Goal: Task Accomplishment & Management: Use online tool/utility

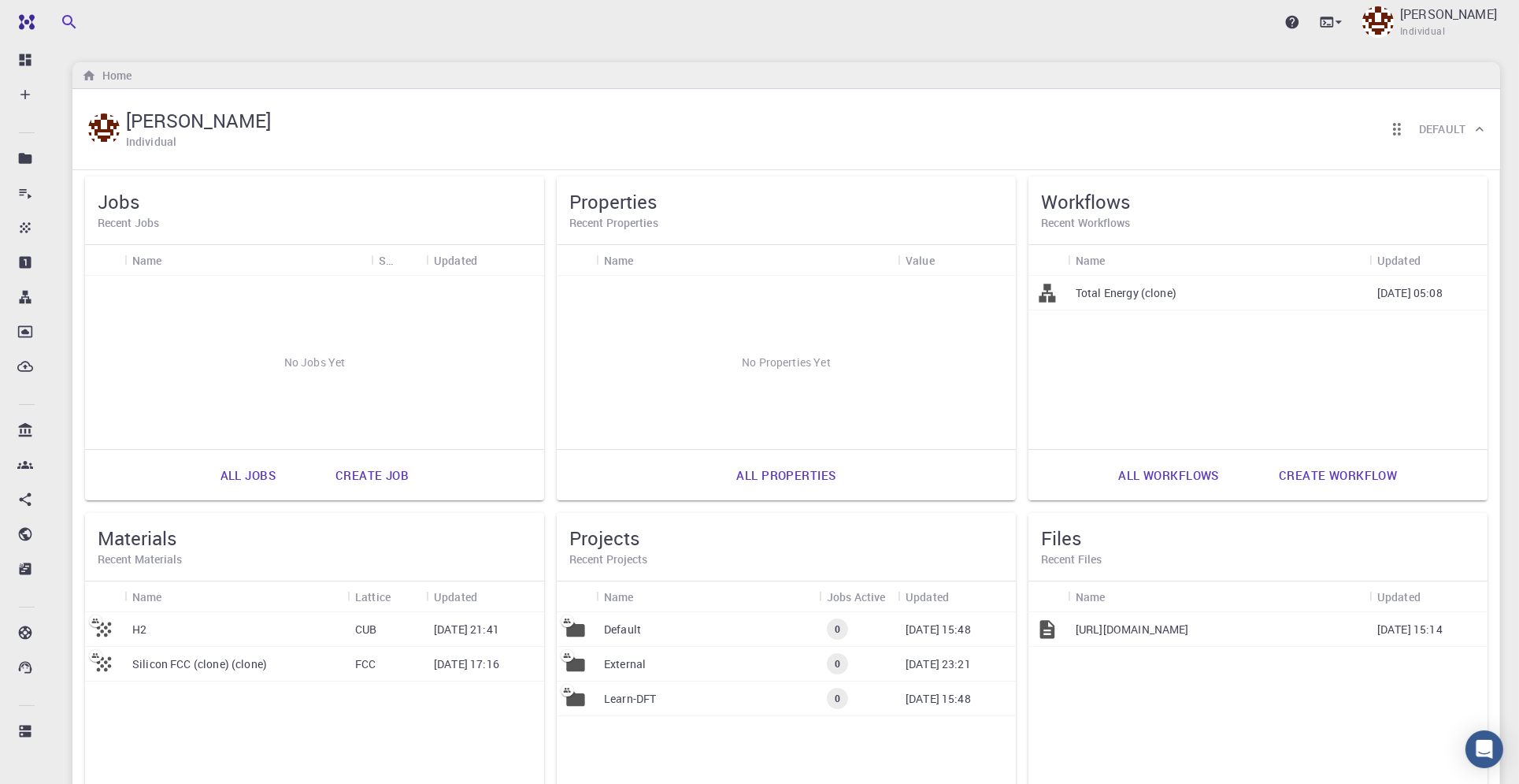
click at [651, 701] on p "Learn-DFT" at bounding box center [630, 698] width 52 height 15
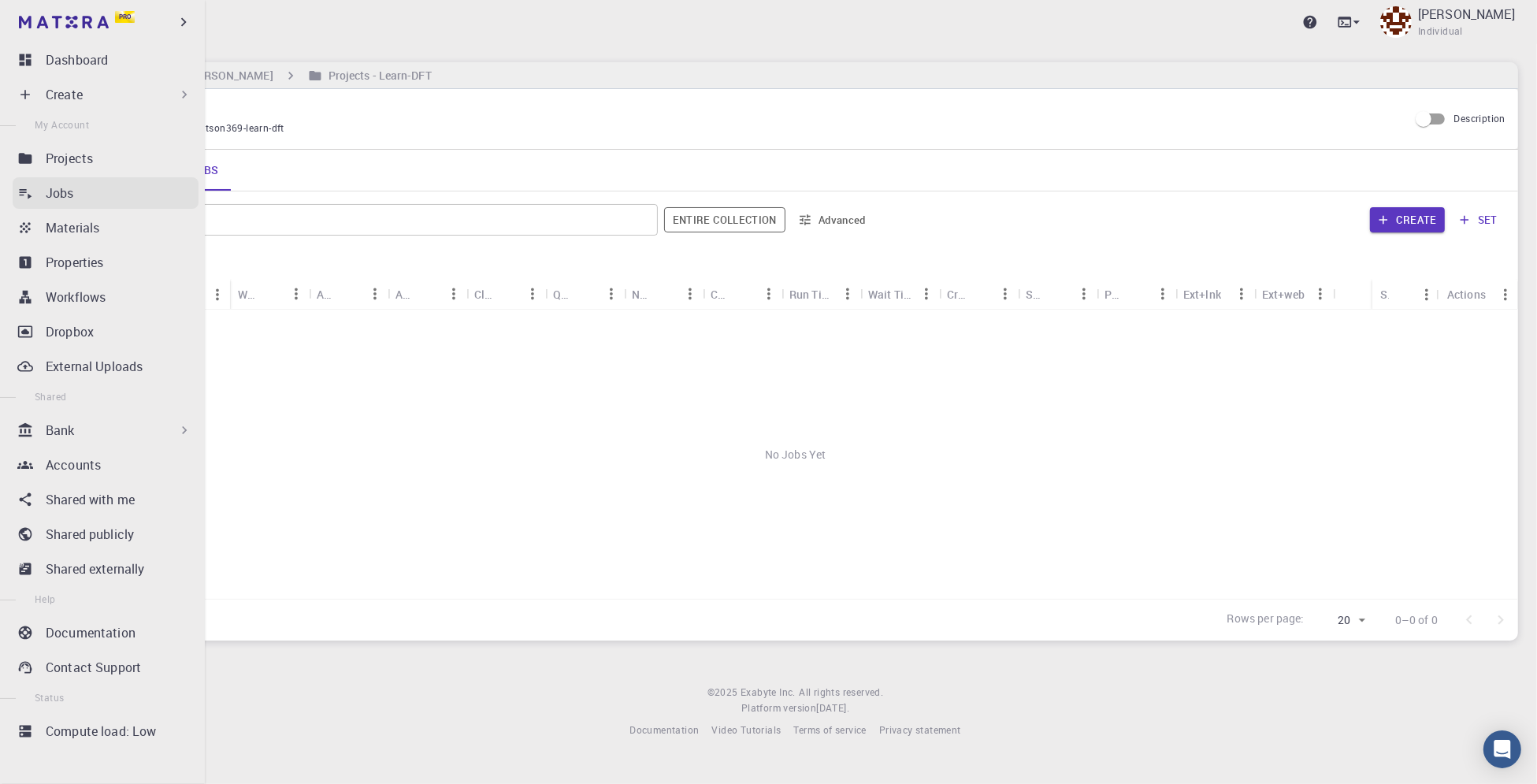
click at [48, 201] on p "Jobs" at bounding box center [59, 192] width 28 height 19
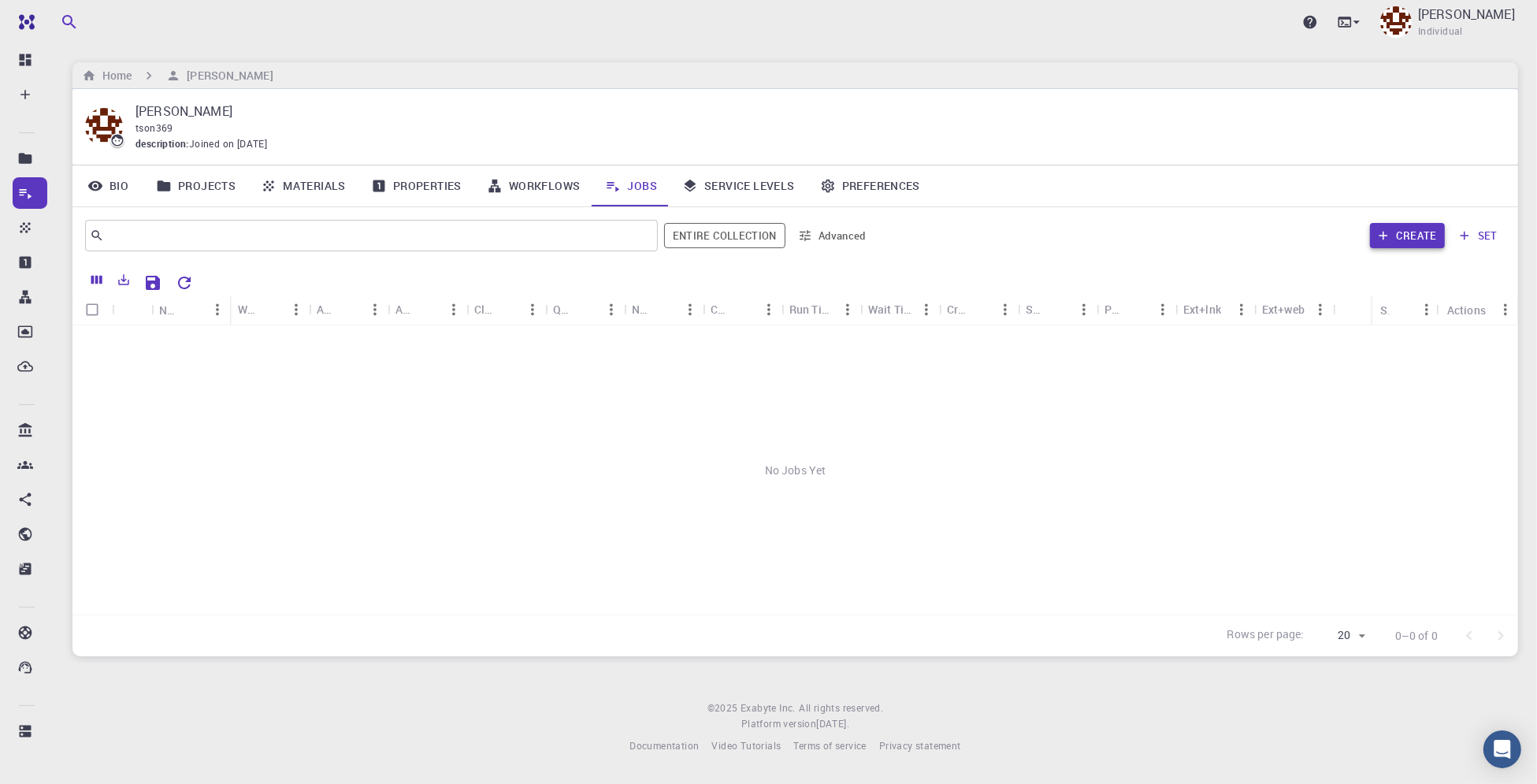
click at [1421, 239] on button "Create" at bounding box center [1407, 235] width 75 height 26
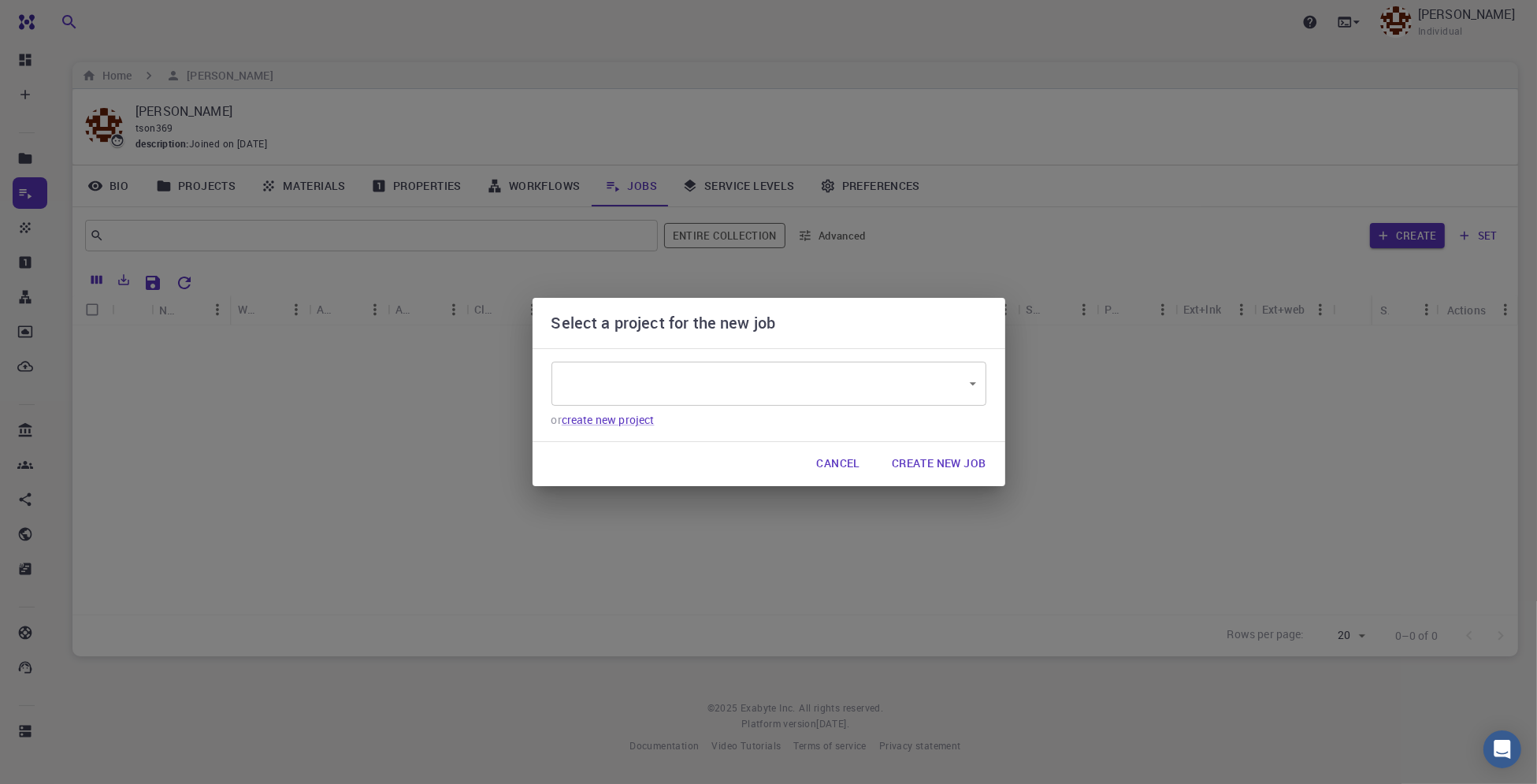
type input "r7YzEEDL8XBFXXthv"
click at [937, 457] on button "Create New Job" at bounding box center [939, 464] width 119 height 32
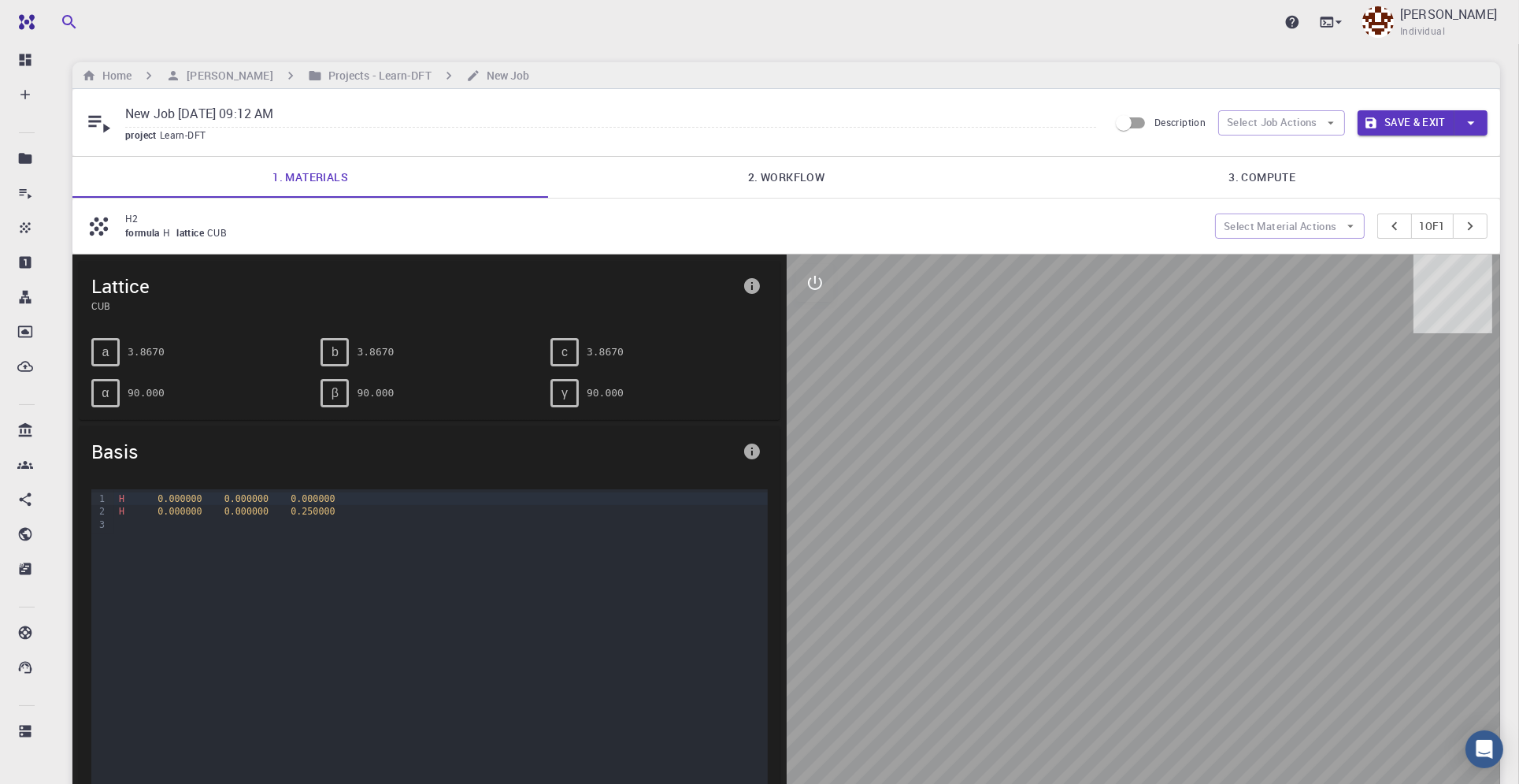
click at [188, 120] on input "New Job [DATE] 09:12 AM" at bounding box center [610, 114] width 971 height 26
drag, startPoint x: 129, startPoint y: 117, endPoint x: 496, endPoint y: 114, distance: 367.0
click at [496, 114] on input "New Job [DATE] 09:12 AM" at bounding box center [610, 114] width 971 height 26
type input "NaBH4_MeOH_1"
click at [804, 178] on link "2. Workflow" at bounding box center [786, 177] width 476 height 41
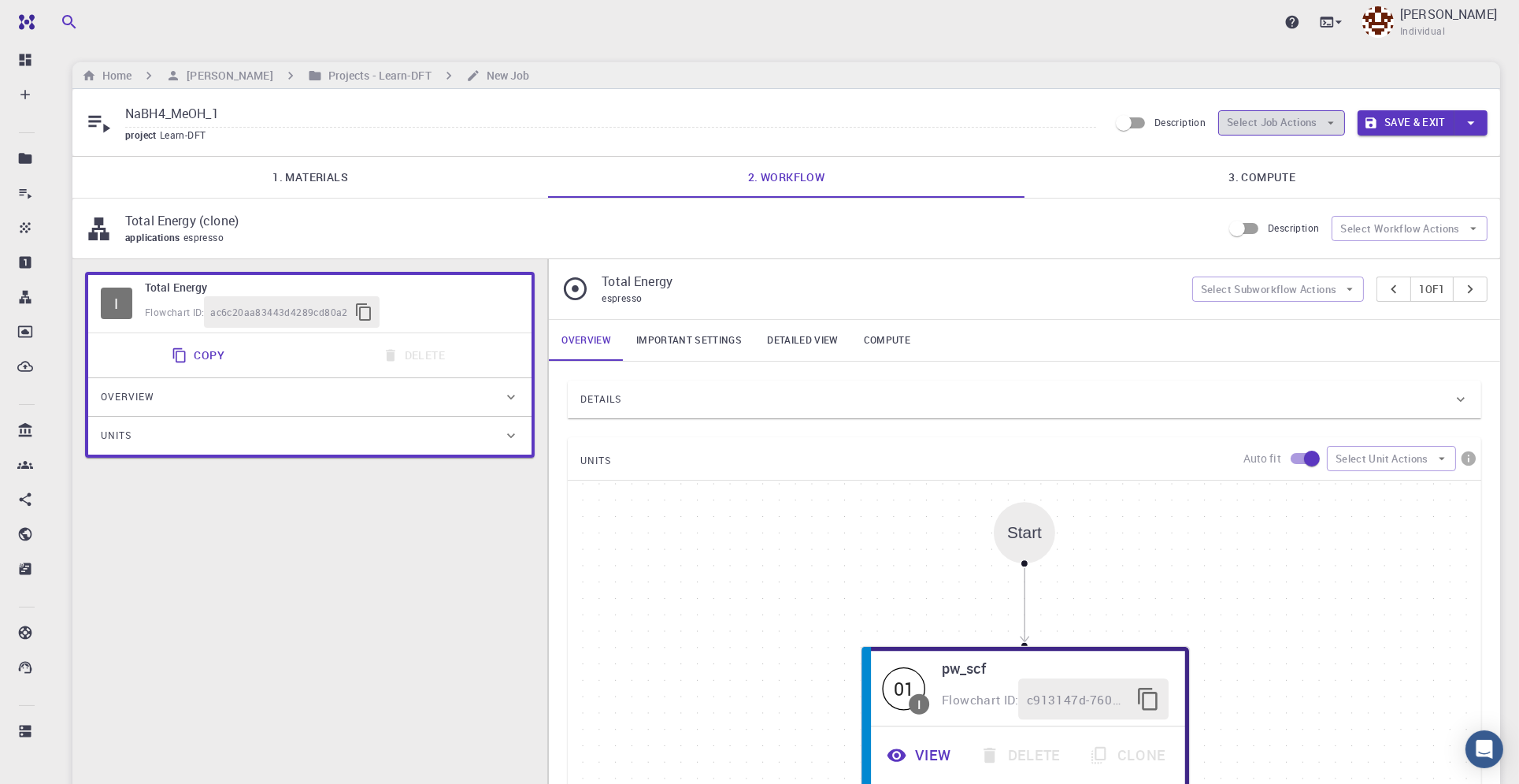
click at [1329, 117] on icon "button" at bounding box center [1331, 123] width 15 height 15
click at [1330, 117] on icon "button" at bounding box center [1331, 123] width 15 height 15
click at [1472, 229] on icon "button" at bounding box center [1473, 229] width 15 height 15
click at [1454, 255] on span "Toggle relaxation" at bounding box center [1424, 259] width 101 height 15
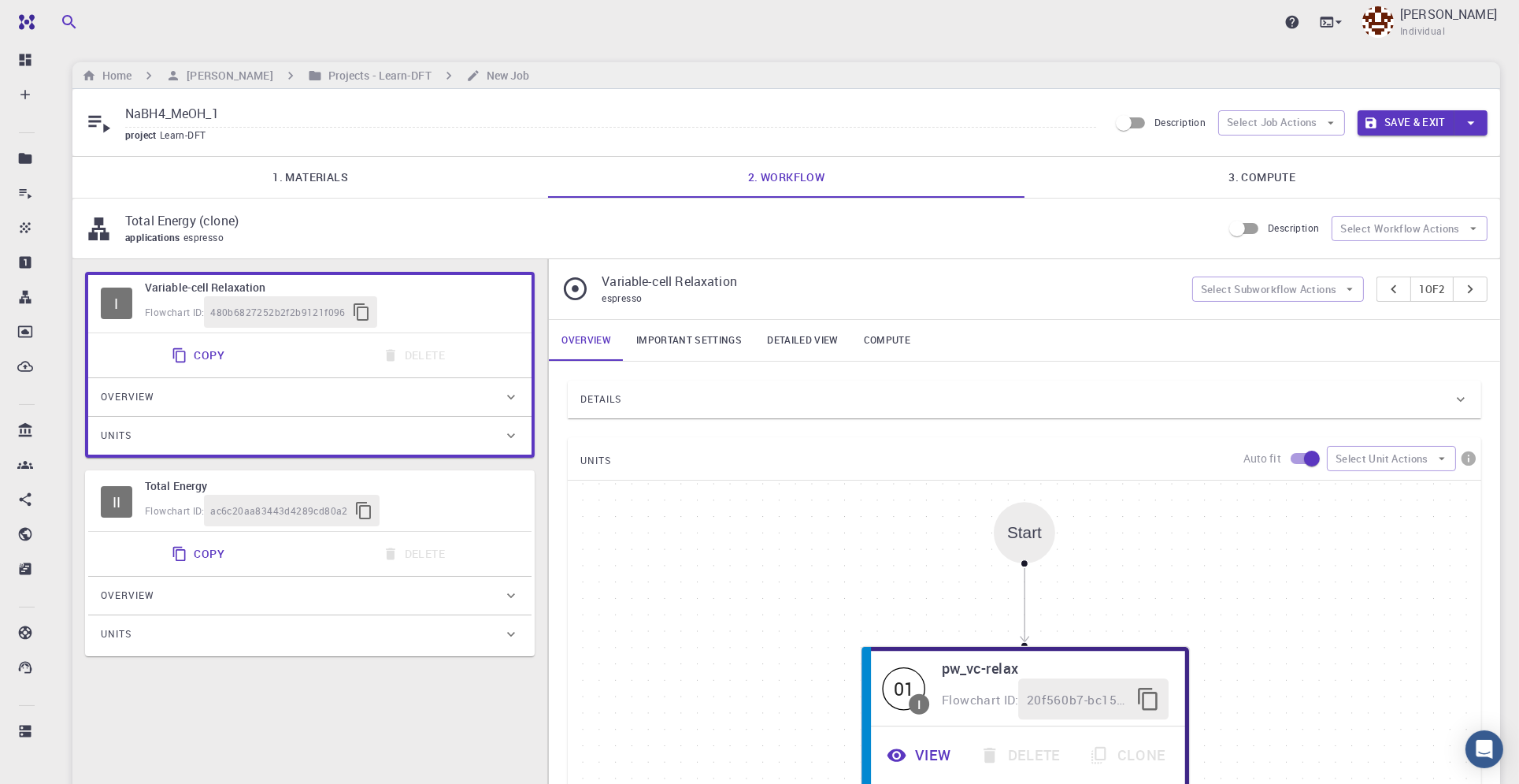
click at [687, 335] on link "Important settings" at bounding box center [688, 340] width 130 height 41
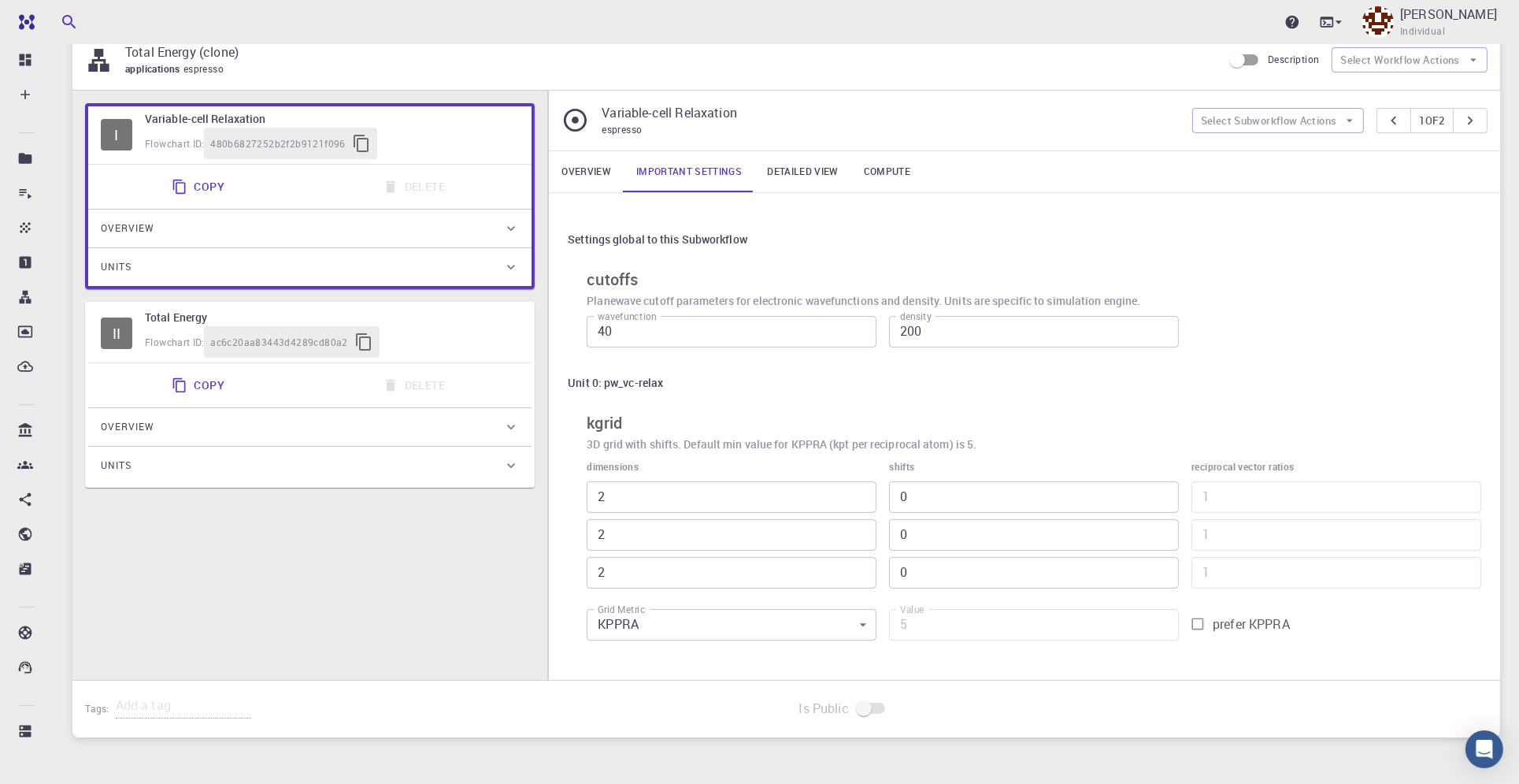
scroll to position [210, 0]
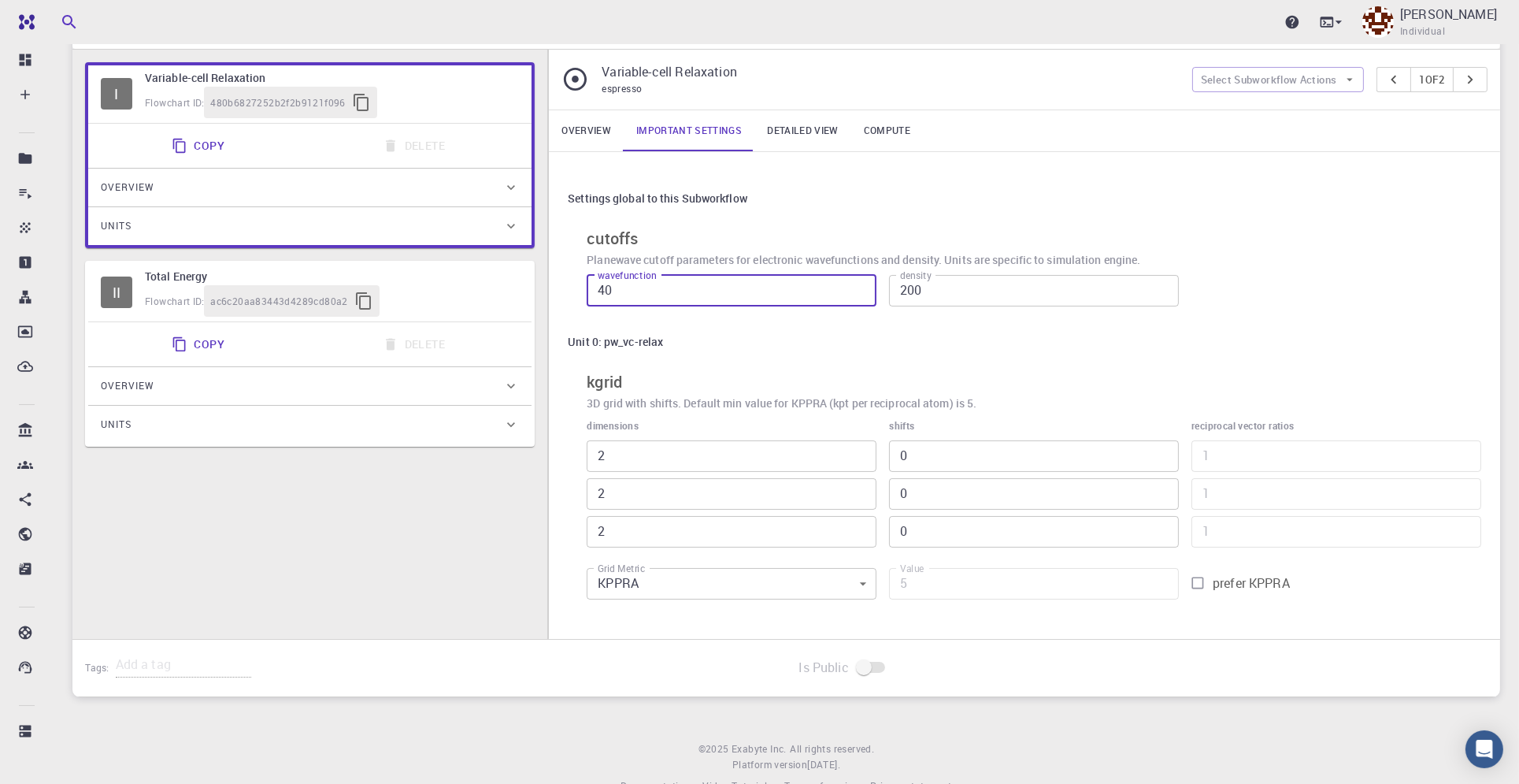
drag, startPoint x: 693, startPoint y: 289, endPoint x: 527, endPoint y: 300, distance: 166.4
click at [527, 300] on div "I Variable-cell Relaxation Flowchart ID: 480b6827252b2f2b9121f096 Copy Delete O…" at bounding box center [786, 344] width 1428 height 589
type input "60"
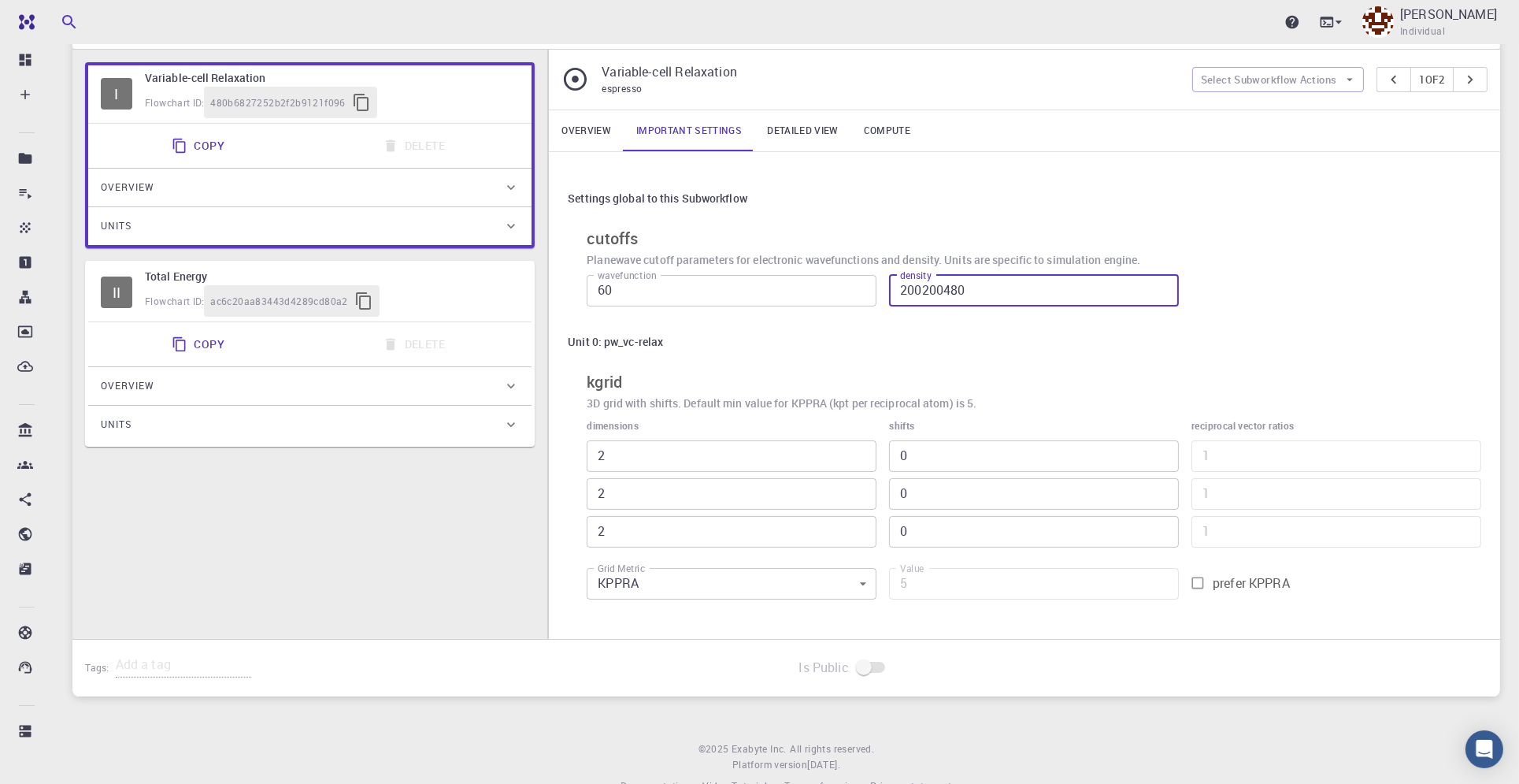
drag, startPoint x: 976, startPoint y: 284, endPoint x: 836, endPoint y: 295, distance: 140.4
click at [836, 295] on div "wavefunction 60 wavefunction density 200200480 density" at bounding box center [1028, 288] width 907 height 52
type input "480"
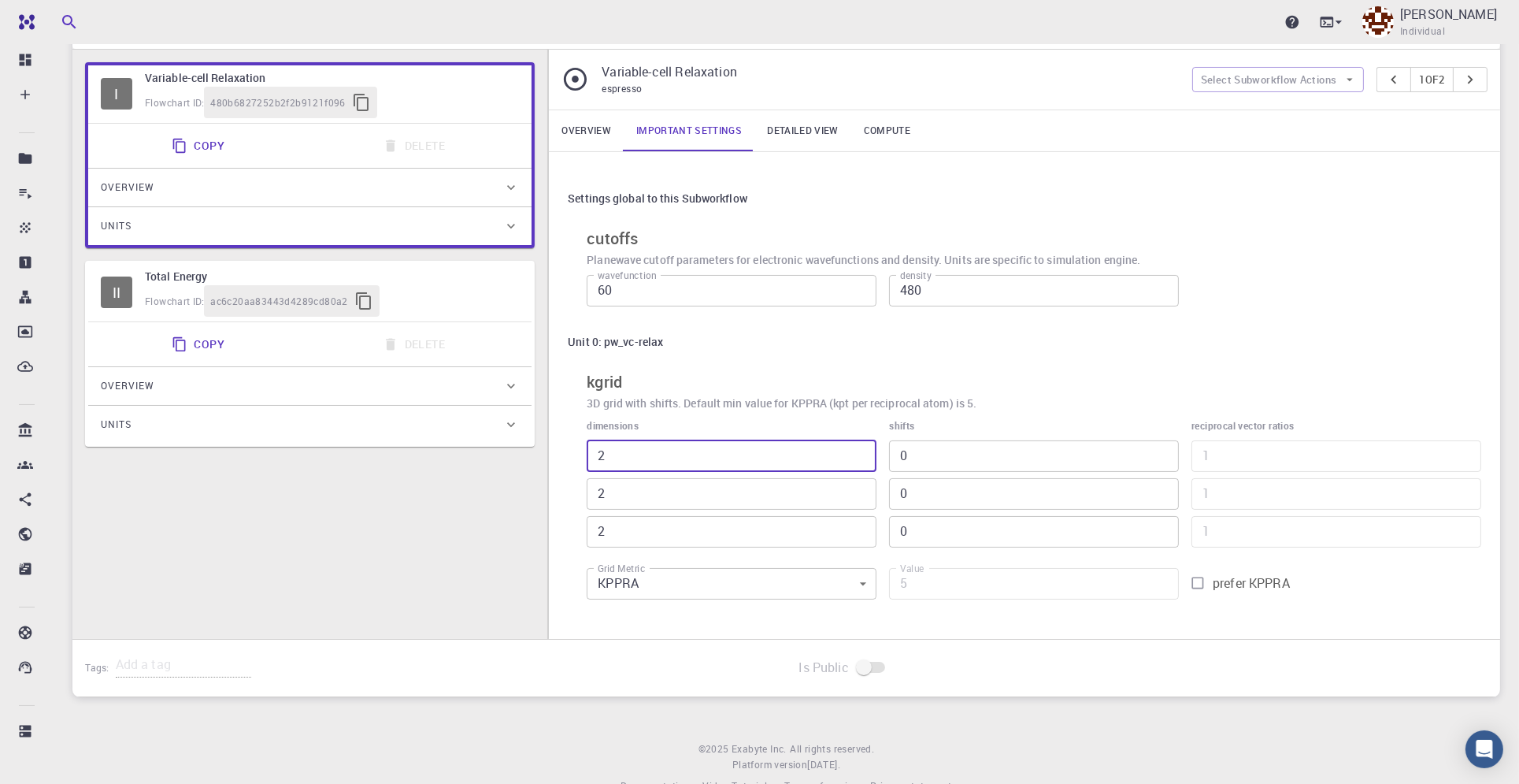
type input "1"
type input "8"
type input "1"
click at [689, 493] on input "2" at bounding box center [732, 493] width 290 height 32
type input "21"
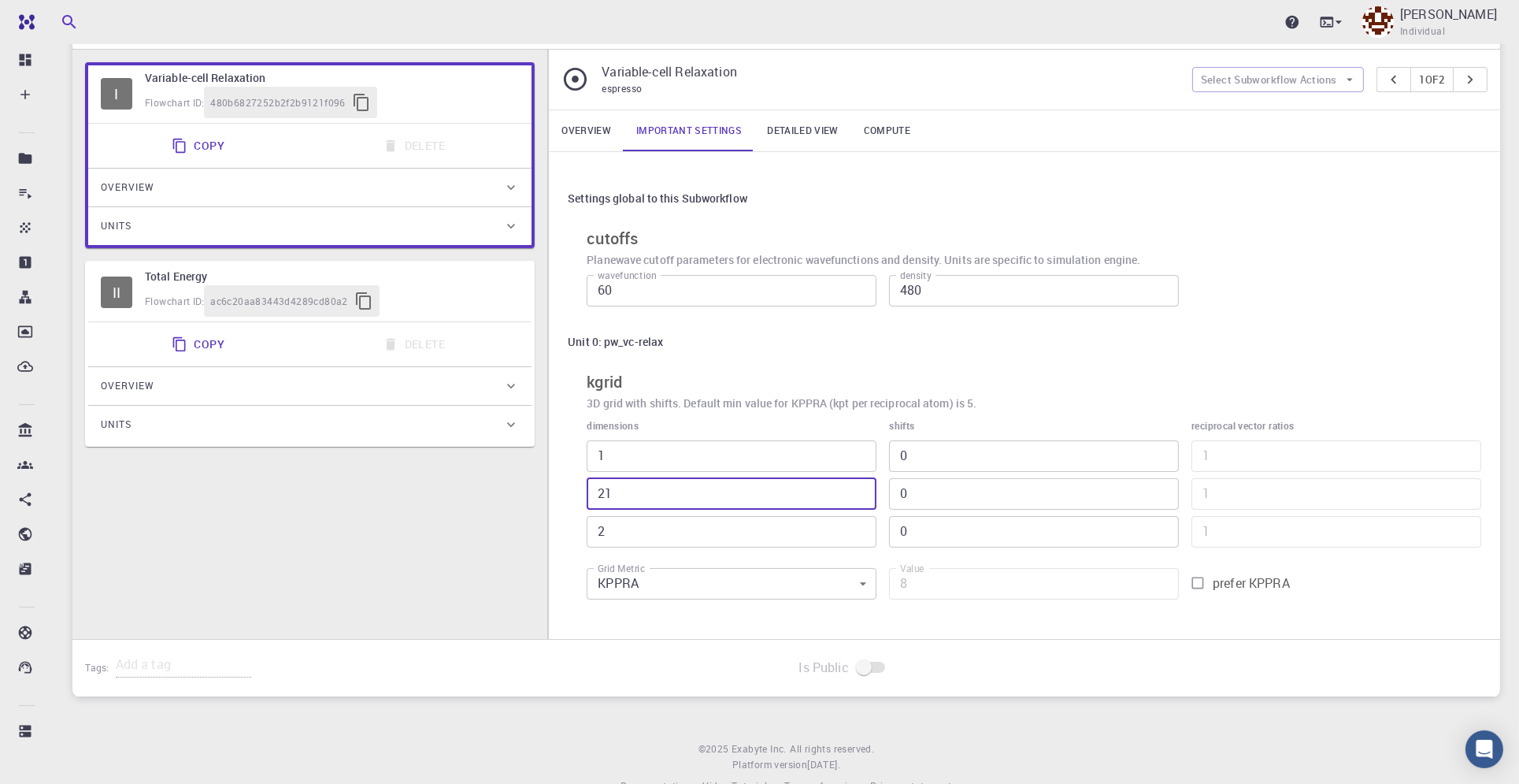
type input "84"
drag, startPoint x: 662, startPoint y: 497, endPoint x: 546, endPoint y: 478, distance: 117.5
click at [546, 478] on div "I Variable-cell Relaxation Flowchart ID: 480b6827252b2f2b9121f096 Copy Delete O…" at bounding box center [786, 344] width 1428 height 589
type input "1"
type input "4"
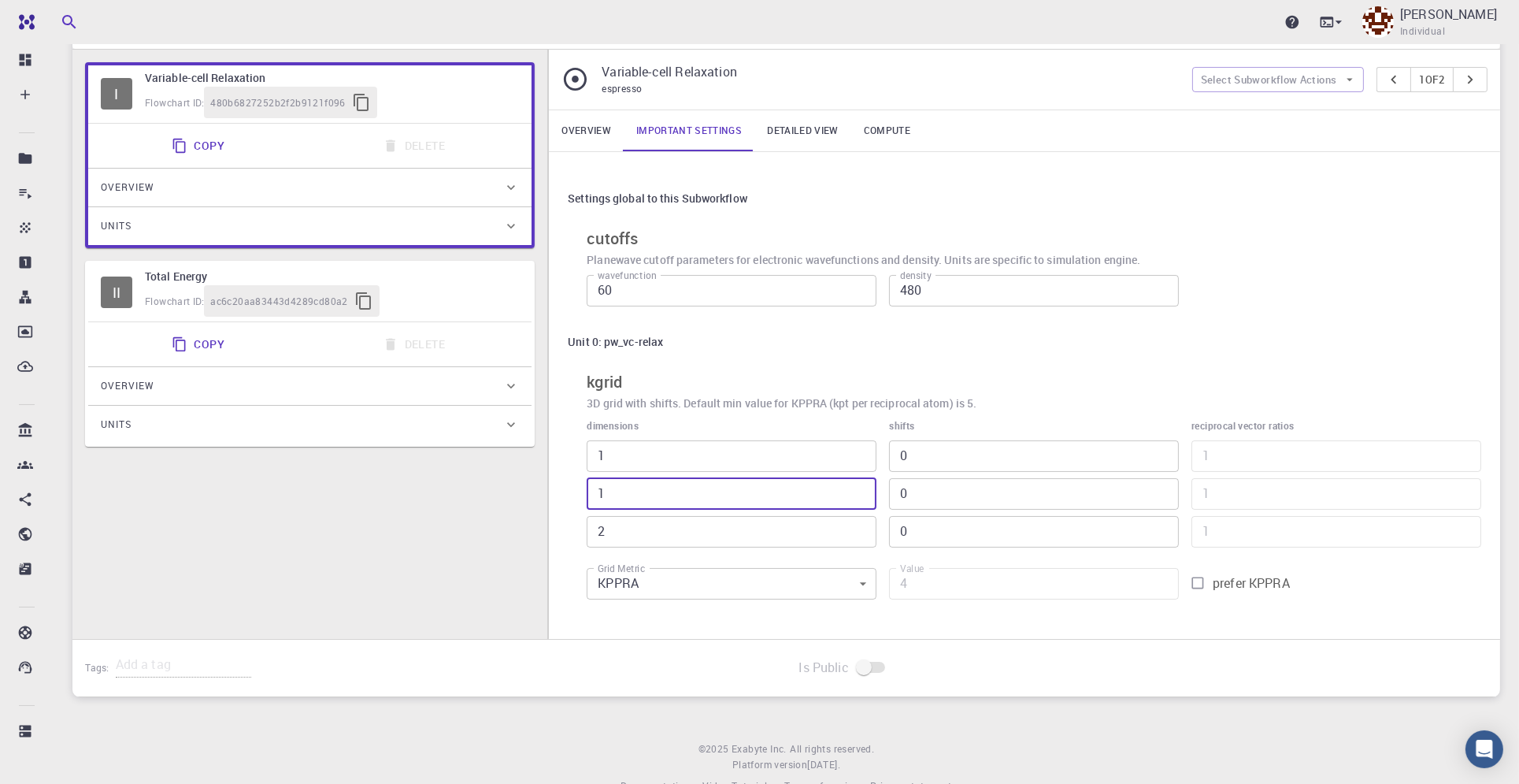
type input "1"
drag, startPoint x: 627, startPoint y: 528, endPoint x: 582, endPoint y: 529, distance: 45.0
click at [582, 529] on div "dimensions 1 ​ 1 ​ 2 ​" at bounding box center [726, 476] width 303 height 141
type input "1"
type input "2"
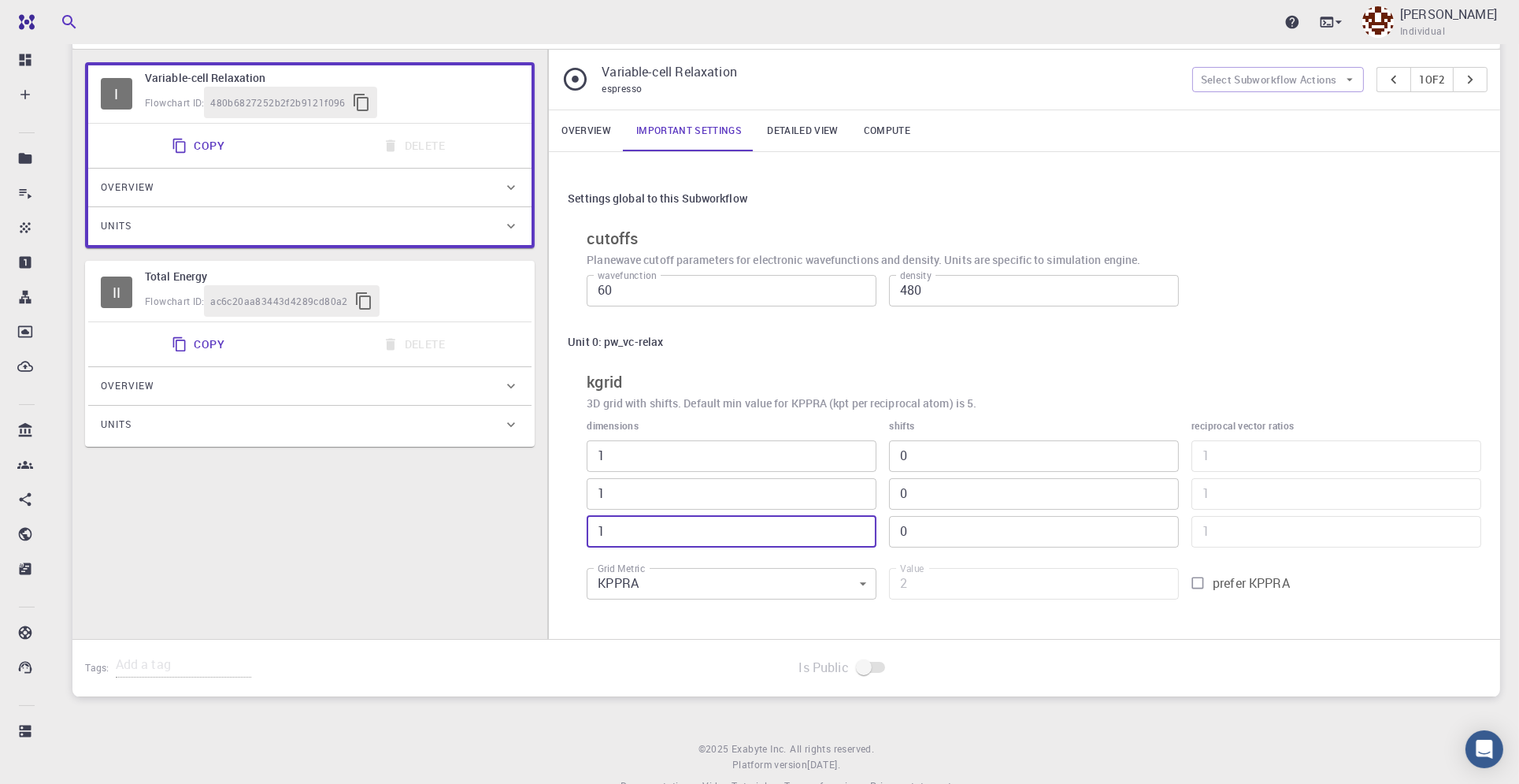
type input "1"
click at [862, 585] on body "Pro Dashboard Create New Job New Material Create Material Upload File Import fr…" at bounding box center [760, 304] width 1519 height 1028
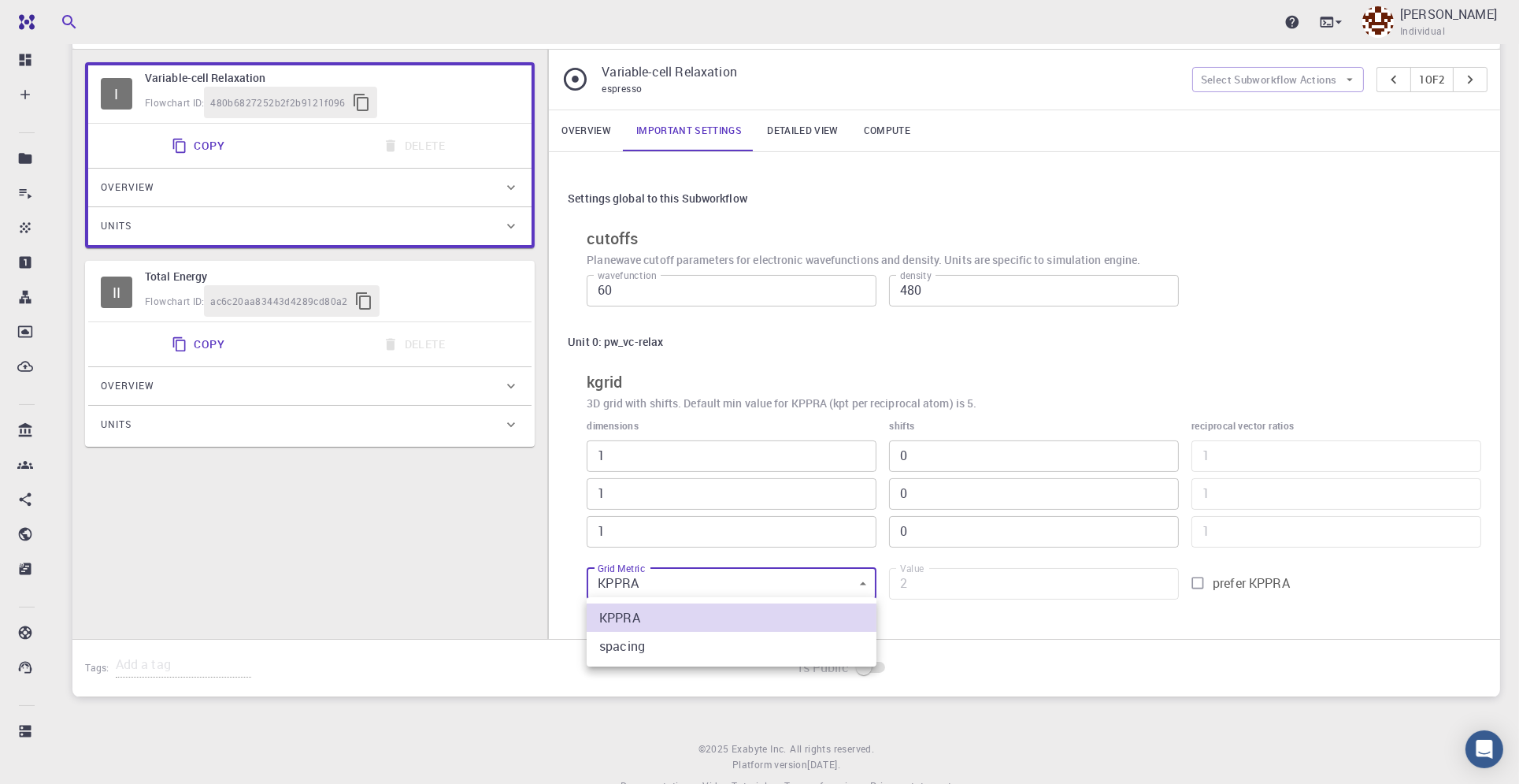
click at [862, 585] on div at bounding box center [760, 392] width 1519 height 784
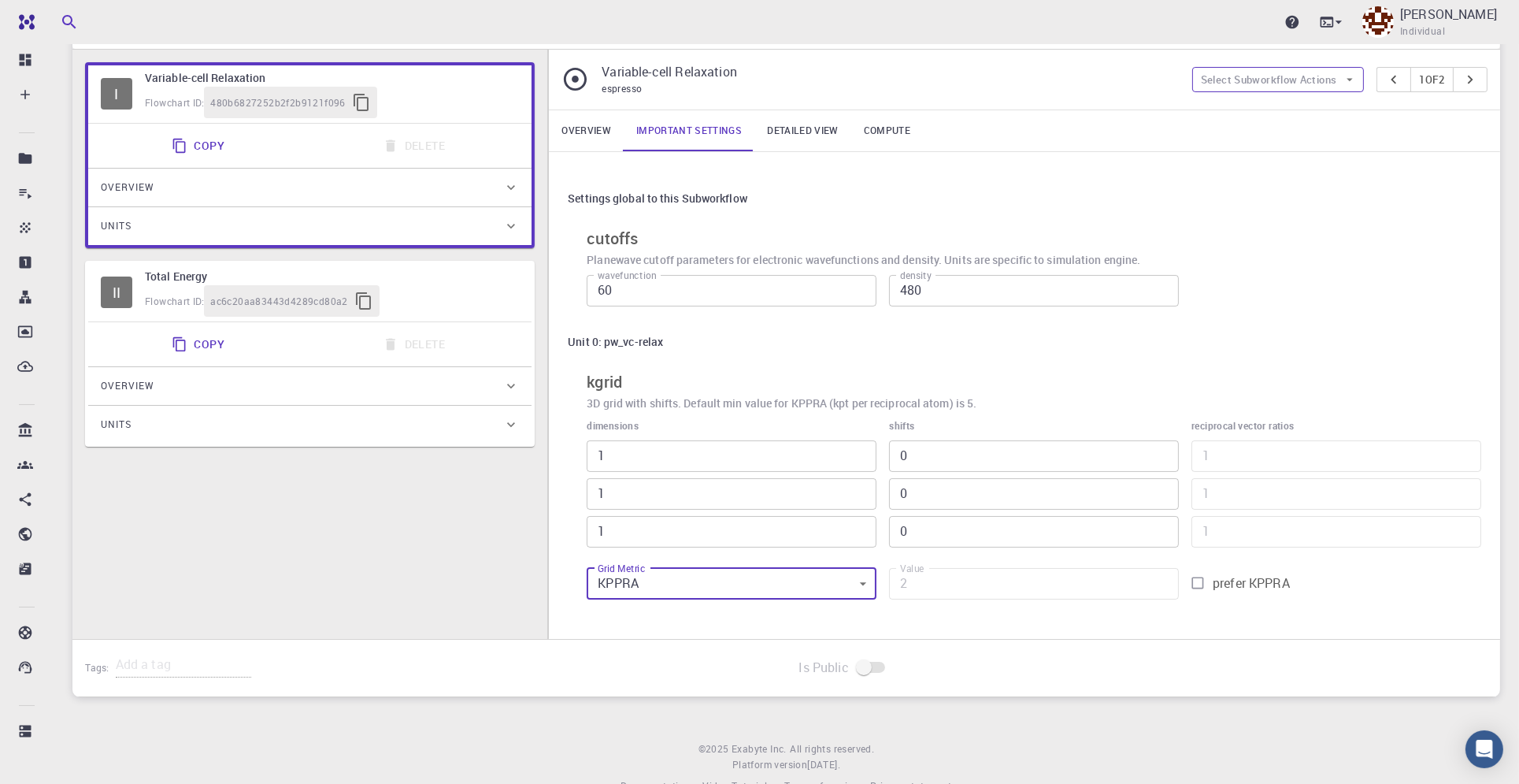
click at [1313, 77] on button "Select Subworkflow Actions" at bounding box center [1278, 79] width 172 height 26
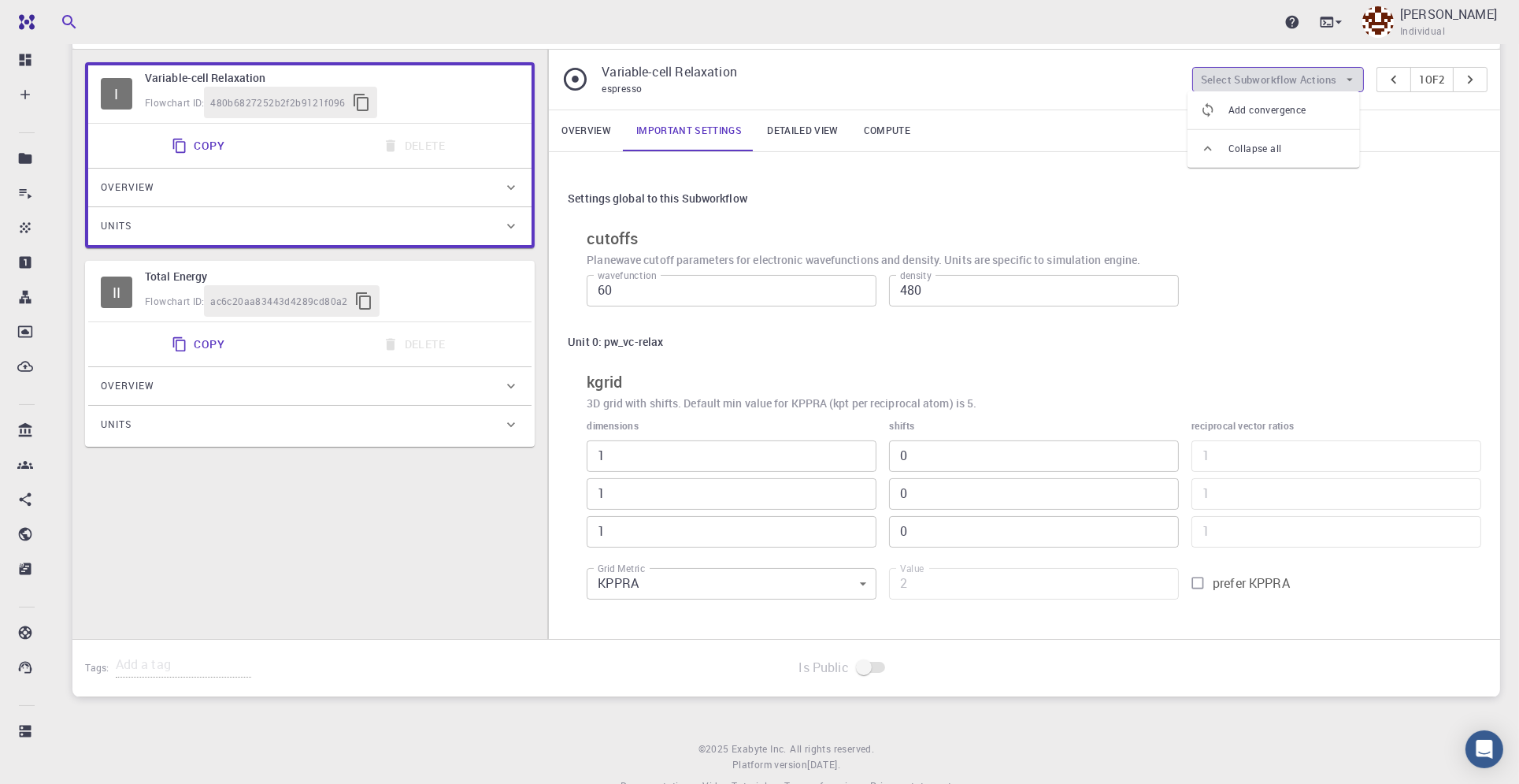
click at [1313, 77] on button "Select Subworkflow Actions" at bounding box center [1278, 79] width 172 height 26
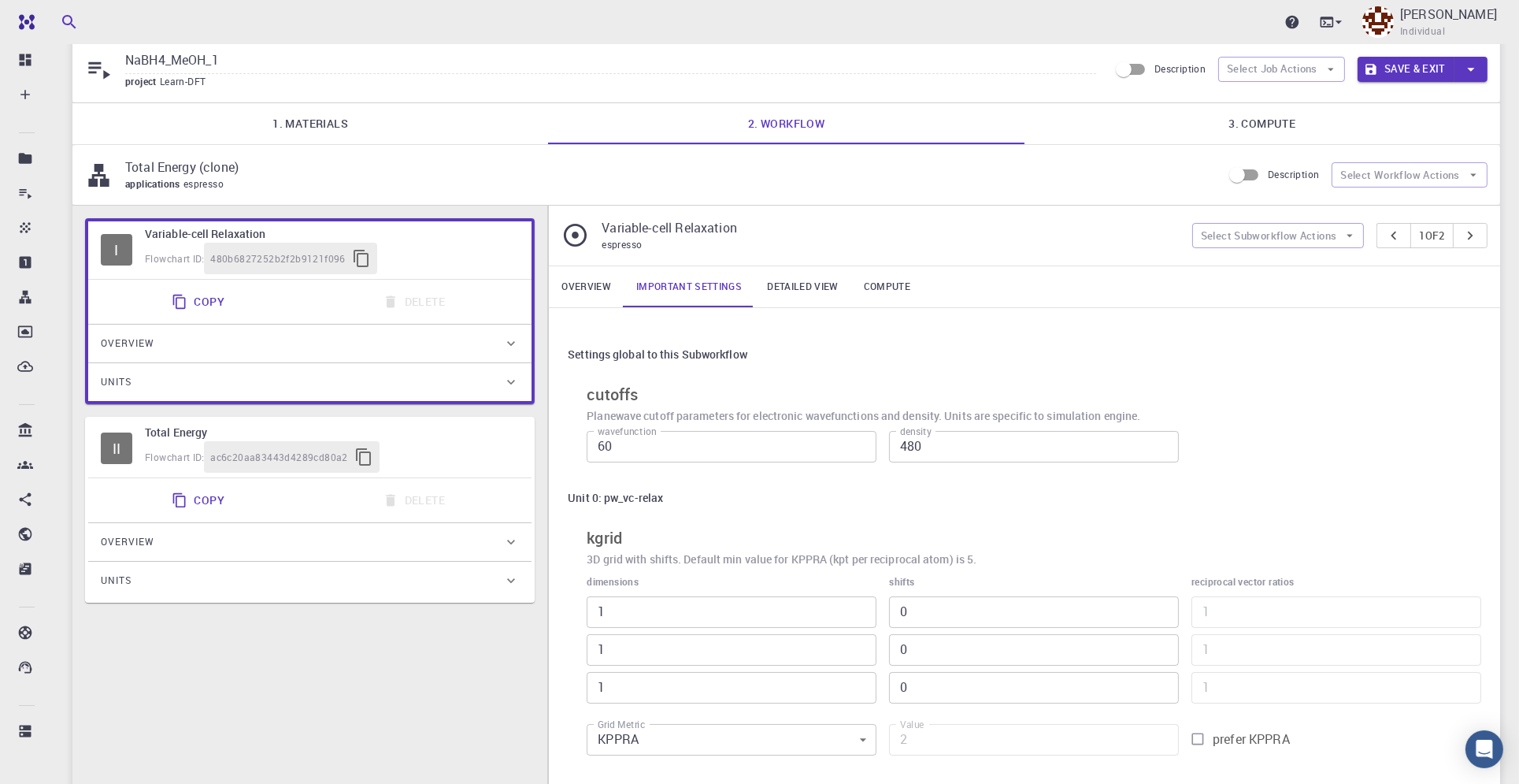
scroll to position [0, 0]
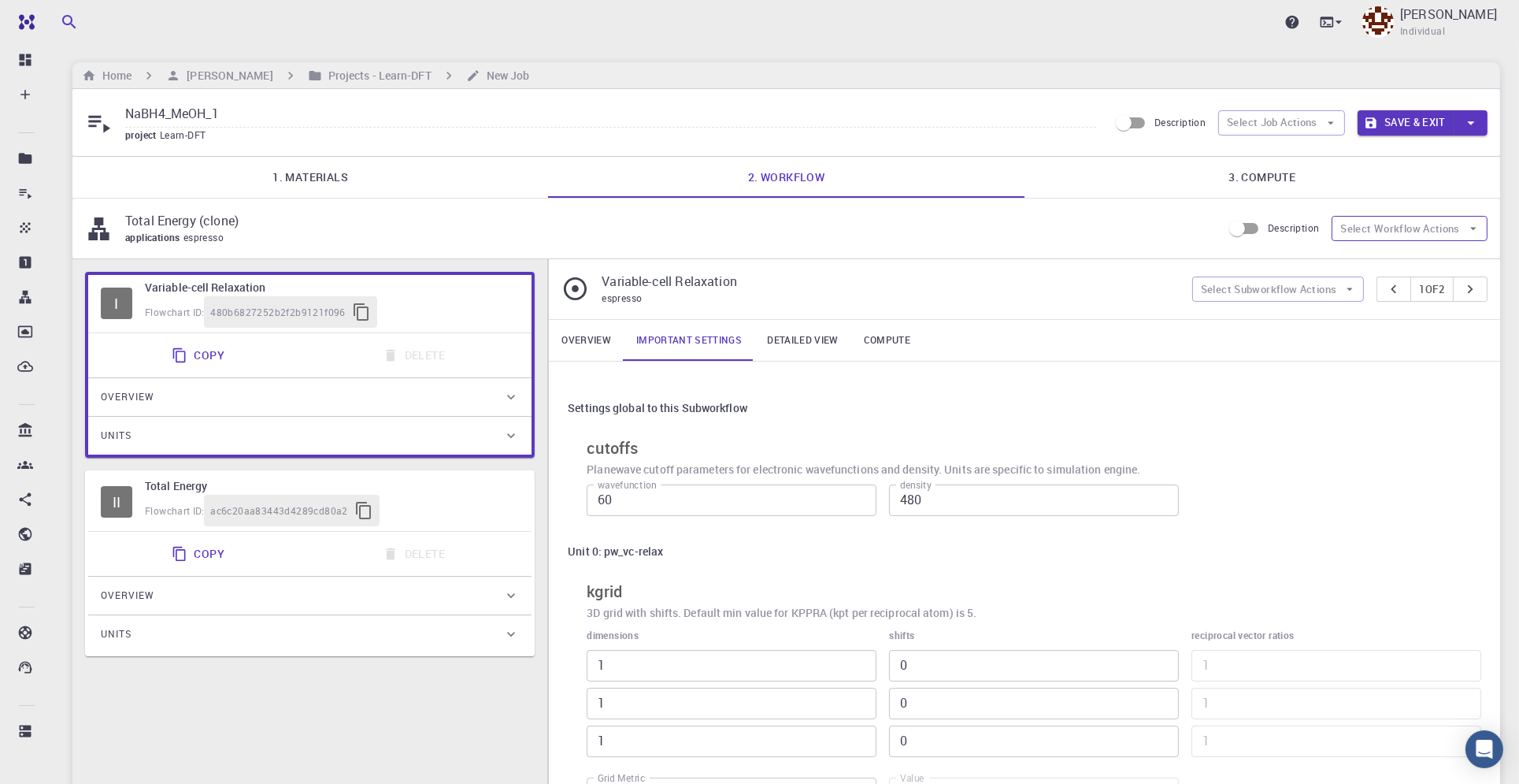
click at [1446, 229] on button "Select Workflow Actions" at bounding box center [1410, 229] width 156 height 26
click at [1442, 262] on span "Toggle relaxation" at bounding box center [1413, 264] width 79 height 15
type input "2"
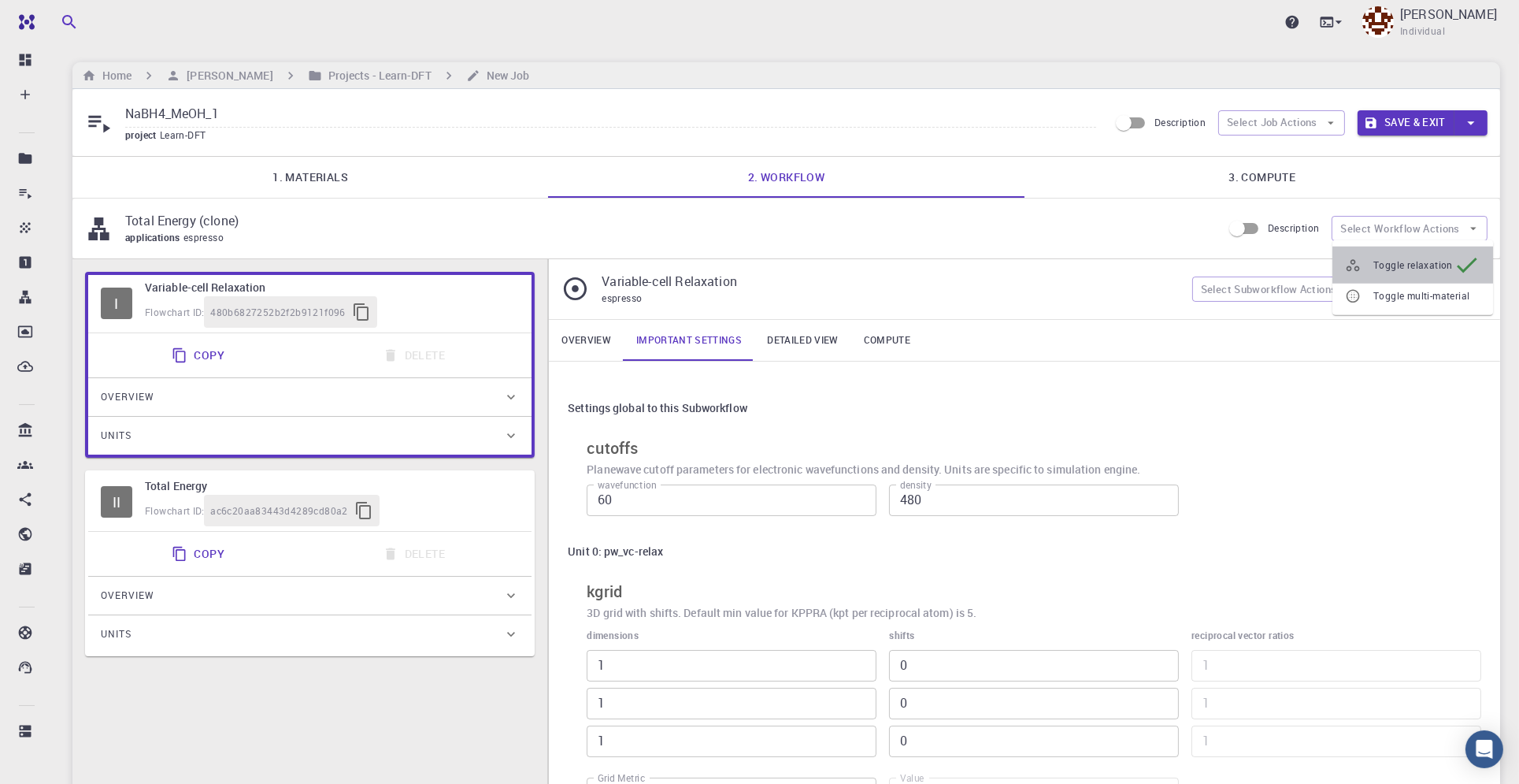
type input "5"
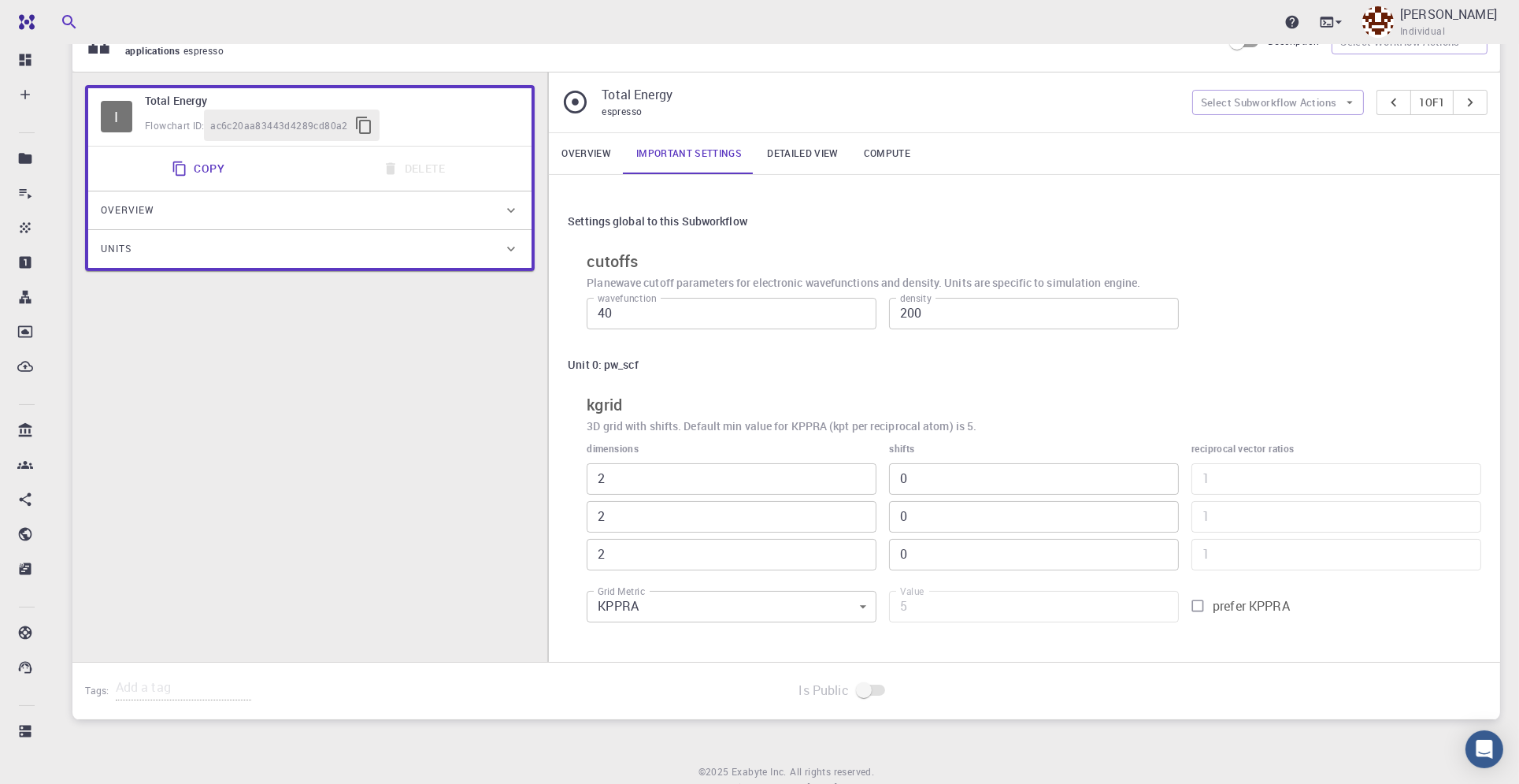
scroll to position [210, 0]
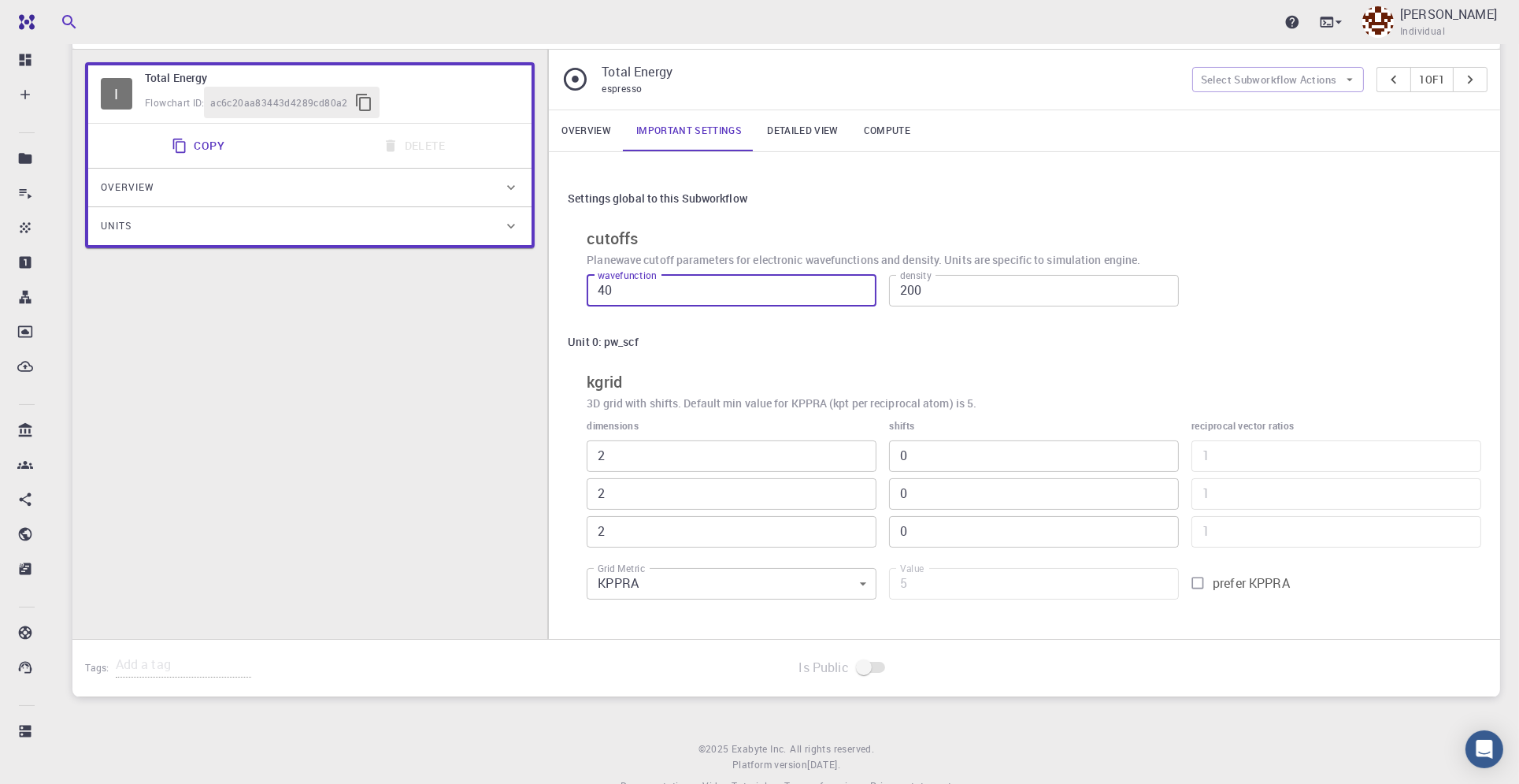
drag, startPoint x: 754, startPoint y: 295, endPoint x: 348, endPoint y: 263, distance: 407.3
click at [348, 263] on div "I Total Energy Flowchart ID: ac6c20aa83443d4289cd80a2 Copy Delete Overview Prop…" at bounding box center [786, 344] width 1428 height 589
type input "60"
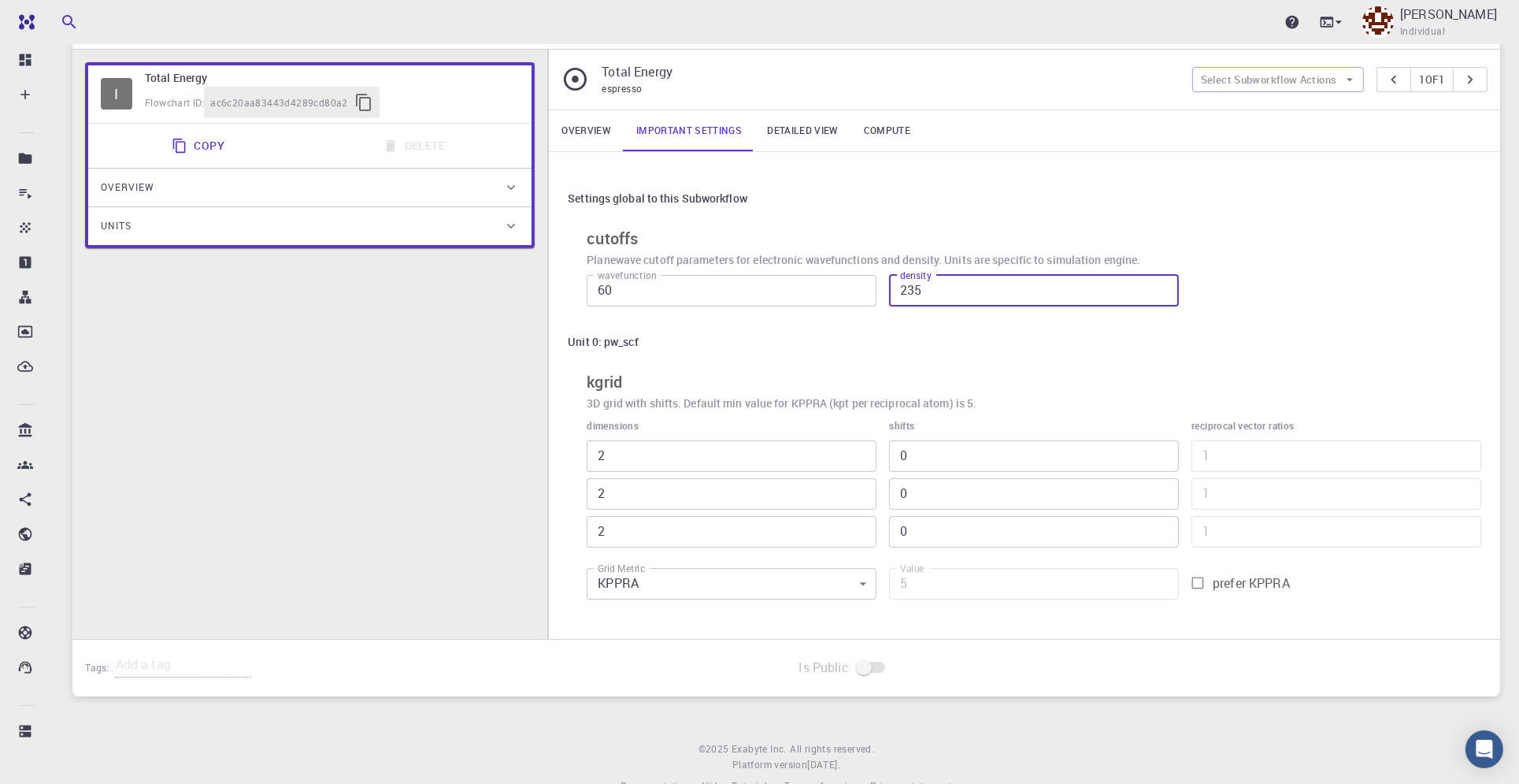
click at [1166, 283] on input "235" at bounding box center [1034, 290] width 290 height 32
click at [1166, 283] on input "236" at bounding box center [1034, 290] width 290 height 32
click at [1158, 283] on input "443" at bounding box center [1034, 290] width 290 height 32
click at [1158, 283] on input "473" at bounding box center [1034, 290] width 290 height 32
click at [1158, 283] on input "474" at bounding box center [1034, 290] width 290 height 32
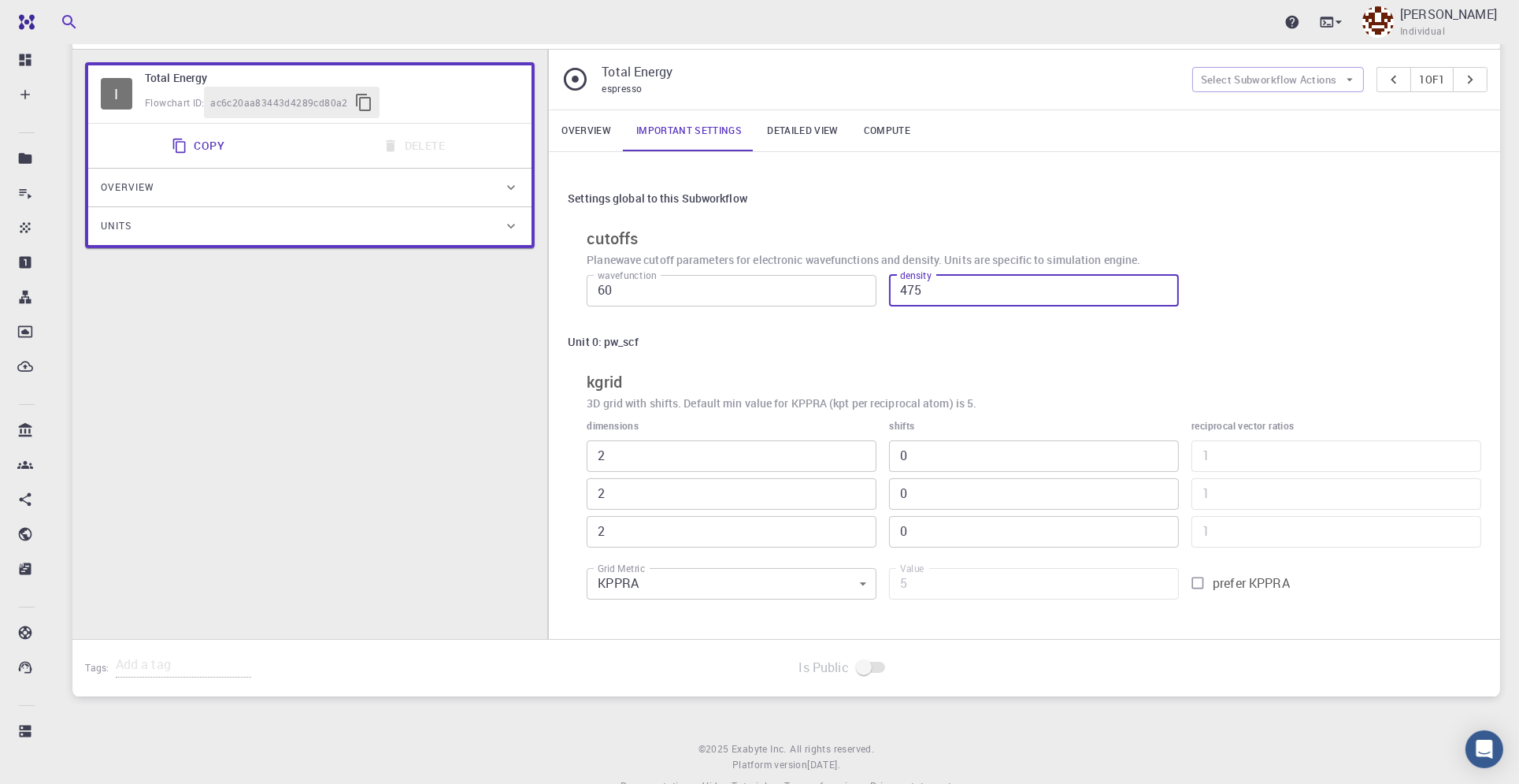
click at [1158, 283] on input "475" at bounding box center [1034, 290] width 290 height 32
click at [1158, 283] on input "476" at bounding box center [1034, 290] width 290 height 32
click at [1158, 283] on input "477" at bounding box center [1034, 290] width 290 height 32
click at [1158, 283] on input "478" at bounding box center [1034, 290] width 290 height 32
click at [1158, 283] on input "479" at bounding box center [1034, 290] width 290 height 32
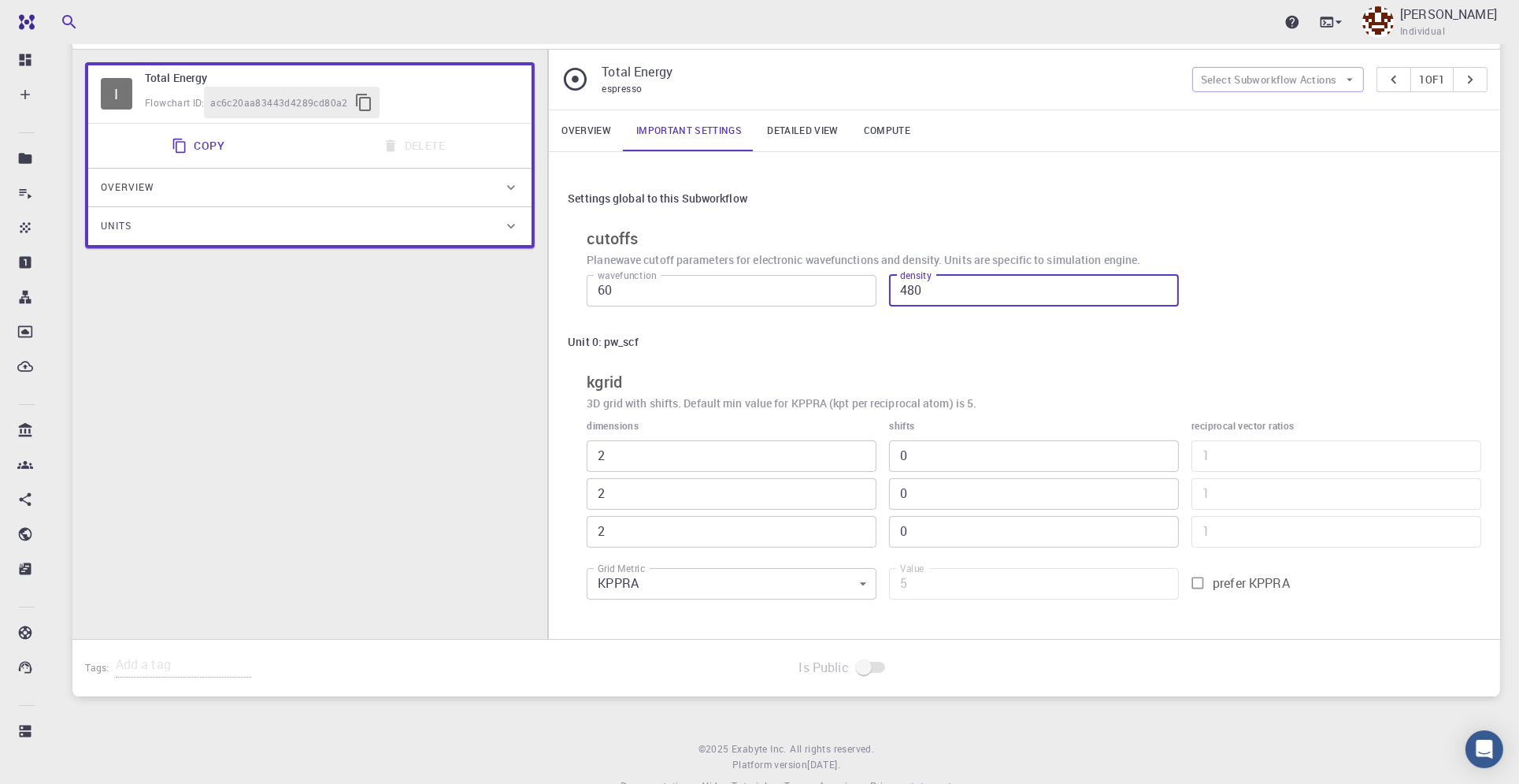
type input "480"
click at [1158, 283] on input "480" at bounding box center [1034, 290] width 290 height 32
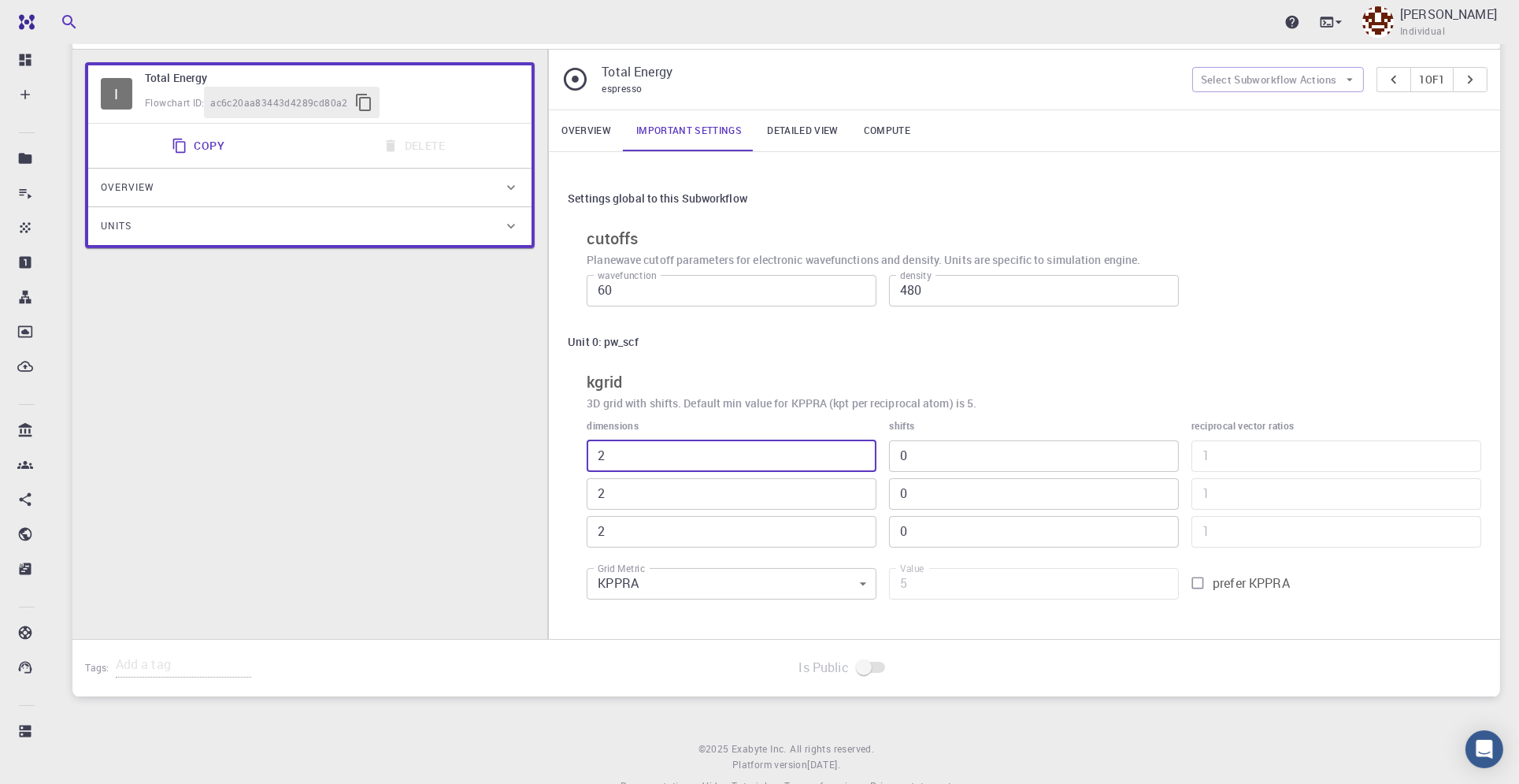
click at [677, 457] on input "2" at bounding box center [732, 456] width 290 height 32
type input "1"
click at [857, 461] on input "1" at bounding box center [732, 456] width 290 height 32
type input "8"
type input "1"
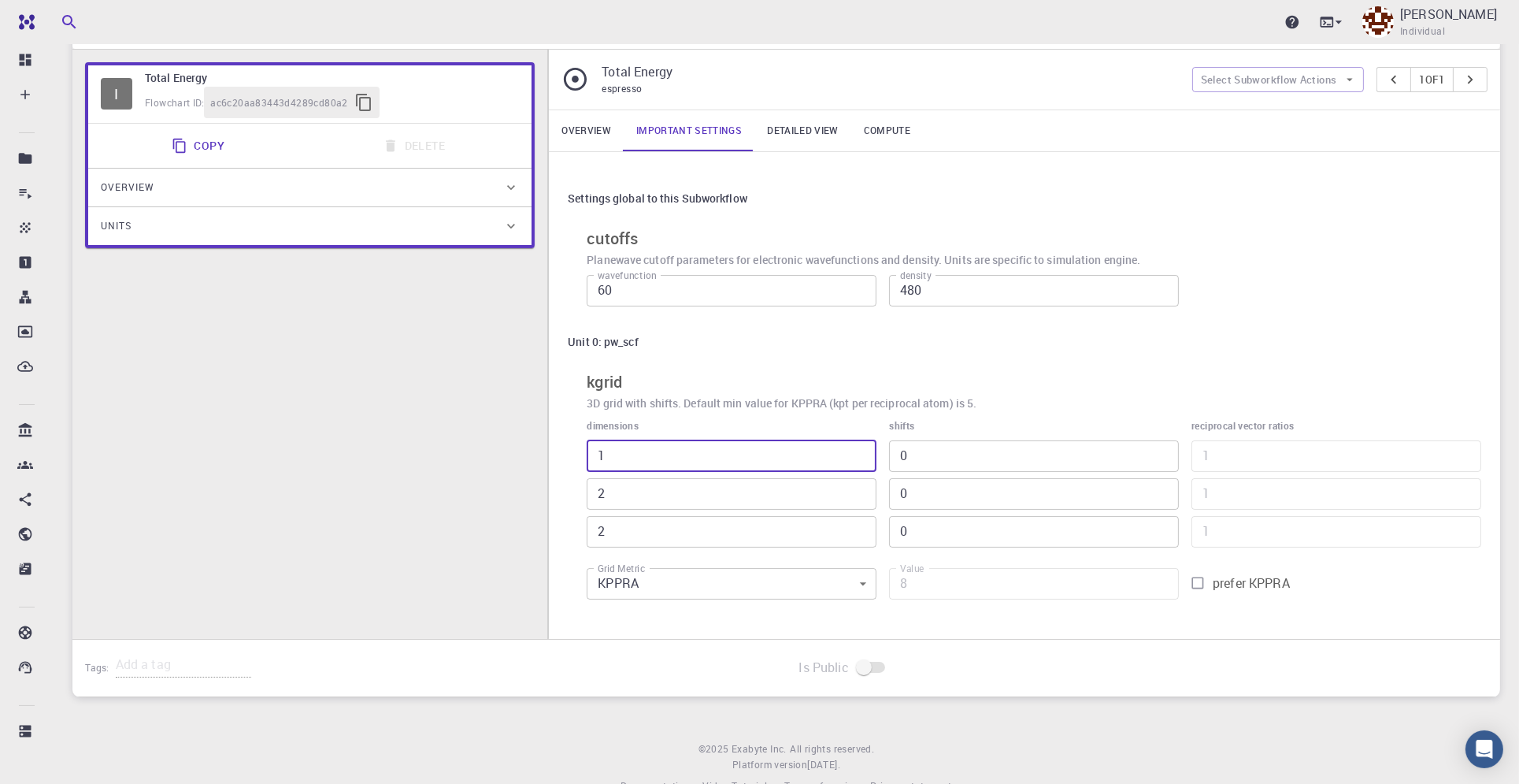
type input "4"
type input "1"
click at [859, 495] on input "1" at bounding box center [732, 493] width 290 height 32
type input "1"
click at [862, 533] on input "1" at bounding box center [732, 531] width 290 height 32
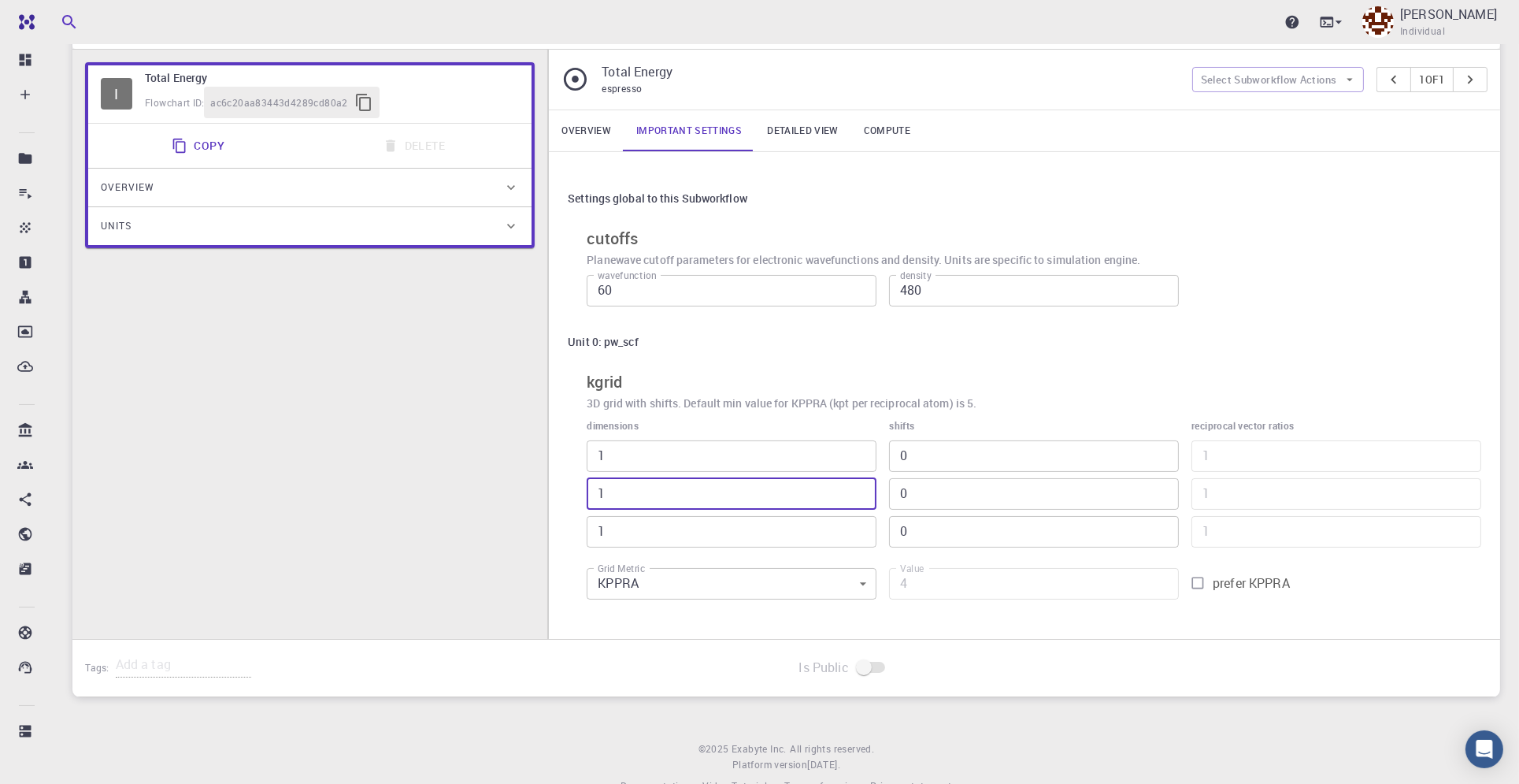
type input "2"
click at [963, 624] on div "Settings global to this Subworkflow cutoffs Planewave cutoff parameters for ele…" at bounding box center [1025, 396] width 952 height 487
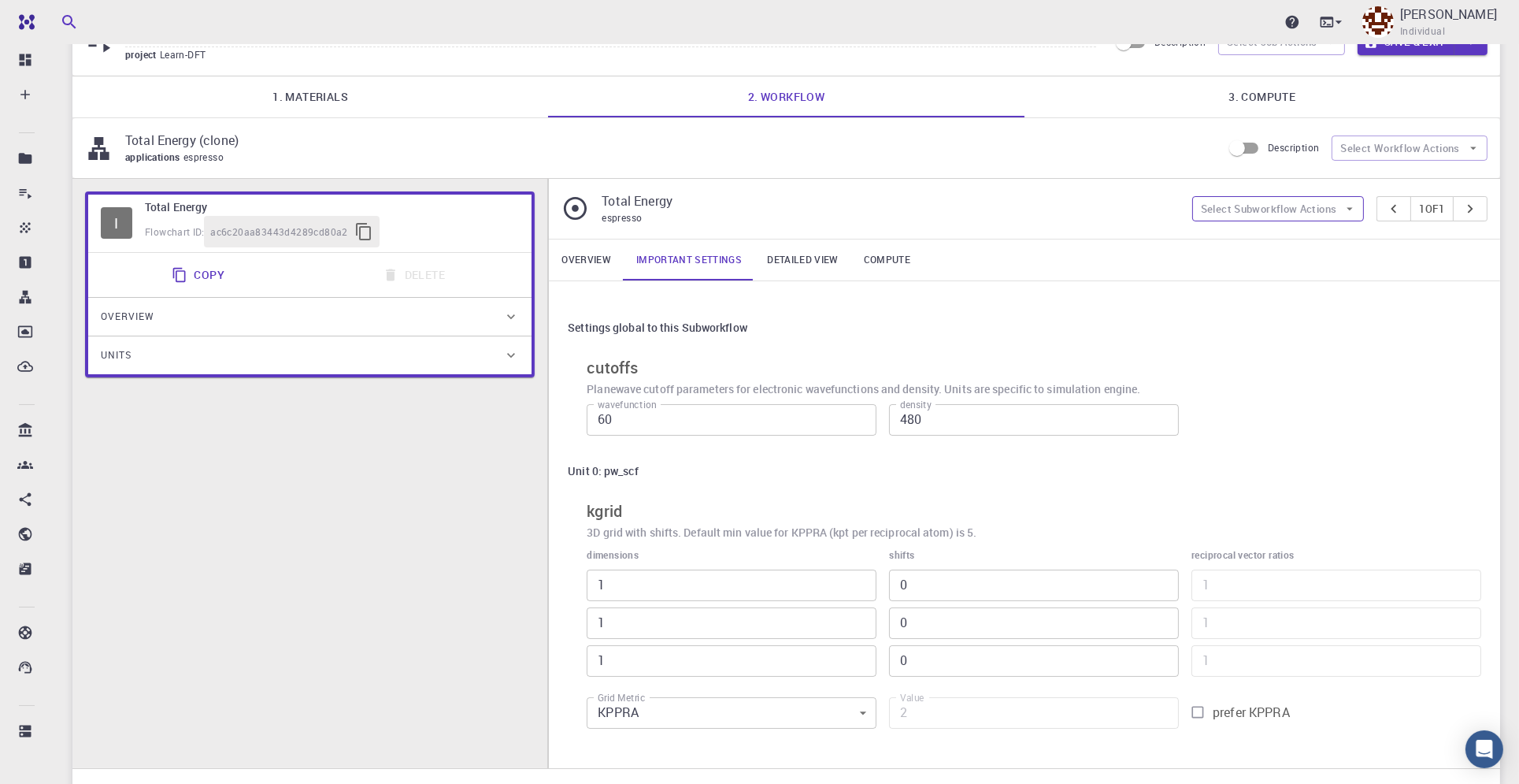
scroll to position [0, 0]
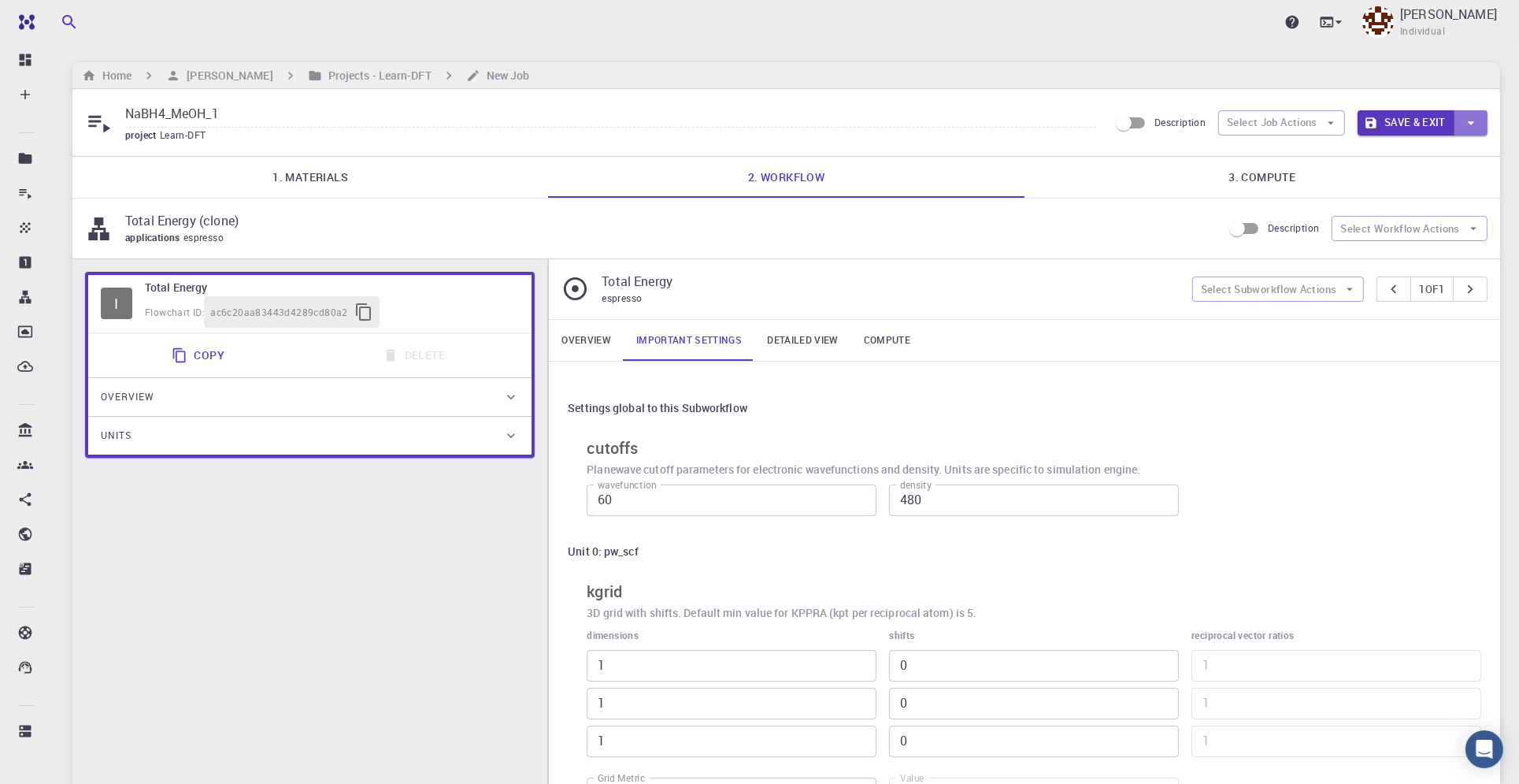
click at [1469, 129] on icon "button" at bounding box center [1471, 122] width 17 height 17
click at [1409, 189] on li "Save" at bounding box center [1402, 183] width 89 height 28
click at [821, 344] on link "Detailed view" at bounding box center [802, 340] width 96 height 41
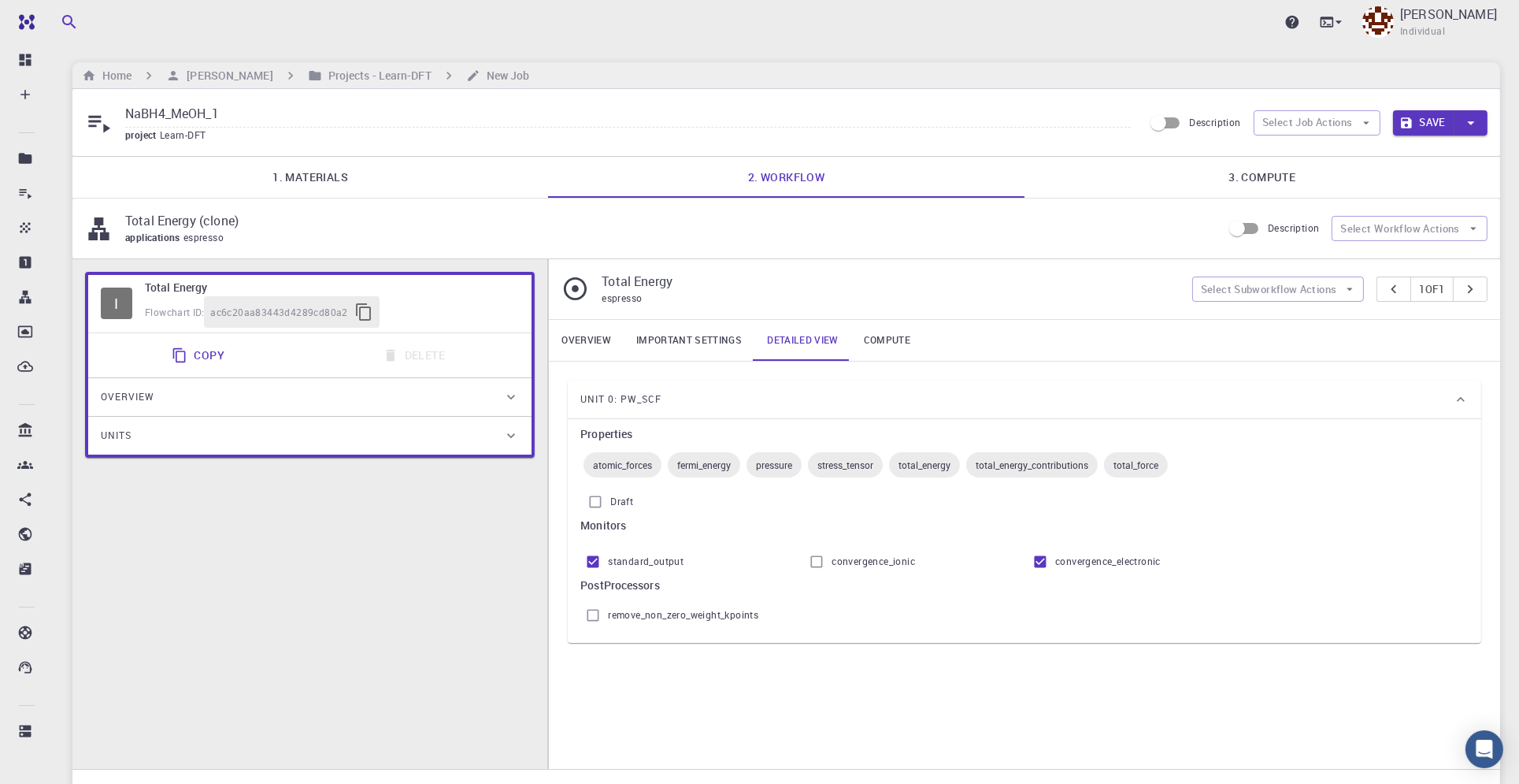
click at [886, 333] on link "Compute" at bounding box center [887, 340] width 72 height 41
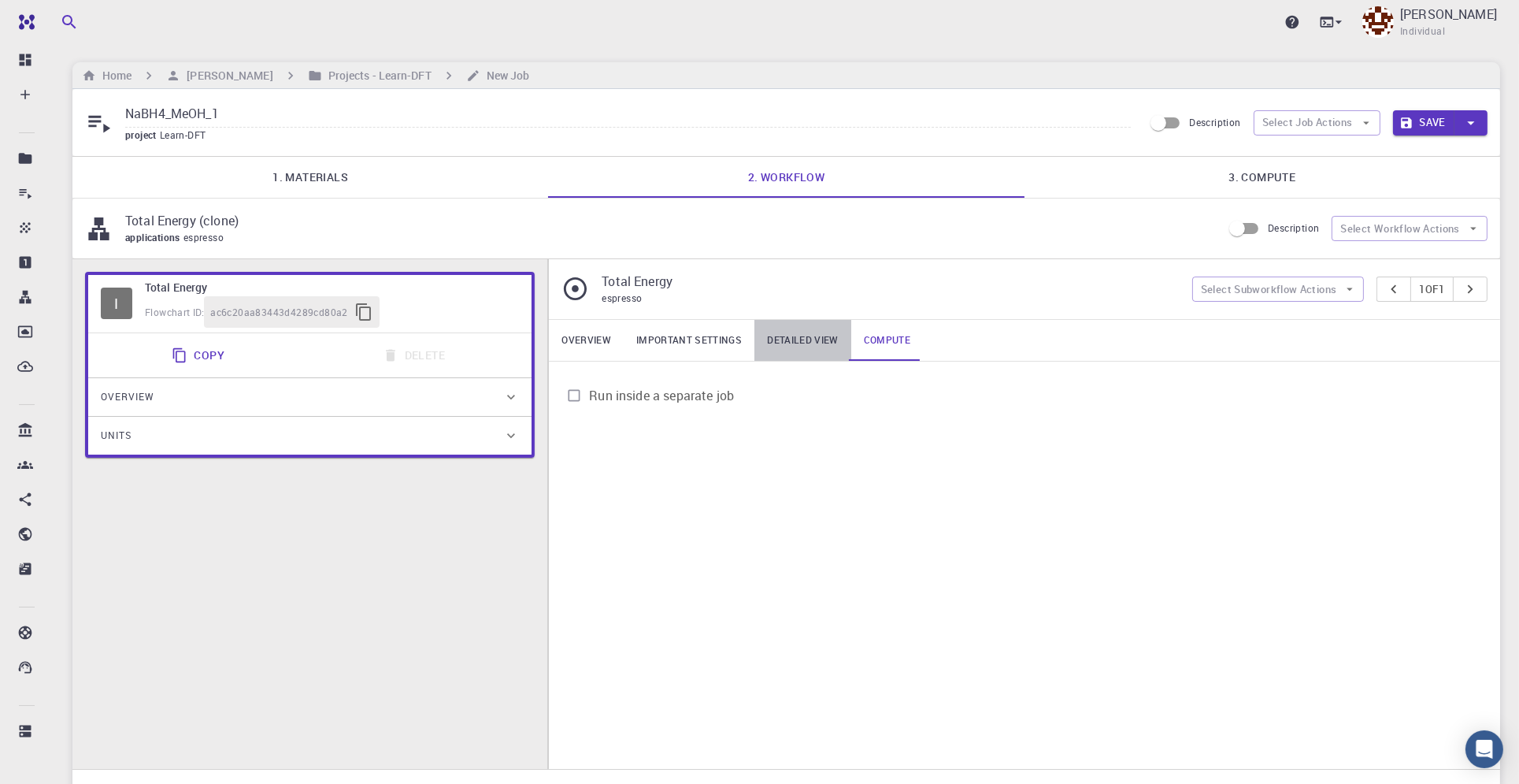
click at [805, 335] on link "Detailed view" at bounding box center [802, 340] width 96 height 41
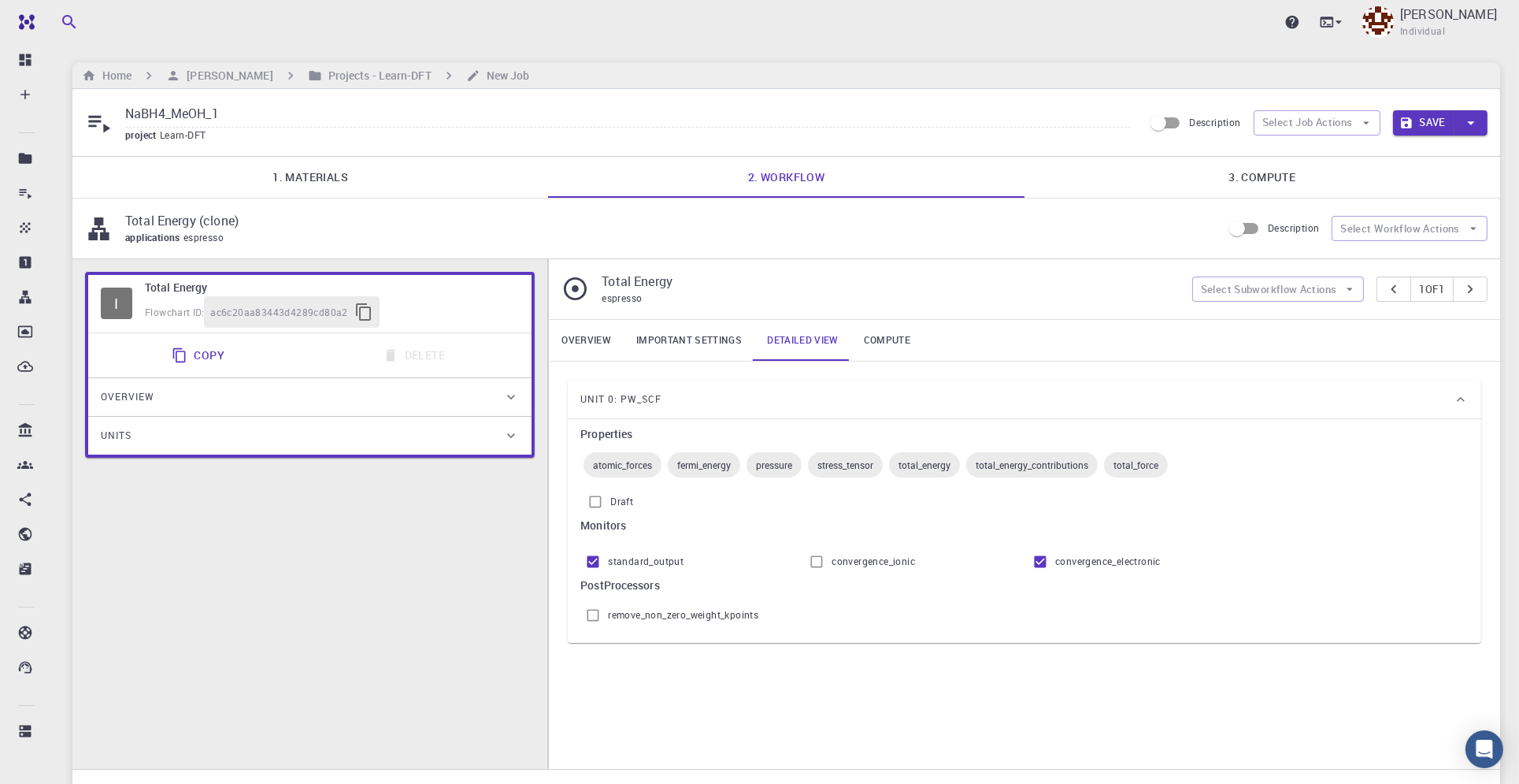
drag, startPoint x: 473, startPoint y: 76, endPoint x: 921, endPoint y: 90, distance: 448.2
click at [921, 90] on div "NaBH4_MeOH_1 project Learn-DFT Description Select Job Actions Save" at bounding box center [786, 122] width 1428 height 67
click at [498, 397] on div "Overview" at bounding box center [302, 397] width 402 height 26
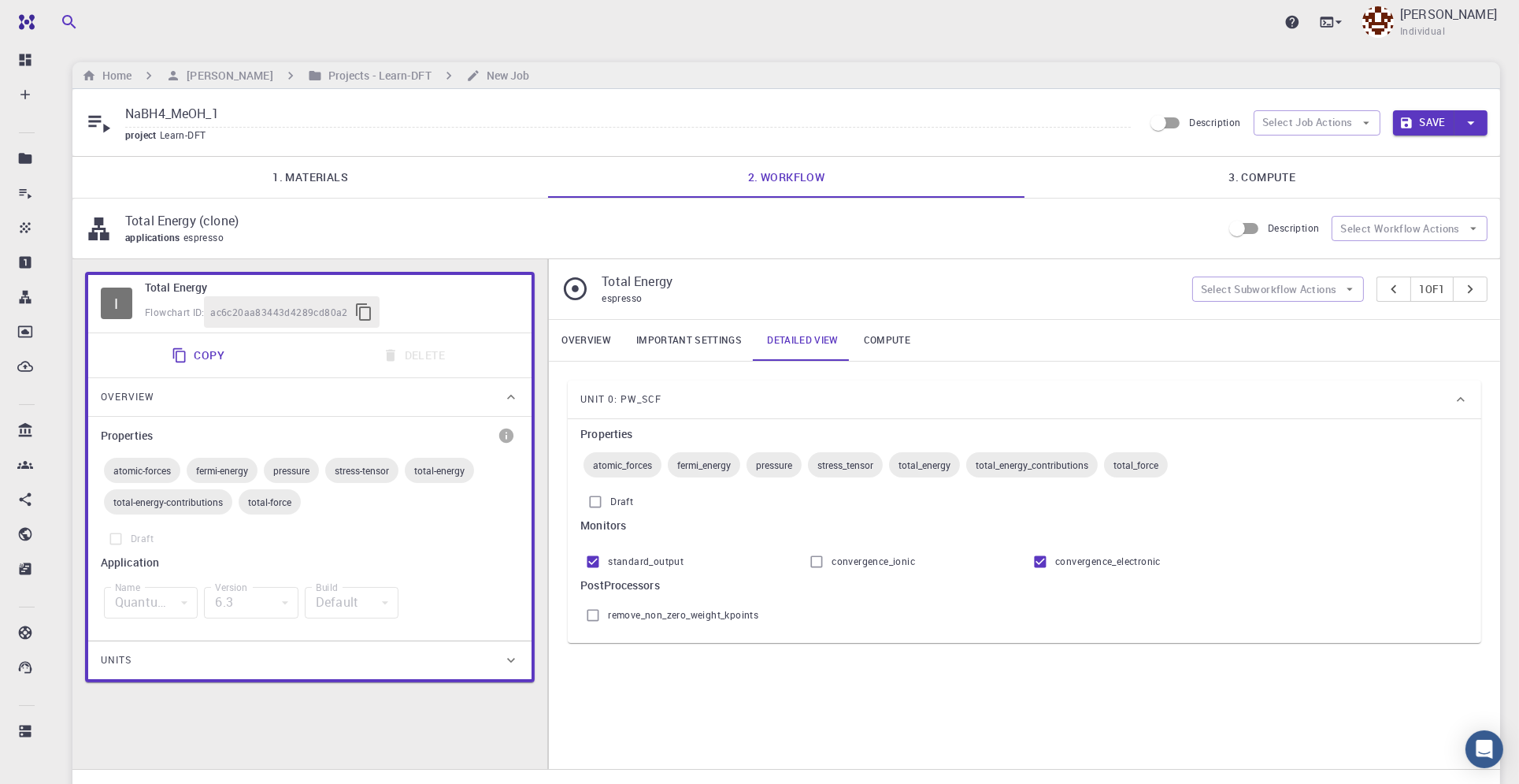
click at [512, 659] on icon at bounding box center [511, 659] width 8 height 5
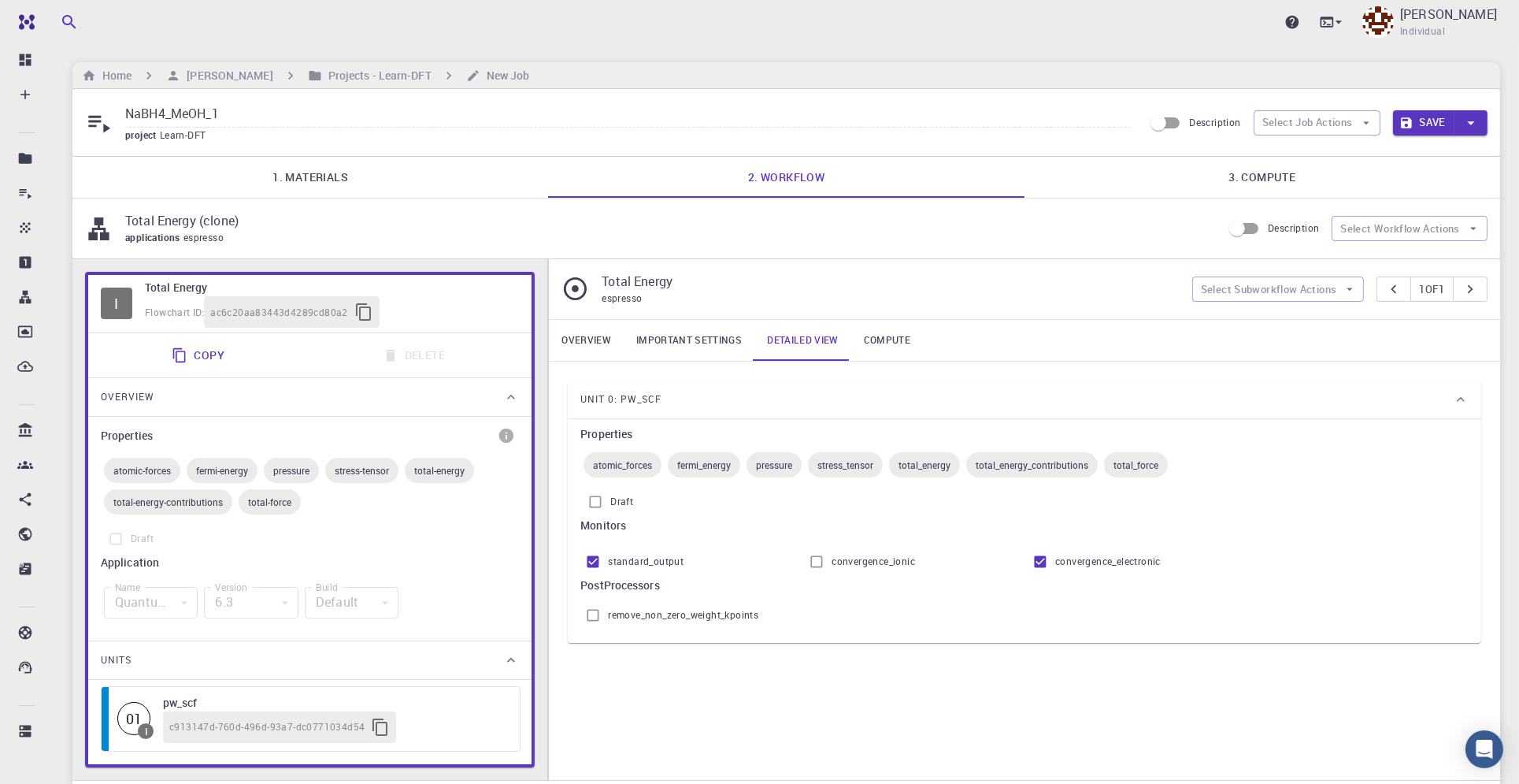
click at [588, 338] on link "Overview" at bounding box center [586, 340] width 75 height 41
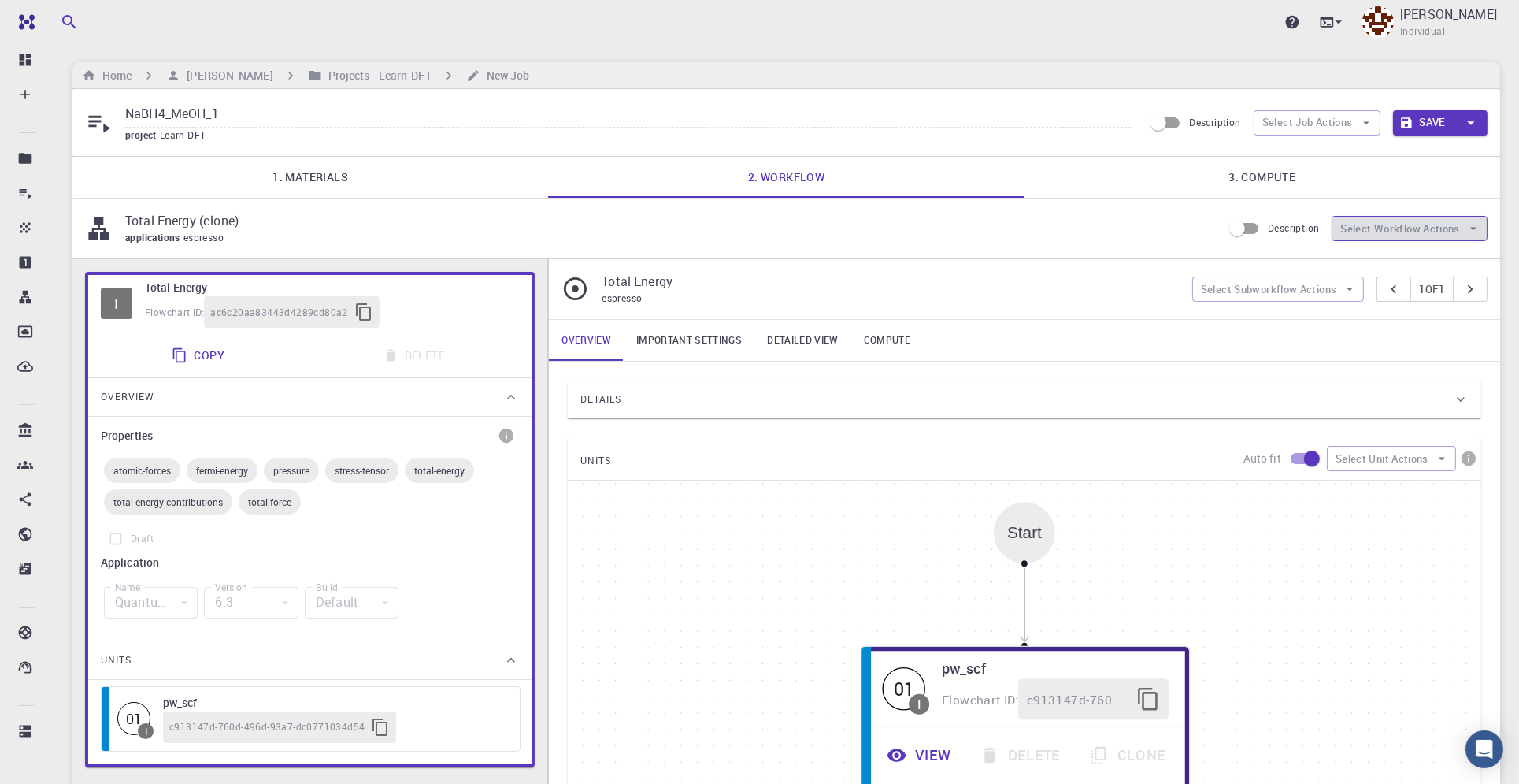
click at [1443, 224] on button "Select Workflow Actions" at bounding box center [1410, 229] width 156 height 26
click at [1449, 261] on span "Toggle relaxation" at bounding box center [1424, 259] width 101 height 15
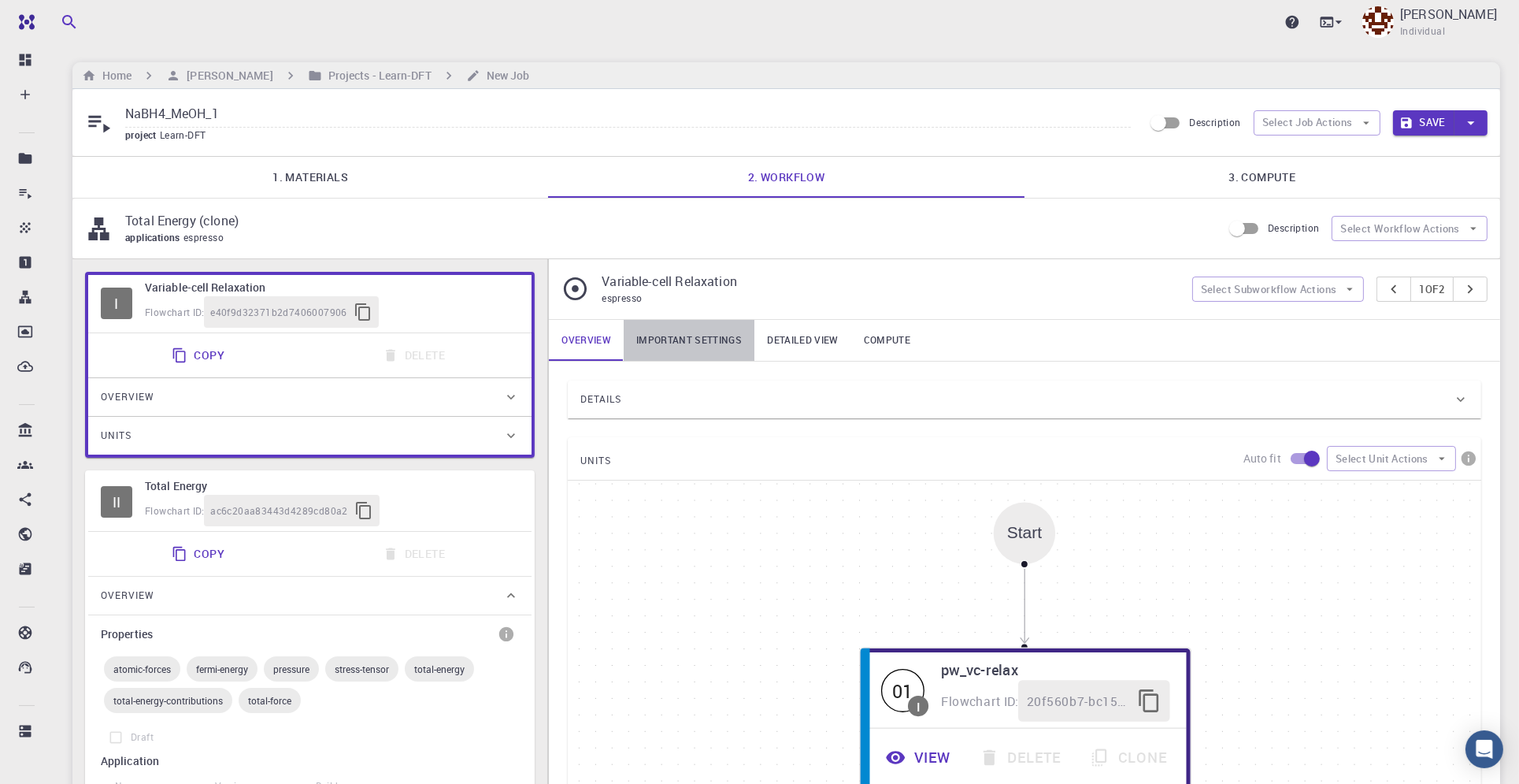
click at [693, 335] on link "Important settings" at bounding box center [688, 340] width 130 height 41
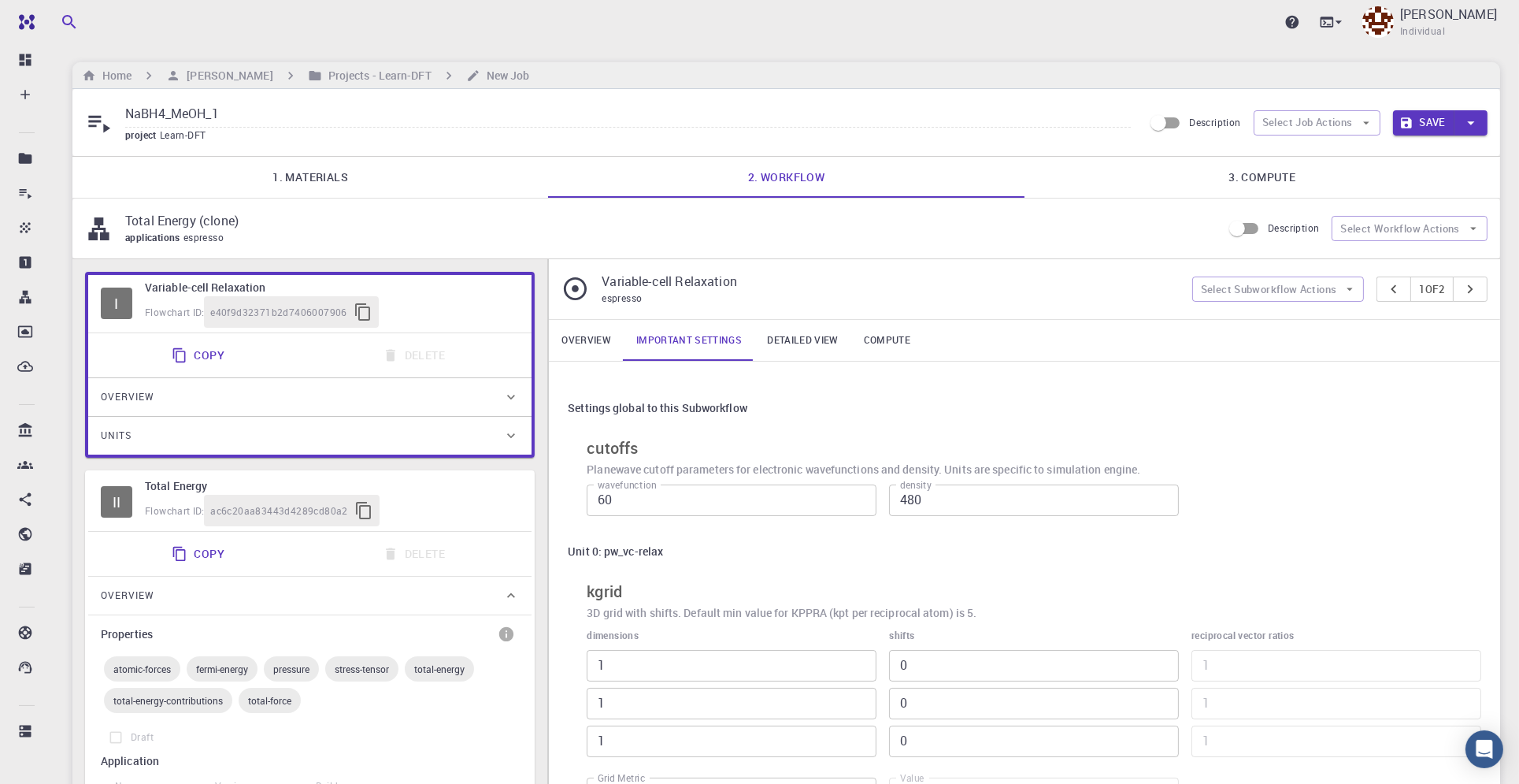
click at [593, 334] on link "Overview" at bounding box center [586, 340] width 75 height 41
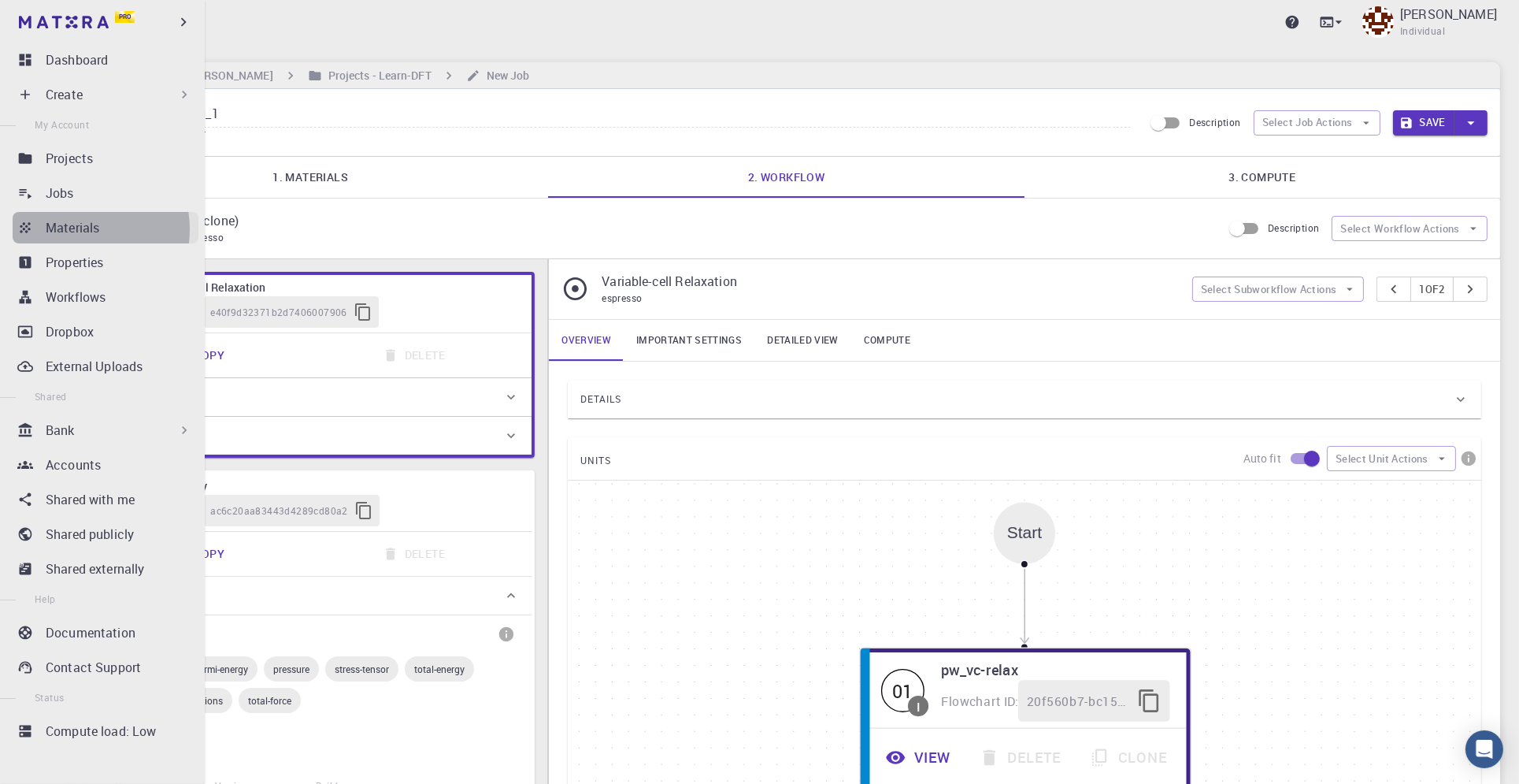
click at [73, 229] on p "Materials" at bounding box center [72, 227] width 54 height 19
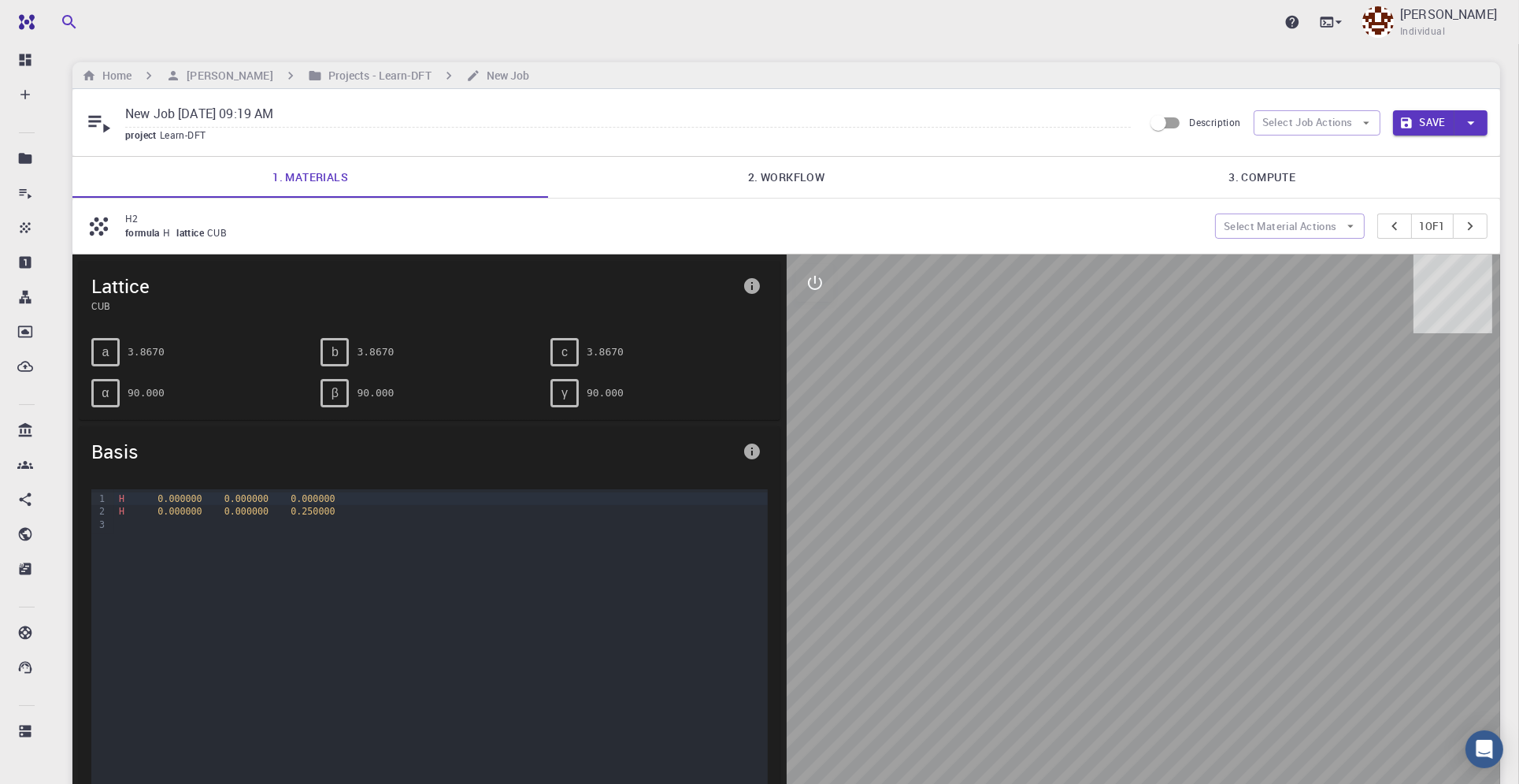
click at [780, 169] on link "2. Workflow" at bounding box center [786, 177] width 476 height 41
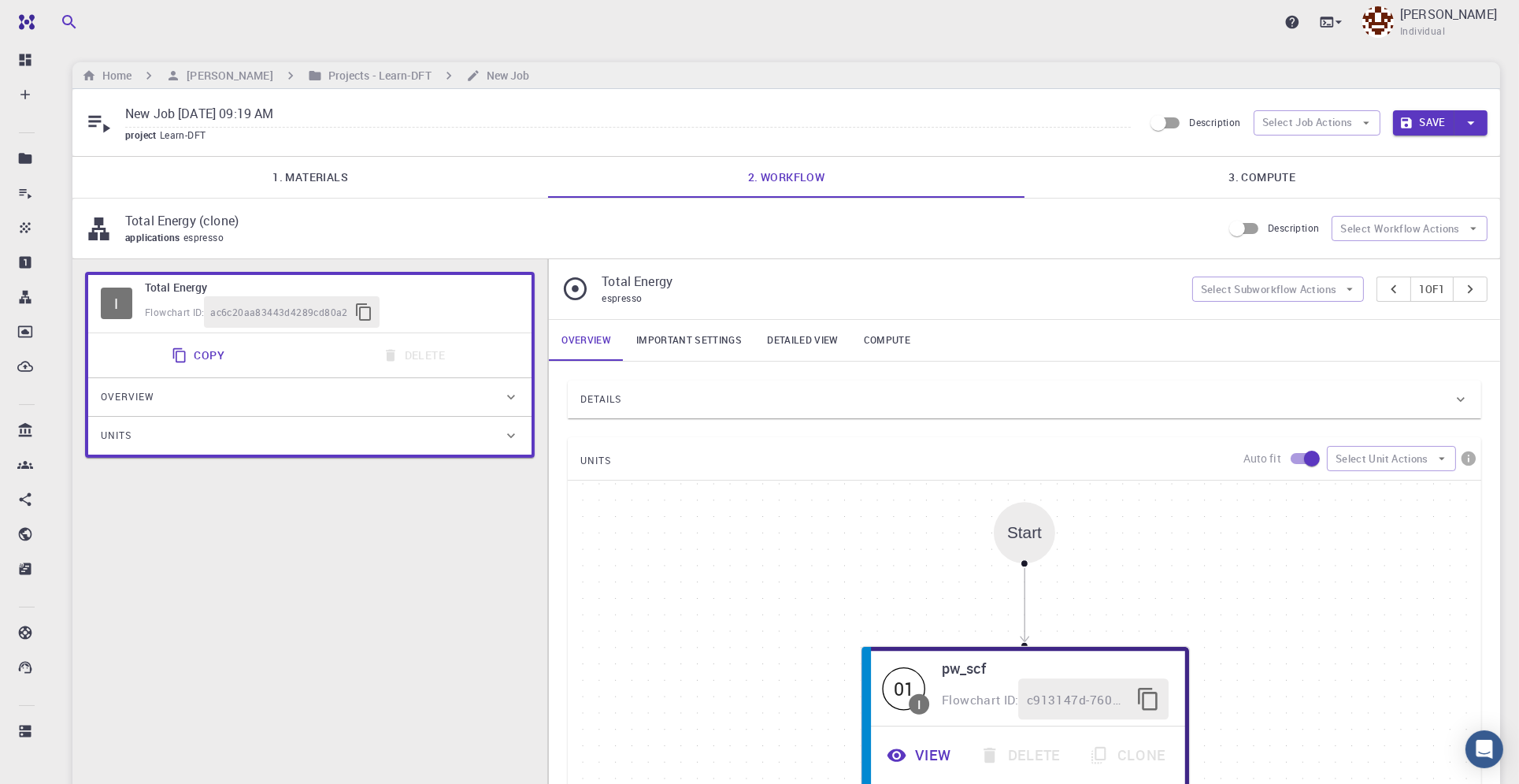
click at [690, 335] on link "Important settings" at bounding box center [688, 340] width 130 height 41
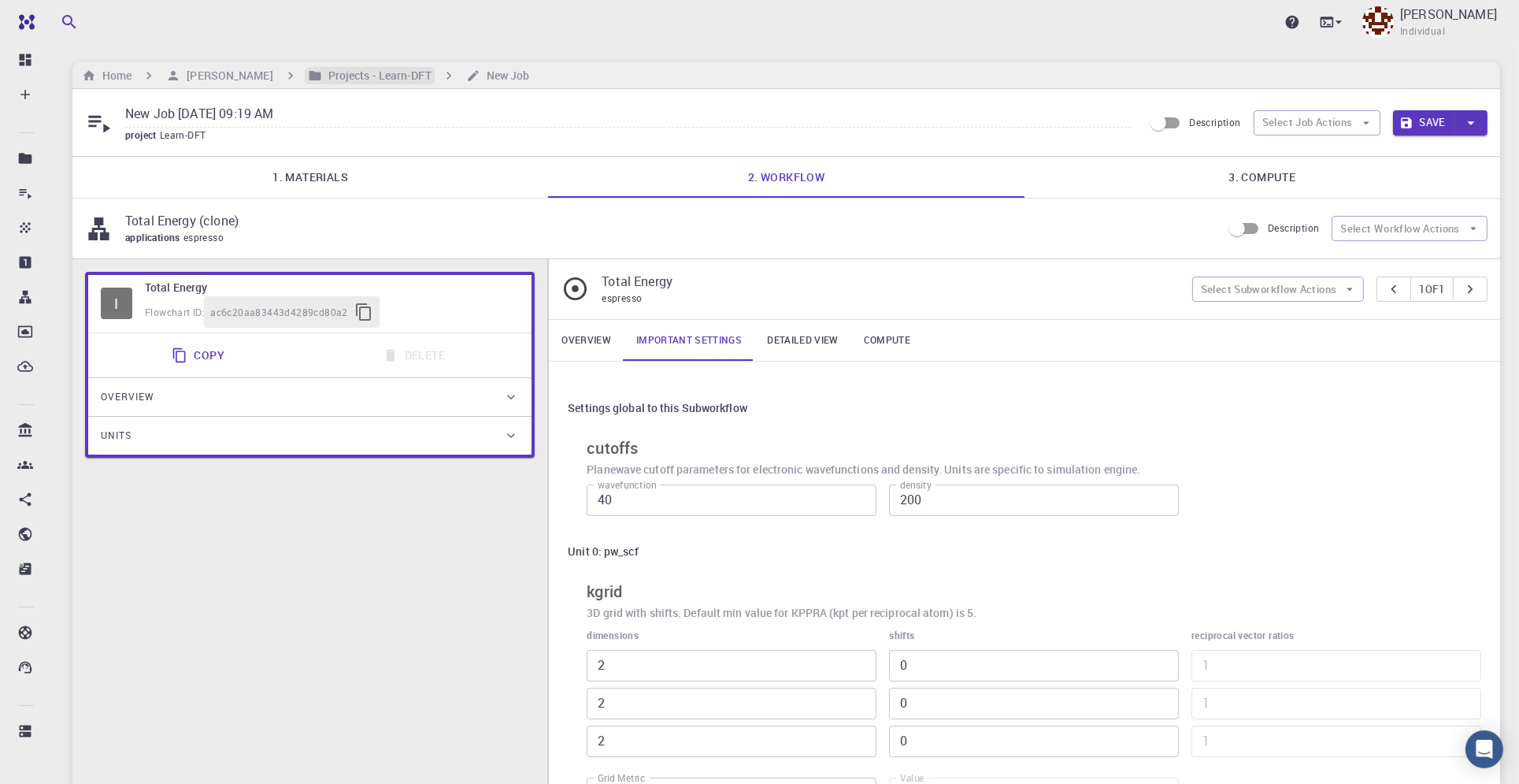
click at [356, 78] on h6 "Projects - Learn-DFT" at bounding box center [377, 75] width 109 height 17
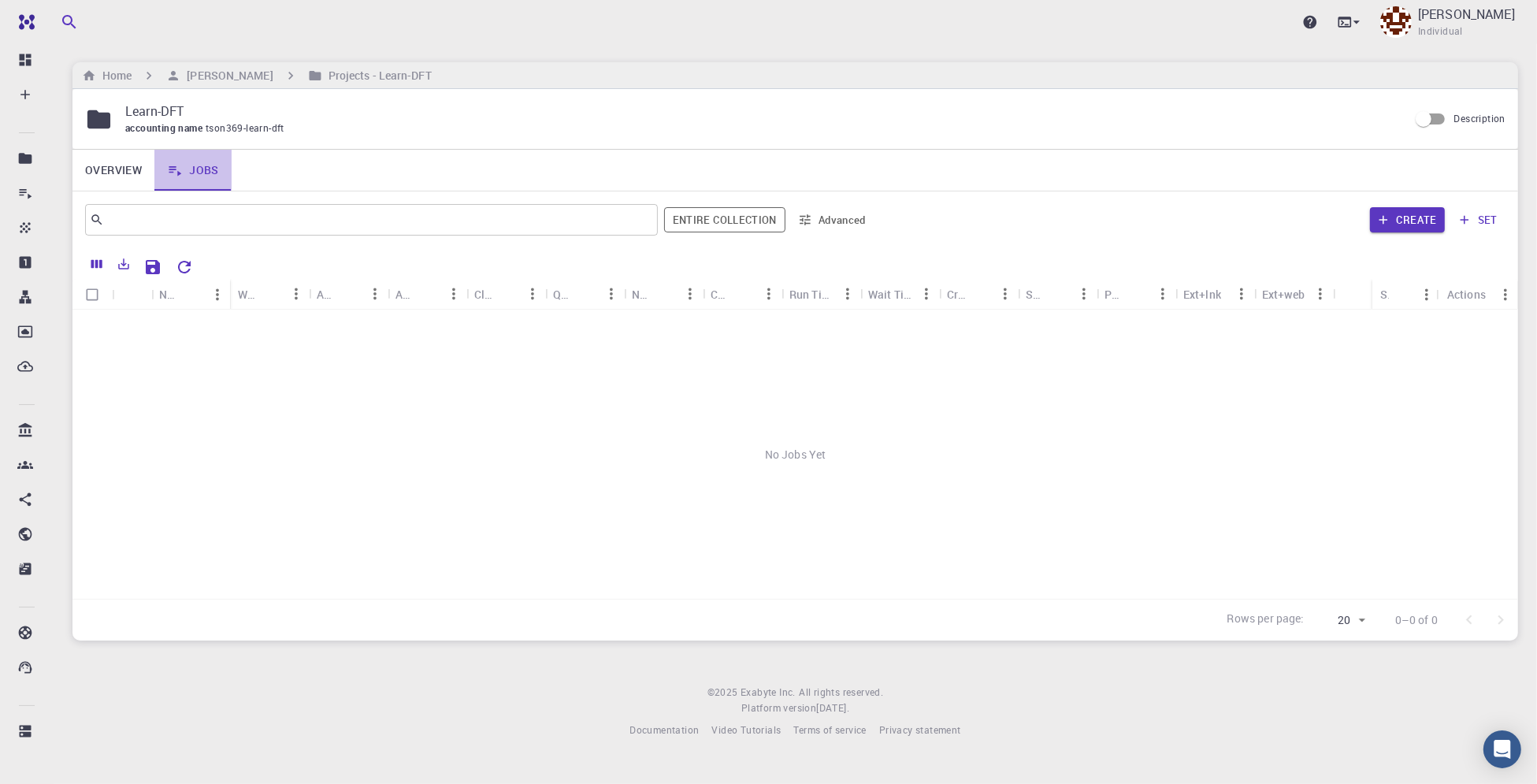
click at [192, 169] on link "Jobs" at bounding box center [192, 170] width 78 height 41
click at [1418, 221] on button "Create" at bounding box center [1407, 220] width 75 height 26
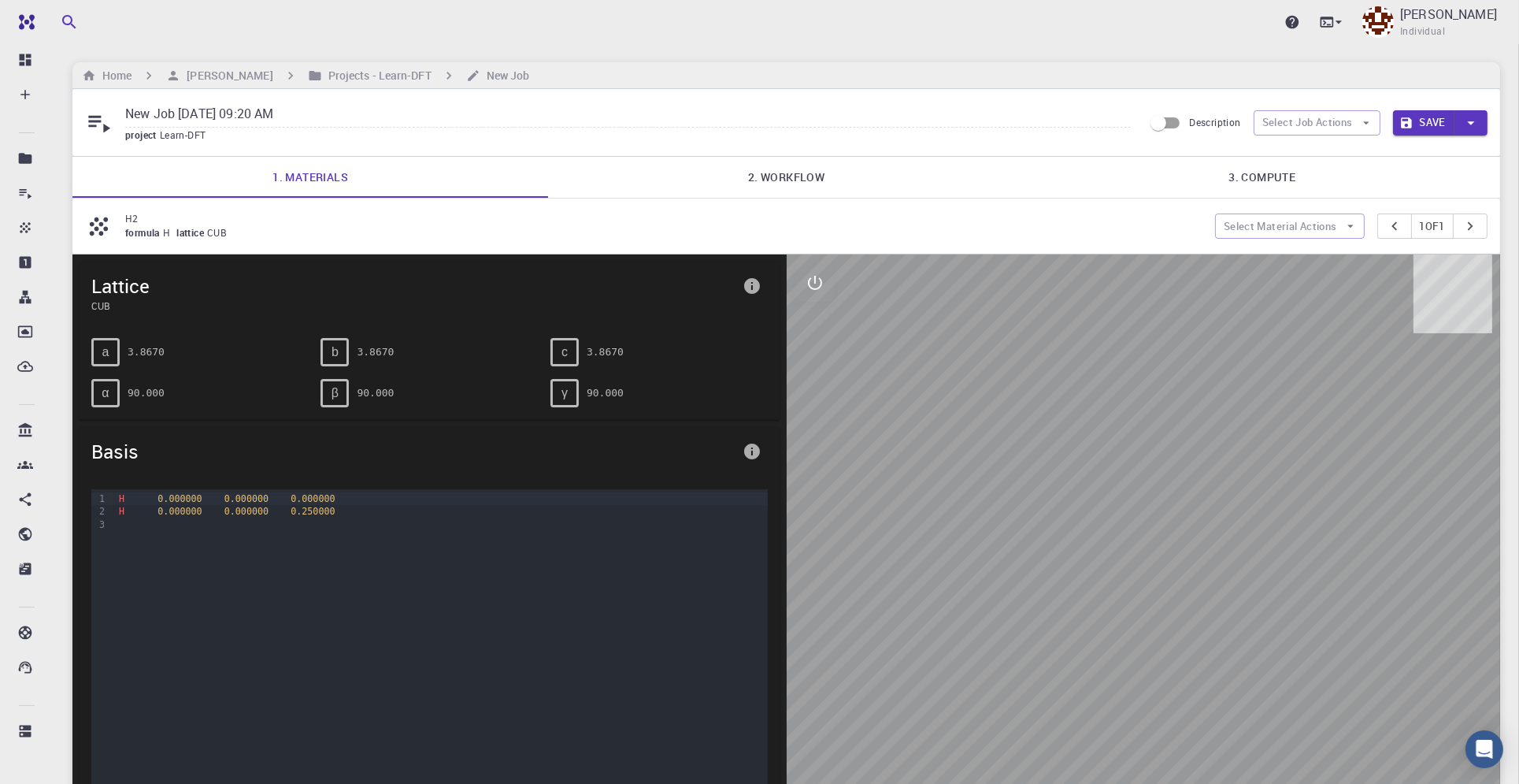
drag, startPoint x: 127, startPoint y: 113, endPoint x: 589, endPoint y: 125, distance: 462.2
click at [589, 125] on input "New Job Aug 19, 2025, 09:20 AM" at bounding box center [627, 114] width 1006 height 26
type input "NaBH4_MeOH"
click at [1431, 126] on button "Save" at bounding box center [1424, 123] width 62 height 26
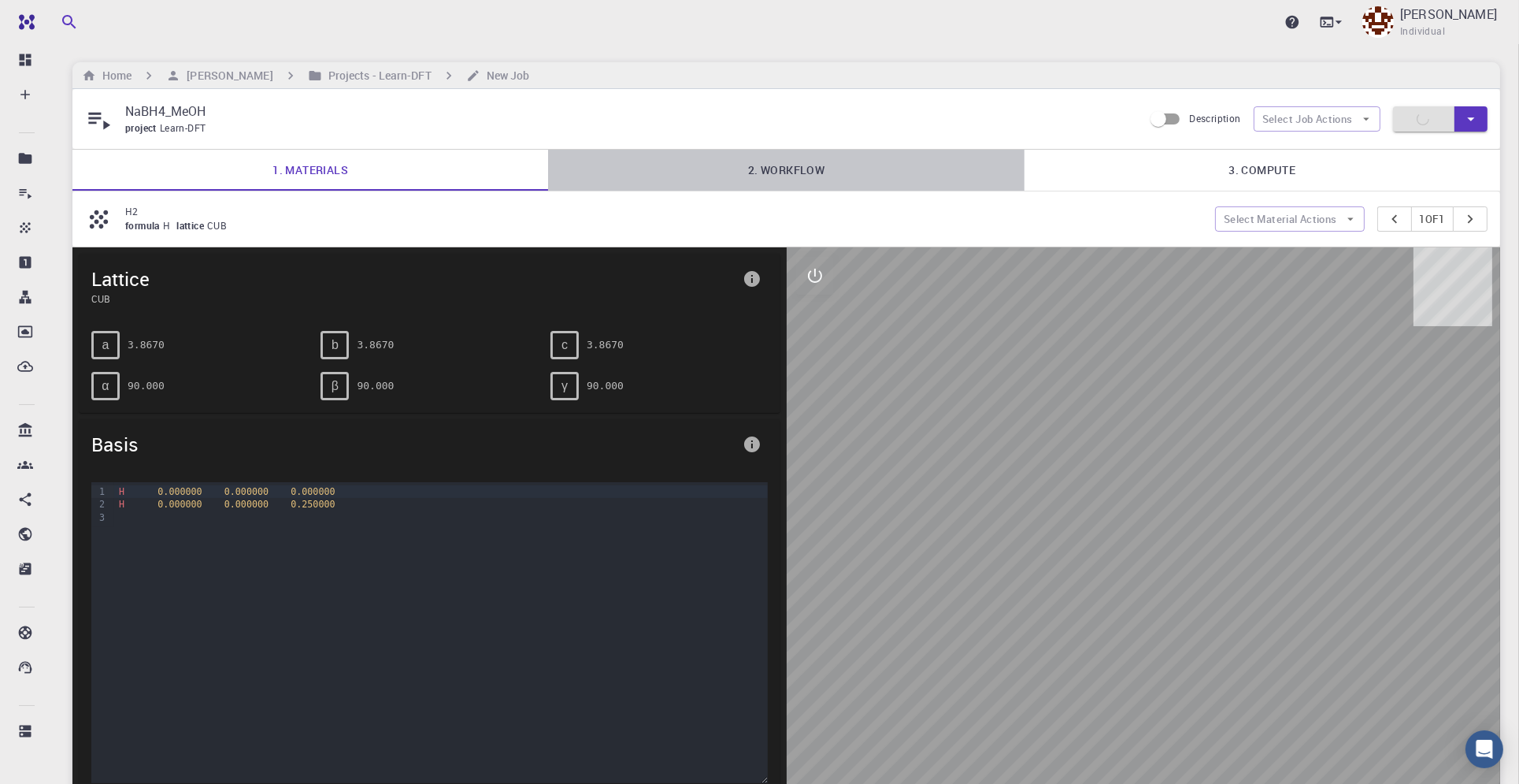
click at [776, 170] on link "2. Workflow" at bounding box center [786, 170] width 476 height 41
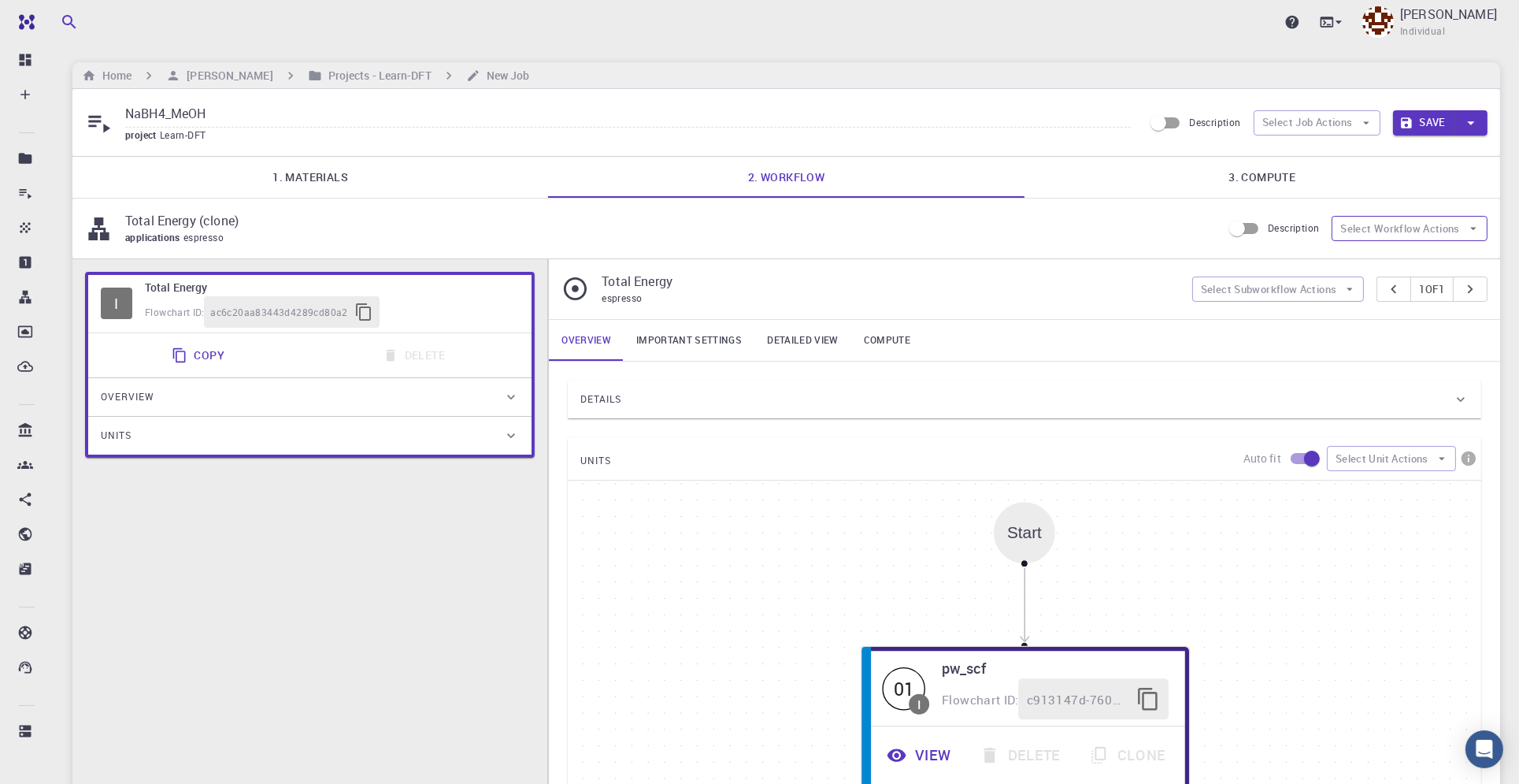
click at [1437, 214] on div "Description Select Workflow Actions" at bounding box center [1355, 228] width 265 height 30
click at [1440, 222] on button "Select Workflow Actions" at bounding box center [1410, 229] width 156 height 26
click at [1437, 258] on span "Toggle relaxation" at bounding box center [1424, 259] width 101 height 15
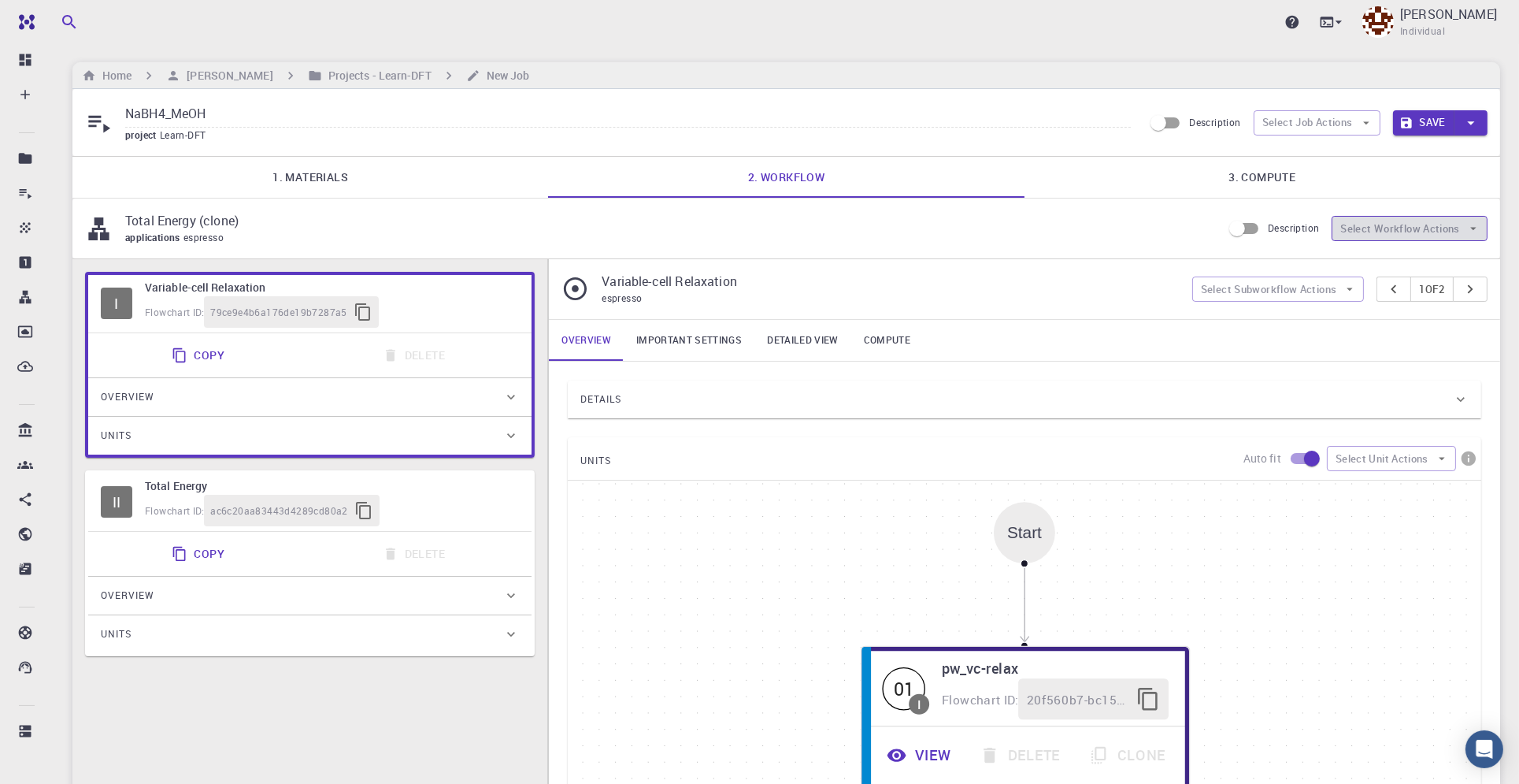
click at [1449, 224] on button "Select Workflow Actions" at bounding box center [1410, 229] width 156 height 26
click at [1442, 268] on span "Toggle relaxation" at bounding box center [1413, 264] width 79 height 15
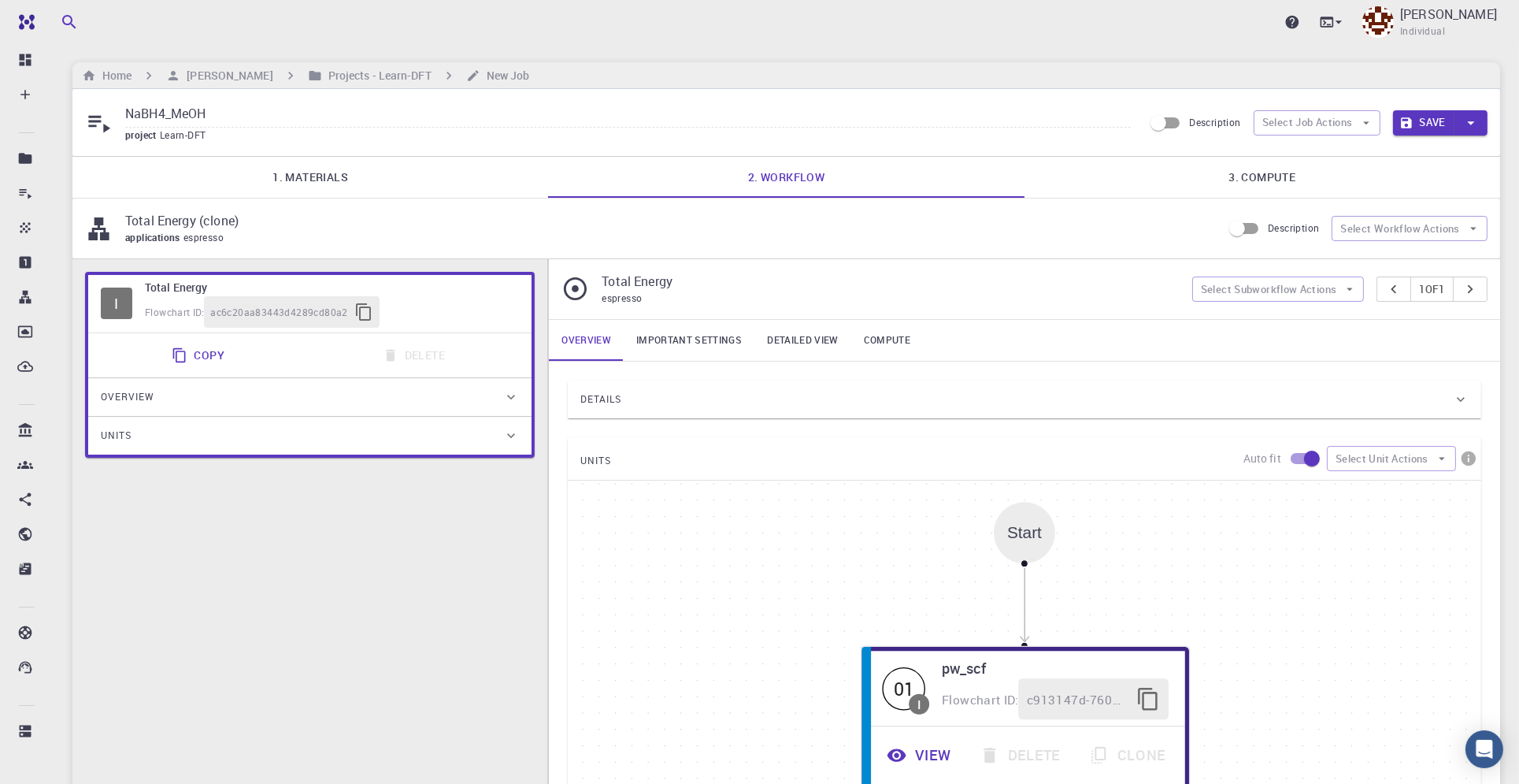
click at [708, 335] on link "Important settings" at bounding box center [688, 340] width 130 height 41
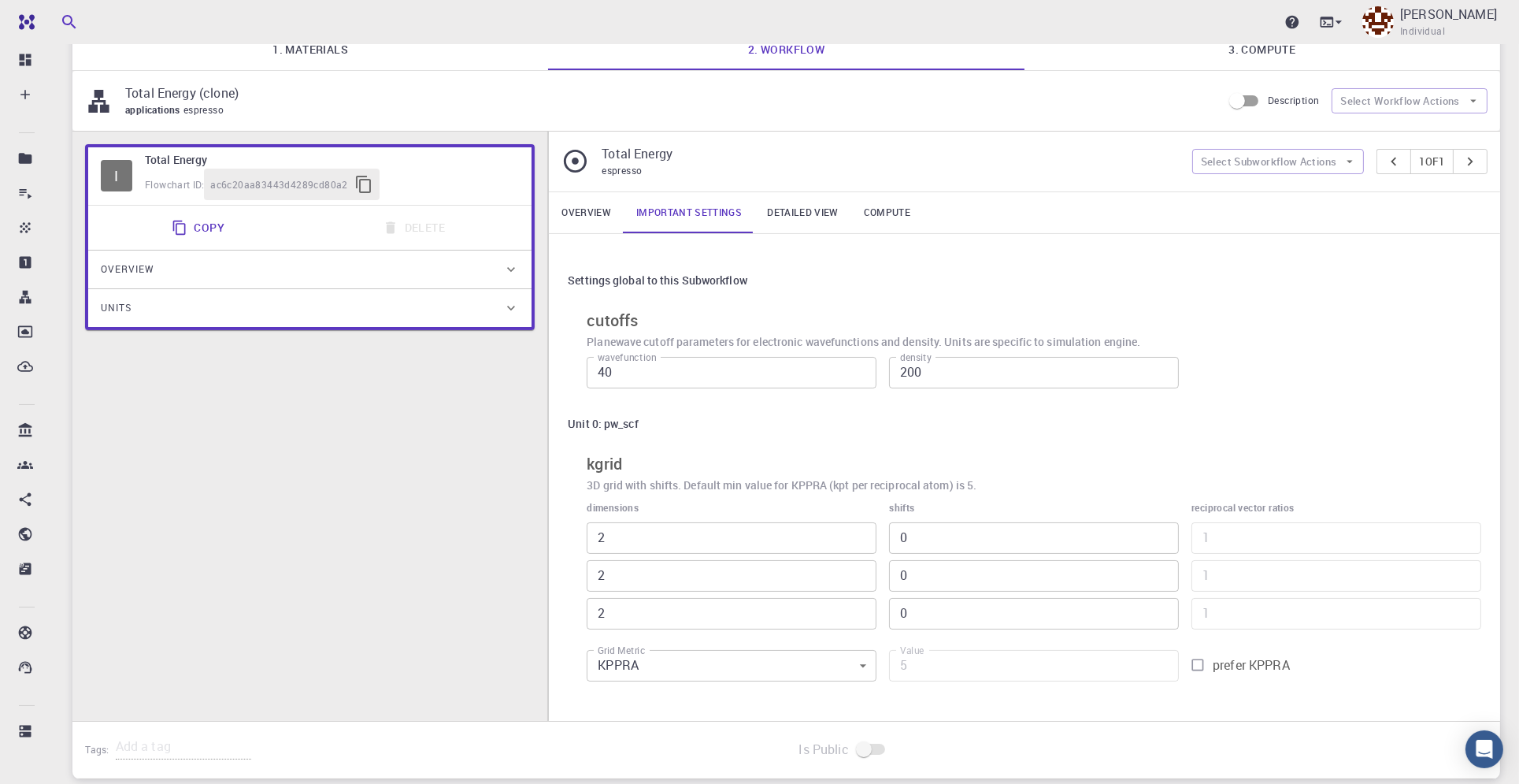
scroll to position [210, 0]
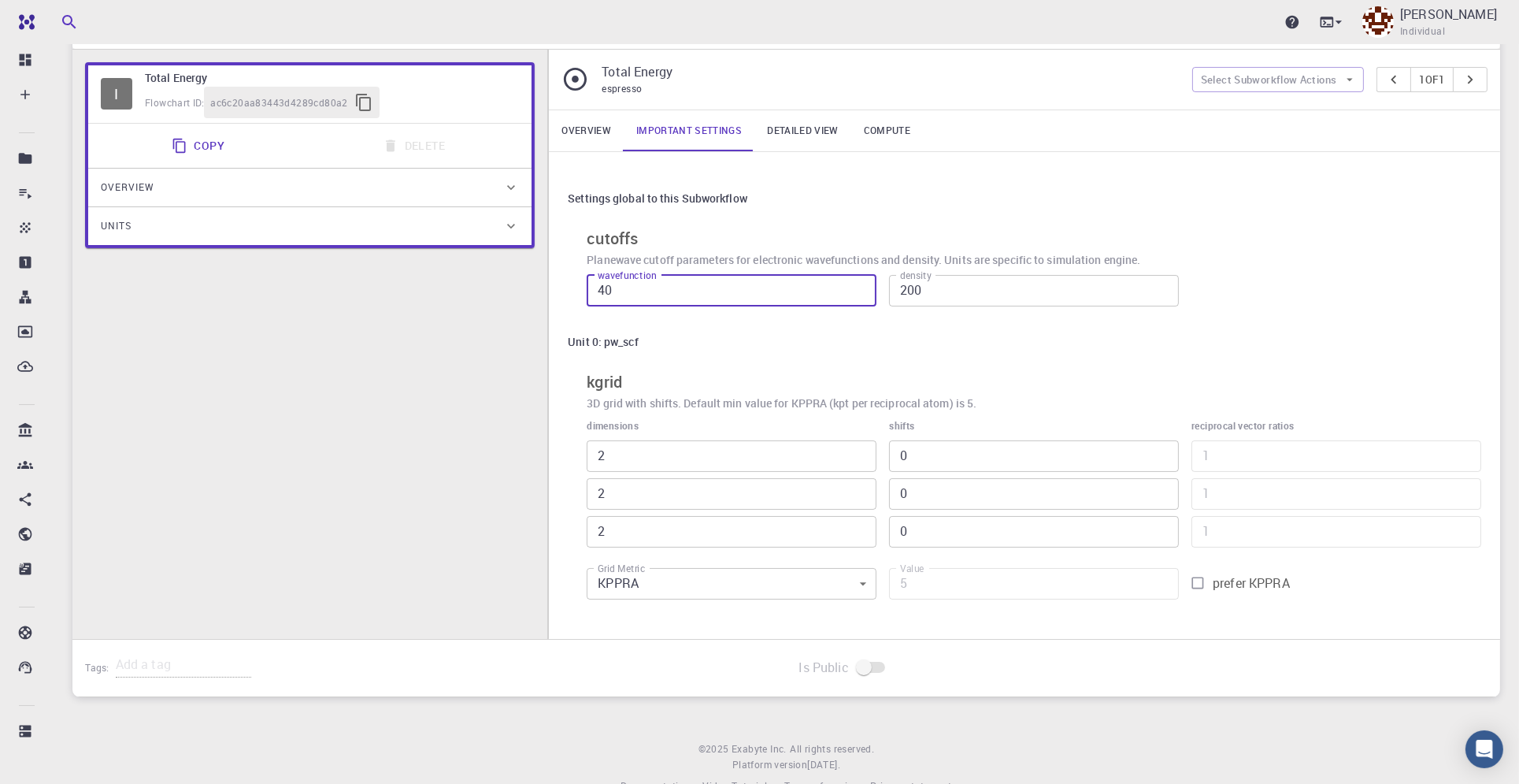
drag, startPoint x: 659, startPoint y: 293, endPoint x: 493, endPoint y: 278, distance: 166.7
click at [493, 278] on div "I Total Energy Flowchart ID: ac6c20aa83443d4289cd80a2 Copy Delete Overview Prop…" at bounding box center [786, 344] width 1428 height 589
type input "60"
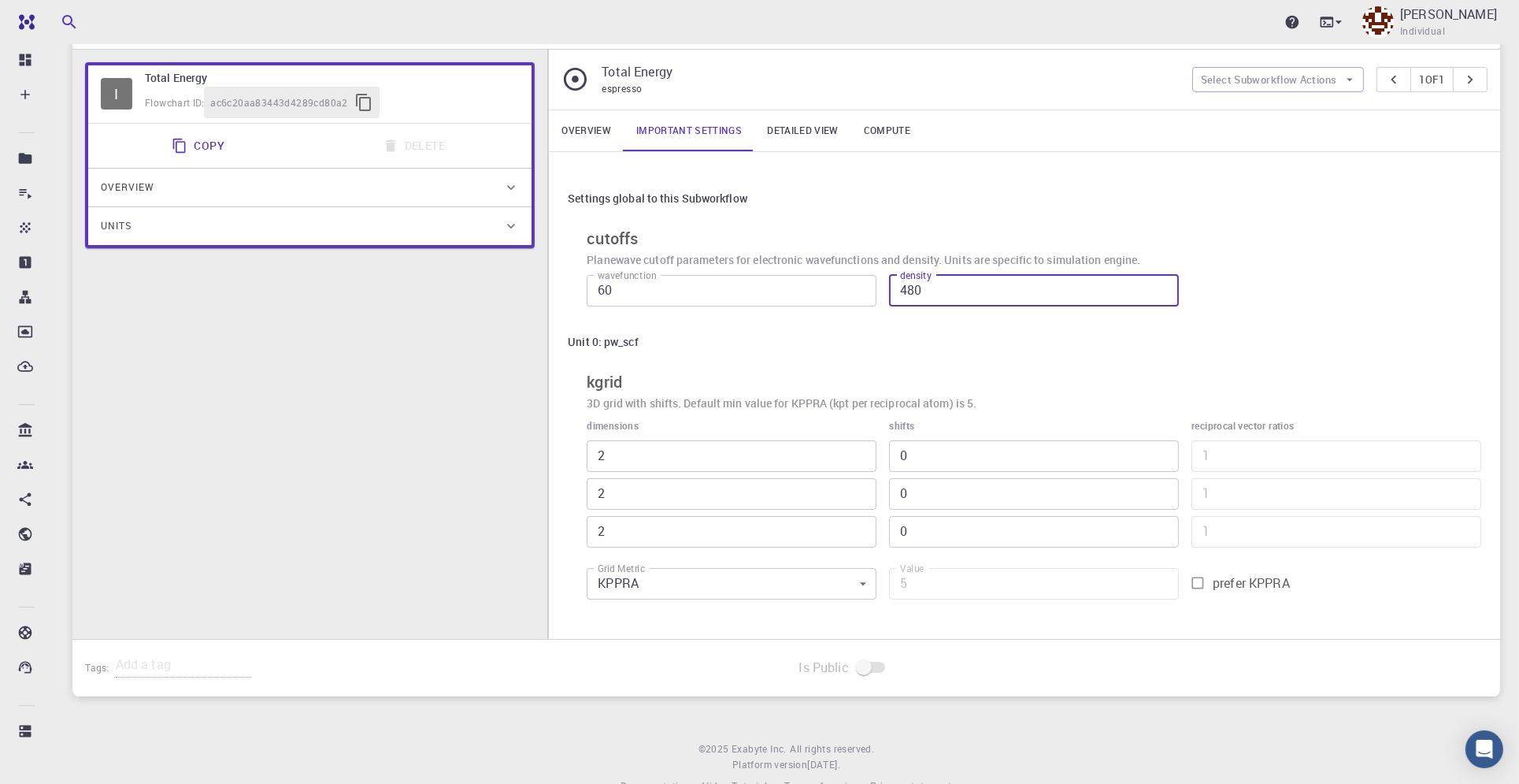
type input "480"
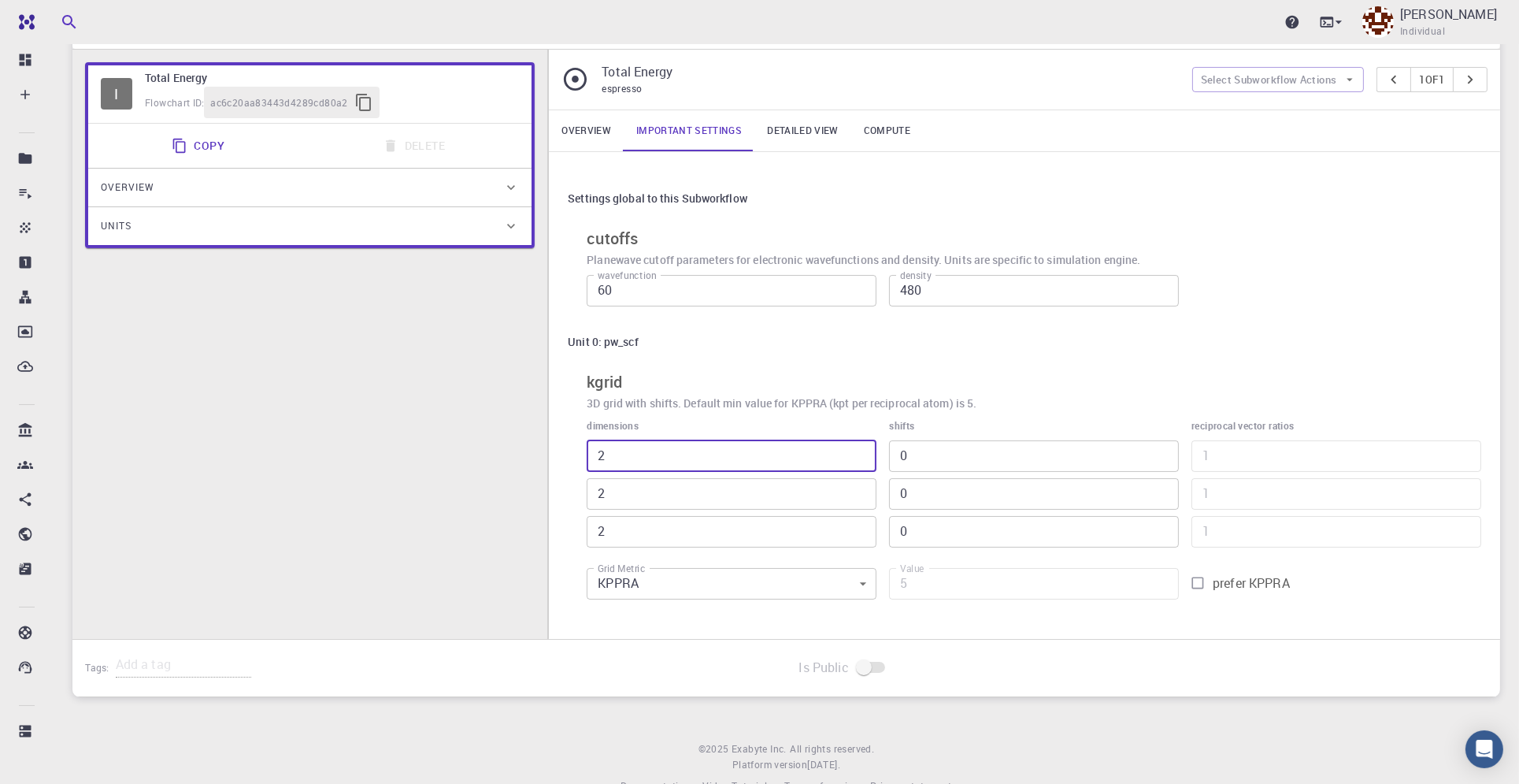
type input "1"
type input "8"
type input "1"
type input "4"
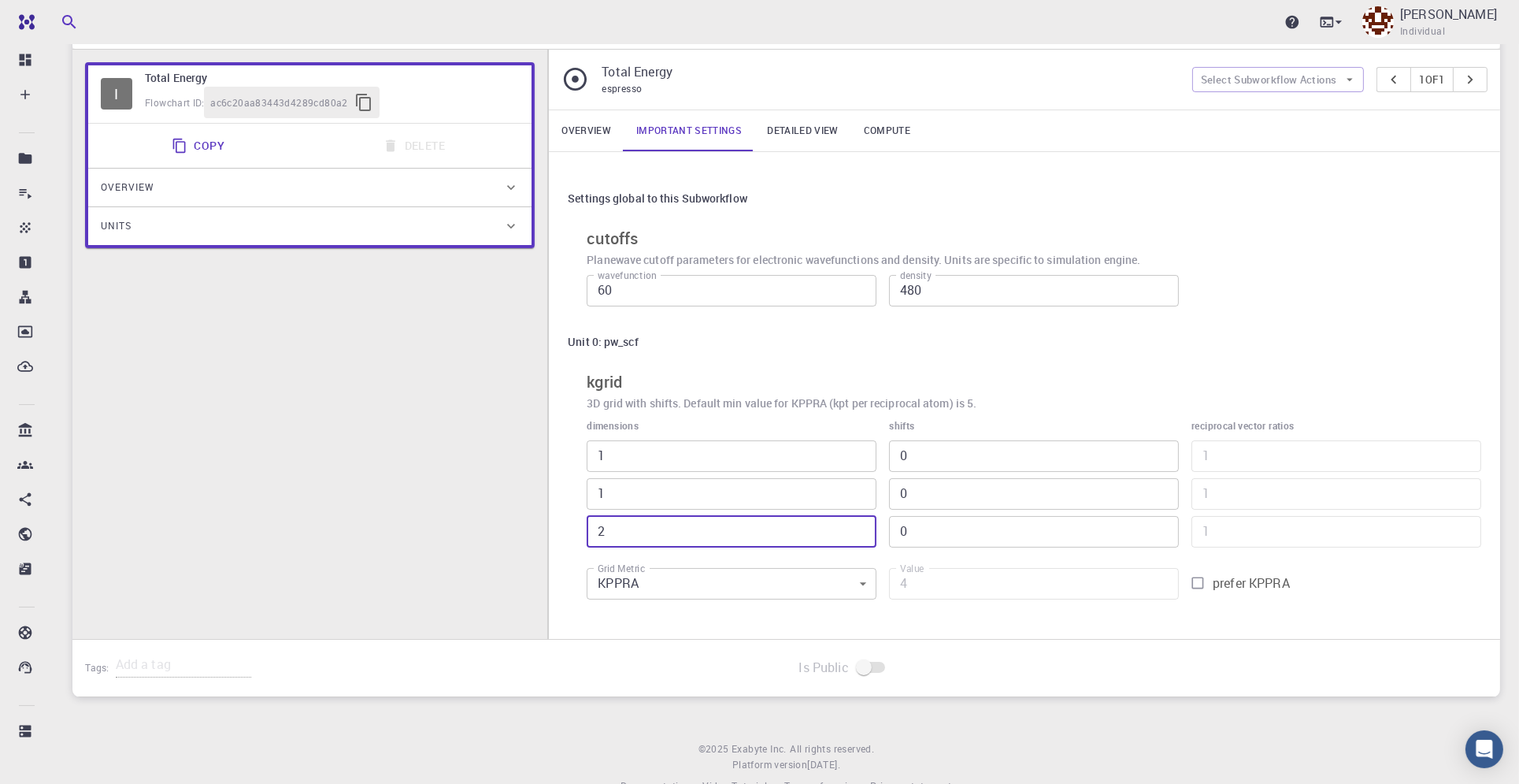
type input "1"
type input "2"
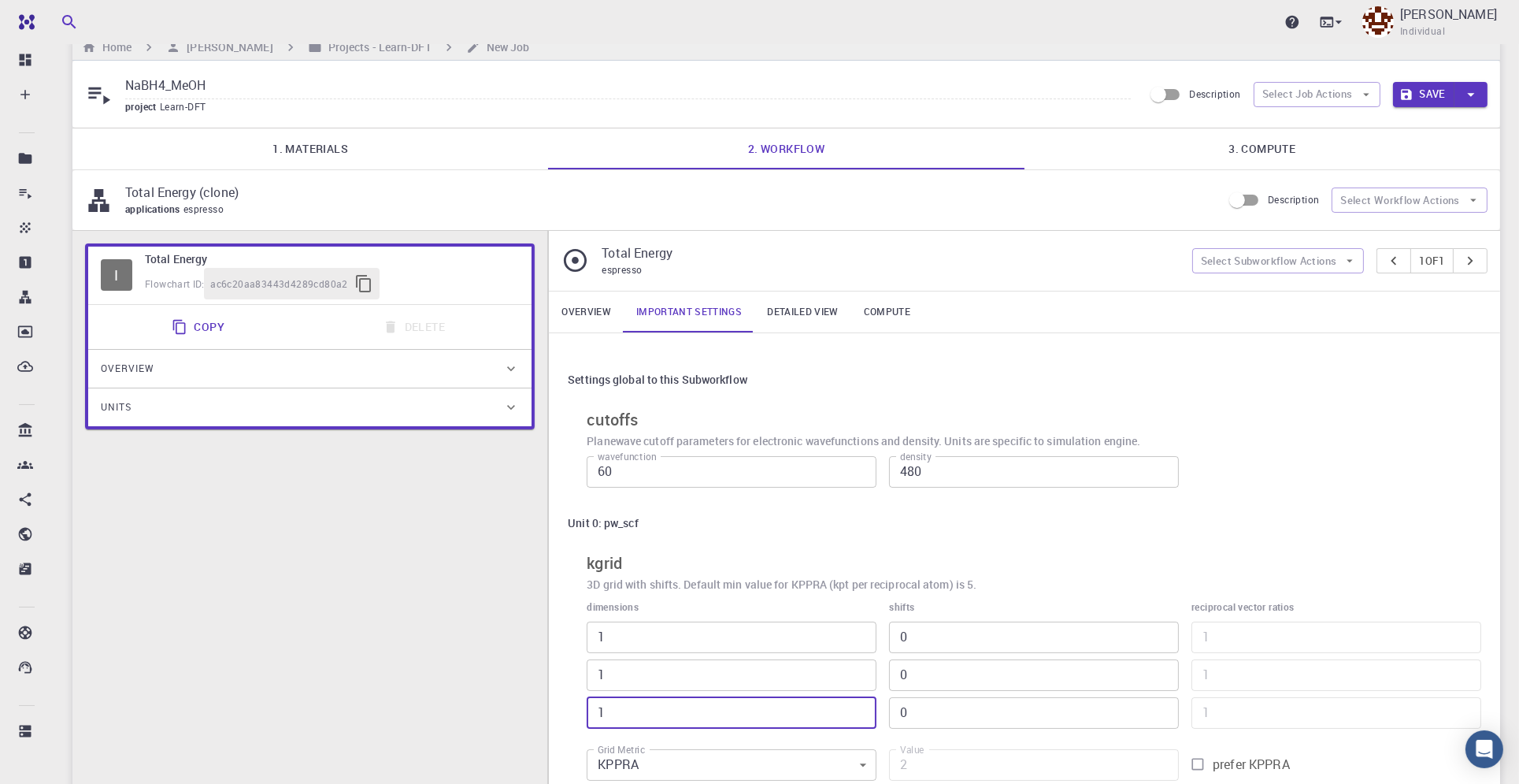
scroll to position [0, 0]
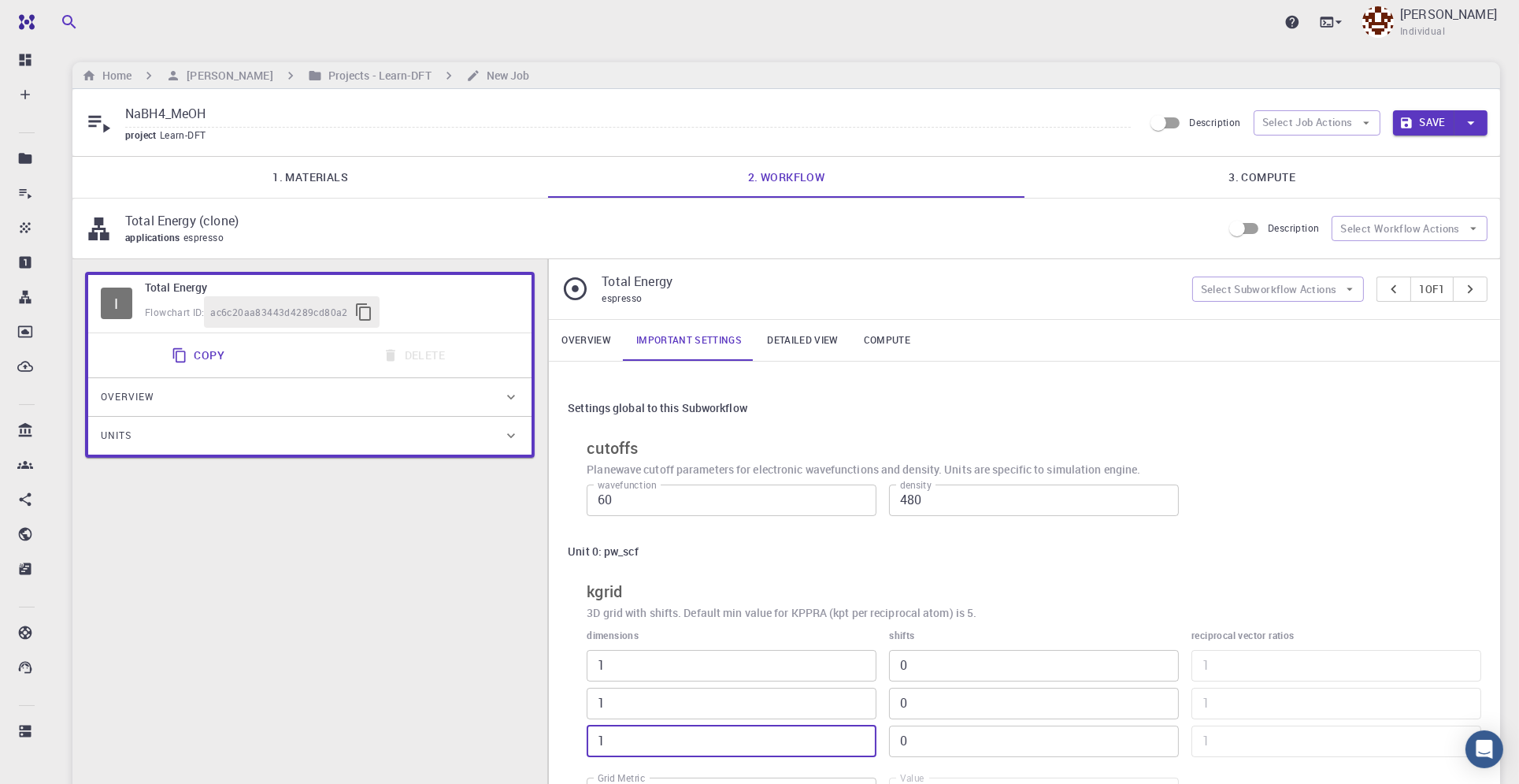
click at [1435, 121] on button "Save" at bounding box center [1424, 123] width 62 height 26
click at [1482, 124] on button "button" at bounding box center [1471, 123] width 33 height 26
click at [1453, 159] on li "Save & Exit" at bounding box center [1438, 155] width 89 height 28
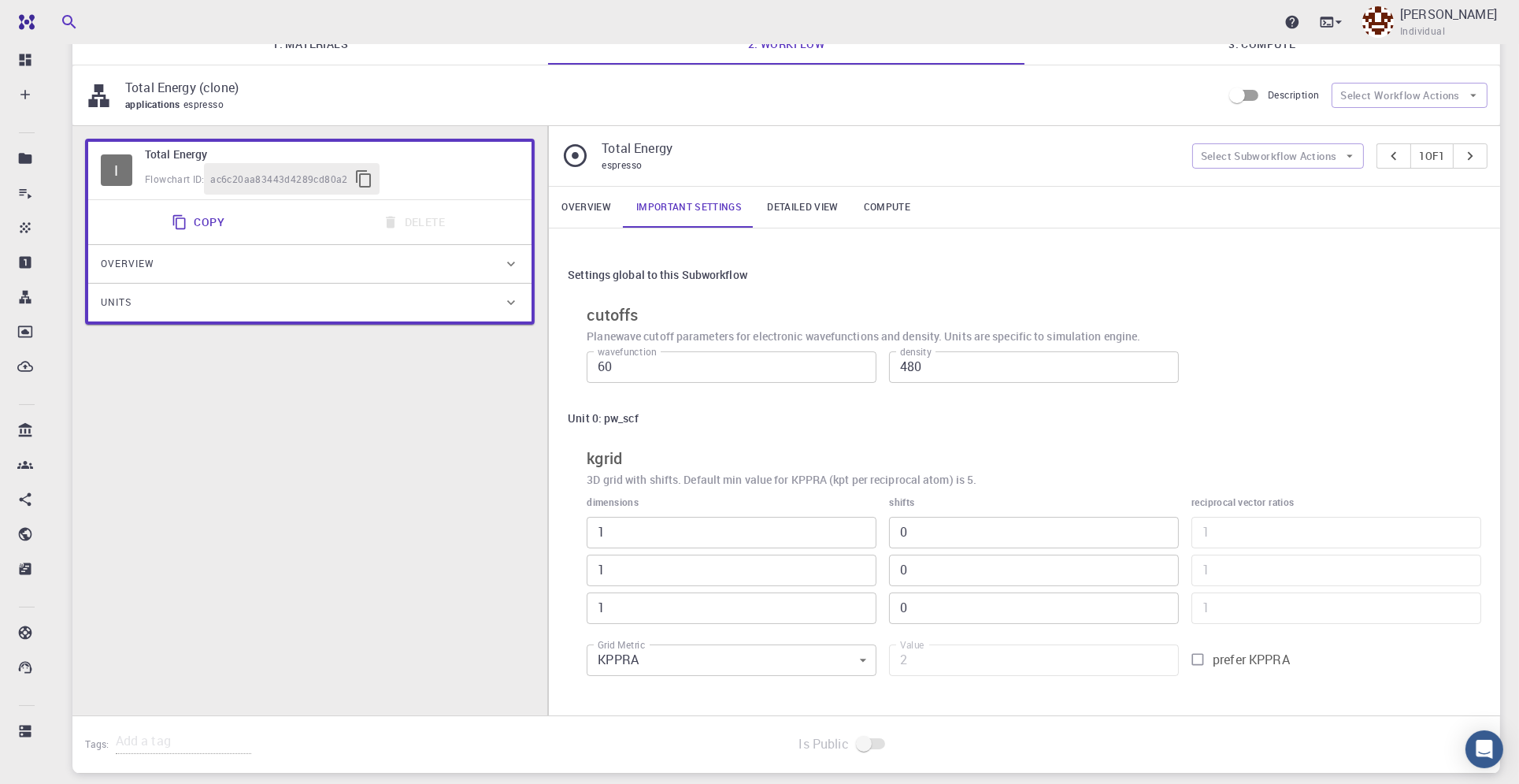
scroll to position [105, 0]
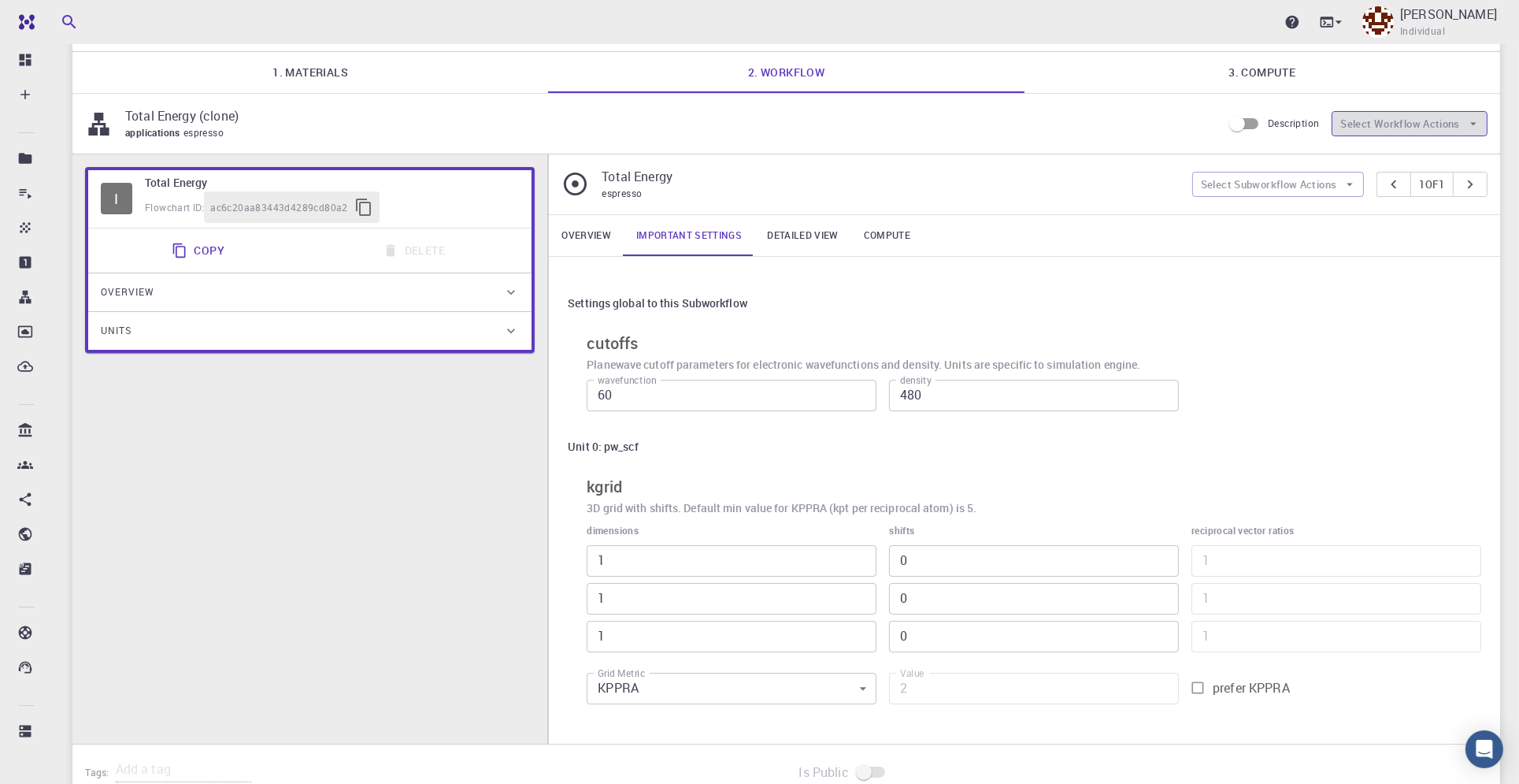
click at [1429, 130] on button "Select Workflow Actions" at bounding box center [1410, 124] width 156 height 26
click at [1437, 158] on span "Toggle relaxation" at bounding box center [1424, 154] width 101 height 15
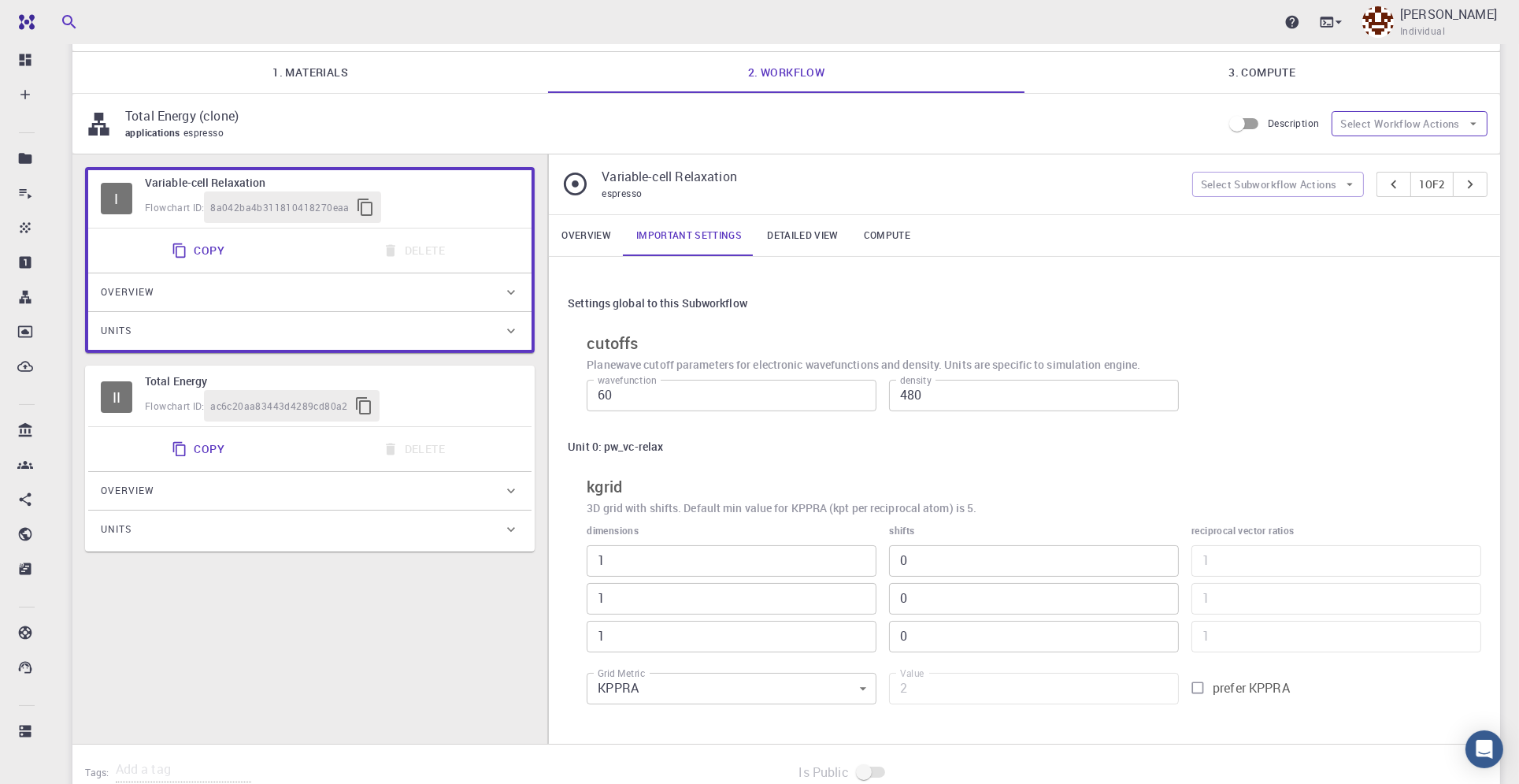
click at [1457, 119] on button "Select Workflow Actions" at bounding box center [1410, 124] width 156 height 26
click at [1449, 154] on span "Toggle relaxation" at bounding box center [1413, 160] width 79 height 15
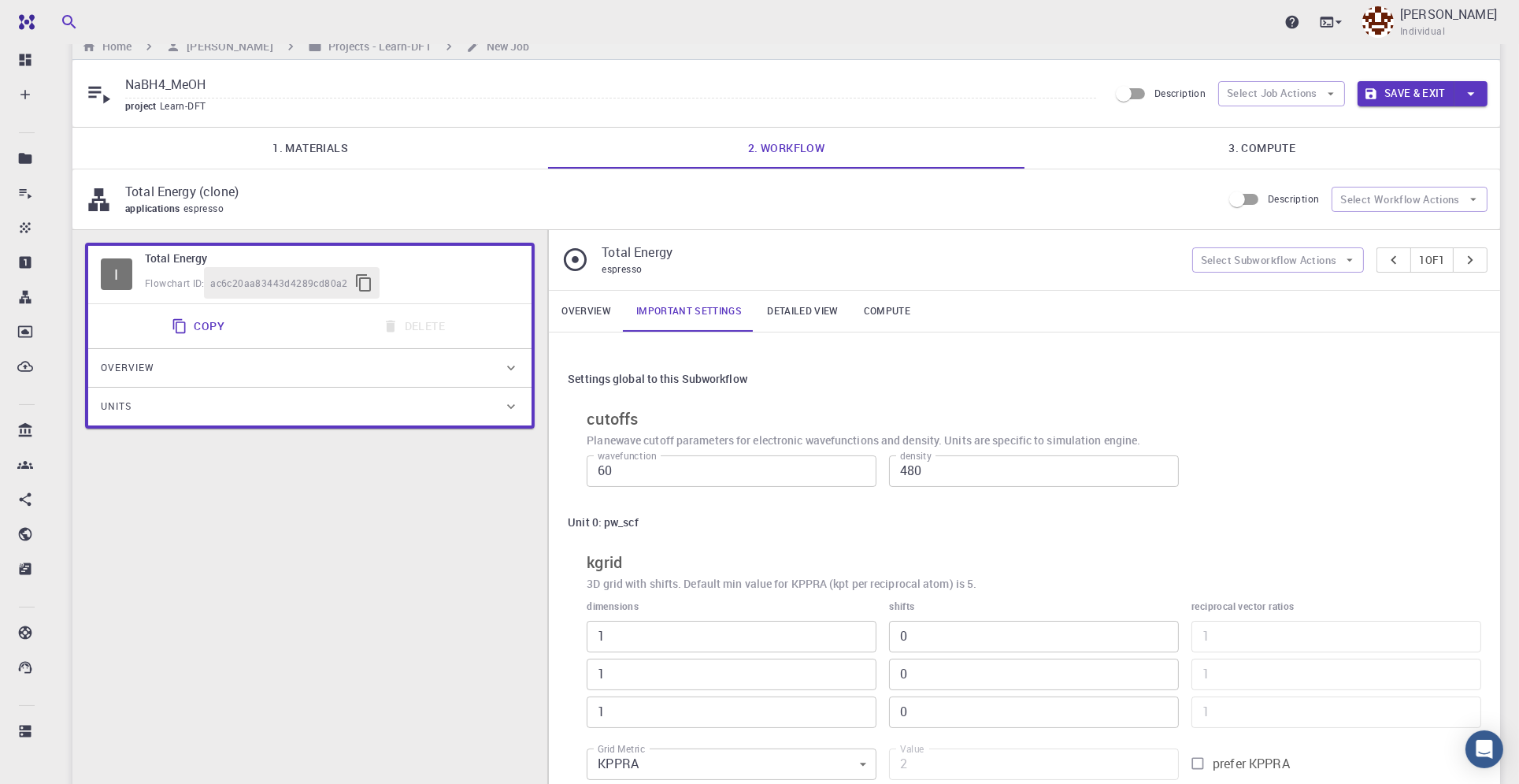
scroll to position [0, 0]
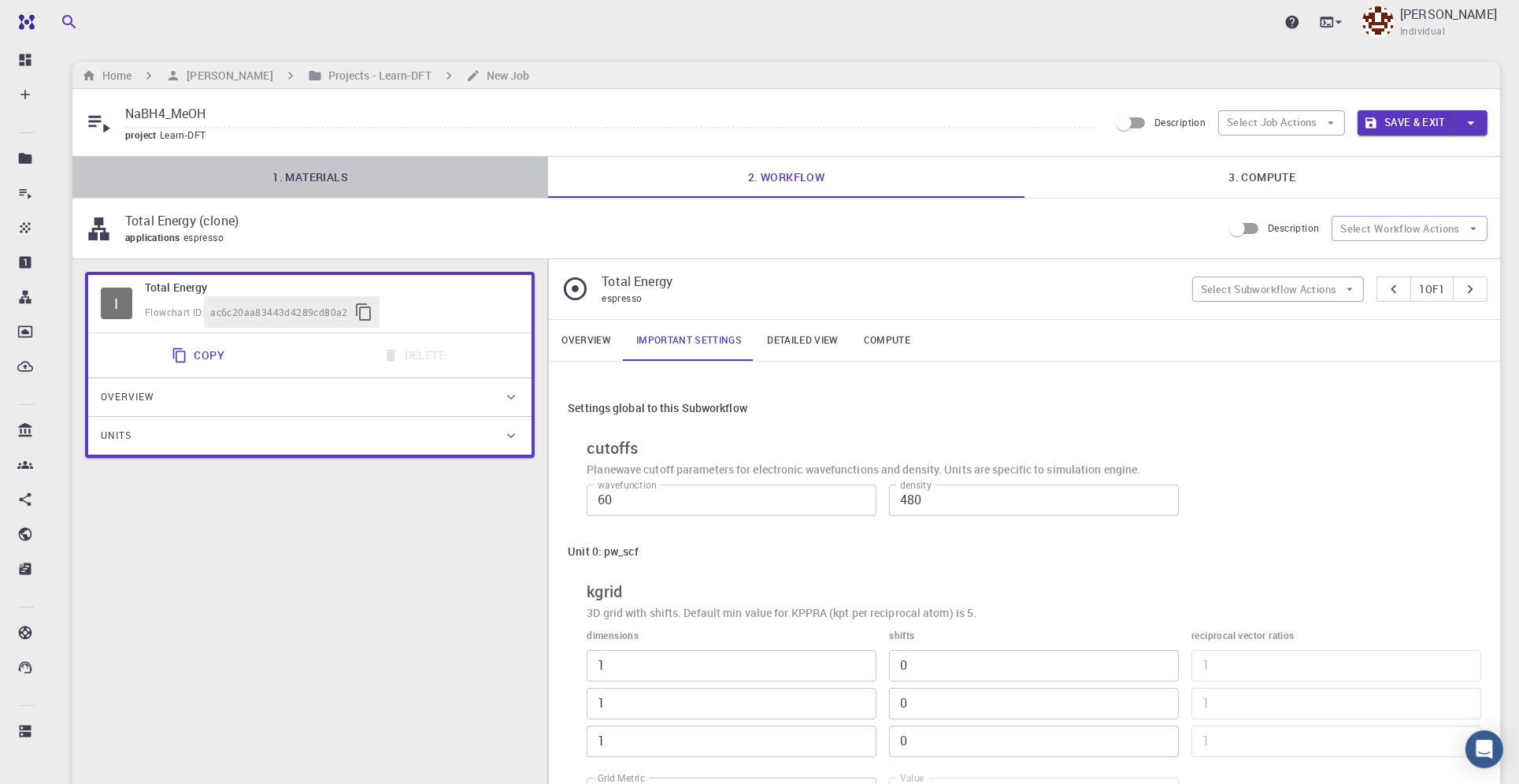
click at [332, 178] on link "1. Materials" at bounding box center [310, 177] width 476 height 41
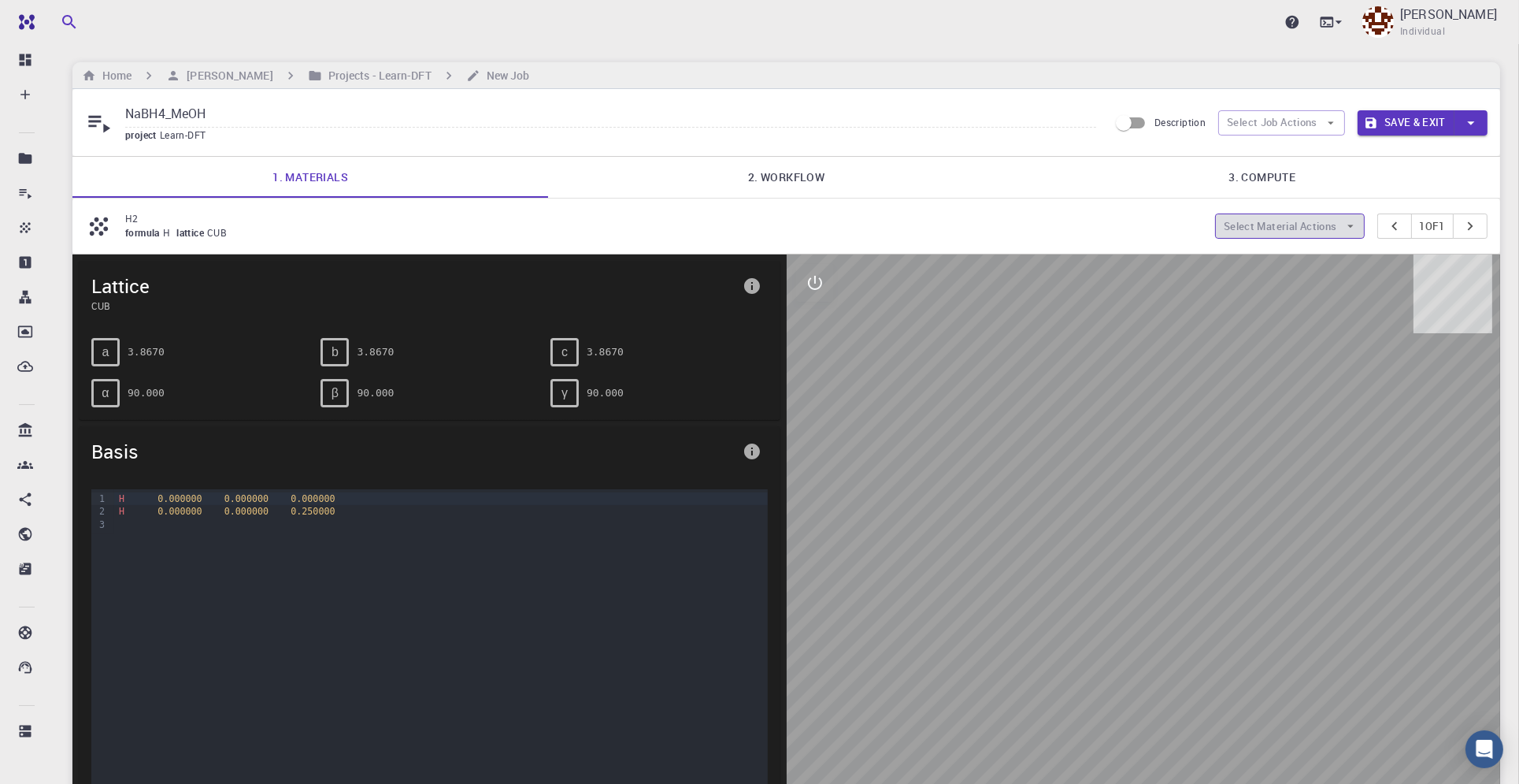
click at [1336, 222] on button "Select Material Actions" at bounding box center [1290, 226] width 150 height 26
click at [1298, 255] on span "Add materials" at bounding box center [1299, 256] width 96 height 15
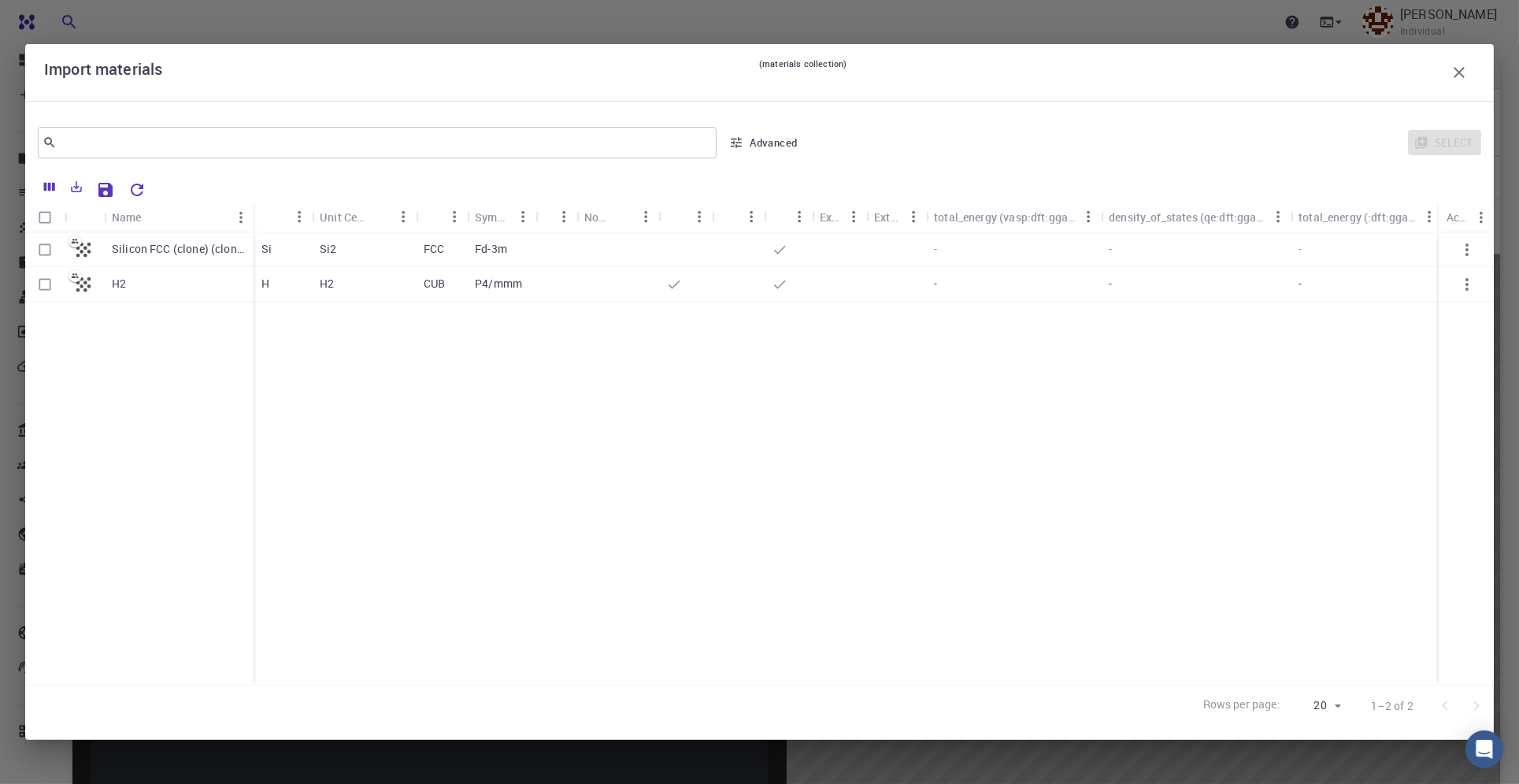
click at [47, 284] on input "Select row" at bounding box center [45, 284] width 30 height 30
checkbox input "true"
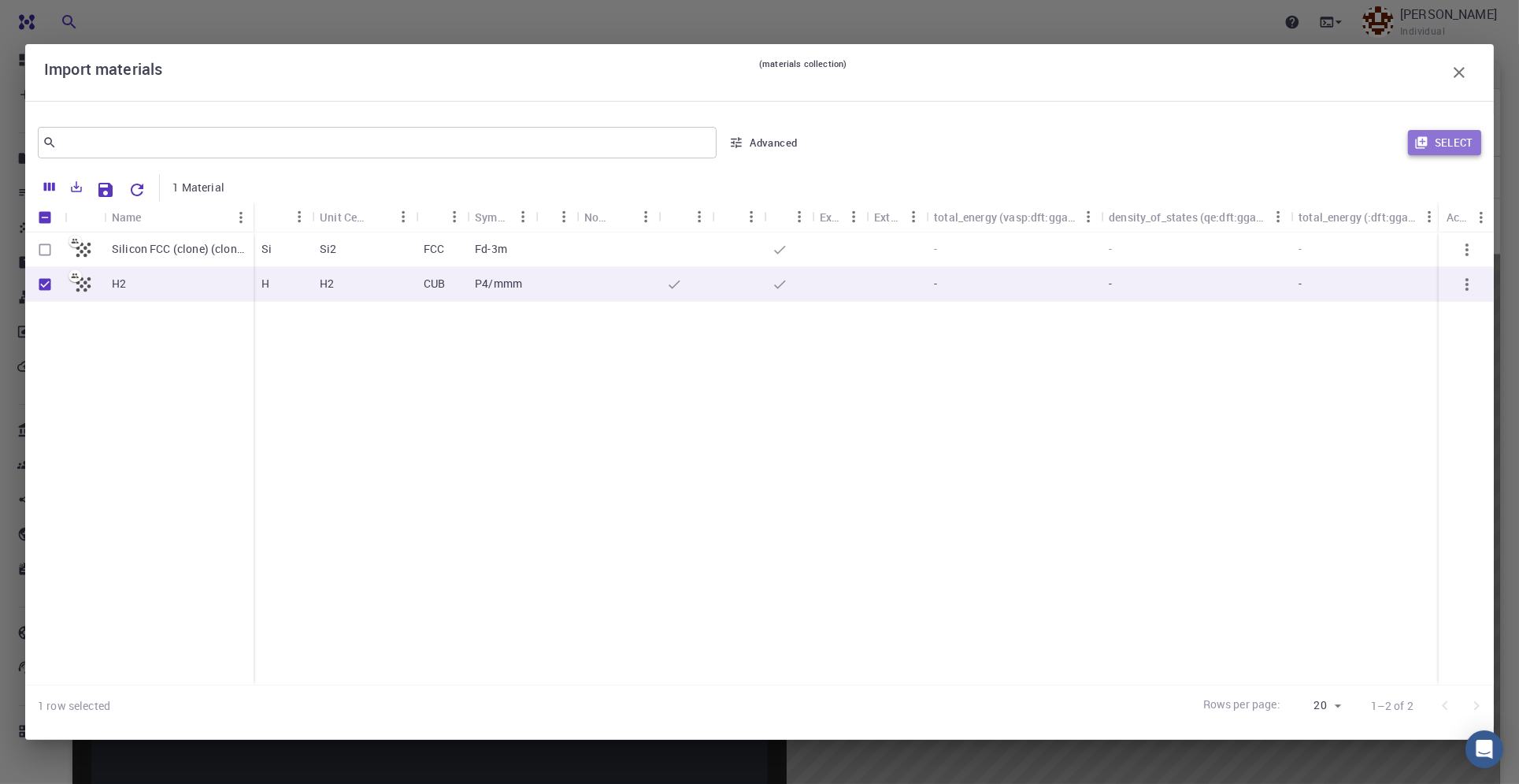
click at [1449, 139] on button "Select" at bounding box center [1445, 143] width 73 height 26
type input "NaBH4_MeOH {{ material.formula }}"
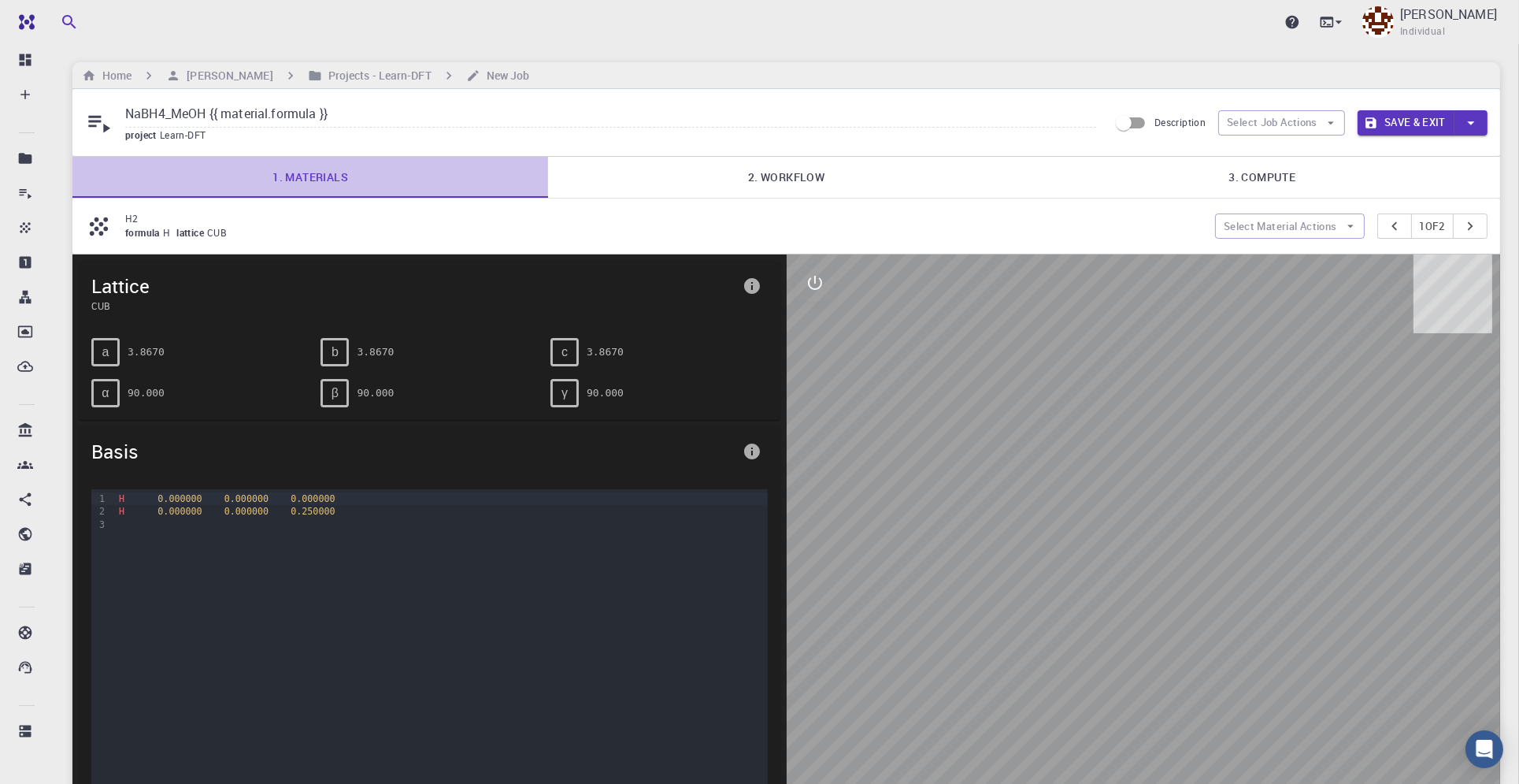
click at [305, 170] on link "1. Materials" at bounding box center [310, 177] width 476 height 41
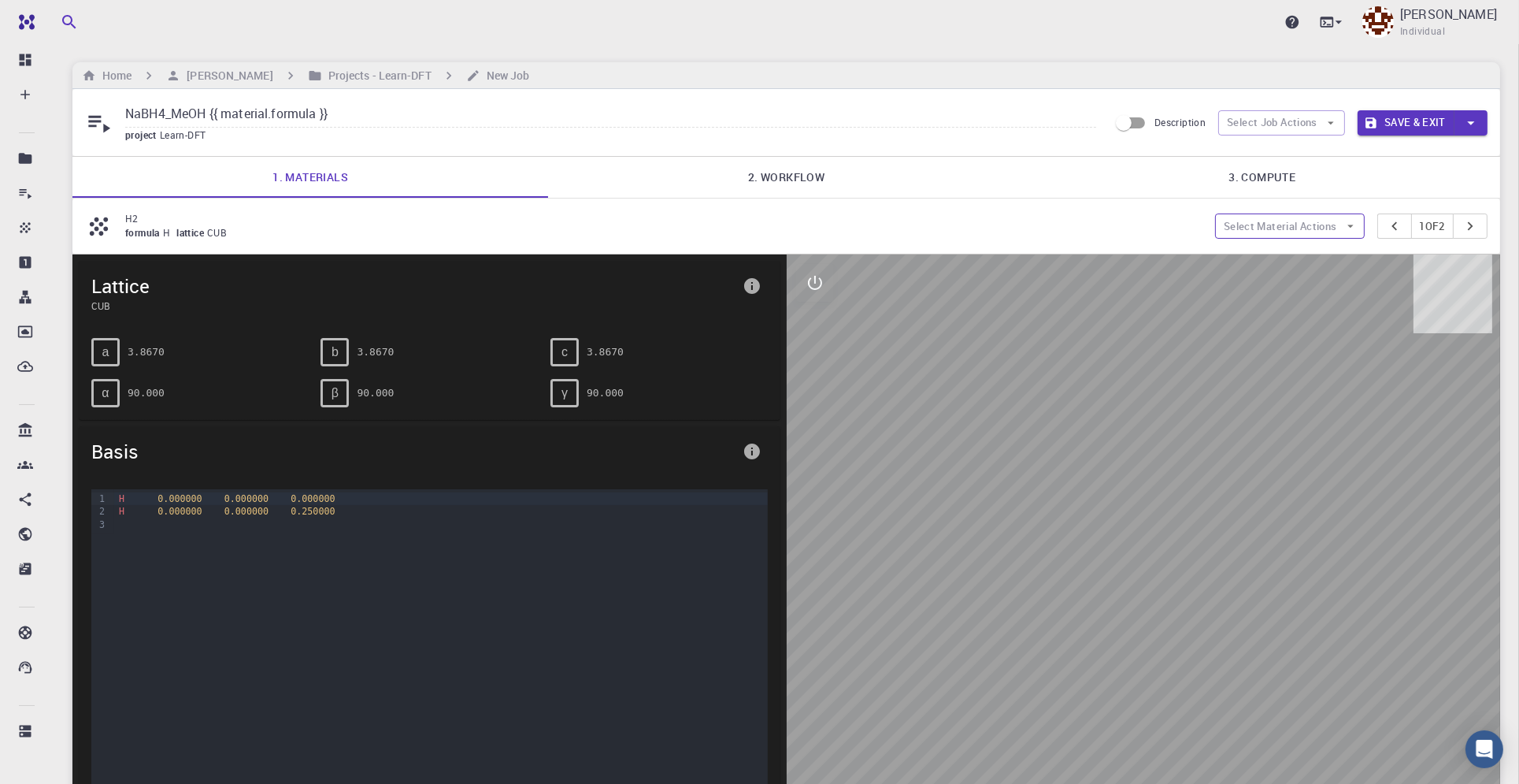
click at [1344, 224] on icon "button" at bounding box center [1351, 226] width 15 height 15
click at [1472, 227] on icon "pager" at bounding box center [1470, 225] width 17 height 17
click at [1277, 229] on button "Select Material Actions" at bounding box center [1290, 226] width 150 height 26
click at [876, 84] on div "Home Thanh Son Projects - Learn-DFT New Job" at bounding box center [786, 75] width 1428 height 26
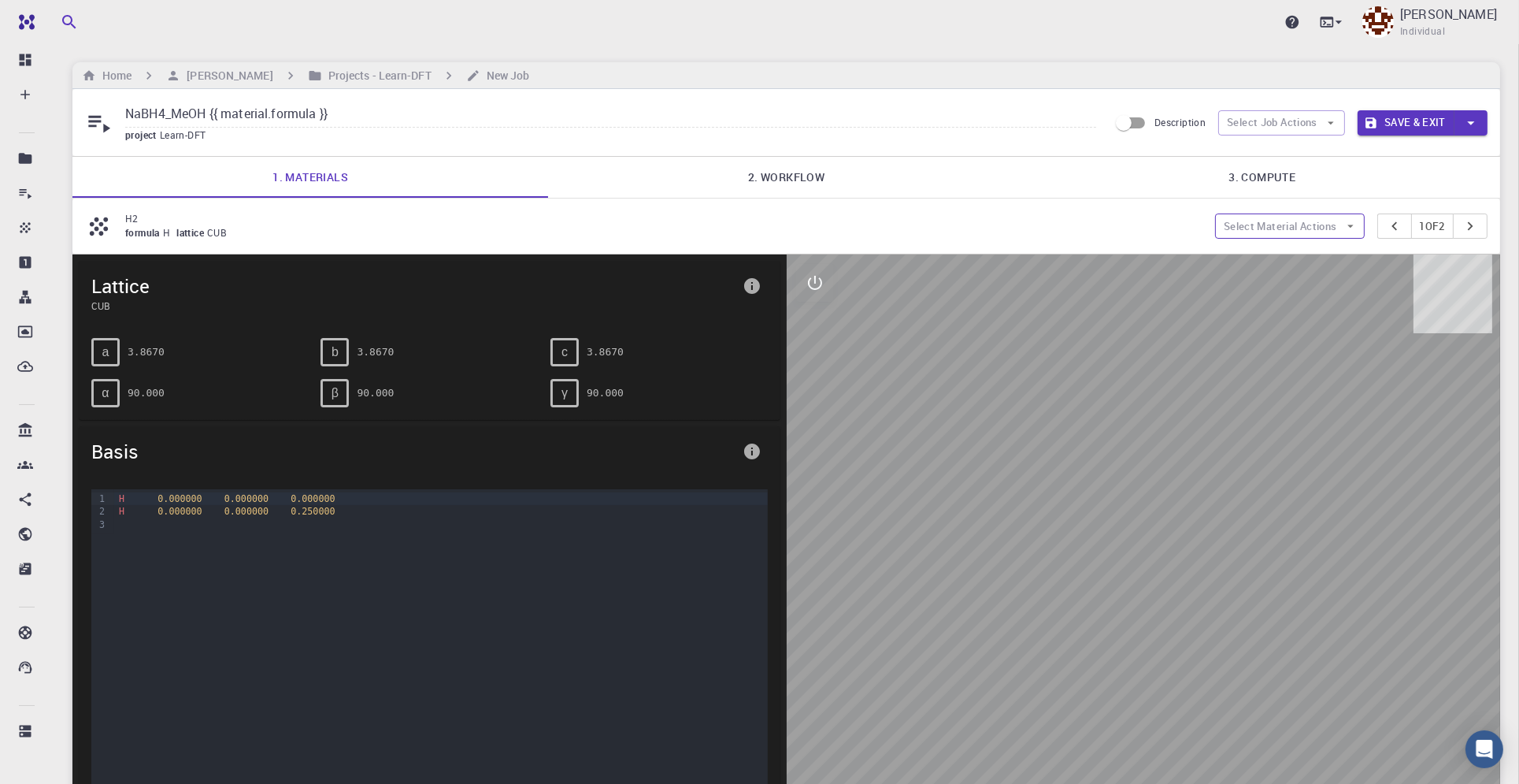
click at [1347, 222] on icon "button" at bounding box center [1351, 226] width 15 height 15
click at [205, 227] on span "lattice" at bounding box center [191, 232] width 31 height 13
click at [144, 228] on span "formula" at bounding box center [143, 232] width 37 height 13
click at [90, 227] on icon at bounding box center [98, 226] width 27 height 27
click at [105, 307] on span "CUB" at bounding box center [413, 305] width 645 height 15
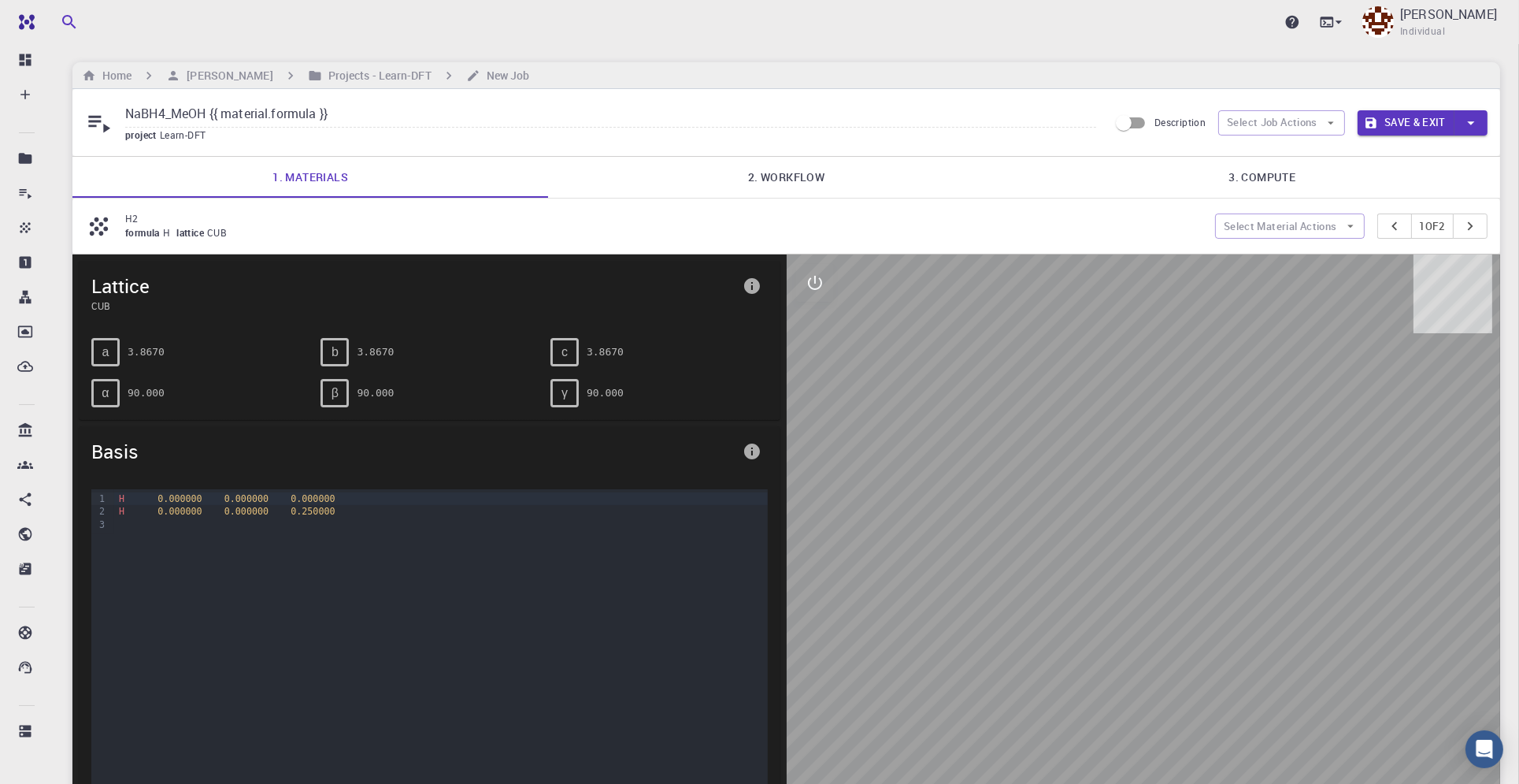
click at [113, 284] on span "Lattice" at bounding box center [413, 286] width 645 height 26
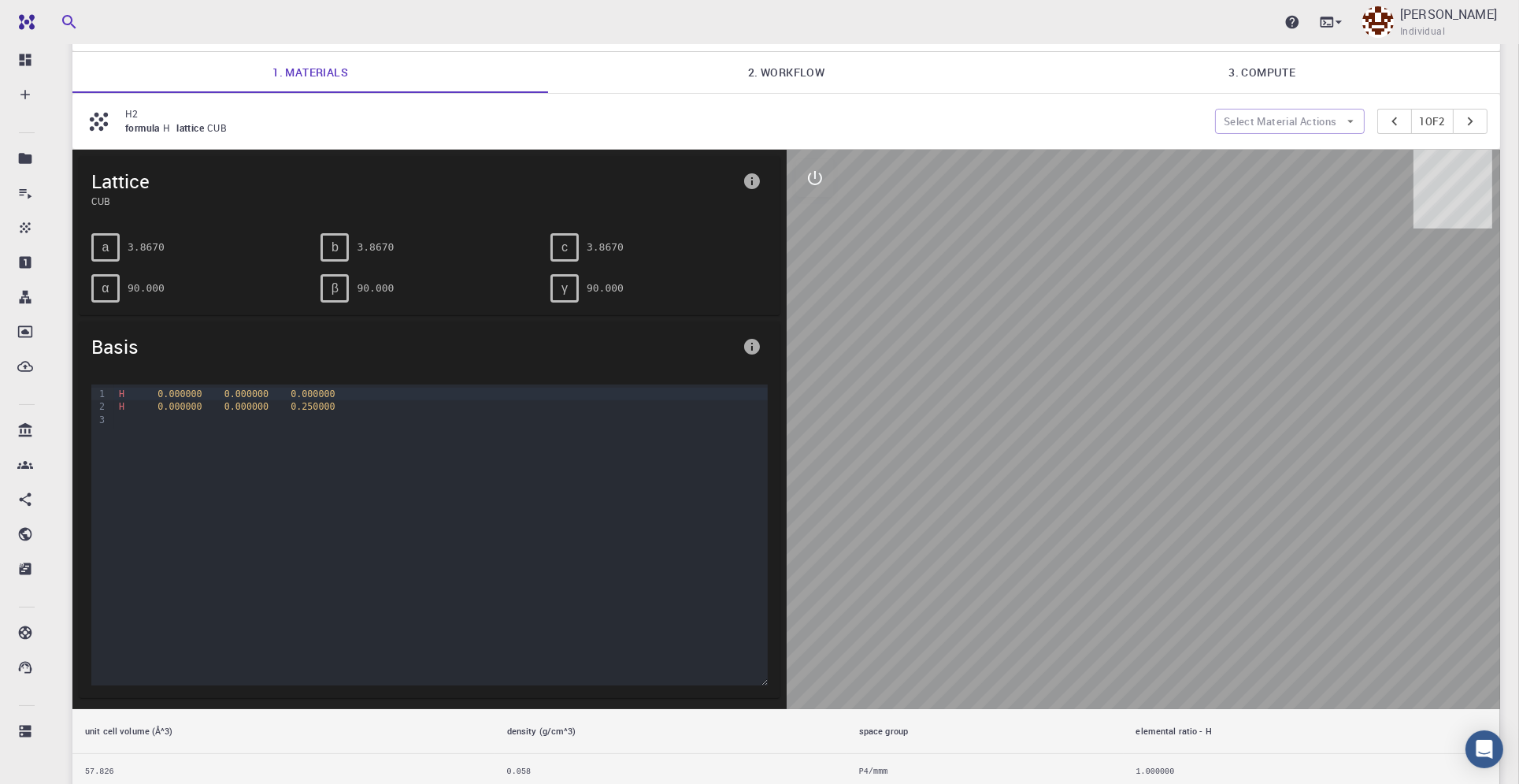
click at [671, 248] on div "c 3.8670" at bounding box center [659, 247] width 217 height 28
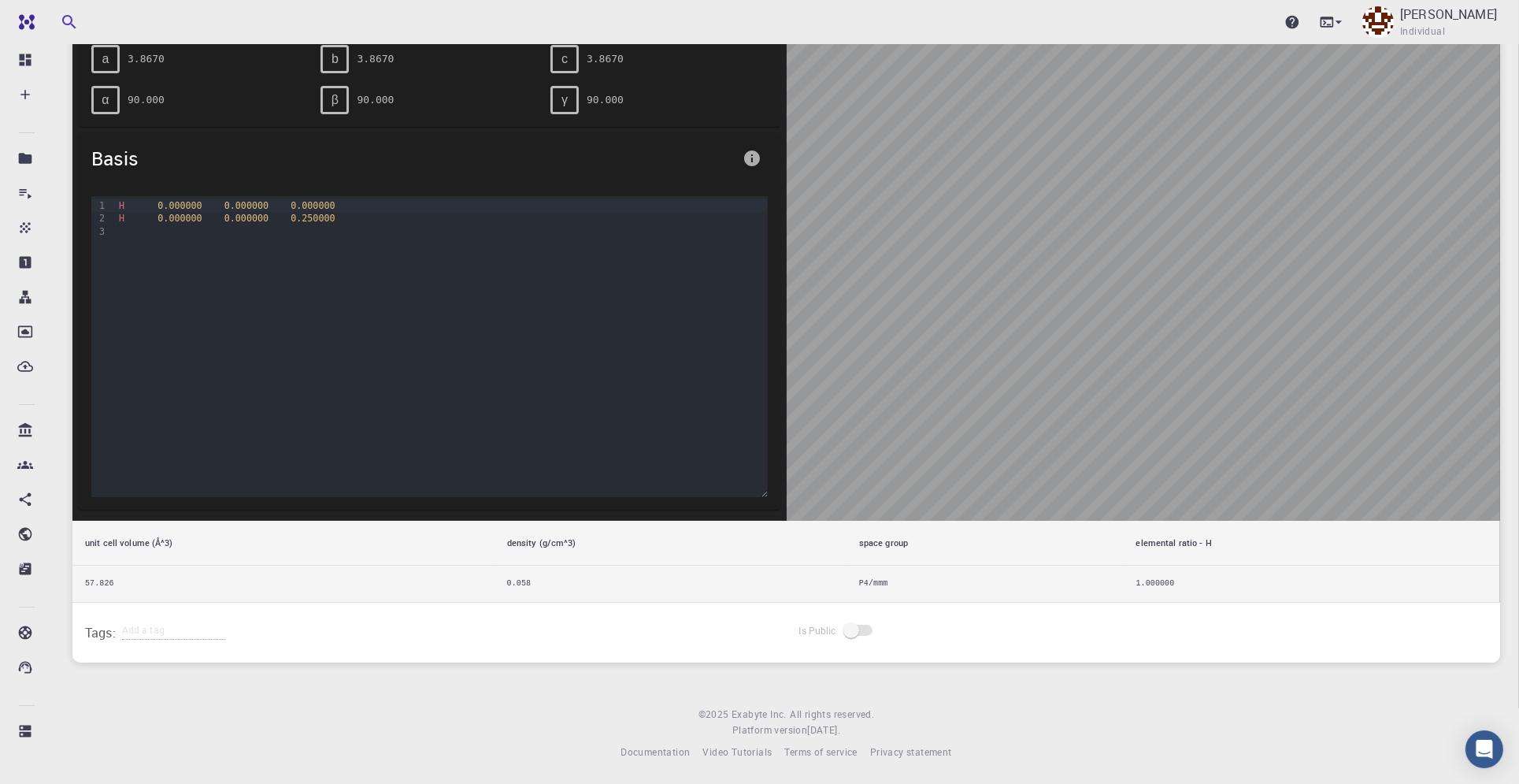
scroll to position [0, 0]
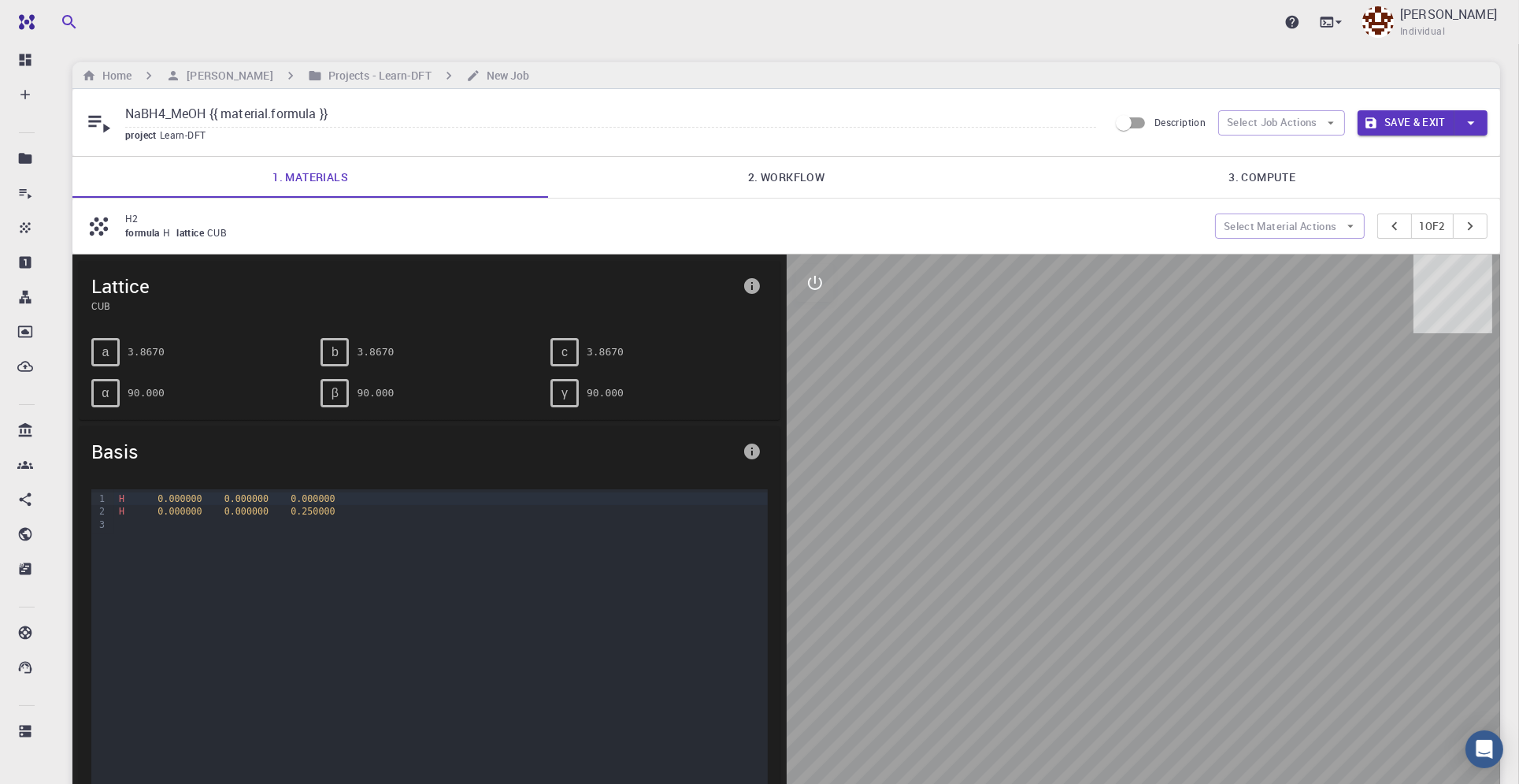
click at [645, 426] on div "Basis" at bounding box center [429, 450] width 702 height 50
click at [756, 447] on icon "info" at bounding box center [751, 450] width 16 height 15
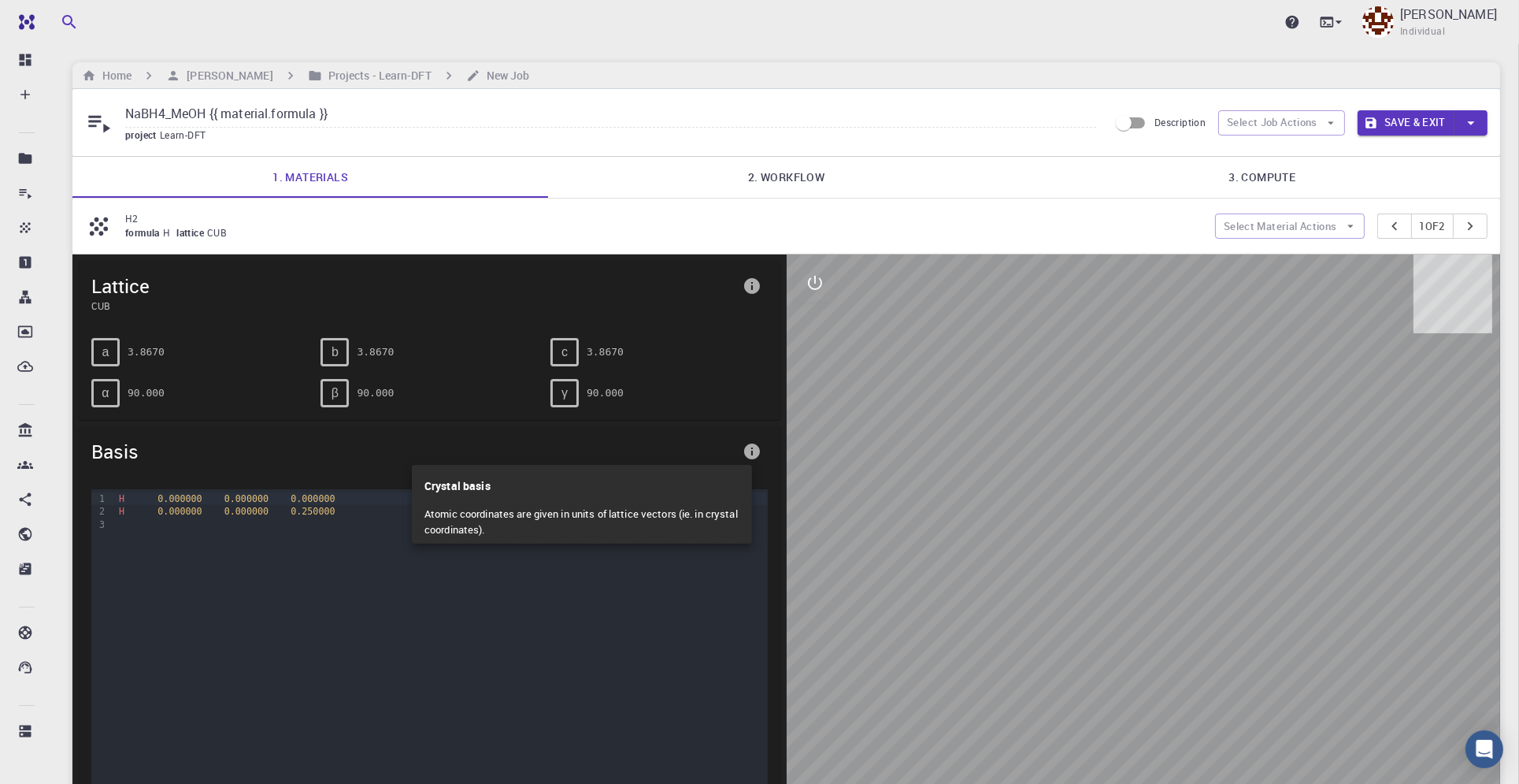
click at [756, 447] on div at bounding box center [760, 392] width 1519 height 784
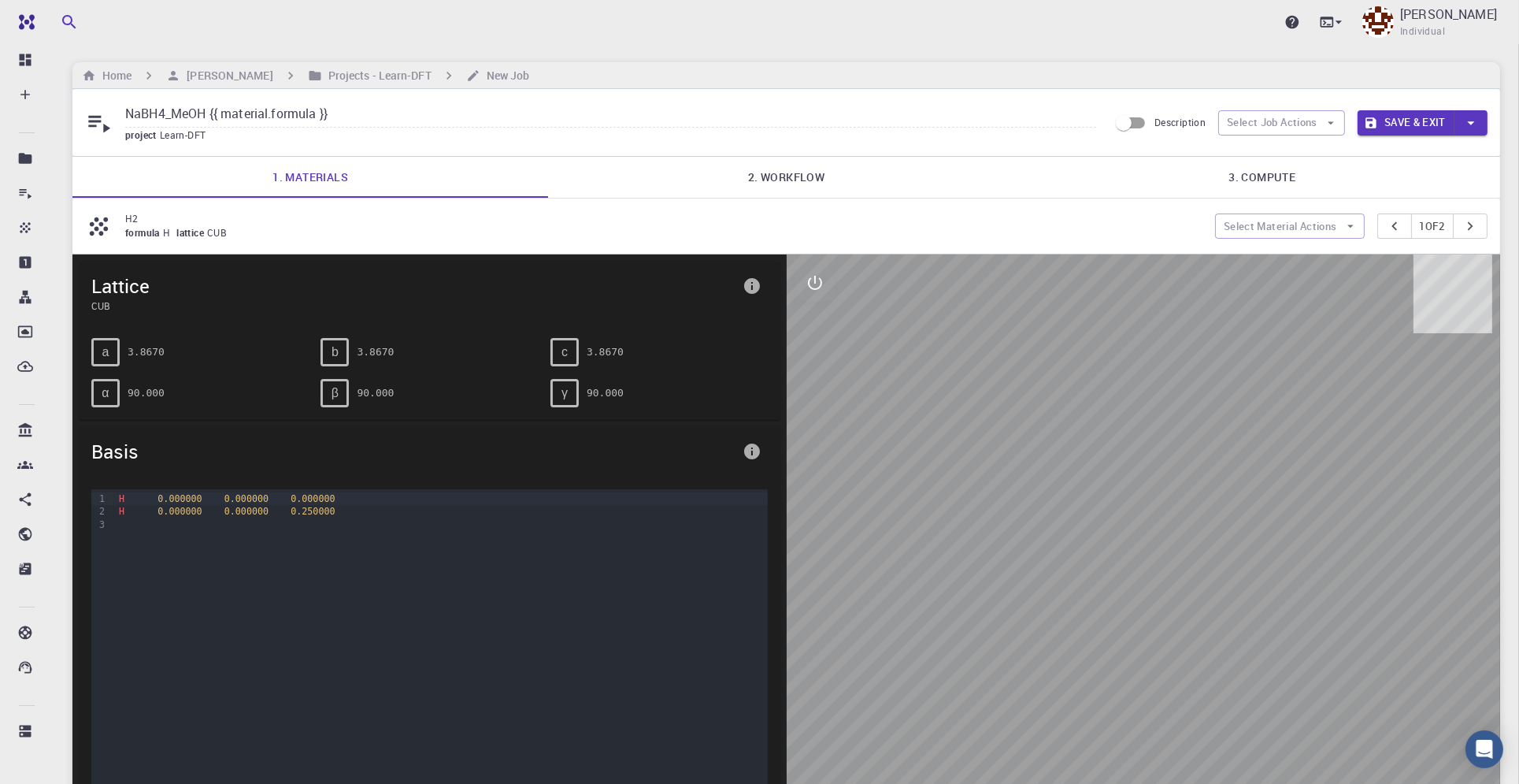
click at [101, 304] on span "CUB" at bounding box center [413, 305] width 645 height 15
click at [124, 286] on span "Lattice" at bounding box center [413, 286] width 645 height 26
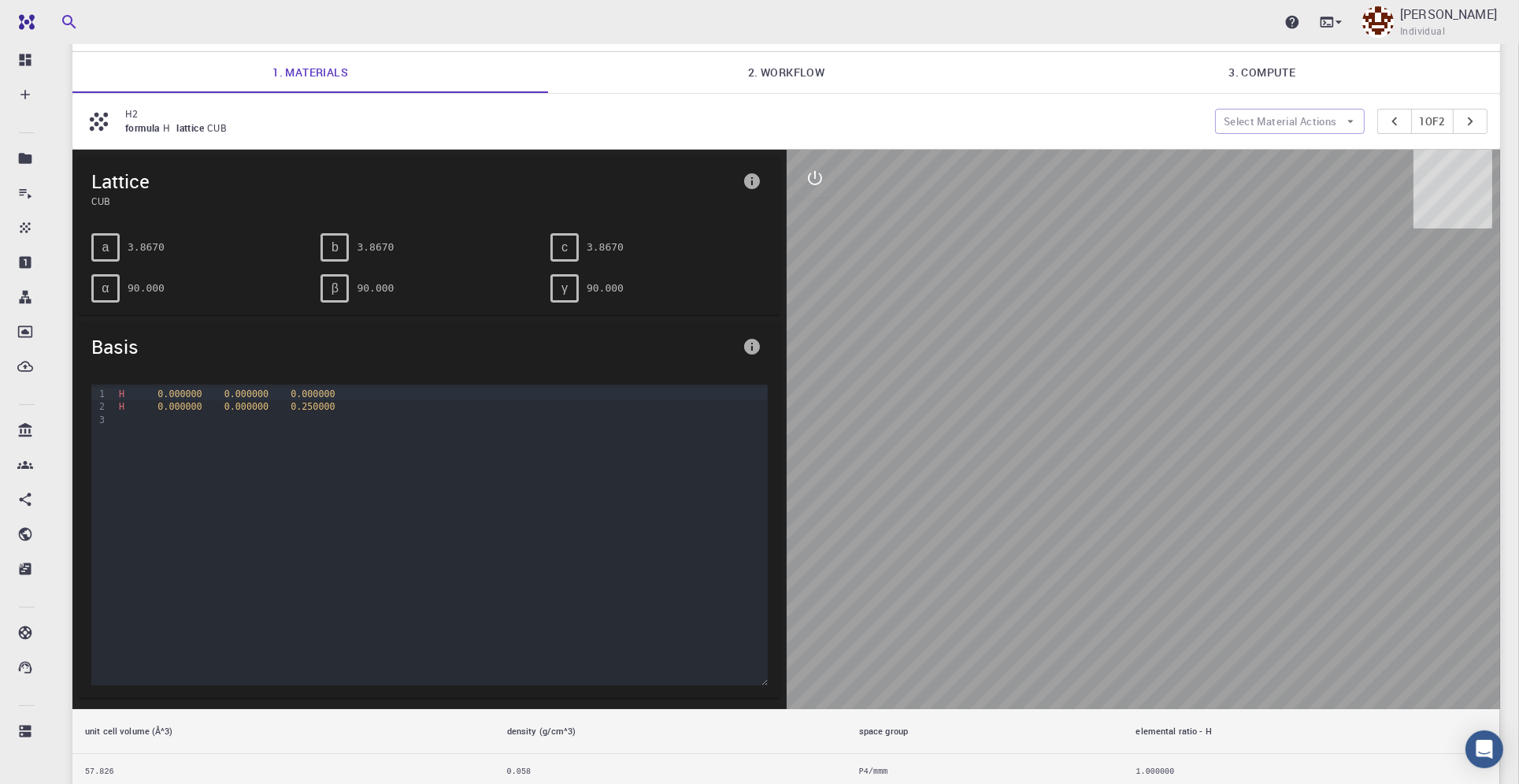
scroll to position [293, 0]
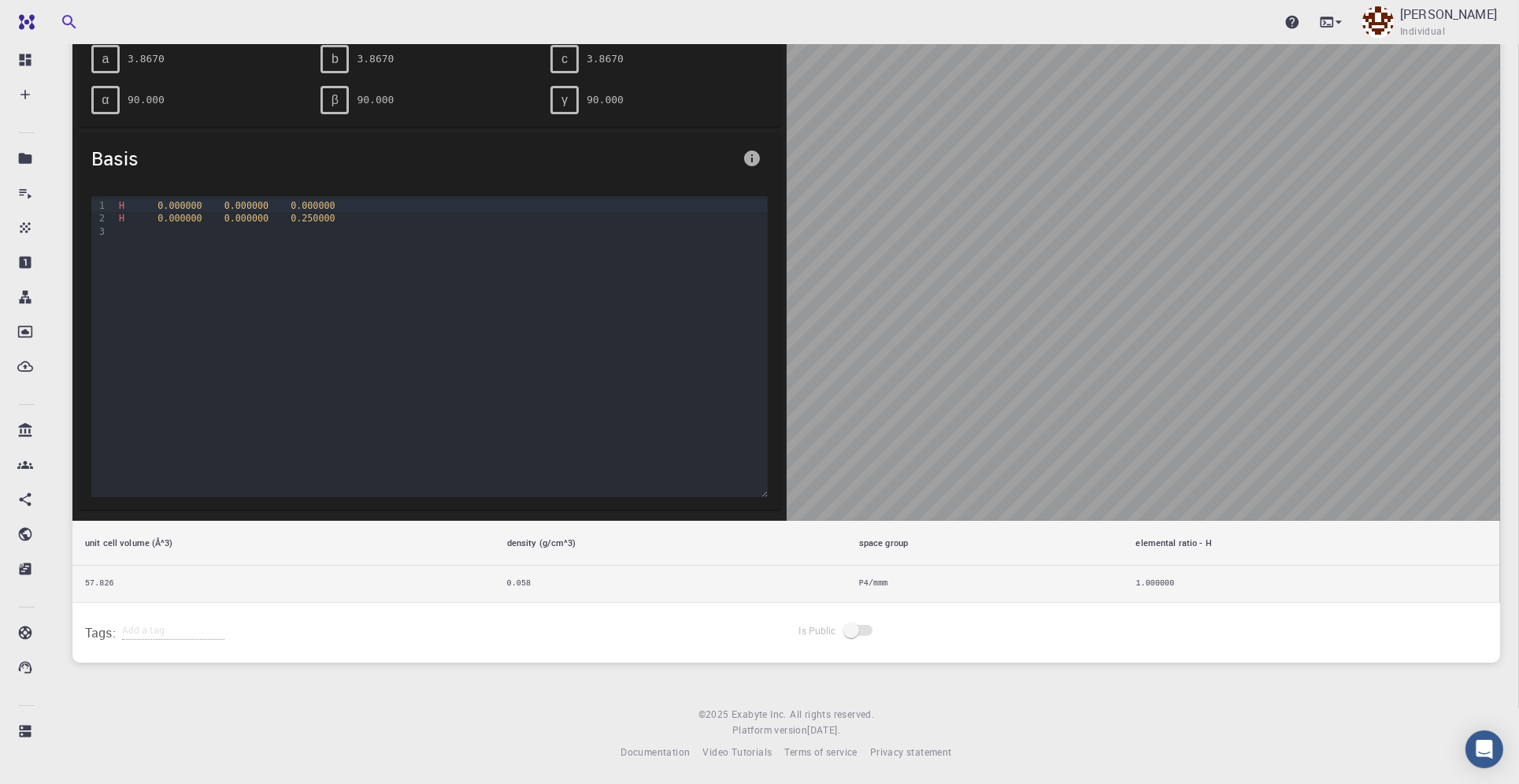
click at [143, 543] on th "unit cell volume (Å^3)" at bounding box center [283, 542] width 422 height 45
drag, startPoint x: 530, startPoint y: 541, endPoint x: 807, endPoint y: 542, distance: 277.0
click at [533, 539] on th "density (g/cm^3)" at bounding box center [670, 542] width 352 height 45
drag, startPoint x: 926, startPoint y: 540, endPoint x: 1152, endPoint y: 537, distance: 226.0
click at [929, 540] on th "space group" at bounding box center [986, 542] width 277 height 45
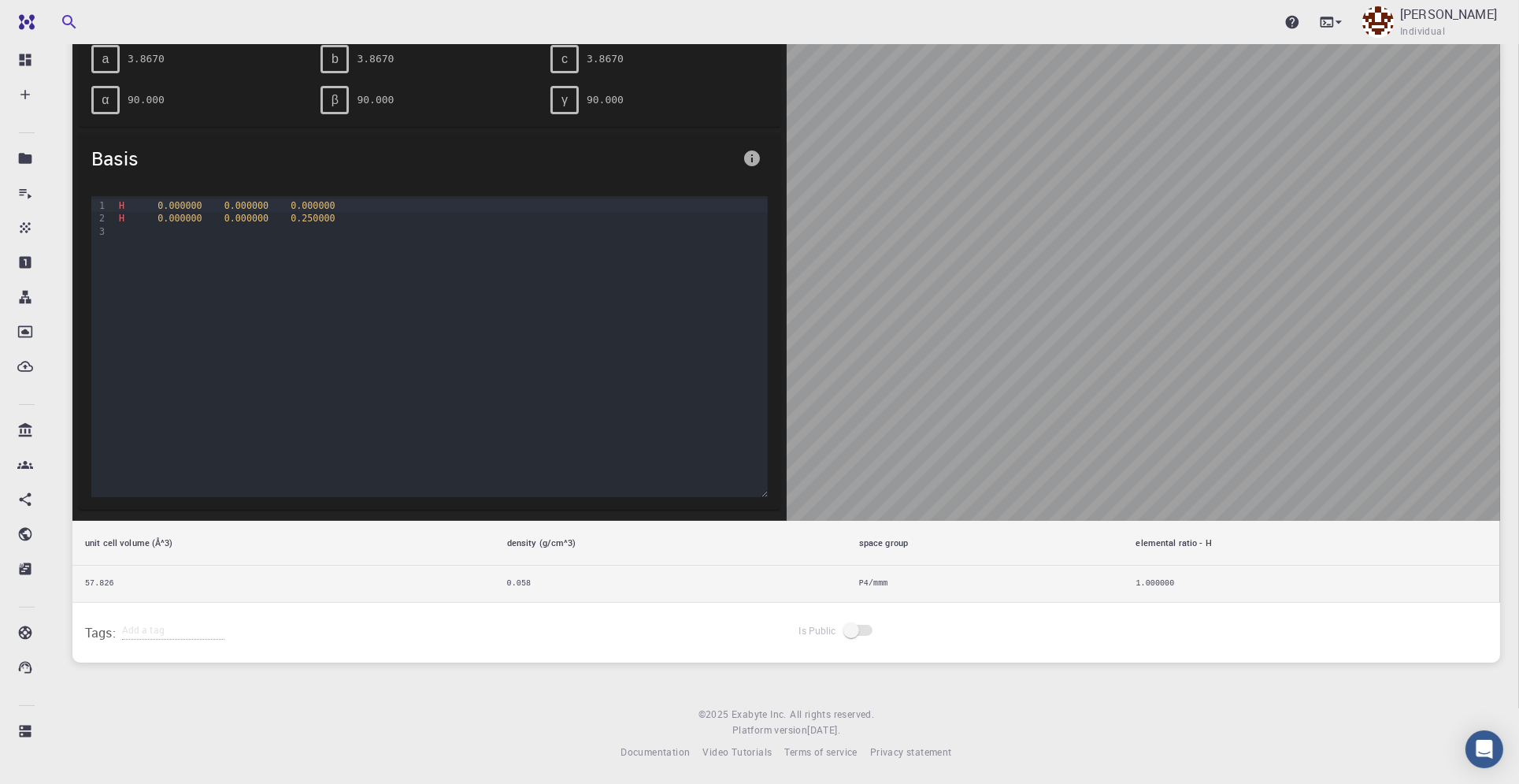
click at [1177, 542] on th "elemental ratio - H" at bounding box center [1312, 542] width 377 height 45
click at [873, 573] on td "P4/mmm" at bounding box center [986, 583] width 277 height 37
drag, startPoint x: 523, startPoint y: 575, endPoint x: 477, endPoint y: 575, distance: 46.0
click at [502, 575] on td "0.058" at bounding box center [670, 583] width 352 height 37
click at [123, 577] on td "57.826" at bounding box center [283, 583] width 422 height 37
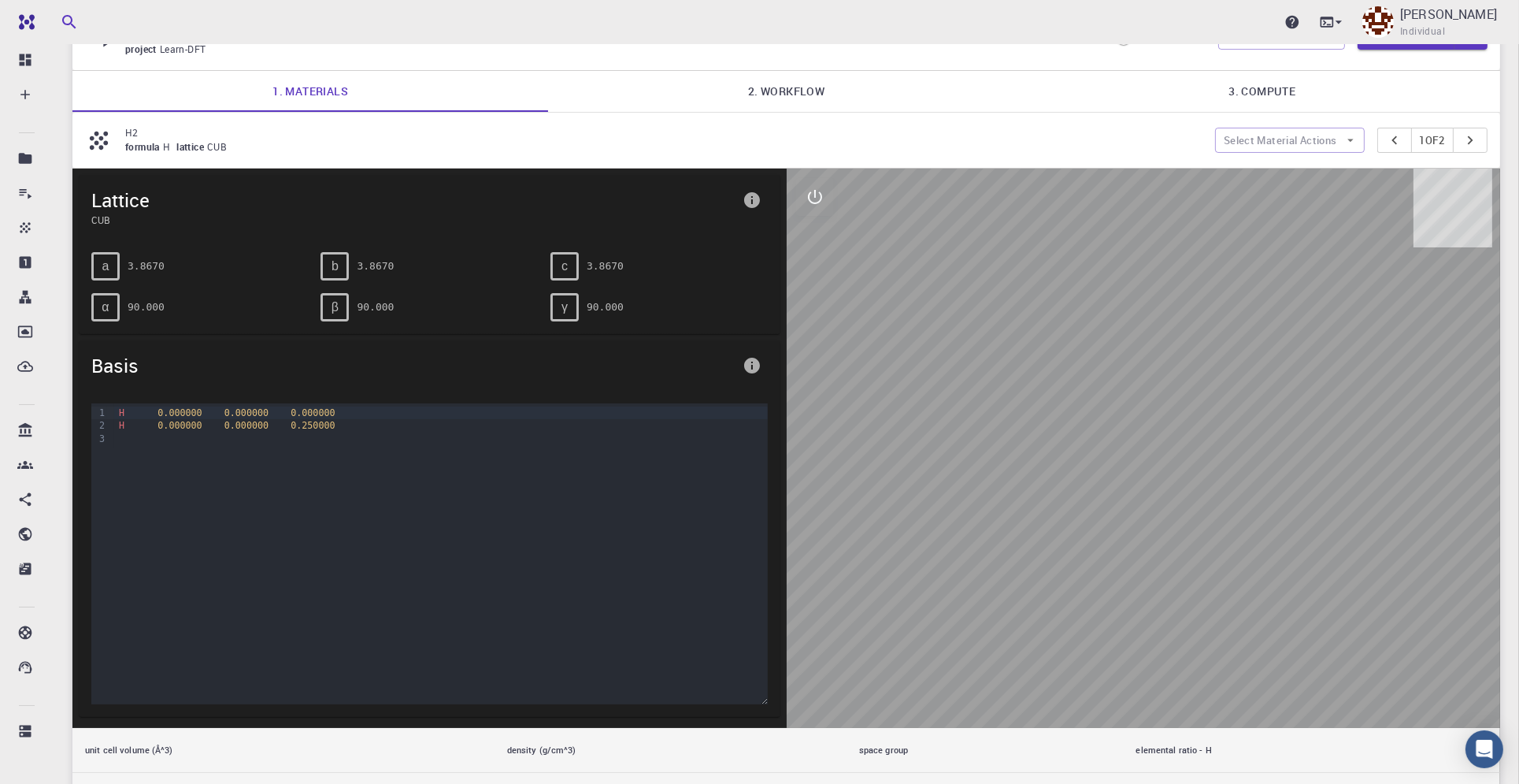
scroll to position [0, 0]
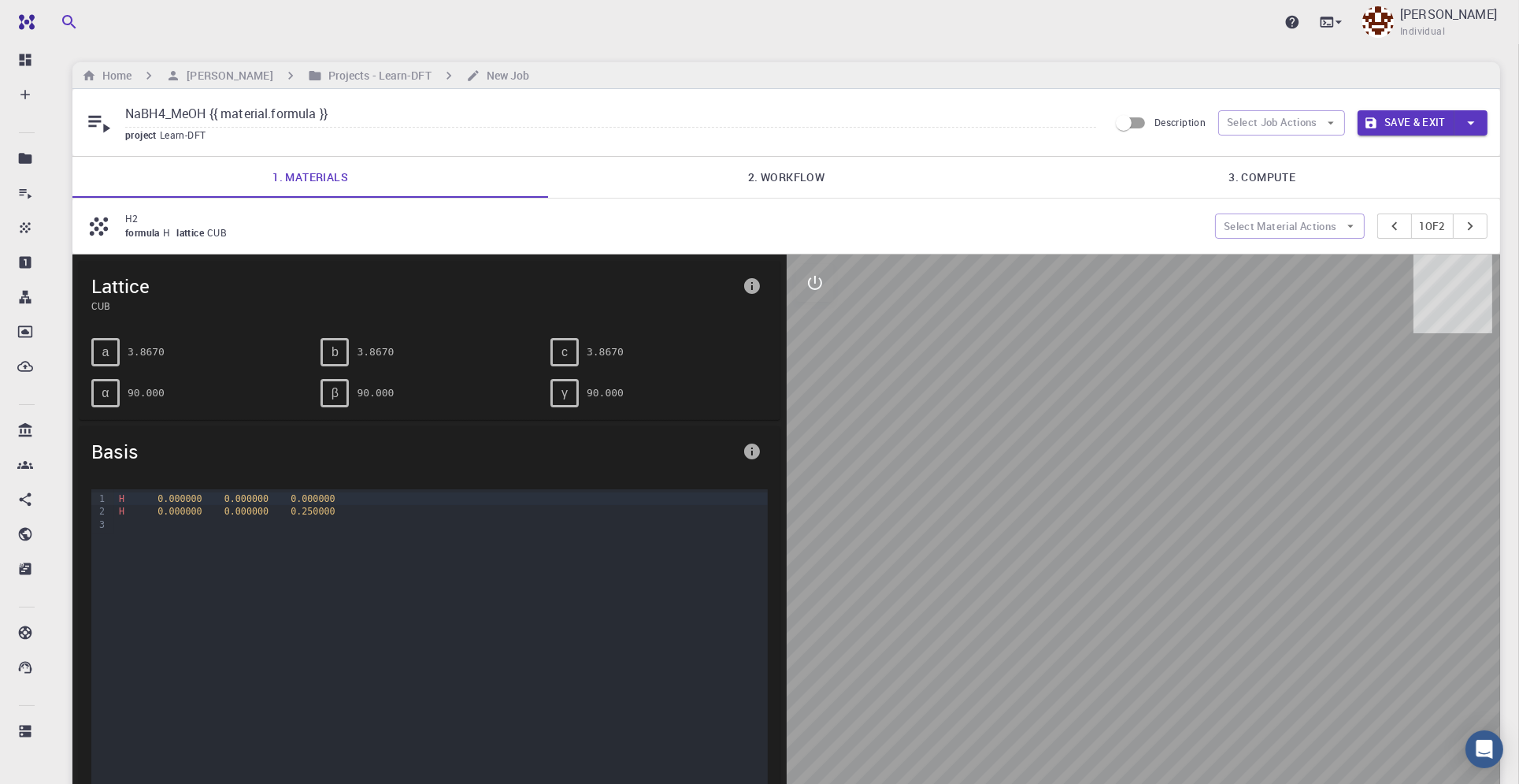
click at [219, 234] on span "CUB" at bounding box center [220, 232] width 26 height 13
click at [206, 235] on span "lattice" at bounding box center [191, 232] width 31 height 13
click at [155, 235] on span "formula" at bounding box center [143, 232] width 37 height 13
click at [1318, 224] on button "Select Material Actions" at bounding box center [1290, 226] width 150 height 26
click at [1313, 263] on span "Add materials" at bounding box center [1299, 256] width 96 height 15
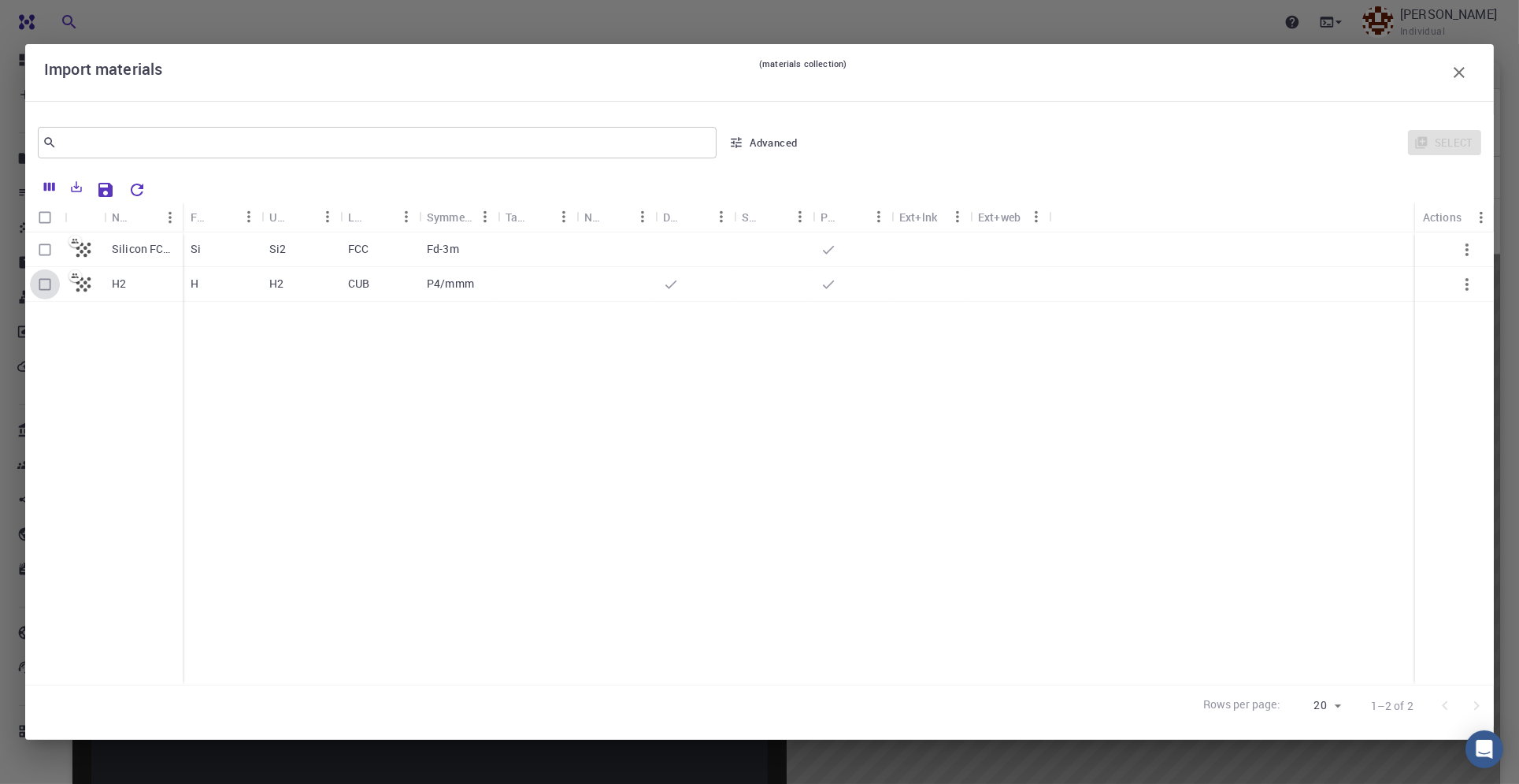
click at [49, 285] on input "Select row" at bounding box center [45, 284] width 30 height 30
checkbox input "true"
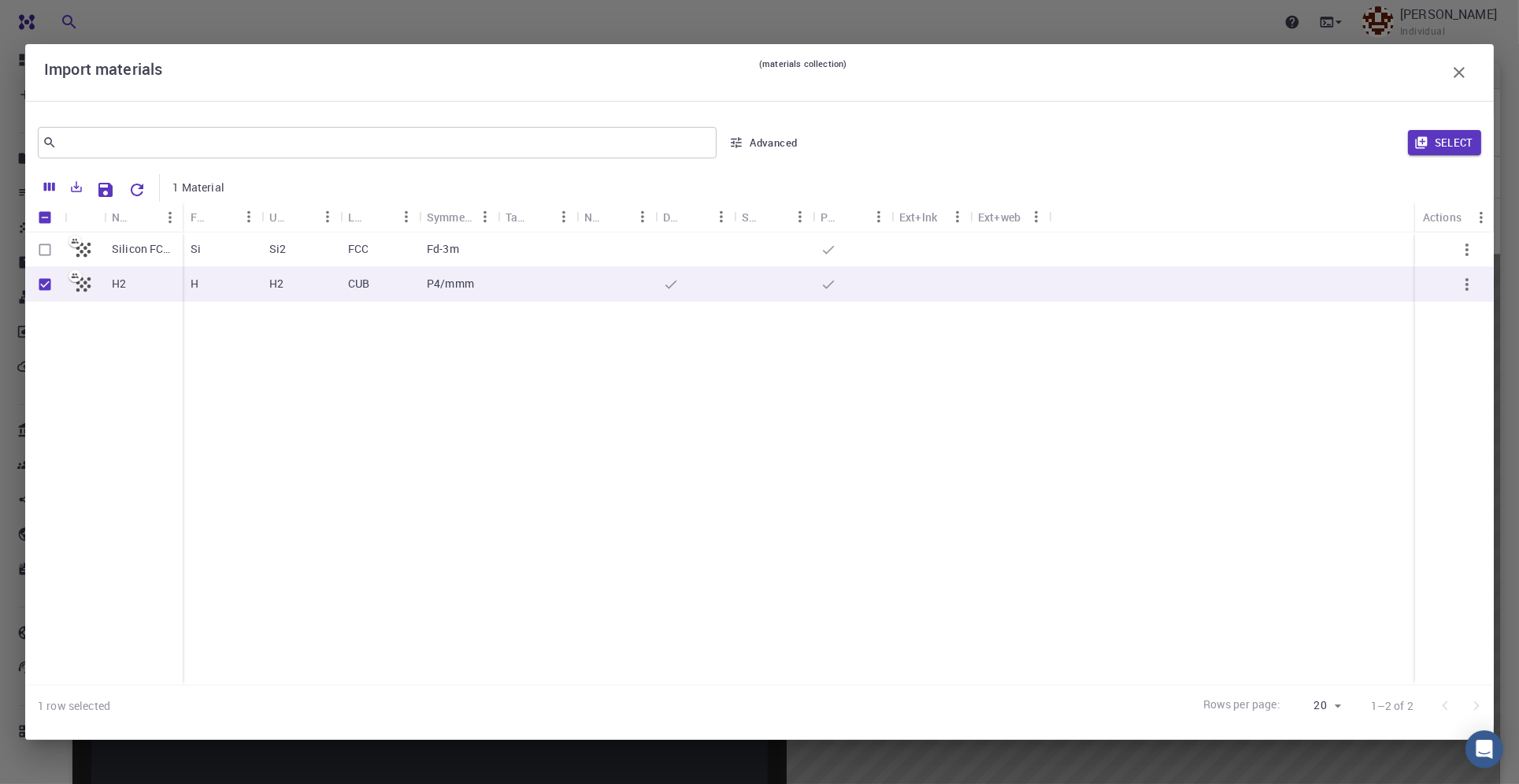
click at [1471, 283] on icon "button" at bounding box center [1467, 284] width 19 height 19
click at [460, 291] on p "P4/mmm" at bounding box center [450, 283] width 47 height 15
checkbox input "false"
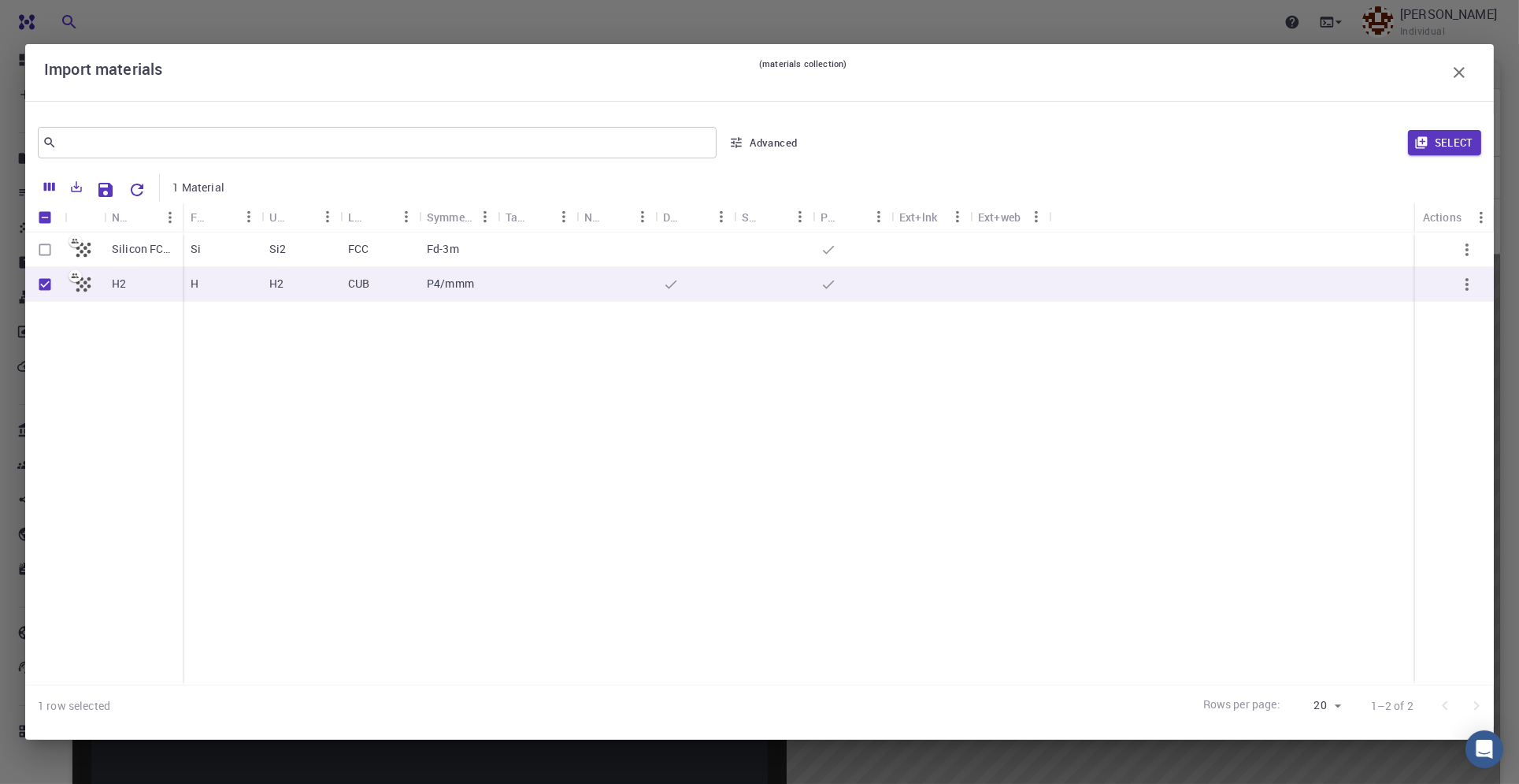
checkbox input "false"
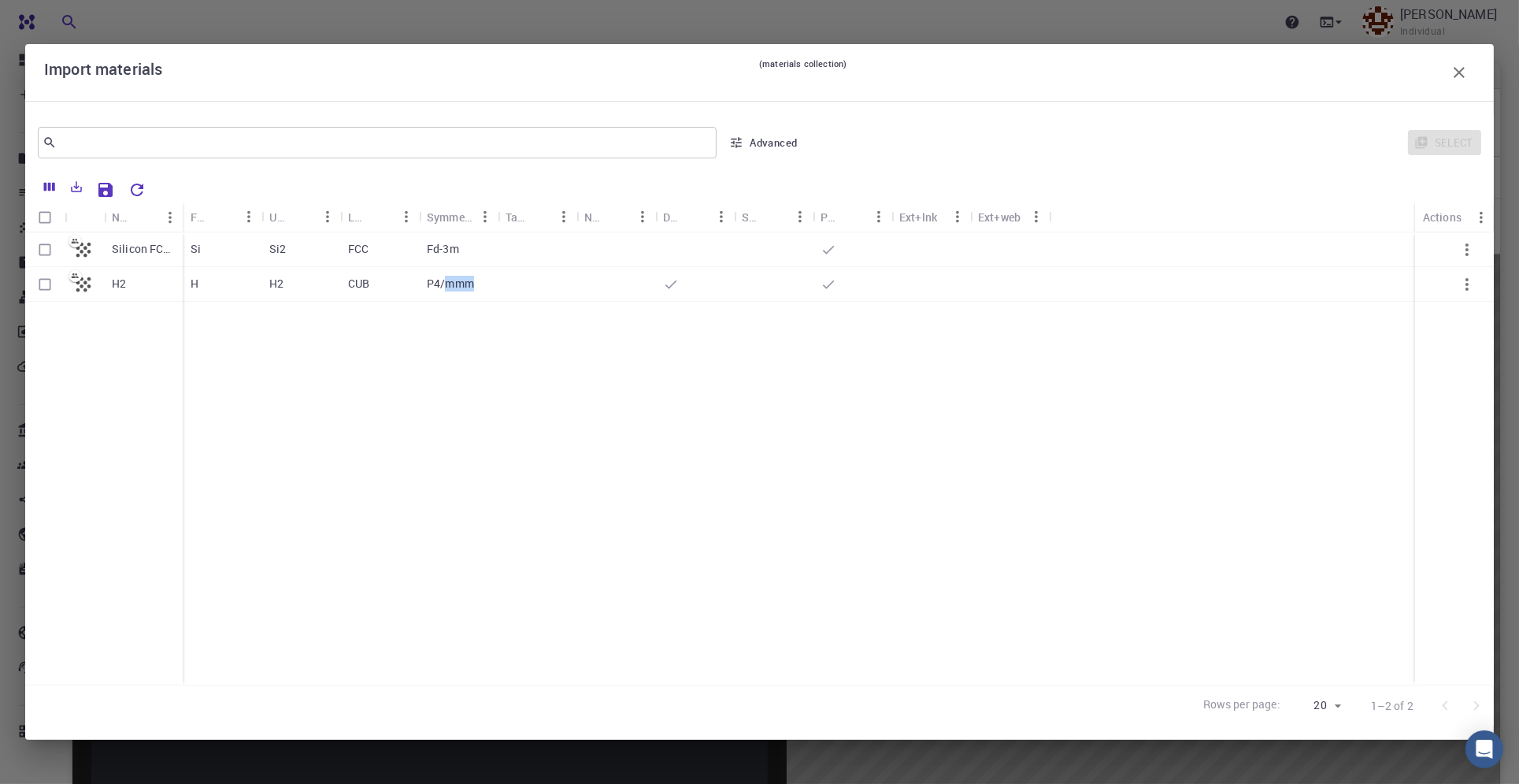
click at [460, 291] on p "P4/mmm" at bounding box center [450, 283] width 47 height 15
checkbox input "true"
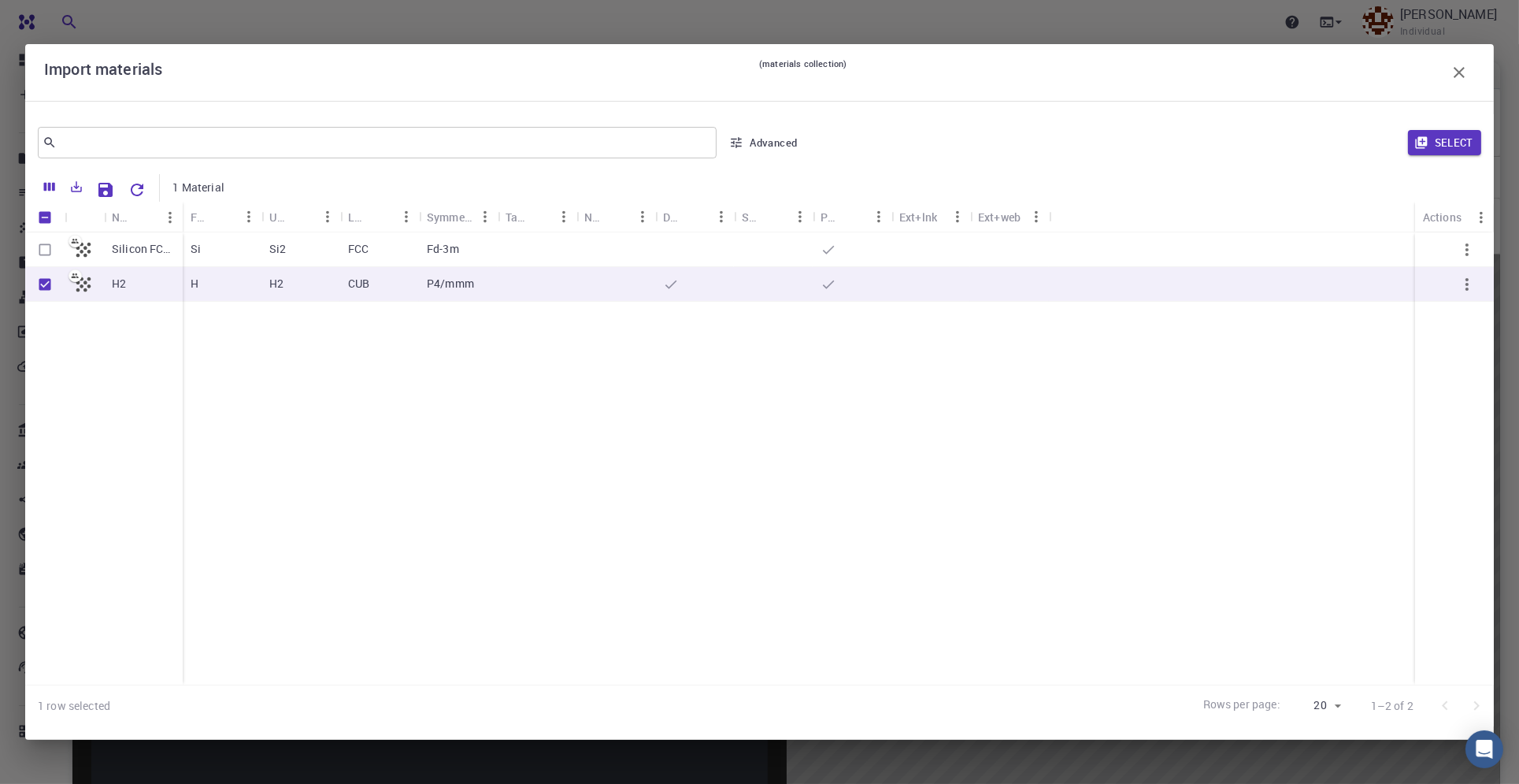
click at [561, 288] on div at bounding box center [537, 284] width 78 height 35
checkbox input "false"
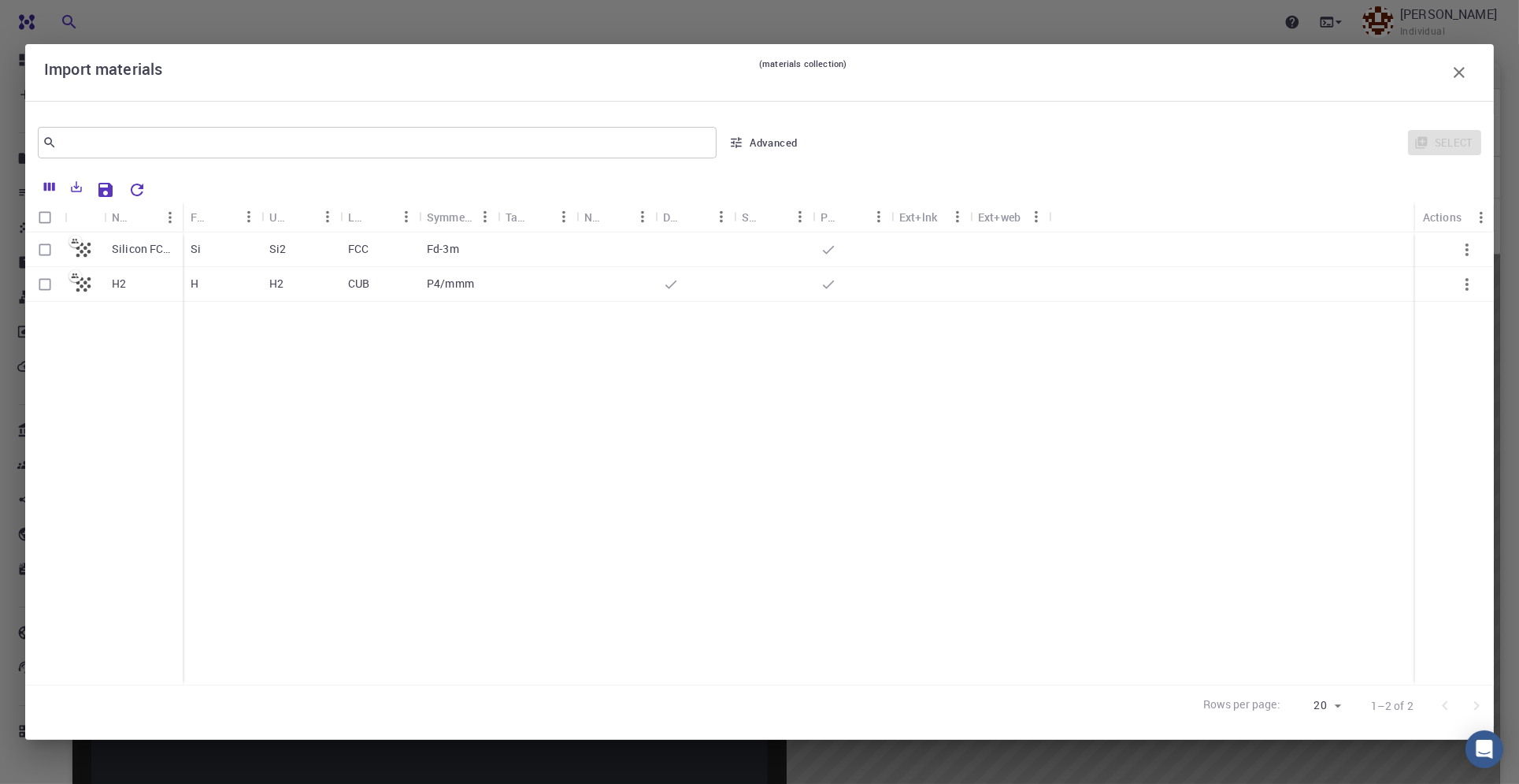
click at [561, 288] on div at bounding box center [537, 284] width 78 height 35
checkbox input "true"
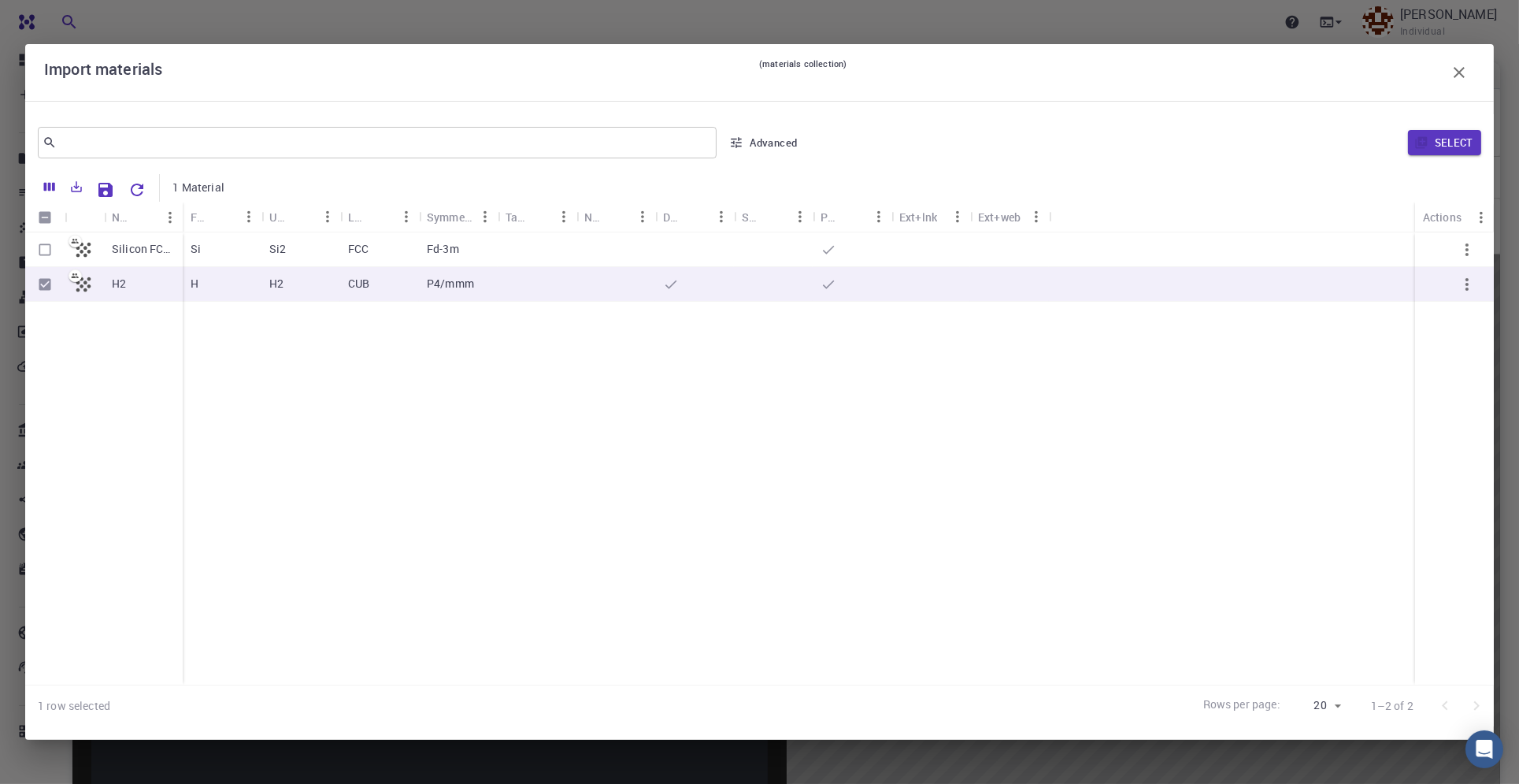
click at [561, 288] on div at bounding box center [537, 284] width 78 height 35
checkbox input "false"
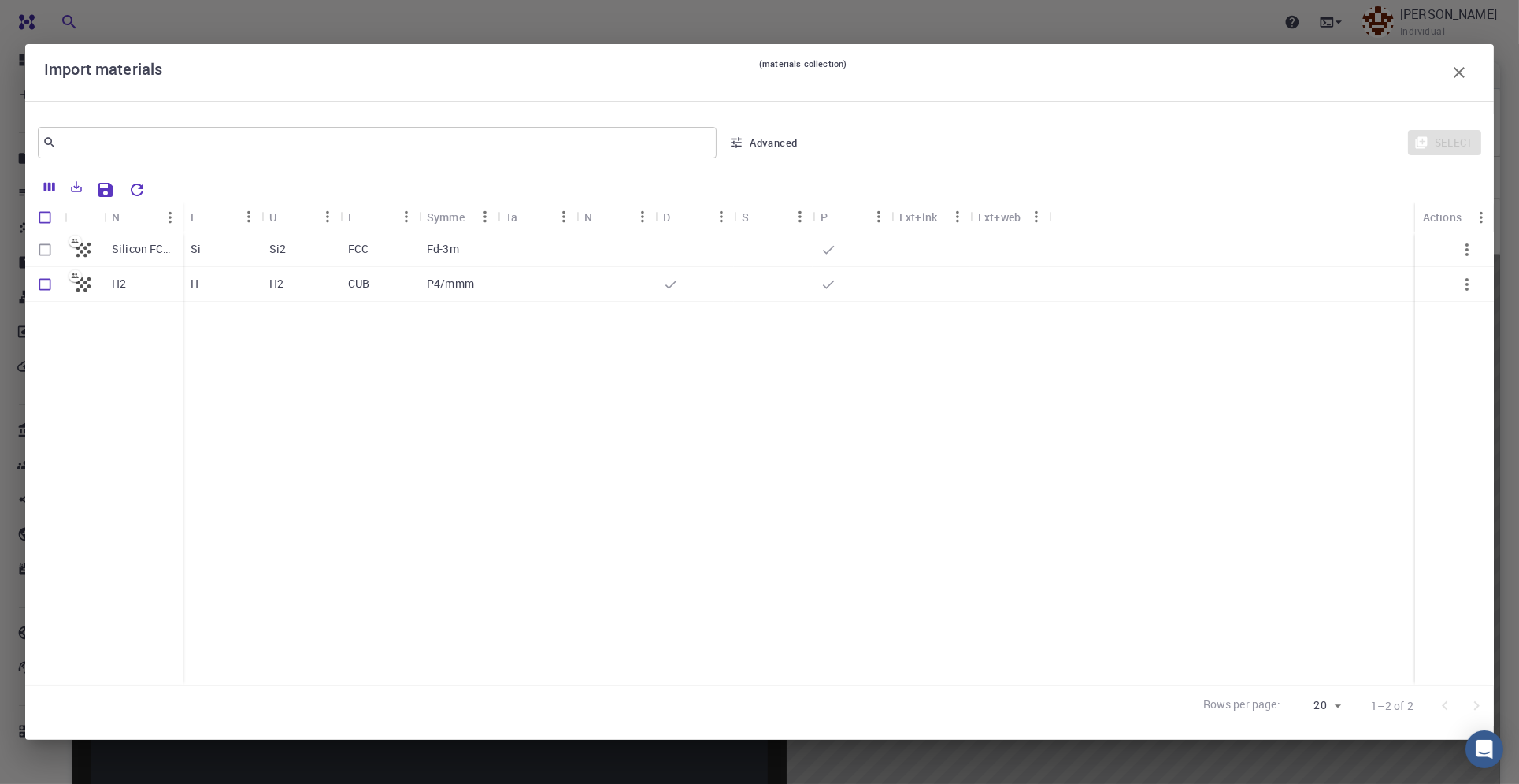
click at [561, 288] on div at bounding box center [537, 284] width 78 height 35
checkbox input "true"
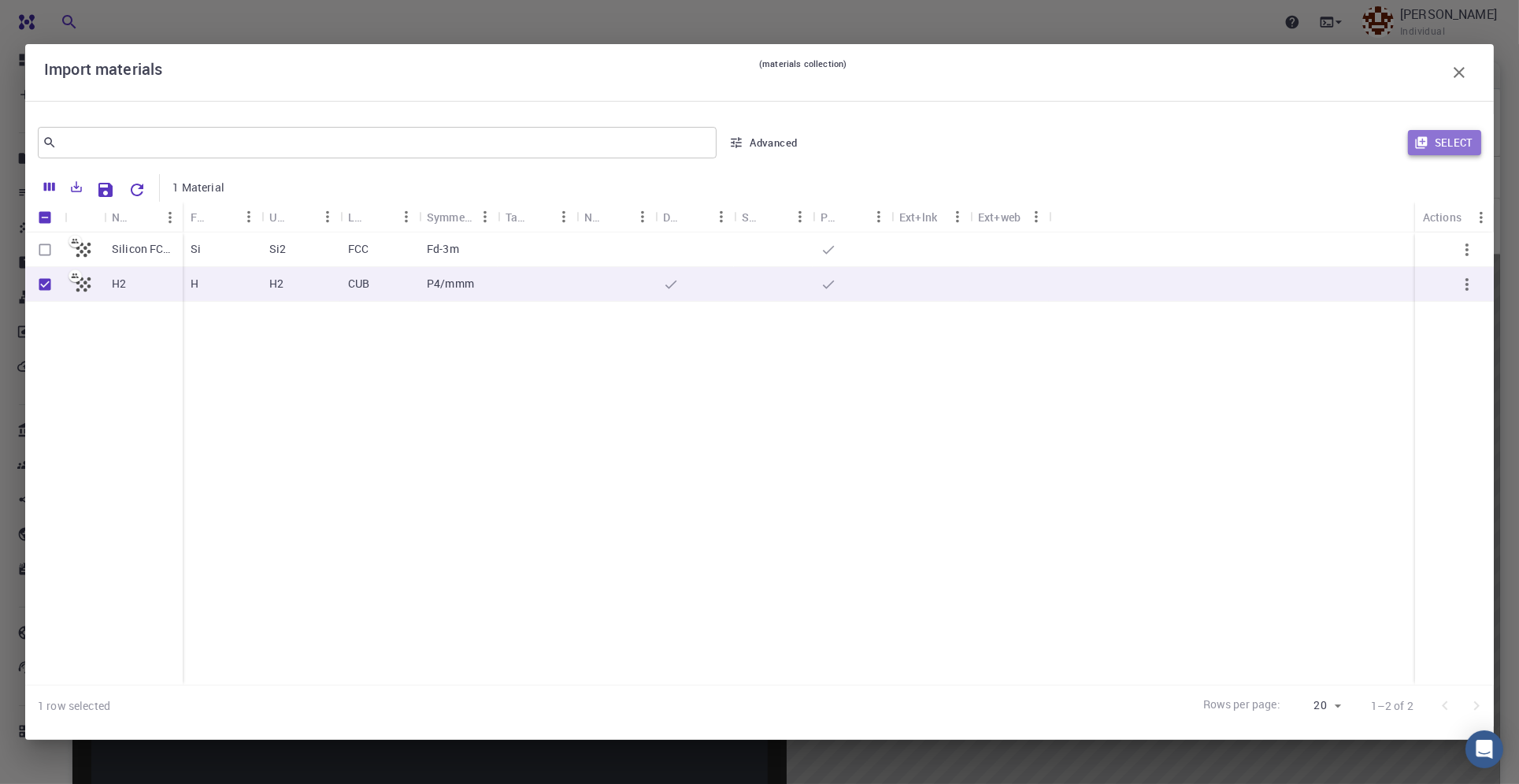
click at [1452, 147] on button "Select" at bounding box center [1445, 143] width 73 height 26
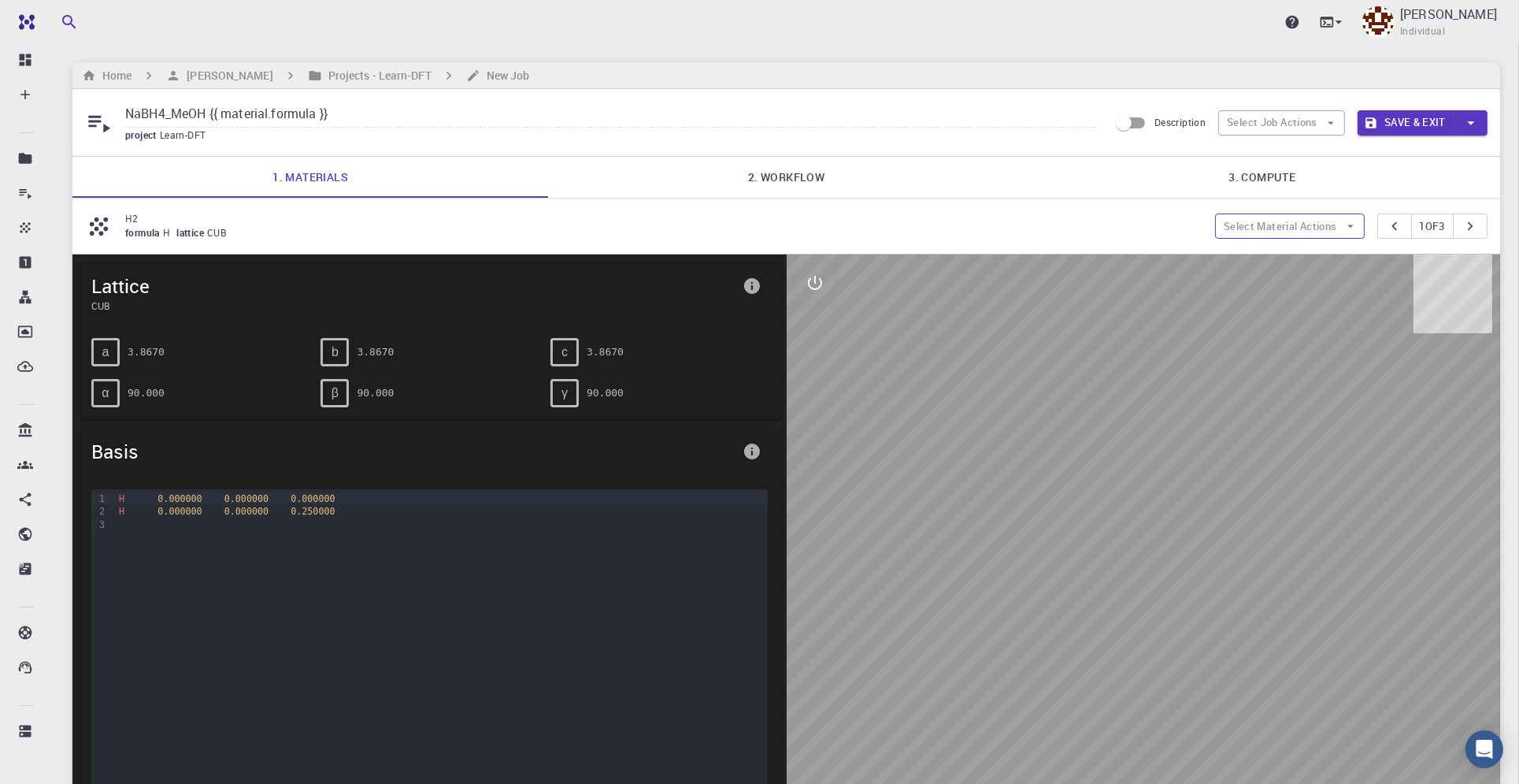
click at [1326, 228] on button "Select Material Actions" at bounding box center [1290, 226] width 150 height 26
click at [1281, 254] on span "Add materials" at bounding box center [1299, 256] width 96 height 15
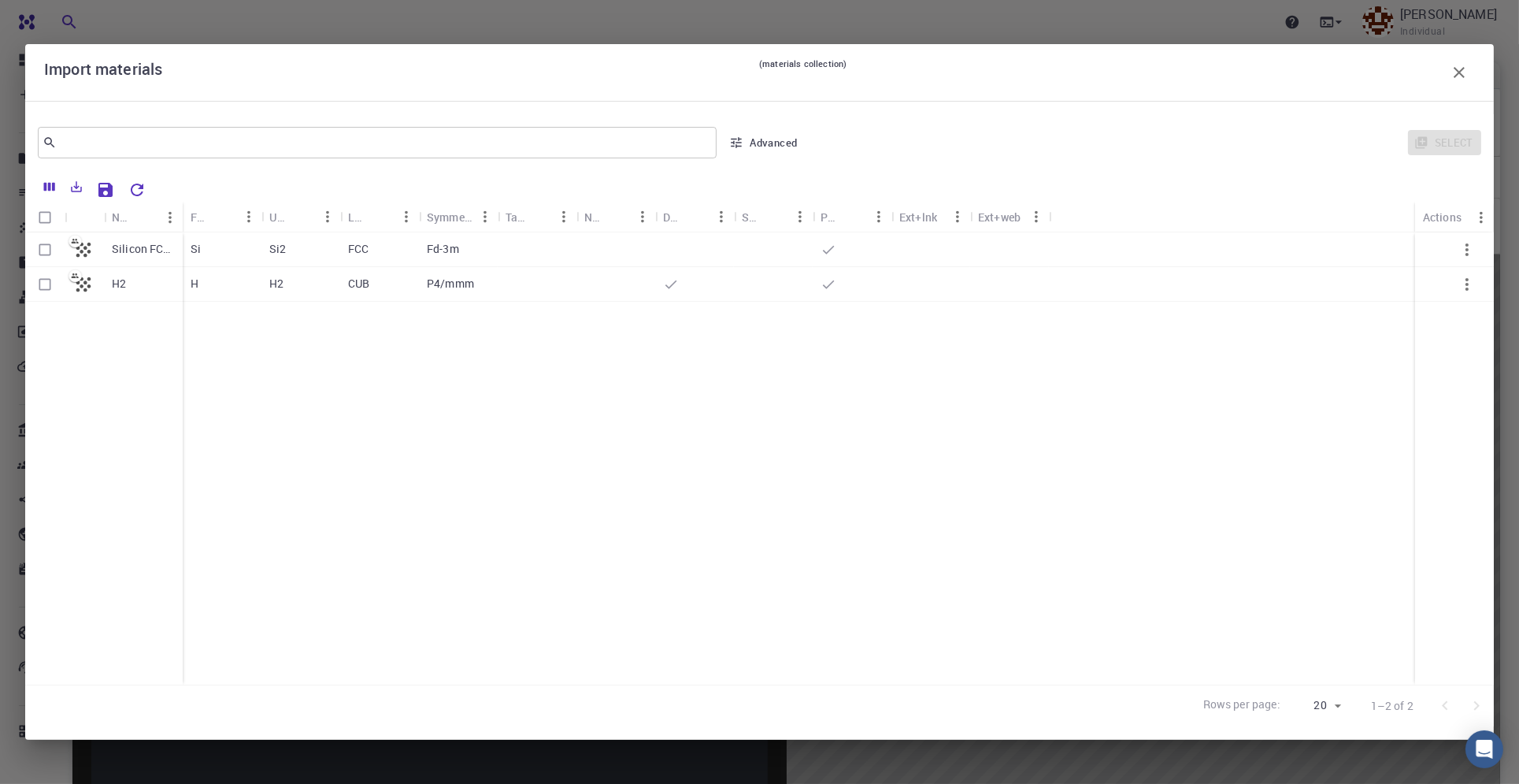
click at [366, 286] on p "CUB" at bounding box center [358, 283] width 21 height 15
checkbox input "true"
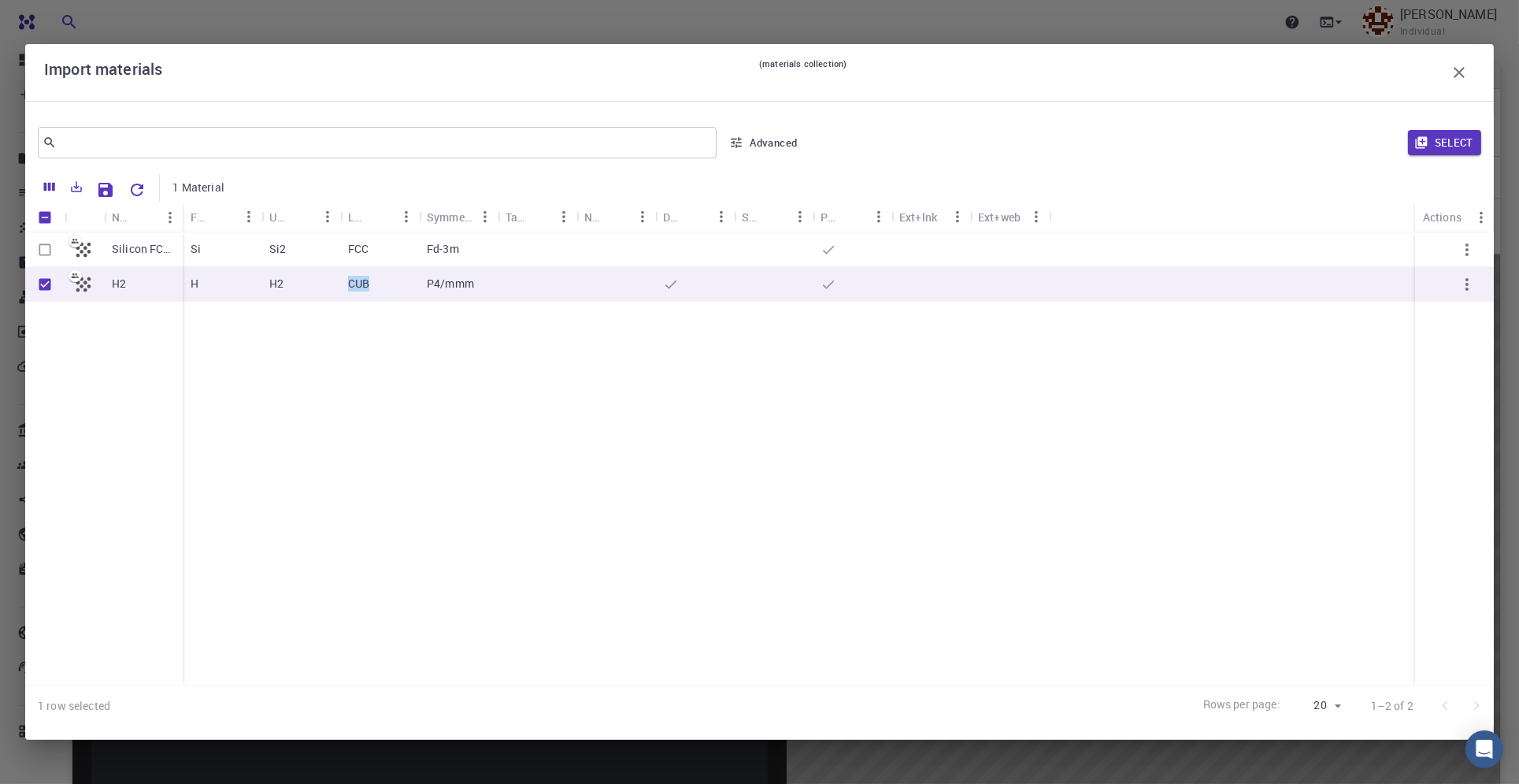
click at [366, 286] on p "CUB" at bounding box center [358, 283] width 21 height 15
checkbox input "false"
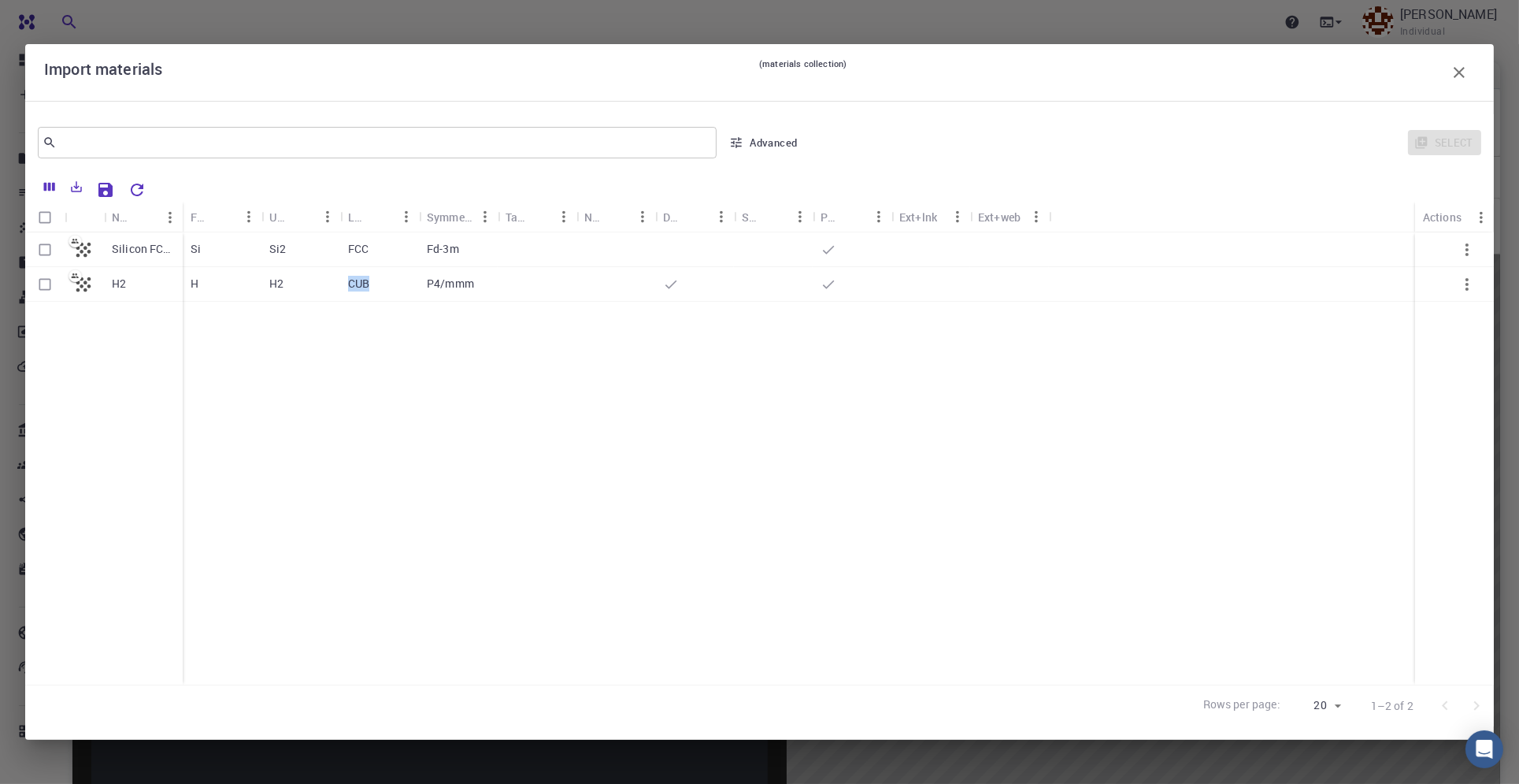
click at [362, 222] on div "Lattice" at bounding box center [358, 217] width 20 height 31
click at [363, 222] on div "Lattice" at bounding box center [358, 217] width 20 height 31
click at [781, 140] on button "Advanced" at bounding box center [764, 143] width 82 height 26
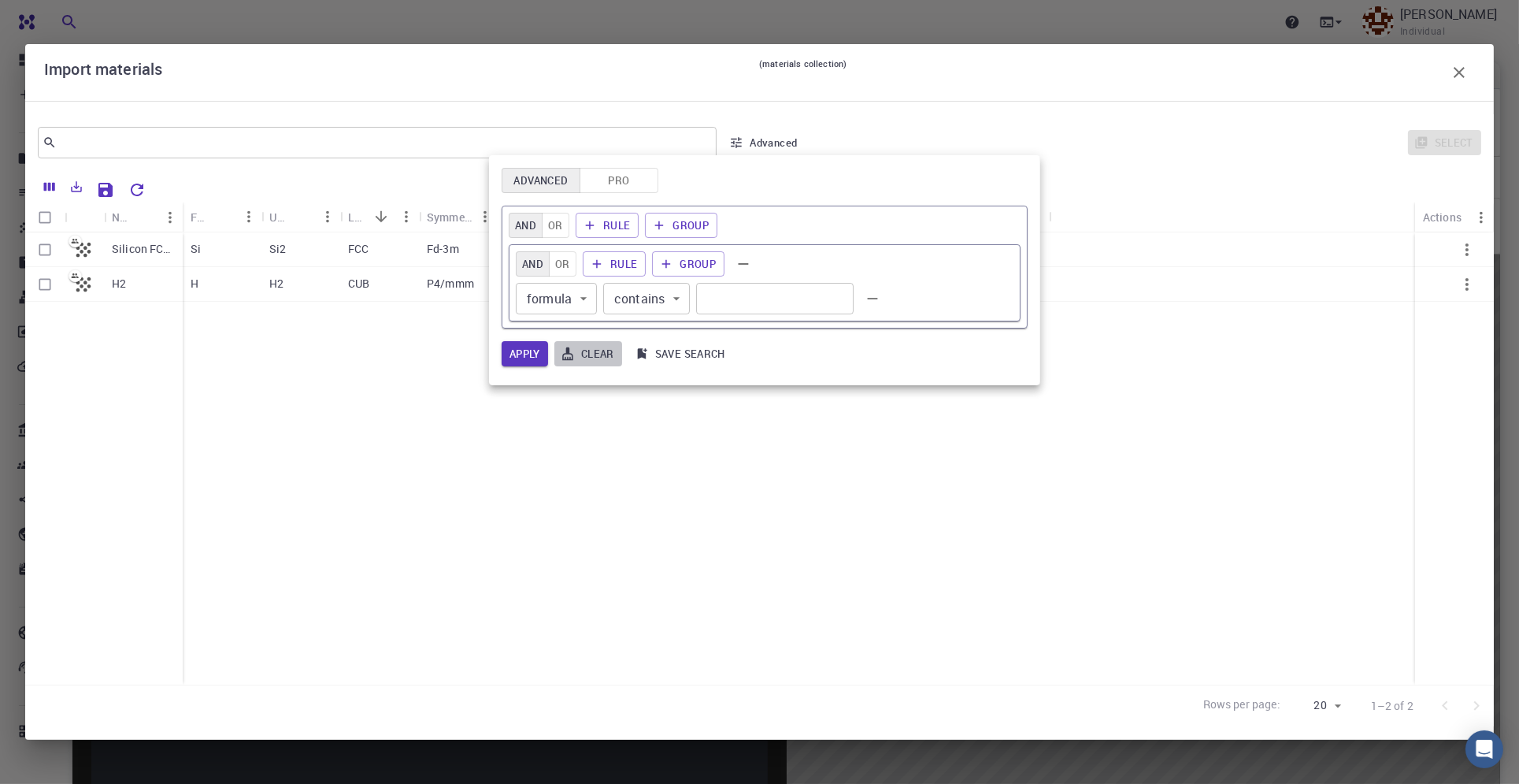
click at [584, 356] on button "Clear" at bounding box center [588, 354] width 67 height 26
click at [753, 438] on div at bounding box center [760, 392] width 1519 height 784
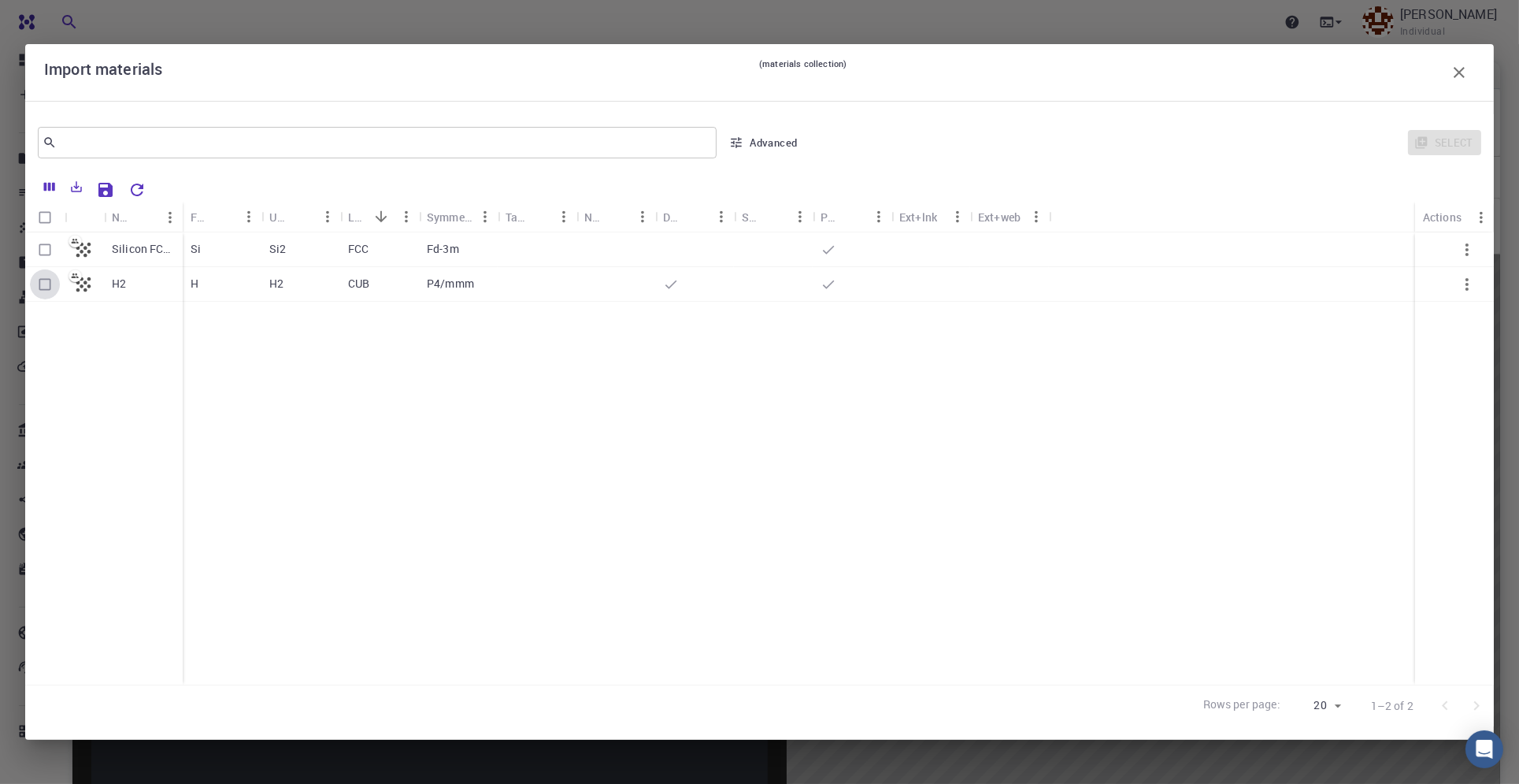
click at [50, 292] on input "Select row" at bounding box center [45, 284] width 30 height 30
checkbox input "true"
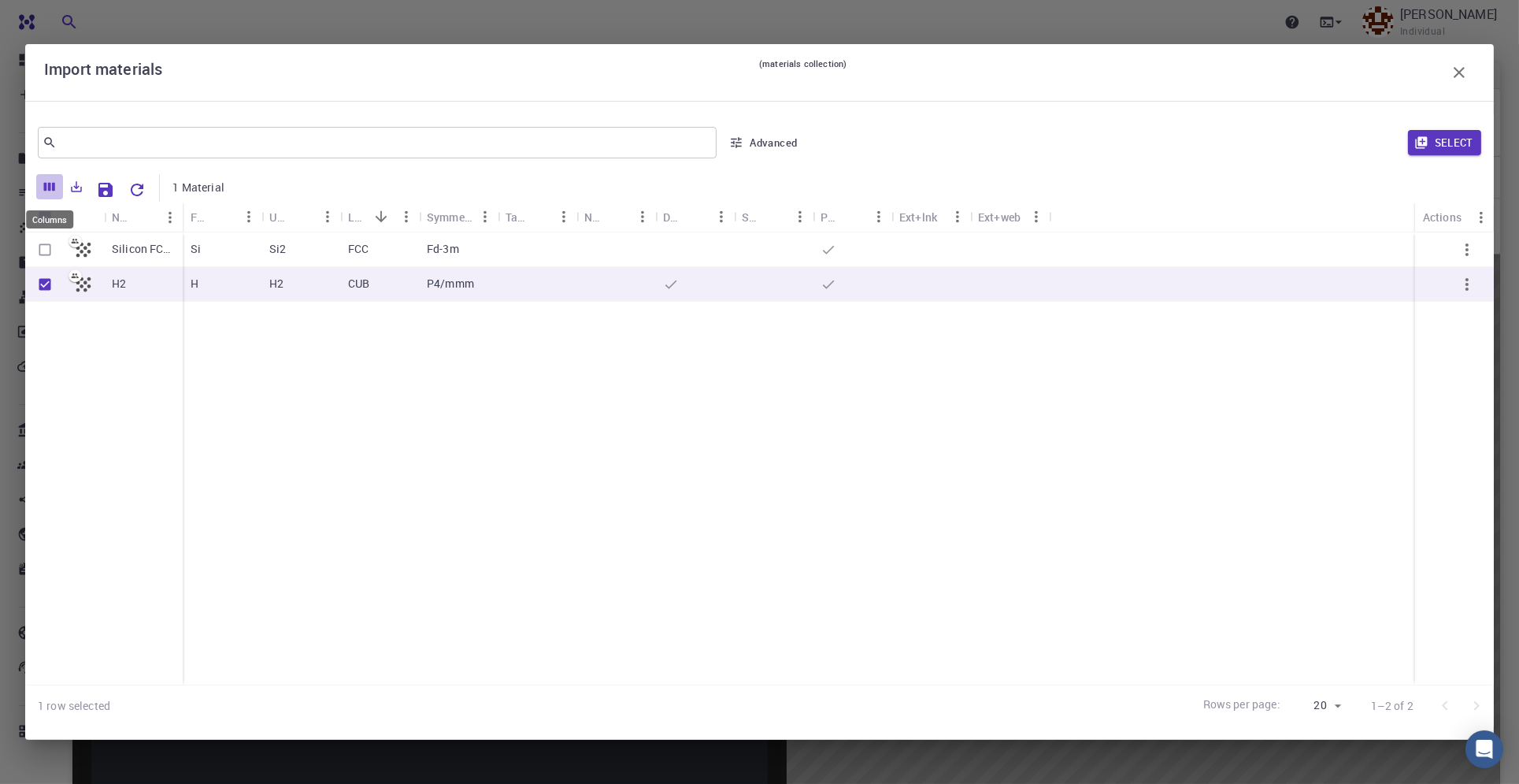
click at [55, 192] on icon "Columns" at bounding box center [50, 187] width 15 height 15
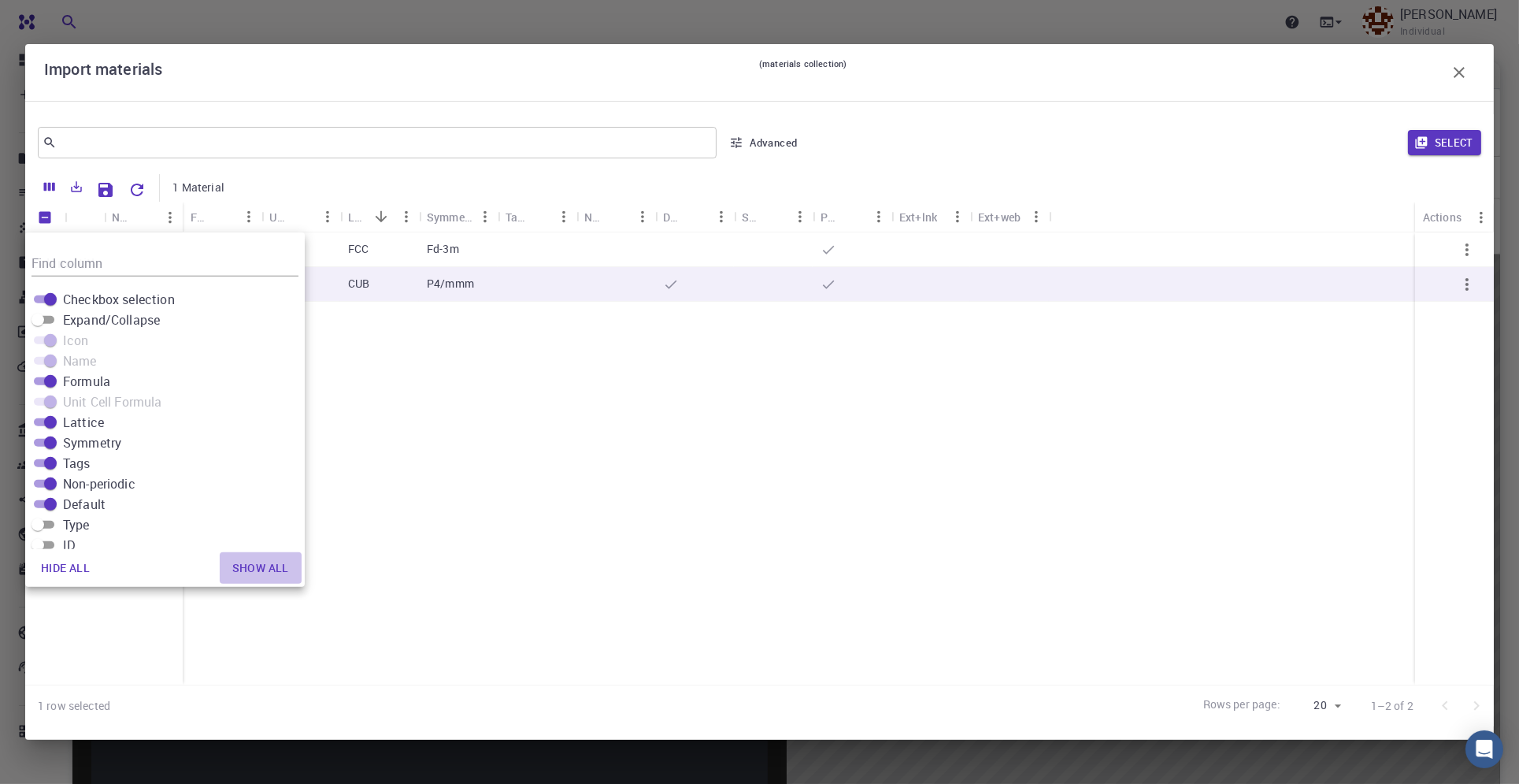
click at [302, 570] on button "Show all" at bounding box center [261, 568] width 82 height 32
checkbox input "true"
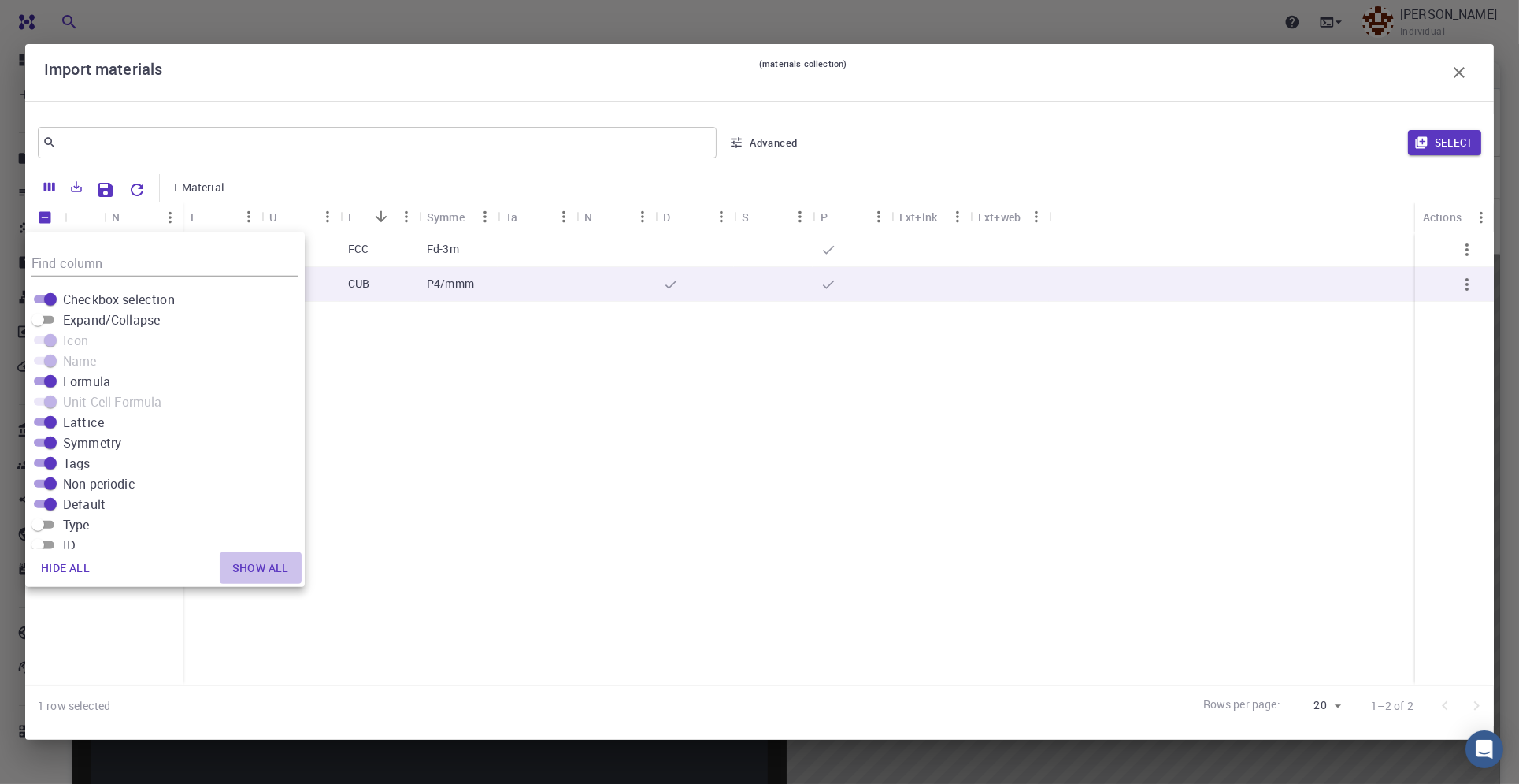
checkbox input "true"
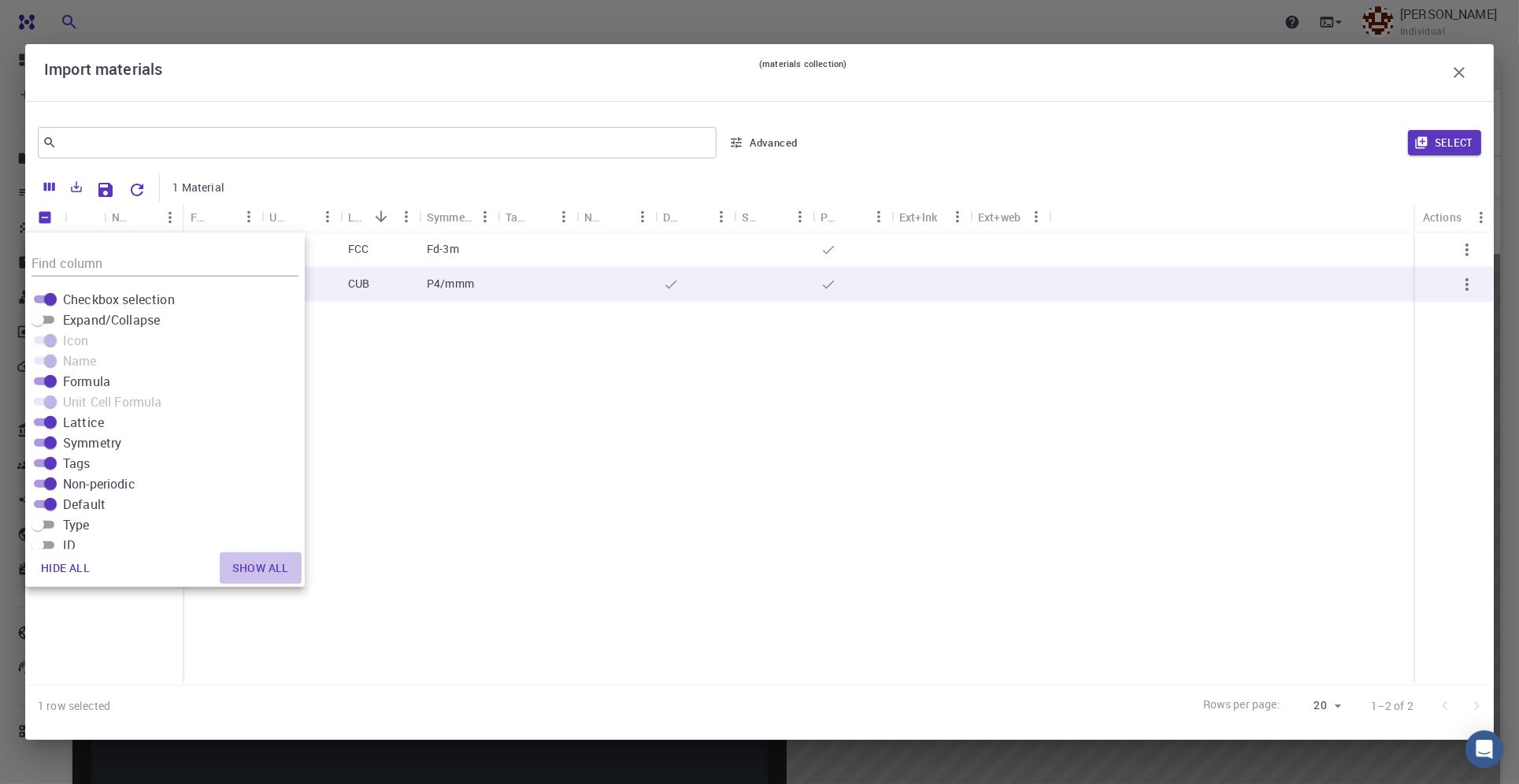
checkbox input "true"
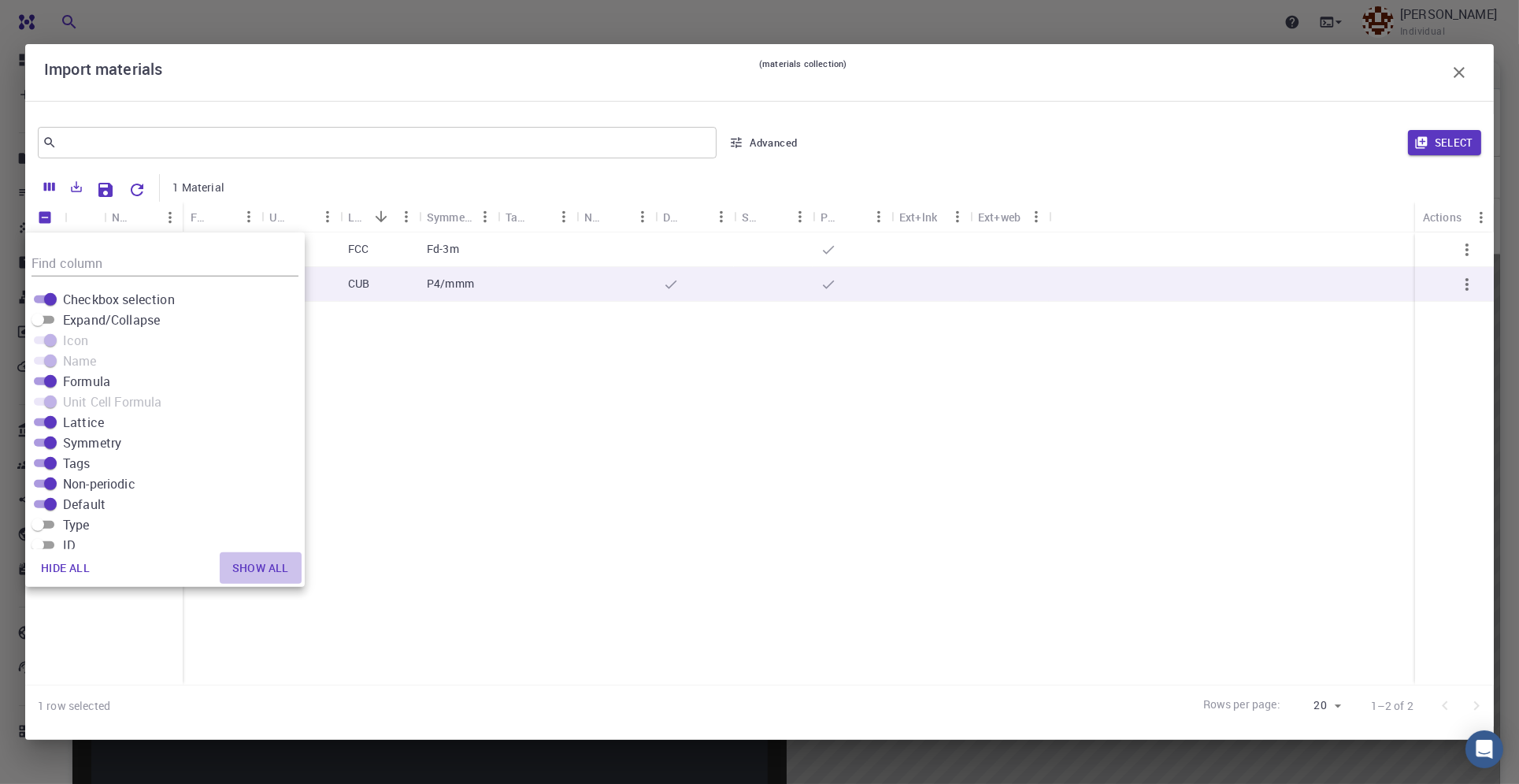
checkbox input "true"
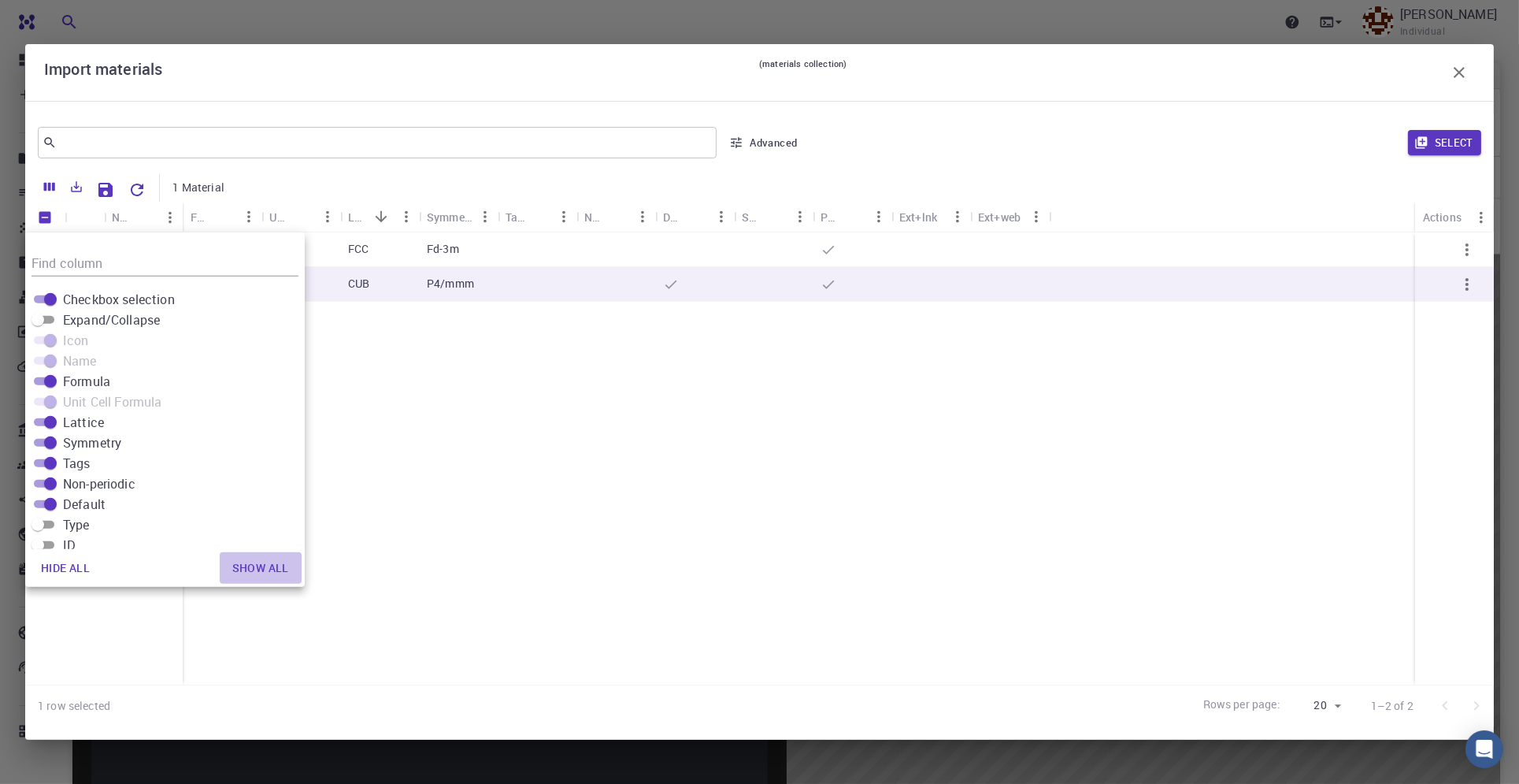
checkbox input "true"
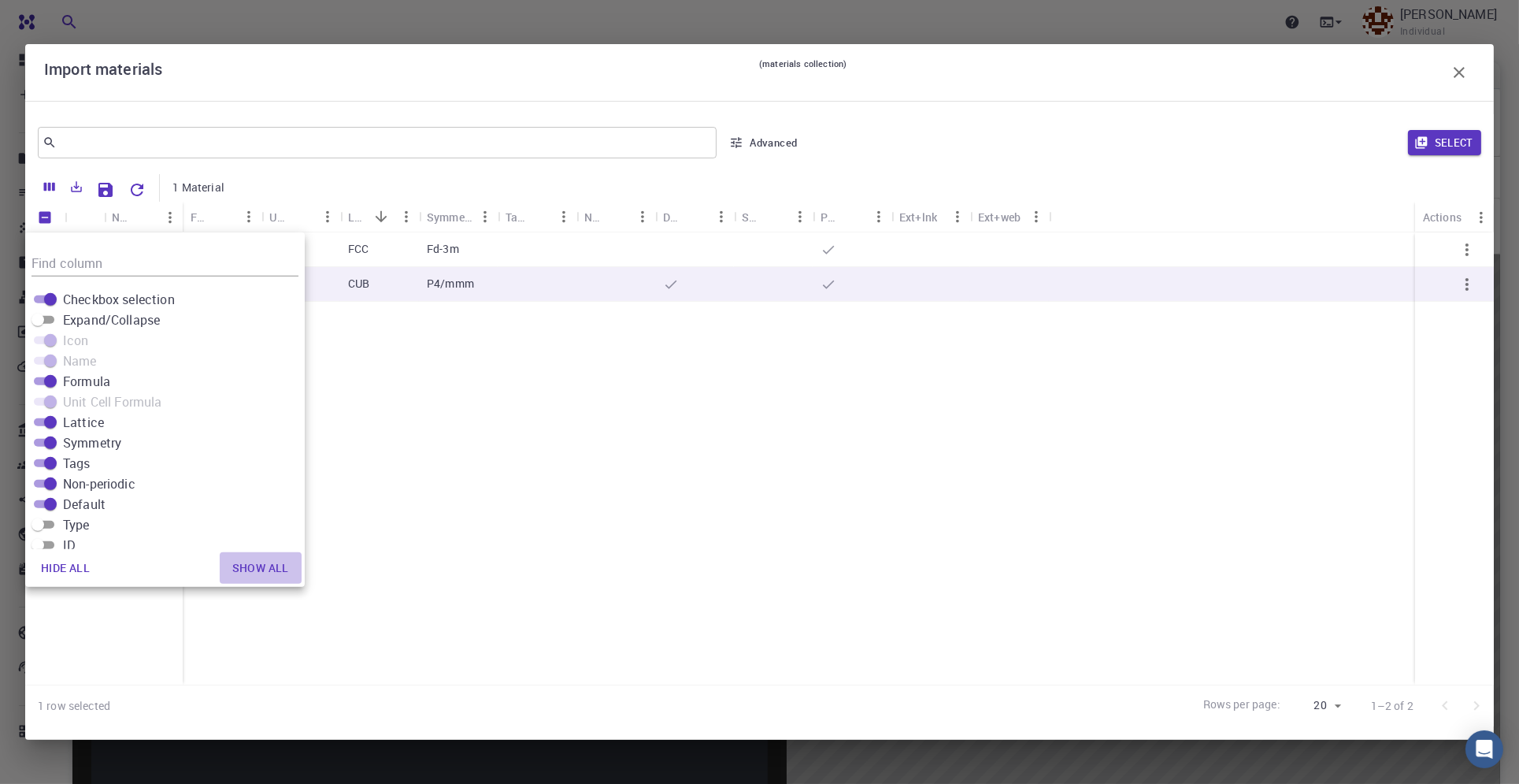
checkbox input "true"
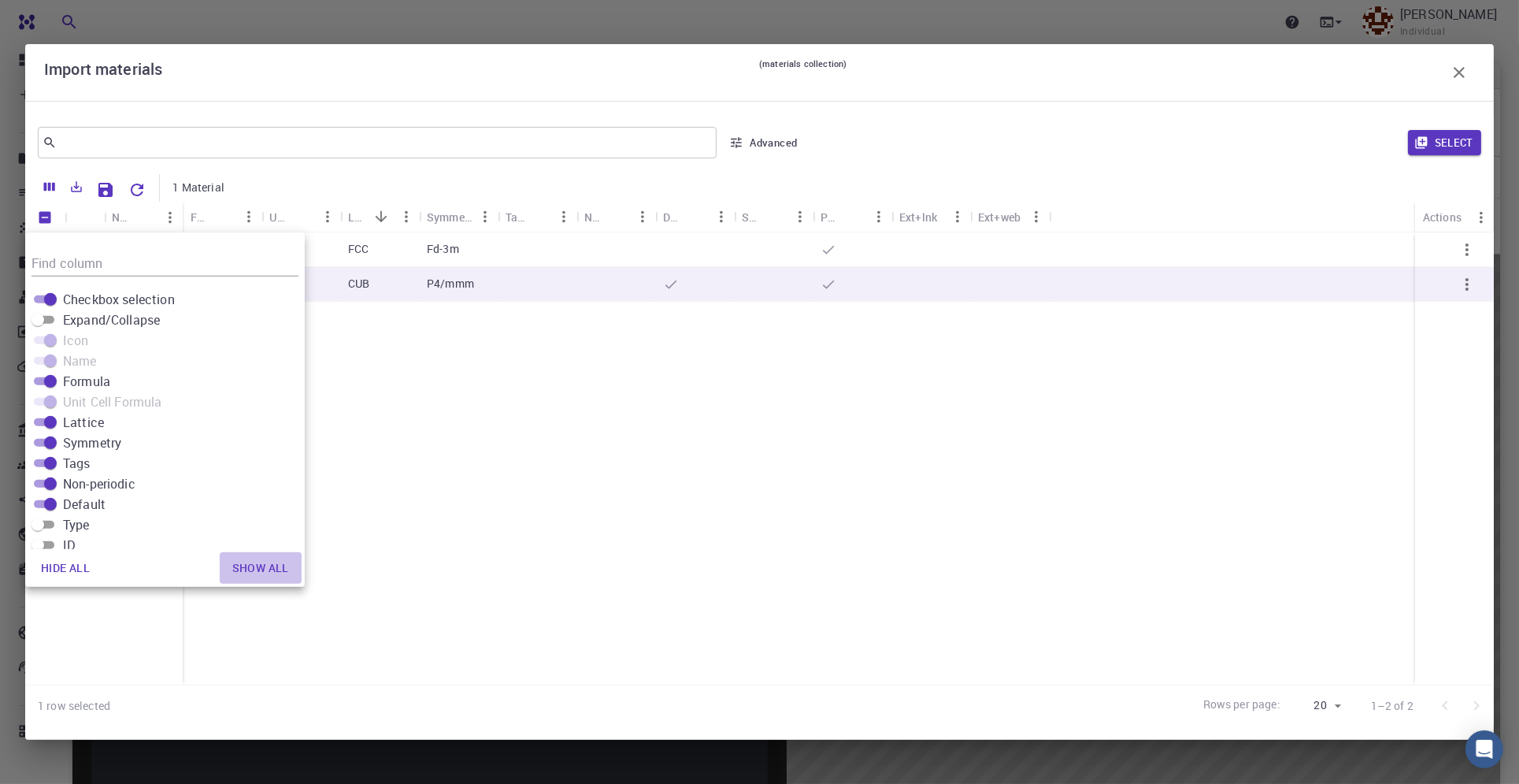
checkbox input "true"
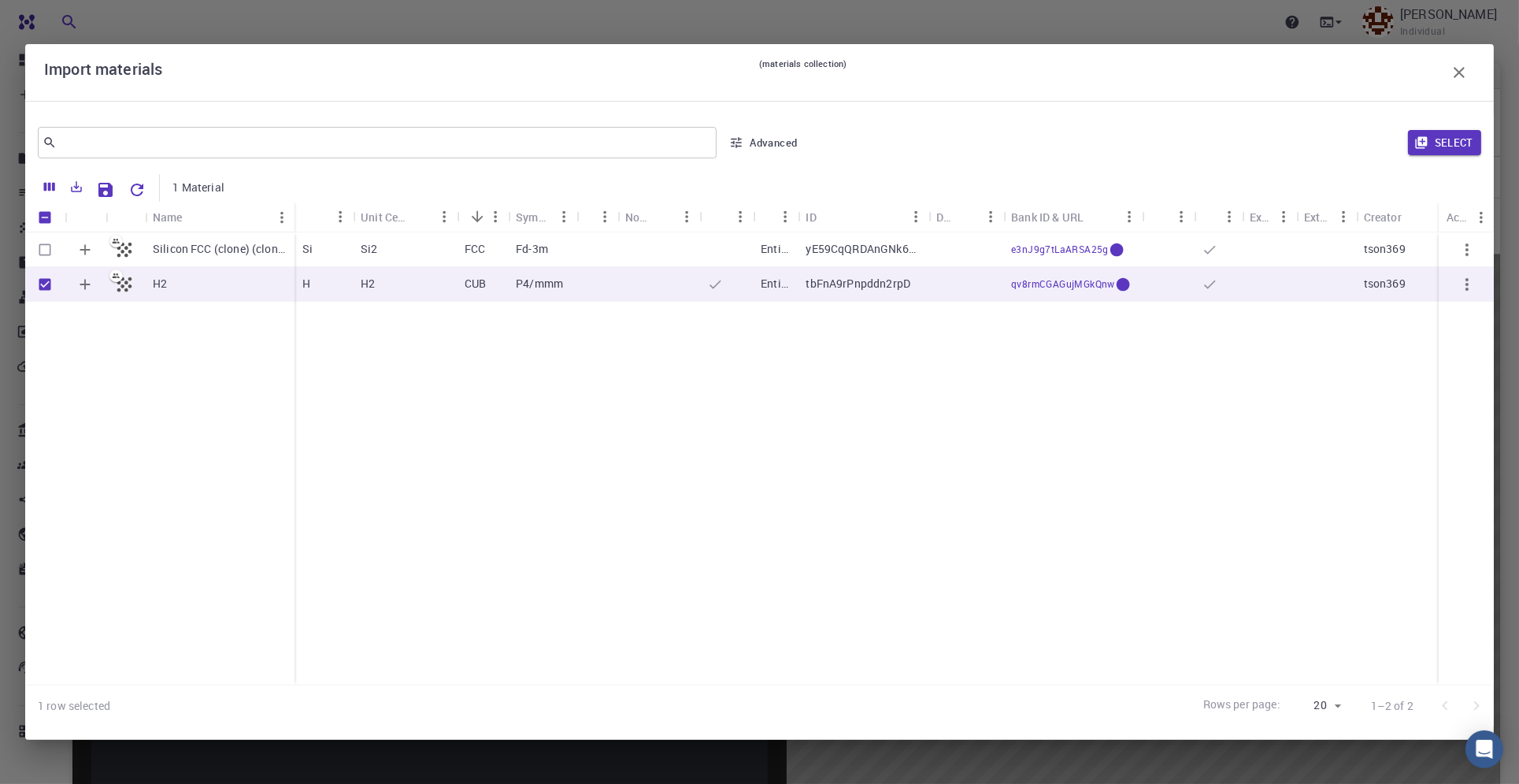
click at [1464, 73] on icon "button" at bounding box center [1459, 72] width 19 height 19
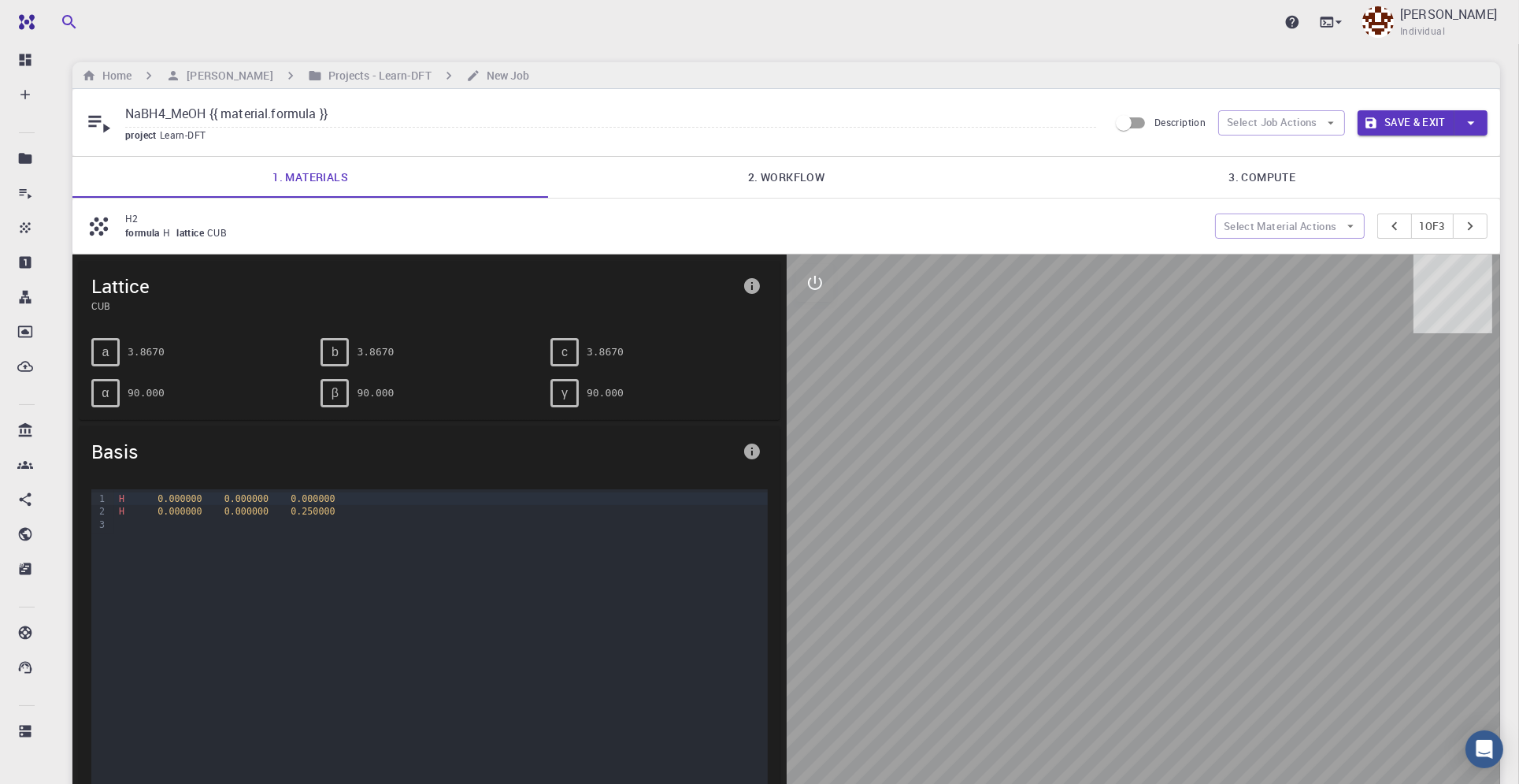
click at [465, 586] on div "H 0.000000 0.000000 0.000000 H 0.000000 0.000000 0.250000" at bounding box center [440, 567] width 653 height 158
click at [1061, 449] on div at bounding box center [1143, 533] width 714 height 559
click at [952, 371] on div at bounding box center [1143, 533] width 714 height 559
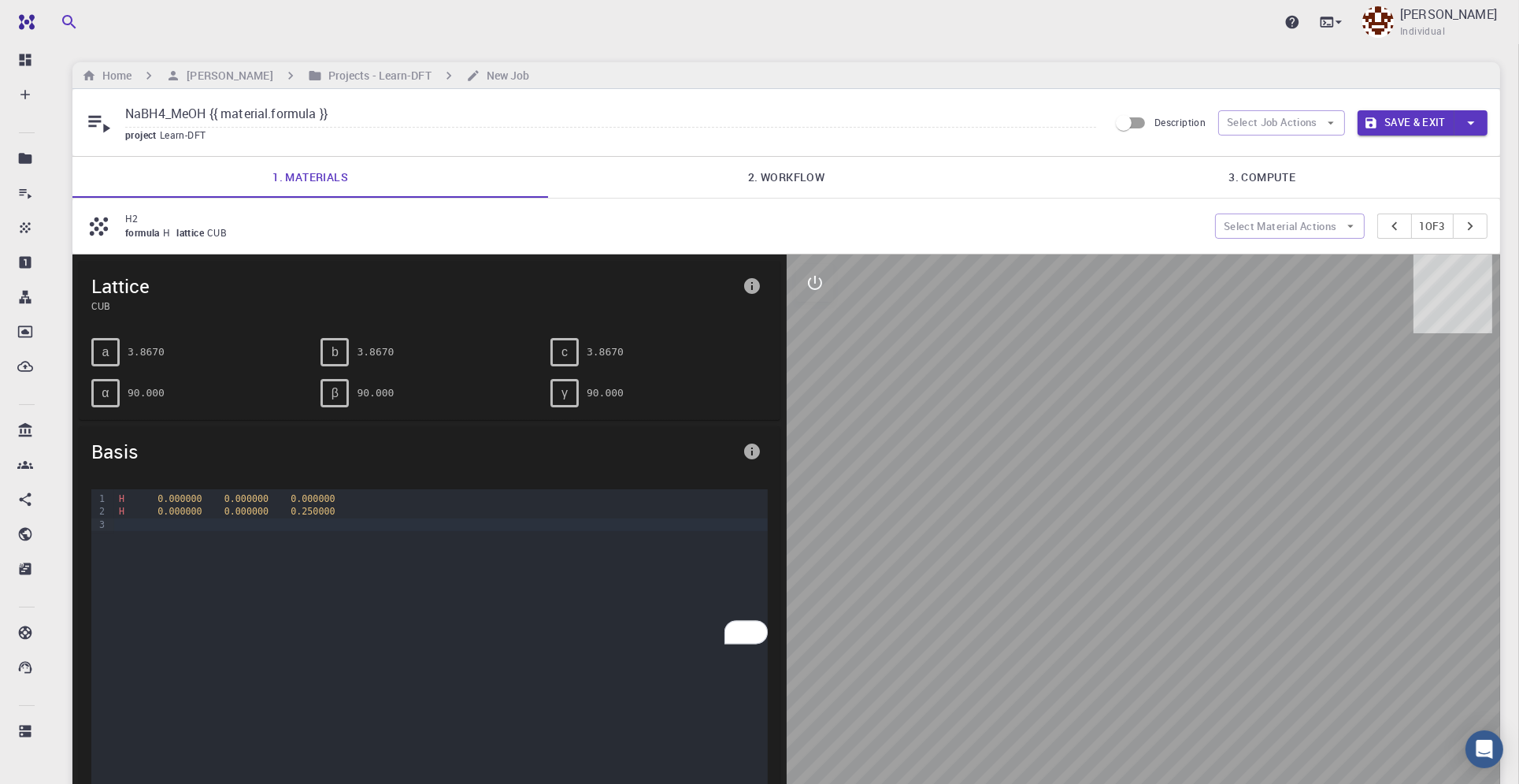
click at [952, 371] on div at bounding box center [1143, 533] width 714 height 559
click at [822, 285] on icon "interactive" at bounding box center [815, 283] width 19 height 19
click at [807, 318] on icon "view" at bounding box center [815, 320] width 17 height 12
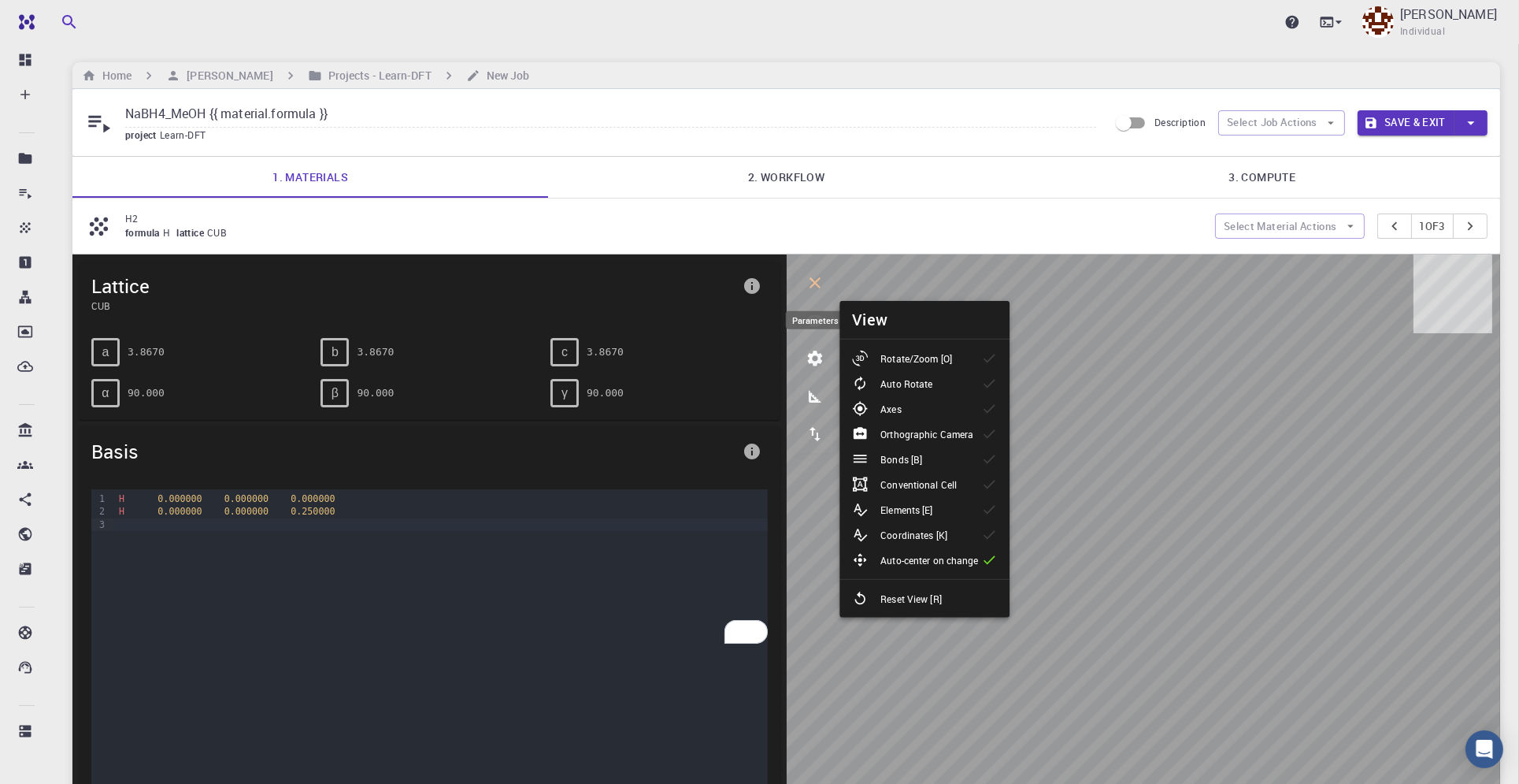
click at [816, 353] on icon "parameters" at bounding box center [814, 357] width 15 height 15
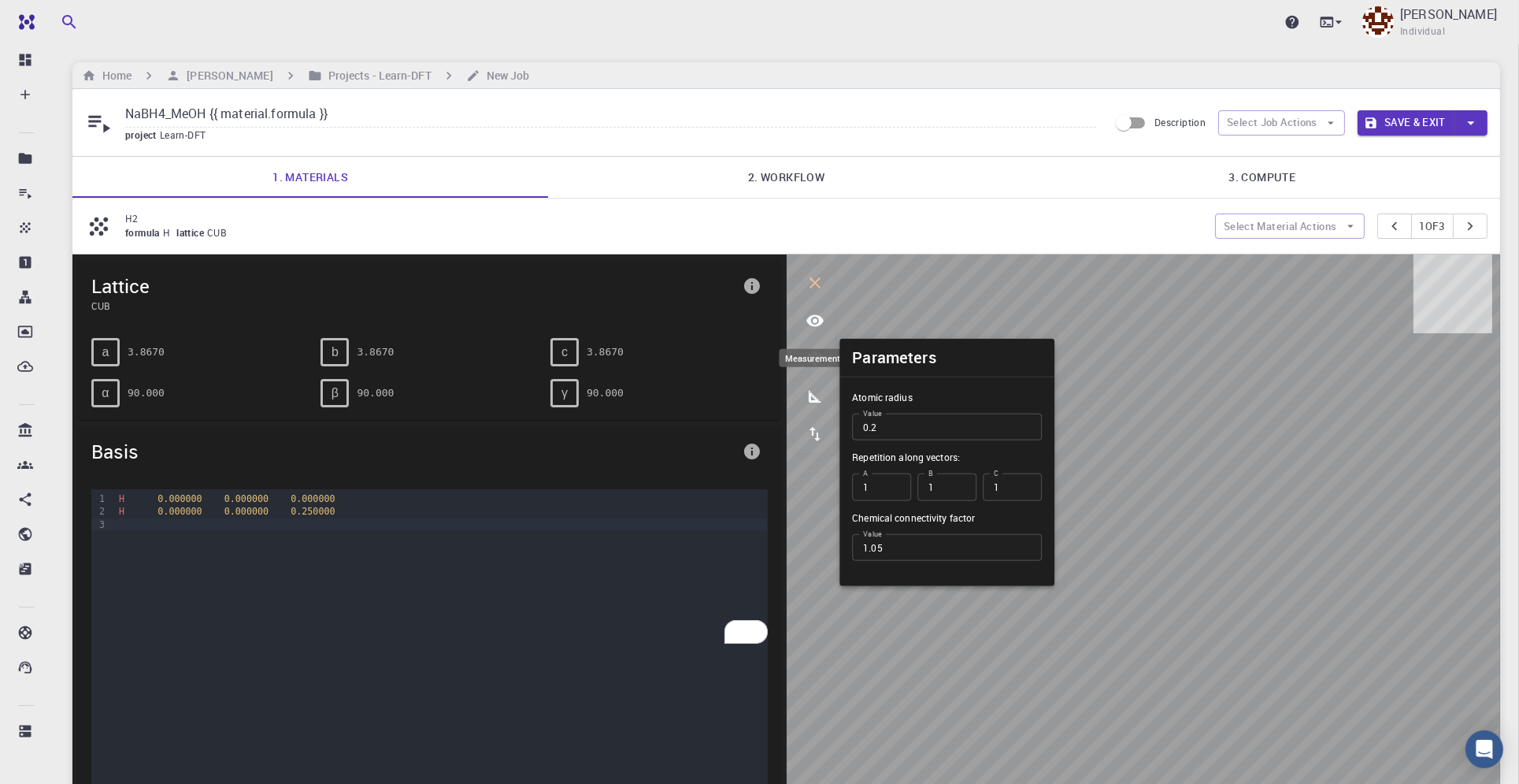
click at [818, 401] on icon "measurements" at bounding box center [815, 397] width 13 height 13
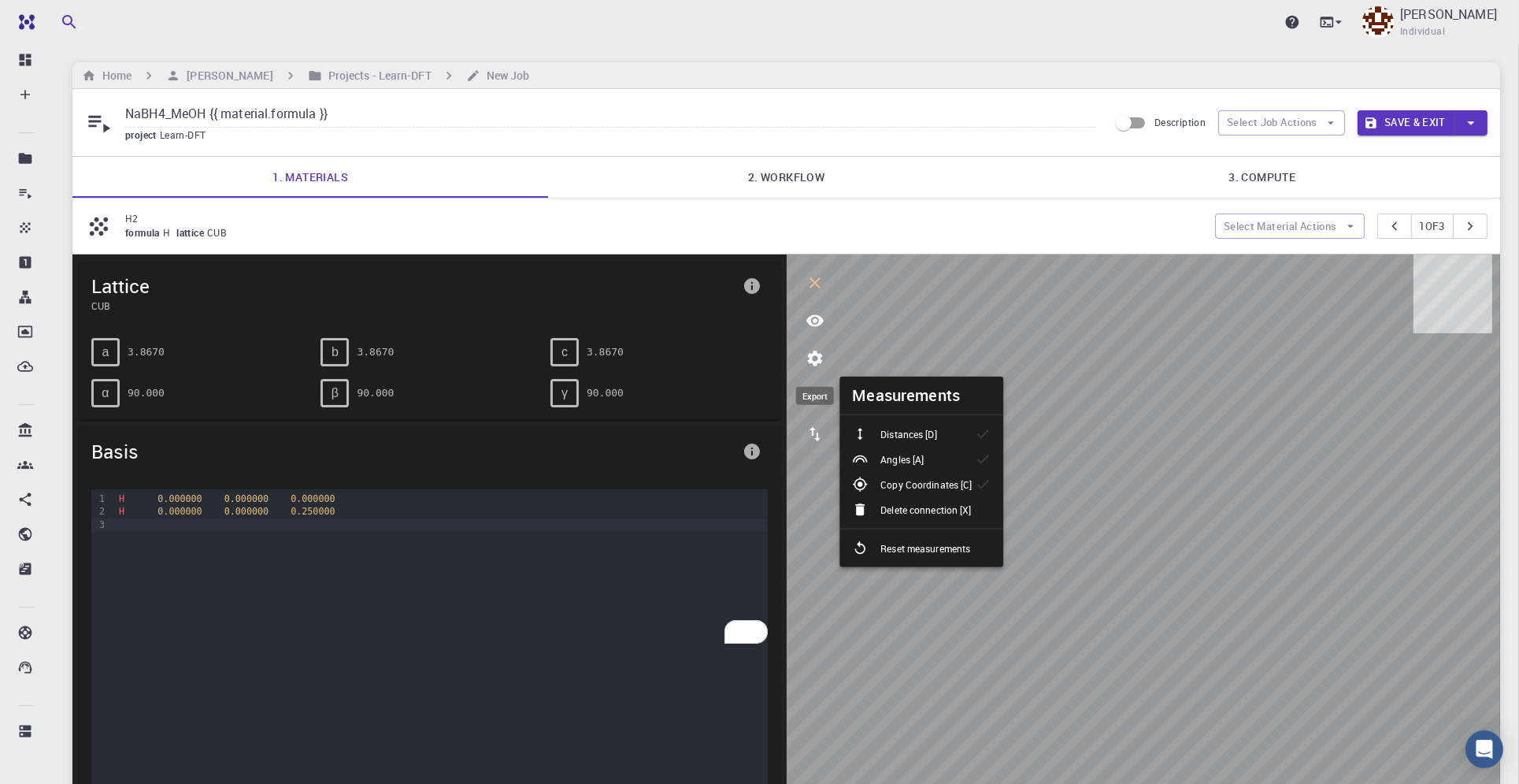
click at [813, 440] on icon "export" at bounding box center [815, 434] width 19 height 19
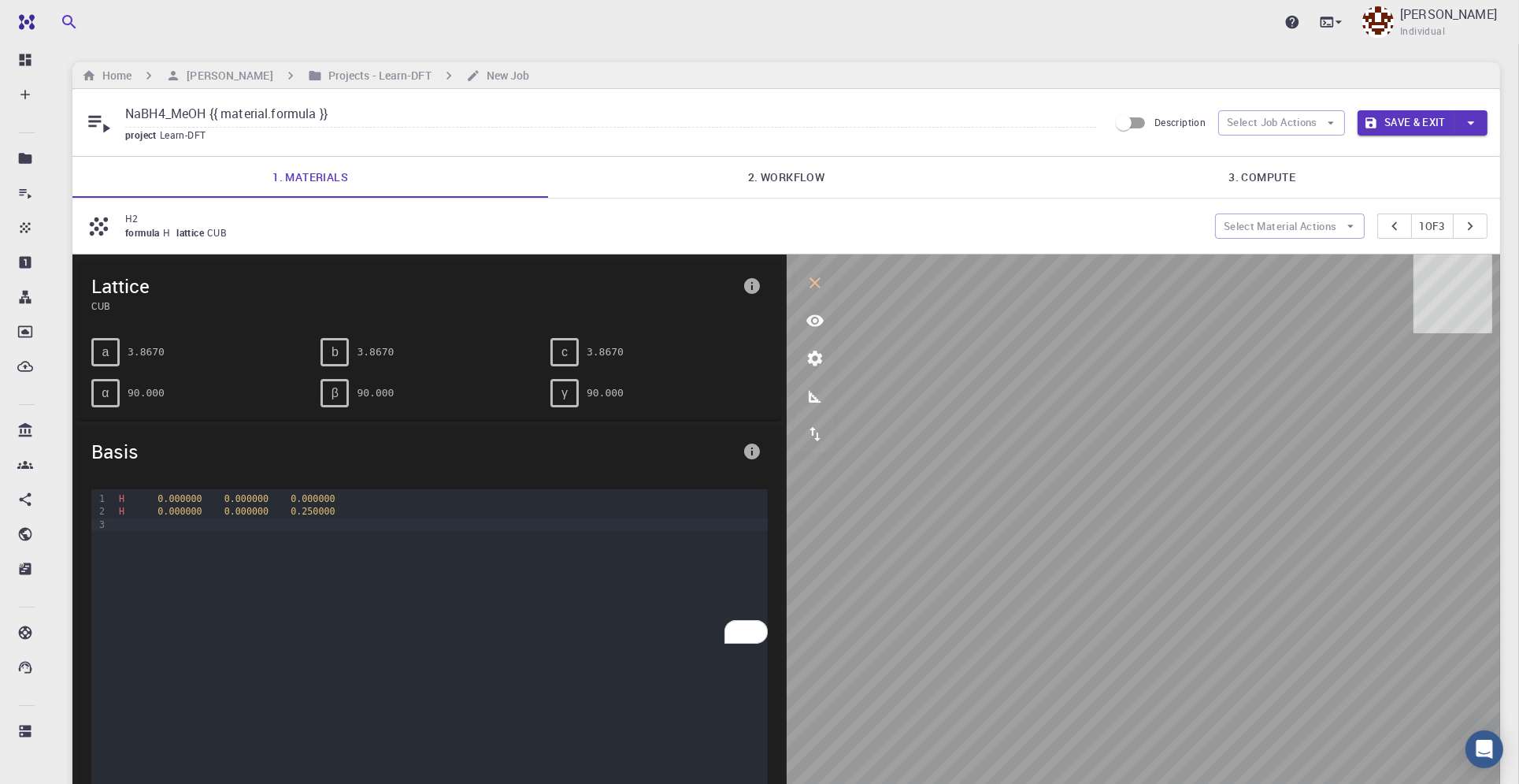
click at [106, 306] on span "CUB" at bounding box center [413, 305] width 645 height 15
click at [1472, 227] on icon "pager" at bounding box center [1470, 225] width 17 height 17
click at [1466, 222] on icon "pager" at bounding box center [1470, 225] width 17 height 17
click at [170, 133] on span "Learn-DFT" at bounding box center [186, 135] width 53 height 13
click at [277, 119] on input "NaBH4_MeOH {{ material.formula }}" at bounding box center [610, 114] width 971 height 26
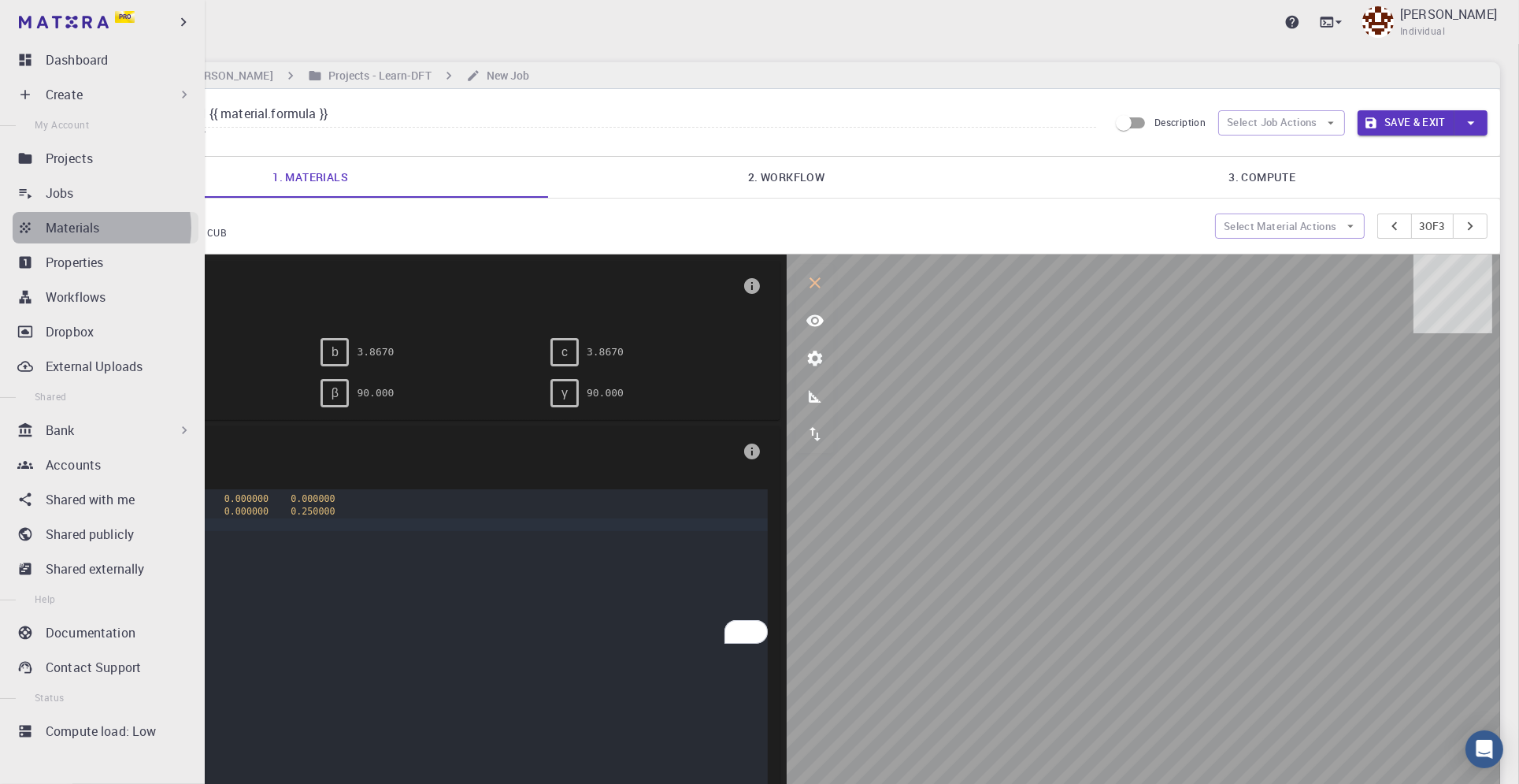
click at [101, 228] on div "Materials" at bounding box center [122, 227] width 153 height 19
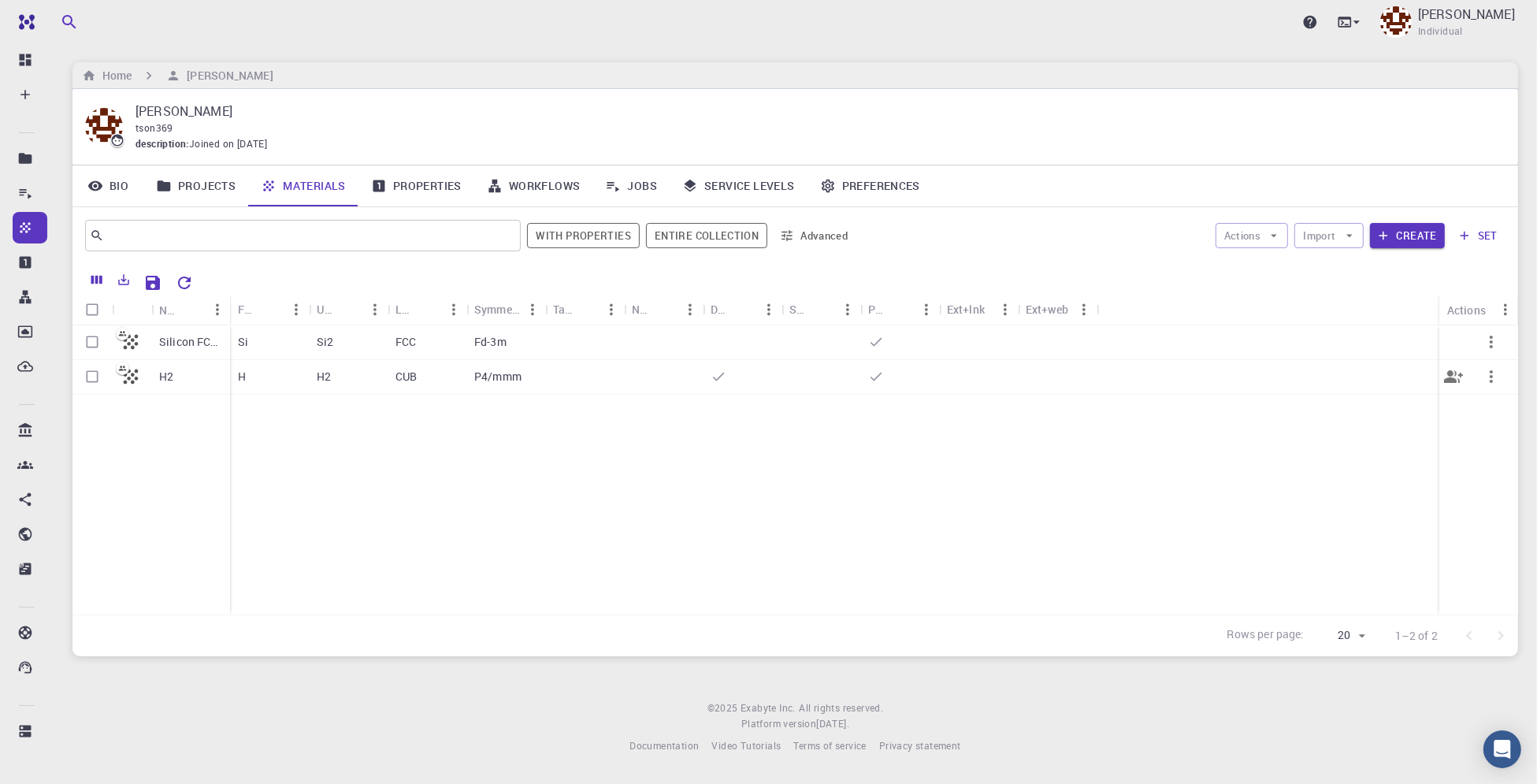
click at [95, 376] on input "Select row" at bounding box center [92, 376] width 30 height 30
checkbox input "true"
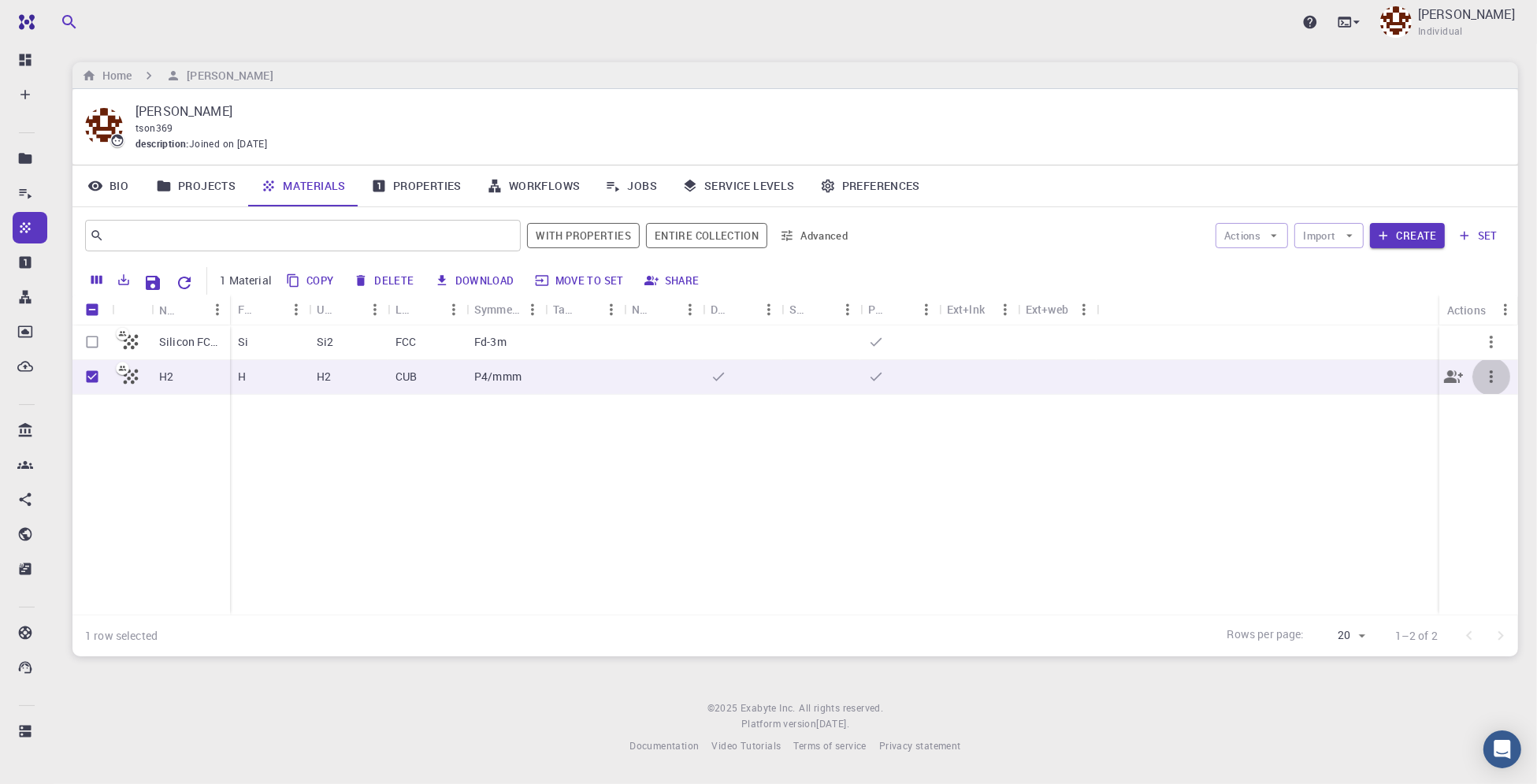
click at [1491, 381] on icon "button" at bounding box center [1490, 377] width 3 height 13
click at [1490, 397] on li "Open" at bounding box center [1473, 397] width 101 height 26
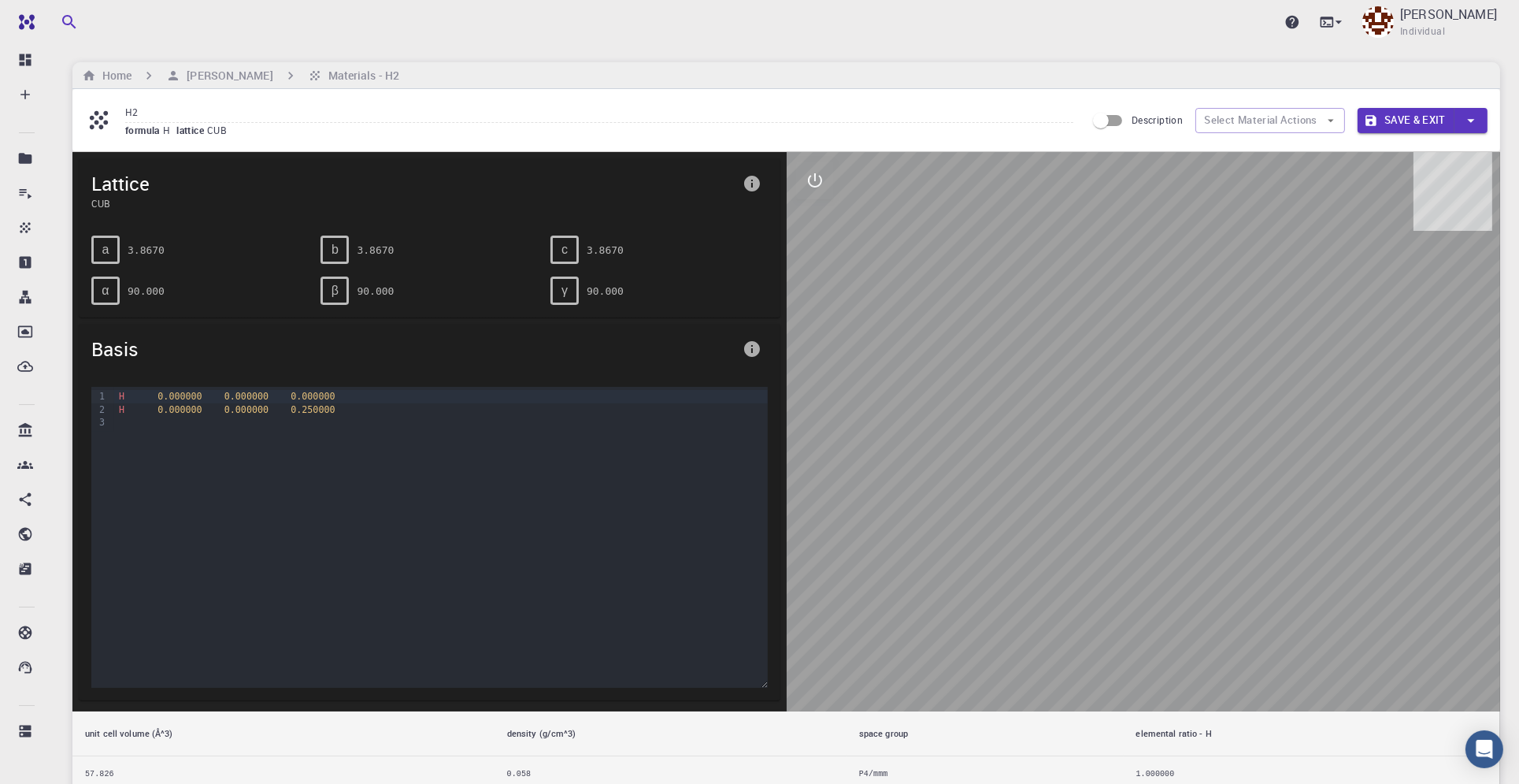
click at [279, 201] on span "CUB" at bounding box center [413, 203] width 645 height 15
click at [757, 188] on icon "info" at bounding box center [751, 183] width 16 height 15
click at [846, 242] on div at bounding box center [760, 392] width 1519 height 784
click at [847, 242] on div at bounding box center [1143, 431] width 714 height 559
click at [1314, 113] on button "Select Material Actions" at bounding box center [1270, 120] width 150 height 26
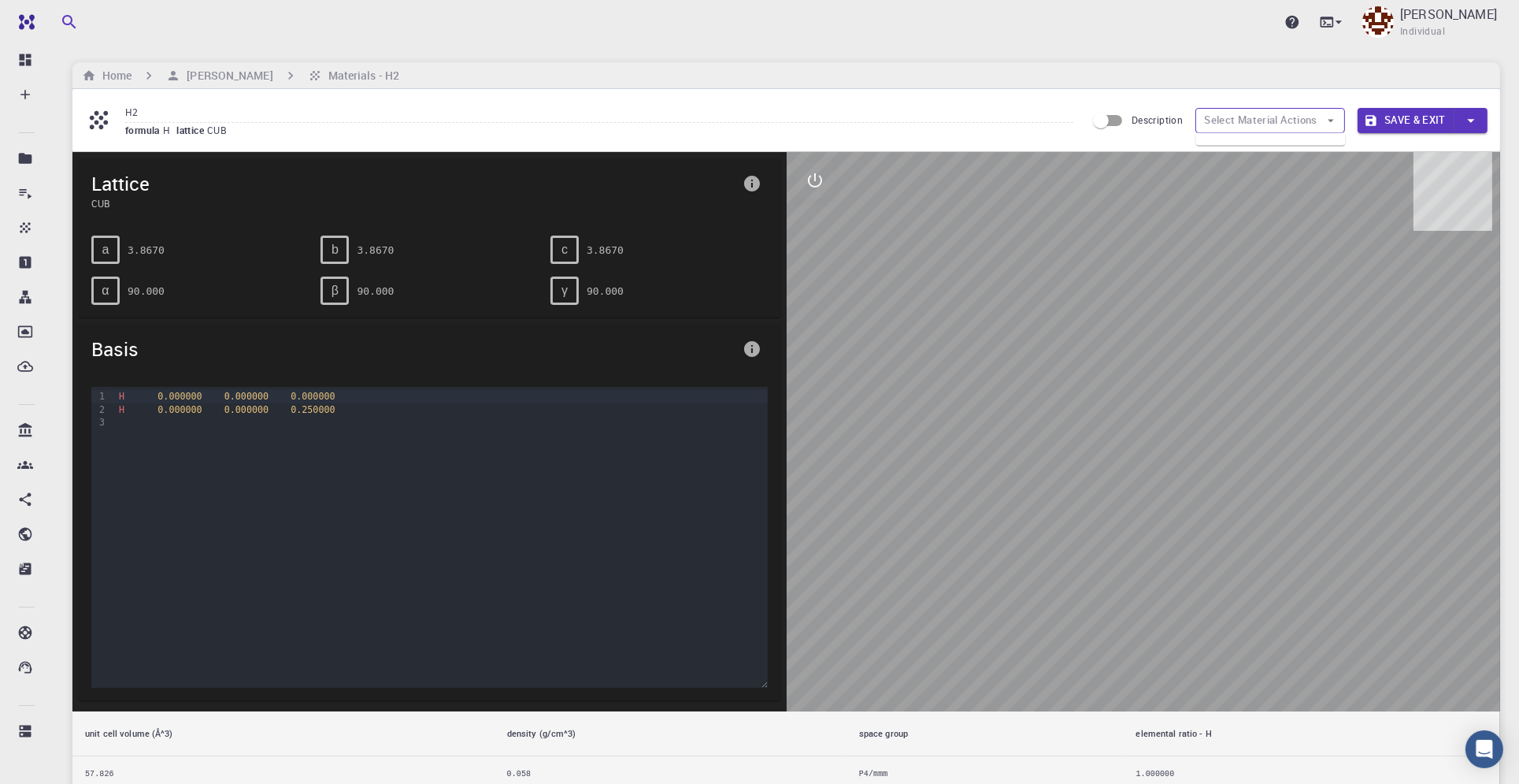
click at [1320, 119] on button "Select Material Actions" at bounding box center [1270, 120] width 150 height 26
drag, startPoint x: 882, startPoint y: 245, endPoint x: 876, endPoint y: 257, distance: 13.4
click at [882, 250] on div at bounding box center [1143, 431] width 714 height 559
click at [158, 393] on span "0.000000" at bounding box center [180, 396] width 44 height 11
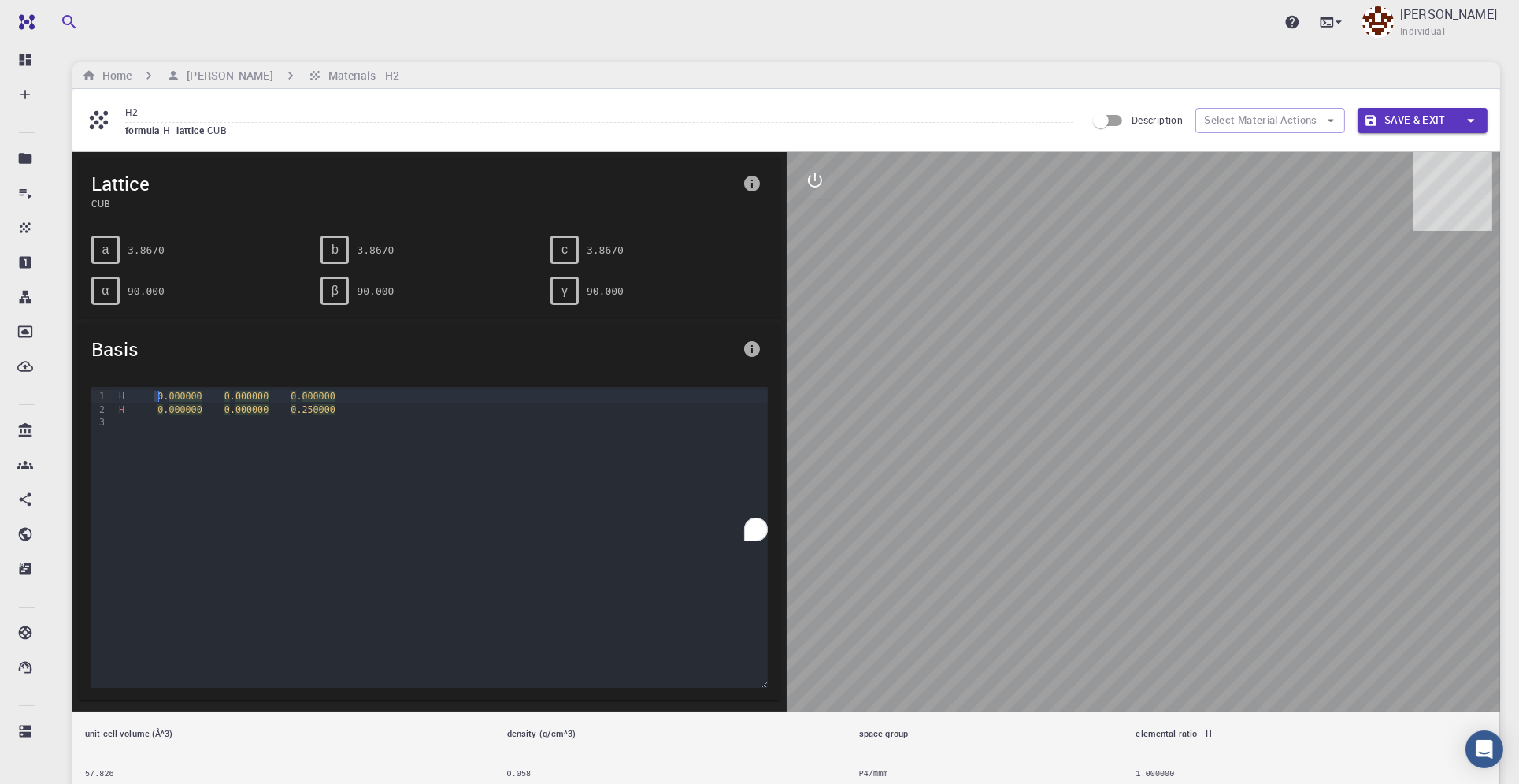
click at [158, 393] on span "0." at bounding box center [163, 396] width 11 height 11
click at [179, 344] on span "Basis" at bounding box center [413, 349] width 645 height 26
click at [214, 292] on div "α 90.000" at bounding box center [200, 290] width 217 height 28
click at [150, 131] on span "formula" at bounding box center [143, 130] width 37 height 13
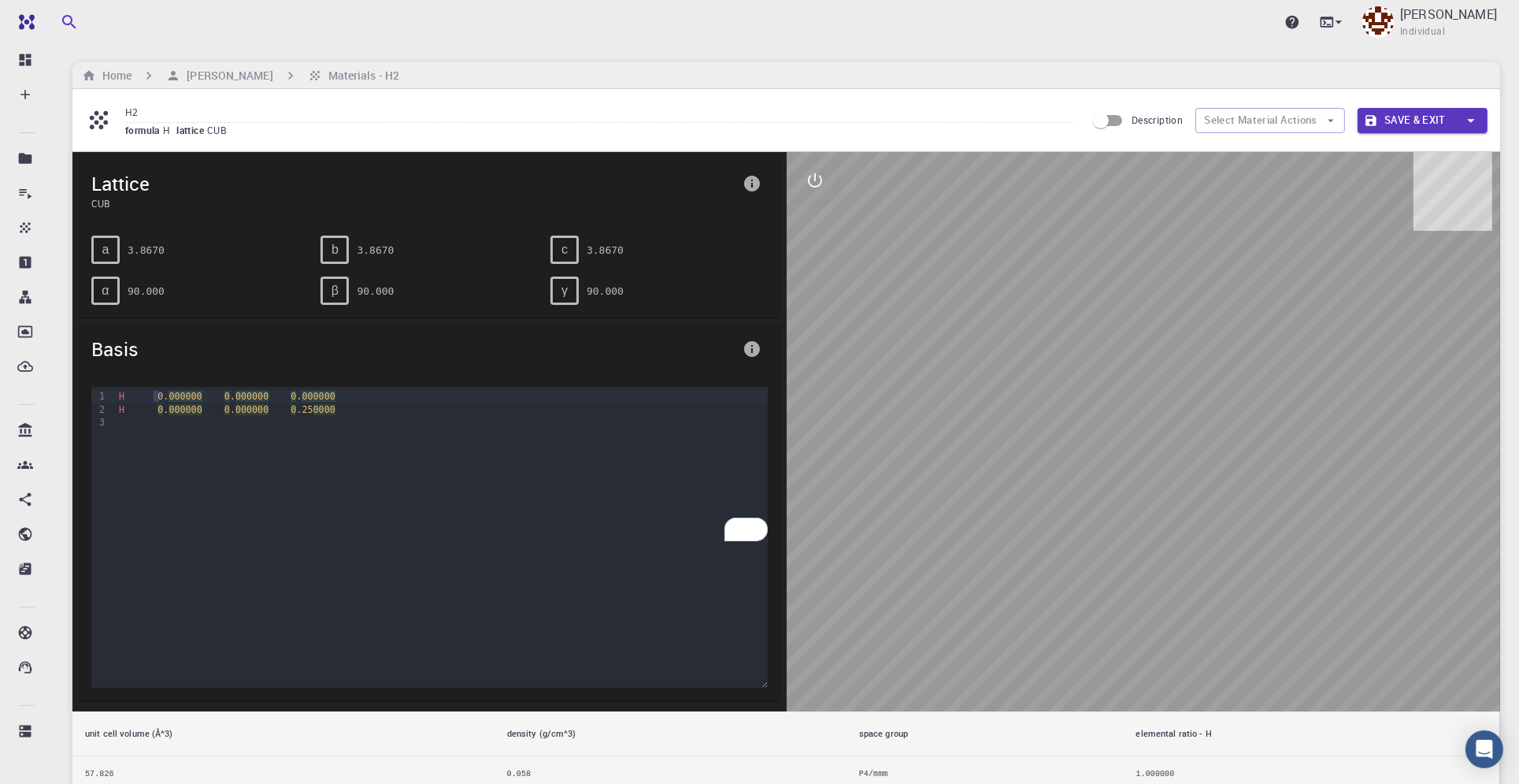
click at [213, 129] on span "CUB" at bounding box center [220, 130] width 26 height 13
click at [223, 129] on span "CUB" at bounding box center [220, 130] width 26 height 13
click at [305, 131] on div "formula H lattice CUB" at bounding box center [599, 130] width 948 height 15
click at [338, 80] on h6 "Materials - H2" at bounding box center [360, 75] width 78 height 17
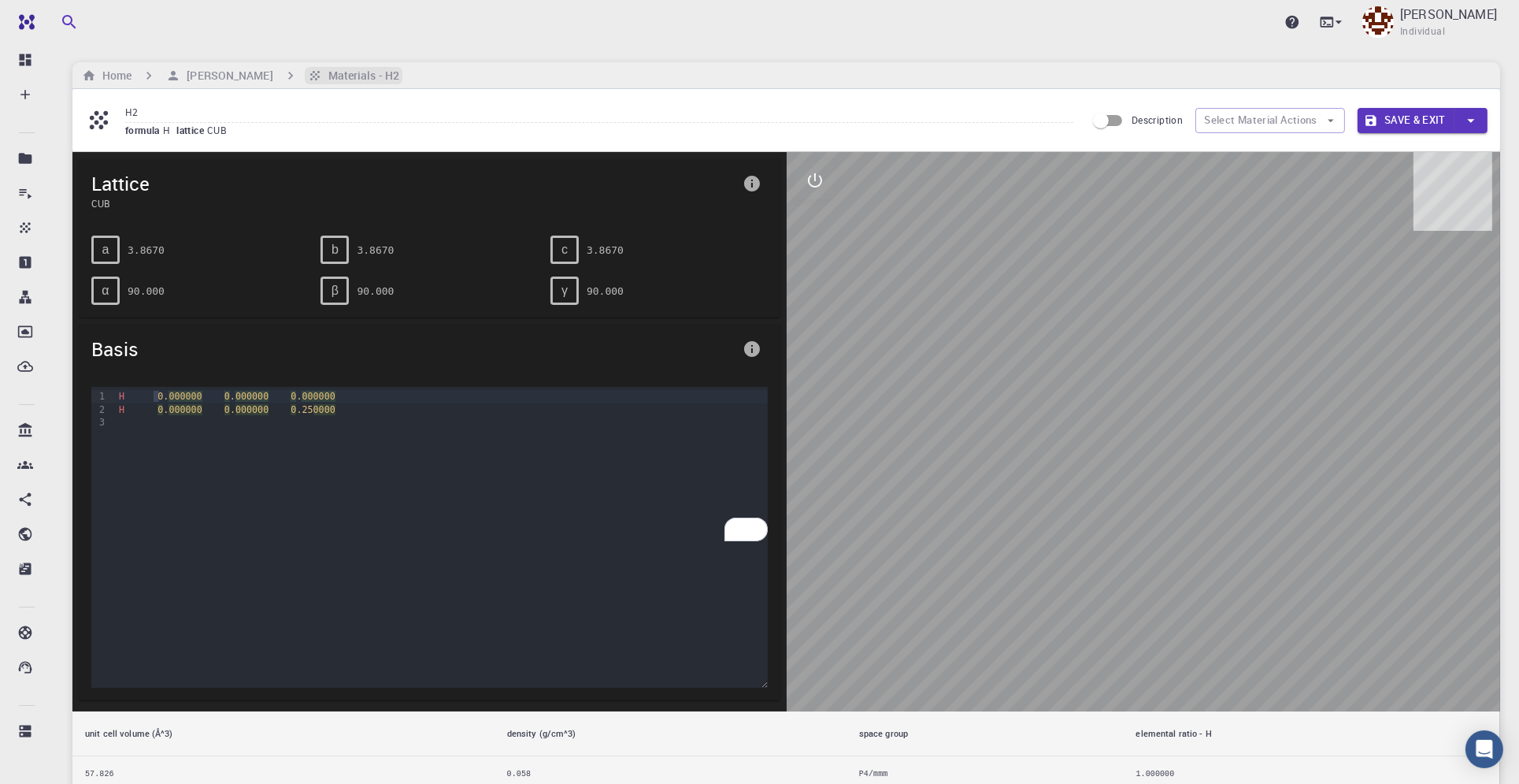
click at [339, 77] on h6 "Materials - H2" at bounding box center [360, 75] width 78 height 17
click at [350, 79] on h6 "Materials - H2" at bounding box center [360, 75] width 78 height 17
click at [283, 72] on icon "breadcrumb" at bounding box center [290, 75] width 16 height 15
click at [1469, 116] on icon "button" at bounding box center [1471, 120] width 17 height 17
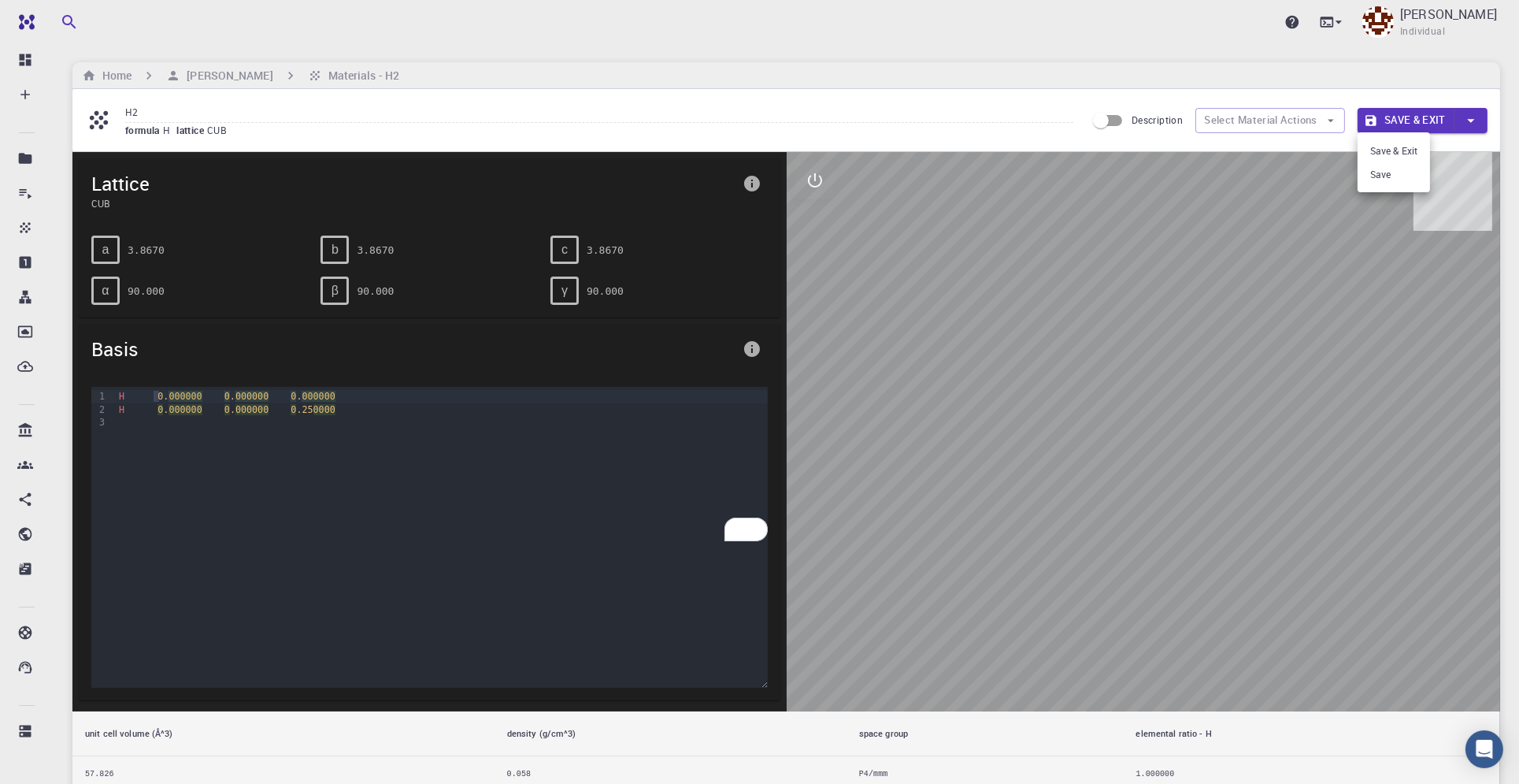
click at [1469, 116] on div at bounding box center [760, 392] width 1519 height 784
drag, startPoint x: 431, startPoint y: 246, endPoint x: 439, endPoint y: 246, distance: 8.0
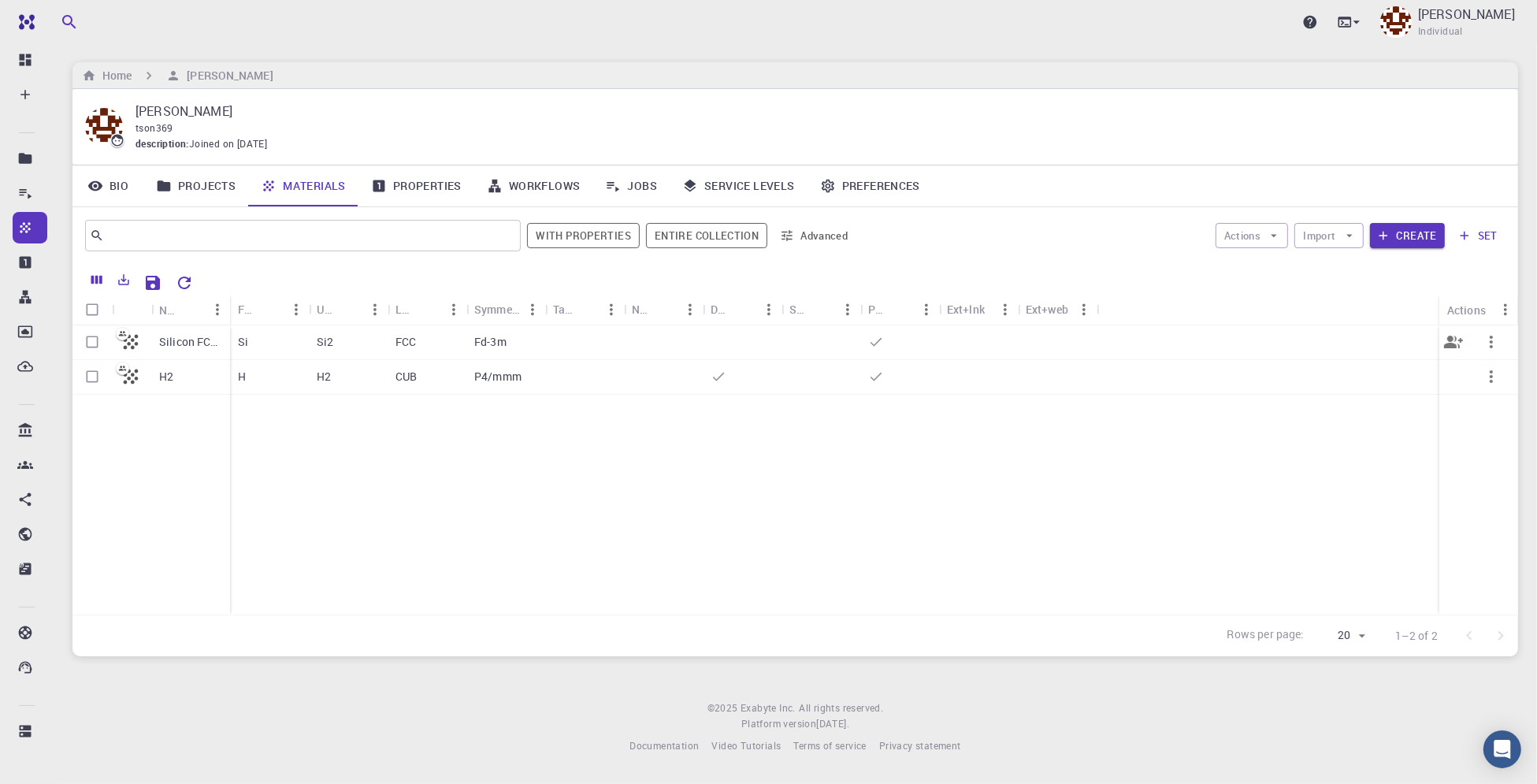
click at [97, 342] on input "Select row" at bounding box center [92, 341] width 30 height 30
checkbox input "true"
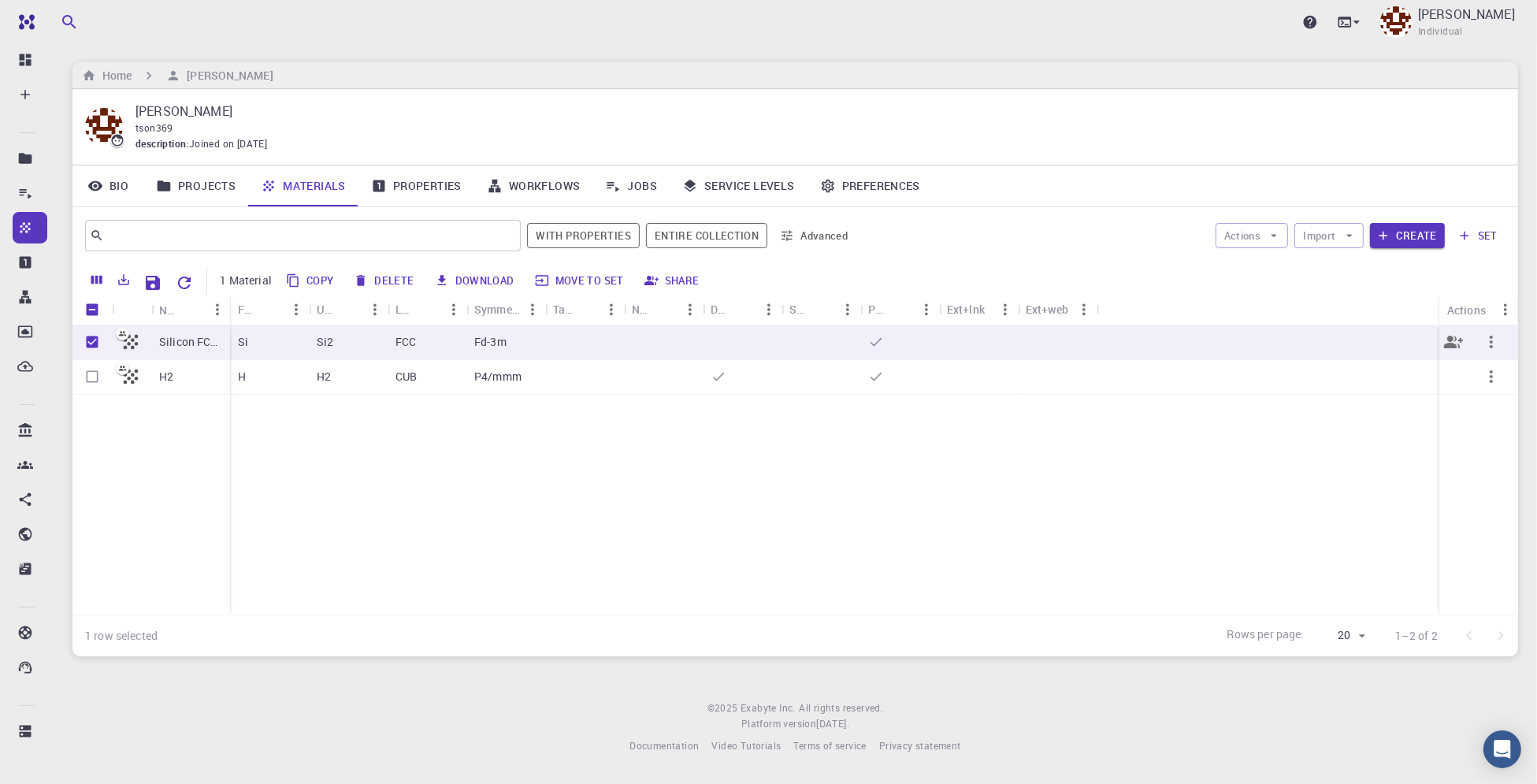
click at [755, 352] on div at bounding box center [743, 343] width 78 height 35
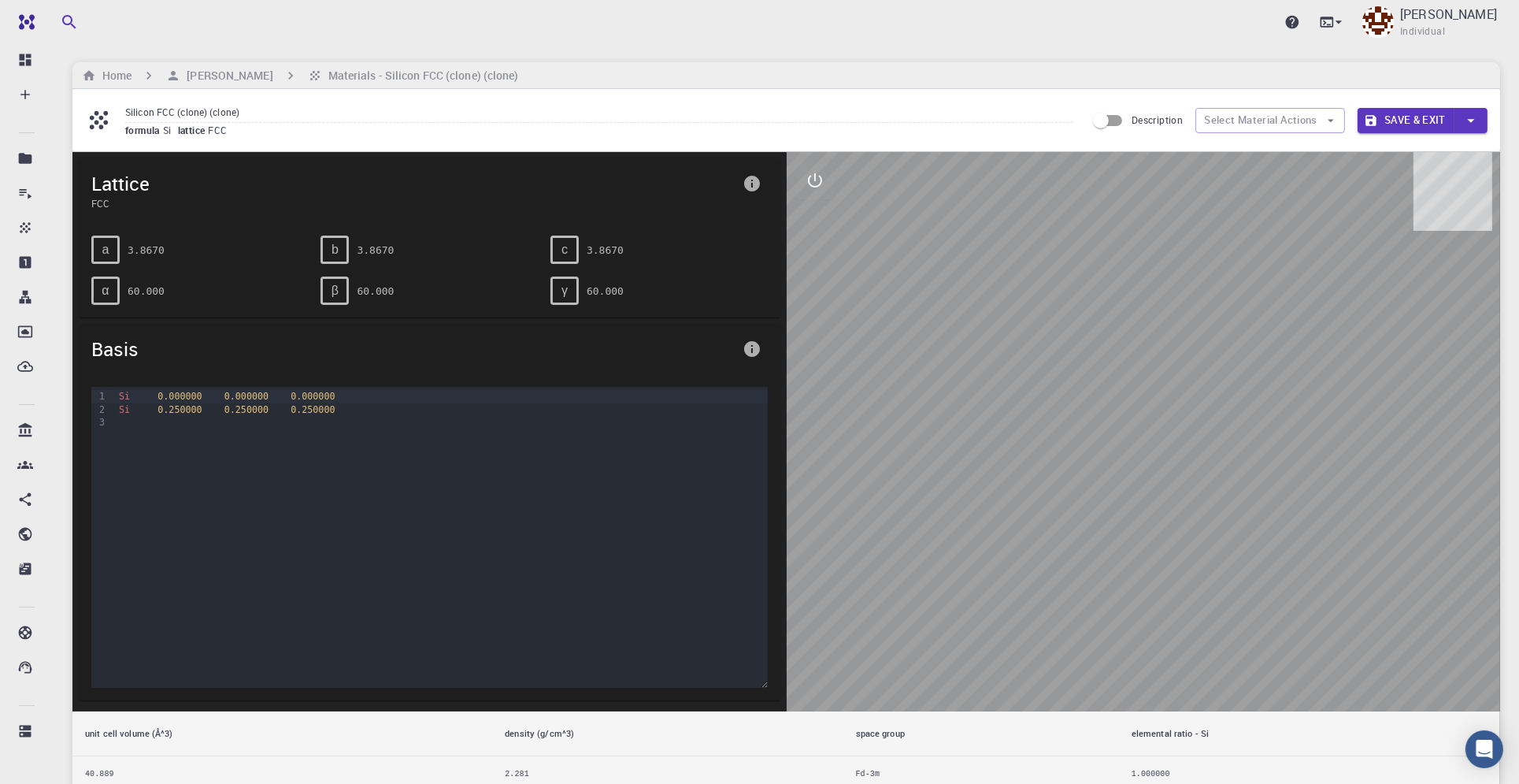
click at [700, 205] on span "FCC" at bounding box center [413, 203] width 645 height 15
click at [736, 263] on div "γ 60.000" at bounding box center [652, 284] width 229 height 41
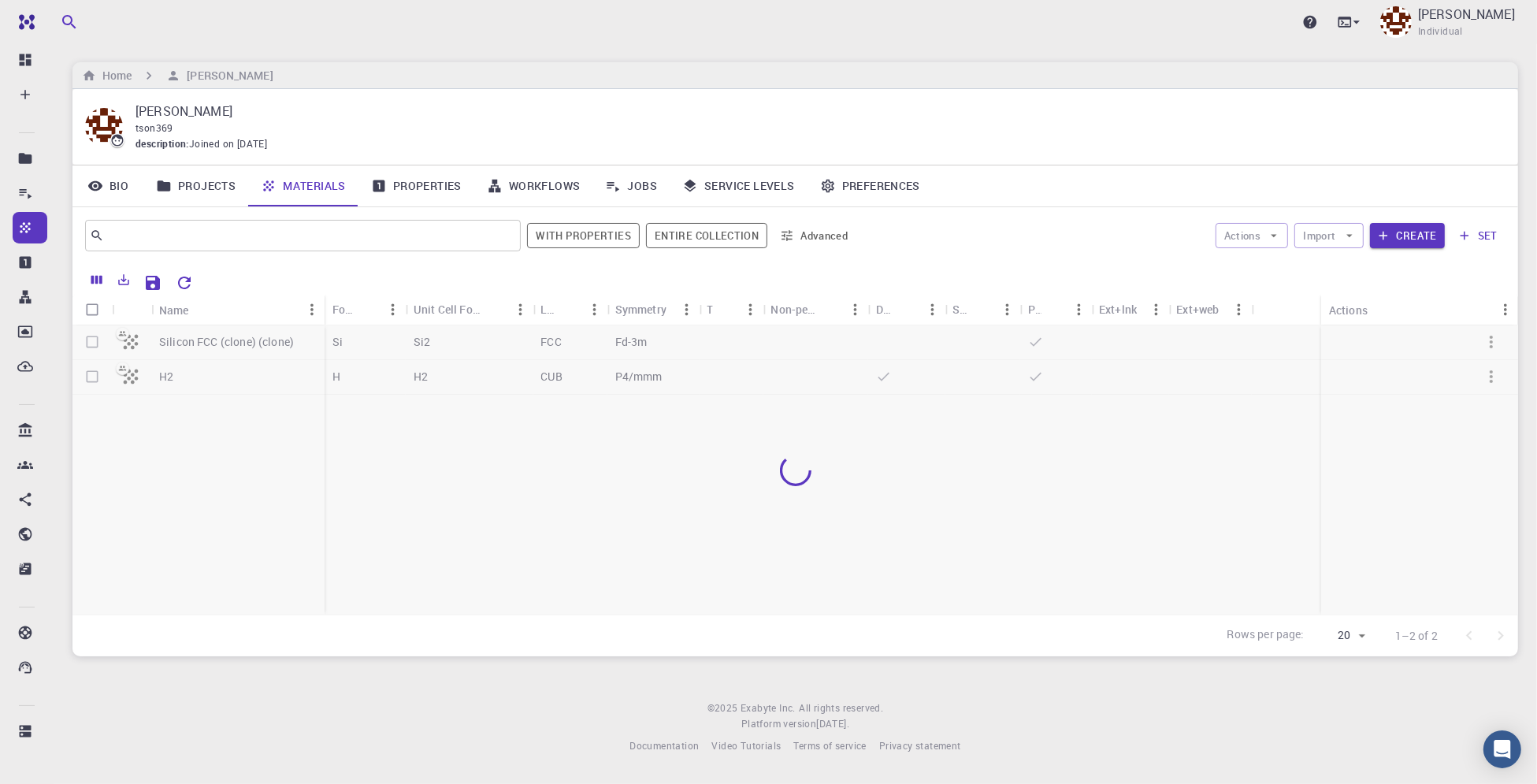
click at [190, 373] on div at bounding box center [794, 469] width 1446 height 289
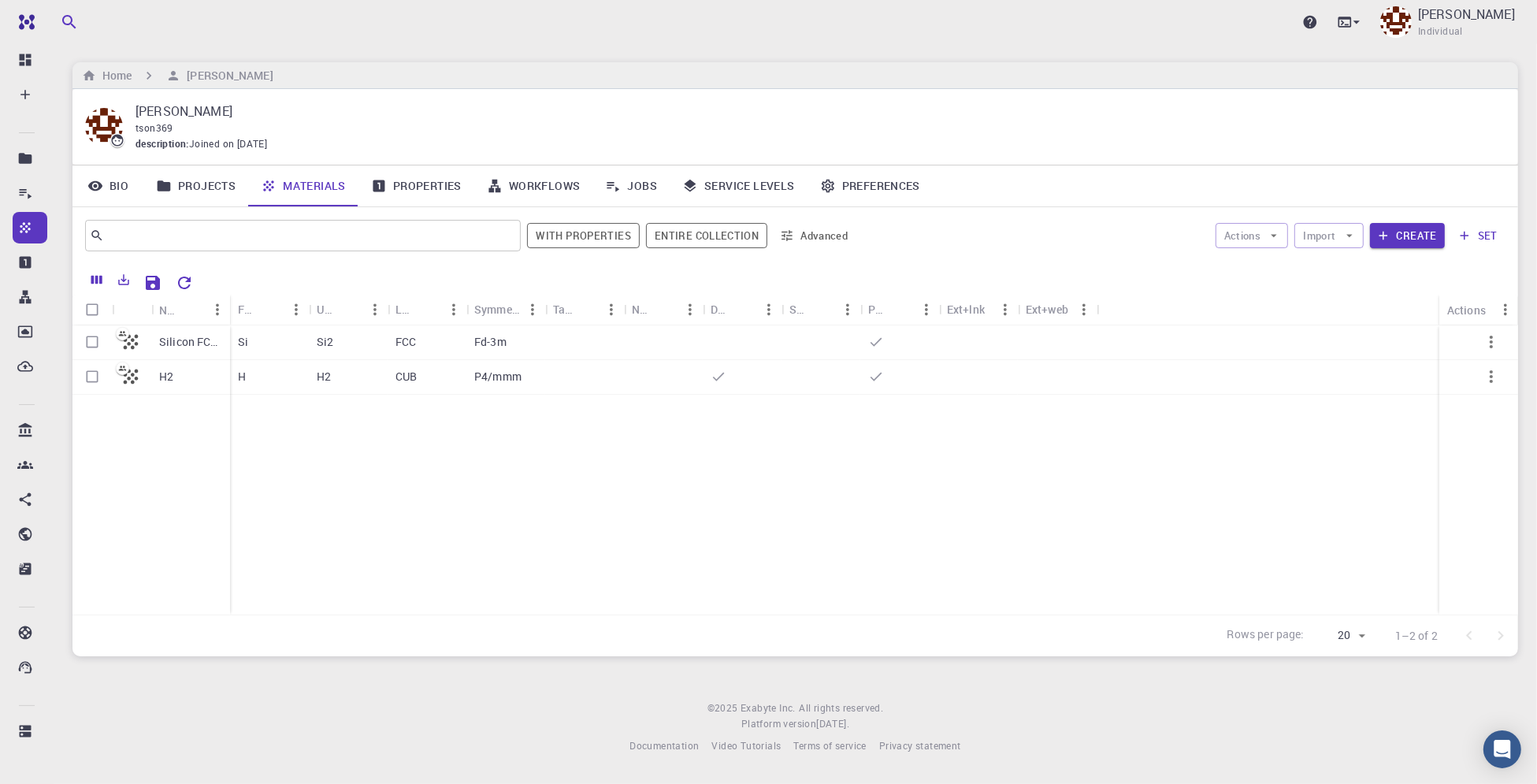
click at [193, 373] on div "H2" at bounding box center [191, 377] width 78 height 35
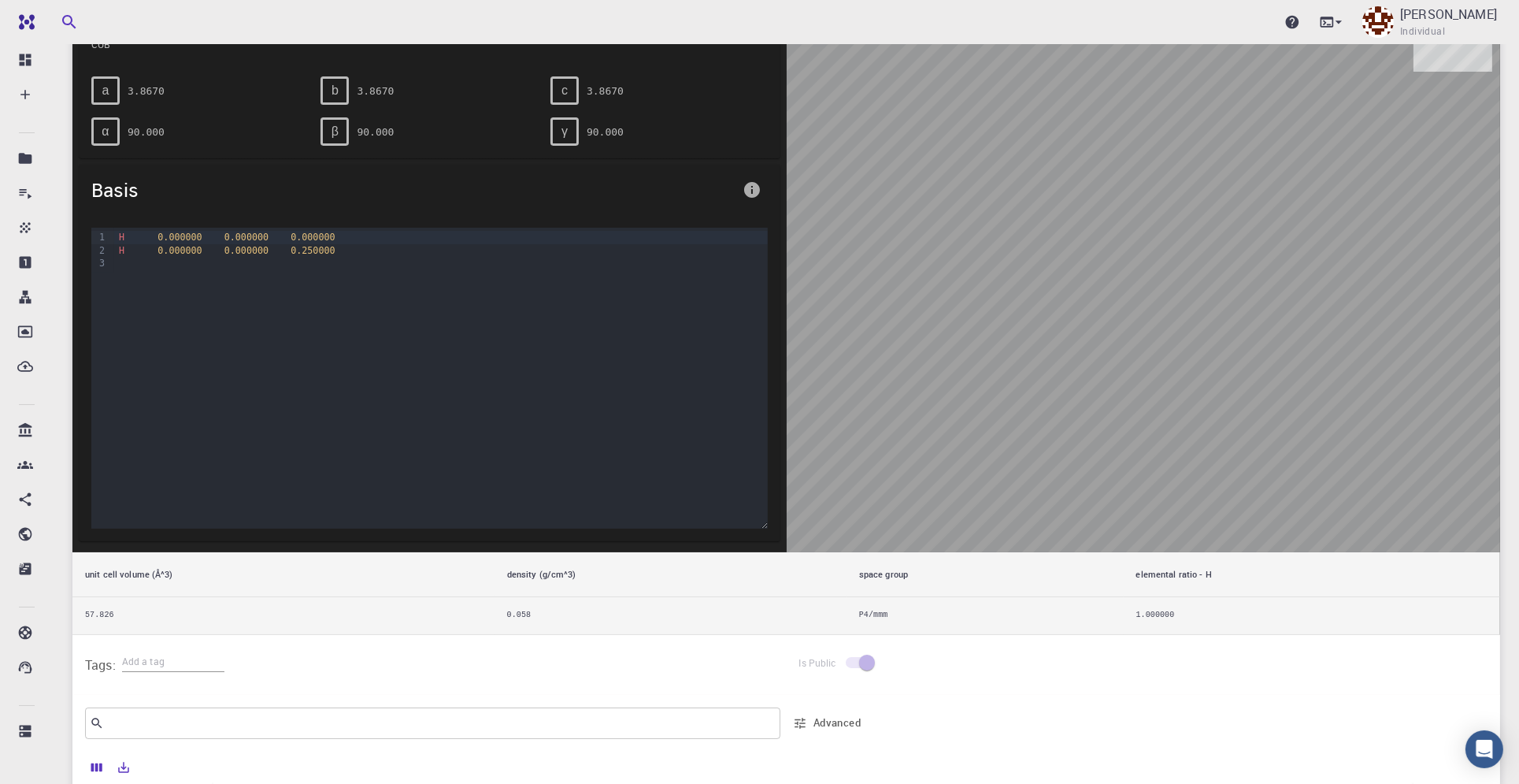
scroll to position [419, 0]
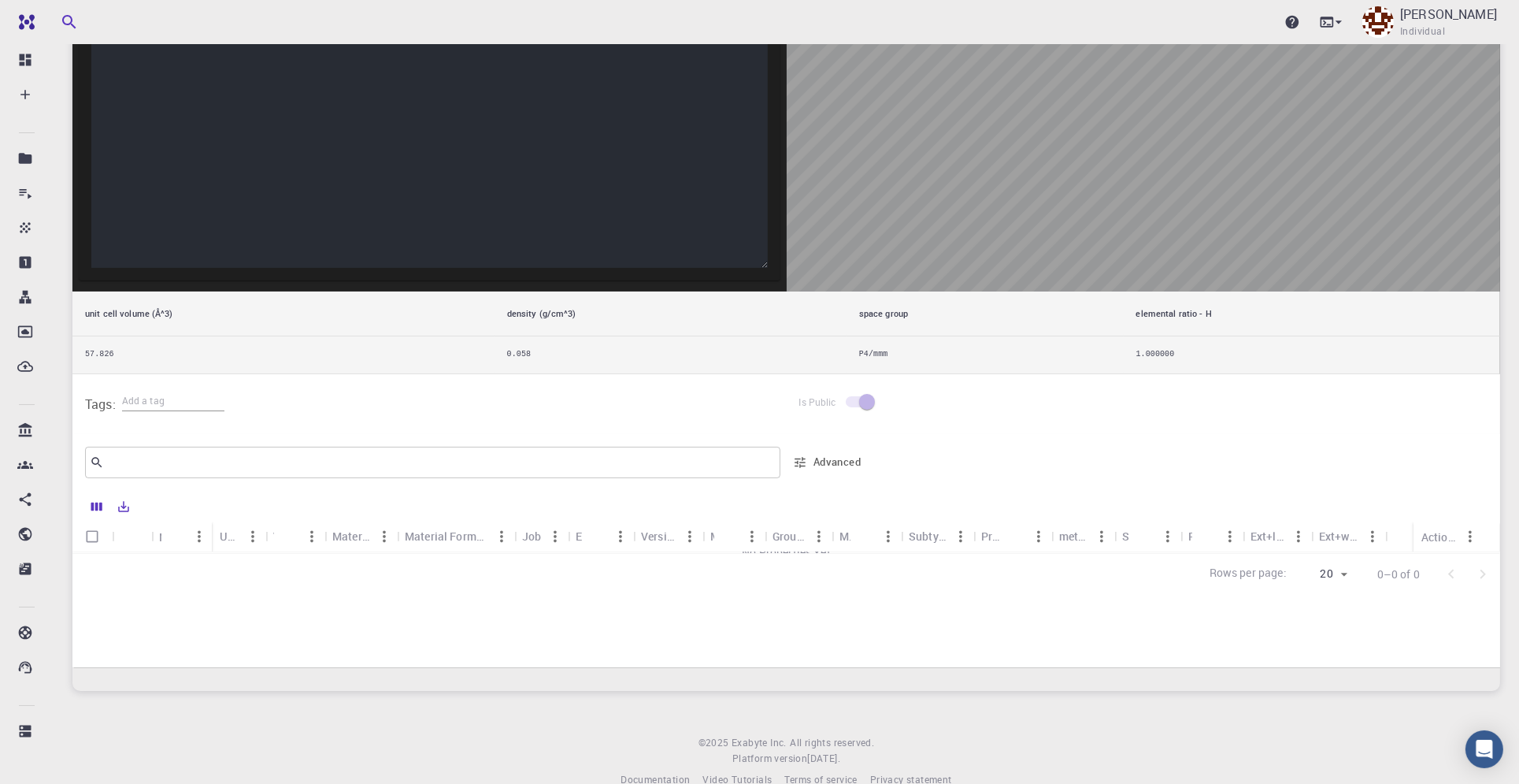
click at [103, 540] on input "Select all rows" at bounding box center [92, 536] width 30 height 30
click at [96, 536] on input "Select all rows" at bounding box center [92, 536] width 30 height 30
checkbox input "false"
click at [830, 458] on button "Advanced" at bounding box center [828, 462] width 82 height 26
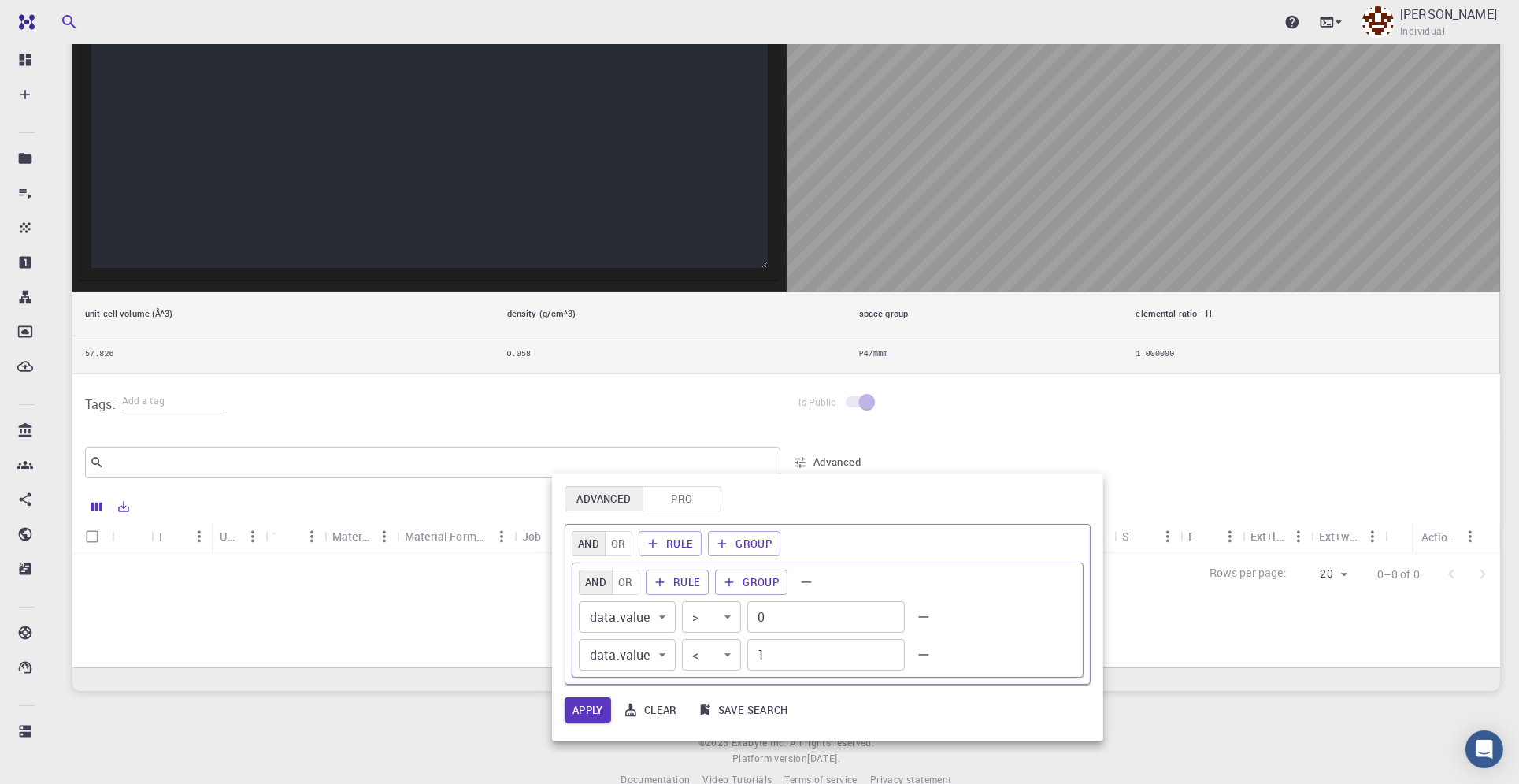
click at [993, 459] on div at bounding box center [760, 392] width 1519 height 784
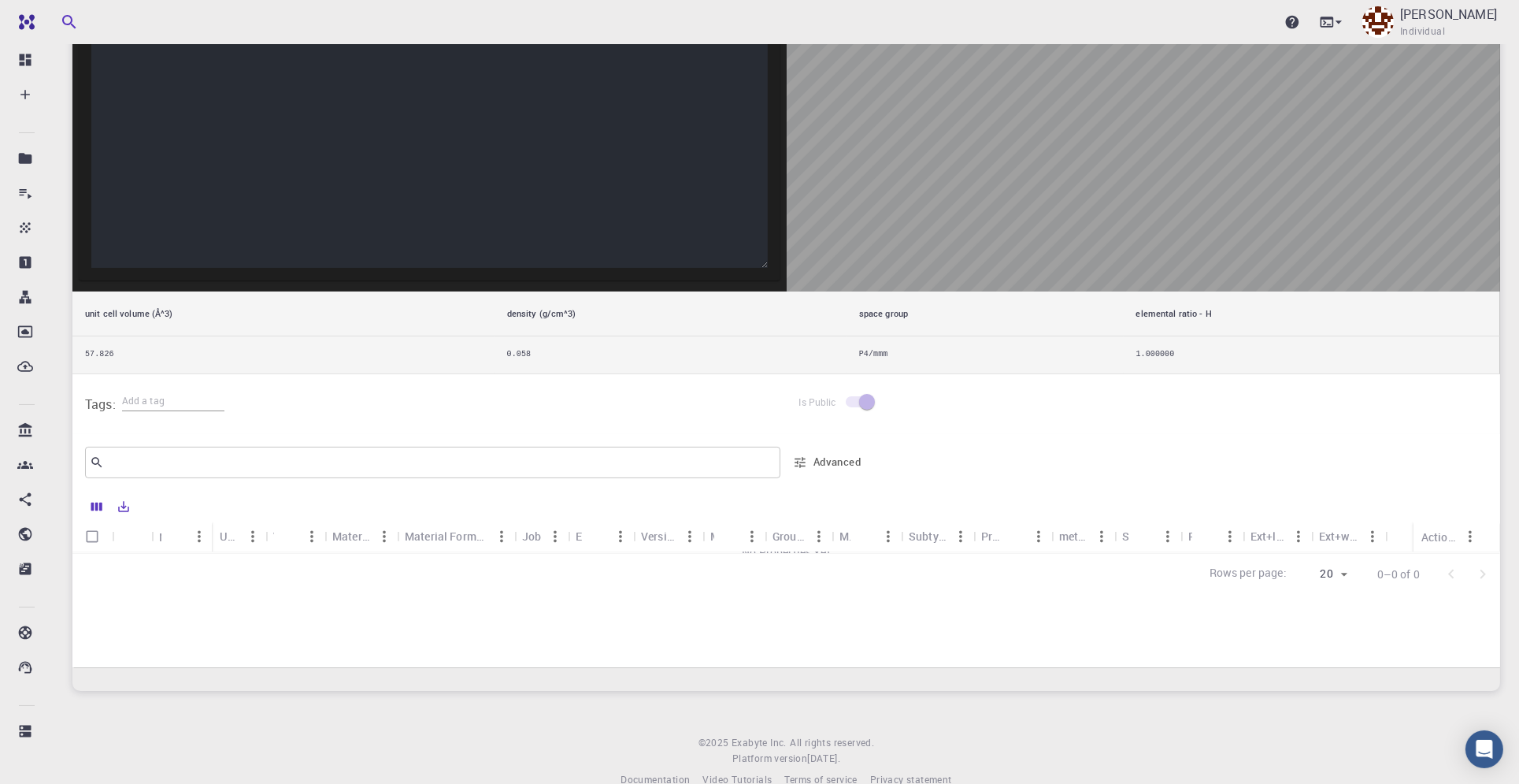
scroll to position [0, 0]
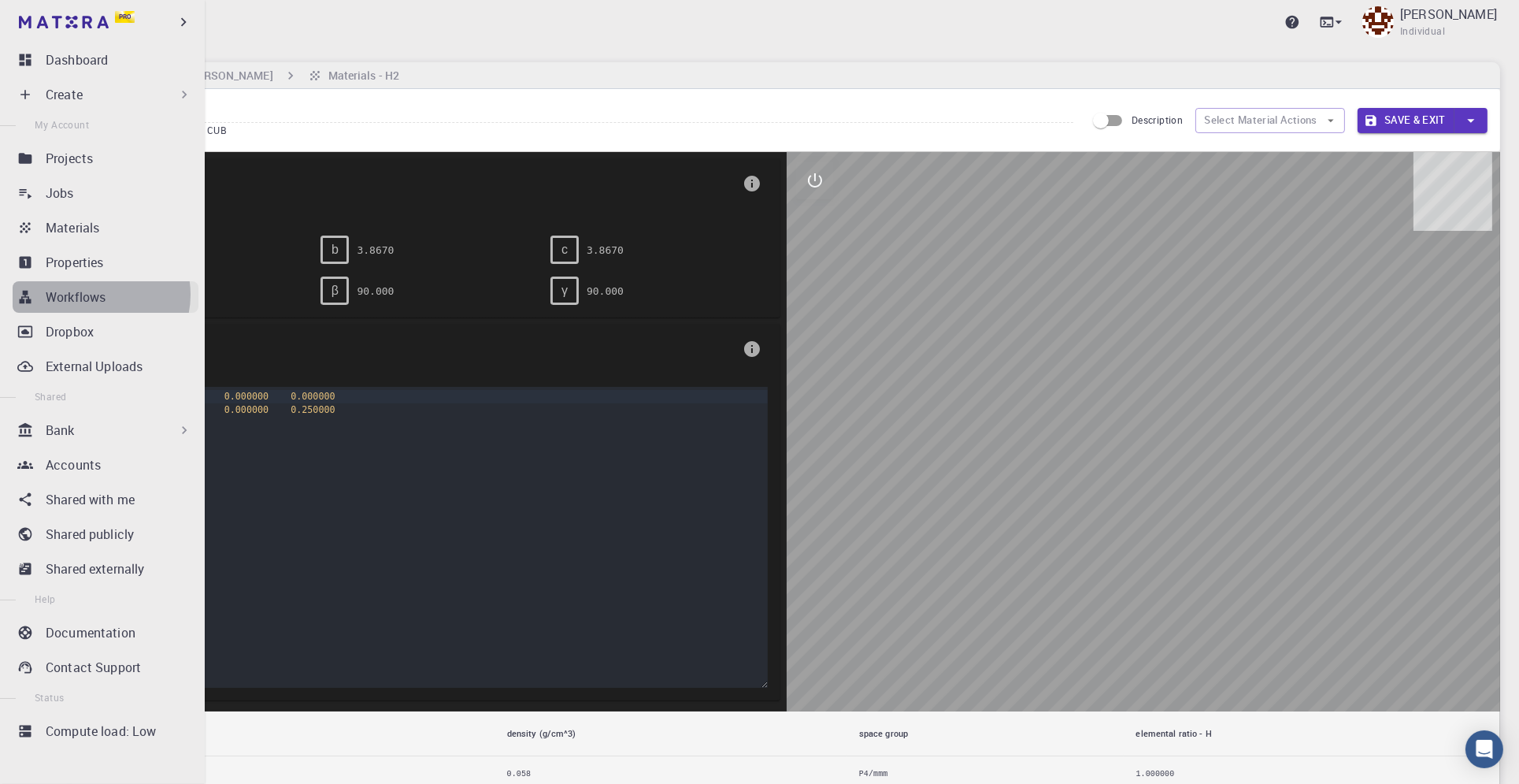
click at [99, 294] on p "Workflows" at bounding box center [76, 296] width 60 height 19
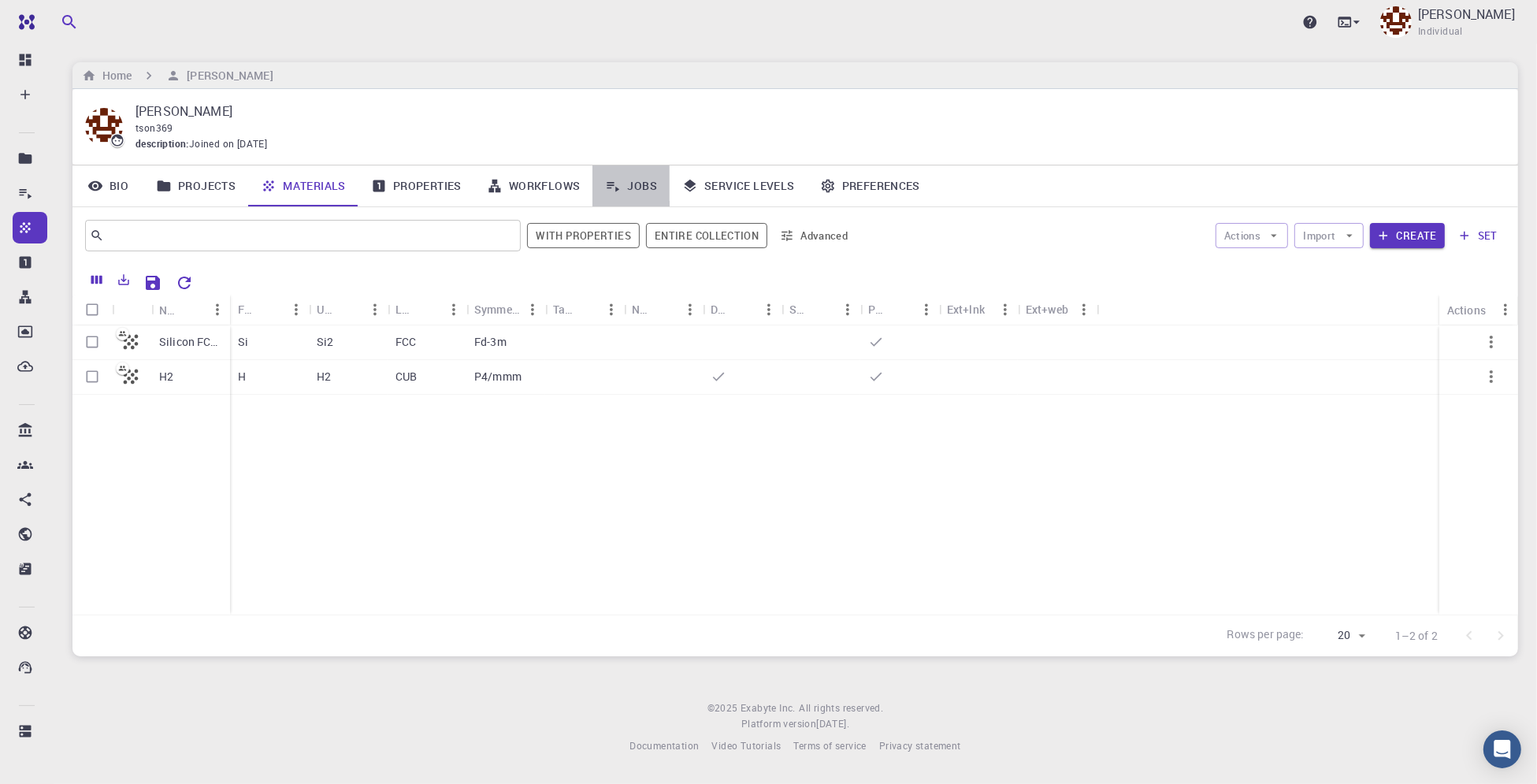
click at [634, 183] on link "Jobs" at bounding box center [631, 185] width 78 height 41
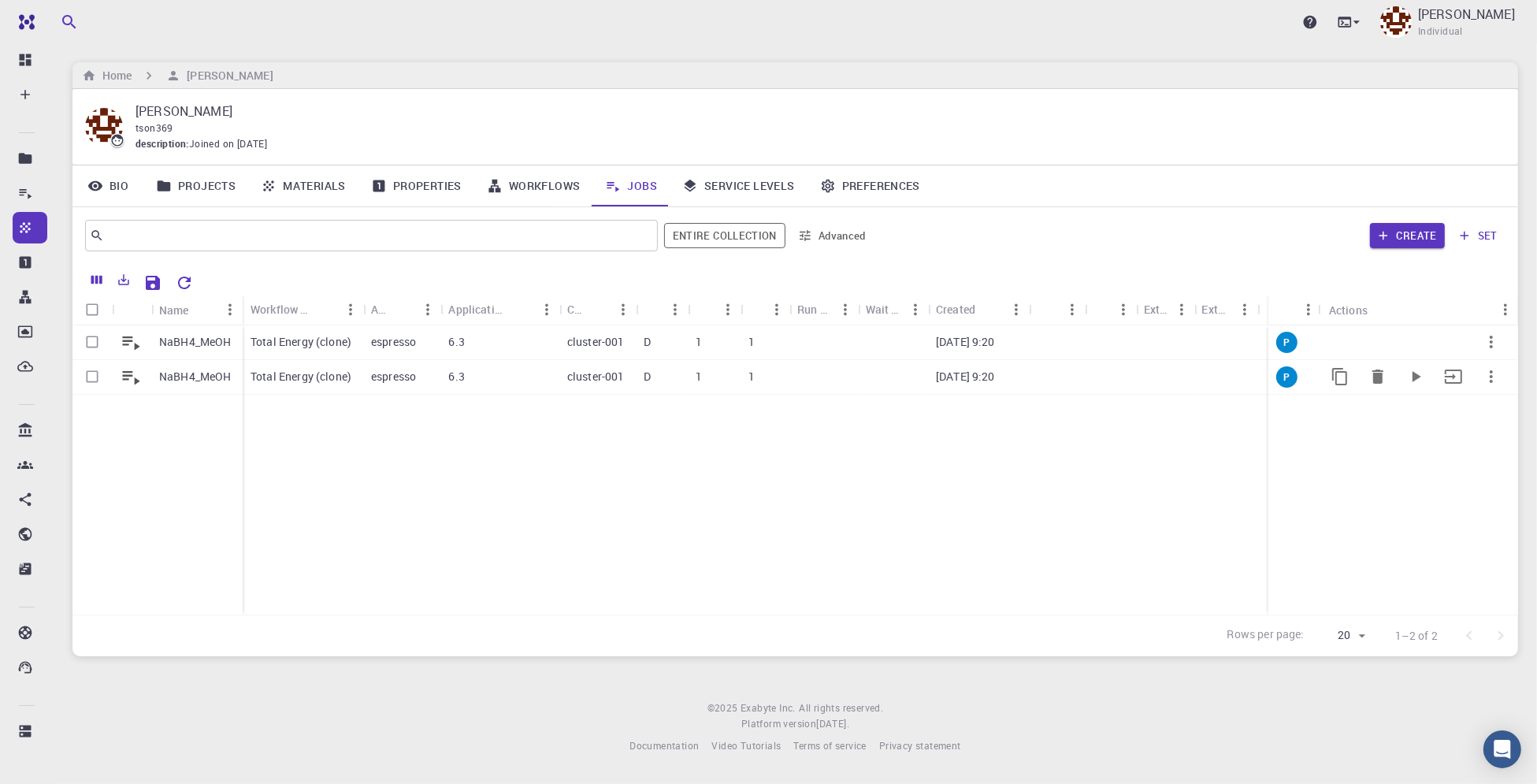
click at [98, 373] on input "Select row" at bounding box center [92, 376] width 30 height 30
checkbox input "true"
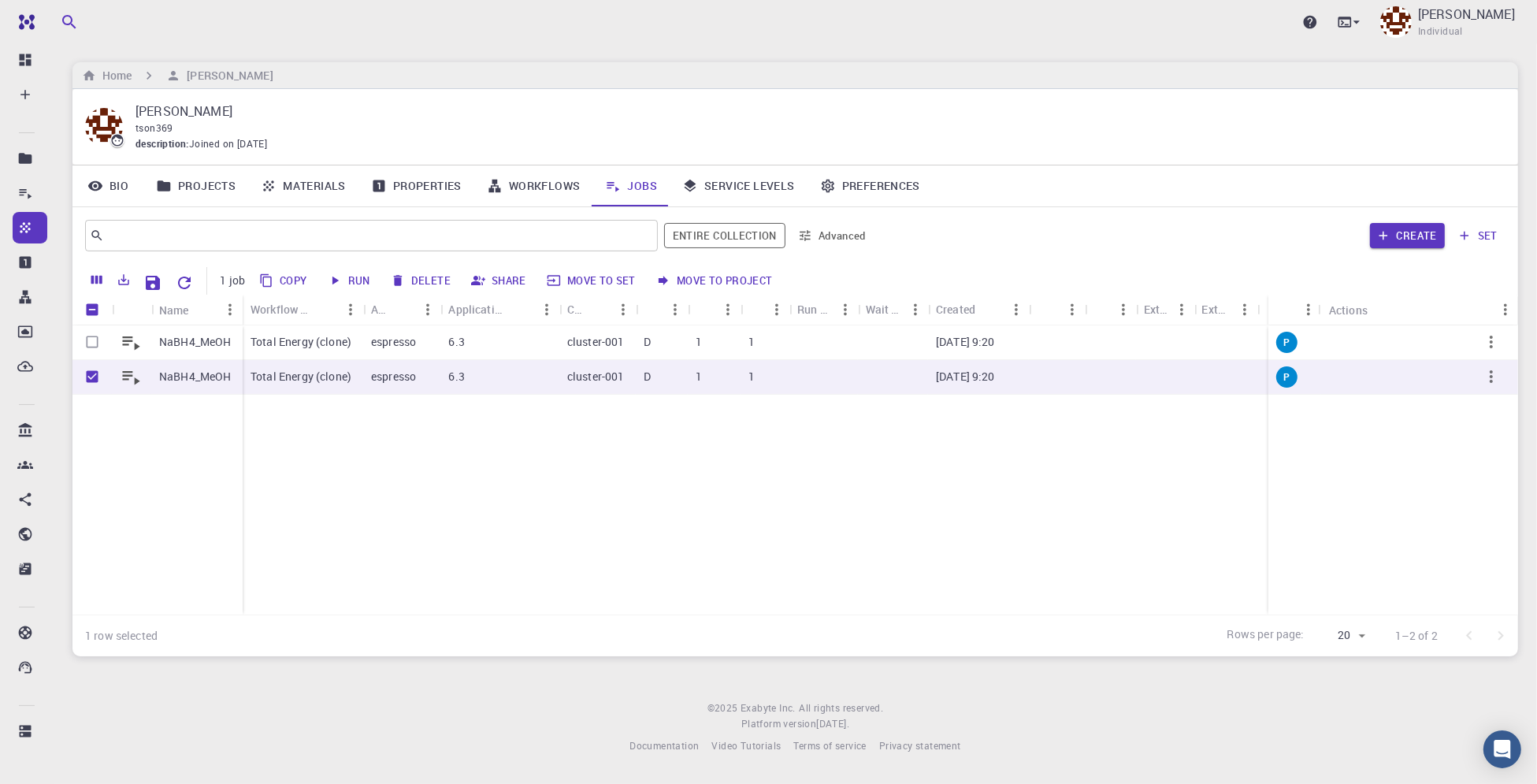
click at [422, 277] on button "Delete" at bounding box center [421, 281] width 71 height 26
checkbox input "false"
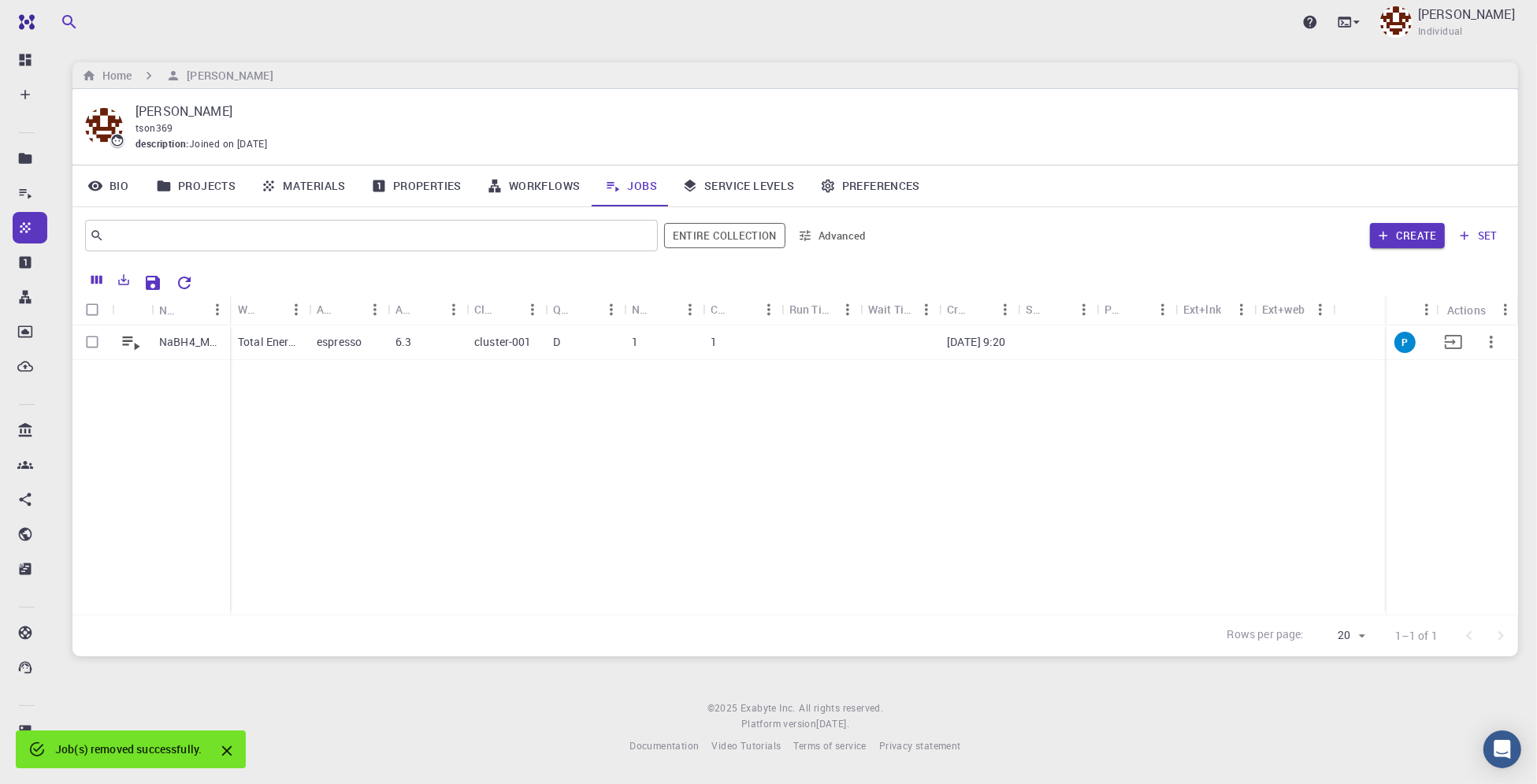
click at [321, 342] on p "espresso" at bounding box center [338, 341] width 45 height 15
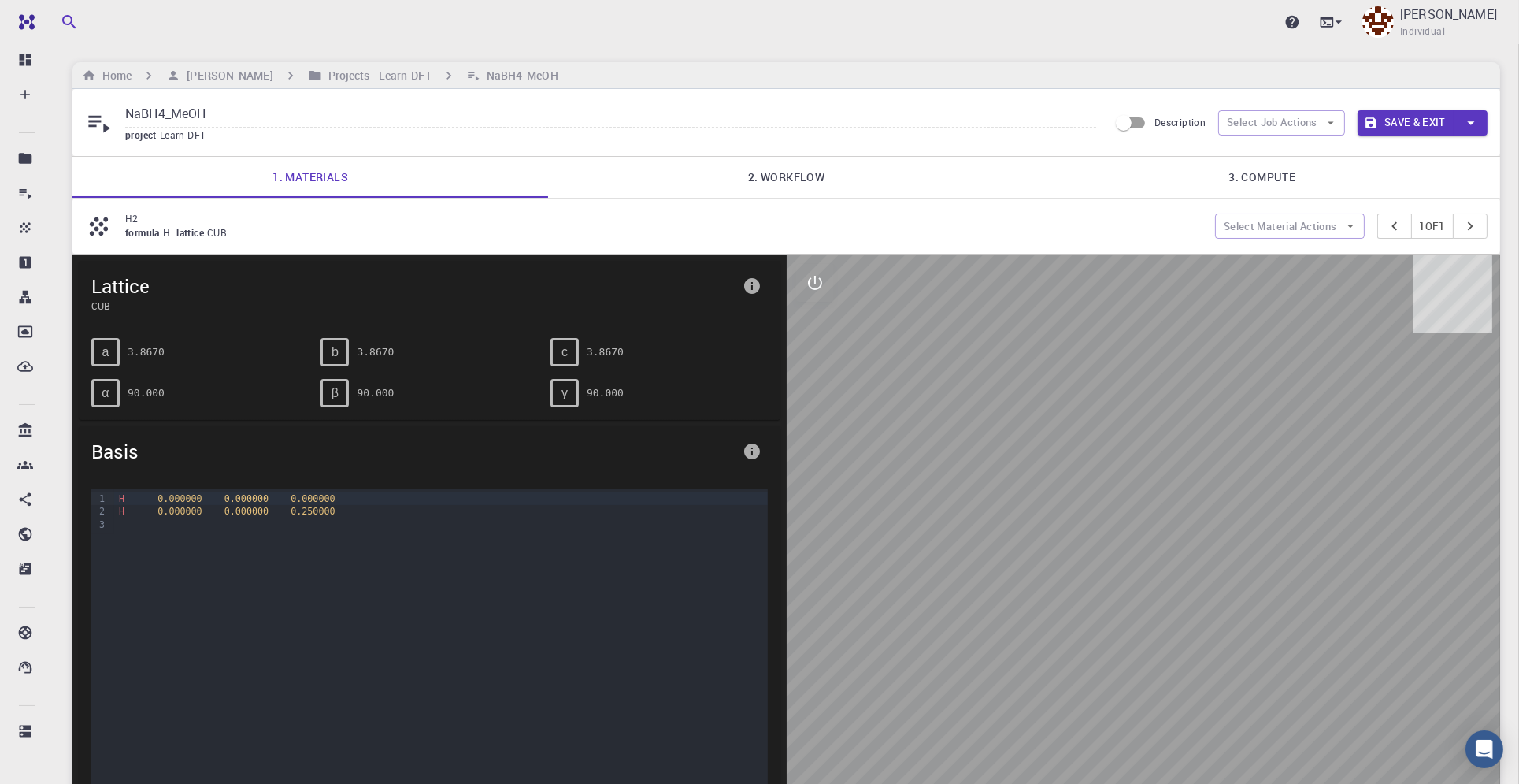
click at [821, 180] on link "2. Workflow" at bounding box center [786, 177] width 476 height 41
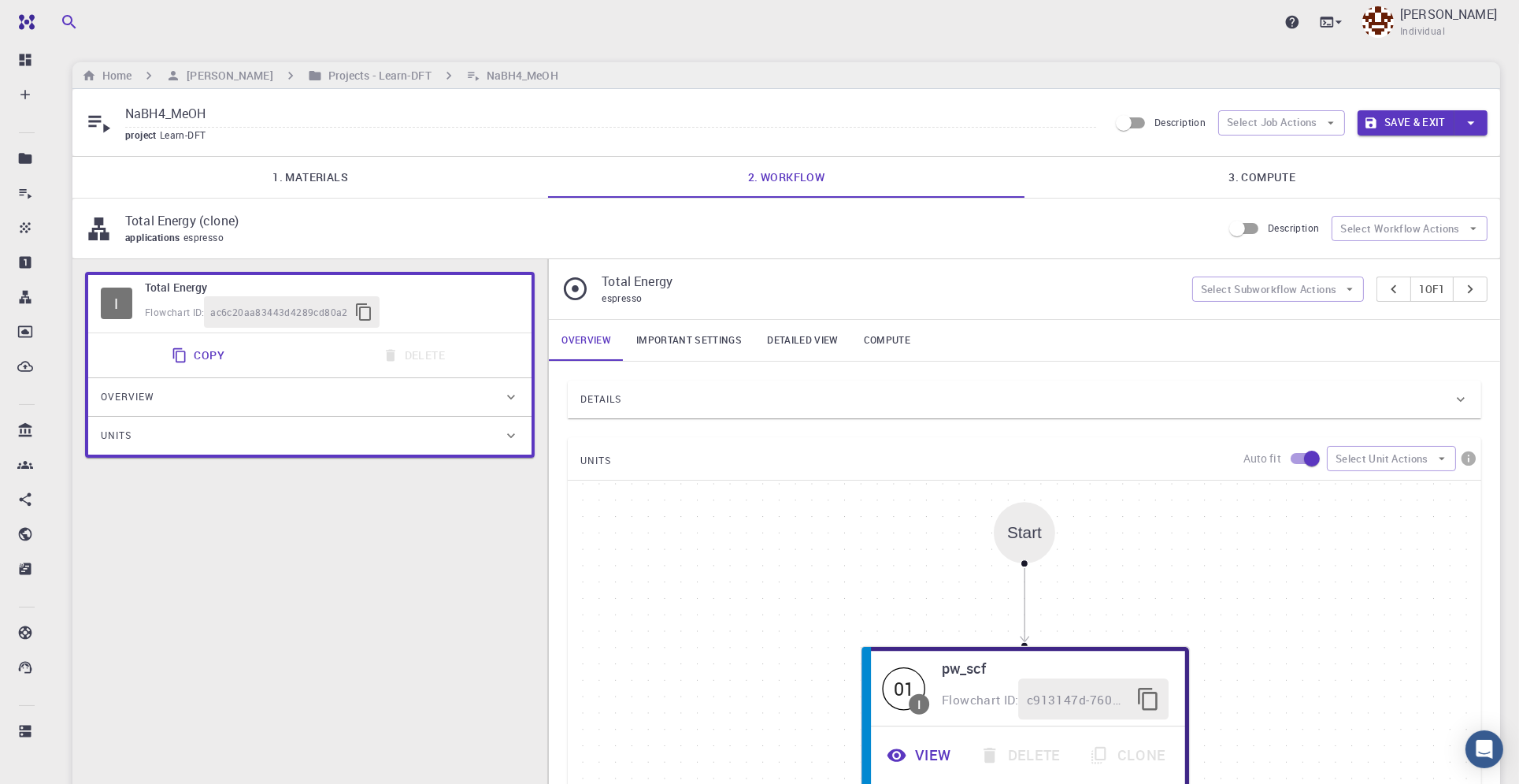
click at [304, 186] on link "1. Materials" at bounding box center [310, 177] width 476 height 41
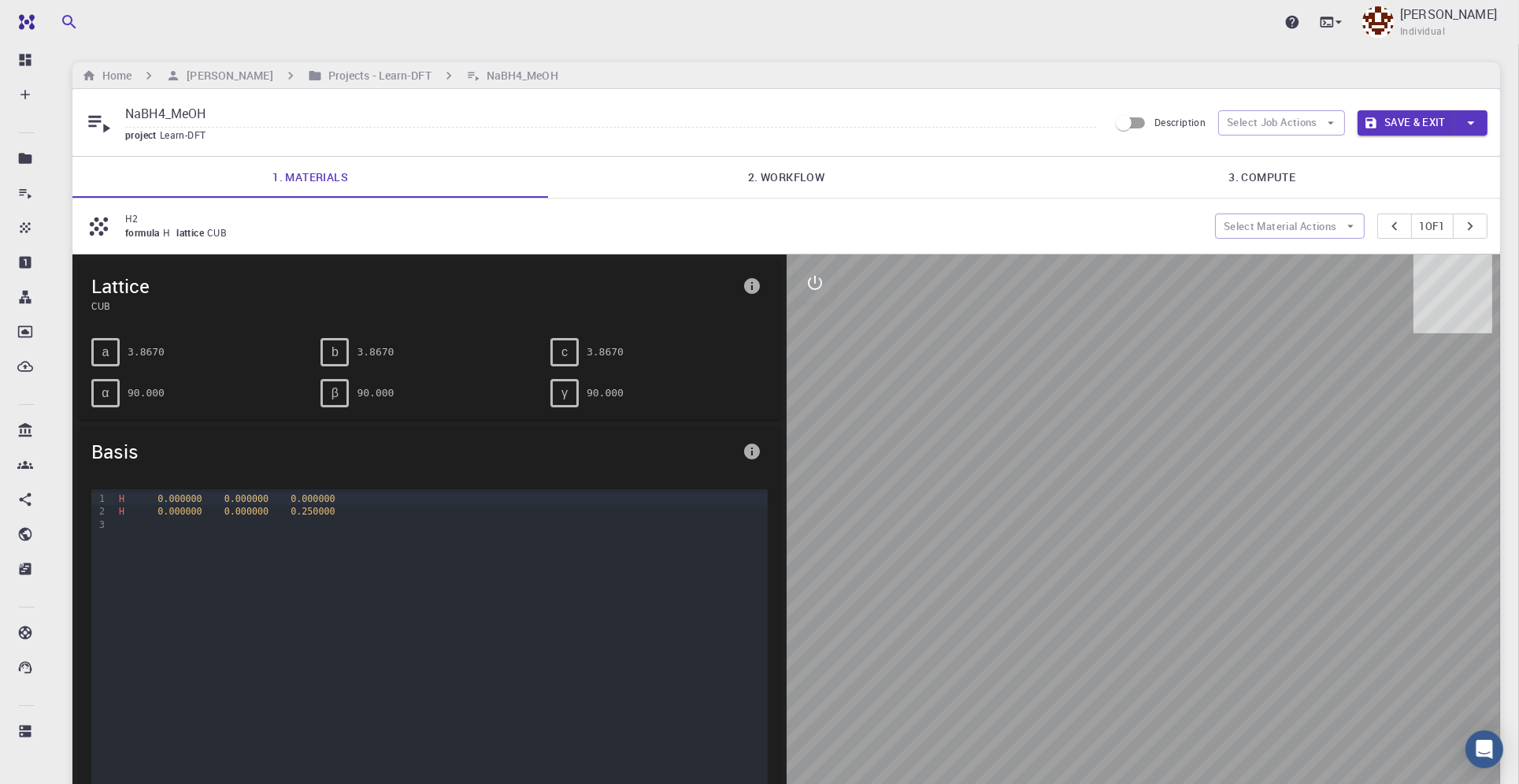
click at [133, 217] on p "H2" at bounding box center [664, 219] width 1078 height 15
click at [252, 341] on div "a 3.8670" at bounding box center [200, 352] width 217 height 28
click at [463, 300] on span "CUB" at bounding box center [413, 305] width 645 height 15
click at [1318, 118] on button "Select Job Actions" at bounding box center [1281, 123] width 127 height 26
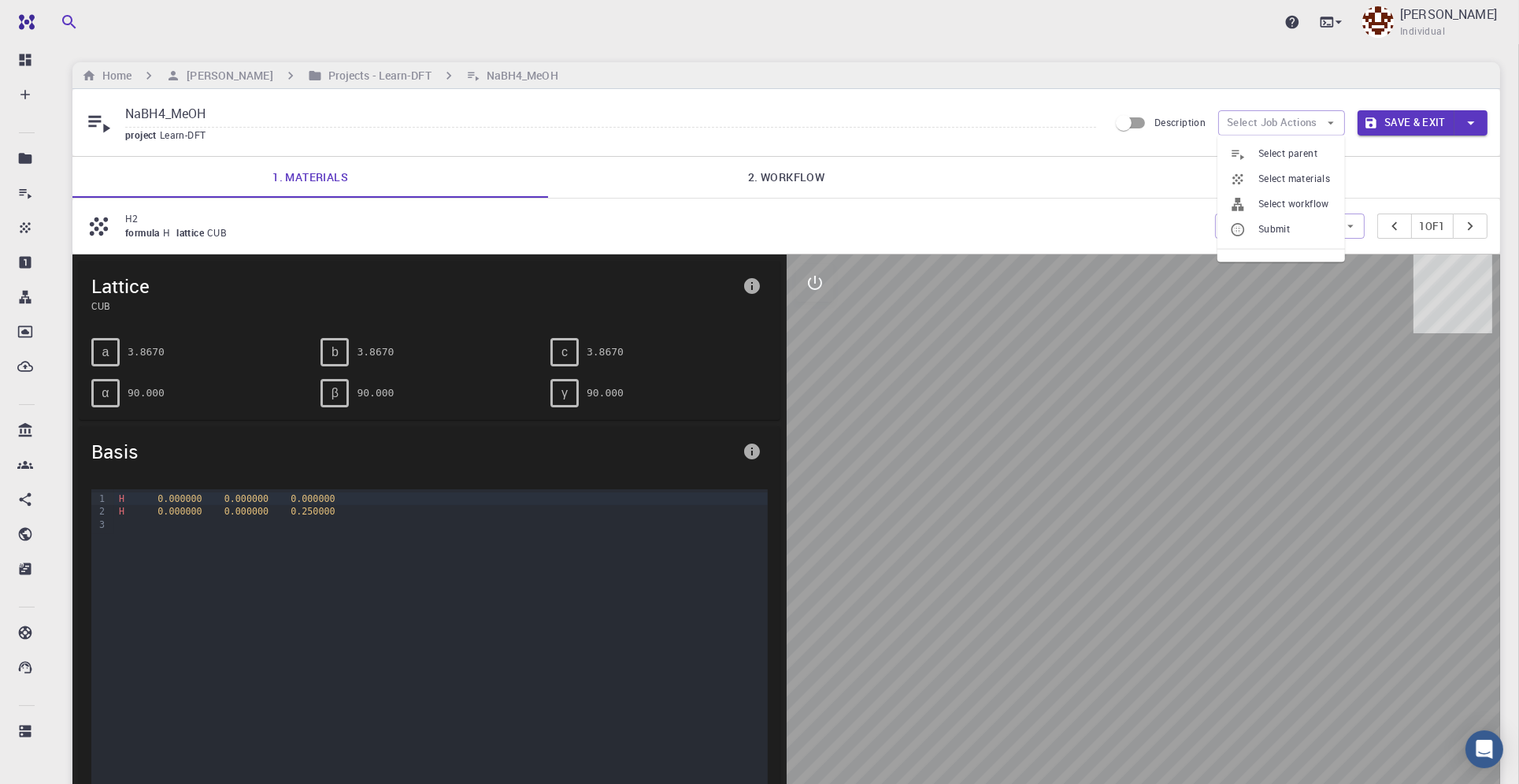
click at [881, 459] on div at bounding box center [1143, 533] width 714 height 559
click at [751, 446] on icon "info" at bounding box center [752, 451] width 19 height 19
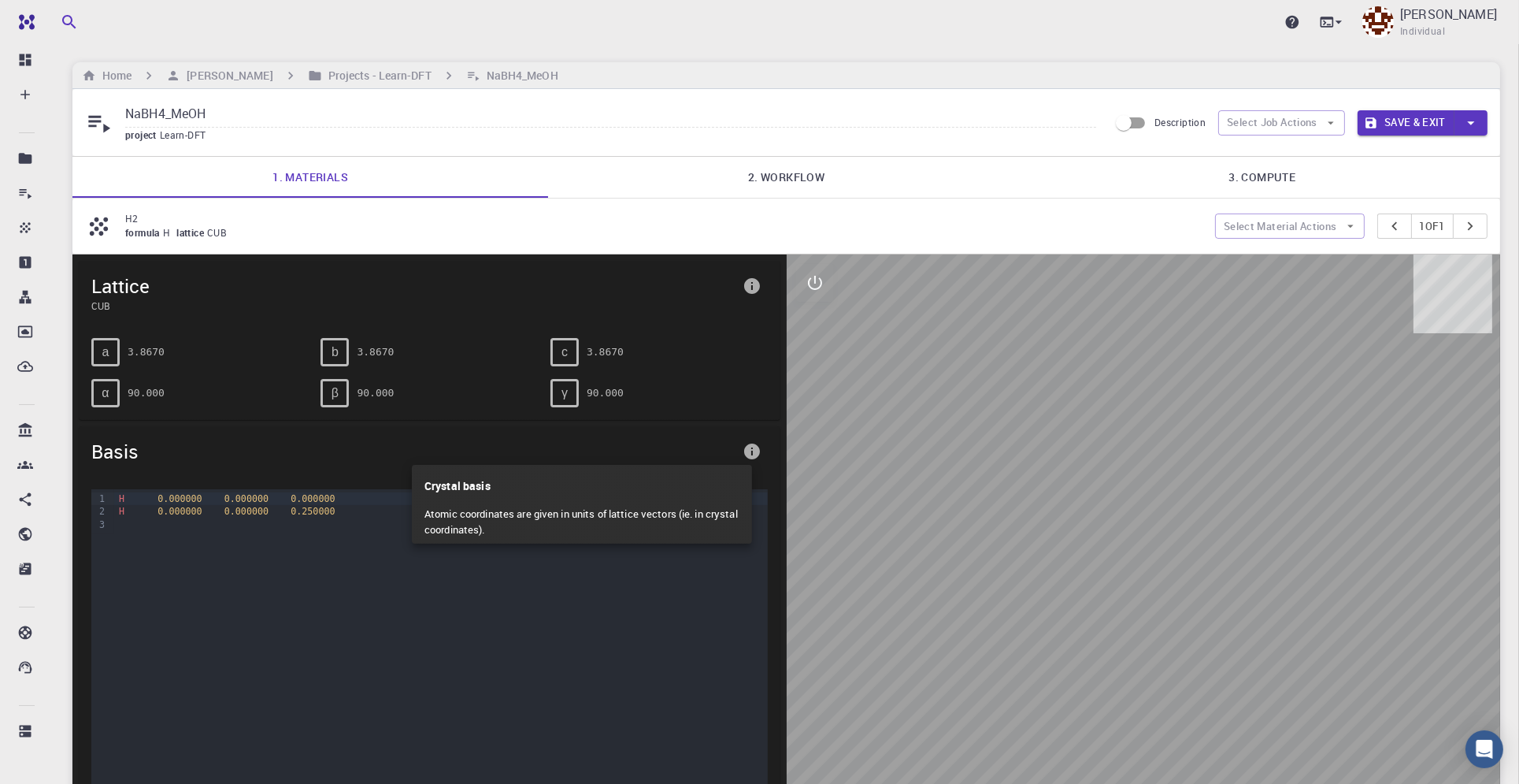
click at [751, 446] on div at bounding box center [760, 392] width 1519 height 784
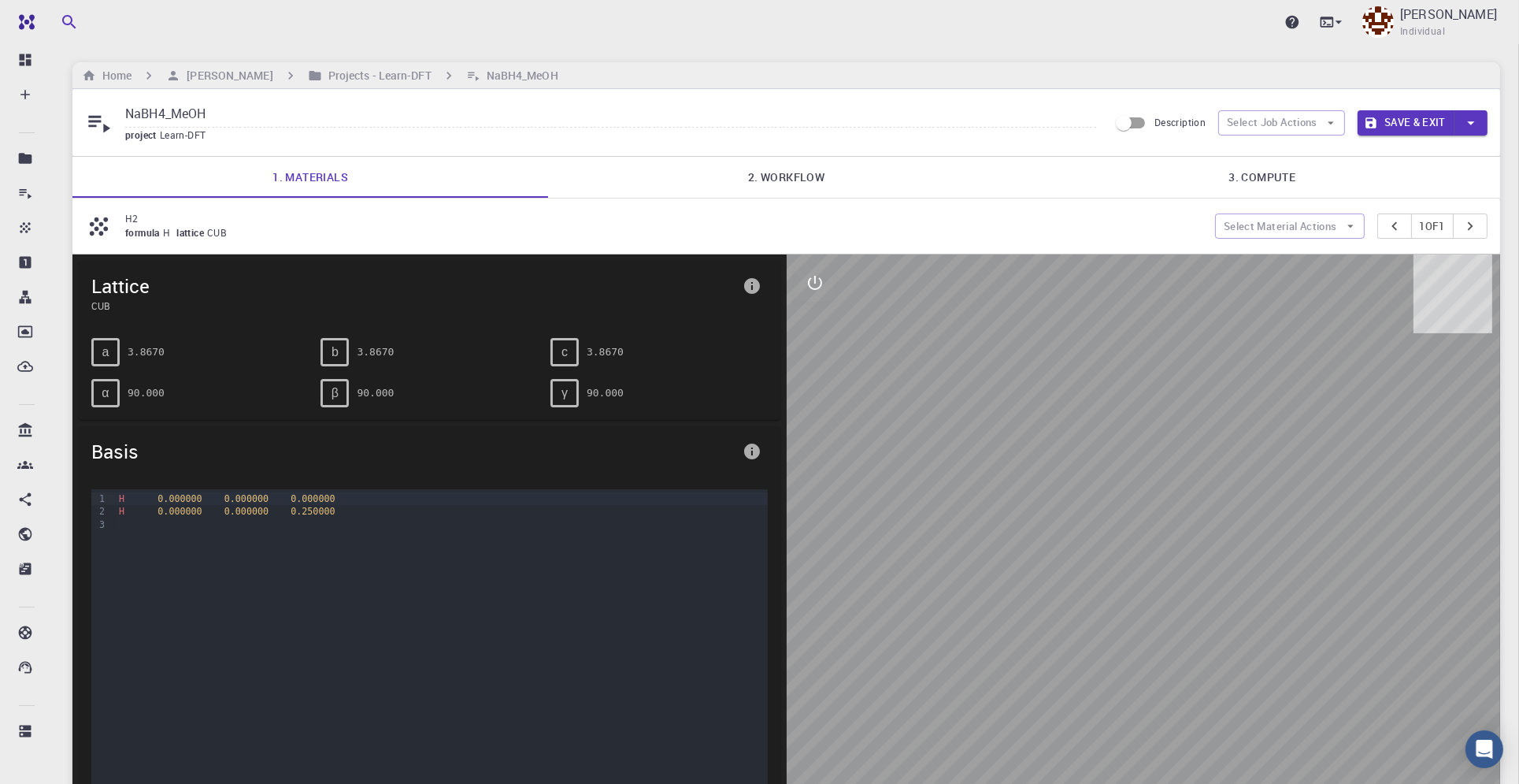
click at [751, 446] on div at bounding box center [760, 392] width 1519 height 784
click at [832, 287] on button "interactive" at bounding box center [814, 282] width 37 height 37
click at [813, 358] on icon "parameters" at bounding box center [815, 358] width 19 height 19
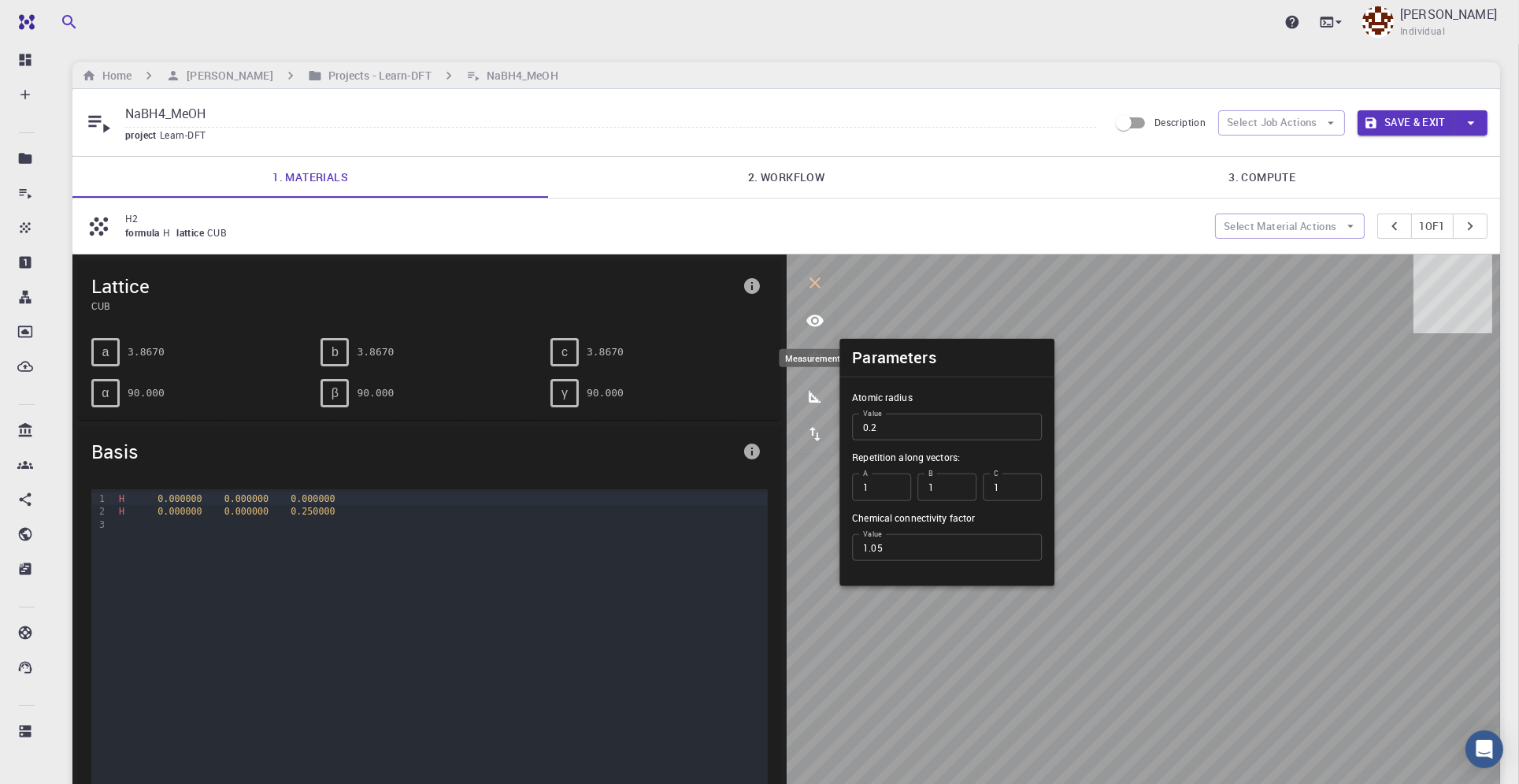
click at [818, 401] on icon "measurements" at bounding box center [815, 396] width 19 height 19
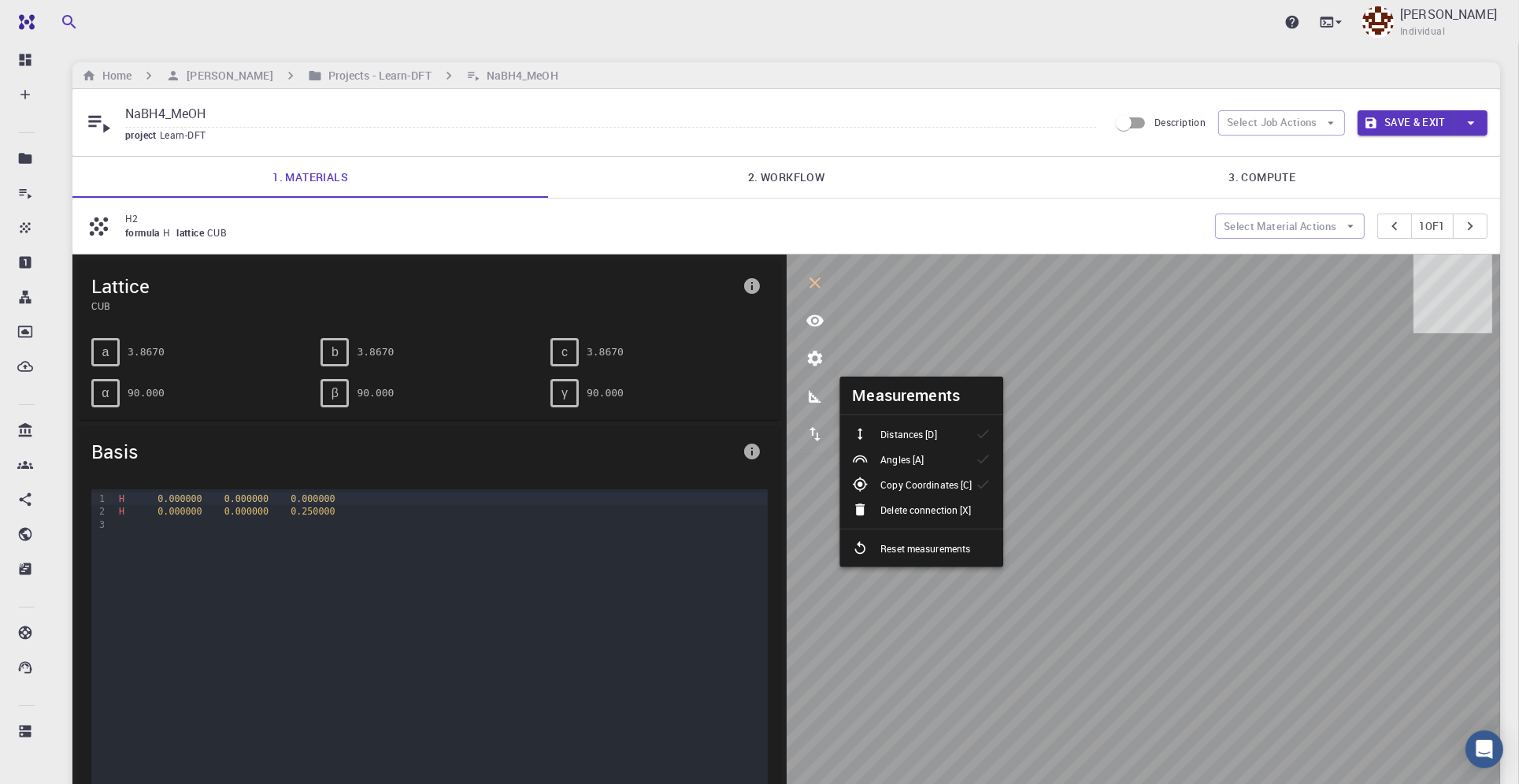
click at [523, 274] on span "Lattice" at bounding box center [413, 286] width 645 height 26
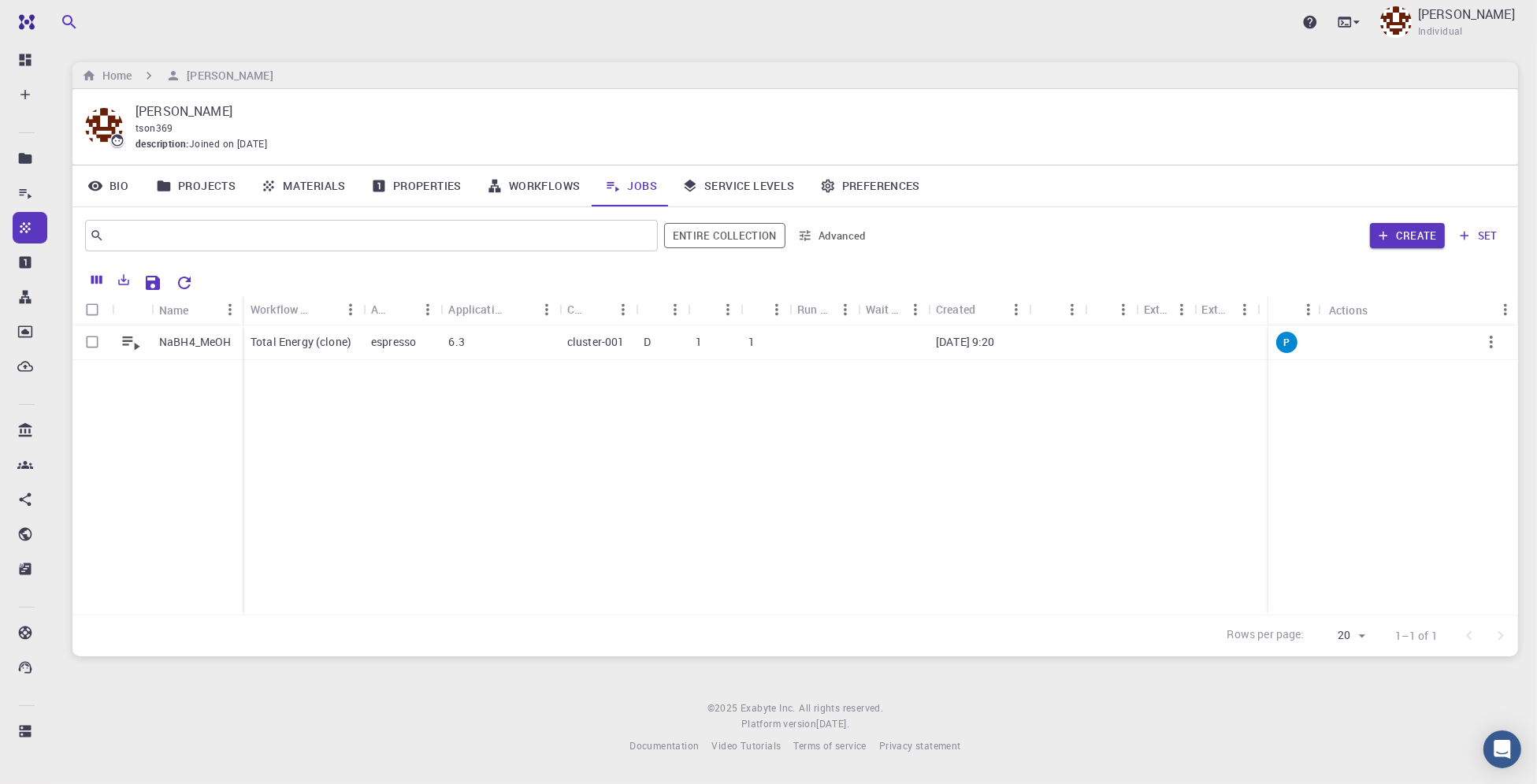
click at [196, 187] on link "Projects" at bounding box center [195, 185] width 105 height 41
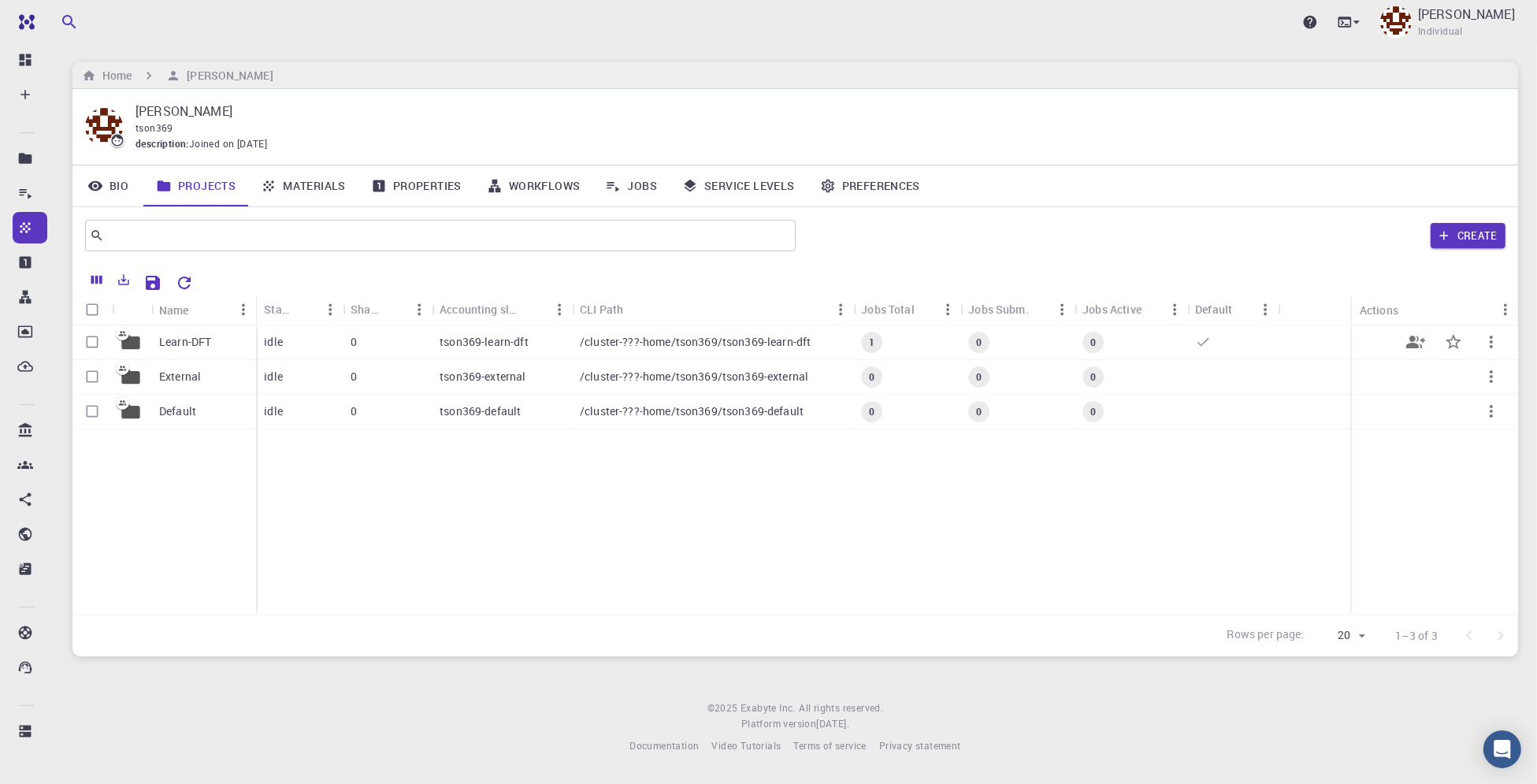
click at [471, 337] on p "tson369-learn-dft" at bounding box center [484, 341] width 89 height 15
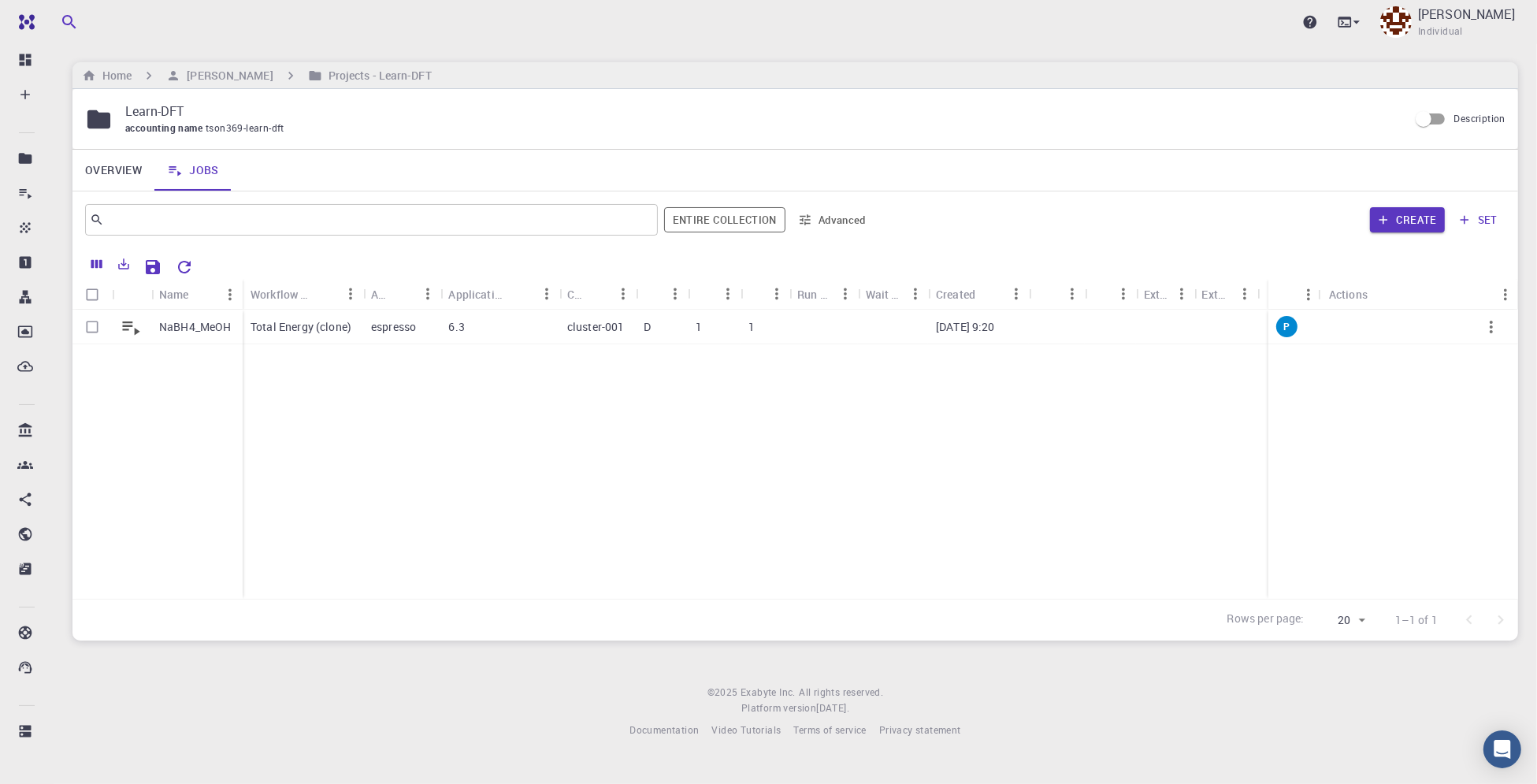
click at [472, 337] on div "6.3" at bounding box center [500, 326] width 119 height 35
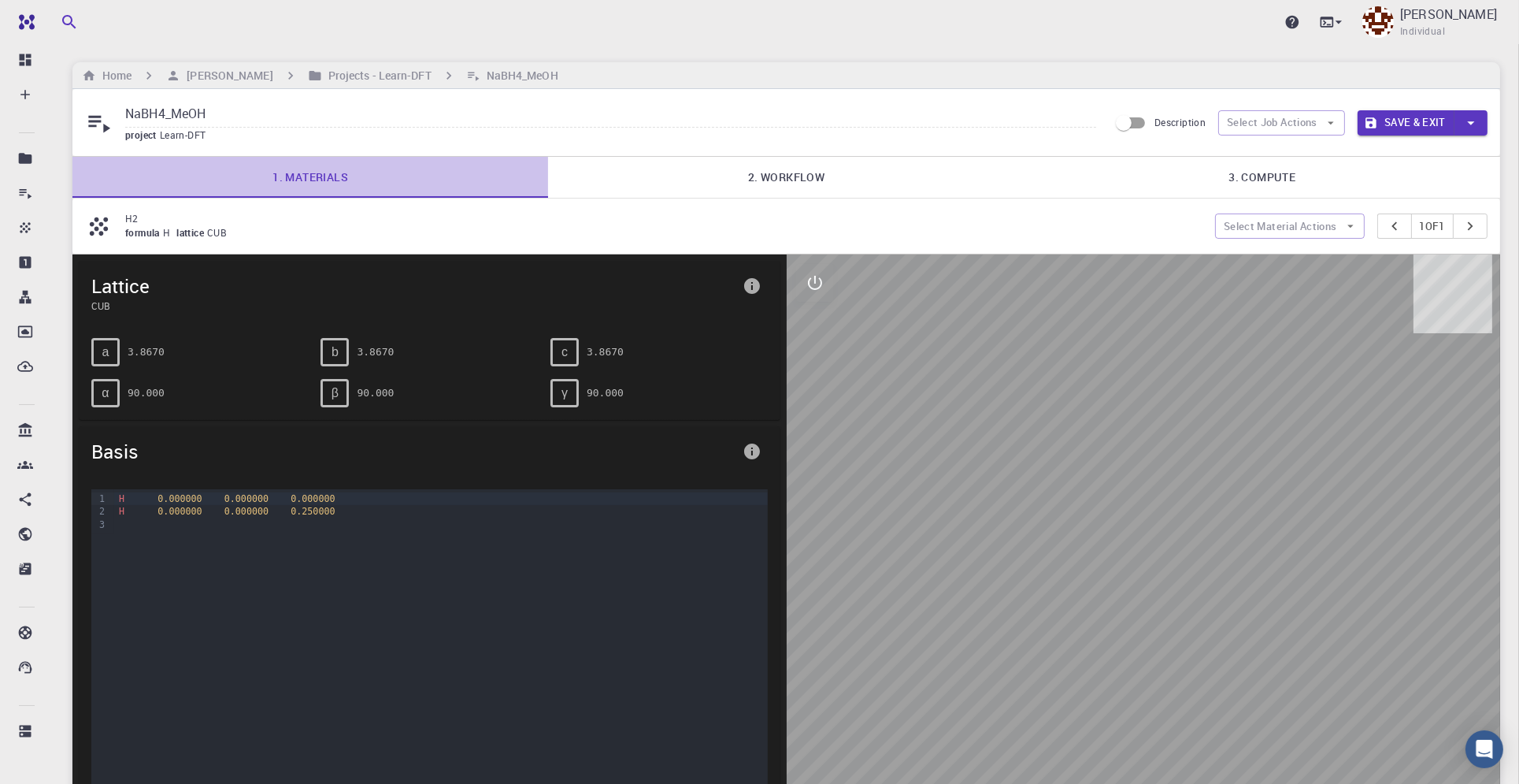
click at [330, 165] on link "1. Materials" at bounding box center [310, 177] width 476 height 41
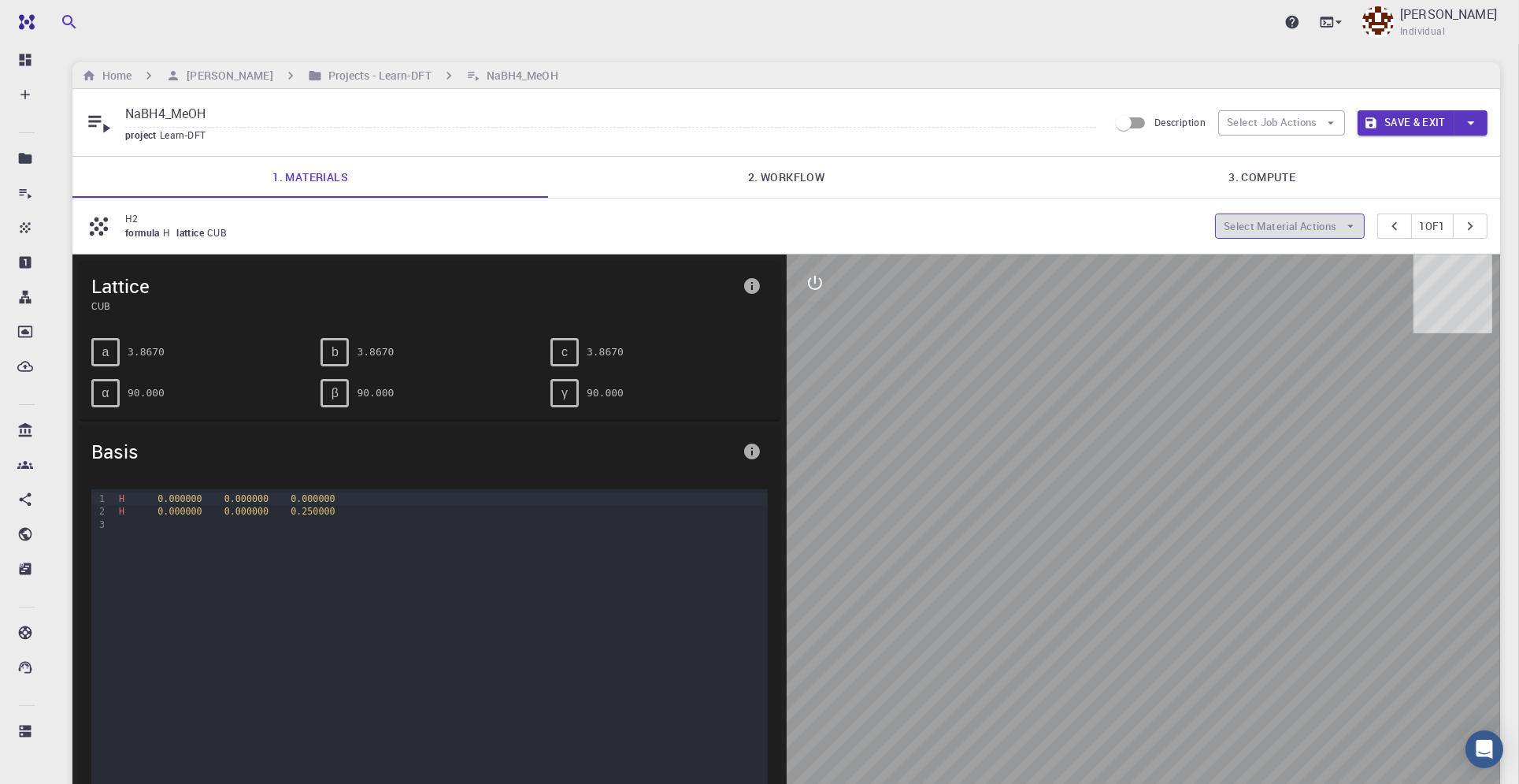
click at [1311, 232] on button "Select Material Actions" at bounding box center [1290, 226] width 150 height 26
click at [1328, 230] on button "Select Material Actions" at bounding box center [1290, 226] width 150 height 26
click at [1354, 224] on button "Select Material Actions" at bounding box center [1290, 226] width 150 height 26
click at [1341, 119] on button "Select Job Actions" at bounding box center [1281, 123] width 127 height 26
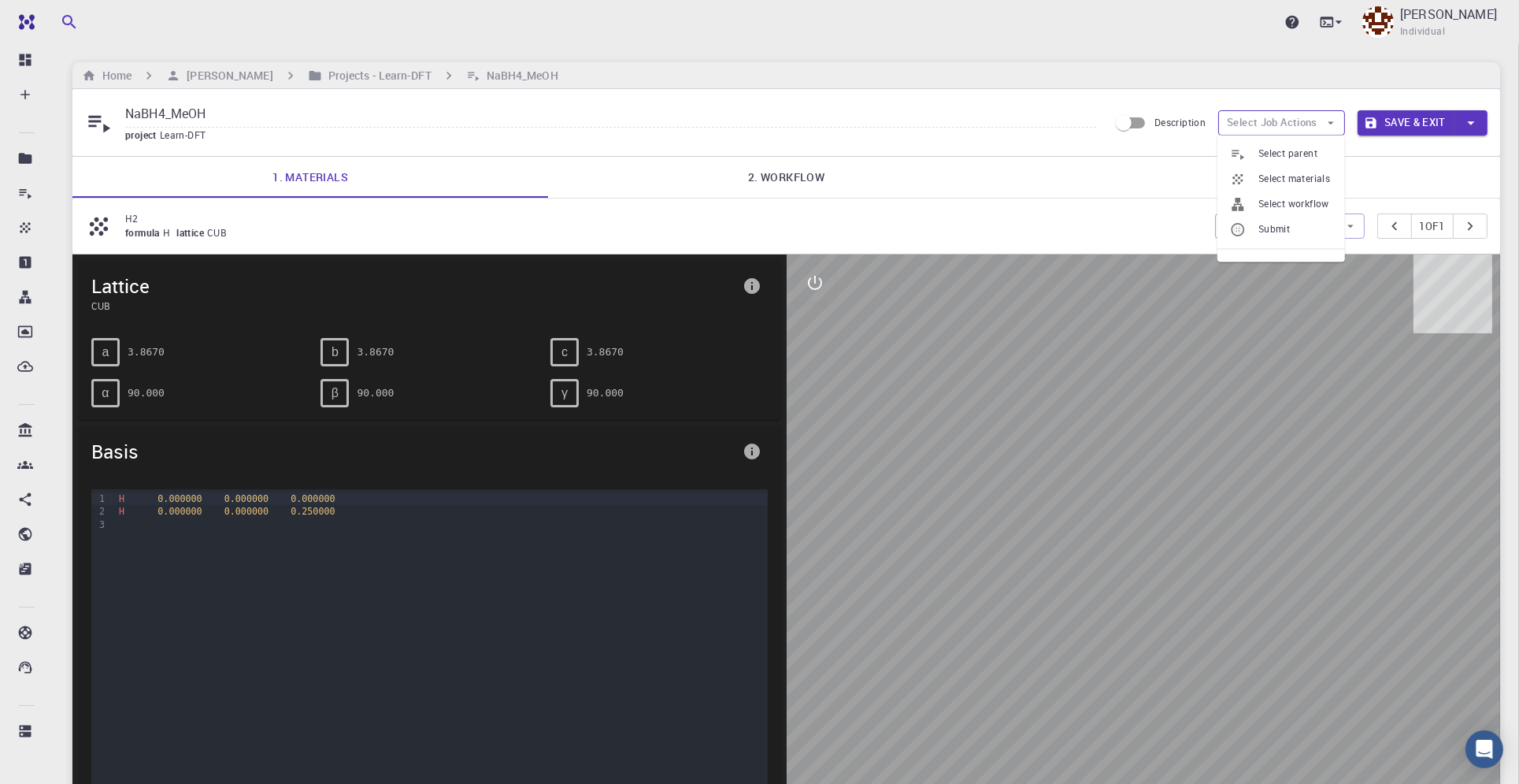
click at [1341, 119] on button "Select Job Actions" at bounding box center [1281, 123] width 127 height 26
click at [1345, 230] on icon "button" at bounding box center [1351, 226] width 15 height 15
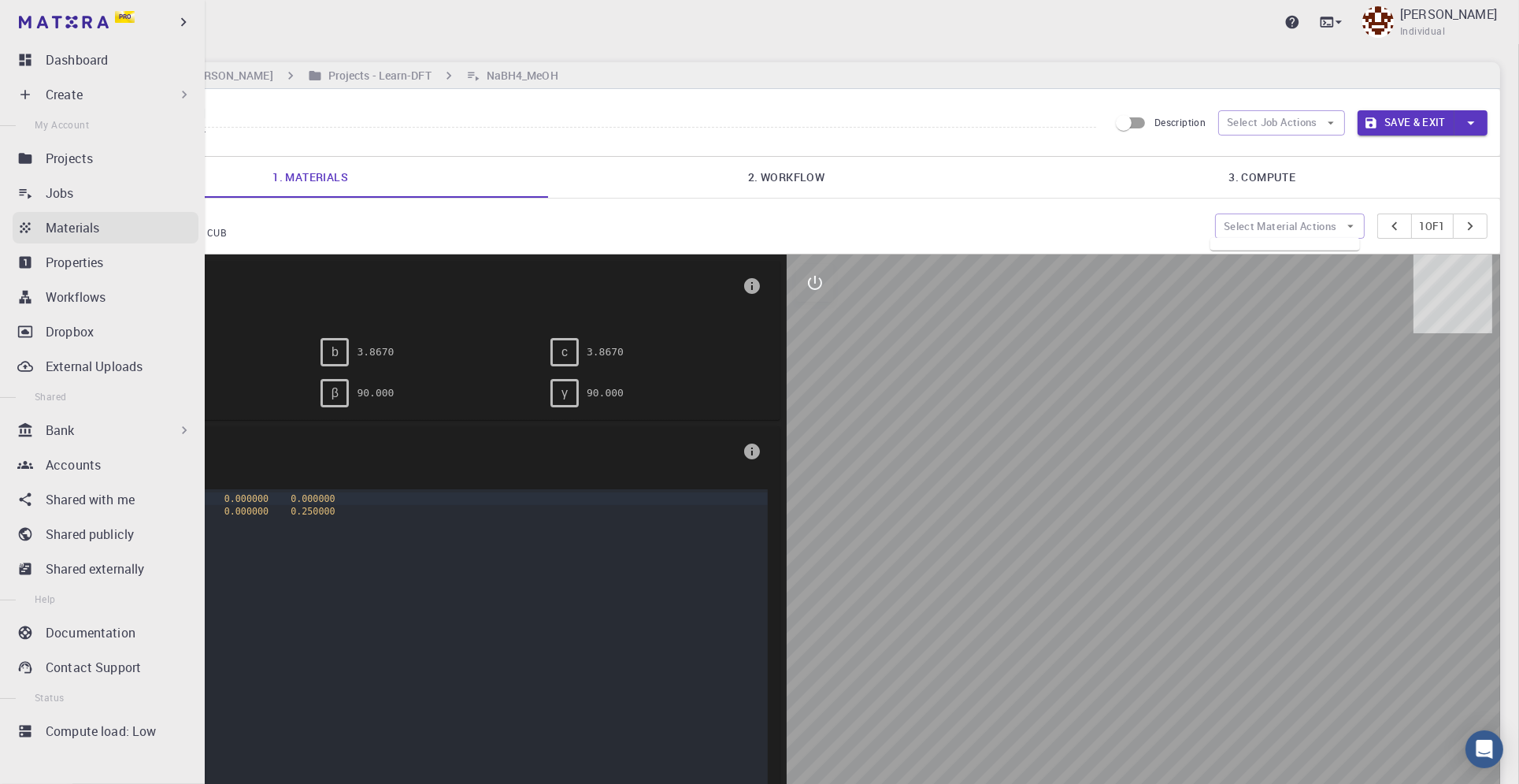
click at [87, 232] on p "Materials" at bounding box center [72, 227] width 54 height 19
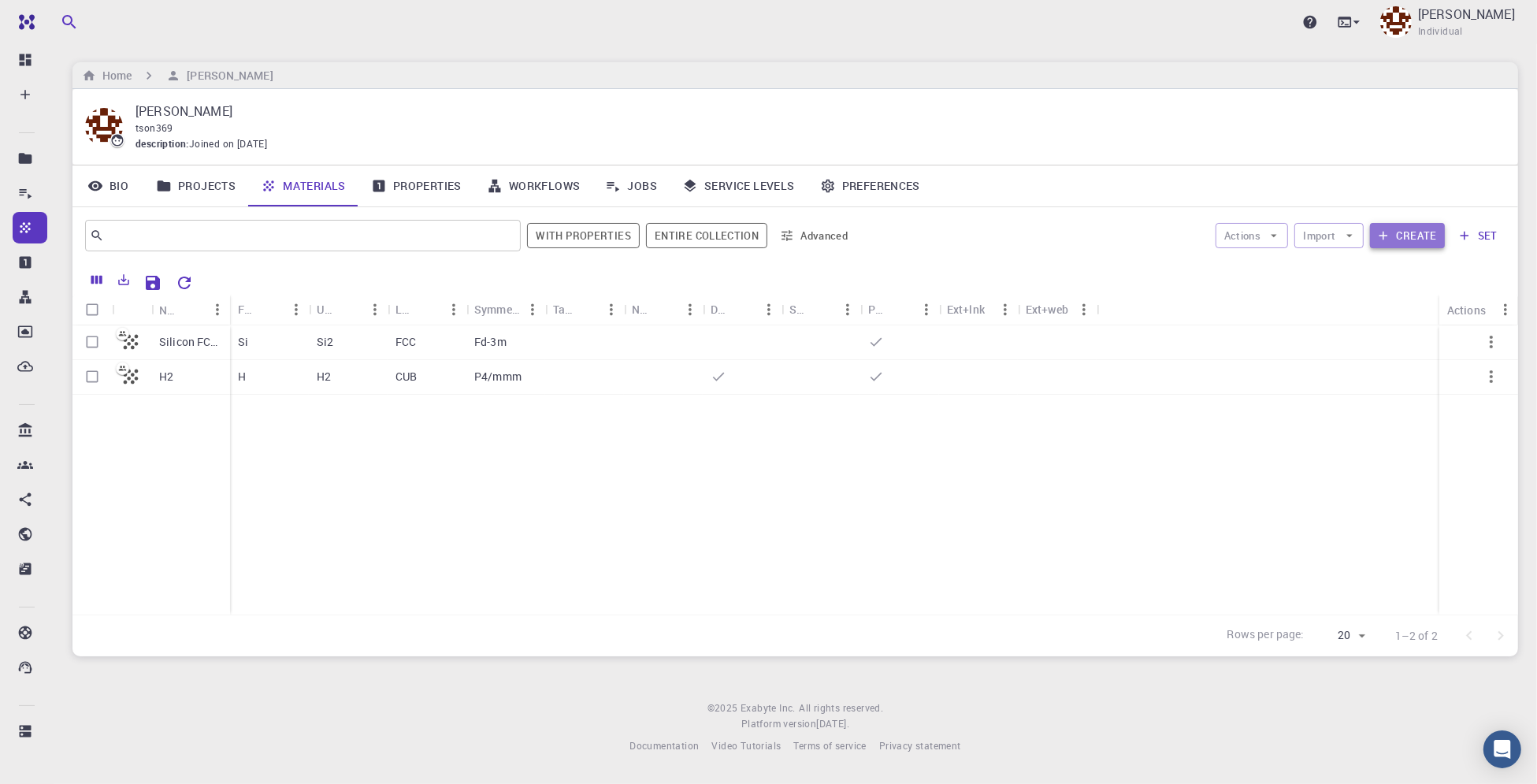
click at [1420, 235] on button "Create" at bounding box center [1407, 235] width 75 height 26
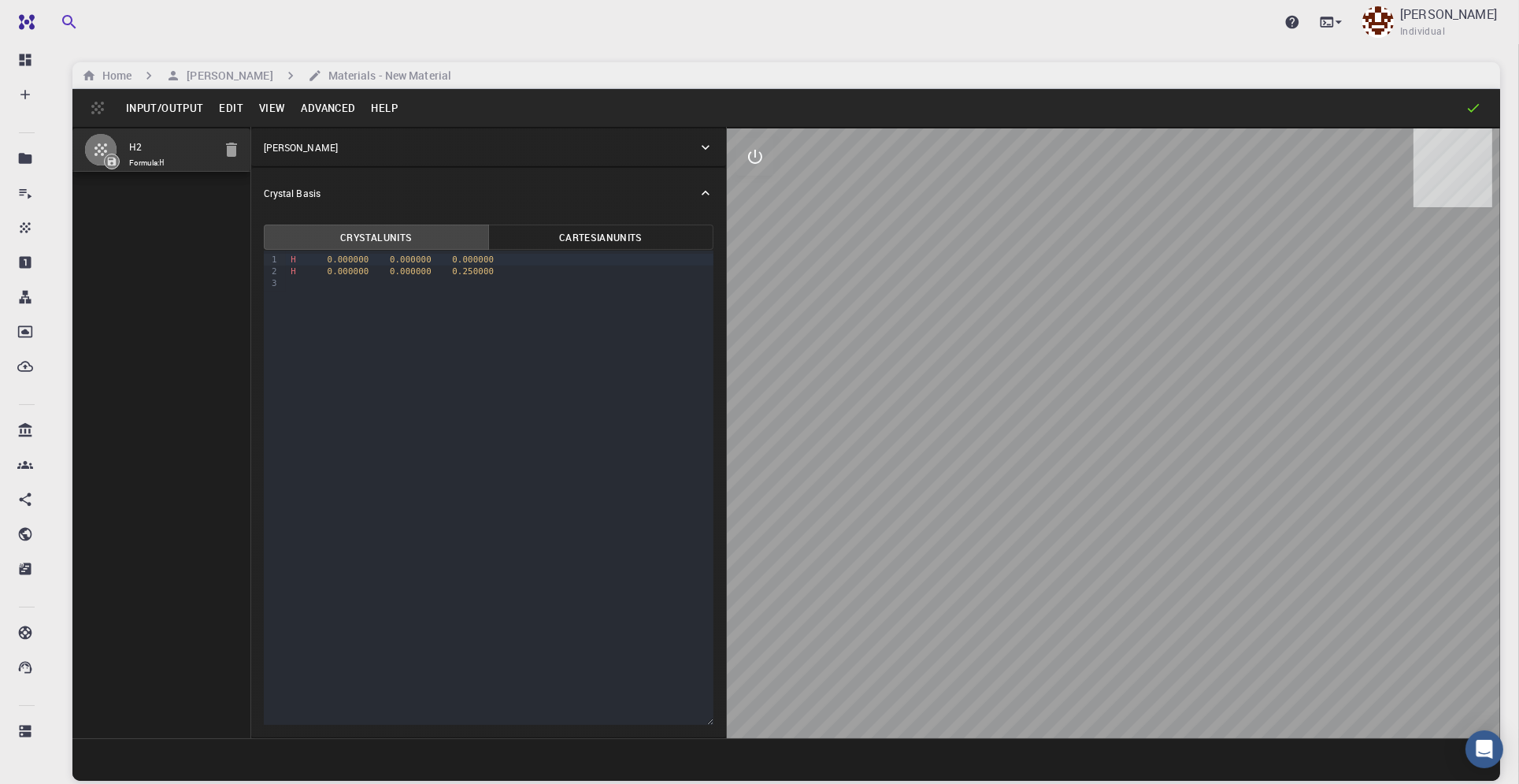
click at [711, 143] on icon at bounding box center [705, 147] width 16 height 15
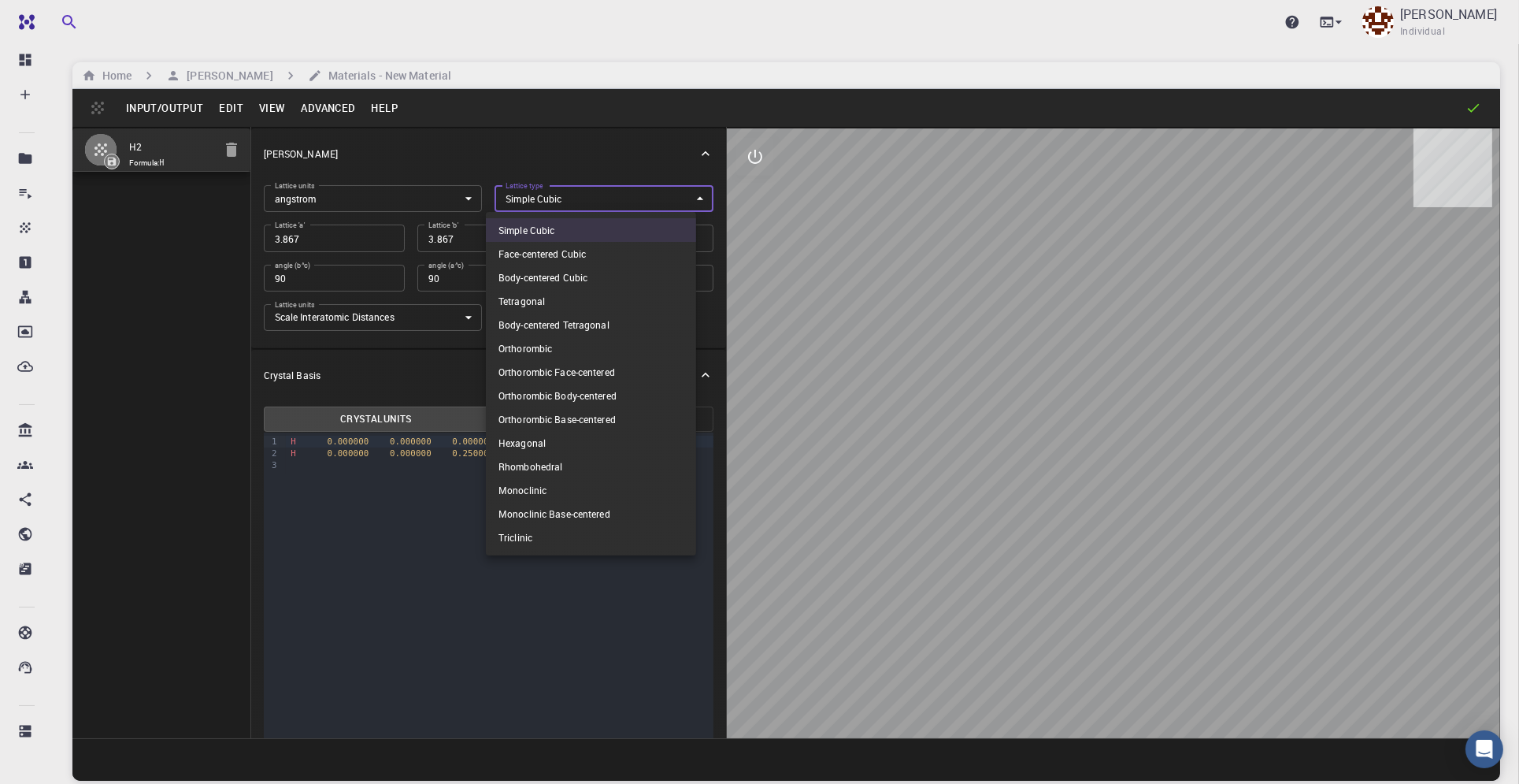
click at [670, 205] on body "Pro Dashboard Create New Job New Material Create Material Upload File Import fr…" at bounding box center [760, 451] width 1519 height 903
click at [635, 156] on div at bounding box center [760, 392] width 1519 height 784
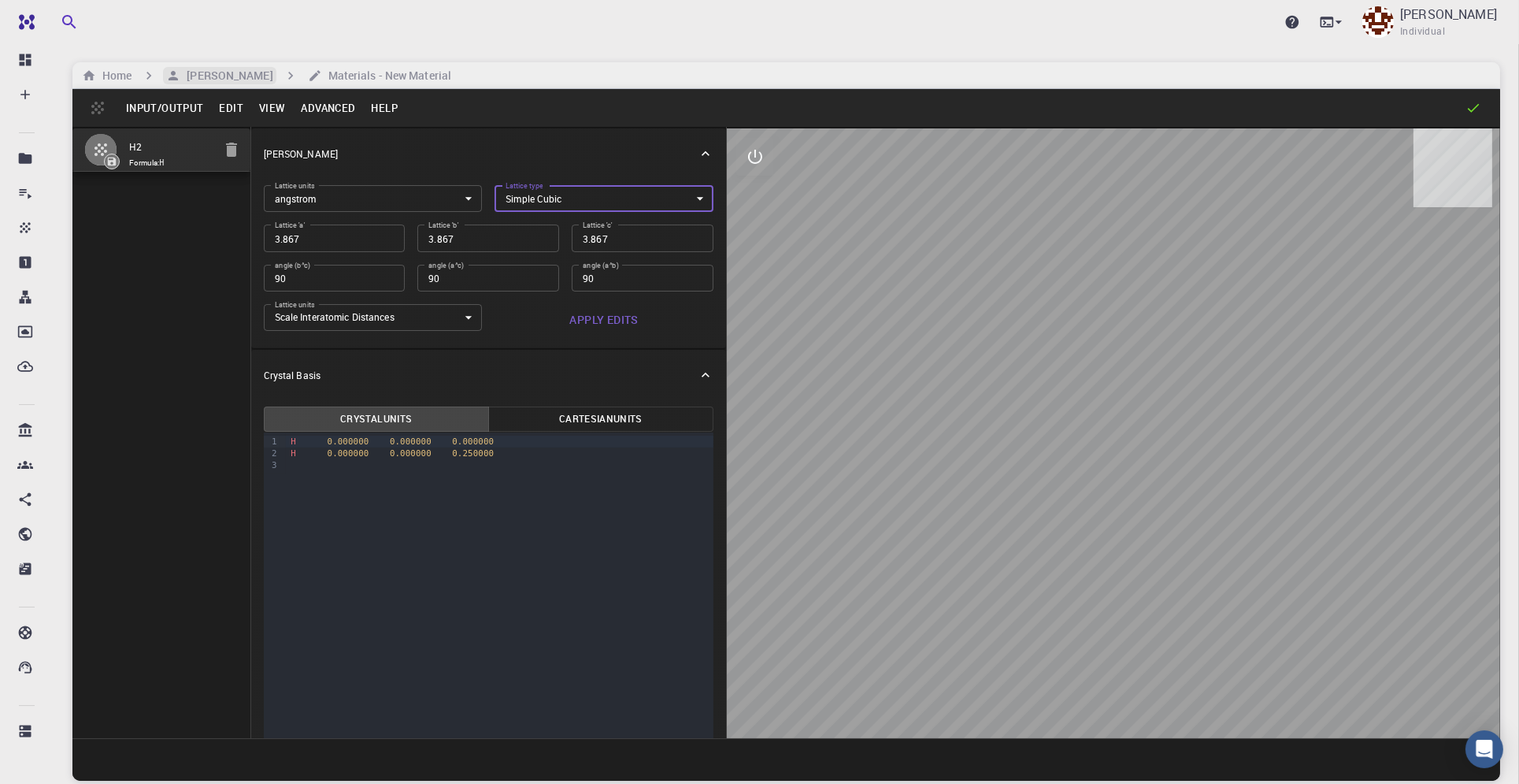
click at [213, 75] on h6 "[PERSON_NAME]" at bounding box center [226, 75] width 92 height 17
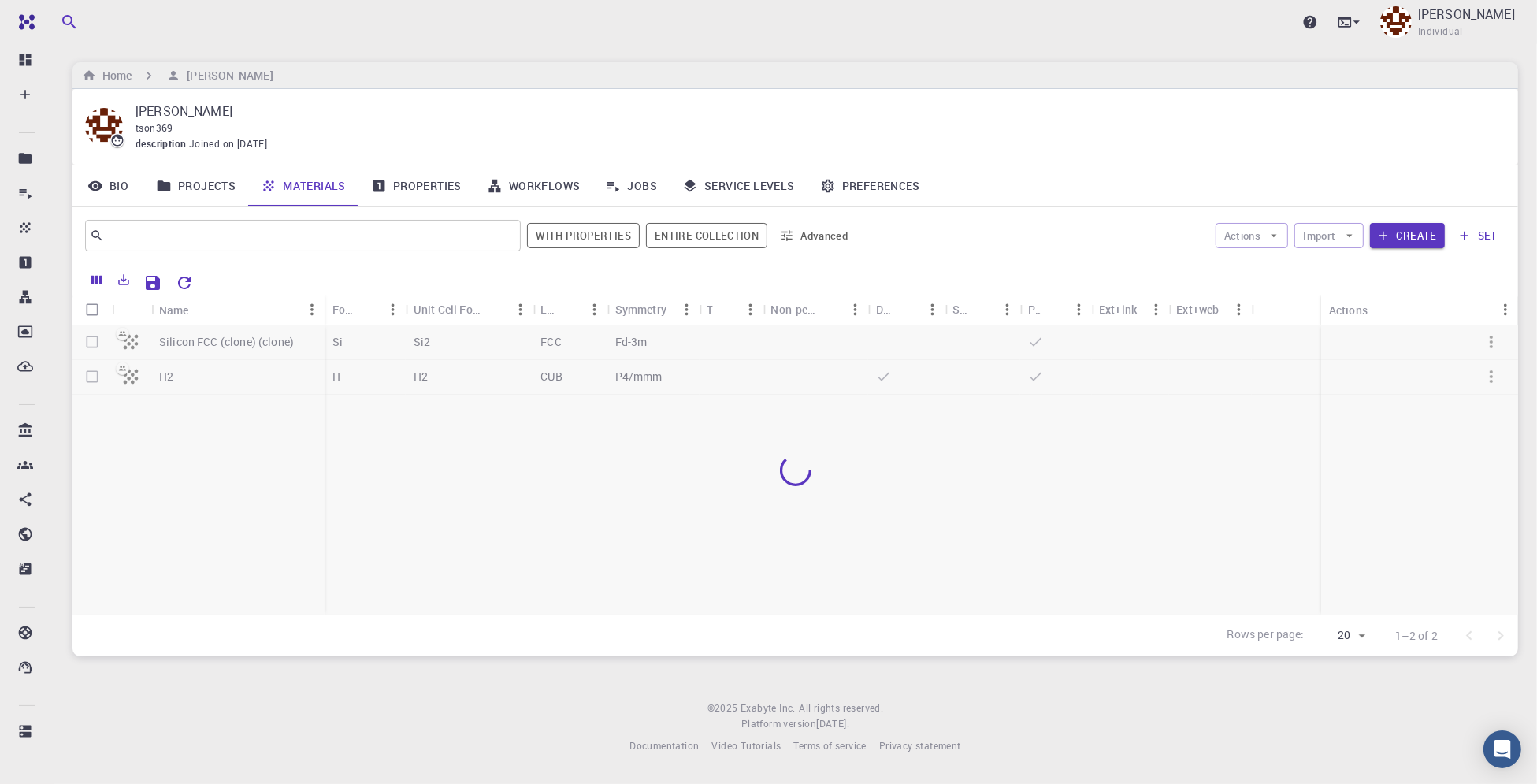
click at [217, 189] on link "Projects" at bounding box center [195, 185] width 105 height 41
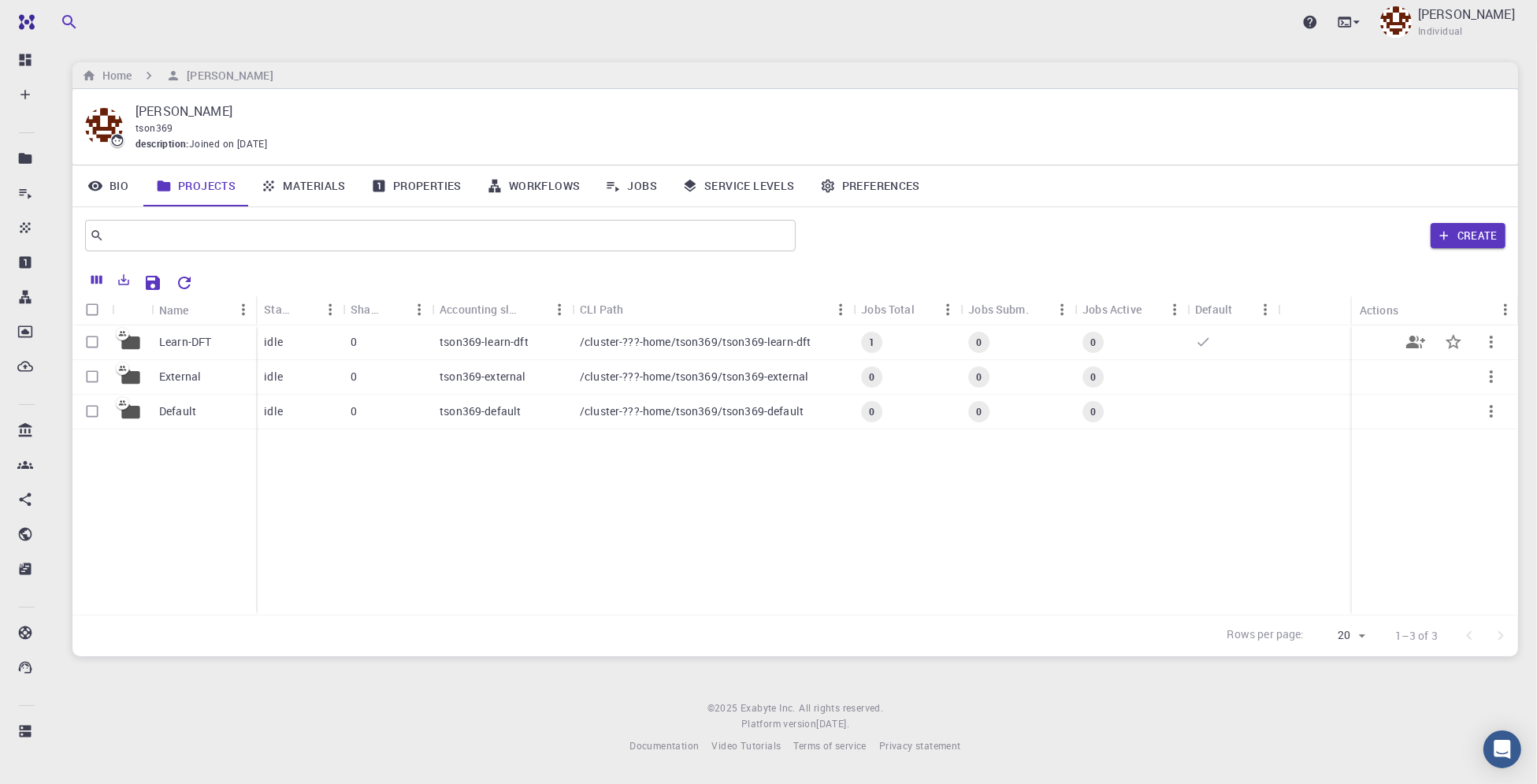
click at [203, 338] on p "Learn-DFT" at bounding box center [184, 341] width 52 height 15
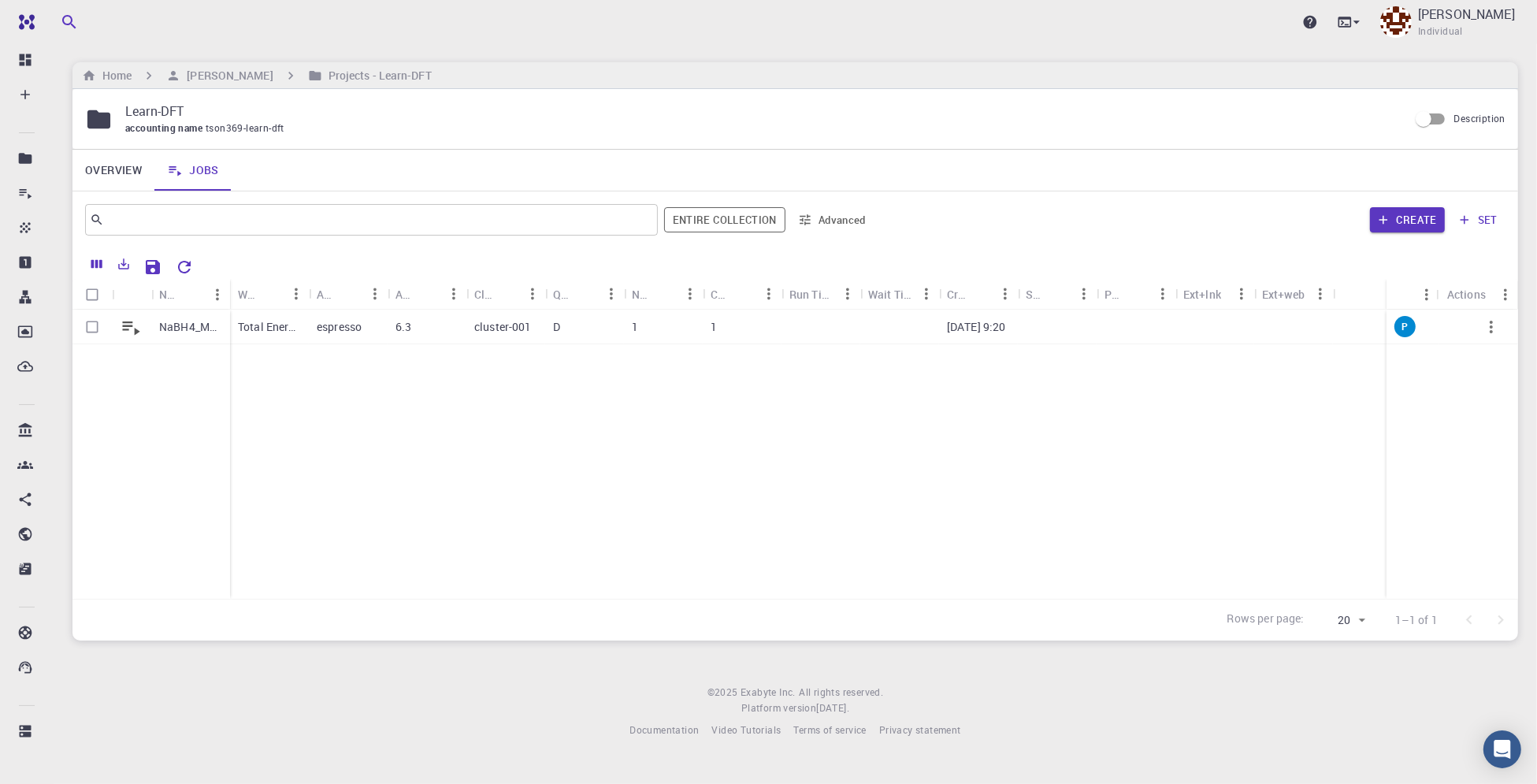
click at [199, 325] on p "NaBH4_MeOH" at bounding box center [190, 326] width 63 height 15
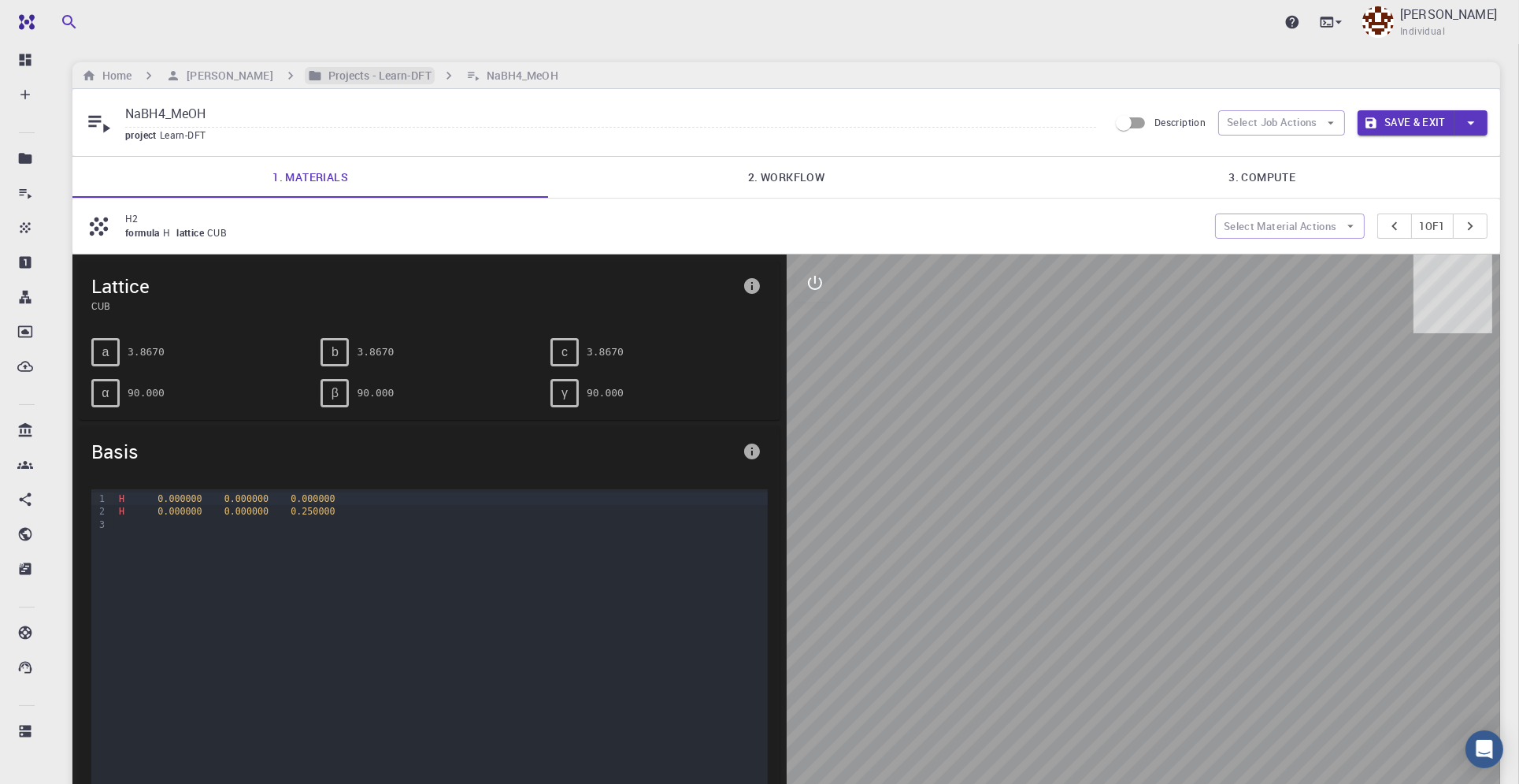
click at [326, 81] on h6 "Projects - Learn-DFT" at bounding box center [377, 75] width 109 height 17
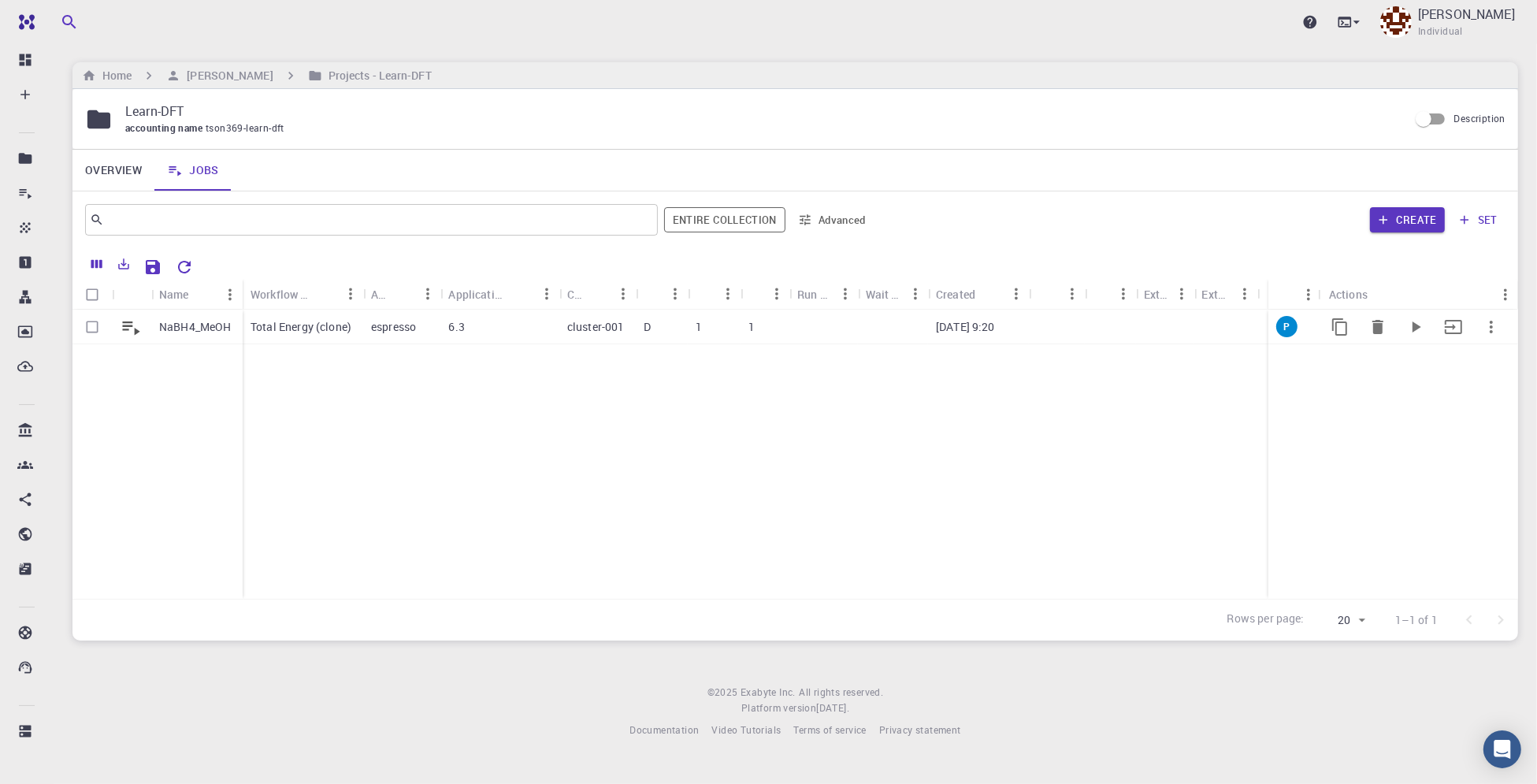
click at [182, 323] on p "NaBH4_MeOH" at bounding box center [194, 326] width 72 height 15
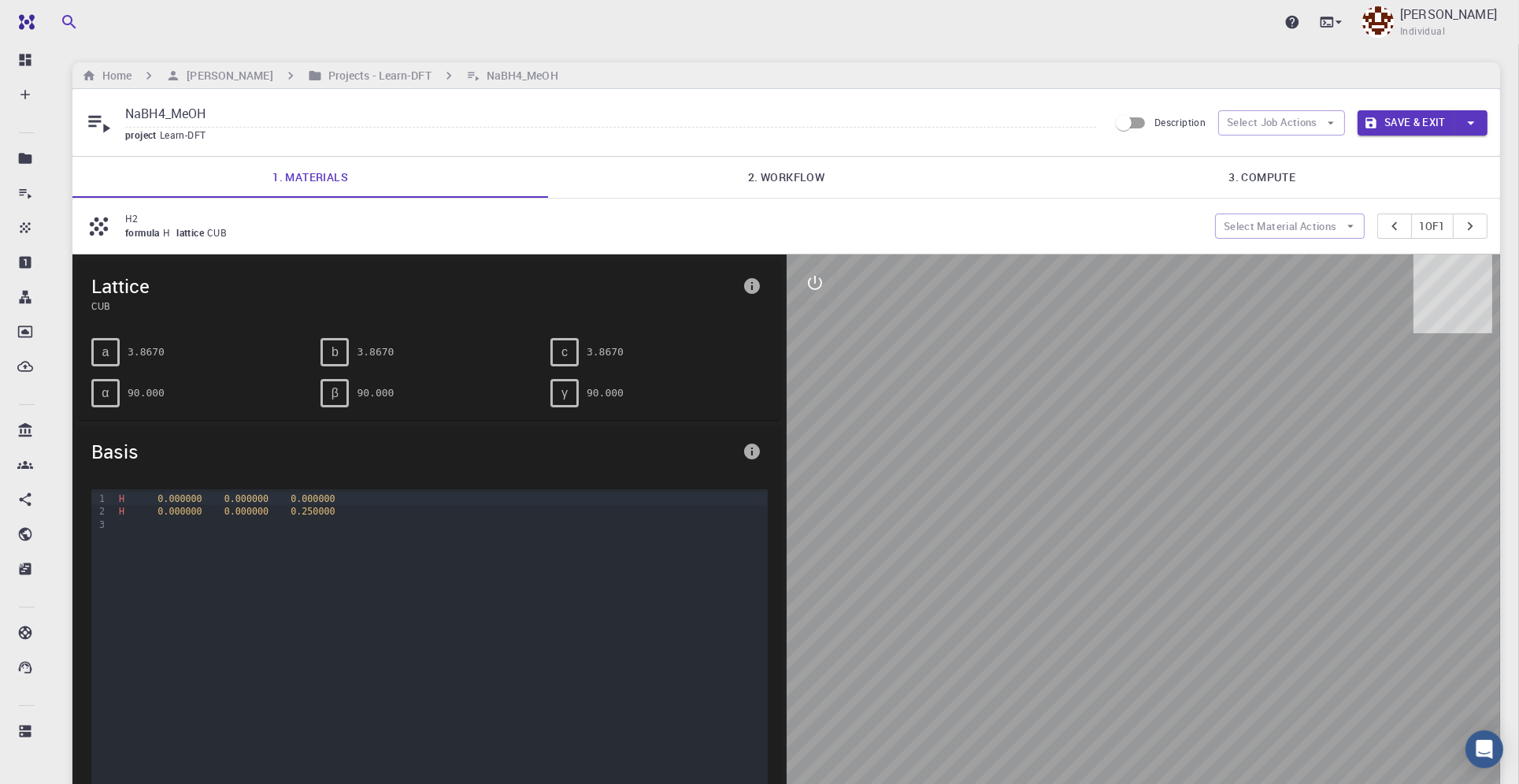
click at [313, 178] on link "1. Materials" at bounding box center [310, 177] width 476 height 41
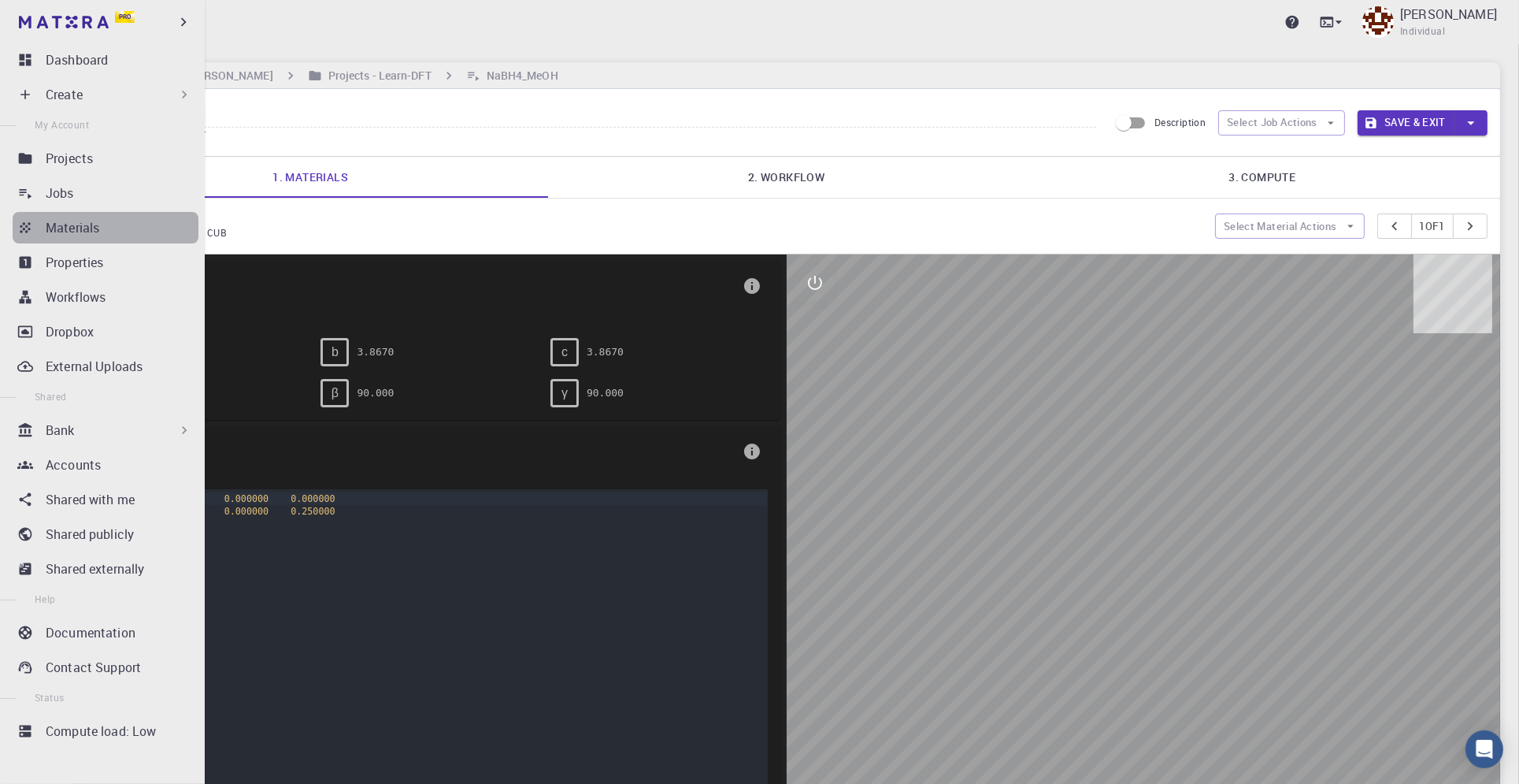
click at [113, 232] on div "Materials" at bounding box center [122, 227] width 153 height 19
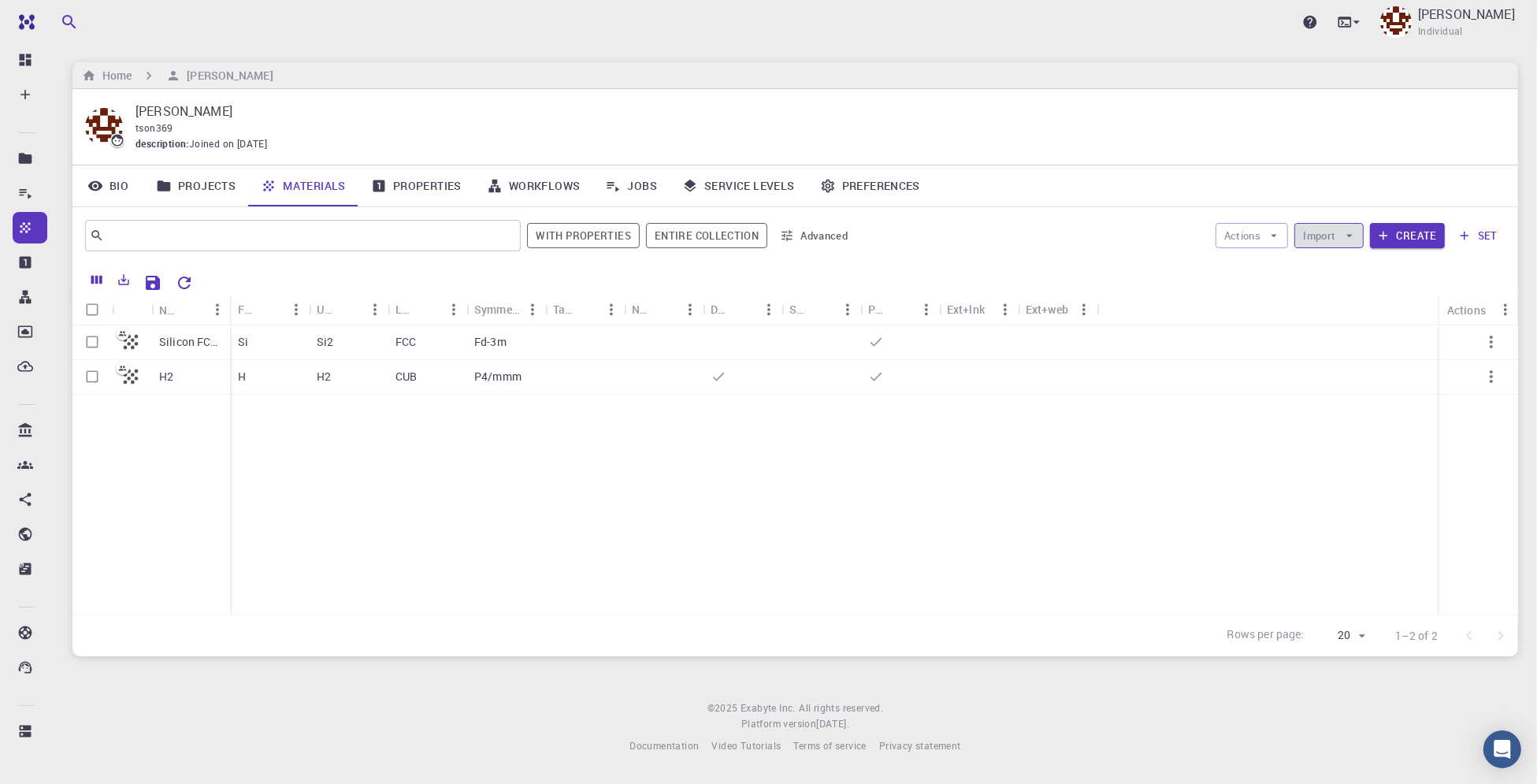
click at [1348, 236] on icon "button" at bounding box center [1350, 236] width 15 height 15
click at [1375, 269] on span "Upload File" at bounding box center [1388, 265] width 100 height 15
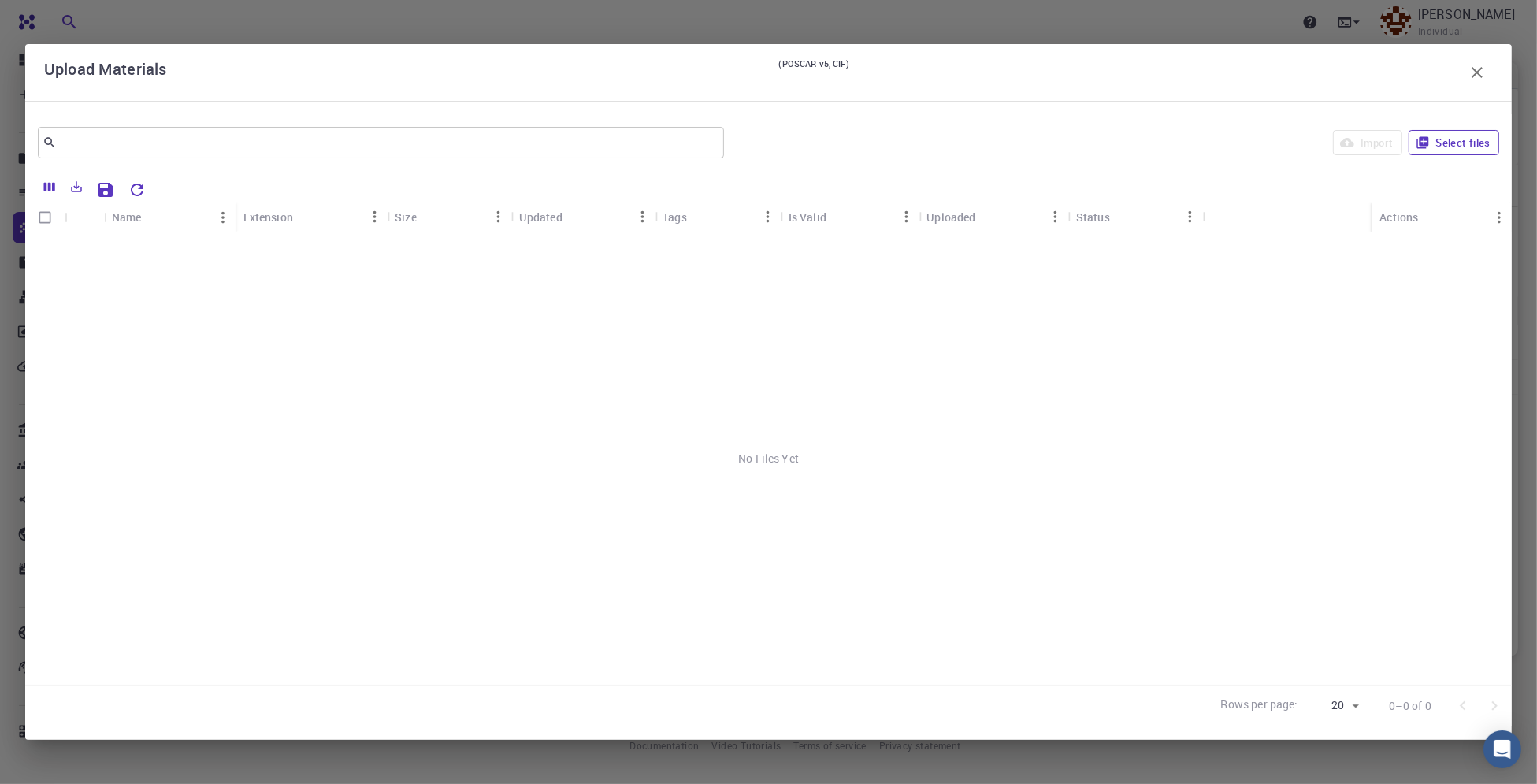
click at [1467, 144] on button "Select files" at bounding box center [1454, 143] width 90 height 26
click at [179, 247] on p "IS_NaBH4_MeOH.xyz" at bounding box center [169, 248] width 113 height 15
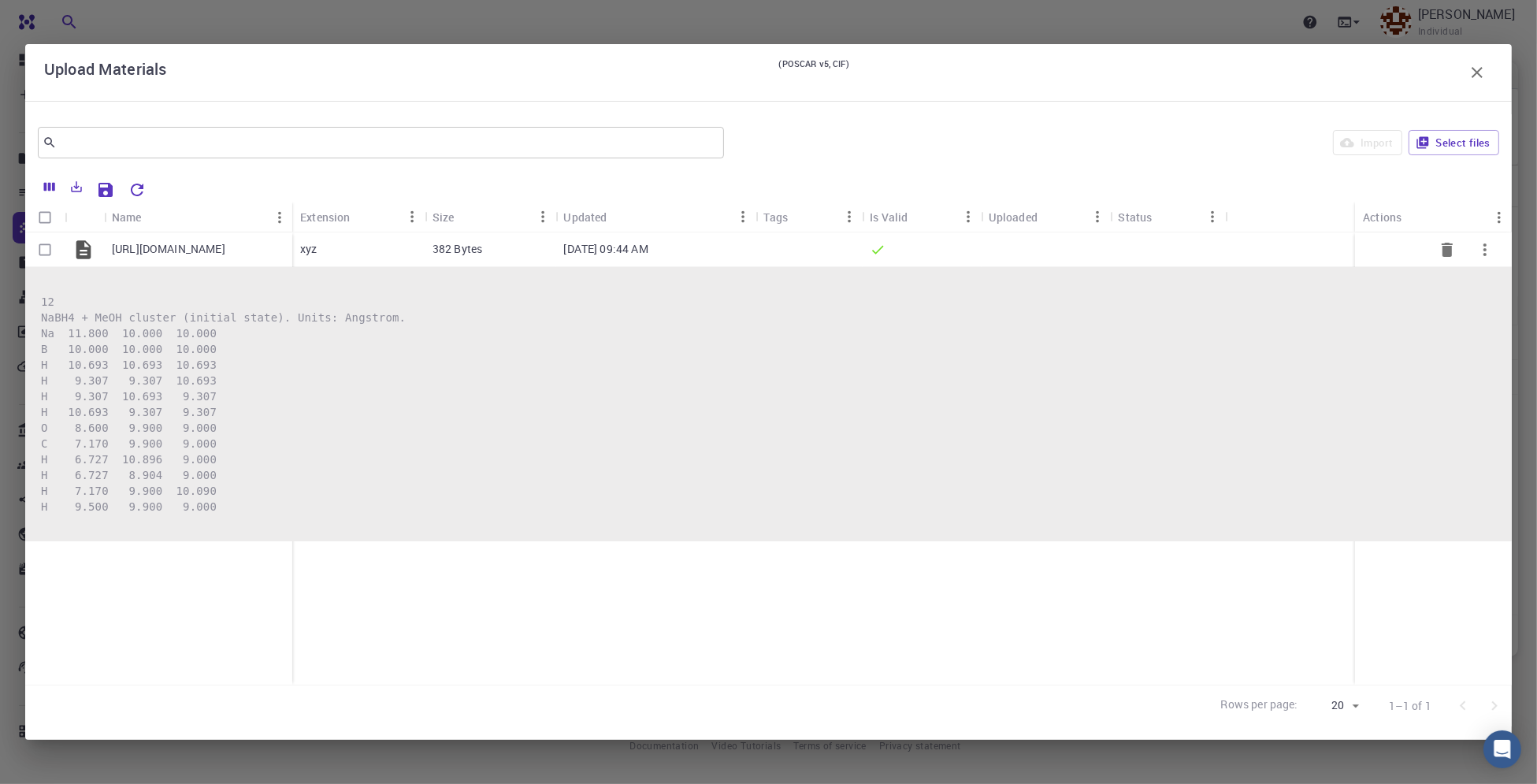
click at [179, 247] on p "IS_NaBH4_MeOH.xyz" at bounding box center [169, 248] width 113 height 15
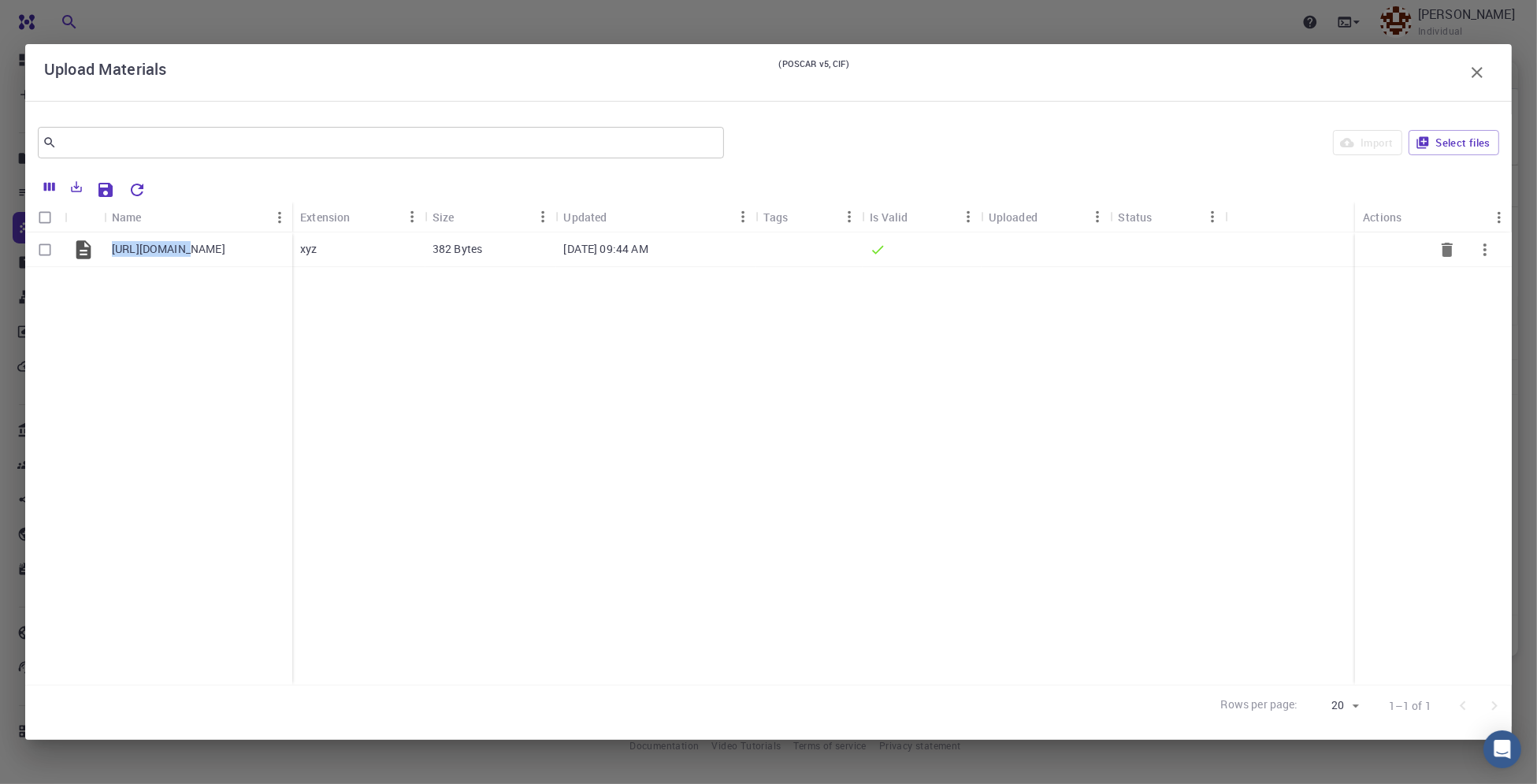
click at [154, 246] on p "IS_NaBH4_MeOH.xyz" at bounding box center [169, 248] width 113 height 15
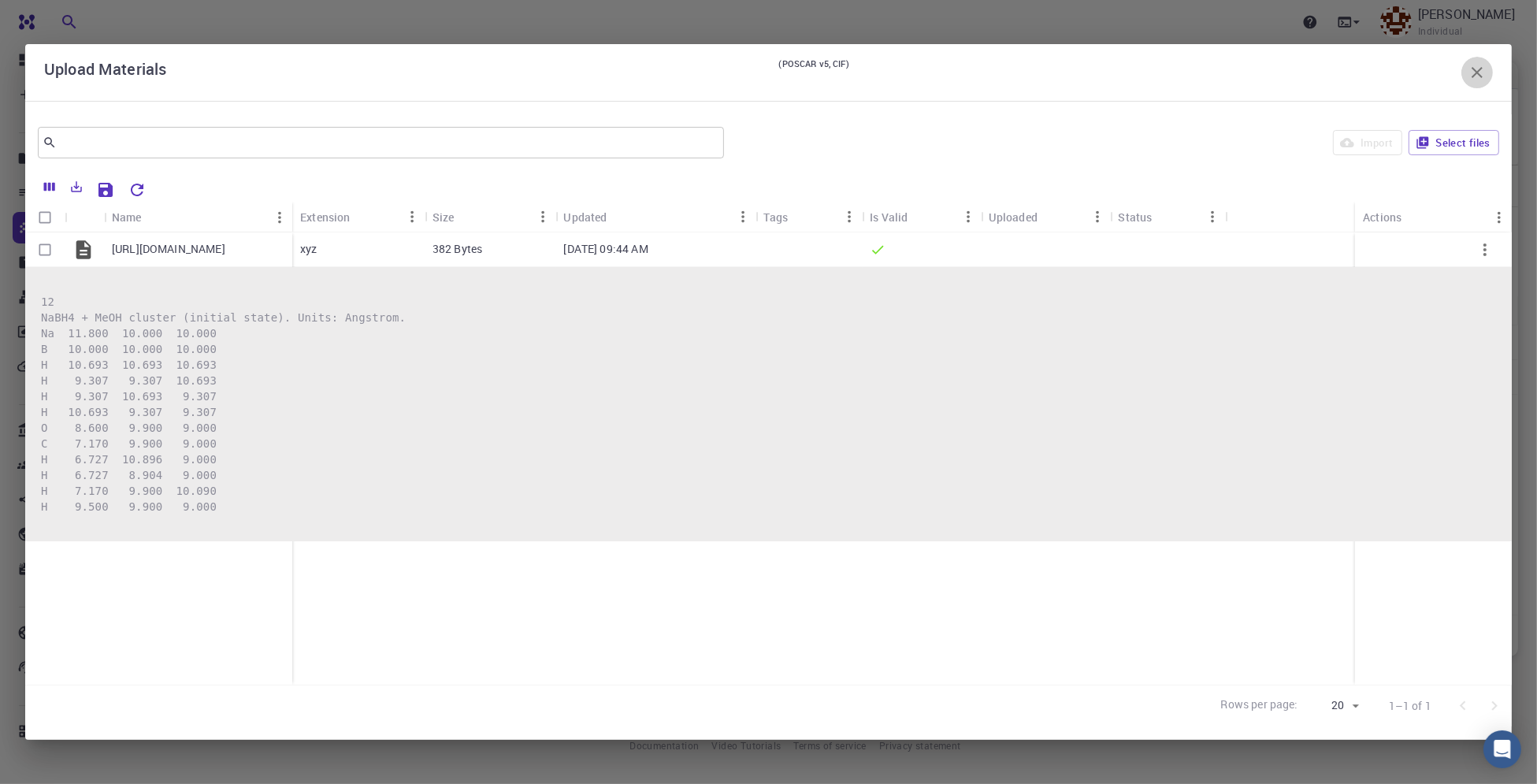
click at [1487, 71] on button "button" at bounding box center [1477, 72] width 32 height 32
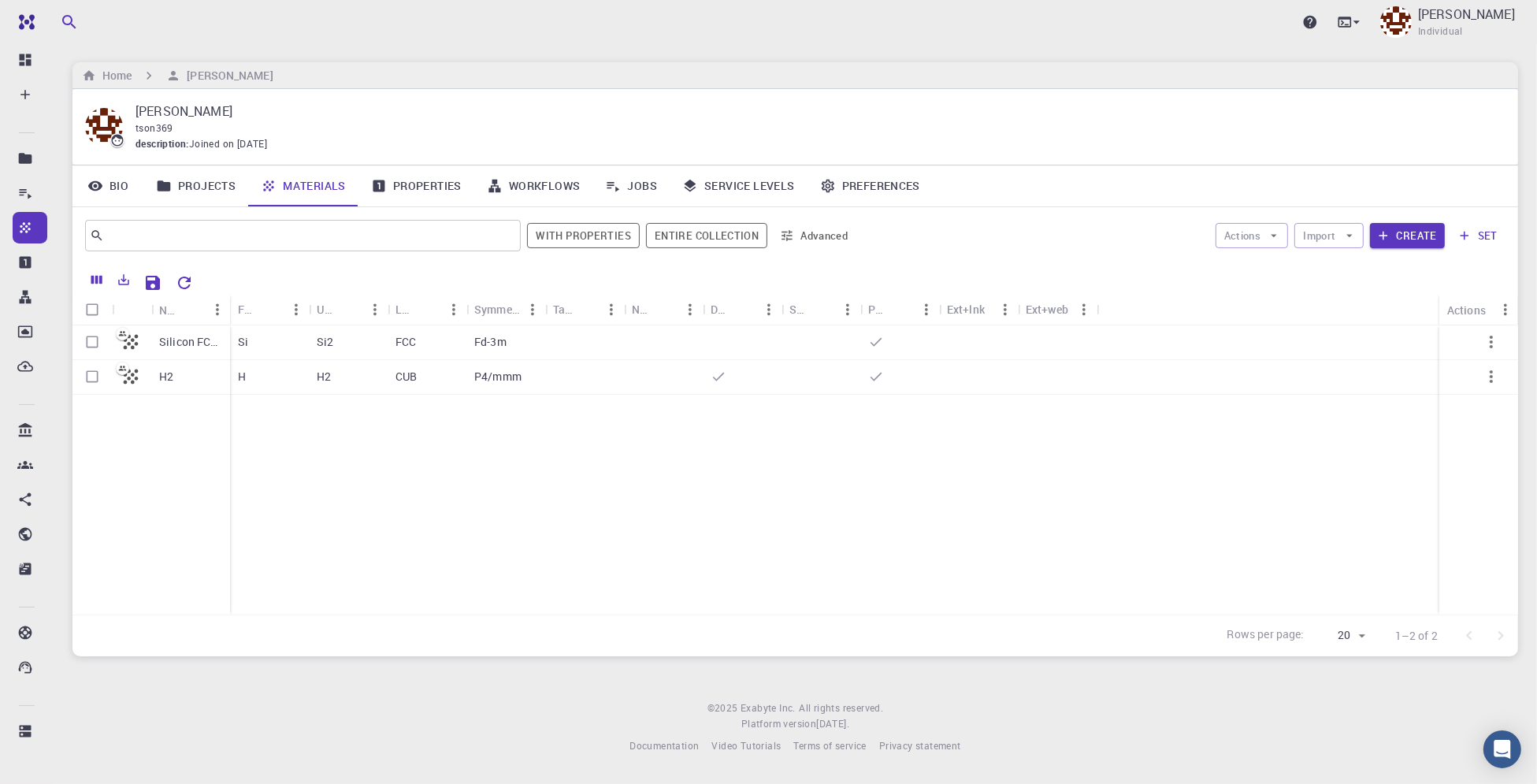
click at [1017, 487] on div "Silicon FCC (clone) (clone) H2 Si Si2 FCC Fd-3m H H2 CUB P4/mmm" at bounding box center [794, 469] width 1446 height 289
click at [192, 345] on p "Silicon FCC (clone) (clone)" at bounding box center [190, 341] width 63 height 15
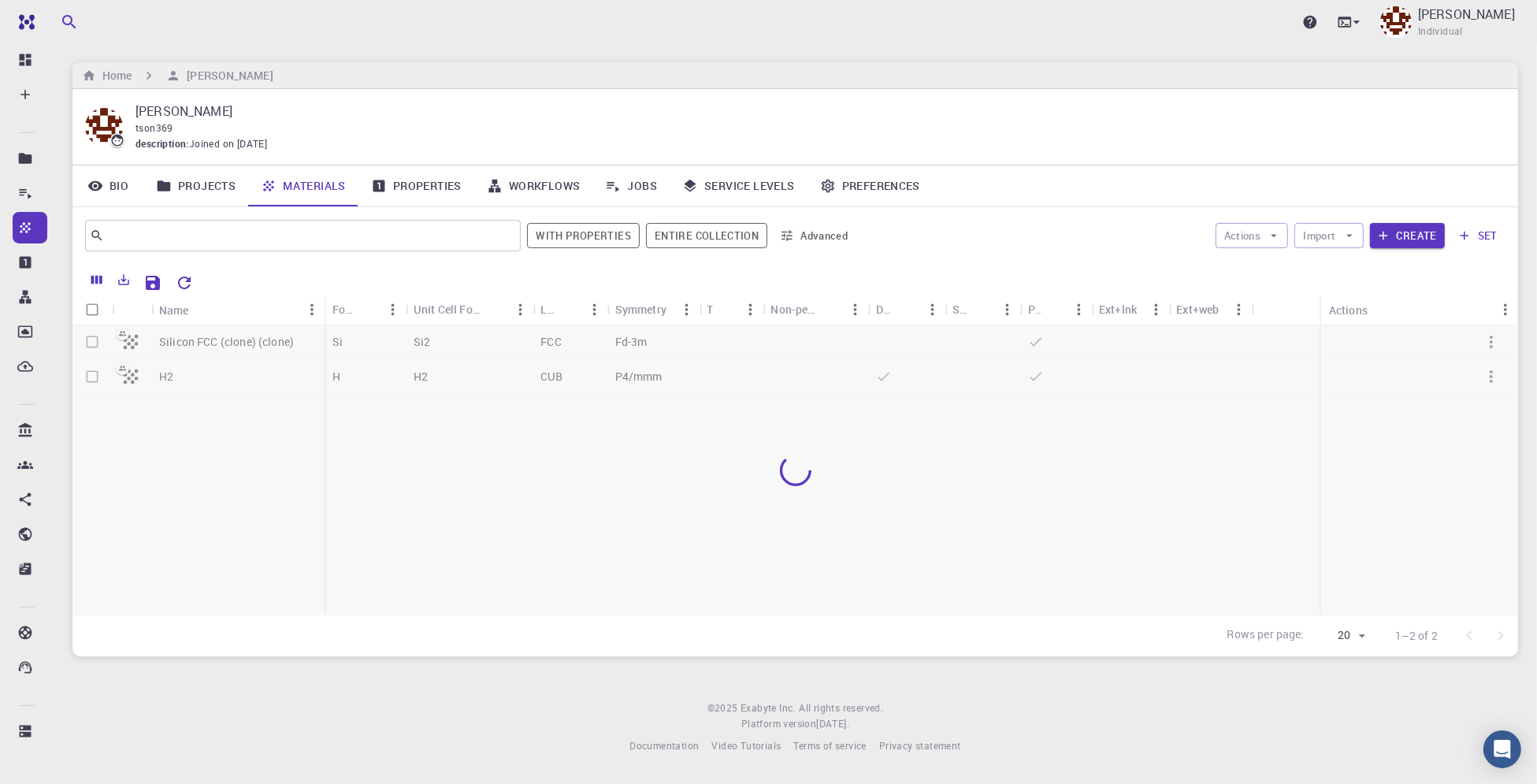
click at [196, 367] on div at bounding box center [794, 469] width 1446 height 289
click at [194, 378] on div at bounding box center [794, 469] width 1446 height 289
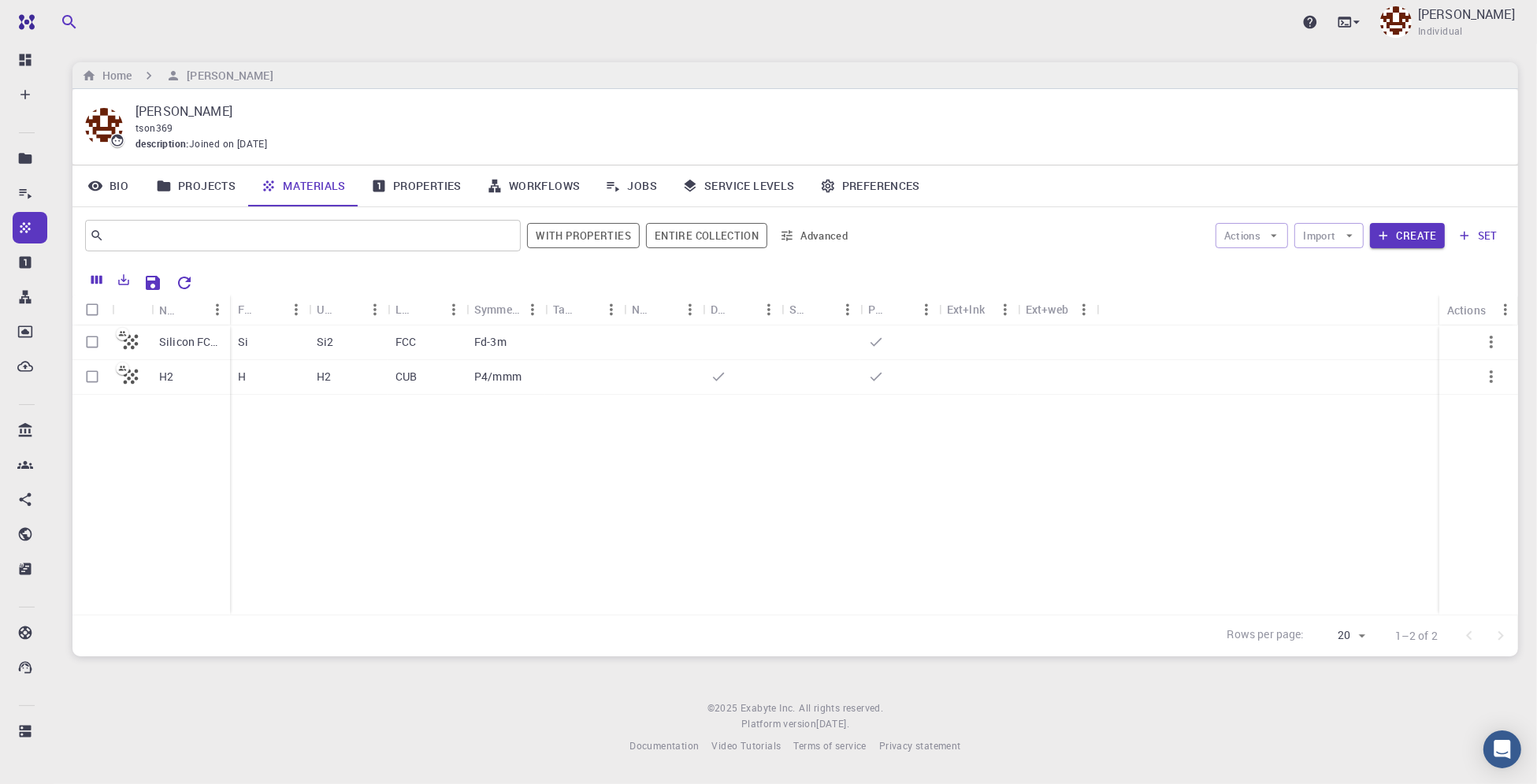
click at [155, 378] on div "H2" at bounding box center [191, 377] width 78 height 35
click at [1328, 236] on button "Import" at bounding box center [1328, 235] width 68 height 26
click at [1363, 274] on li "Upload File" at bounding box center [1374, 266] width 153 height 26
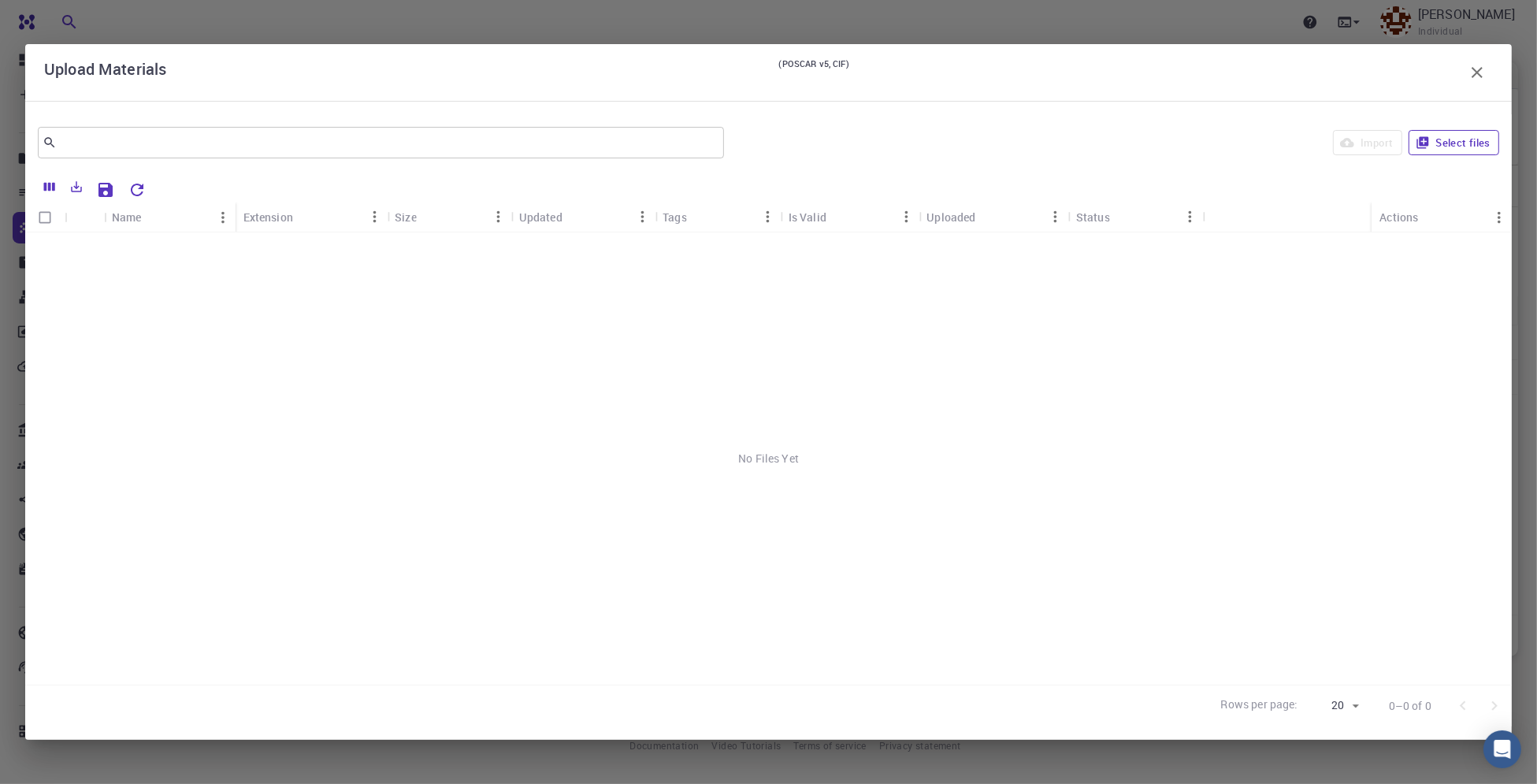
click at [1458, 145] on button "Select files" at bounding box center [1454, 143] width 90 height 26
click at [1485, 256] on icon "button" at bounding box center [1485, 249] width 19 height 19
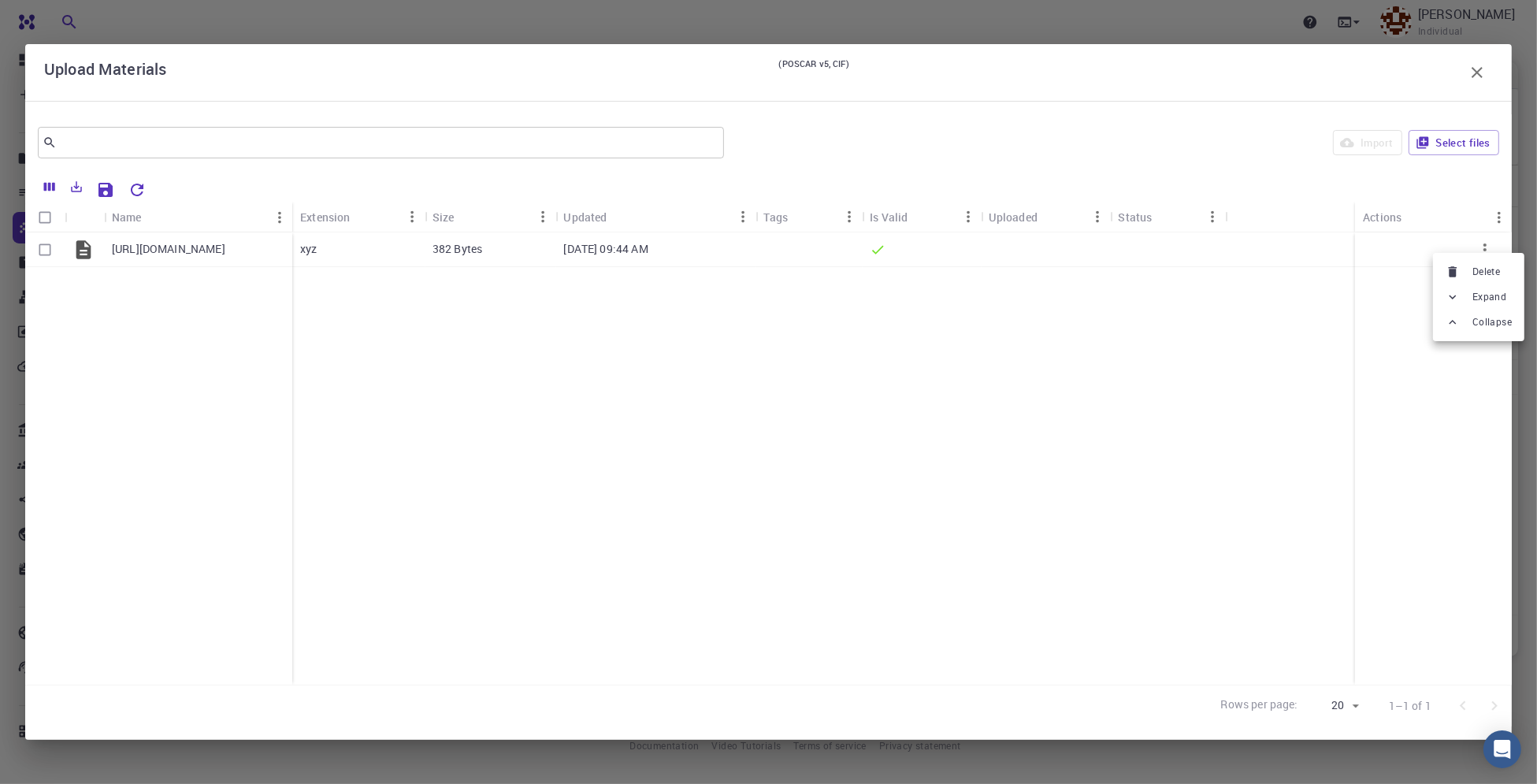
click at [1492, 296] on span "Expand" at bounding box center [1489, 296] width 34 height 15
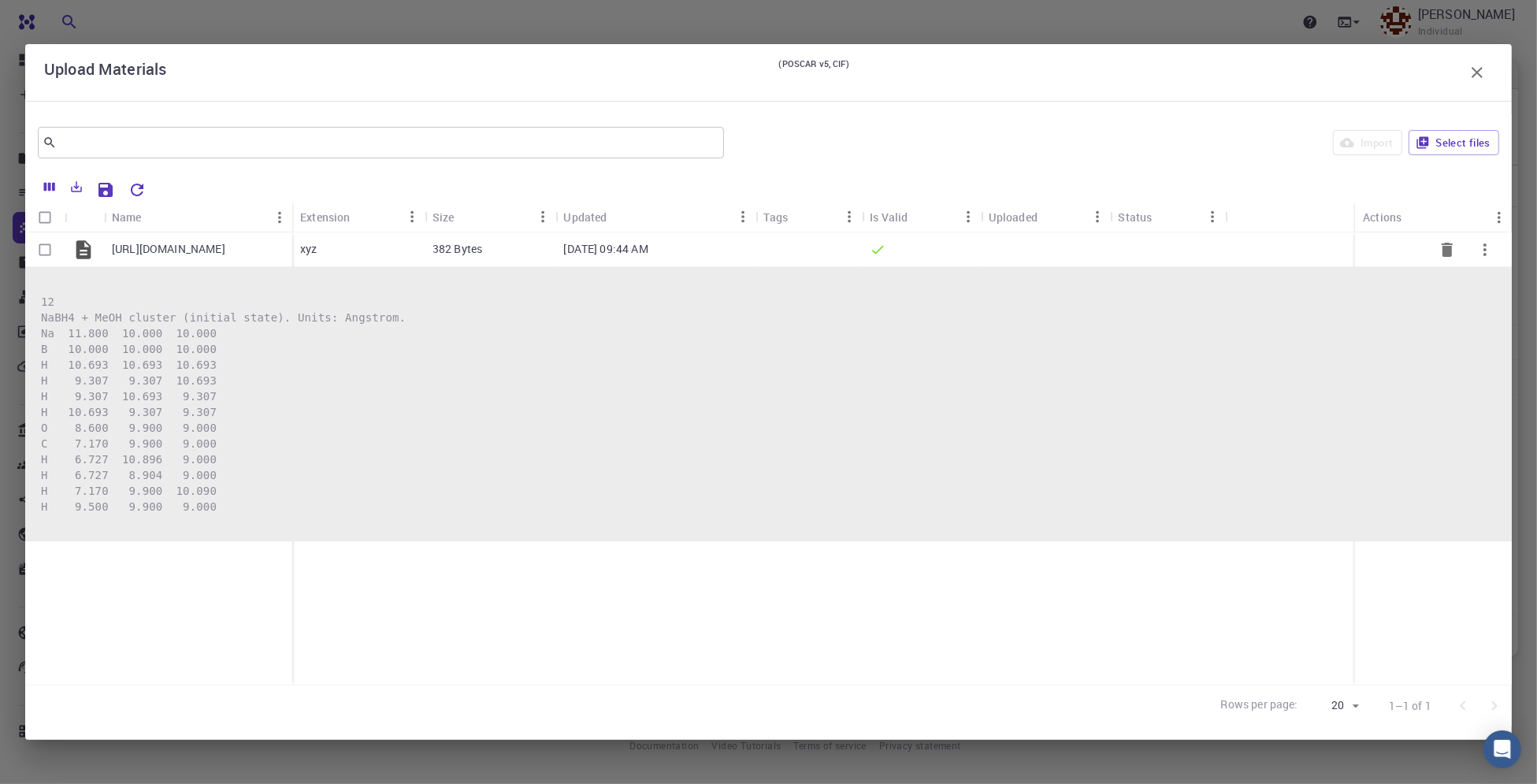
click at [1392, 250] on div at bounding box center [1434, 250] width 157 height 35
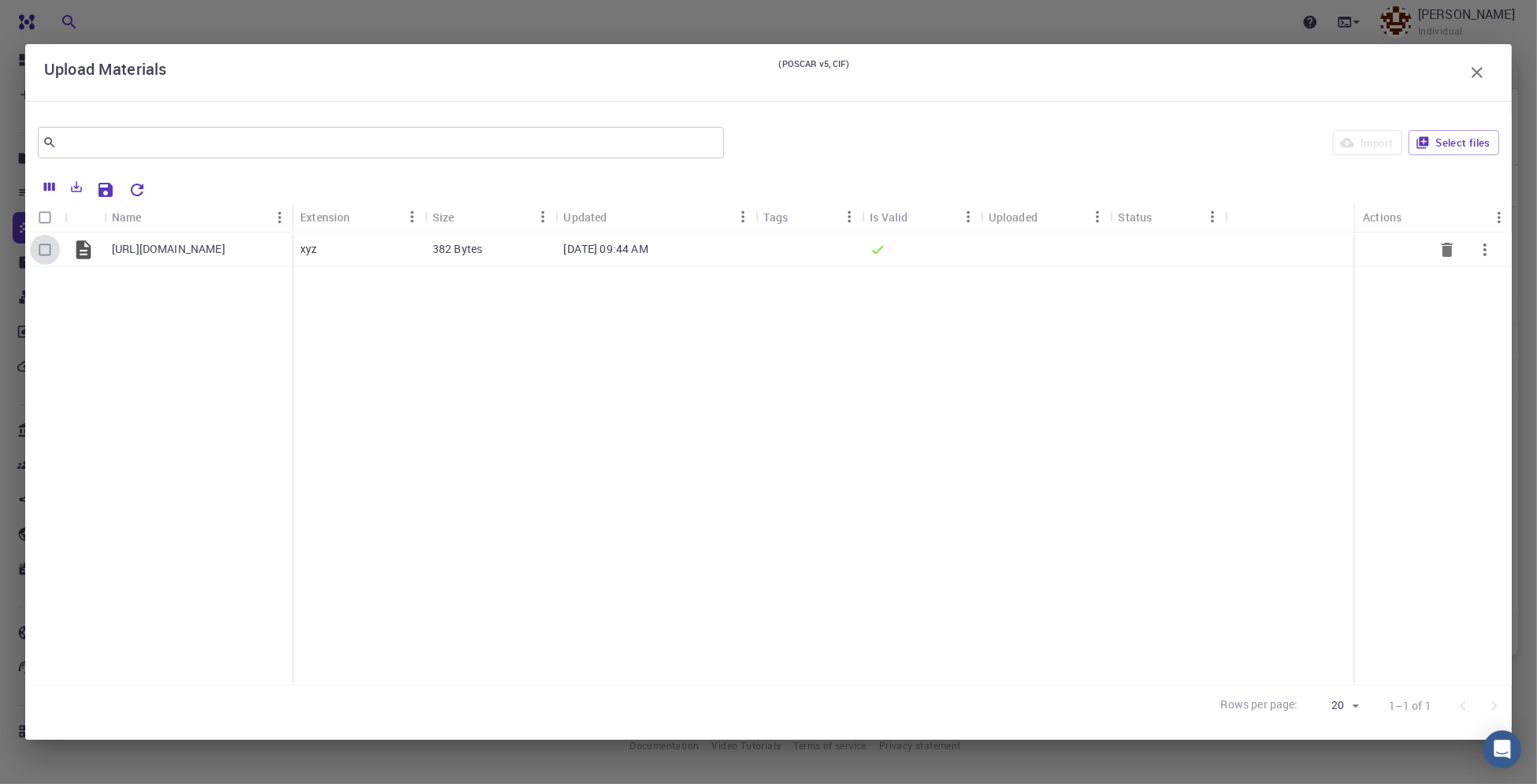
click at [47, 246] on input "Select row" at bounding box center [45, 249] width 30 height 30
checkbox input "true"
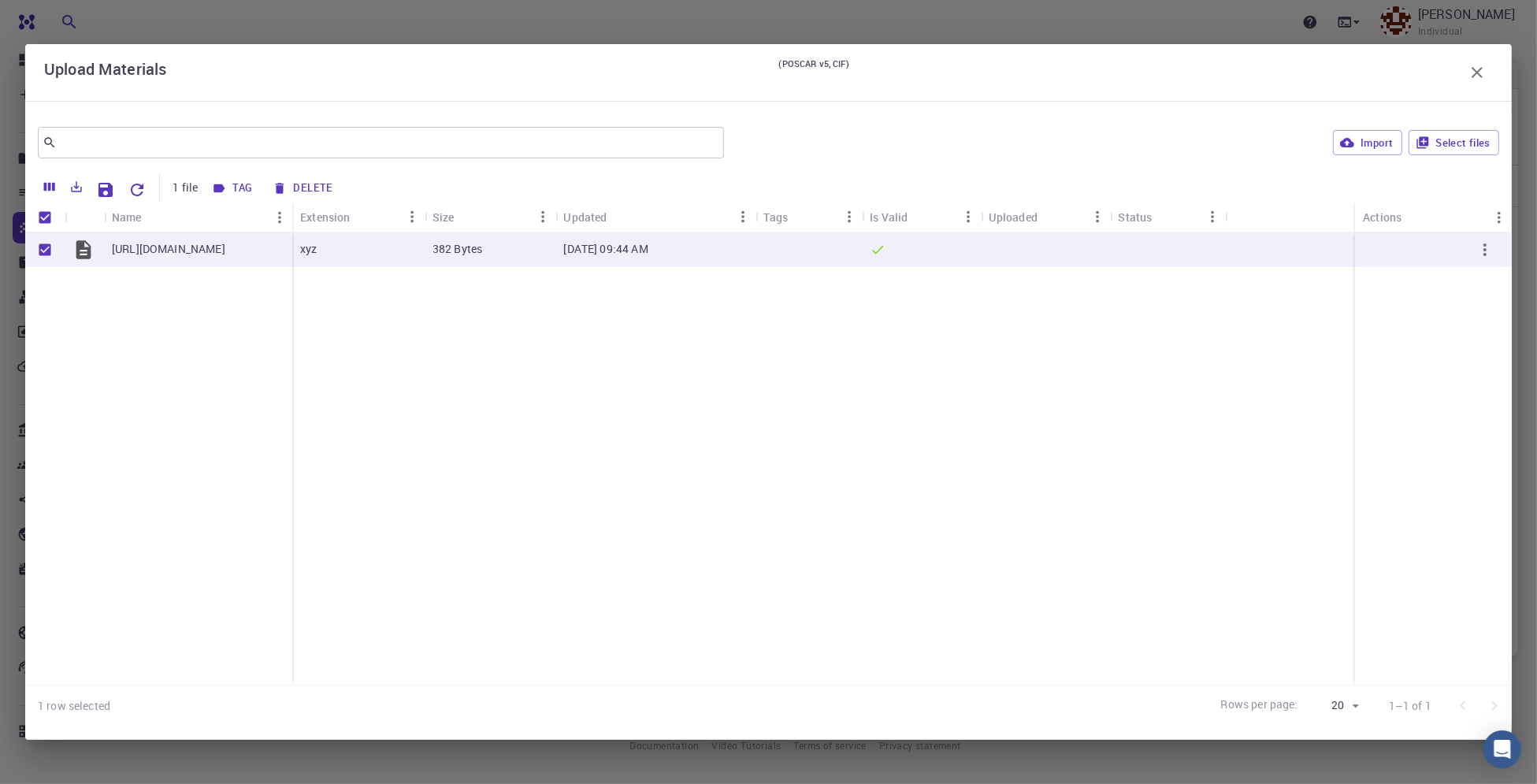
click at [108, 188] on icon "Save Explorer Settings" at bounding box center [106, 190] width 15 height 15
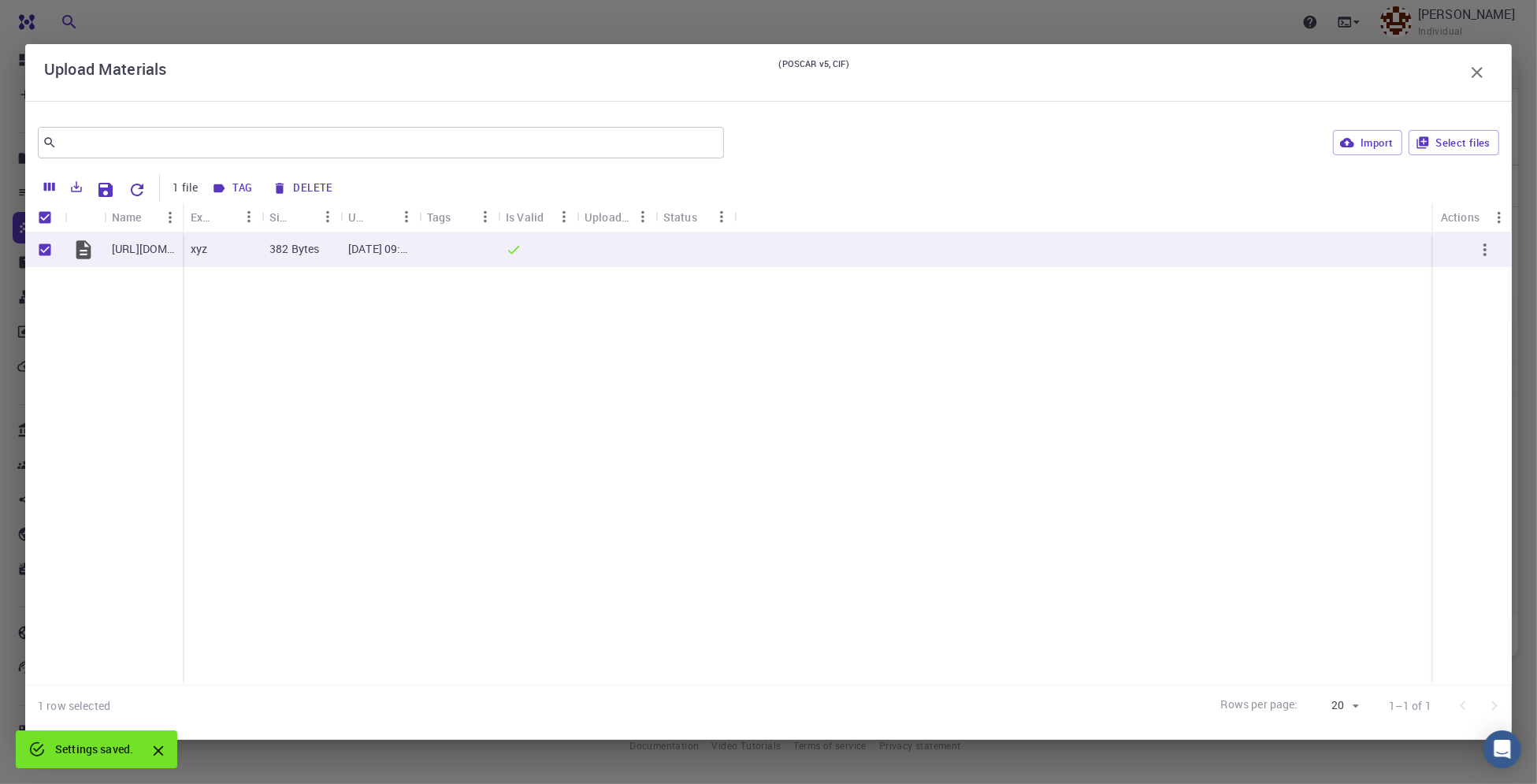
click at [241, 189] on button "Tag" at bounding box center [233, 189] width 51 height 26
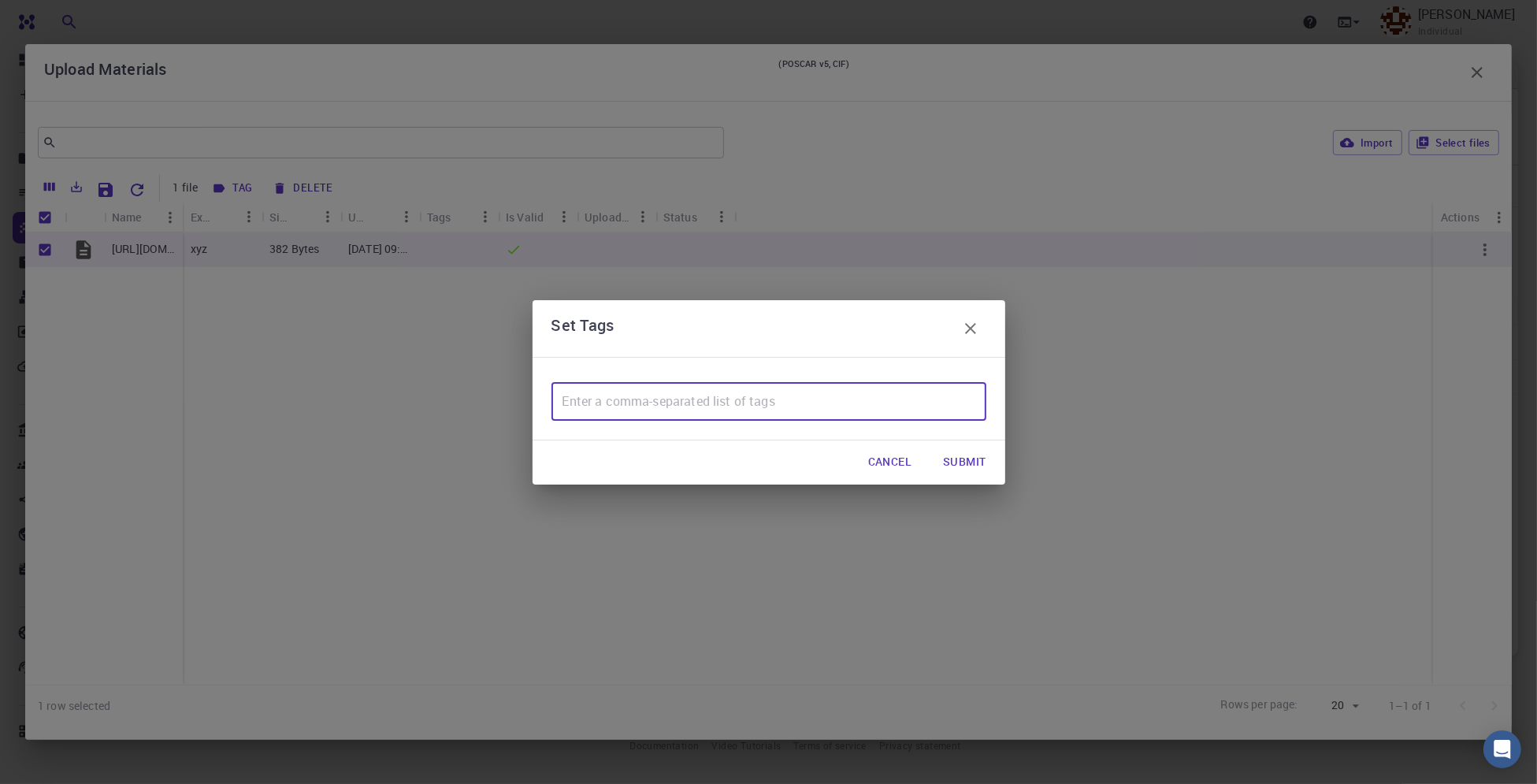
click at [927, 417] on input "text" at bounding box center [769, 401] width 435 height 37
click at [969, 330] on icon "button" at bounding box center [971, 328] width 11 height 11
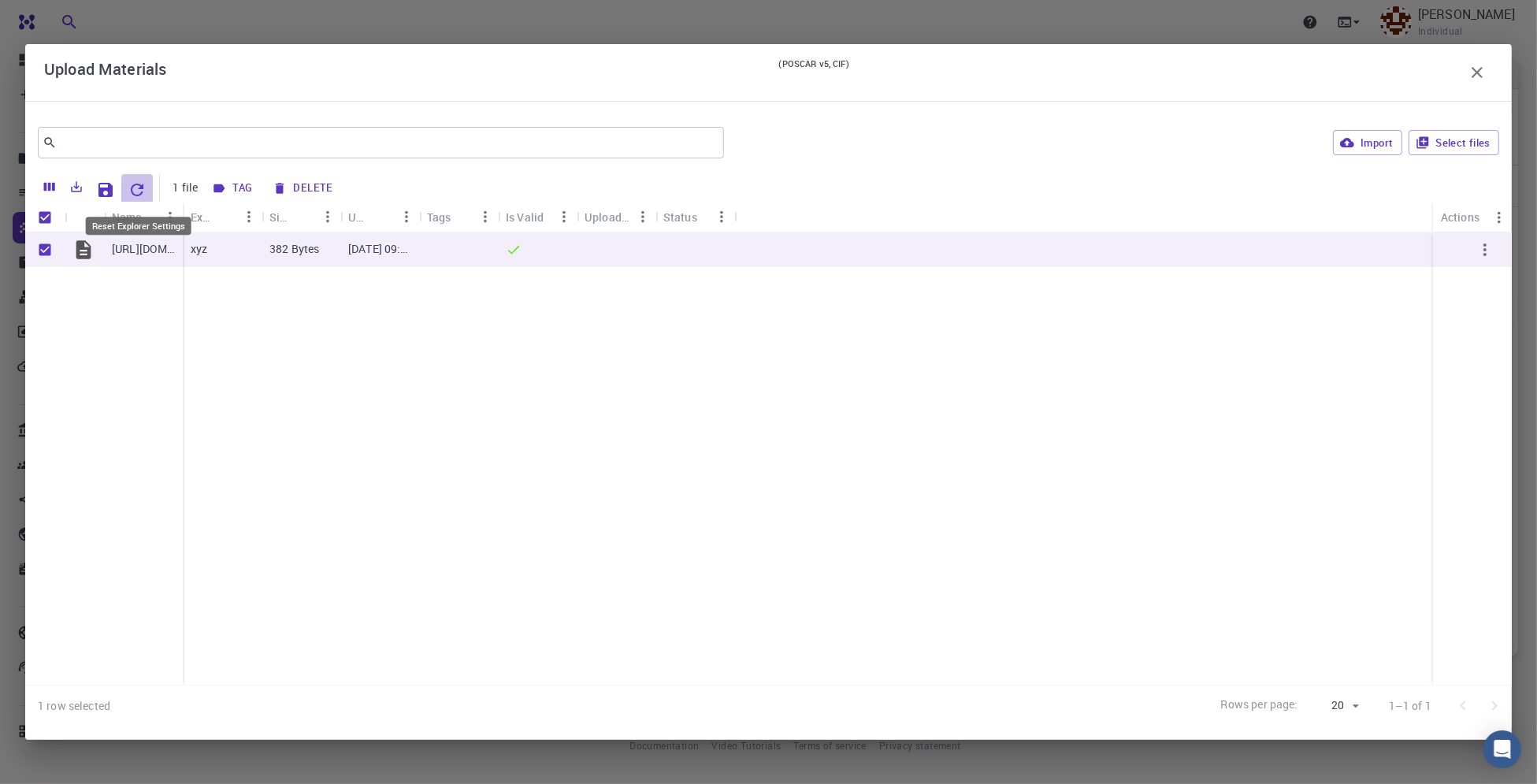
click at [139, 191] on icon "Reset Explorer Settings" at bounding box center [137, 190] width 19 height 19
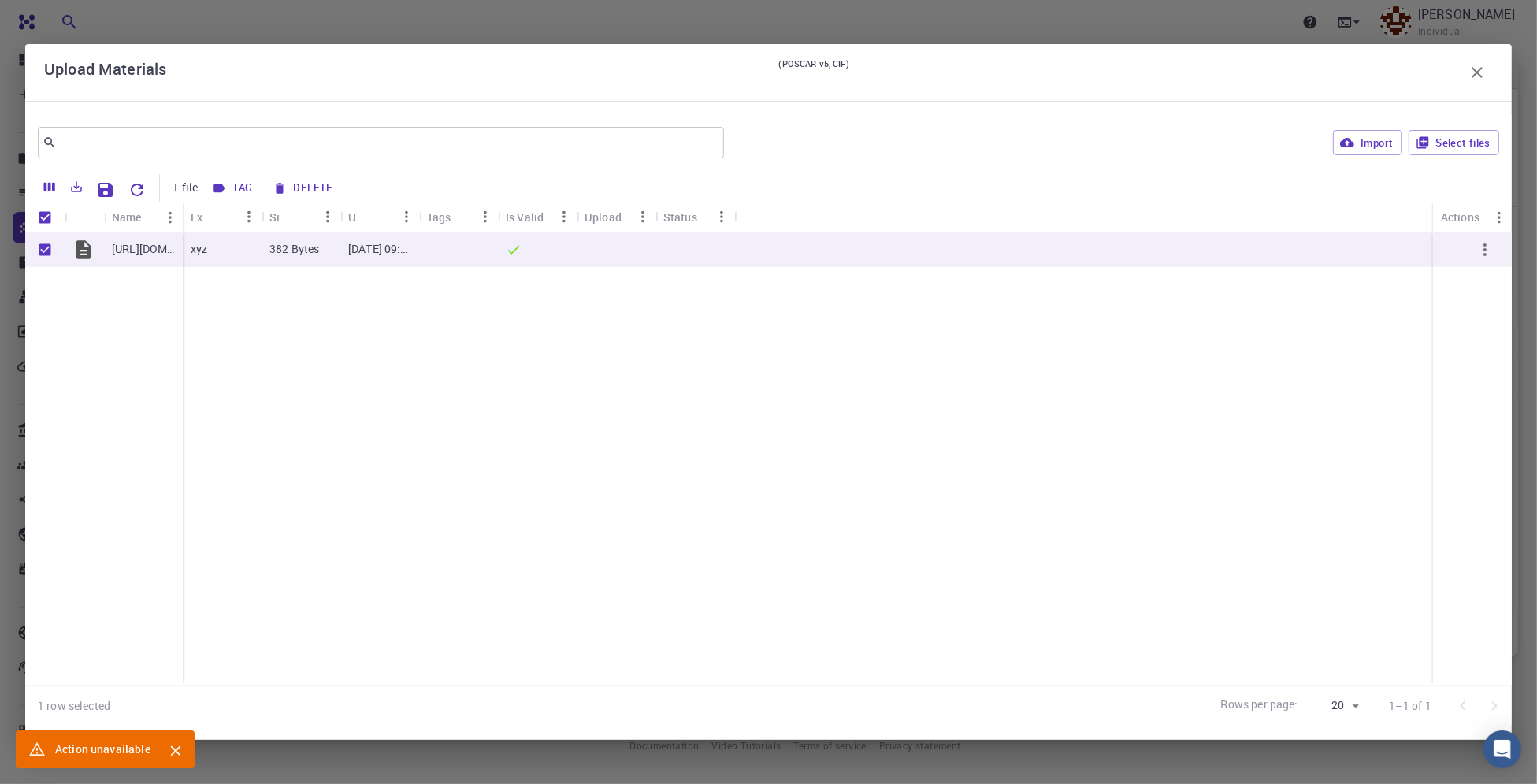
click at [1196, 483] on div "IS_NaBH4_MeOH.xyz xyz 382 Bytes Aug 19, 2025, 09:44 AM" at bounding box center [769, 459] width 1487 height 452
click at [1477, 264] on button "button" at bounding box center [1485, 249] width 37 height 37
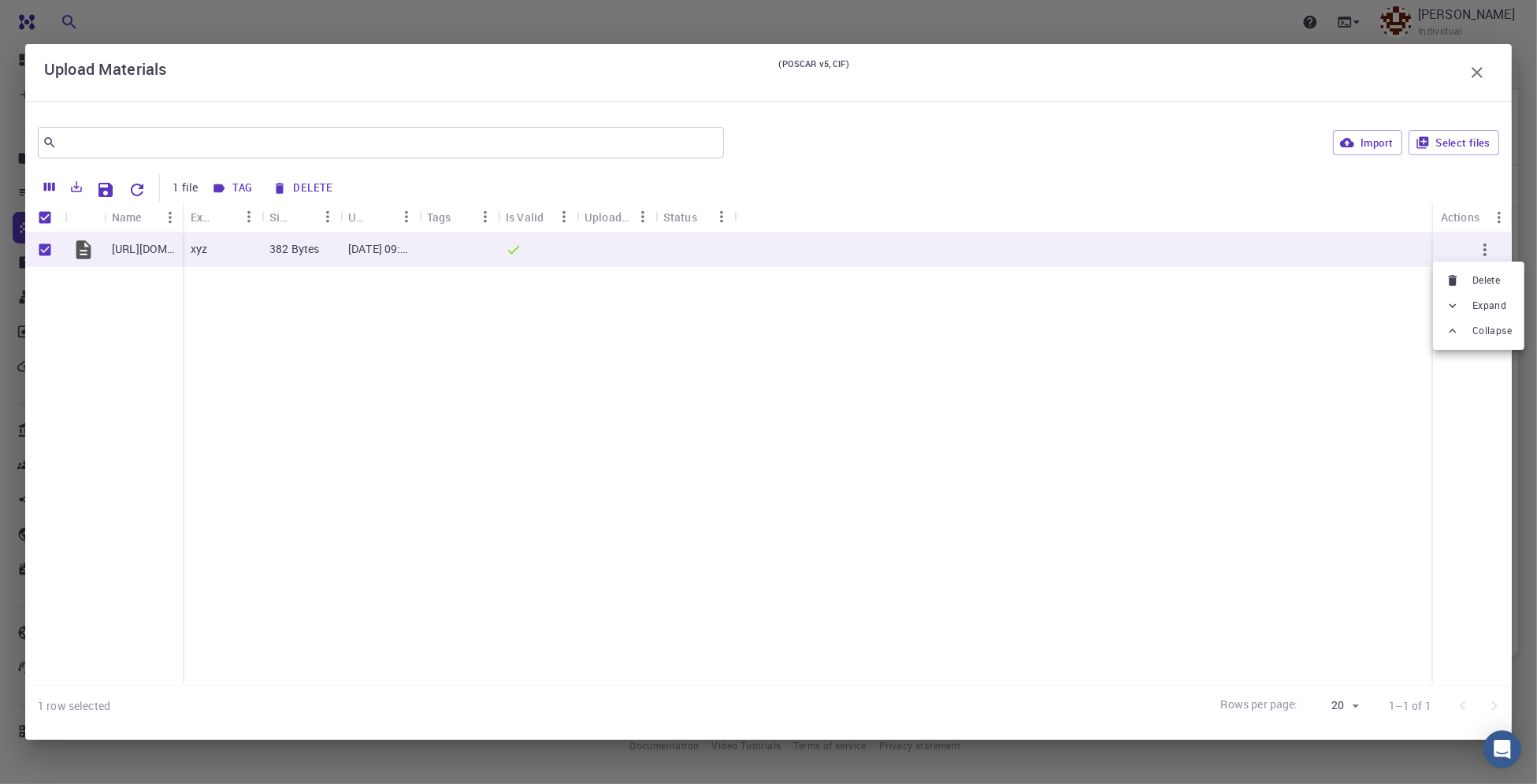
click at [1281, 327] on div at bounding box center [768, 392] width 1537 height 784
click at [1375, 141] on button "Import" at bounding box center [1367, 143] width 68 height 26
checkbox input "false"
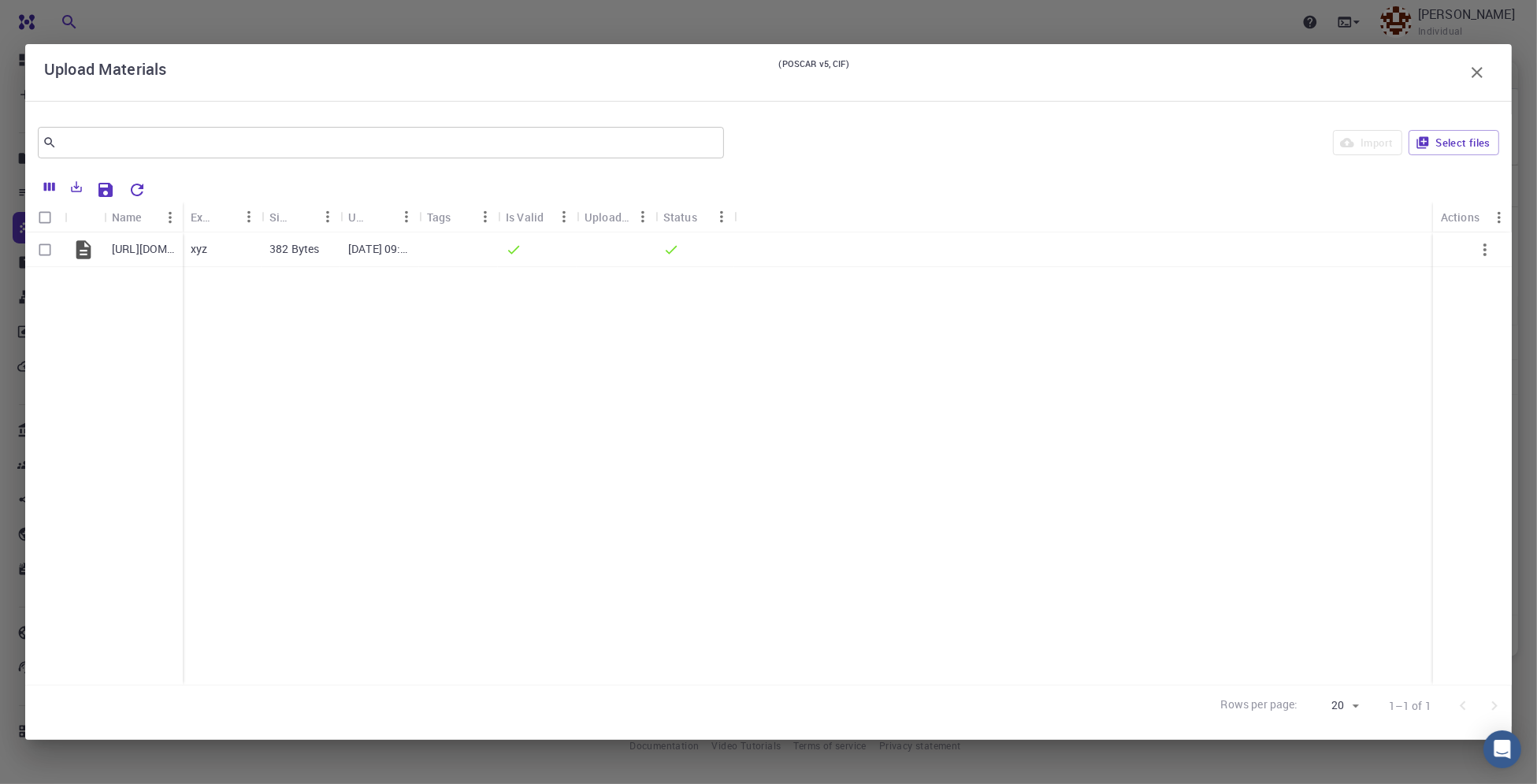
click at [1475, 69] on icon "button" at bounding box center [1478, 72] width 11 height 11
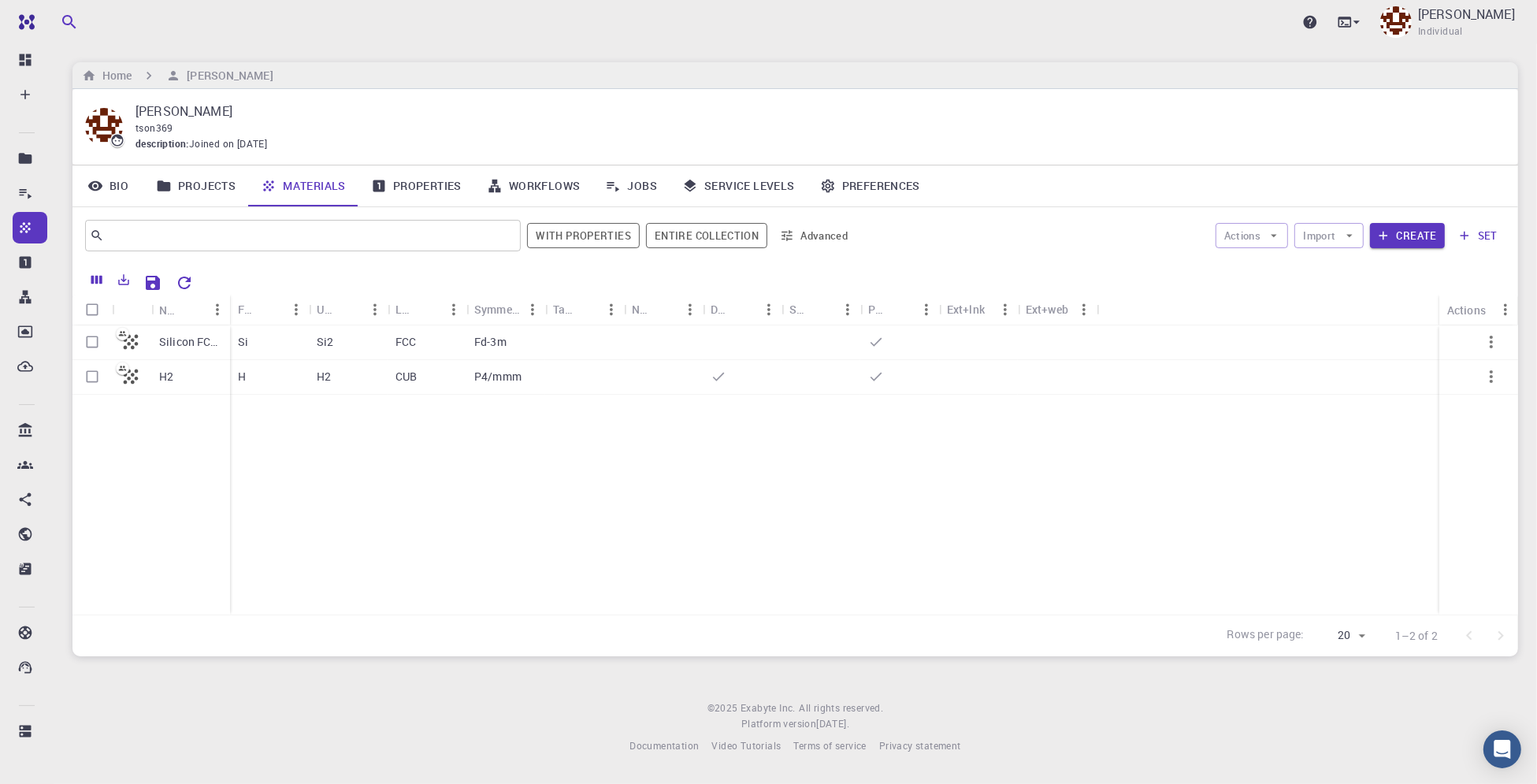
click at [449, 191] on link "Properties" at bounding box center [416, 185] width 116 height 41
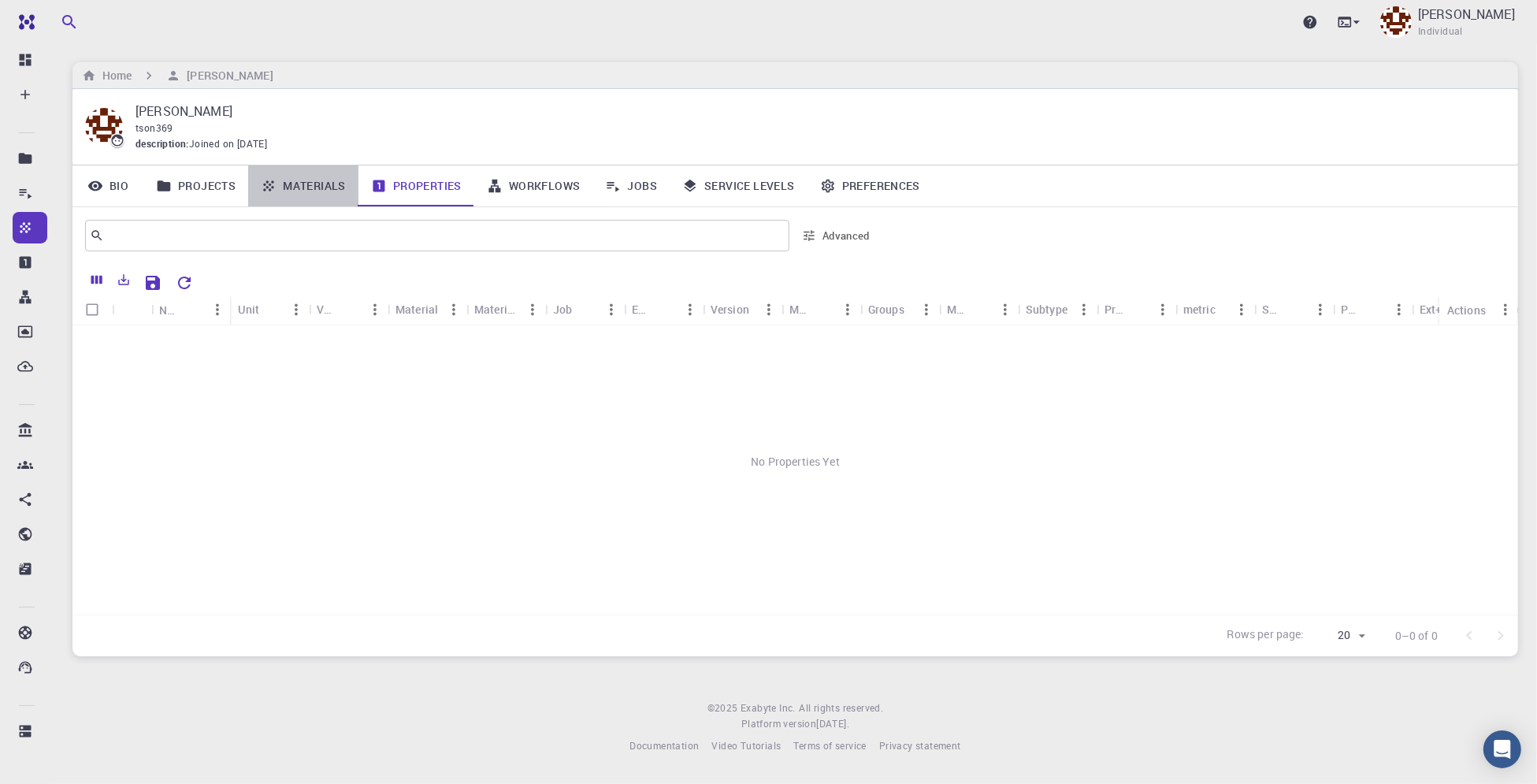
click at [335, 192] on link "Materials" at bounding box center [303, 185] width 110 height 41
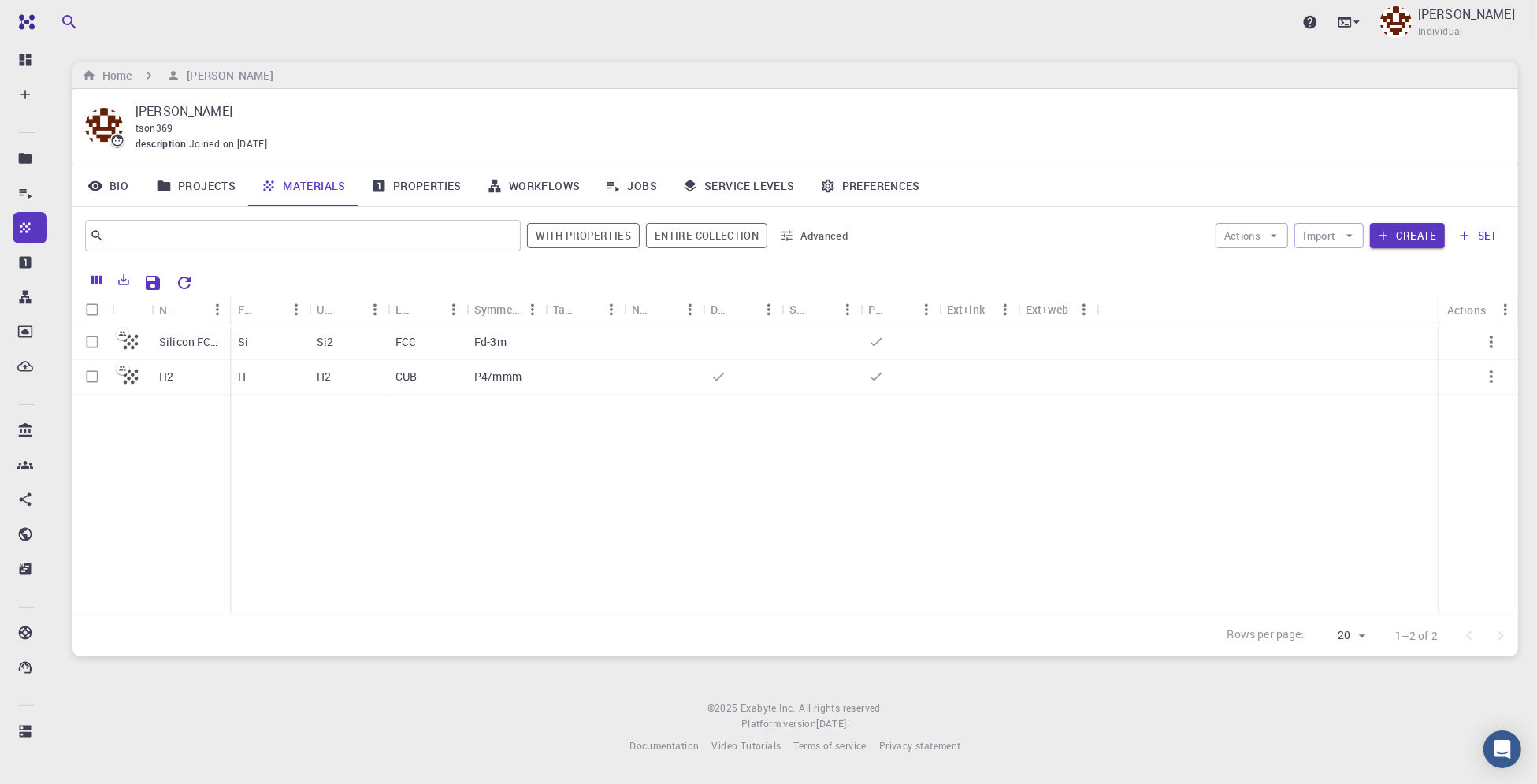
click at [669, 463] on div "Silicon FCC (clone) (clone) H2 Si Si2 FCC Fd-3m H H2 CUB P4/mmm" at bounding box center [794, 469] width 1446 height 289
click at [1274, 234] on icon "button" at bounding box center [1274, 236] width 15 height 15
click at [1340, 232] on button "Import" at bounding box center [1328, 235] width 68 height 26
click at [1345, 270] on span "Upload File" at bounding box center [1388, 265] width 100 height 15
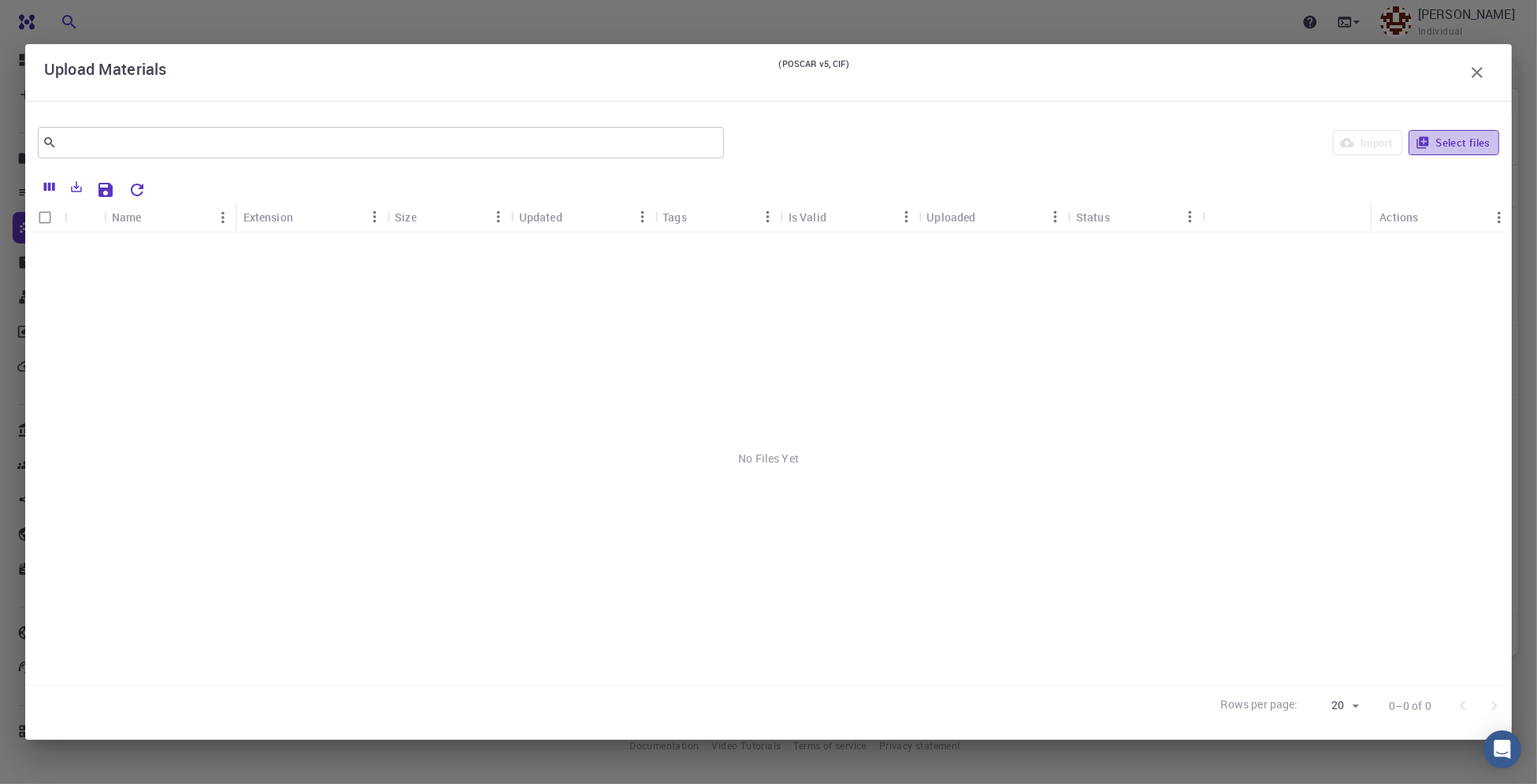
click at [1456, 140] on button "Select files" at bounding box center [1454, 143] width 90 height 26
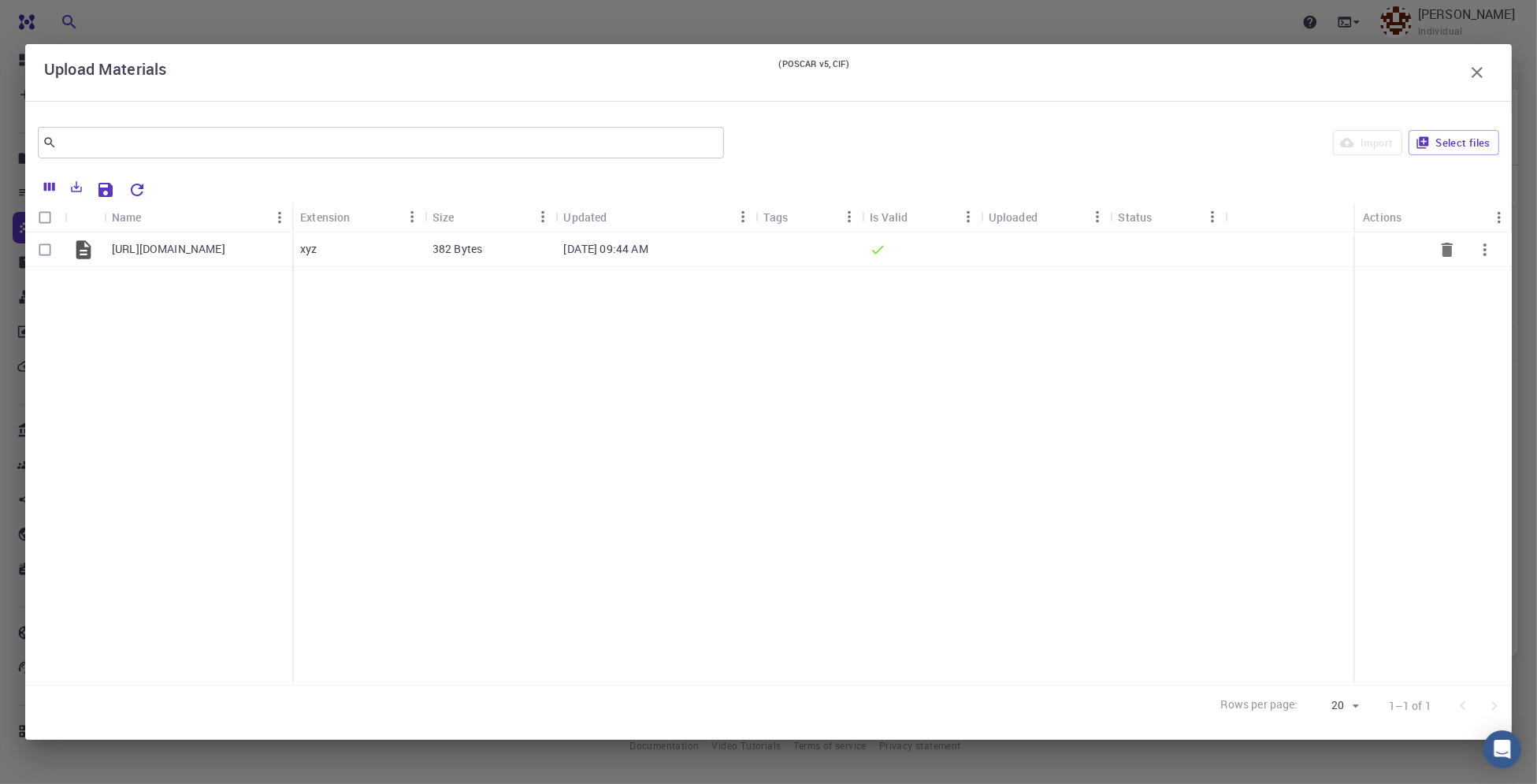
click at [40, 246] on input "Select row" at bounding box center [45, 249] width 30 height 30
checkbox input "true"
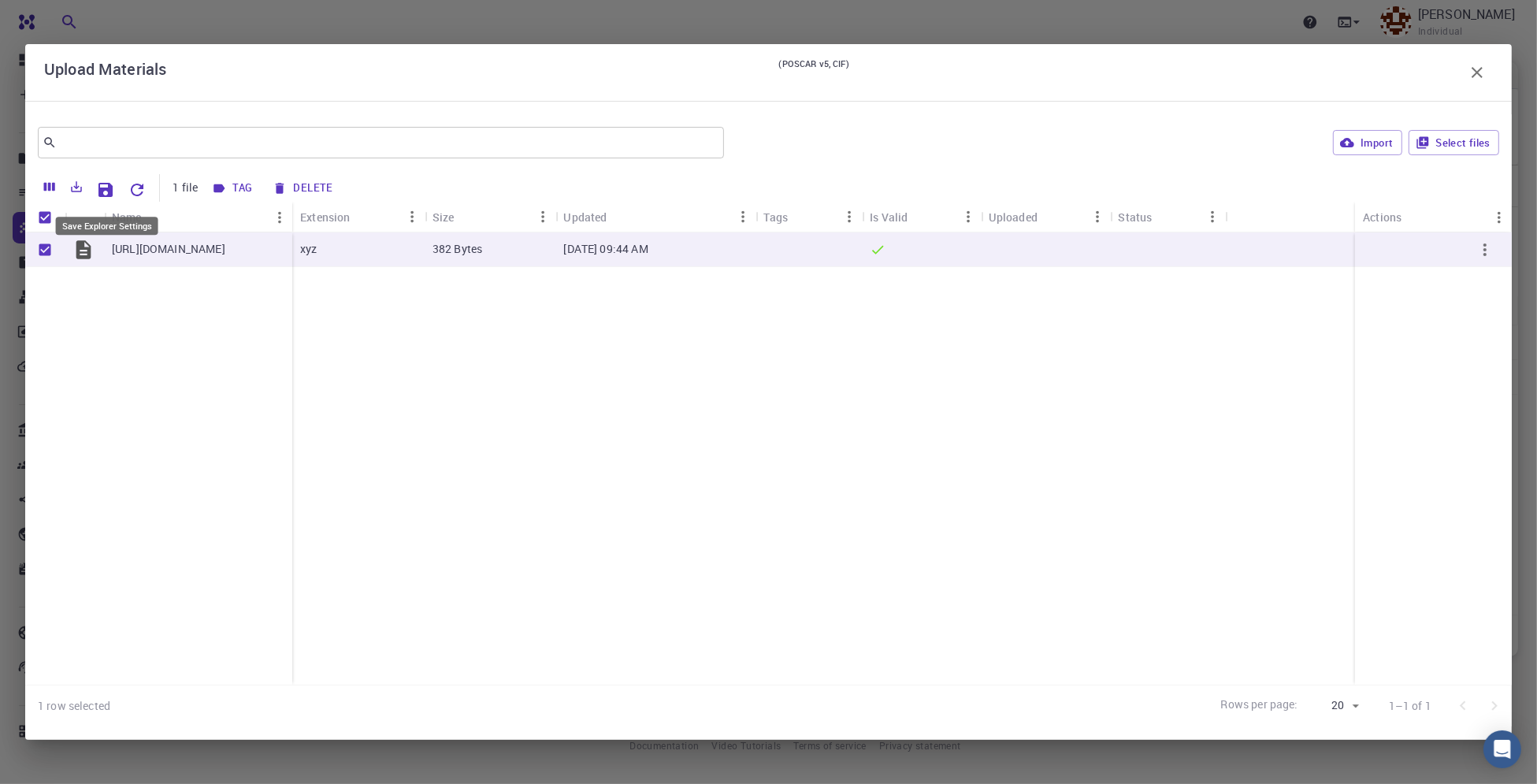
click at [113, 192] on icon "Save Explorer Settings" at bounding box center [105, 190] width 19 height 19
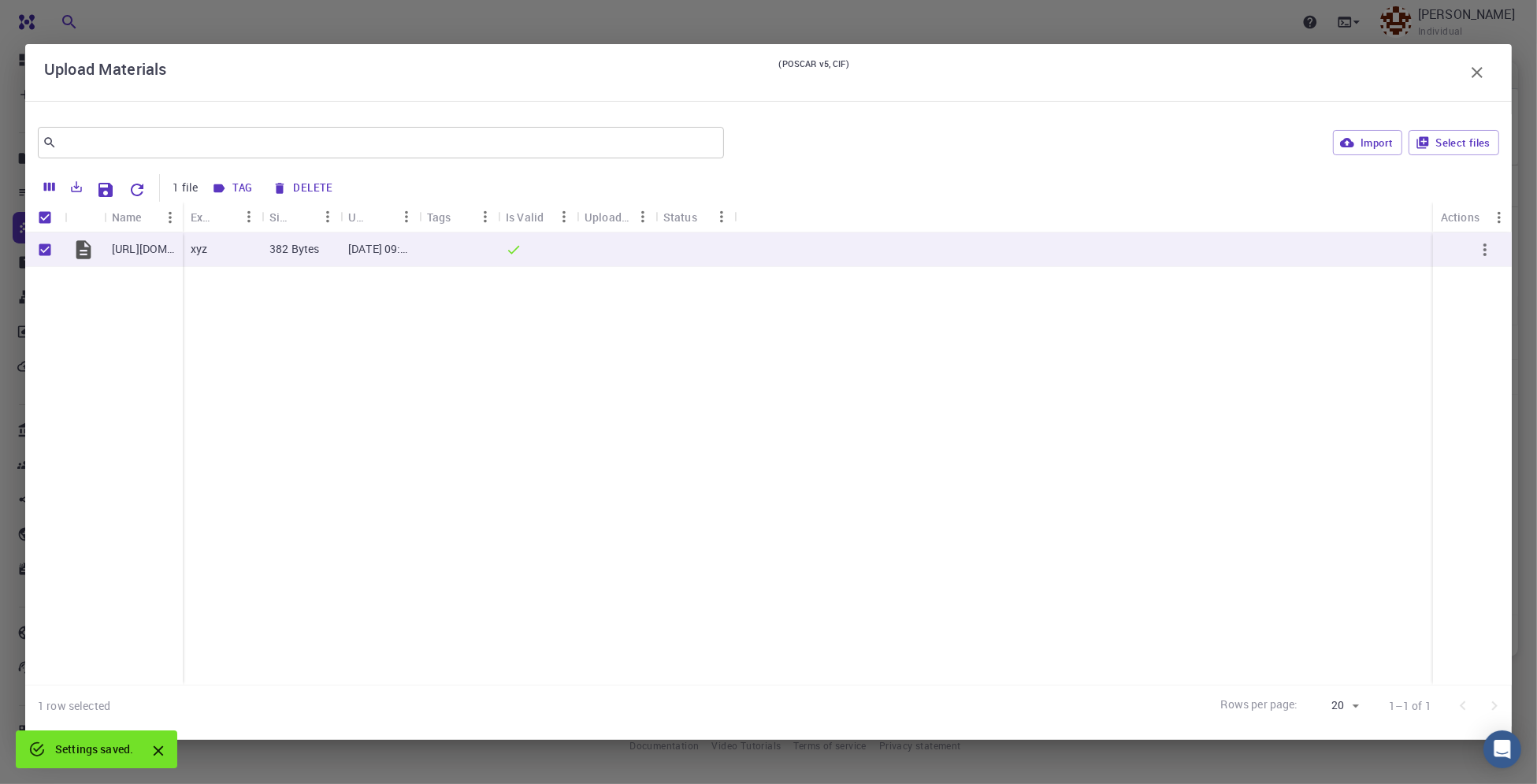
click at [155, 749] on icon "Close" at bounding box center [158, 750] width 17 height 17
click at [604, 604] on div "IS_NaBH4_MeOH.xyz xyz 382 Bytes Aug 19, 2025, 09:44 AM" at bounding box center [769, 459] width 1487 height 452
click at [589, 596] on div "IS_NaBH4_MeOH.xyz xyz 382 Bytes Aug 19, 2025, 09:44 AM" at bounding box center [769, 459] width 1487 height 452
click at [1376, 143] on button "Import" at bounding box center [1367, 143] width 68 height 26
checkbox input "false"
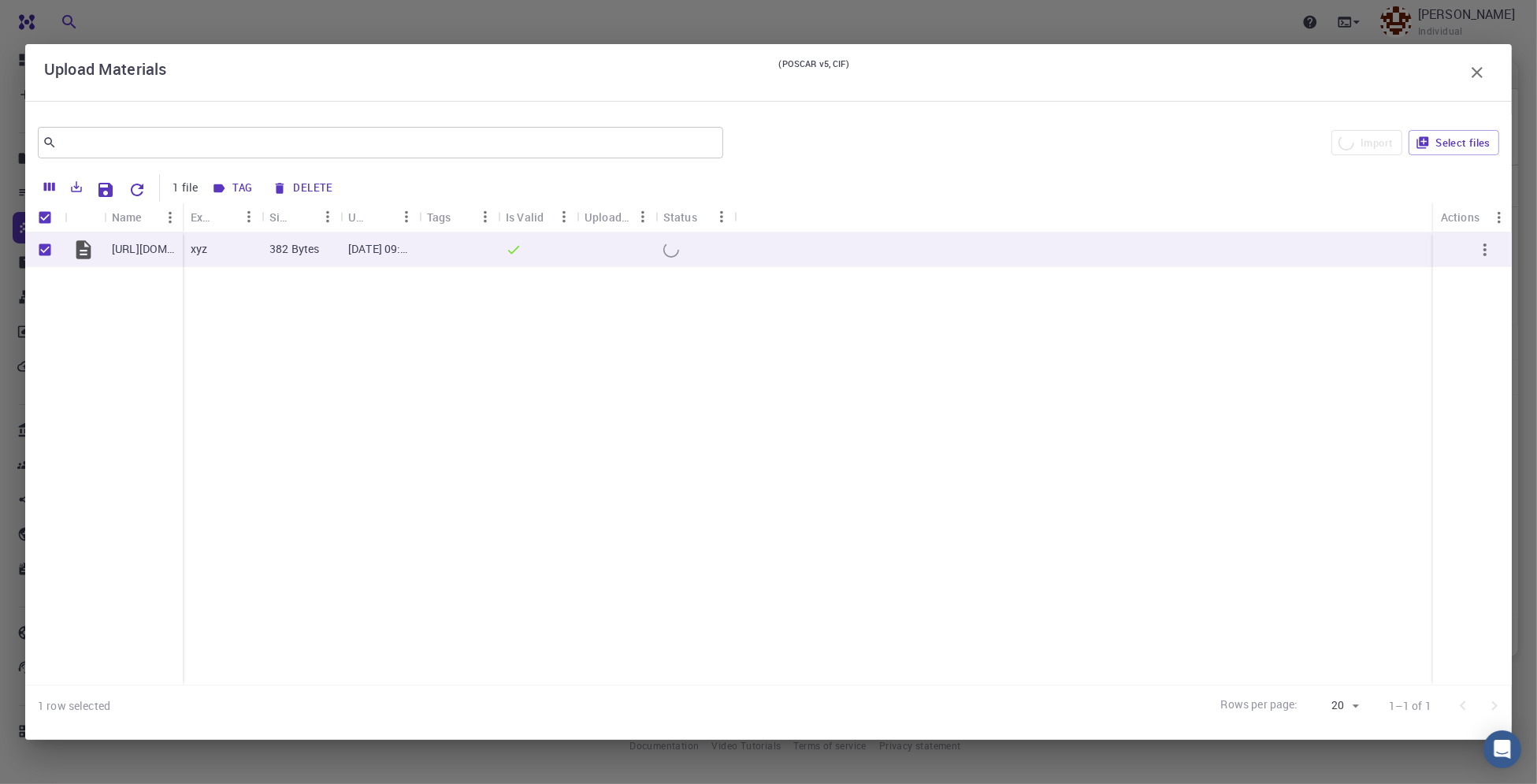
checkbox input "false"
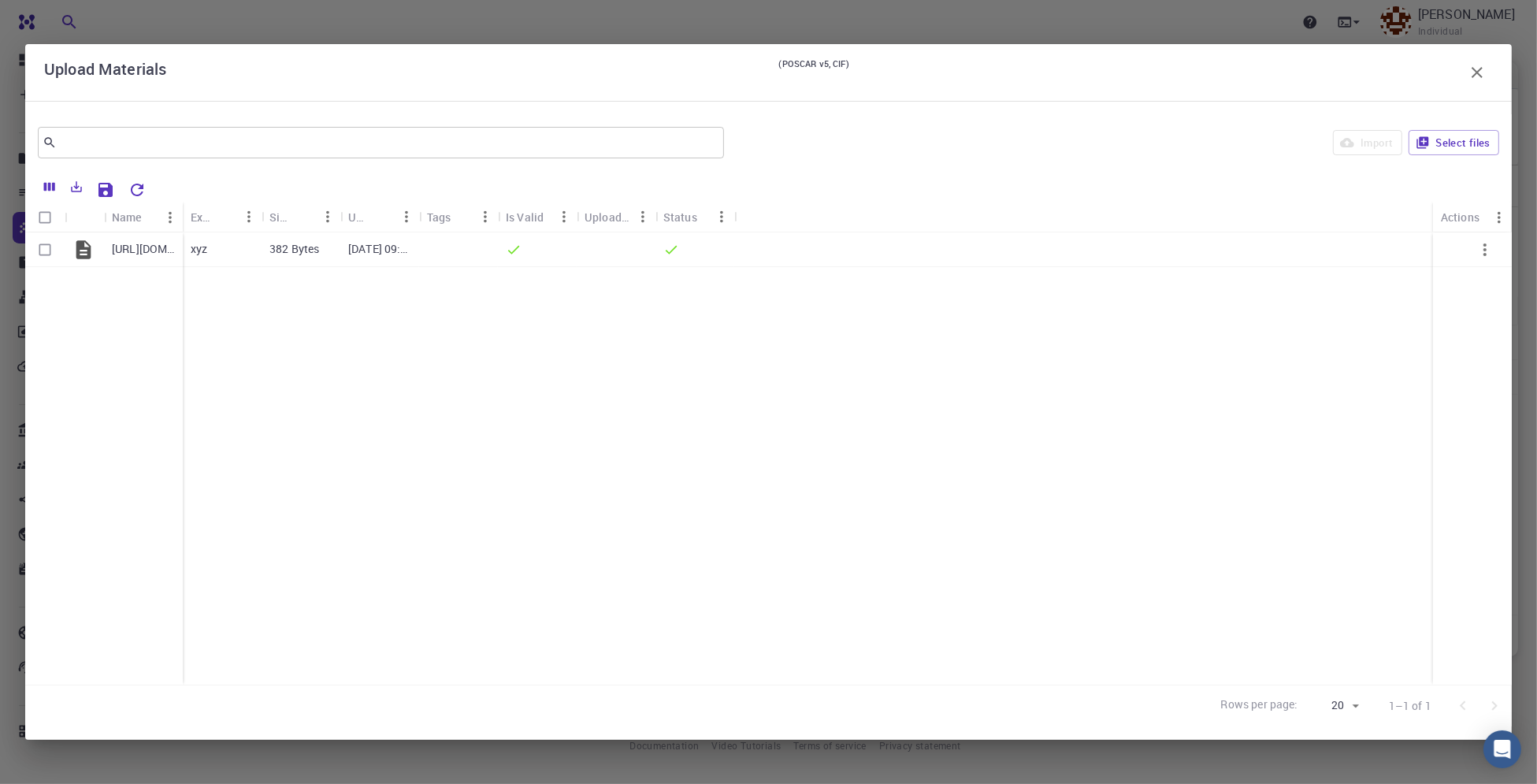
drag, startPoint x: 1481, startPoint y: 75, endPoint x: 1179, endPoint y: 222, distance: 335.9
click at [1482, 75] on icon "button" at bounding box center [1477, 72] width 19 height 19
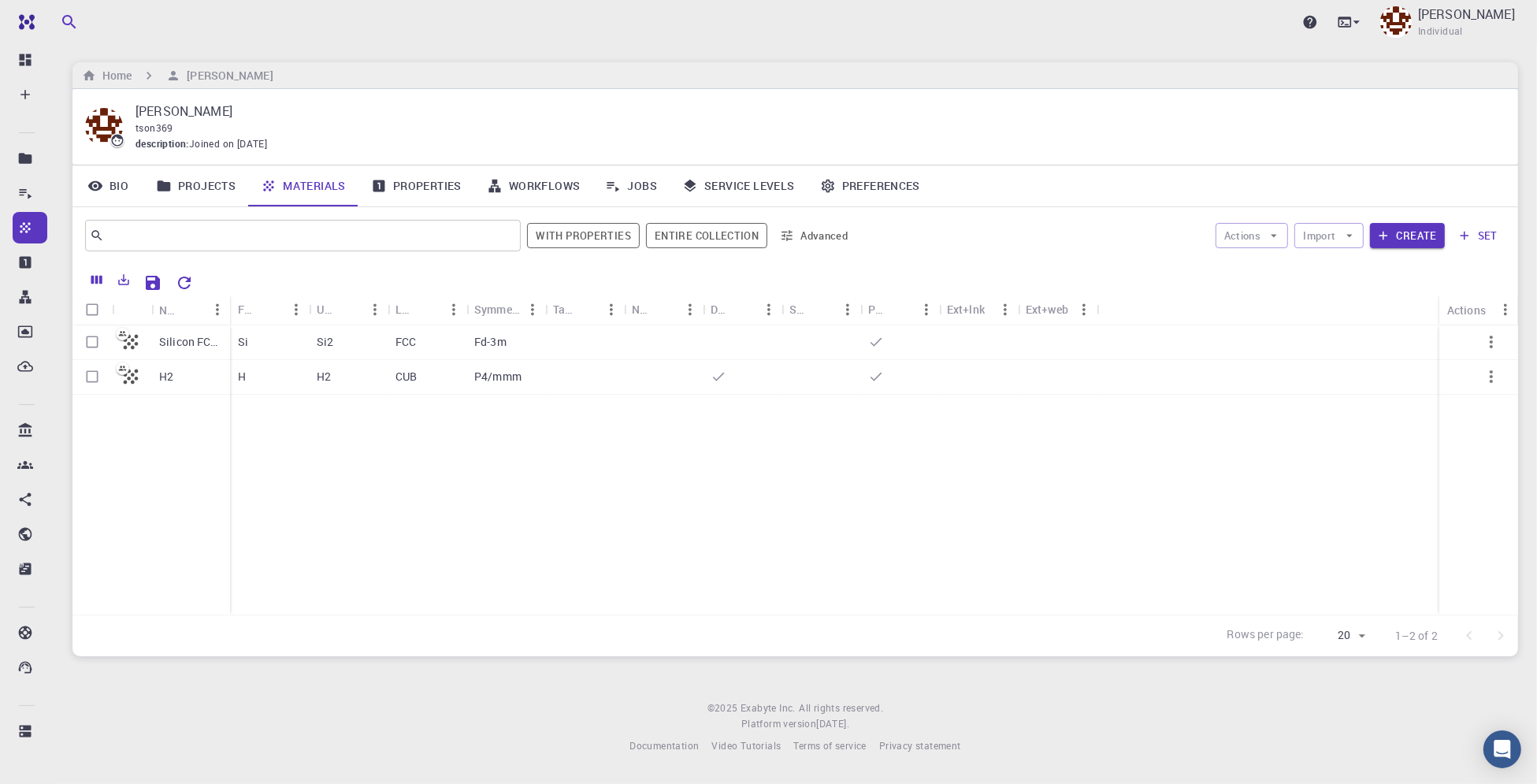
click at [645, 187] on link "Jobs" at bounding box center [631, 185] width 78 height 41
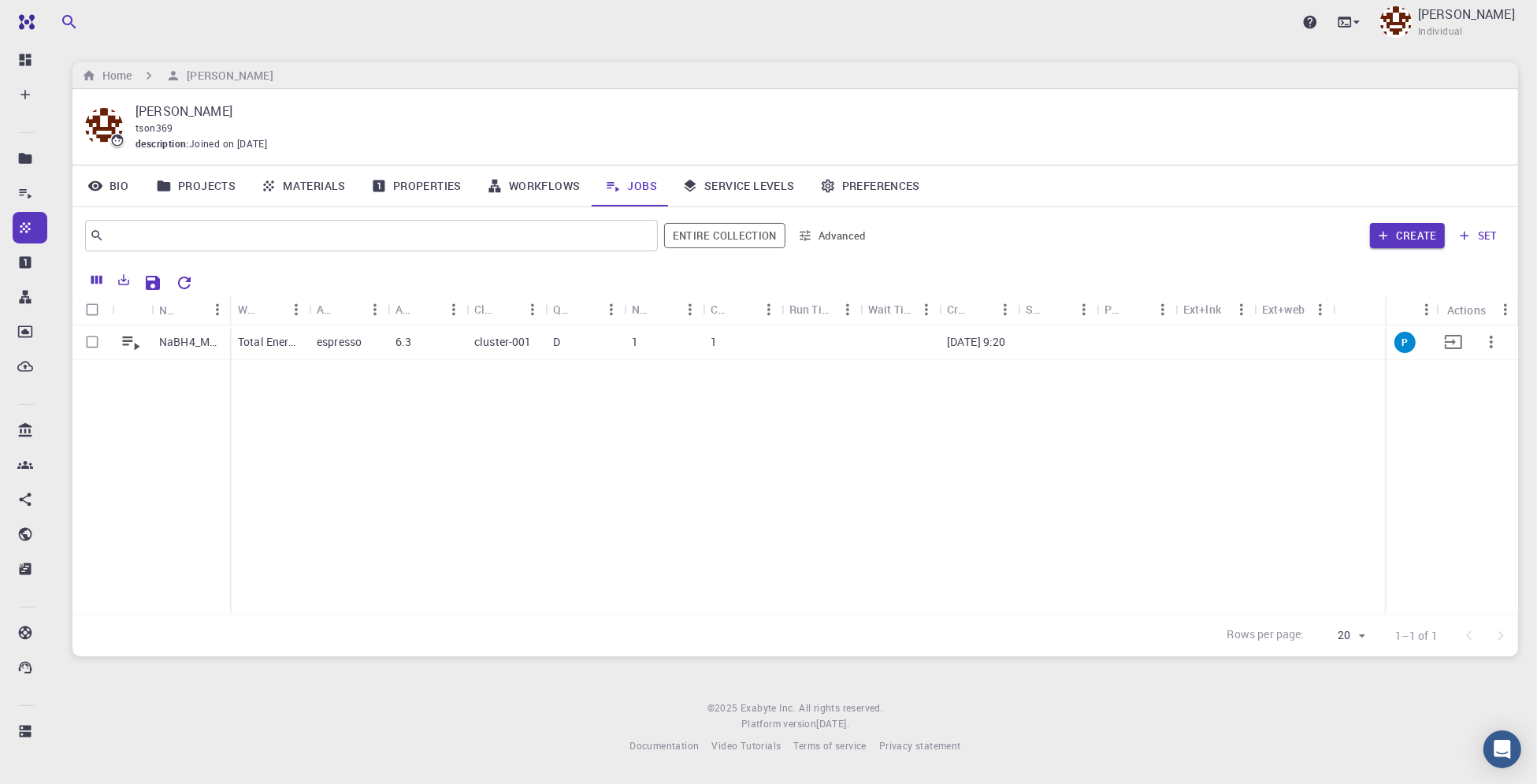
click at [190, 344] on p "NaBH4_MeOH" at bounding box center [190, 341] width 63 height 15
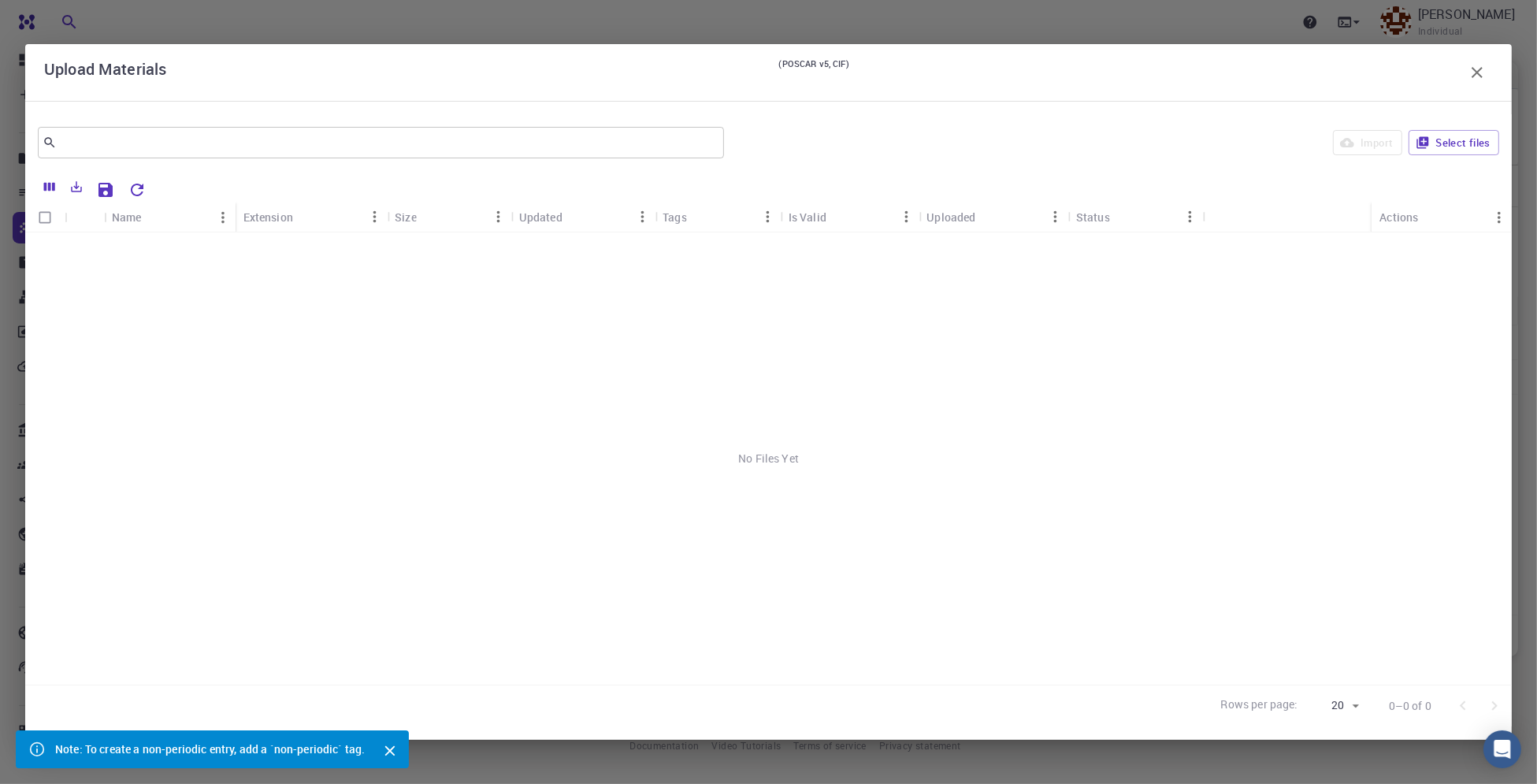
click at [1369, 150] on div "Import Select files" at bounding box center [1115, 142] width 769 height 37
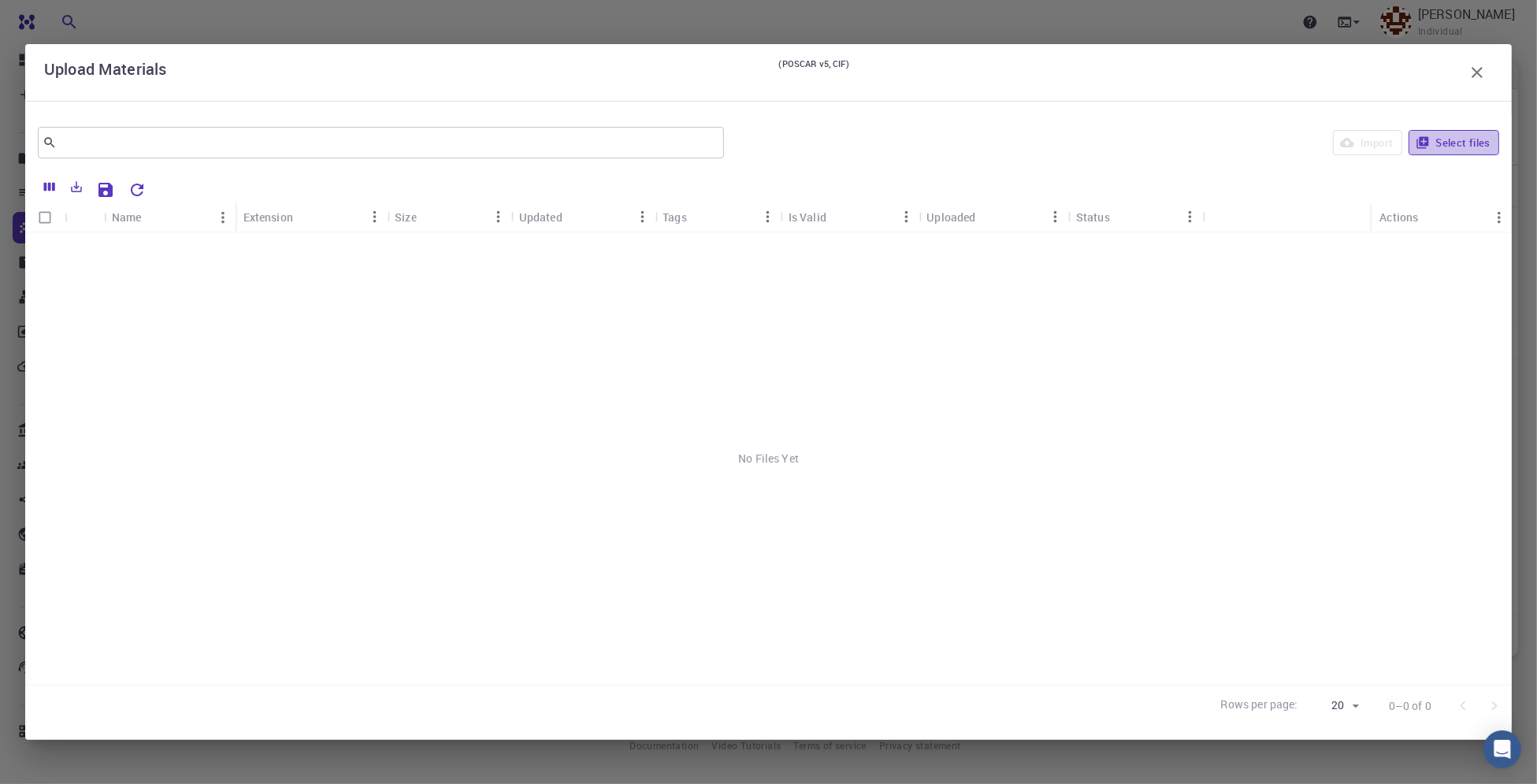
click at [1462, 147] on button "Select files" at bounding box center [1454, 143] width 90 height 26
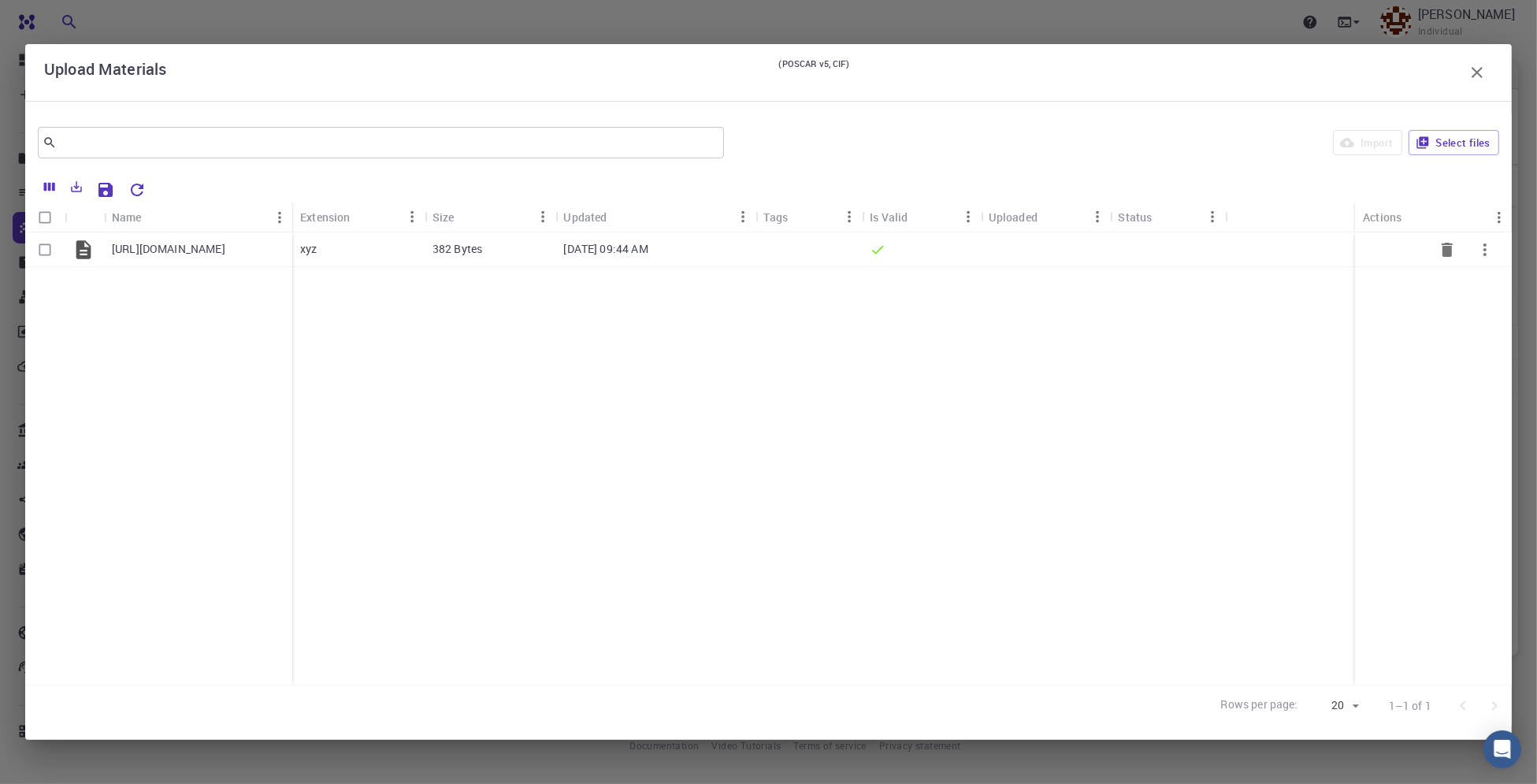
drag, startPoint x: 49, startPoint y: 246, endPoint x: 62, endPoint y: 240, distance: 14.3
click at [50, 245] on input "Select row" at bounding box center [45, 249] width 30 height 30
checkbox input "true"
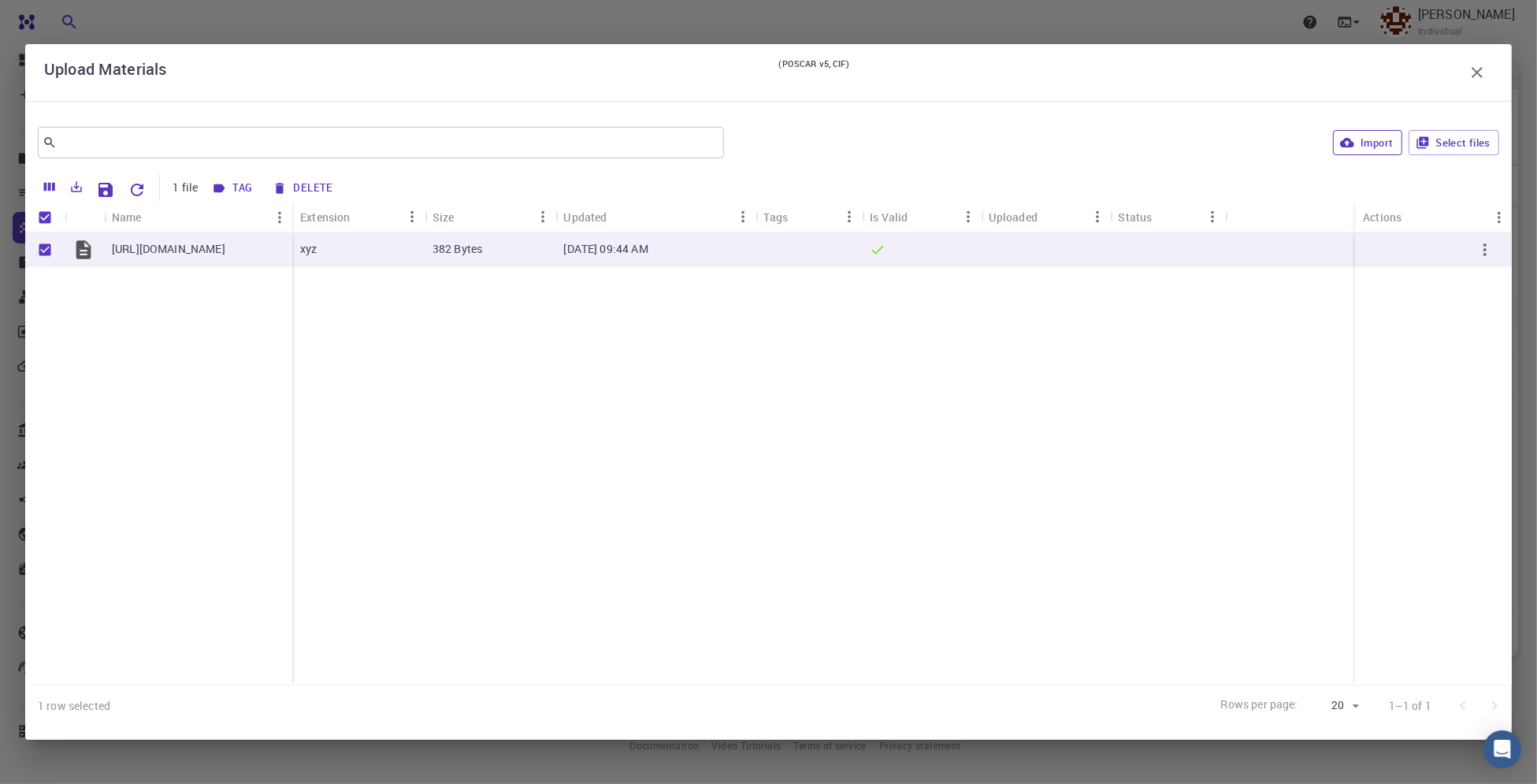
click at [1365, 143] on button "Import" at bounding box center [1367, 143] width 68 height 26
checkbox input "false"
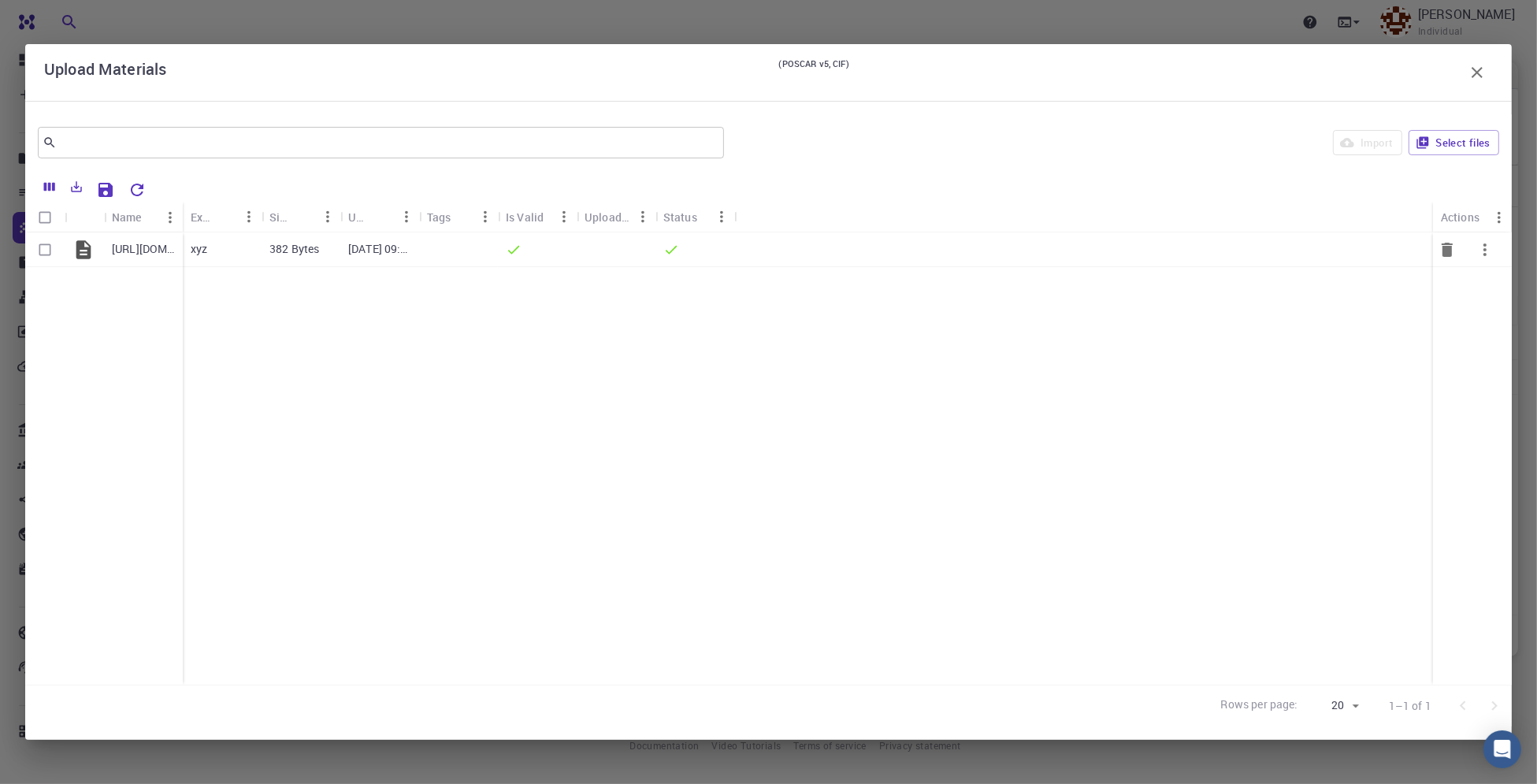
click at [1494, 250] on icon "button" at bounding box center [1485, 249] width 19 height 19
click at [1484, 67] on div at bounding box center [768, 392] width 1537 height 784
click at [1474, 76] on icon "button" at bounding box center [1478, 72] width 11 height 11
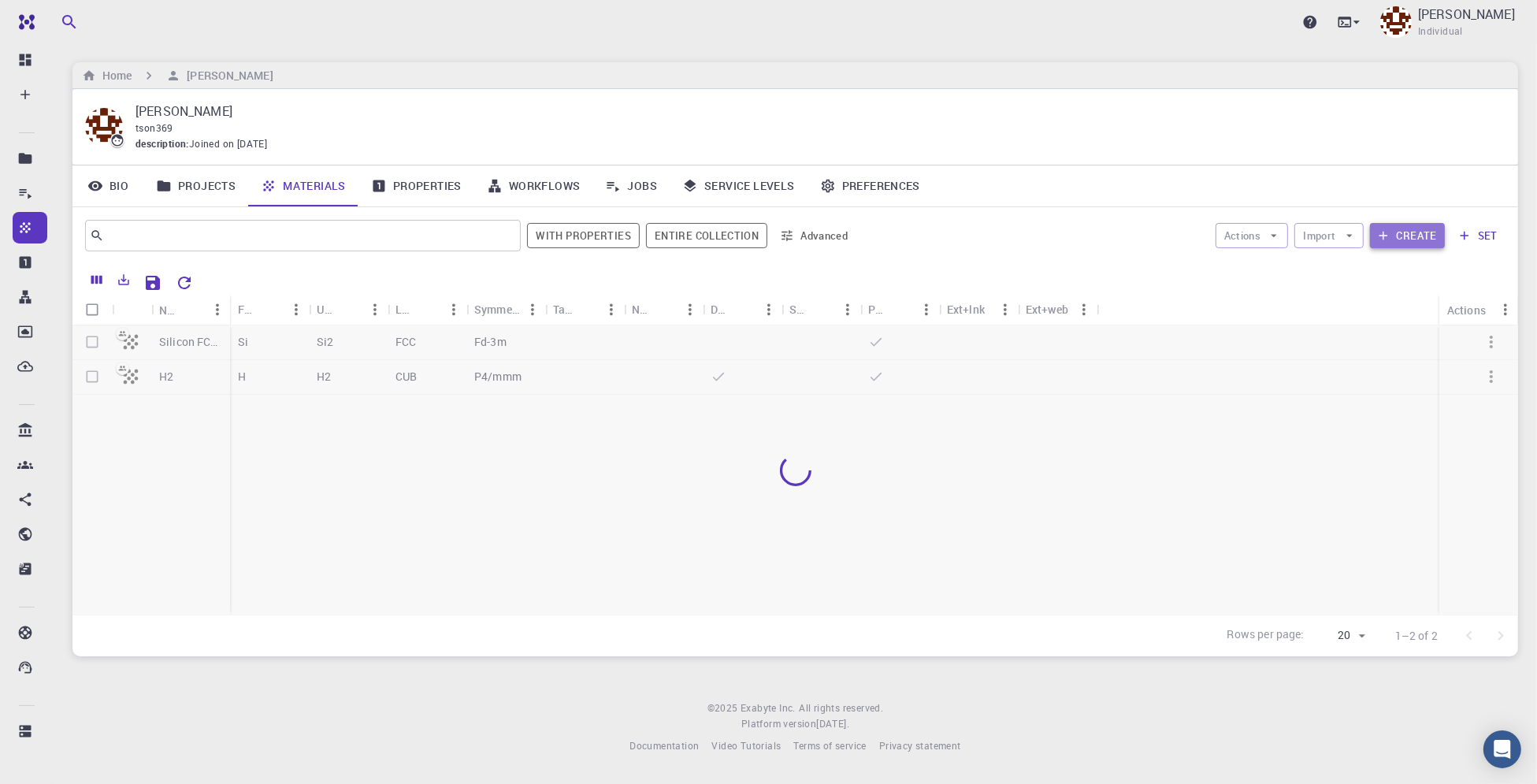
click at [1398, 231] on button "Create" at bounding box center [1407, 235] width 75 height 26
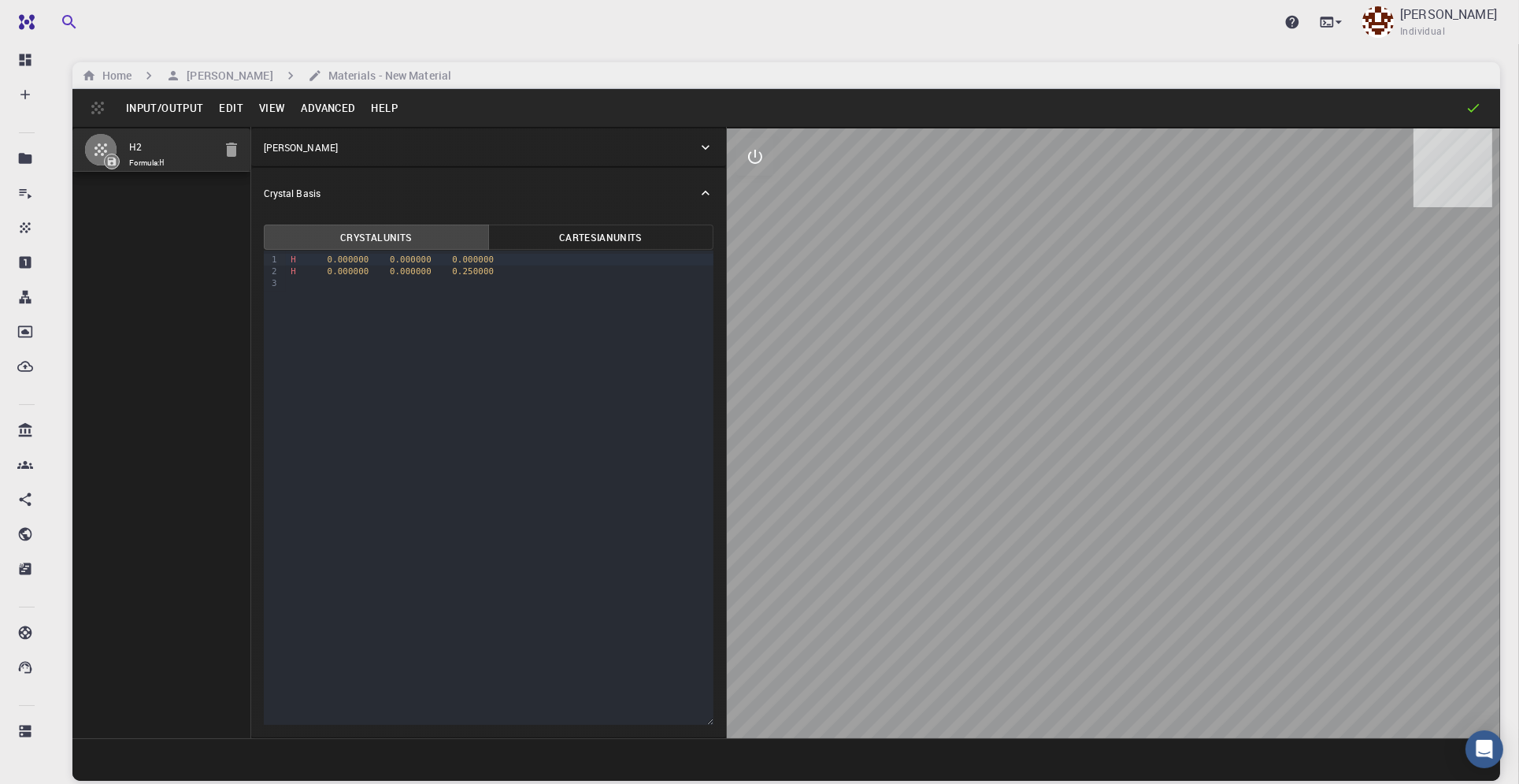
click at [167, 108] on button "Input/Output" at bounding box center [165, 108] width 93 height 26
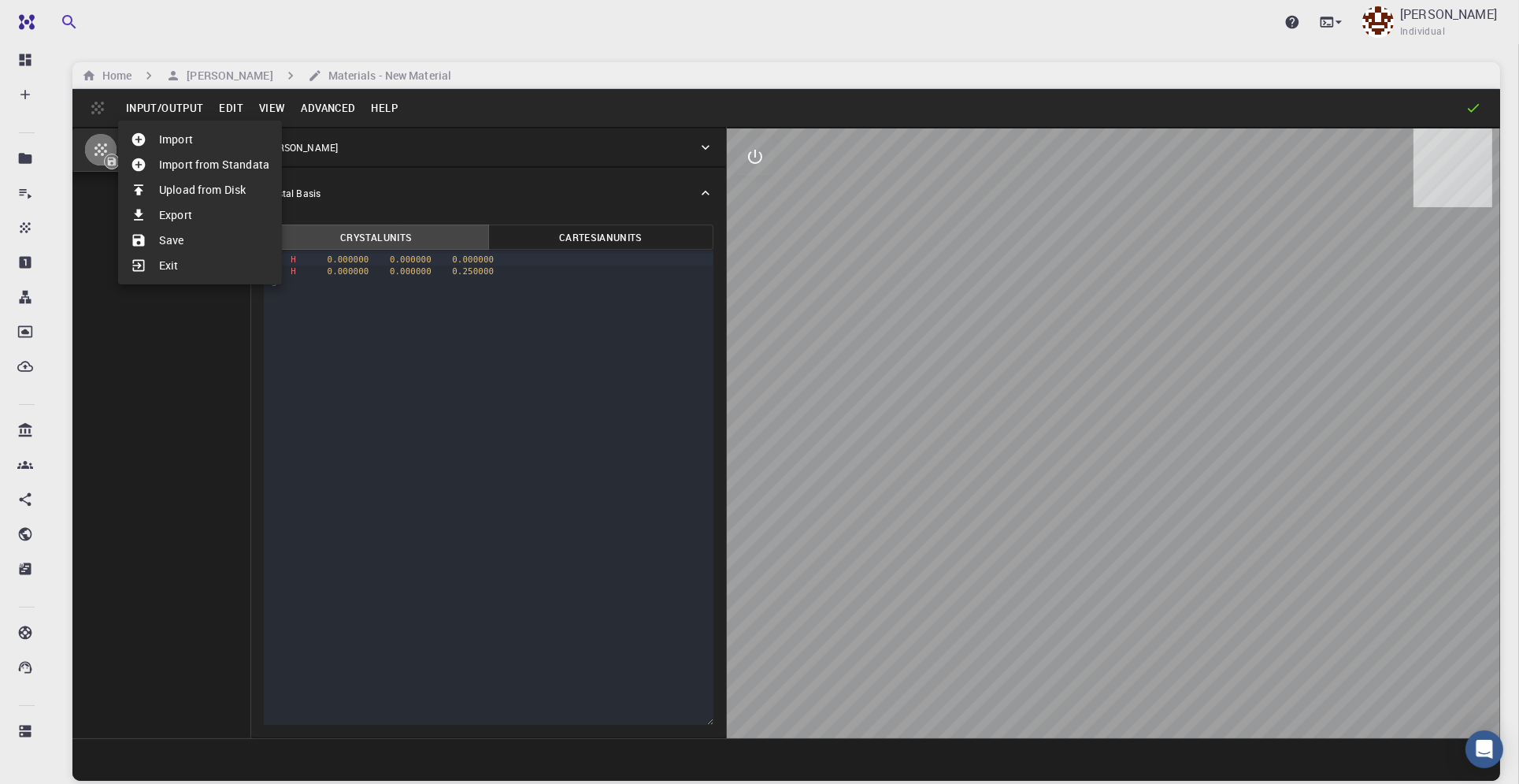
click at [181, 141] on li "Import" at bounding box center [201, 139] width 164 height 26
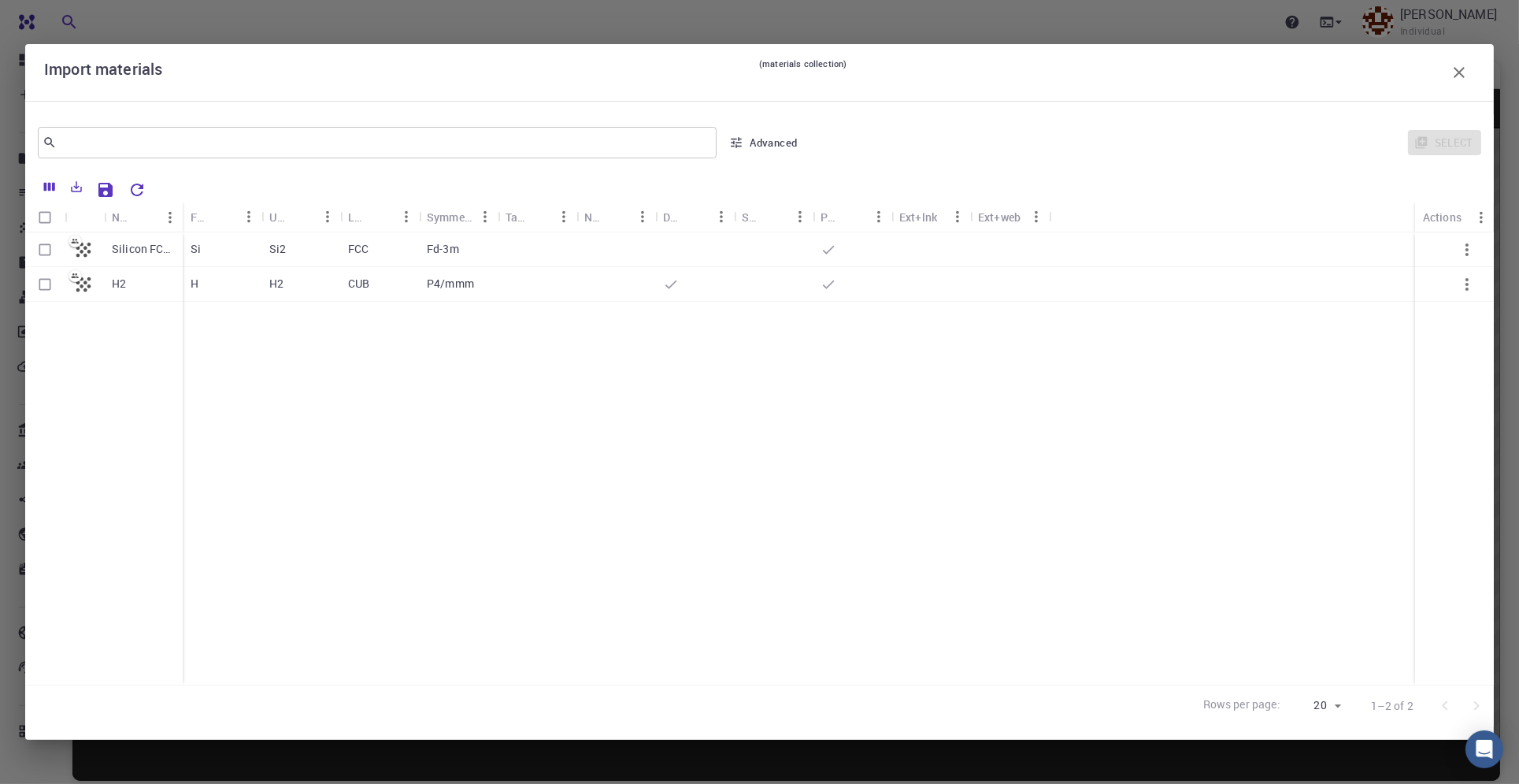
click at [1455, 71] on icon "button" at bounding box center [1459, 72] width 19 height 19
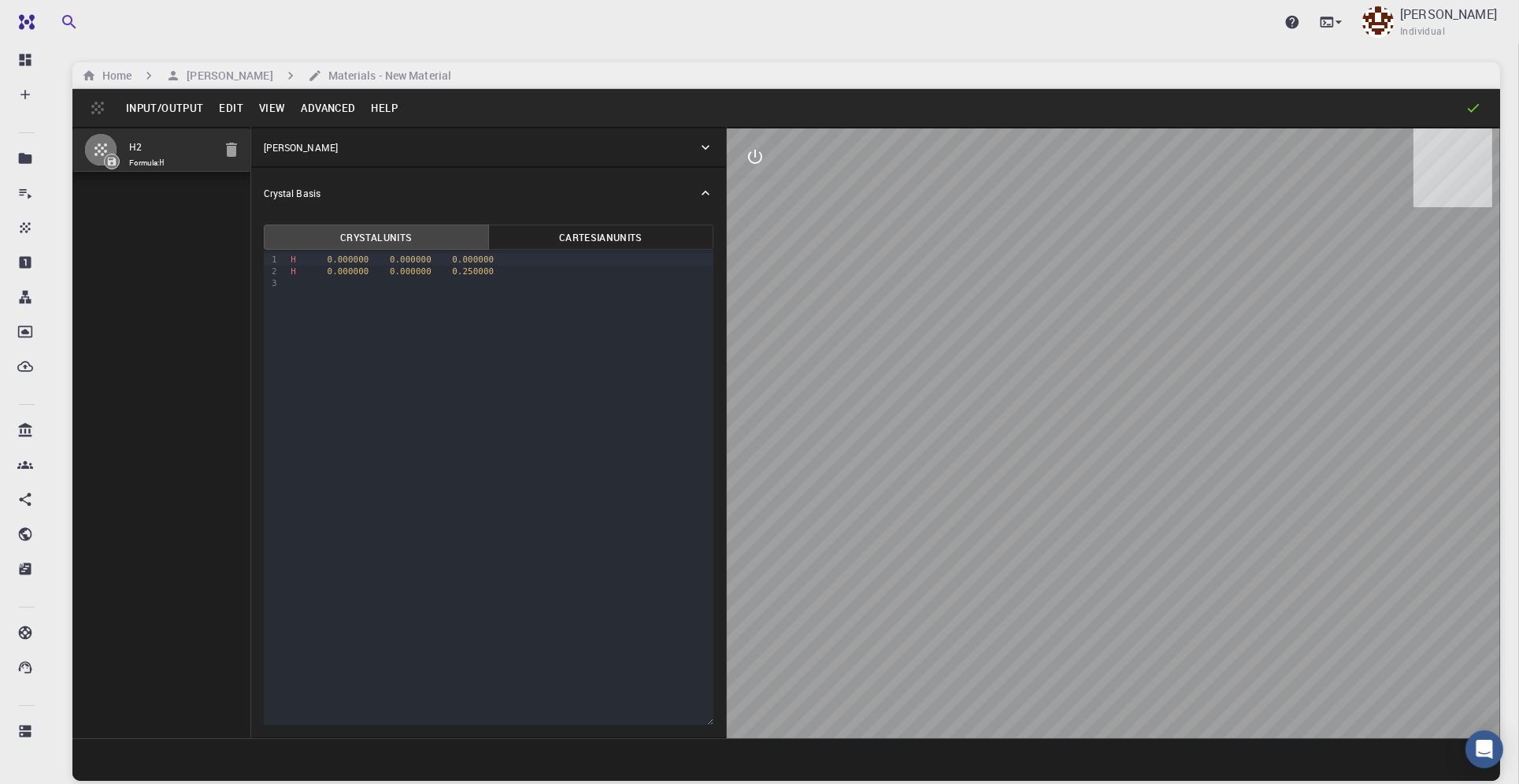
click at [166, 104] on button "Input/Output" at bounding box center [165, 108] width 93 height 26
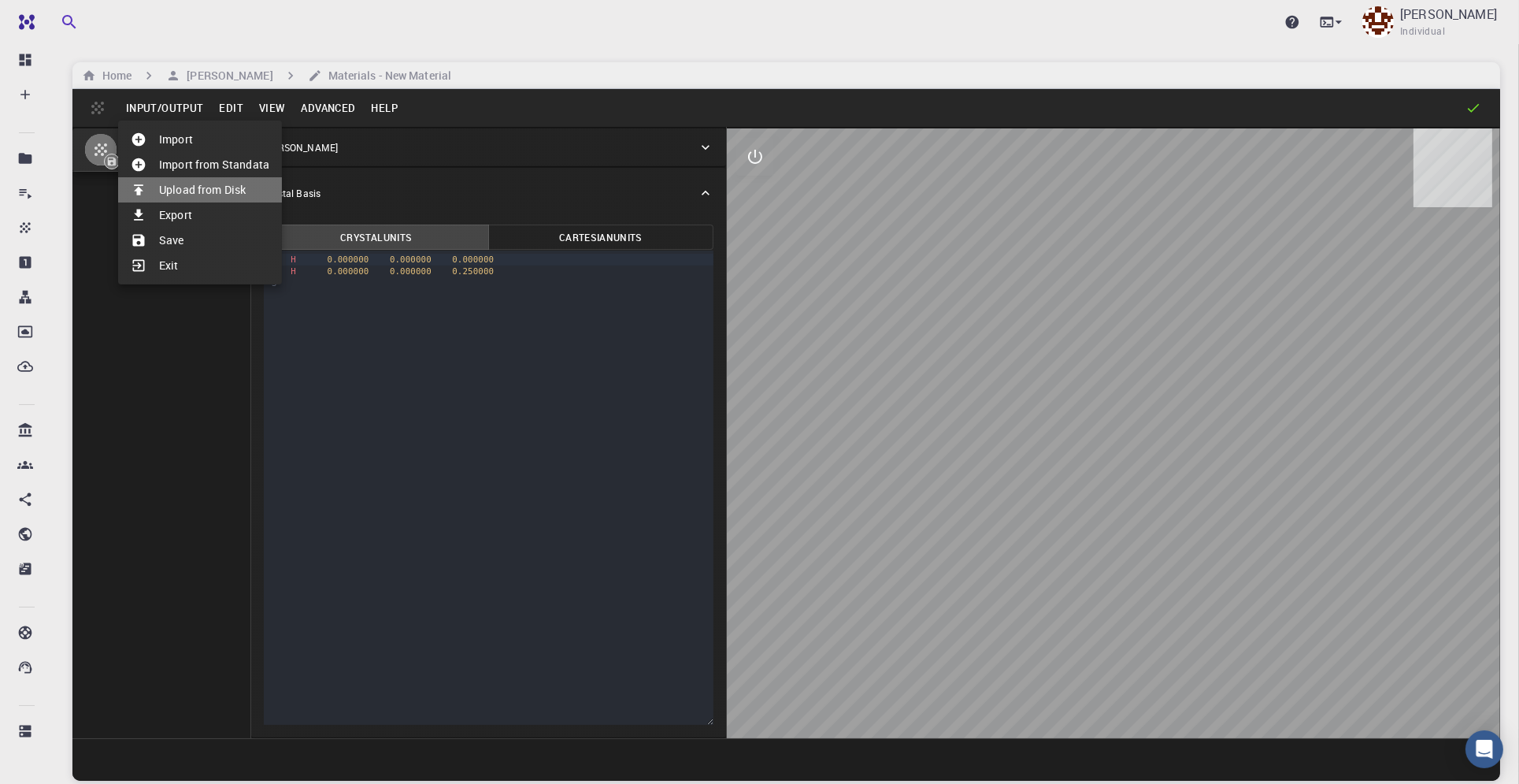
click at [214, 192] on li "Upload from Disk" at bounding box center [201, 190] width 164 height 26
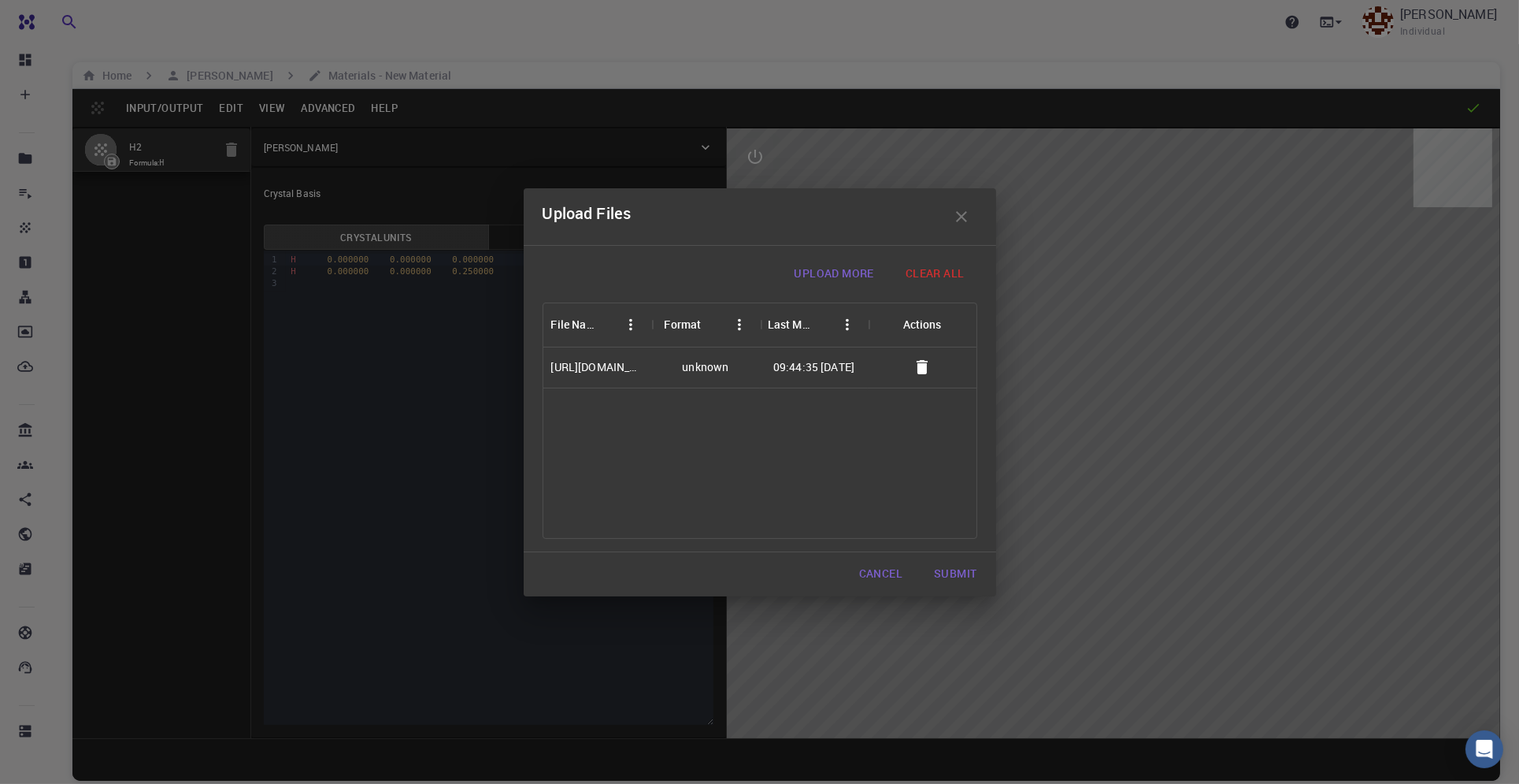
click at [952, 573] on button "Submit" at bounding box center [956, 573] width 67 height 32
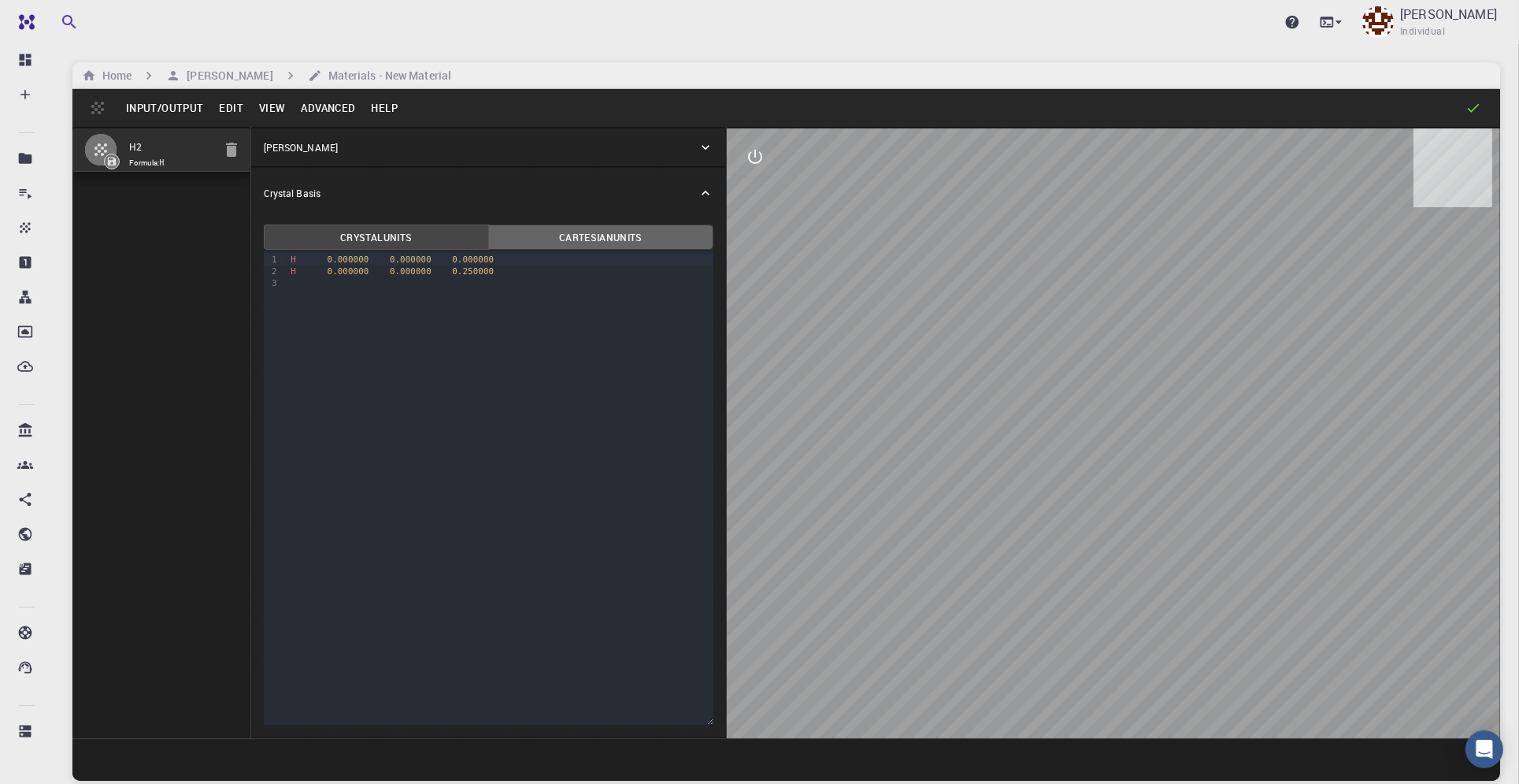
click at [599, 234] on button "Cartesian Units" at bounding box center [601, 237] width 225 height 26
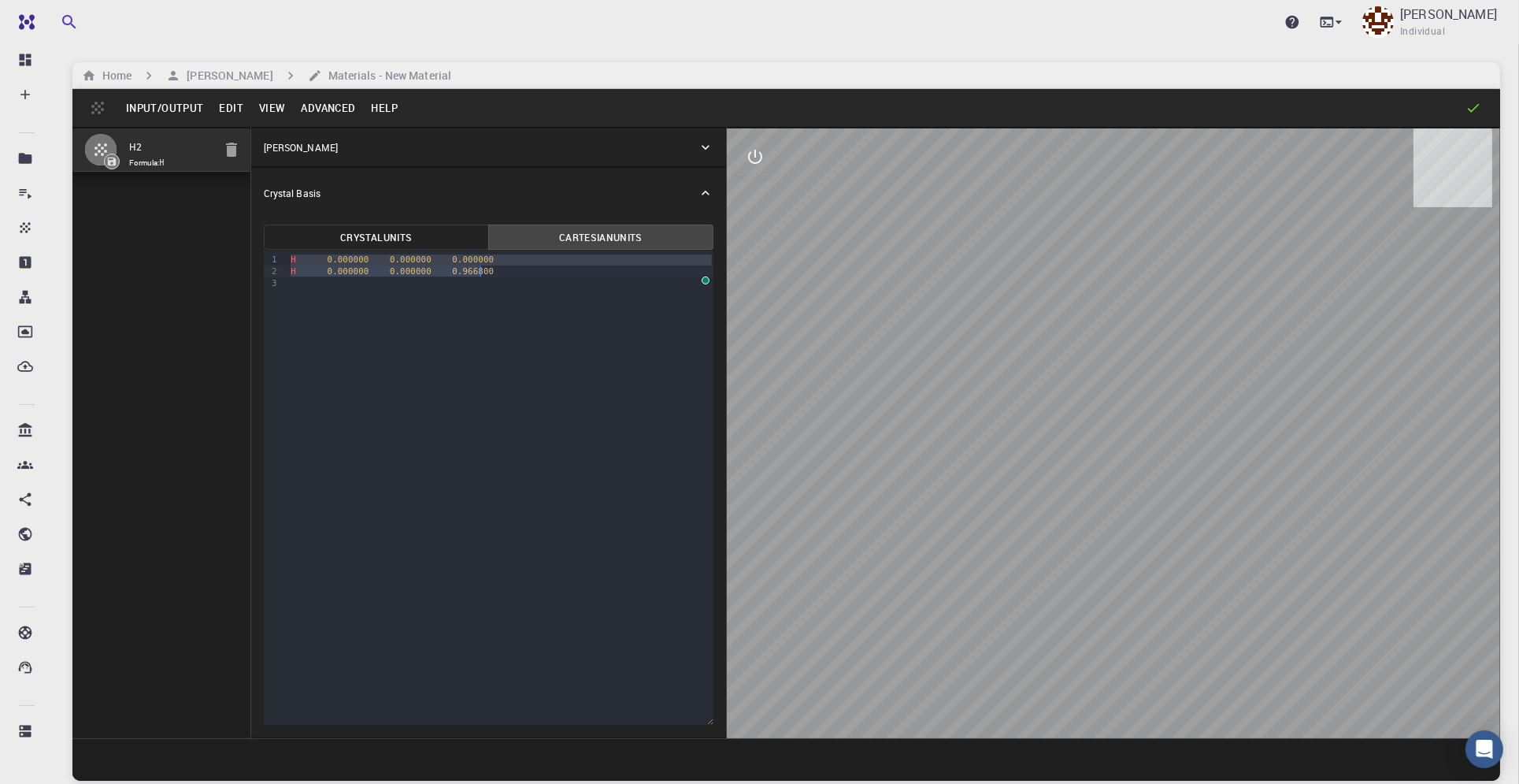
drag, startPoint x: 289, startPoint y: 257, endPoint x: 501, endPoint y: 273, distance: 212.6
click at [497, 270] on div "H 0.000000 0.000000 0.000000 H 0.000000 0.000000 0.966800" at bounding box center [500, 272] width 428 height 42
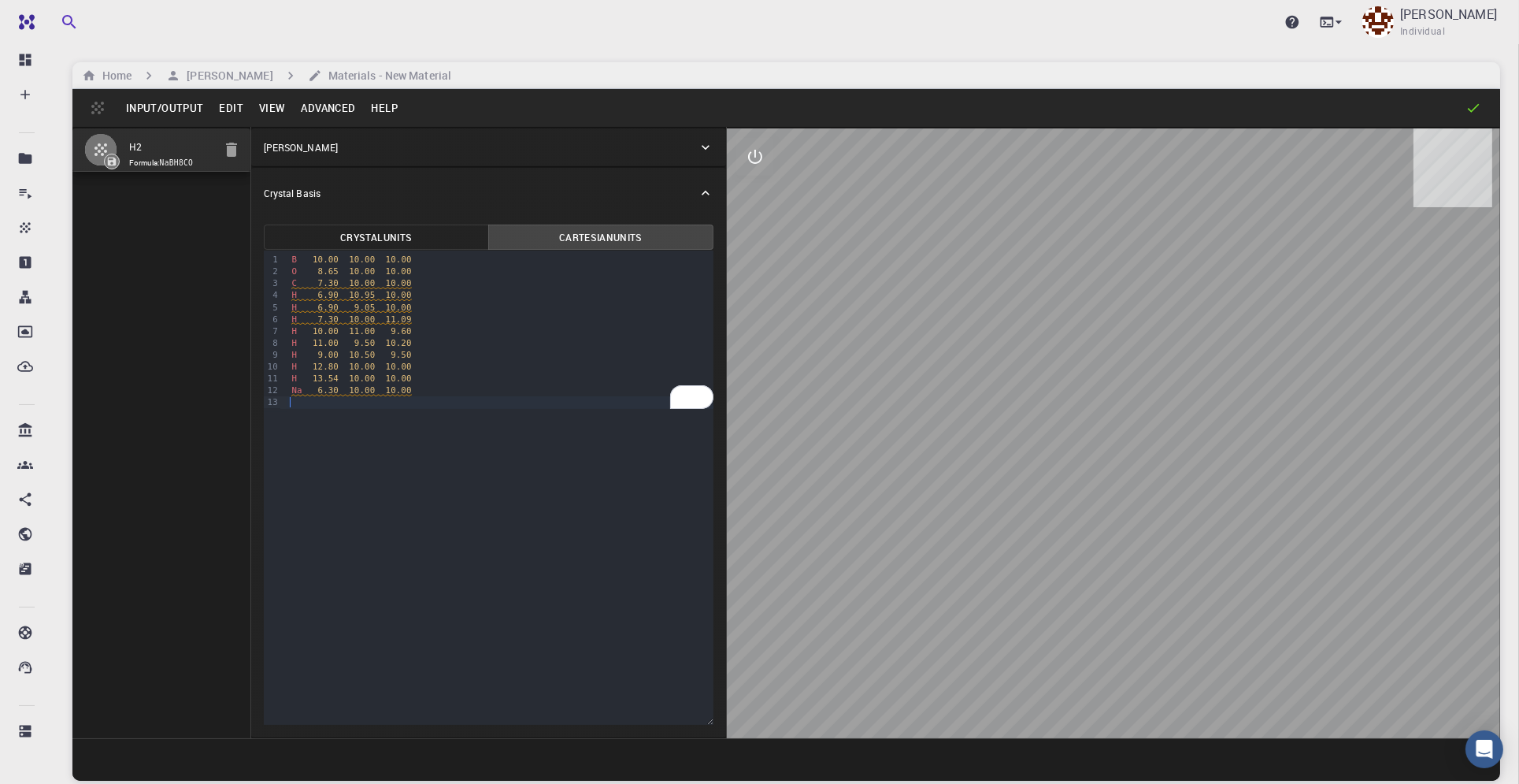
click at [558, 524] on div "99 1 2 3 4 5 6 7 8 9 10 11 12 13 › B 10.00 10.00 10.00 O 8.65 10.00 10.00 C 7.3…" at bounding box center [488, 488] width 450 height 474
click at [615, 233] on button "Cartesian Units" at bounding box center [601, 237] width 225 height 26
click at [703, 150] on icon at bounding box center [705, 147] width 16 height 15
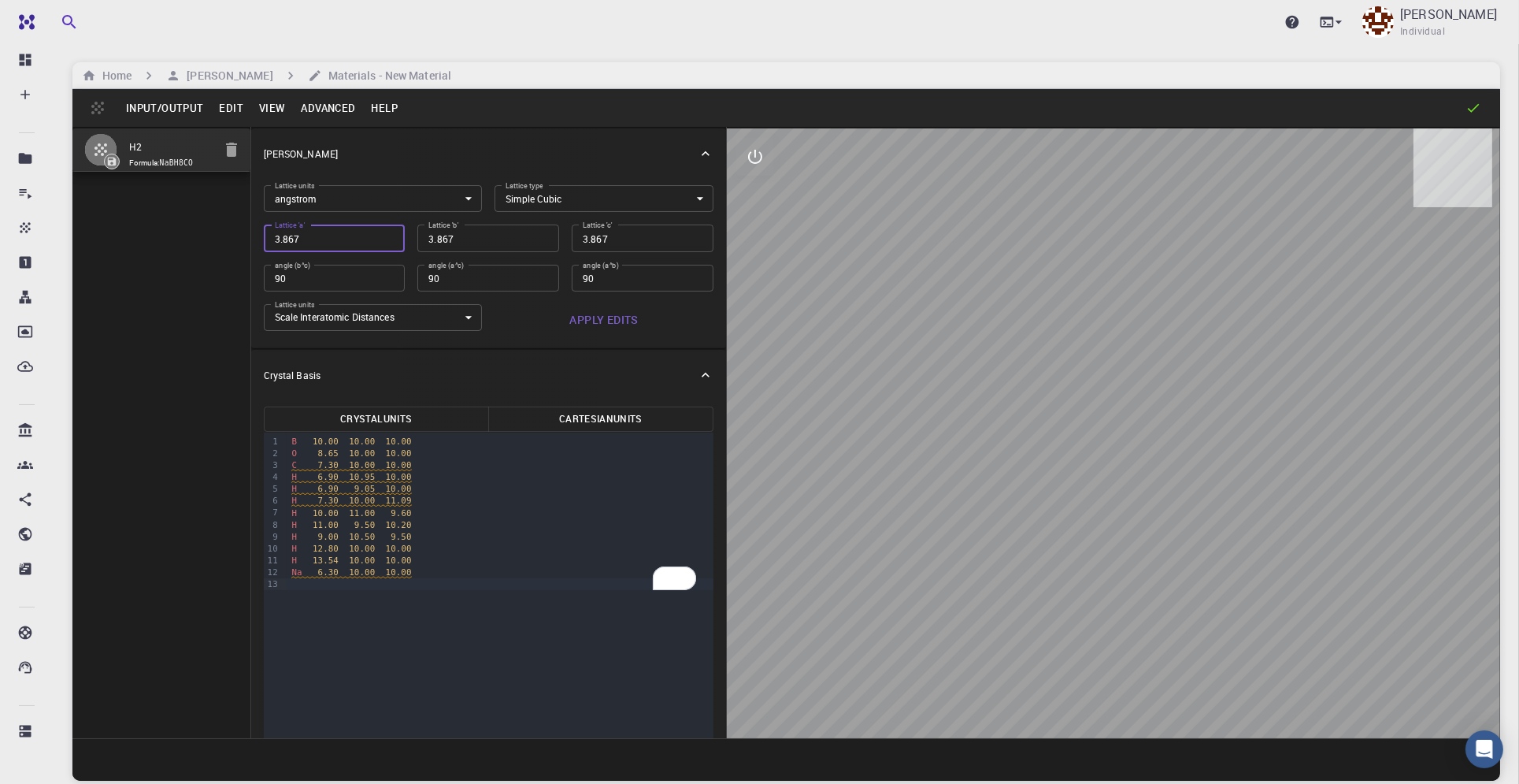
type input "2"
type input "20"
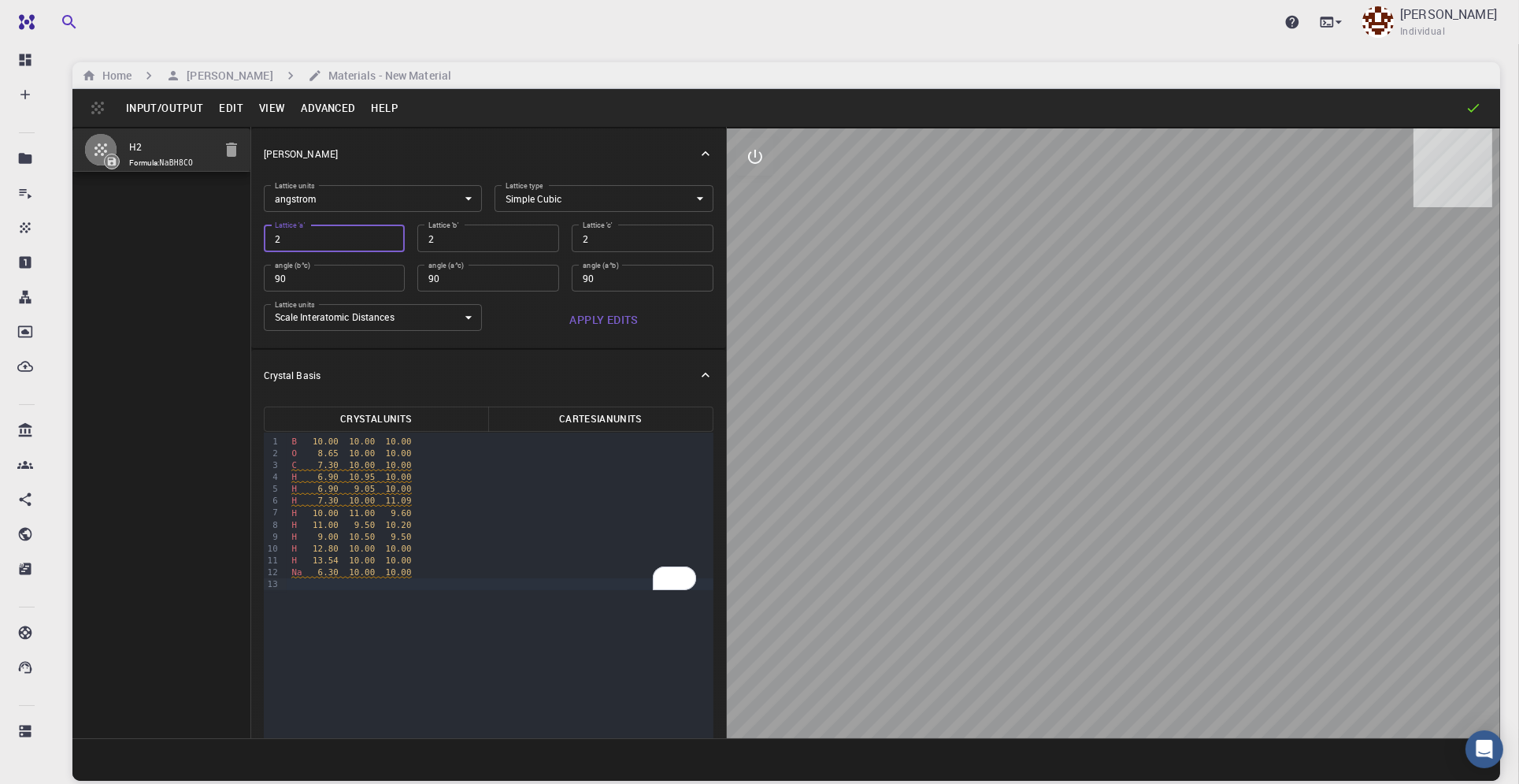
type input "20"
click at [667, 200] on body "Pro Dashboard Create New Job New Material Create Material Upload File Import fr…" at bounding box center [760, 451] width 1519 height 903
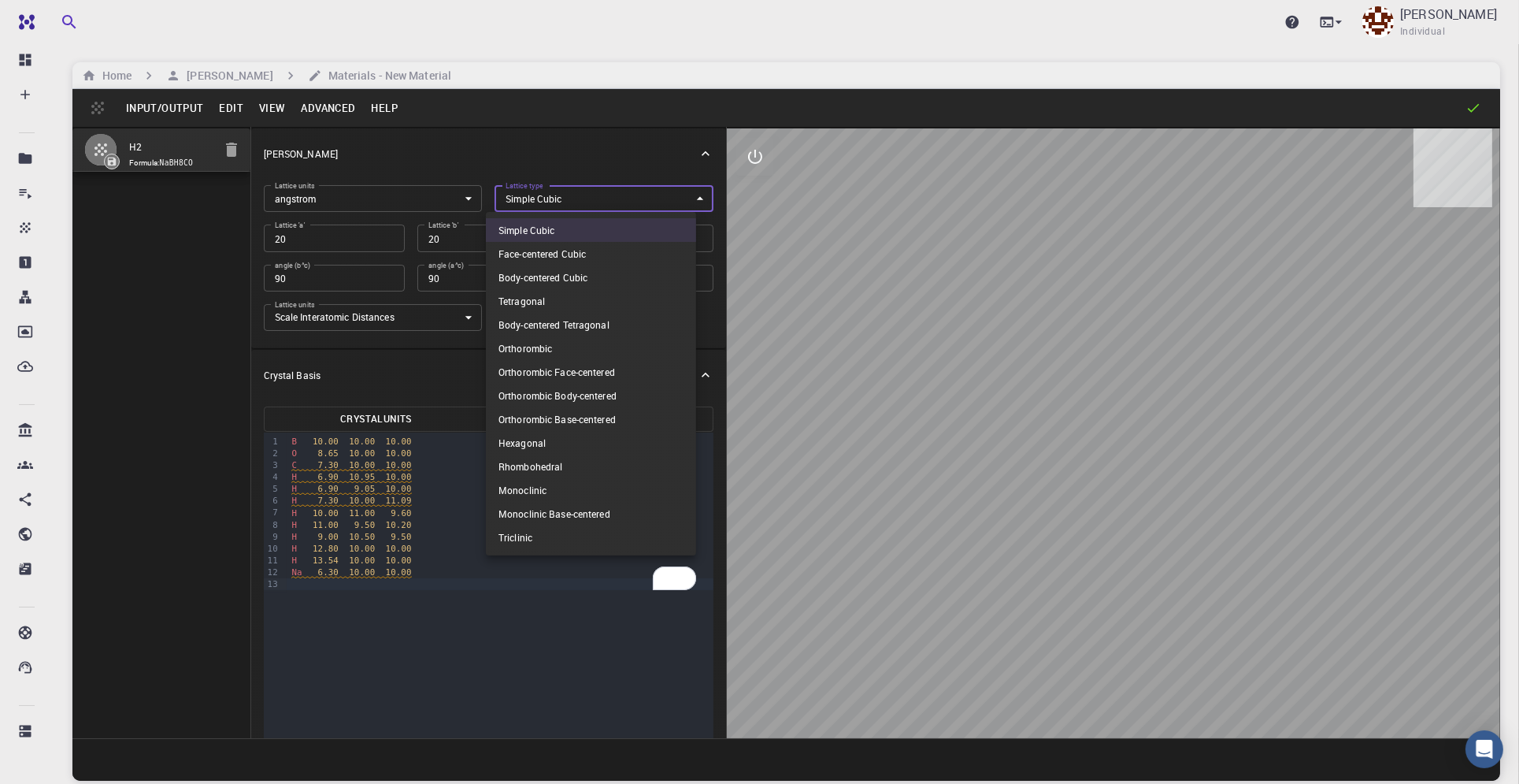
click at [547, 235] on li "Simple Cubic" at bounding box center [591, 230] width 211 height 24
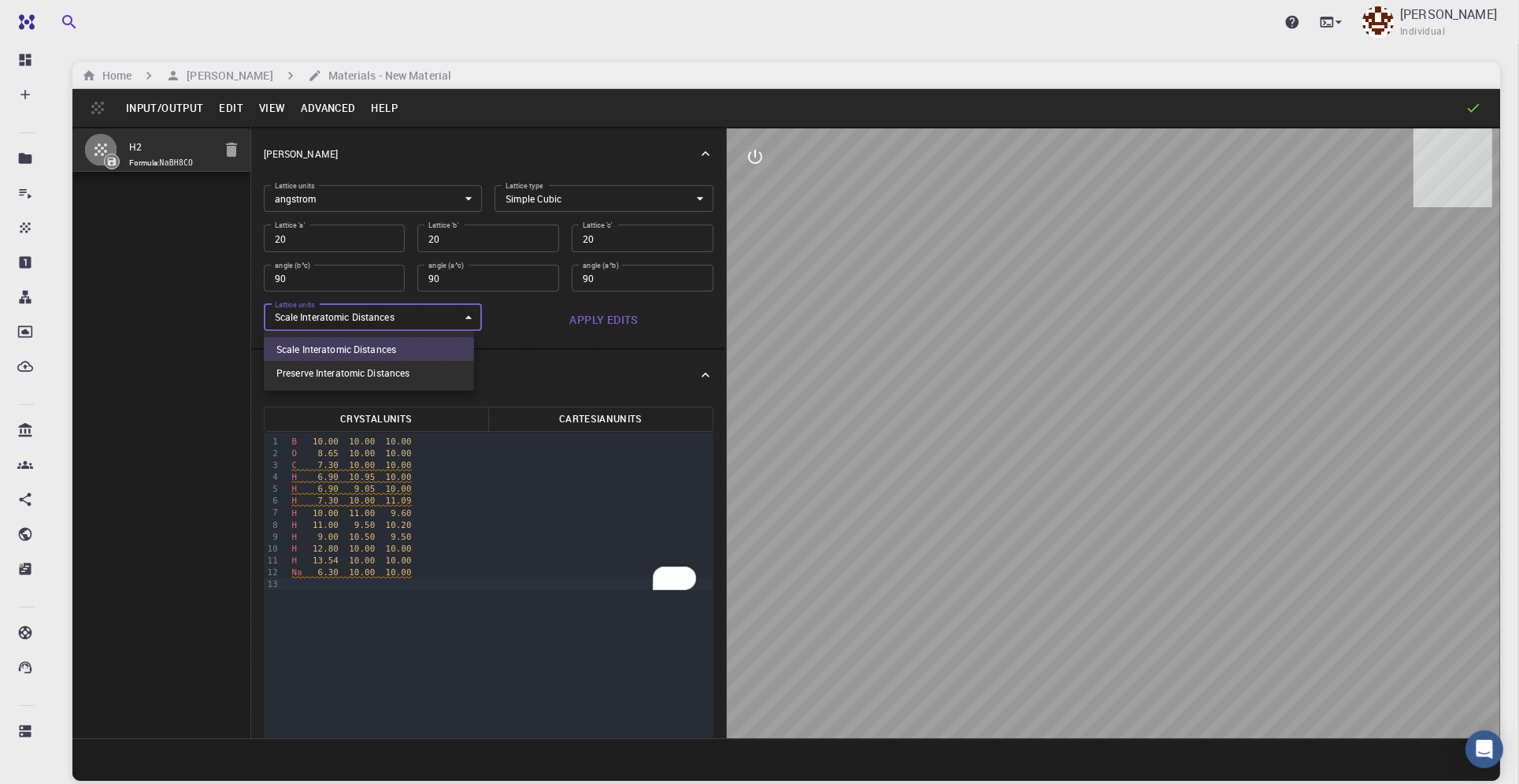
click at [446, 315] on body "Pro Dashboard Create New Job New Material Create Material Upload File Import fr…" at bounding box center [760, 451] width 1519 height 903
click at [446, 315] on div at bounding box center [760, 392] width 1519 height 784
click at [593, 320] on button "Apply Edits" at bounding box center [604, 319] width 219 height 32
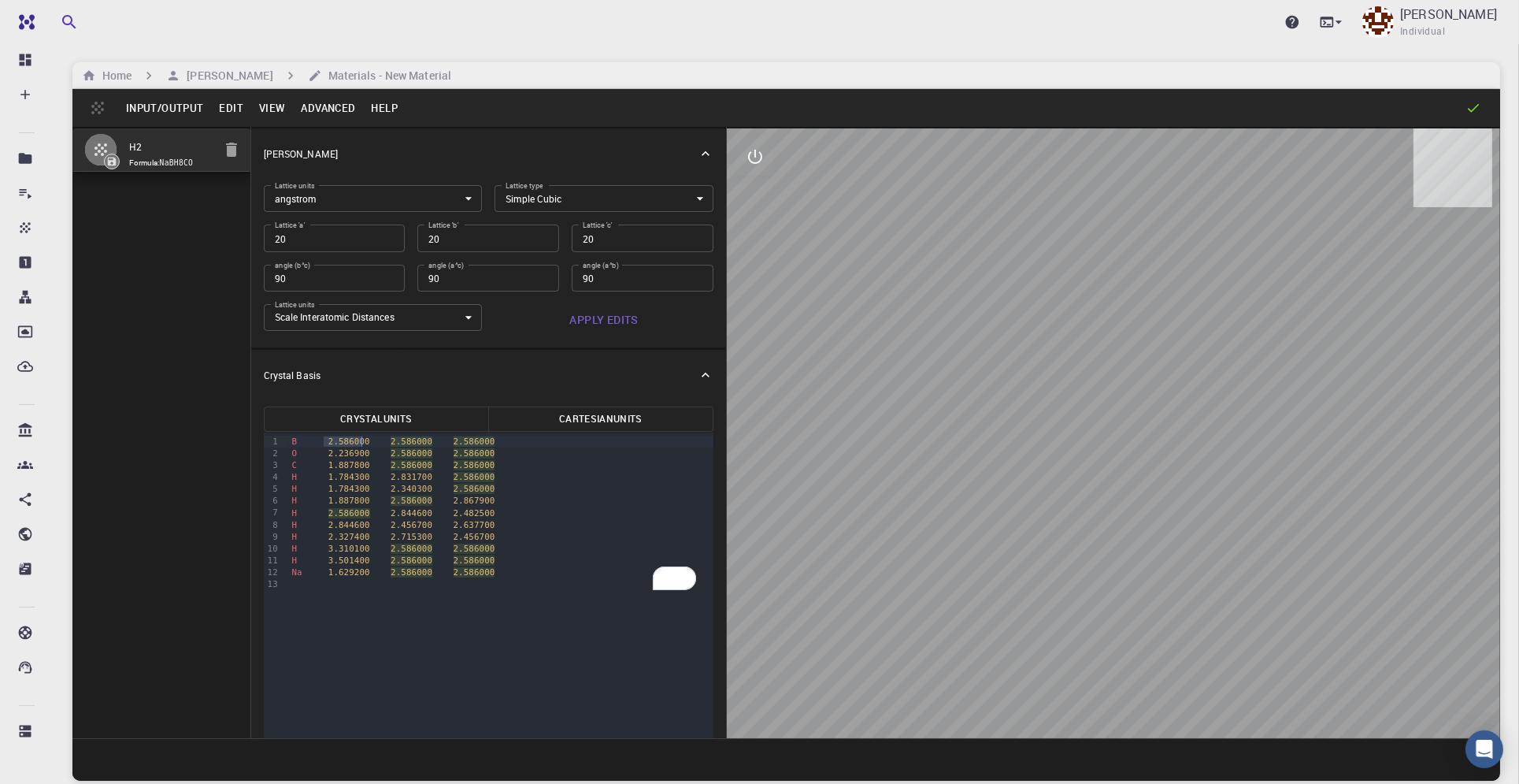
drag, startPoint x: 323, startPoint y: 443, endPoint x: 362, endPoint y: 441, distance: 39.1
click at [362, 441] on div "B 2.586000 2.586000 2.586000" at bounding box center [499, 441] width 426 height 12
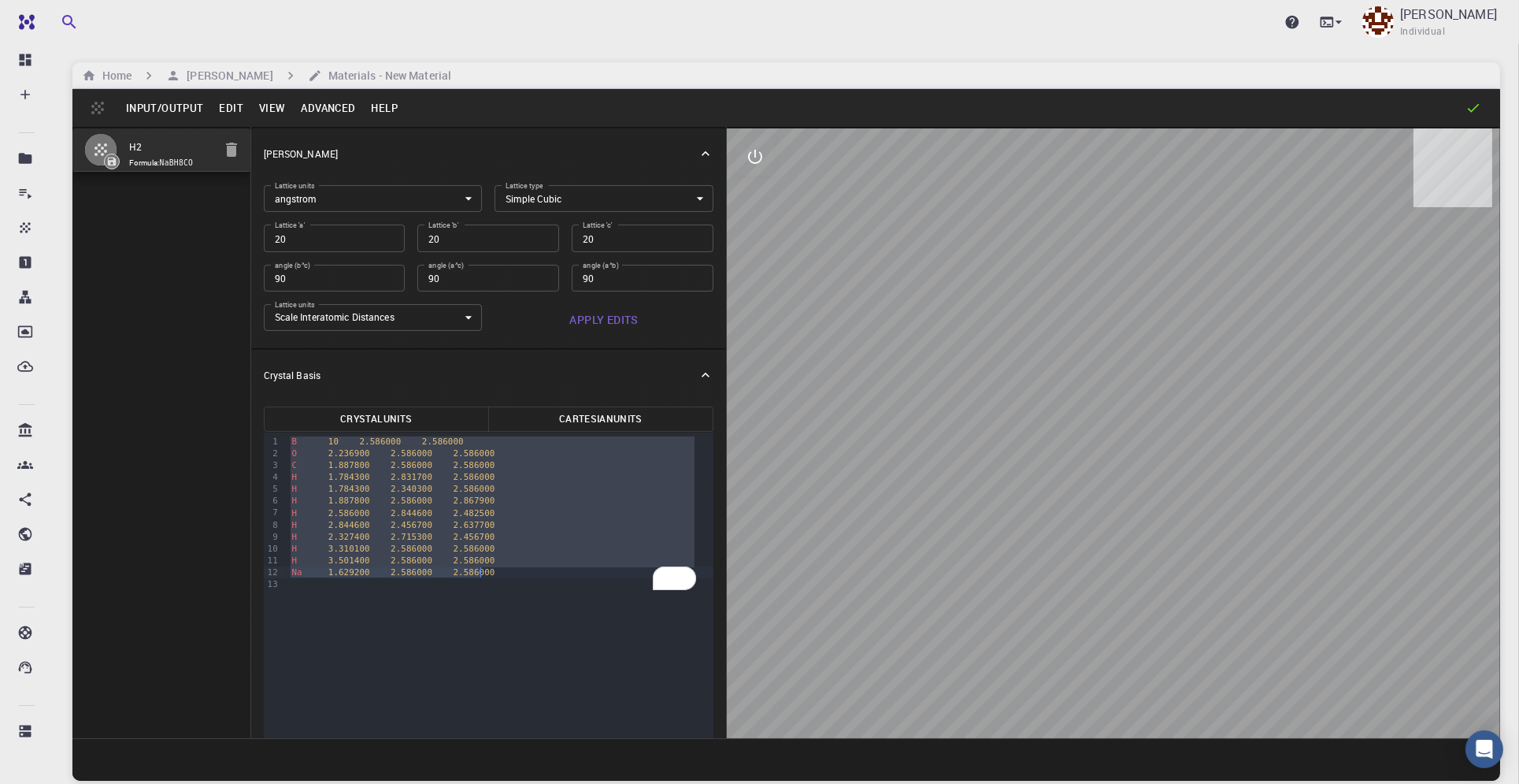
drag, startPoint x: 289, startPoint y: 438, endPoint x: 499, endPoint y: 573, distance: 249.6
click at [499, 573] on div "B 10 2.586000 2.586000 O 2.236900 2.586000 2.586000 C 1.887800 2.586000 2.58600…" at bounding box center [499, 512] width 426 height 160
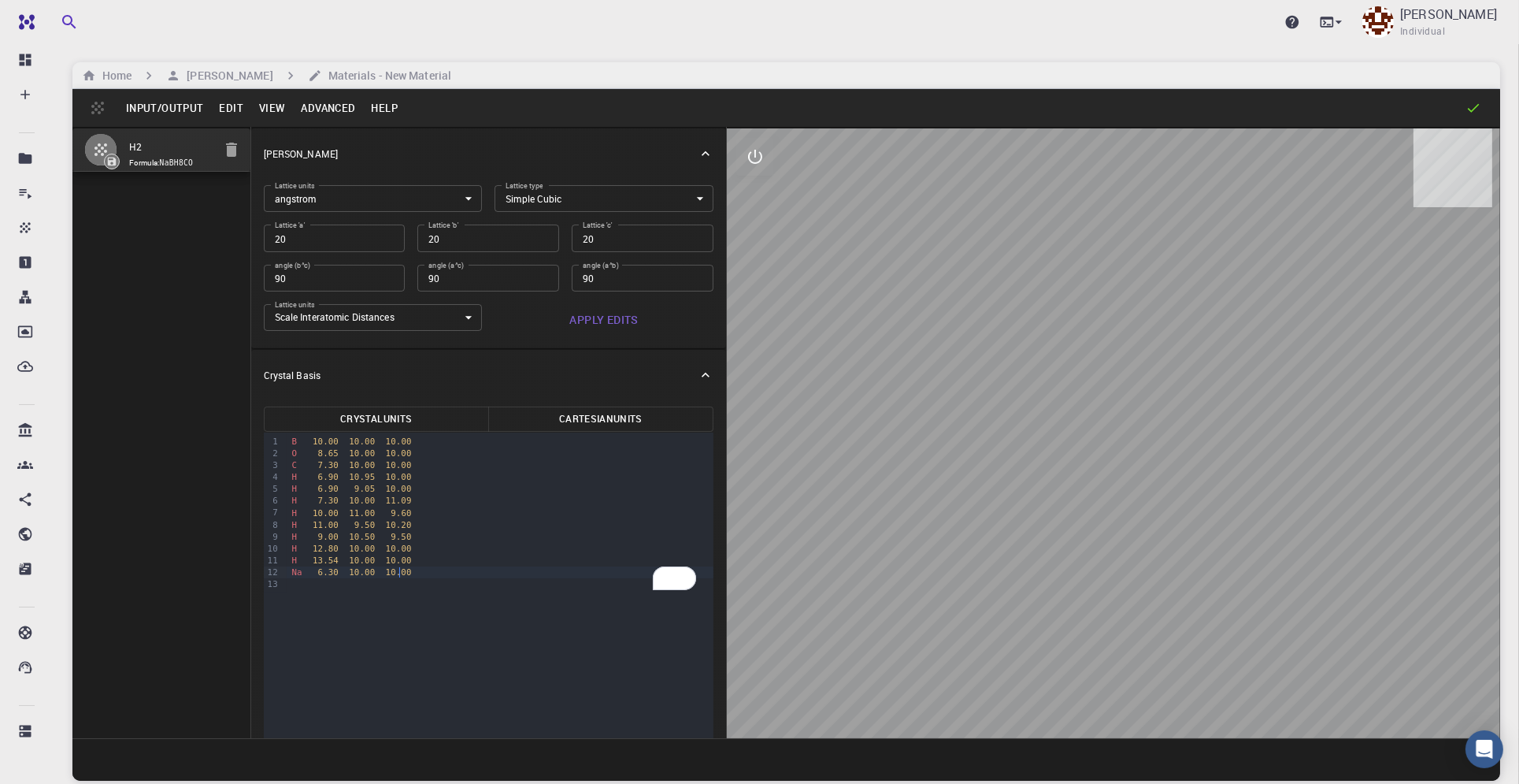
click at [462, 615] on div "99 1 2 3 4 5 6 7 8 9 10 11 12 13 › B 10.00 10.00 10.00 O 8.65 10.00 10.00 C 7.3…" at bounding box center [488, 669] width 450 height 474
click at [593, 416] on button "Cartesian Units" at bounding box center [601, 419] width 225 height 26
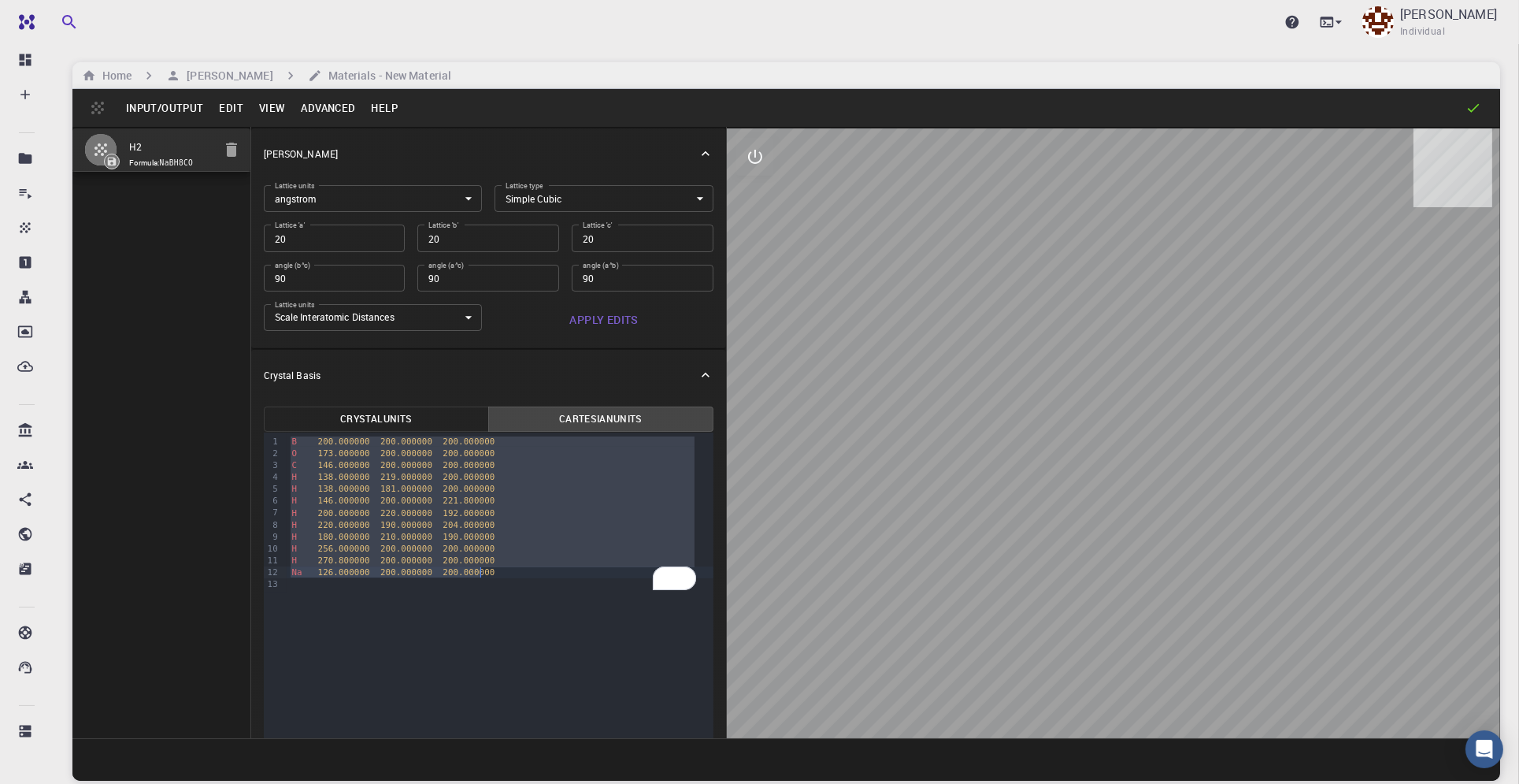
drag, startPoint x: 290, startPoint y: 442, endPoint x: 481, endPoint y: 573, distance: 231.6
click at [481, 573] on div "B 200.000000 200.000000 200.000000 O 173.000000 200.000000 200.000000 C 146.000…" at bounding box center [499, 512] width 426 height 160
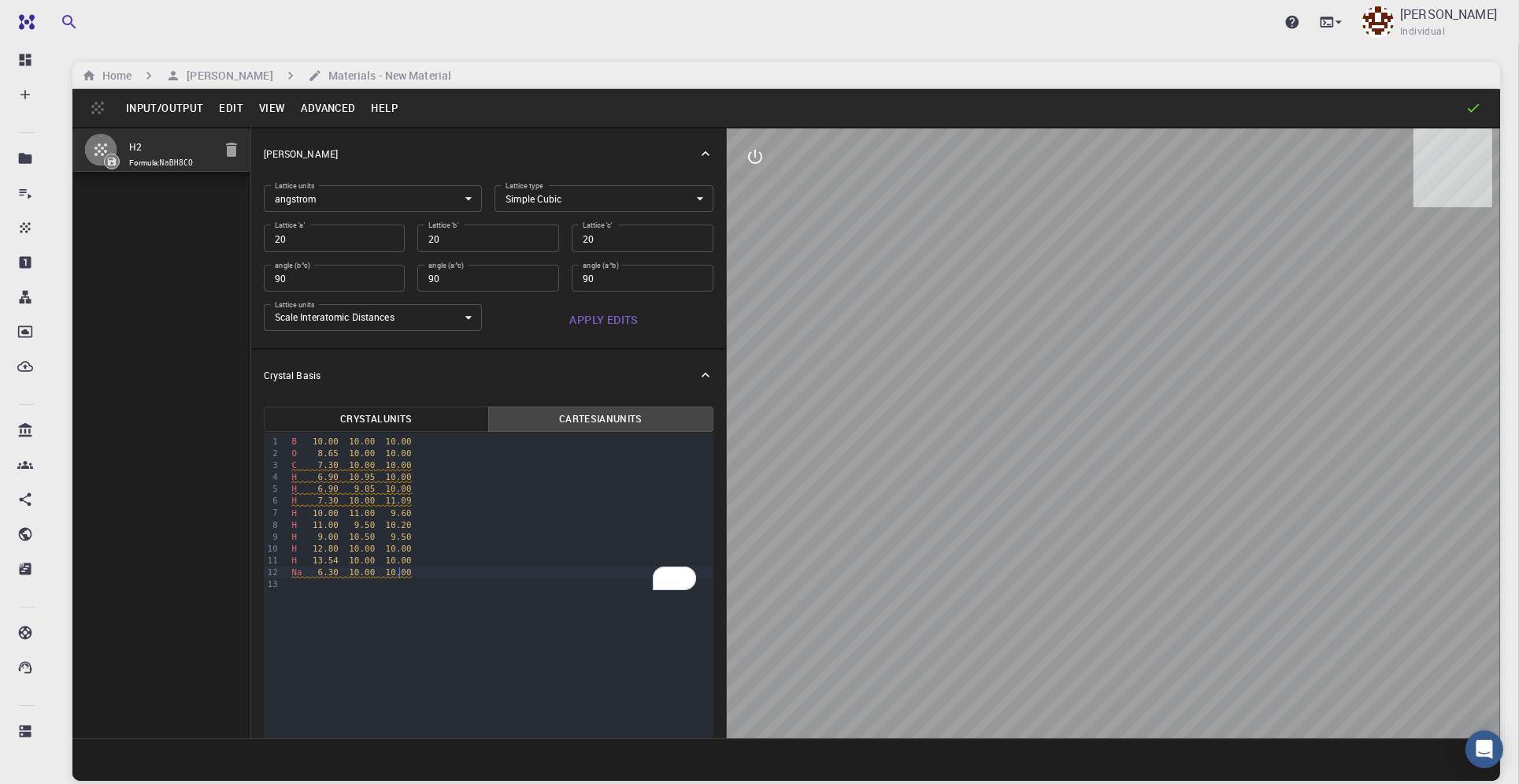
click at [486, 616] on div "99 1 2 3 4 5 6 7 8 9 10 11 12 13 › B 10.00 10.00 10.00 O 8.65 10.00 10.00 C 7.3…" at bounding box center [488, 669] width 450 height 474
click at [406, 416] on button "Crystal Units" at bounding box center [376, 419] width 225 height 26
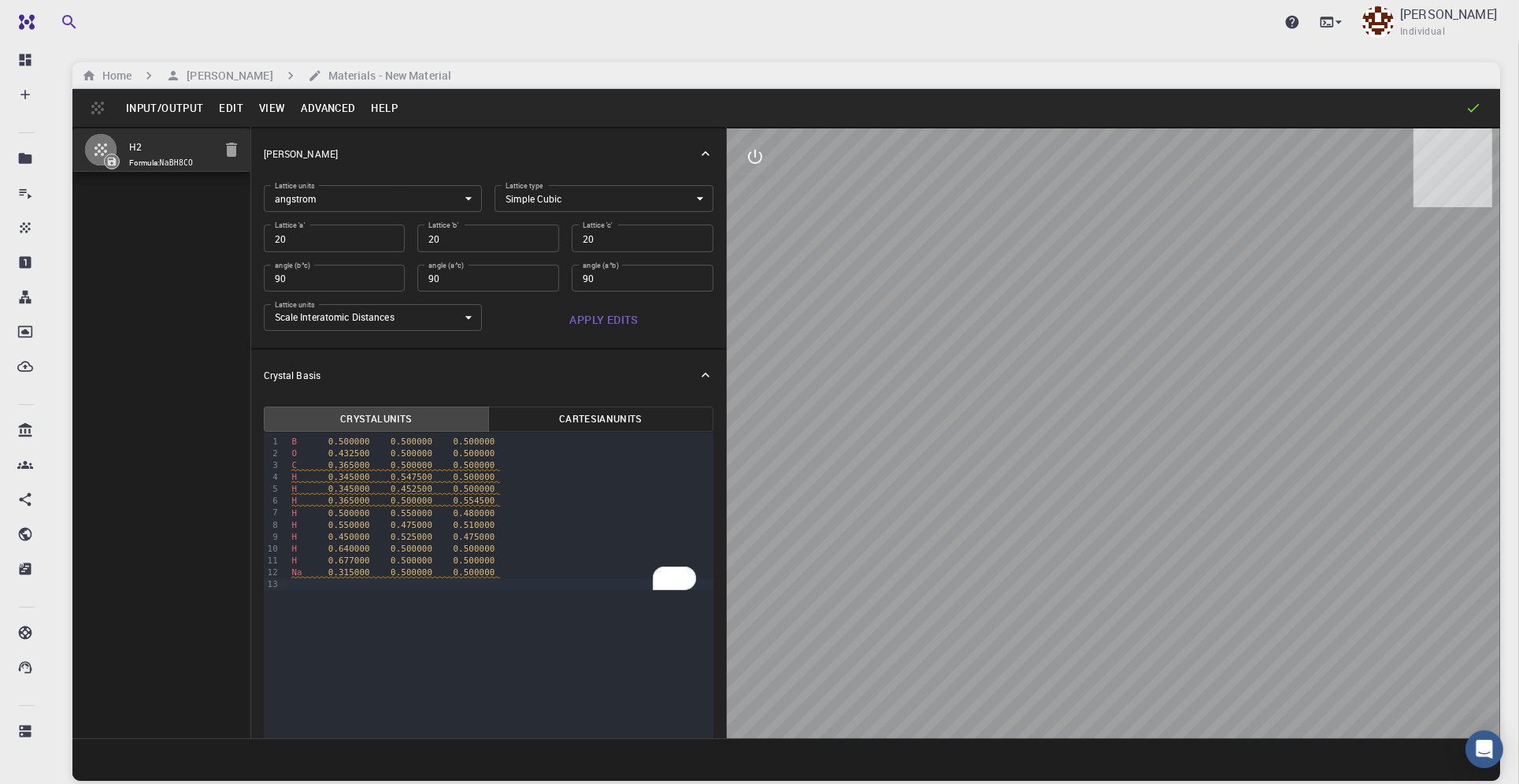
click at [575, 410] on button "Cartesian Units" at bounding box center [601, 419] width 225 height 26
click at [888, 164] on div at bounding box center [1113, 433] width 773 height 610
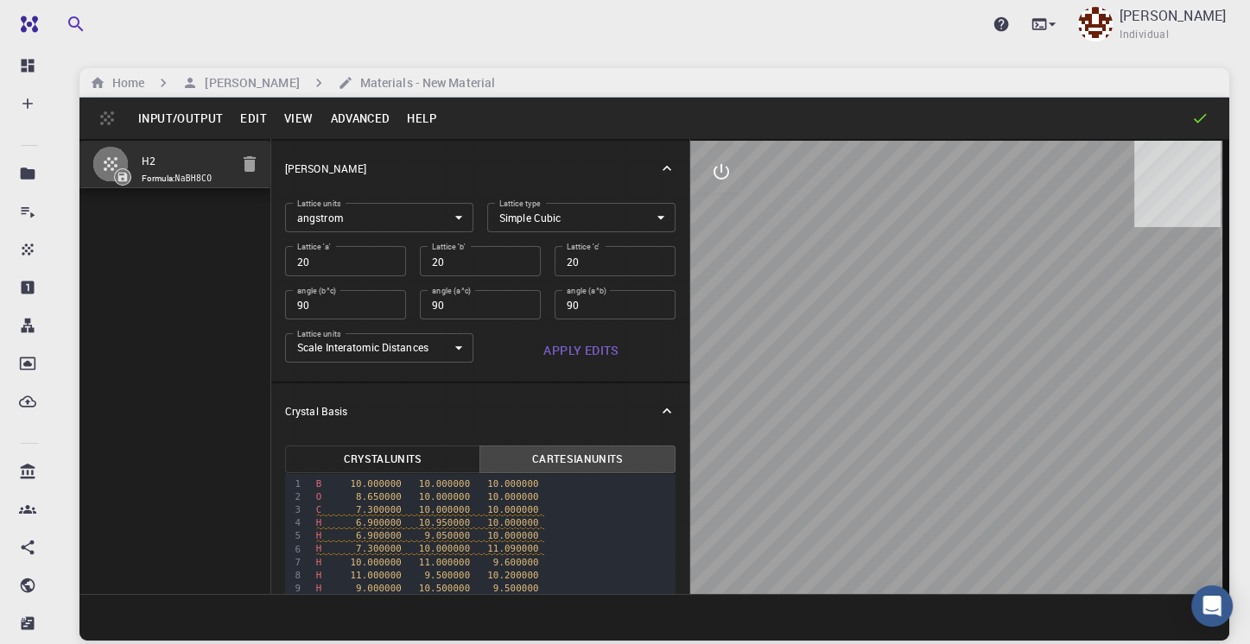
scroll to position [86, 0]
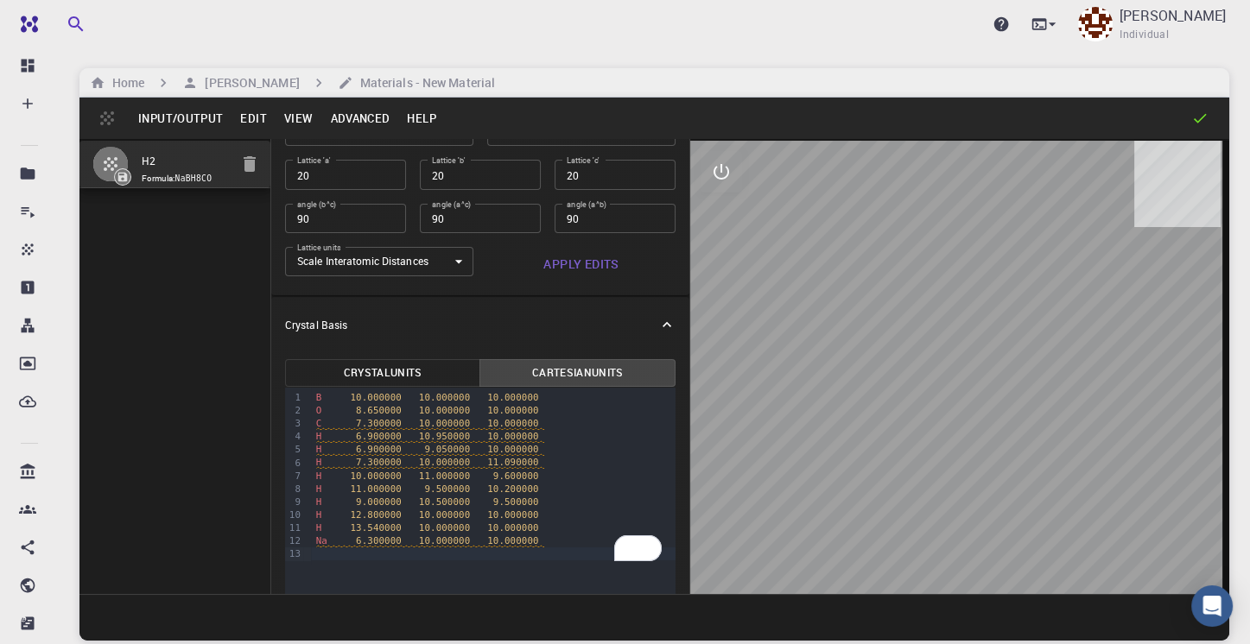
click at [975, 362] on div at bounding box center [959, 368] width 539 height 454
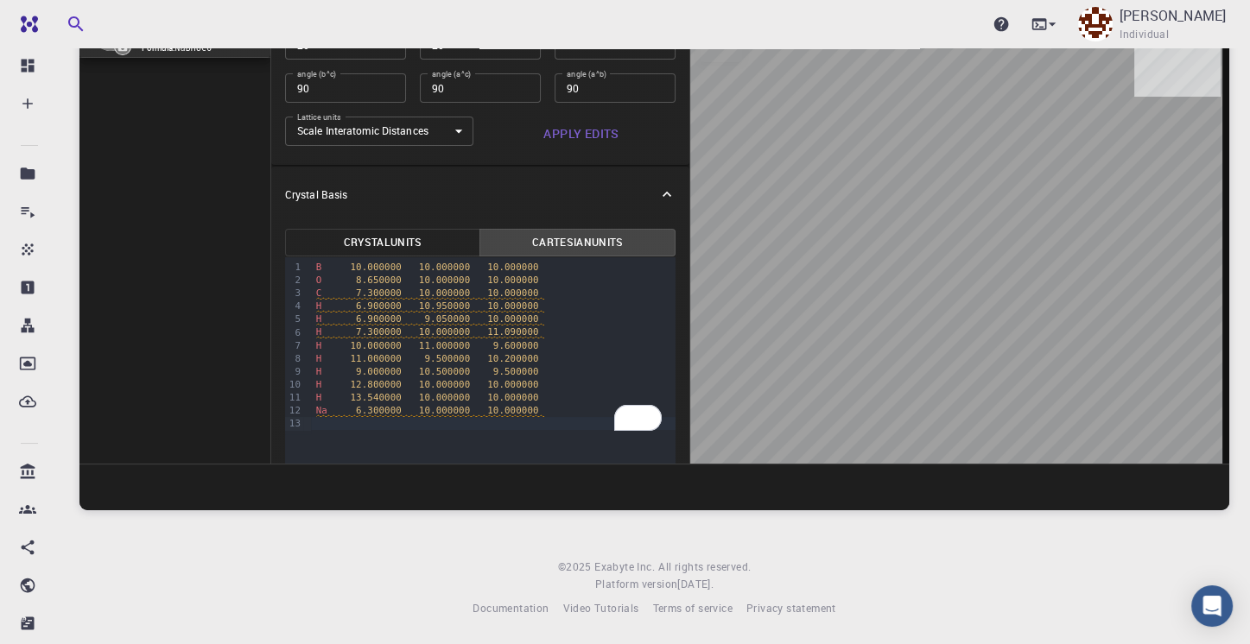
scroll to position [44, 0]
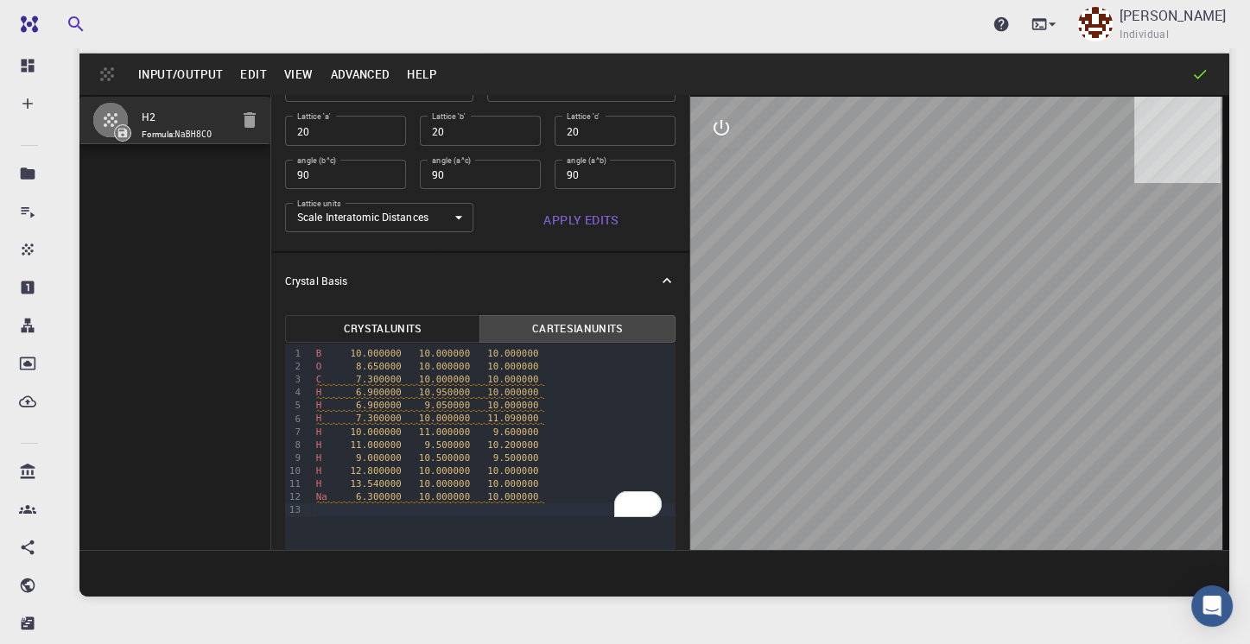
drag, startPoint x: 961, startPoint y: 332, endPoint x: 929, endPoint y: 331, distance: 32.0
click at [929, 332] on div at bounding box center [959, 324] width 539 height 454
drag, startPoint x: 958, startPoint y: 325, endPoint x: 952, endPoint y: 305, distance: 20.8
click at [952, 305] on div at bounding box center [959, 324] width 539 height 454
drag, startPoint x: 1029, startPoint y: 343, endPoint x: 1016, endPoint y: 369, distance: 29.0
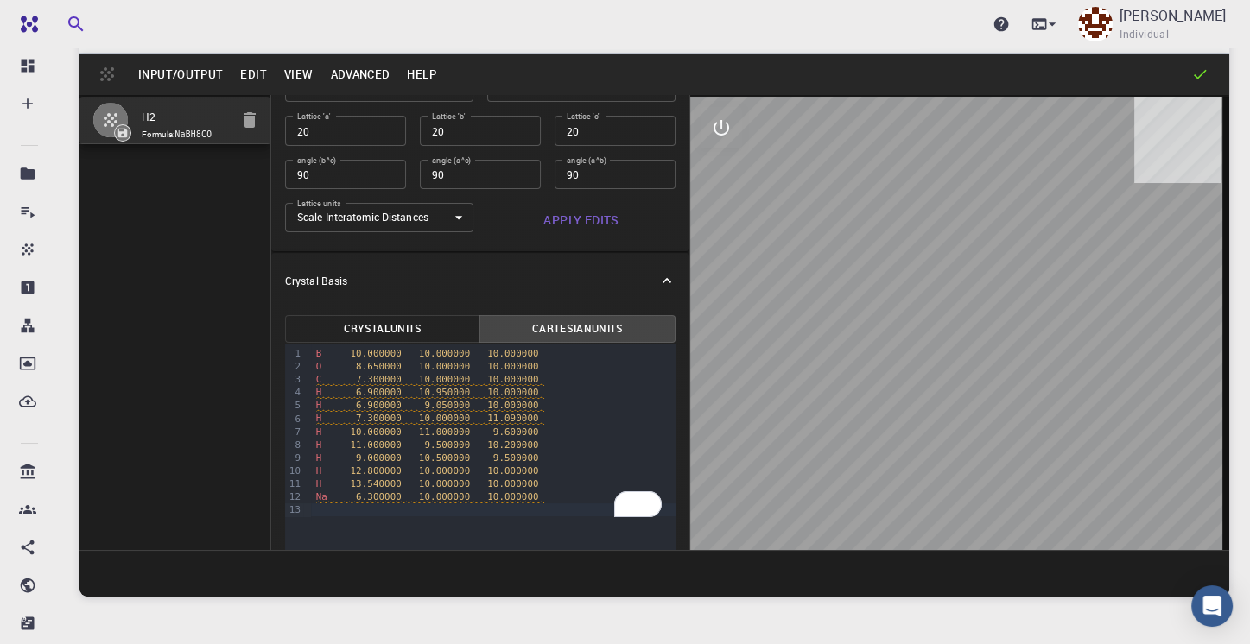
click at [1003, 367] on div at bounding box center [959, 324] width 539 height 454
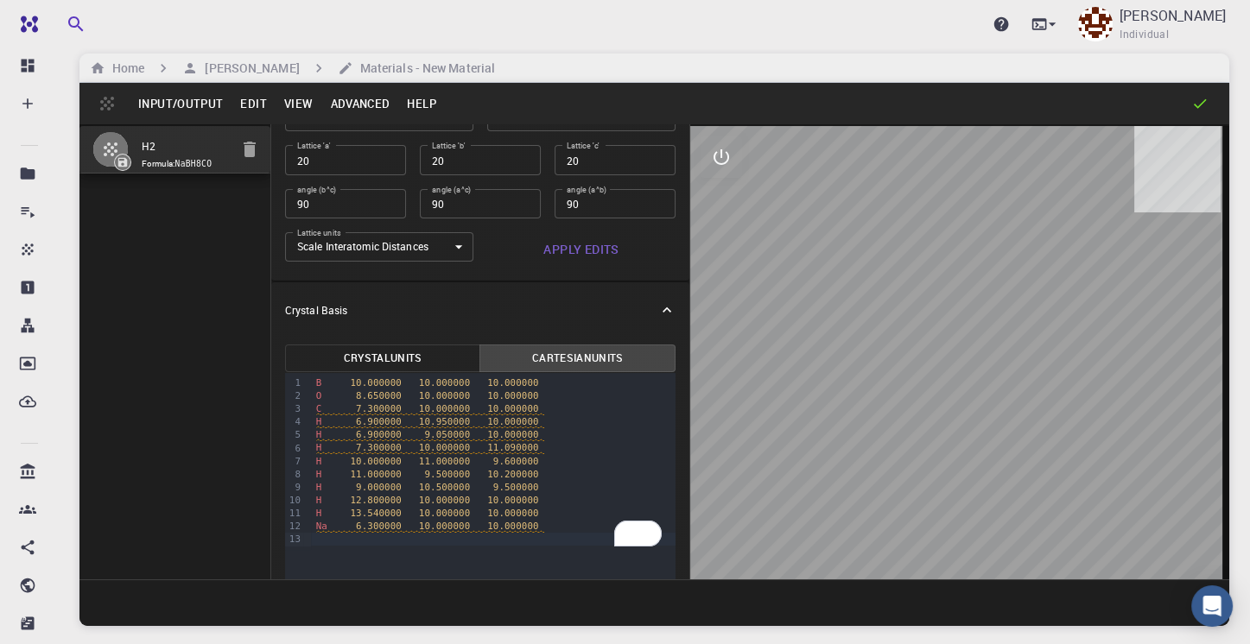
scroll to position [0, 0]
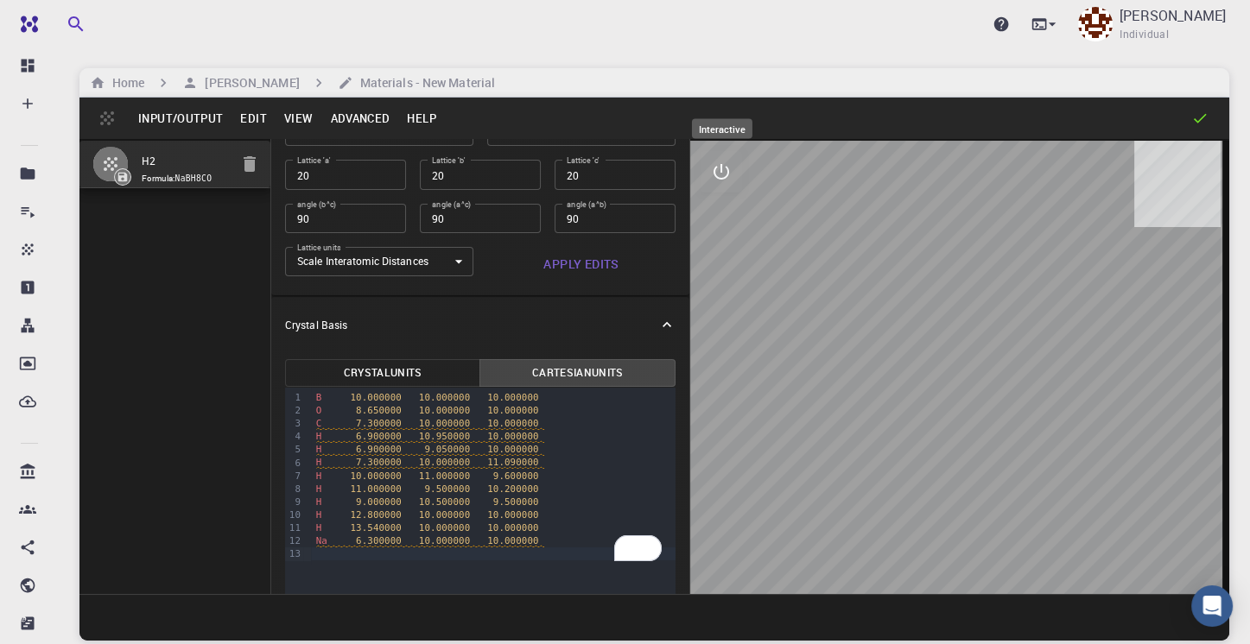
click at [723, 176] on icon "interactive" at bounding box center [721, 172] width 21 height 21
click at [731, 221] on icon "view" at bounding box center [721, 213] width 21 height 21
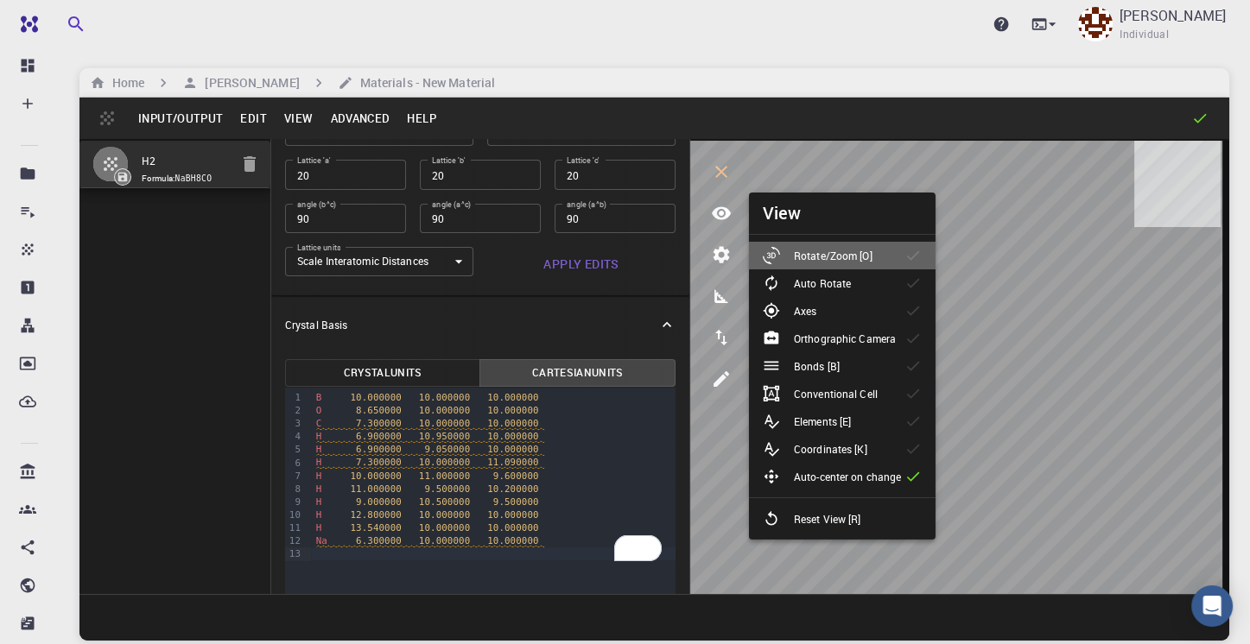
drag, startPoint x: 888, startPoint y: 257, endPoint x: 898, endPoint y: 262, distance: 11.6
click at [888, 257] on li "Rotate/Zoom [O]" at bounding box center [842, 256] width 187 height 28
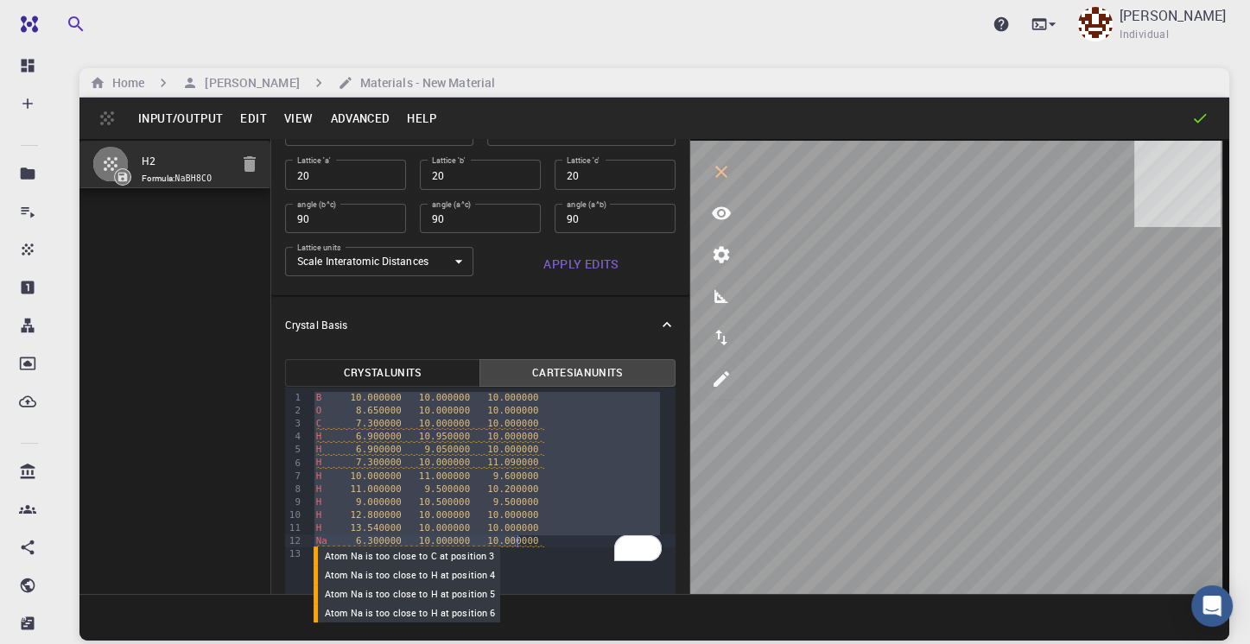
drag, startPoint x: 313, startPoint y: 400, endPoint x: 517, endPoint y: 545, distance: 250.9
click at [517, 545] on div "B 10.000000 10.000000 10.000000 O 8.650000 10.000000 10.000000 C 7.300000 10.00…" at bounding box center [493, 476] width 365 height 176
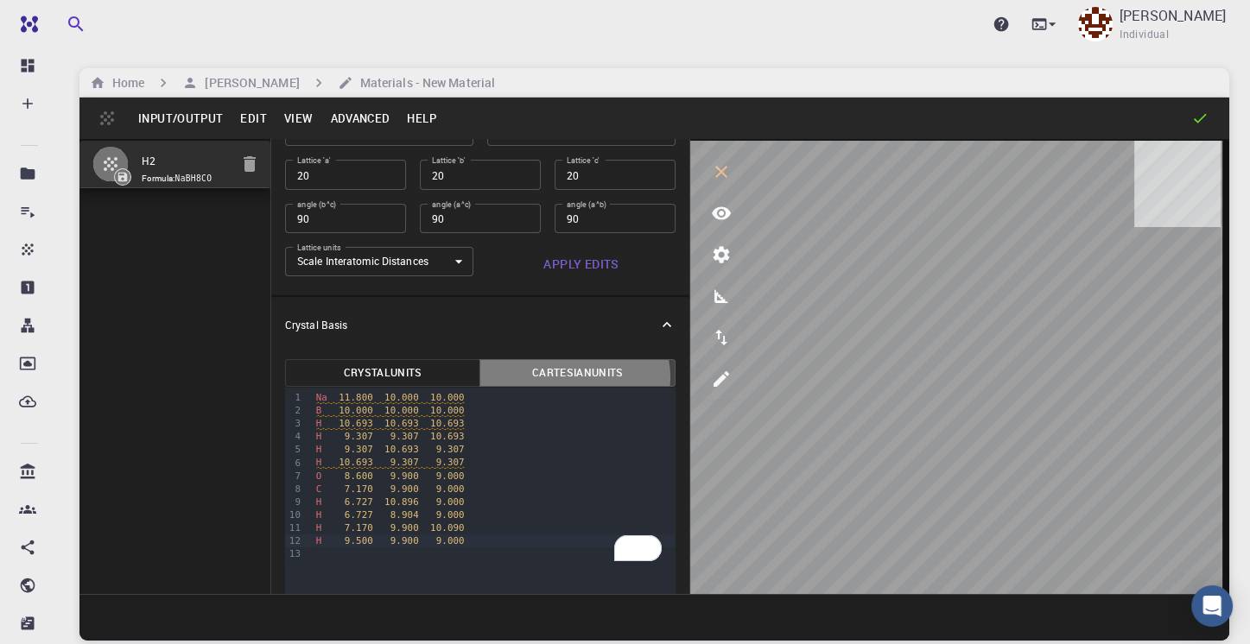
click at [567, 377] on button "Cartesian Units" at bounding box center [577, 373] width 196 height 28
click at [193, 121] on button "Input/Output" at bounding box center [181, 119] width 102 height 28
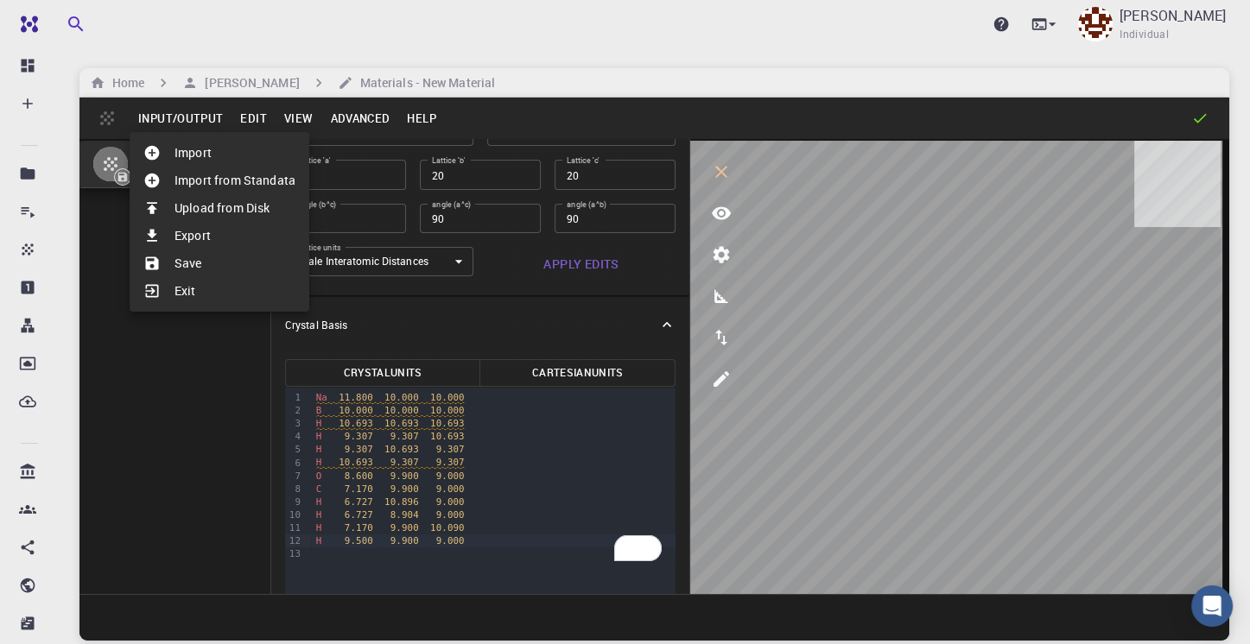
click at [204, 258] on li "Save" at bounding box center [220, 264] width 180 height 28
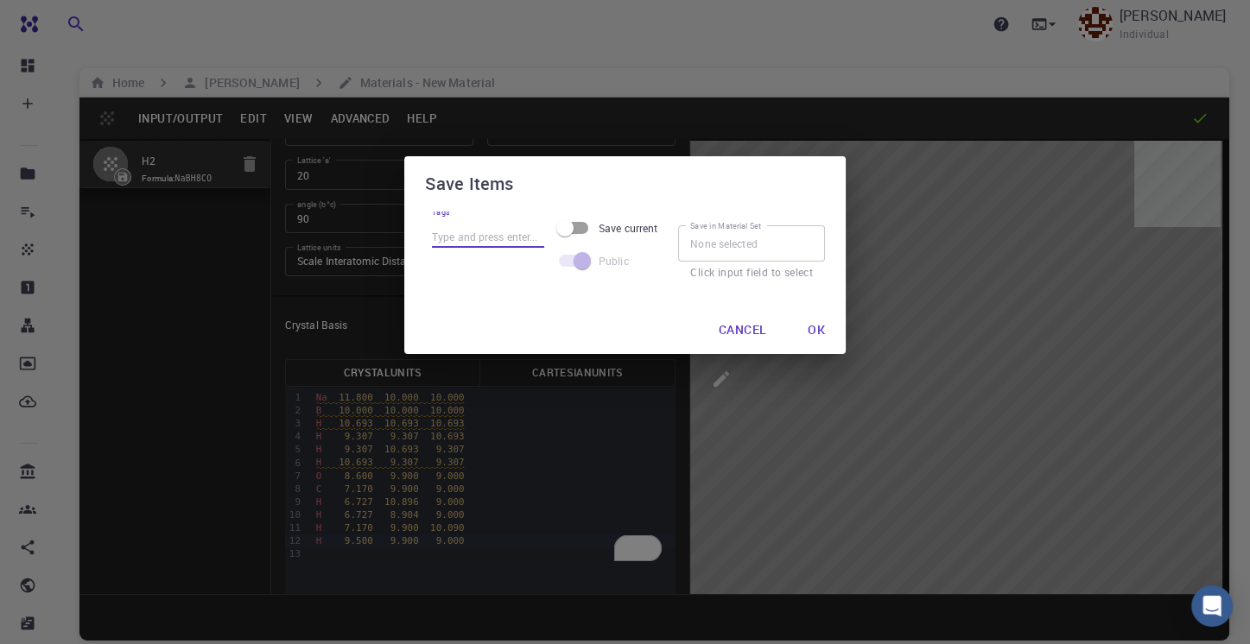
click at [472, 237] on input "Tags" at bounding box center [488, 236] width 112 height 22
type input "N"
type input "IS_NaBH4_MeOH"
click at [586, 226] on input "Save current" at bounding box center [565, 228] width 98 height 33
checkbox input "true"
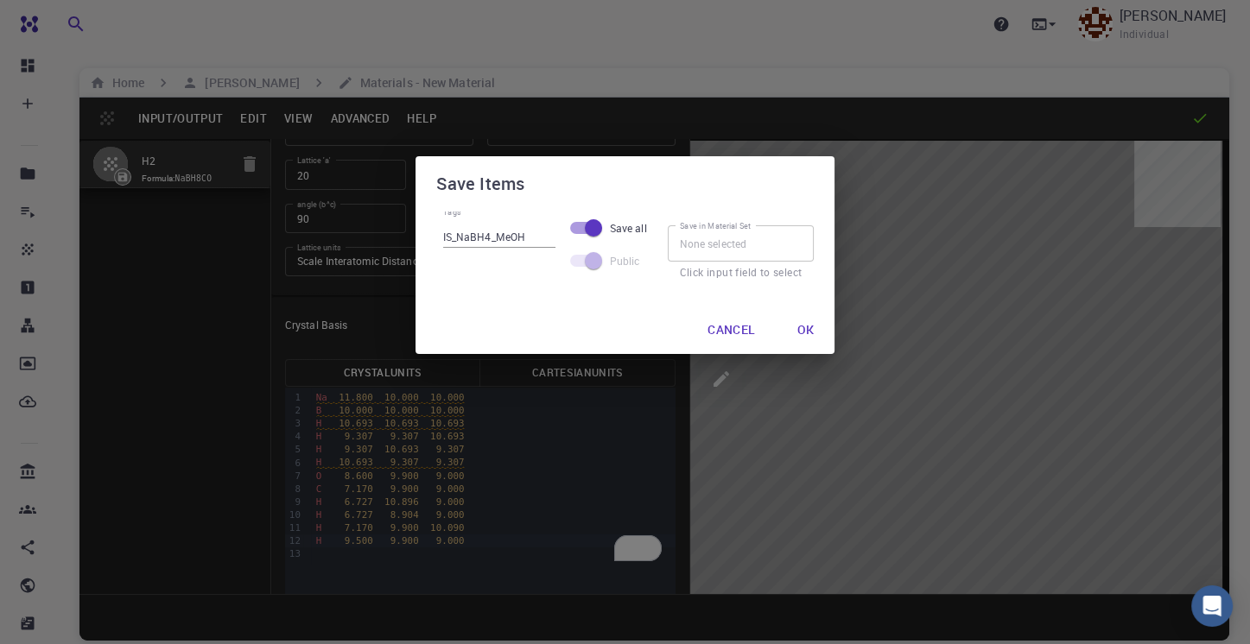
click at [759, 245] on input "Save in Material Set" at bounding box center [741, 243] width 147 height 36
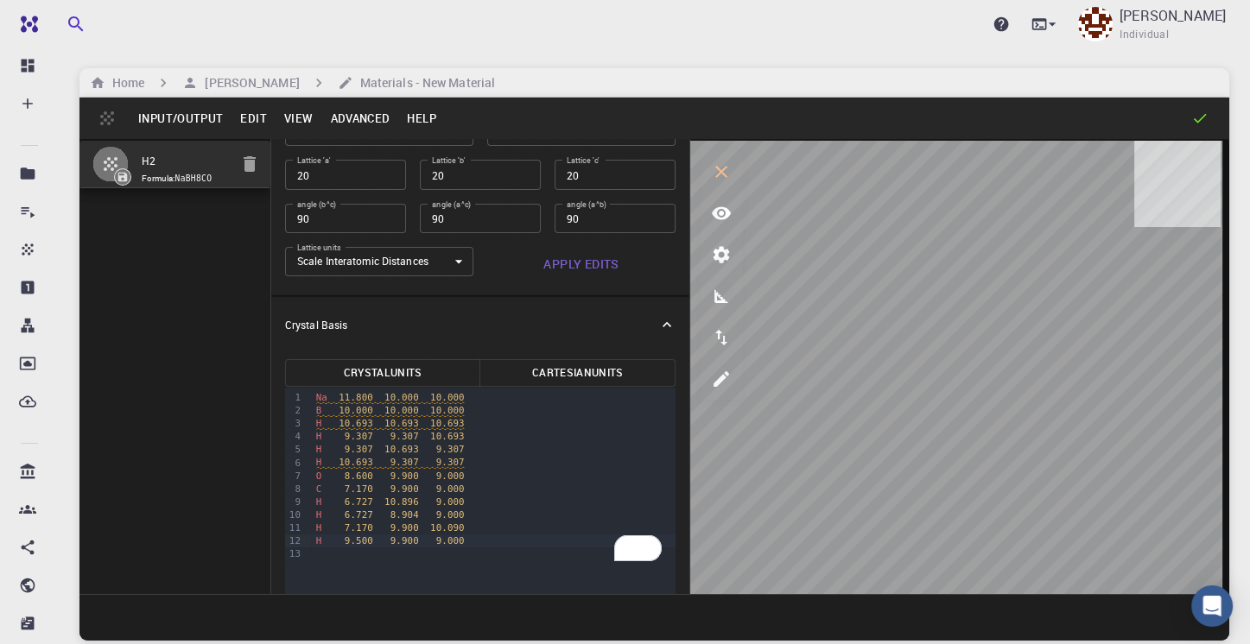
click at [166, 124] on button "Input/Output" at bounding box center [181, 119] width 102 height 28
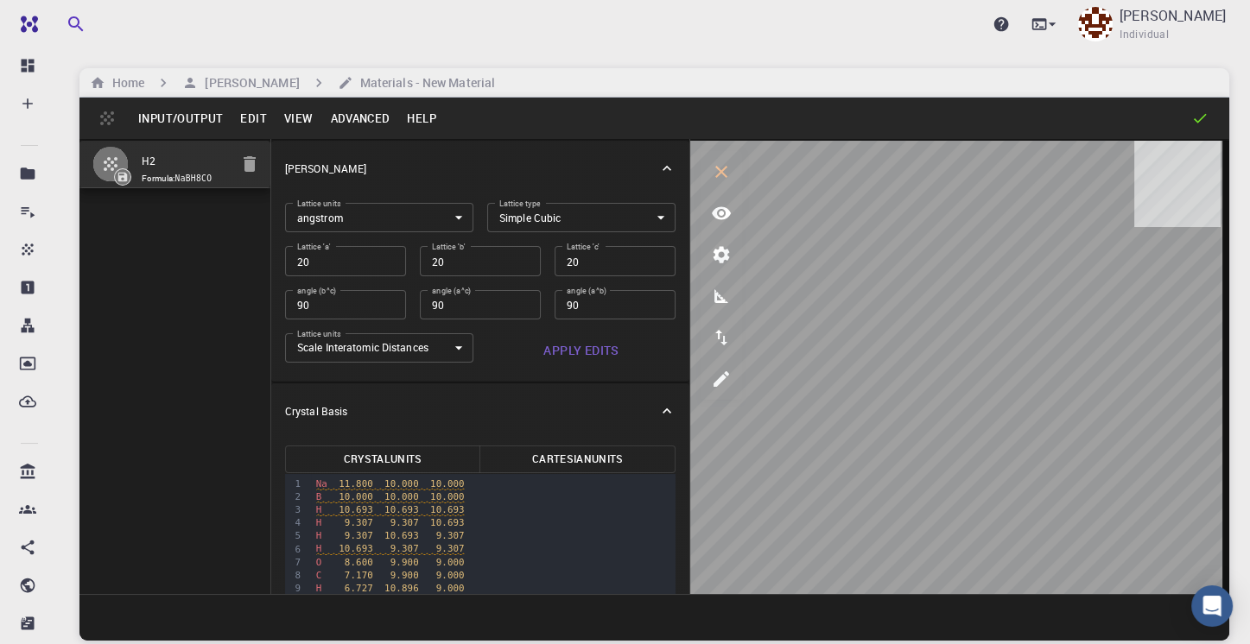
scroll to position [86, 0]
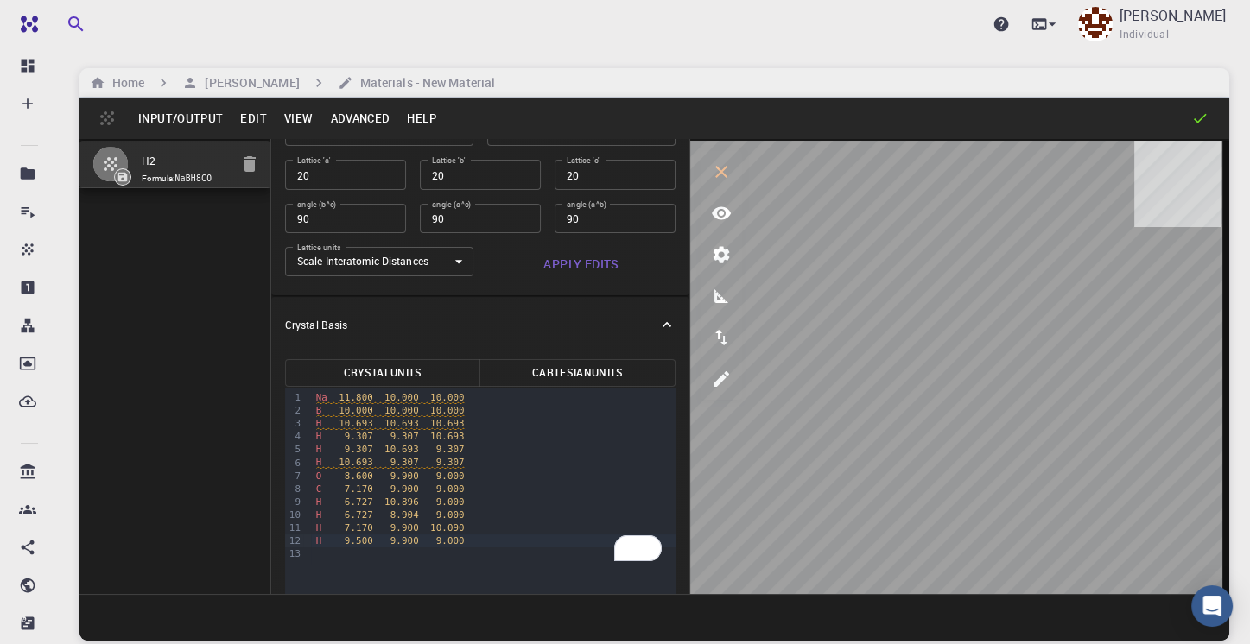
click at [184, 122] on button "Input/Output" at bounding box center [181, 119] width 102 height 28
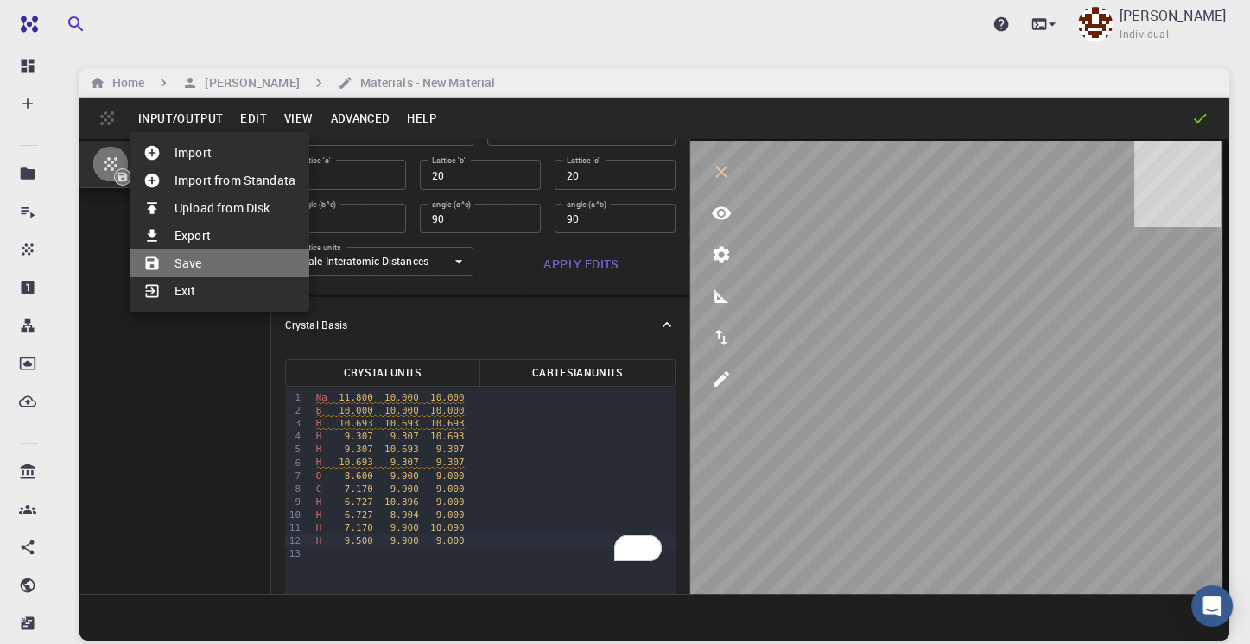
click at [177, 263] on li "Save" at bounding box center [220, 264] width 180 height 28
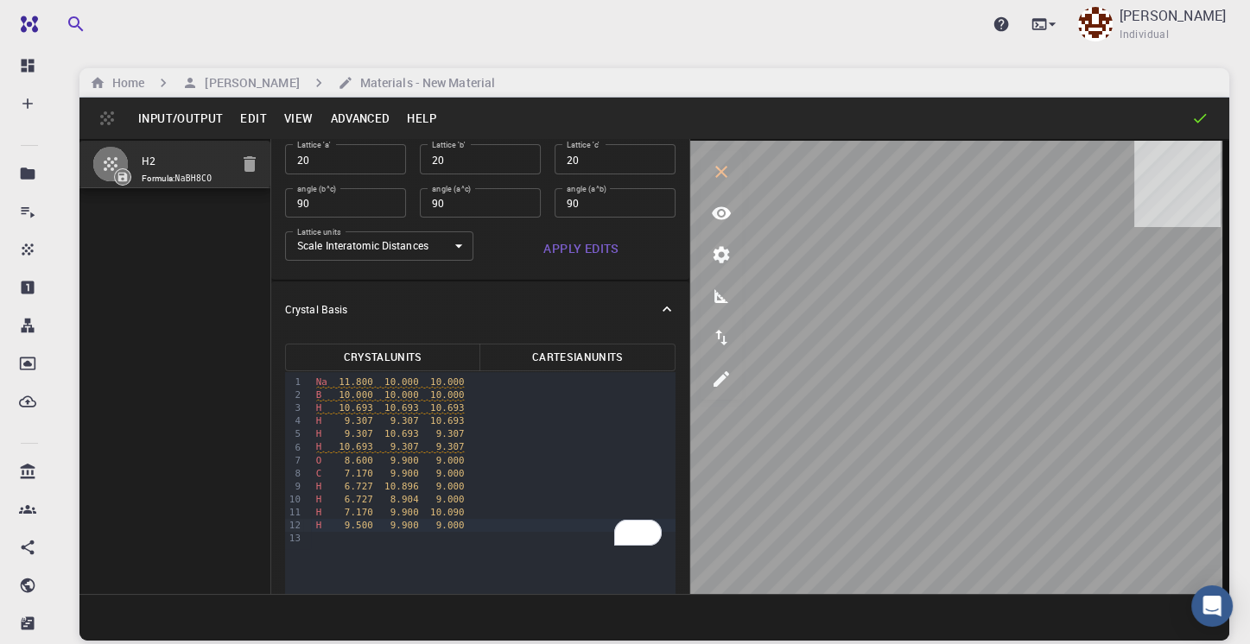
scroll to position [198, 0]
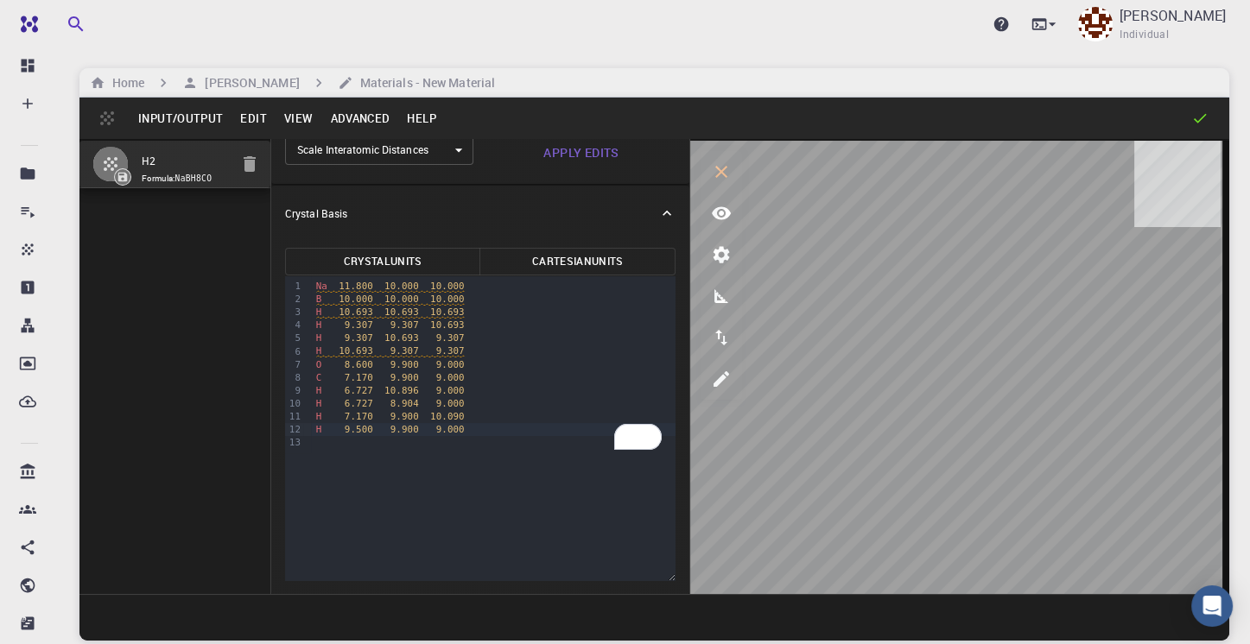
click at [166, 118] on button "Input/Output" at bounding box center [181, 119] width 102 height 28
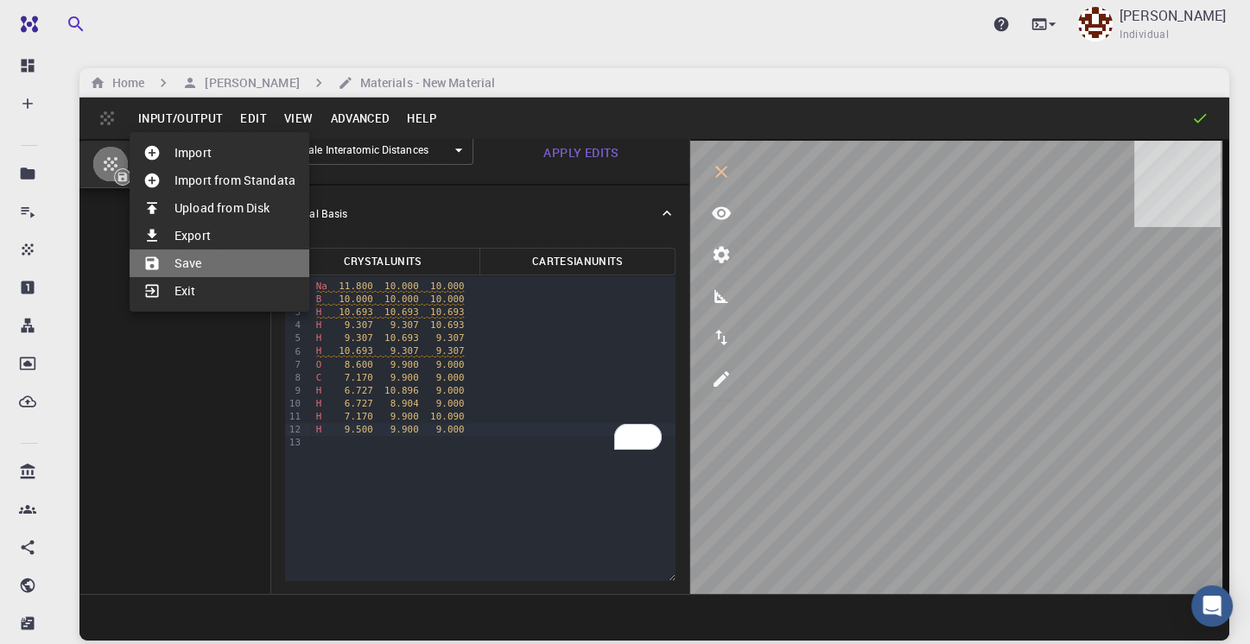
click at [187, 262] on li "Save" at bounding box center [220, 264] width 180 height 28
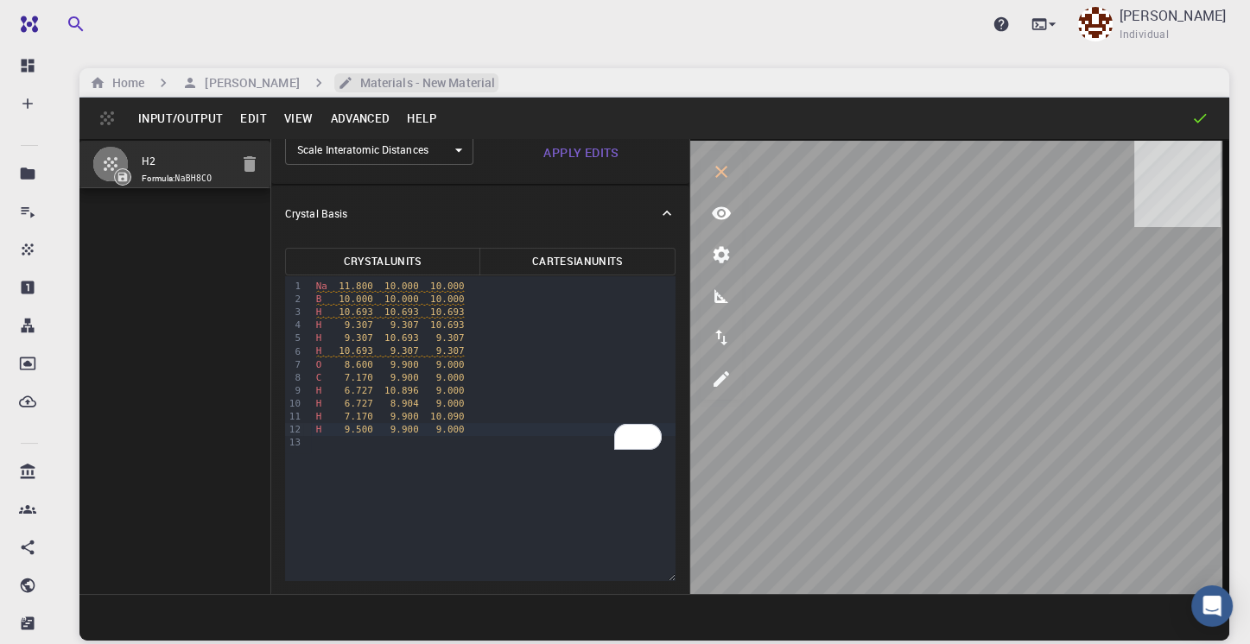
click at [375, 84] on h6 "Materials - New Material" at bounding box center [424, 82] width 142 height 19
click at [249, 84] on h6 "[PERSON_NAME]" at bounding box center [248, 82] width 101 height 19
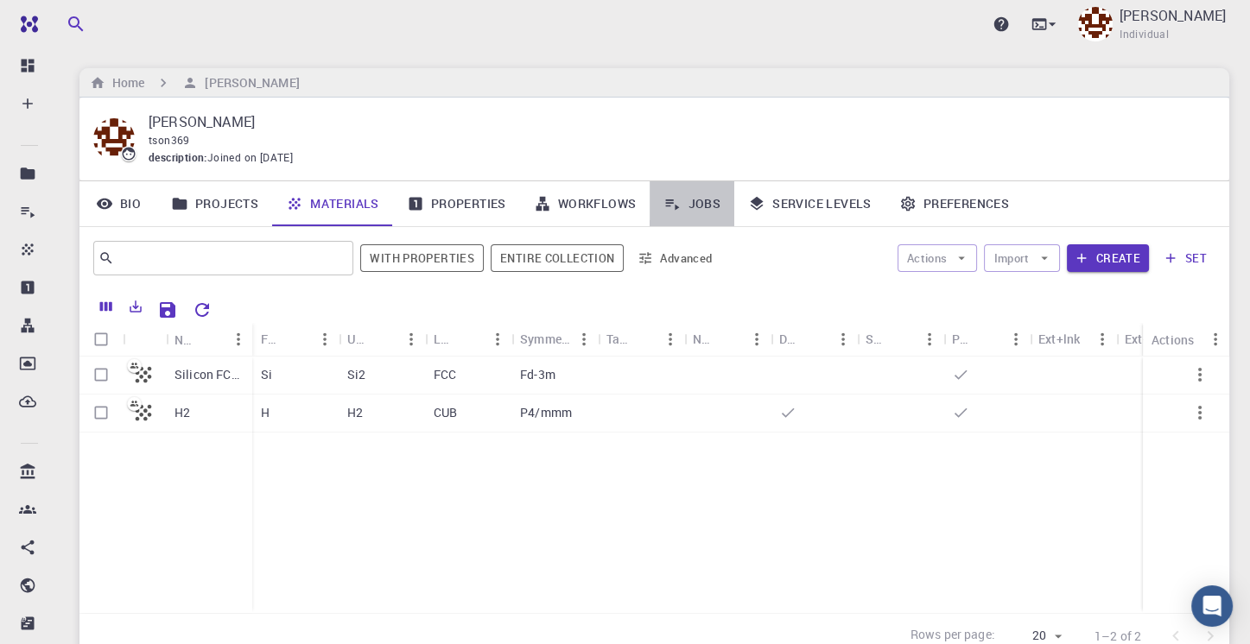
click at [686, 201] on link "Jobs" at bounding box center [692, 203] width 85 height 45
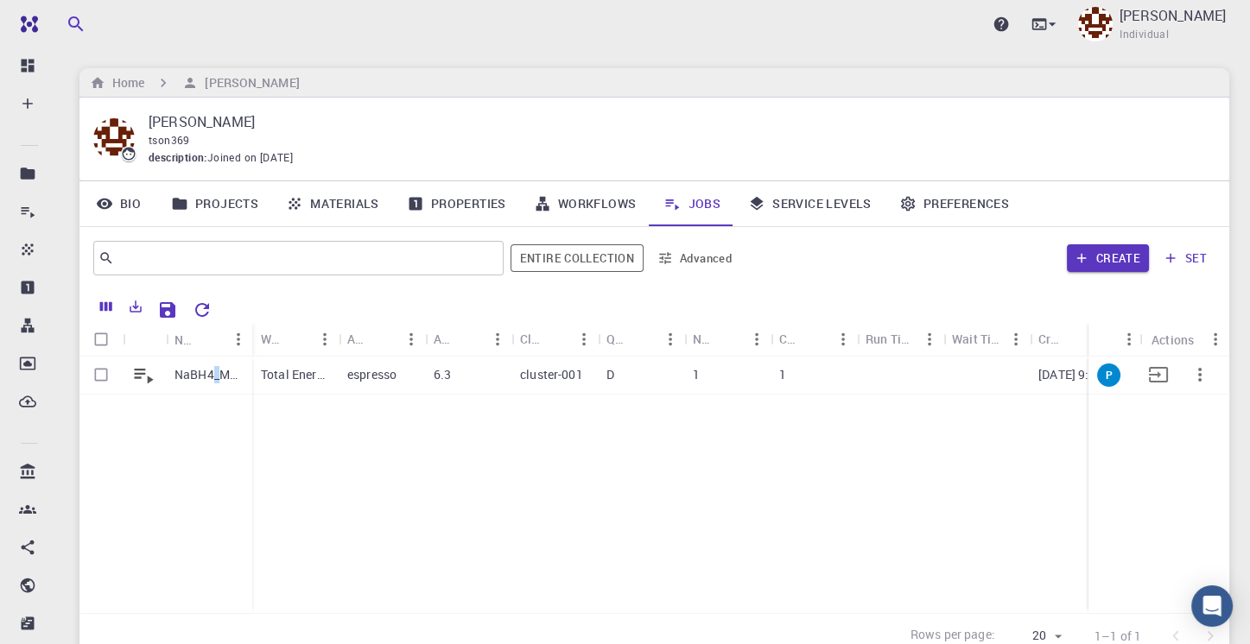
click at [217, 379] on p "NaBH4_MeOH" at bounding box center [208, 374] width 69 height 17
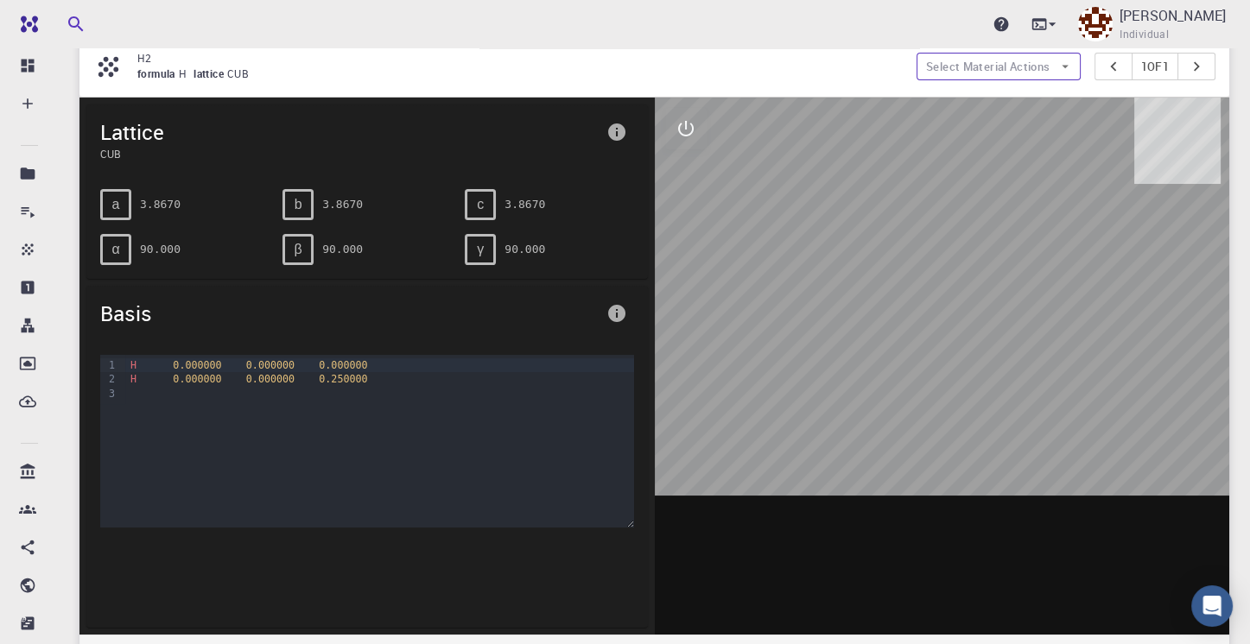
scroll to position [86, 0]
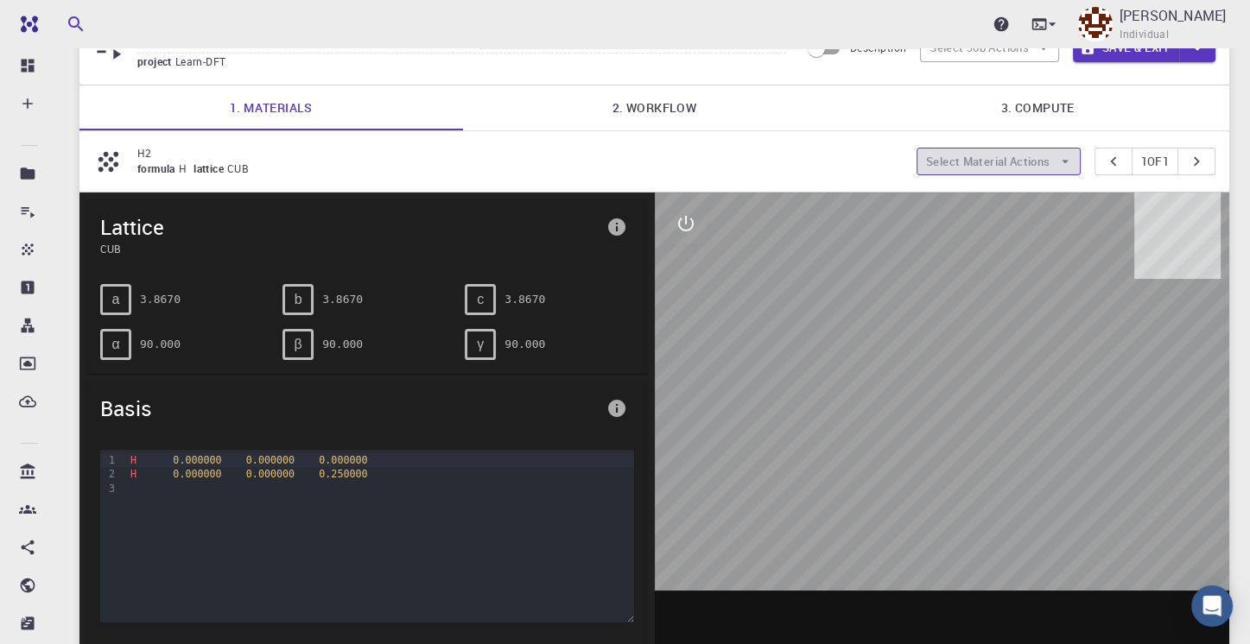
click at [1042, 160] on button "Select Material Actions" at bounding box center [999, 162] width 164 height 28
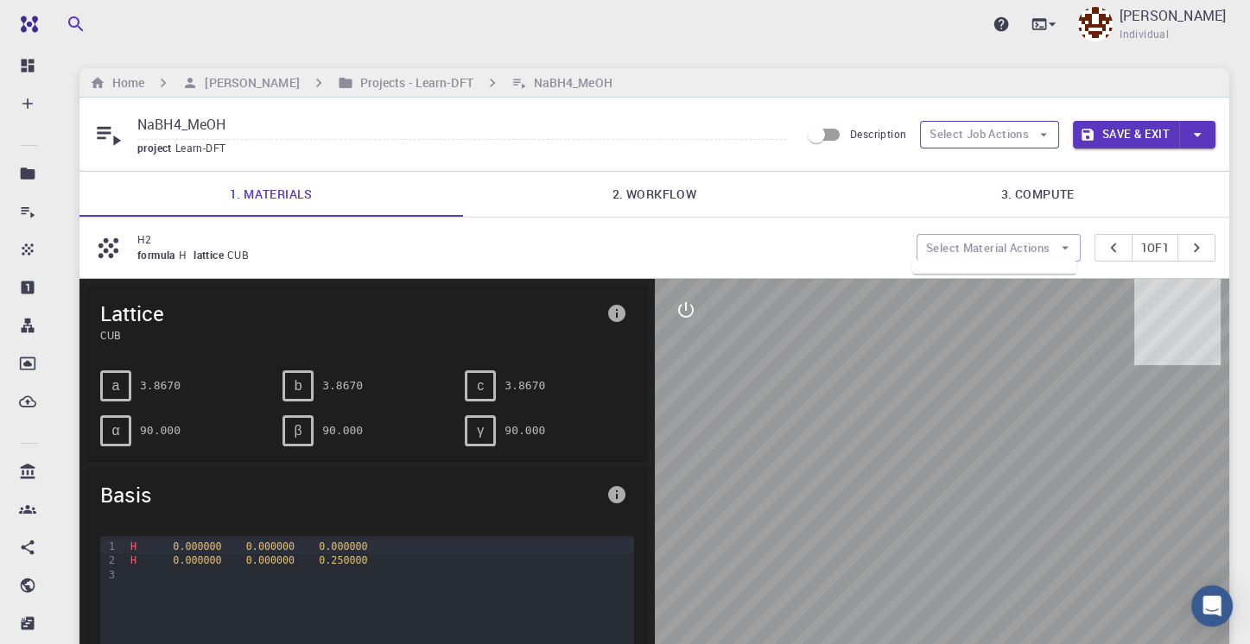
click at [1034, 140] on button "Select Job Actions" at bounding box center [989, 135] width 139 height 28
click at [1023, 196] on span "Select materials" at bounding box center [1005, 195] width 81 height 17
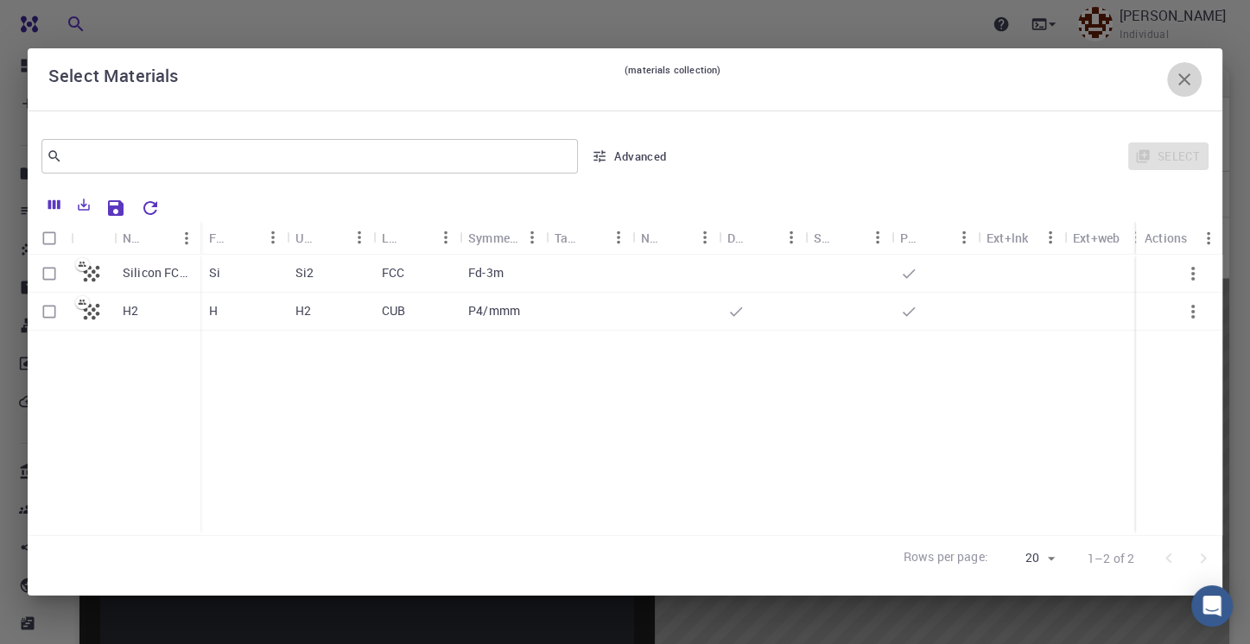
click at [1174, 79] on icon "button" at bounding box center [1184, 79] width 21 height 21
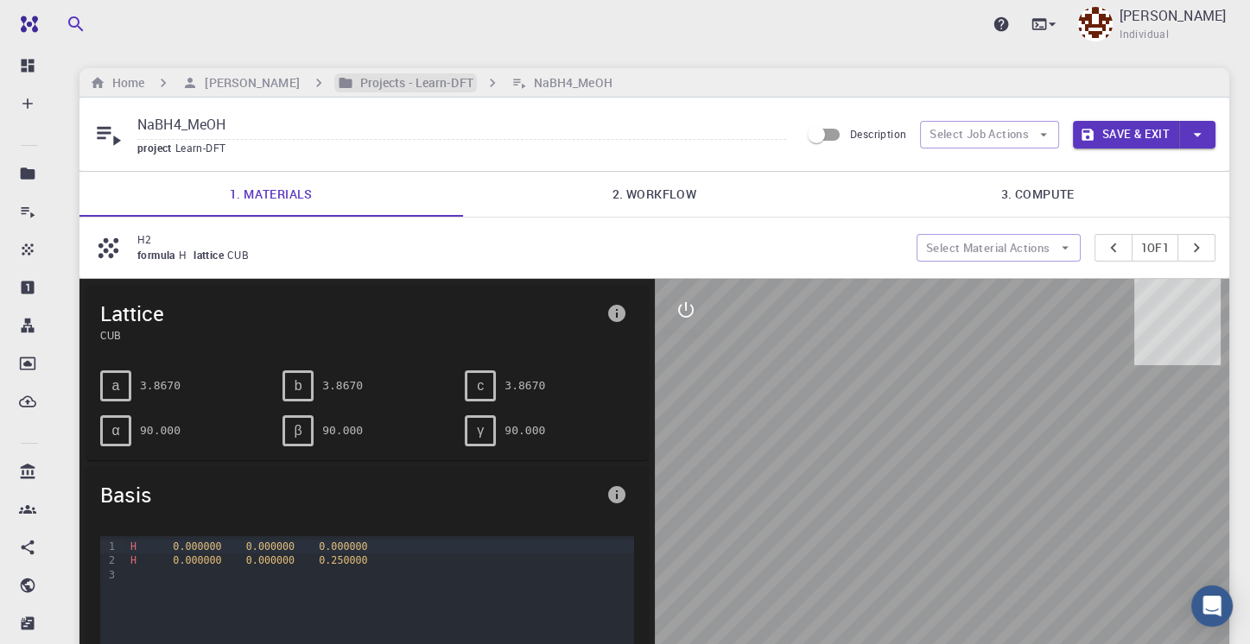
click at [359, 84] on h6 "Projects - Learn-DFT" at bounding box center [413, 82] width 120 height 19
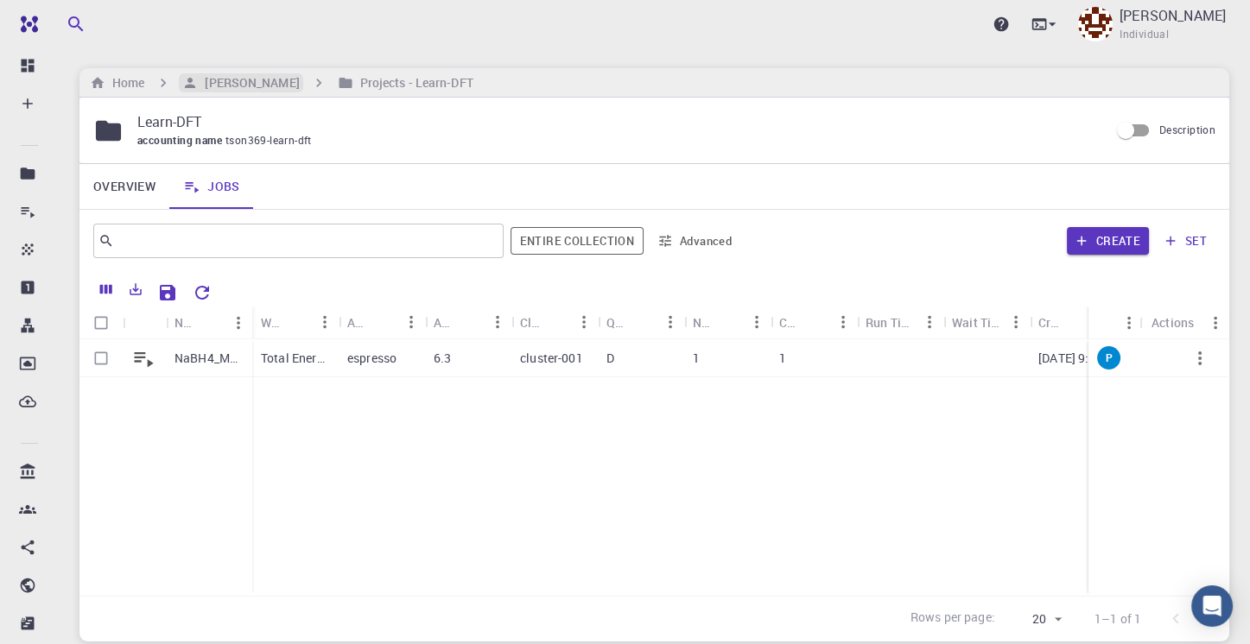
click at [255, 82] on h6 "[PERSON_NAME]" at bounding box center [248, 82] width 101 height 19
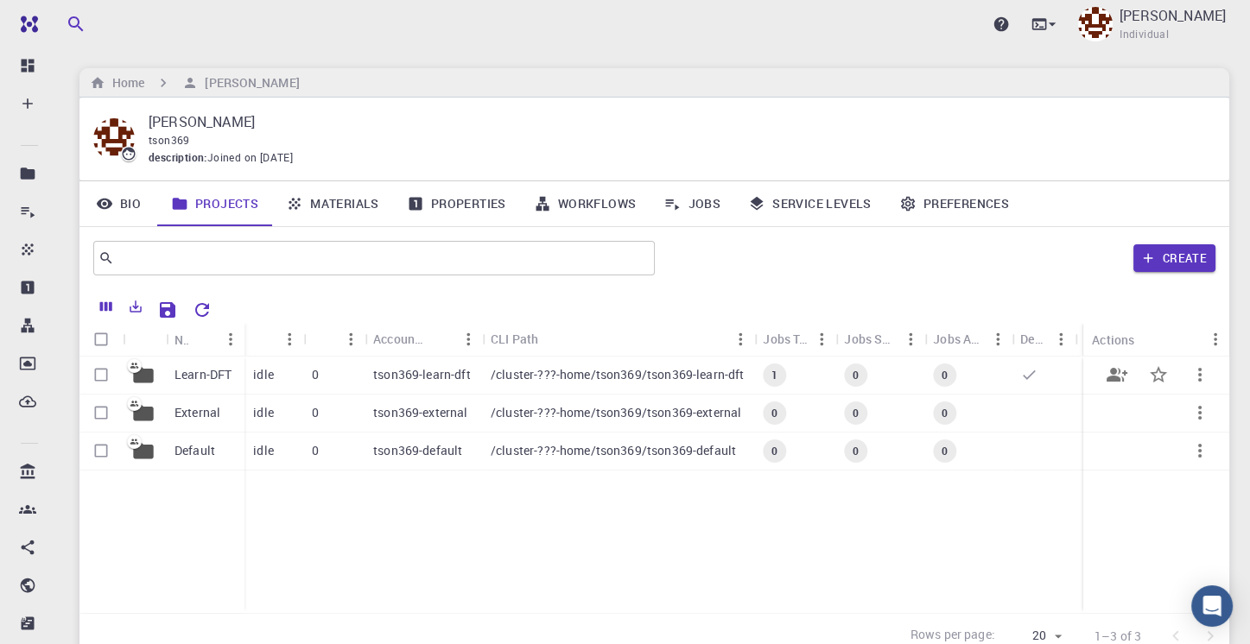
click at [384, 373] on p "tson369-learn-dft" at bounding box center [422, 374] width 98 height 17
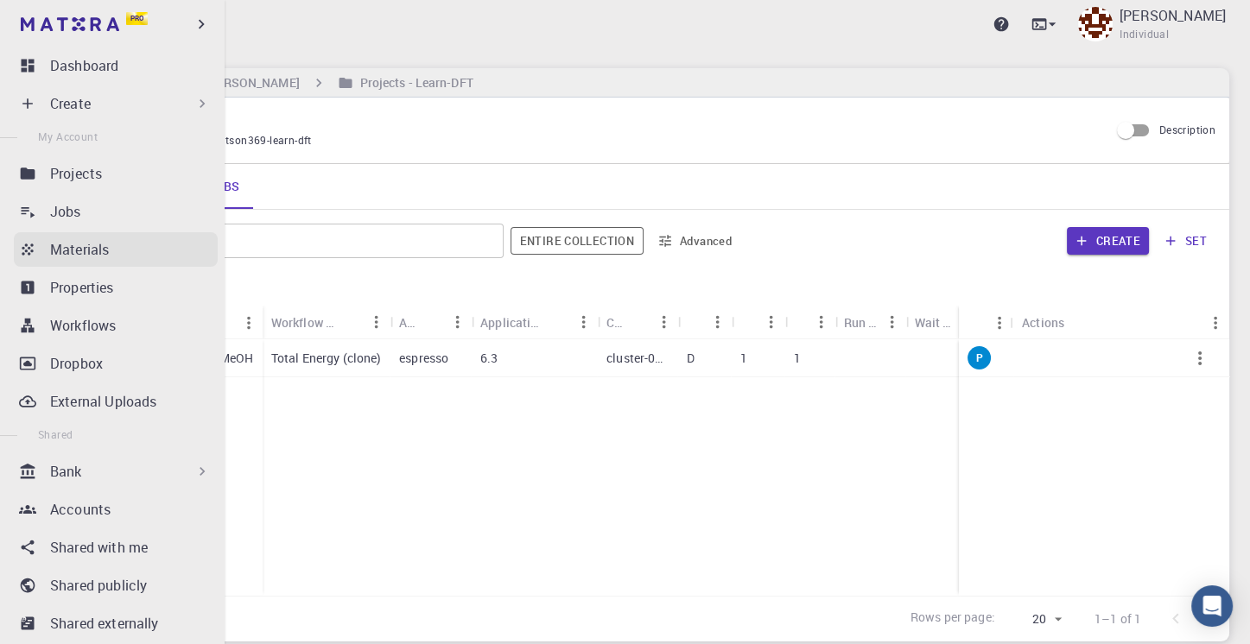
click at [77, 249] on p "Materials" at bounding box center [79, 249] width 59 height 21
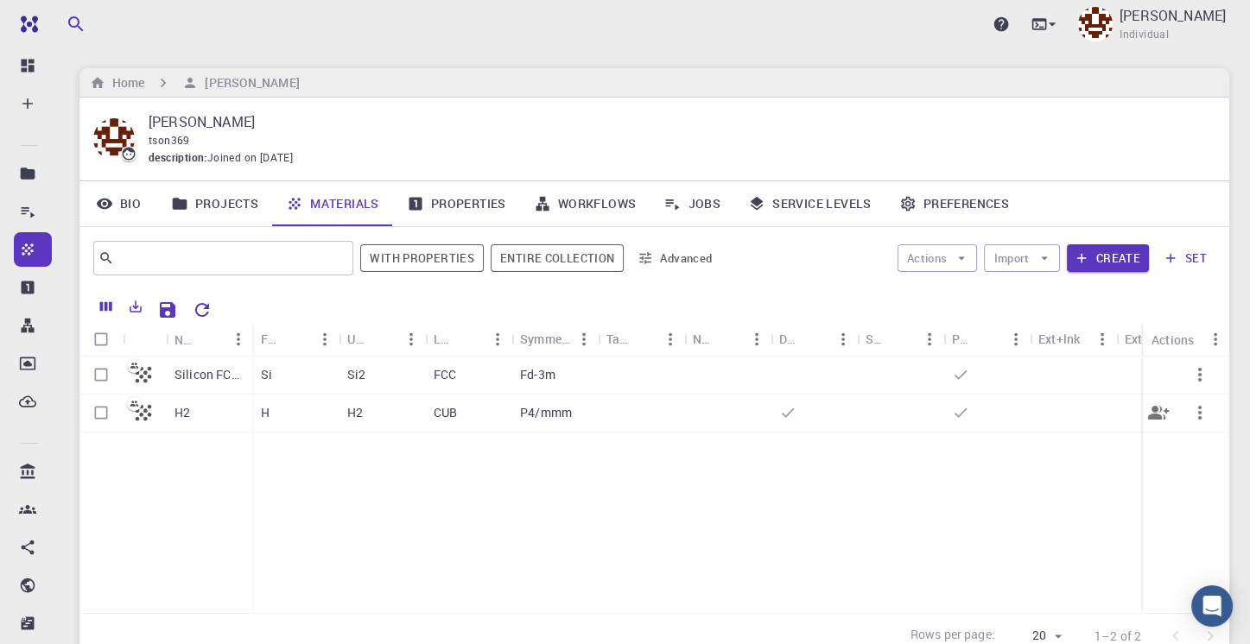
click at [105, 410] on input "Select row" at bounding box center [101, 412] width 33 height 33
checkbox input "true"
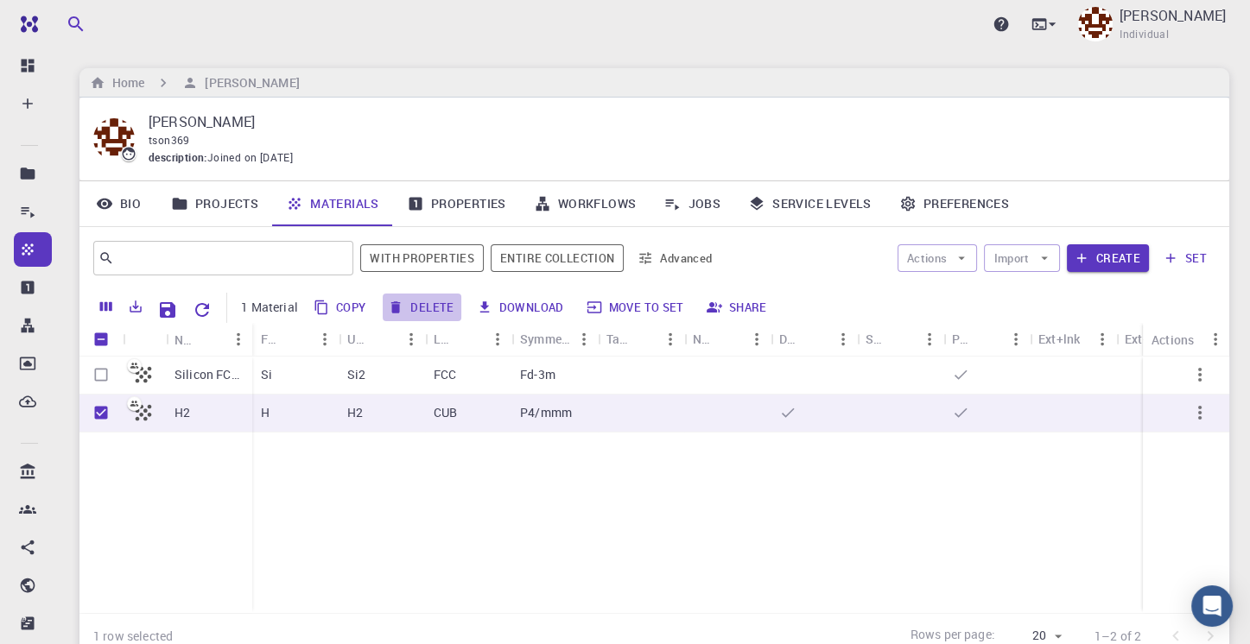
click at [429, 307] on button "Delete" at bounding box center [422, 308] width 78 height 28
checkbox input "false"
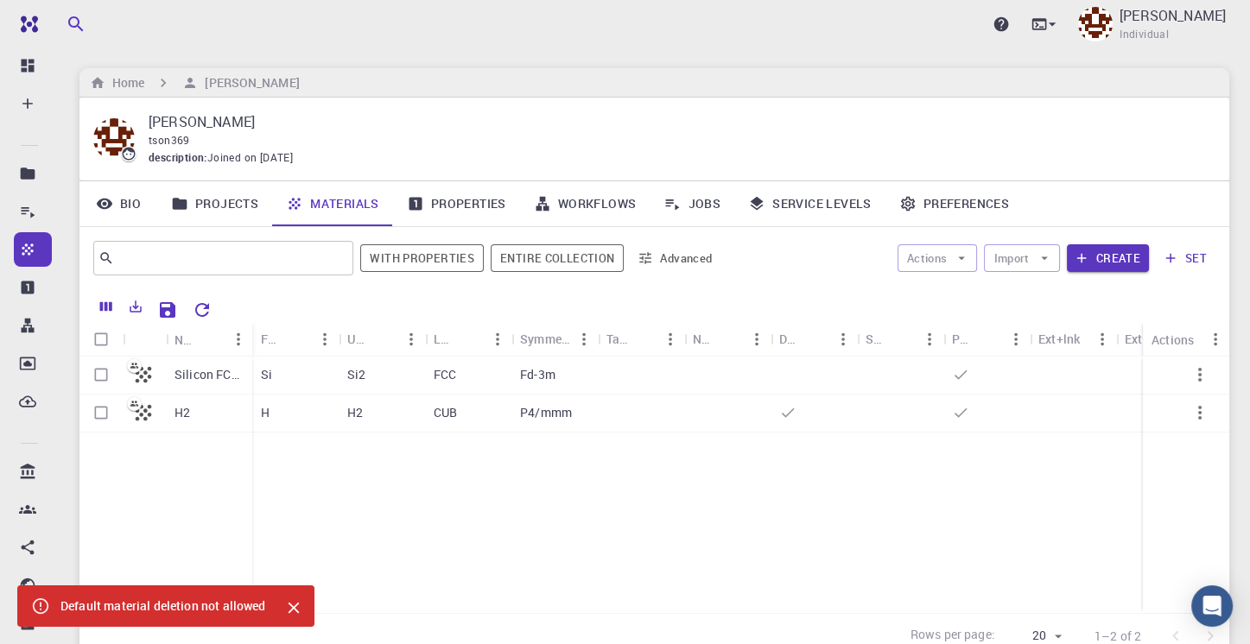
click at [291, 609] on icon "Close" at bounding box center [293, 608] width 11 height 11
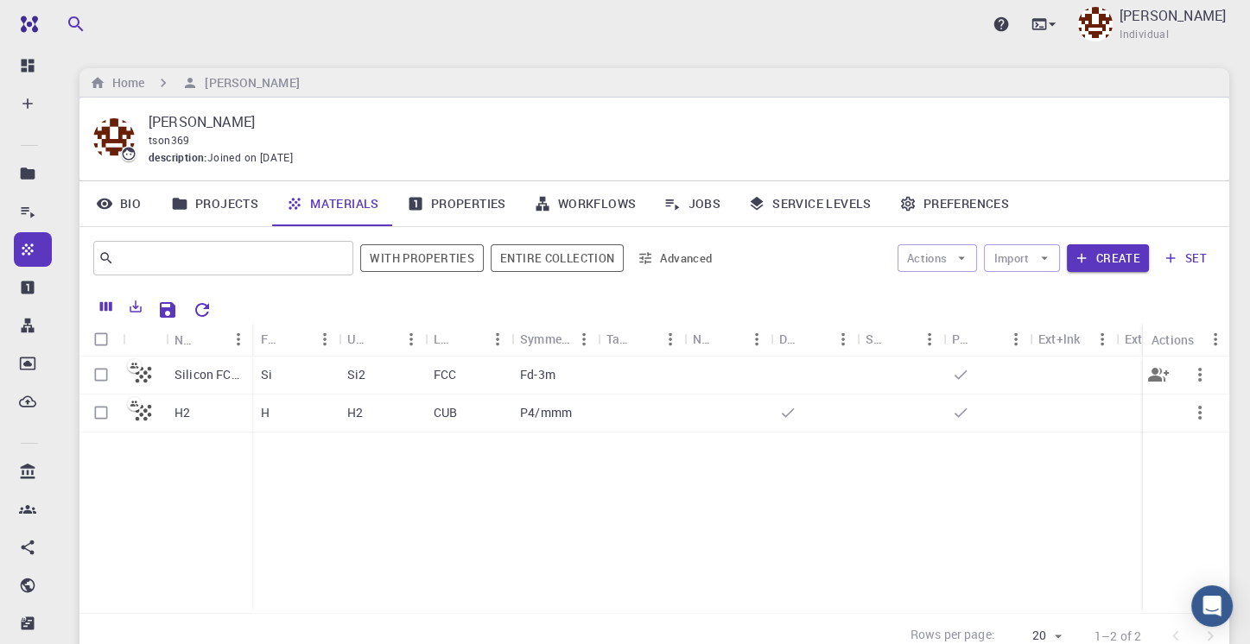
click at [98, 369] on input "Select row" at bounding box center [101, 374] width 33 height 33
checkbox input "true"
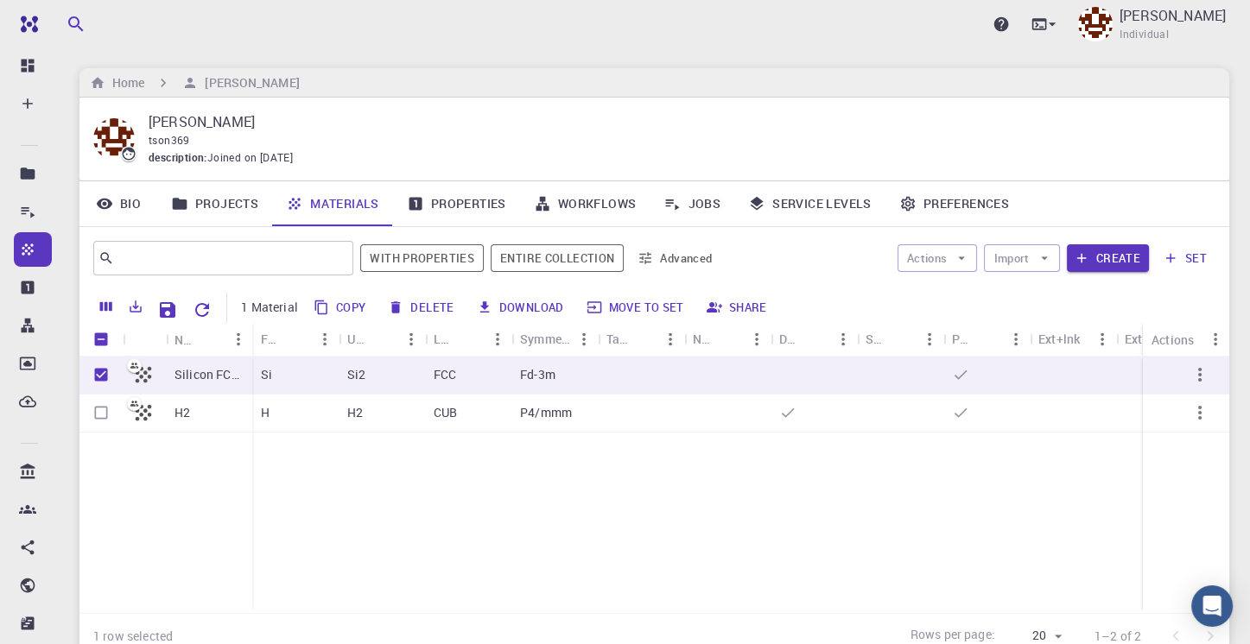
click at [413, 304] on button "Delete" at bounding box center [422, 308] width 78 height 28
checkbox input "false"
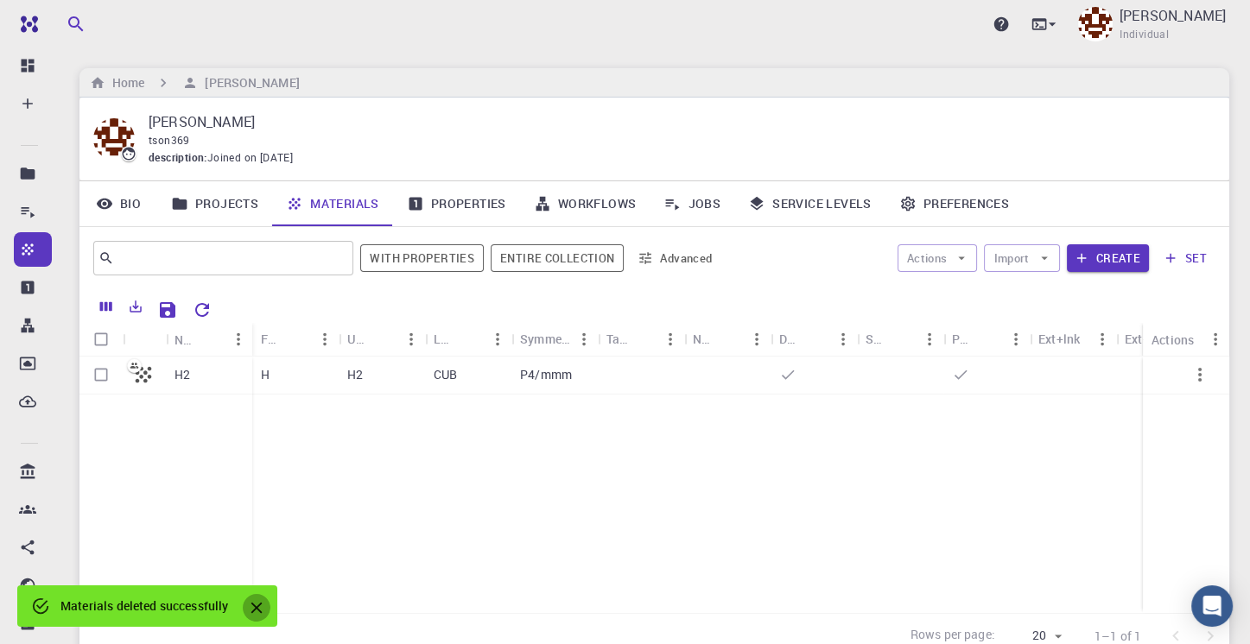
click at [260, 605] on icon "Close" at bounding box center [256, 608] width 11 height 11
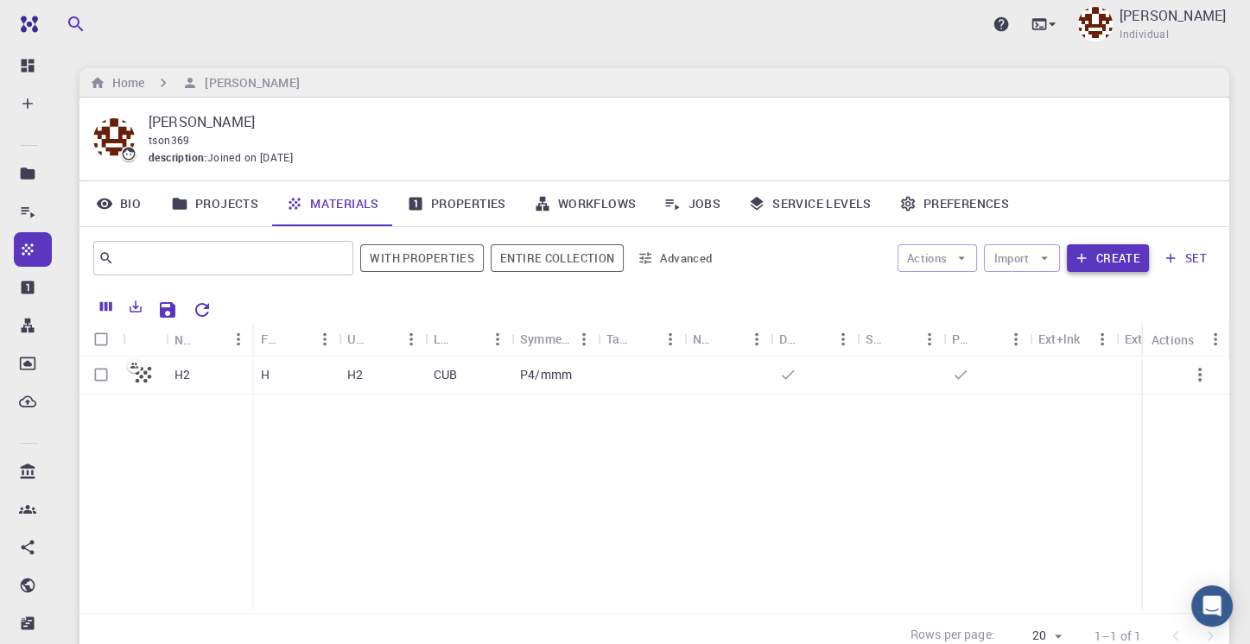
click at [1109, 255] on button "Create" at bounding box center [1108, 258] width 82 height 28
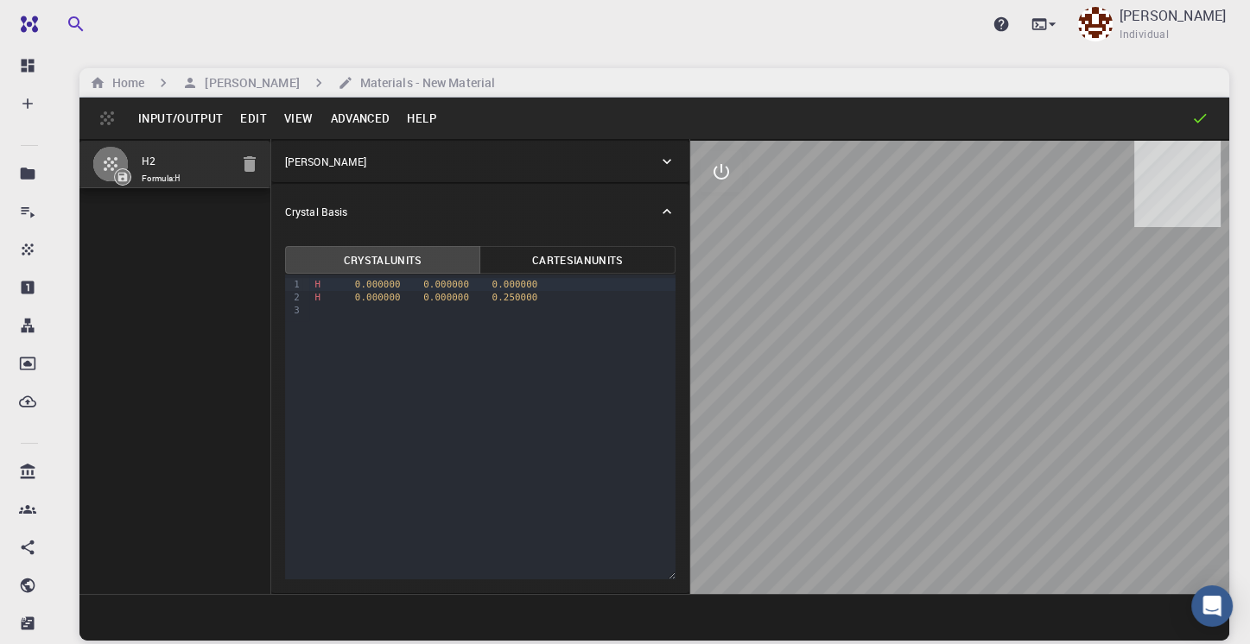
click at [665, 170] on div "[PERSON_NAME]" at bounding box center [480, 161] width 418 height 41
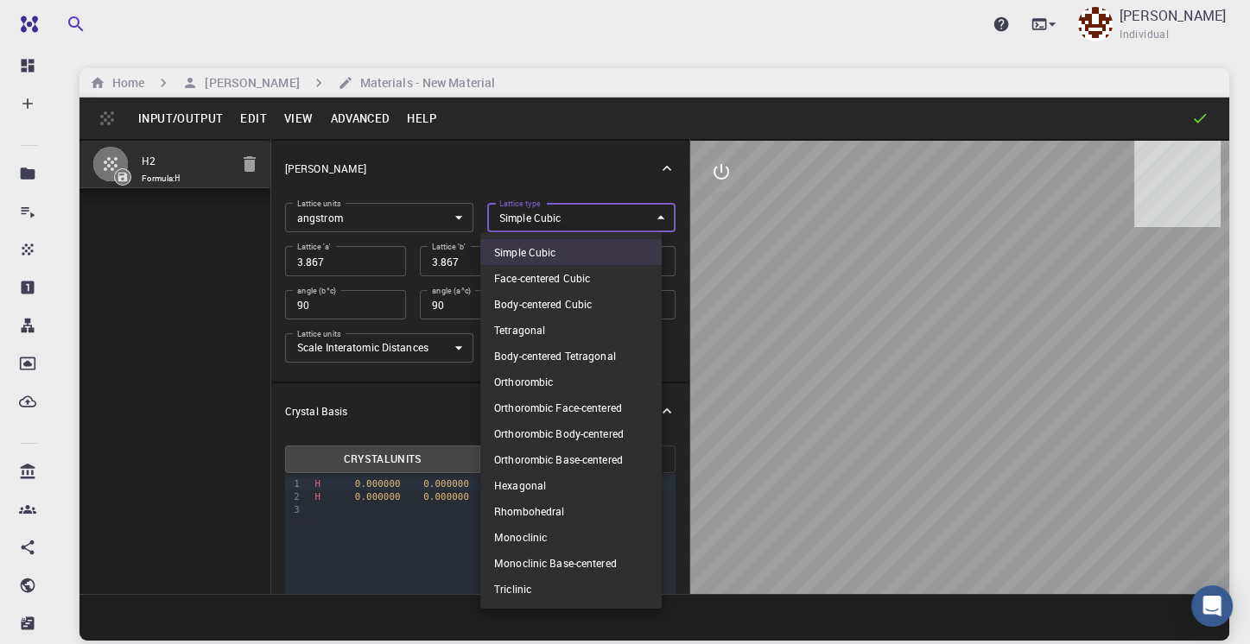
click at [568, 214] on body "Pro Dashboard Create New Job New Material Create Material Upload File Import fr…" at bounding box center [625, 388] width 1250 height 776
click at [554, 249] on li "Simple Cubic" at bounding box center [570, 252] width 181 height 26
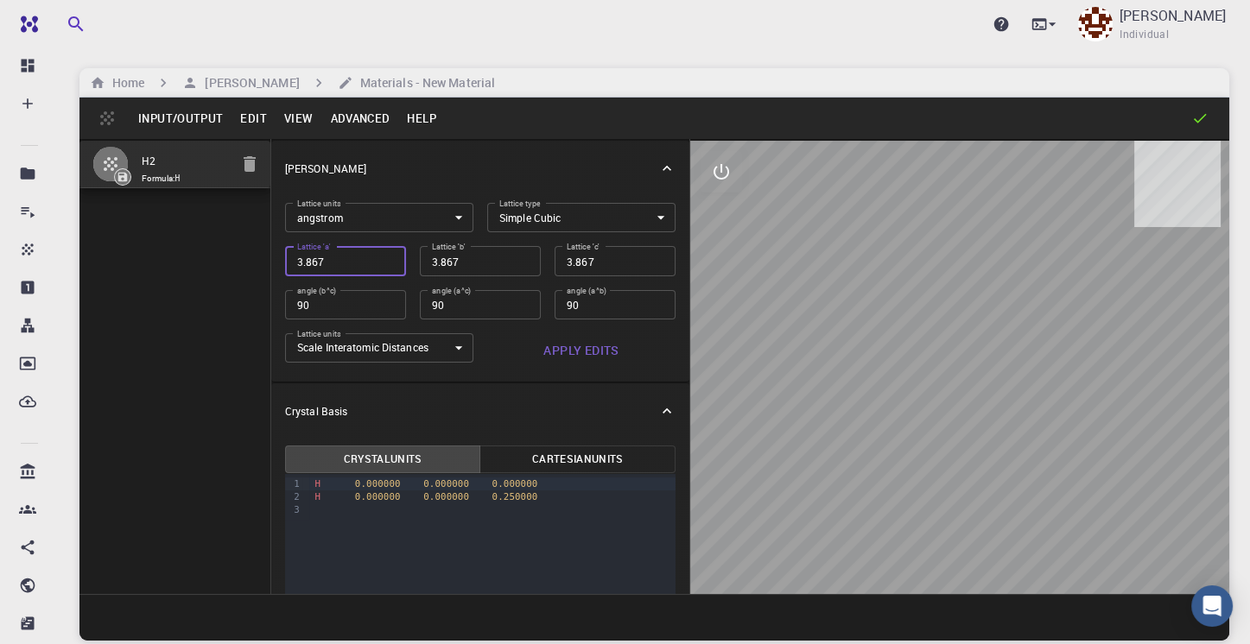
click at [363, 265] on input "3.867" at bounding box center [345, 260] width 121 height 29
type input "2"
type input "20"
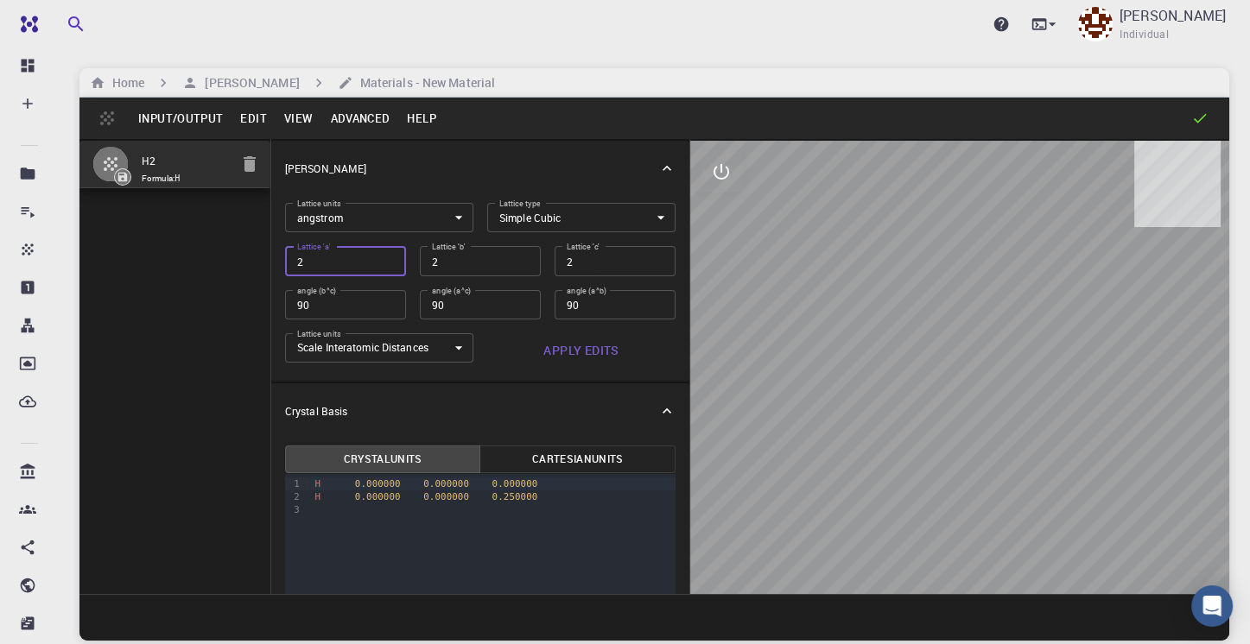
type input "20"
drag, startPoint x: 598, startPoint y: 353, endPoint x: 585, endPoint y: 361, distance: 15.1
click at [596, 353] on button "Apply Edits" at bounding box center [581, 350] width 188 height 35
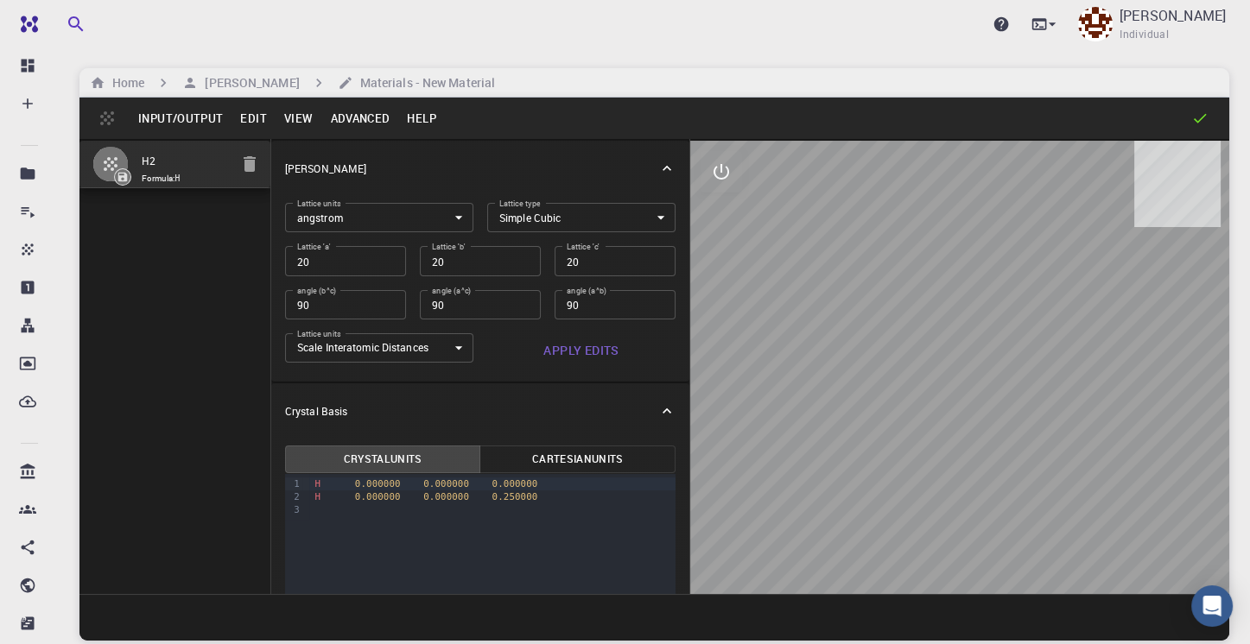
click at [567, 460] on button "Cartesian Units" at bounding box center [577, 460] width 196 height 28
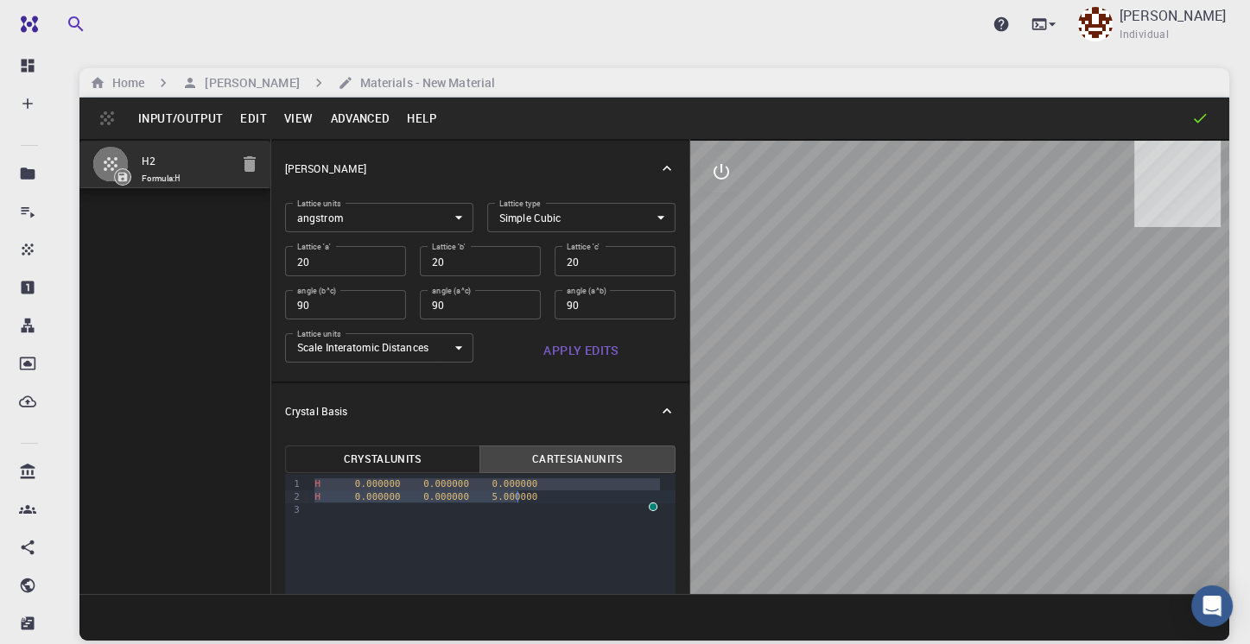
drag, startPoint x: 313, startPoint y: 485, endPoint x: 518, endPoint y: 497, distance: 205.9
click at [518, 497] on div "H 0.000000 0.000000 0.000000 H 0.000000 0.000000 5.000000" at bounding box center [492, 497] width 366 height 46
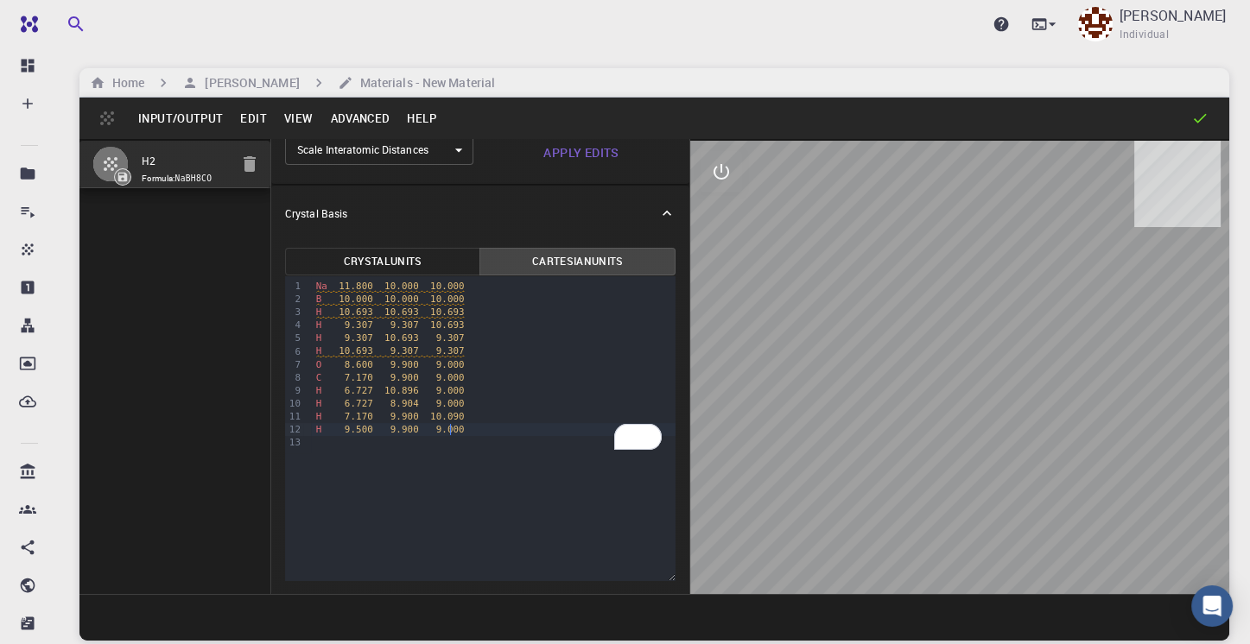
scroll to position [25, 0]
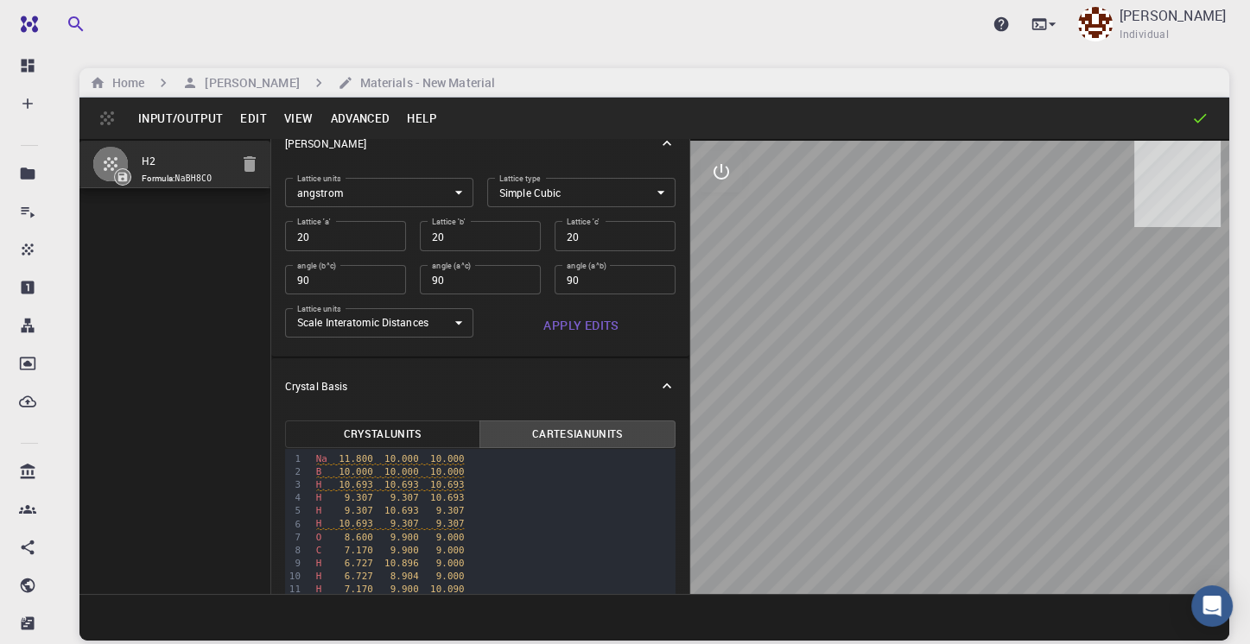
click at [582, 330] on button "Apply Edits" at bounding box center [581, 325] width 188 height 35
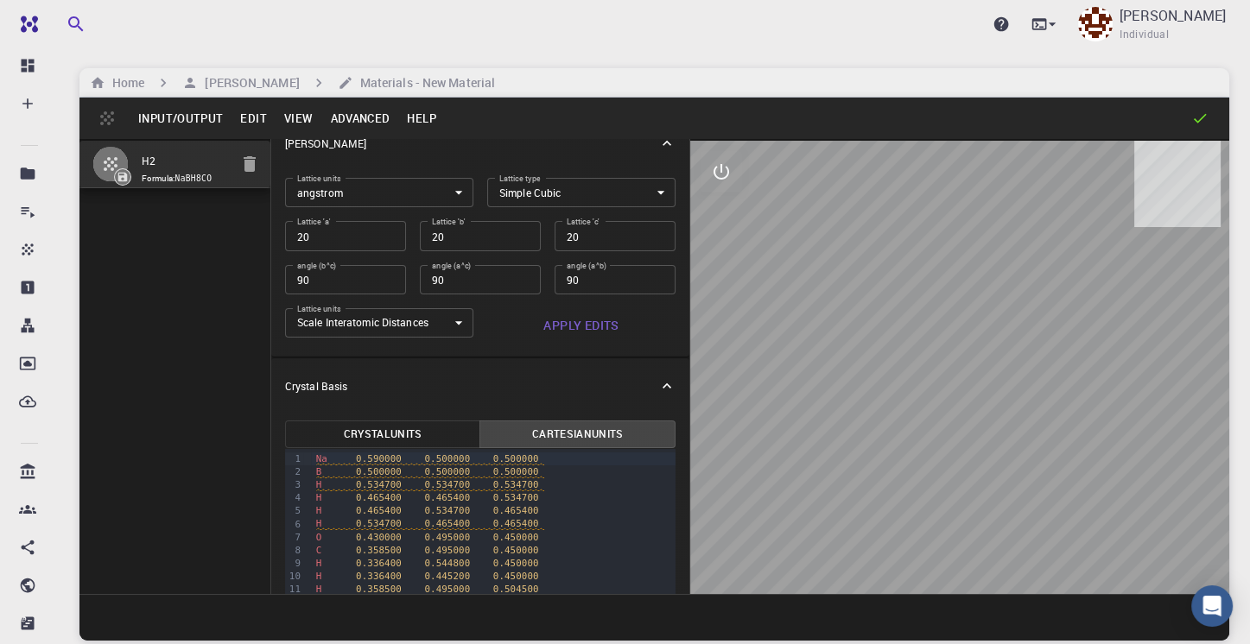
drag, startPoint x: 1009, startPoint y: 350, endPoint x: 979, endPoint y: 315, distance: 45.9
click at [981, 315] on div at bounding box center [959, 368] width 539 height 454
drag, startPoint x: 930, startPoint y: 334, endPoint x: 938, endPoint y: 366, distance: 32.9
click at [938, 366] on div at bounding box center [959, 368] width 539 height 454
click at [148, 162] on input "H2" at bounding box center [185, 162] width 87 height 20
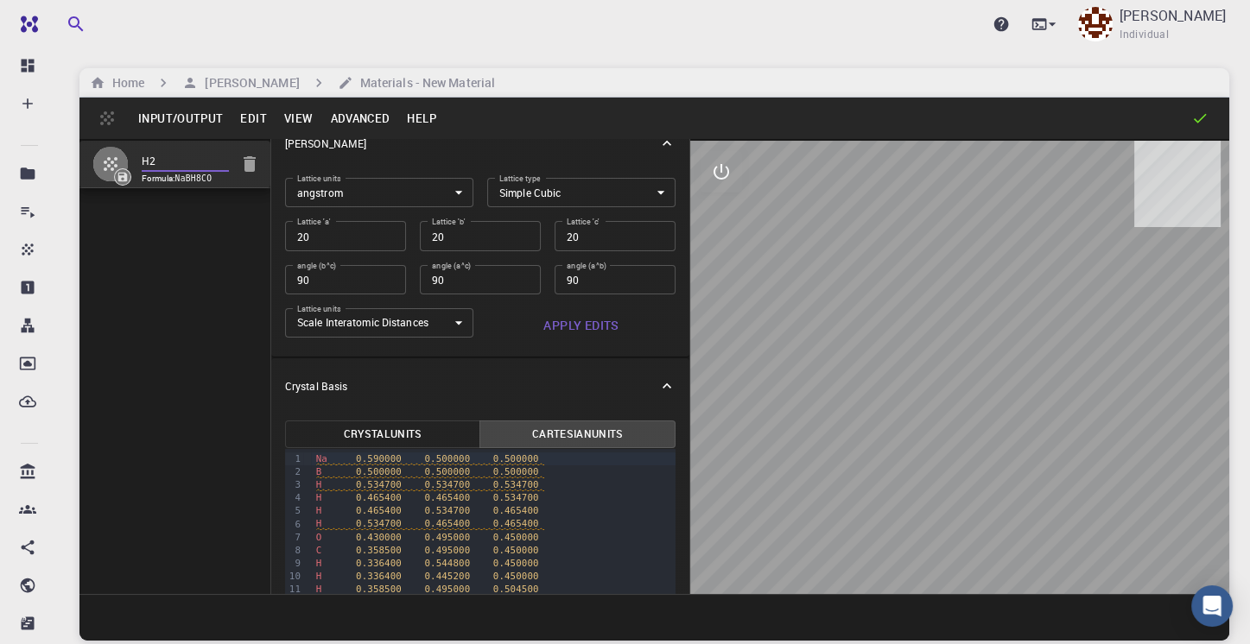
drag, startPoint x: 159, startPoint y: 160, endPoint x: 141, endPoint y: 160, distance: 18.1
click at [141, 160] on li "H2 Formula: NaBH8CO" at bounding box center [174, 165] width 191 height 48
type input "N"
type input "IS_NaBH4_MeOH"
click at [176, 123] on button "Input/Output" at bounding box center [181, 119] width 102 height 28
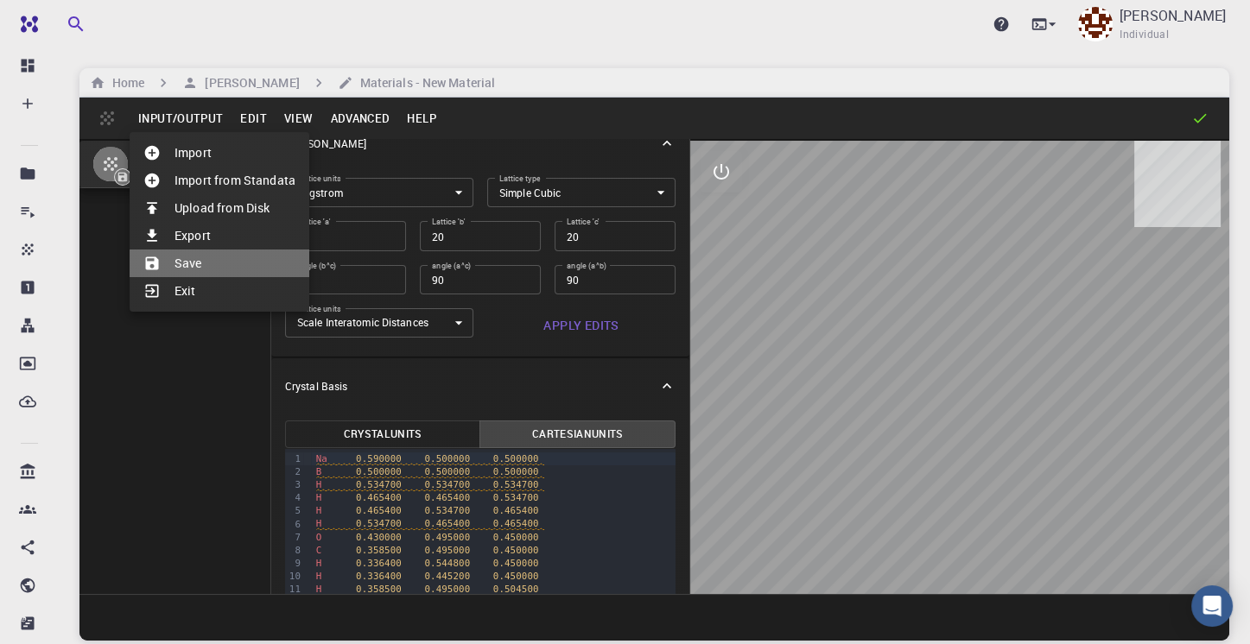
click at [178, 263] on li "Save" at bounding box center [220, 264] width 180 height 28
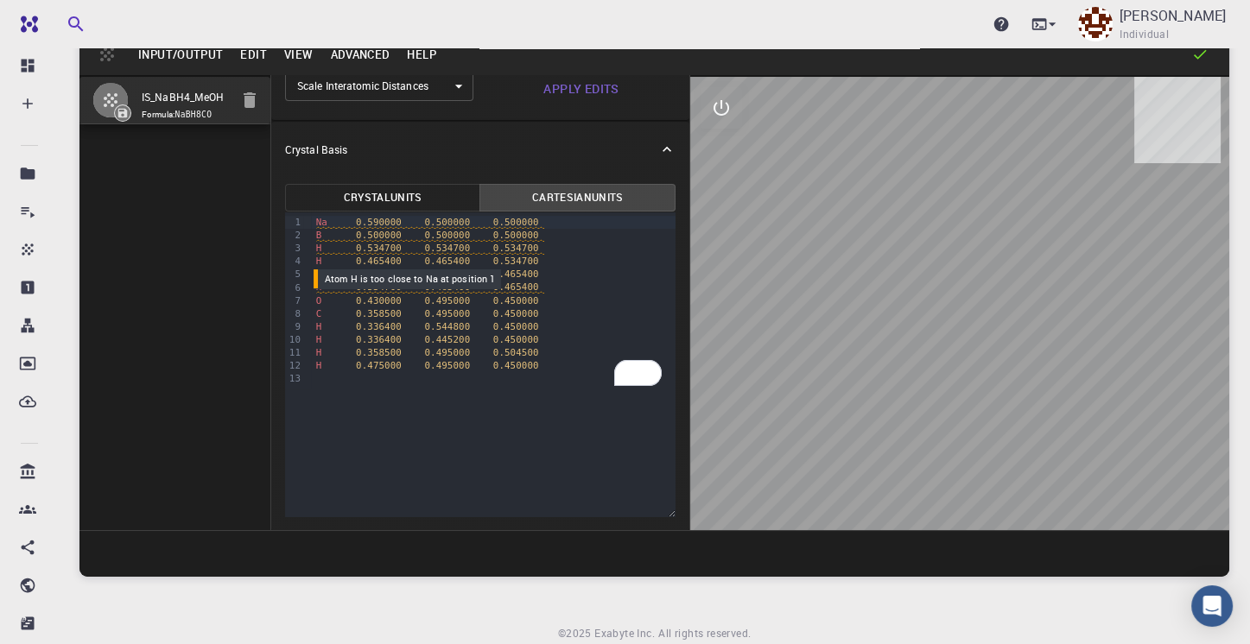
scroll to position [86, 0]
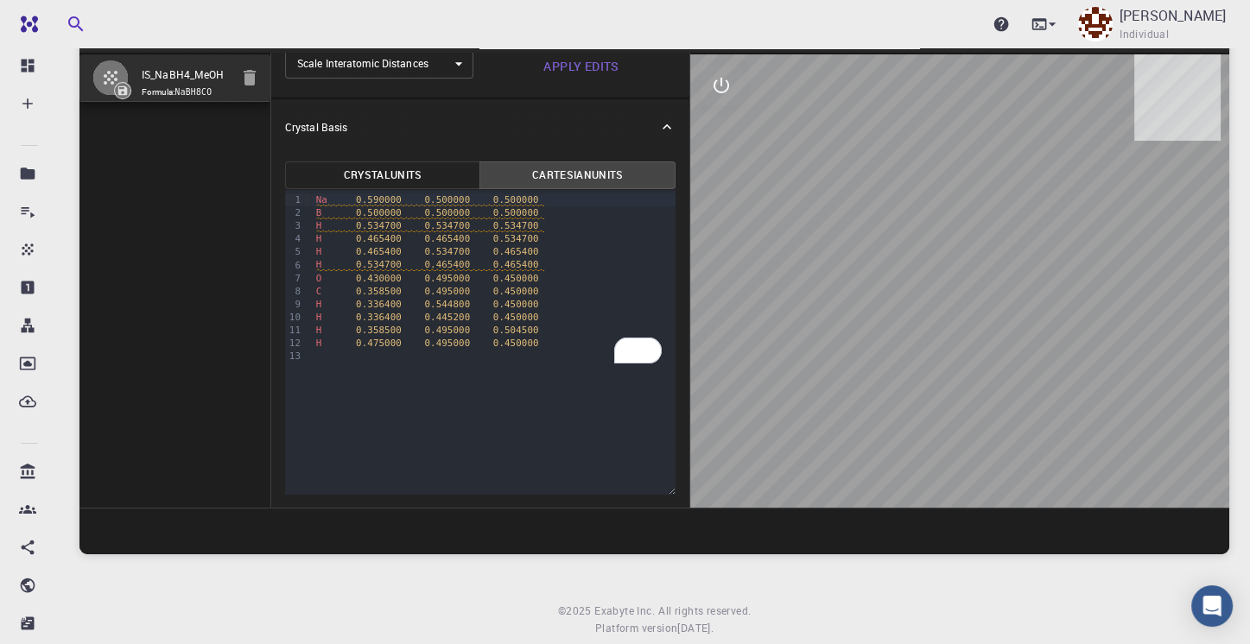
click at [329, 267] on span "H 0.534700 0.465400 0.465400" at bounding box center [430, 265] width 229 height 12
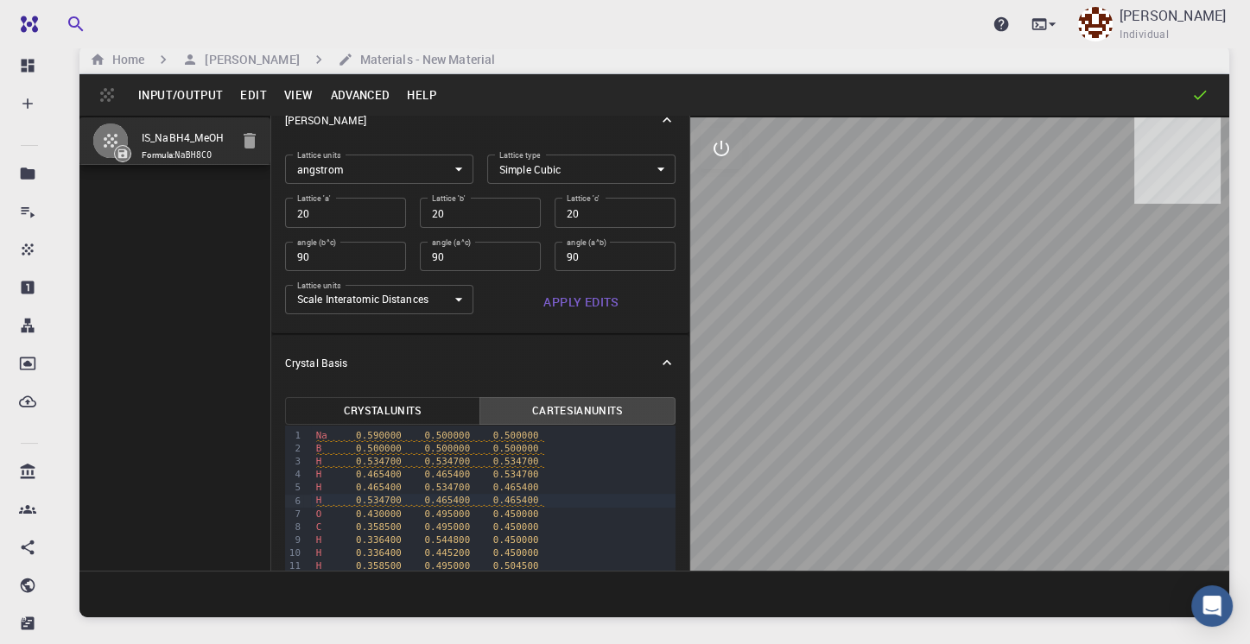
scroll to position [0, 0]
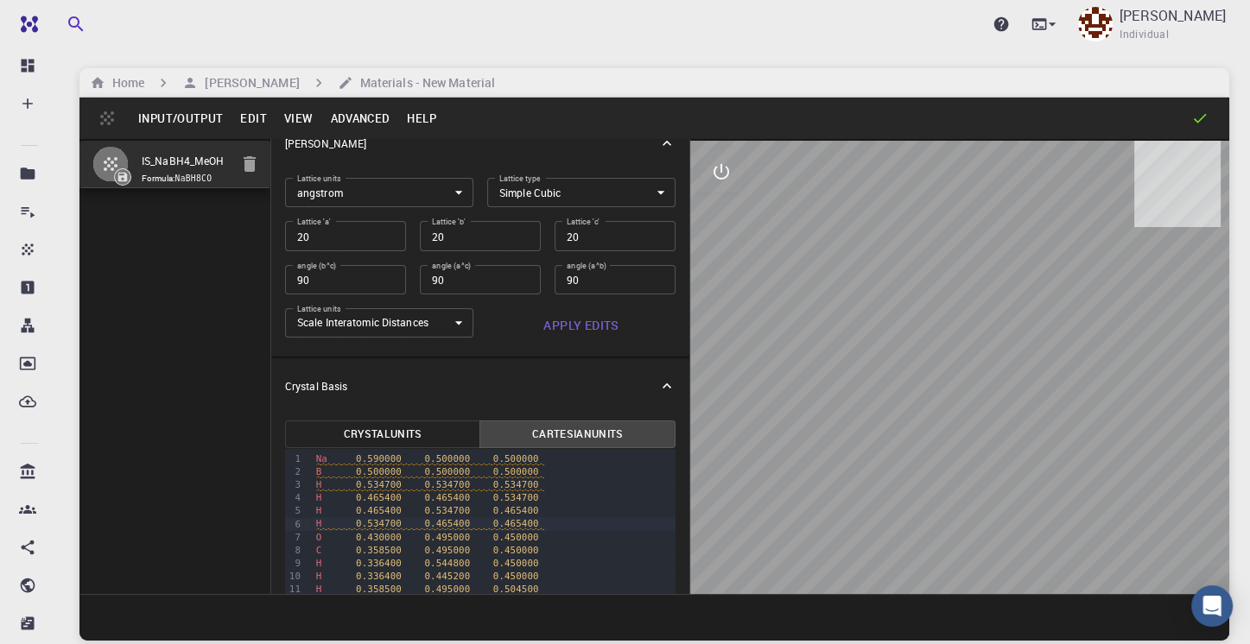
click at [195, 117] on button "Input/Output" at bounding box center [181, 119] width 102 height 28
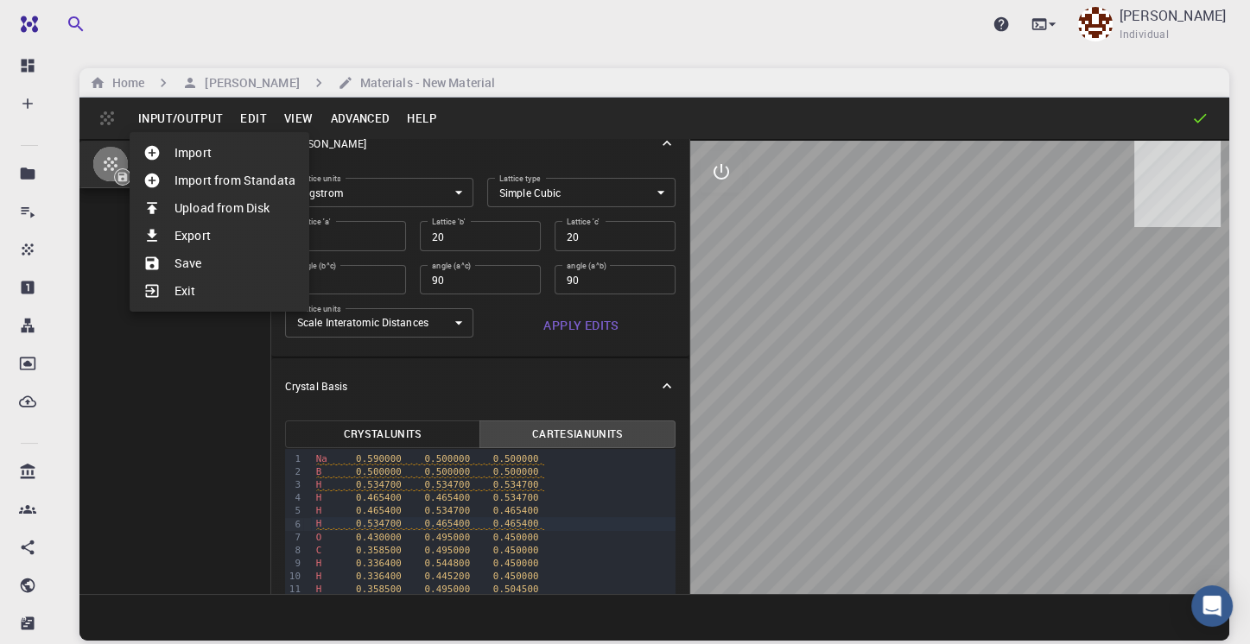
click at [181, 266] on li "Save" at bounding box center [220, 264] width 180 height 28
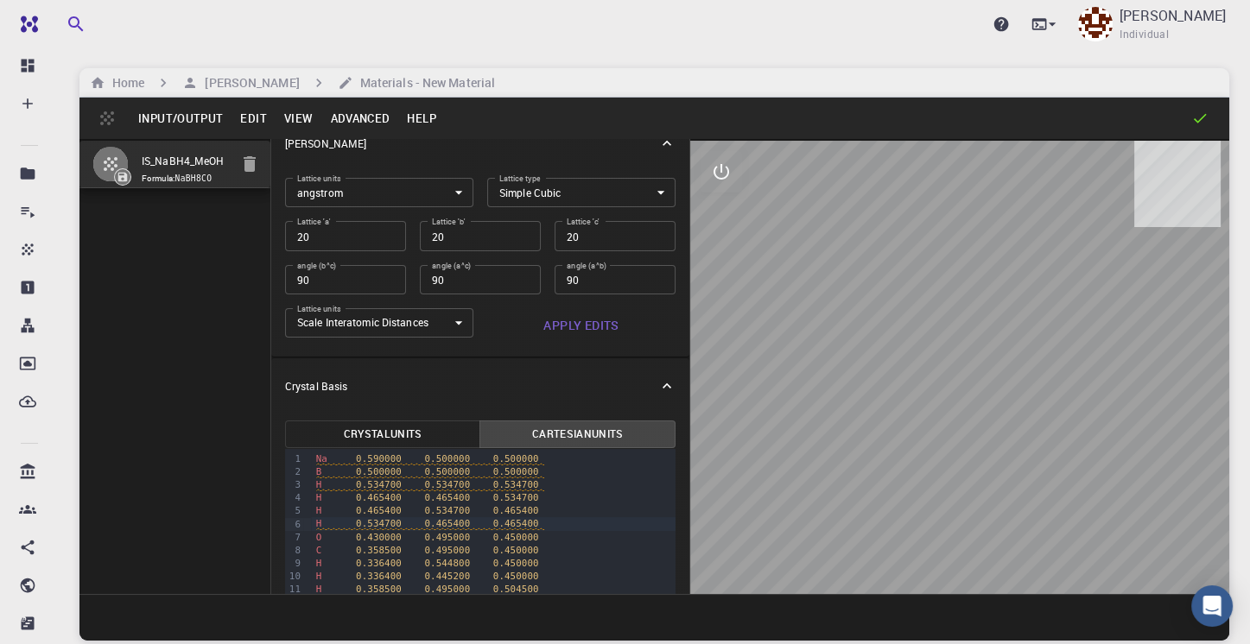
scroll to position [111, 0]
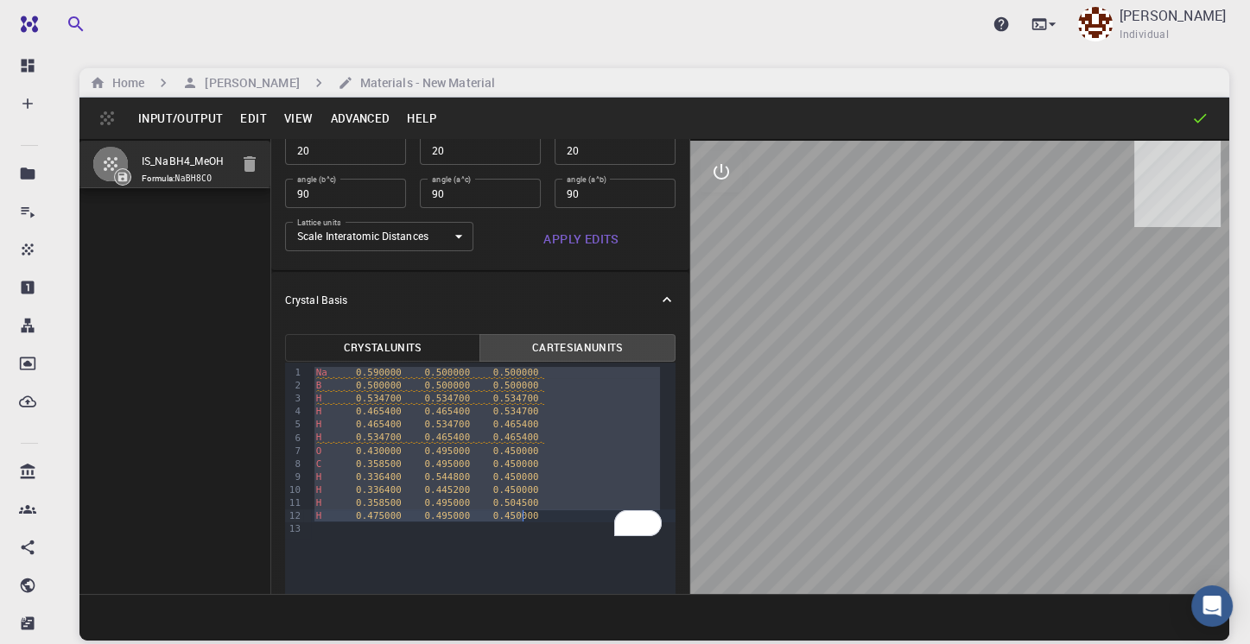
drag, startPoint x: 314, startPoint y: 376, endPoint x: 521, endPoint y: 517, distance: 251.1
click at [521, 517] on div "Na 0.590000 0.500000 0.500000 B 0.500000 0.500000 0.500000 H 0.534700 0.534700 …" at bounding box center [493, 451] width 365 height 176
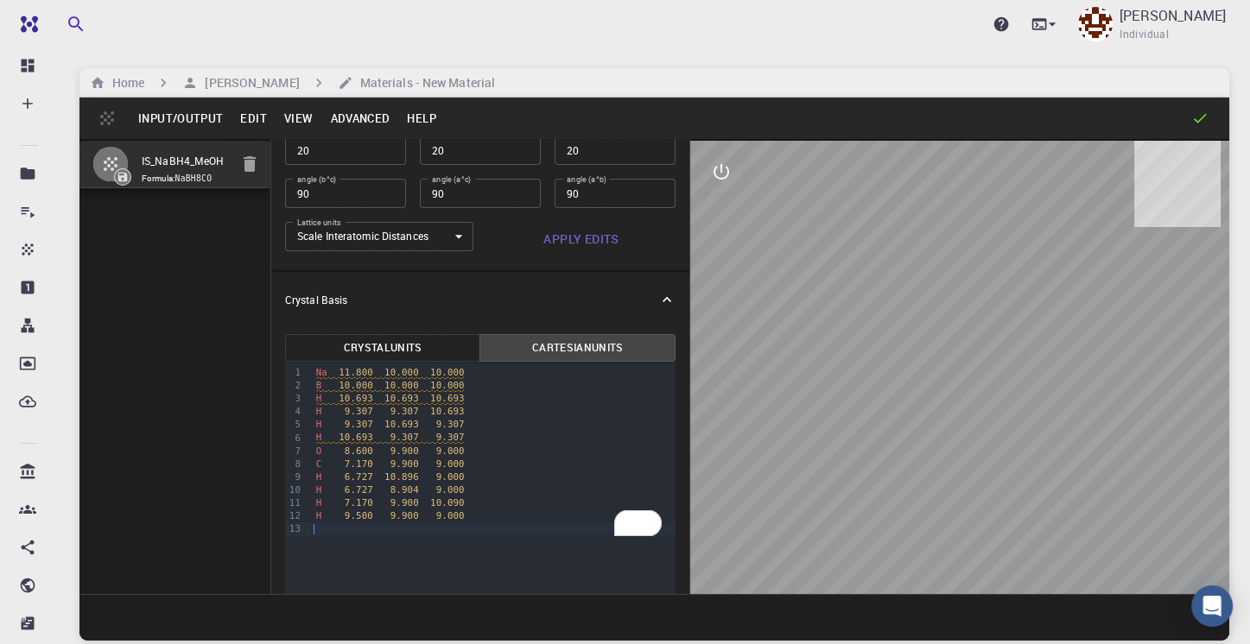
click at [466, 574] on div "99 1 2 3 4 5 6 7 8 9 10 11 12 13 › Na 11.800 10.000 10.000 B 10.000 10.000 10.0…" at bounding box center [480, 515] width 390 height 305
click at [593, 239] on button "Apply Edits" at bounding box center [581, 239] width 188 height 35
click at [575, 346] on button "Cartesian Units" at bounding box center [577, 348] width 196 height 28
click at [578, 348] on button "Cartesian Units" at bounding box center [577, 348] width 196 height 28
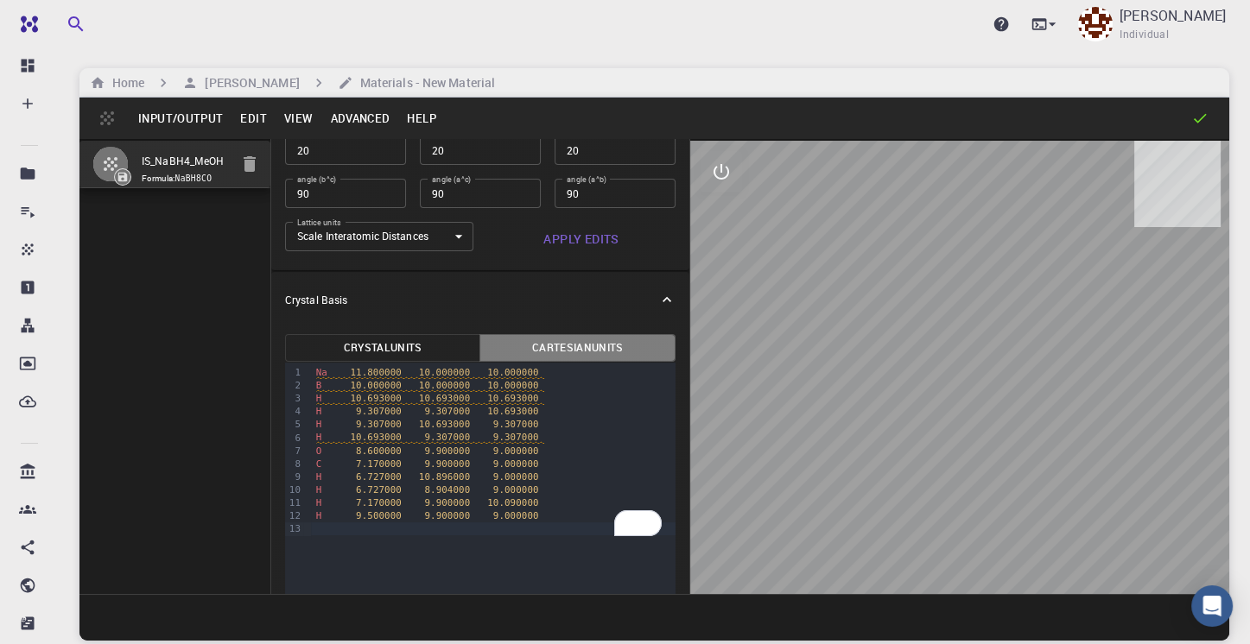
click at [580, 348] on button "Cartesian Units" at bounding box center [577, 348] width 196 height 28
click at [584, 348] on button "Cartesian Units" at bounding box center [577, 348] width 196 height 28
click at [352, 373] on span "11.800000" at bounding box center [376, 372] width 52 height 11
drag, startPoint x: 342, startPoint y: 443, endPoint x: 351, endPoint y: 441, distance: 8.8
click at [343, 445] on div "O 8.600000 9.900000 9.000000" at bounding box center [493, 451] width 365 height 13
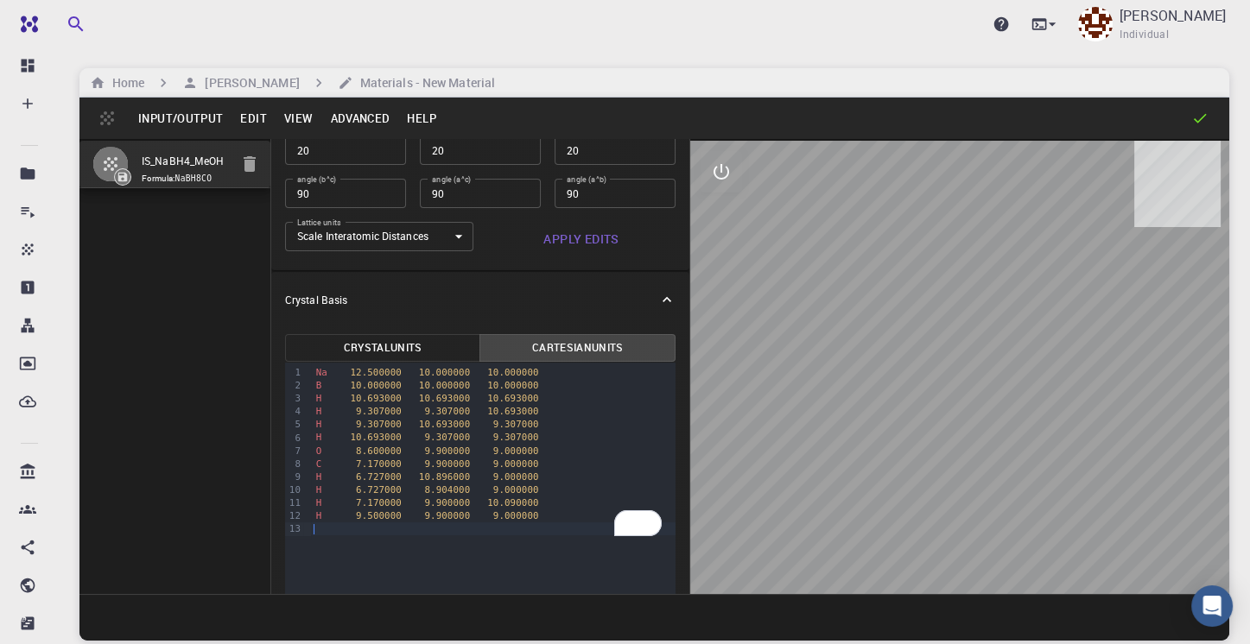
click at [454, 536] on div "Na 12.500000 10.000000 10.000000 B 10.000000 10.000000 10.000000 H 10.693000 10…" at bounding box center [493, 451] width 365 height 176
click at [354, 368] on span "12.500000" at bounding box center [376, 372] width 52 height 11
click at [458, 565] on div "99 1 2 3 4 5 6 7 8 9 10 11 12 13 › Na 12.500000 10.000000 10.000000 B 10.000000…" at bounding box center [480, 515] width 390 height 305
click at [567, 242] on button "Apply Edits" at bounding box center [581, 239] width 188 height 35
click at [388, 342] on button "Crystal Units" at bounding box center [383, 348] width 196 height 28
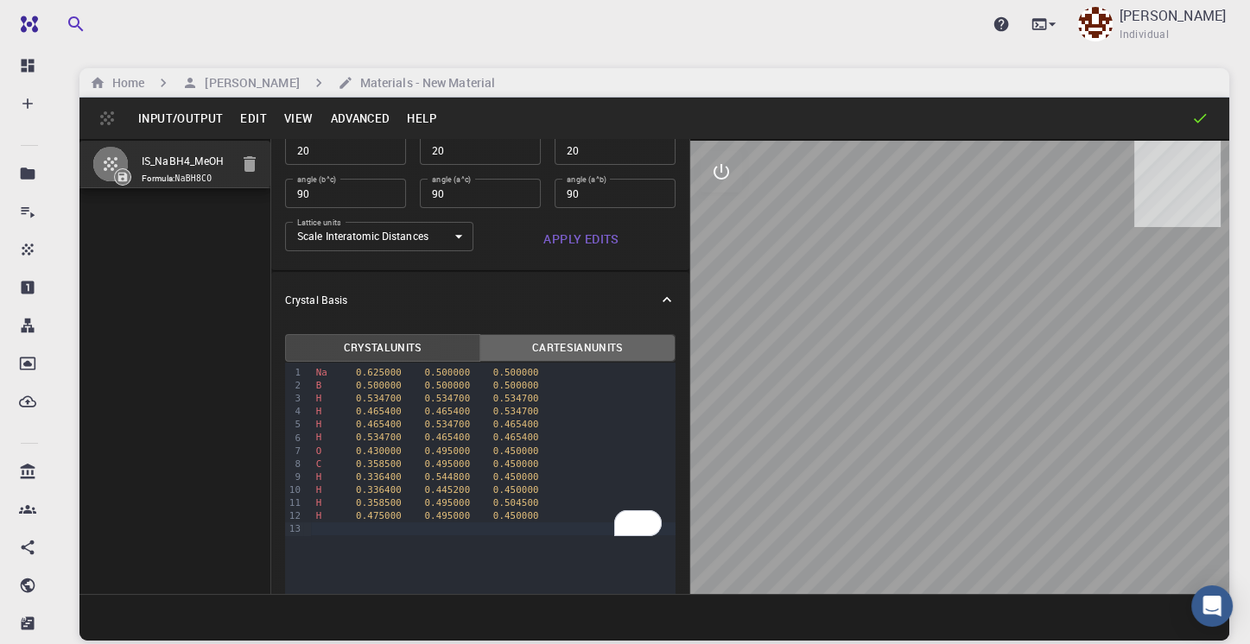
click at [585, 341] on button "Cartesian Units" at bounding box center [577, 348] width 196 height 28
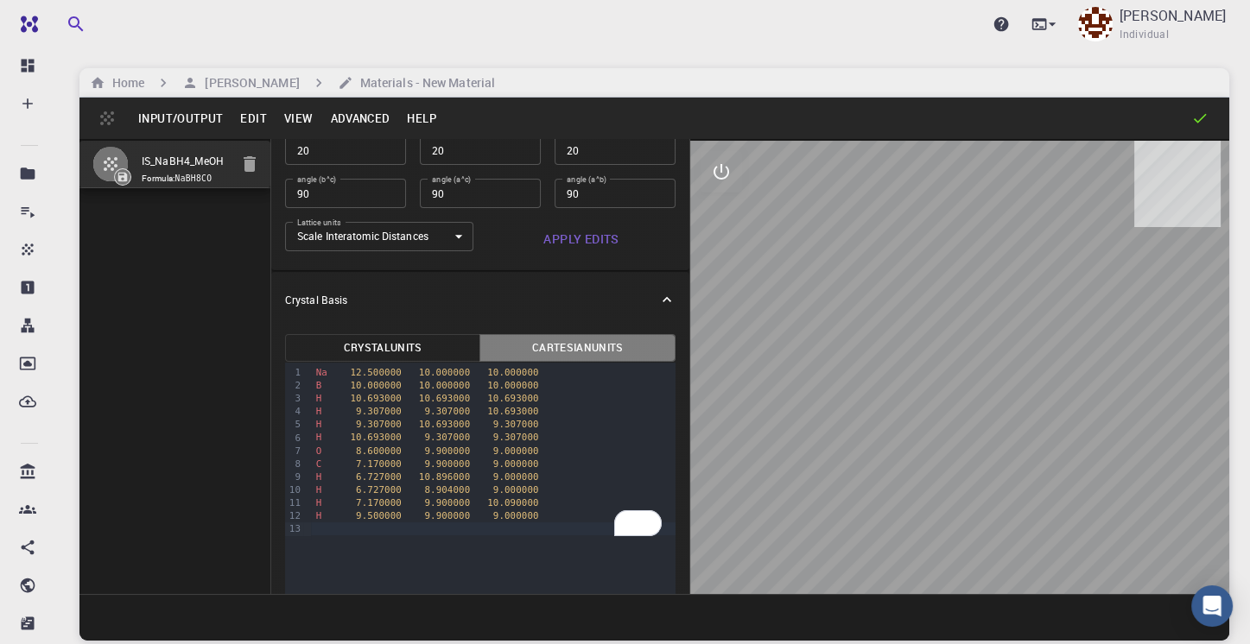
click at [581, 341] on button "Cartesian Units" at bounding box center [577, 348] width 196 height 28
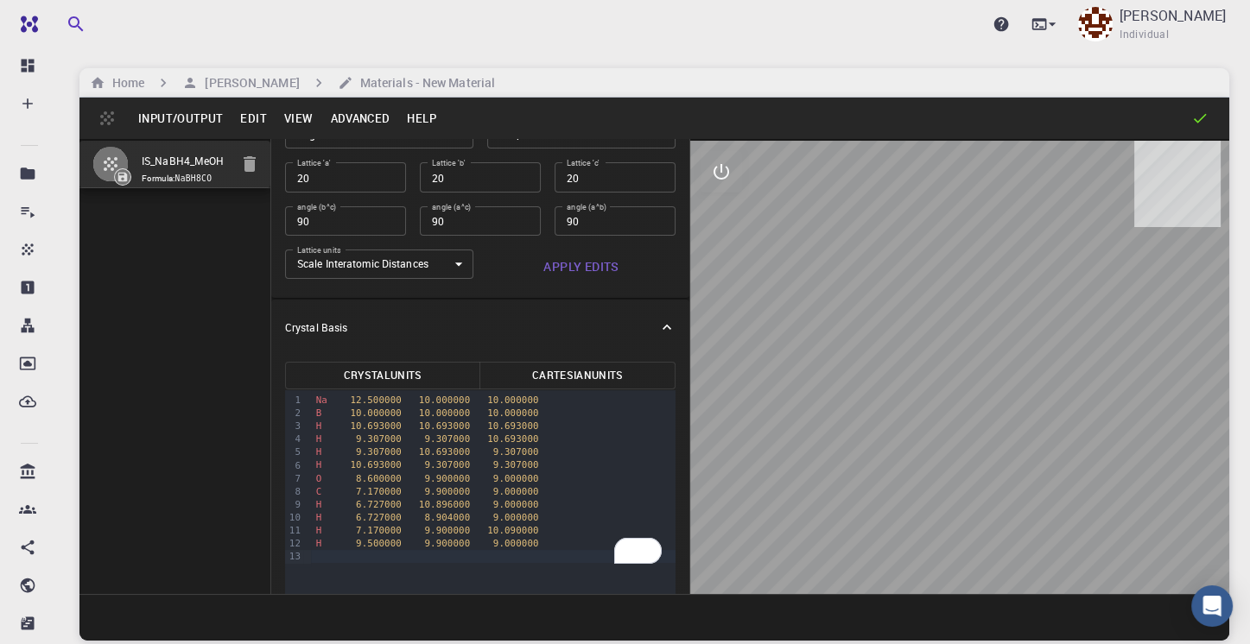
scroll to position [25, 0]
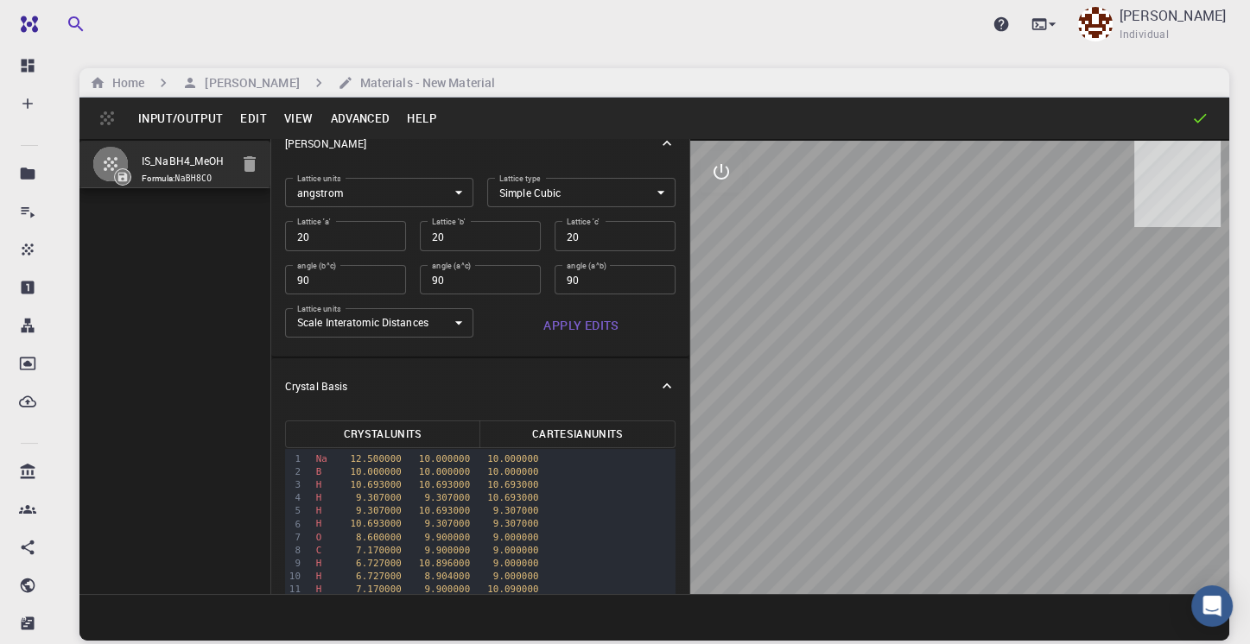
click at [166, 117] on button "Input/Output" at bounding box center [181, 119] width 102 height 28
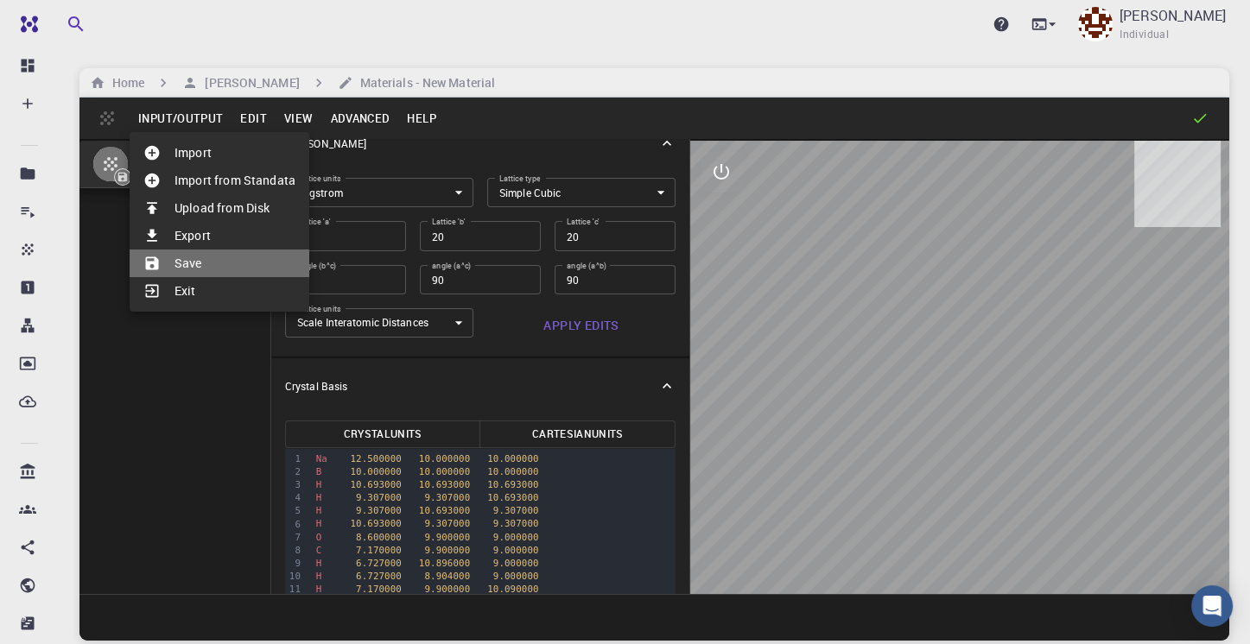
click at [203, 265] on li "Save" at bounding box center [220, 264] width 180 height 28
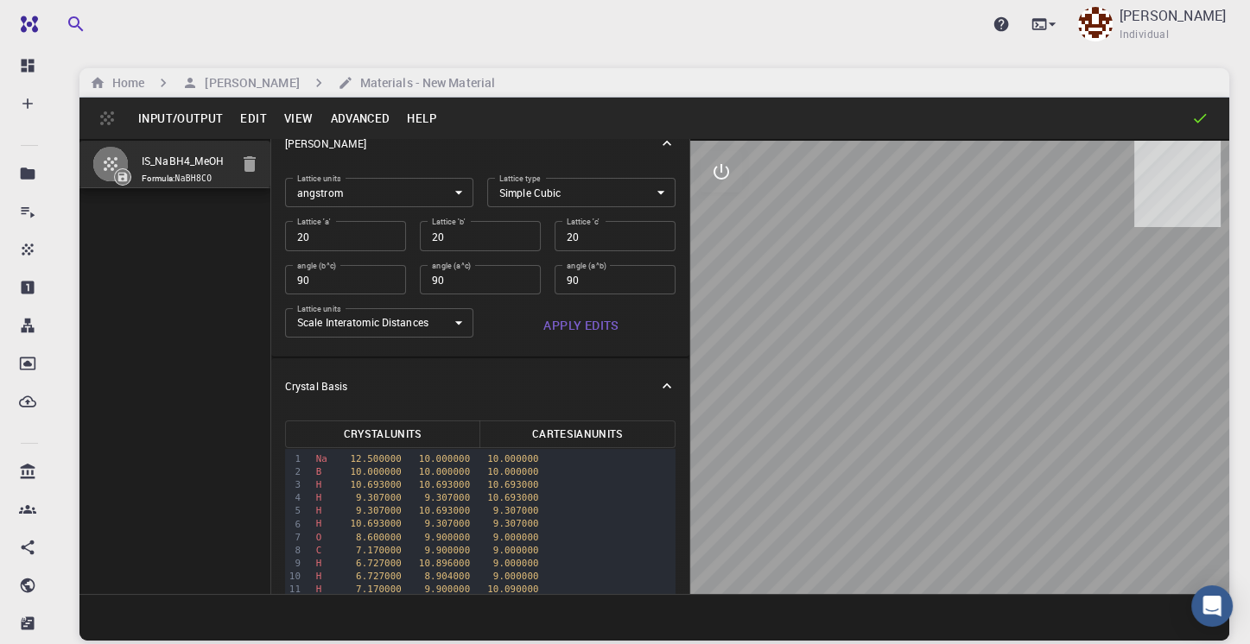
click at [187, 124] on button "Input/Output" at bounding box center [181, 119] width 102 height 28
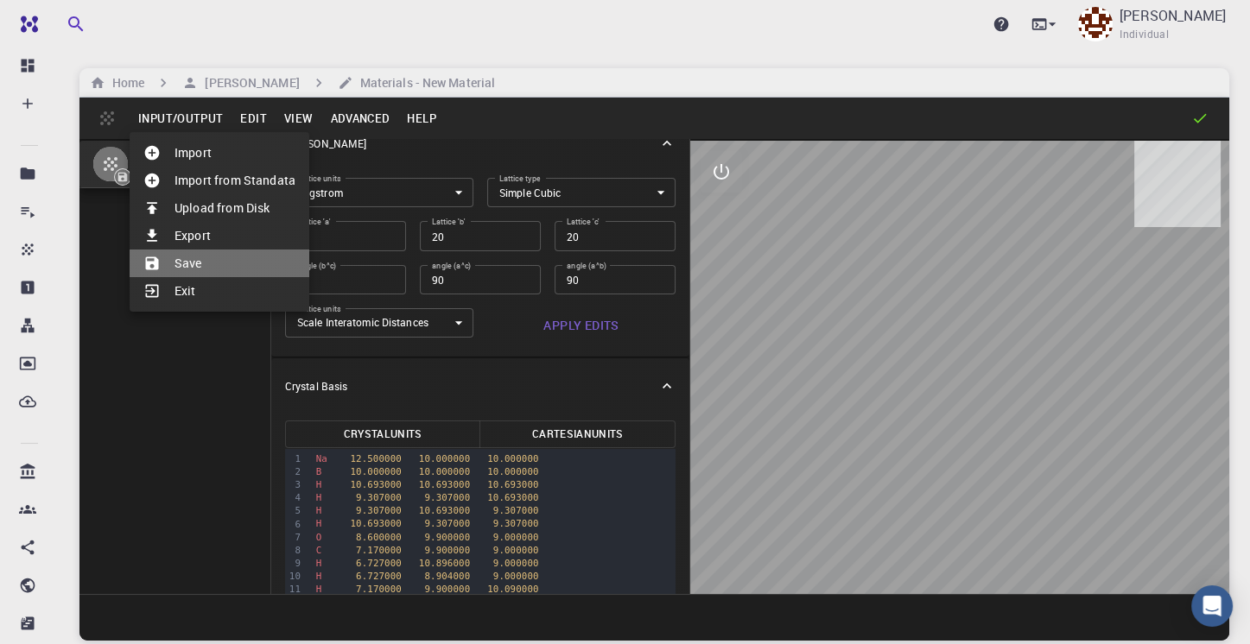
click at [221, 258] on li "Save" at bounding box center [220, 264] width 180 height 28
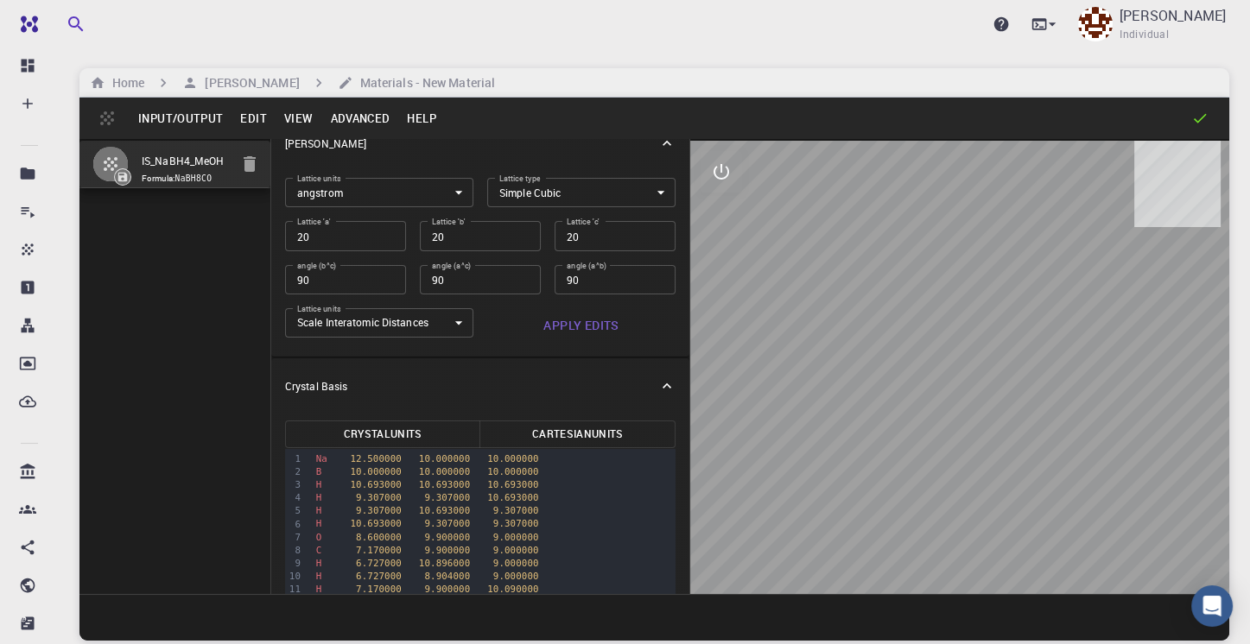
click at [168, 122] on button "Input/Output" at bounding box center [181, 119] width 102 height 28
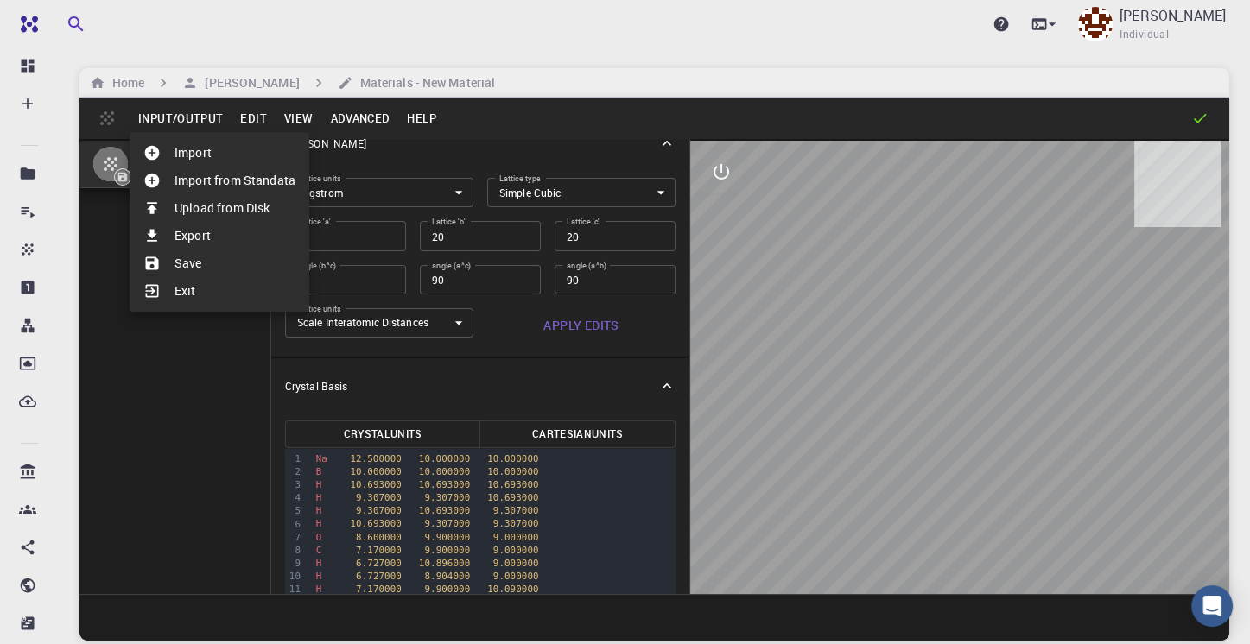
click at [200, 258] on li "Save" at bounding box center [220, 264] width 180 height 28
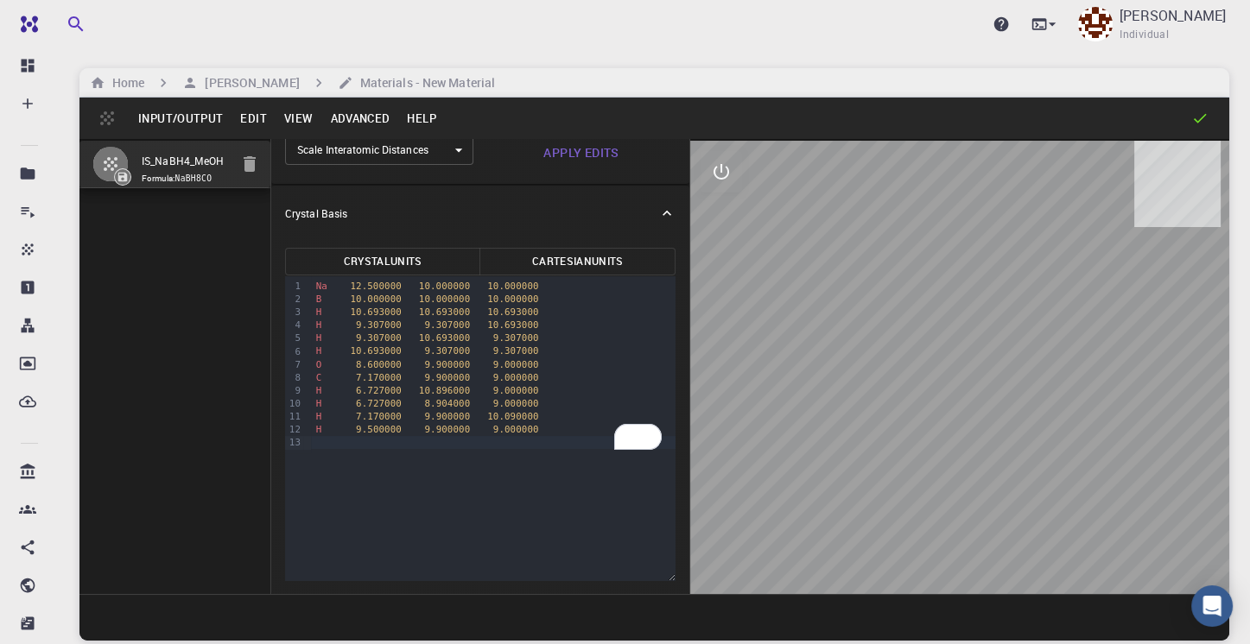
scroll to position [0, 0]
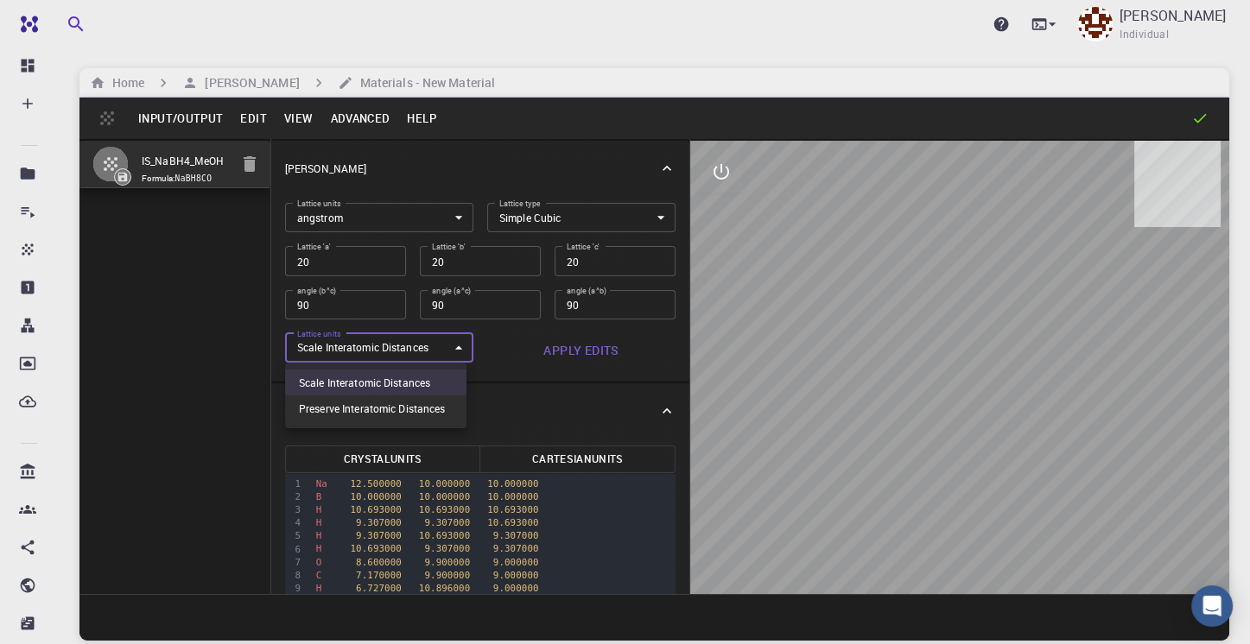
click at [402, 342] on body "Pro Dashboard Create New Job New Material Create Material Upload File Import fr…" at bounding box center [625, 388] width 1250 height 776
click at [402, 342] on div at bounding box center [625, 322] width 1250 height 644
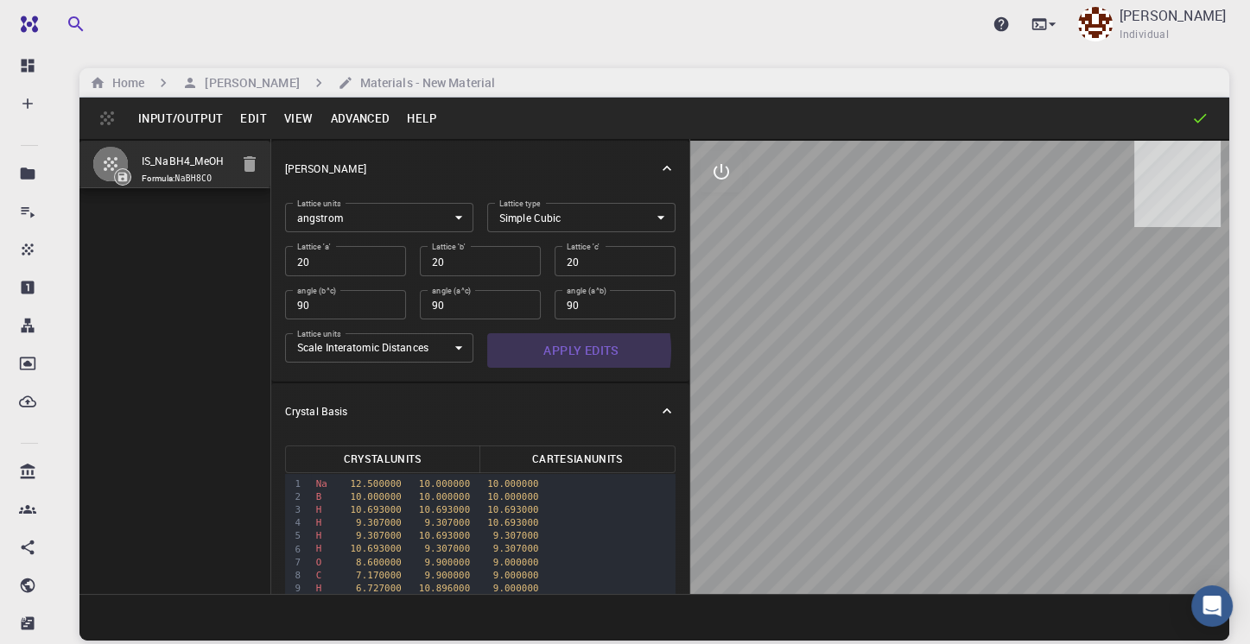
click at [553, 350] on button "Apply Edits" at bounding box center [581, 350] width 188 height 35
click at [717, 169] on icon "interactive" at bounding box center [721, 172] width 21 height 21
click at [723, 222] on icon "view" at bounding box center [721, 213] width 21 height 21
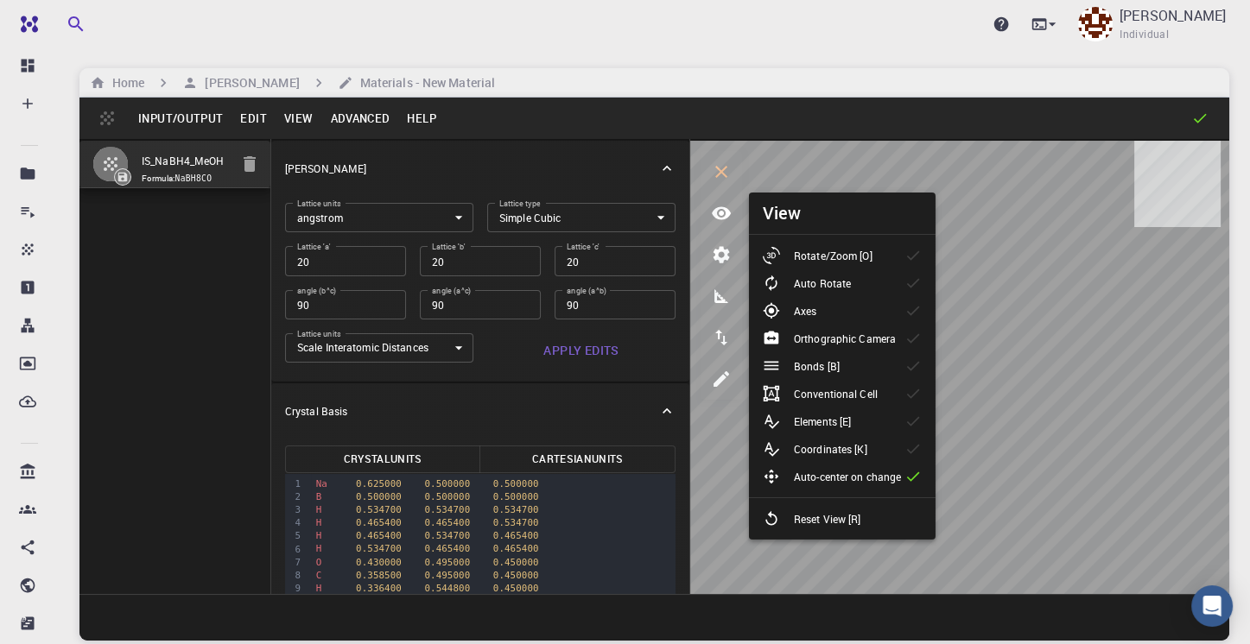
click at [855, 258] on p "Rotate/Zoom [O]" at bounding box center [833, 256] width 79 height 16
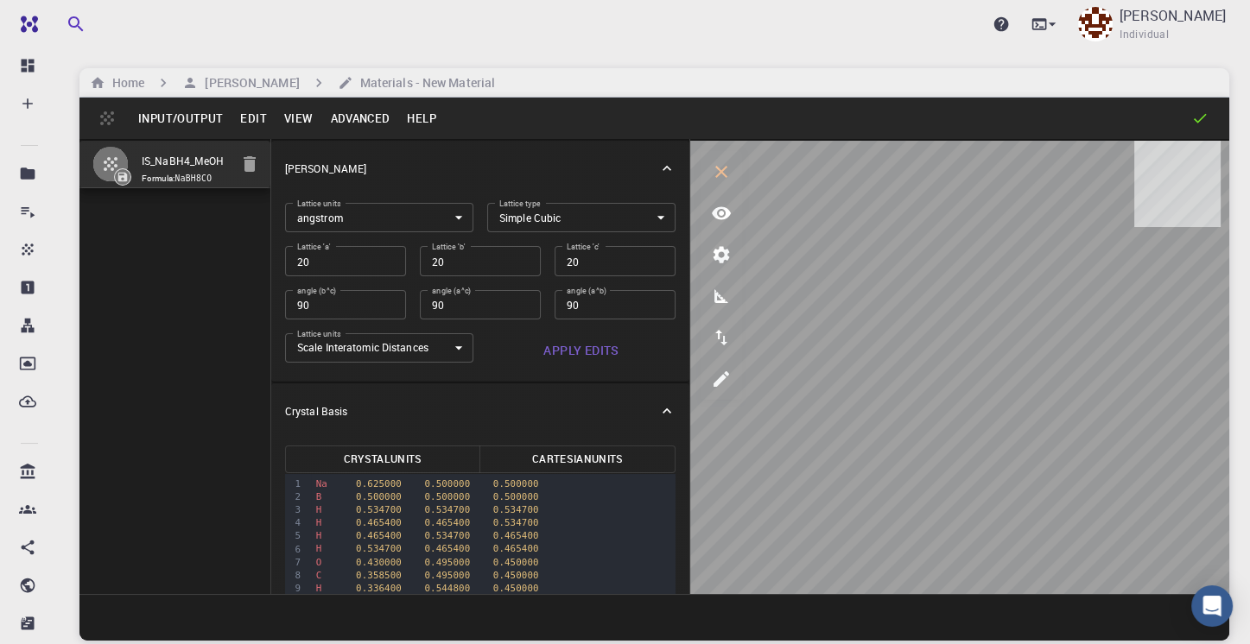
click at [117, 175] on icon at bounding box center [123, 177] width 12 height 12
click at [114, 162] on icon "button" at bounding box center [110, 164] width 21 height 21
click at [115, 167] on icon "button" at bounding box center [111, 164] width 14 height 14
click at [185, 166] on input "IS_NaBH4_MeOH" at bounding box center [185, 162] width 87 height 20
click at [233, 166] on button "button" at bounding box center [249, 164] width 35 height 35
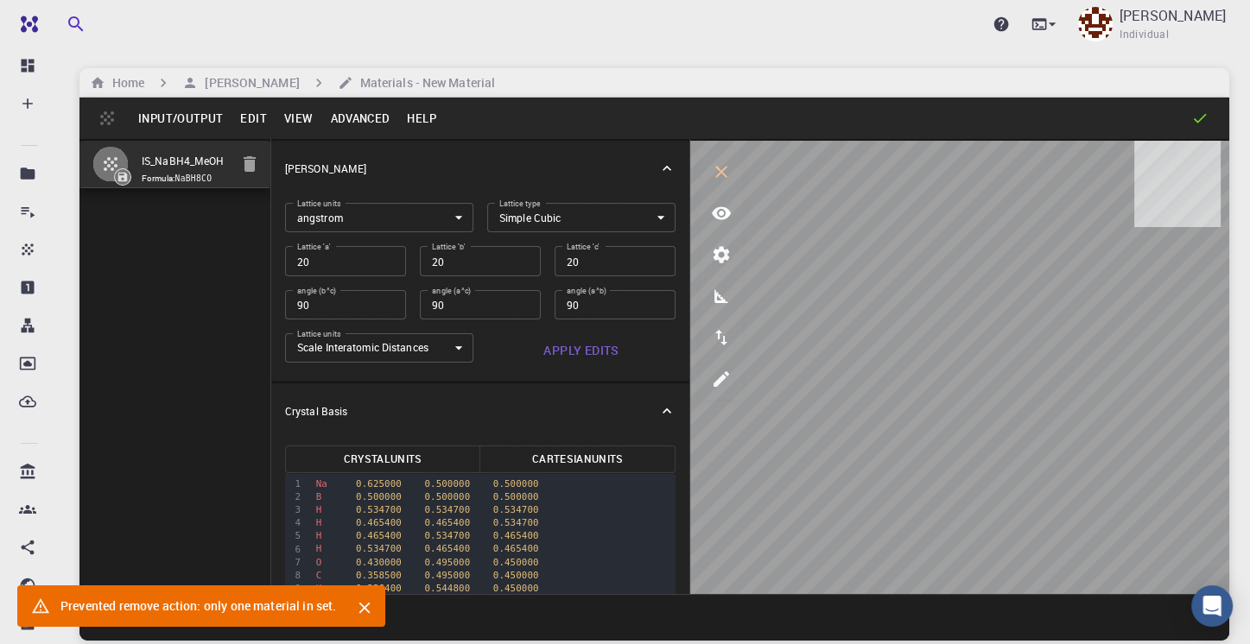
click at [366, 606] on icon "Close" at bounding box center [364, 608] width 19 height 19
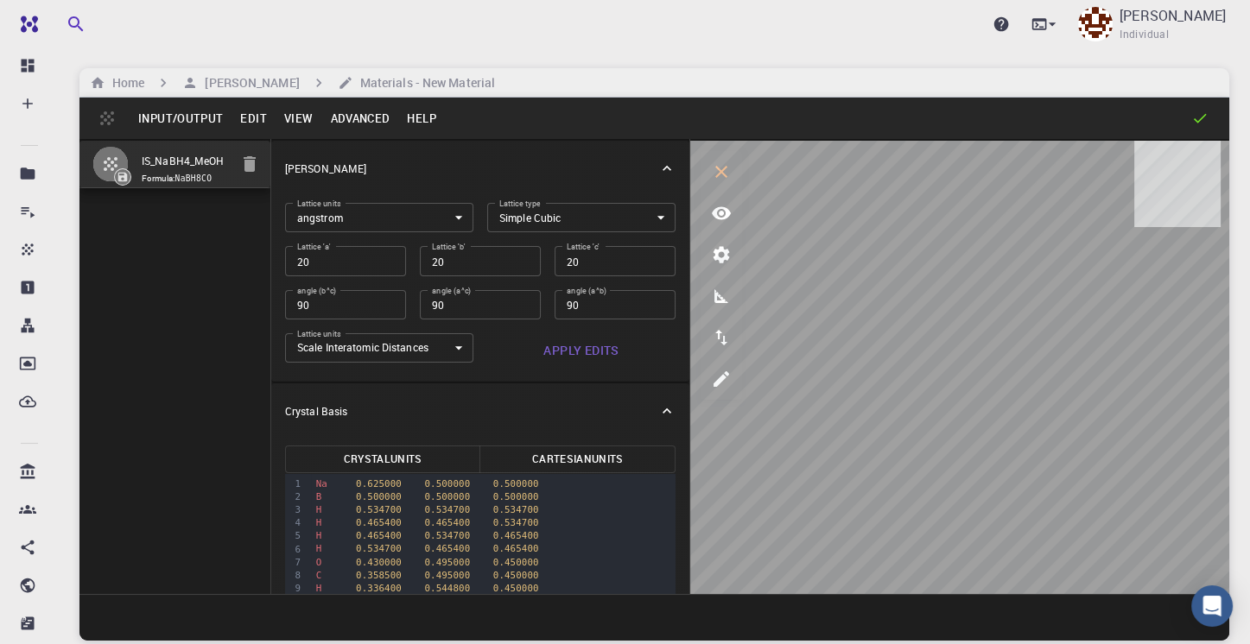
click at [224, 160] on input "IS_NaBH4_MeOH" at bounding box center [185, 162] width 87 height 20
type input "IS_NaBH4_MeOH1"
click at [166, 117] on button "Input/Output" at bounding box center [181, 119] width 102 height 28
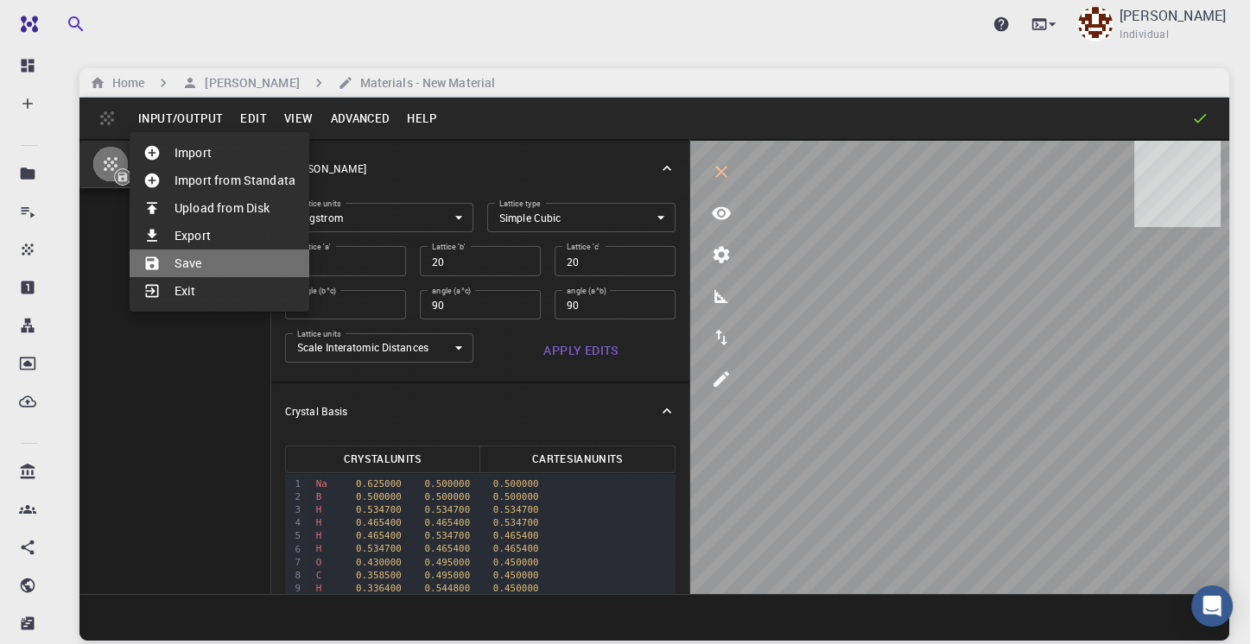
click at [182, 269] on li "Save" at bounding box center [220, 264] width 180 height 28
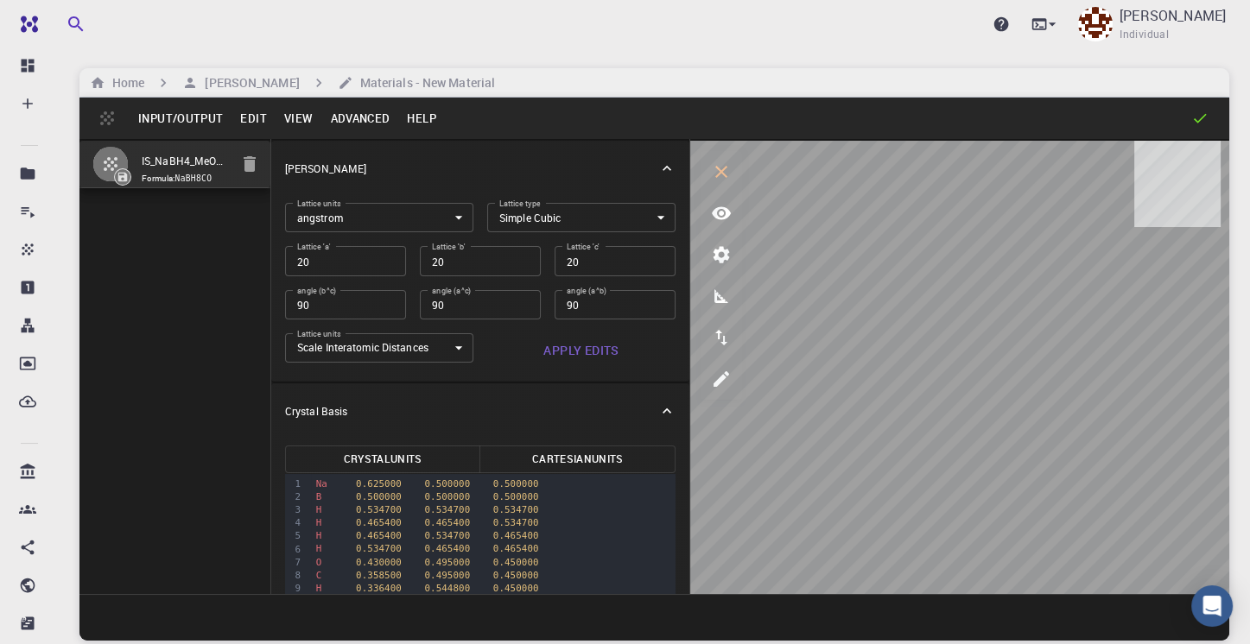
click at [205, 115] on button "Input/Output" at bounding box center [181, 119] width 102 height 28
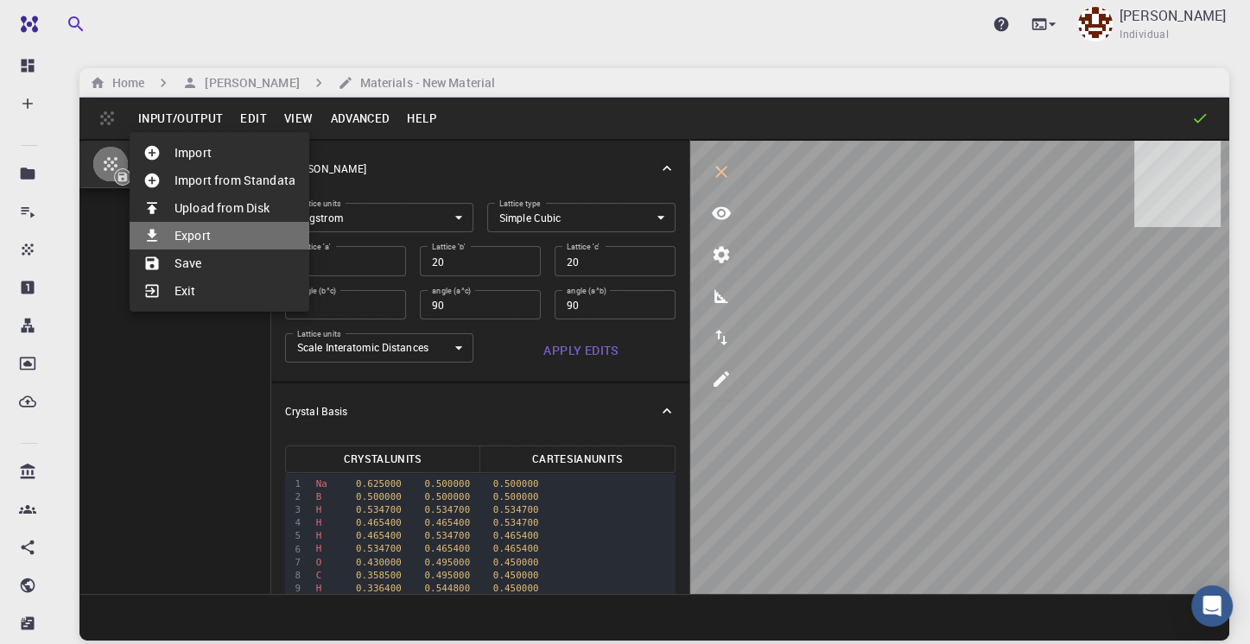
click at [199, 238] on li "Export" at bounding box center [220, 236] width 180 height 28
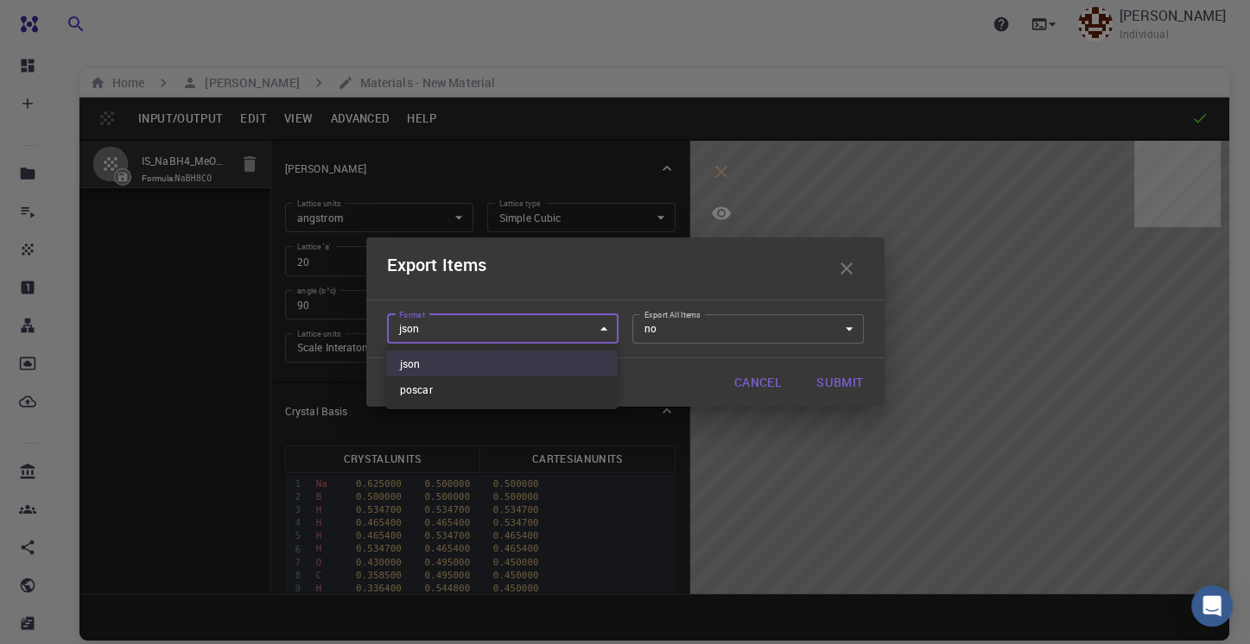
click at [606, 328] on body "Pro Dashboard Create New Job New Material Create Material Upload File Import fr…" at bounding box center [625, 388] width 1250 height 776
click at [606, 328] on div at bounding box center [625, 322] width 1250 height 644
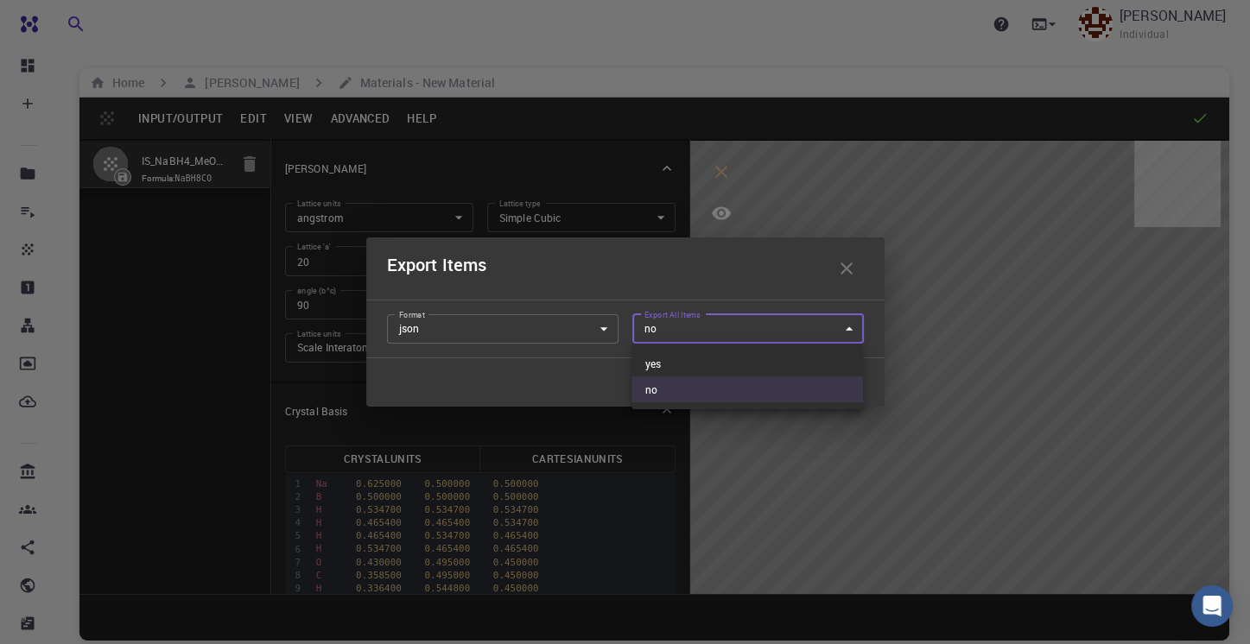
click at [712, 327] on body "Pro Dashboard Create New Job New Material Create Material Upload File Import fr…" at bounding box center [625, 388] width 1250 height 776
click at [712, 327] on div at bounding box center [625, 322] width 1250 height 644
click at [847, 269] on icon "button" at bounding box center [846, 268] width 21 height 21
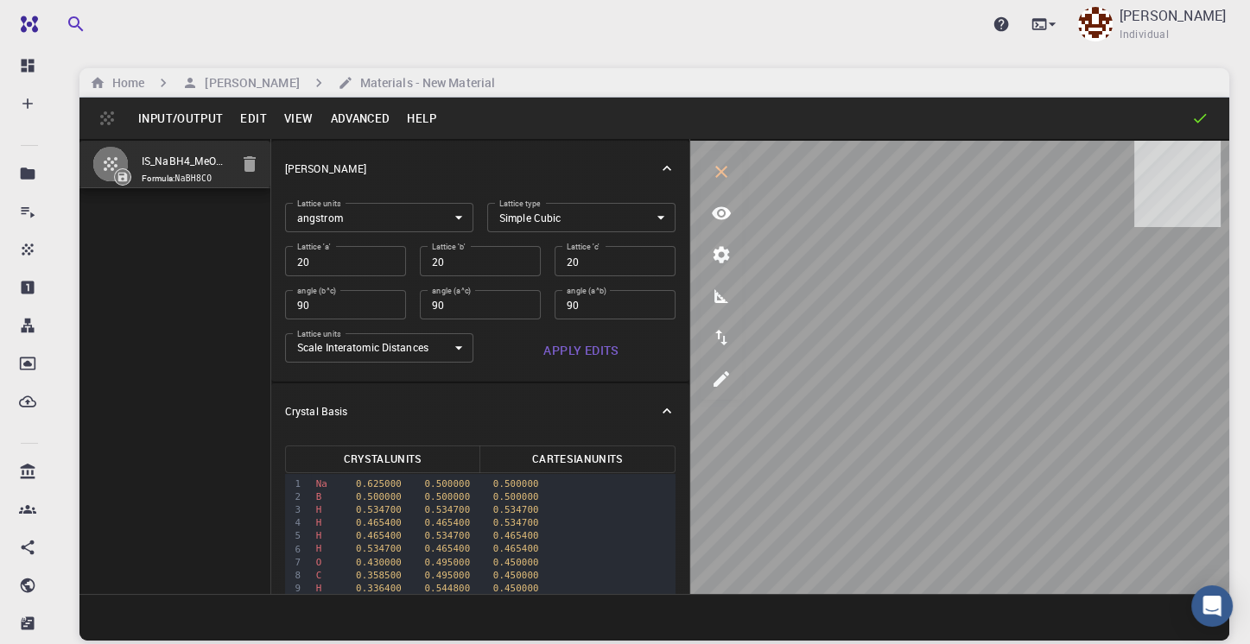
click at [188, 121] on button "Input/Output" at bounding box center [181, 119] width 102 height 28
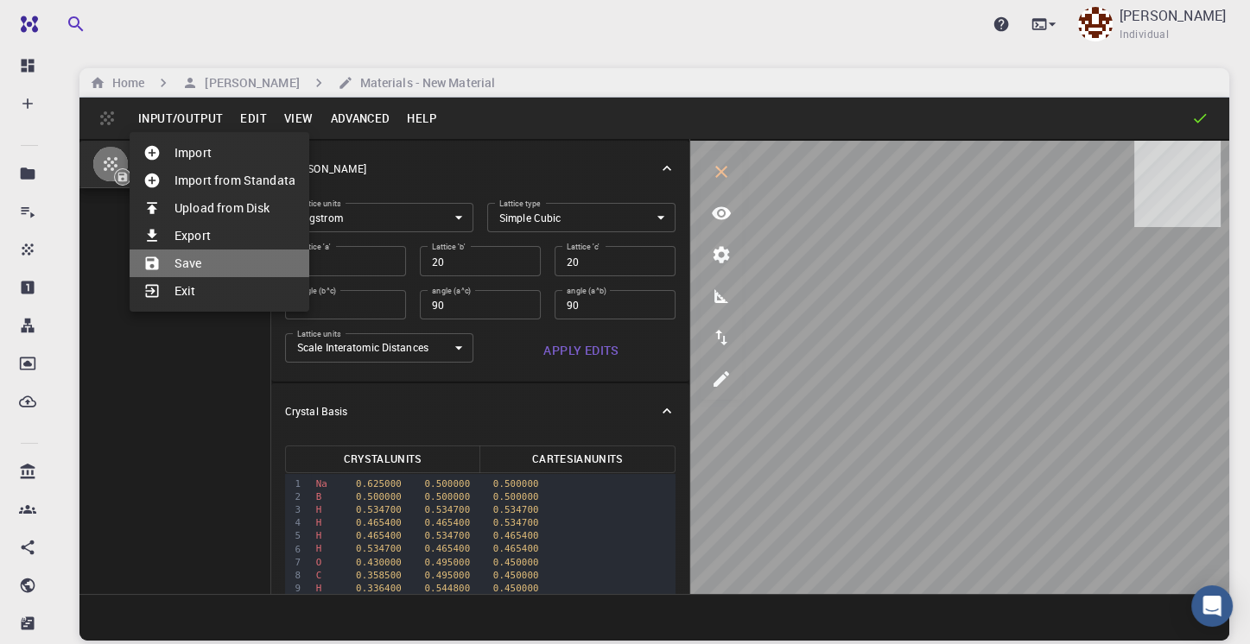
click at [187, 261] on li "Save" at bounding box center [220, 264] width 180 height 28
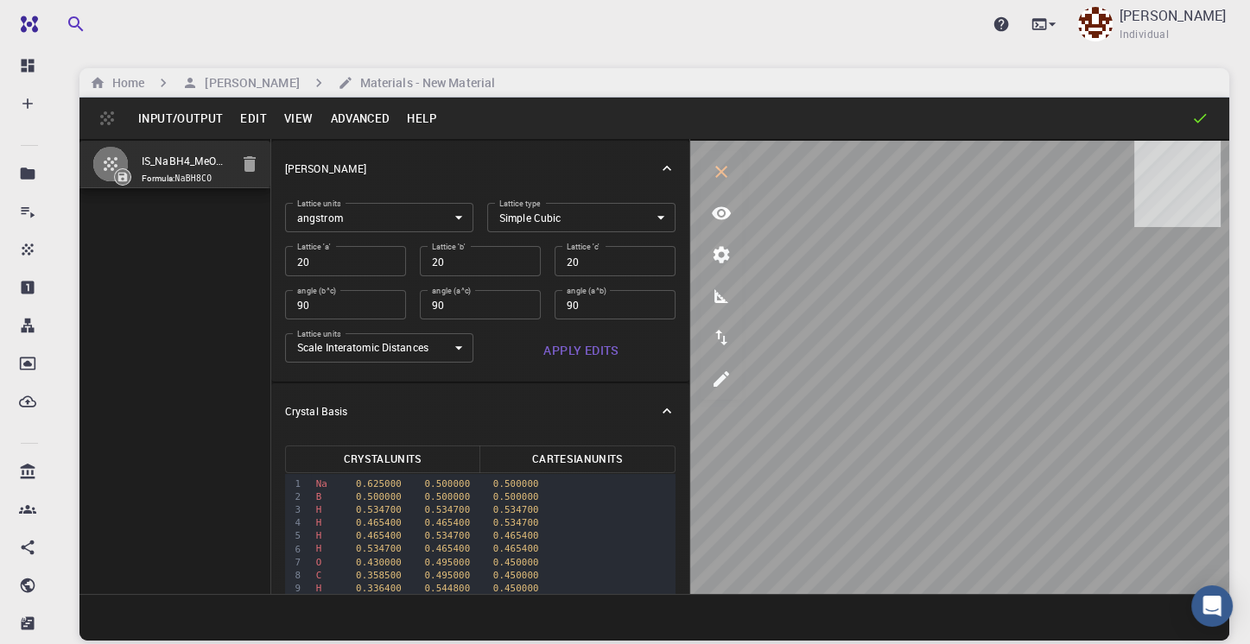
click at [1199, 117] on icon at bounding box center [1199, 118] width 17 height 17
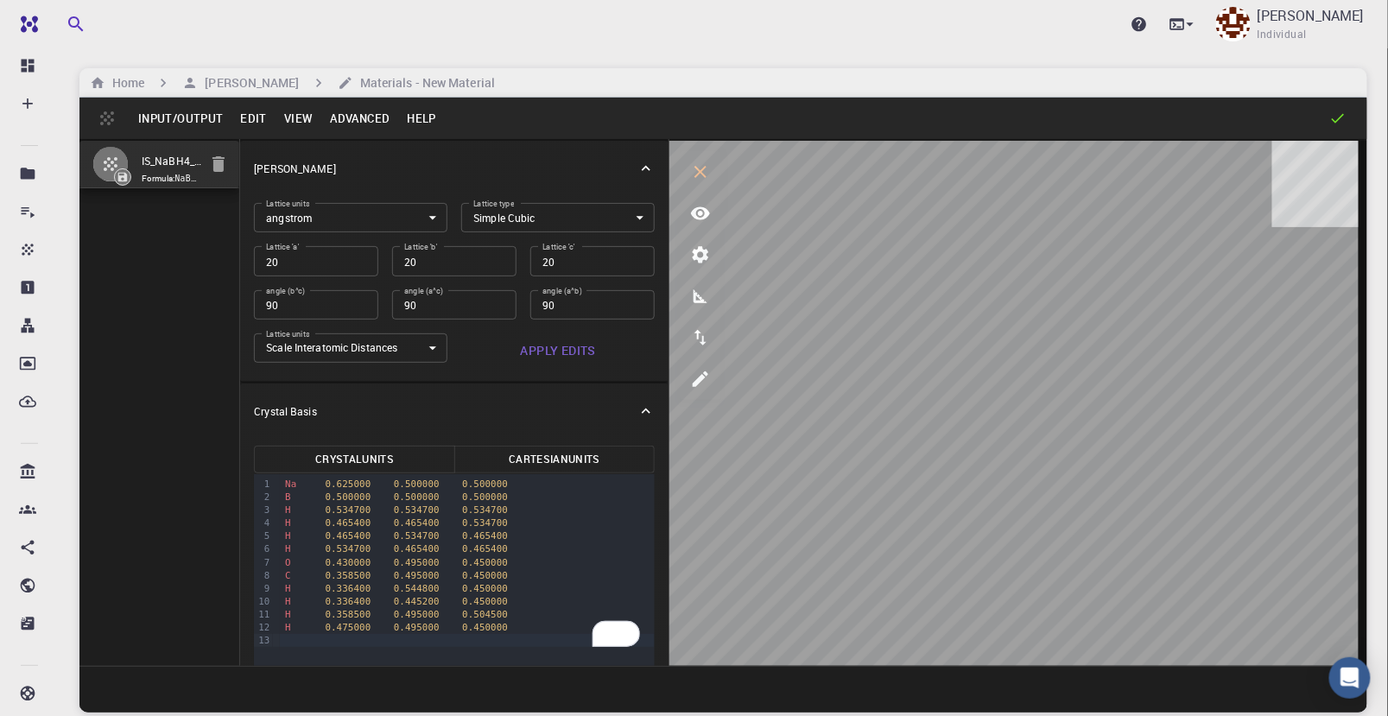
click at [559, 466] on button "Cartesian Units" at bounding box center [554, 460] width 200 height 28
click at [642, 411] on icon at bounding box center [646, 411] width 9 height 5
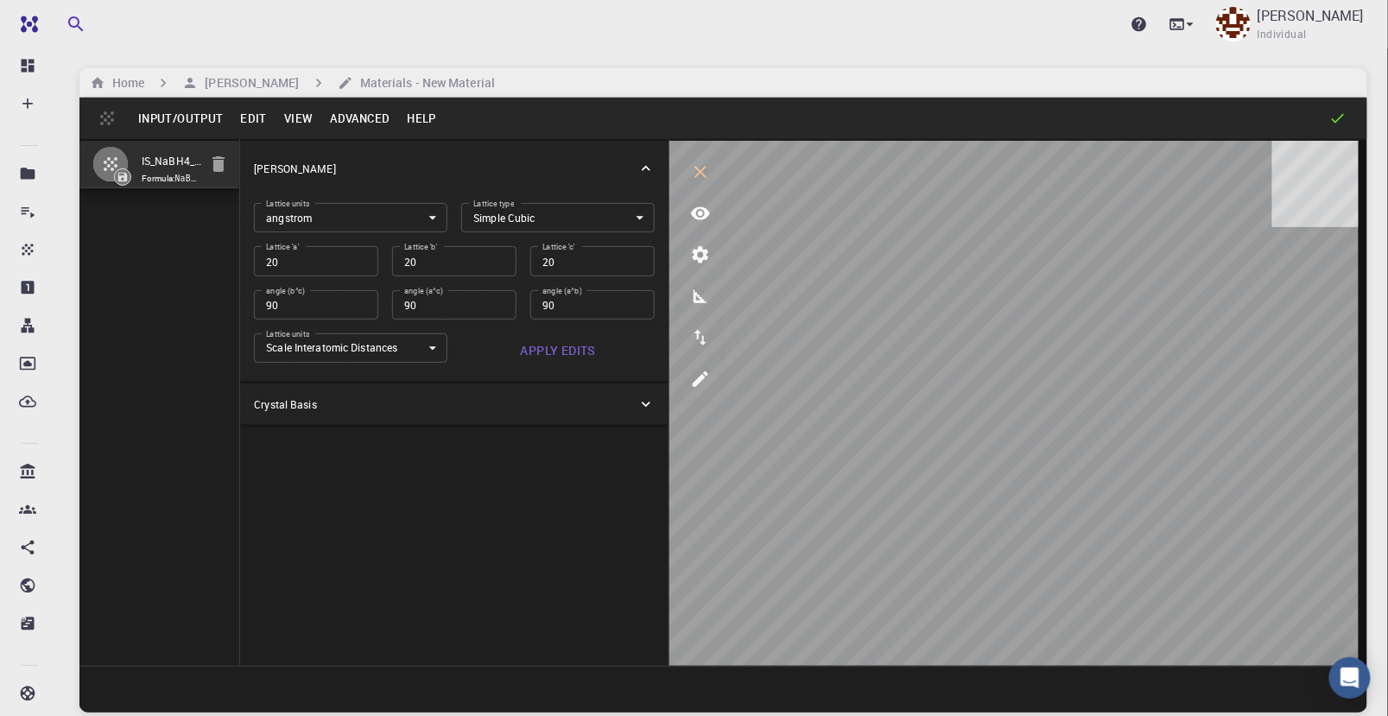
click at [645, 168] on icon at bounding box center [646, 168] width 17 height 17
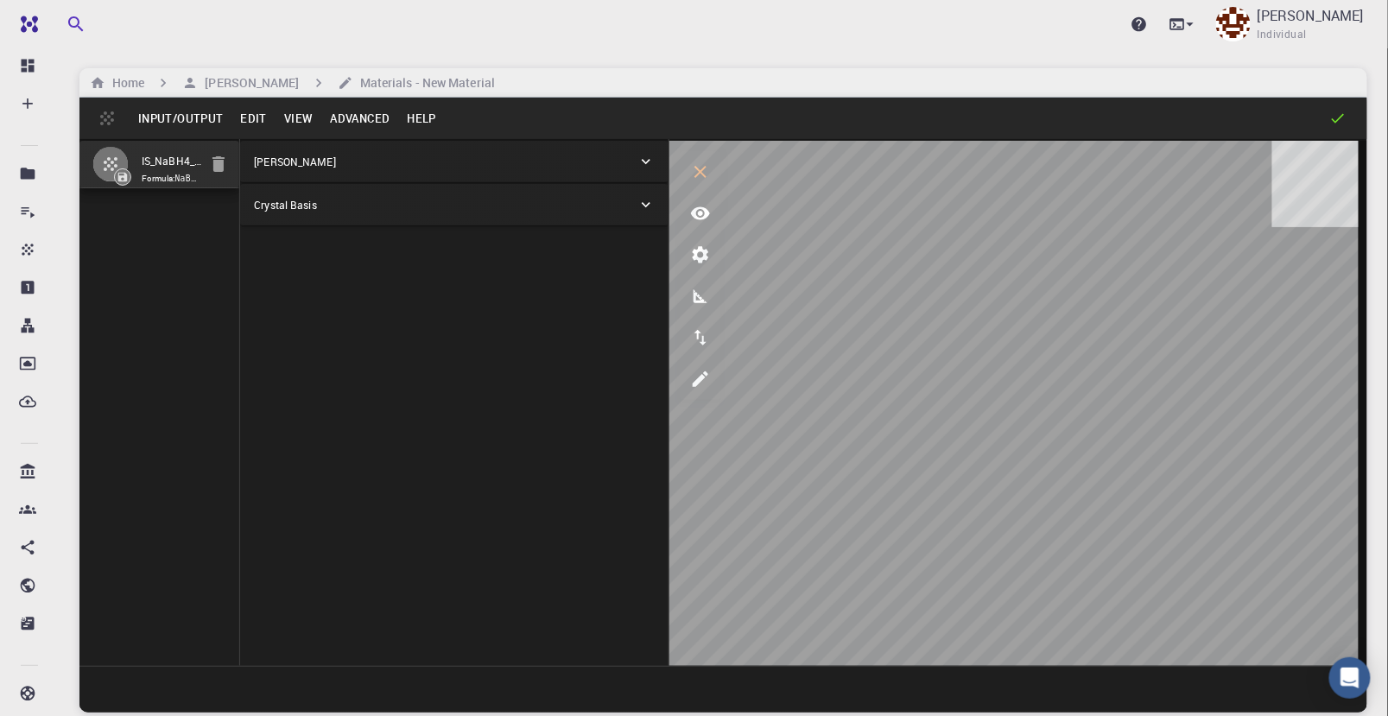
click at [244, 120] on button "Edit" at bounding box center [254, 119] width 44 height 28
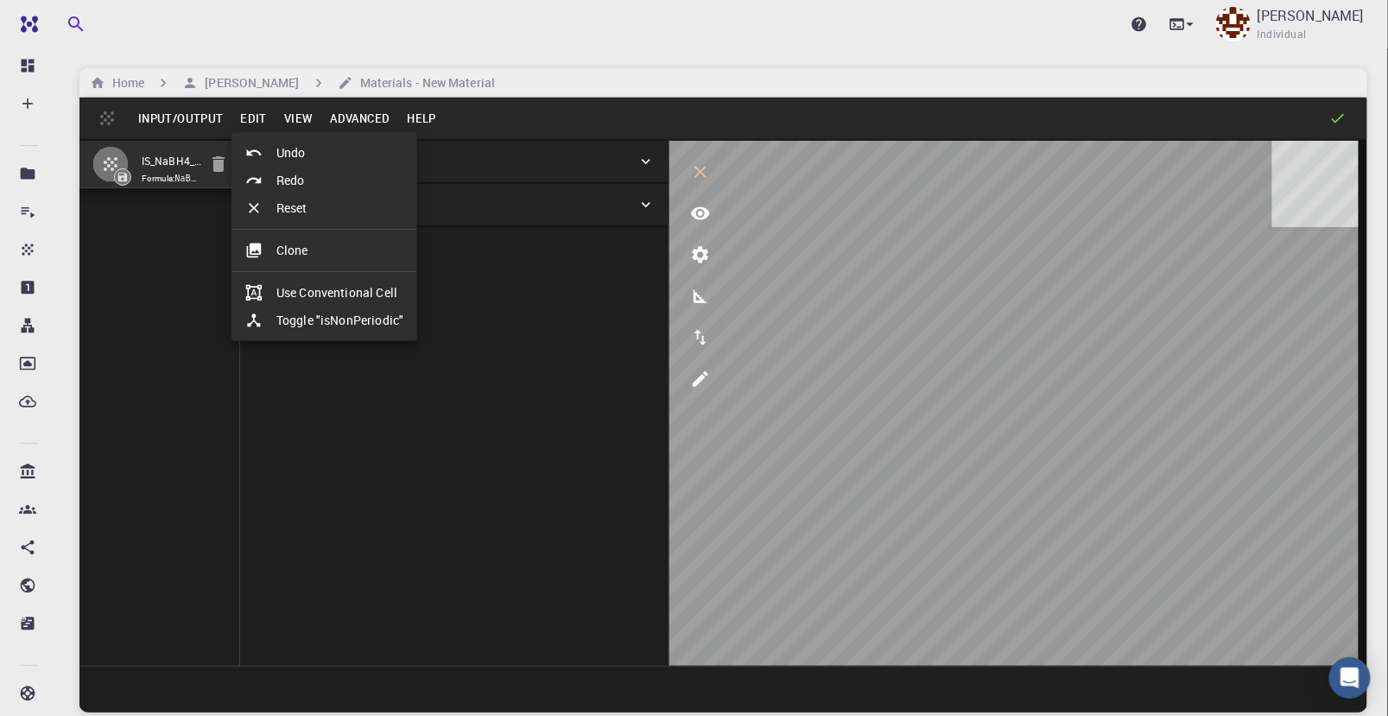
click at [318, 322] on li "Toggle "isNonPeriodic"" at bounding box center [325, 321] width 186 height 28
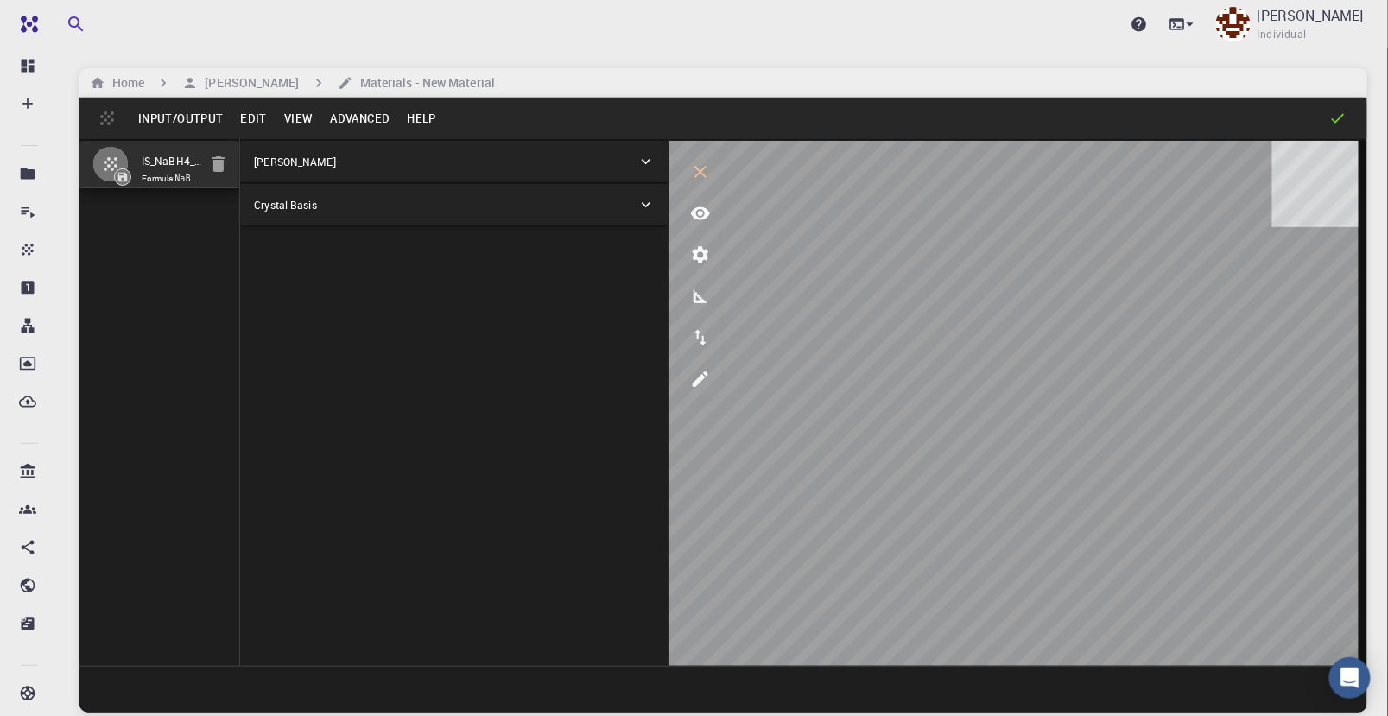
click at [292, 114] on button "View" at bounding box center [299, 119] width 47 height 28
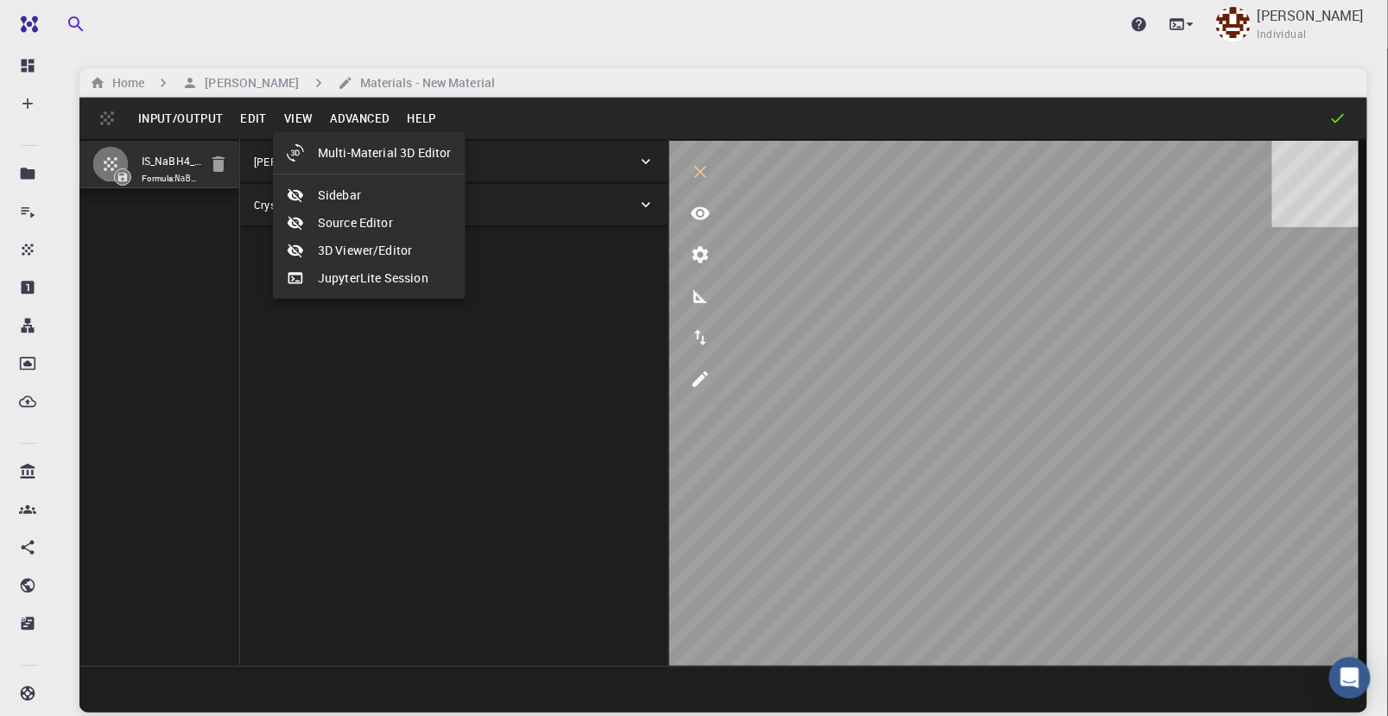
click at [244, 118] on div at bounding box center [694, 358] width 1388 height 716
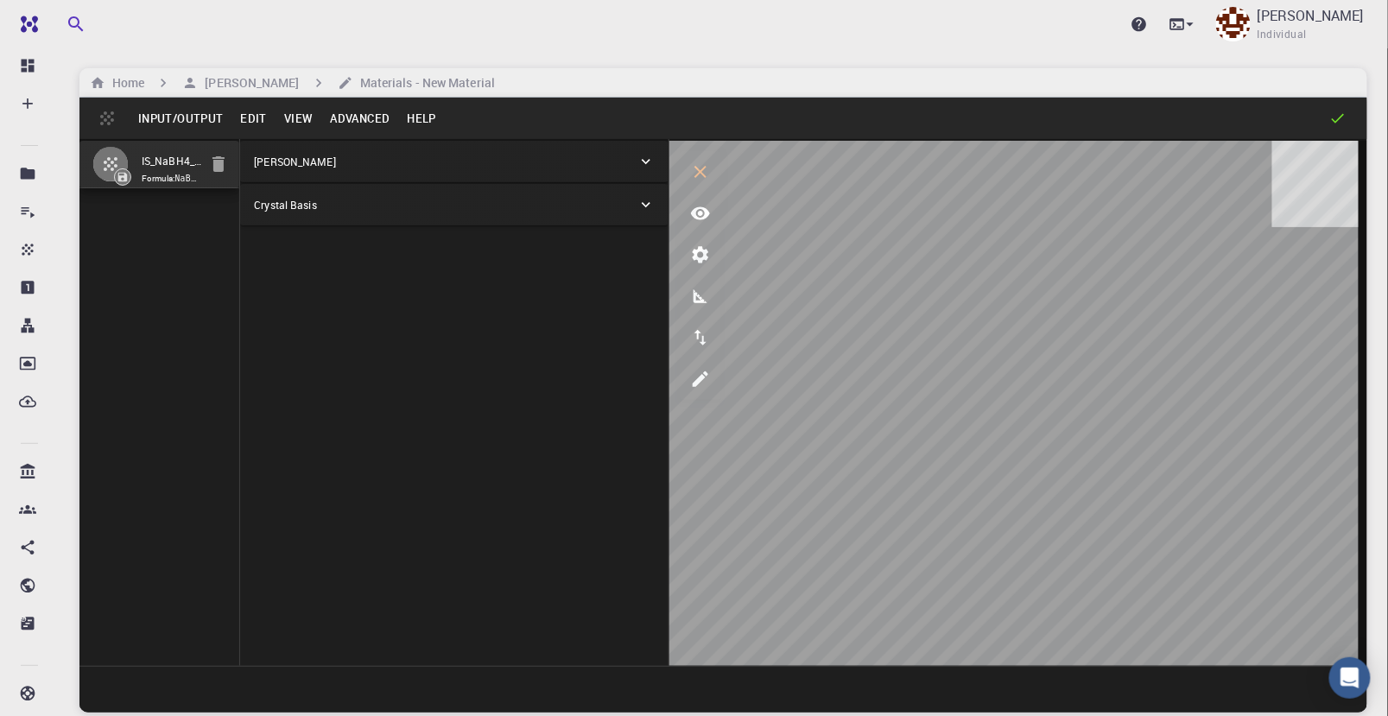
click at [246, 116] on button "Edit" at bounding box center [254, 119] width 44 height 28
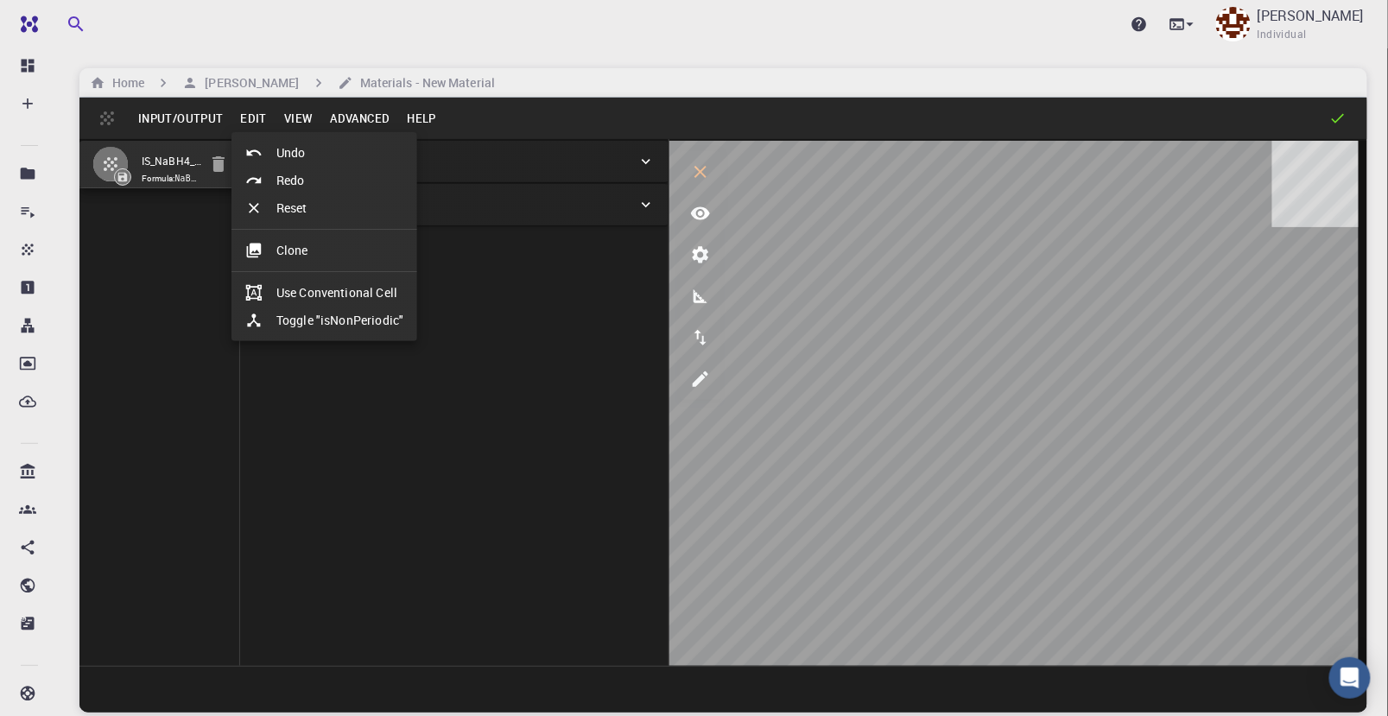
click at [336, 320] on li "Toggle "isNonPeriodic"" at bounding box center [325, 321] width 186 height 28
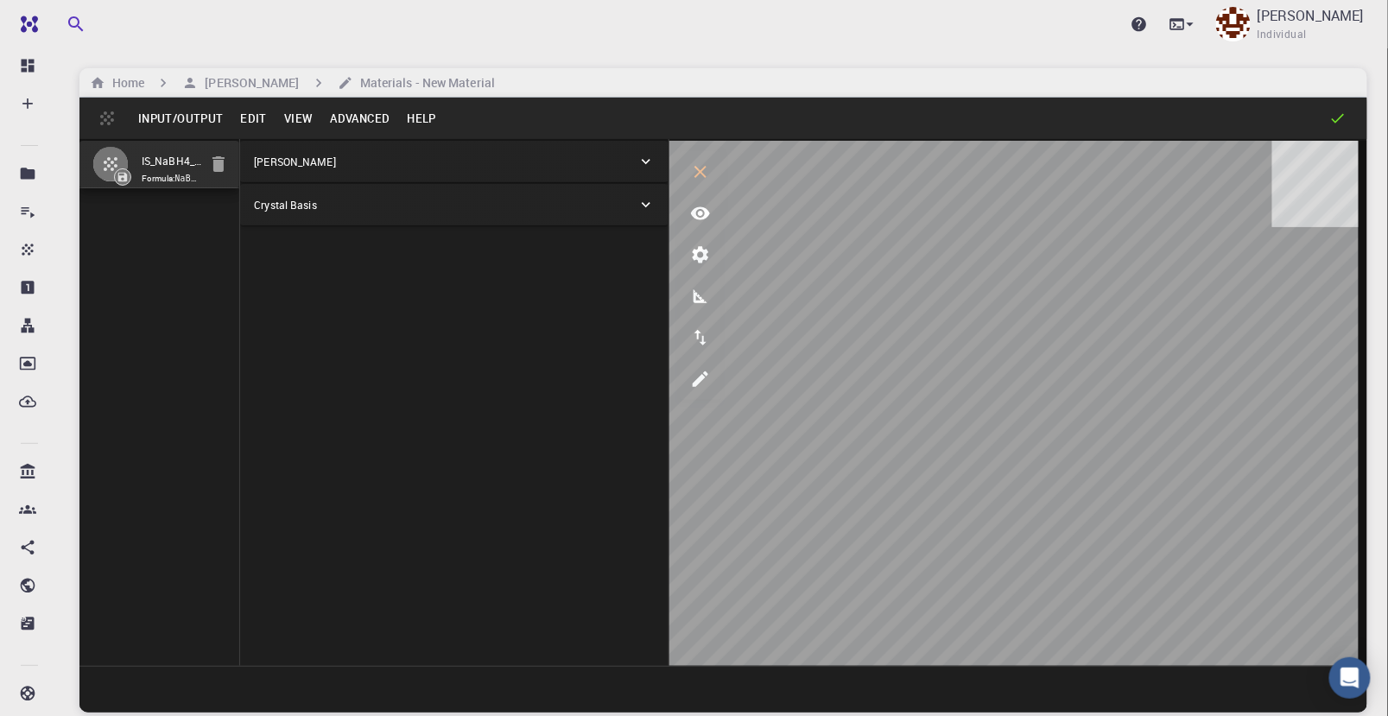
click at [251, 128] on button "Edit" at bounding box center [254, 119] width 44 height 28
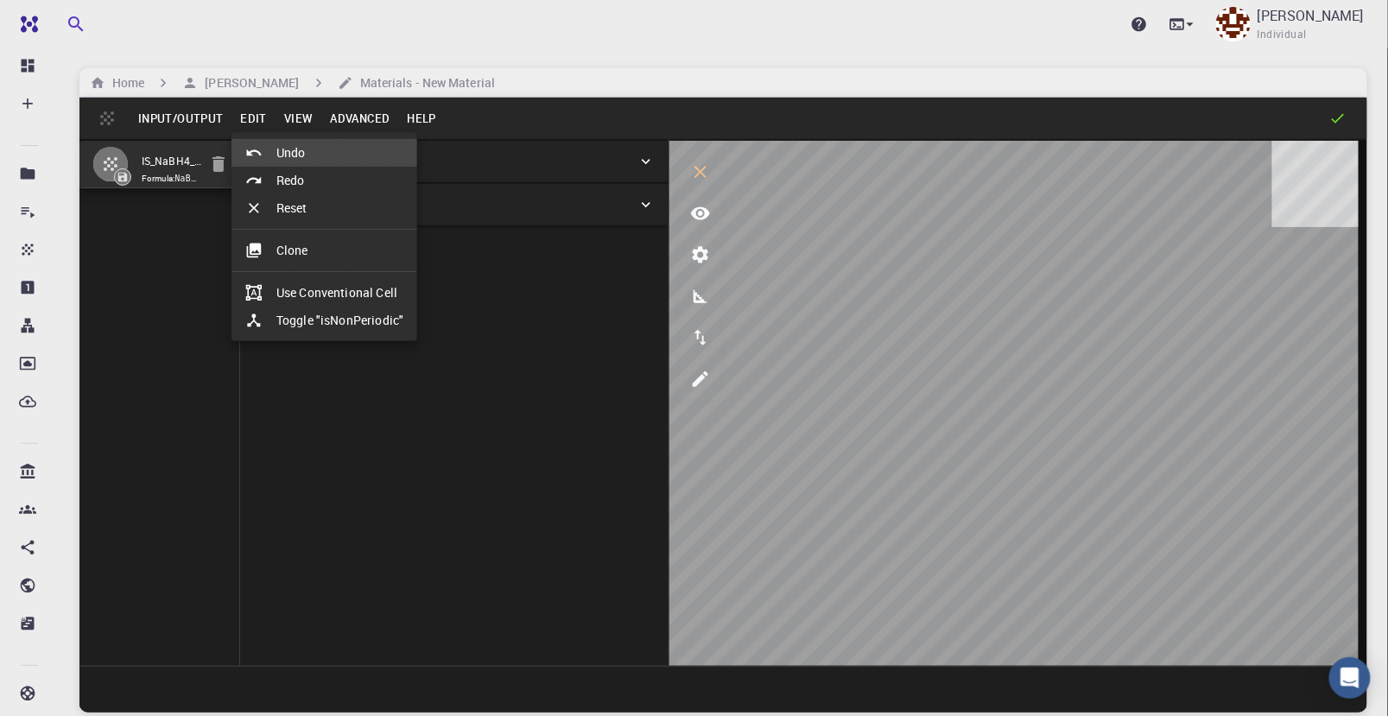
click at [293, 326] on li "Toggle "isNonPeriodic"" at bounding box center [325, 321] width 186 height 28
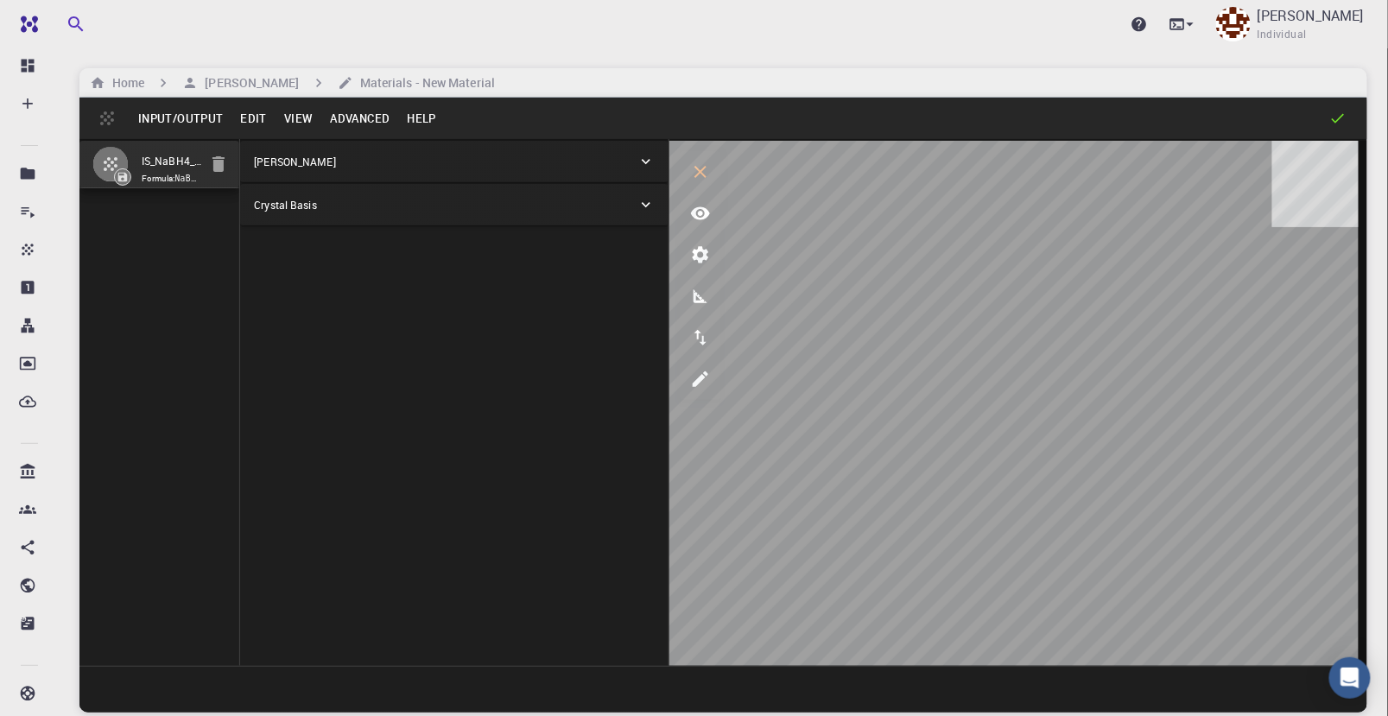
click at [246, 117] on button "Edit" at bounding box center [254, 119] width 44 height 28
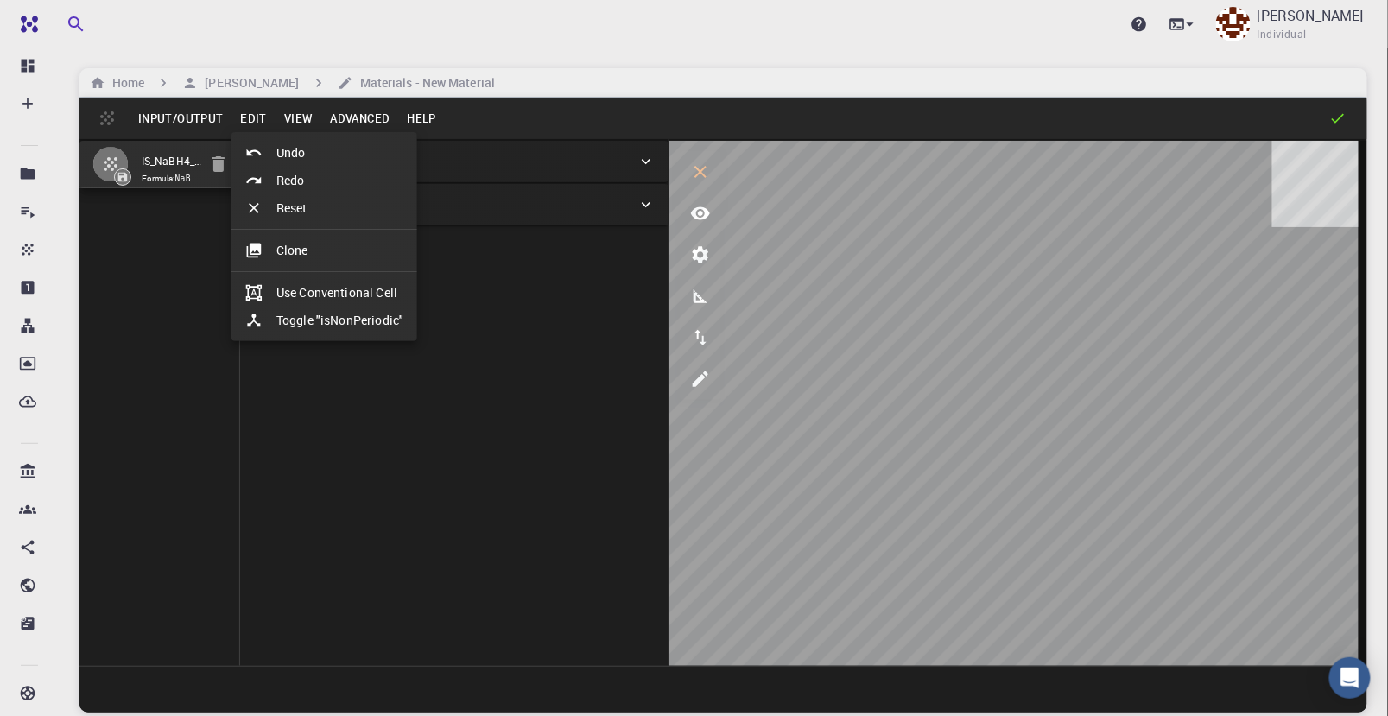
click at [297, 249] on li "Clone" at bounding box center [325, 251] width 186 height 28
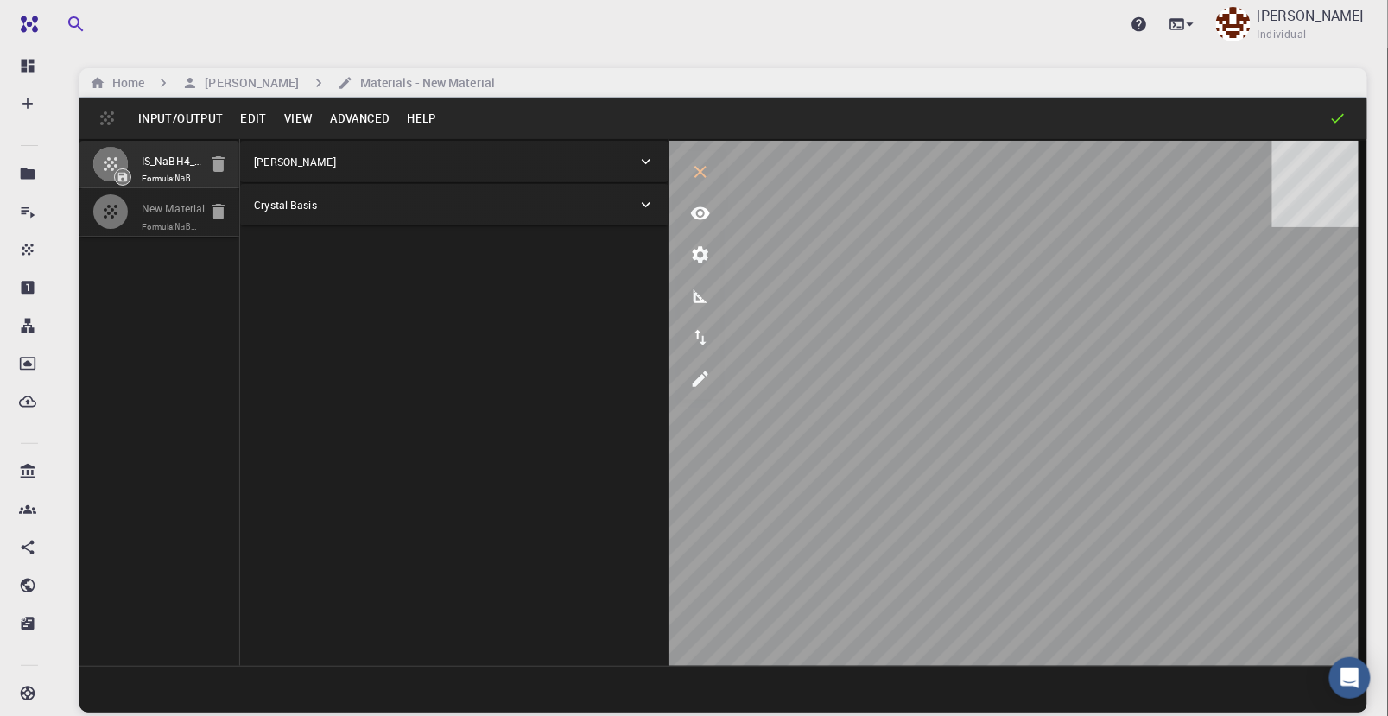
click at [259, 124] on button "Edit" at bounding box center [254, 119] width 44 height 28
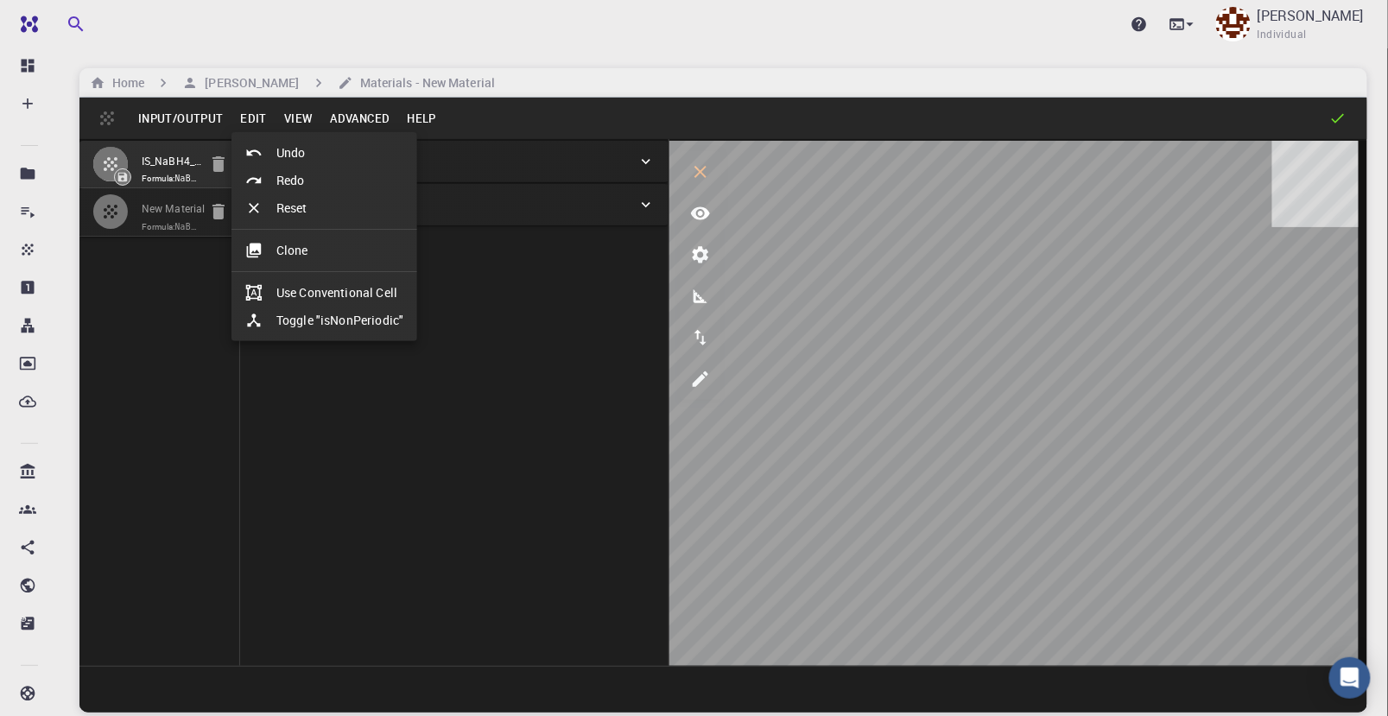
click at [326, 321] on li "Toggle "isNonPeriodic"" at bounding box center [325, 321] width 186 height 28
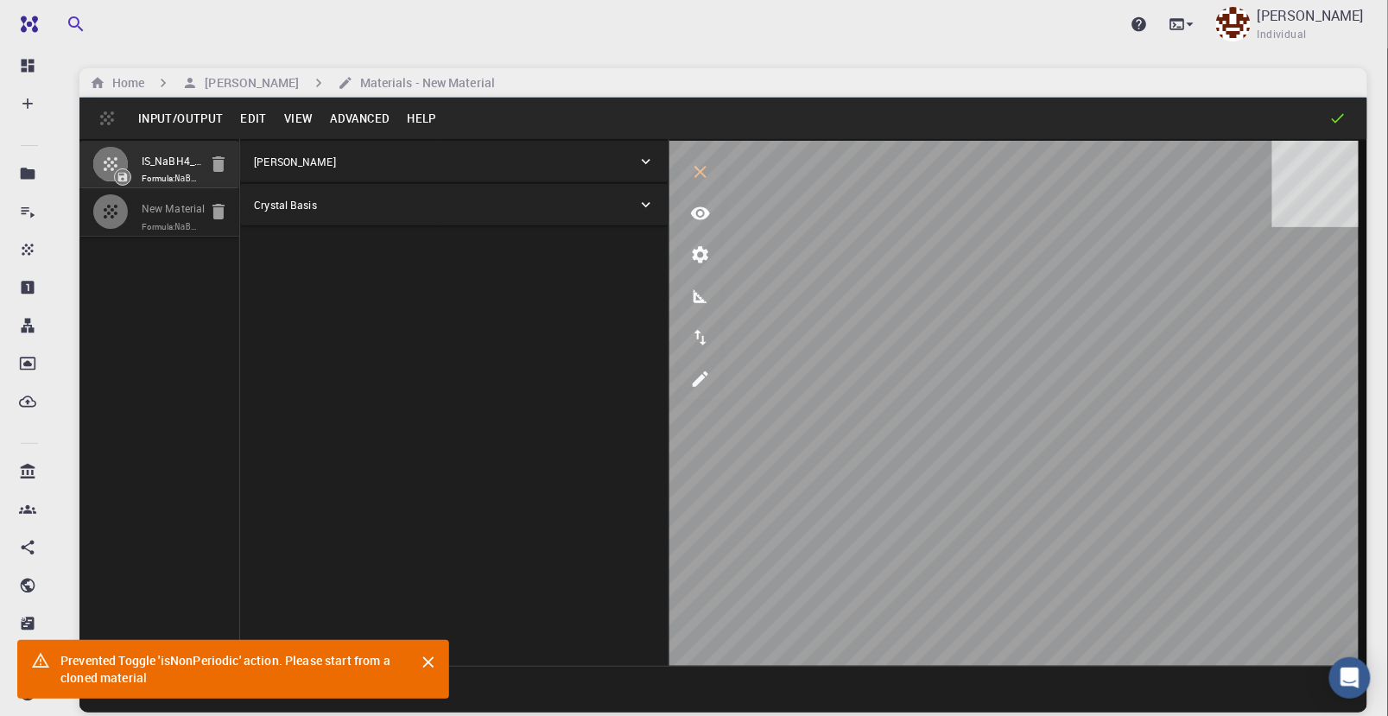
click at [422, 644] on icon "Close" at bounding box center [428, 662] width 19 height 19
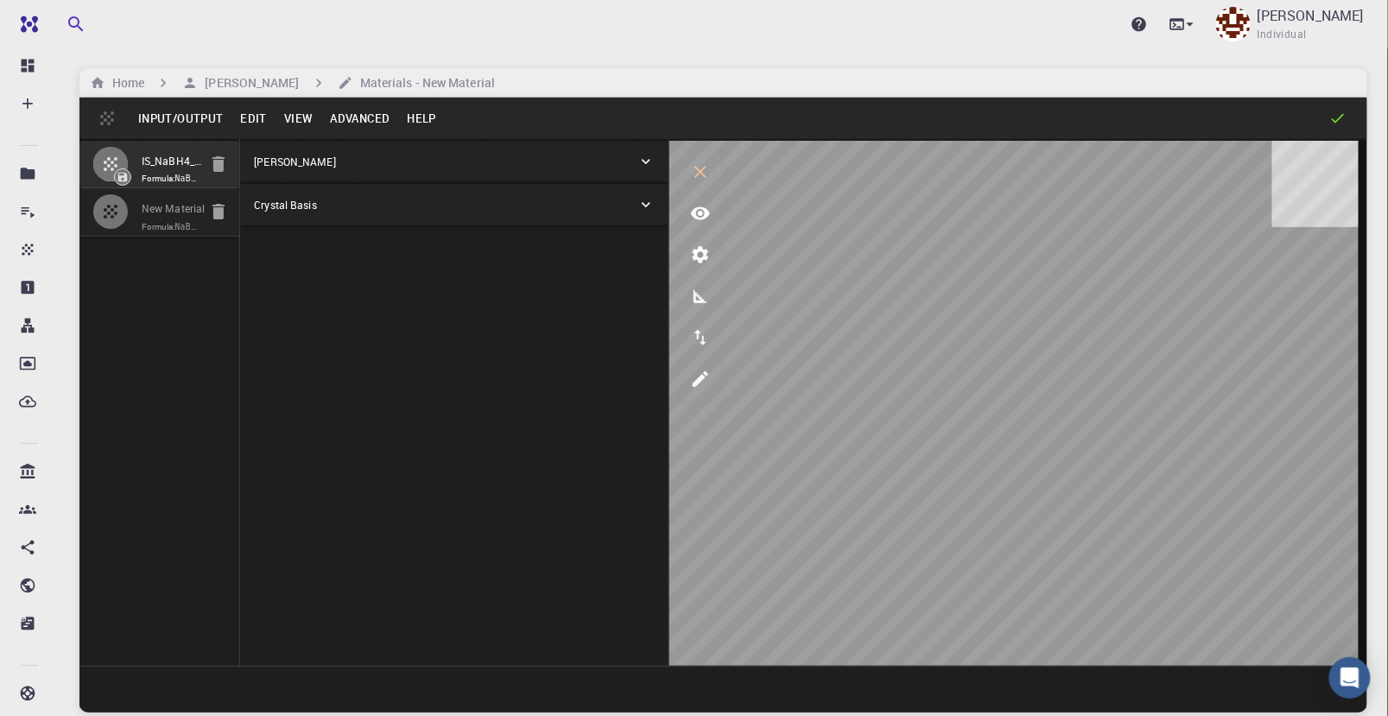
click at [174, 170] on input "IS_NaBH4_MeOH1" at bounding box center [174, 162] width 65 height 20
click at [192, 219] on input "New Material" at bounding box center [174, 210] width 65 height 20
click at [262, 118] on button "Edit" at bounding box center [254, 119] width 44 height 28
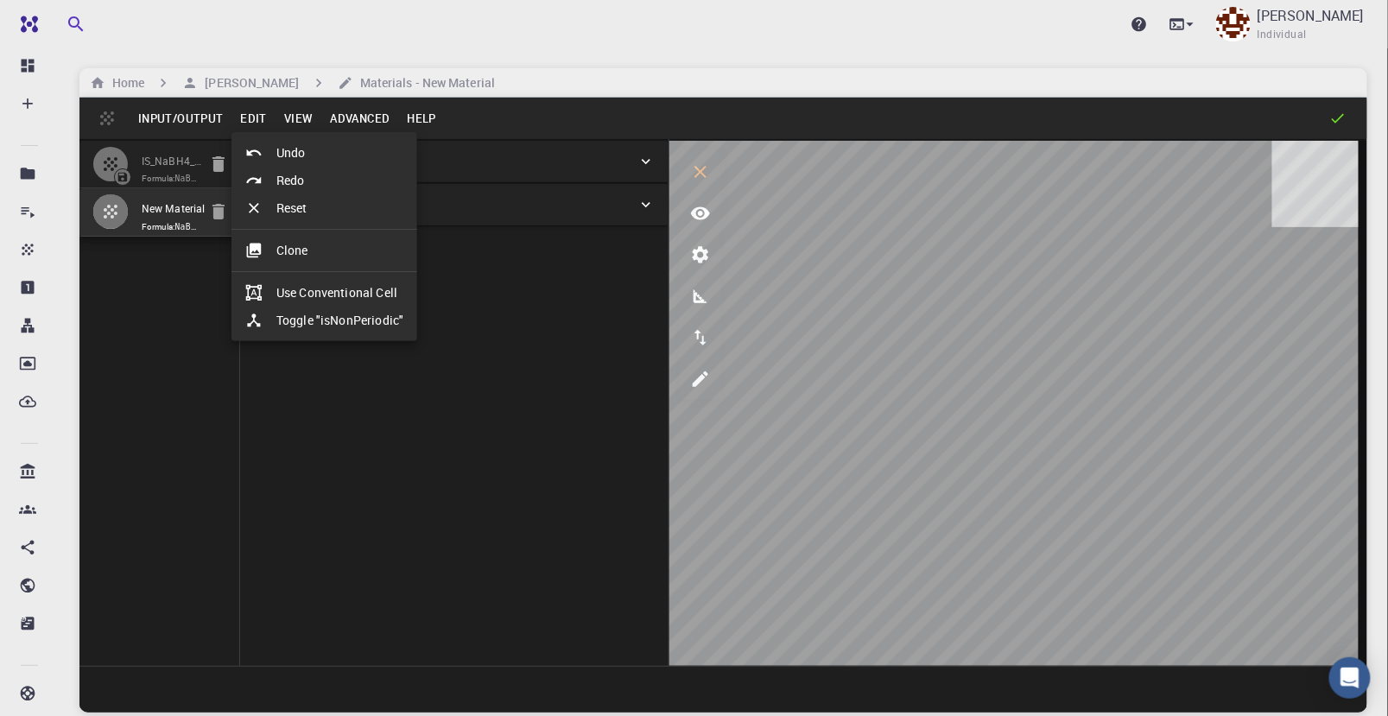
click at [353, 320] on li "Toggle "isNonPeriodic"" at bounding box center [325, 321] width 186 height 28
type input "11.921198765"
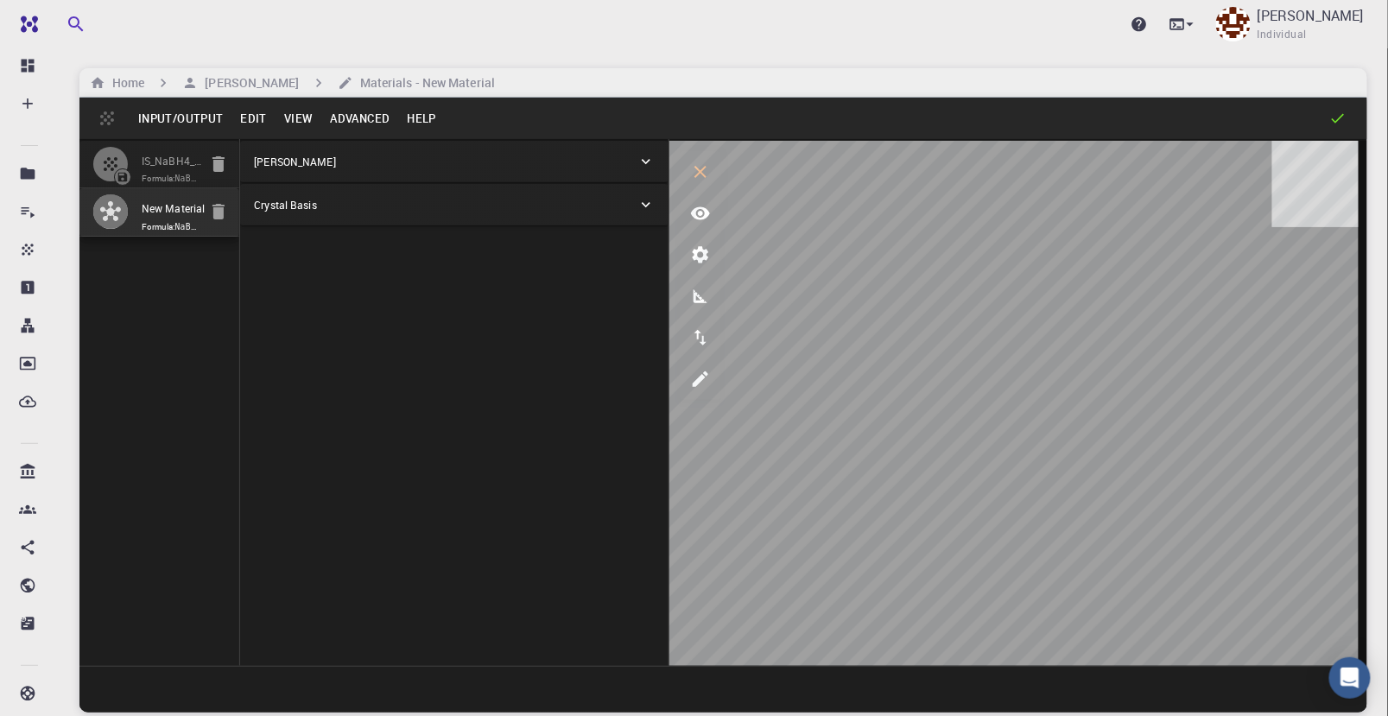
click at [644, 163] on icon at bounding box center [646, 161] width 17 height 17
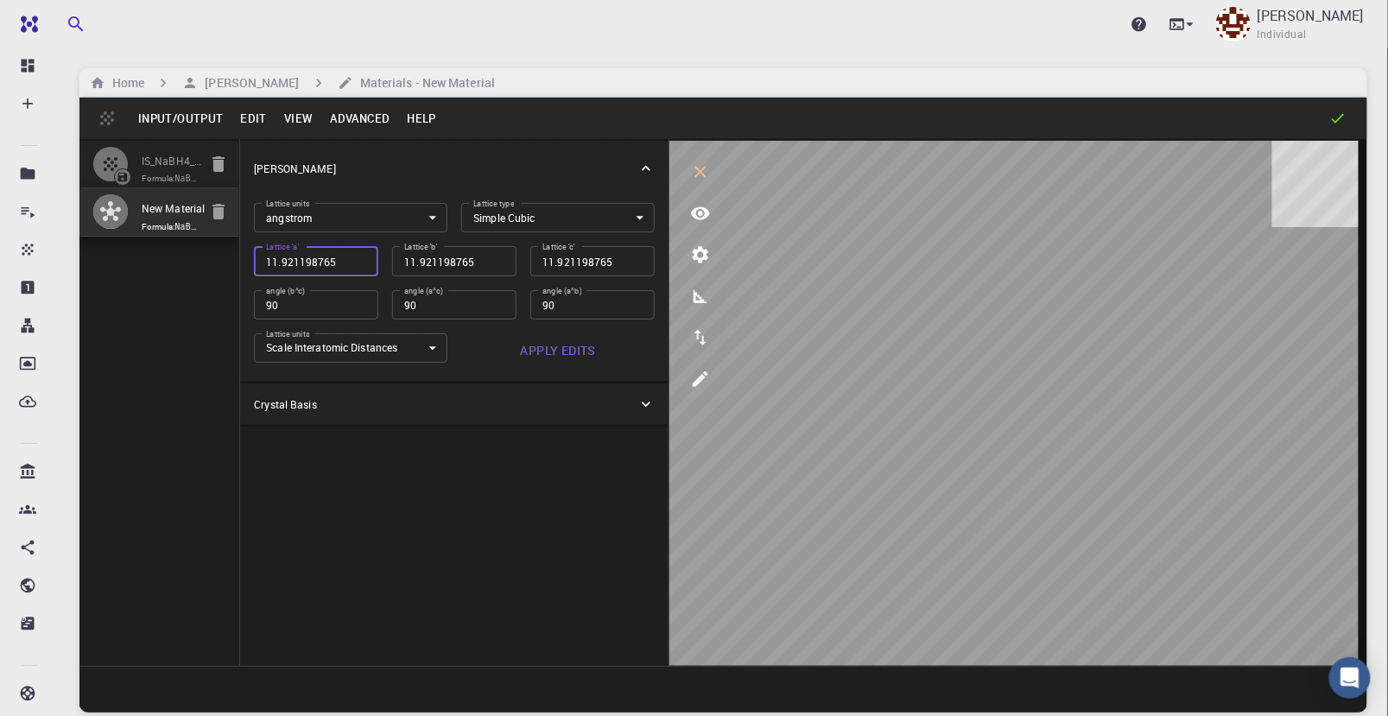
click at [346, 260] on input "11.921198765" at bounding box center [316, 260] width 124 height 29
type input "2"
type input "20"
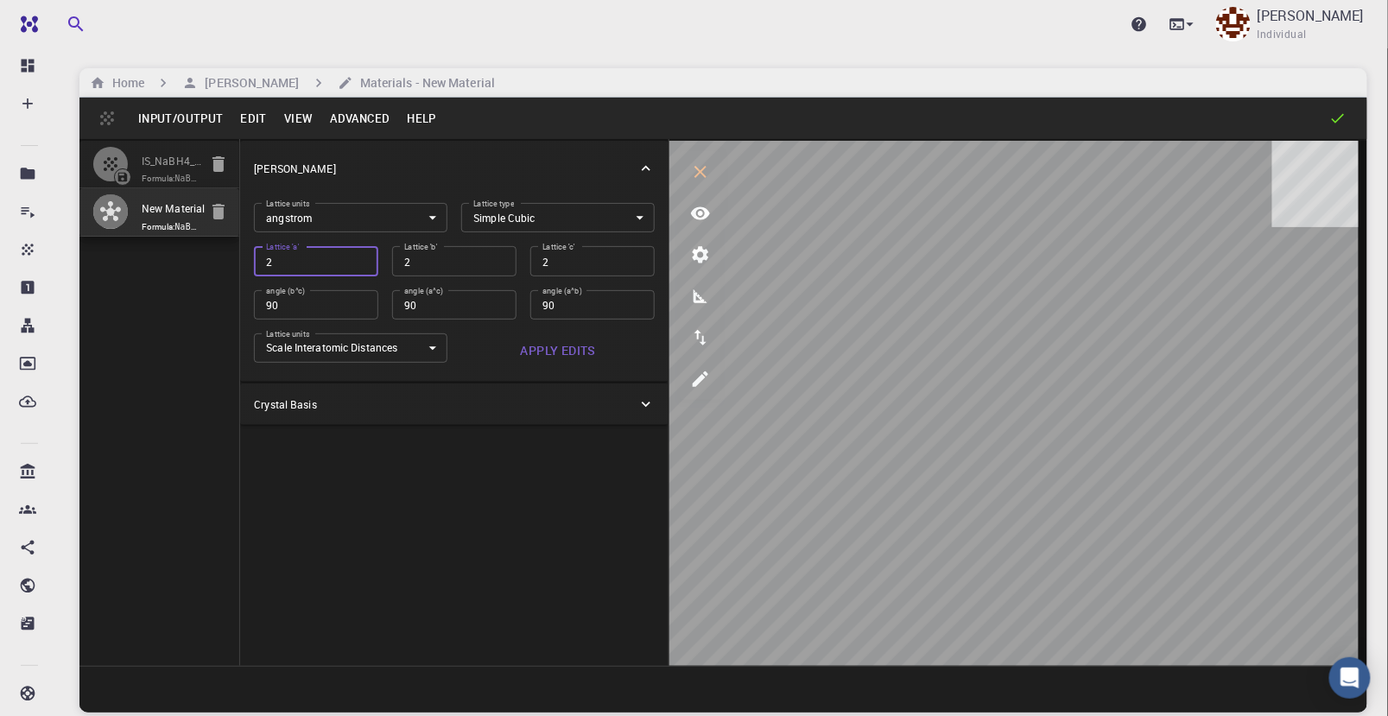
type input "20"
click at [569, 342] on button "Apply Edits" at bounding box center [557, 350] width 193 height 35
click at [567, 404] on div "Crystal Basis" at bounding box center [446, 404] width 384 height 16
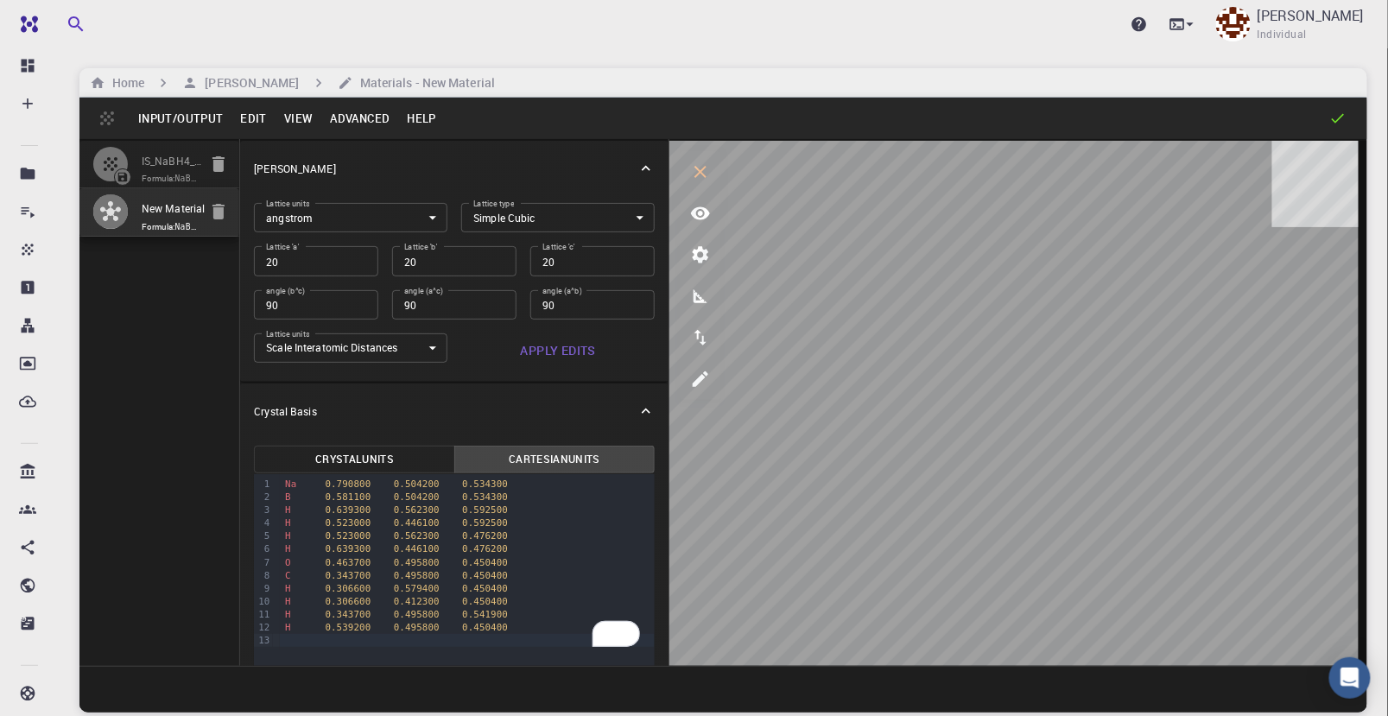
click at [539, 470] on button "Cartesian Units" at bounding box center [554, 460] width 200 height 28
click at [555, 462] on button "Cartesian Units" at bounding box center [554, 460] width 200 height 28
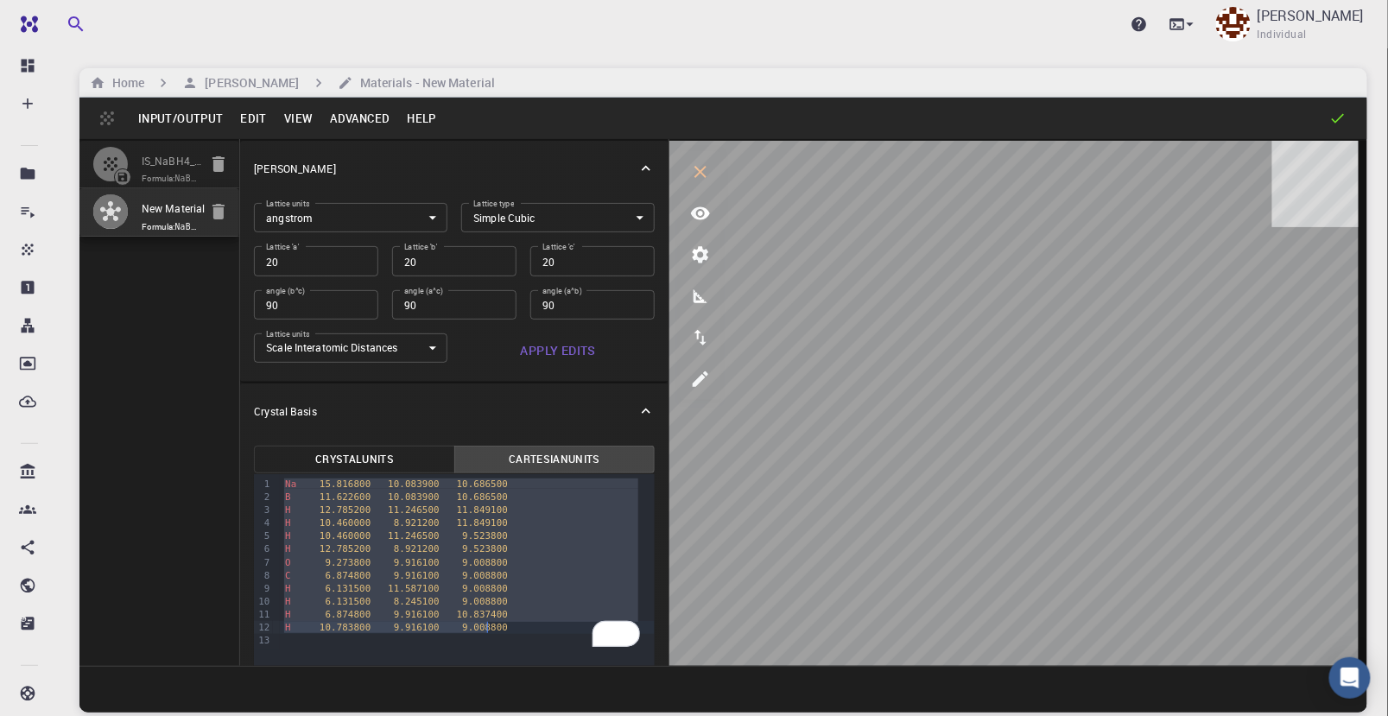
drag, startPoint x: 282, startPoint y: 481, endPoint x: 488, endPoint y: 628, distance: 253.4
click at [488, 628] on div "Na 15.816800 10.083900 10.686500 B 11.622600 10.083900 10.686500 H 12.785200 11…" at bounding box center [467, 562] width 375 height 176
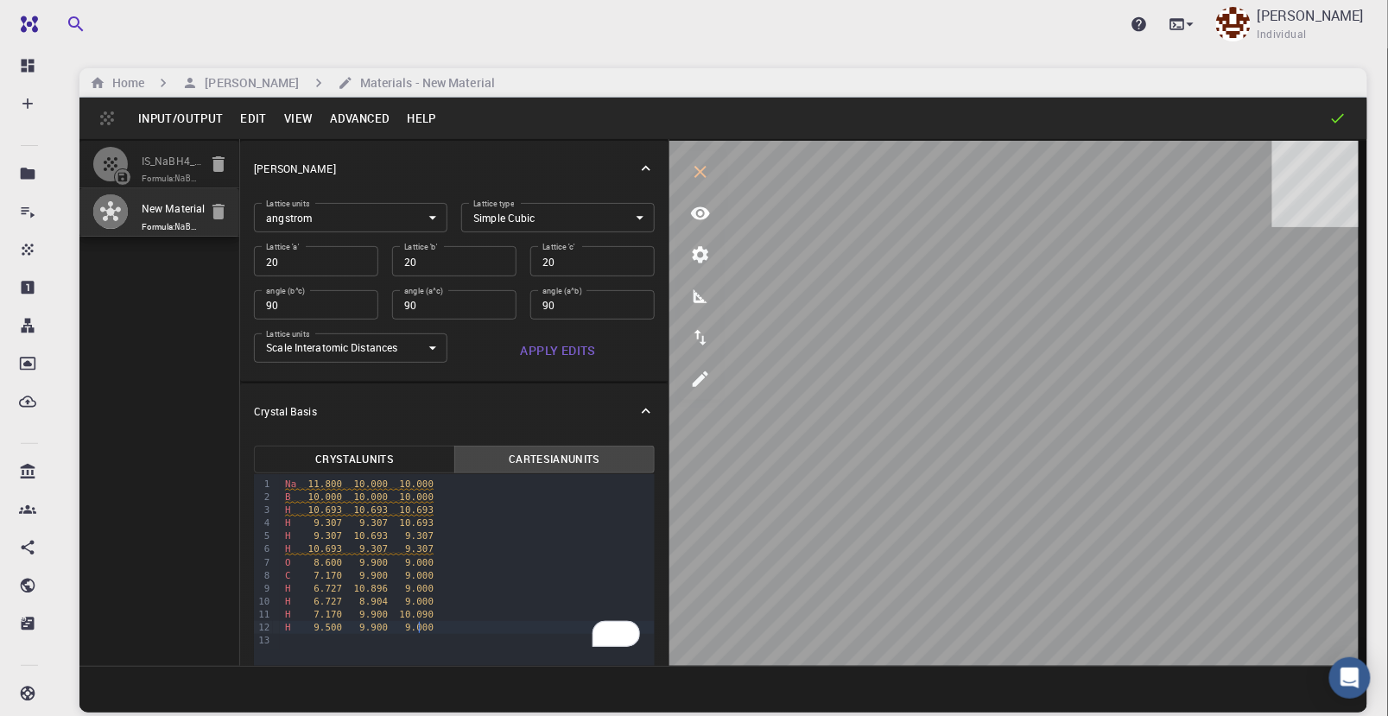
click at [550, 346] on button "Apply Edits" at bounding box center [557, 350] width 193 height 35
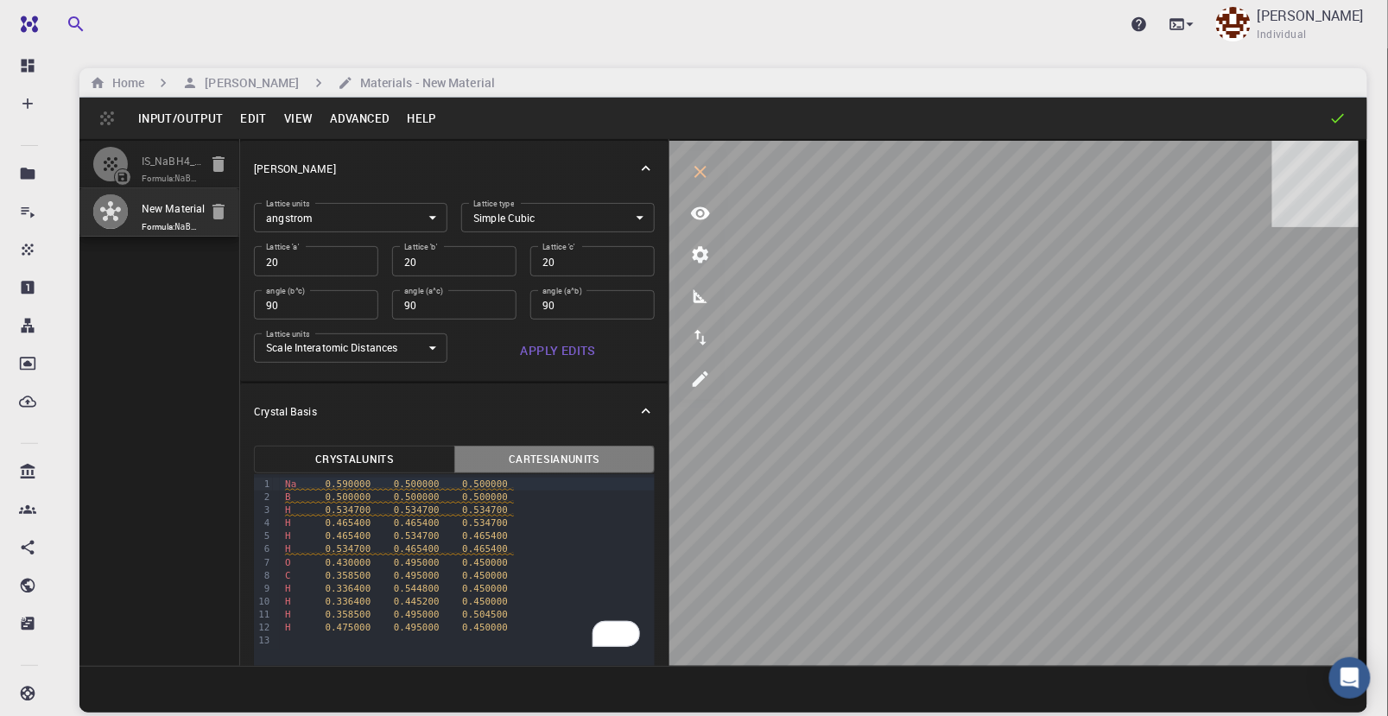
click at [555, 457] on button "Cartesian Units" at bounding box center [554, 460] width 200 height 28
click at [543, 451] on button "Cartesian Units" at bounding box center [554, 460] width 200 height 28
click at [324, 486] on span "11.800000" at bounding box center [346, 484] width 52 height 11
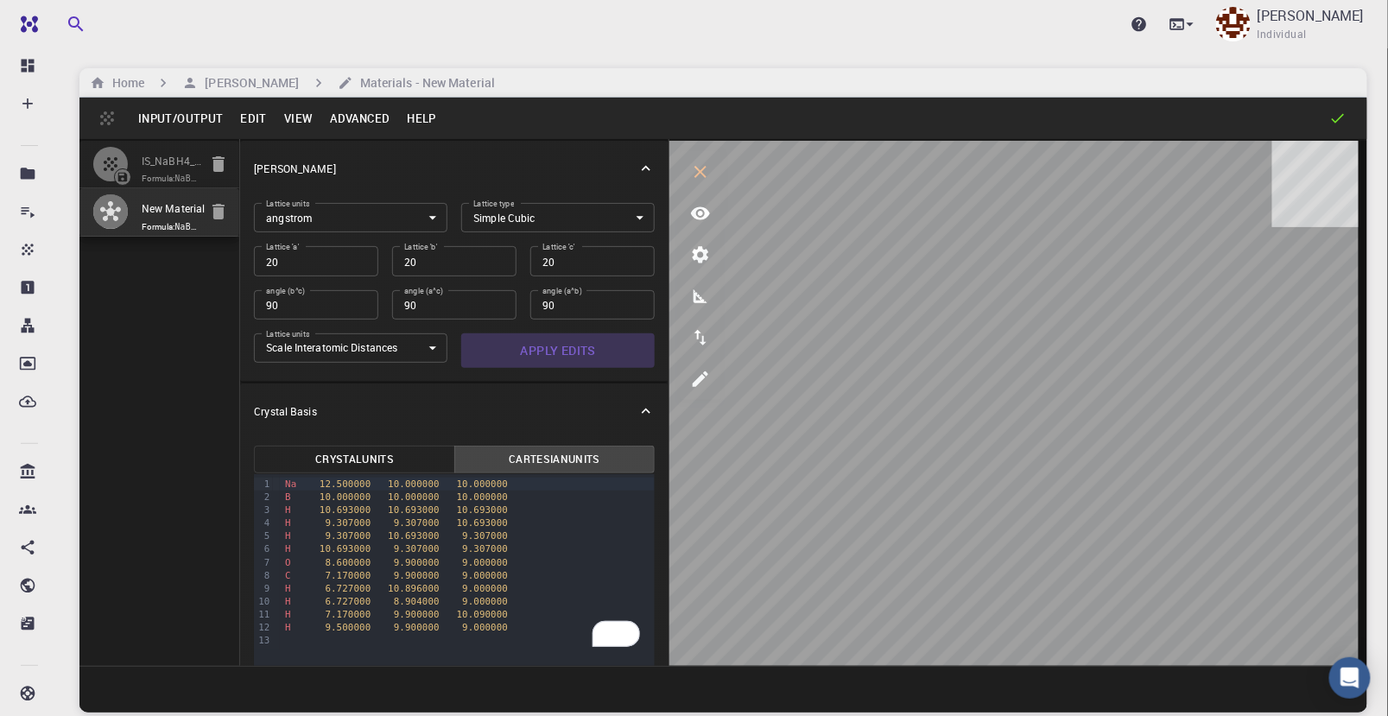
click at [566, 346] on button "Apply Edits" at bounding box center [557, 350] width 193 height 35
click at [537, 468] on button "Cartesian Units" at bounding box center [554, 460] width 200 height 28
click at [542, 462] on button "Cartesian Units" at bounding box center [554, 460] width 200 height 28
click at [545, 347] on button "Apply Edits" at bounding box center [557, 350] width 193 height 35
click at [542, 464] on button "Cartesian Units" at bounding box center [554, 460] width 200 height 28
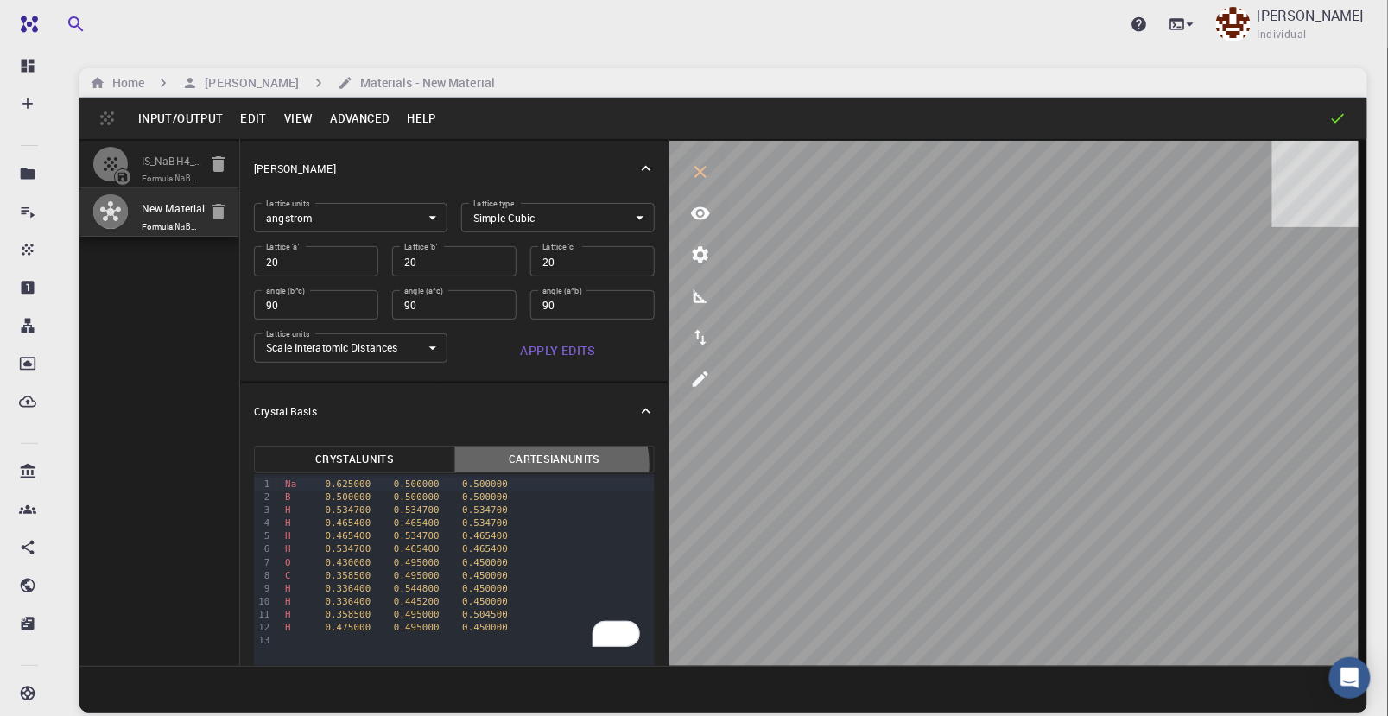
click at [542, 464] on button "Cartesian Units" at bounding box center [554, 460] width 200 height 28
click at [354, 459] on button "Crystal Units" at bounding box center [354, 460] width 200 height 28
click at [525, 460] on button "Cartesian Units" at bounding box center [554, 460] width 200 height 28
click at [180, 114] on button "Input/Output" at bounding box center [181, 119] width 102 height 28
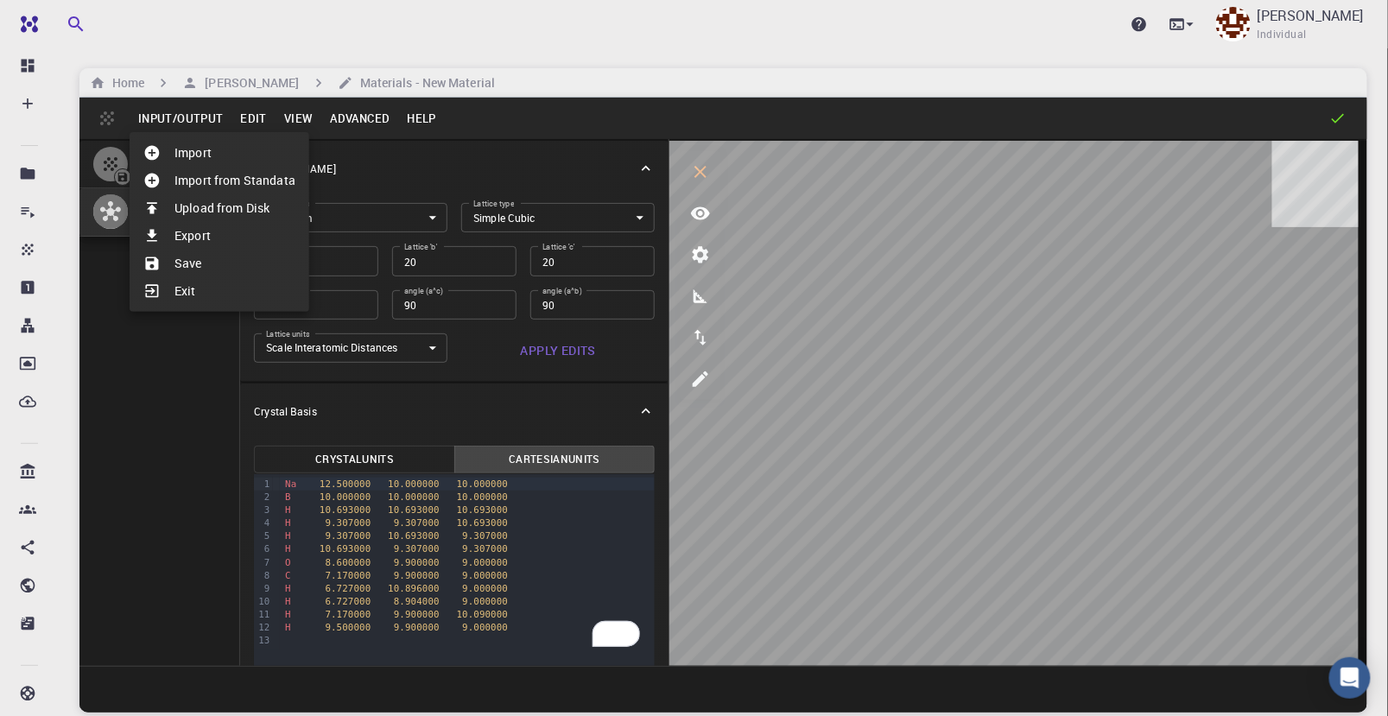
click at [183, 268] on li "Save" at bounding box center [220, 264] width 180 height 28
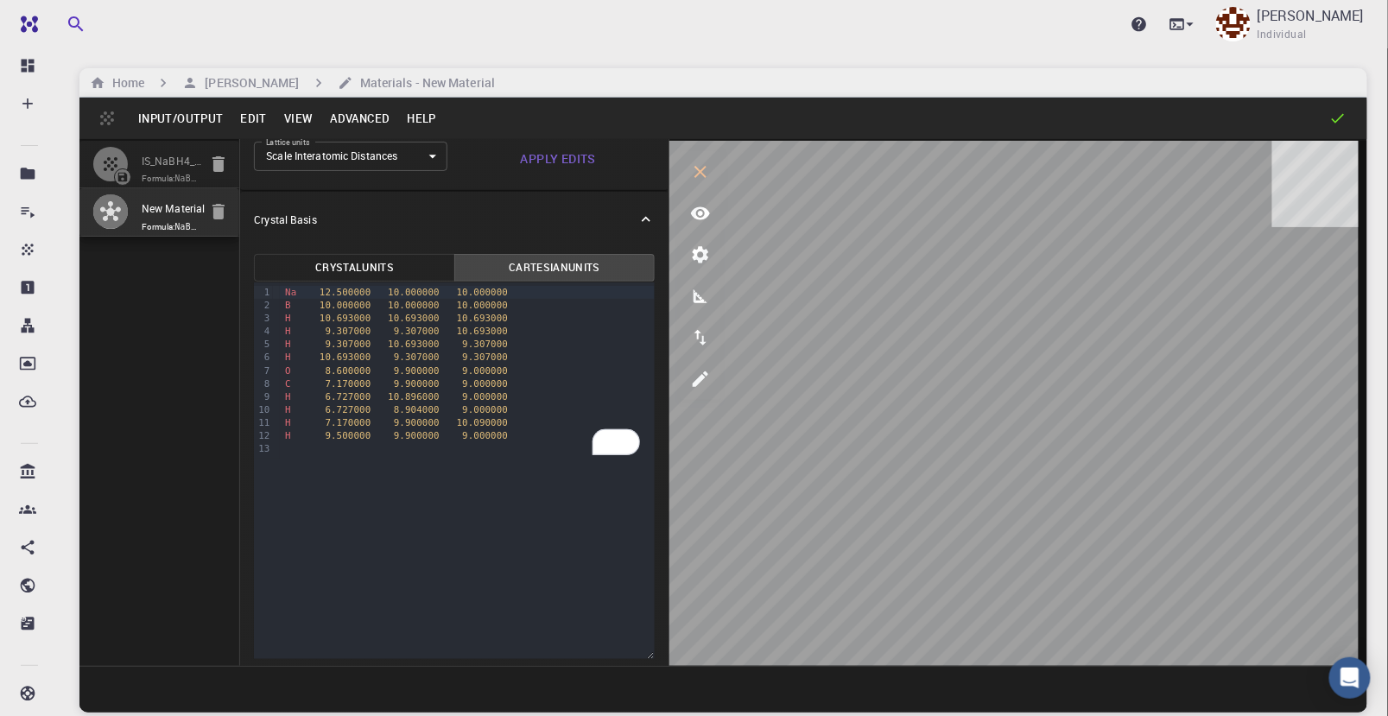
scroll to position [198, 0]
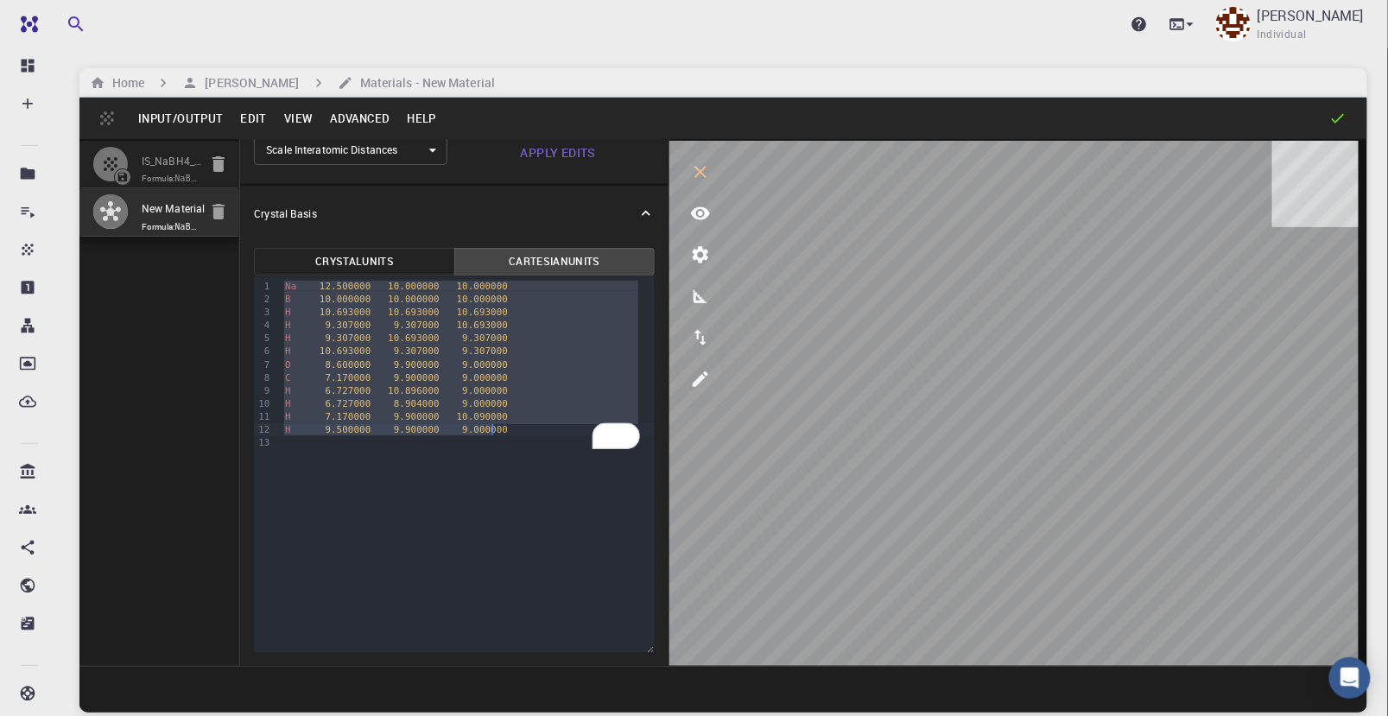
drag, startPoint x: 280, startPoint y: 290, endPoint x: 495, endPoint y: 431, distance: 257.1
click at [495, 431] on div "Na 12.500000 10.000000 10.000000 B 10.000000 10.000000 10.000000 H 10.693000 10…" at bounding box center [467, 364] width 375 height 176
copy div "Na 12.500000 10.000000 10.000000 B 10.000000 10.000000 10.000000 H 10.693000 10…"
click at [174, 118] on button "Input/Output" at bounding box center [181, 119] width 102 height 28
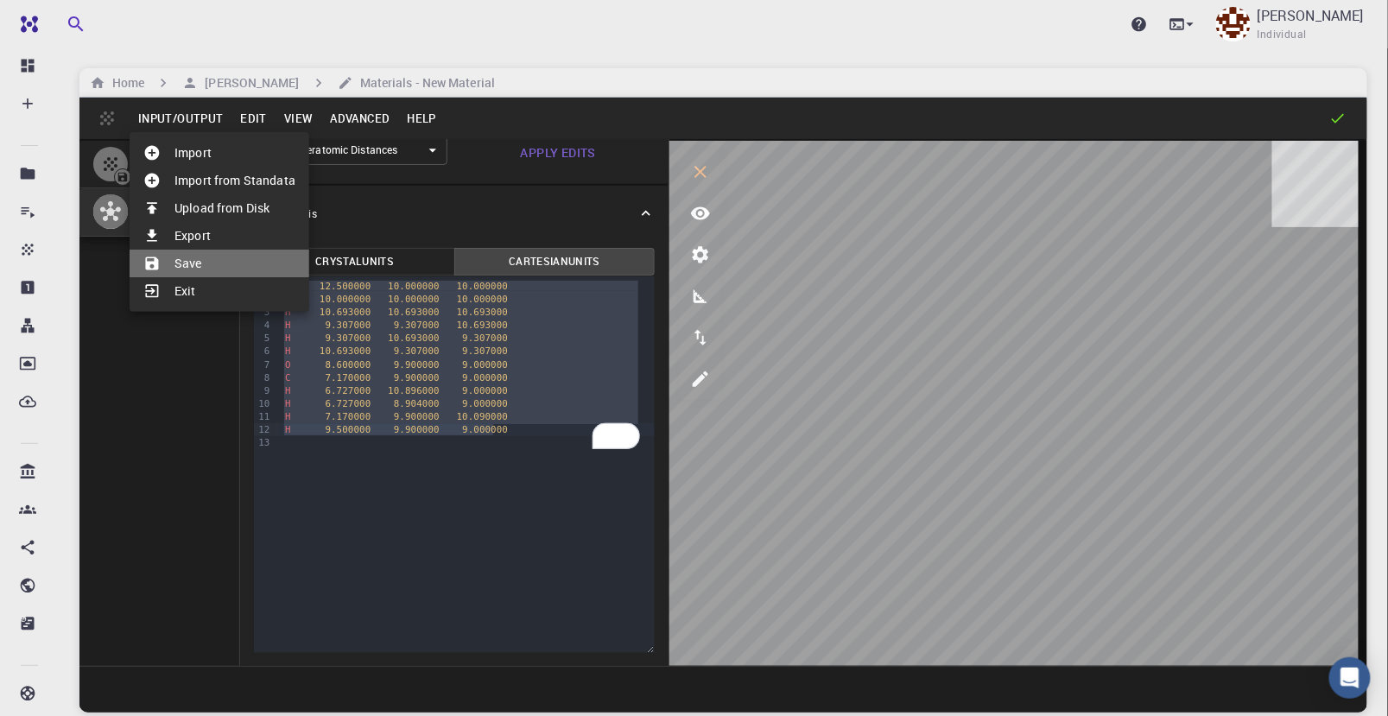
click at [173, 262] on div at bounding box center [158, 263] width 31 height 17
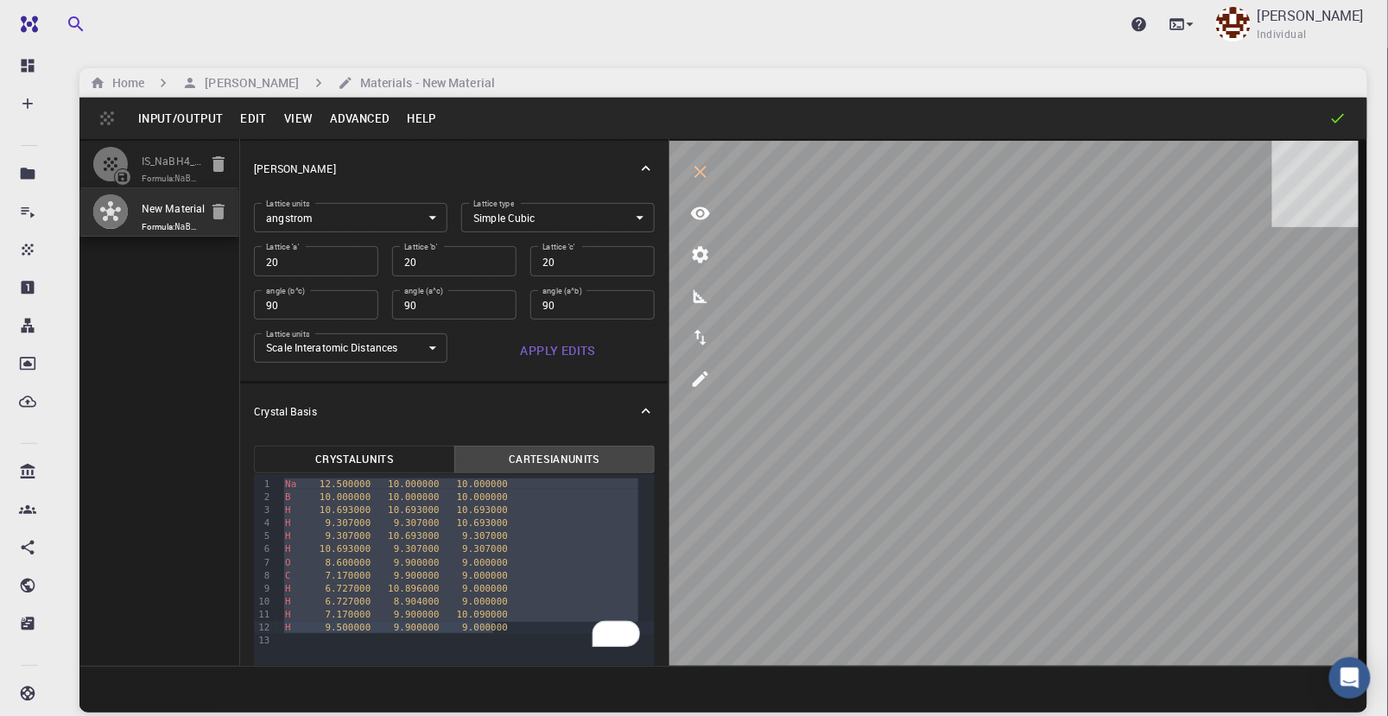
scroll to position [0, 0]
click at [239, 118] on button "Edit" at bounding box center [254, 119] width 44 height 28
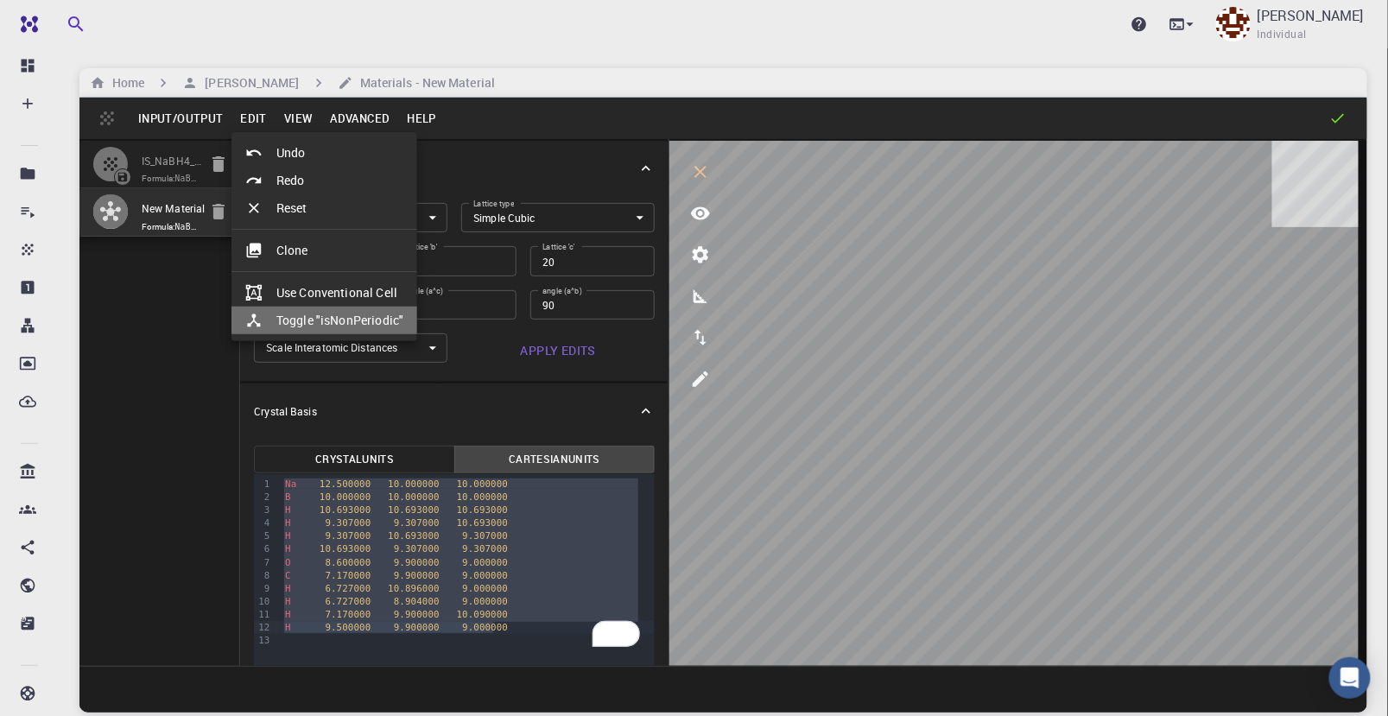
click at [338, 315] on li "Toggle "isNonPeriodic"" at bounding box center [325, 321] width 186 height 28
type input "11.921198765"
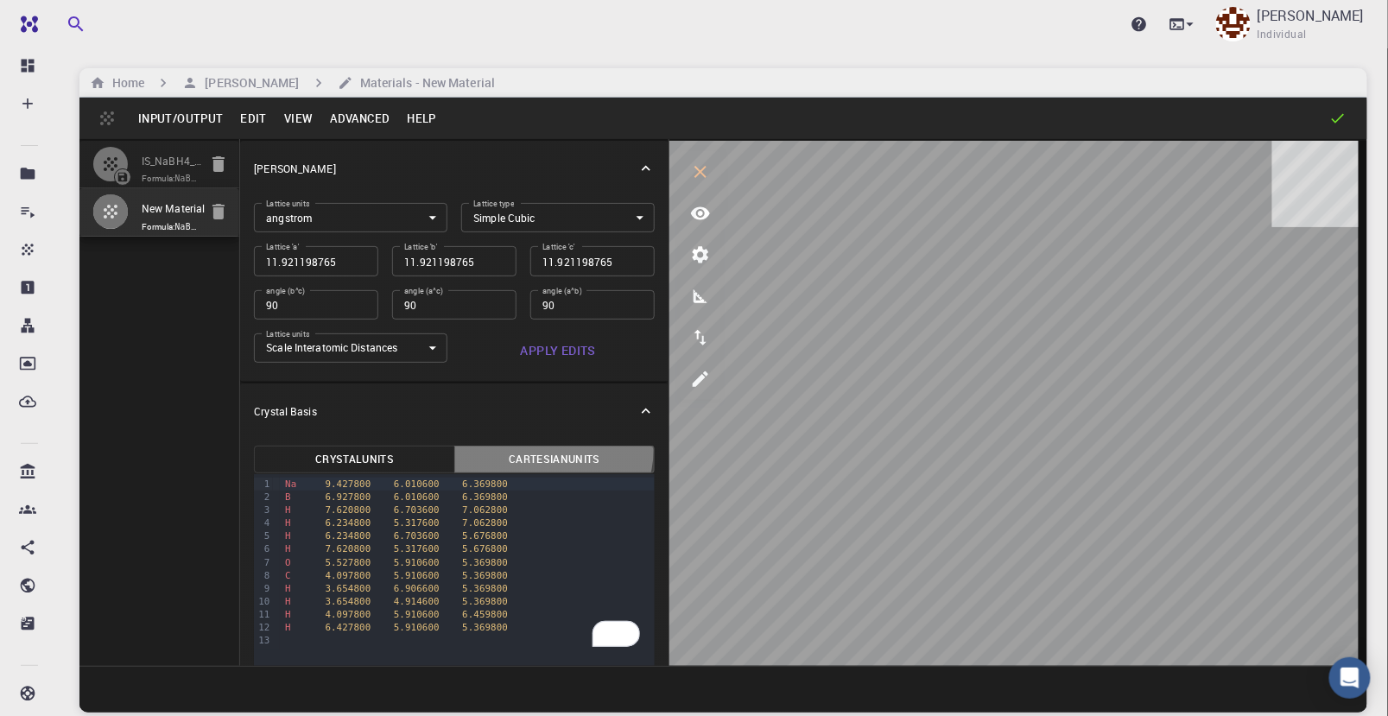
click at [545, 449] on button "Cartesian Units" at bounding box center [554, 460] width 200 height 28
click at [555, 460] on button "Cartesian Units" at bounding box center [554, 460] width 200 height 28
click at [555, 461] on button "Cartesian Units" at bounding box center [554, 460] width 200 height 28
click at [171, 234] on span "Formula: NaBH8CO" at bounding box center [170, 227] width 56 height 14
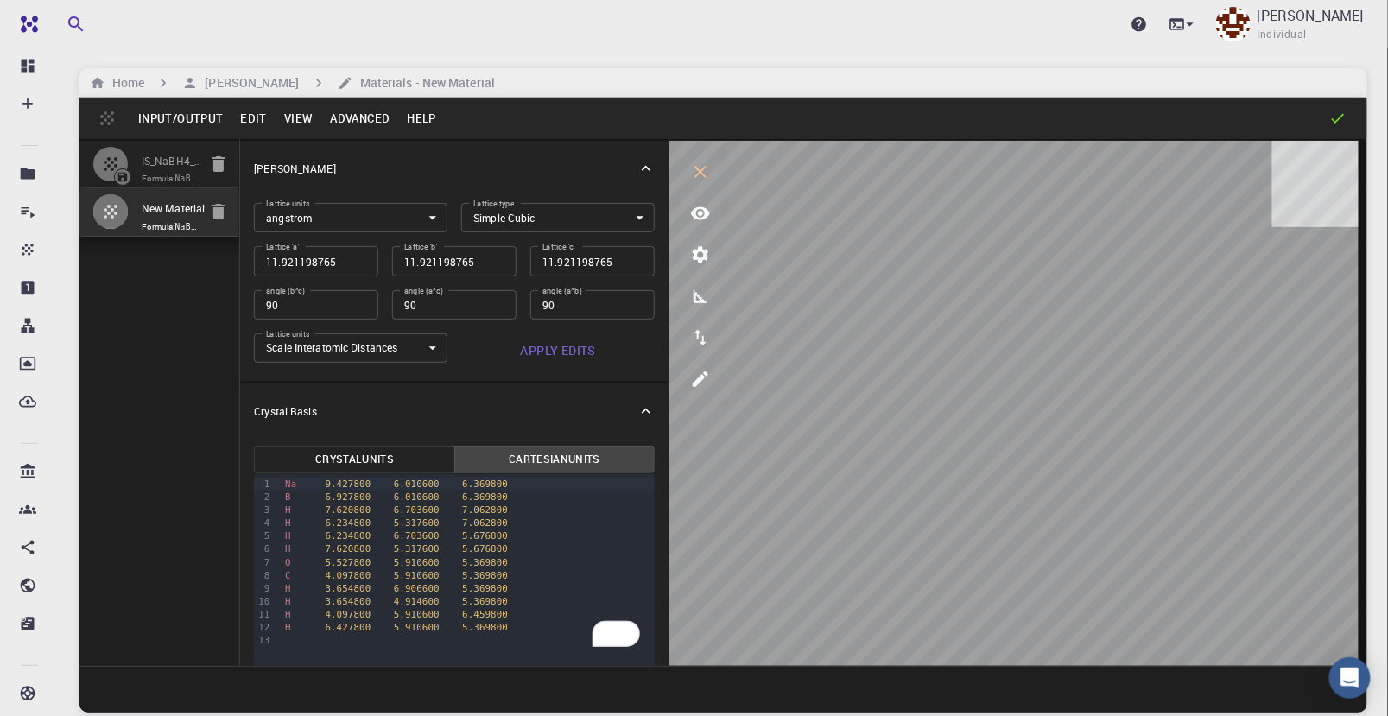
click at [527, 220] on body "Pro Dashboard Create New Job New Material Create Material Upload File Import fr…" at bounding box center [694, 423] width 1388 height 847
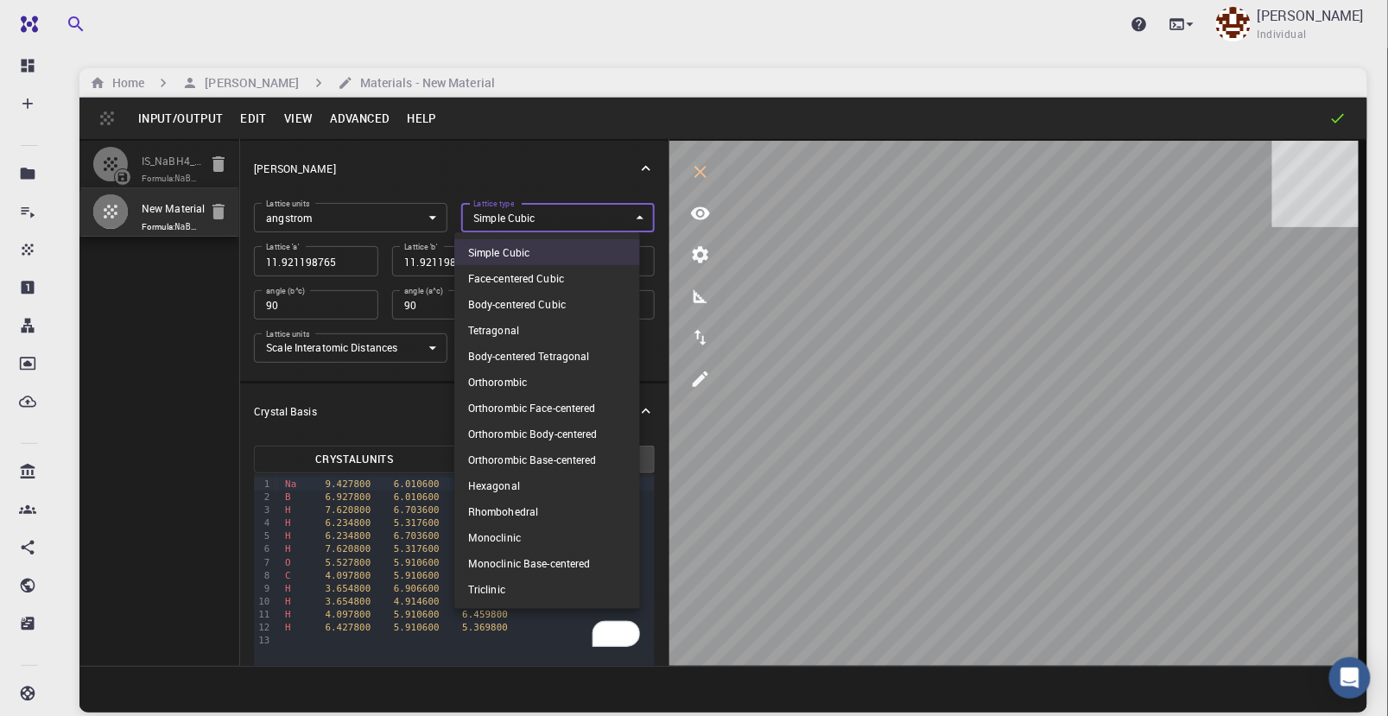
click at [527, 220] on div at bounding box center [694, 358] width 1388 height 716
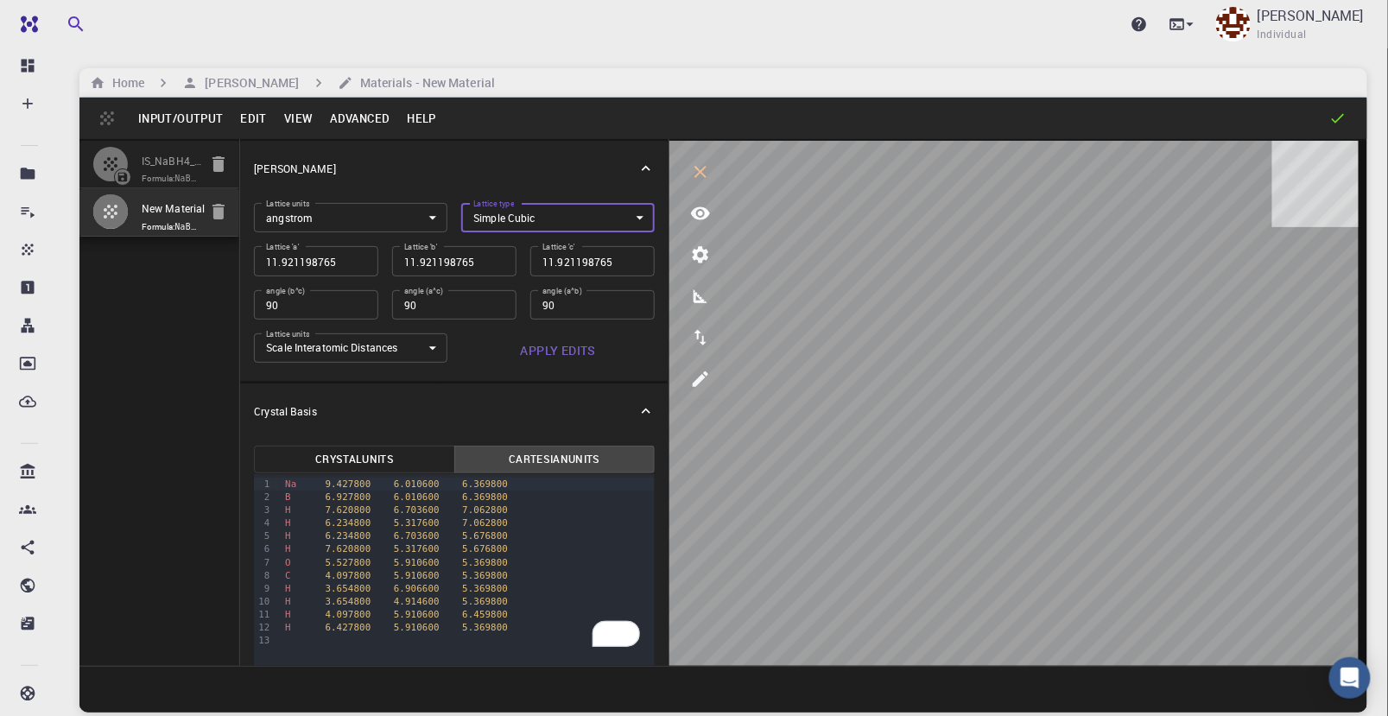
click at [323, 262] on input "11.921198765" at bounding box center [316, 260] width 124 height 29
type input "2"
type input "20"
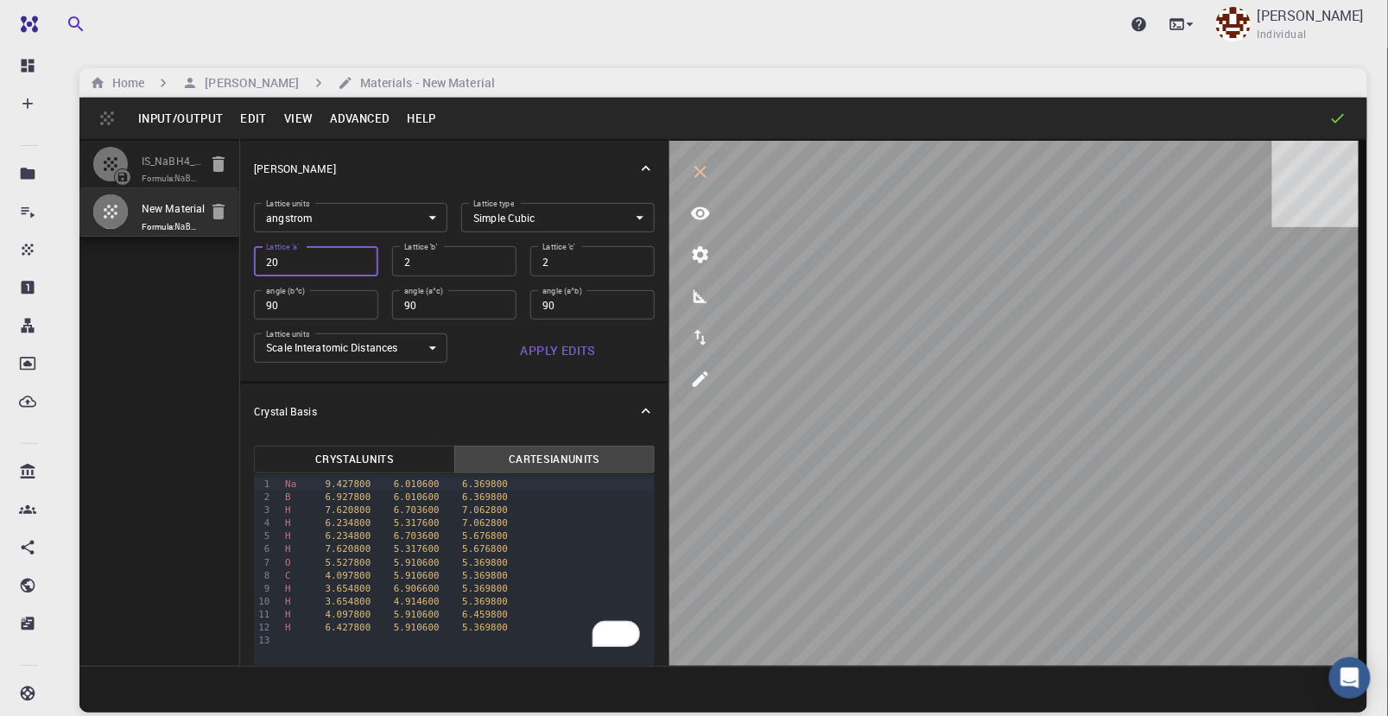
type input "20"
click at [557, 351] on button "Apply Edits" at bounding box center [557, 350] width 193 height 35
click at [583, 460] on button "Cartesian Units" at bounding box center [554, 460] width 200 height 28
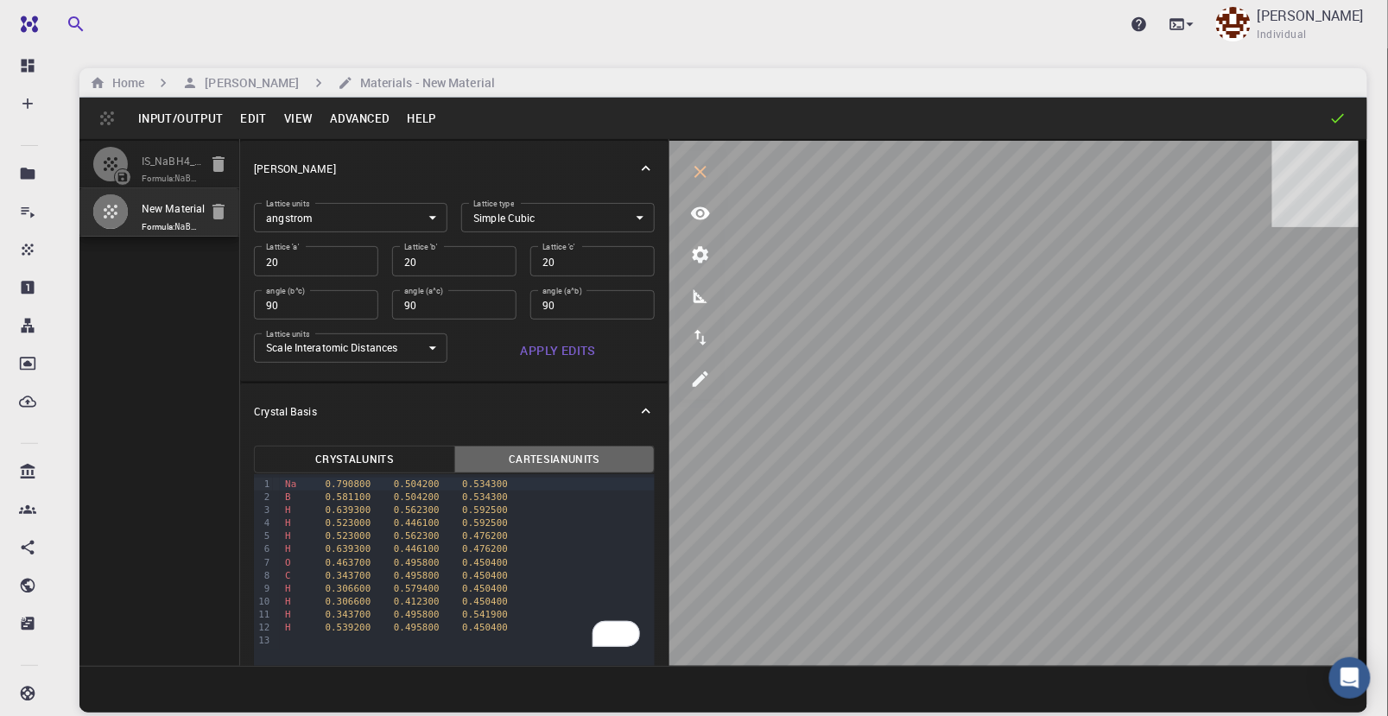
drag, startPoint x: 583, startPoint y: 460, endPoint x: 549, endPoint y: 460, distance: 33.7
click at [584, 460] on button "Cartesian Units" at bounding box center [554, 460] width 200 height 28
click at [578, 461] on button "Cartesian Units" at bounding box center [554, 460] width 200 height 28
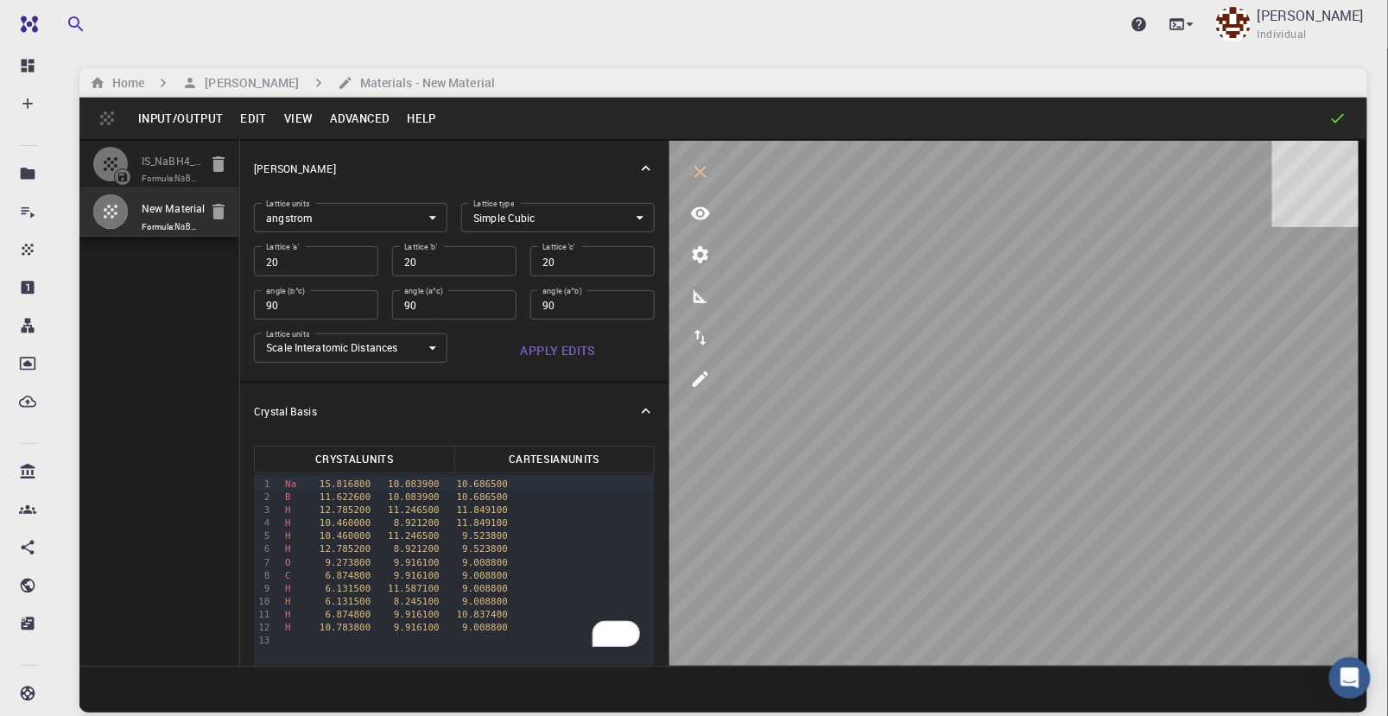
click at [578, 461] on button "Cartesian Units" at bounding box center [554, 460] width 200 height 28
click at [192, 111] on button "Input/Output" at bounding box center [181, 119] width 102 height 28
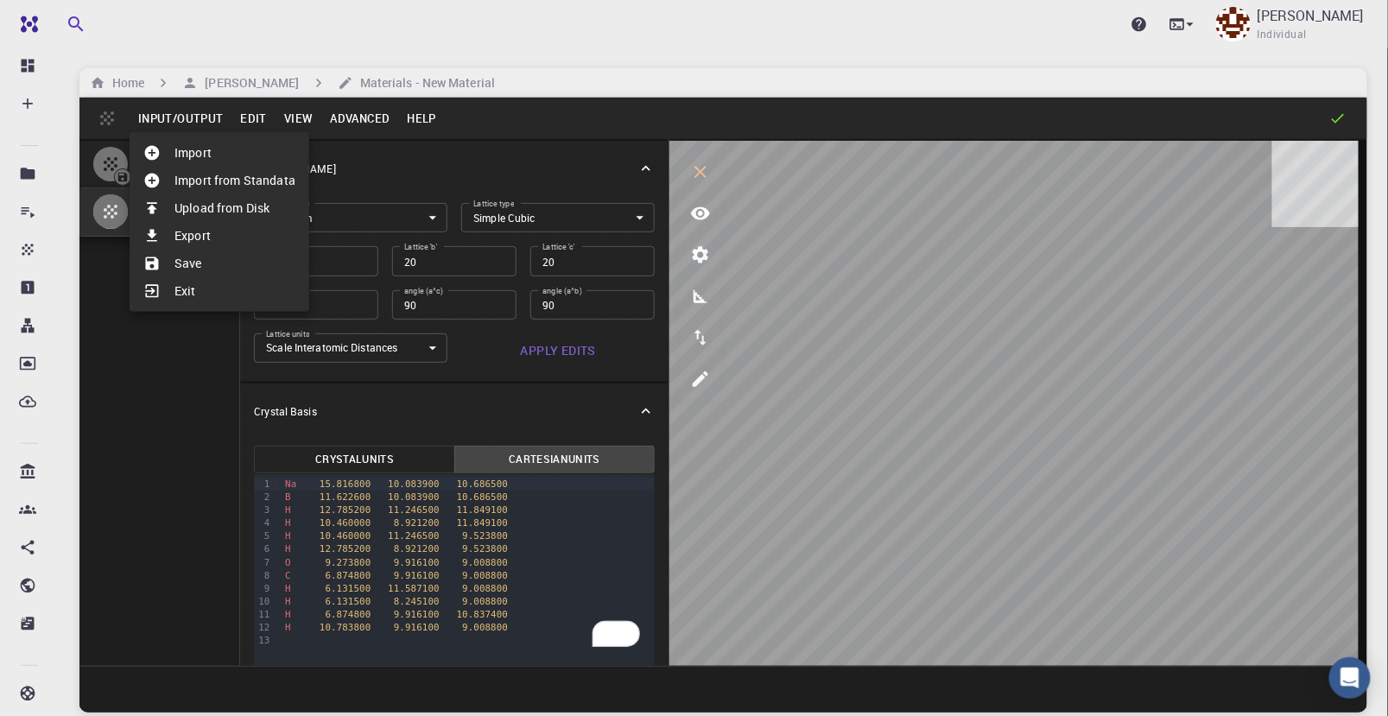
click at [203, 263] on li "Save" at bounding box center [220, 264] width 180 height 28
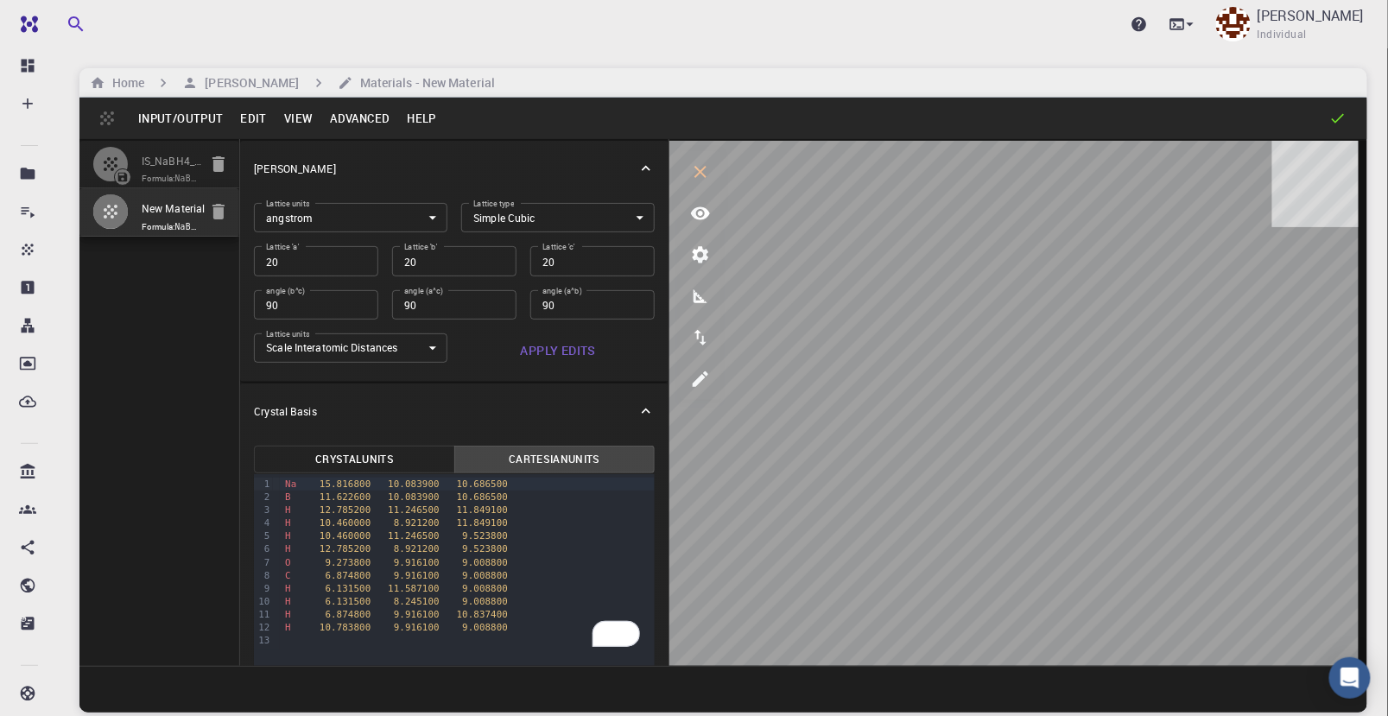
click at [545, 446] on button "Cartesian Units" at bounding box center [554, 460] width 200 height 28
click at [541, 455] on button "Cartesian Units" at bounding box center [554, 460] width 200 height 28
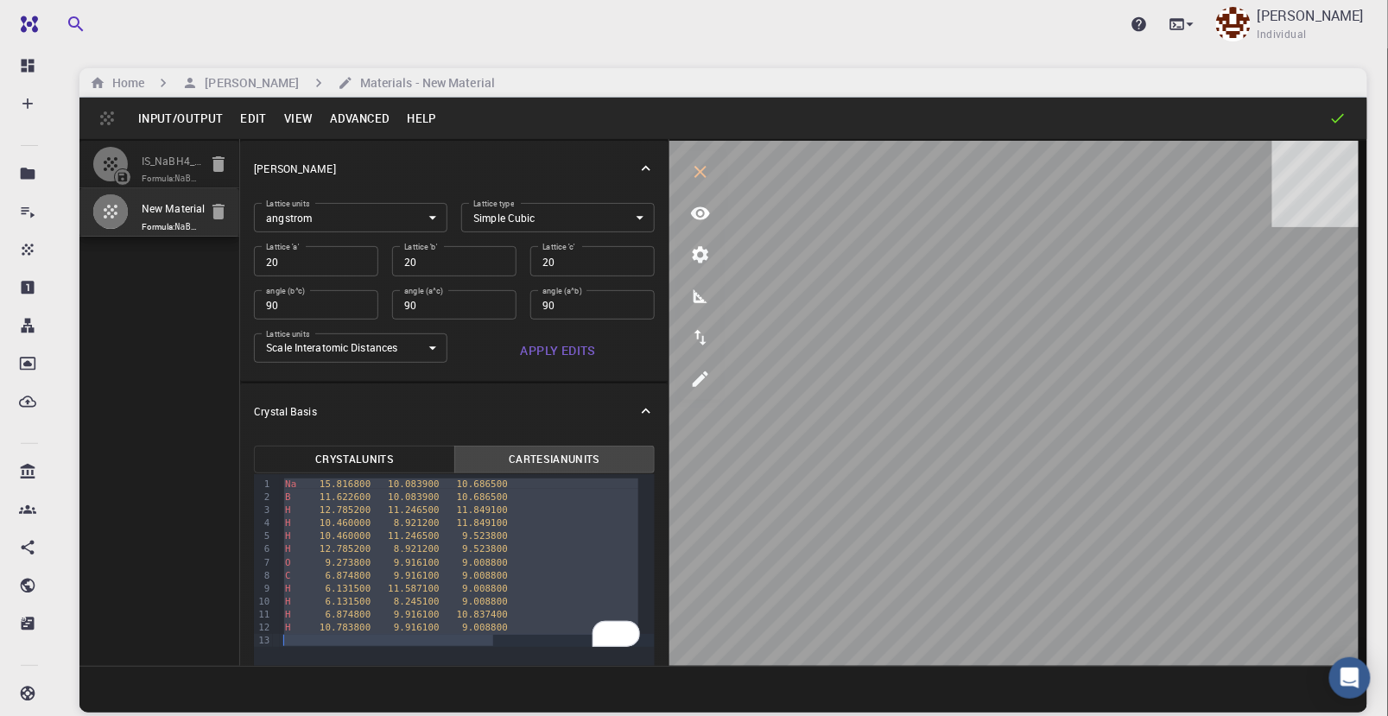
drag, startPoint x: 282, startPoint y: 483, endPoint x: 542, endPoint y: 636, distance: 300.9
click at [542, 636] on div "Na 15.816800 10.083900 10.686500 B 11.622600 10.083900 10.686500 H 12.785200 11…" at bounding box center [467, 562] width 375 height 176
click at [485, 625] on span "9.008800" at bounding box center [485, 627] width 46 height 11
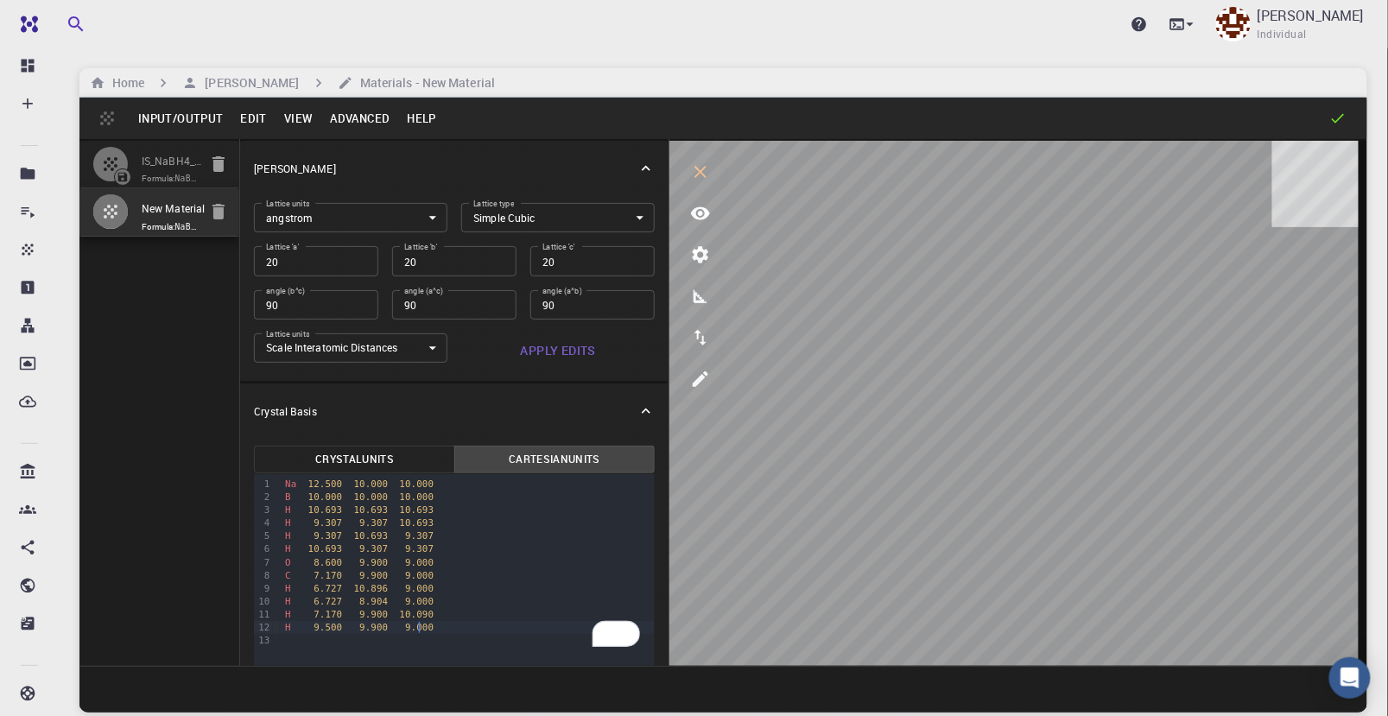
click at [564, 348] on button "Apply Edits" at bounding box center [557, 350] width 193 height 35
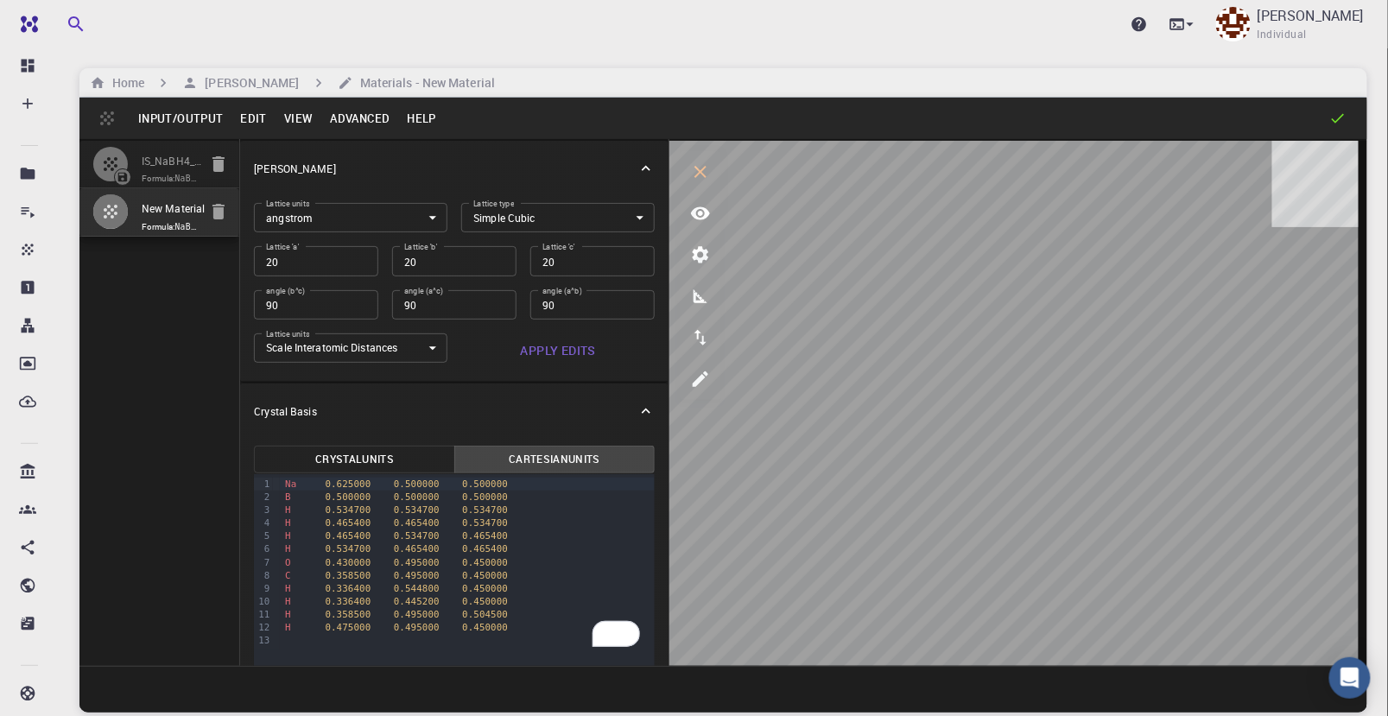
click at [570, 460] on button "Cartesian Units" at bounding box center [554, 460] width 200 height 28
click at [565, 460] on button "Cartesian Units" at bounding box center [554, 460] width 200 height 28
click at [168, 119] on button "Input/Output" at bounding box center [181, 119] width 102 height 28
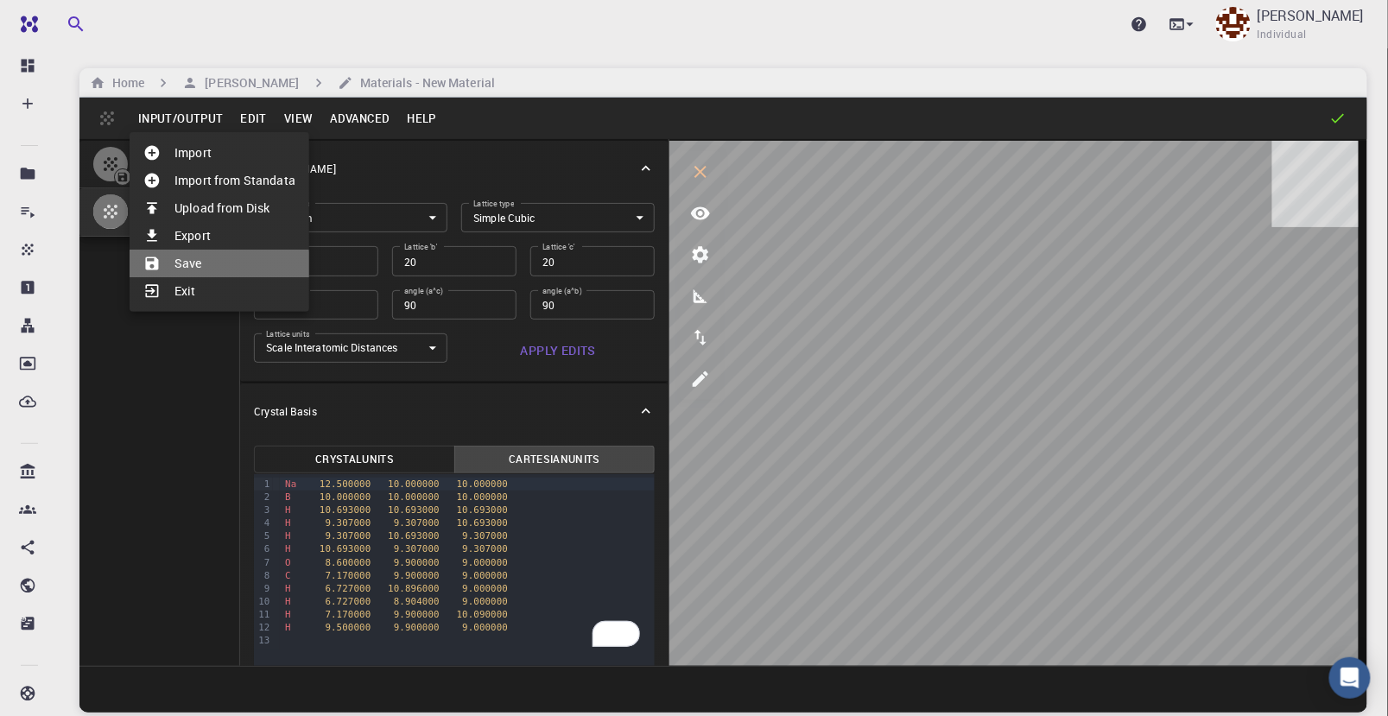
click at [193, 265] on li "Save" at bounding box center [220, 264] width 180 height 28
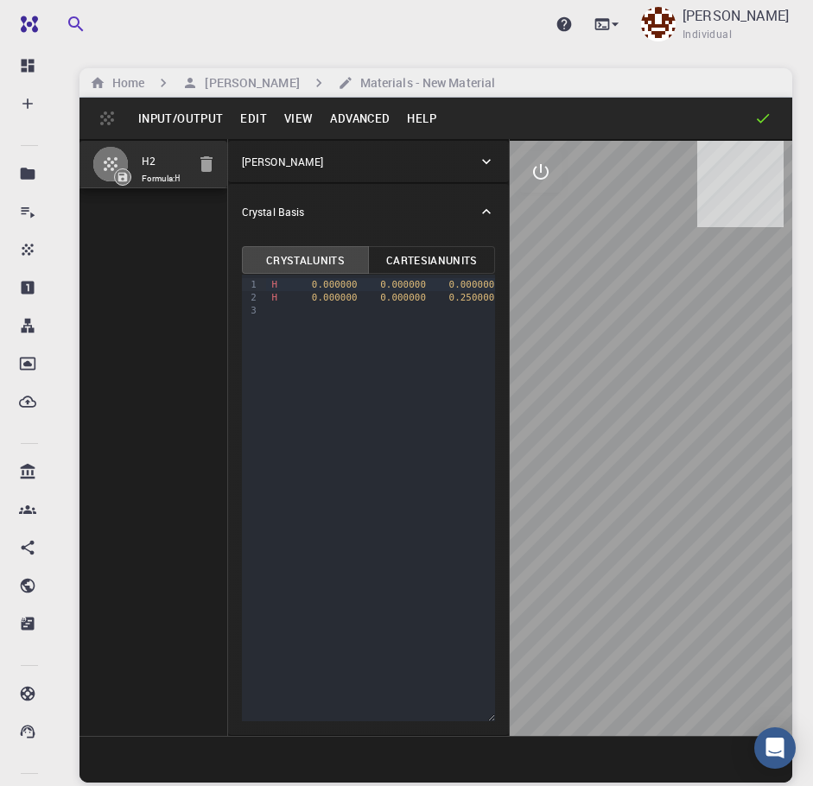
click at [200, 117] on button "Input/Output" at bounding box center [181, 119] width 102 height 28
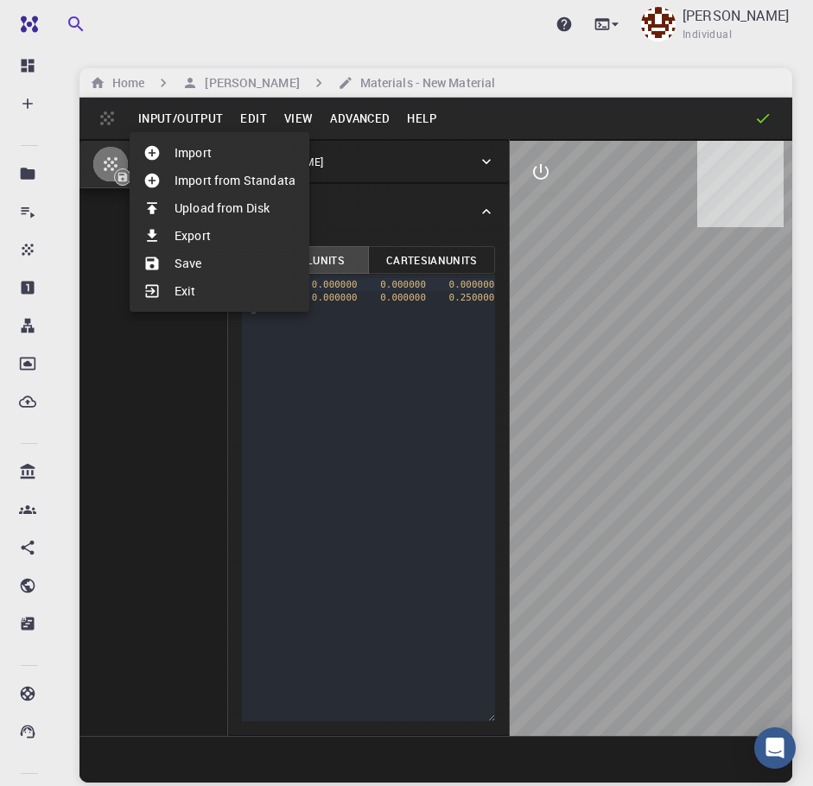
click at [202, 117] on div at bounding box center [406, 393] width 813 height 786
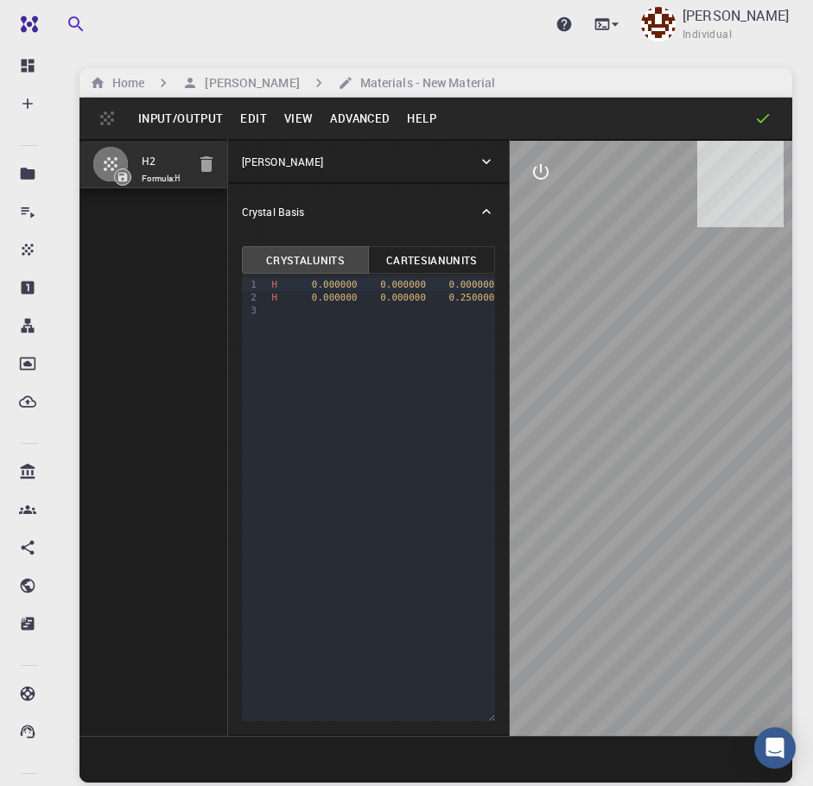
click at [302, 116] on button "View" at bounding box center [299, 119] width 47 height 28
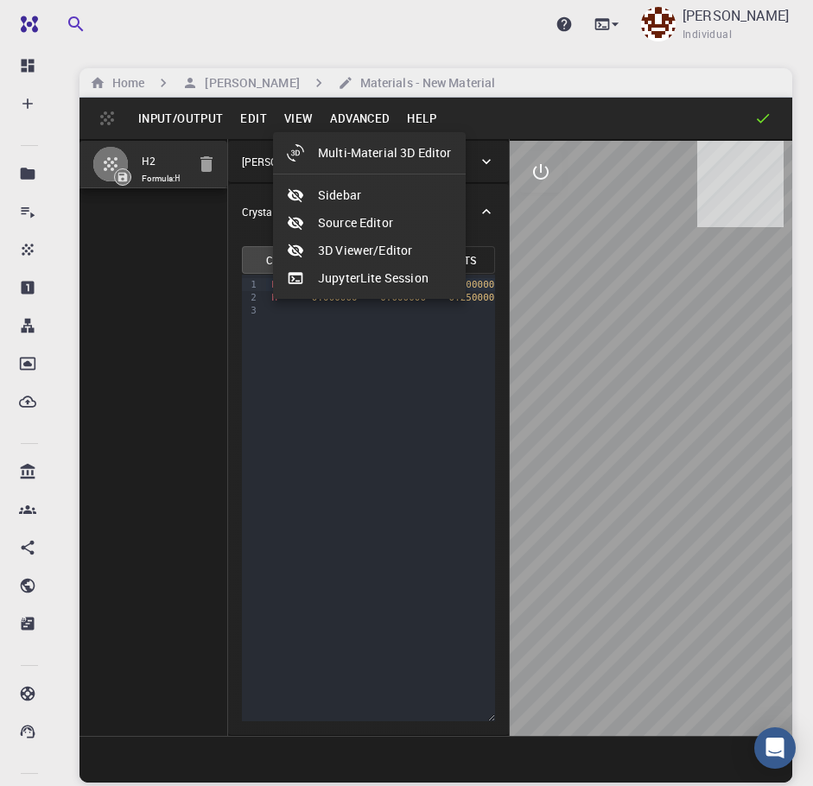
click at [302, 116] on div at bounding box center [406, 393] width 813 height 786
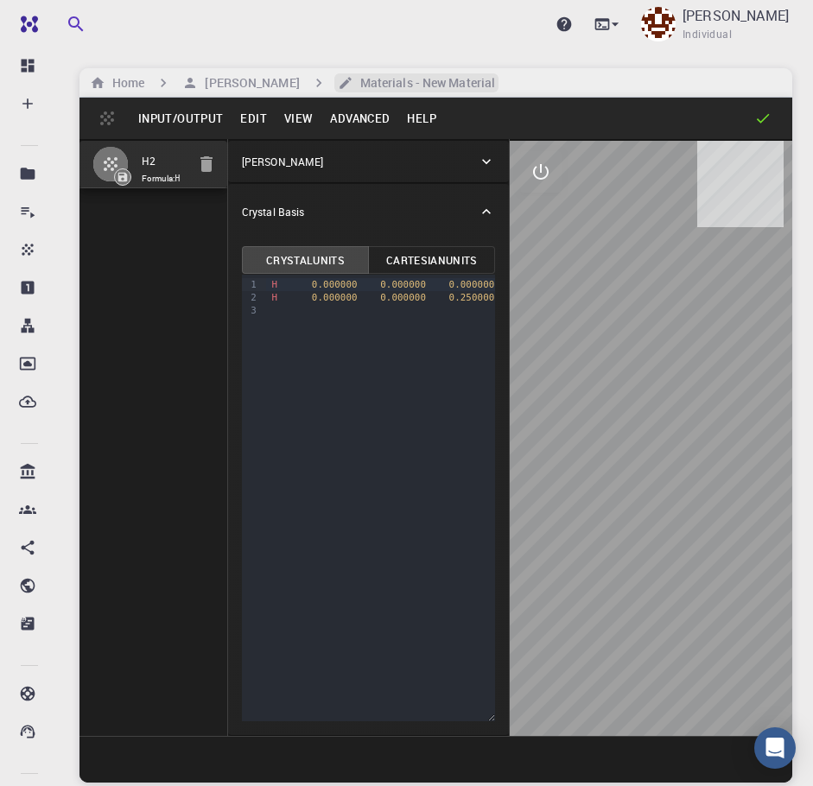
click at [355, 79] on h6 "Materials - New Material" at bounding box center [424, 82] width 142 height 19
click at [232, 79] on h6 "[PERSON_NAME]" at bounding box center [248, 82] width 101 height 19
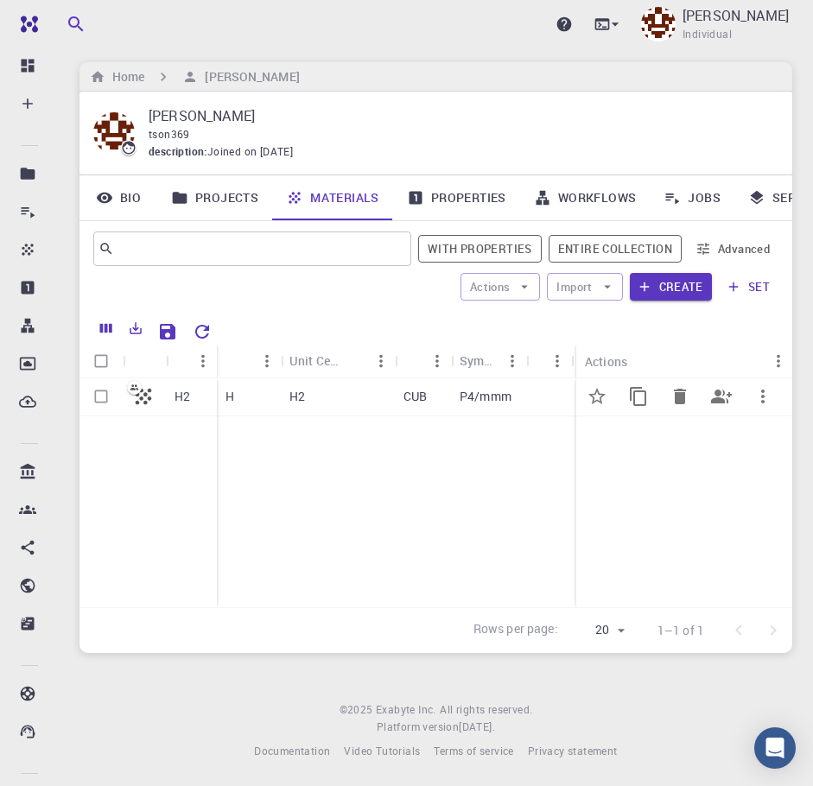
scroll to position [8, 0]
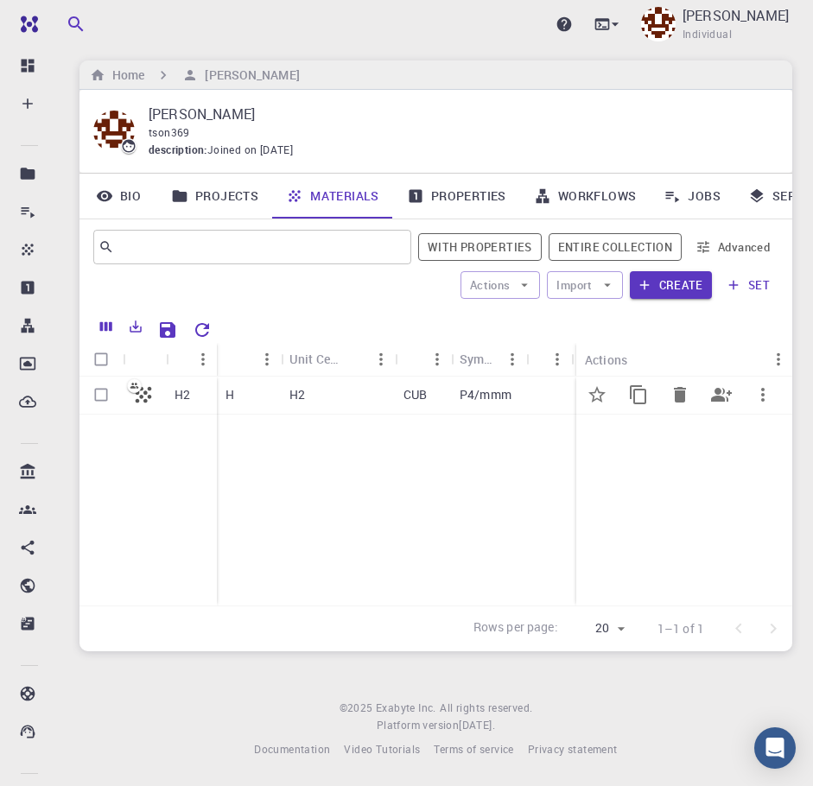
click at [350, 393] on div "H2" at bounding box center [338, 396] width 114 height 38
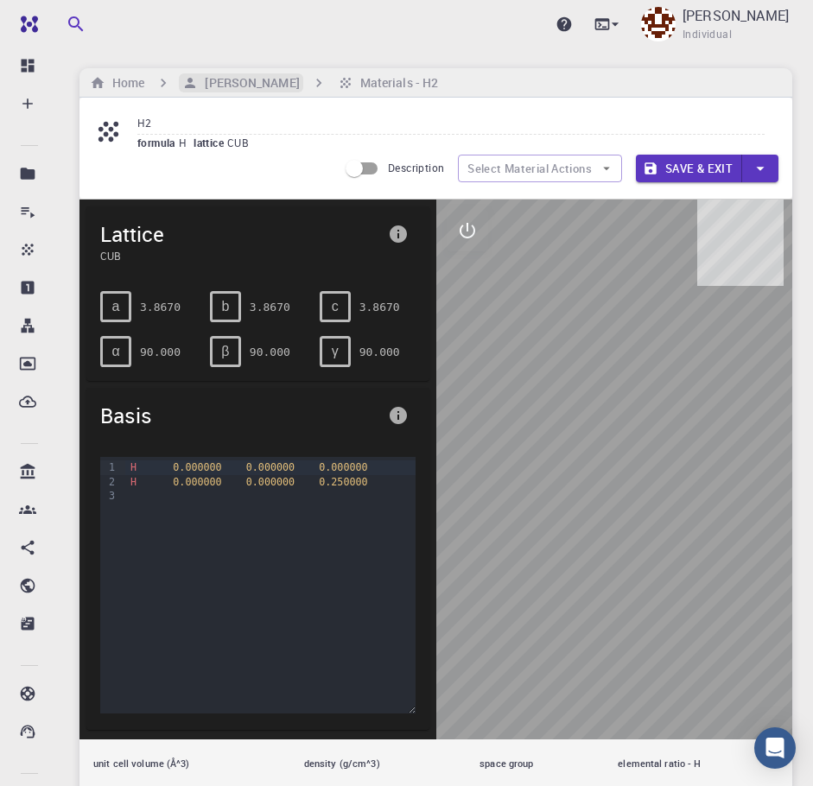
click at [236, 83] on h6 "[PERSON_NAME]" at bounding box center [248, 82] width 101 height 19
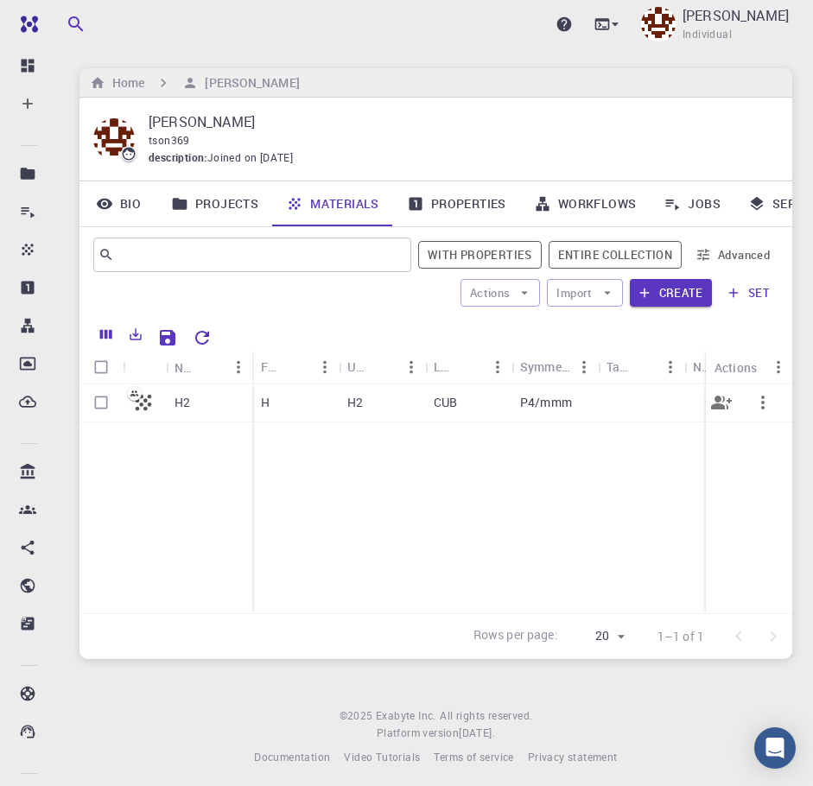
click at [203, 403] on div "H2" at bounding box center [209, 403] width 86 height 38
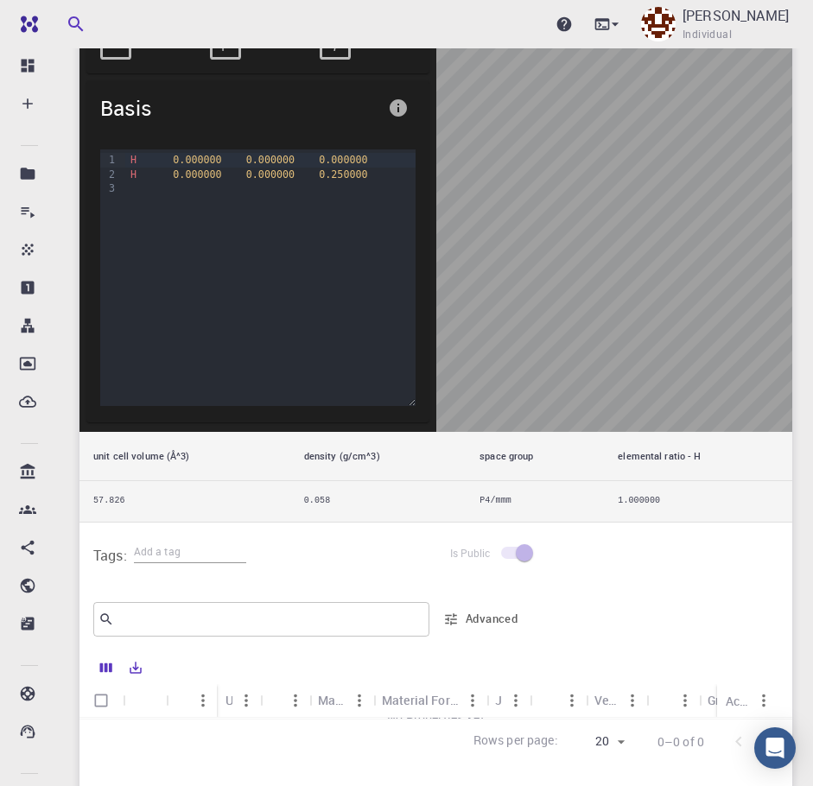
scroll to position [518, 0]
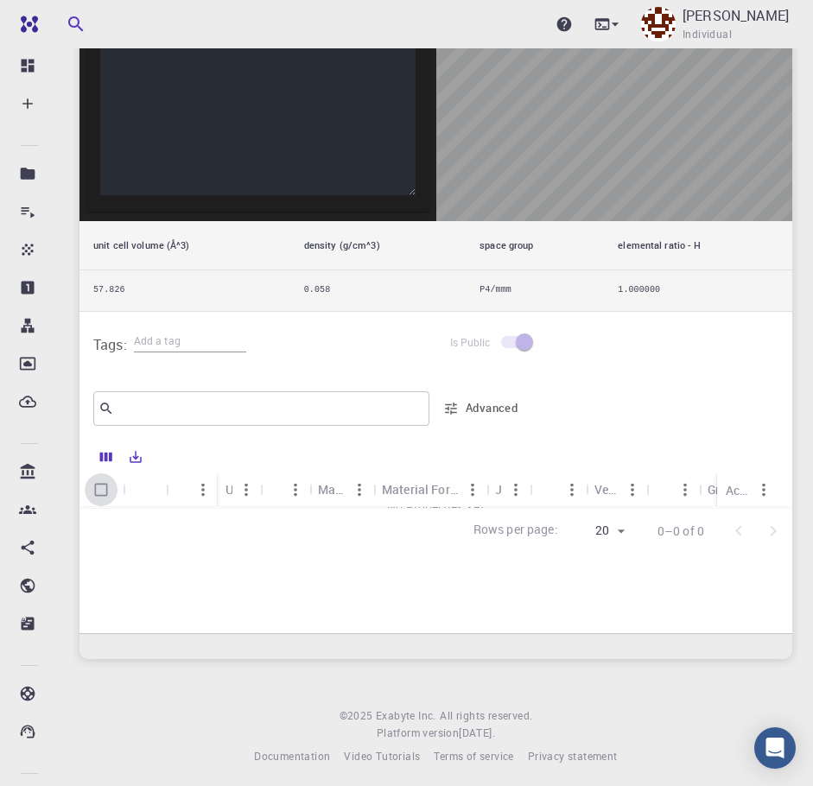
click at [104, 491] on input "Select all rows" at bounding box center [101, 489] width 33 height 33
checkbox input "false"
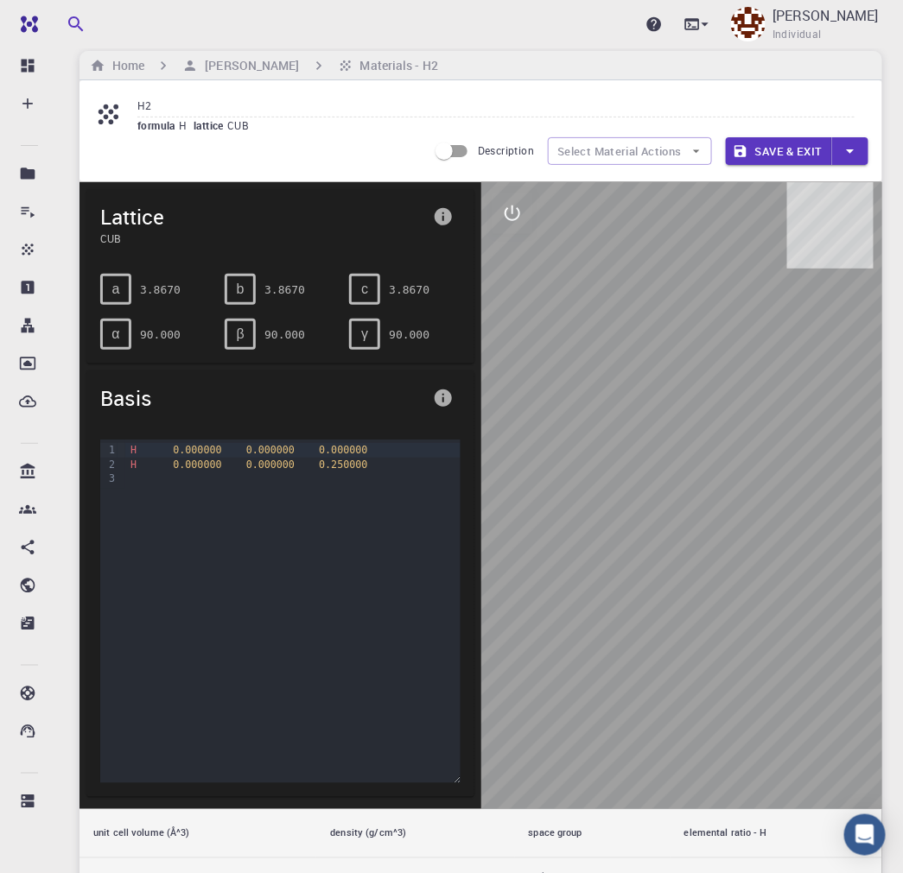
scroll to position [0, 0]
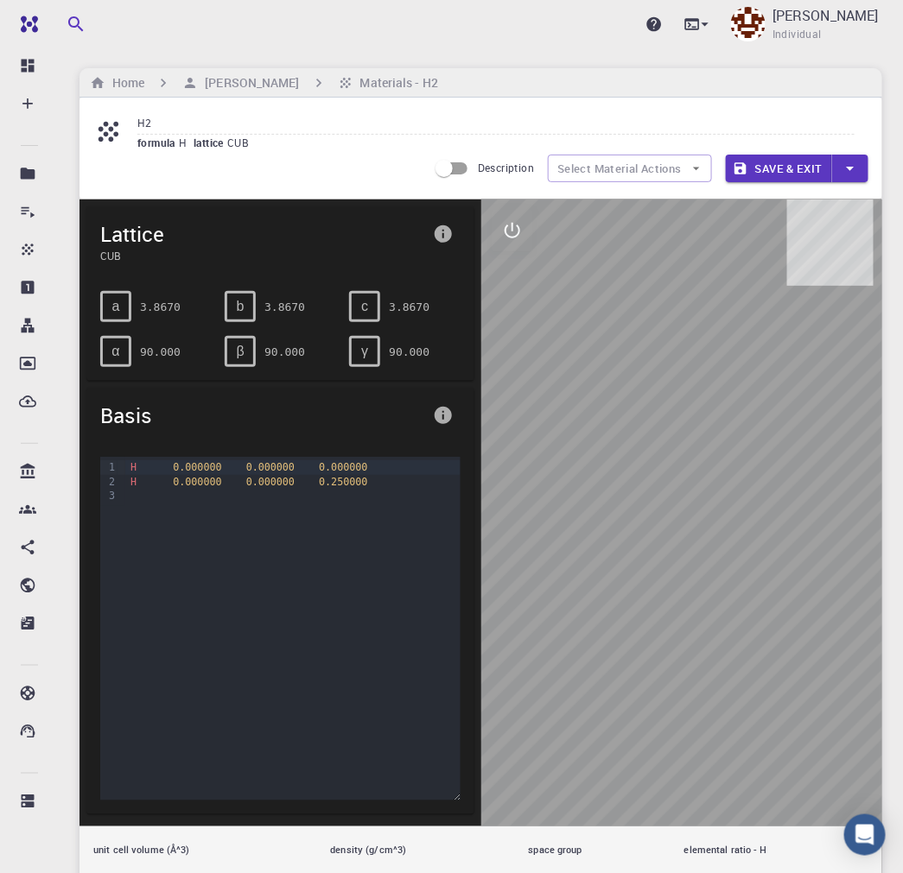
click at [251, 72] on div "Home Thanh Son Materials - H2" at bounding box center [480, 82] width 802 height 29
click at [234, 86] on h6 "[PERSON_NAME]" at bounding box center [248, 82] width 101 height 19
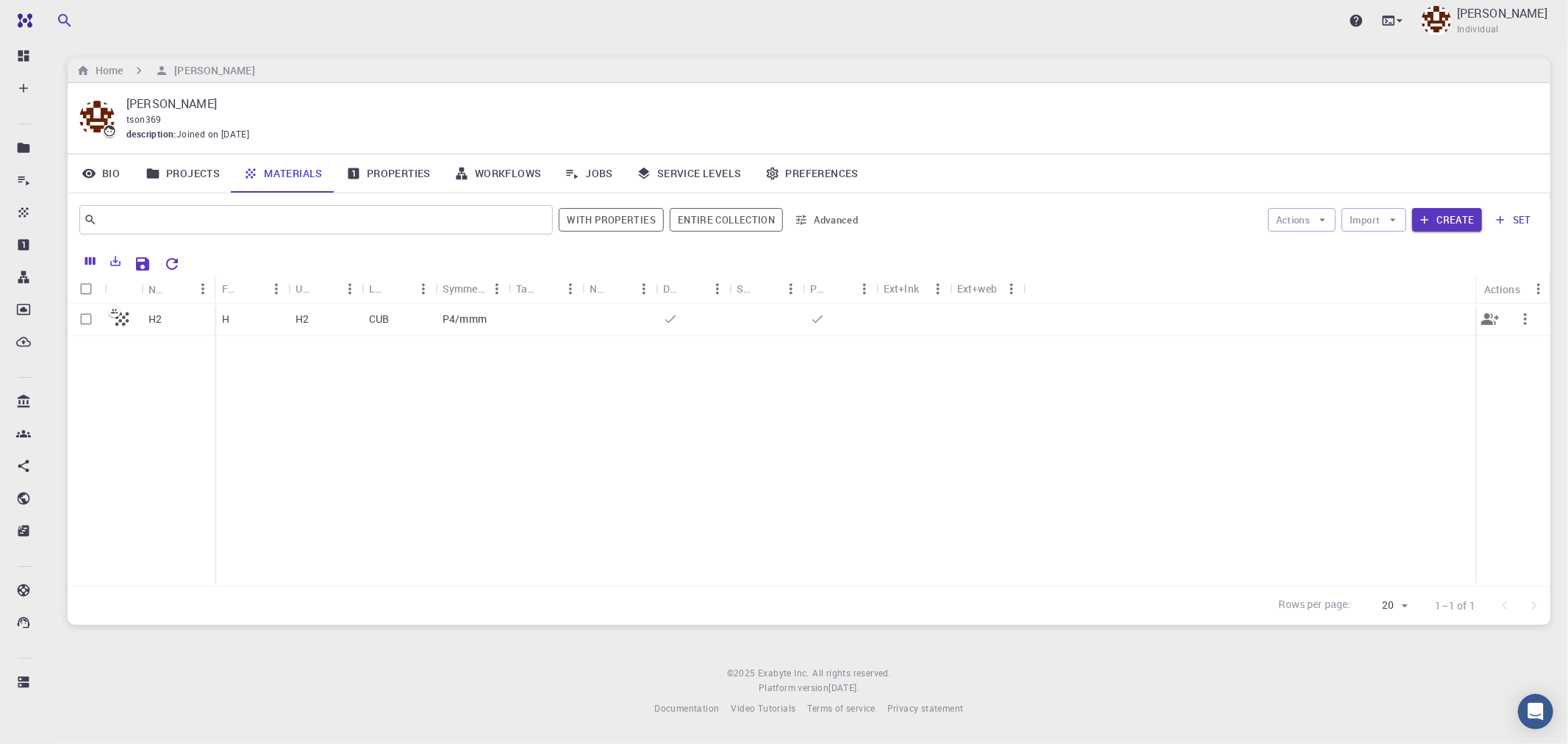
click at [1075, 319] on icon "button" at bounding box center [1525, 319] width 18 height 18
click at [622, 501] on div at bounding box center [784, 372] width 1568 height 744
click at [602, 293] on div "Non-periodic" at bounding box center [599, 289] width 19 height 29
click at [600, 292] on div "Non-periodic" at bounding box center [599, 289] width 19 height 29
click at [172, 265] on icon "Reset Explorer Settings" at bounding box center [172, 264] width 18 height 18
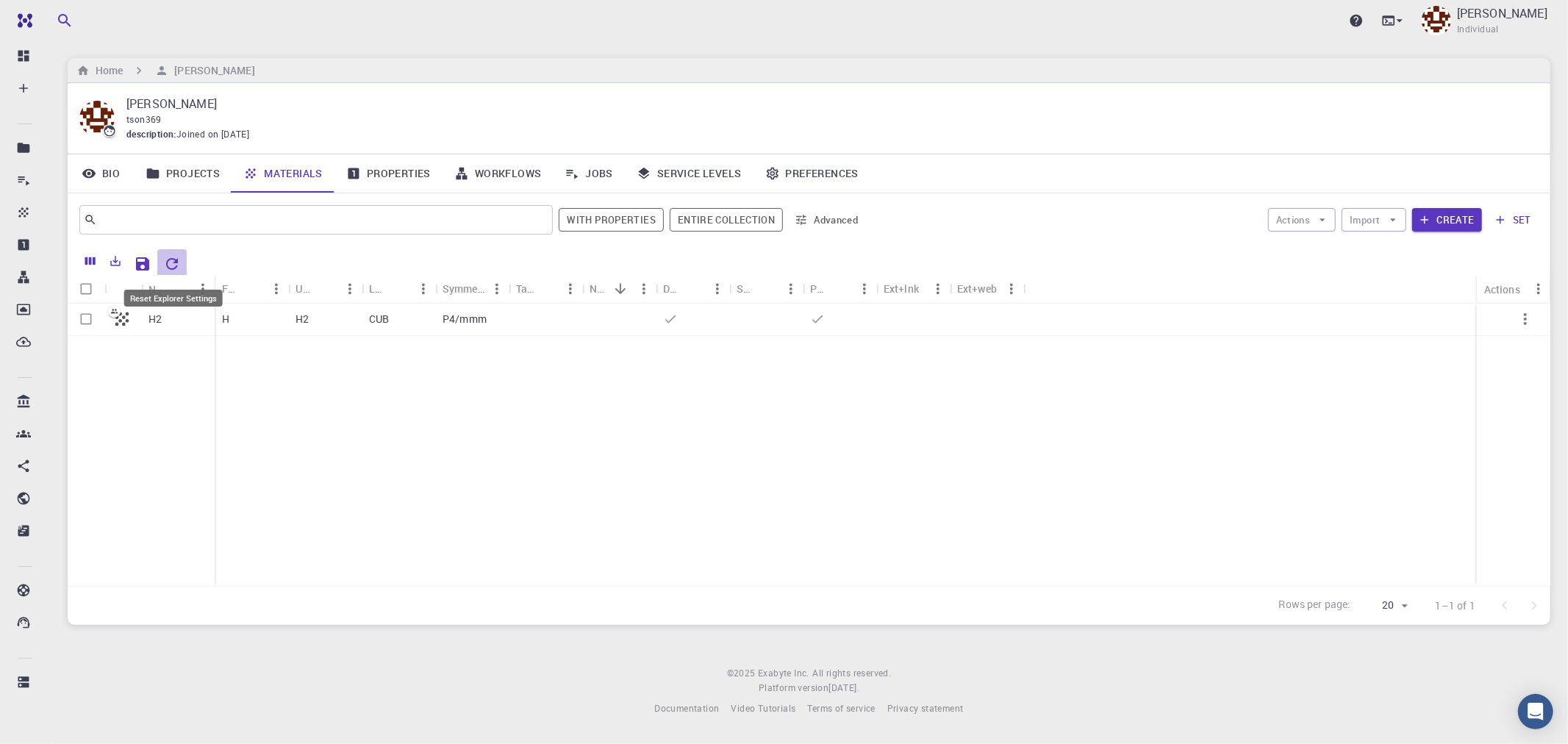
click at [175, 260] on icon "Reset Explorer Settings" at bounding box center [172, 264] width 18 height 18
click at [160, 319] on p "H2" at bounding box center [155, 318] width 14 height 14
click at [88, 320] on input "Select row" at bounding box center [86, 318] width 28 height 28
checkbox input "true"
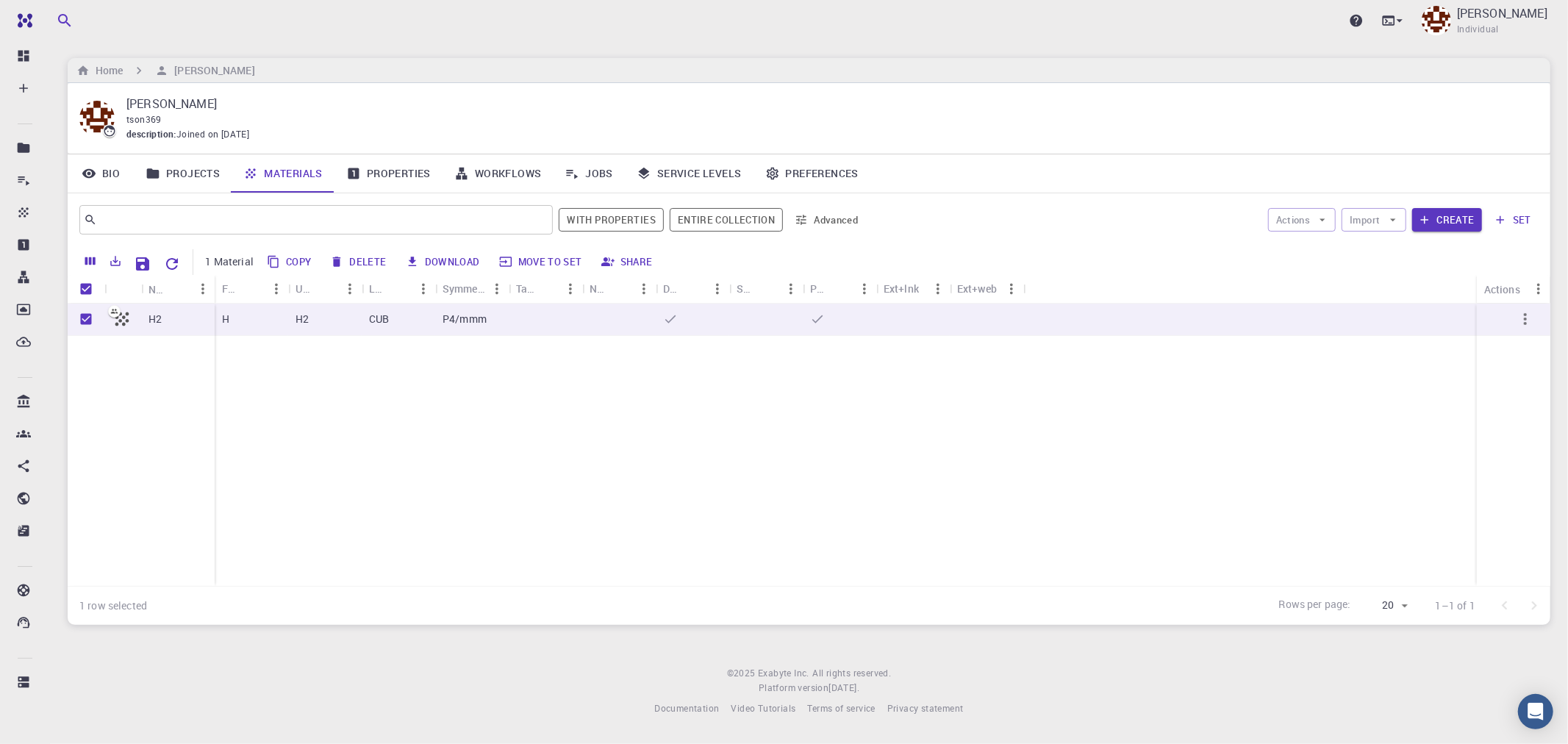
click at [310, 271] on button "Copy" at bounding box center [289, 262] width 55 height 24
checkbox input "false"
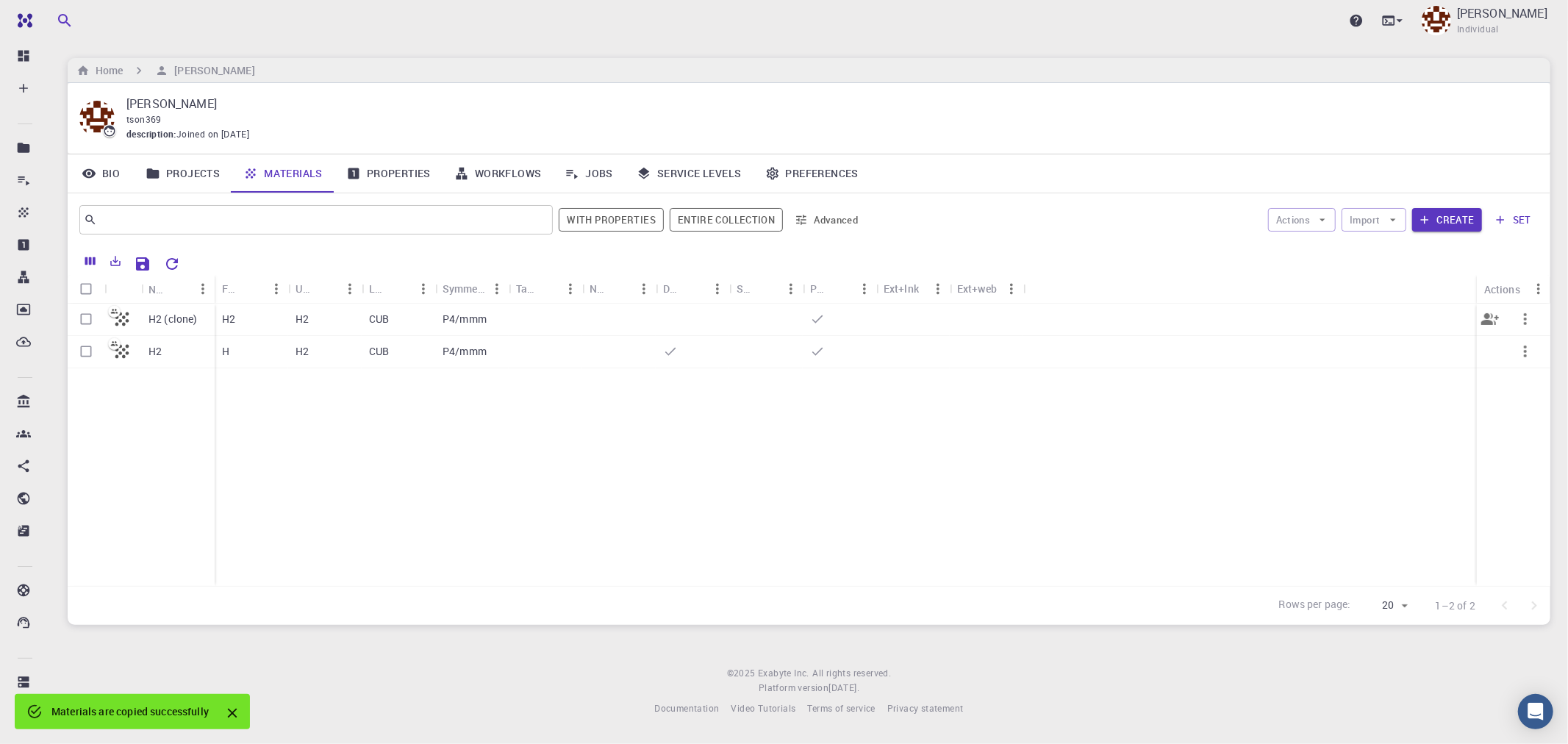
click at [185, 319] on p "H2 (clone)" at bounding box center [173, 318] width 49 height 14
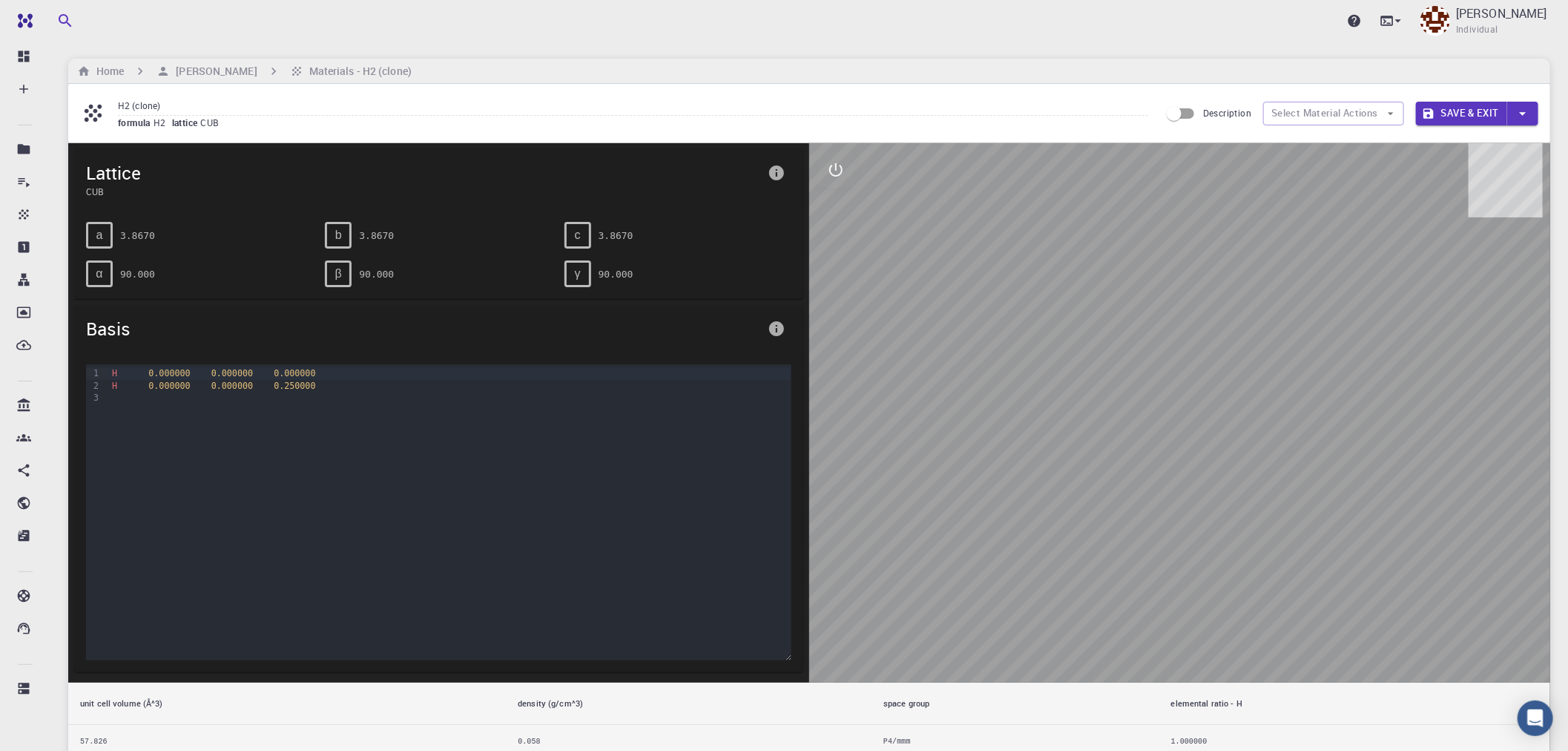
click at [495, 437] on div "H 0.000000 0.000000 0.000000 H 0.000000 0.000000 0.250000" at bounding box center [449, 438] width 684 height 149
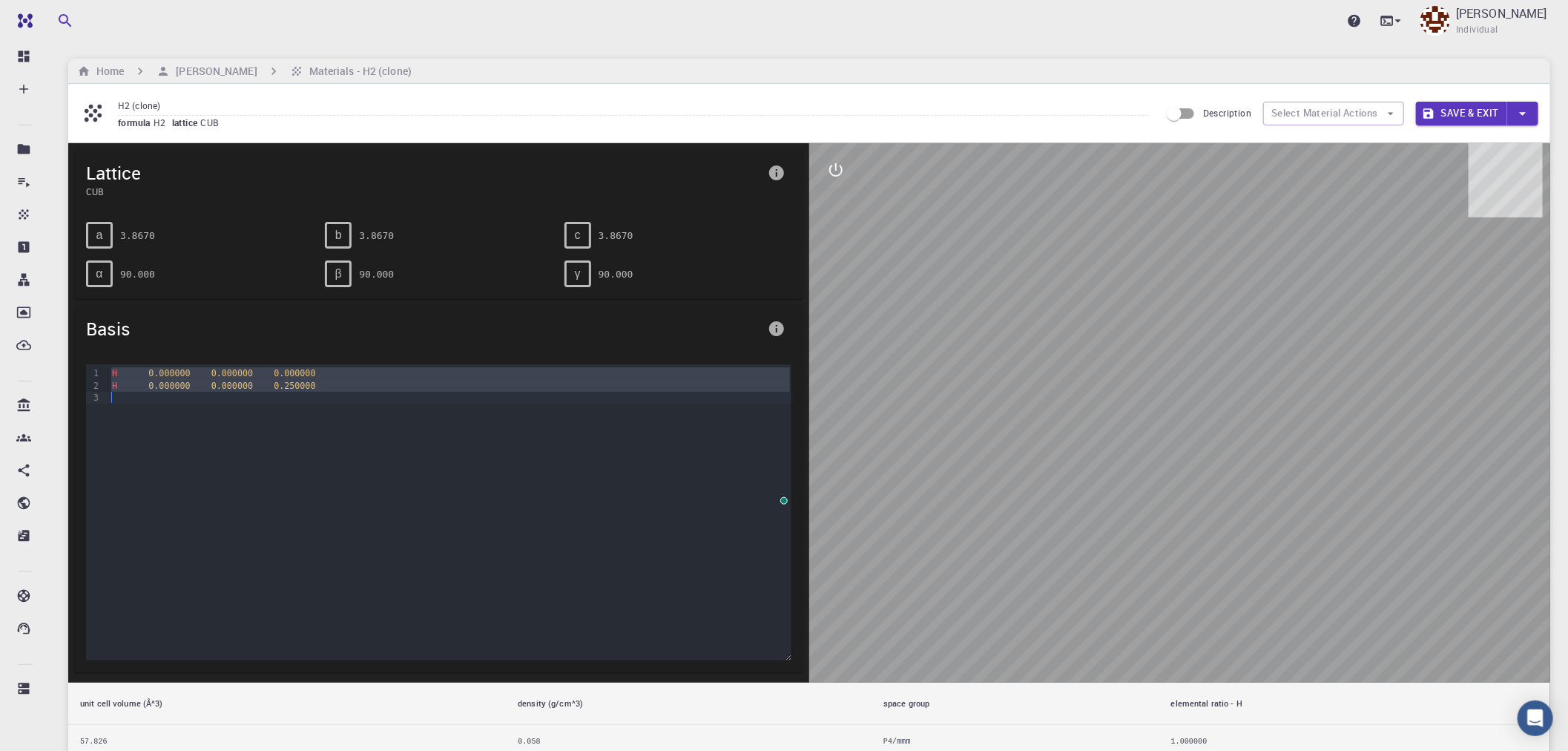
drag, startPoint x: 110, startPoint y: 374, endPoint x: 382, endPoint y: 411, distance: 274.5
click at [382, 411] on div "H 0.000000 0.000000 0.000000 H 0.000000 0.000000 0.250000" at bounding box center [449, 438] width 684 height 149
drag, startPoint x: 112, startPoint y: 374, endPoint x: 471, endPoint y: 417, distance: 361.6
click at [470, 417] on div "H 0.000000 0.000000 0.000000 H 0.000000 0.000000 0.250000" at bounding box center [449, 438] width 684 height 149
click at [834, 169] on icon "interactive" at bounding box center [836, 169] width 18 height 18
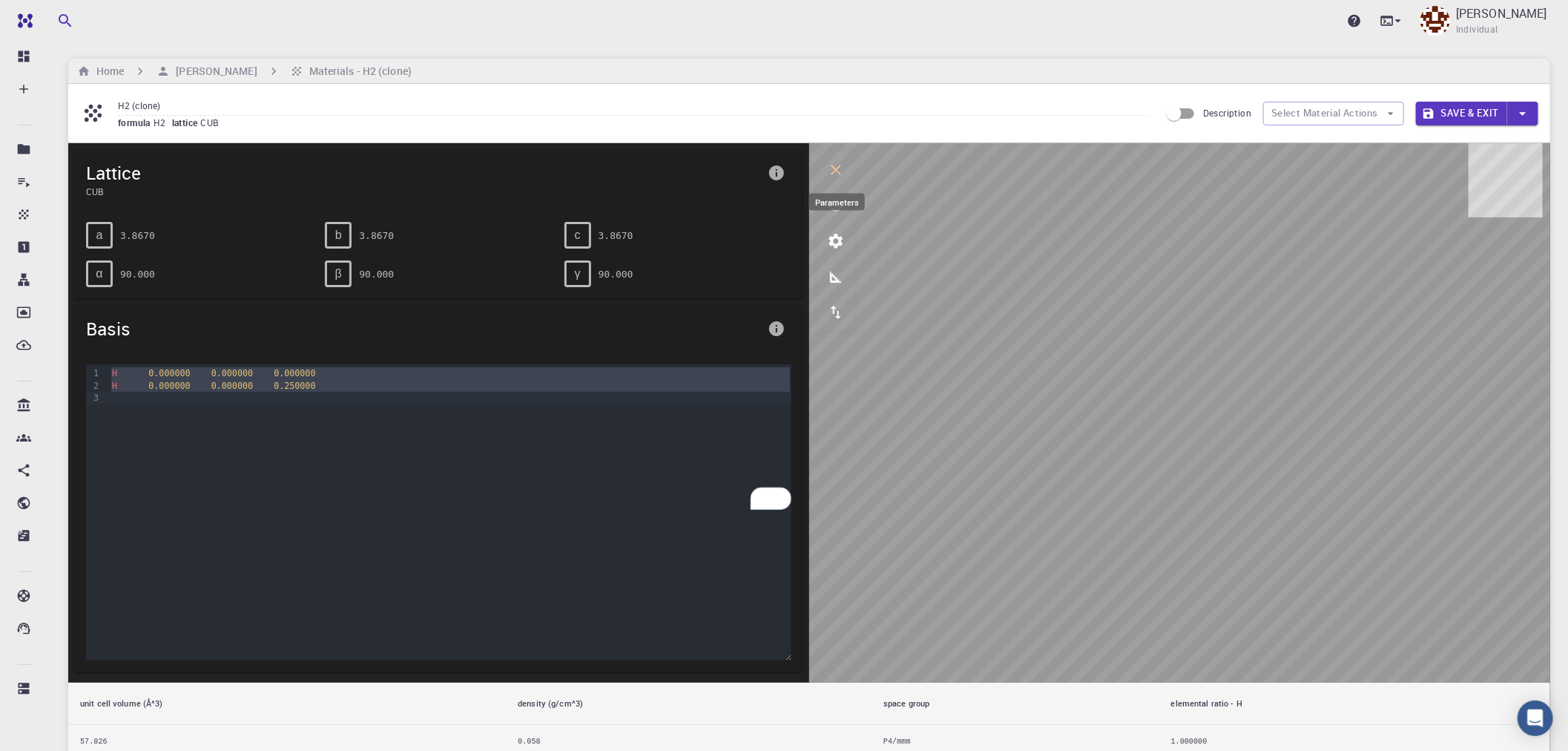
click at [844, 241] on icon "parameters" at bounding box center [836, 241] width 18 height 18
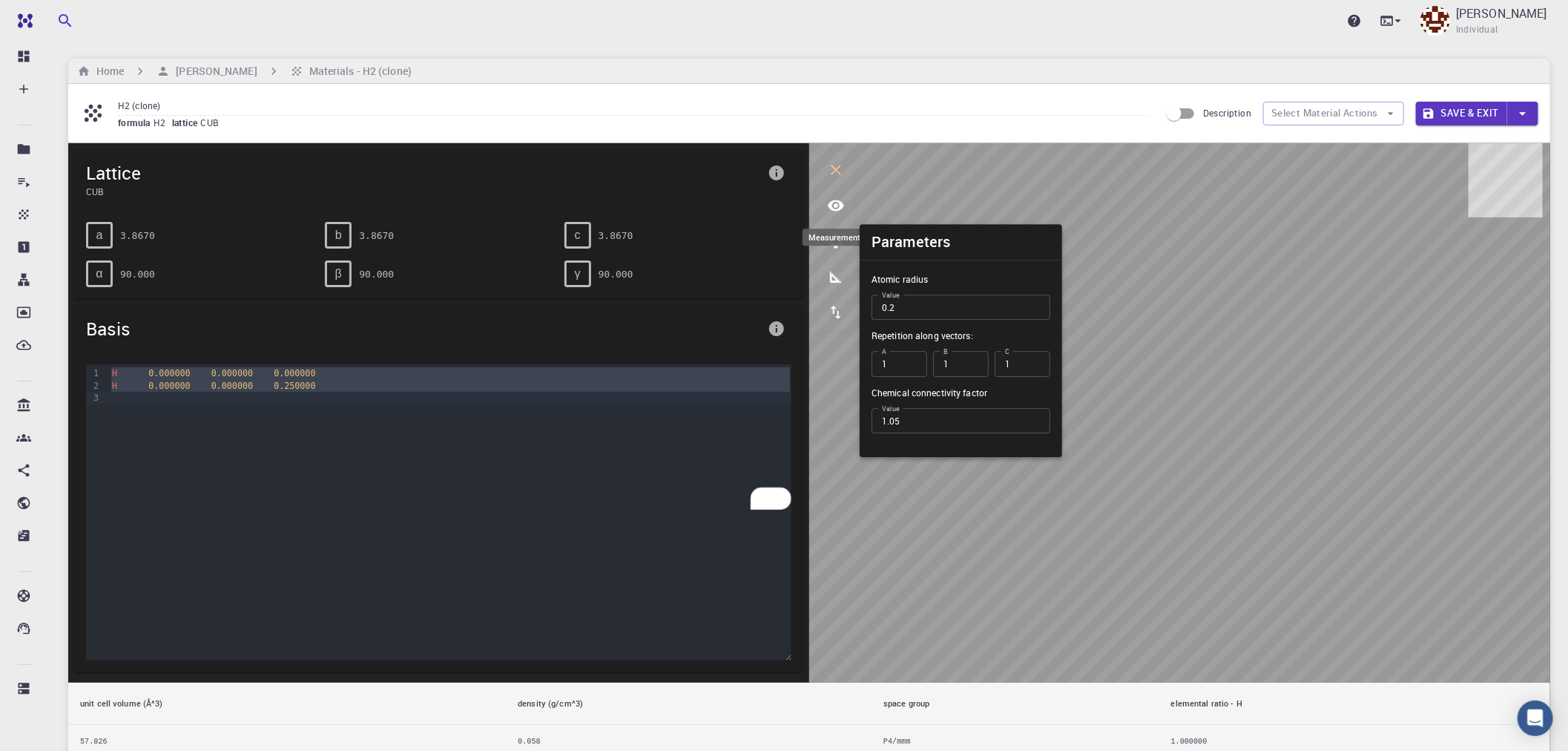
click at [839, 280] on icon "measurements" at bounding box center [836, 277] width 18 height 18
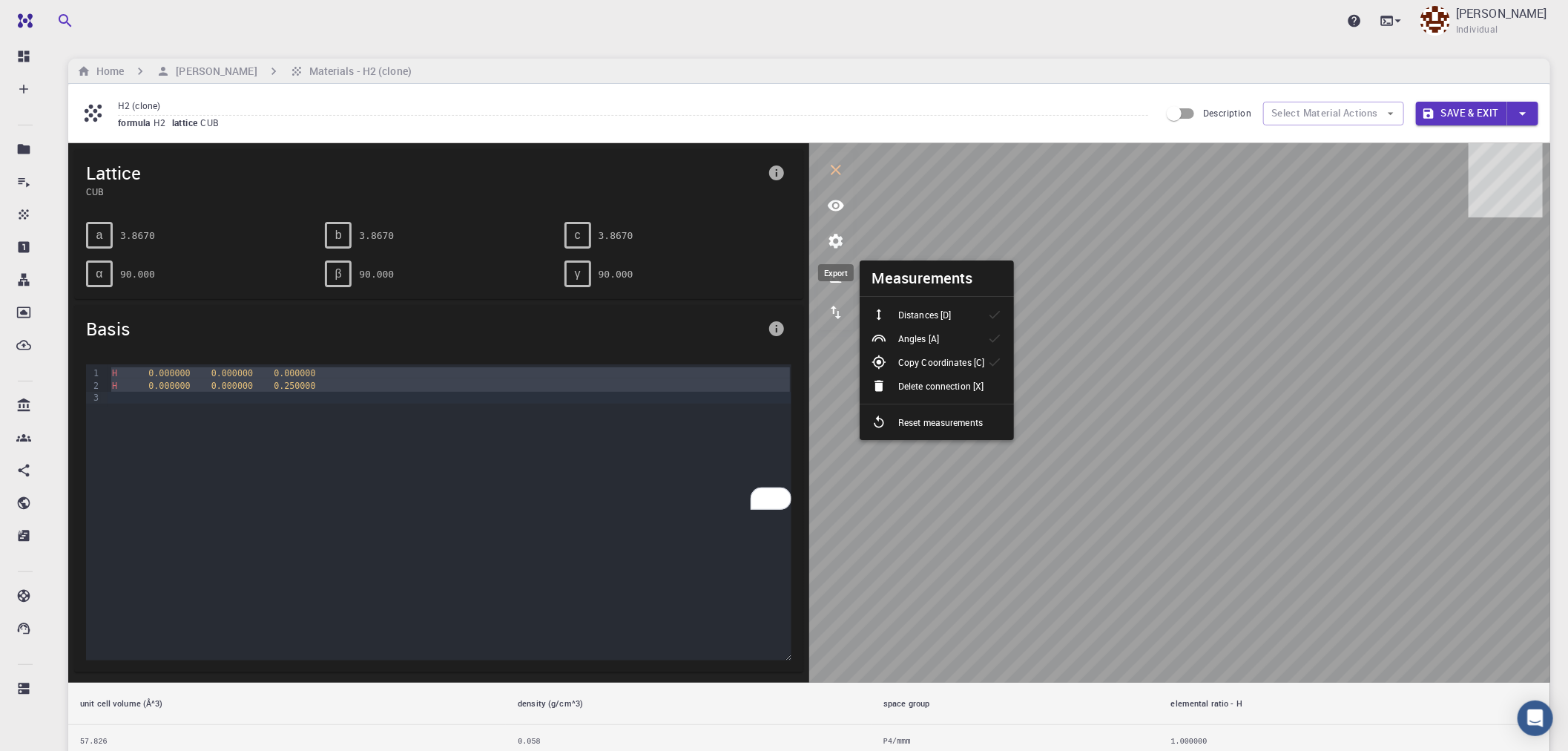
click at [839, 319] on icon "export" at bounding box center [836, 313] width 10 height 14
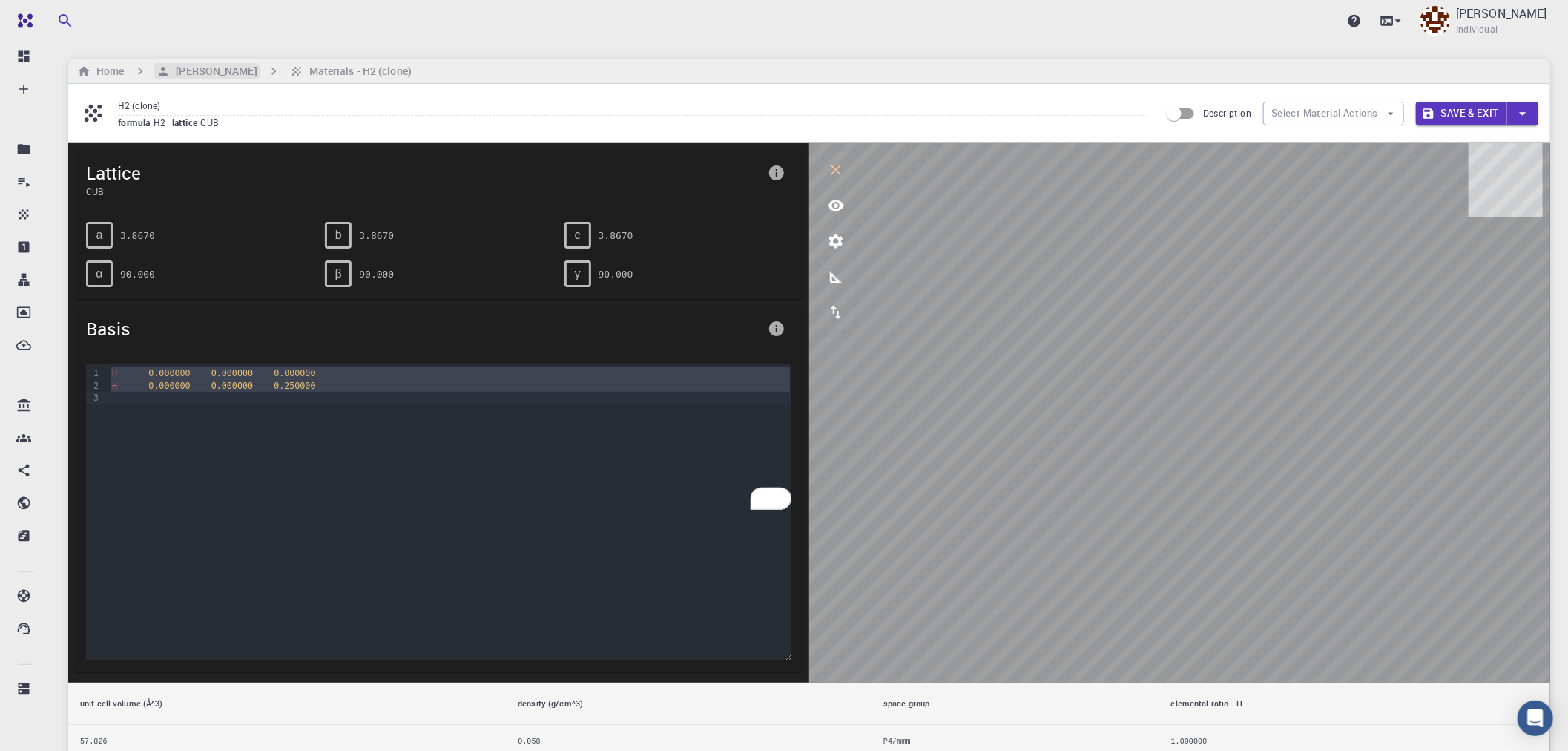
click at [193, 76] on h6 "[PERSON_NAME]" at bounding box center [213, 70] width 87 height 16
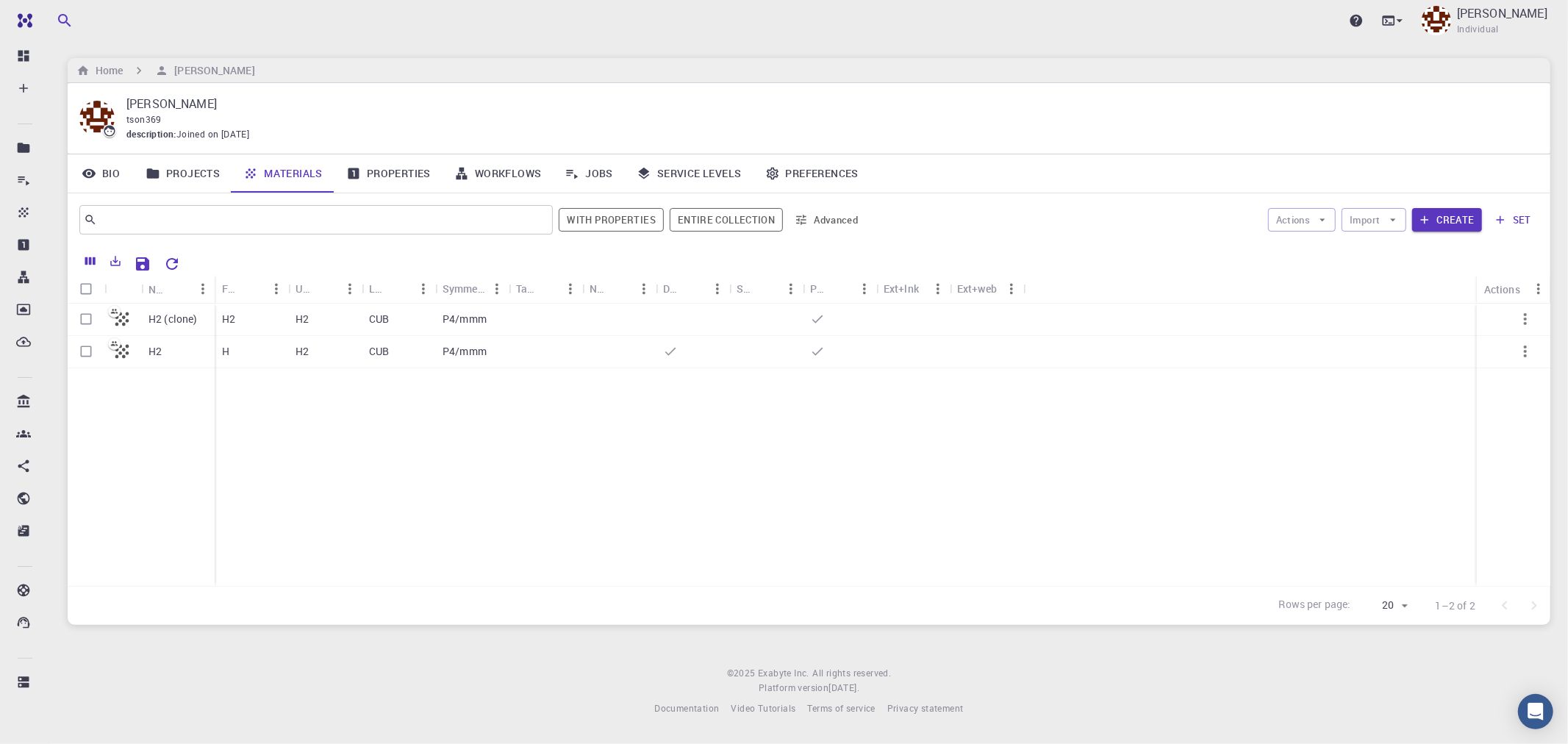
click at [163, 316] on p "H2 (clone)" at bounding box center [173, 318] width 49 height 14
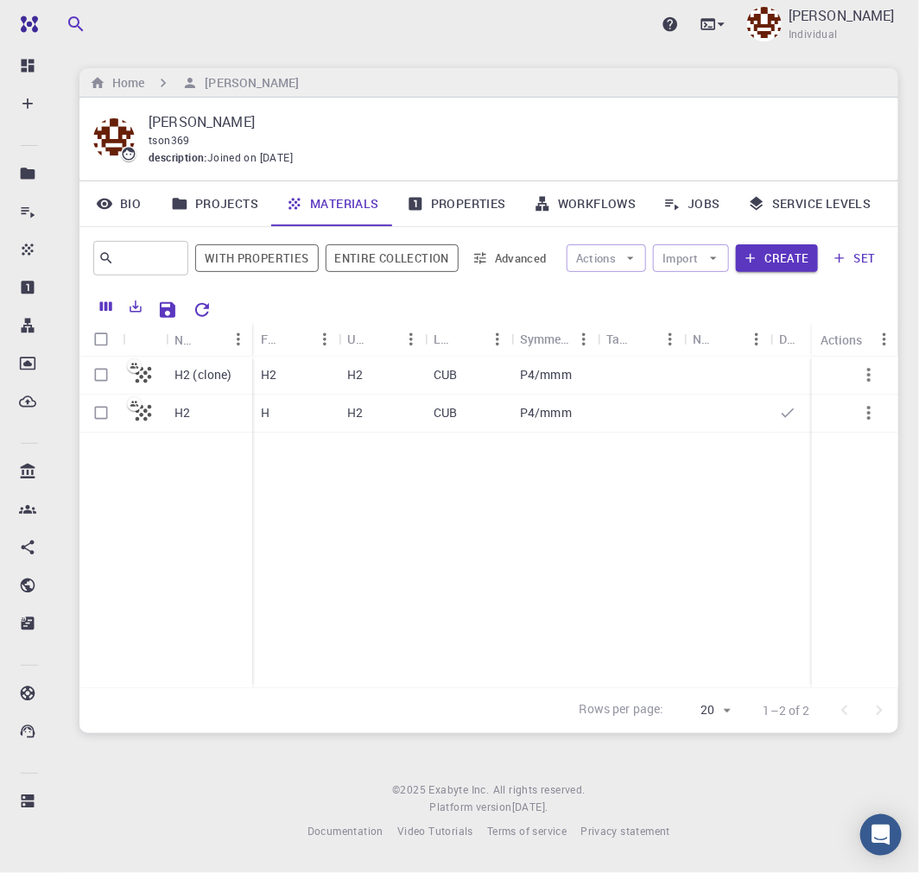
click at [533, 523] on div "H2 (clone) H2 H2 H2 CUB P4/mmm H H2 CUB P4/mmm" at bounding box center [683, 522] width 1209 height 331
click at [774, 263] on button "Create" at bounding box center [777, 258] width 82 height 28
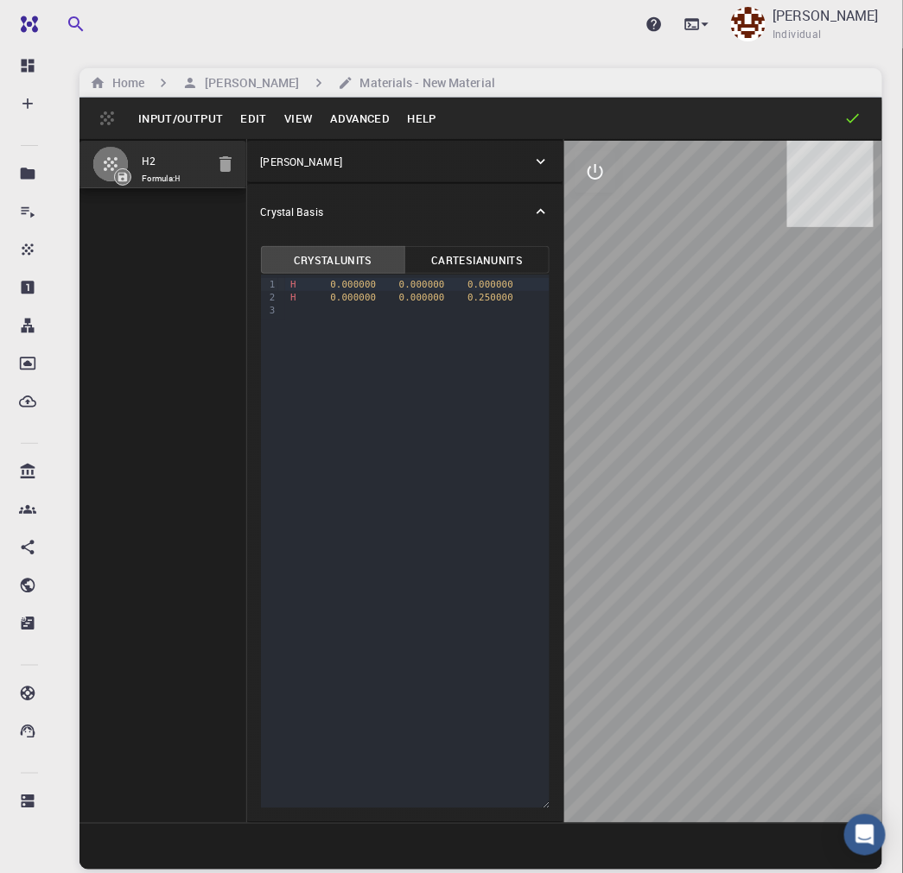
click at [545, 162] on icon at bounding box center [540, 161] width 17 height 17
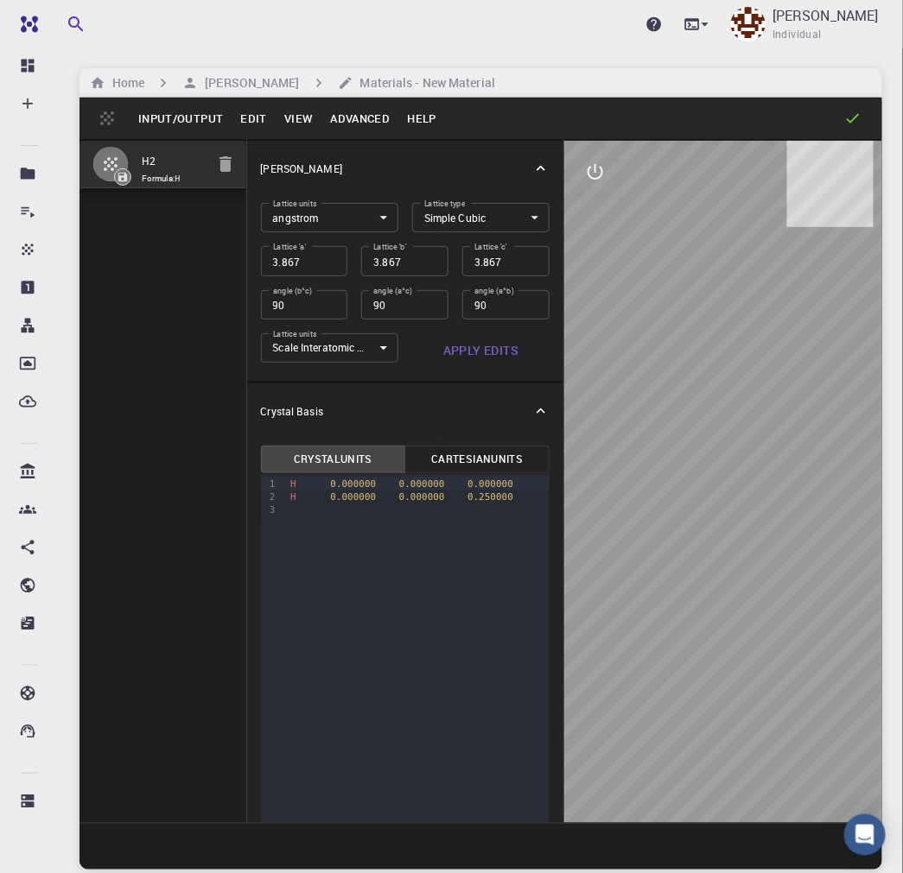
click at [304, 266] on input "3.867" at bounding box center [304, 260] width 87 height 29
type input "2"
type input "20"
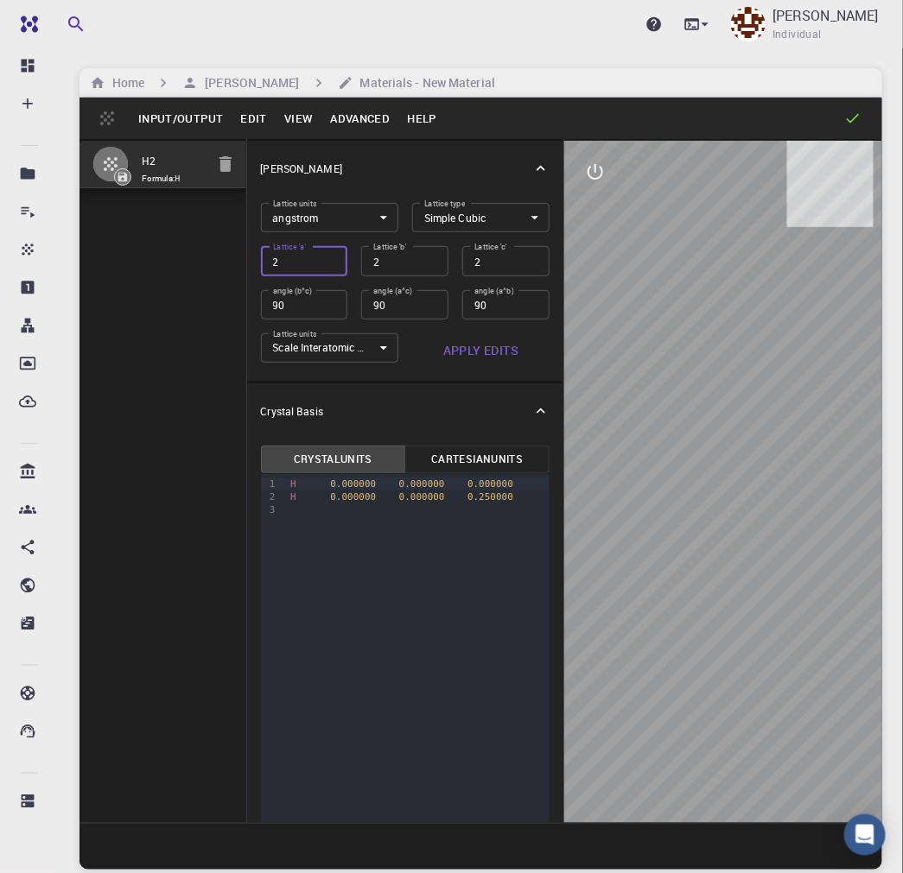
type input "20"
click at [469, 454] on button "Cartesian Units" at bounding box center [476, 460] width 145 height 28
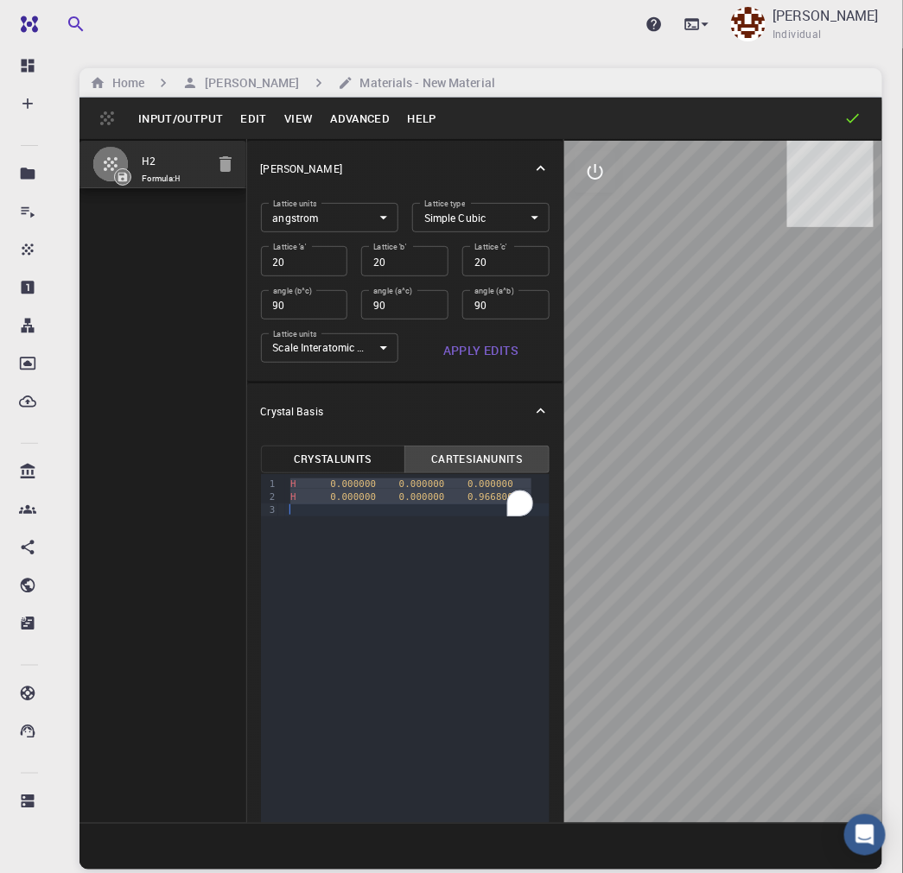
drag, startPoint x: 289, startPoint y: 486, endPoint x: 491, endPoint y: 505, distance: 202.2
click at [491, 505] on div "H 0.000000 0.000000 0.000000 H 0.000000 0.000000 0.966800" at bounding box center [417, 497] width 264 height 46
type input "3.867"
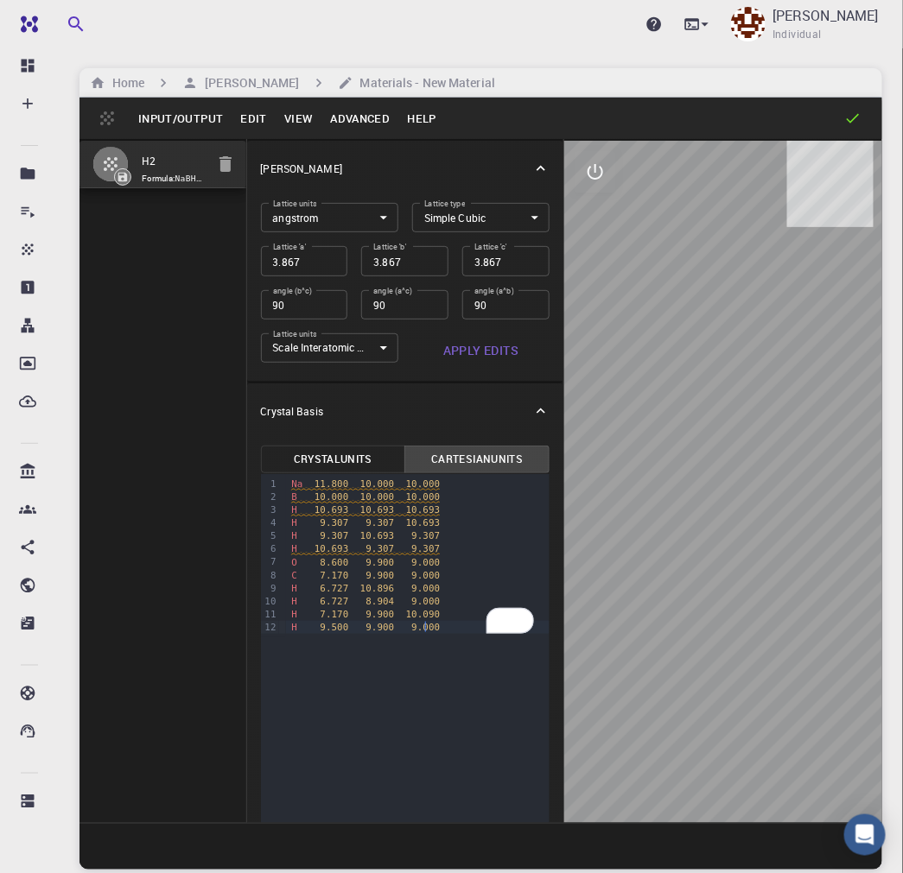
drag, startPoint x: 322, startPoint y: 486, endPoint x: 355, endPoint y: 480, distance: 33.4
click at [322, 485] on span "11.800" at bounding box center [331, 484] width 35 height 11
click at [479, 343] on button "Apply Edits" at bounding box center [480, 350] width 137 height 35
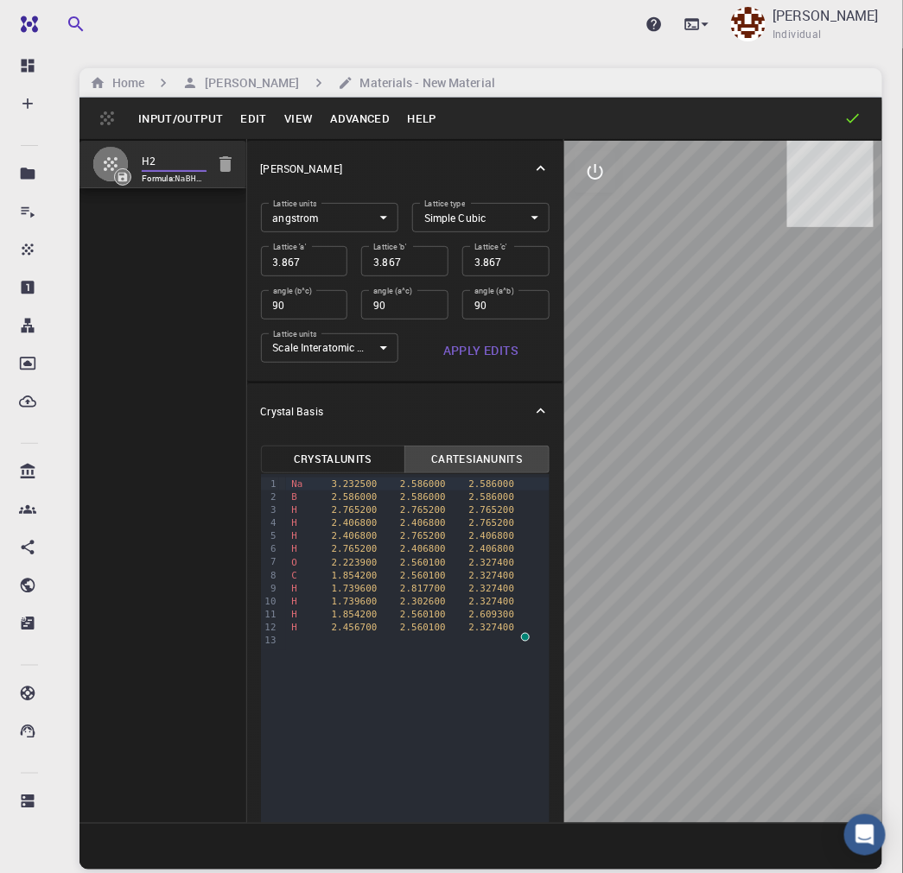
click at [157, 154] on input "H2" at bounding box center [174, 162] width 65 height 20
type input "H"
type input "IS_NaBH4_MeOH2"
click at [464, 465] on button "Cartesian Units" at bounding box center [476, 460] width 145 height 28
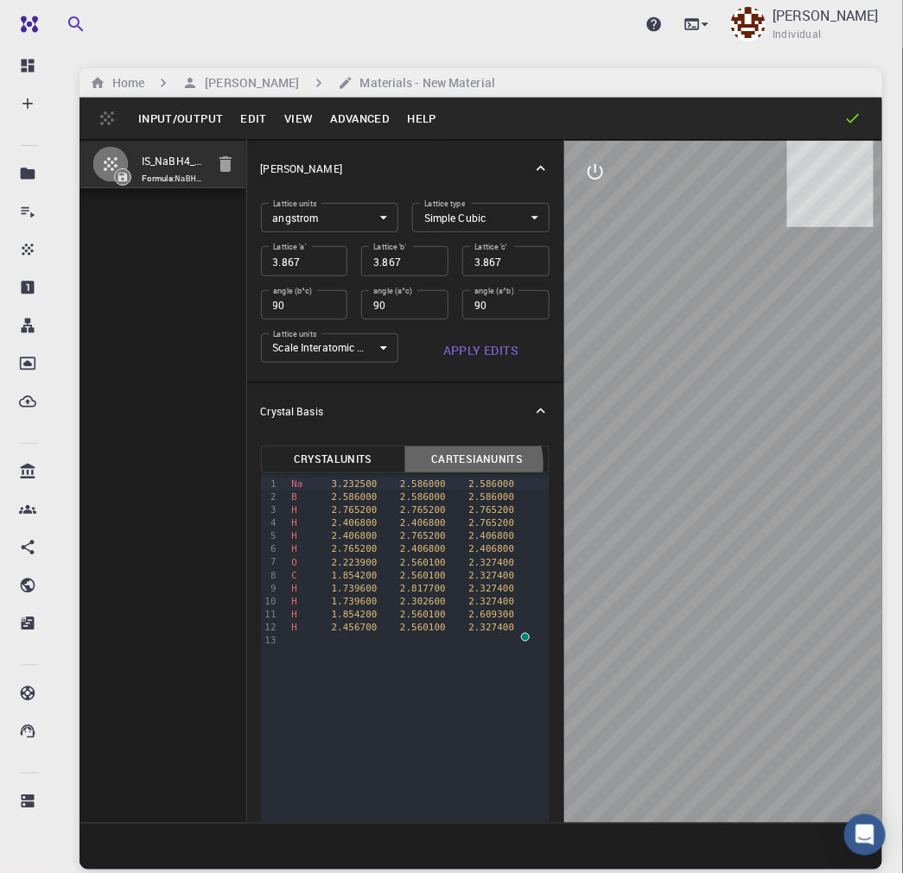
click at [464, 464] on button "Cartesian Units" at bounding box center [476, 460] width 145 height 28
click at [468, 458] on button "Cartesian Units" at bounding box center [476, 460] width 145 height 28
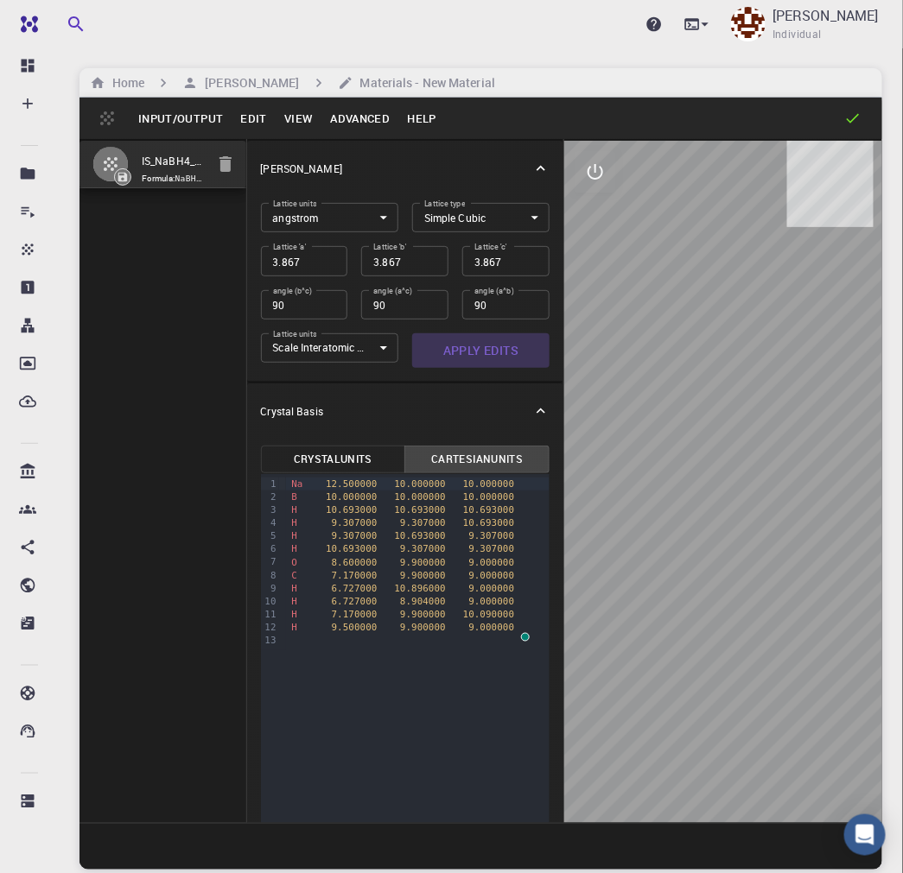
click at [477, 350] on button "Apply Edits" at bounding box center [480, 350] width 137 height 35
click at [450, 458] on button "Cartesian Units" at bounding box center [476, 460] width 145 height 28
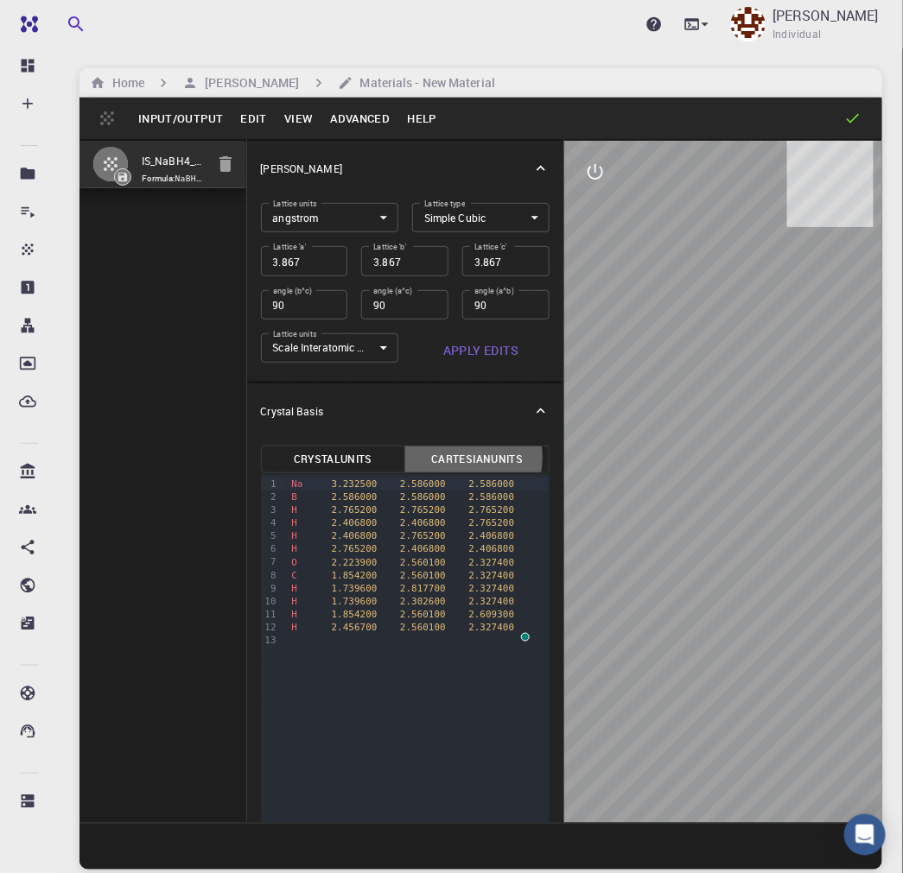
click at [450, 458] on button "Cartesian Units" at bounding box center [476, 460] width 145 height 28
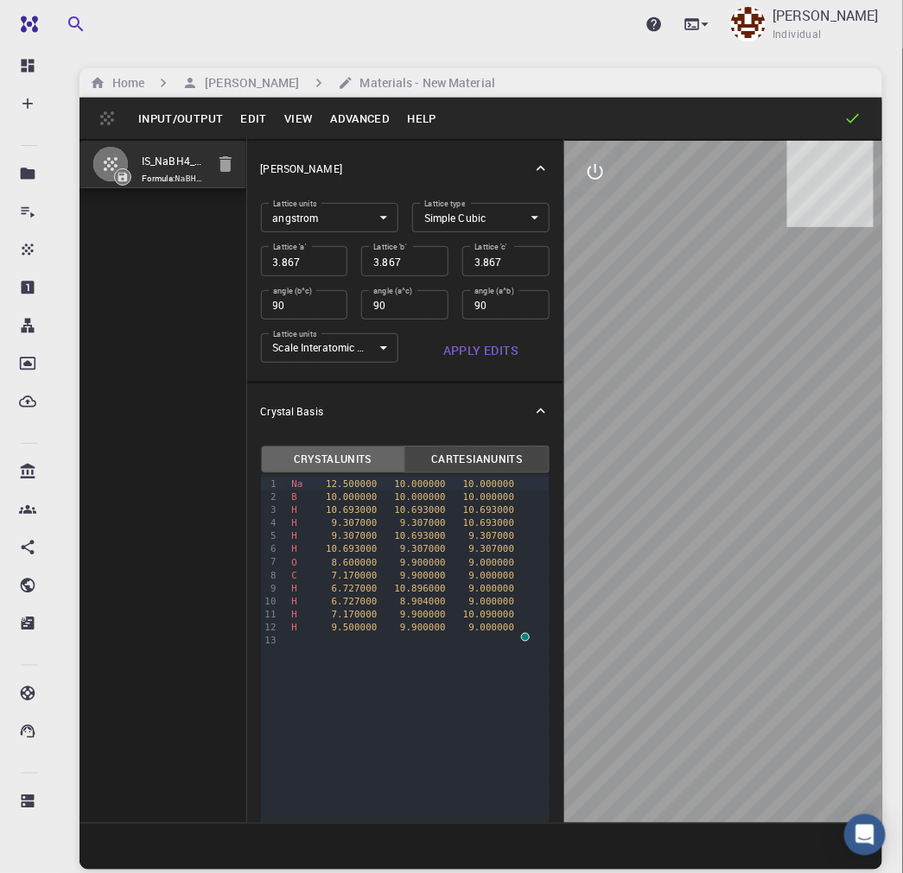
click at [351, 451] on button "Crystal Units" at bounding box center [333, 460] width 145 height 28
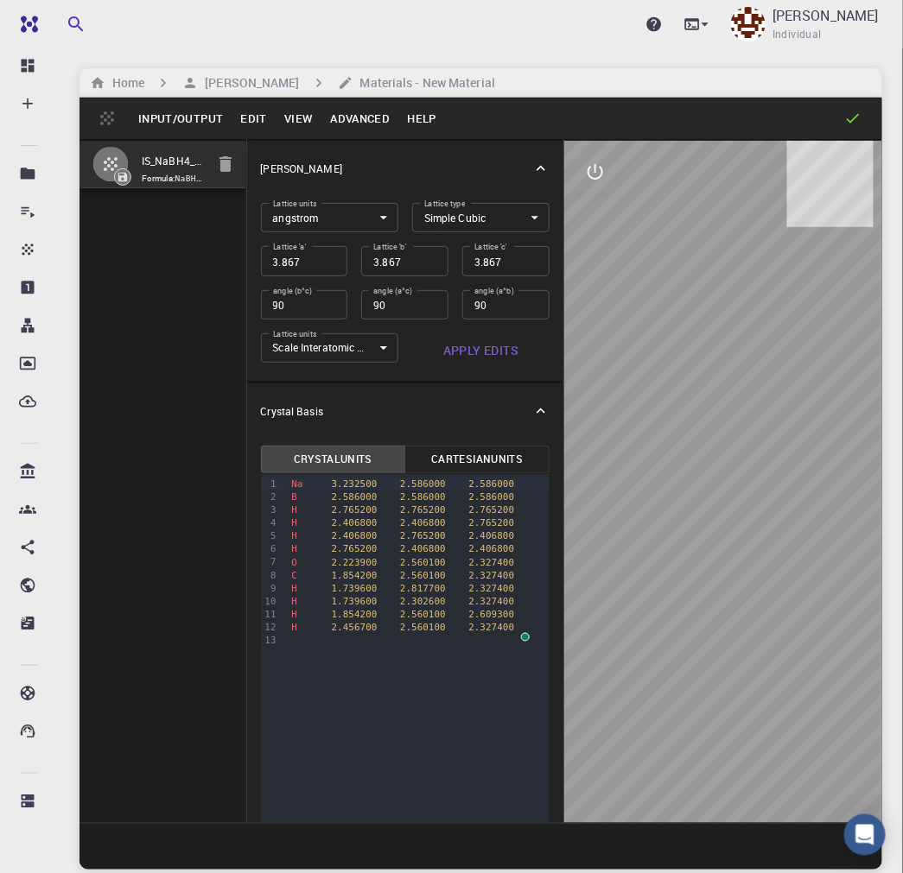
click at [469, 451] on button "Cartesian Units" at bounding box center [476, 460] width 145 height 28
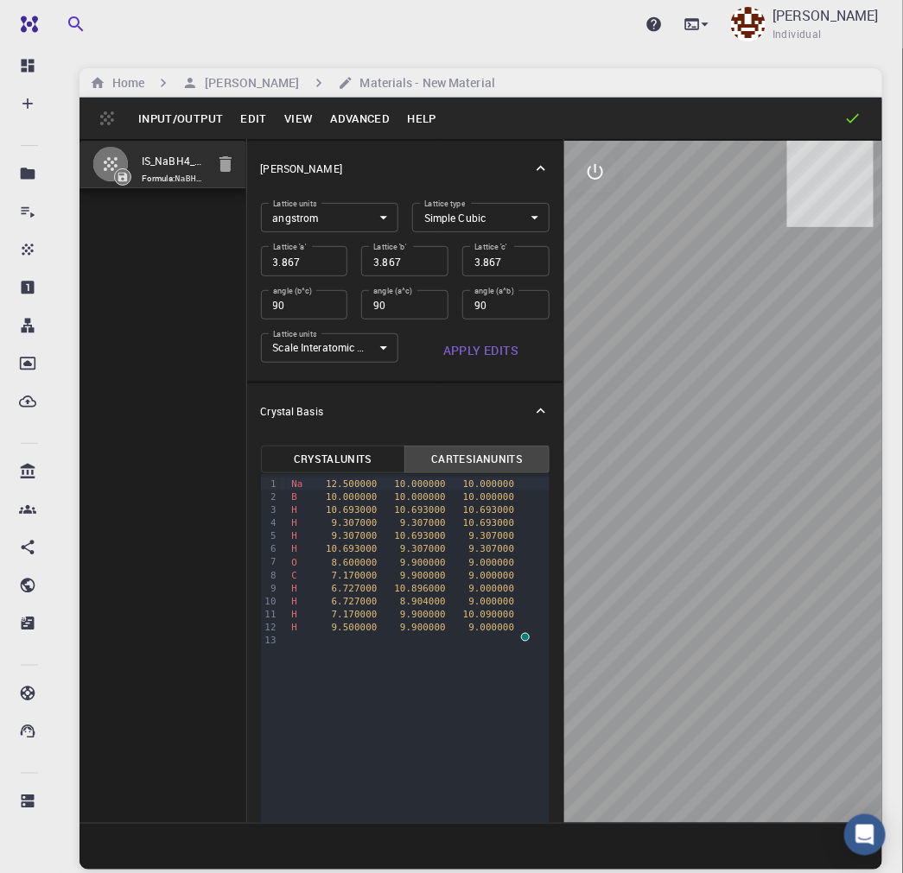
click at [170, 117] on button "Input/Output" at bounding box center [181, 119] width 102 height 28
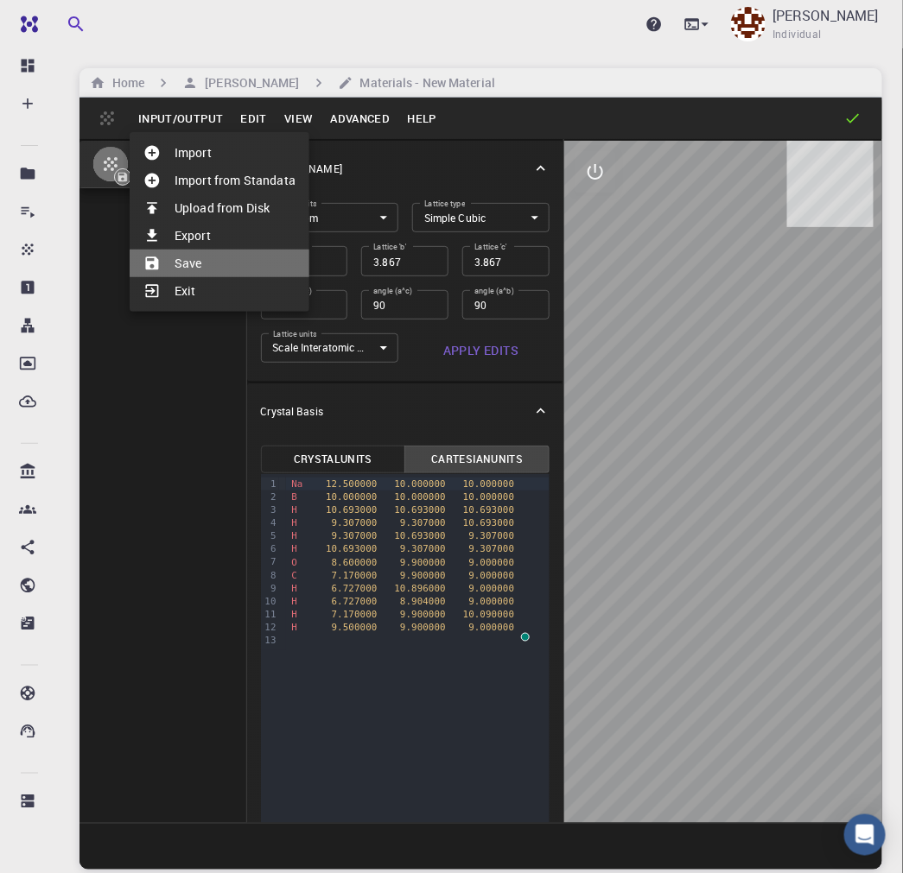
click at [197, 263] on li "Save" at bounding box center [220, 264] width 180 height 28
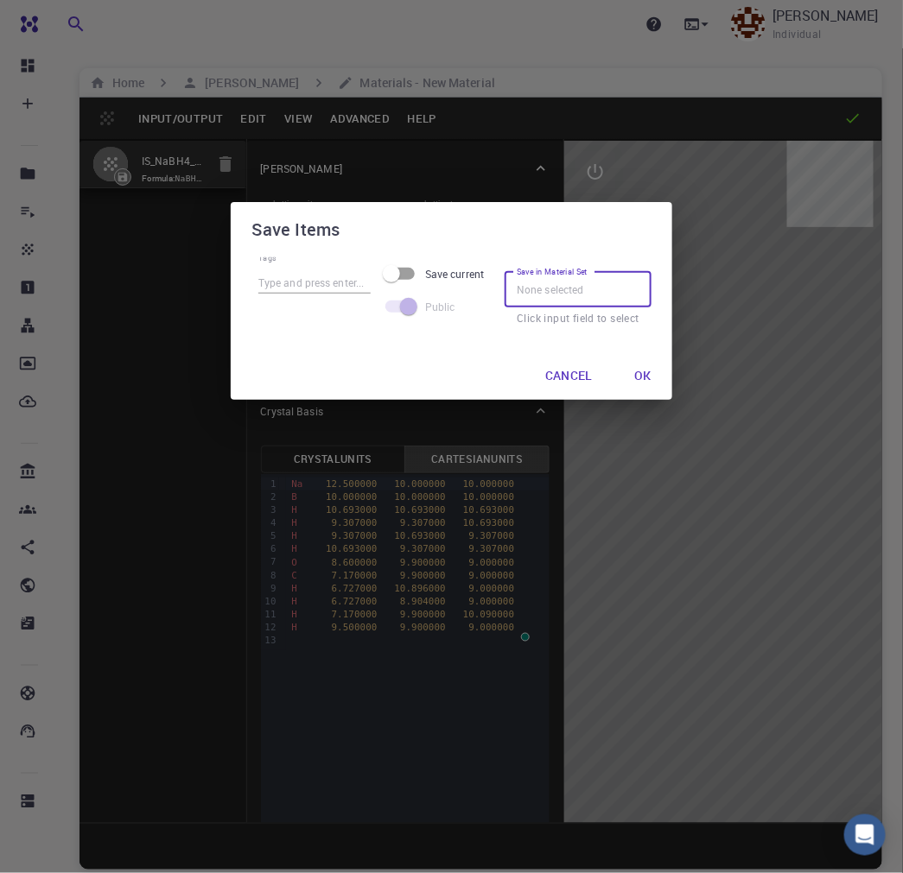
click at [560, 282] on input "Save in Material Set" at bounding box center [577, 289] width 147 height 36
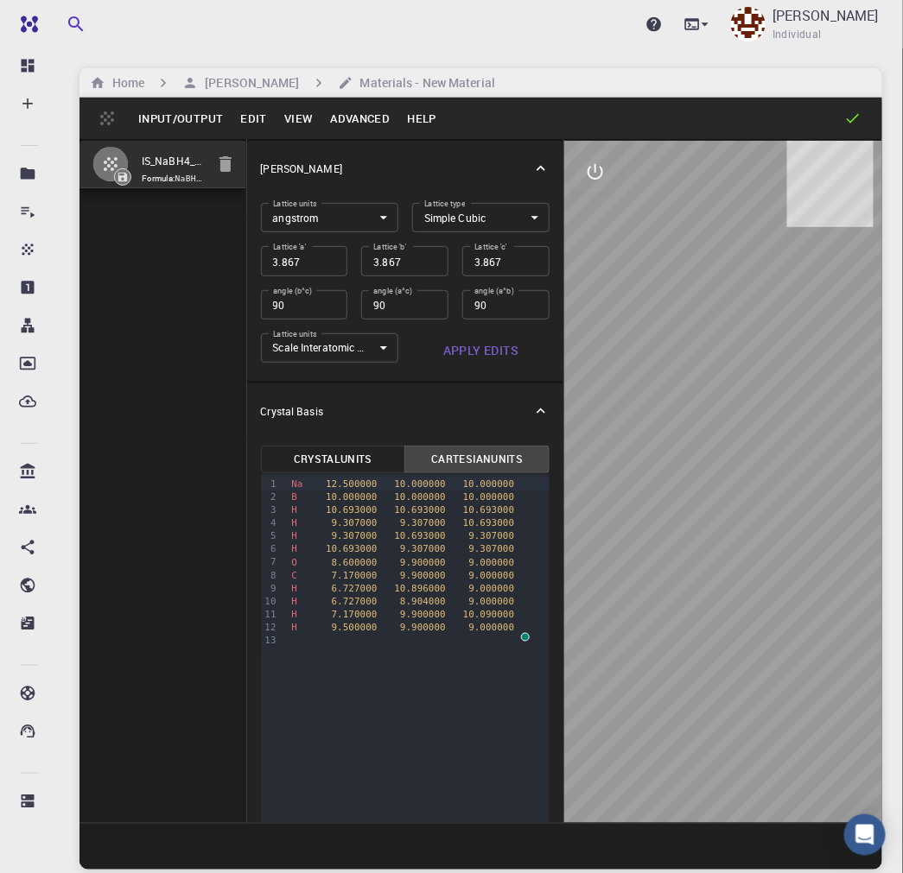
click at [158, 110] on button "Input/Output" at bounding box center [181, 119] width 102 height 28
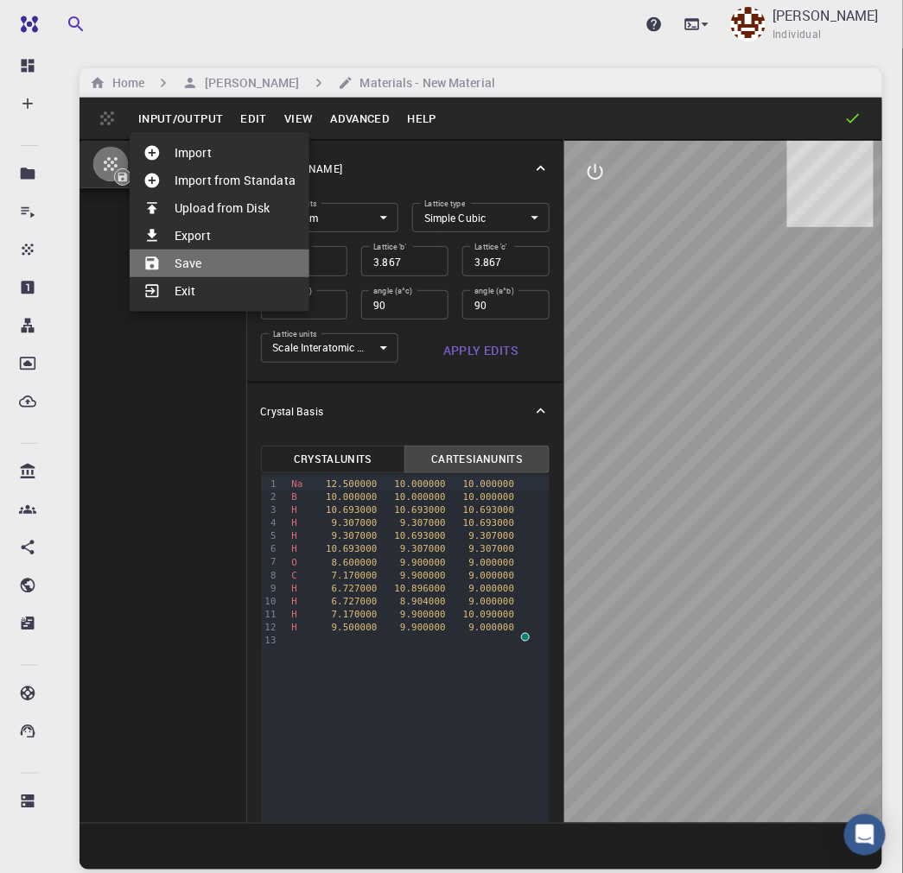
click at [187, 263] on li "Save" at bounding box center [220, 264] width 180 height 28
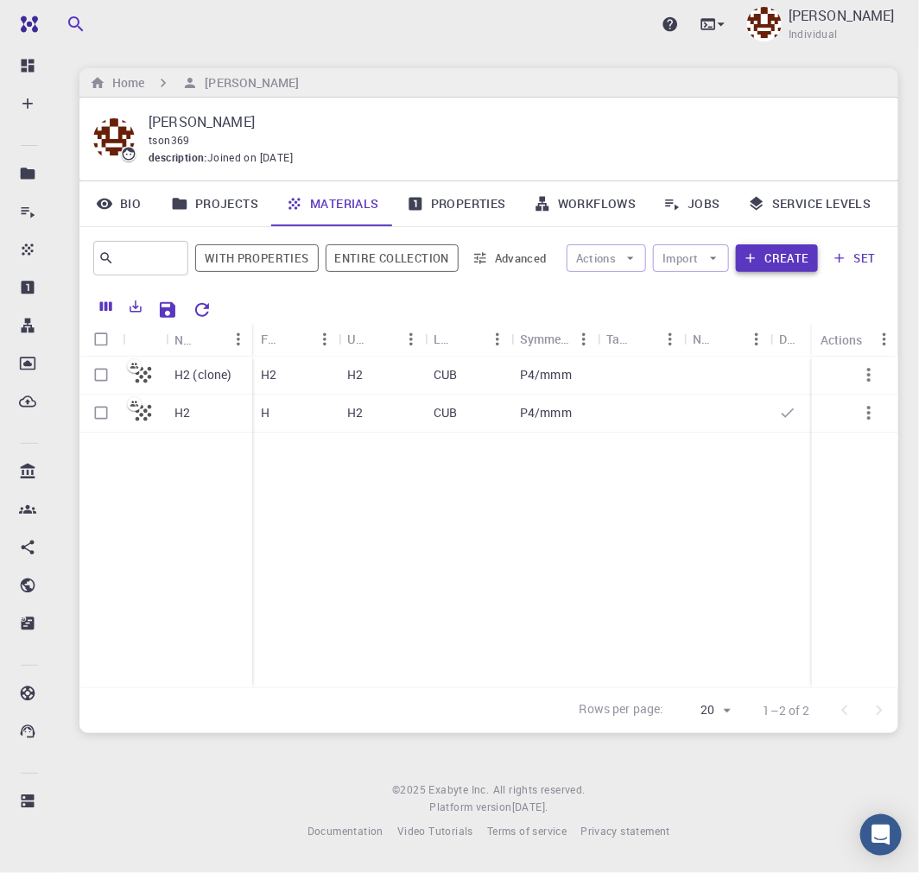
click at [782, 266] on button "Create" at bounding box center [777, 258] width 82 height 28
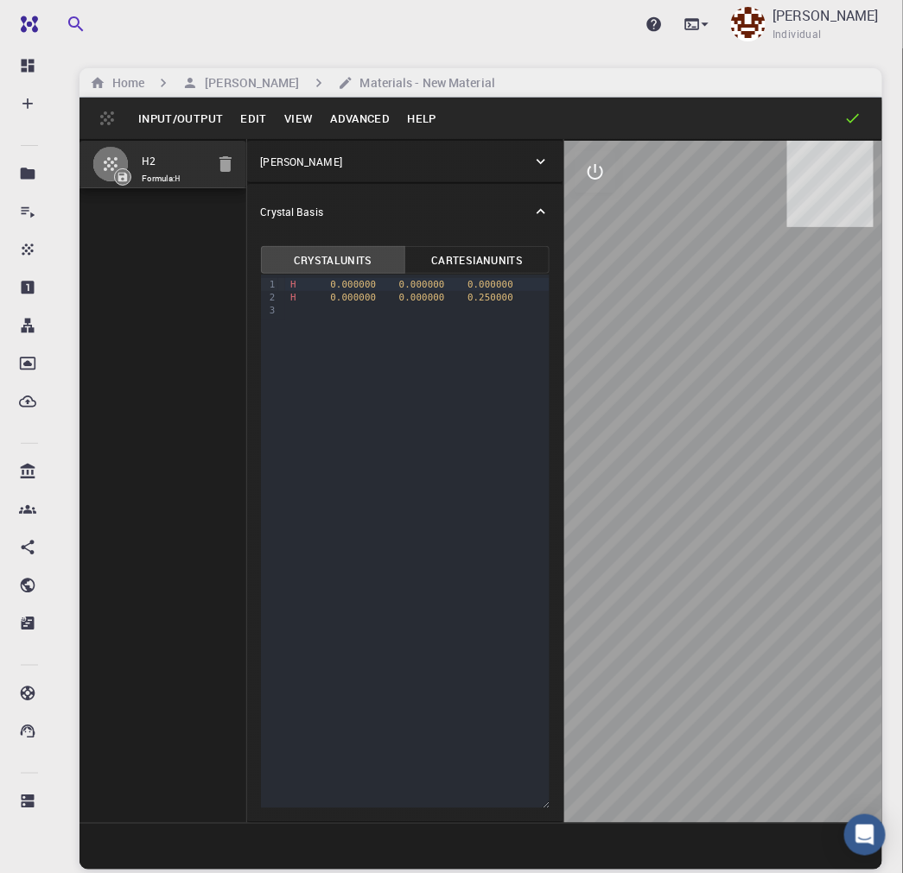
click at [458, 154] on div "[PERSON_NAME]" at bounding box center [397, 162] width 272 height 16
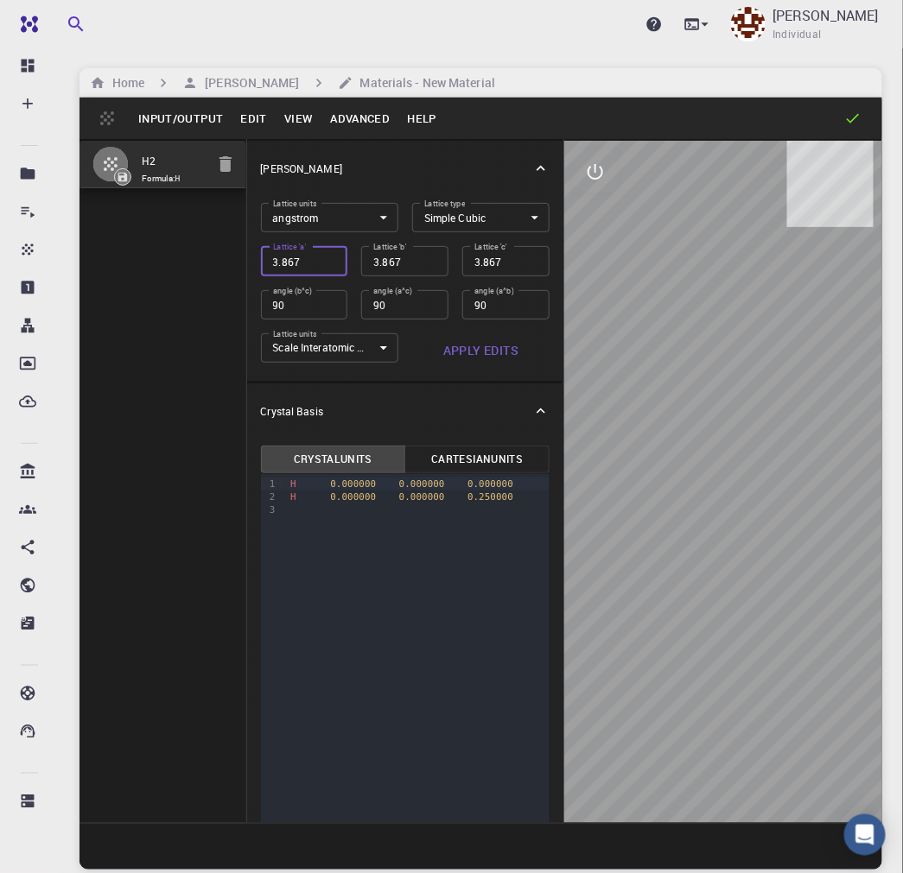
type input "3.8678672"
type input "3.867867"
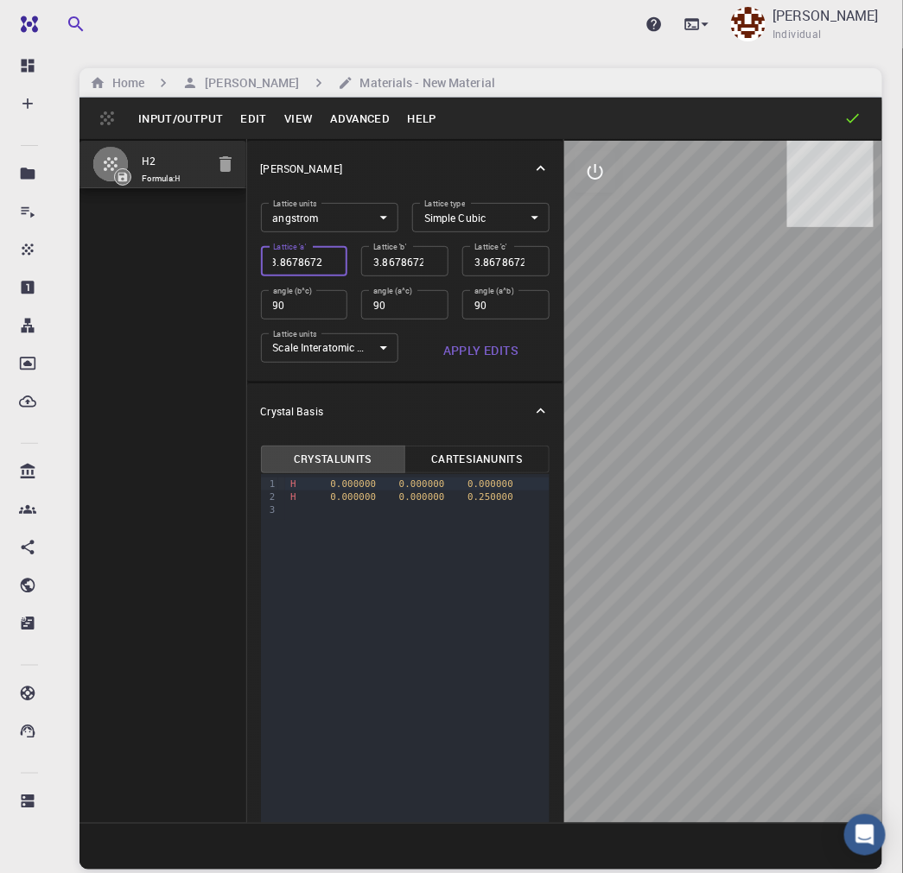
type input "3.867867"
type input "3.86786"
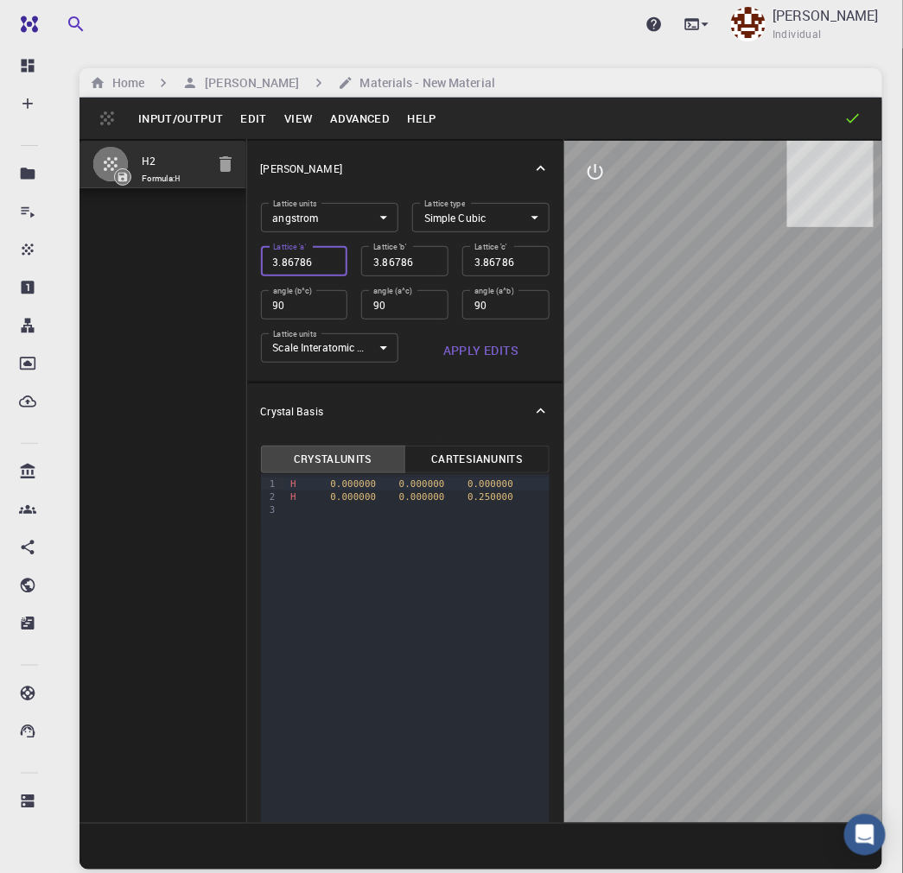
type input "3.8678"
type input "3.867"
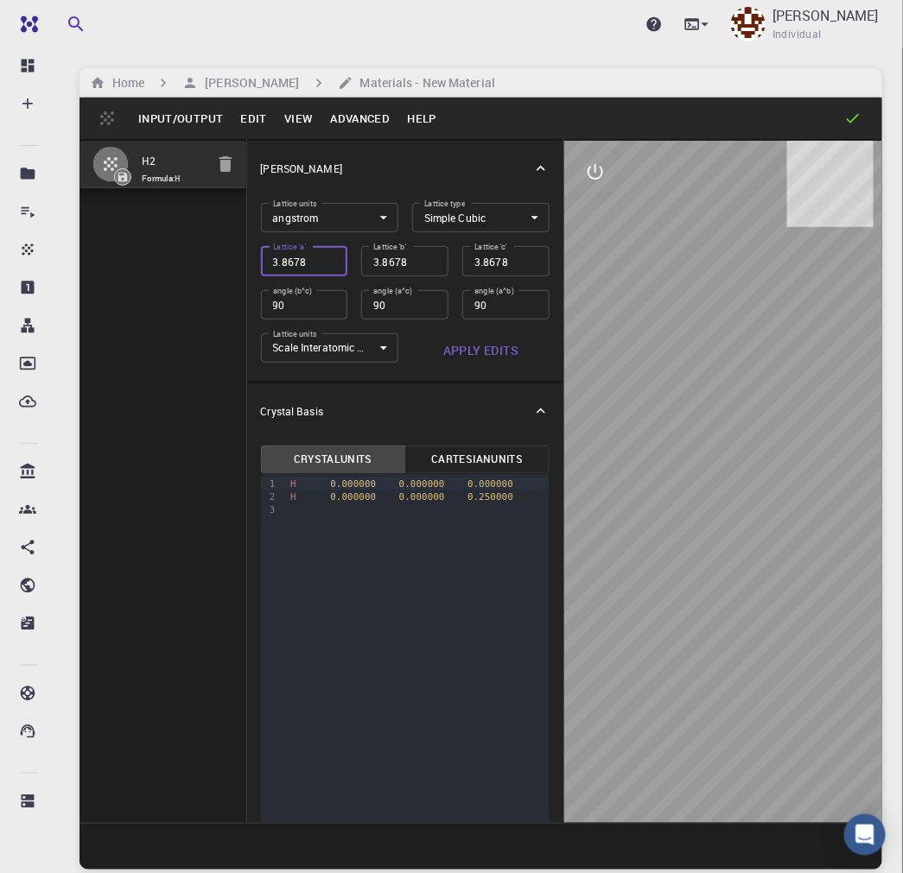
type input "3.867"
type input "3.86"
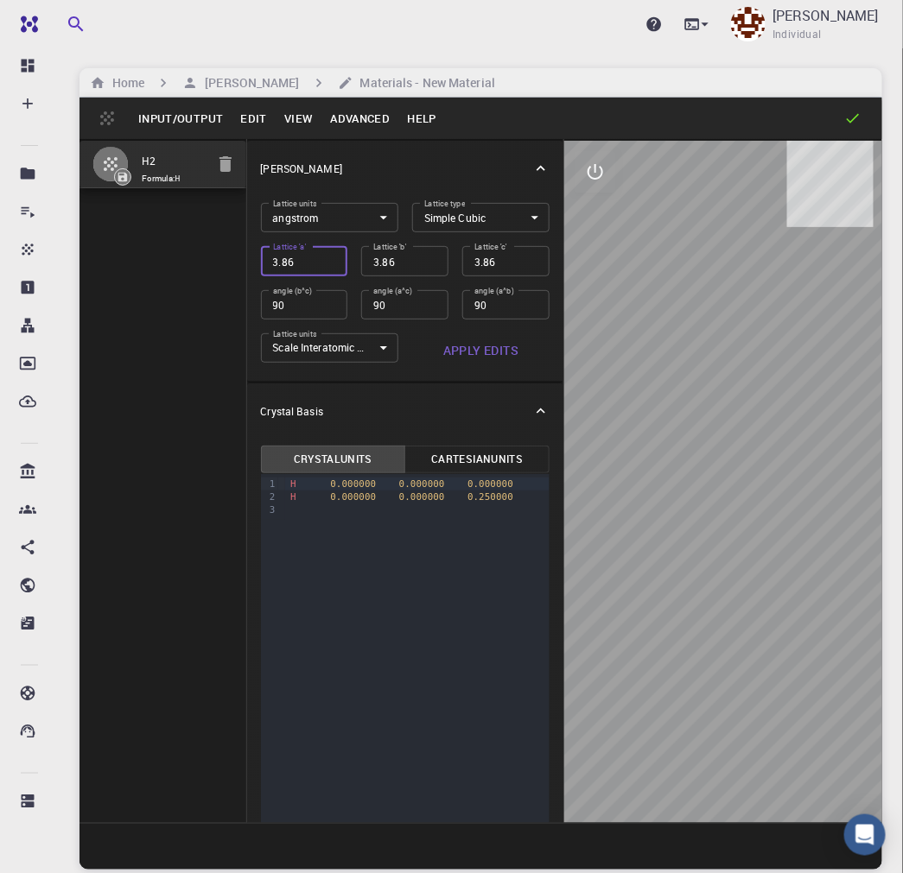
type input "3.8"
type input "3"
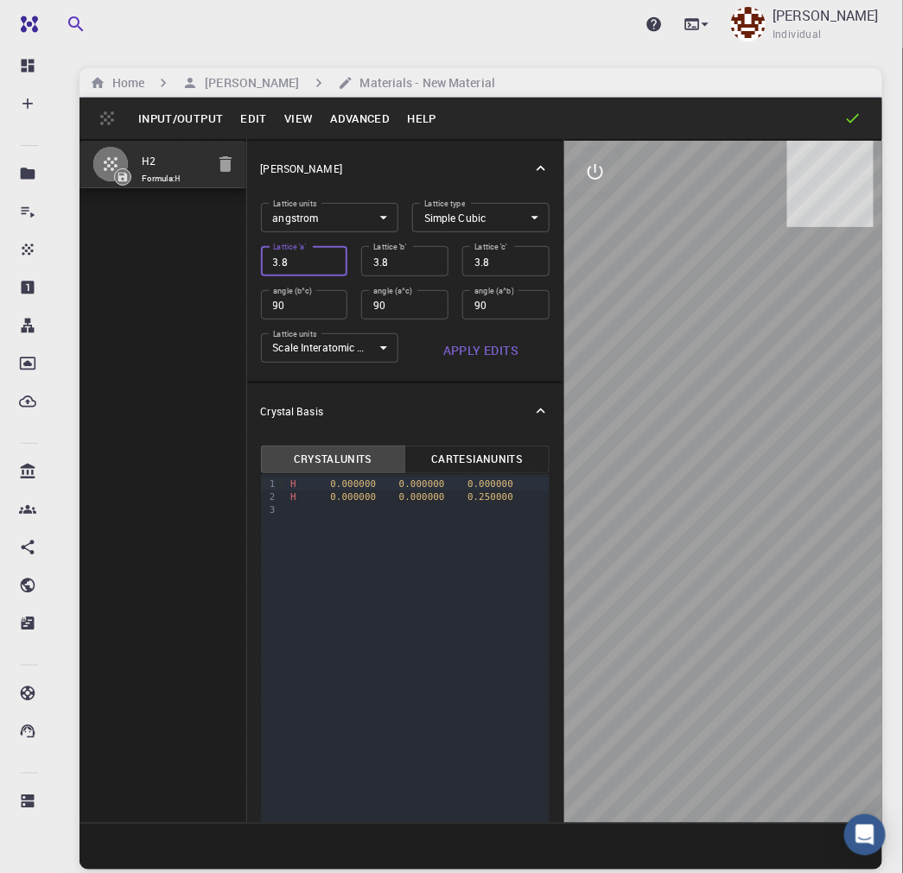
type input "3"
type input "32"
type input "3"
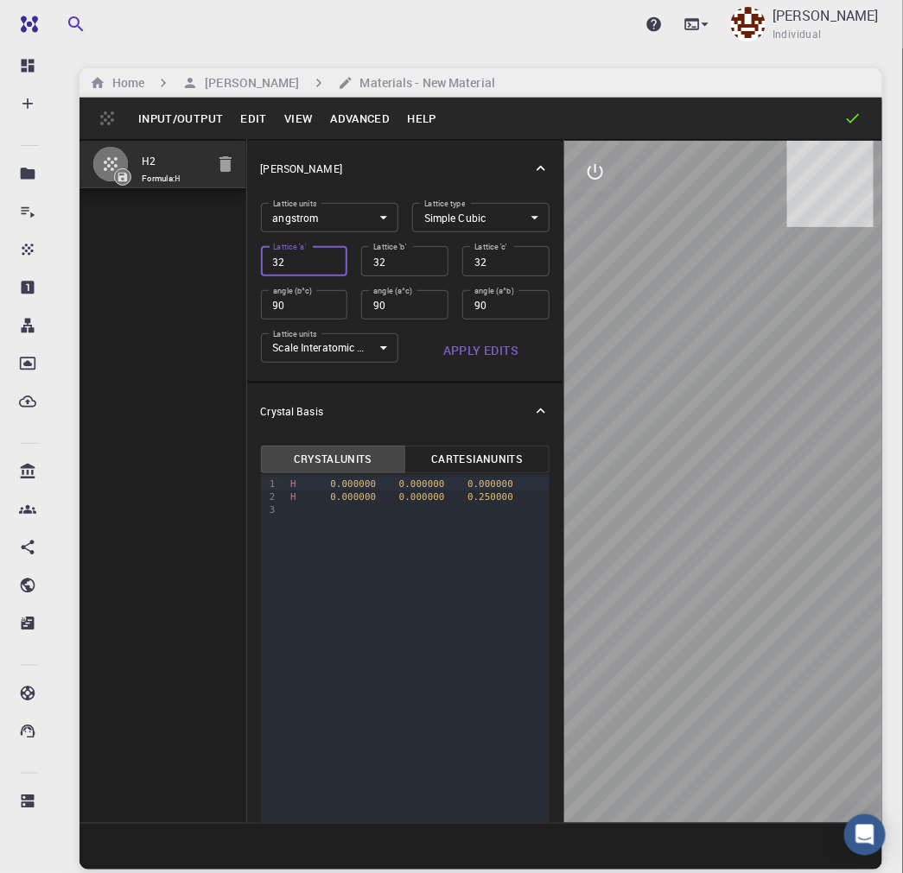
type input "3"
click at [304, 301] on input "90" at bounding box center [304, 304] width 87 height 29
click at [299, 255] on input "3" at bounding box center [304, 260] width 87 height 29
type input "2"
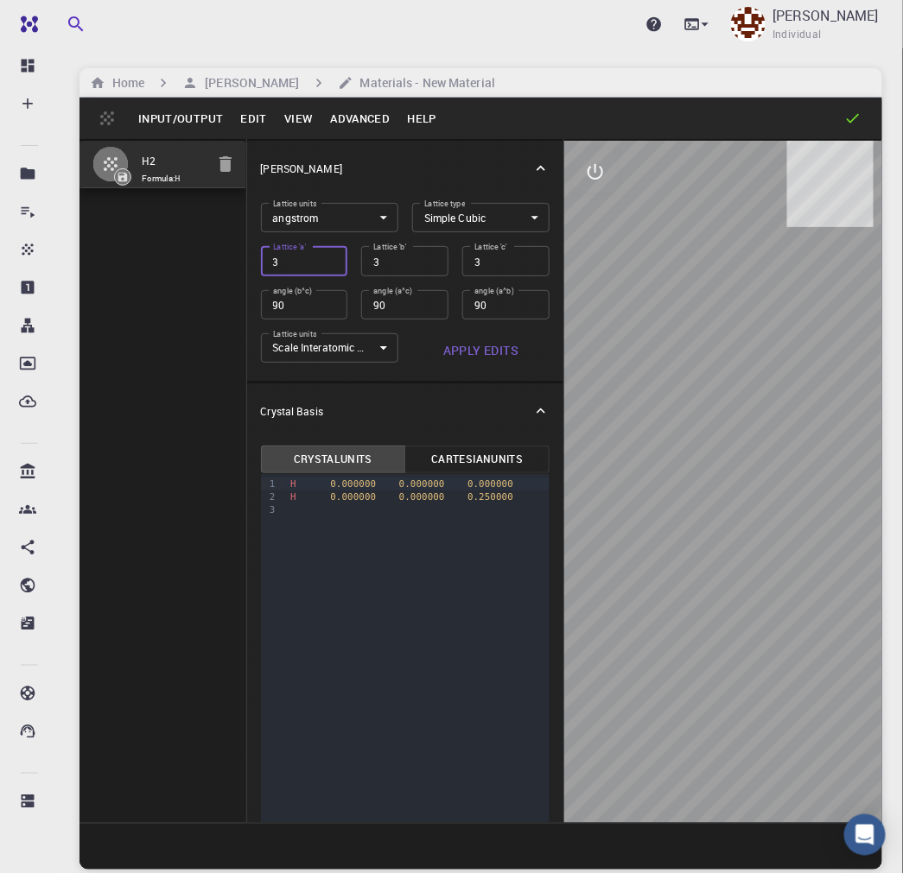
type input "2"
type input "20"
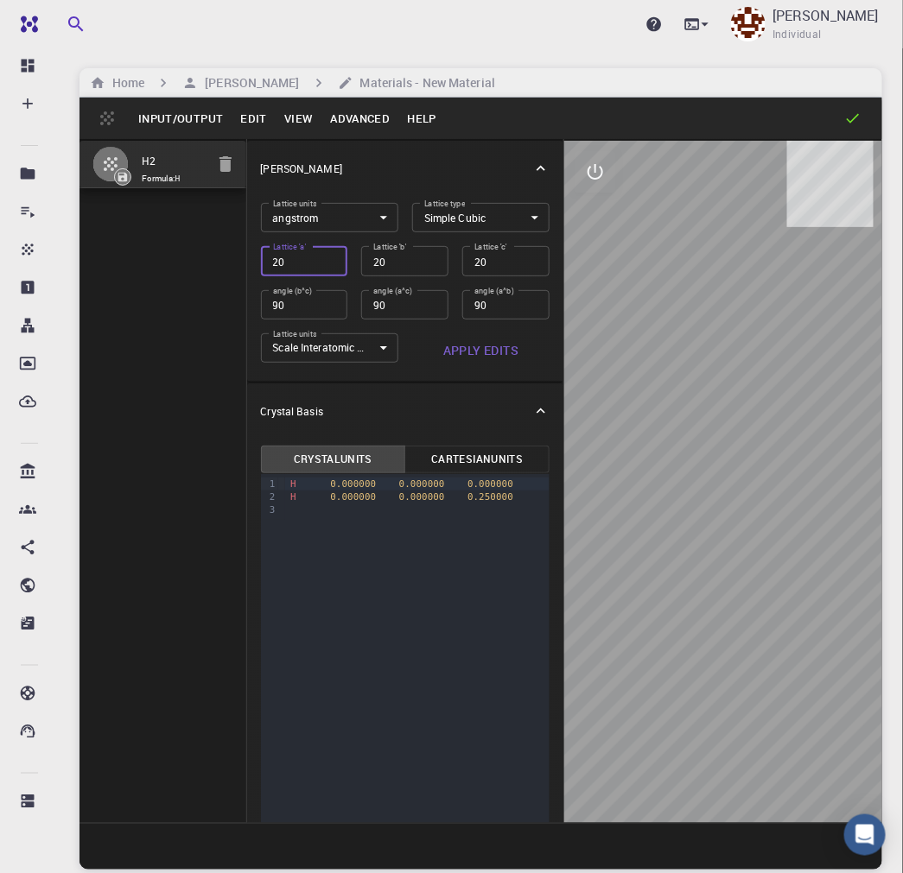
type input "20"
click at [453, 348] on button "Apply Edits" at bounding box center [480, 350] width 137 height 35
click at [329, 530] on div "9 1 2 3 › H 0.000000 0.000000 0.000000 H 0.000000 0.000000 0.250000" at bounding box center [405, 741] width 289 height 534
drag, startPoint x: 290, startPoint y: 486, endPoint x: 501, endPoint y: 498, distance: 211.1
click at [501, 498] on div "H 0.000000 0.000000 0.000000 H 0.000000 0.000000 0.250000" at bounding box center [417, 497] width 264 height 46
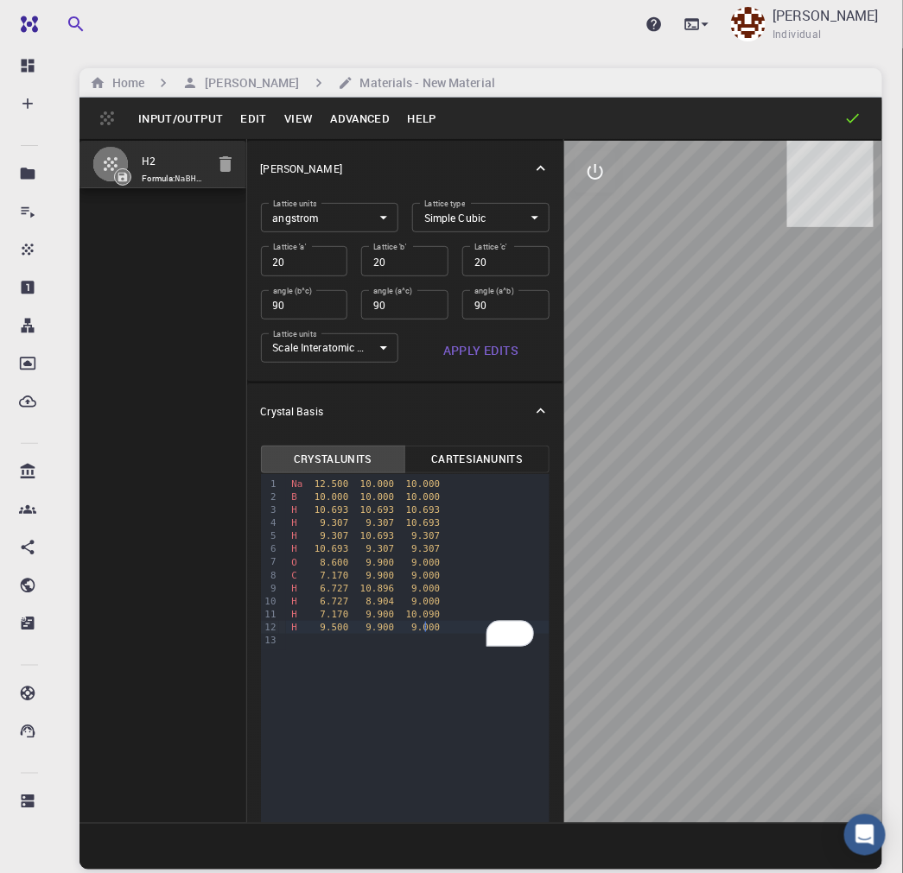
click at [471, 341] on button "Apply Edits" at bounding box center [480, 350] width 137 height 35
click at [160, 160] on input "H2" at bounding box center [174, 162] width 65 height 20
type input "H"
type input "IS_NaBH4_MeOH2"
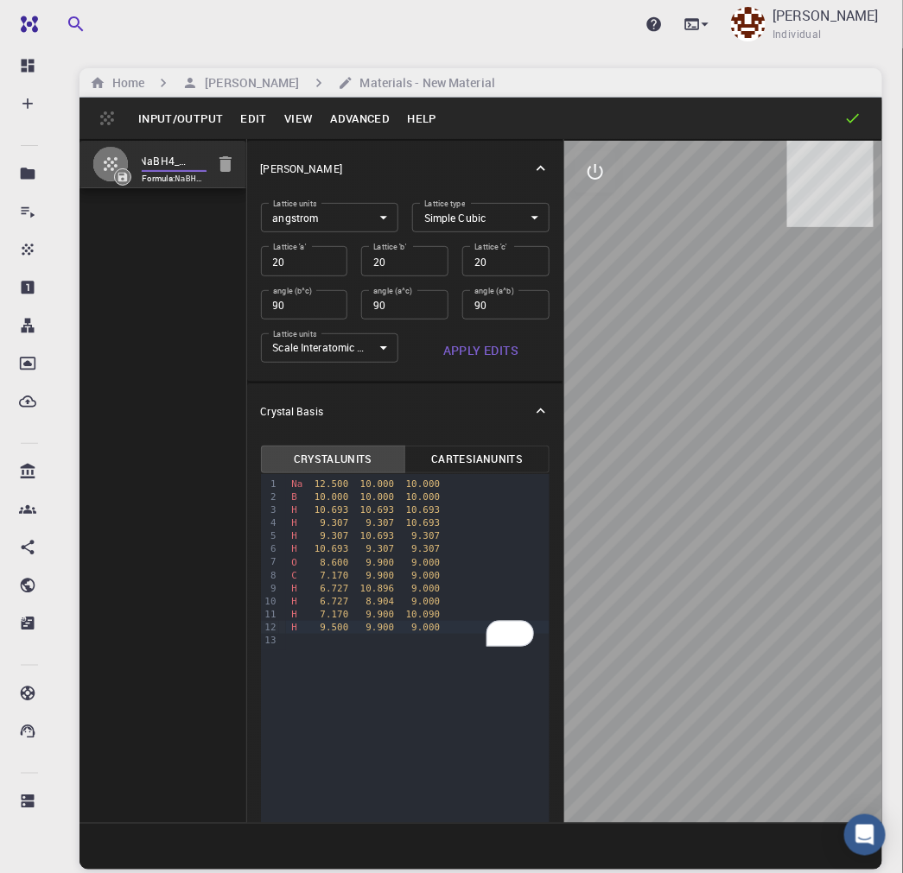
scroll to position [0, 22]
click at [166, 253] on div "IS_NaBH4_MeOH2 Formula: NaBH8CO" at bounding box center [163, 481] width 168 height 684
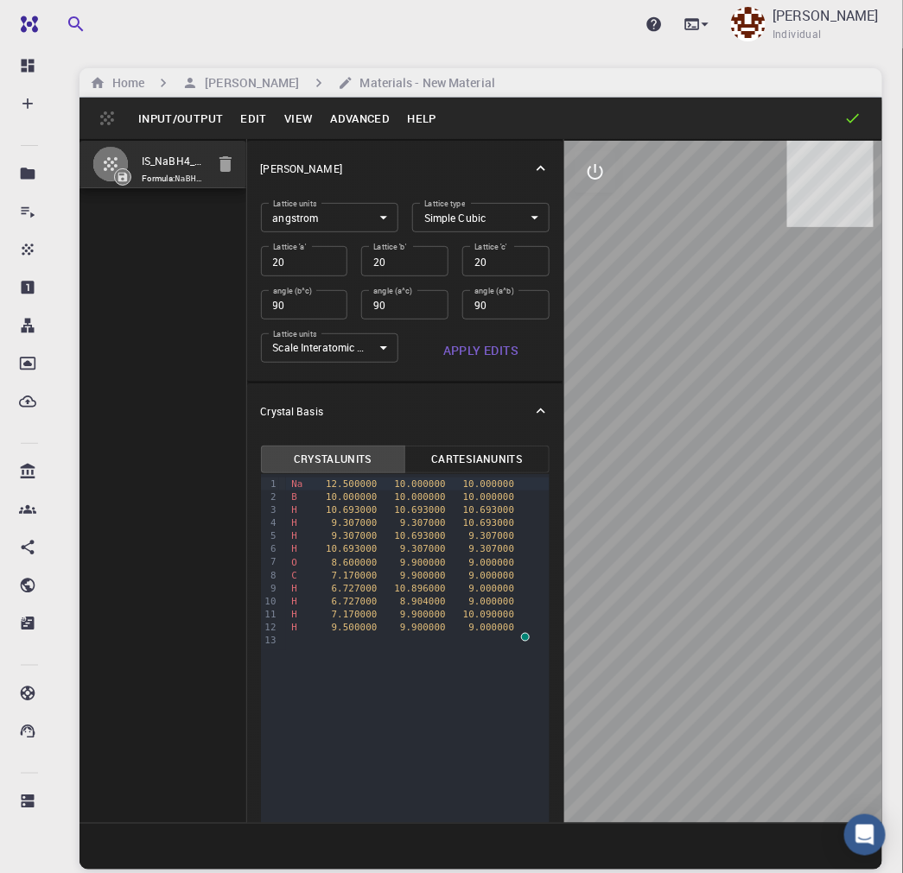
click at [473, 458] on button "Cartesian Units" at bounding box center [476, 460] width 145 height 28
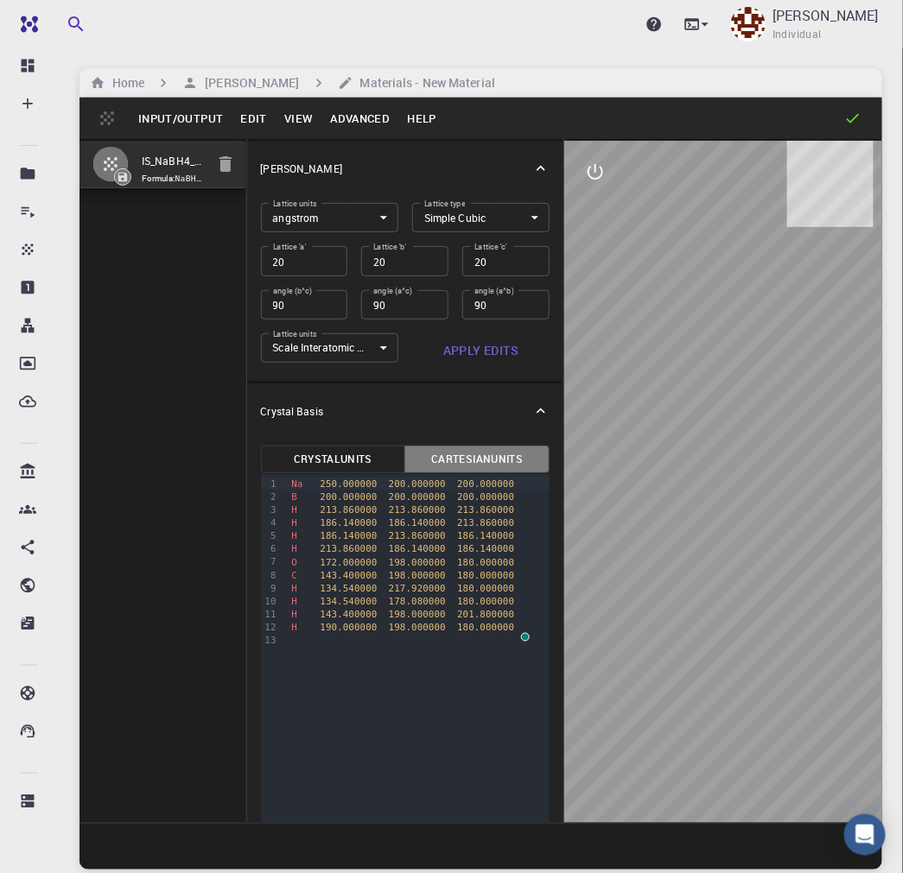
click at [473, 458] on button "Cartesian Units" at bounding box center [476, 460] width 145 height 28
click at [467, 343] on button "Apply Edits" at bounding box center [480, 350] width 137 height 35
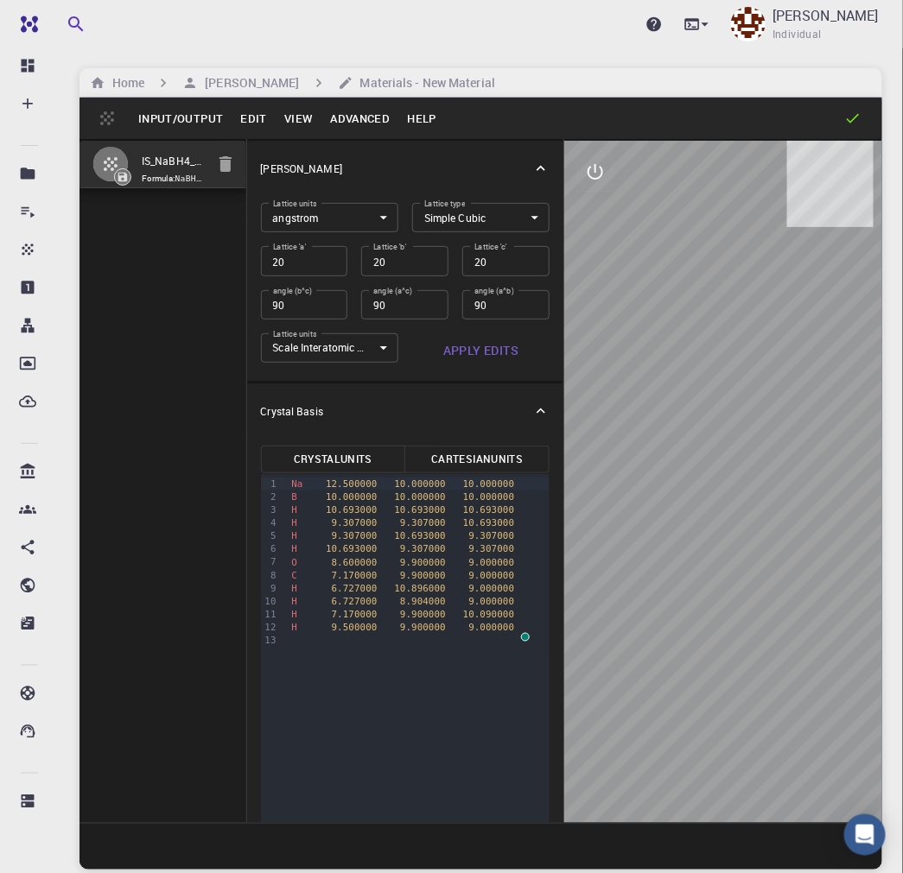
click at [473, 459] on button "Cartesian Units" at bounding box center [476, 460] width 145 height 28
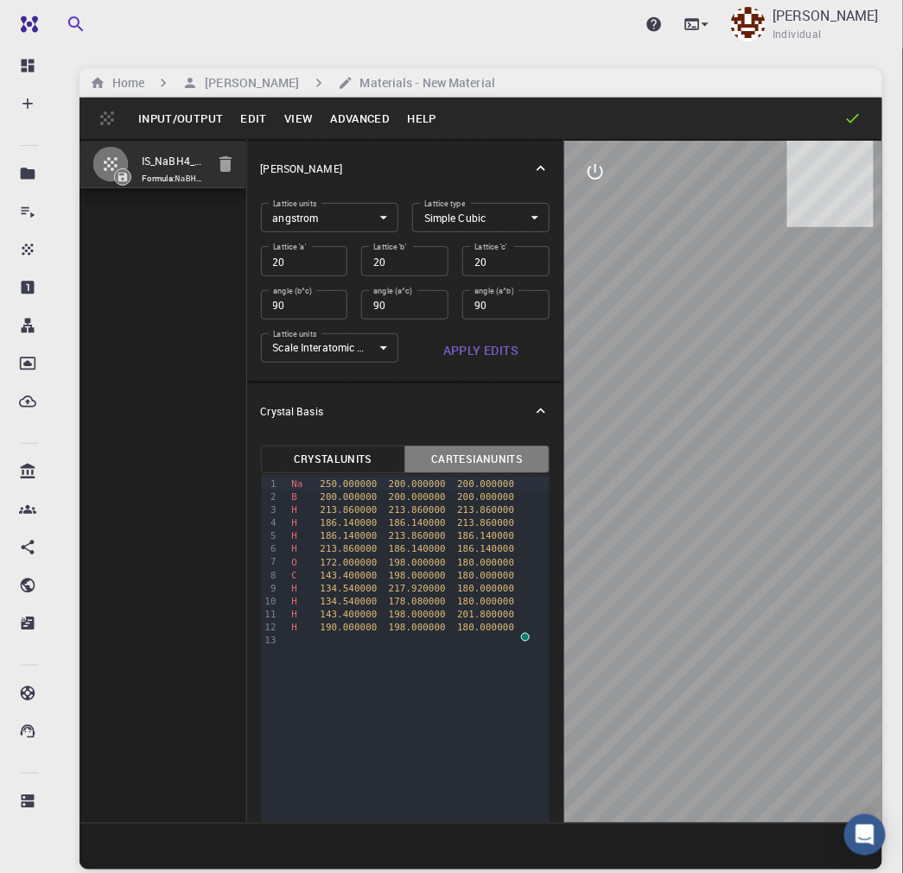
click at [473, 459] on button "Cartesian Units" at bounding box center [476, 460] width 145 height 28
click at [349, 455] on button "Crystal Units" at bounding box center [333, 460] width 145 height 28
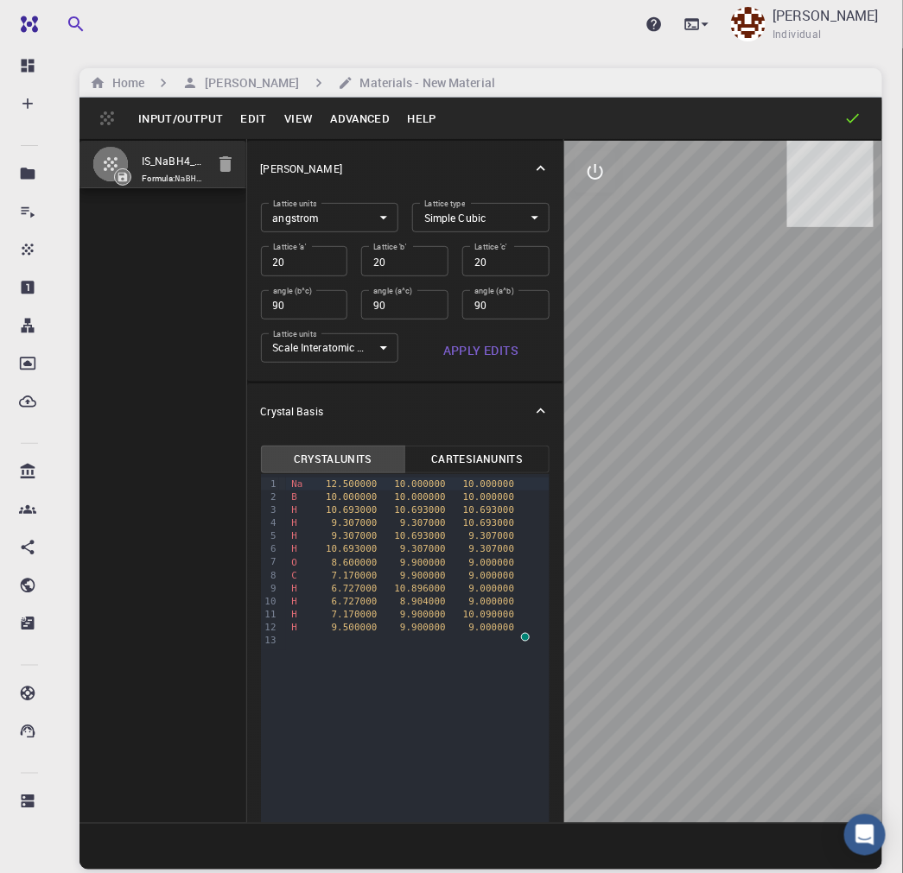
click at [461, 454] on button "Cartesian Units" at bounding box center [476, 460] width 145 height 28
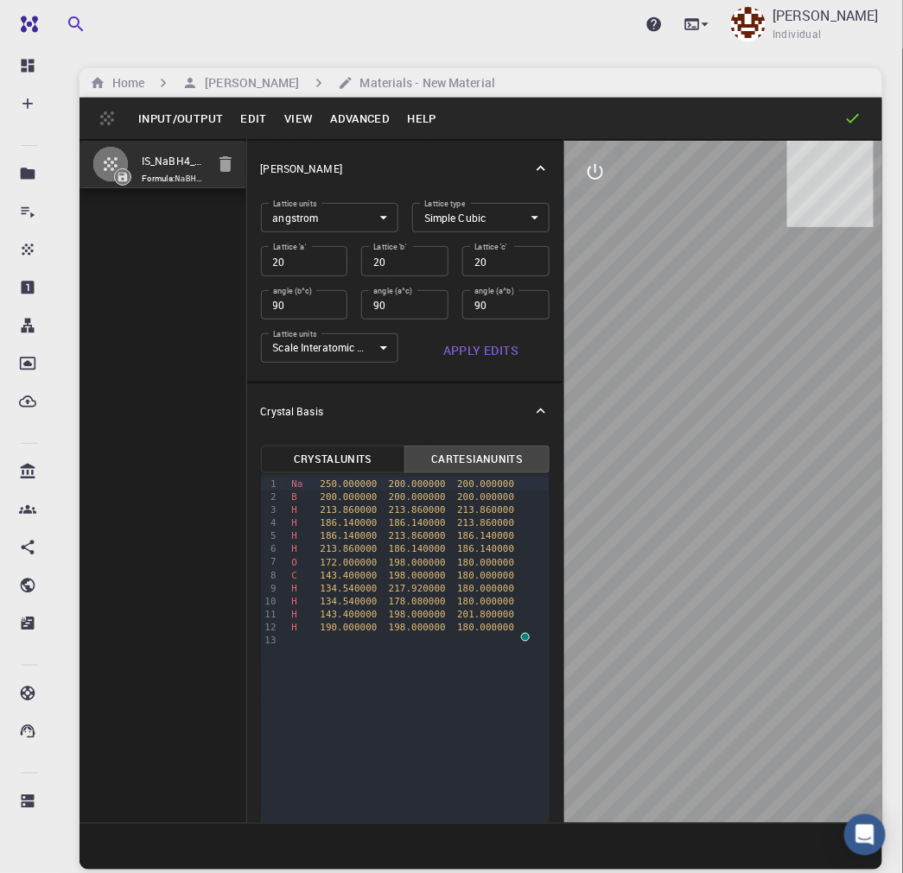
click at [465, 454] on button "Cartesian Units" at bounding box center [476, 460] width 145 height 28
click at [466, 458] on button "Cartesian Units" at bounding box center [476, 460] width 145 height 28
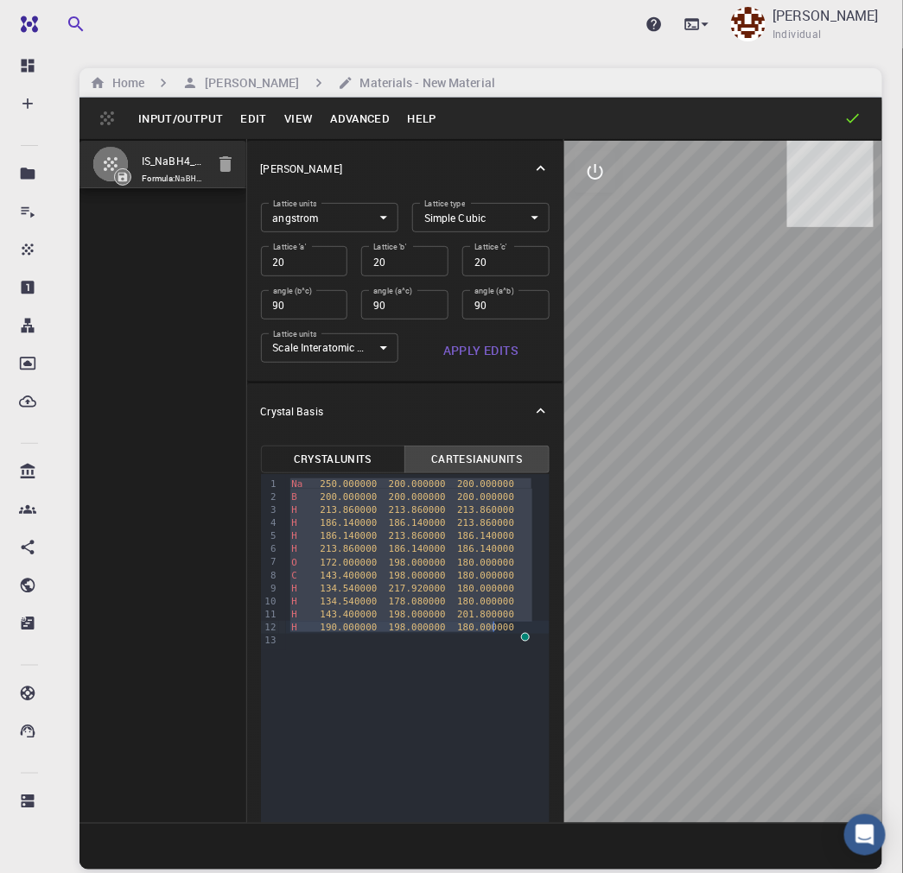
drag, startPoint x: 288, startPoint y: 484, endPoint x: 496, endPoint y: 627, distance: 252.8
click at [496, 627] on div "Na 250.000000 200.000000 200.000000 B 200.000000 200.000000 200.000000 H 213.86…" at bounding box center [417, 562] width 263 height 176
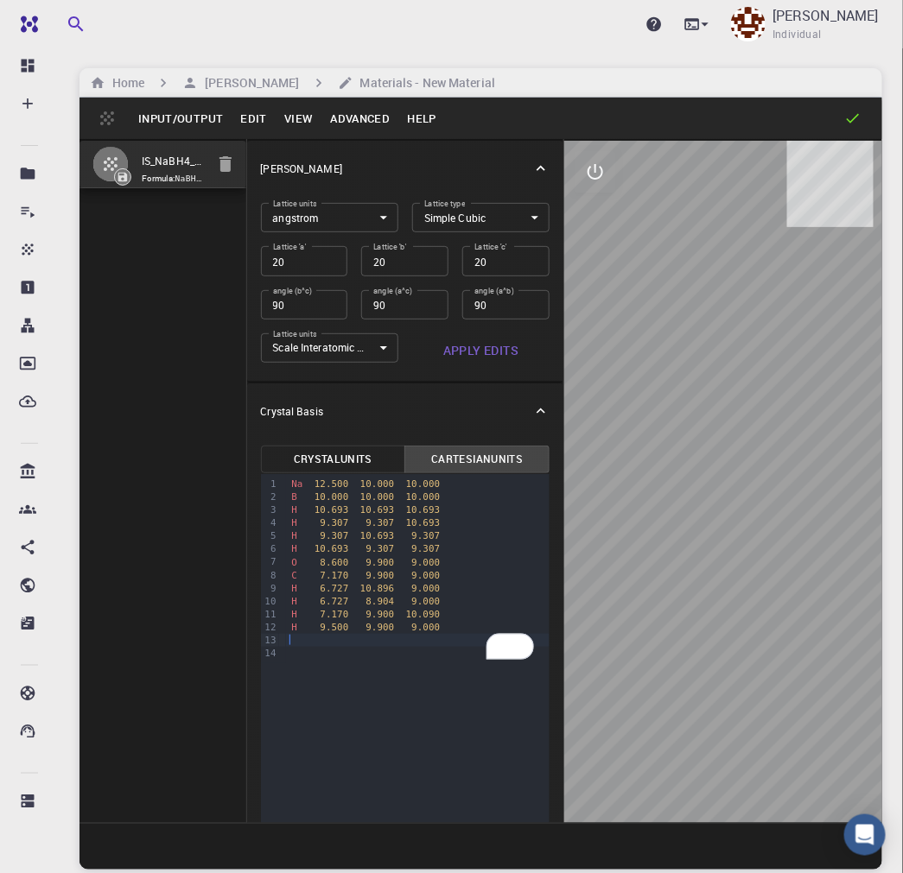
click at [468, 335] on button "Apply Edits" at bounding box center [480, 350] width 137 height 35
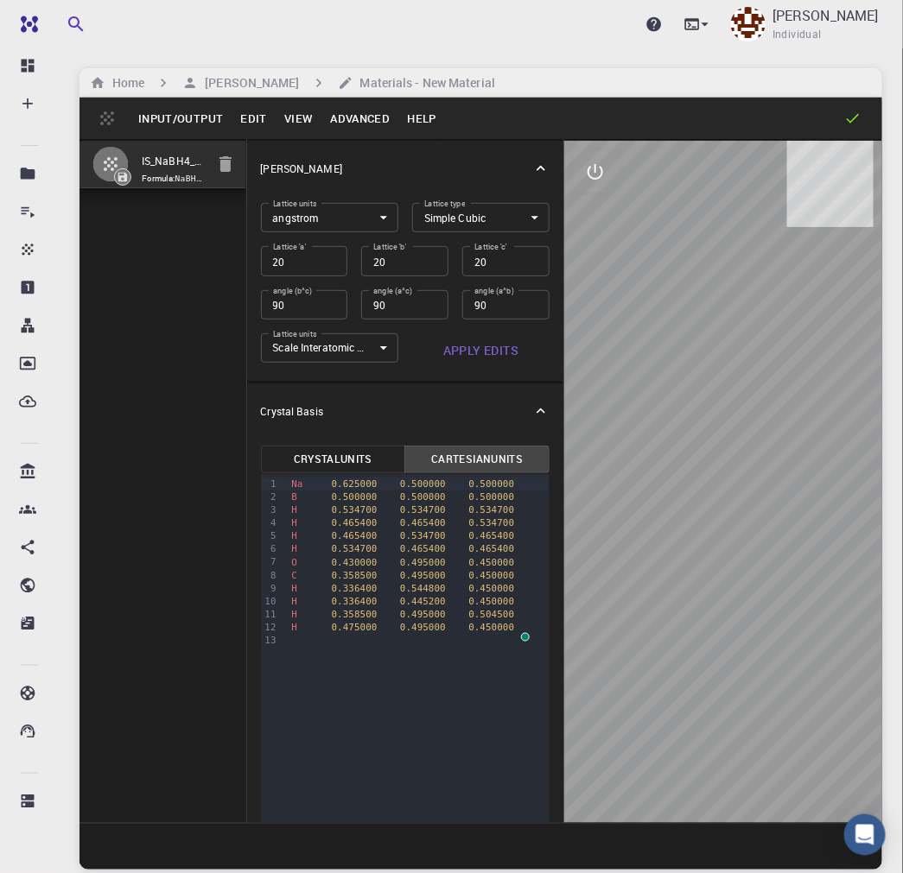
click at [458, 451] on button "Cartesian Units" at bounding box center [476, 460] width 145 height 28
click at [458, 449] on button "Cartesian Units" at bounding box center [476, 460] width 145 height 28
click at [176, 124] on button "Input/Output" at bounding box center [181, 119] width 102 height 28
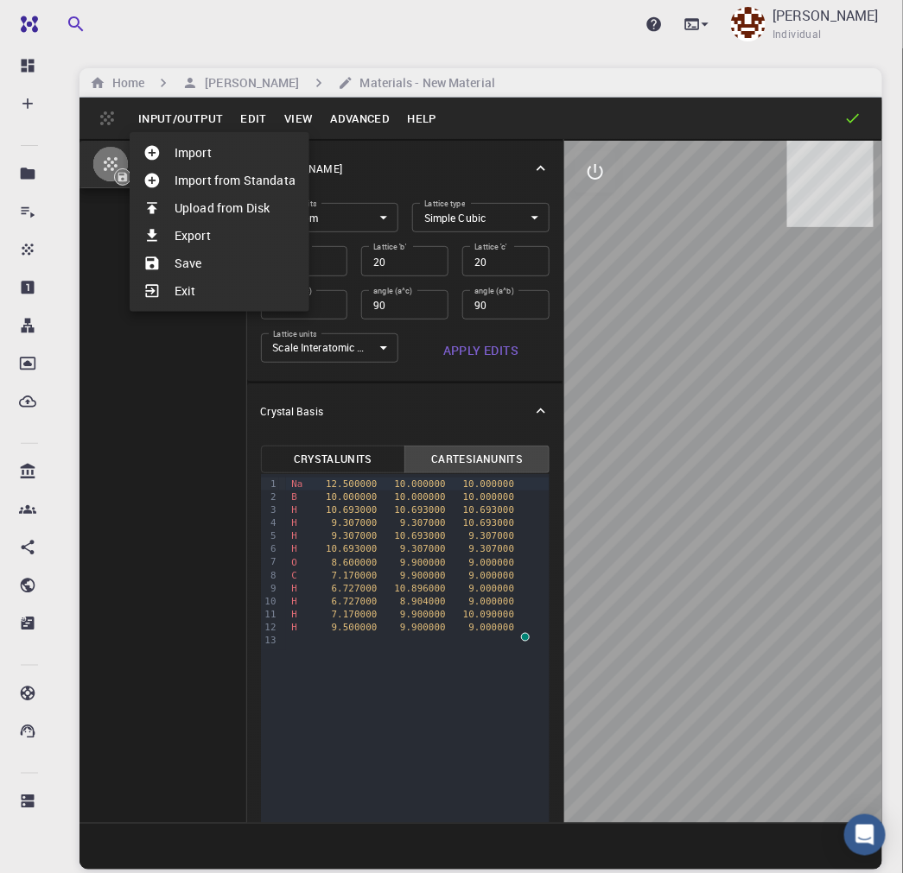
click at [192, 261] on li "Save" at bounding box center [220, 264] width 180 height 28
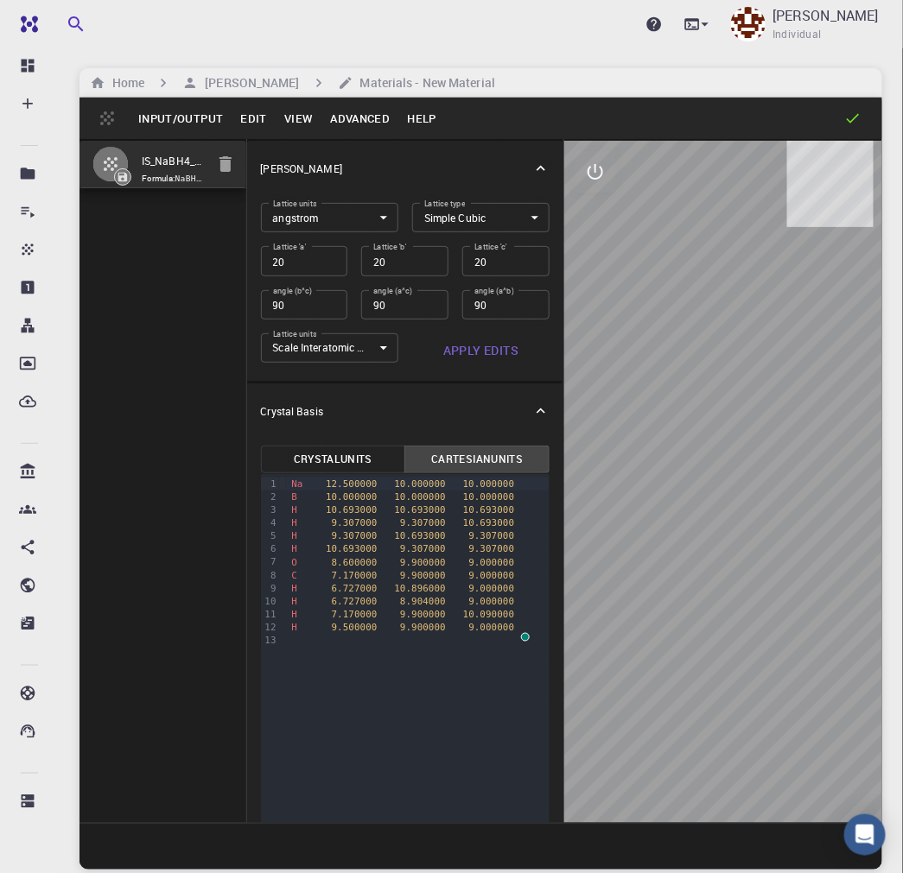
click at [853, 117] on icon at bounding box center [852, 118] width 17 height 17
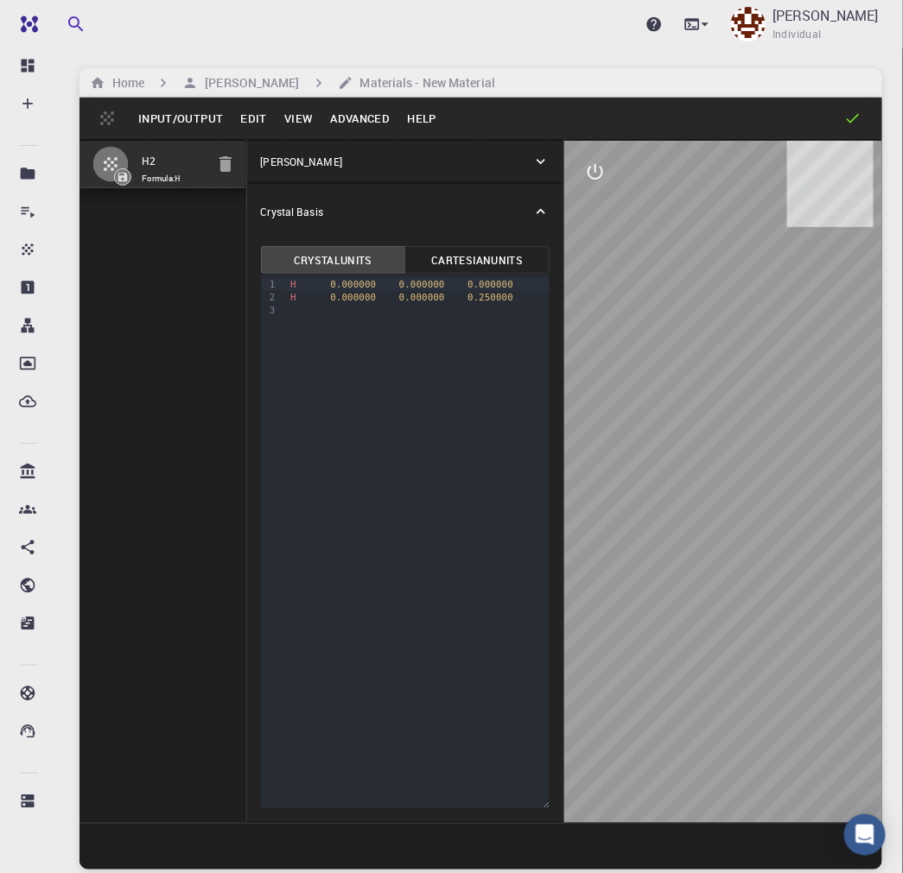
click at [413, 498] on div "9 1 2 3 › H 0.000000 0.000000 0.000000 H 0.000000 0.000000 0.250000" at bounding box center [405, 542] width 289 height 534
click at [323, 161] on p "[PERSON_NAME]" at bounding box center [301, 162] width 81 height 16
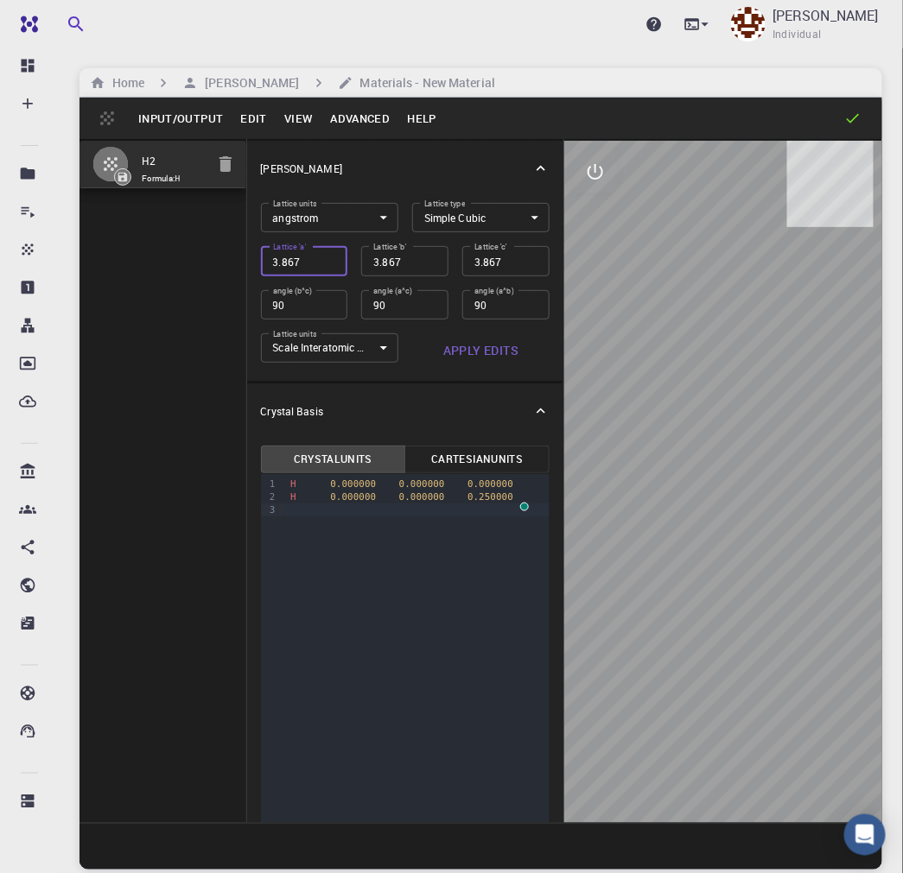
click at [312, 270] on input "3.867" at bounding box center [304, 260] width 87 height 29
type input "2"
type input "20"
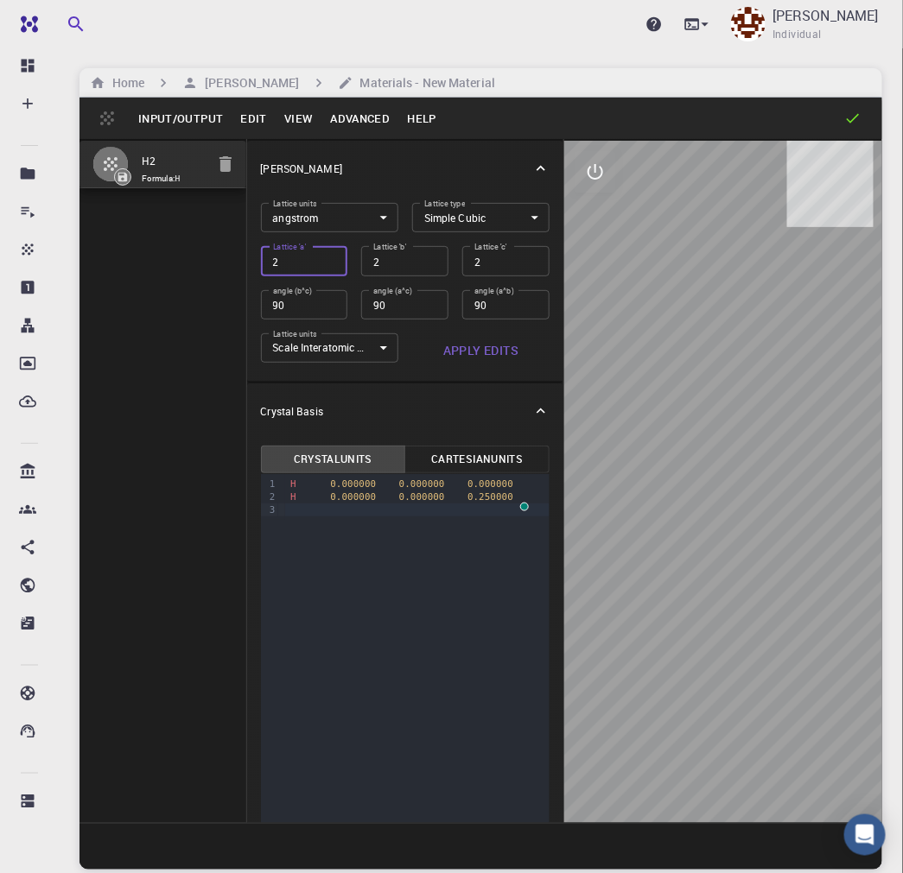
type input "20"
click at [479, 354] on button "Apply Edits" at bounding box center [480, 350] width 137 height 35
click at [478, 455] on button "Cartesian Units" at bounding box center [476, 460] width 145 height 28
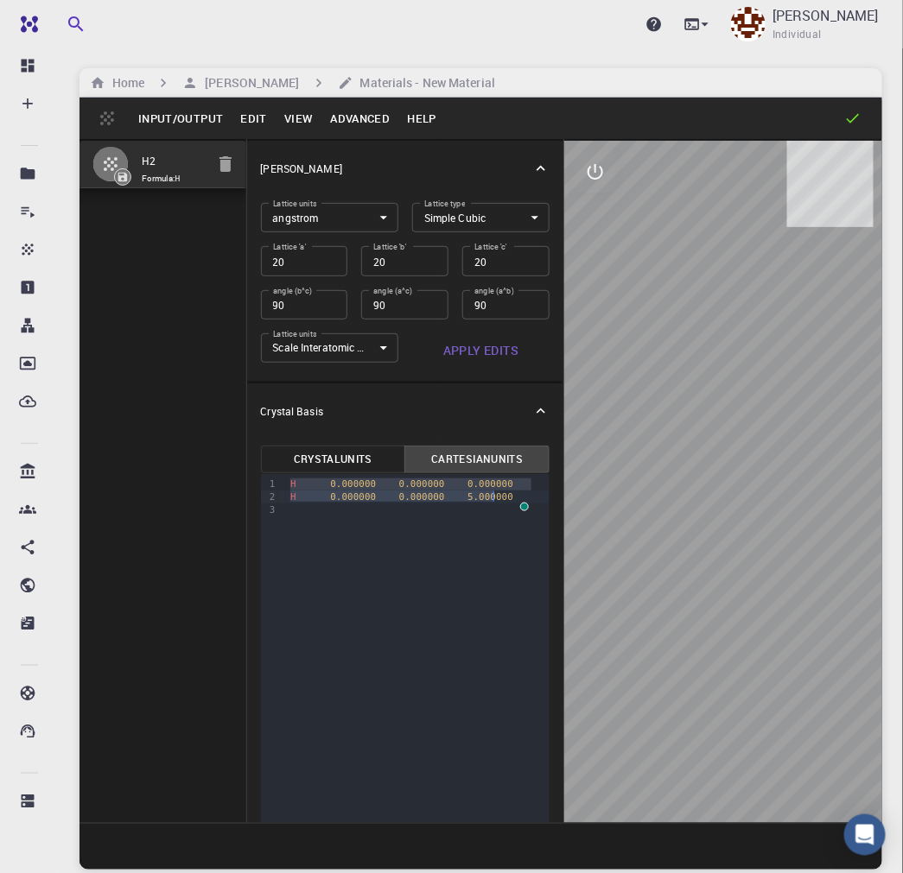
drag, startPoint x: 287, startPoint y: 485, endPoint x: 496, endPoint y: 496, distance: 209.3
click at [496, 496] on div "H 0.000000 0.000000 0.000000 H 0.000000 0.000000 5.000000" at bounding box center [417, 497] width 264 height 46
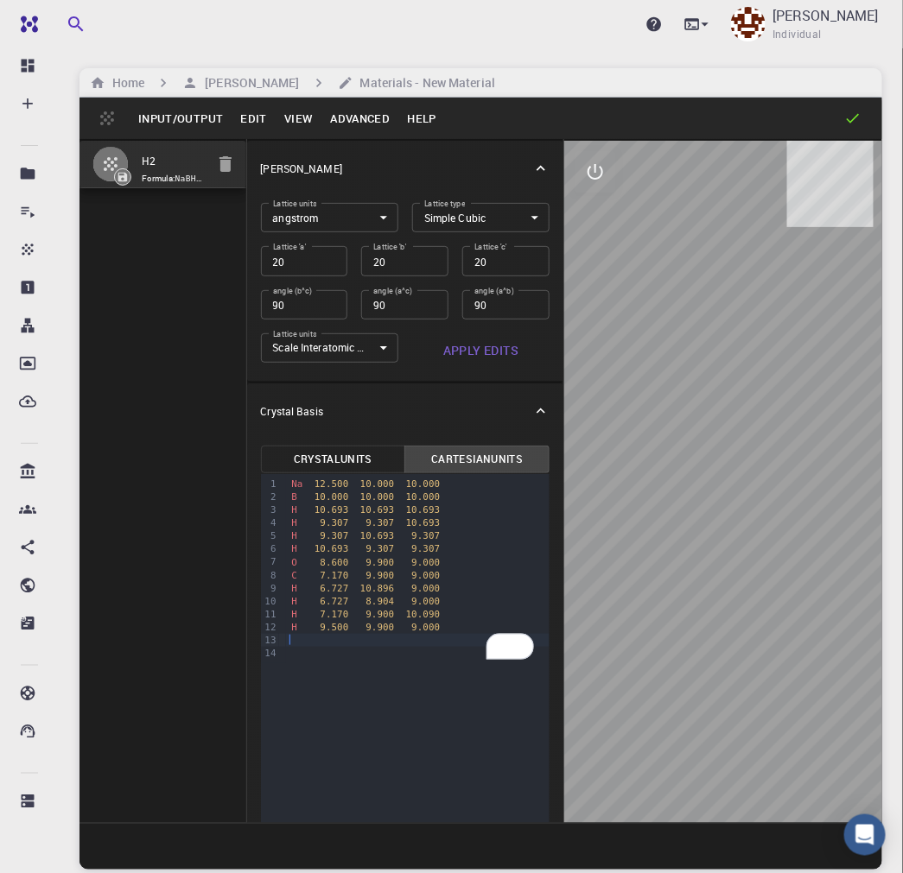
click at [471, 351] on button "Apply Edits" at bounding box center [480, 350] width 137 height 35
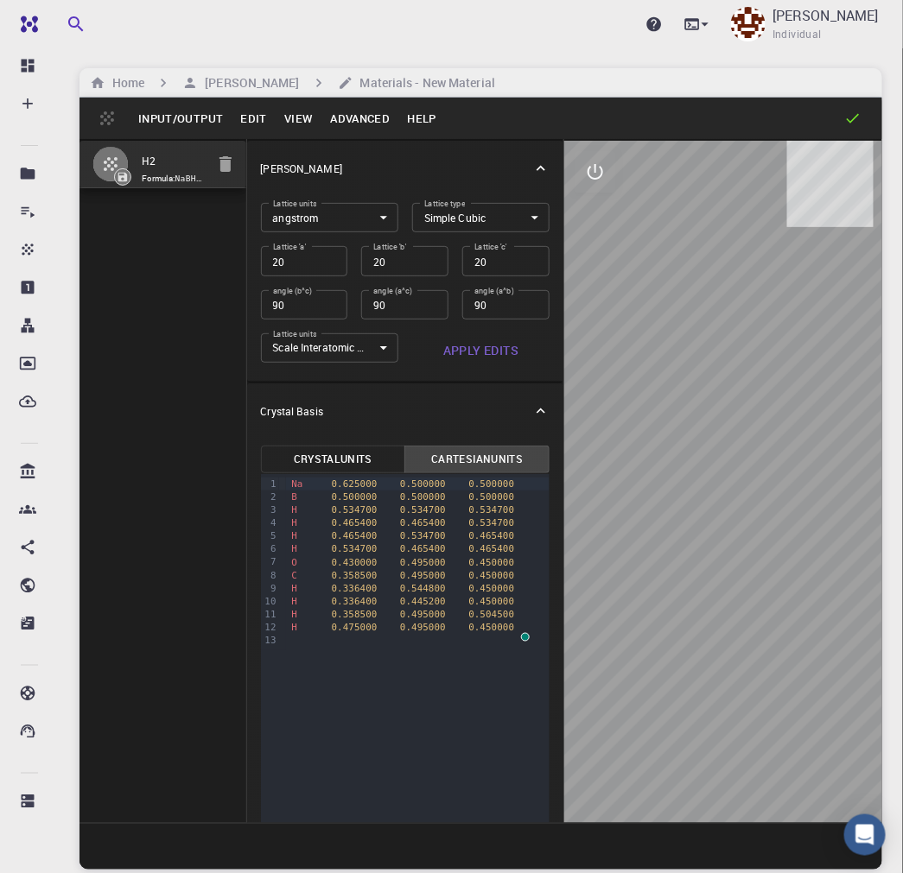
click at [473, 450] on button "Cartesian Units" at bounding box center [476, 460] width 145 height 28
click at [471, 454] on button "Cartesian Units" at bounding box center [476, 460] width 145 height 28
click at [174, 158] on input "H2" at bounding box center [174, 162] width 65 height 20
drag, startPoint x: 174, startPoint y: 158, endPoint x: 128, endPoint y: 161, distance: 46.7
click at [128, 161] on li "H2 Formula: NaBH8CO" at bounding box center [162, 165] width 167 height 48
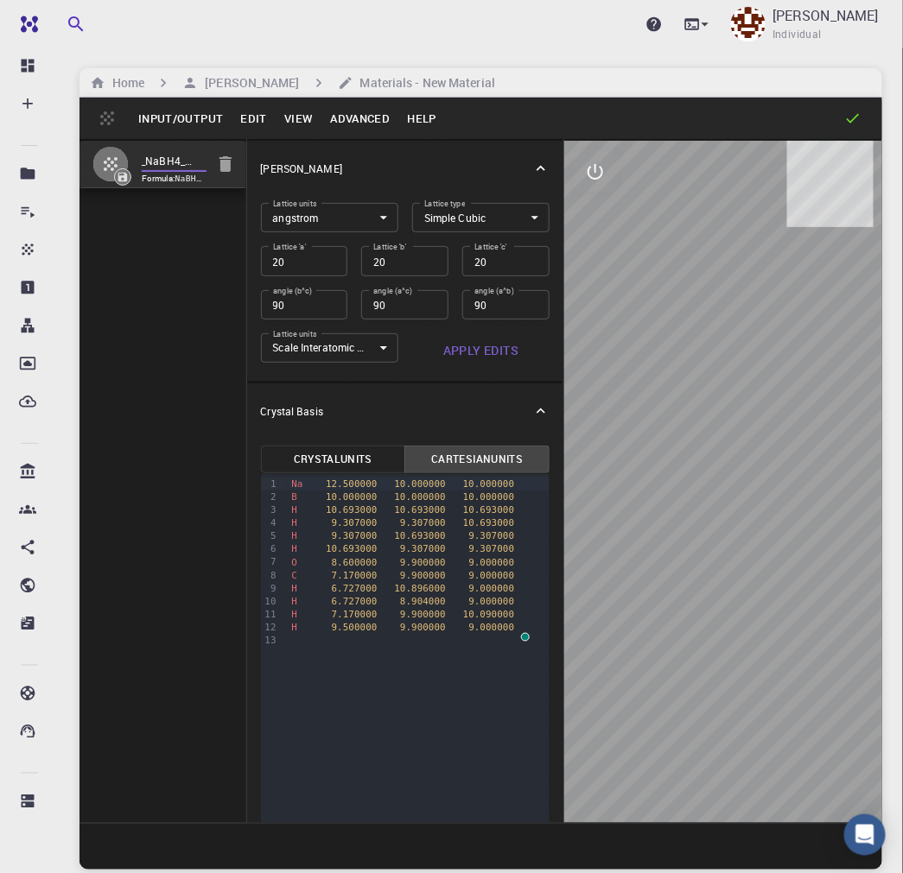
type input "IS_NaBH4_MeOH"
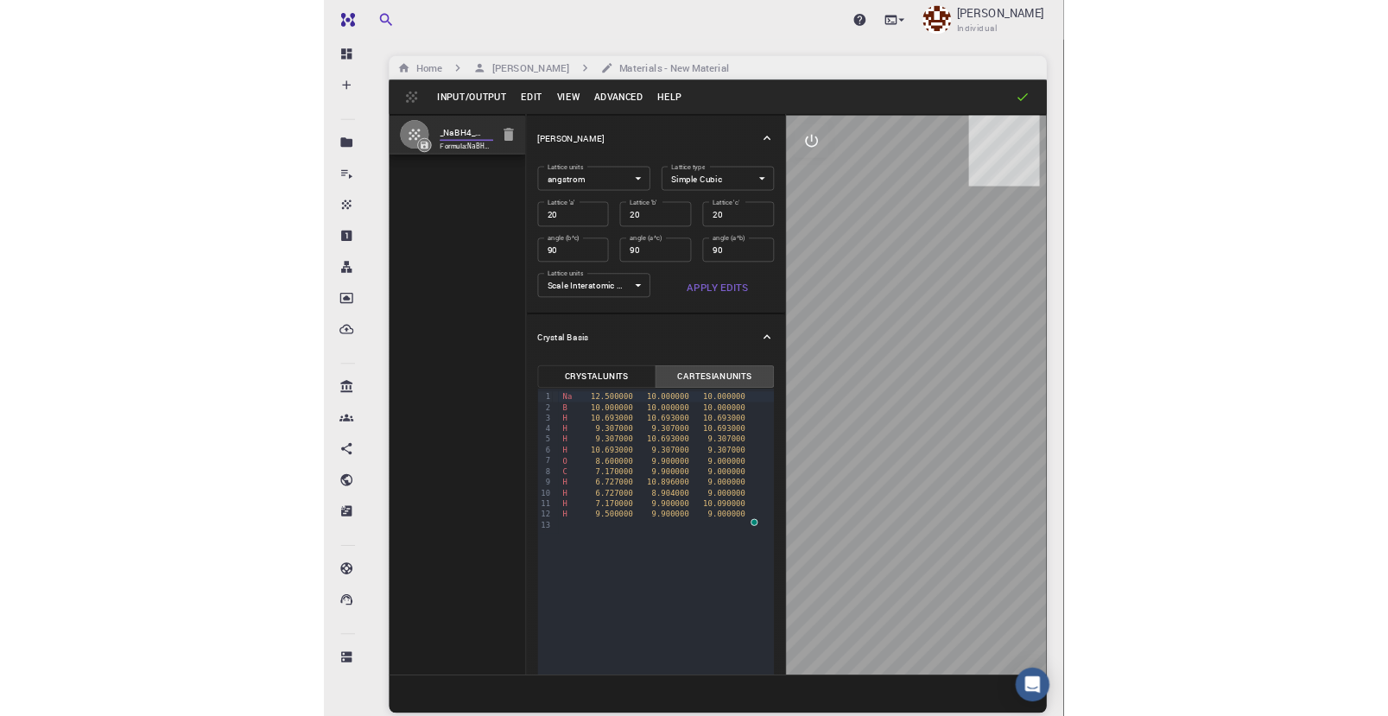
scroll to position [0, 16]
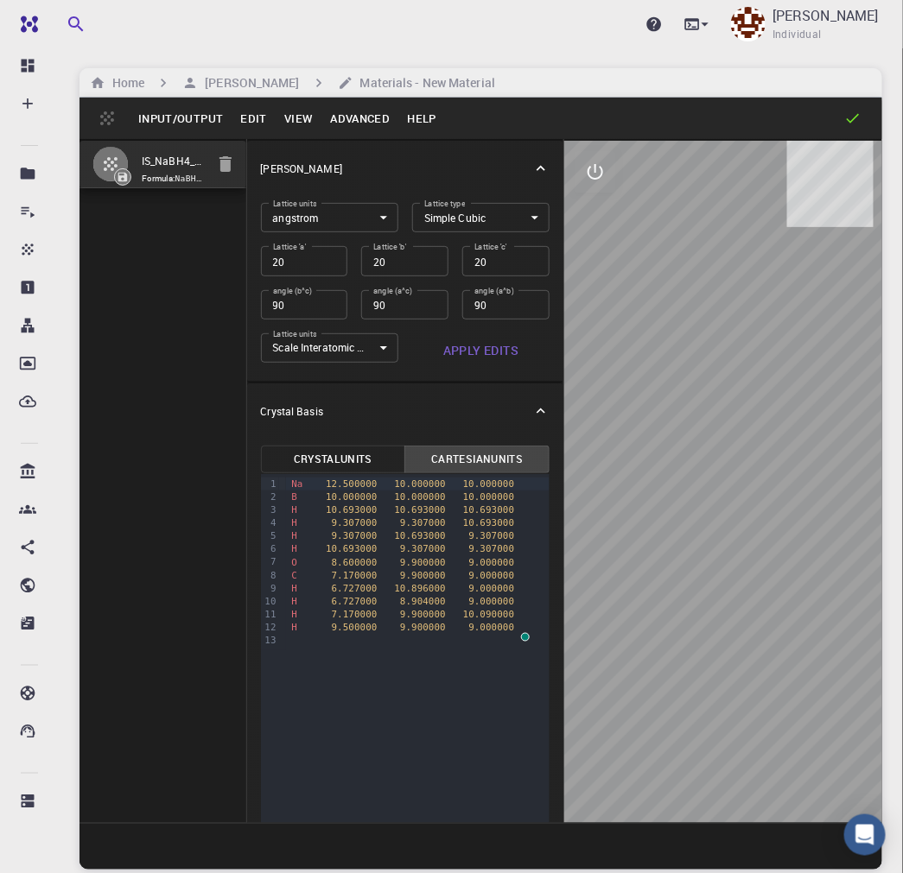
click at [183, 117] on button "Input/Output" at bounding box center [181, 119] width 102 height 28
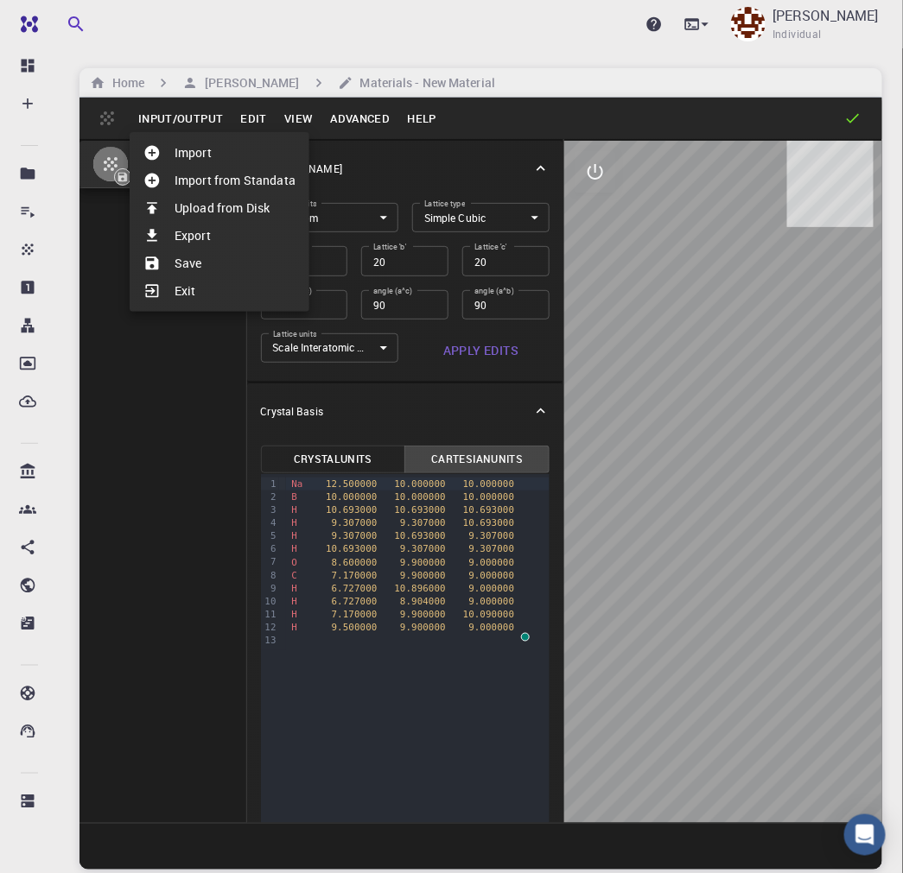
click at [194, 261] on li "Save" at bounding box center [220, 264] width 180 height 28
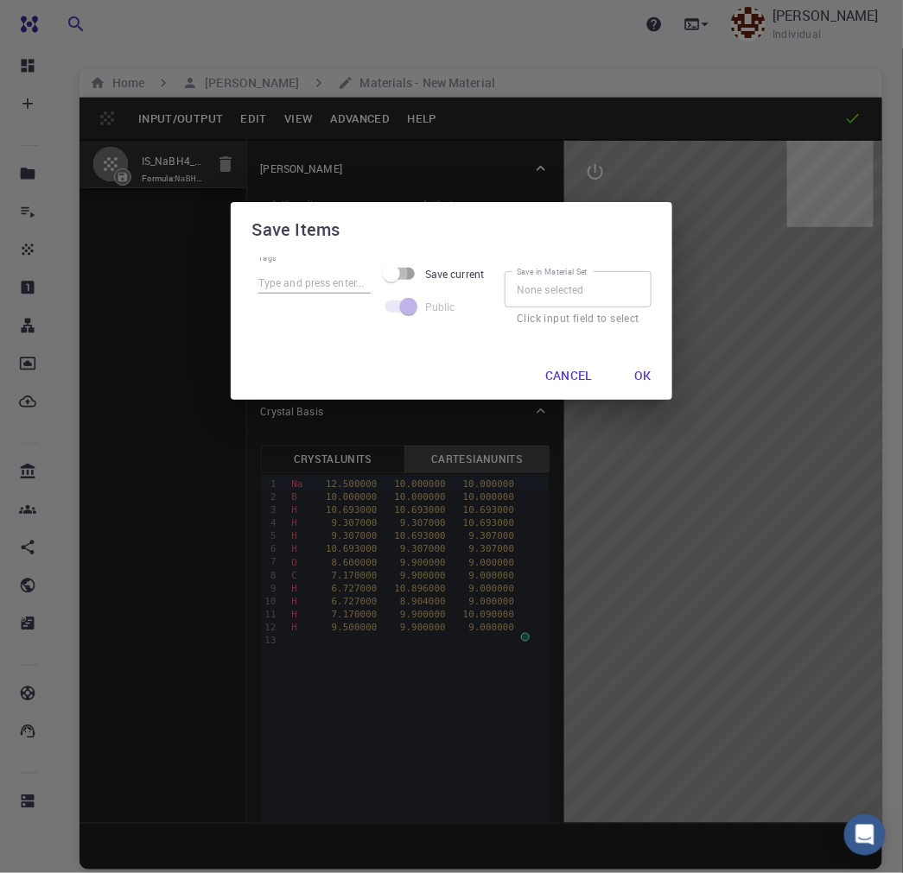
click at [409, 270] on input "Save current" at bounding box center [391, 273] width 98 height 33
checkbox input "true"
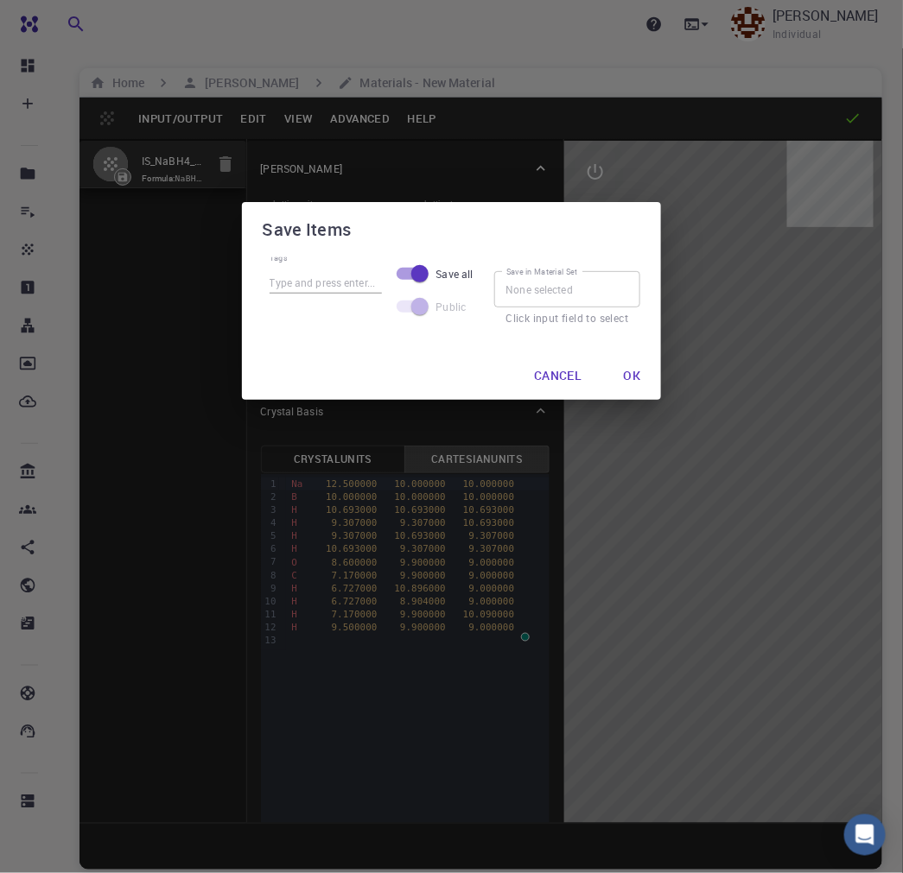
click at [301, 285] on input "Tags" at bounding box center [326, 282] width 112 height 22
type input "IS_NaBH4_MeOH"
click at [399, 309] on span at bounding box center [410, 307] width 29 height 12
click at [415, 308] on span at bounding box center [410, 307] width 29 height 12
drag, startPoint x: 416, startPoint y: 308, endPoint x: 395, endPoint y: 308, distance: 20.7
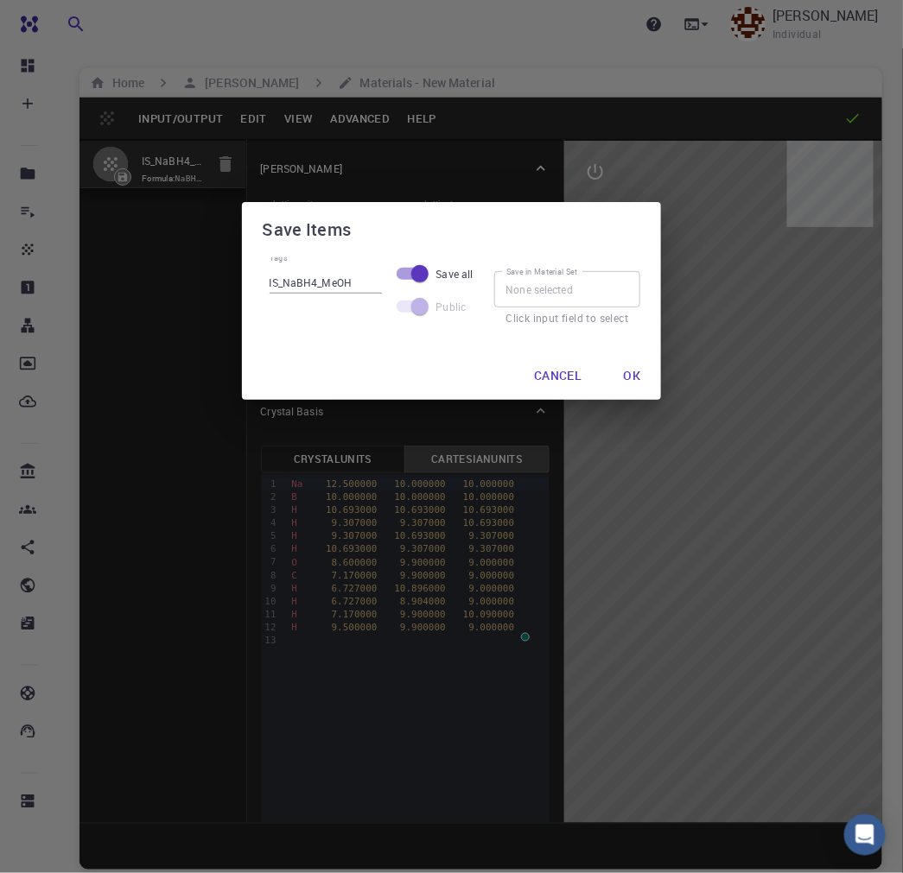
click at [396, 308] on span at bounding box center [410, 307] width 29 height 12
drag, startPoint x: 417, startPoint y: 308, endPoint x: 383, endPoint y: 307, distance: 34.6
click at [386, 307] on span at bounding box center [411, 306] width 50 height 33
drag, startPoint x: 428, startPoint y: 311, endPoint x: 394, endPoint y: 308, distance: 34.7
click at [397, 308] on span at bounding box center [411, 306] width 50 height 33
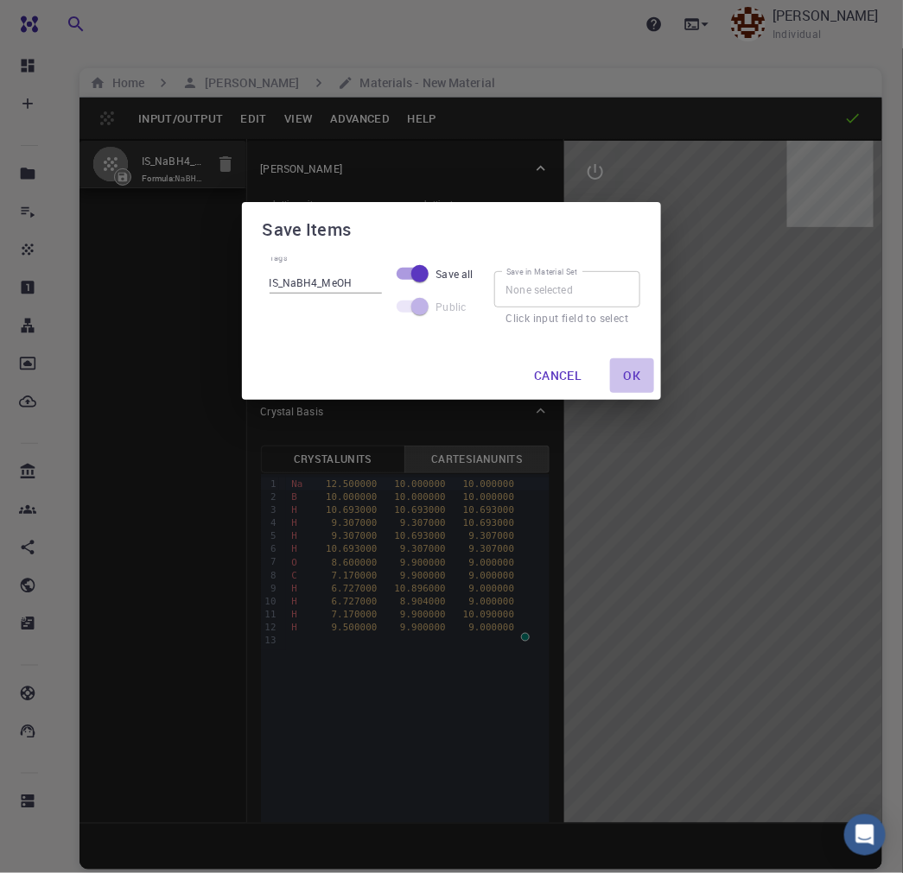
click at [634, 380] on button "Ok" at bounding box center [632, 375] width 45 height 35
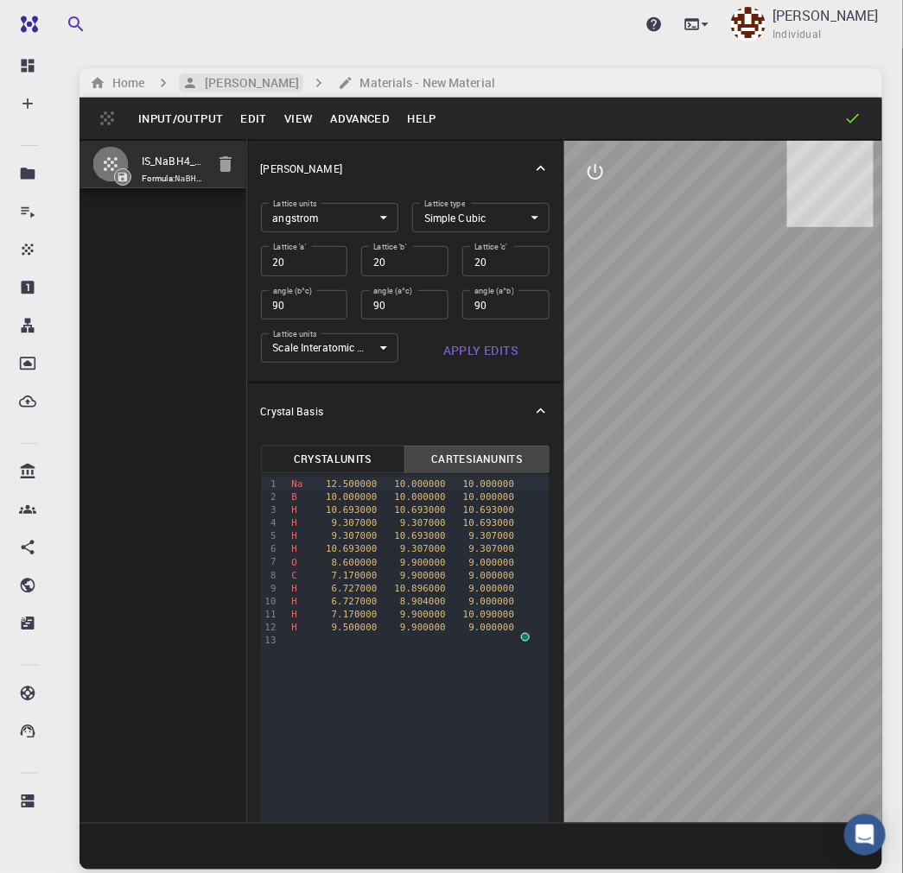
click at [244, 79] on h6 "[PERSON_NAME]" at bounding box center [248, 82] width 101 height 19
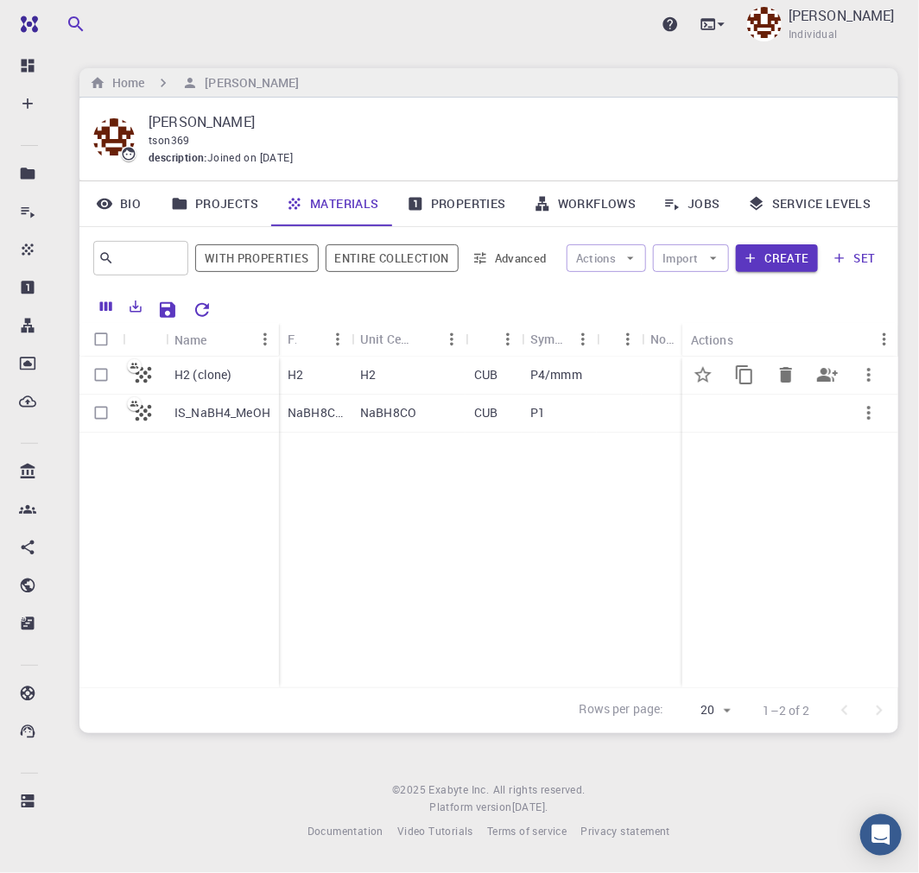
click at [98, 376] on input "Select row" at bounding box center [101, 374] width 33 height 33
checkbox input "true"
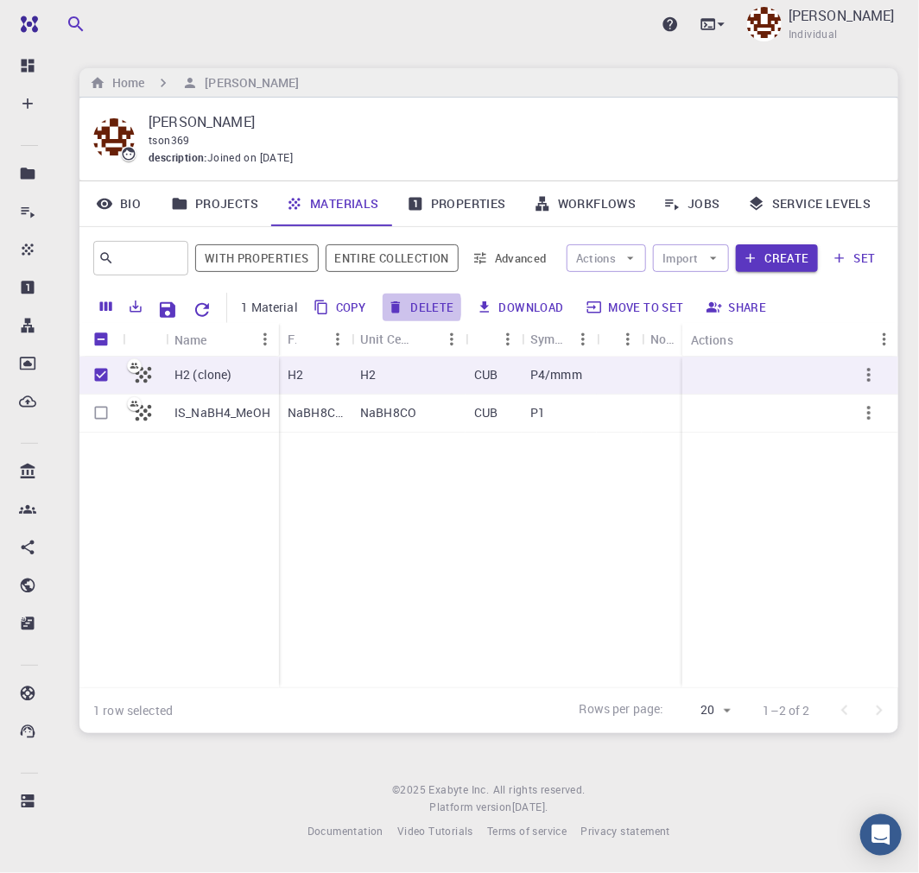
click at [413, 308] on button "Delete" at bounding box center [422, 308] width 78 height 28
checkbox input "false"
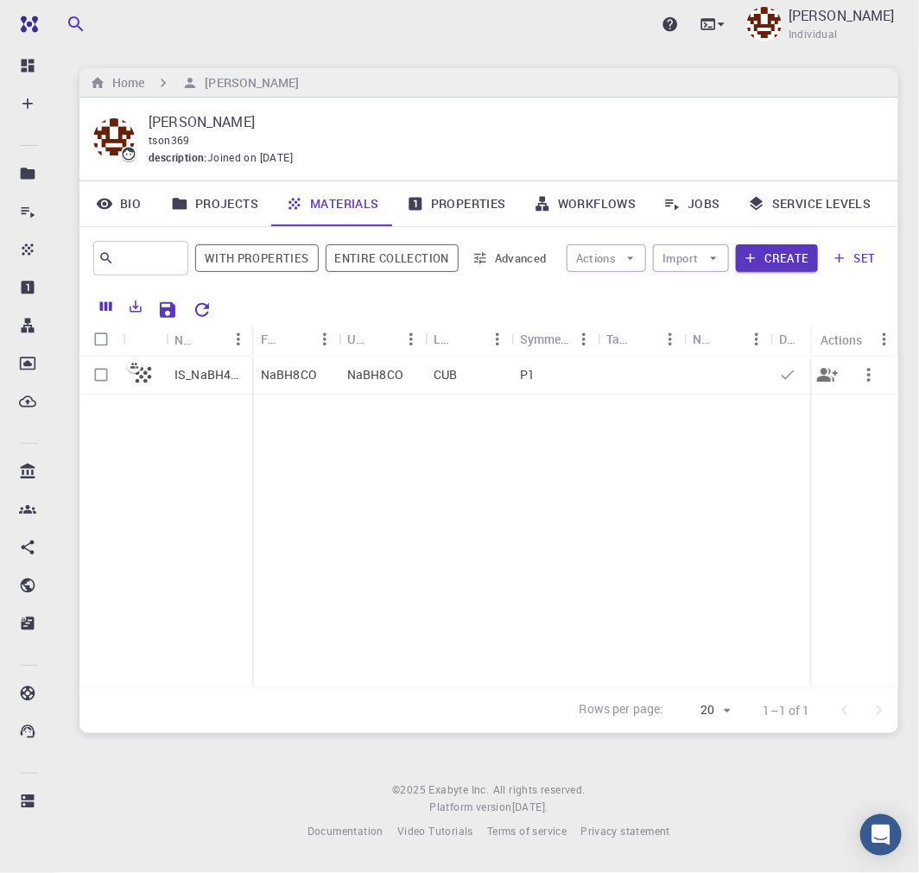
click at [98, 372] on input "Select row" at bounding box center [101, 374] width 33 height 33
checkbox input "true"
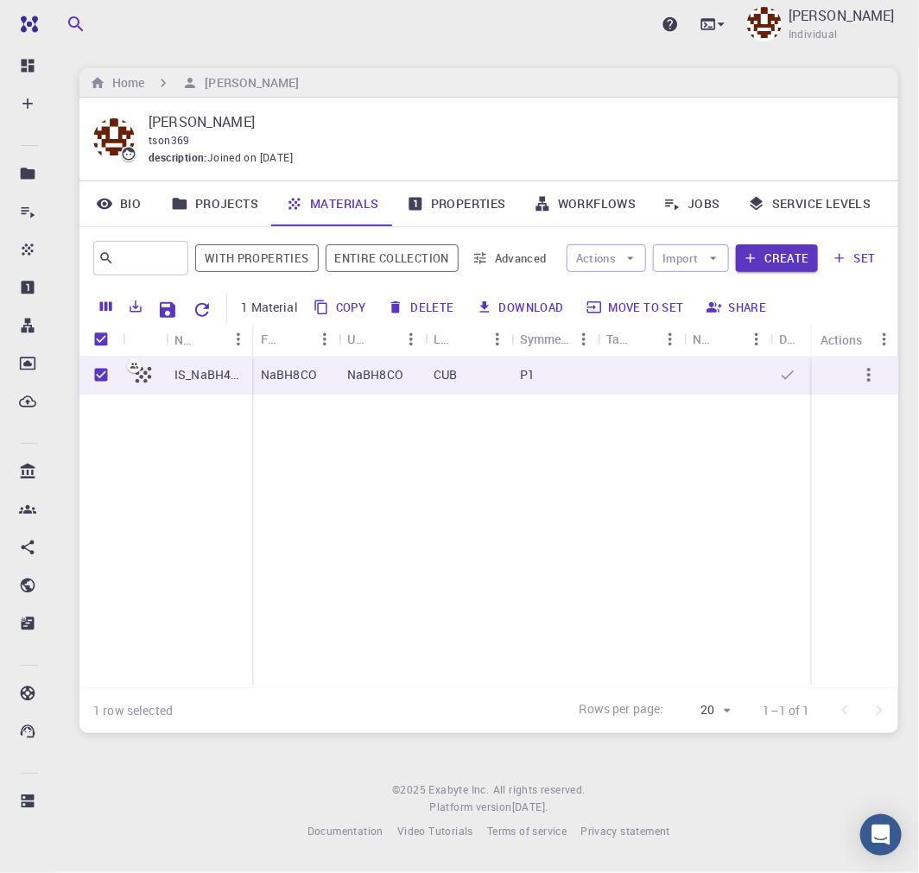
click at [344, 307] on button "Copy" at bounding box center [340, 308] width 65 height 28
checkbox input "false"
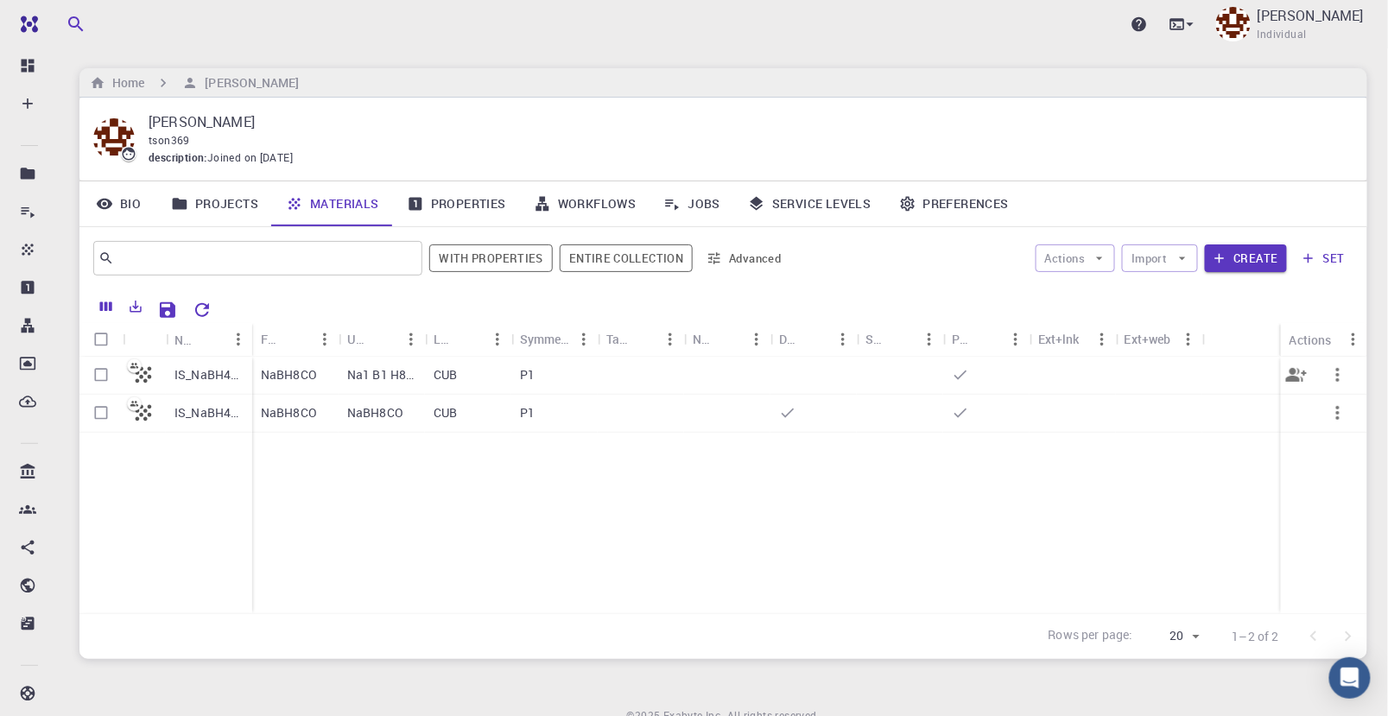
click at [329, 378] on div "NaBH8CO" at bounding box center [295, 376] width 86 height 38
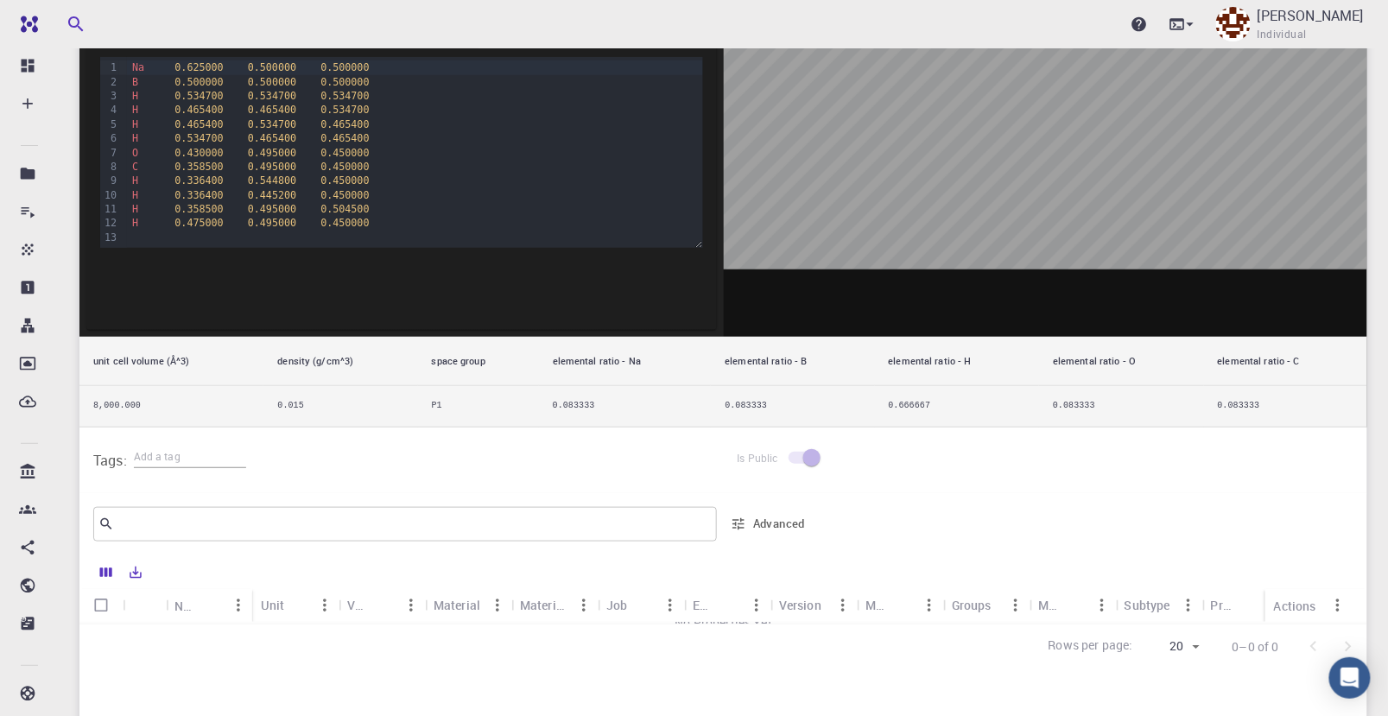
scroll to position [269, 0]
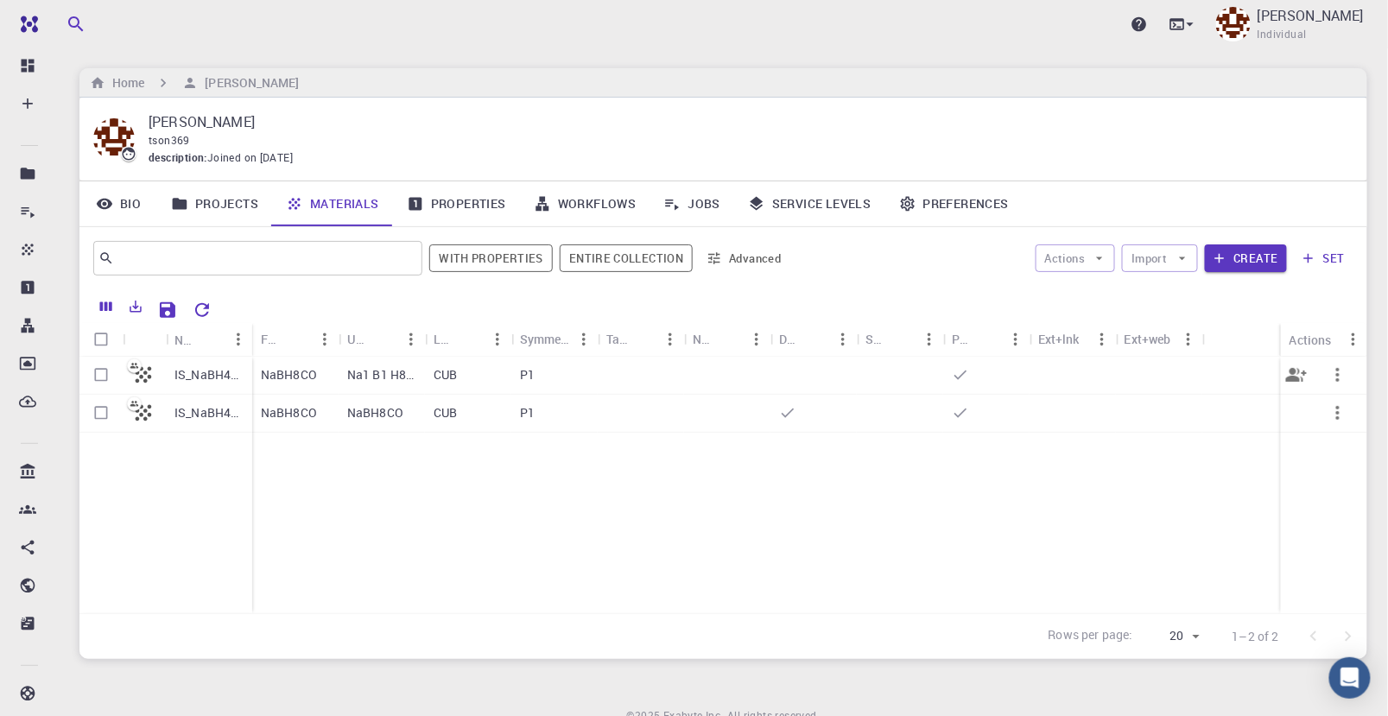
click at [104, 375] on input "Select row" at bounding box center [101, 374] width 33 height 33
checkbox input "true"
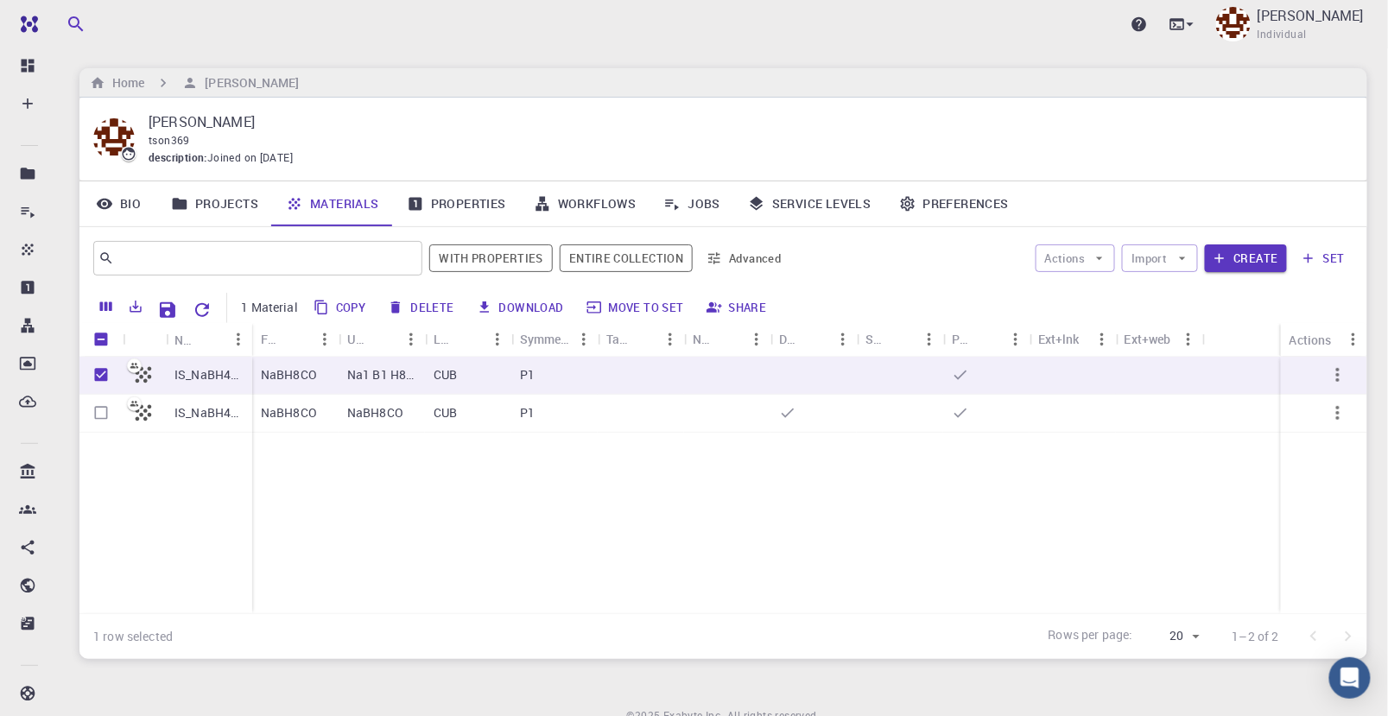
click at [434, 305] on button "Delete" at bounding box center [422, 308] width 78 height 28
checkbox input "false"
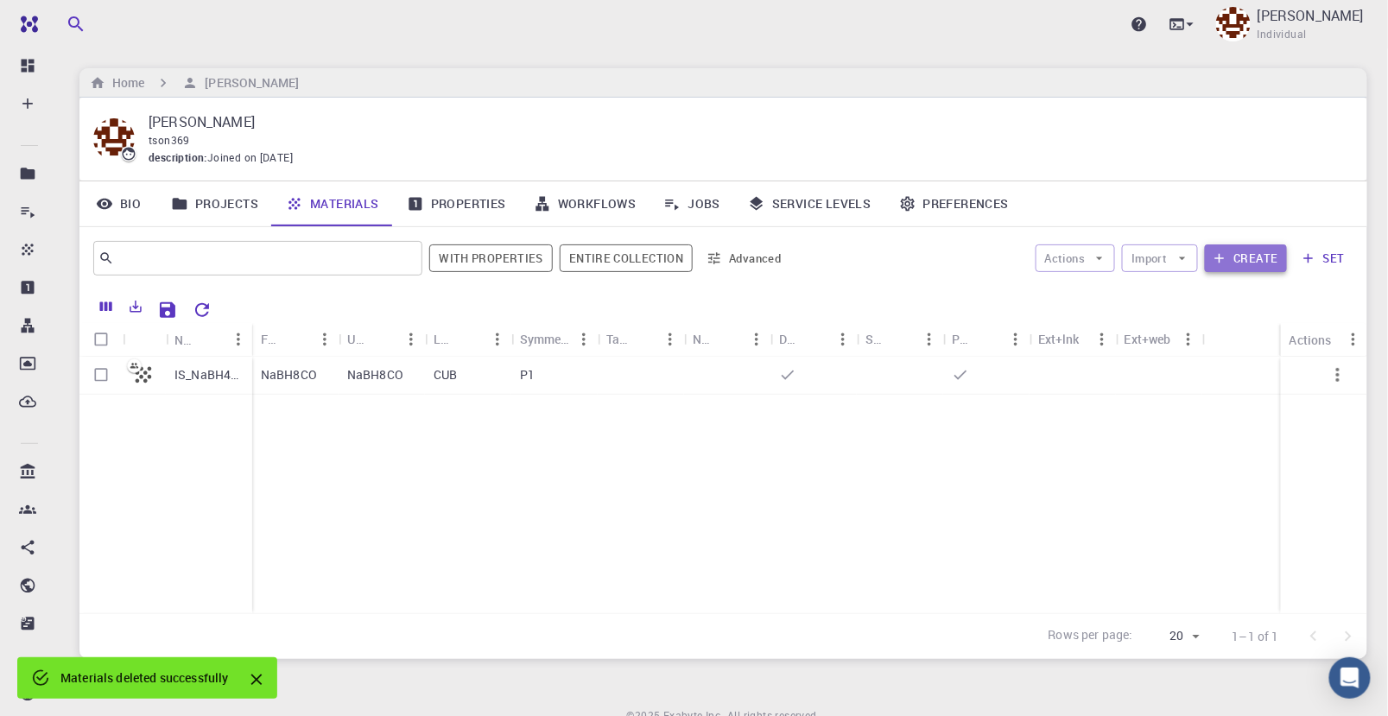
click at [918, 256] on button "Create" at bounding box center [1246, 258] width 82 height 28
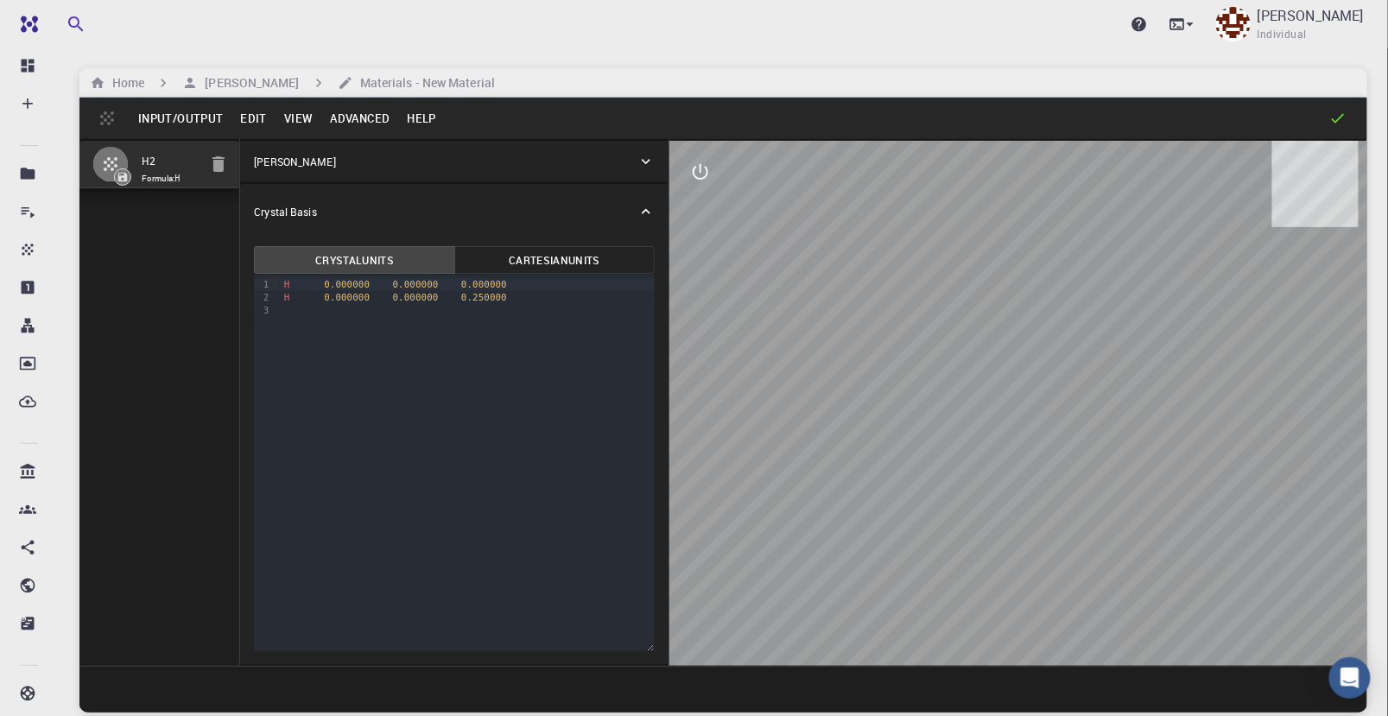
click at [651, 159] on icon at bounding box center [646, 161] width 17 height 17
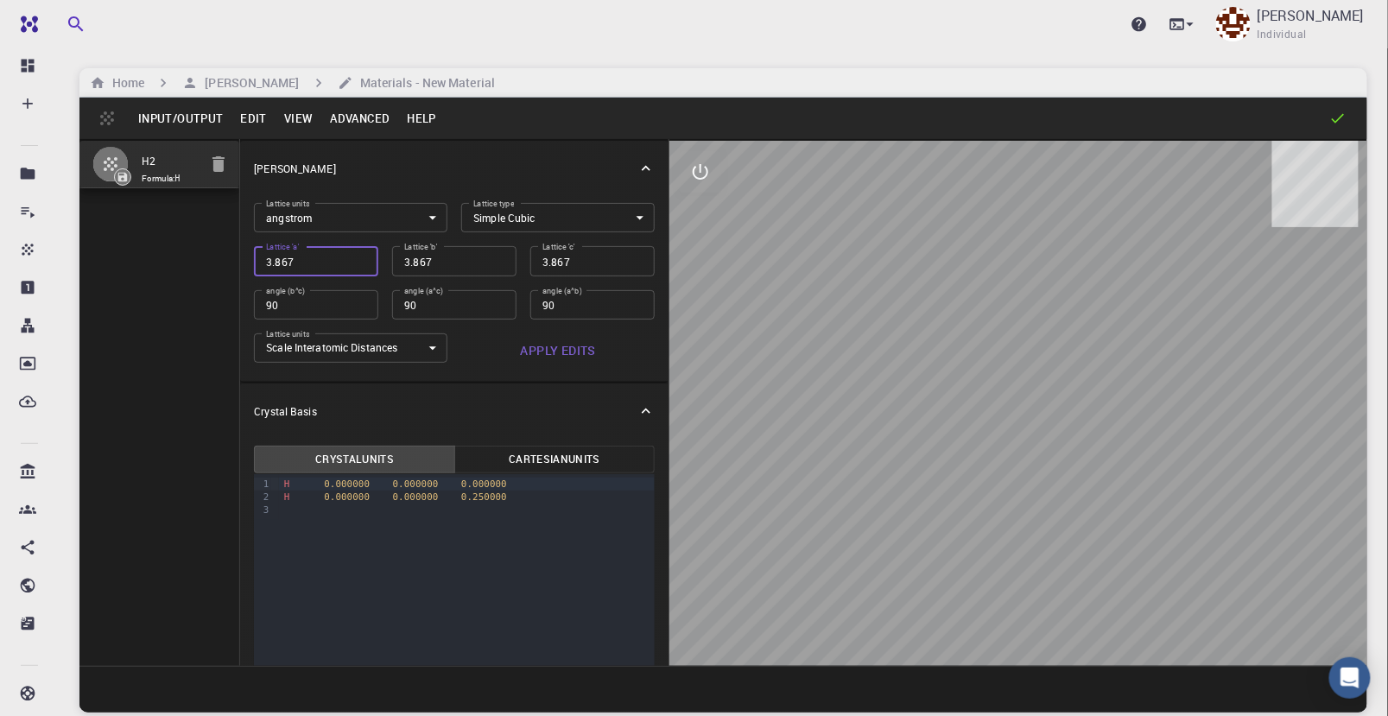
click at [314, 264] on input "3.867" at bounding box center [316, 260] width 124 height 29
type input "2"
type input "20"
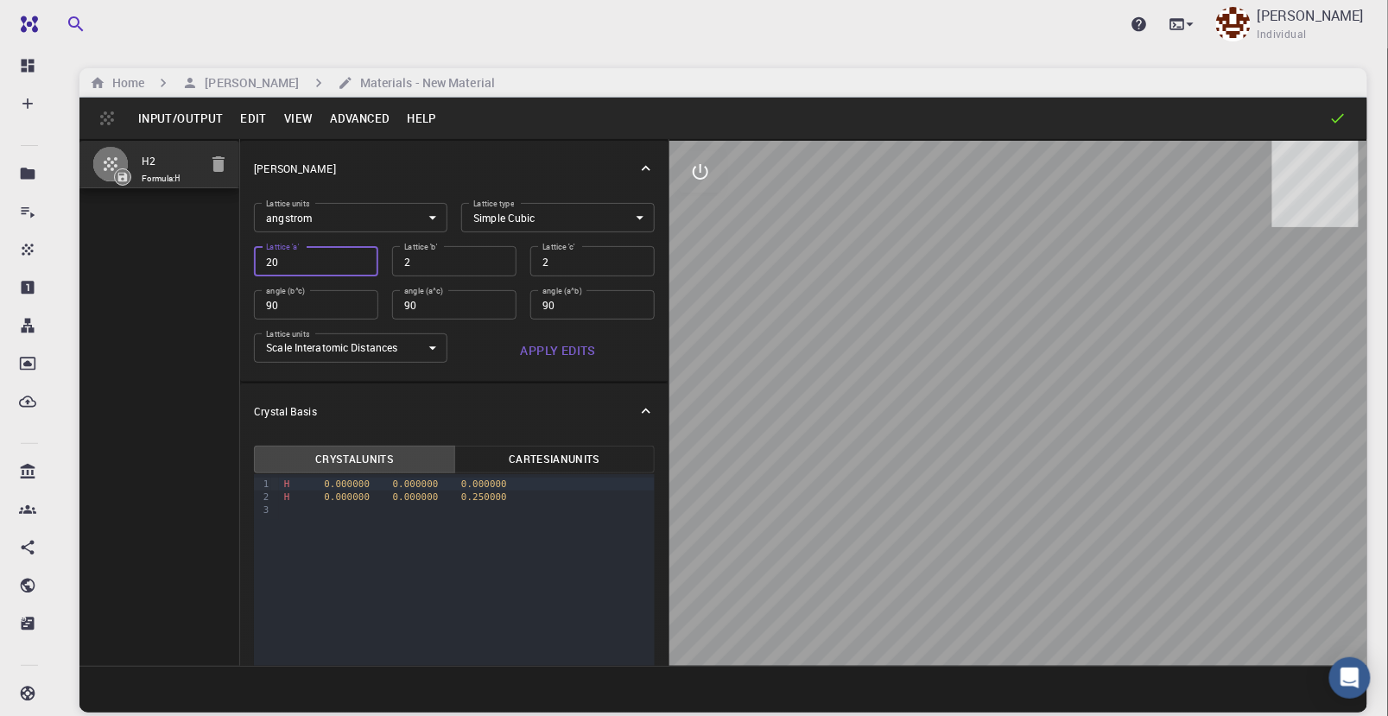
type input "20"
click at [563, 347] on button "Apply Edits" at bounding box center [557, 350] width 193 height 35
click at [552, 454] on button "Cartesian Units" at bounding box center [554, 460] width 201 height 28
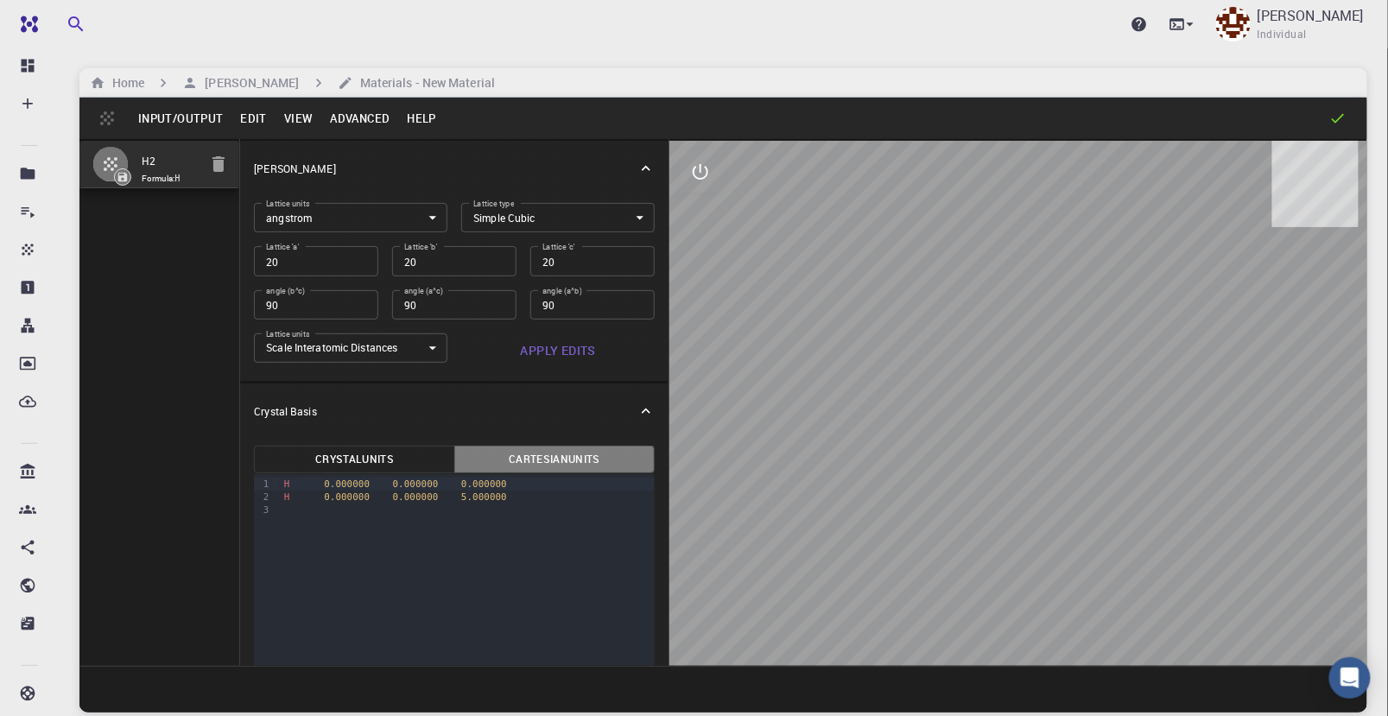
click at [552, 454] on button "Cartesian Units" at bounding box center [554, 460] width 201 height 28
drag, startPoint x: 283, startPoint y: 483, endPoint x: 493, endPoint y: 492, distance: 210.1
click at [493, 492] on div "H 0.000000 0.000000 0.000000 H 0.000000 0.000000 5.000000" at bounding box center [467, 497] width 376 height 46
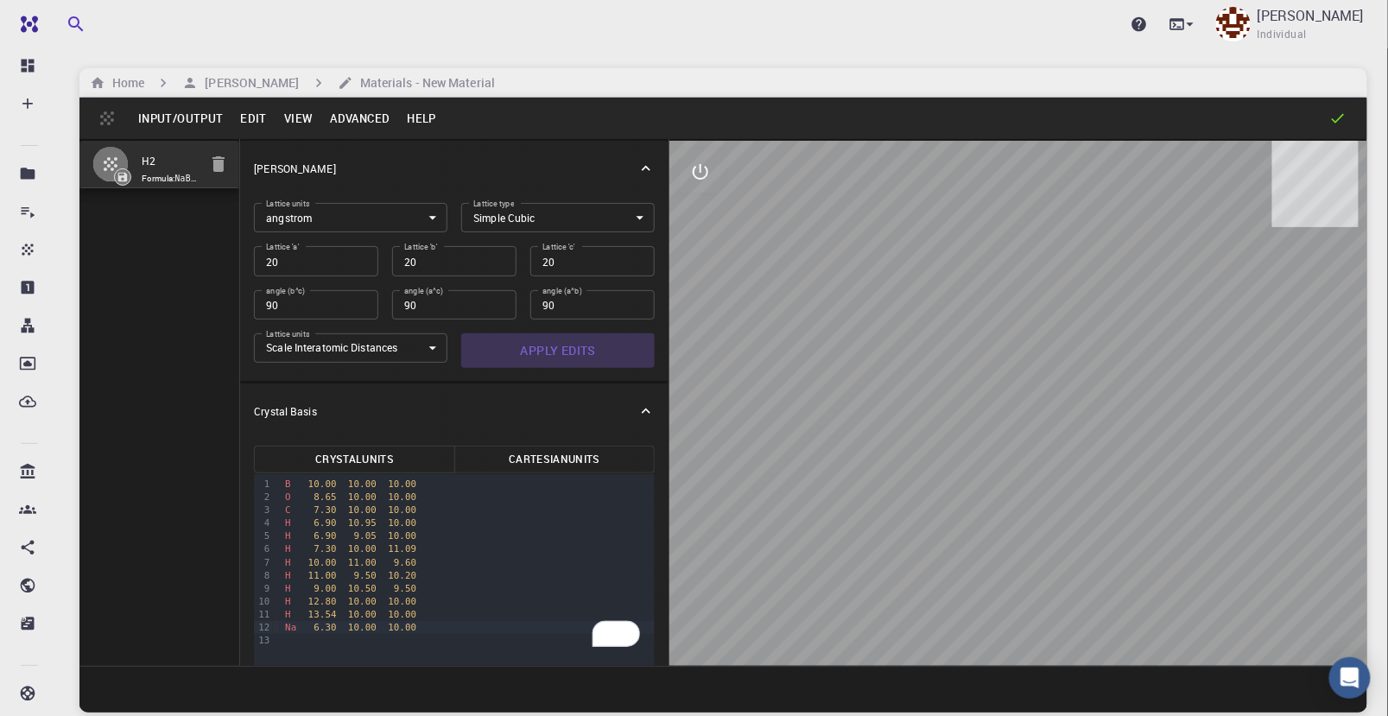
click at [574, 346] on button "Apply Edits" at bounding box center [557, 350] width 193 height 35
click at [578, 348] on button "Apply Edits" at bounding box center [557, 350] width 193 height 35
click at [537, 466] on button "Cartesian Units" at bounding box center [554, 460] width 201 height 28
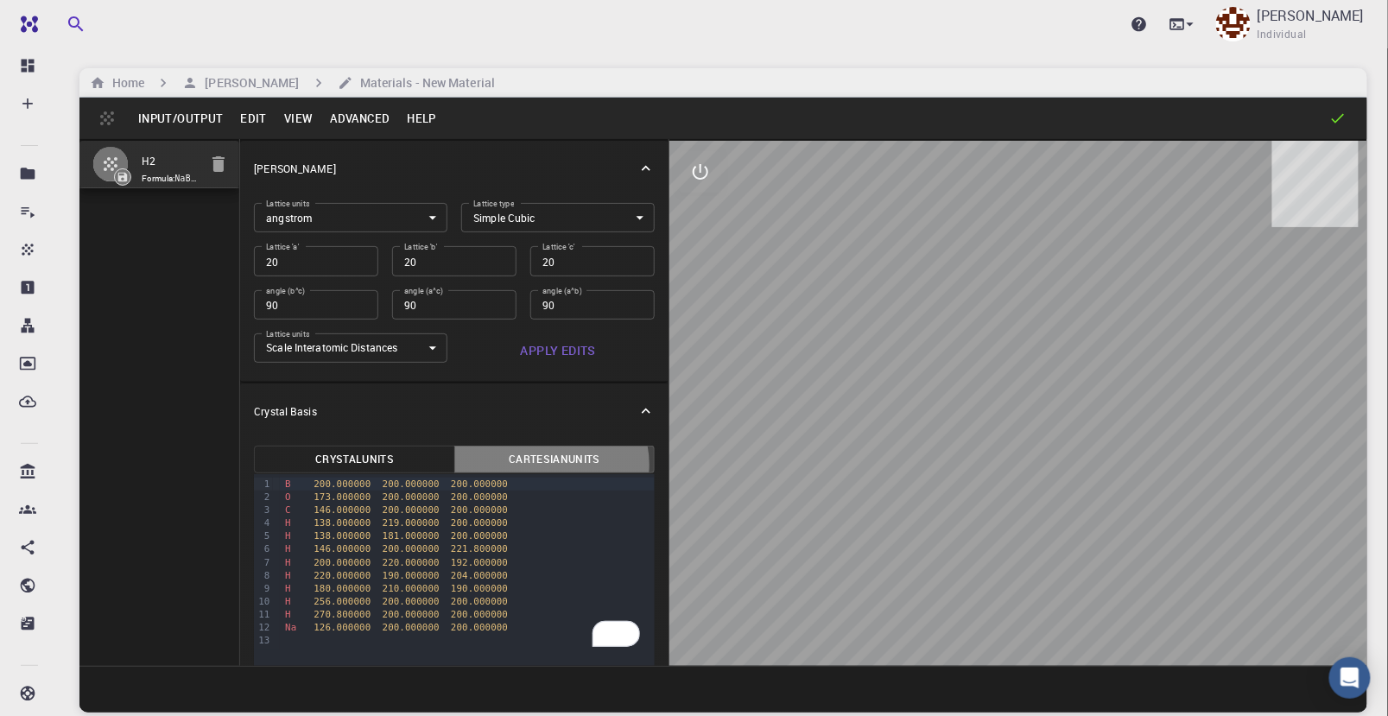
click at [541, 464] on button "Cartesian Units" at bounding box center [554, 460] width 201 height 28
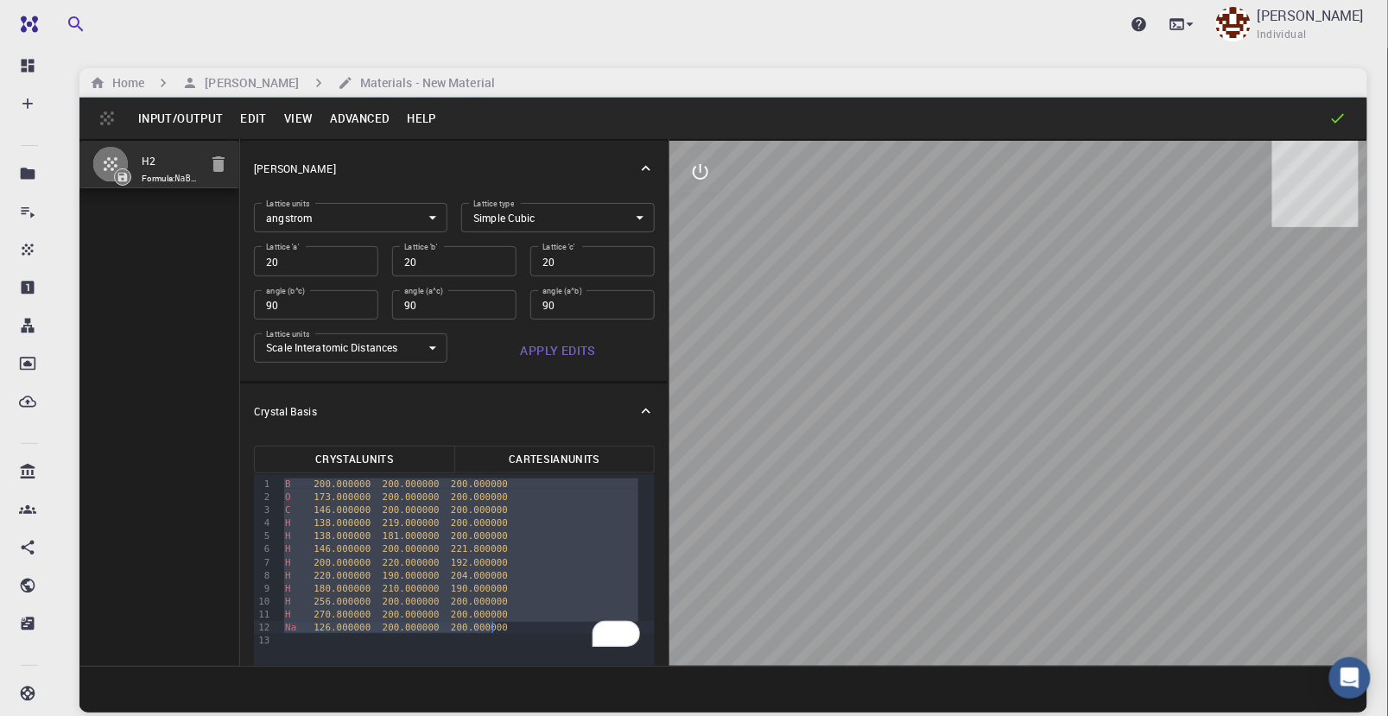
drag, startPoint x: 283, startPoint y: 489, endPoint x: 500, endPoint y: 625, distance: 255.7
click at [500, 625] on div "B 200.000000 200.000000 200.000000 O 173.000000 200.000000 200.000000 C 146.000…" at bounding box center [467, 562] width 375 height 176
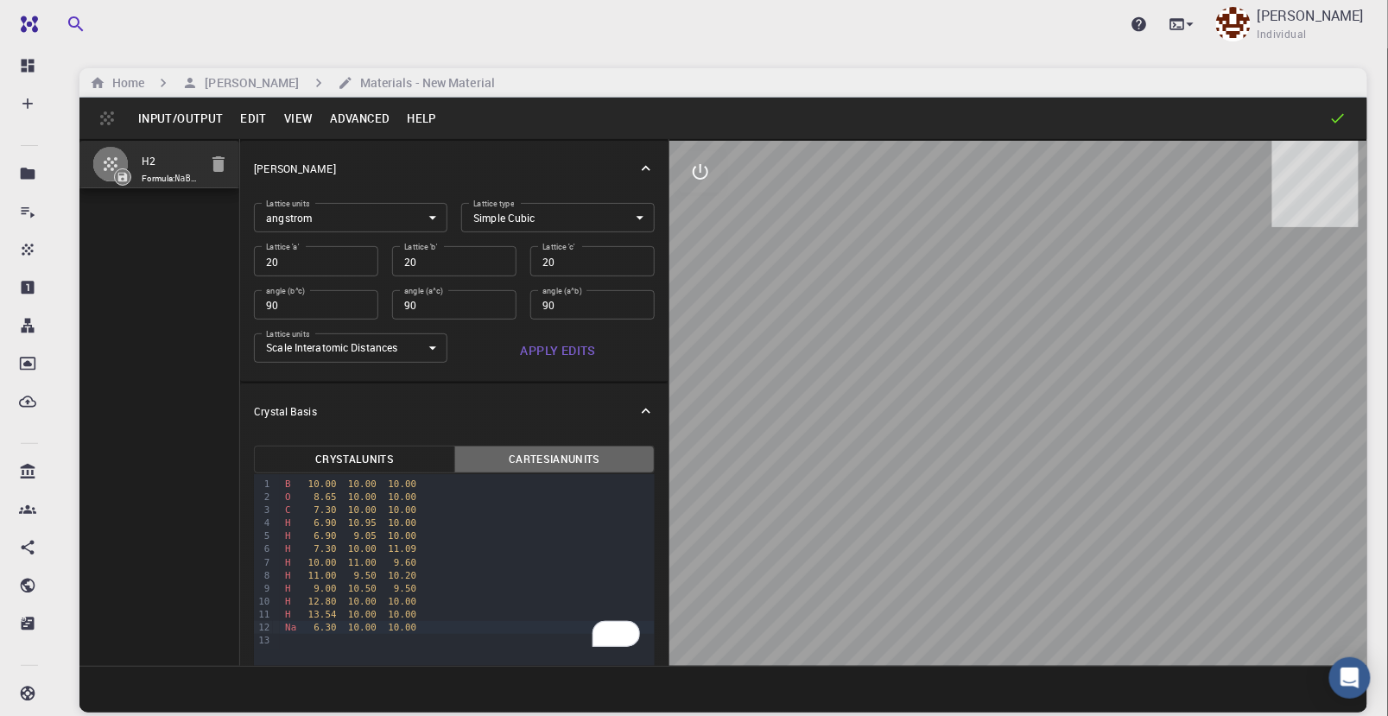
click at [558, 460] on button "Cartesian Units" at bounding box center [554, 460] width 201 height 28
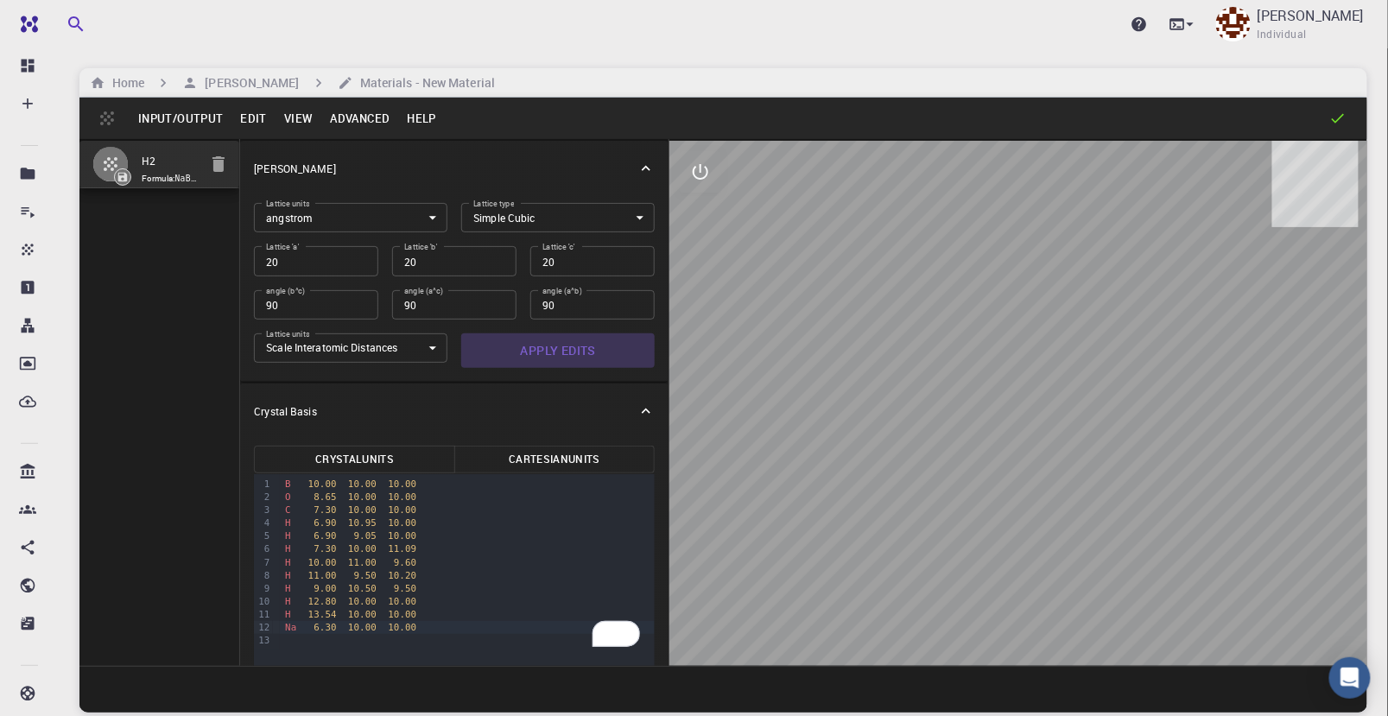
click at [552, 352] on button "Apply Edits" at bounding box center [557, 350] width 193 height 35
click at [543, 464] on button "Cartesian Units" at bounding box center [554, 460] width 201 height 28
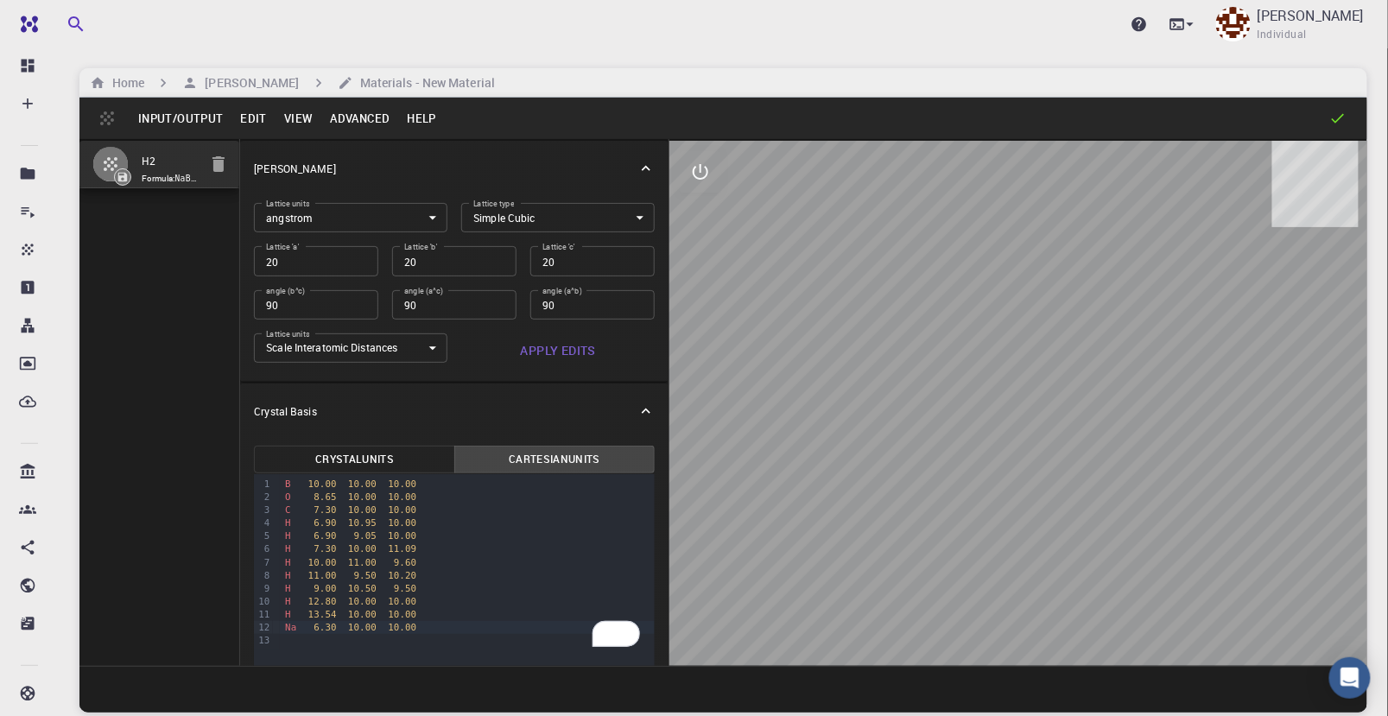
click at [544, 464] on button "Cartesian Units" at bounding box center [554, 460] width 201 height 28
click at [574, 349] on button "Apply Edits" at bounding box center [557, 350] width 193 height 35
click at [537, 460] on button "Cartesian Units" at bounding box center [554, 460] width 201 height 28
click at [570, 350] on button "Apply Edits" at bounding box center [557, 350] width 193 height 35
click at [173, 168] on input "H2" at bounding box center [174, 162] width 65 height 20
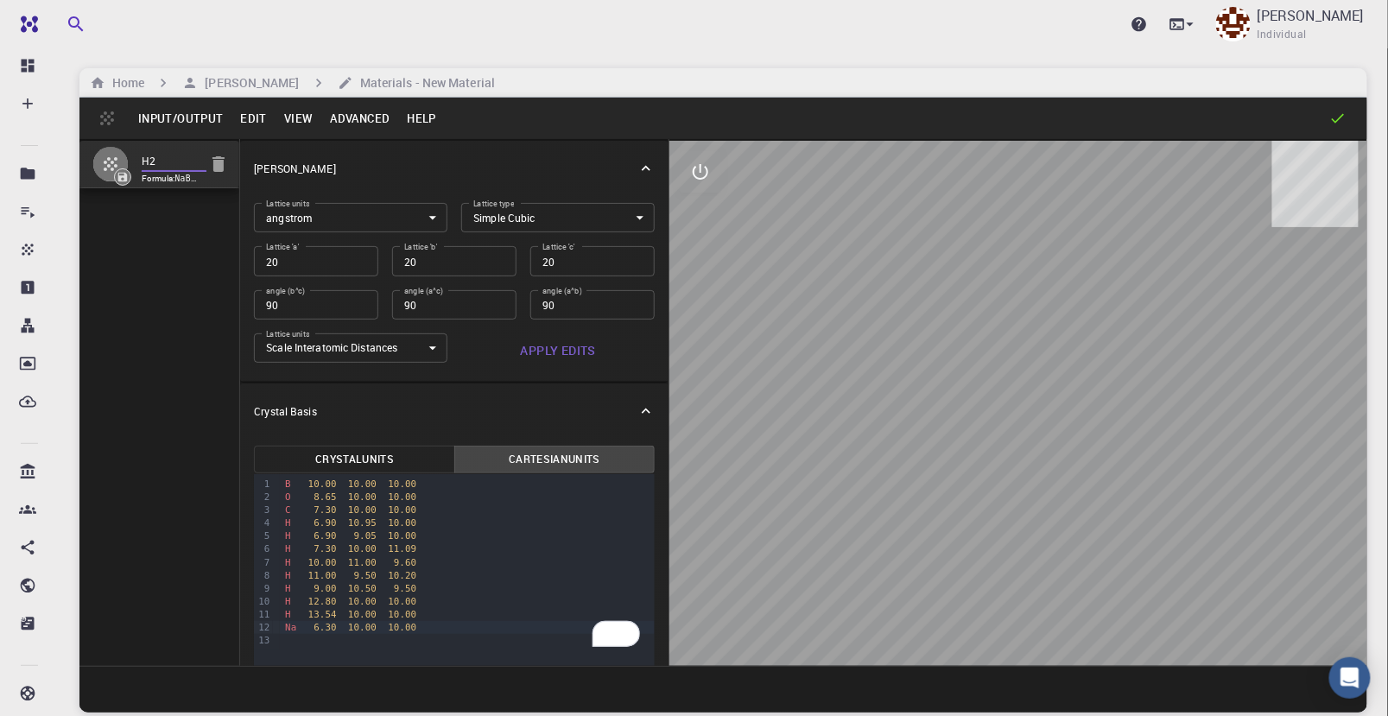
click at [138, 163] on li "H2 Formula: NaBH8CO" at bounding box center [159, 165] width 160 height 48
type input "FS_NaBH3_OMe+H2"
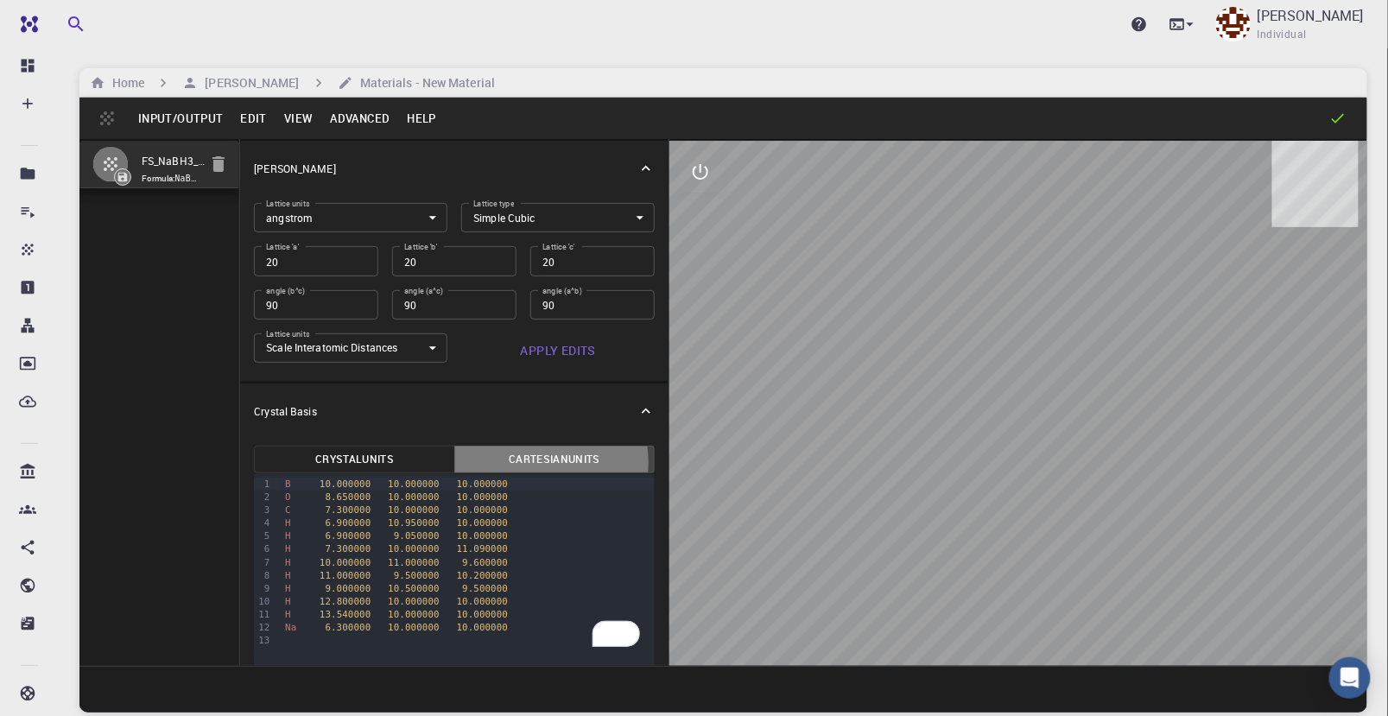
click at [529, 461] on button "Cartesian Units" at bounding box center [554, 460] width 201 height 28
click at [530, 461] on button "Cartesian Units" at bounding box center [554, 460] width 201 height 28
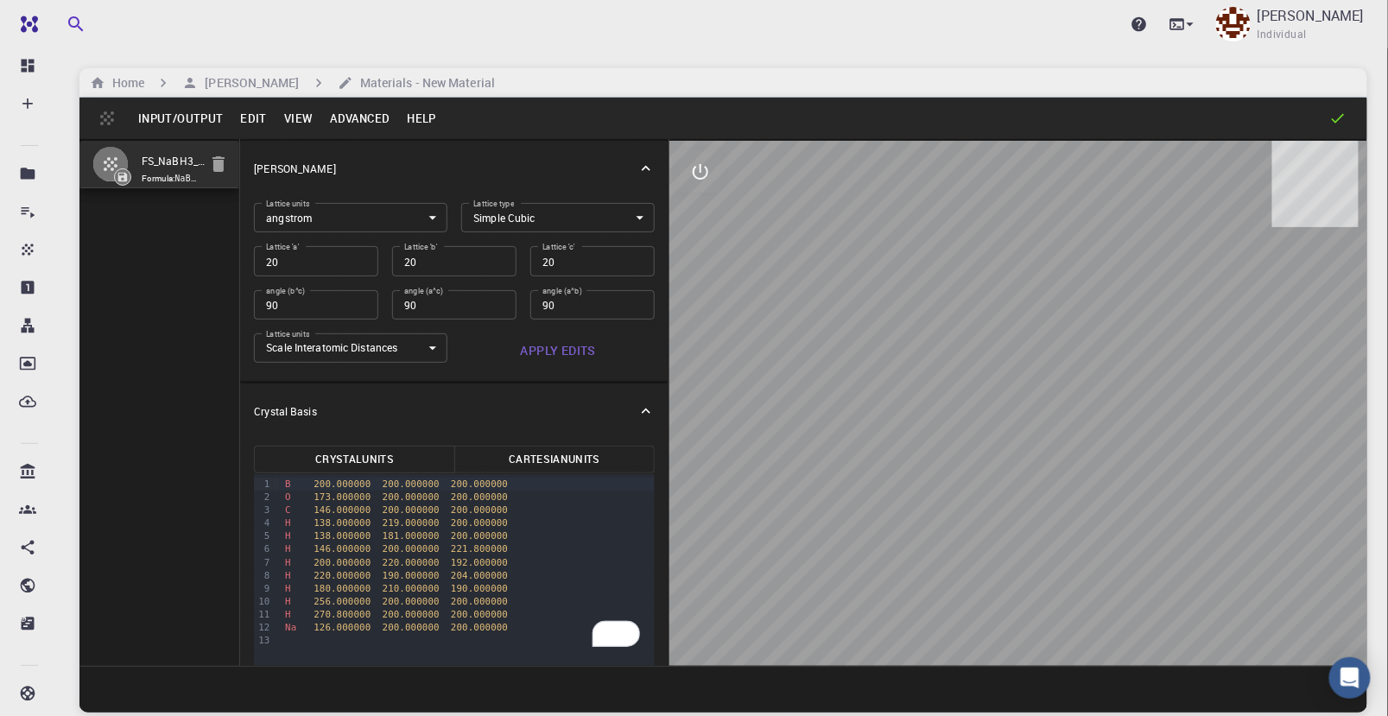
click at [530, 461] on button "Cartesian Units" at bounding box center [554, 460] width 201 height 28
click at [553, 347] on button "Apply Edits" at bounding box center [557, 350] width 193 height 35
click at [552, 346] on button "Apply Edits" at bounding box center [557, 350] width 193 height 35
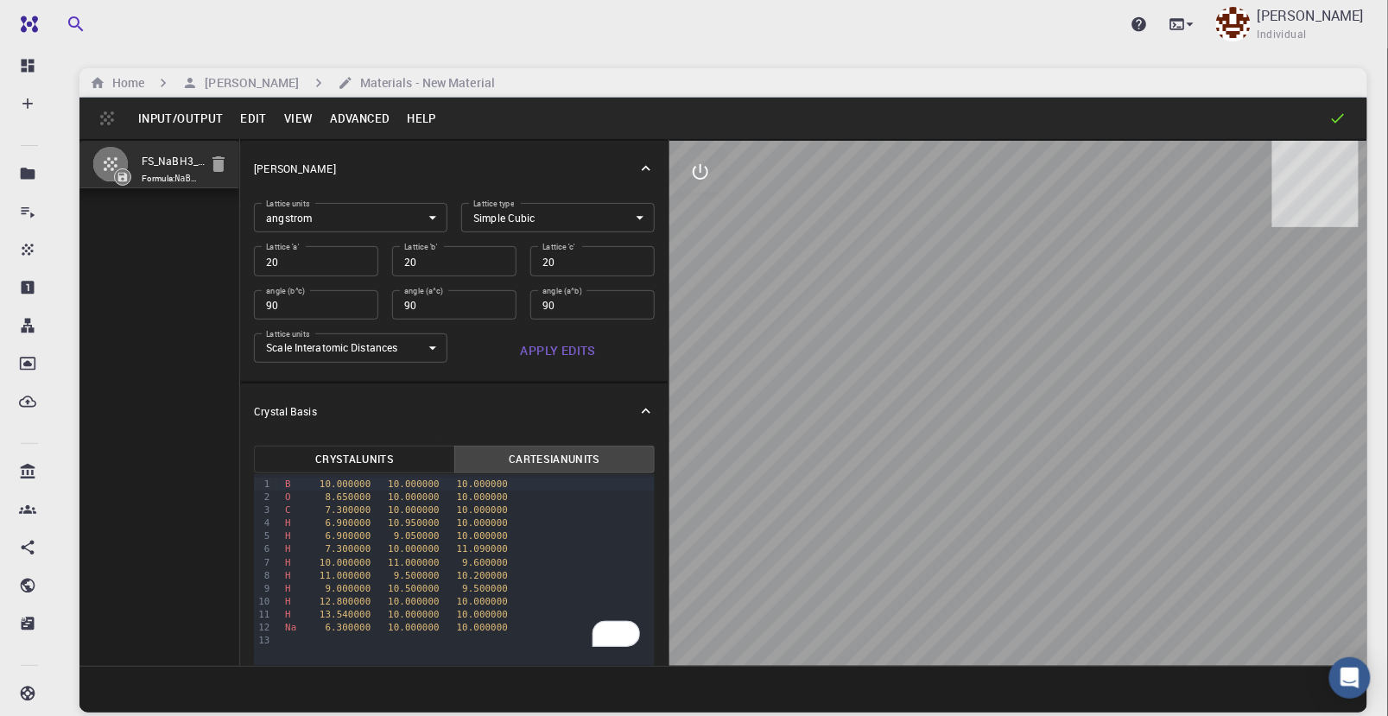
click at [552, 346] on button "Apply Edits" at bounding box center [557, 350] width 193 height 35
click at [551, 466] on button "Cartesian Units" at bounding box center [554, 460] width 201 height 28
click at [553, 466] on button "Cartesian Units" at bounding box center [554, 460] width 201 height 28
click at [553, 465] on button "Cartesian Units" at bounding box center [554, 460] width 201 height 28
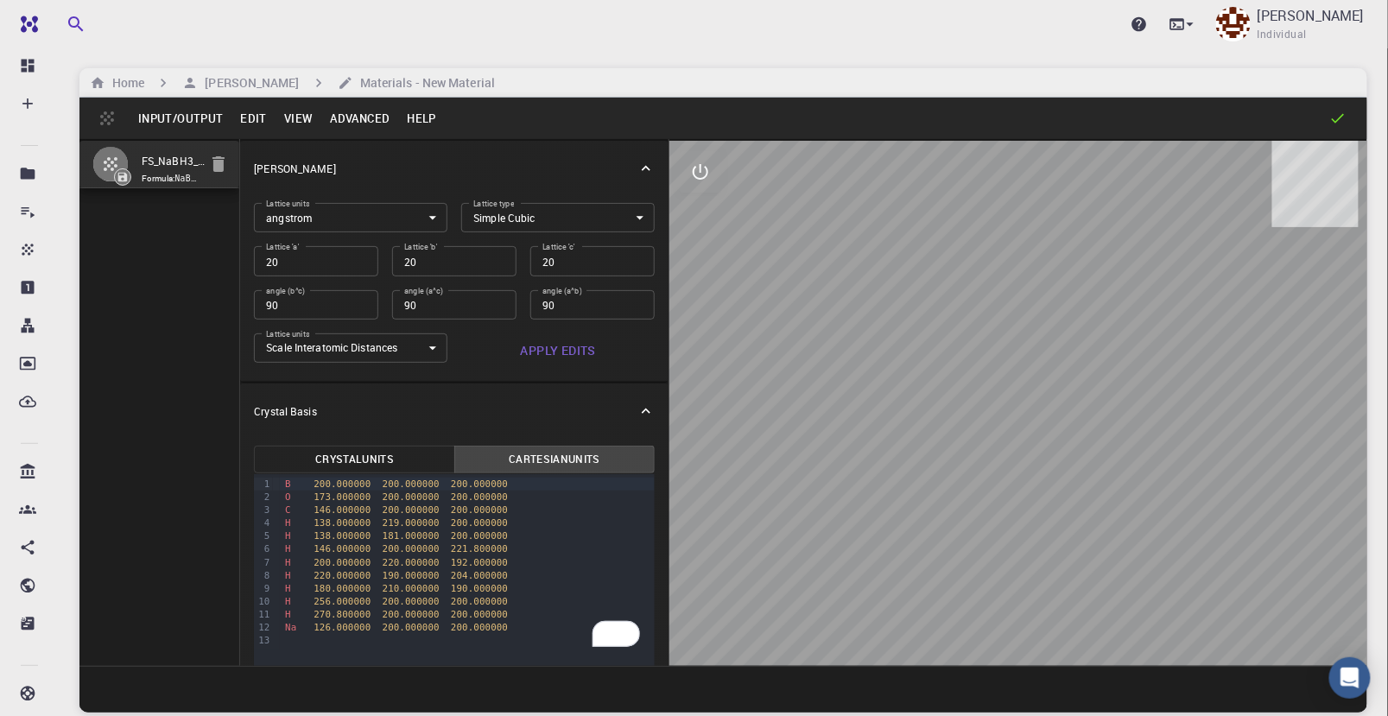
click at [553, 465] on button "Cartesian Units" at bounding box center [554, 460] width 201 height 28
click at [403, 458] on button "Crystal Units" at bounding box center [354, 460] width 201 height 28
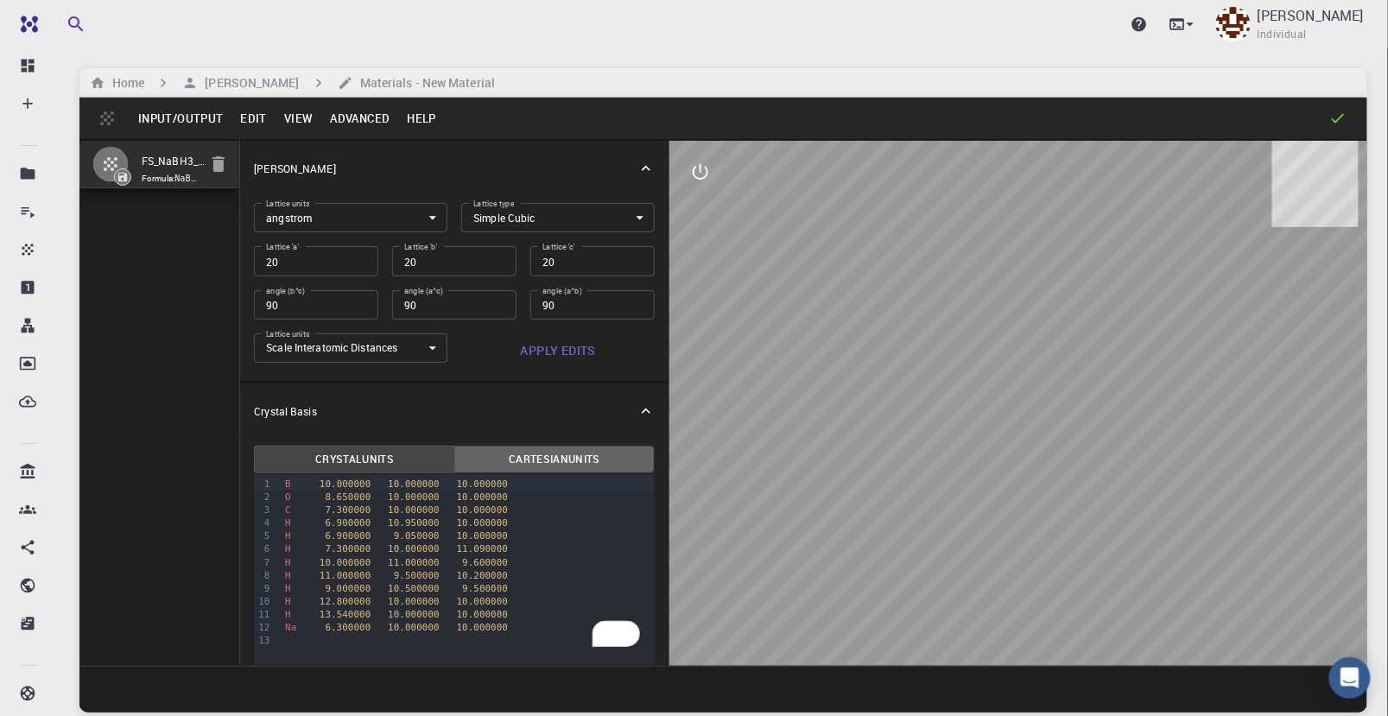
click at [552, 453] on button "Cartesian Units" at bounding box center [554, 460] width 201 height 28
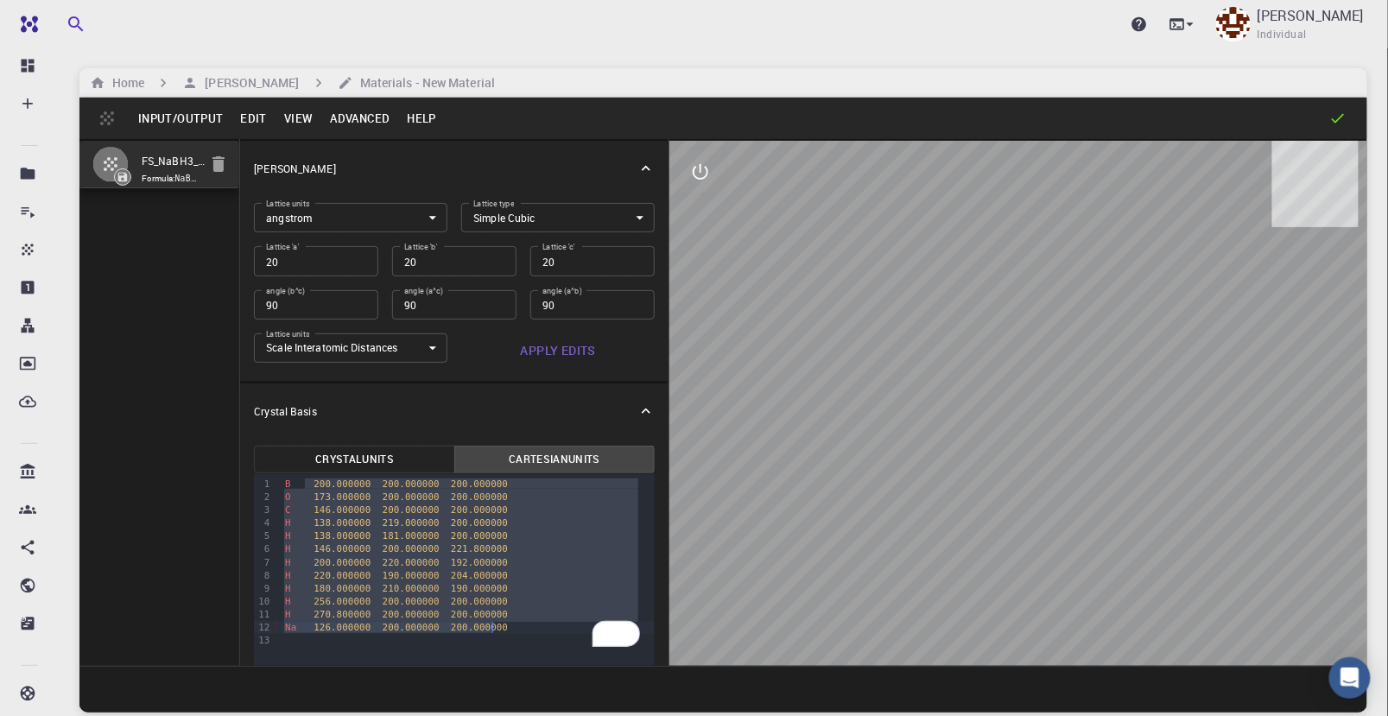
drag, startPoint x: 305, startPoint y: 484, endPoint x: 542, endPoint y: 632, distance: 279.5
click at [542, 632] on div "B 200.000000 200.000000 200.000000 O 173.000000 200.000000 200.000000 C 146.000…" at bounding box center [467, 562] width 375 height 176
drag, startPoint x: 285, startPoint y: 484, endPoint x: 494, endPoint y: 626, distance: 253.0
click at [494, 626] on div "B 200.000000 200.000000 200.000000 O 173.000000 200.000000 200.000000 C 146.000…" at bounding box center [467, 562] width 375 height 176
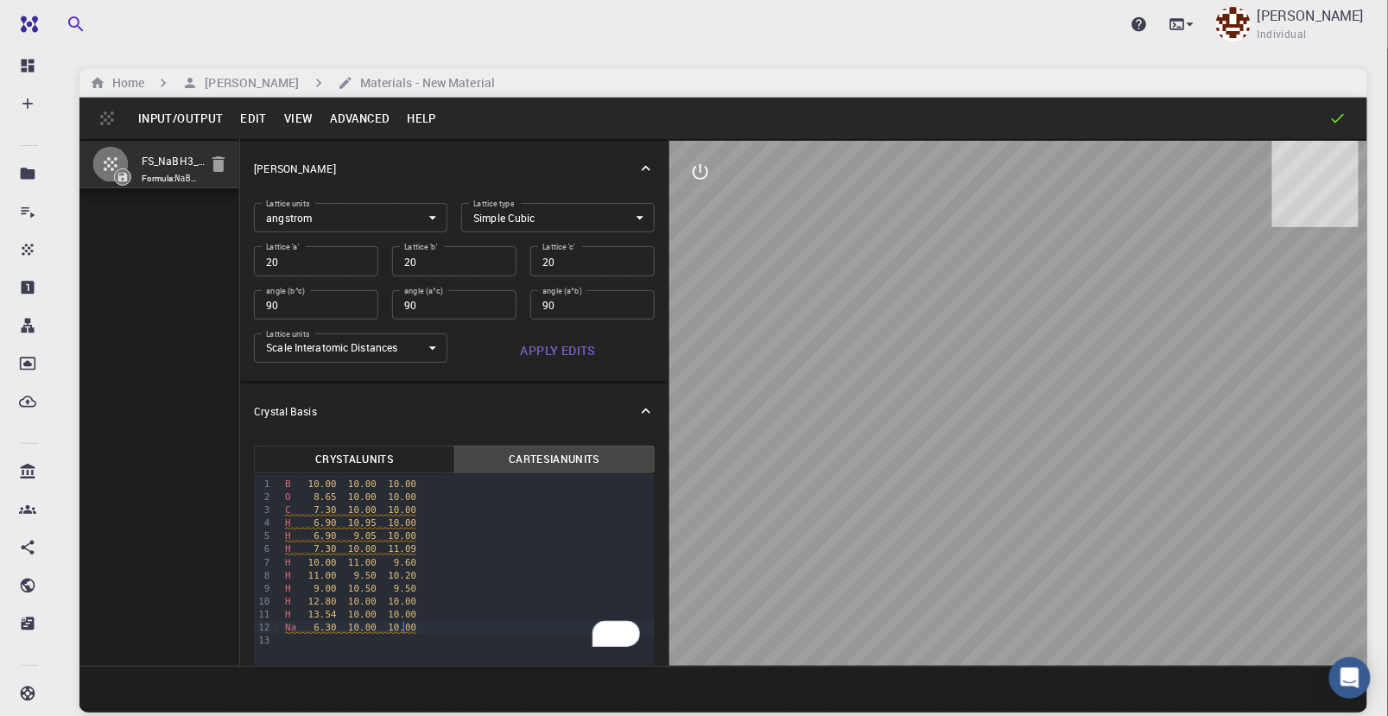
click at [555, 347] on button "Apply Edits" at bounding box center [557, 350] width 193 height 35
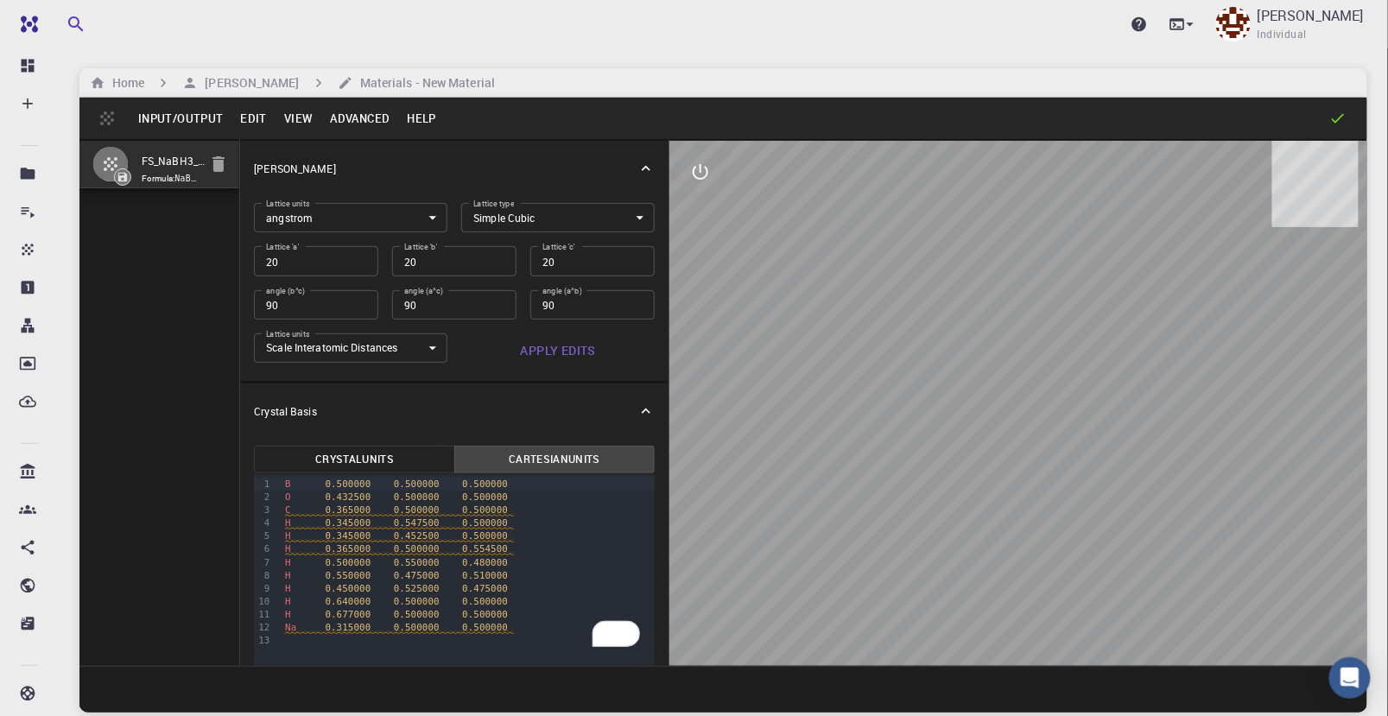
click at [563, 460] on button "Cartesian Units" at bounding box center [554, 460] width 201 height 28
click at [564, 459] on button "Cartesian Units" at bounding box center [554, 460] width 201 height 28
type button "cartesian"
click at [333, 509] on span "7.300000" at bounding box center [349, 509] width 46 height 11
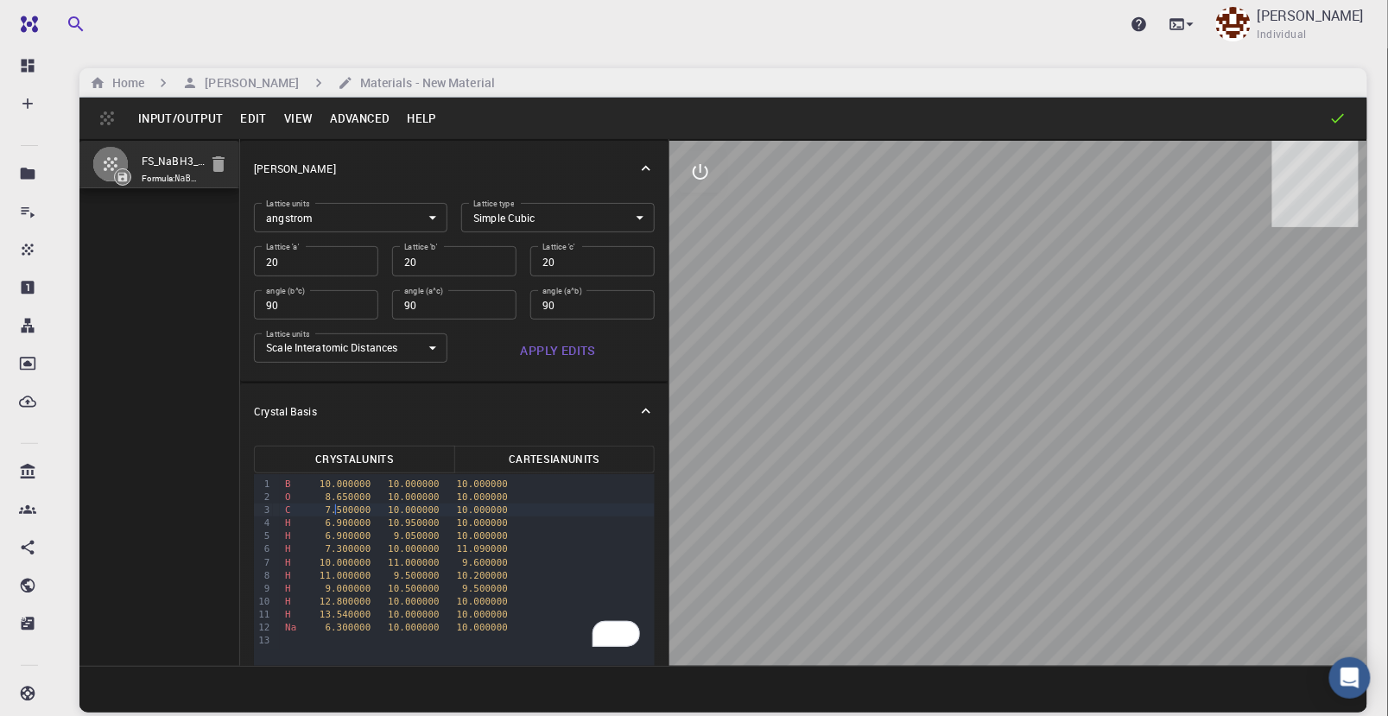
click at [568, 351] on button "Apply Edits" at bounding box center [557, 350] width 193 height 35
click at [565, 360] on button "Apply Edits" at bounding box center [557, 350] width 193 height 35
click at [566, 356] on button "Apply Edits" at bounding box center [557, 350] width 193 height 35
click at [557, 460] on button "Cartesian Units" at bounding box center [554, 460] width 201 height 28
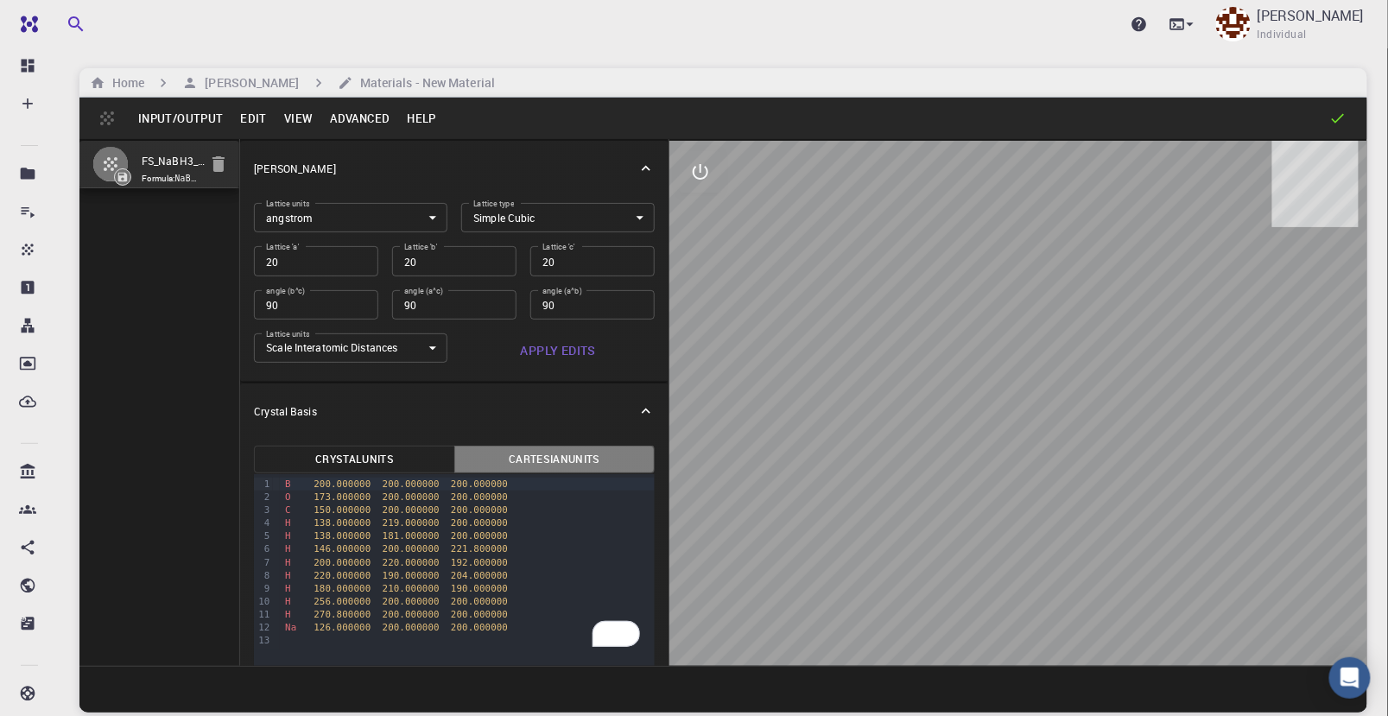
click at [557, 458] on button "Cartesian Units" at bounding box center [554, 460] width 201 height 28
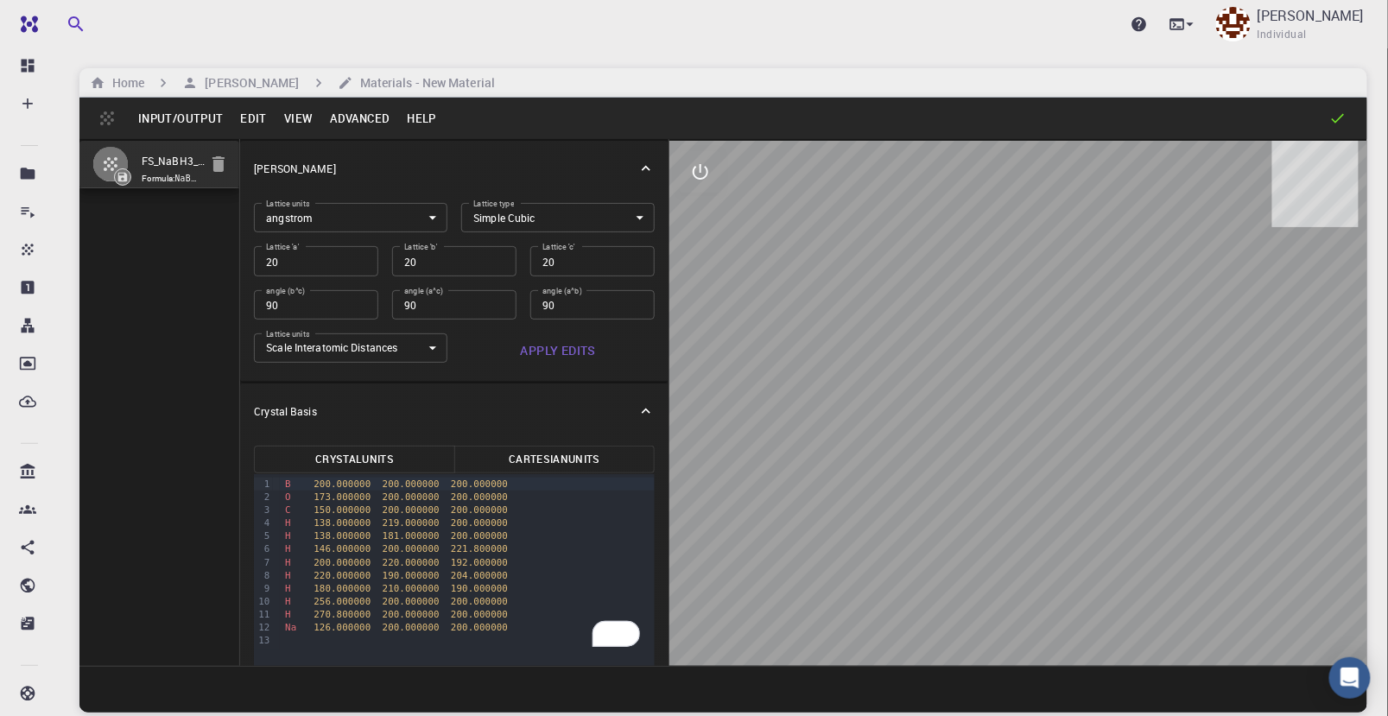
click at [557, 458] on button "Cartesian Units" at bounding box center [554, 460] width 201 height 28
click at [560, 351] on button "Apply Edits" at bounding box center [557, 350] width 193 height 35
click at [554, 469] on button "Cartesian Units" at bounding box center [554, 460] width 201 height 28
click at [384, 460] on button "Crystal Units" at bounding box center [354, 460] width 201 height 28
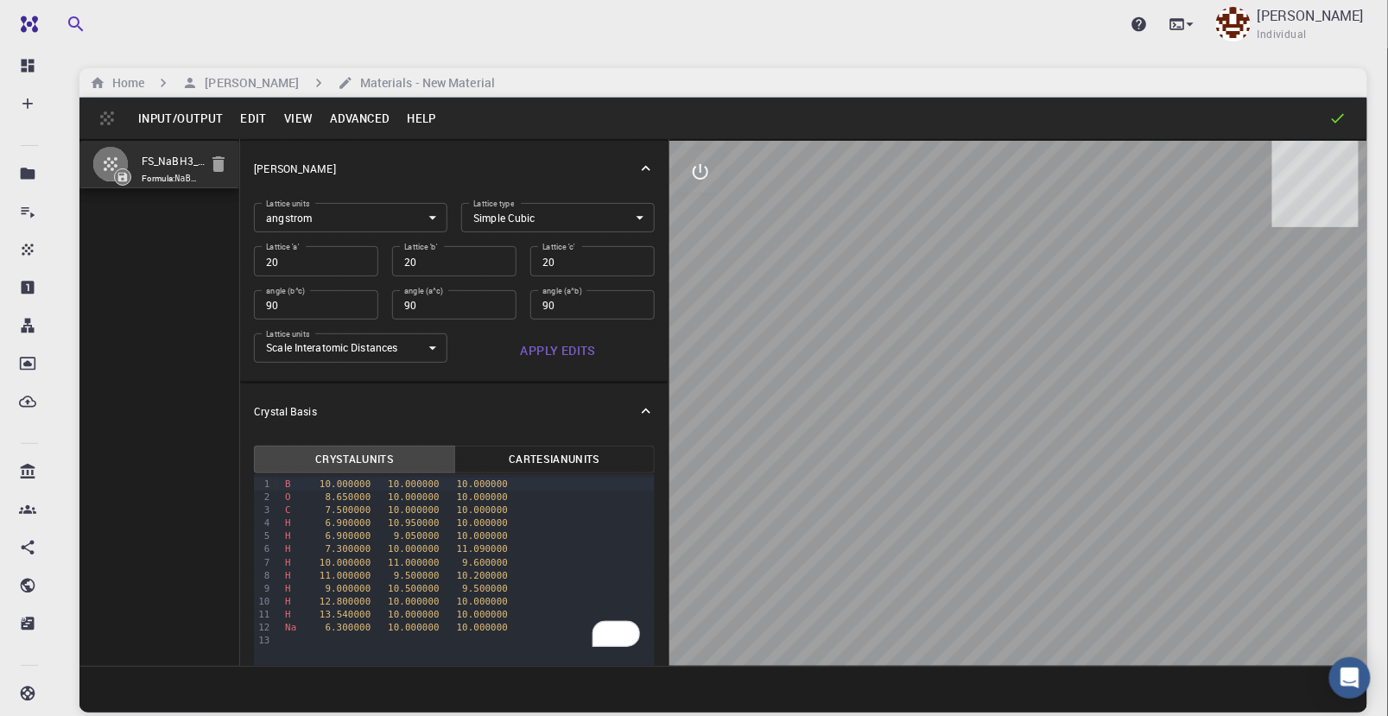
click at [536, 454] on button "Cartesian Units" at bounding box center [554, 460] width 201 height 28
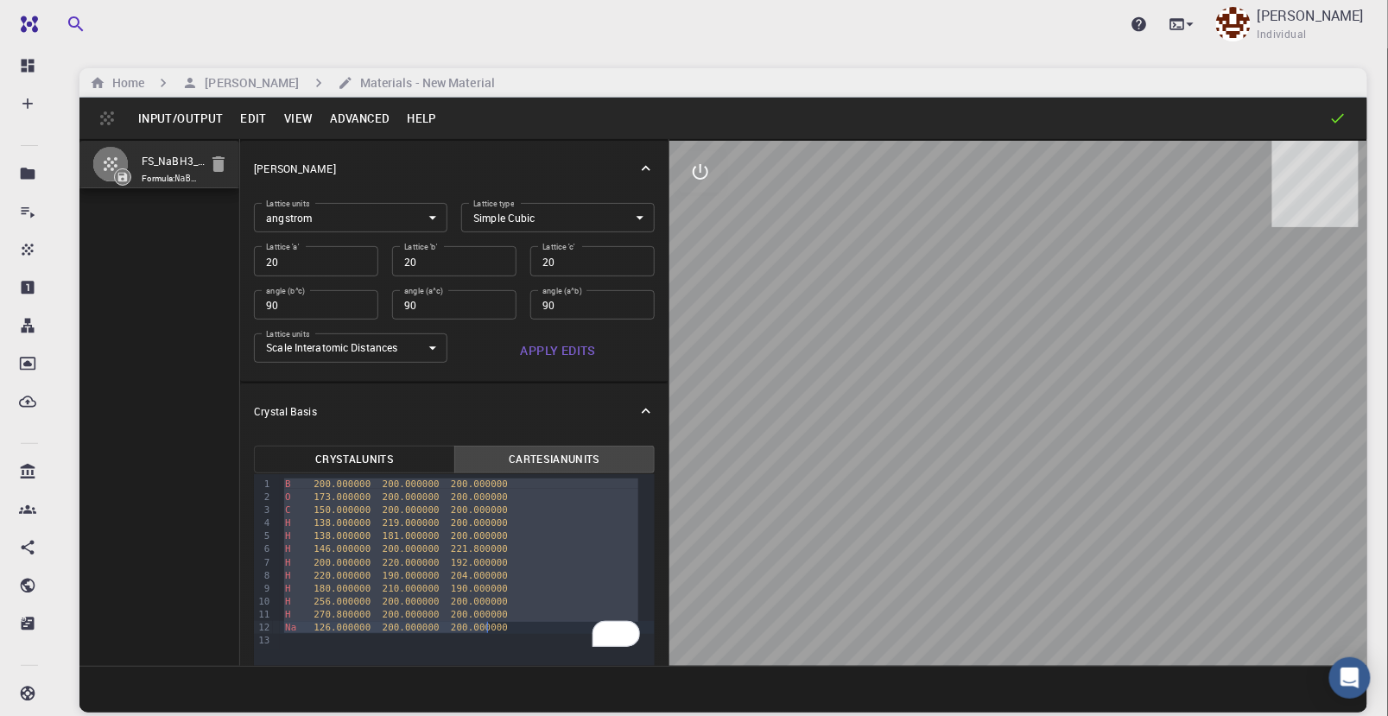
drag, startPoint x: 282, startPoint y: 486, endPoint x: 487, endPoint y: 625, distance: 248.2
click at [487, 625] on div "B 200.000000 200.000000 200.000000 O 173.000000 200.000000 200.000000 C 150.000…" at bounding box center [467, 562] width 375 height 176
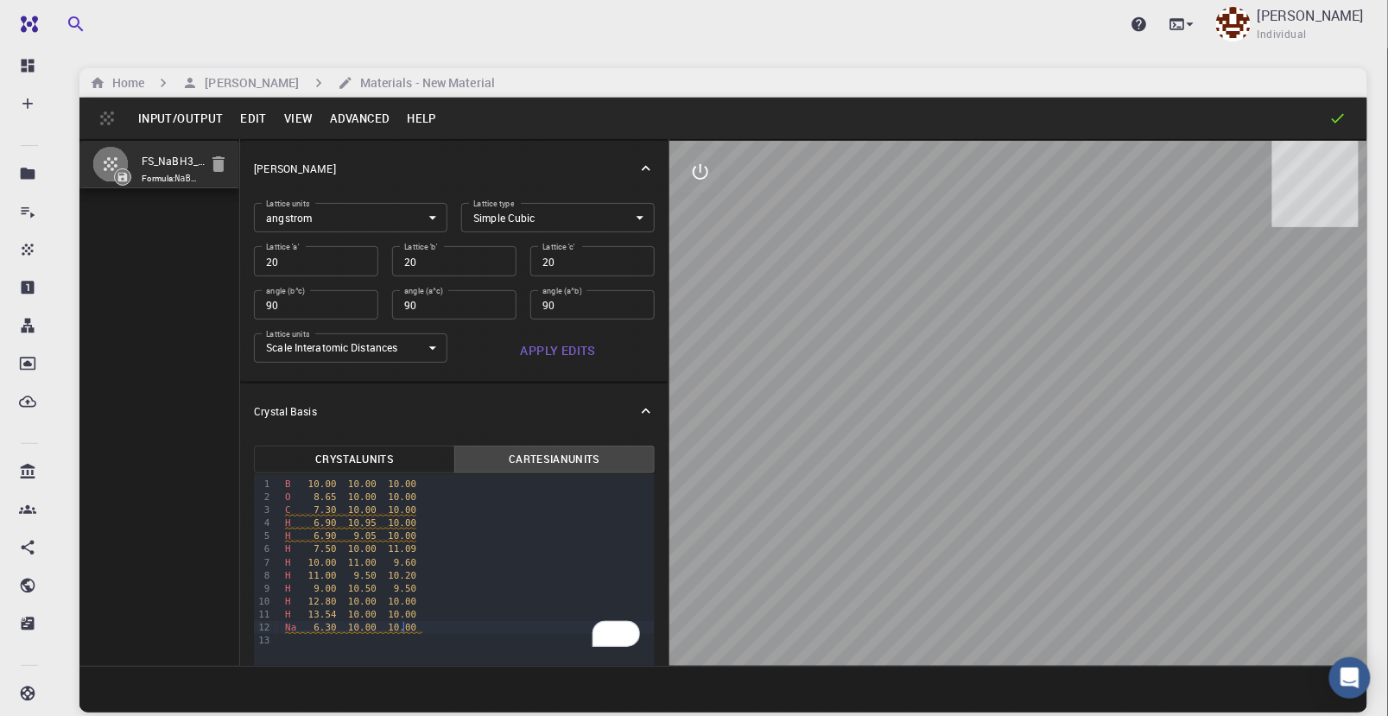
click at [173, 120] on button "Input/Output" at bounding box center [181, 119] width 102 height 28
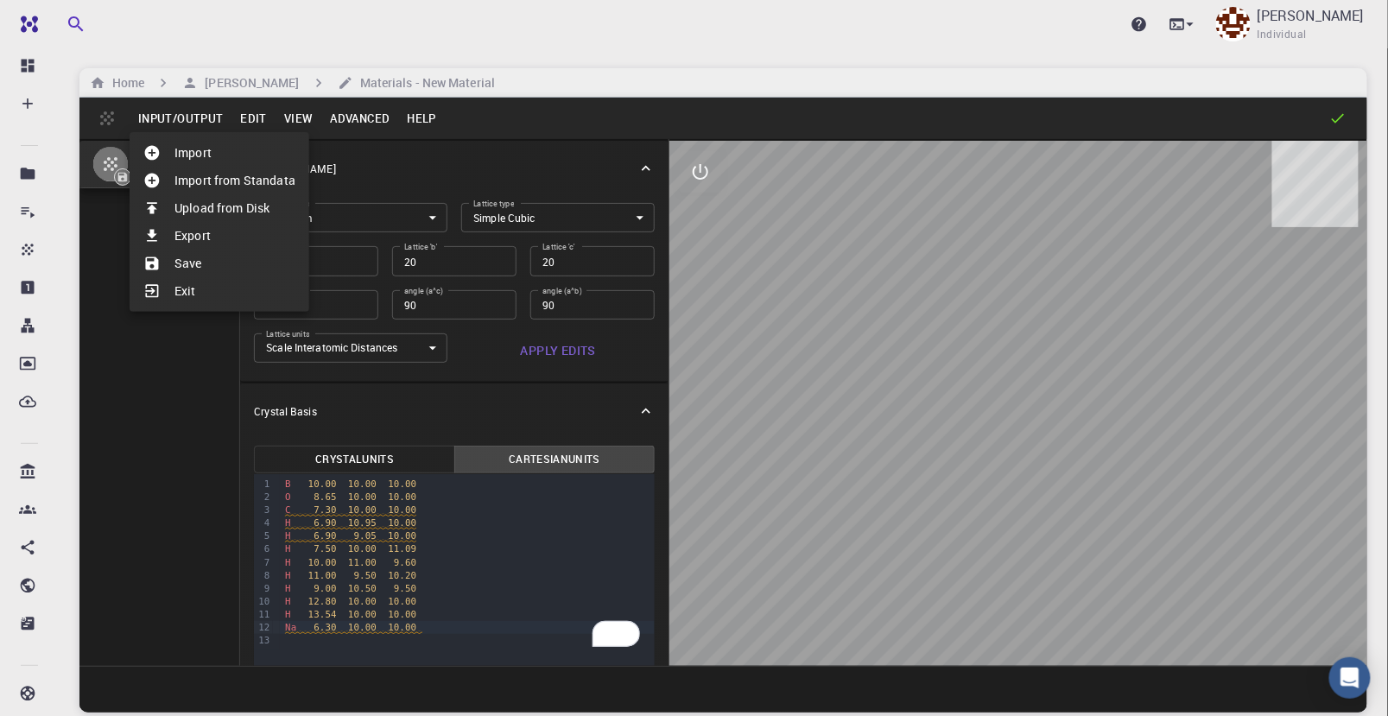
click at [206, 263] on li "Save" at bounding box center [220, 264] width 180 height 28
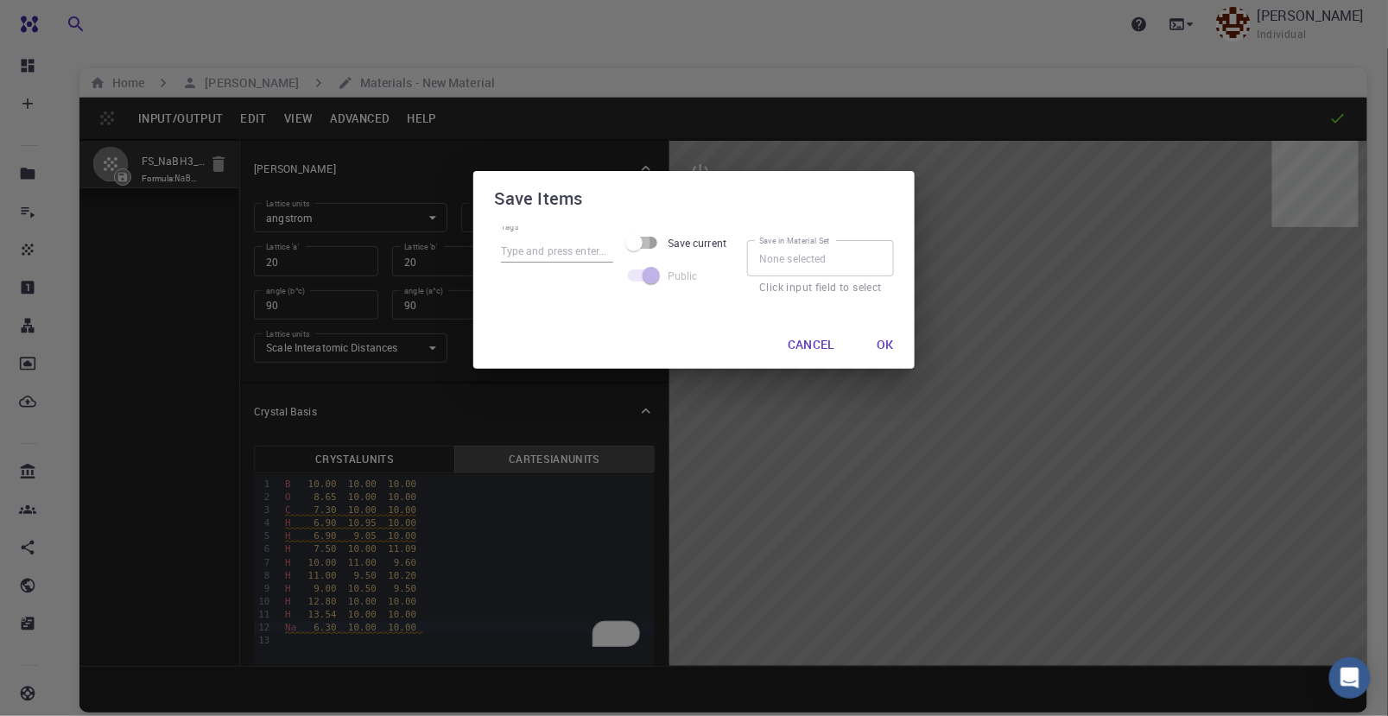
click at [650, 238] on input "Save current" at bounding box center [634, 242] width 98 height 33
checkbox input "true"
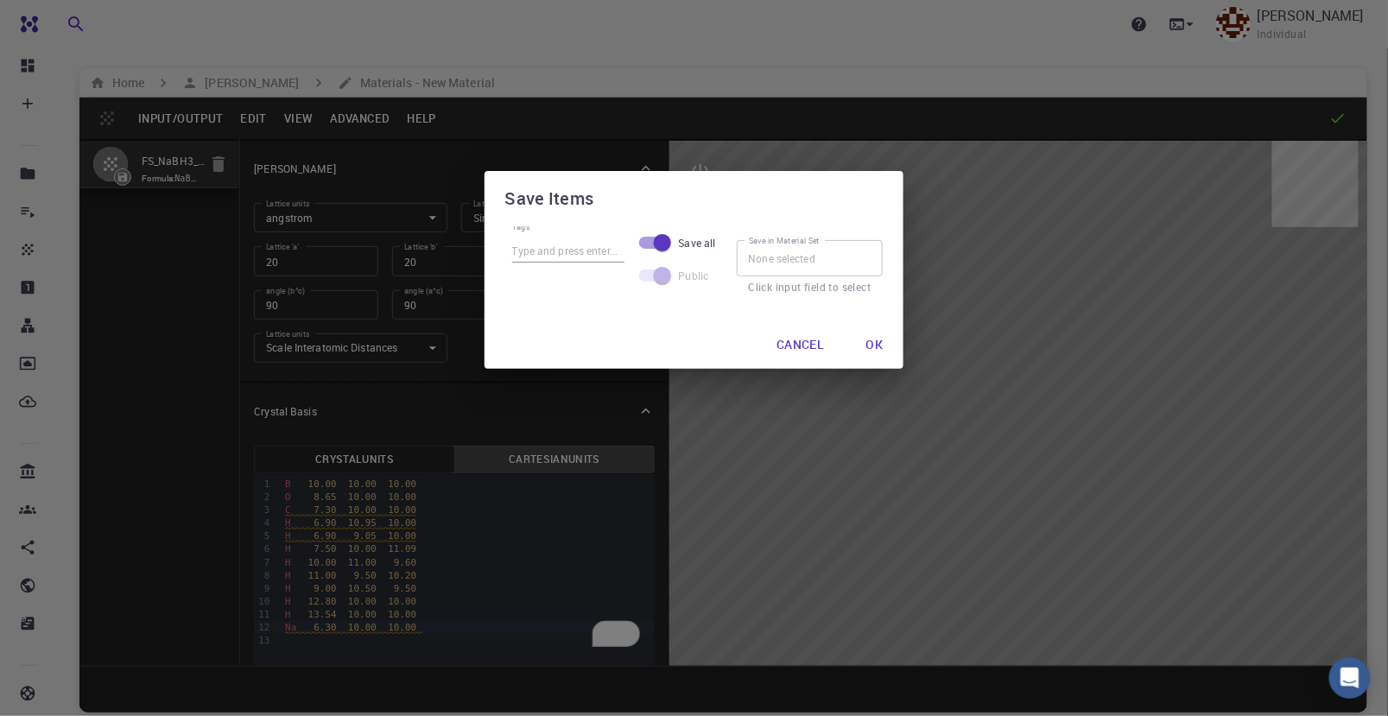
click at [882, 343] on button "Ok" at bounding box center [875, 344] width 45 height 35
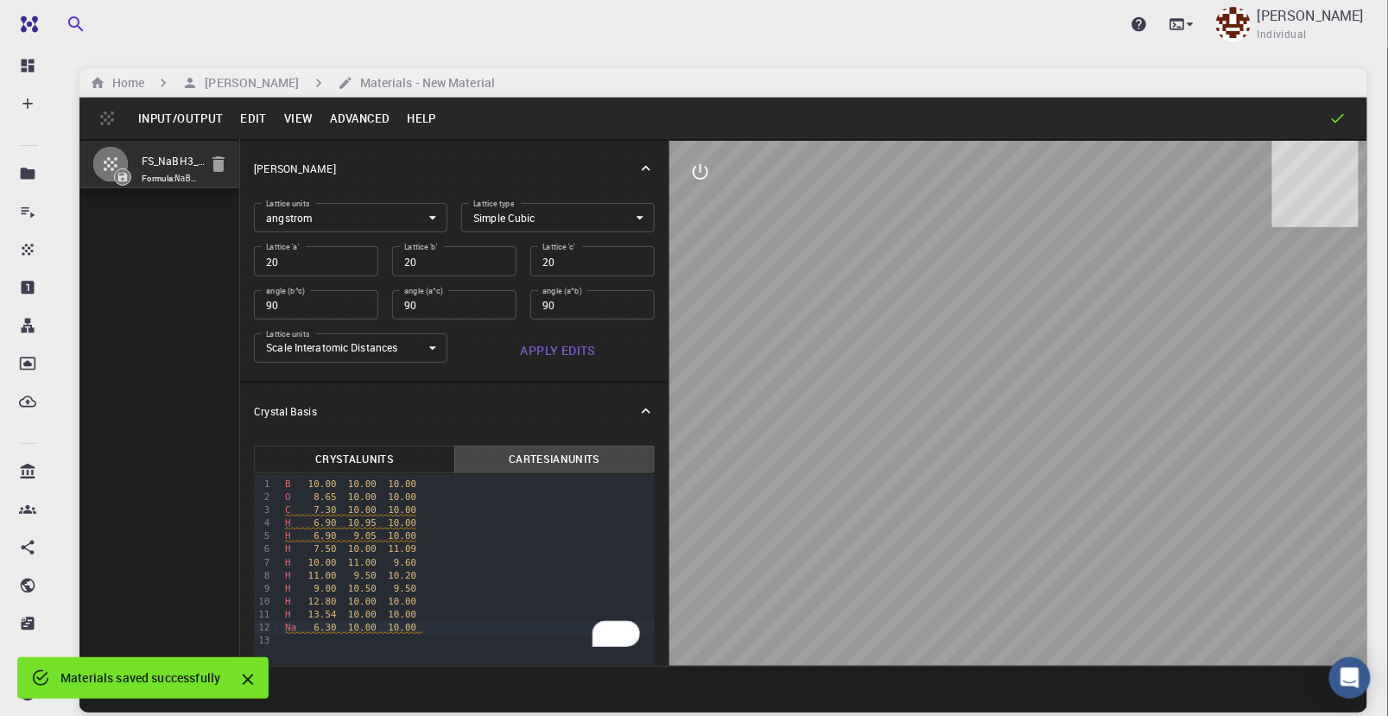
click at [327, 512] on span "7.30" at bounding box center [325, 509] width 22 height 11
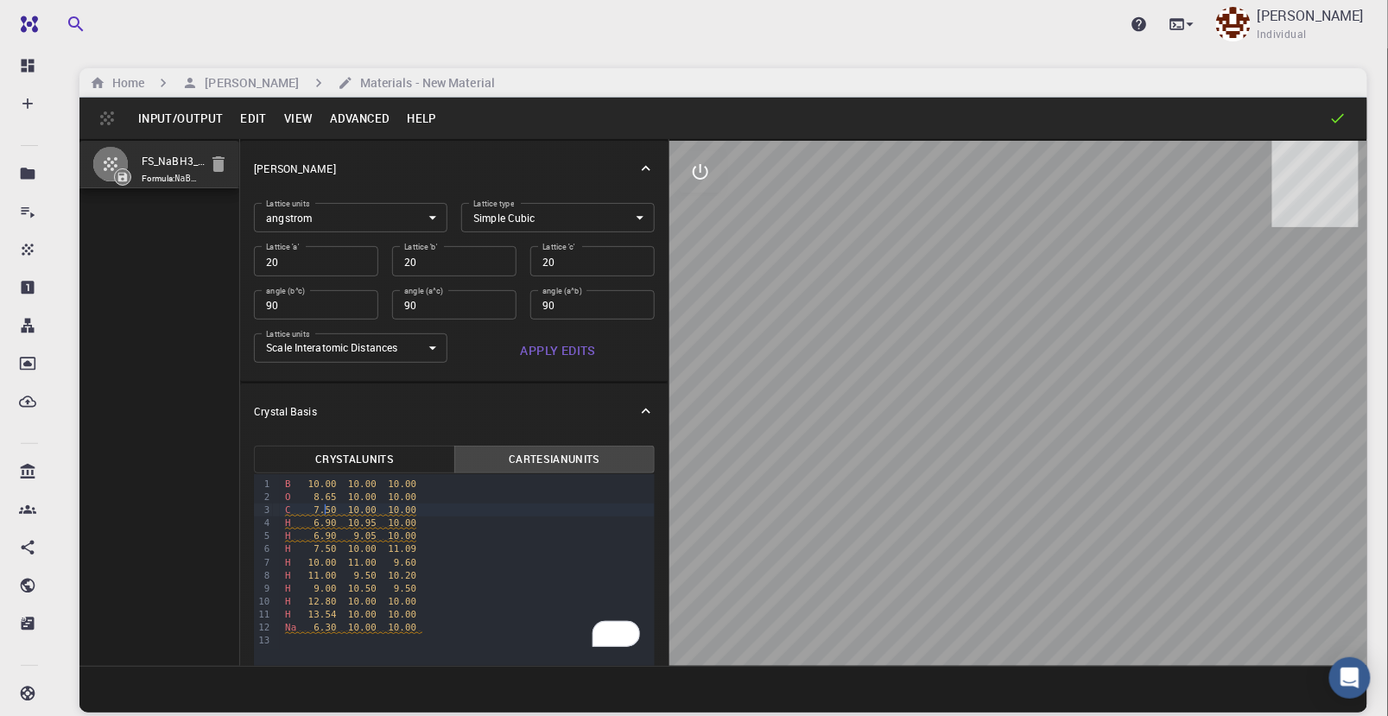
click at [333, 544] on div "H 7.50 10.00 11.09" at bounding box center [467, 548] width 375 height 13
click at [348, 511] on span "10.00" at bounding box center [362, 509] width 29 height 11
click at [323, 509] on span "7.50" at bounding box center [325, 509] width 22 height 11
click at [314, 522] on span "6.90" at bounding box center [325, 522] width 22 height 11
click at [315, 537] on span "6.90" at bounding box center [325, 535] width 22 height 11
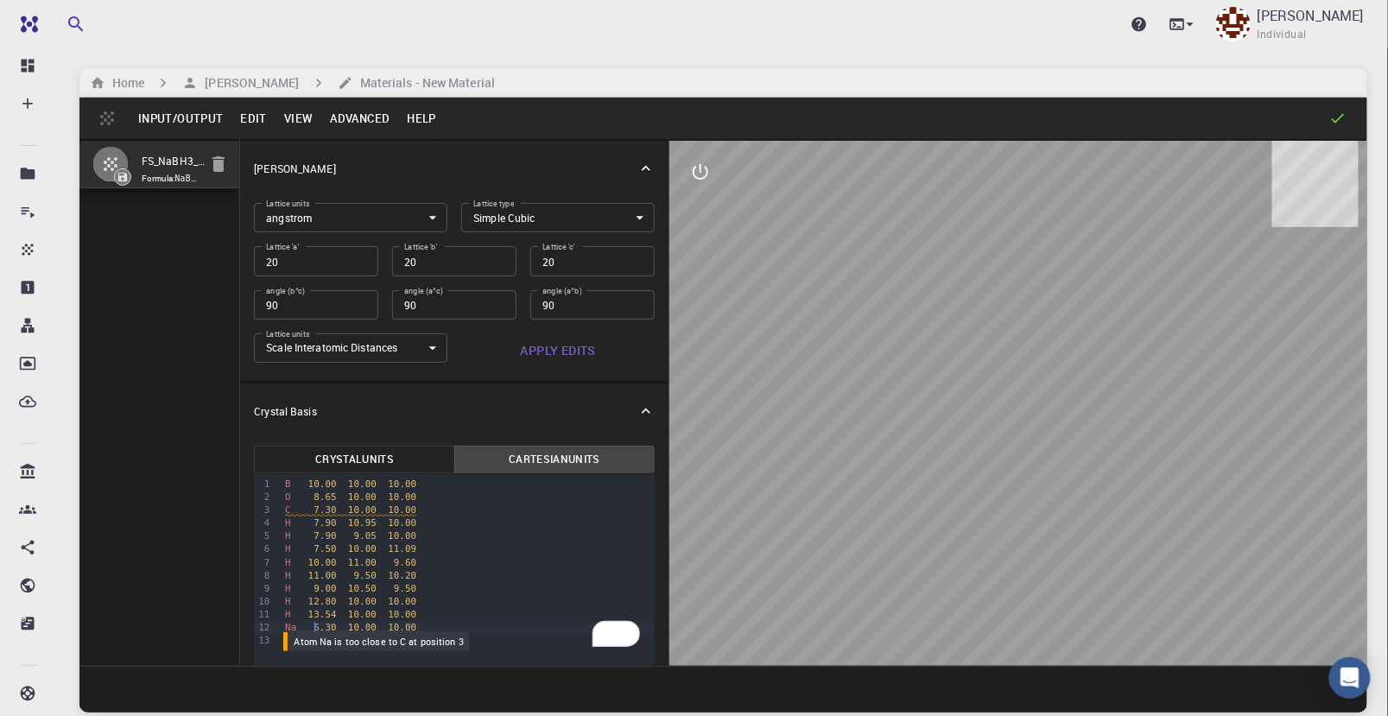
click at [314, 628] on span "6.30" at bounding box center [325, 627] width 22 height 11
click at [327, 507] on span "7.30" at bounding box center [325, 509] width 22 height 11
click at [325, 497] on span "8.65" at bounding box center [325, 497] width 22 height 11
click at [317, 480] on span "10.00" at bounding box center [322, 484] width 29 height 11
click at [314, 577] on span "11.00" at bounding box center [322, 575] width 29 height 11
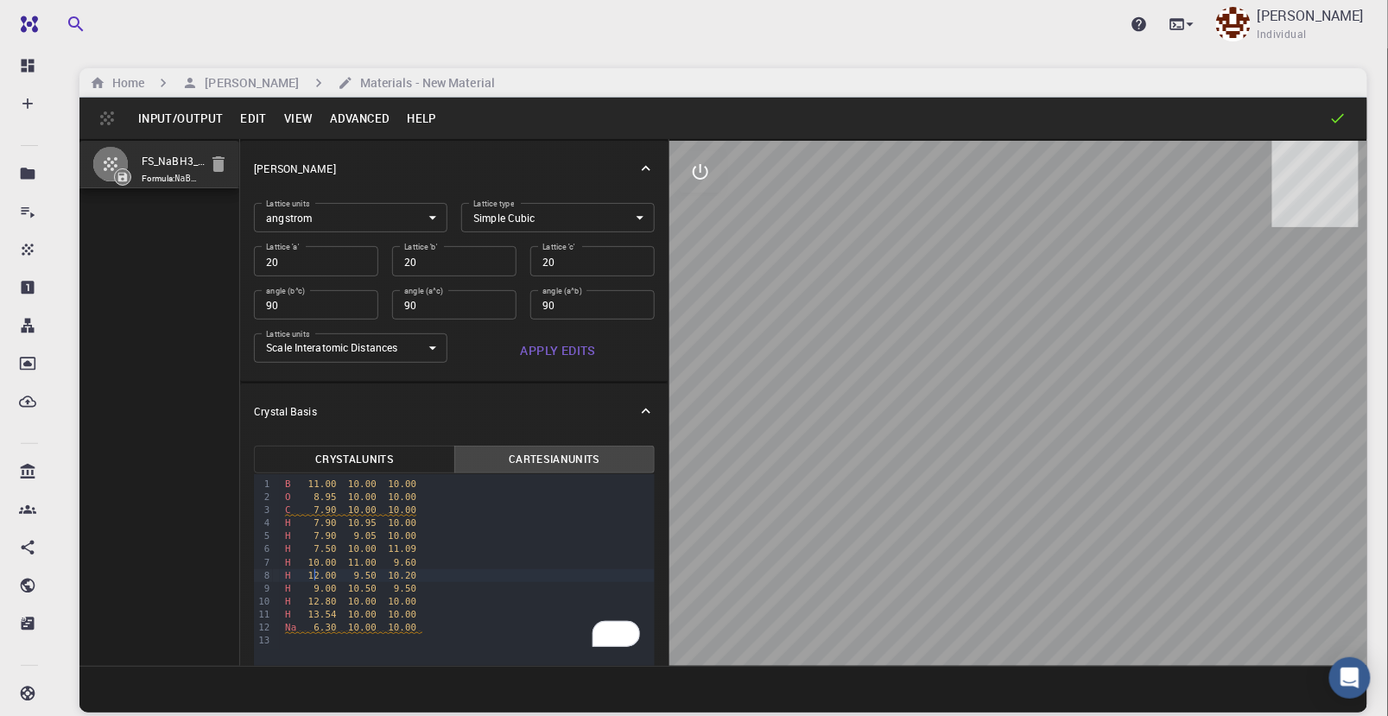
click at [314, 506] on span "7.90" at bounding box center [325, 509] width 22 height 11
click at [314, 492] on span "8.95" at bounding box center [325, 497] width 22 height 11
click at [313, 485] on span "11.00" at bounding box center [322, 484] width 29 height 11
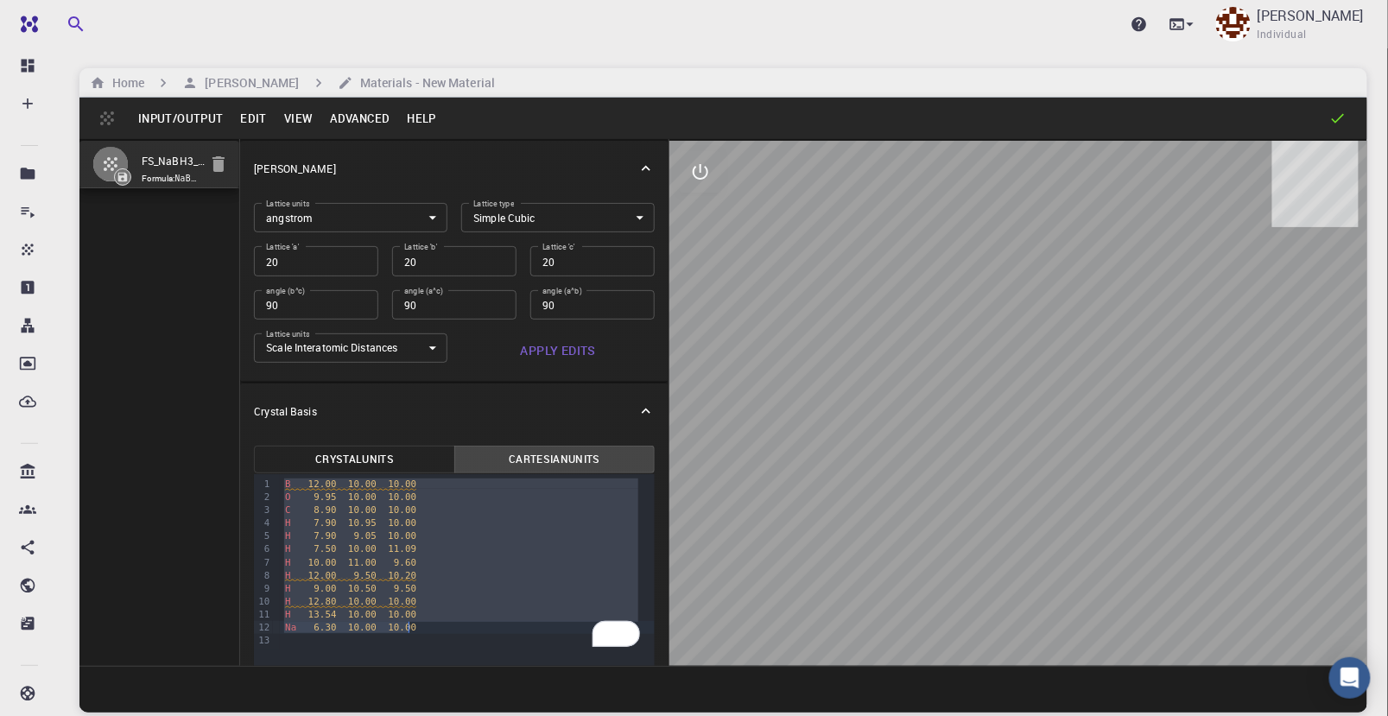
drag, startPoint x: 282, startPoint y: 483, endPoint x: 411, endPoint y: 627, distance: 193.3
click at [411, 627] on div "B 12.00 10.00 10.00 O 9.95 10.00 10.00 C 8.90 10.00 10.00 H 7.90 10.95 10.00 H …" at bounding box center [467, 562] width 375 height 176
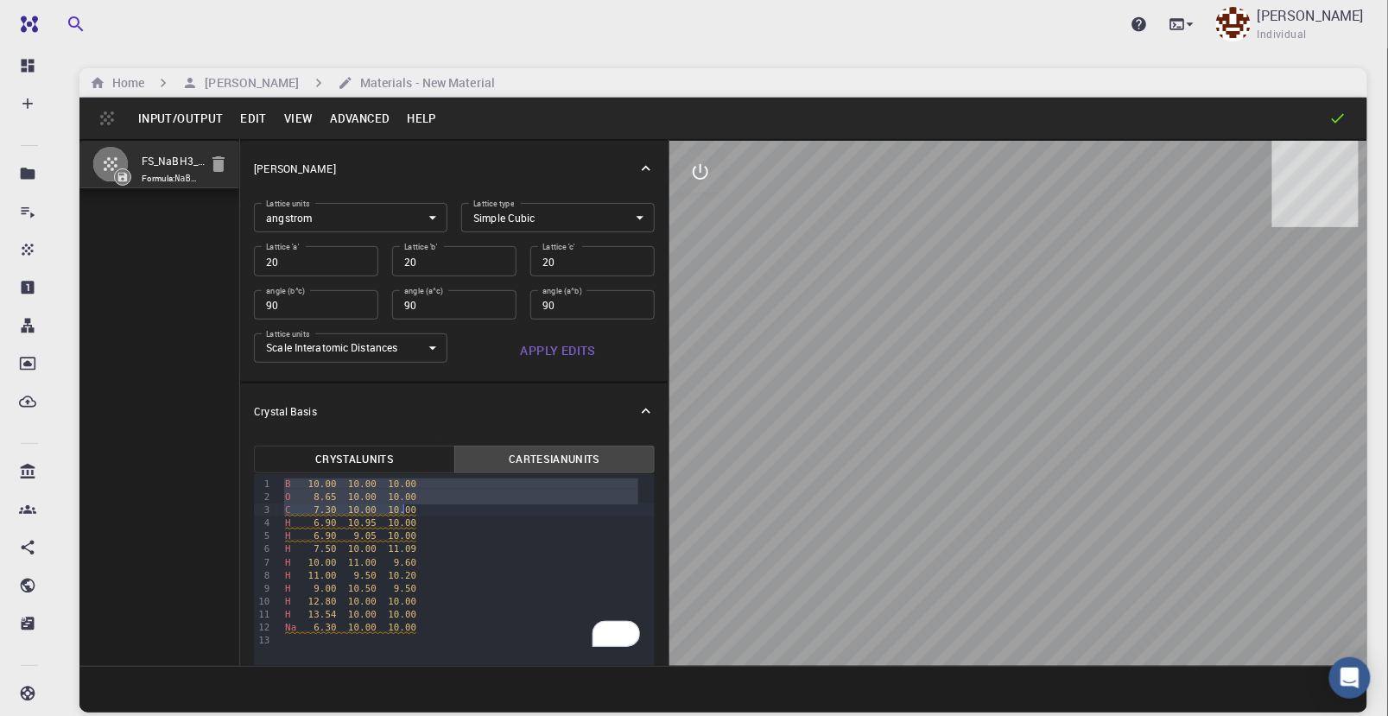
drag, startPoint x: 281, startPoint y: 484, endPoint x: 405, endPoint y: 508, distance: 126.7
click at [405, 508] on div "B 10.00 10.00 10.00 O 8.65 10.00 10.00 C 7.30 10.00 10.00 H 6.90 10.95 10.00 H …" at bounding box center [467, 562] width 375 height 176
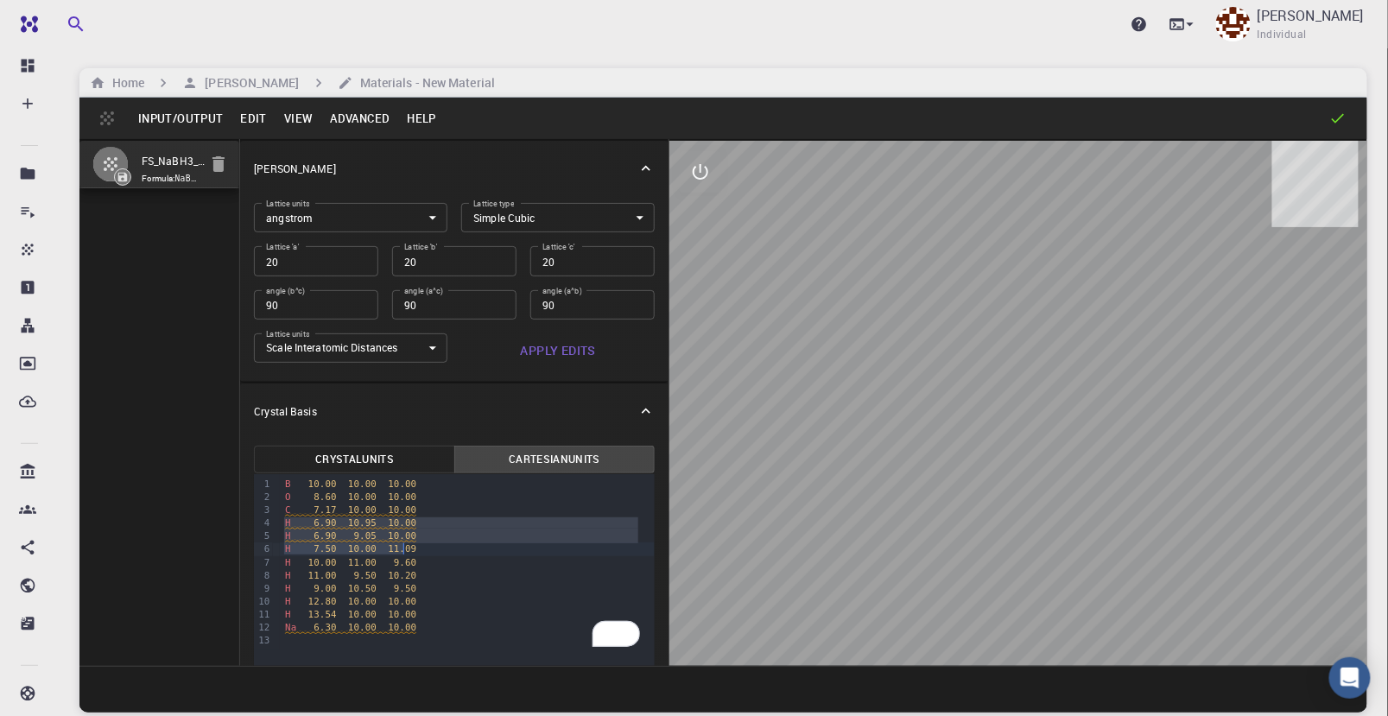
drag, startPoint x: 282, startPoint y: 524, endPoint x: 405, endPoint y: 547, distance: 125.6
click at [405, 547] on div "B 10.00 10.00 10.00 O 8.60 10.00 10.00 C 7.17 10.00 10.00 H 6.90 10.95 10.00 H …" at bounding box center [467, 562] width 375 height 176
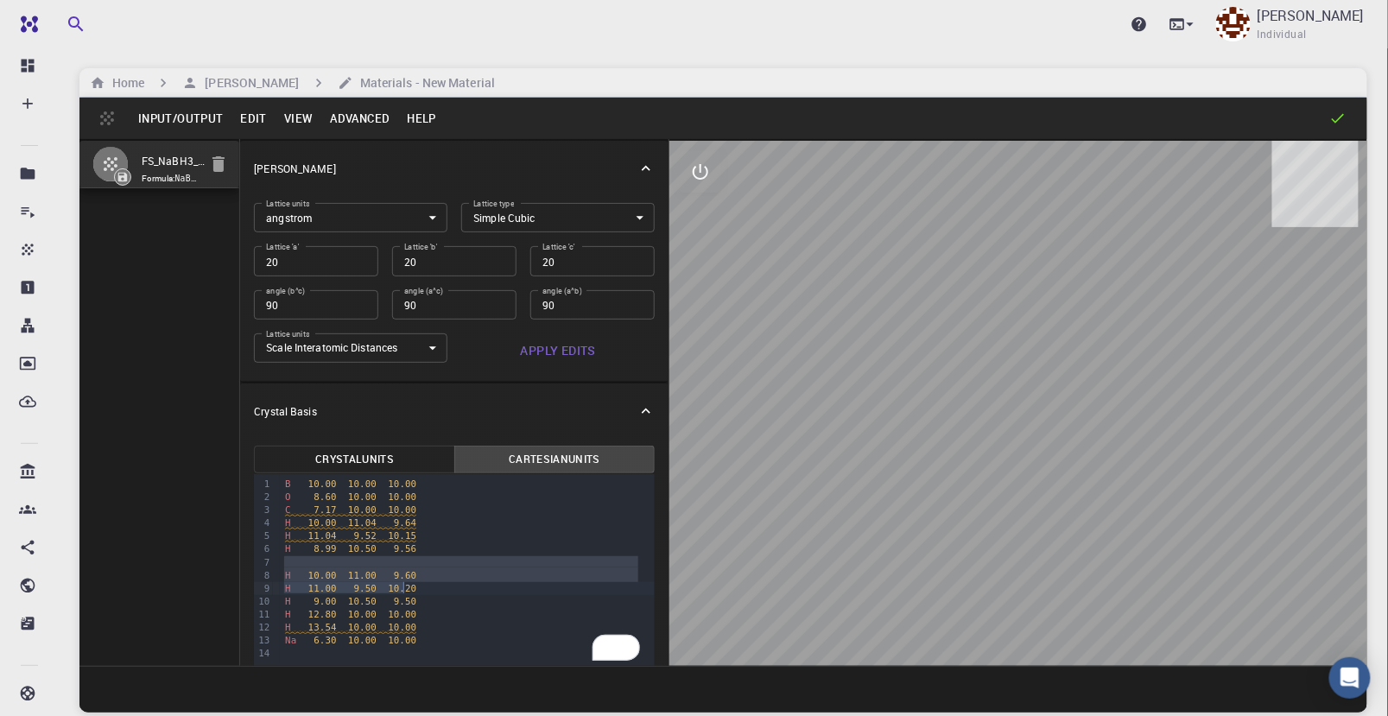
drag, startPoint x: 282, startPoint y: 563, endPoint x: 405, endPoint y: 590, distance: 126.4
click at [405, 590] on div "B 10.00 10.00 10.00 O 8.60 10.00 10.00 C 7.17 10.00 10.00 H 10.00 11.04 9.64 H …" at bounding box center [467, 569] width 375 height 190
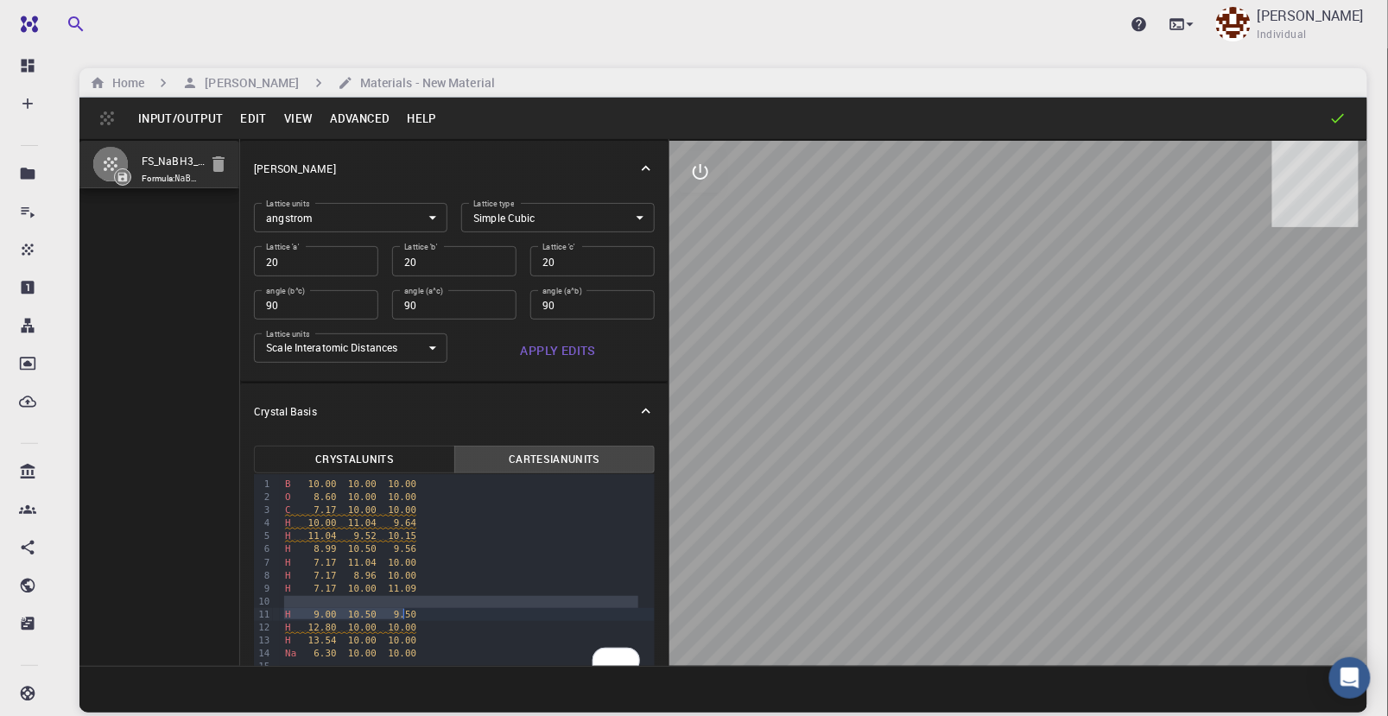
drag, startPoint x: 283, startPoint y: 606, endPoint x: 405, endPoint y: 616, distance: 122.2
click at [405, 616] on div "B 10.00 10.00 10.00 O 8.60 10.00 10.00 C 7.17 10.00 10.00 H 10.00 11.04 9.64 H …" at bounding box center [467, 575] width 375 height 203
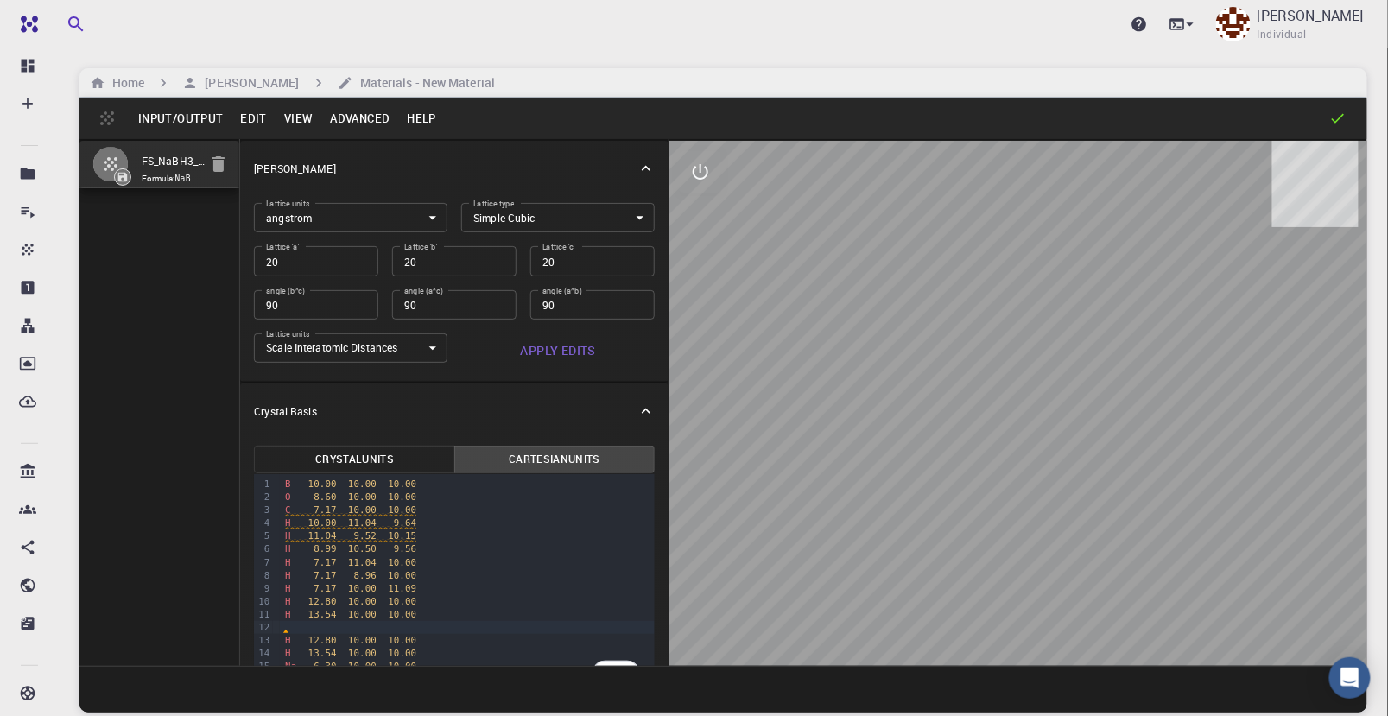
drag, startPoint x: 284, startPoint y: 625, endPoint x: 296, endPoint y: 624, distance: 12.1
click at [283, 625] on div "To enrich screen reader interactions, please activate Accessibility in Grammarl…" at bounding box center [467, 627] width 375 height 13
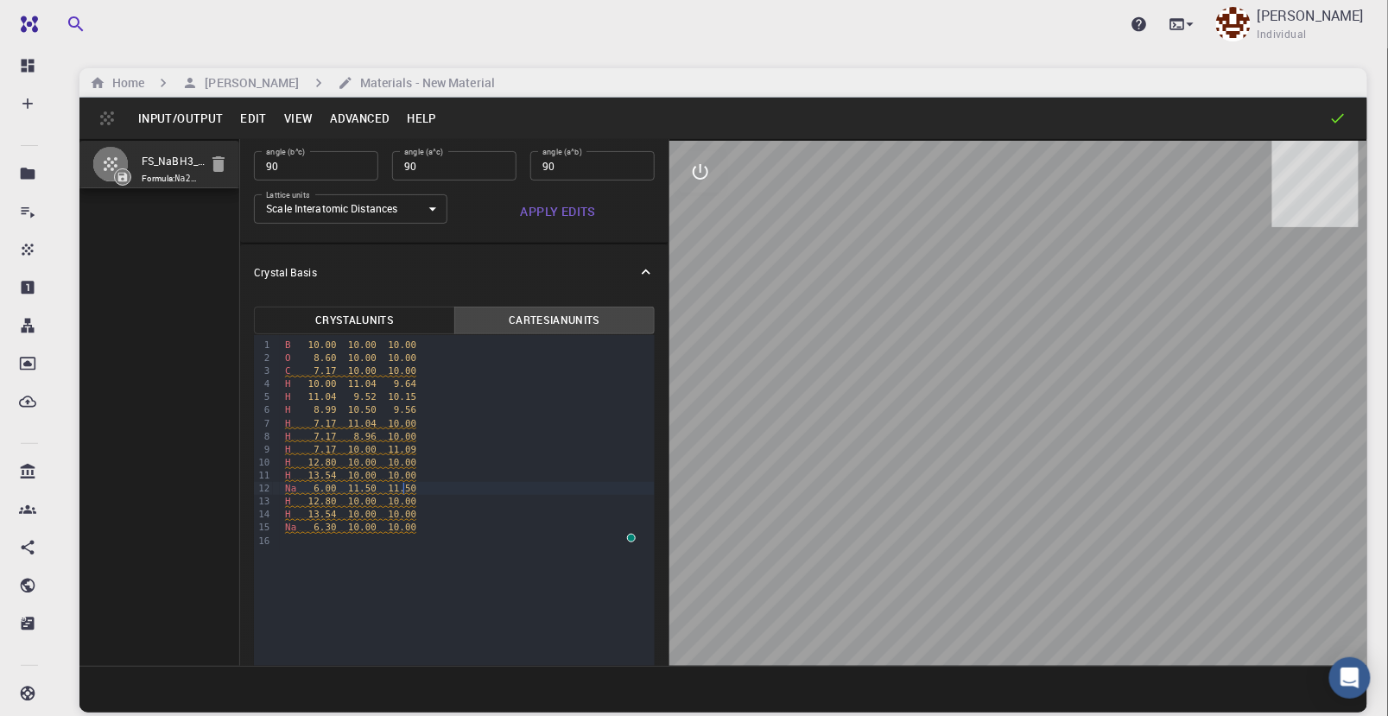
scroll to position [192, 0]
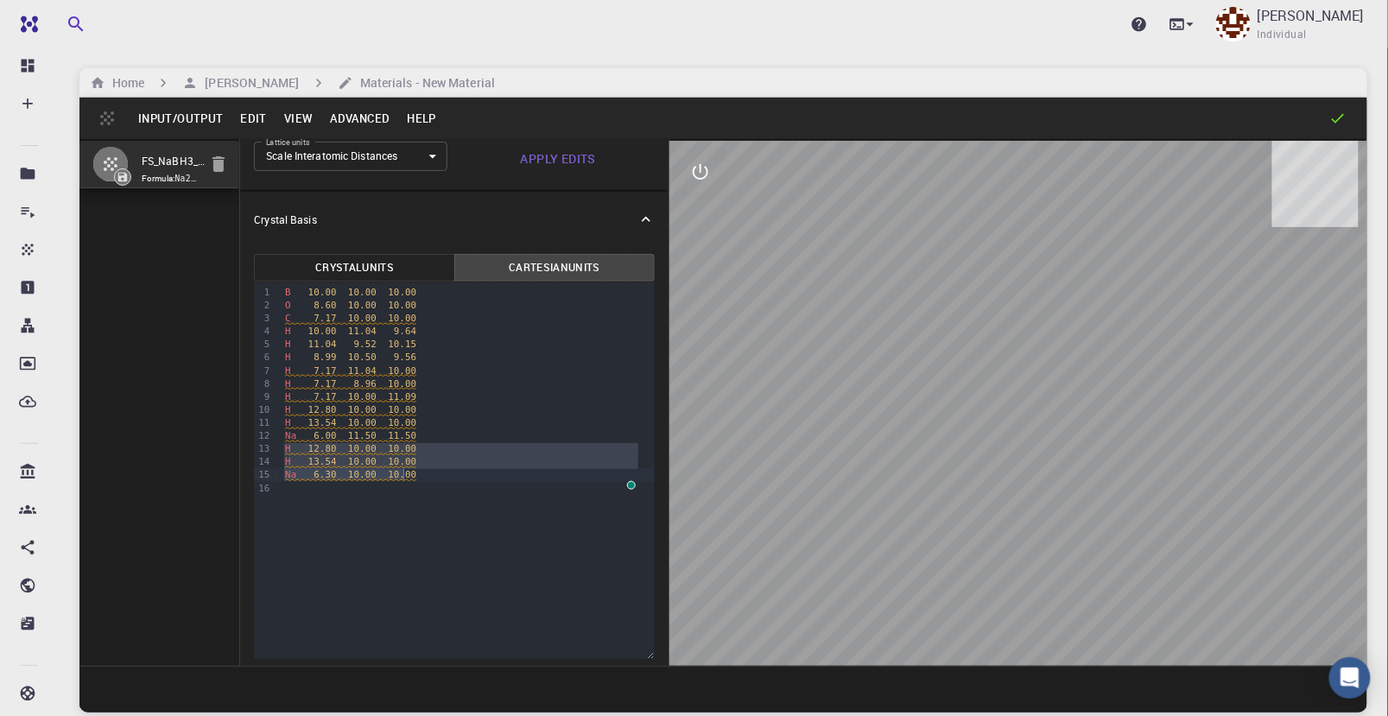
drag, startPoint x: 283, startPoint y: 449, endPoint x: 418, endPoint y: 480, distance: 138.3
click at [416, 478] on div "B 10.00 10.00 10.00 O 8.60 10.00 10.00 C 7.17 10.00 10.00 H 10.00 11.04 9.64 H …" at bounding box center [467, 390] width 375 height 216
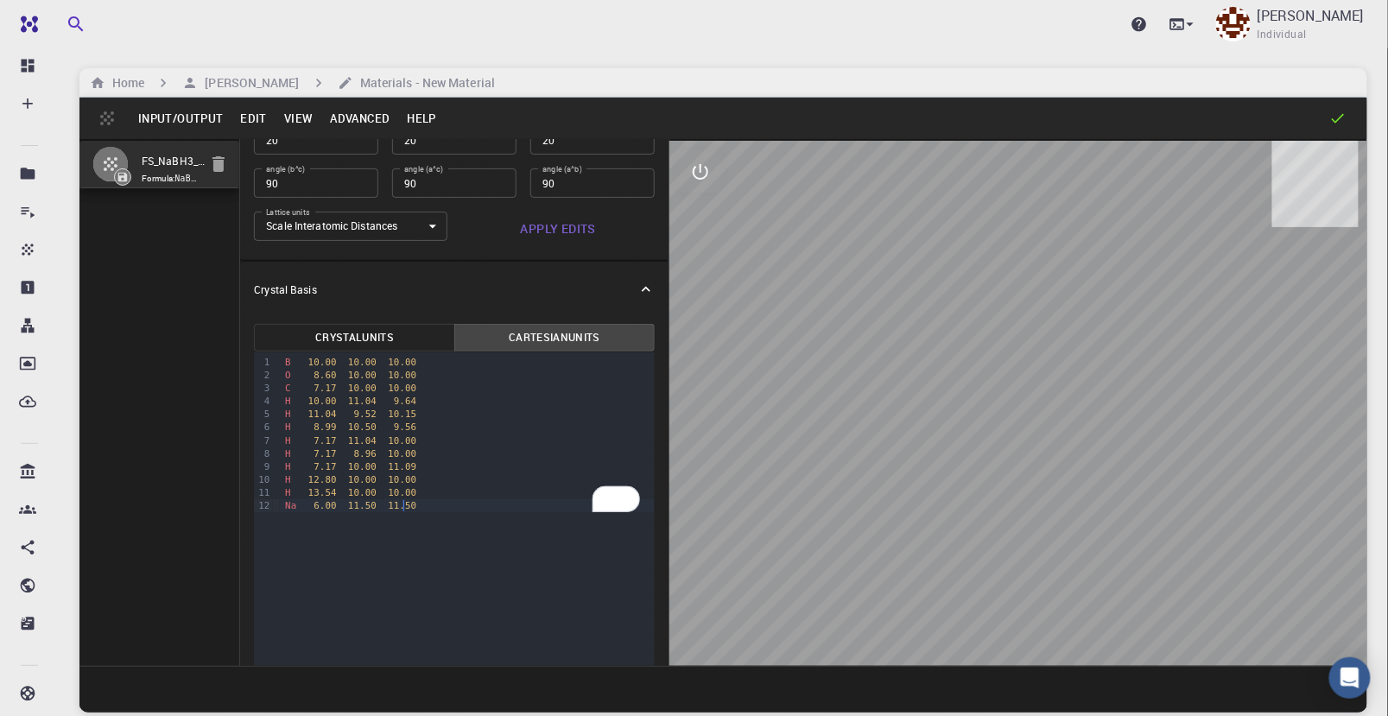
scroll to position [96, 0]
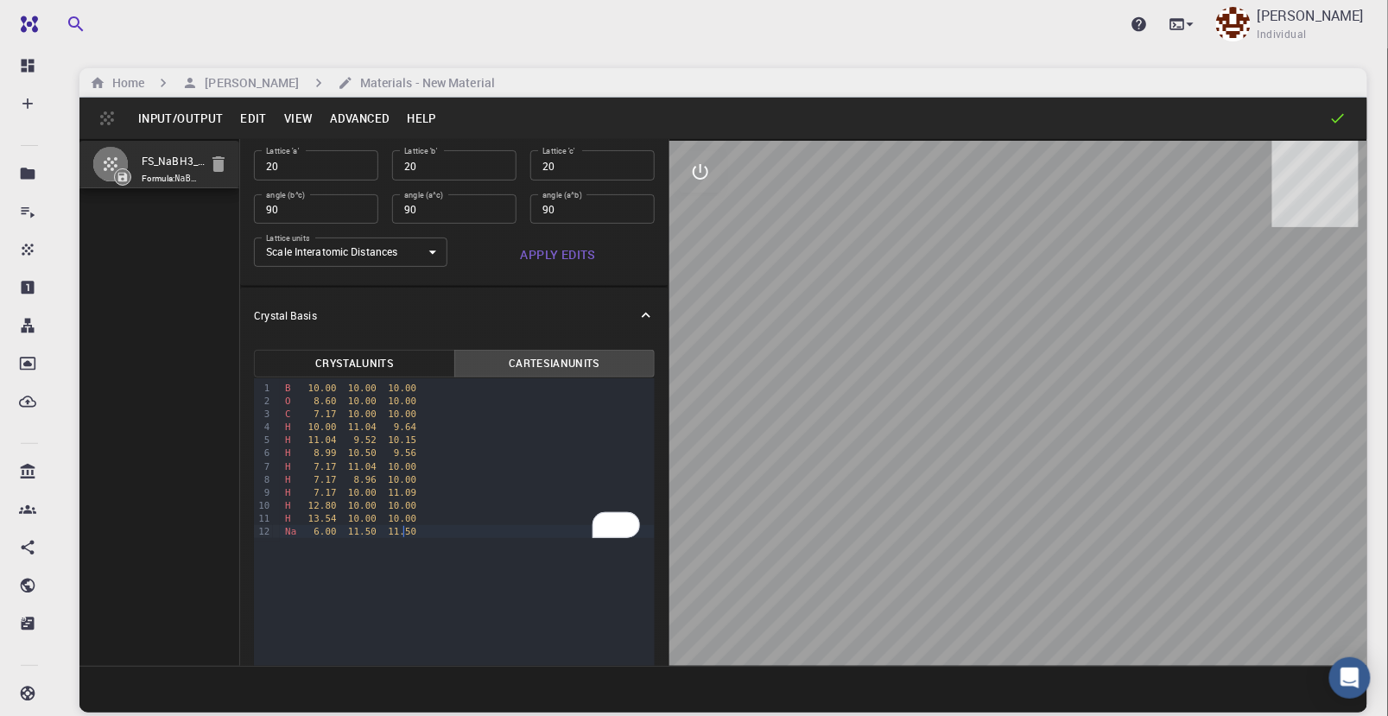
click at [918, 407] on div at bounding box center [1018, 403] width 698 height 525
click at [560, 256] on button "Apply Edits" at bounding box center [557, 255] width 193 height 35
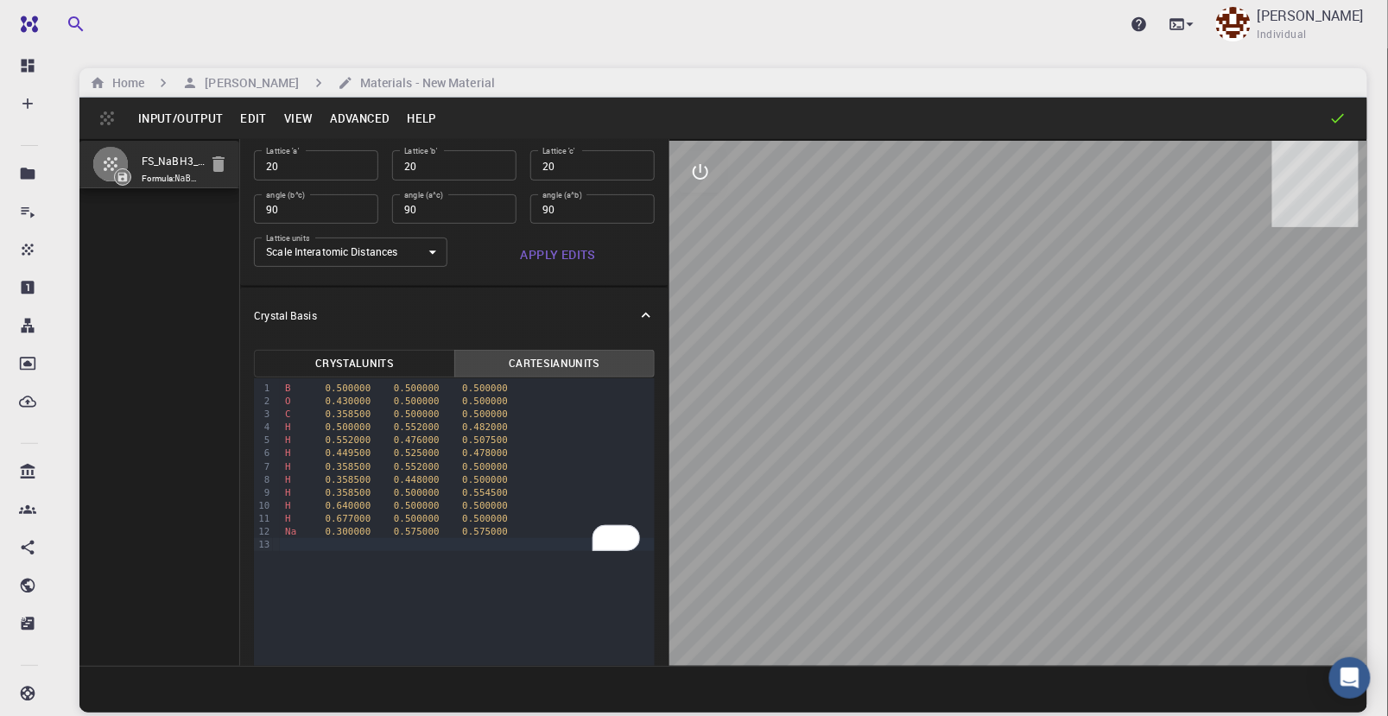
click at [562, 358] on button "Cartesian Units" at bounding box center [554, 364] width 201 height 28
click at [564, 358] on button "Cartesian Units" at bounding box center [554, 364] width 201 height 28
click at [165, 121] on button "Input/Output" at bounding box center [181, 119] width 102 height 28
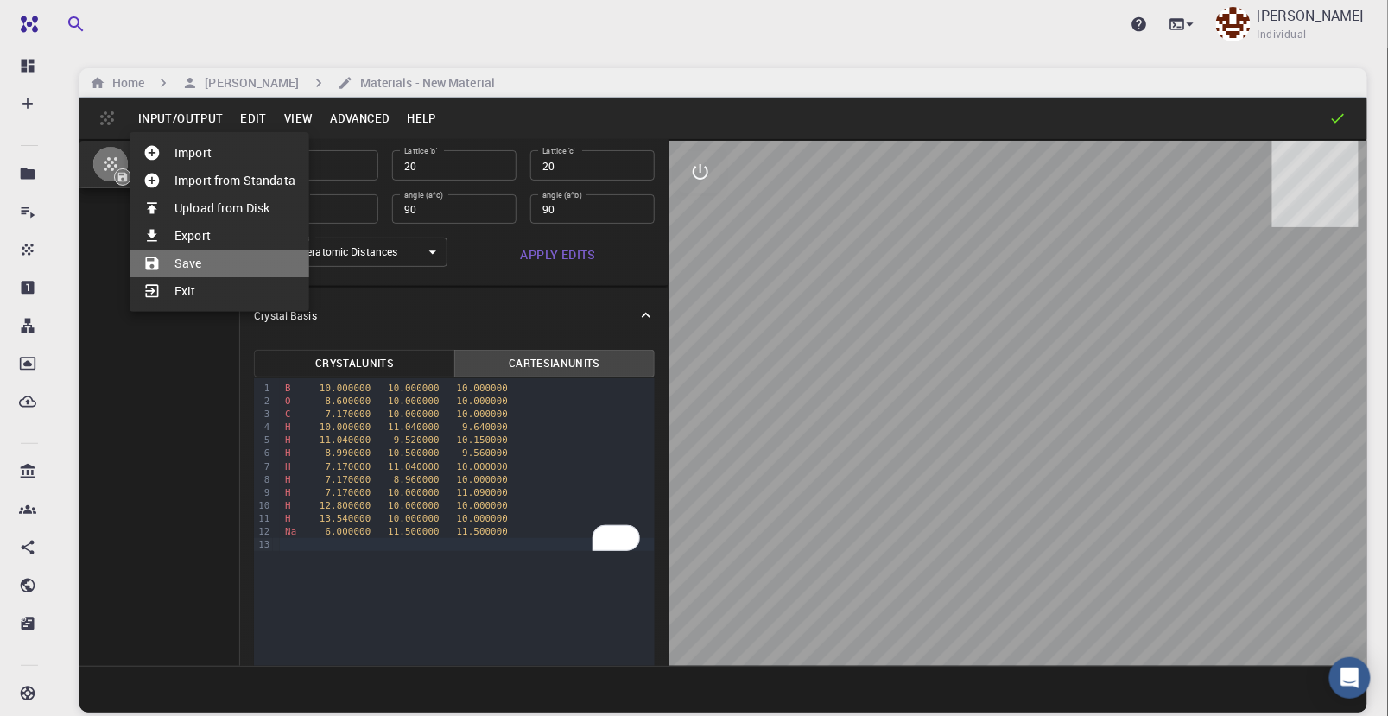
click at [182, 266] on li "Save" at bounding box center [220, 264] width 180 height 28
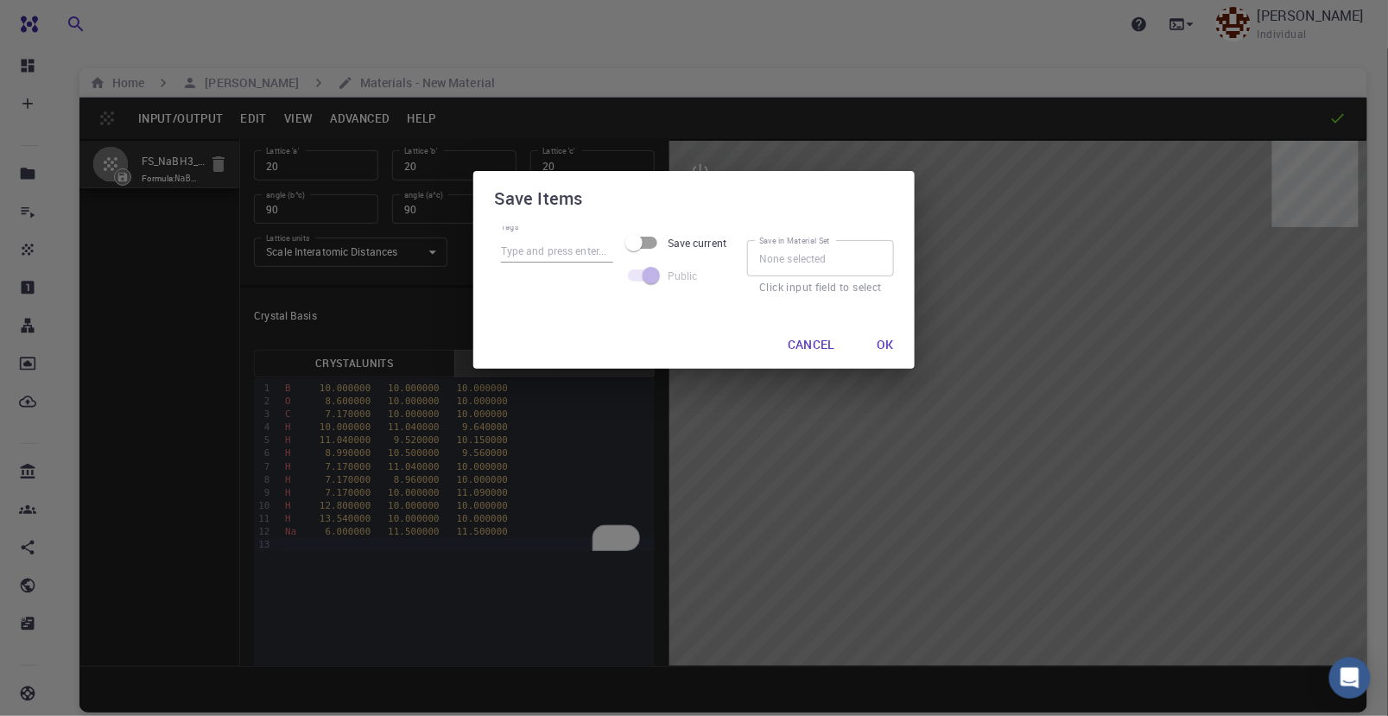
click at [647, 242] on input "Save current" at bounding box center [634, 242] width 98 height 33
checkbox input "true"
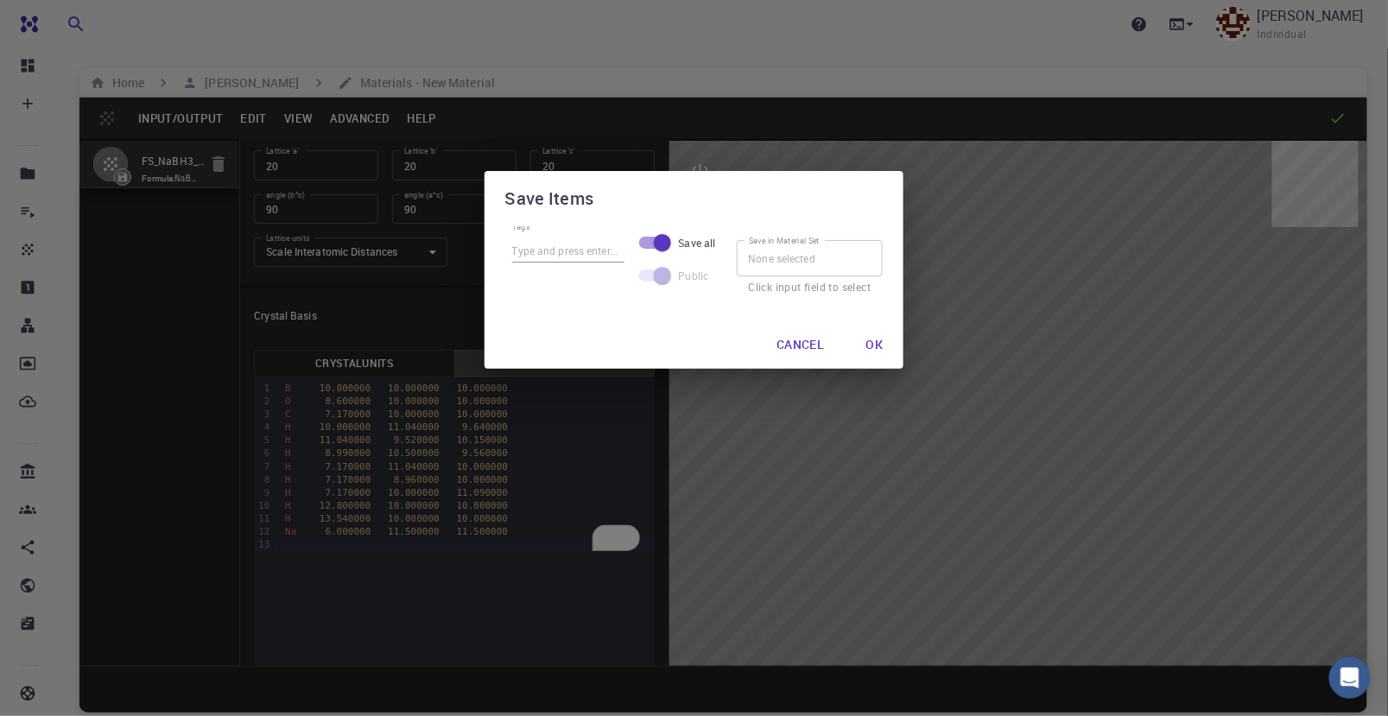
click at [881, 341] on button "Ok" at bounding box center [875, 344] width 45 height 35
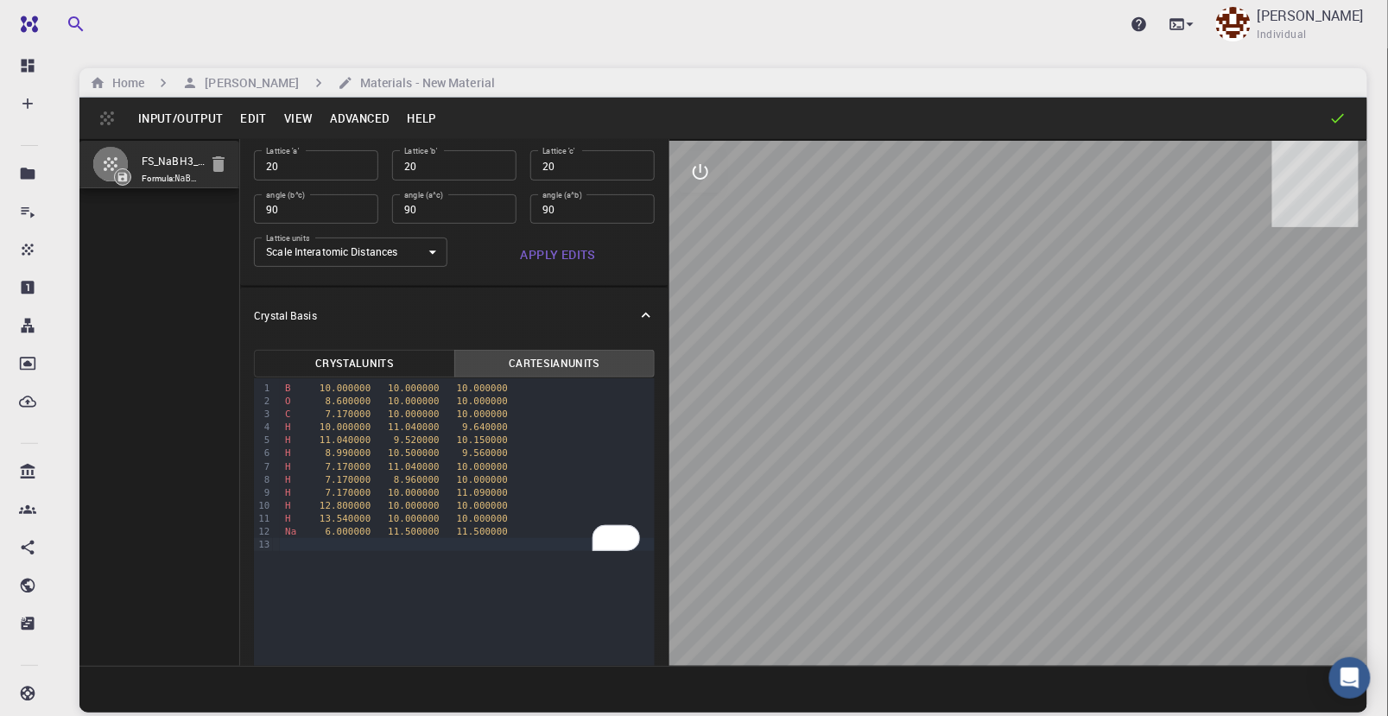
click at [167, 162] on input "FS_NaBH3_OMe+H2" at bounding box center [174, 162] width 65 height 20
drag, startPoint x: 193, startPoint y: 161, endPoint x: 211, endPoint y: 161, distance: 18.1
click at [211, 161] on li "FS_NaBH3_OMe+H2 Formula: NaBH8CO" at bounding box center [159, 165] width 160 height 48
click at [149, 159] on input "FS_NaBH3_OMe+H2" at bounding box center [174, 162] width 65 height 20
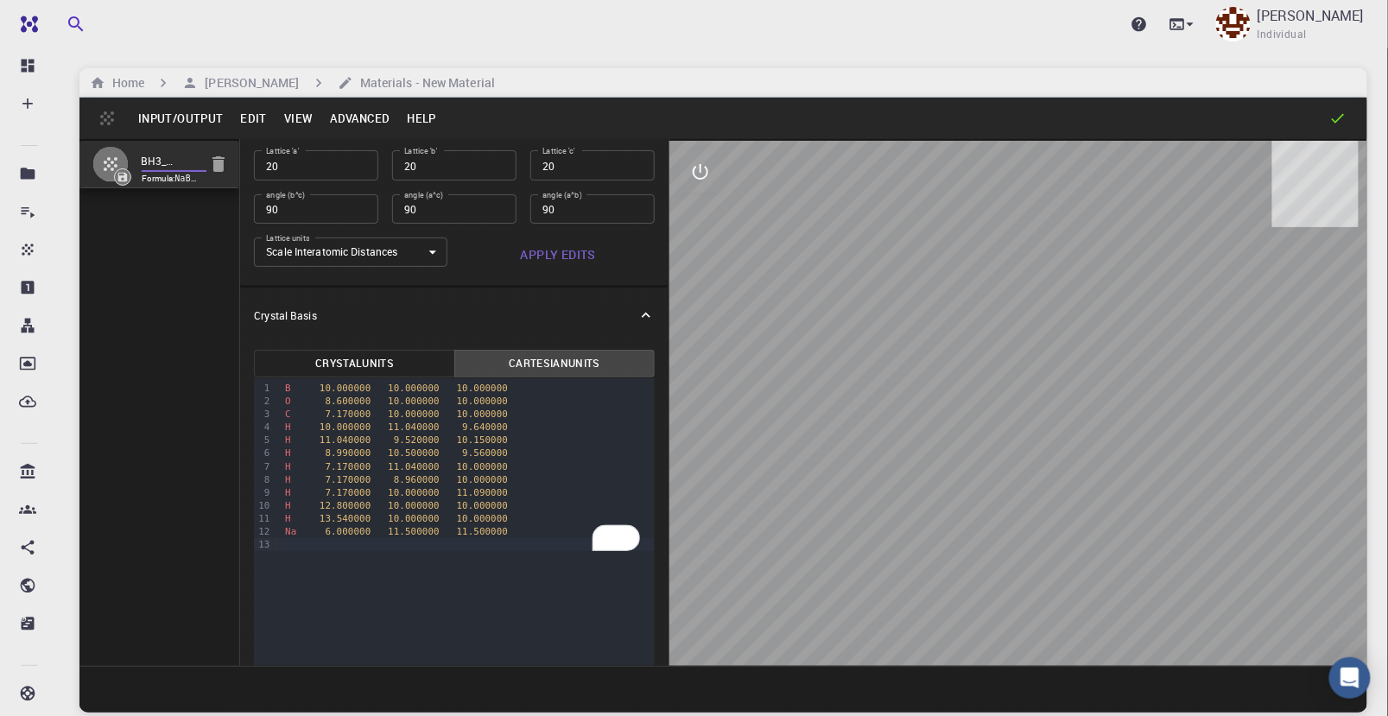
drag, startPoint x: 147, startPoint y: 158, endPoint x: 206, endPoint y: 157, distance: 59.6
click at [206, 157] on li "FS_NaBH3_OMe+H2 Formula: NaBH8CO" at bounding box center [159, 165] width 160 height 48
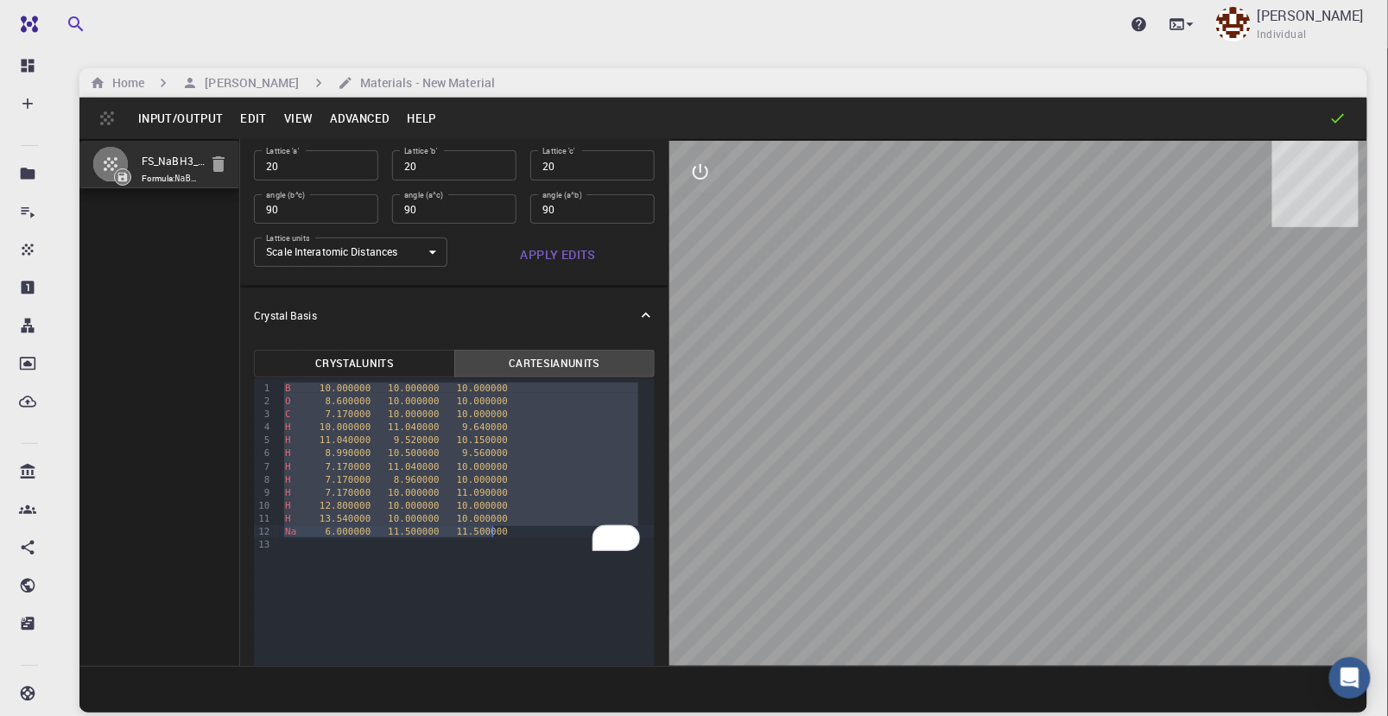
drag, startPoint x: 282, startPoint y: 388, endPoint x: 492, endPoint y: 535, distance: 256.2
click at [492, 535] on div "B 10.000000 10.000000 10.000000 O 8.600000 10.000000 10.000000 C 7.170000 10.00…" at bounding box center [467, 466] width 375 height 176
click at [299, 401] on div "O 8.600000 10.000000 10.000000" at bounding box center [467, 401] width 375 height 13
drag, startPoint x: 284, startPoint y: 389, endPoint x: 500, endPoint y: 535, distance: 260.7
click at [500, 535] on div "B 10.000000 10.000000 10.000000 O 8.600000 10.000000 10.000000 C 7.170000 10.00…" at bounding box center [467, 466] width 375 height 176
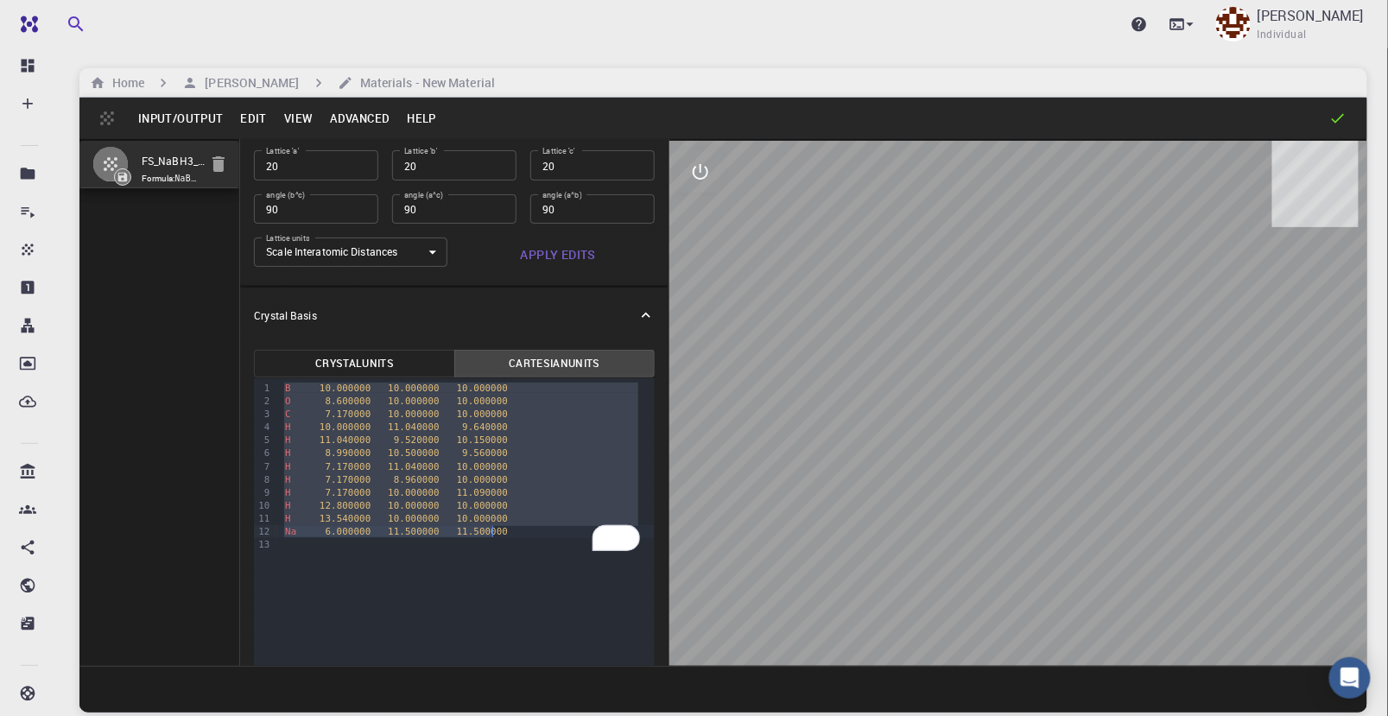
copy div "B 10.000000 10.000000 10.000000 O 8.600000 10.000000 10.000000 C 7.170000 10.00…"
drag, startPoint x: 143, startPoint y: 158, endPoint x: 232, endPoint y: 160, distance: 89.0
click at [232, 160] on li "FS_NaBH3_OMe+H2 Formula: NaBH8CO" at bounding box center [159, 165] width 160 height 48
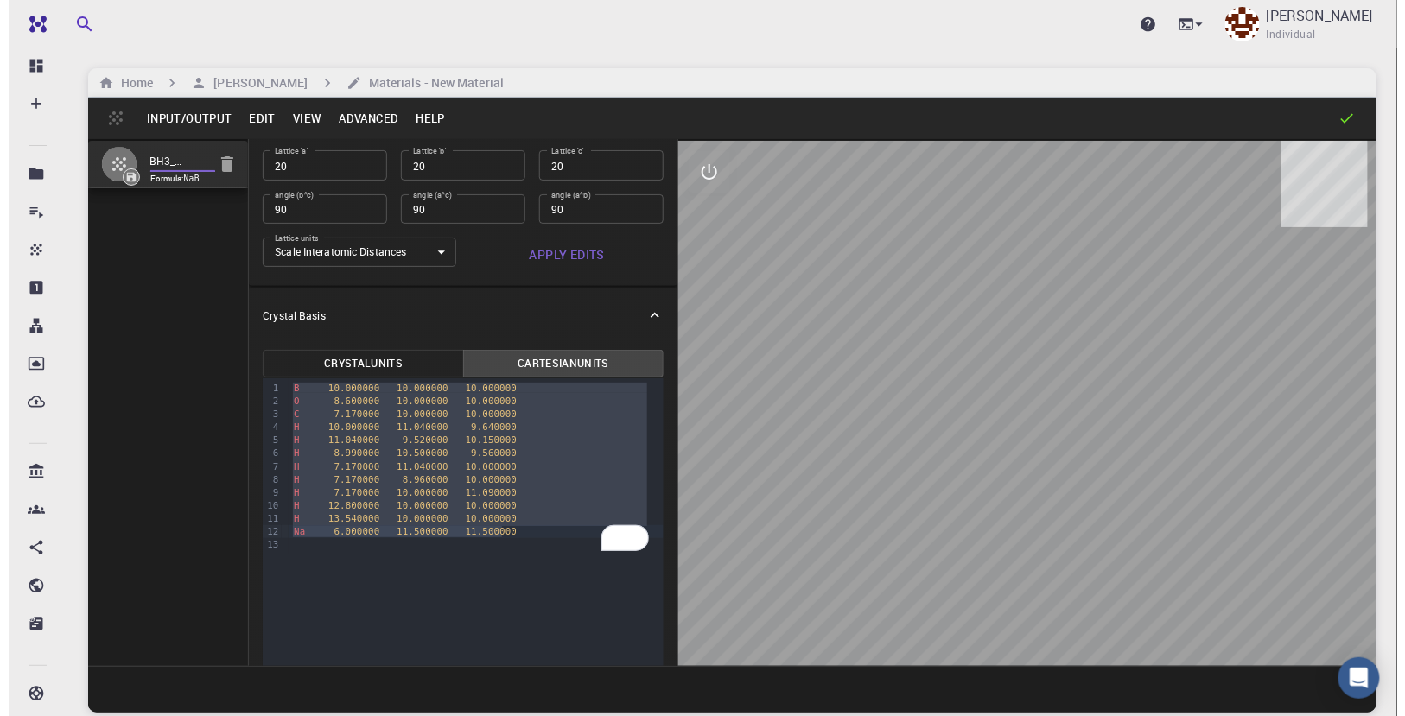
scroll to position [0, 0]
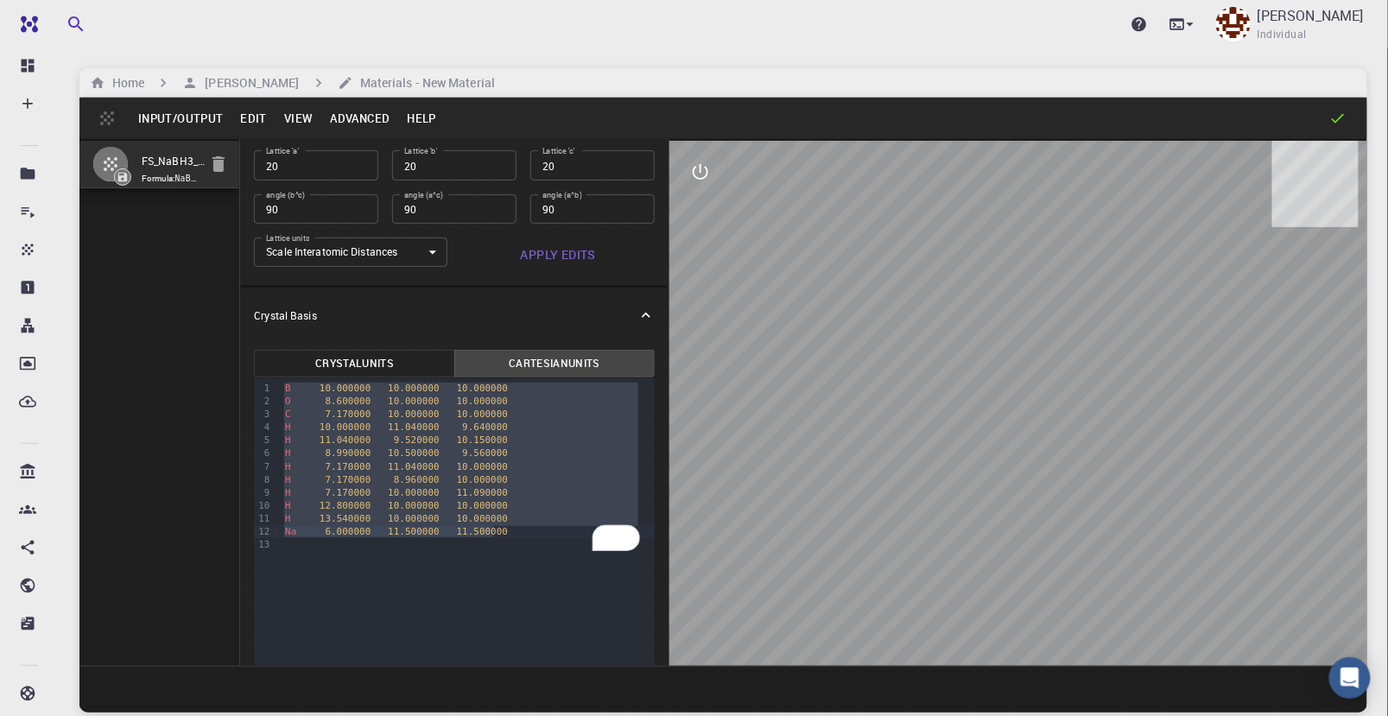
click at [616, 45] on div "Upgrade Thanh Son Individual" at bounding box center [723, 24] width 1329 height 45
click at [261, 126] on button "Edit" at bounding box center [254, 119] width 44 height 28
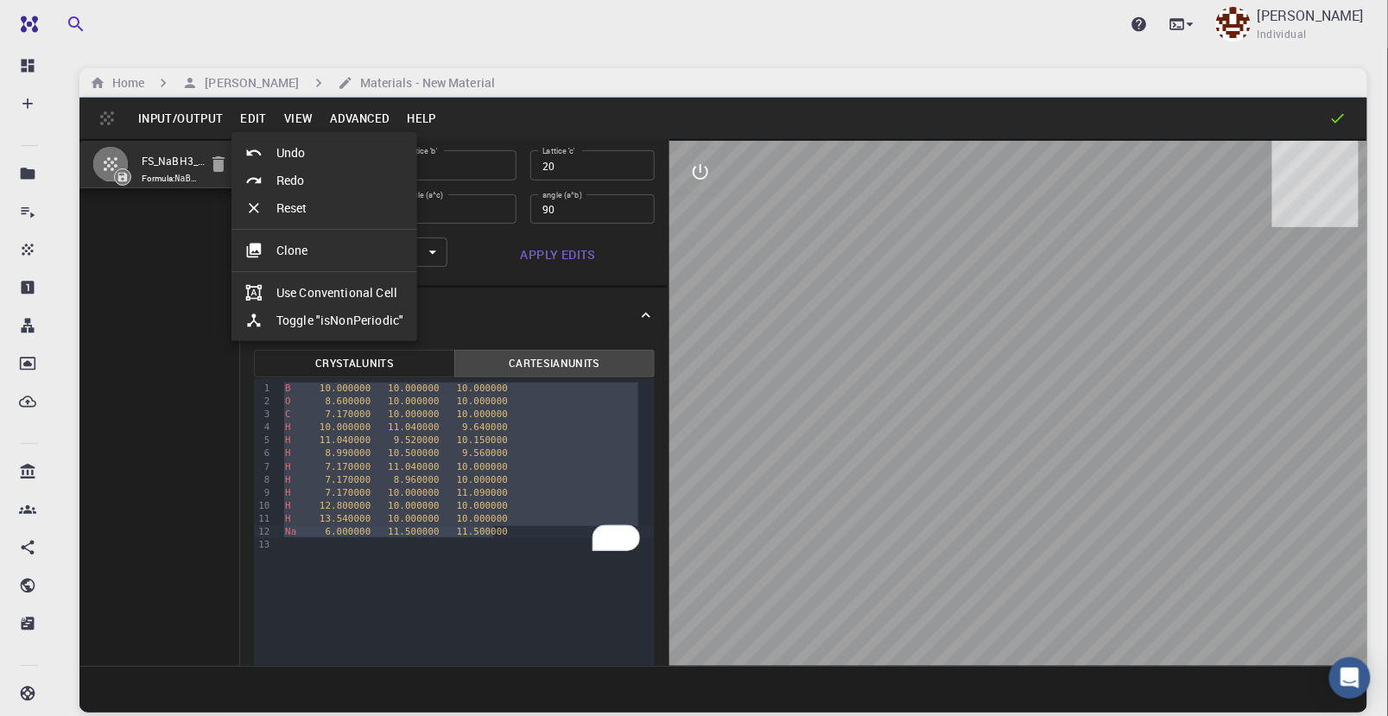
click at [230, 81] on div at bounding box center [694, 358] width 1388 height 716
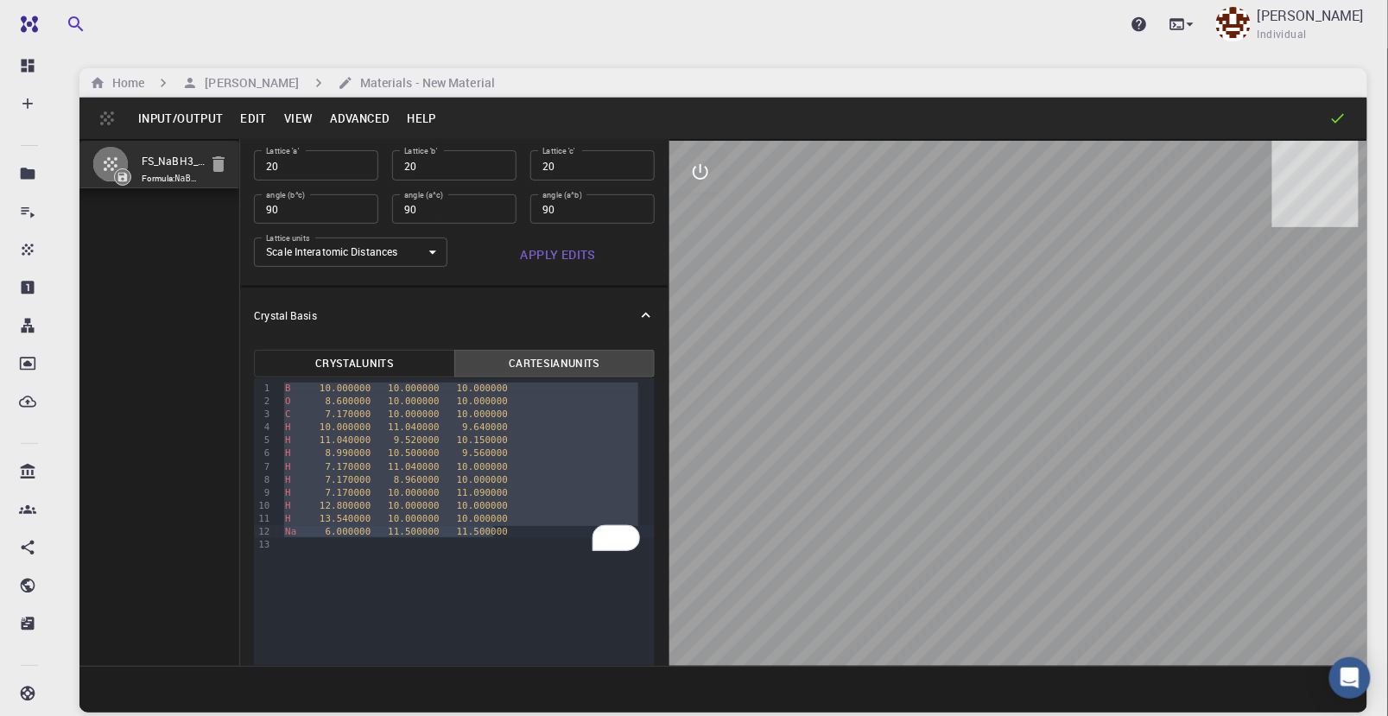
click at [230, 81] on h6 "[PERSON_NAME]" at bounding box center [248, 82] width 101 height 19
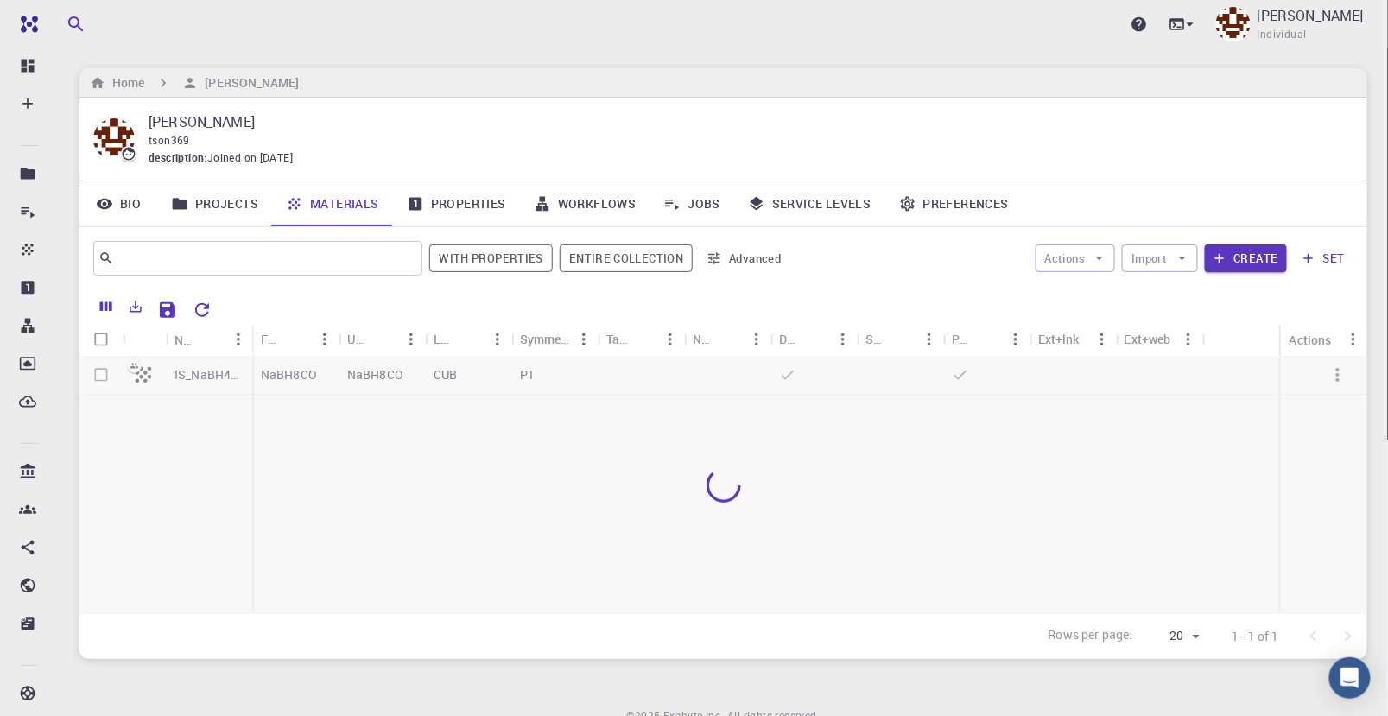
click at [230, 81] on h6 "[PERSON_NAME]" at bounding box center [248, 82] width 101 height 19
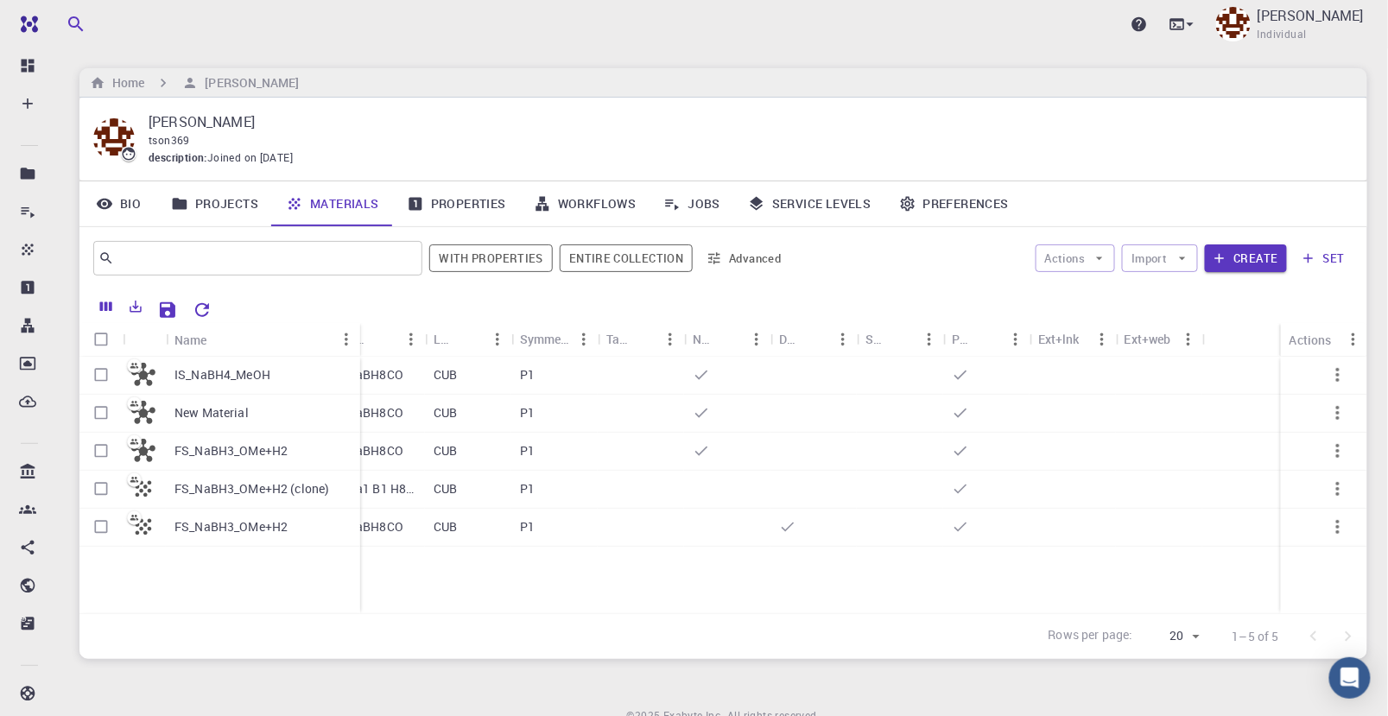
drag, startPoint x: 249, startPoint y: 338, endPoint x: 357, endPoint y: 344, distance: 108.1
click at [357, 344] on div "Name" at bounding box center [361, 340] width 17 height 34
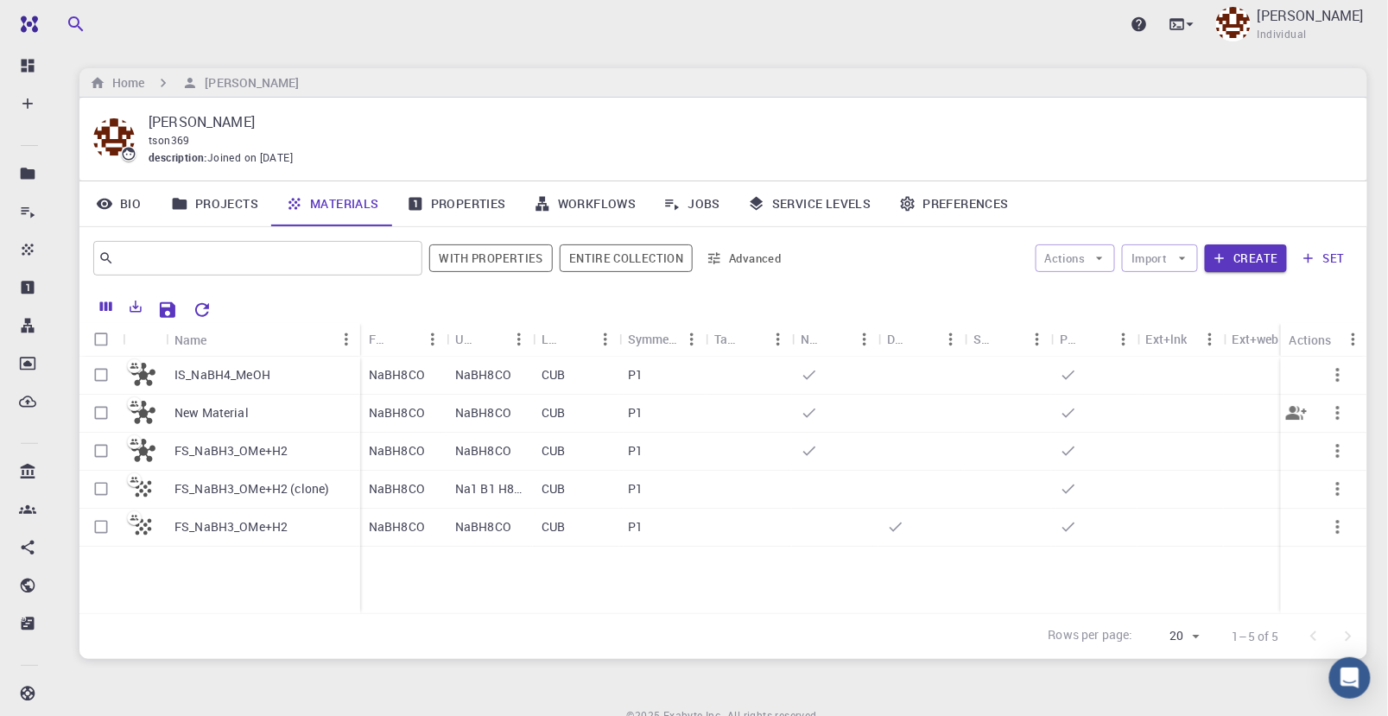
click at [98, 410] on input "Select row" at bounding box center [101, 412] width 33 height 33
checkbox input "true"
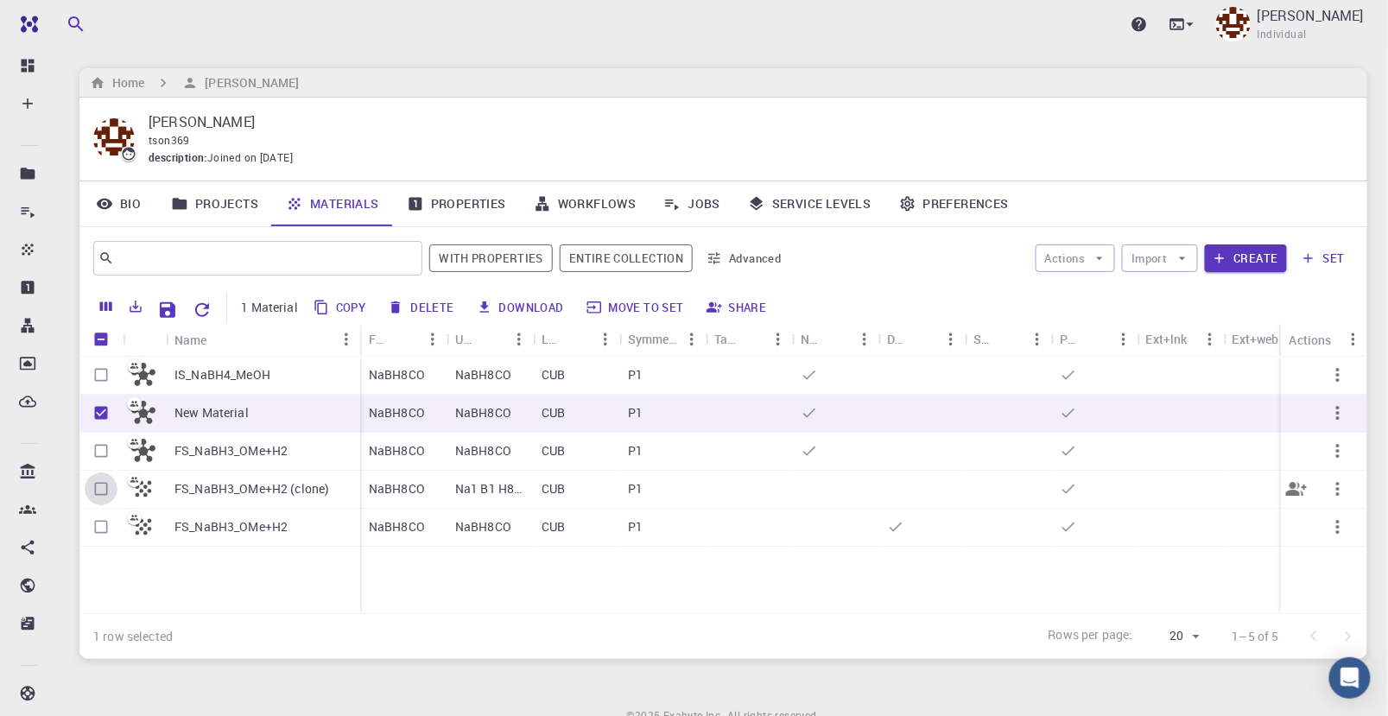
click at [108, 489] on input "Select row" at bounding box center [101, 489] width 33 height 33
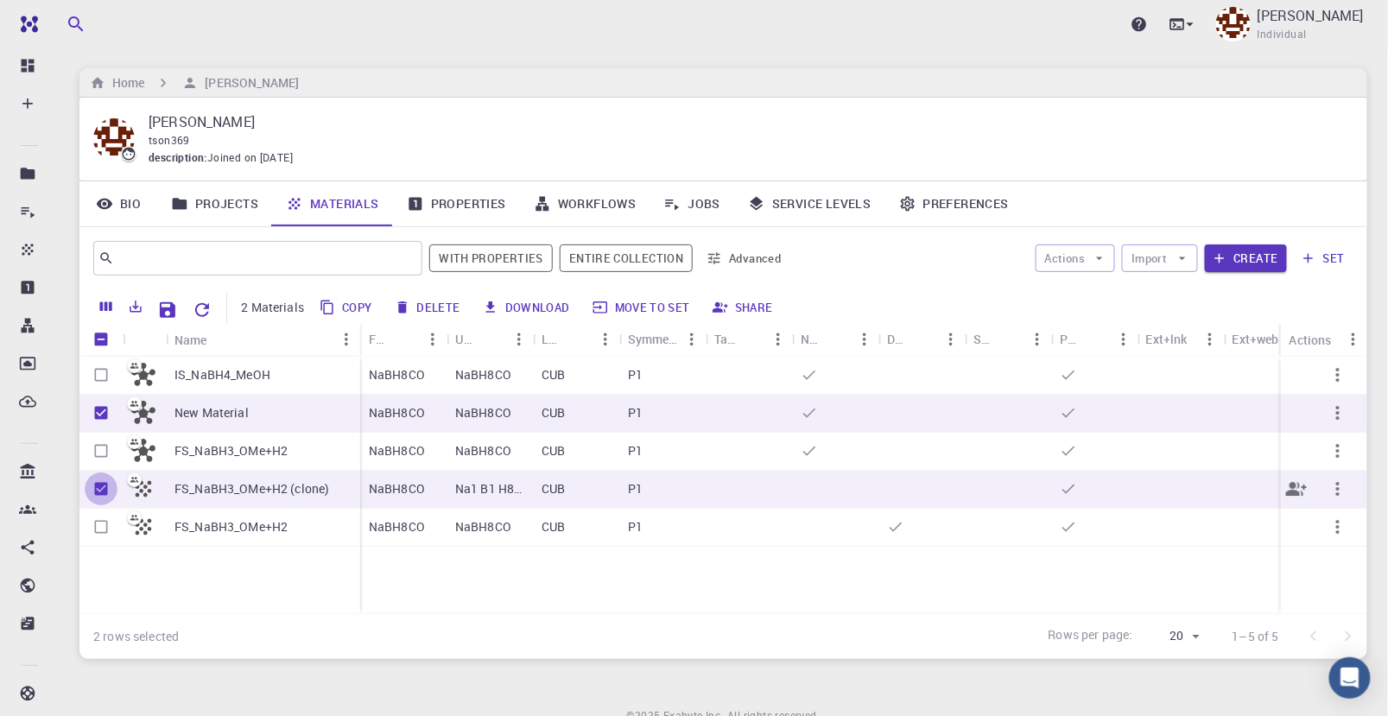
click at [99, 488] on input "Unselect row" at bounding box center [101, 489] width 33 height 33
checkbox input "false"
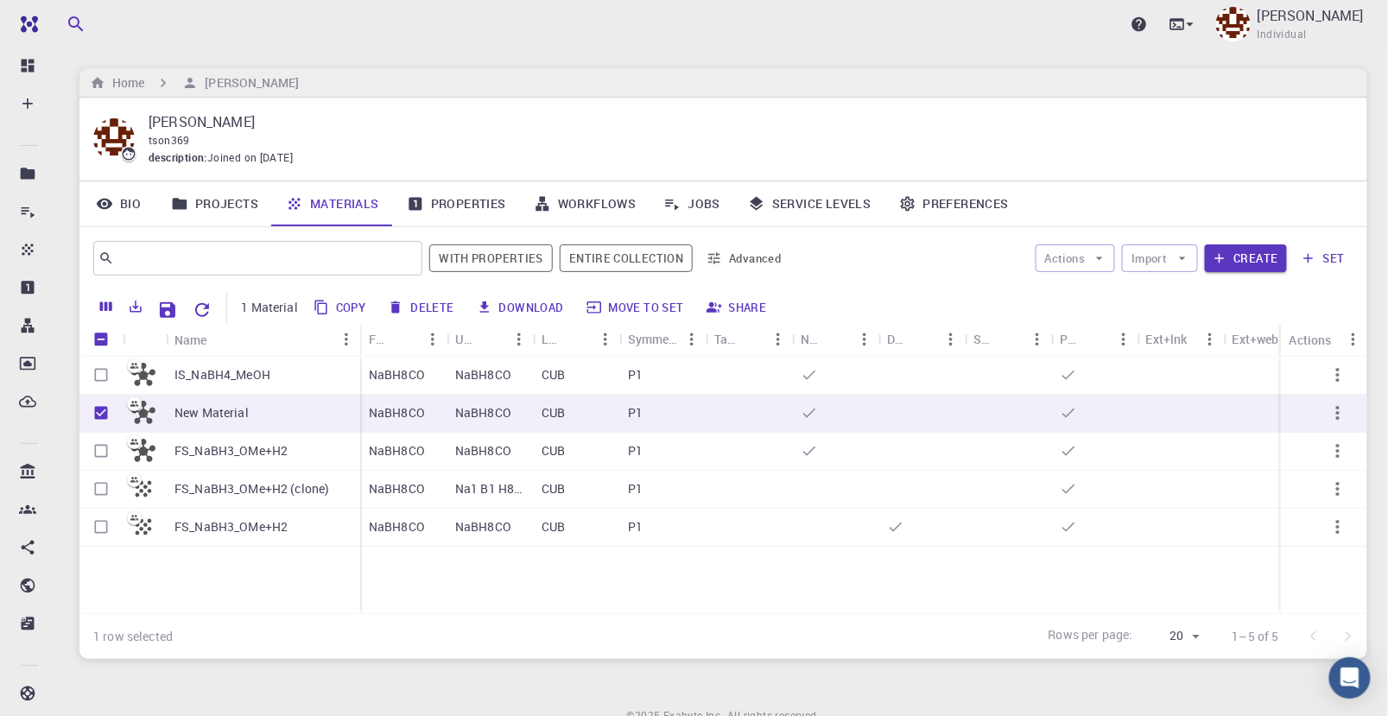
click at [419, 305] on button "Delete" at bounding box center [422, 308] width 78 height 28
checkbox input "false"
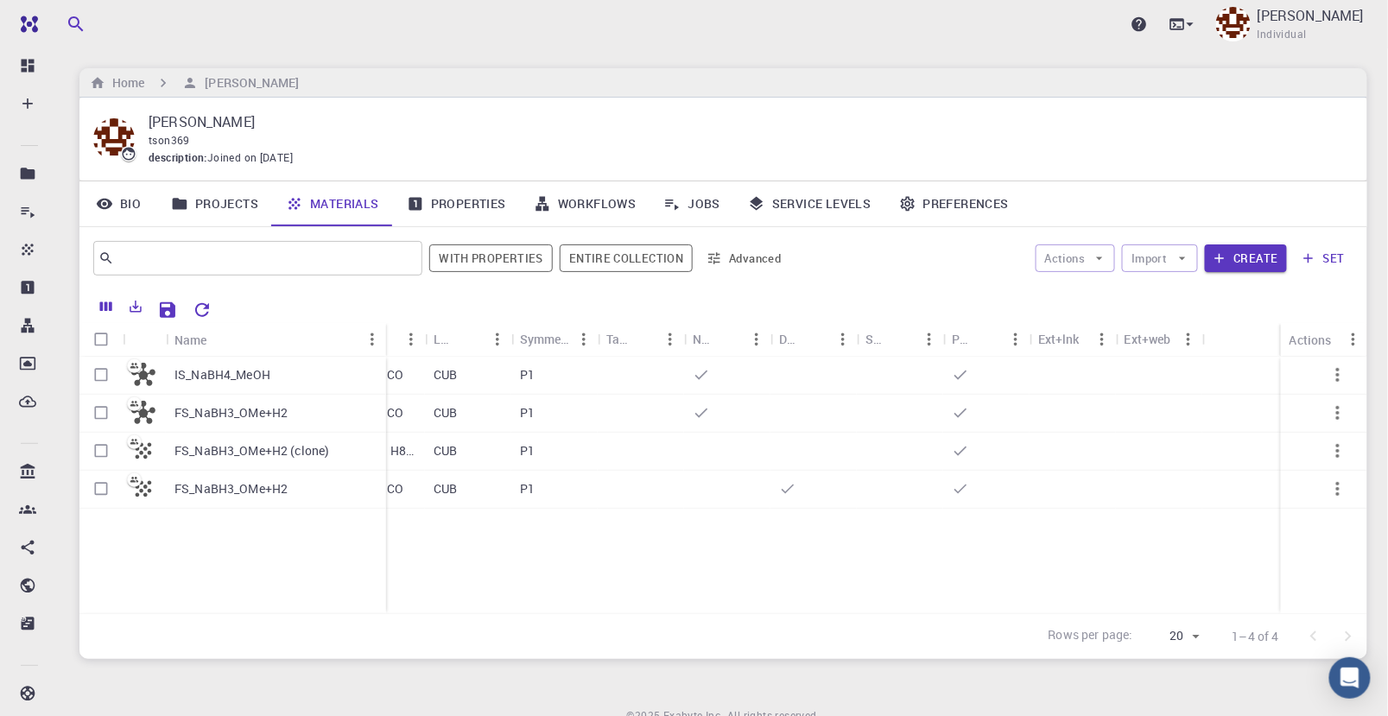
drag, startPoint x: 249, startPoint y: 337, endPoint x: 383, endPoint y: 341, distance: 134.0
click at [383, 341] on div "Name" at bounding box center [387, 340] width 17 height 34
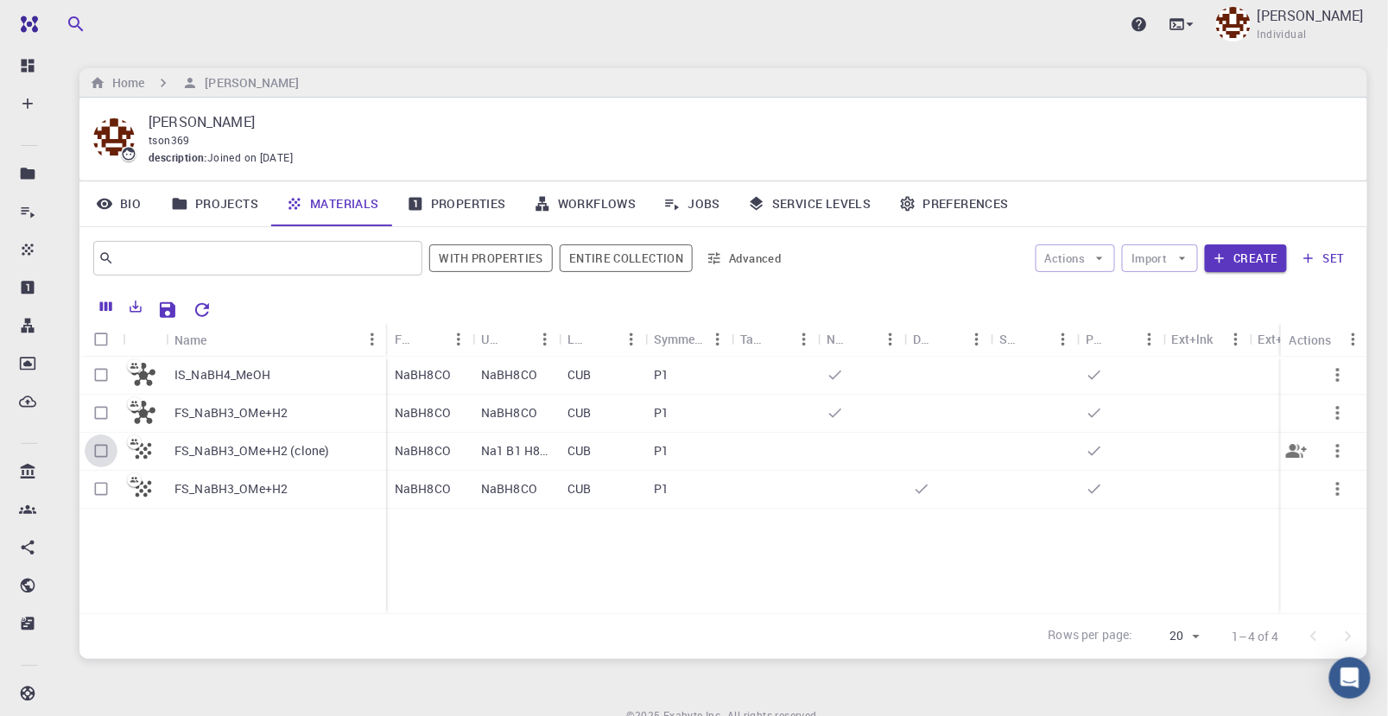
click at [104, 452] on input "Select row" at bounding box center [101, 451] width 33 height 33
checkbox input "true"
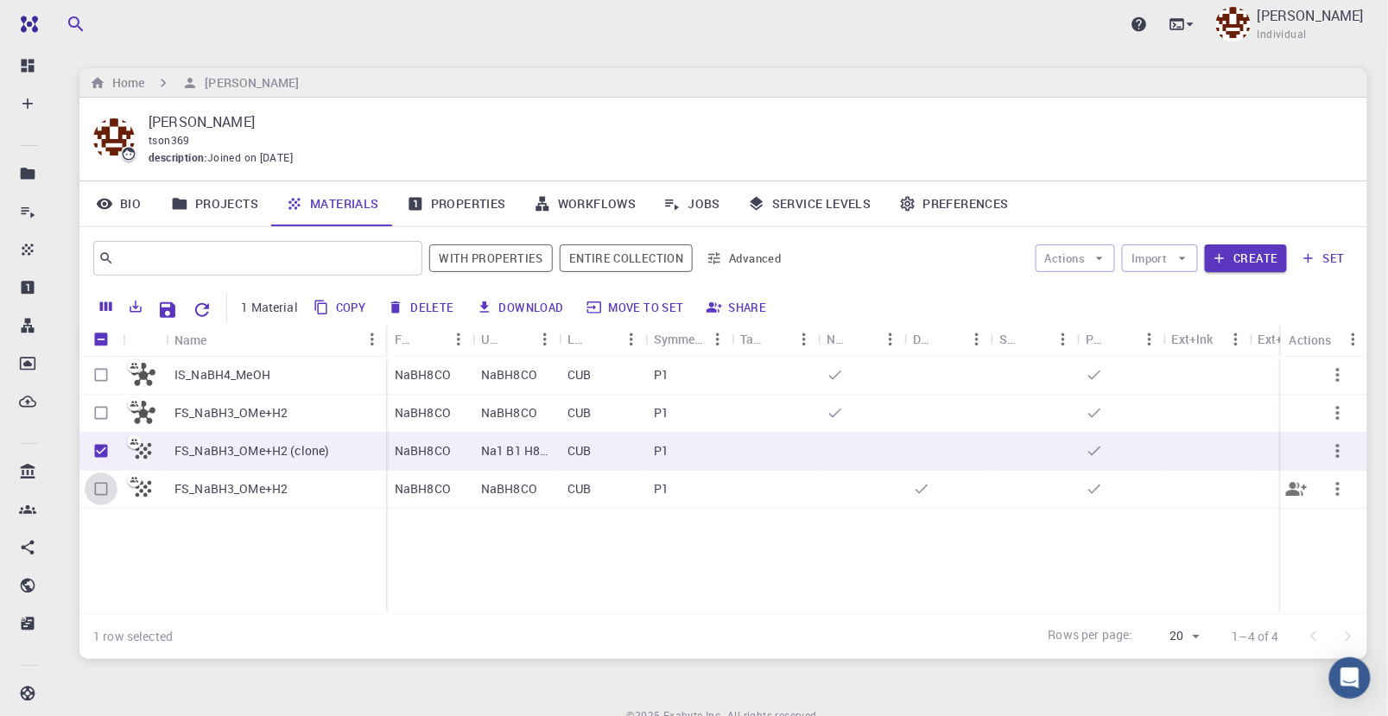
click at [103, 487] on input "Select row" at bounding box center [101, 489] width 33 height 33
checkbox input "true"
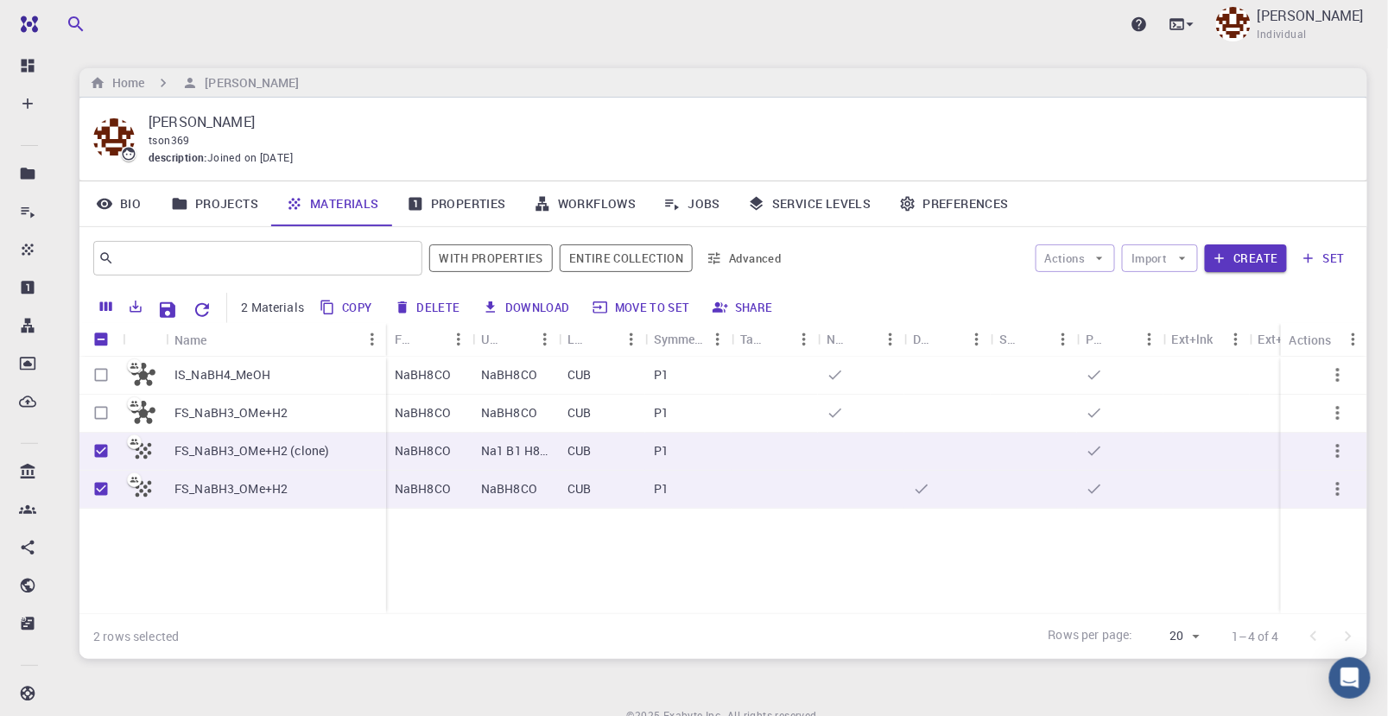
click at [420, 302] on button "Delete" at bounding box center [429, 308] width 78 height 28
checkbox input "false"
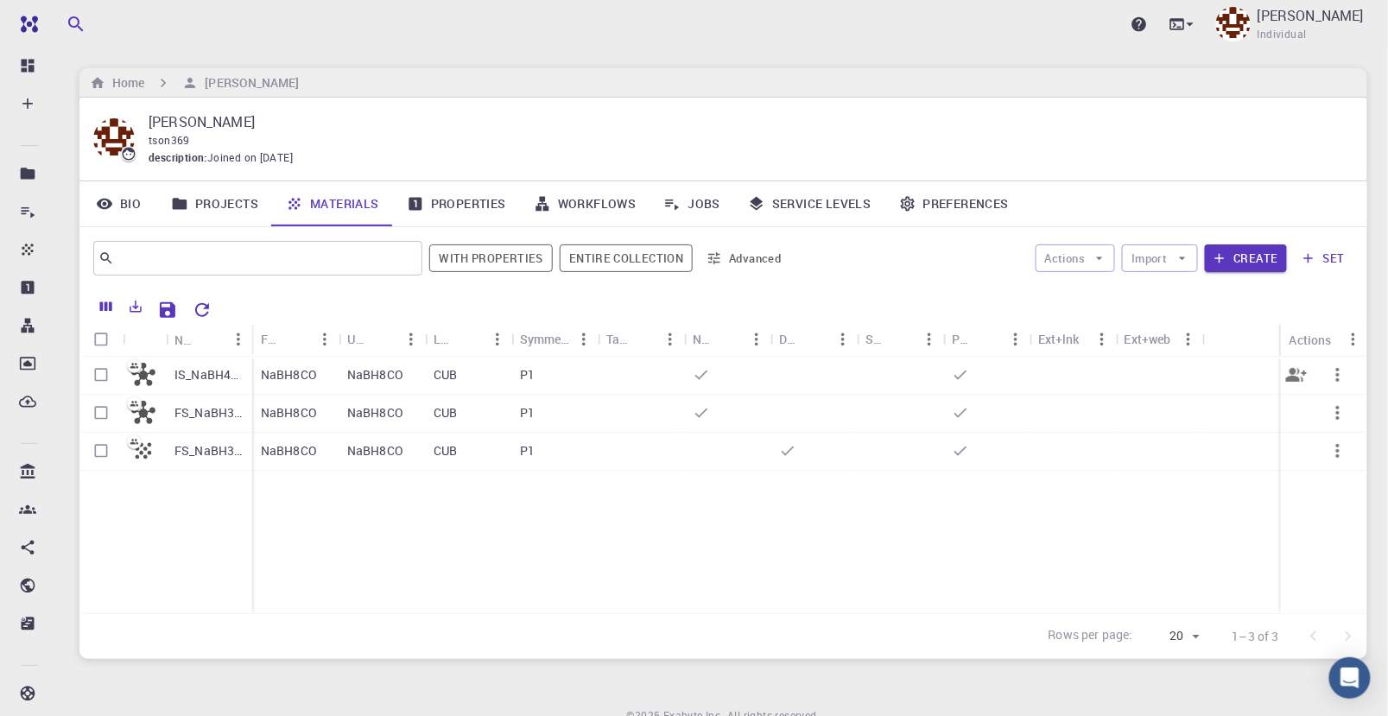
click at [102, 376] on input "Select row" at bounding box center [101, 374] width 33 height 33
checkbox input "true"
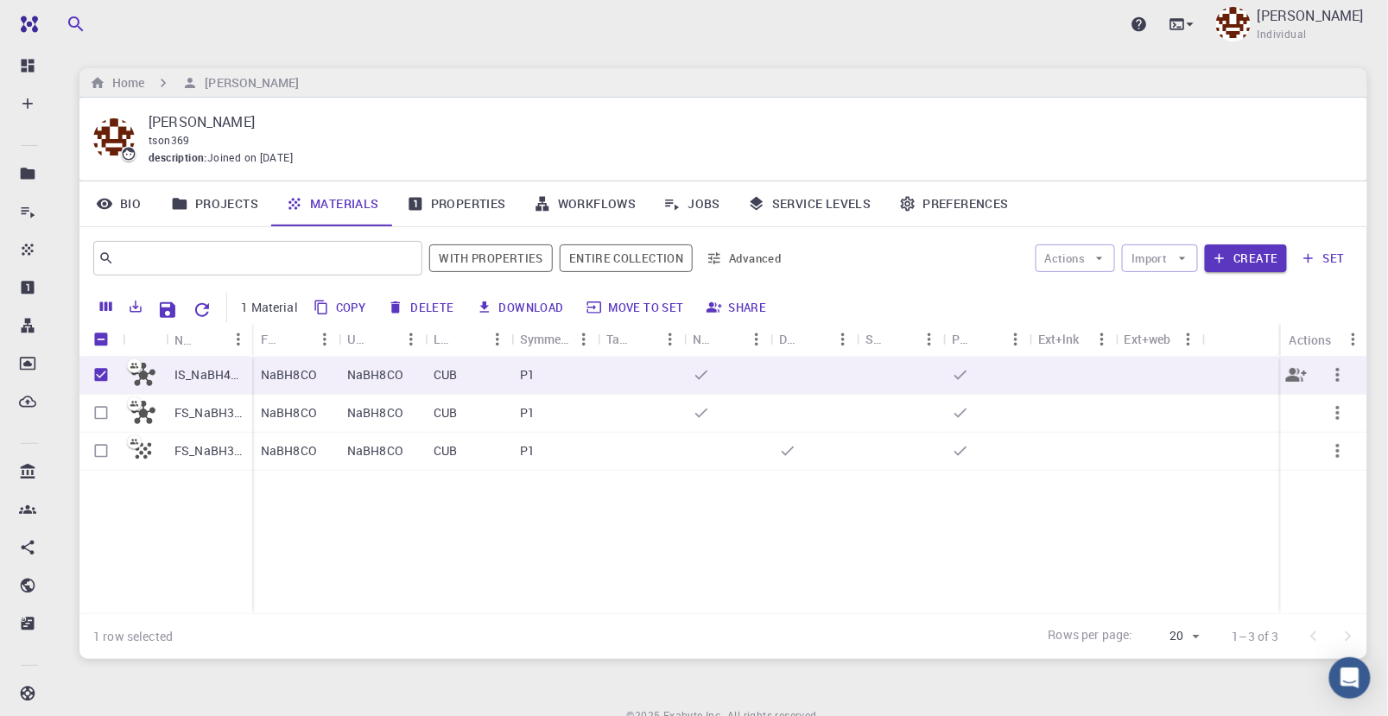
click at [918, 374] on icon "button" at bounding box center [1337, 375] width 3 height 14
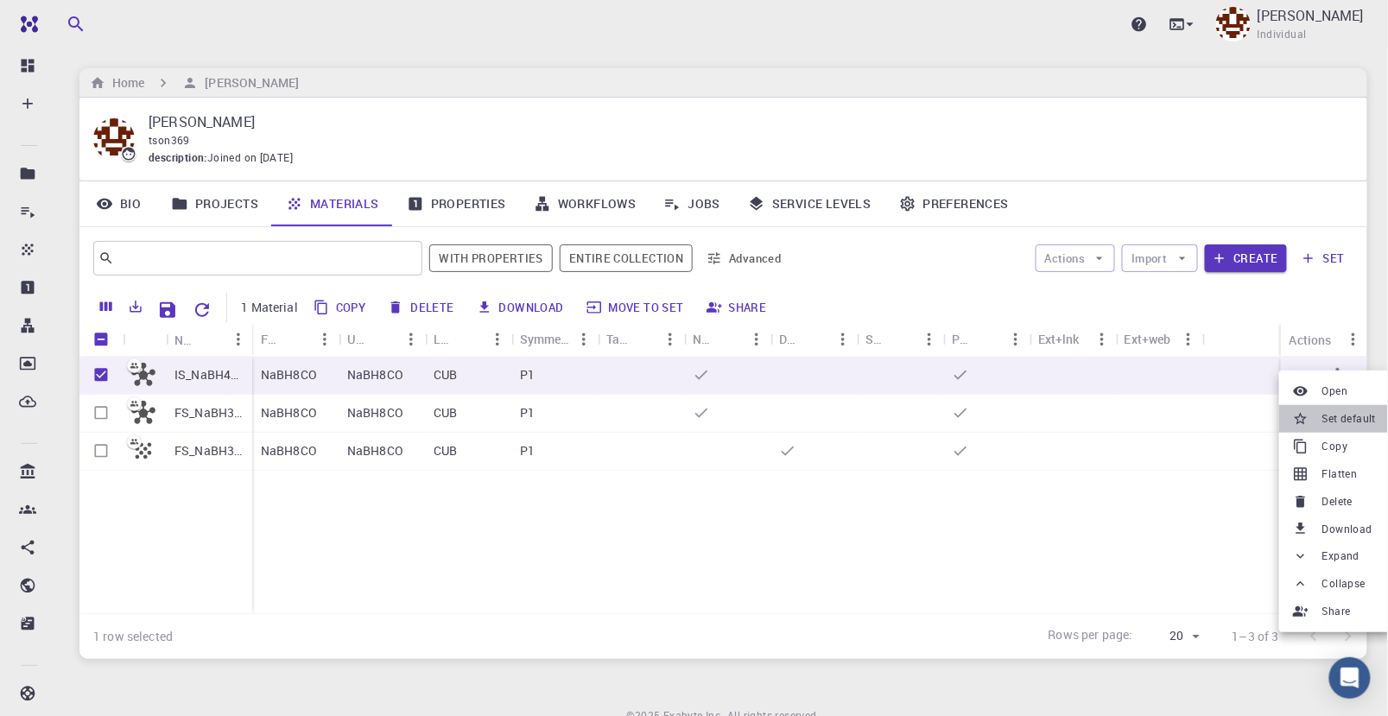
click at [918, 425] on span "Set default" at bounding box center [1350, 418] width 54 height 17
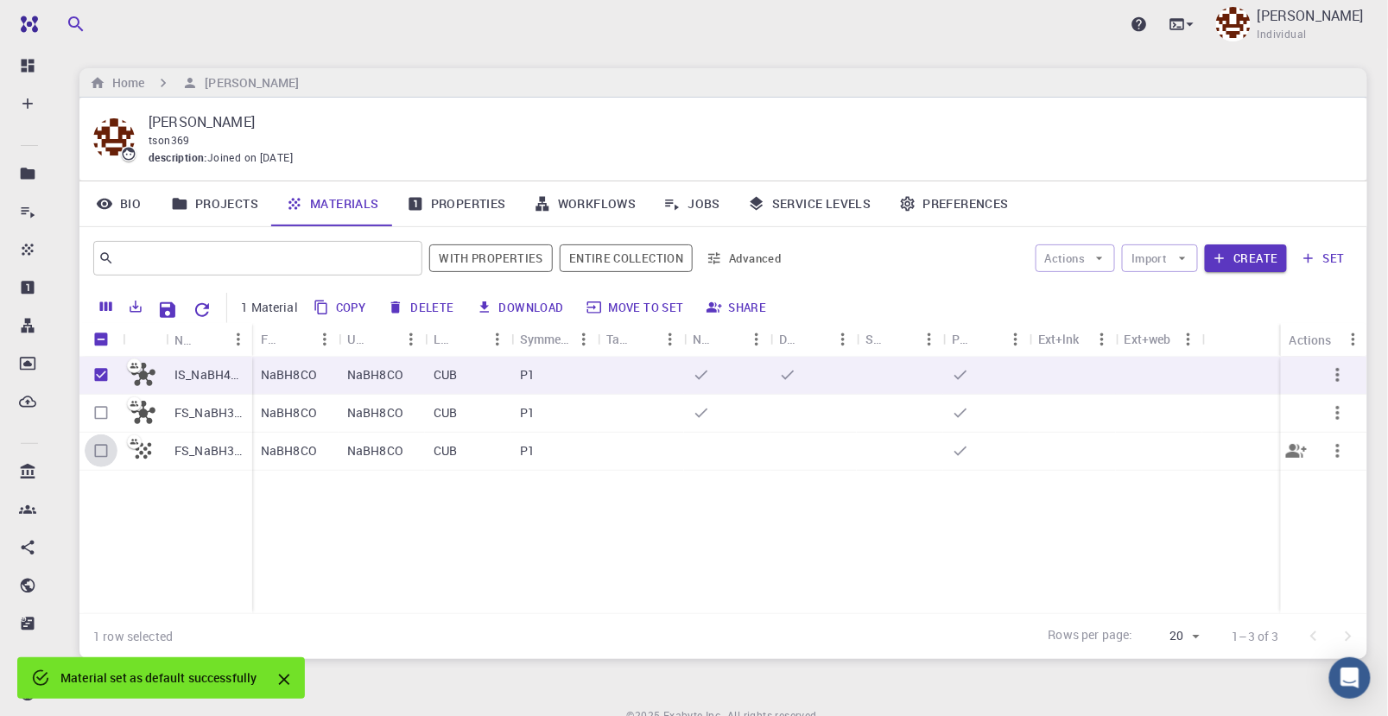
click at [105, 451] on input "Select row" at bounding box center [101, 451] width 33 height 33
checkbox input "true"
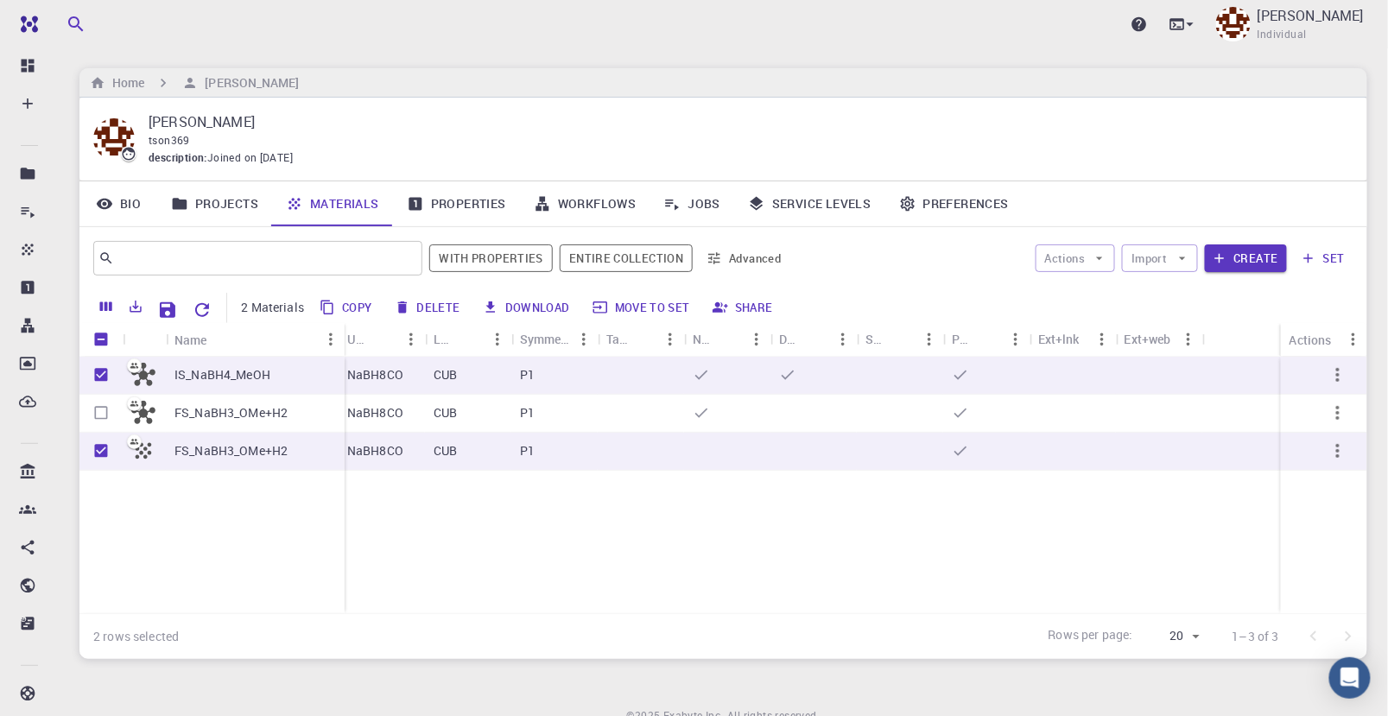
drag, startPoint x: 250, startPoint y: 338, endPoint x: 341, endPoint y: 339, distance: 91.6
click at [341, 339] on div "Name" at bounding box center [346, 340] width 17 height 34
click at [100, 371] on input "Unselect row" at bounding box center [101, 374] width 33 height 33
checkbox input "false"
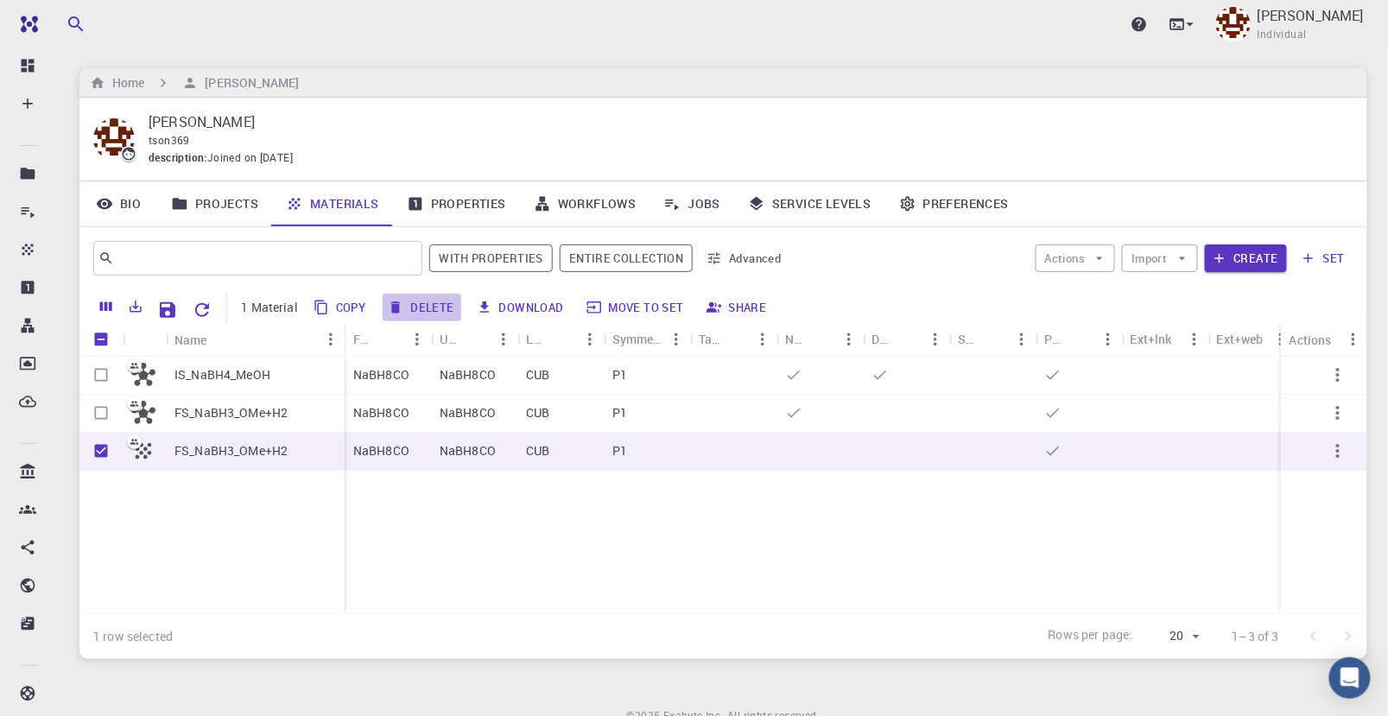
click at [431, 306] on button "Delete" at bounding box center [422, 308] width 78 height 28
checkbox input "false"
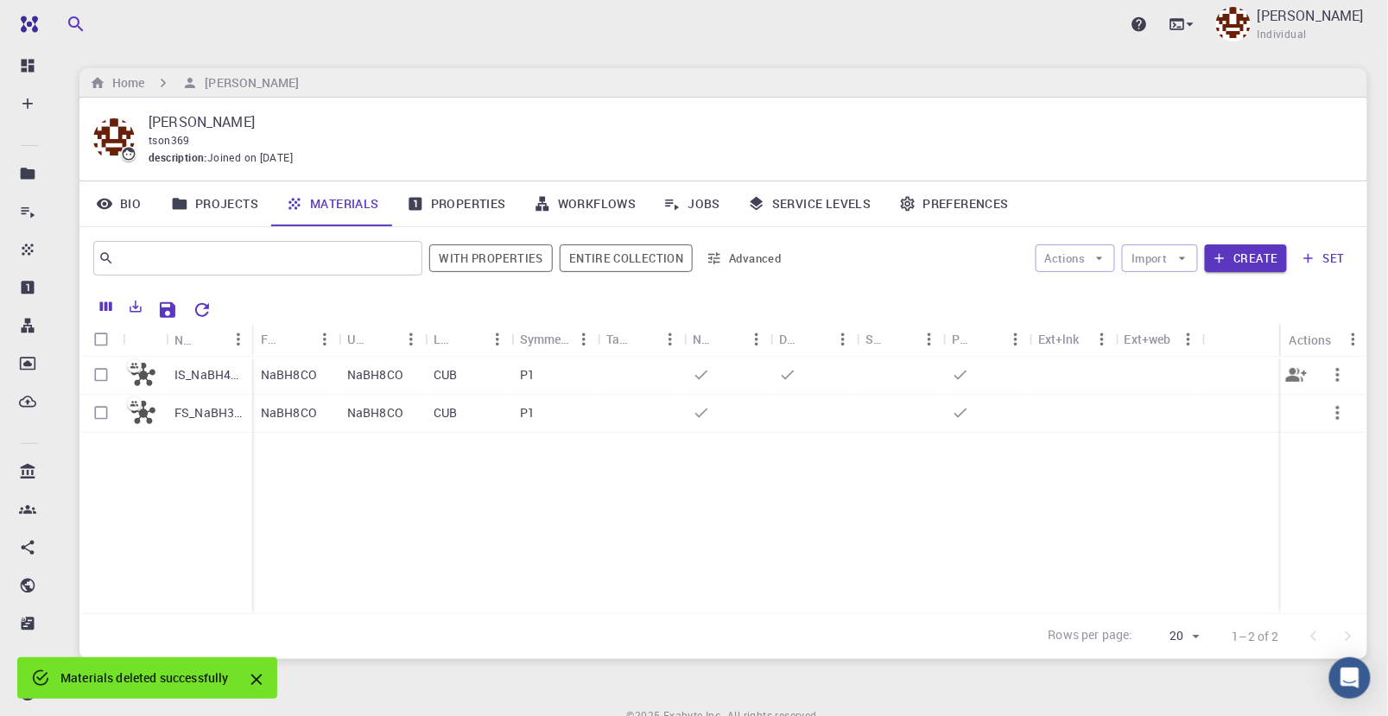
click at [918, 374] on icon at bounding box center [960, 374] width 17 height 17
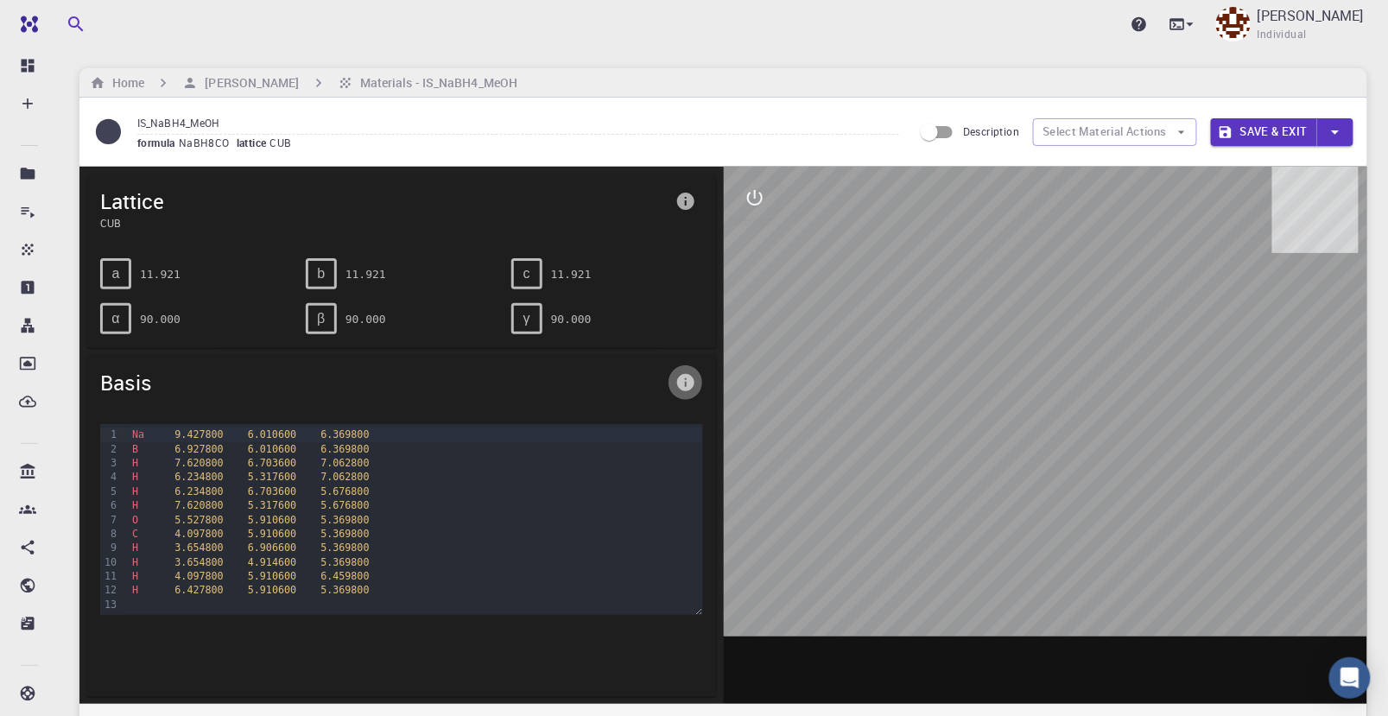
click at [688, 384] on icon "info" at bounding box center [685, 382] width 17 height 17
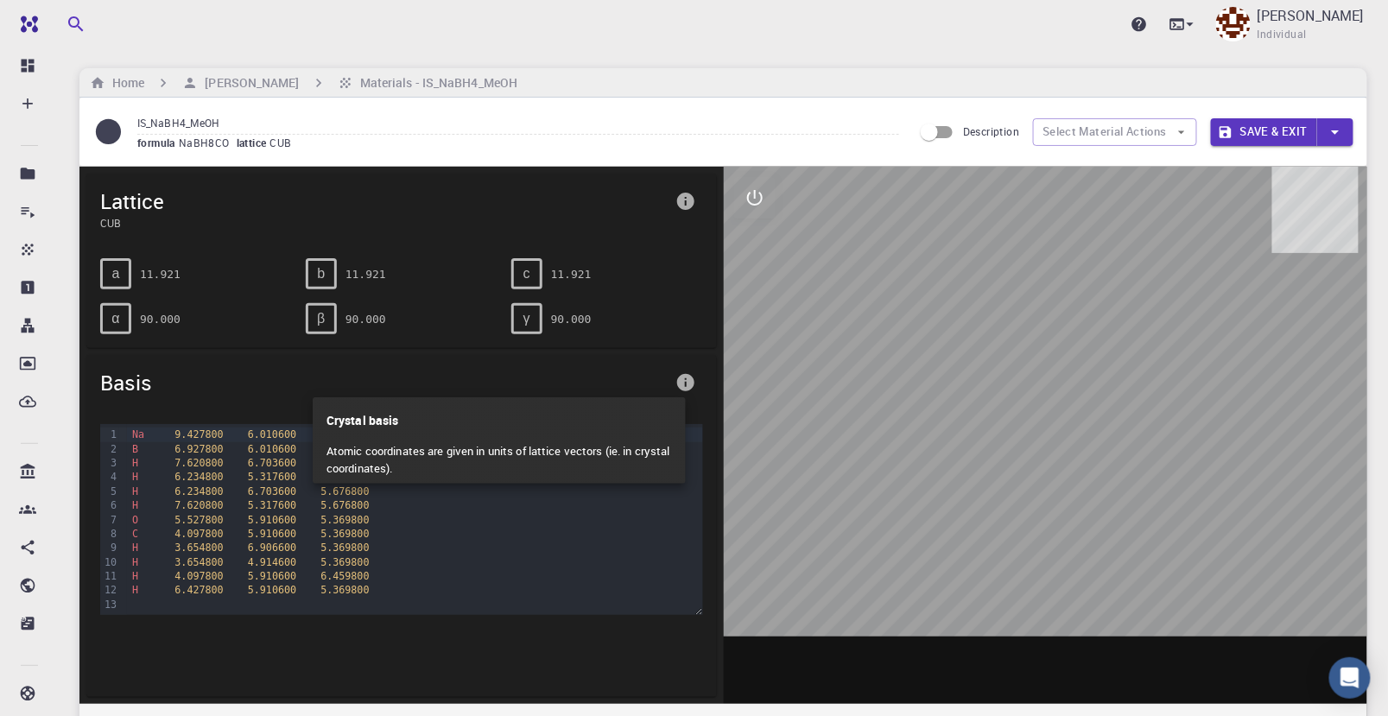
click at [737, 366] on div at bounding box center [694, 358] width 1388 height 716
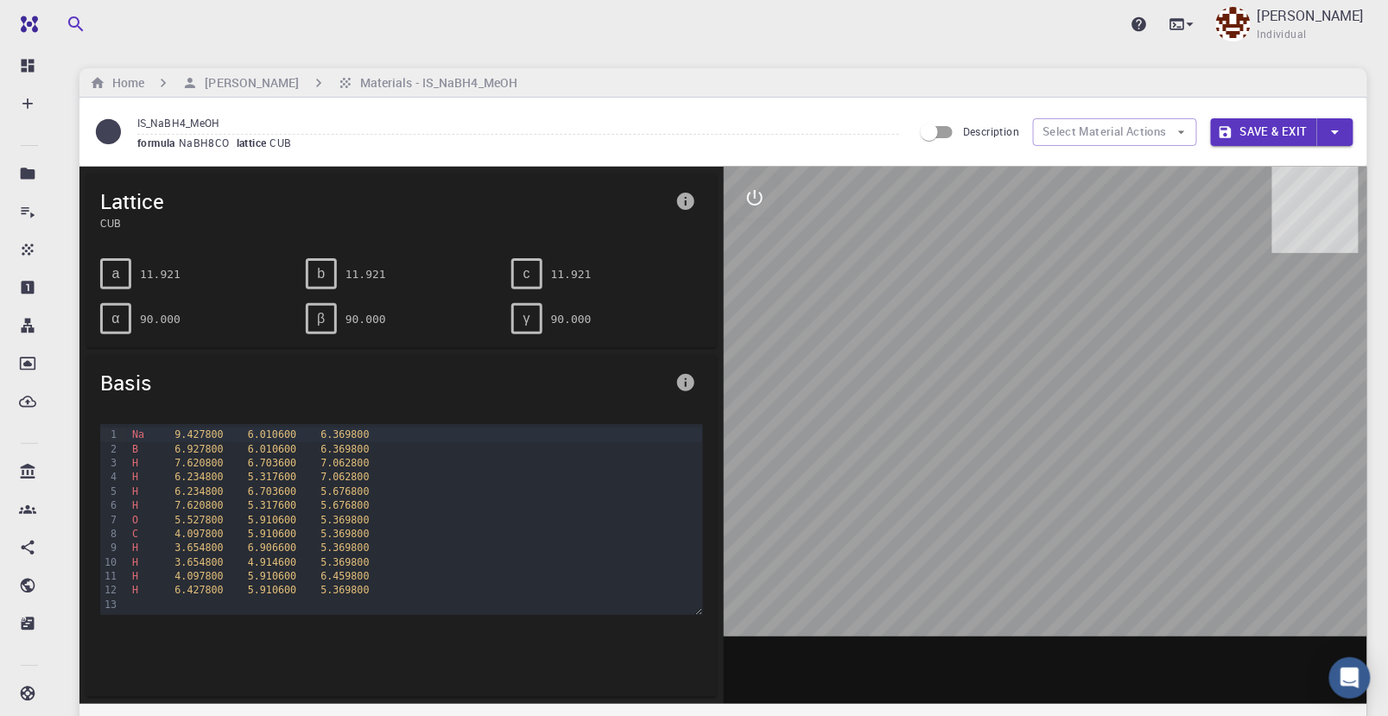
drag, startPoint x: 712, startPoint y: 270, endPoint x: 695, endPoint y: 270, distance: 16.4
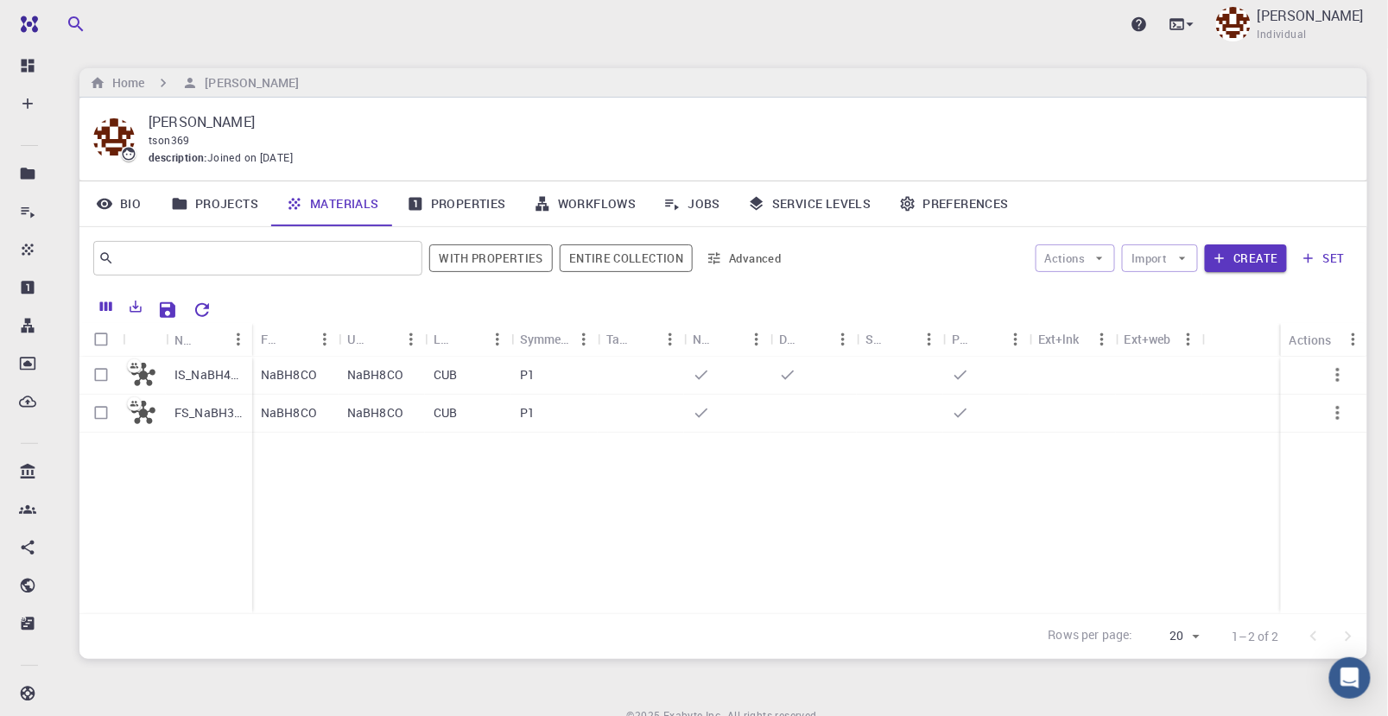
click at [165, 137] on span "tson369" at bounding box center [169, 140] width 41 height 14
click at [168, 140] on span "tson369" at bounding box center [169, 140] width 41 height 14
click at [246, 414] on div "FS_NaBH3_OMe+H2" at bounding box center [209, 414] width 86 height 38
click at [685, 207] on link "Jobs" at bounding box center [692, 203] width 85 height 45
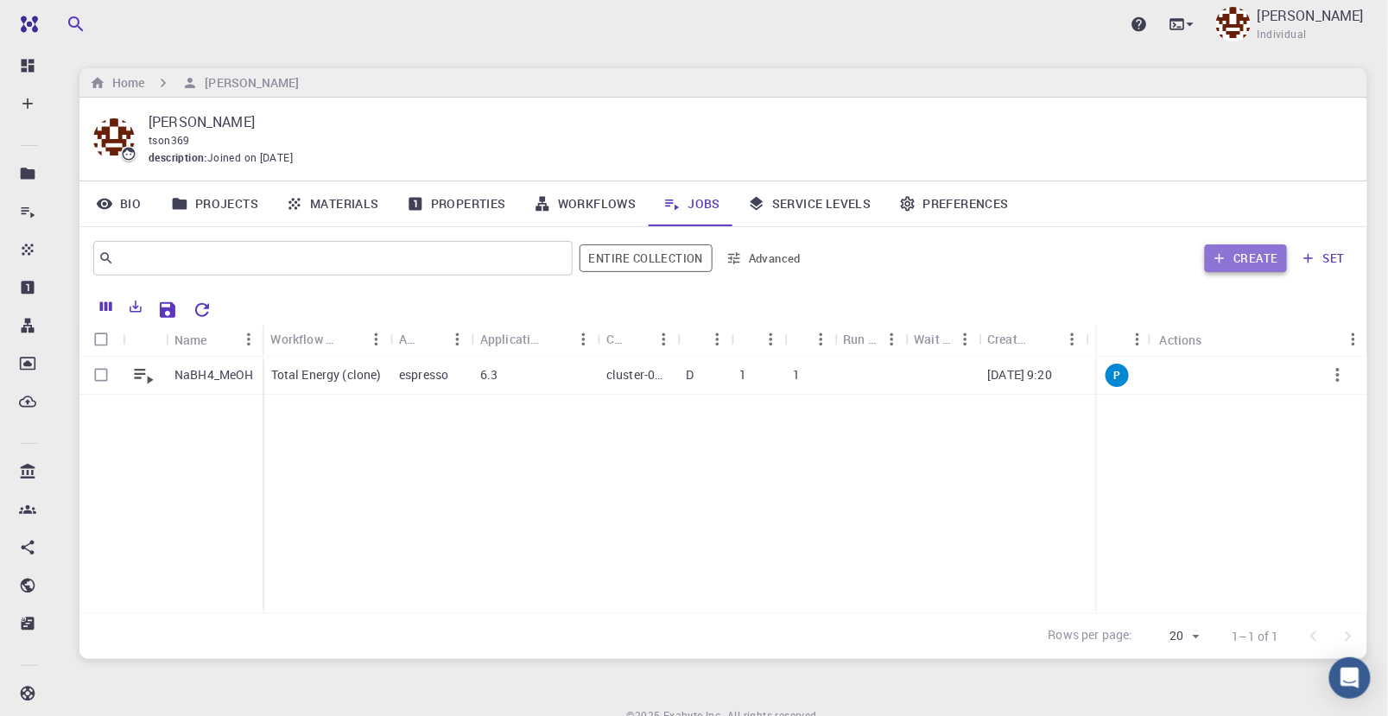
click at [918, 261] on button "Create" at bounding box center [1246, 258] width 82 height 28
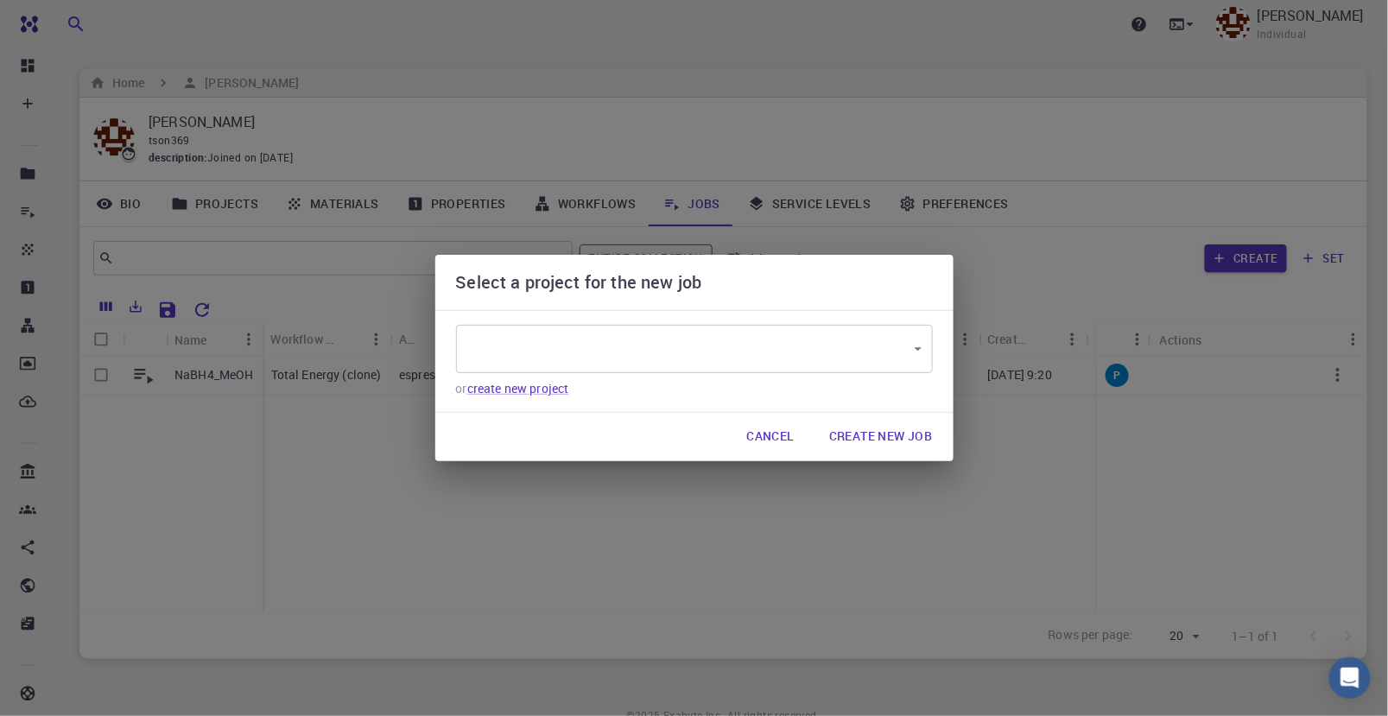
type input "r7YzEEDL8XBFXXthv"
click at [888, 432] on button "Create New Job" at bounding box center [880, 437] width 131 height 35
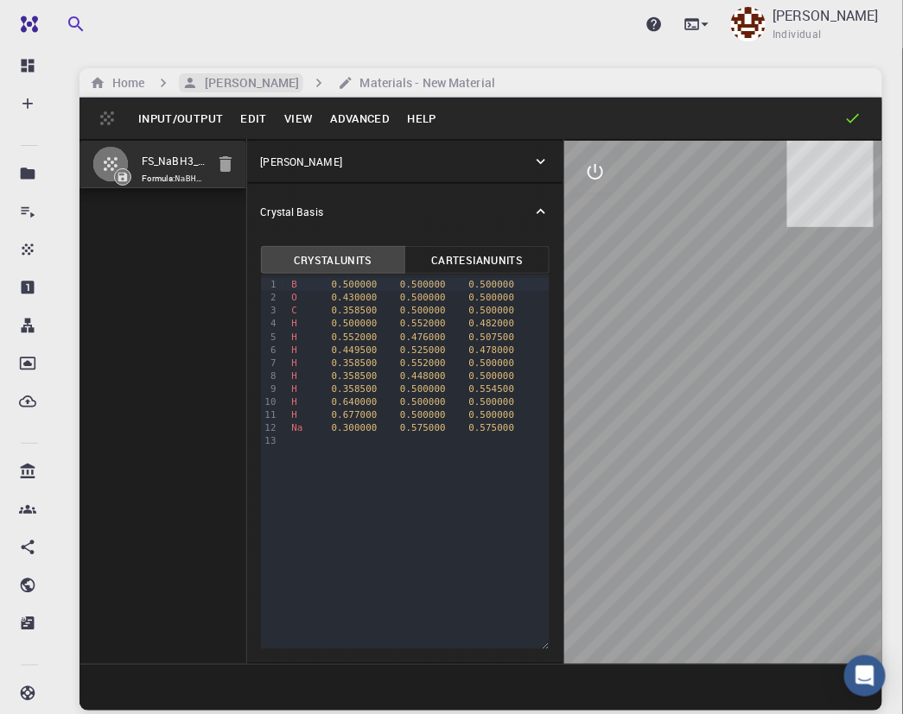
click at [249, 76] on h6 "[PERSON_NAME]" at bounding box center [248, 82] width 101 height 19
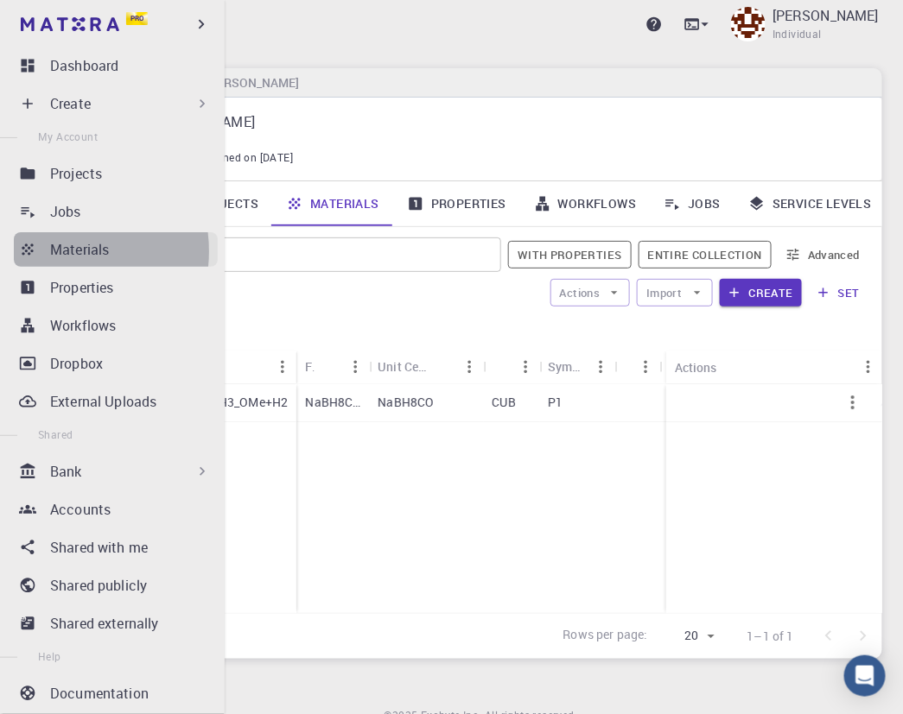
click at [54, 251] on p "Materials" at bounding box center [79, 249] width 59 height 21
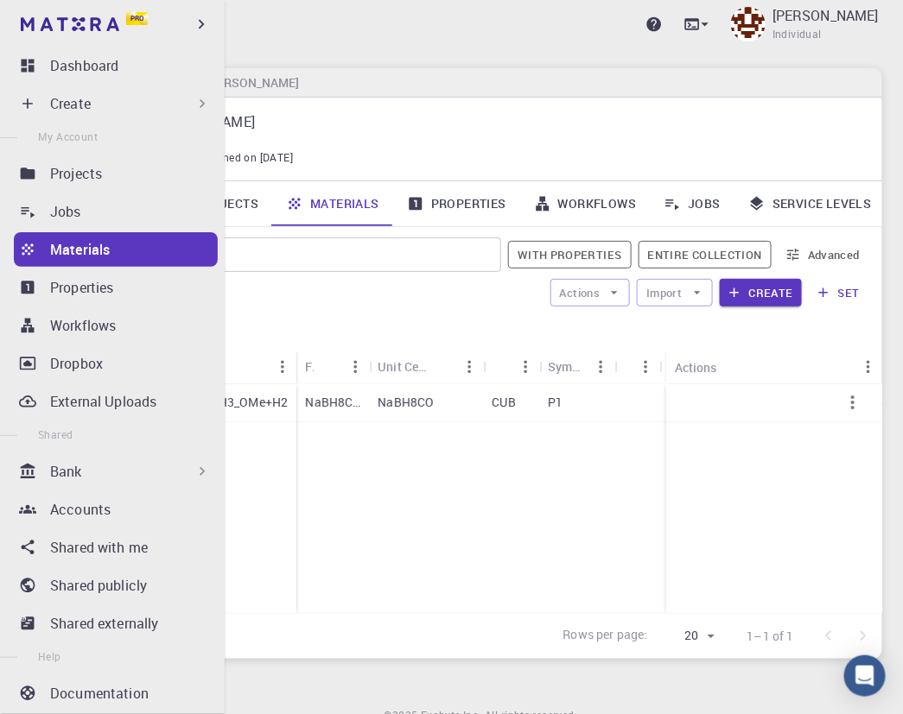
click at [58, 252] on p "Materials" at bounding box center [80, 249] width 60 height 21
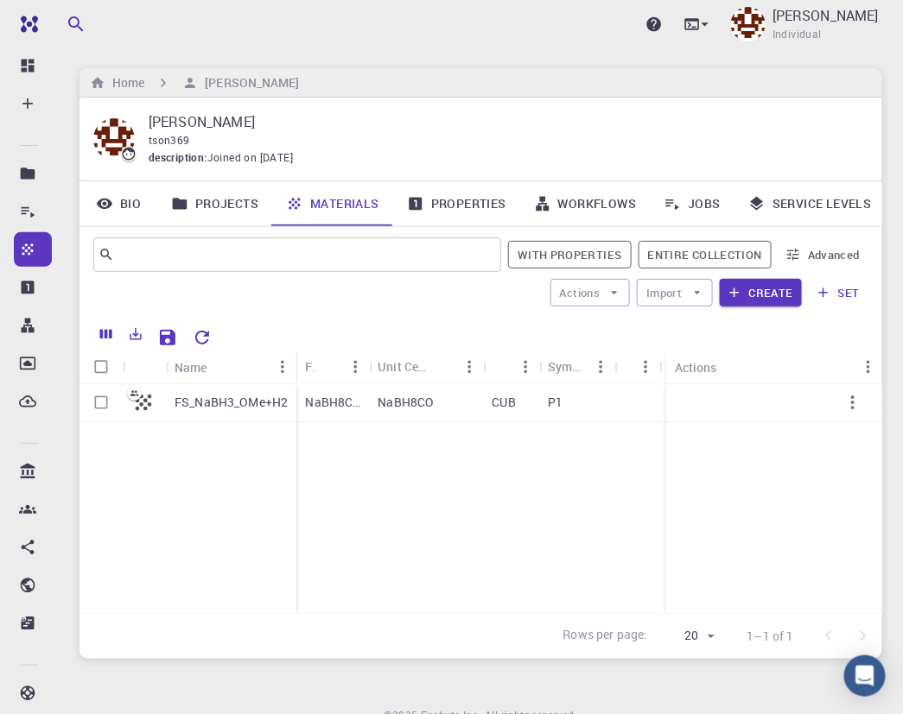
click at [461, 531] on div "FS_NaBH3_OMe+H2 NaBH8CO NaBH8CO CUB P1" at bounding box center [668, 498] width 1179 height 229
click at [210, 206] on link "Projects" at bounding box center [214, 203] width 115 height 45
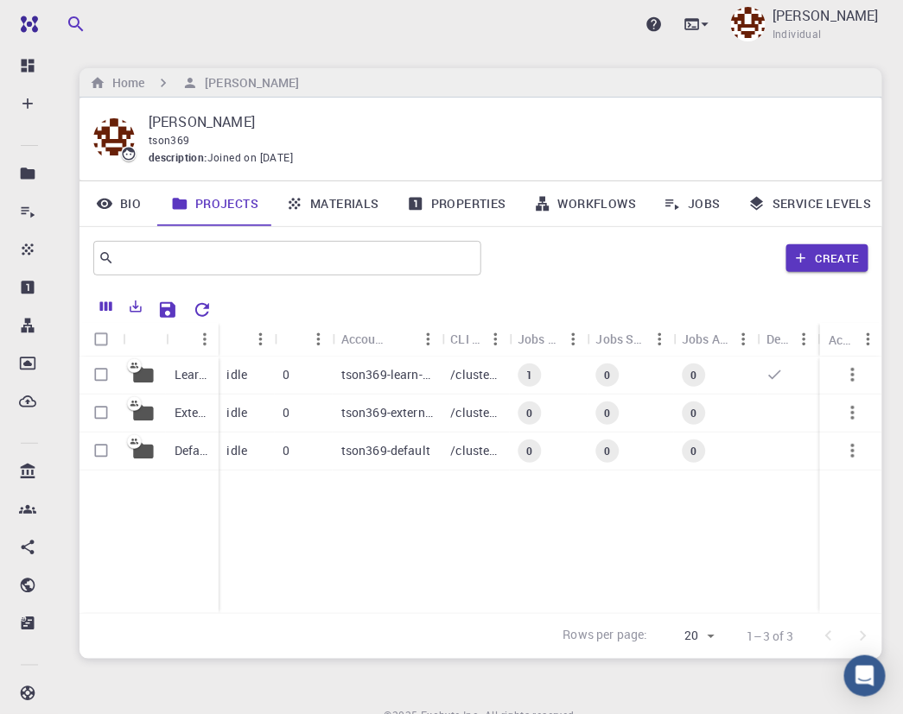
click at [192, 373] on p "Learn-DFT" at bounding box center [191, 374] width 35 height 17
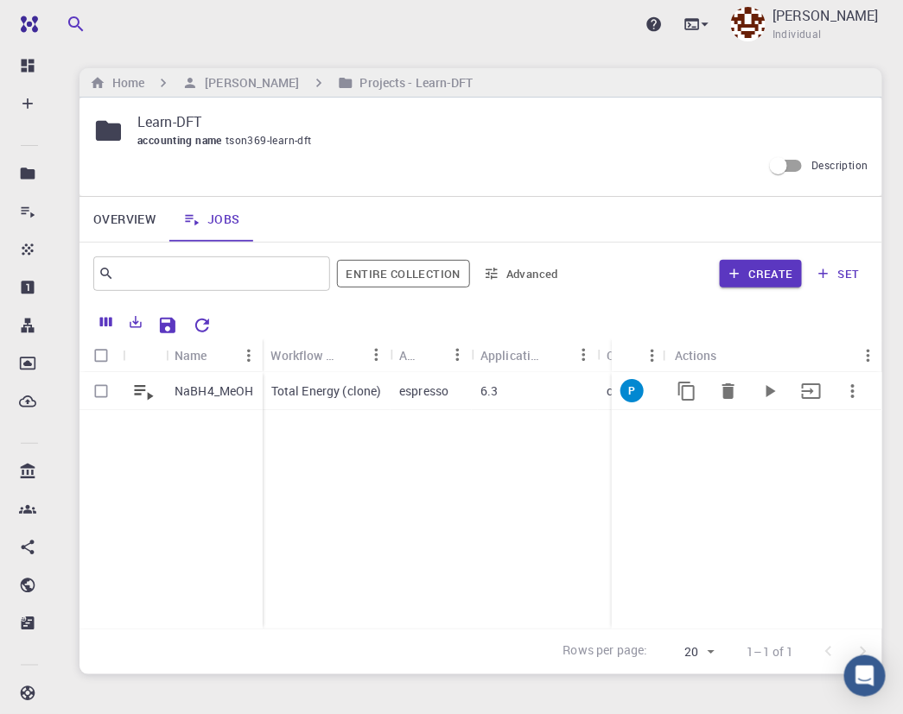
click at [228, 393] on p "NaBH4_MeOH" at bounding box center [213, 391] width 79 height 17
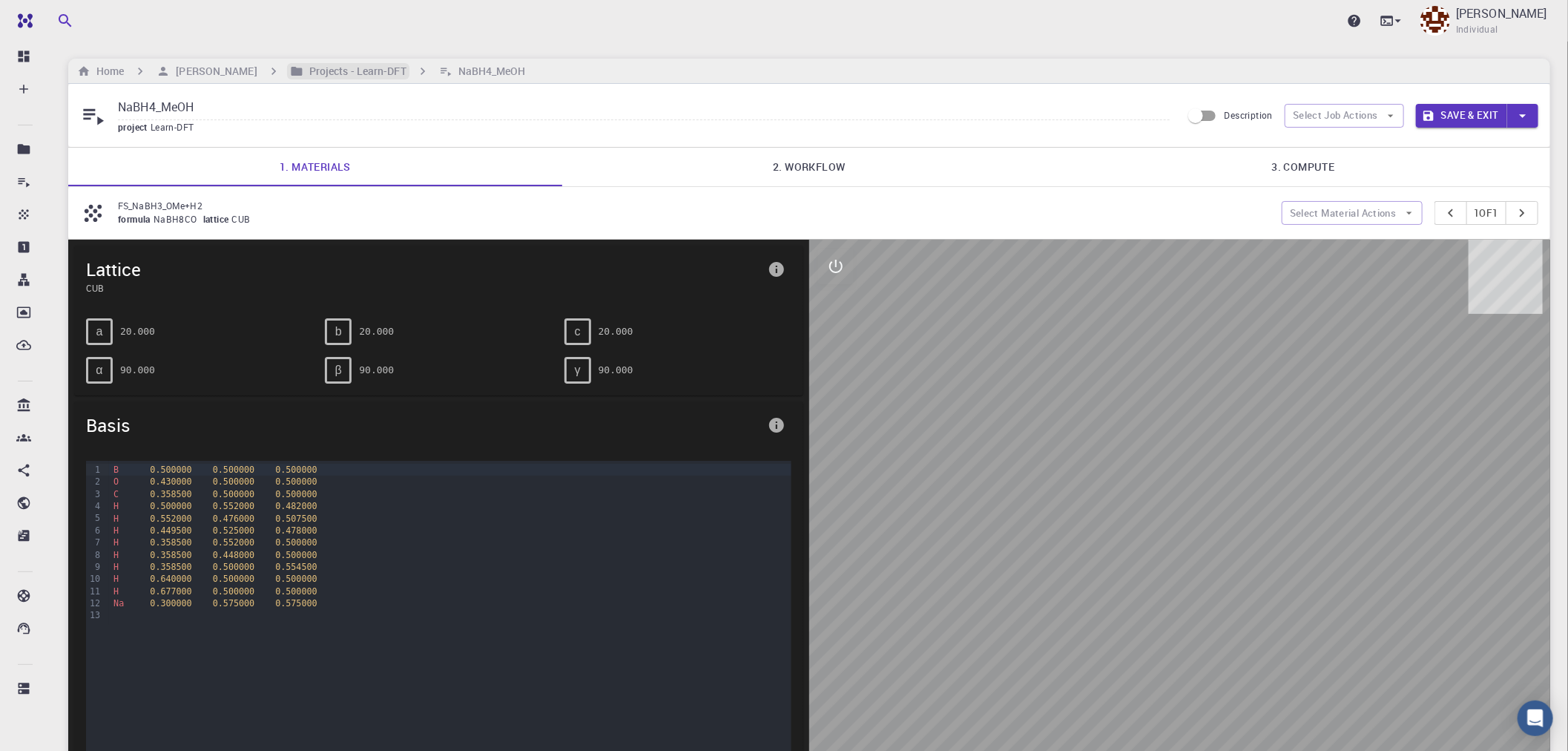
click at [324, 71] on h6 "Projects - Learn-DFT" at bounding box center [355, 70] width 103 height 16
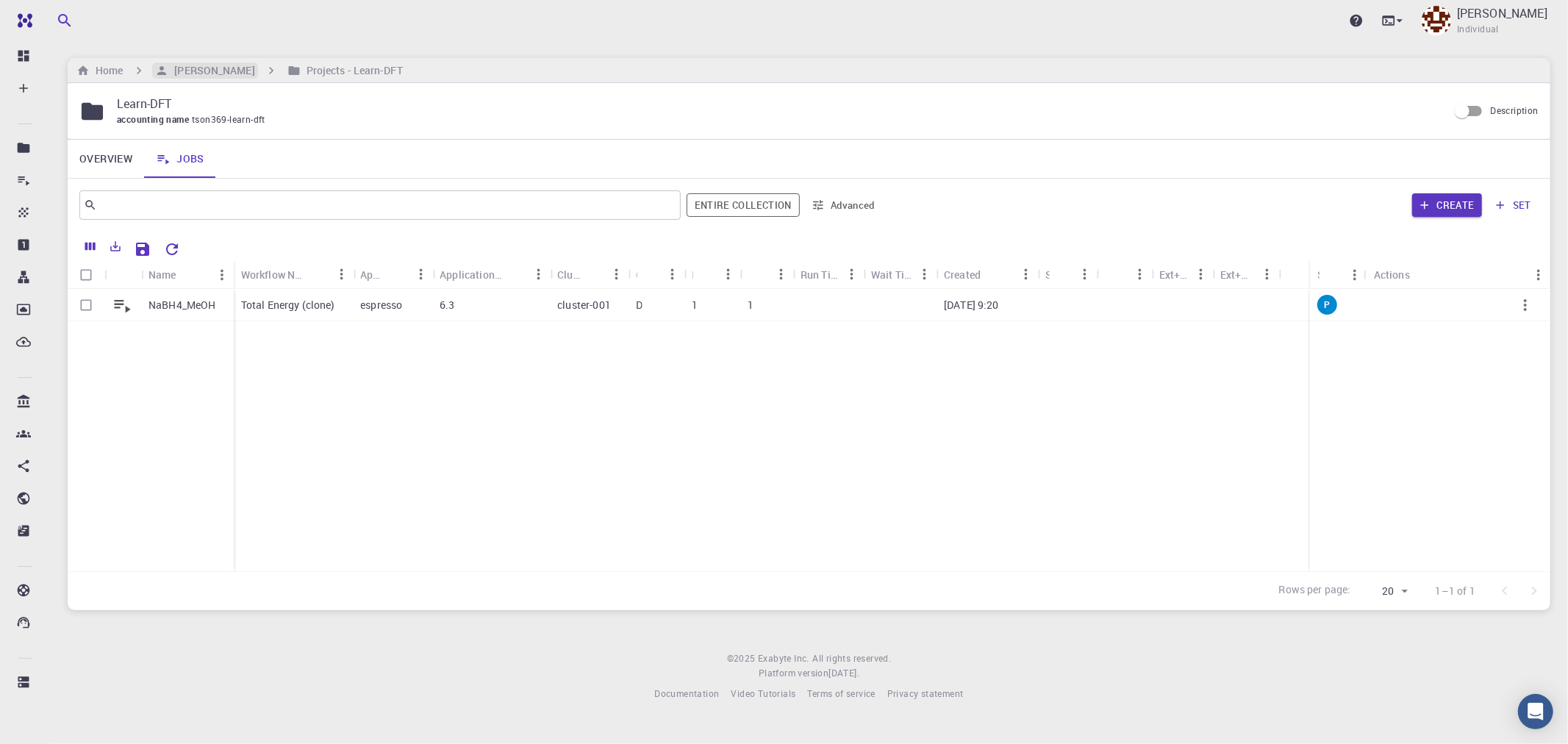
click at [184, 67] on h6 "[PERSON_NAME]" at bounding box center [211, 70] width 86 height 16
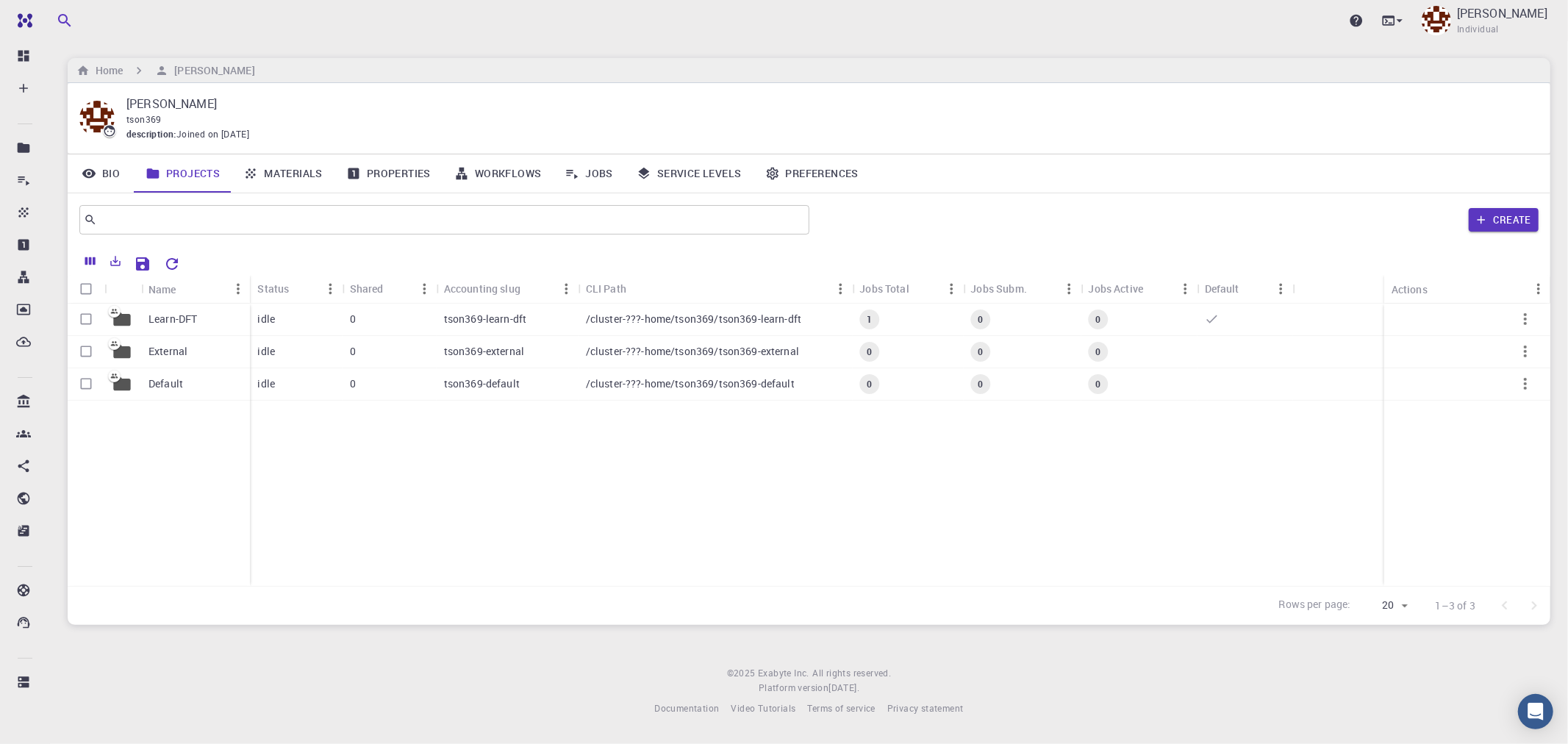
click at [304, 178] on link "Materials" at bounding box center [282, 173] width 103 height 38
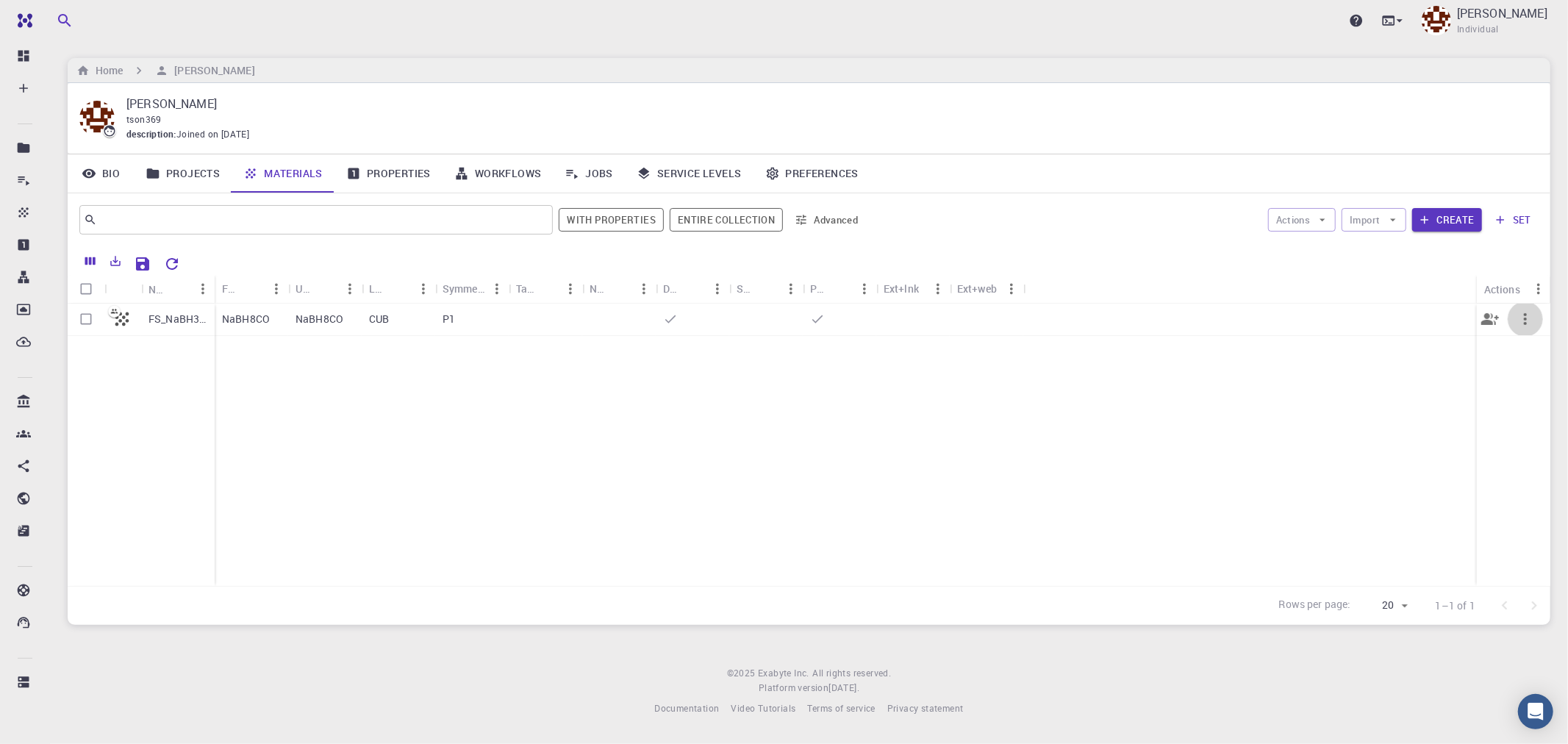
click at [1195, 321] on icon "button" at bounding box center [1525, 319] width 18 height 18
click at [1195, 347] on div at bounding box center [784, 372] width 1568 height 744
click at [522, 369] on div "FS_NaBH3_OMe+H2 NaBH8CO NaBH8CO CUB P1" at bounding box center [808, 445] width 1482 height 283
click at [681, 512] on div "FS_NaBH3_OMe+H2 NaBH8CO NaBH8CO CUB P1" at bounding box center [808, 445] width 1482 height 283
click at [85, 323] on input "Select row" at bounding box center [86, 318] width 28 height 28
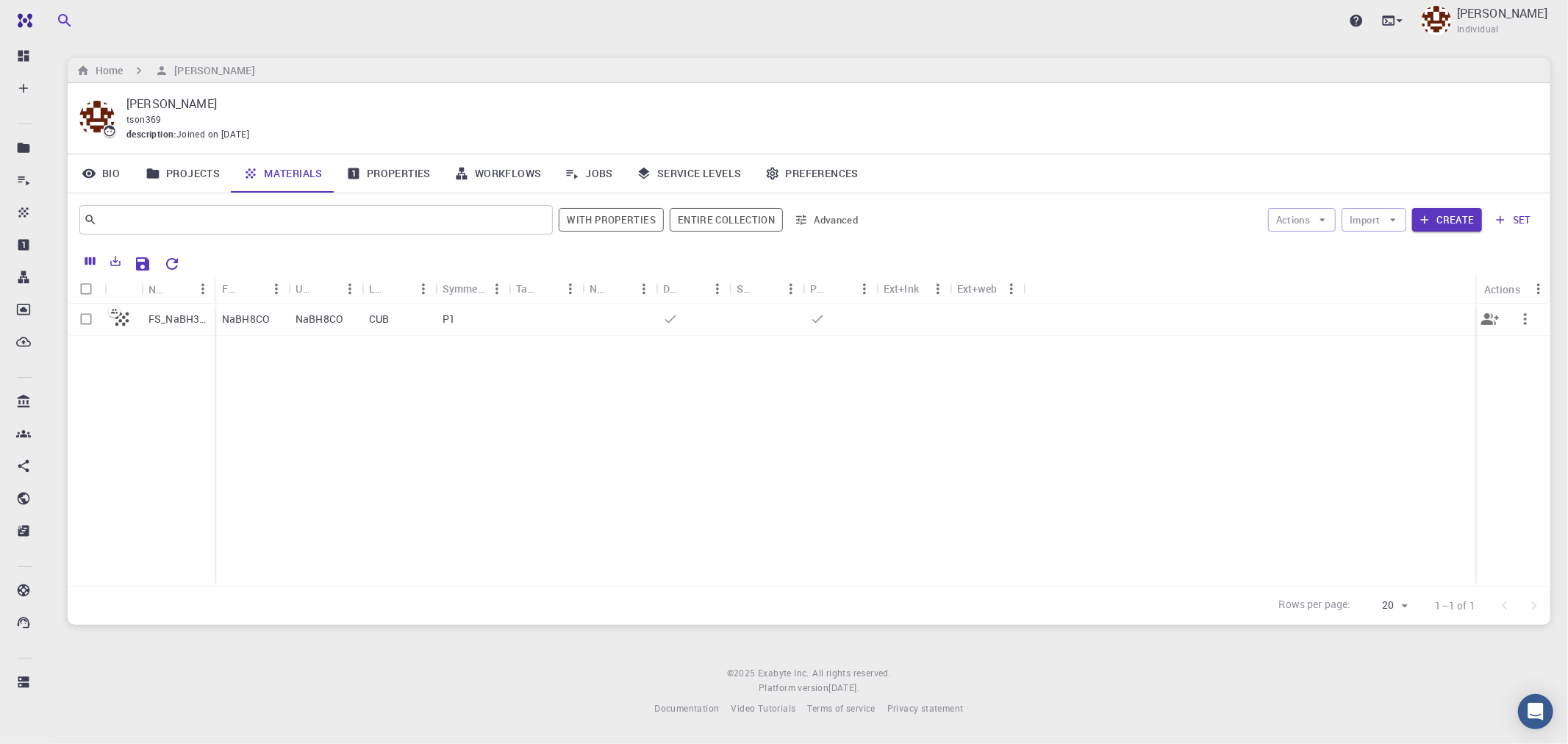
checkbox input "true"
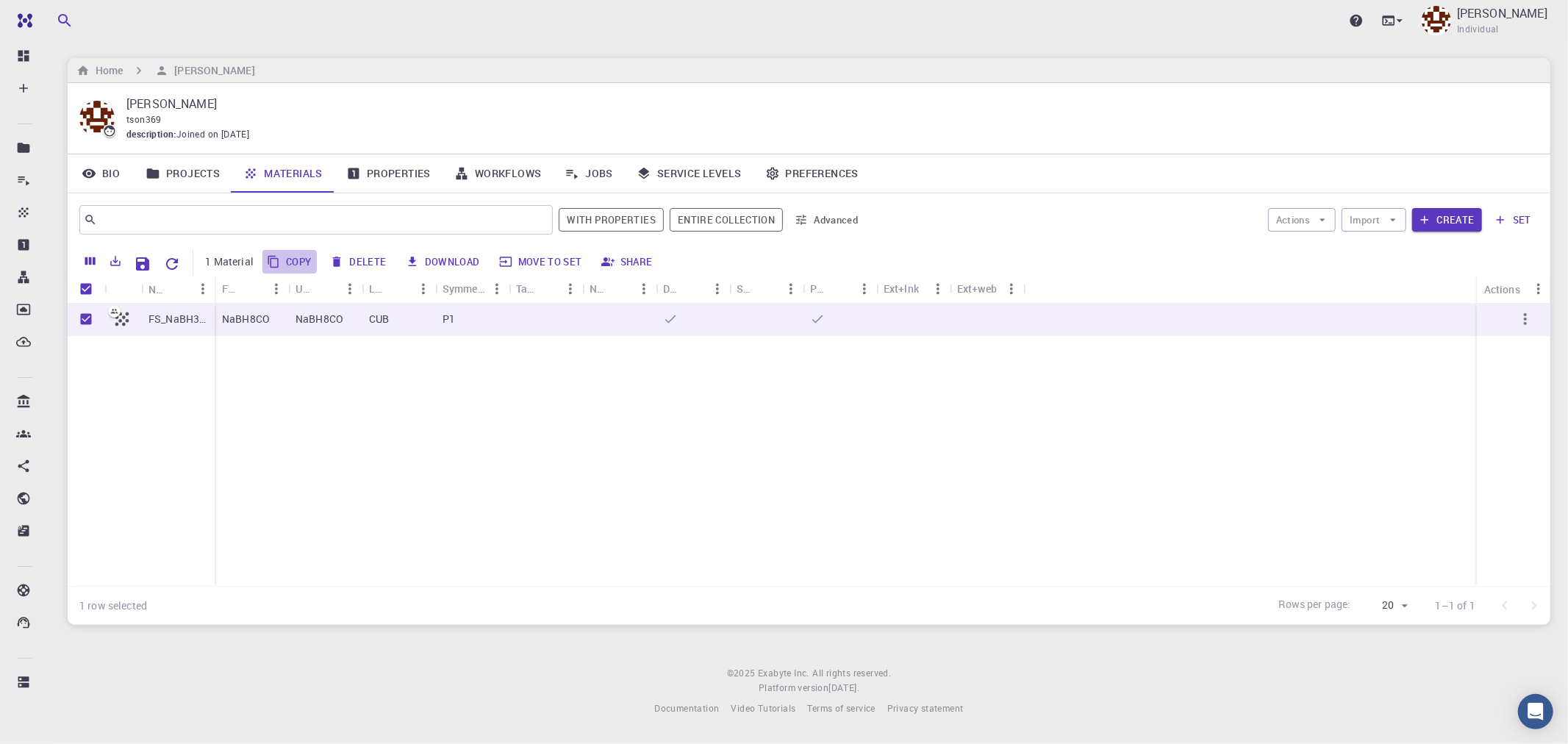
click at [293, 263] on button "Copy" at bounding box center [289, 262] width 55 height 24
checkbox input "false"
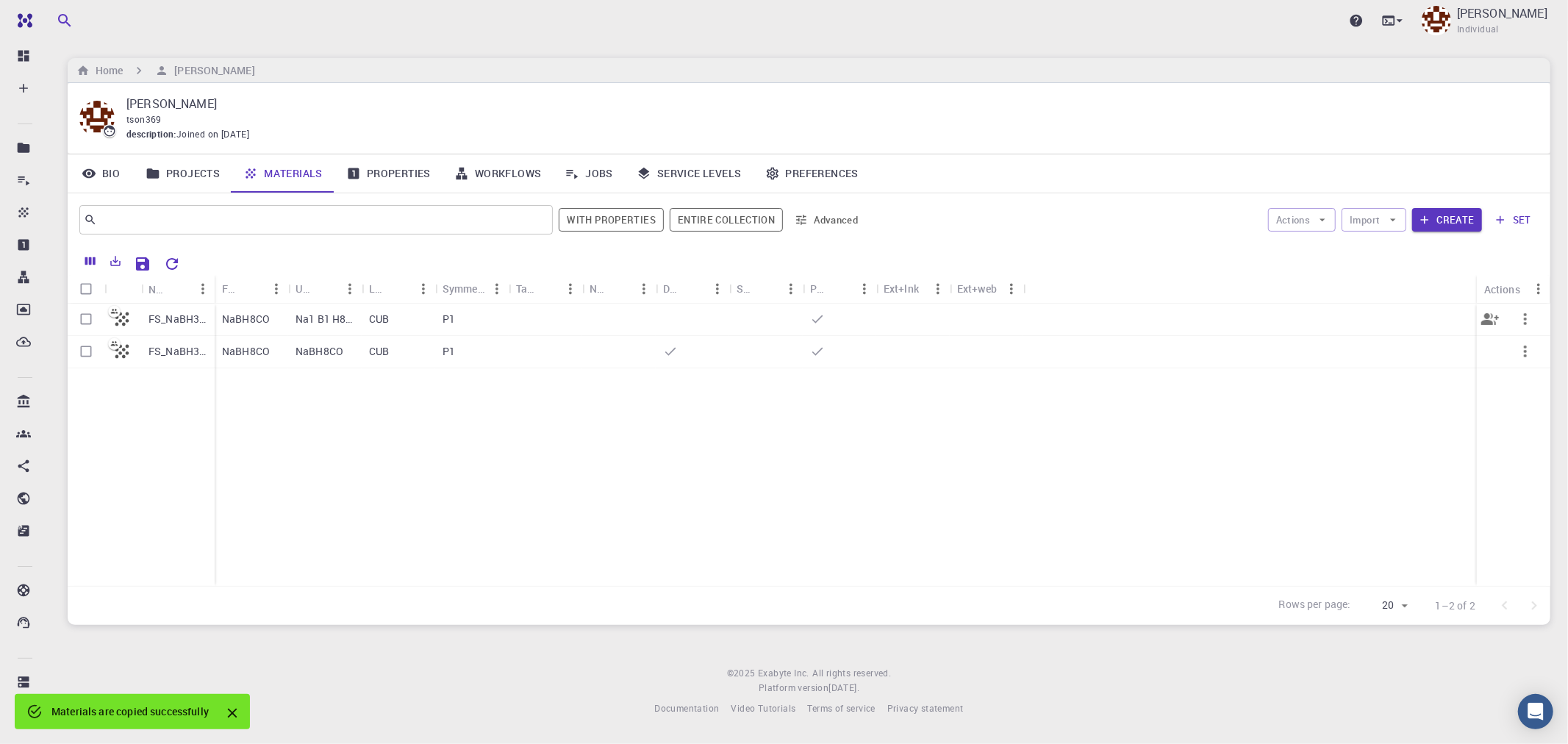
click at [247, 314] on p "NaBH8CO" at bounding box center [246, 318] width 48 height 14
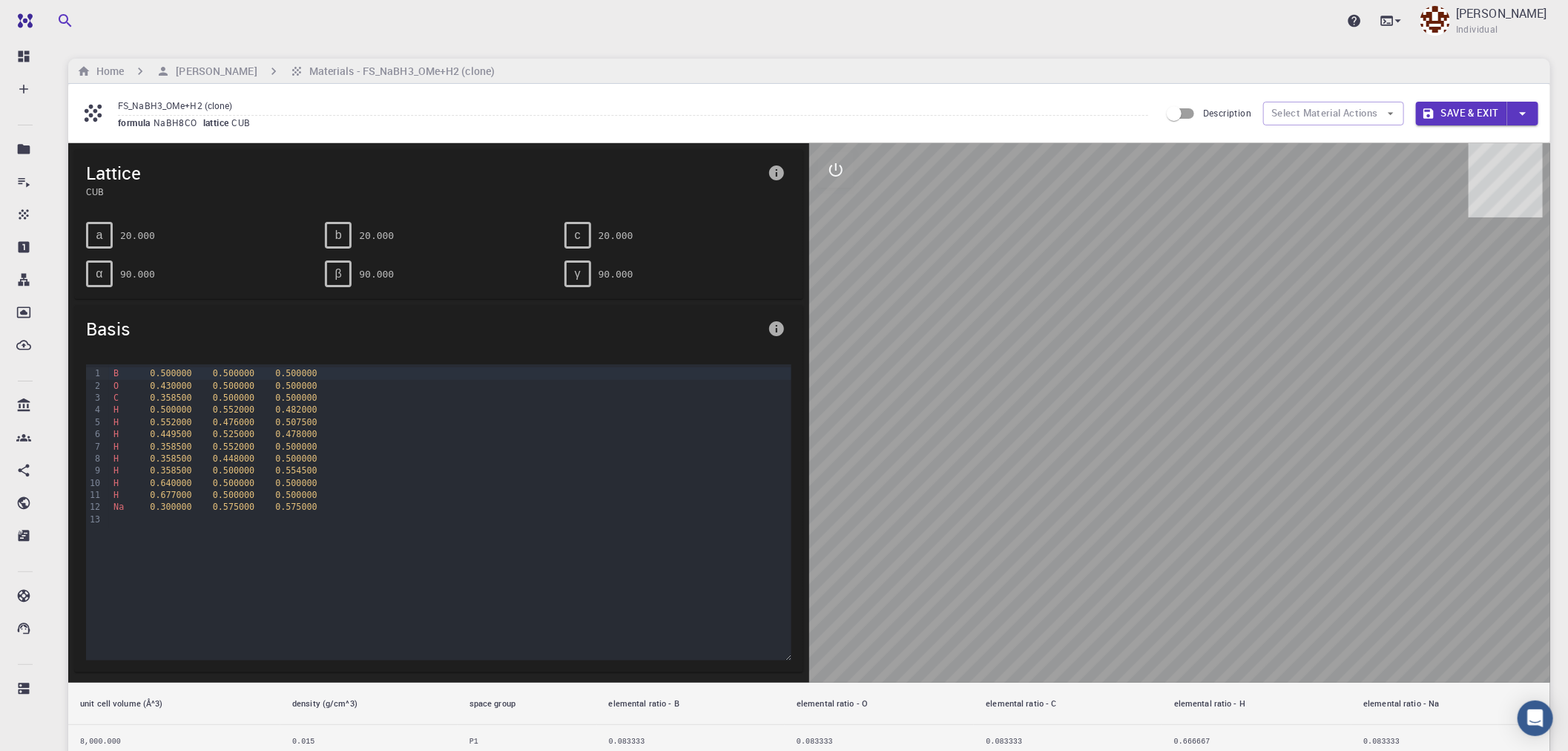
click at [171, 394] on span "0.358500" at bounding box center [170, 398] width 41 height 10
click at [161, 372] on span "0.500000" at bounding box center [170, 373] width 41 height 10
click at [775, 330] on icon "info" at bounding box center [776, 328] width 15 height 15
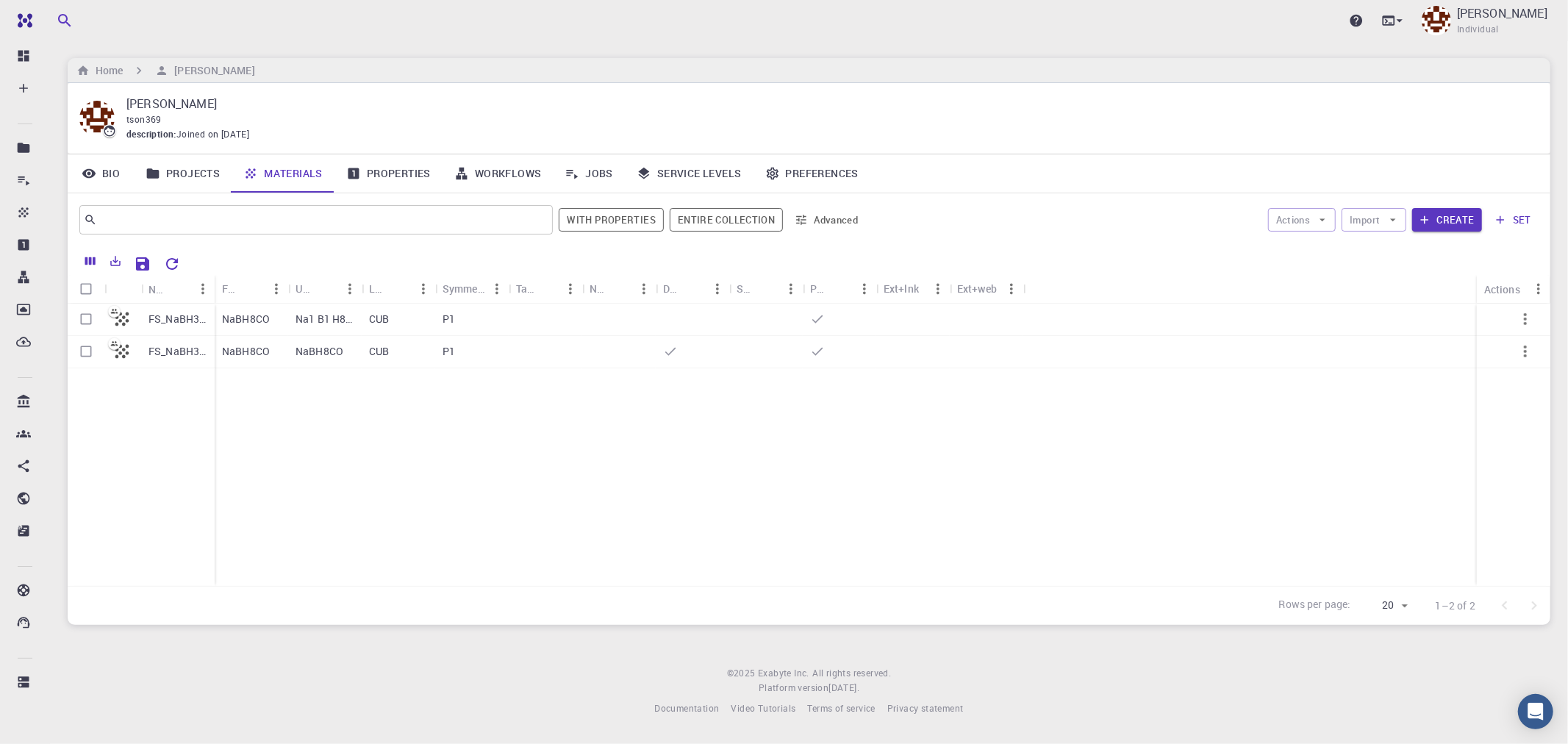
click at [289, 173] on link "Materials" at bounding box center [282, 173] width 103 height 38
click at [1195, 224] on icon "button" at bounding box center [1322, 220] width 14 height 14
click at [1195, 219] on button "Create" at bounding box center [1446, 220] width 70 height 24
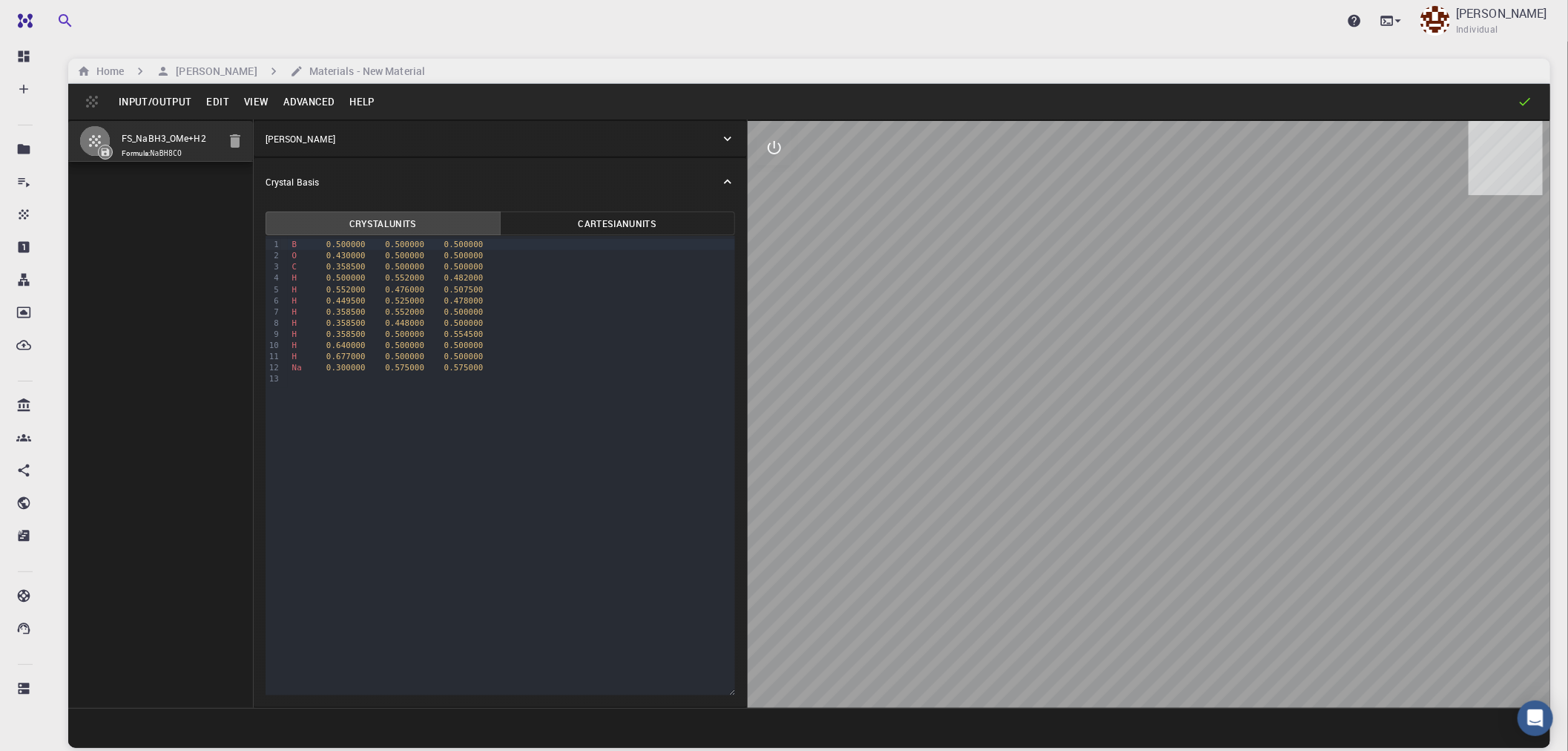
click at [220, 101] on button "Edit" at bounding box center [218, 102] width 38 height 24
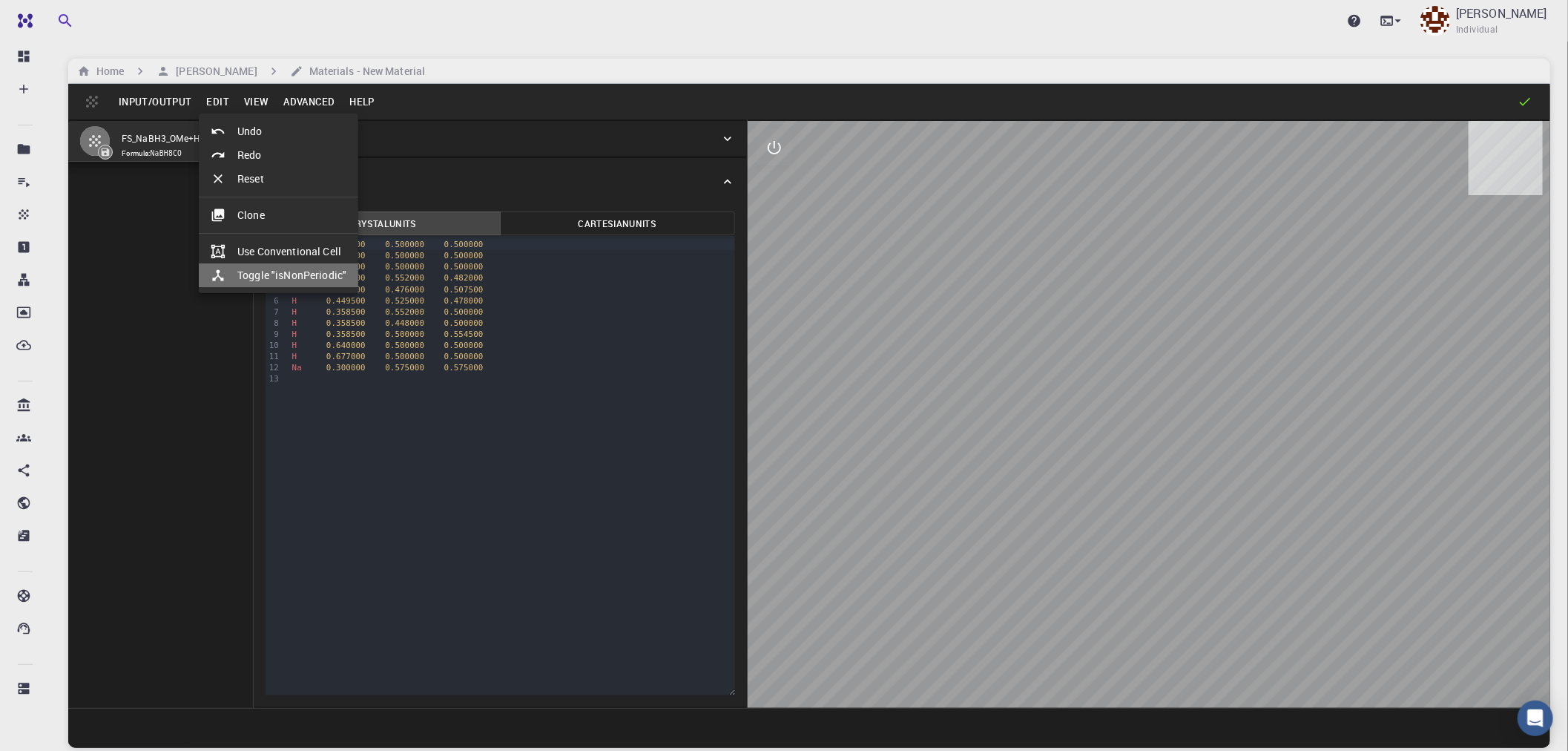
click at [284, 272] on li "Toggle "isNonPeriodic"" at bounding box center [279, 276] width 160 height 24
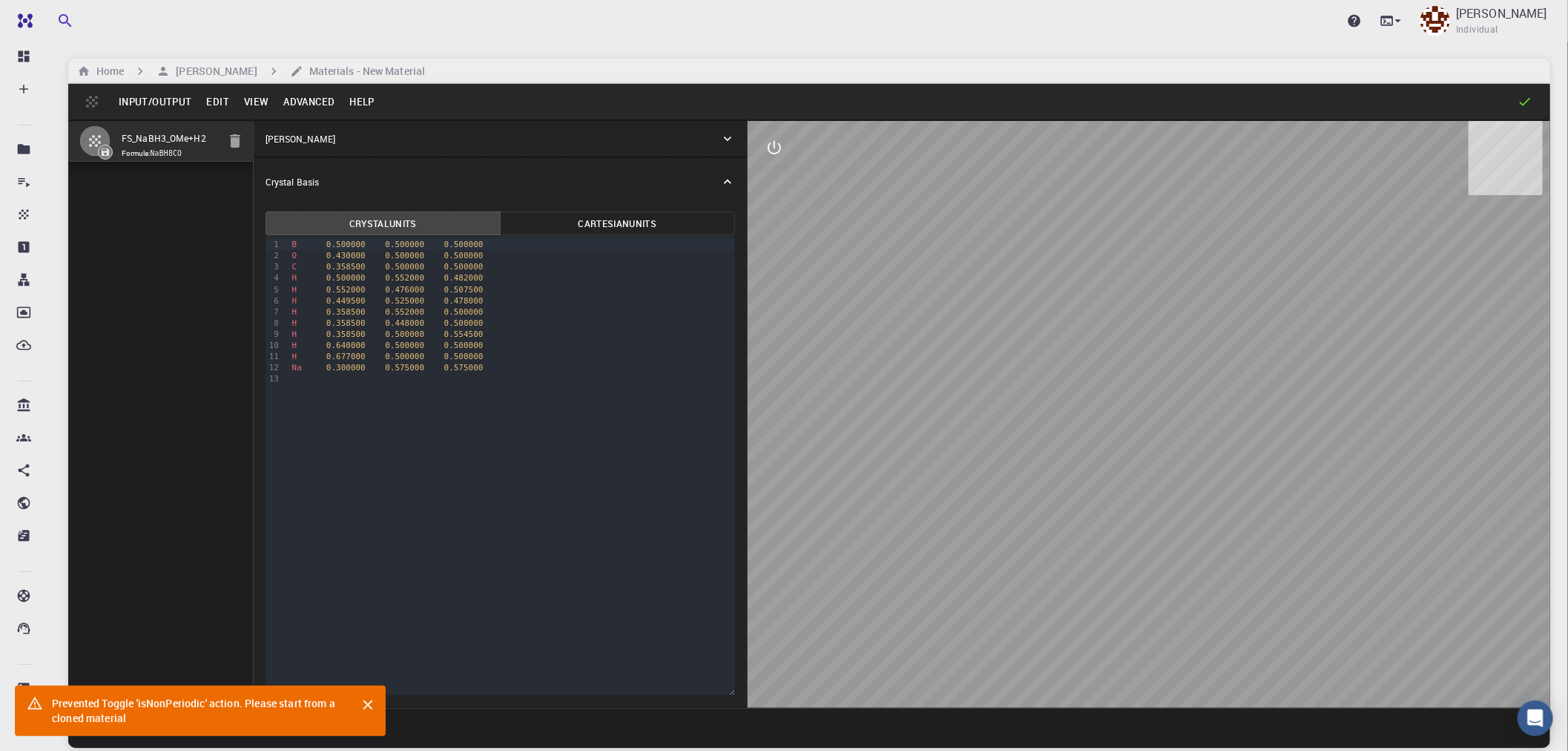
click at [364, 614] on icon "Close" at bounding box center [368, 705] width 16 height 16
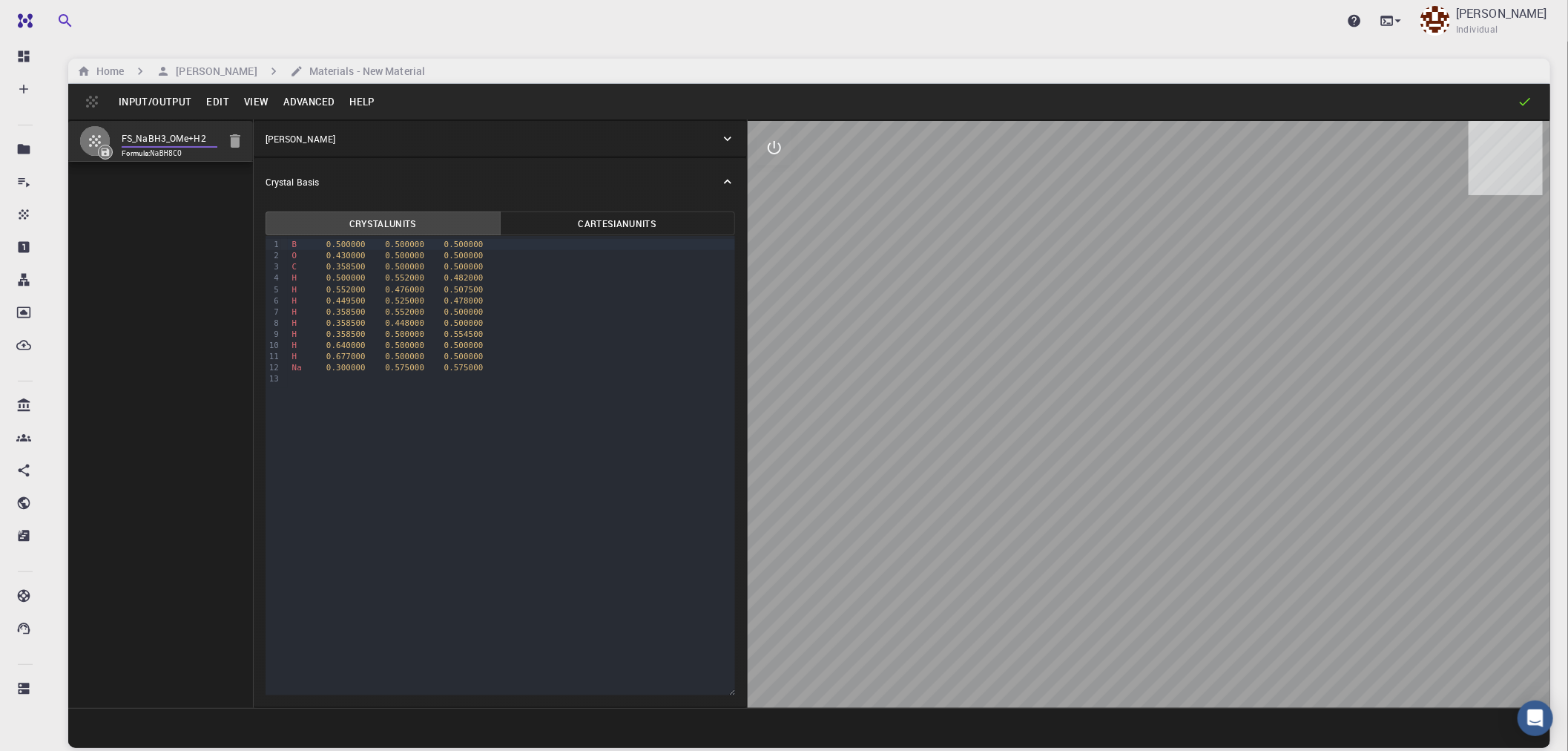
click at [143, 133] on input "FS_NaBH3_OMe+H2" at bounding box center [169, 139] width 95 height 17
click at [172, 96] on button "Input/Output" at bounding box center [155, 102] width 88 height 24
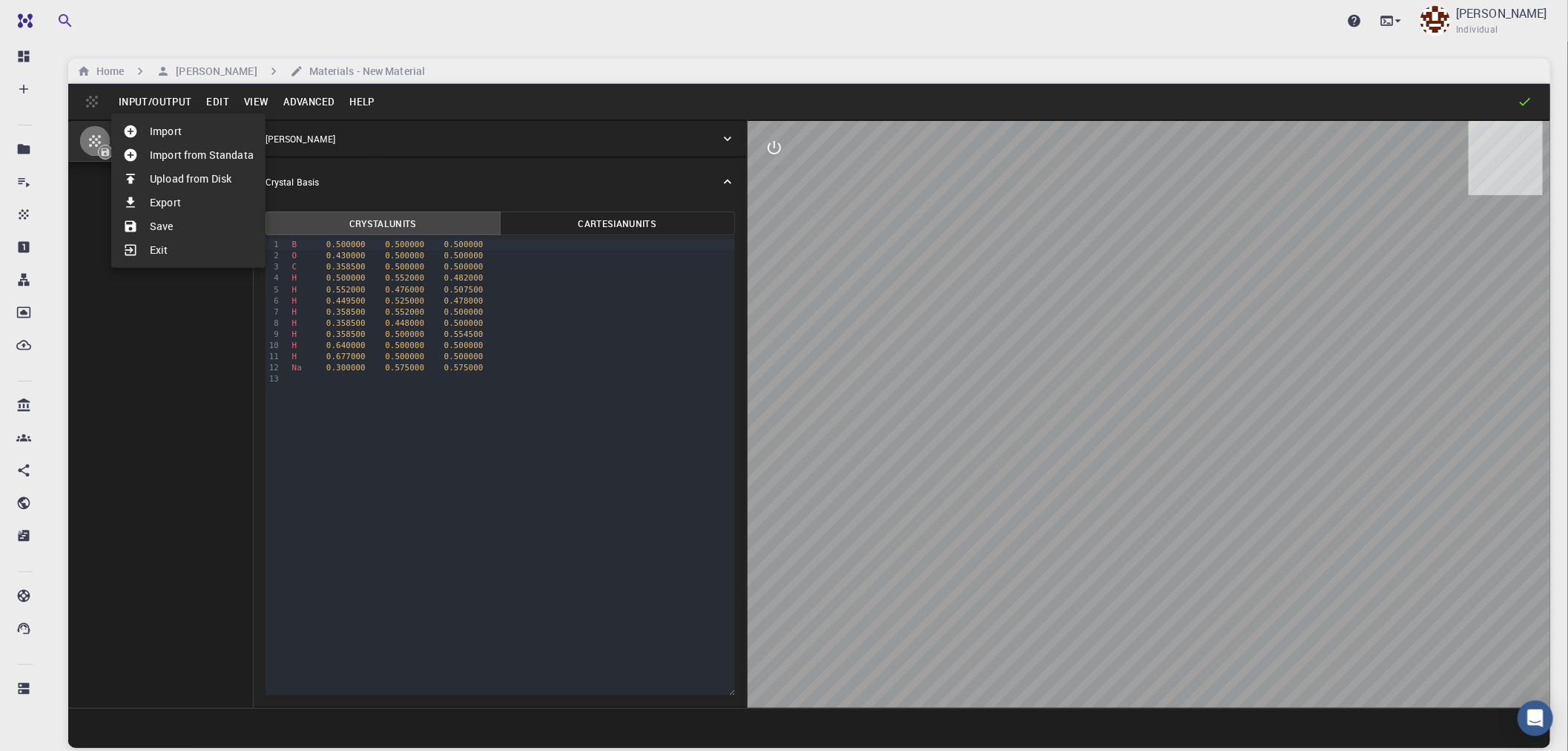
click at [223, 99] on div at bounding box center [784, 376] width 1568 height 751
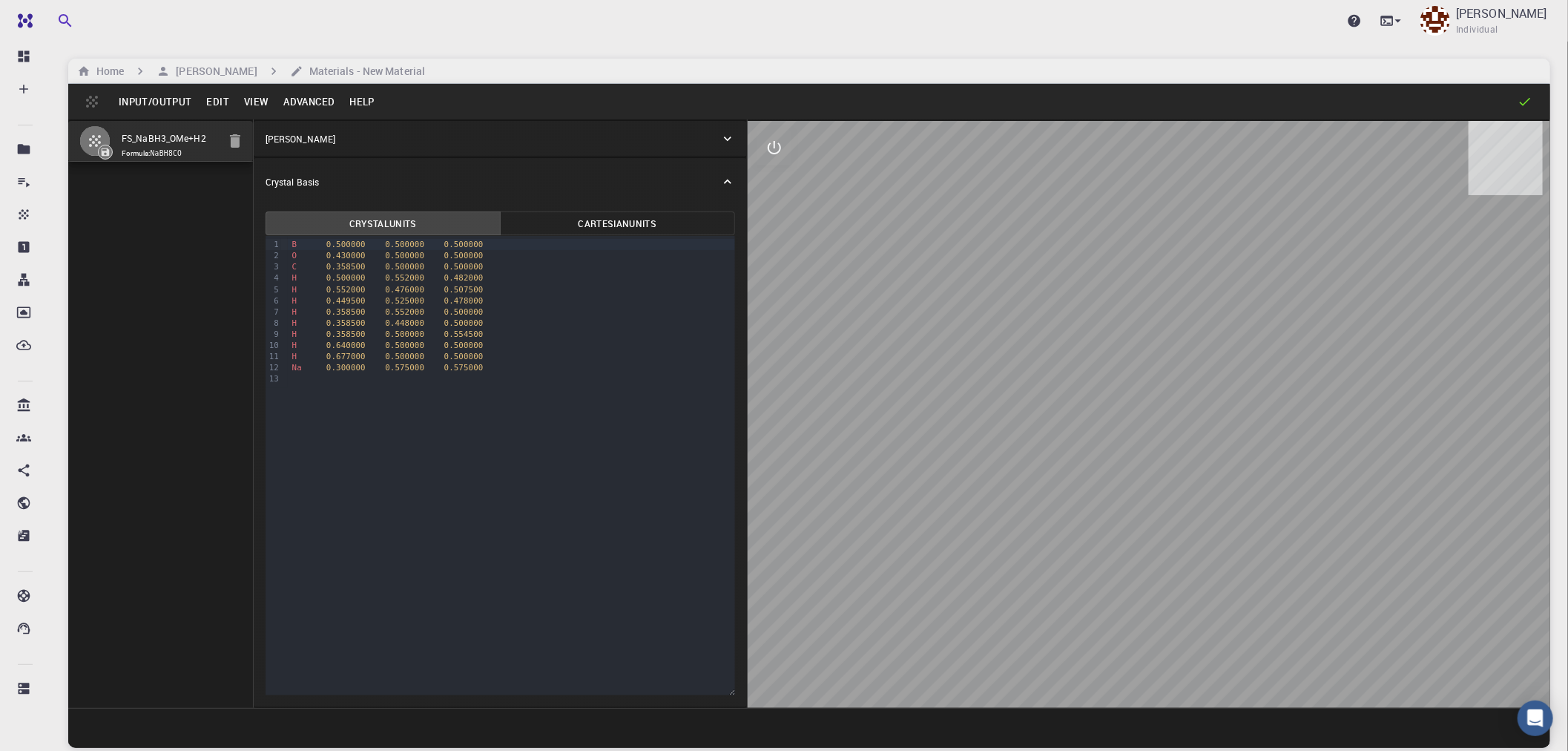
click at [222, 99] on button "Edit" at bounding box center [218, 102] width 38 height 24
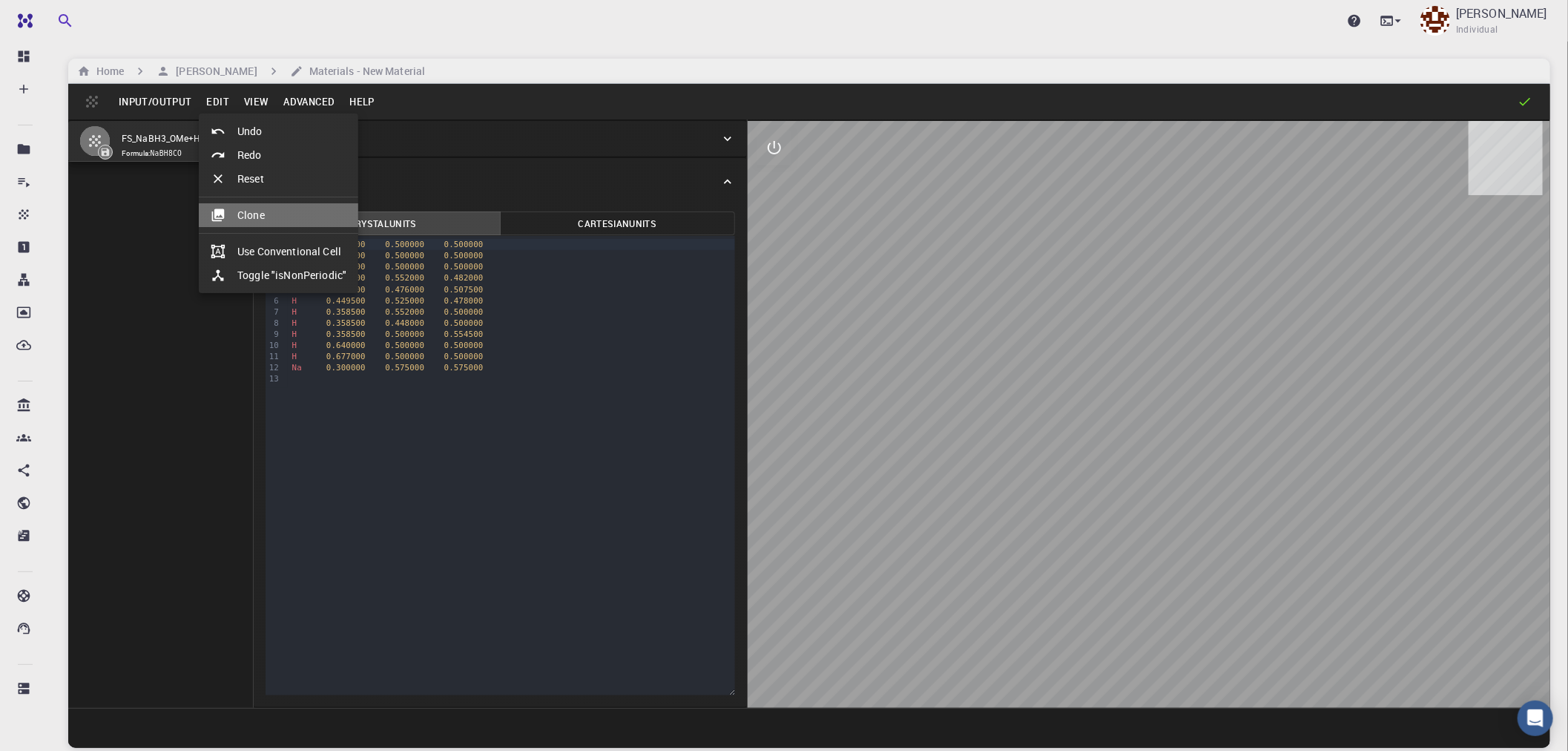
click at [246, 214] on li "Clone" at bounding box center [279, 216] width 160 height 24
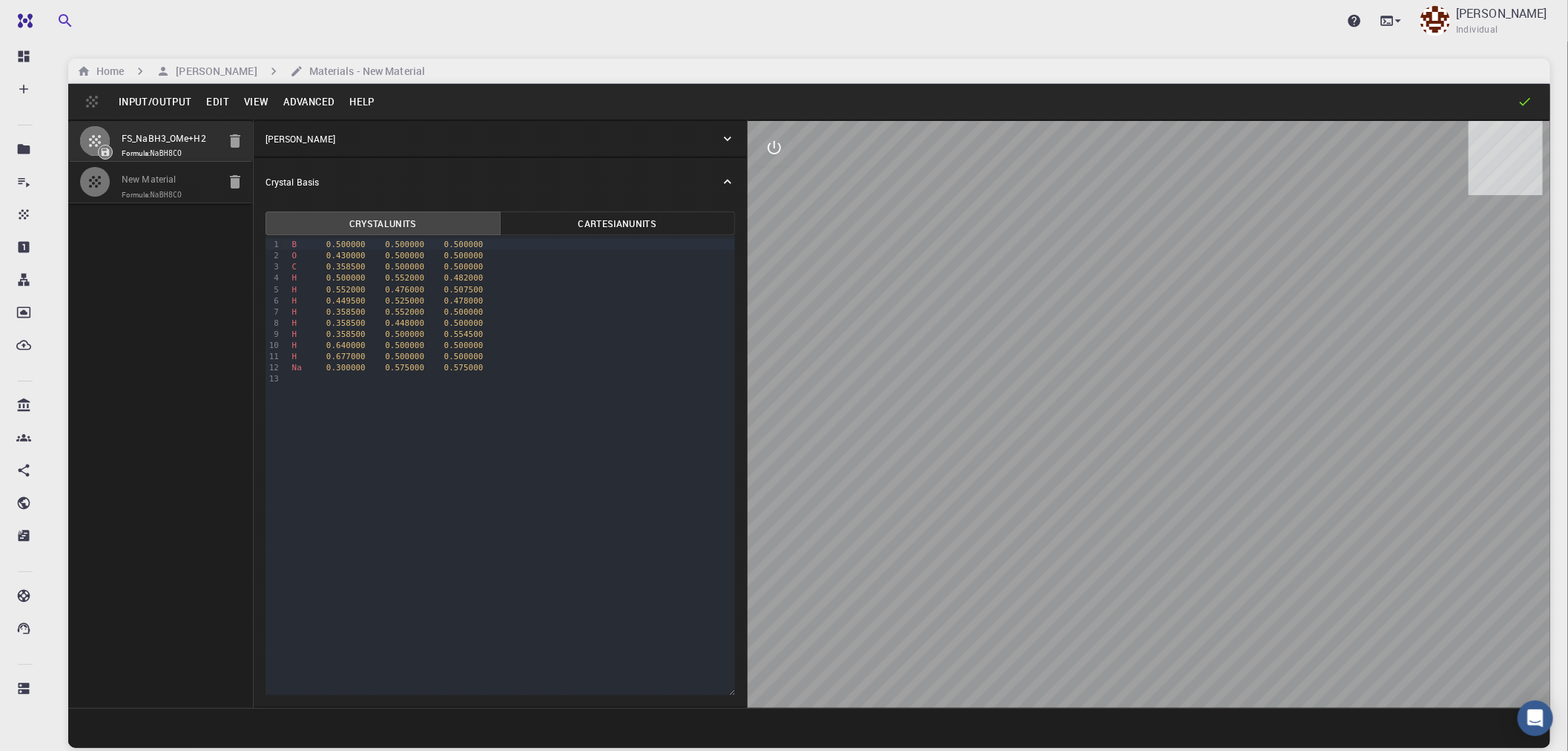
click at [172, 183] on input "New Material" at bounding box center [169, 180] width 95 height 17
click at [251, 101] on button "View" at bounding box center [257, 102] width 40 height 24
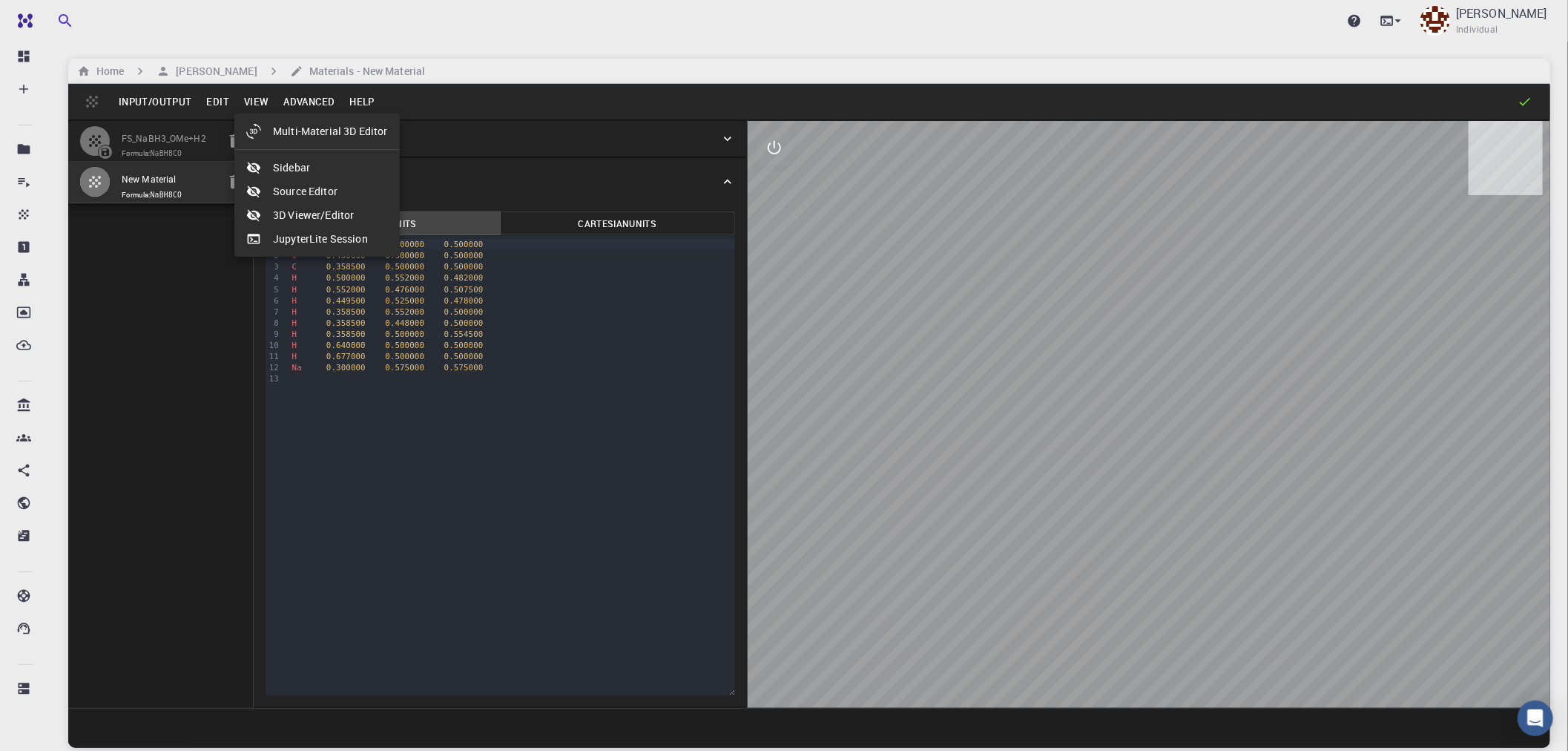
click at [219, 95] on div at bounding box center [784, 376] width 1568 height 751
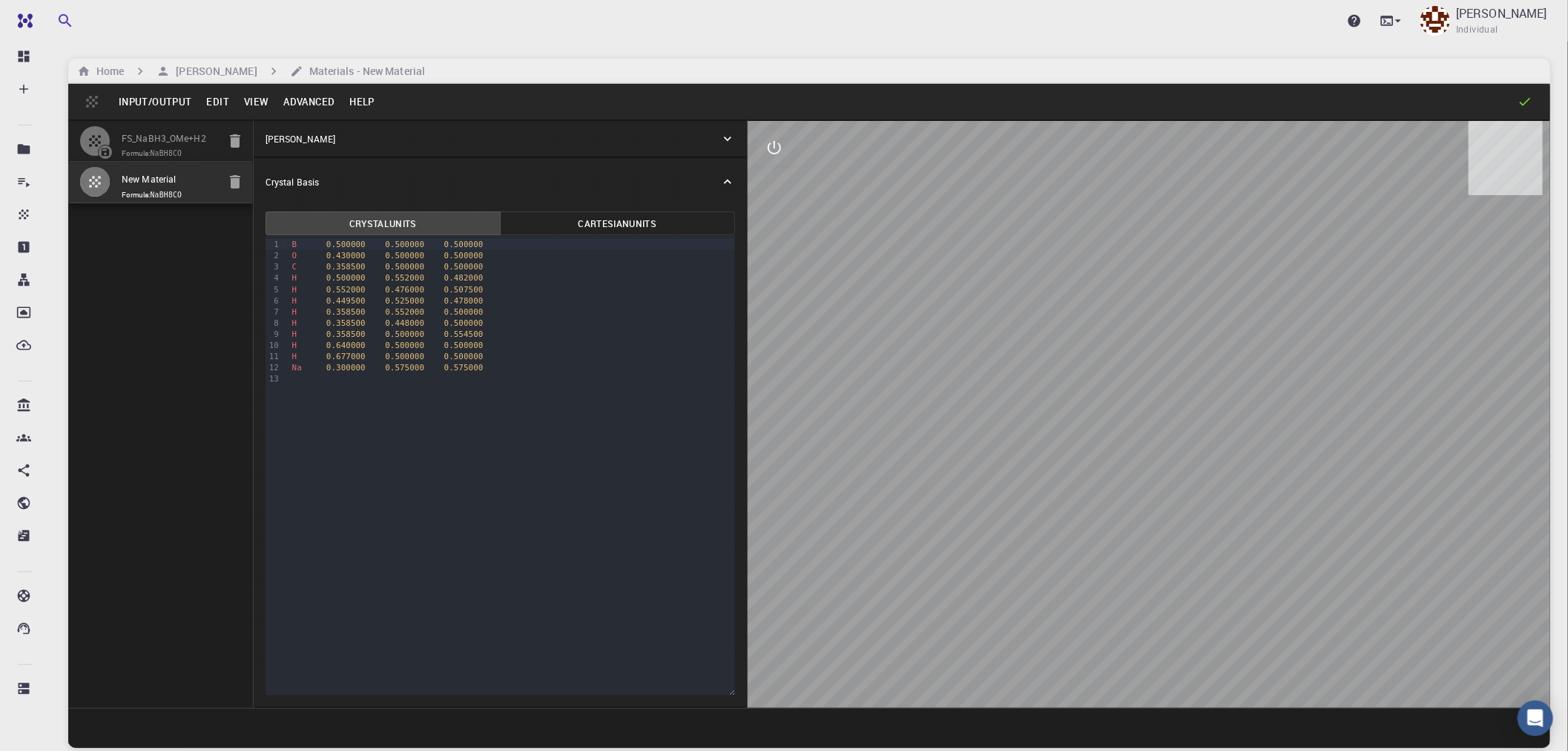
click at [220, 101] on button "Edit" at bounding box center [218, 102] width 38 height 24
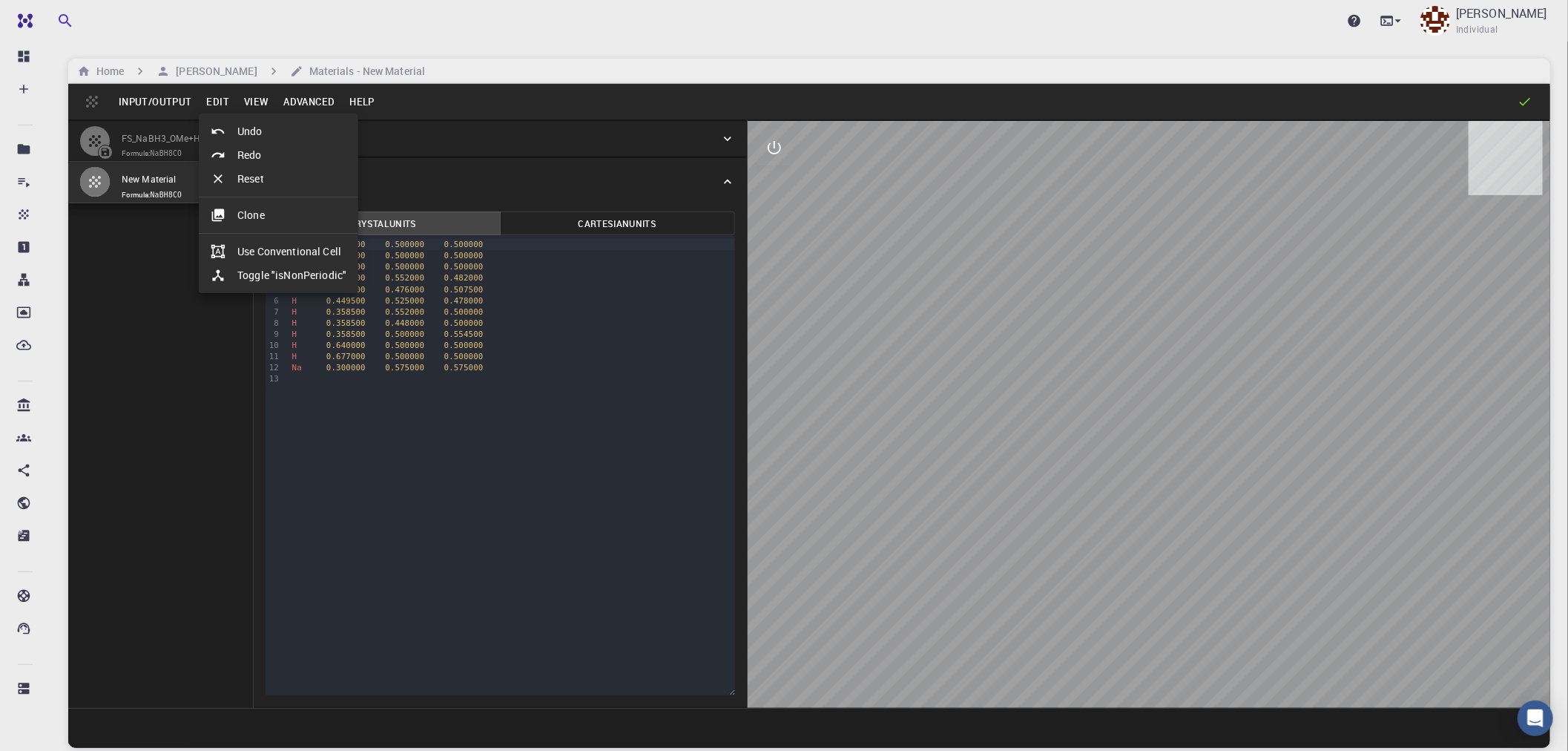
click at [270, 272] on li "Toggle "isNonPeriodic"" at bounding box center [279, 276] width 160 height 24
type input "15.665452435"
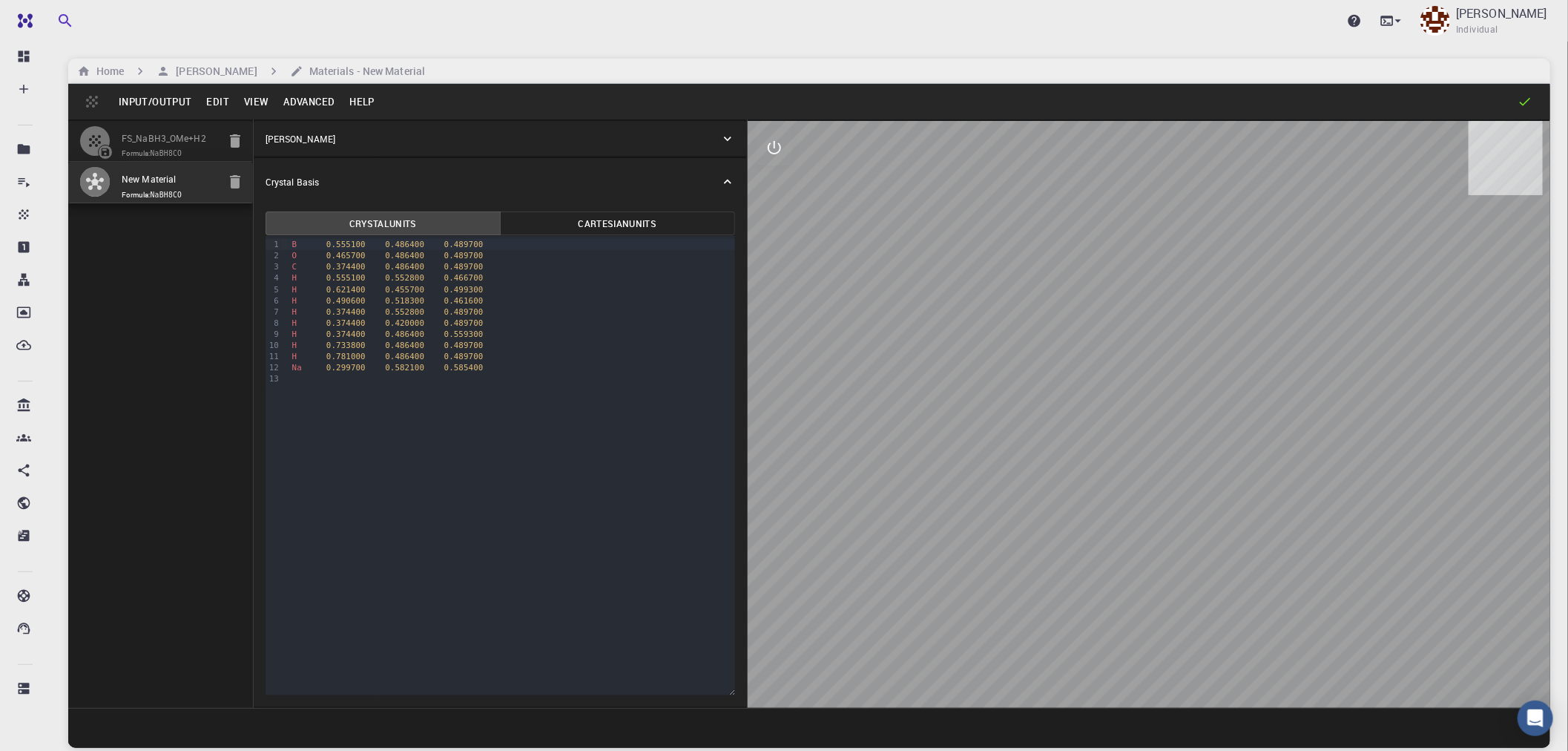
click at [587, 227] on button "Cartesian Units" at bounding box center [617, 223] width 235 height 24
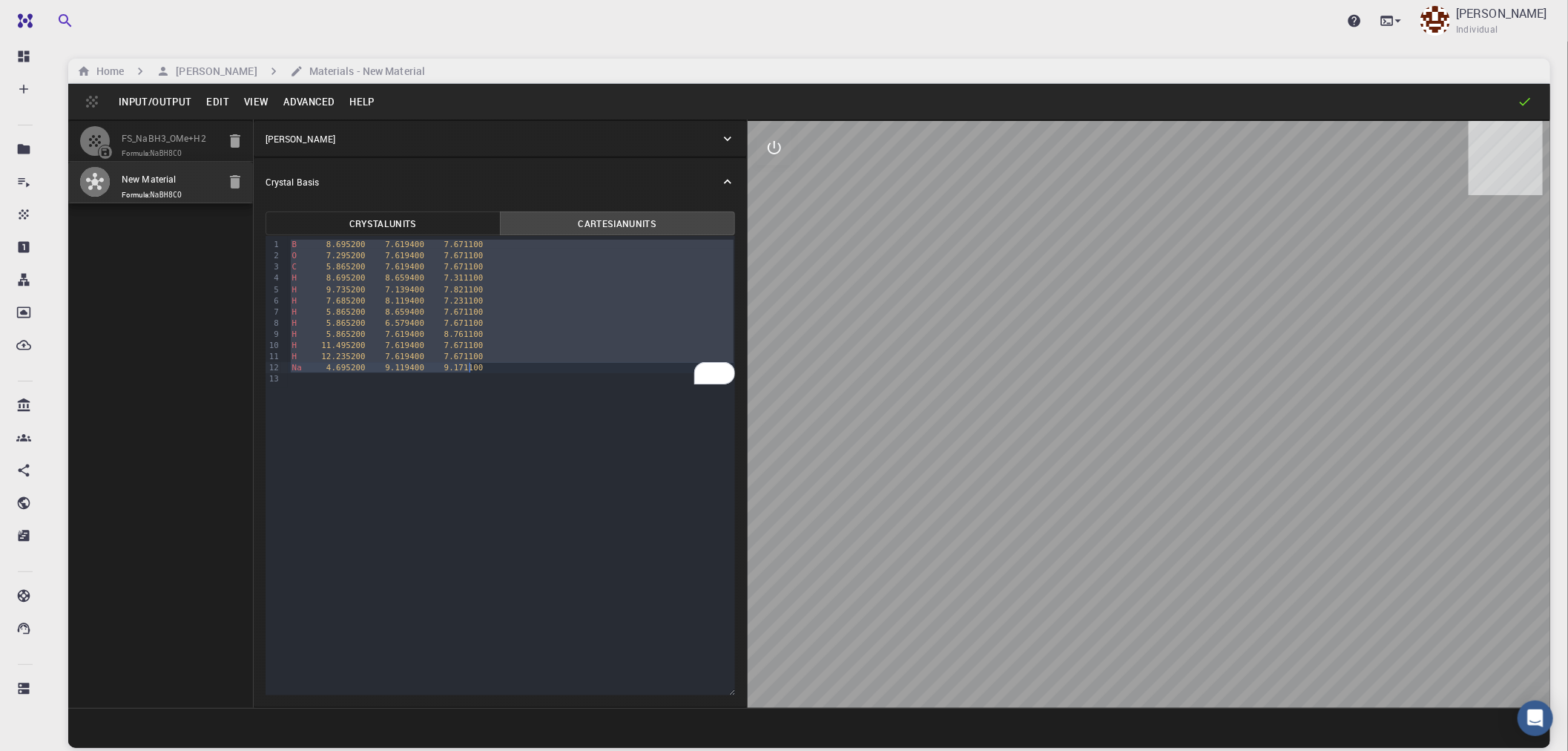
drag, startPoint x: 290, startPoint y: 247, endPoint x: 478, endPoint y: 368, distance: 223.6
click at [478, 368] on div "B 8.695200 7.619400 7.671100 O 7.295200 7.619400 7.671100 C 5.865200 7.619400 7…" at bounding box center [511, 312] width 447 height 151
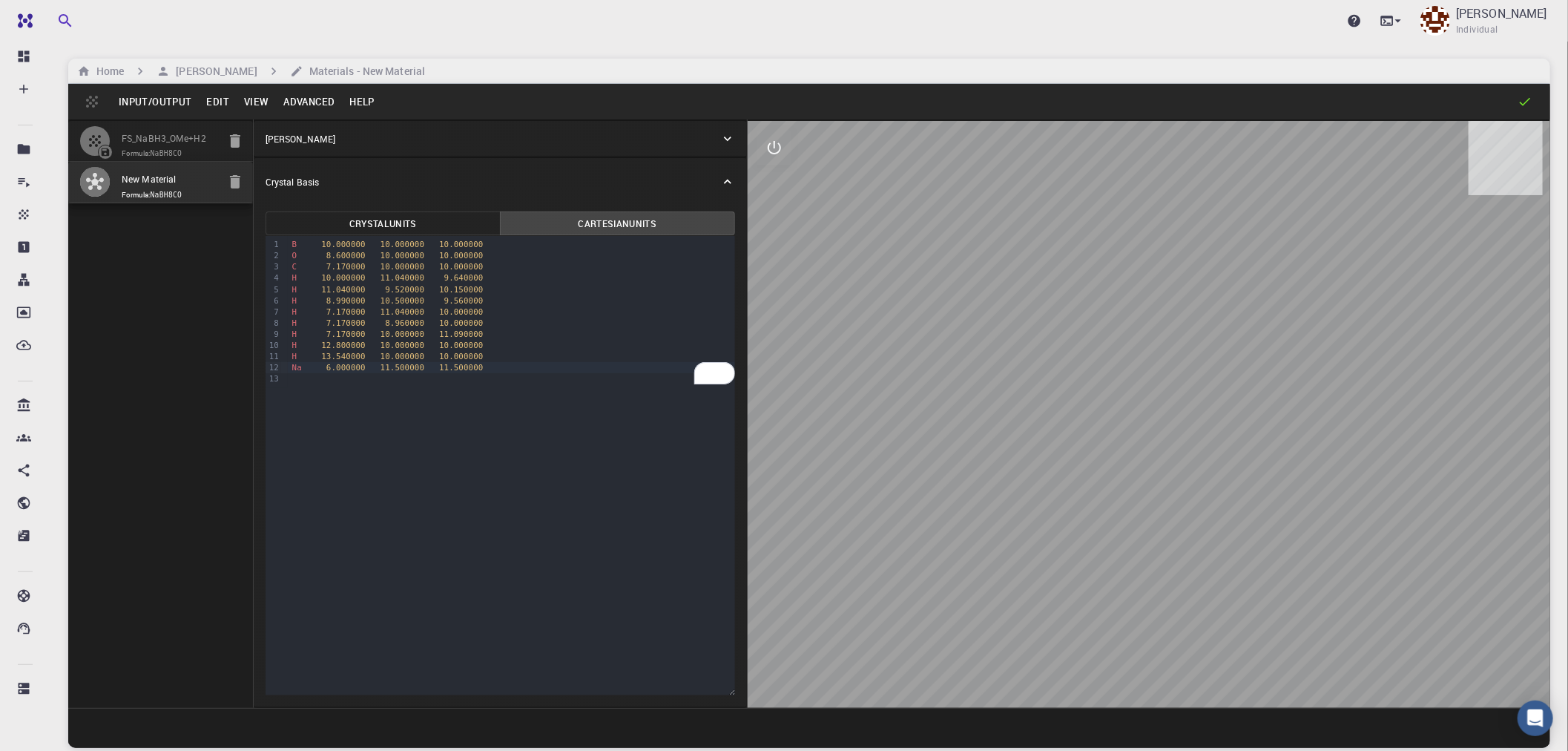
click at [722, 138] on icon at bounding box center [727, 138] width 15 height 15
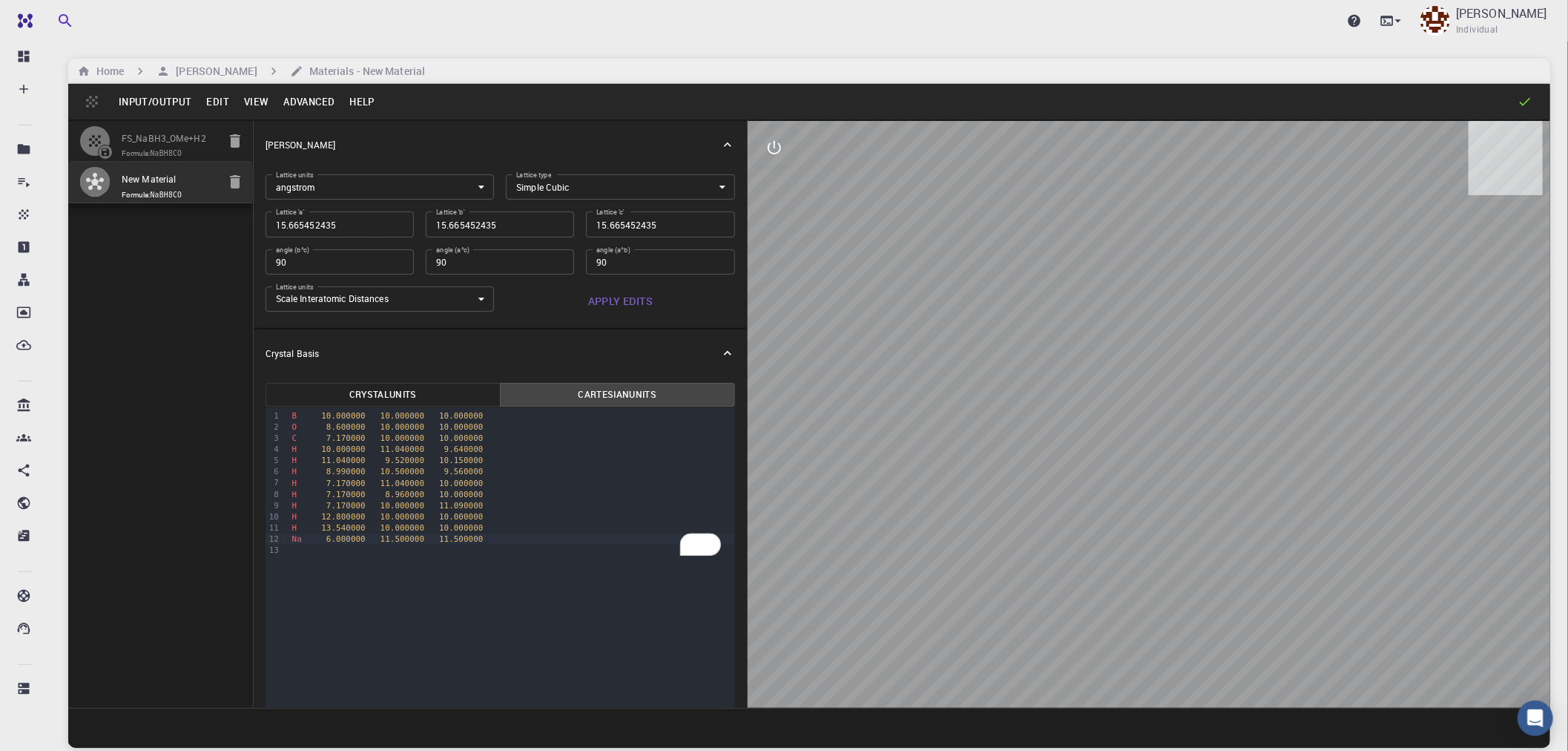
click at [349, 223] on input "15.665452435" at bounding box center [339, 223] width 149 height 25
type input "2"
type input "20"
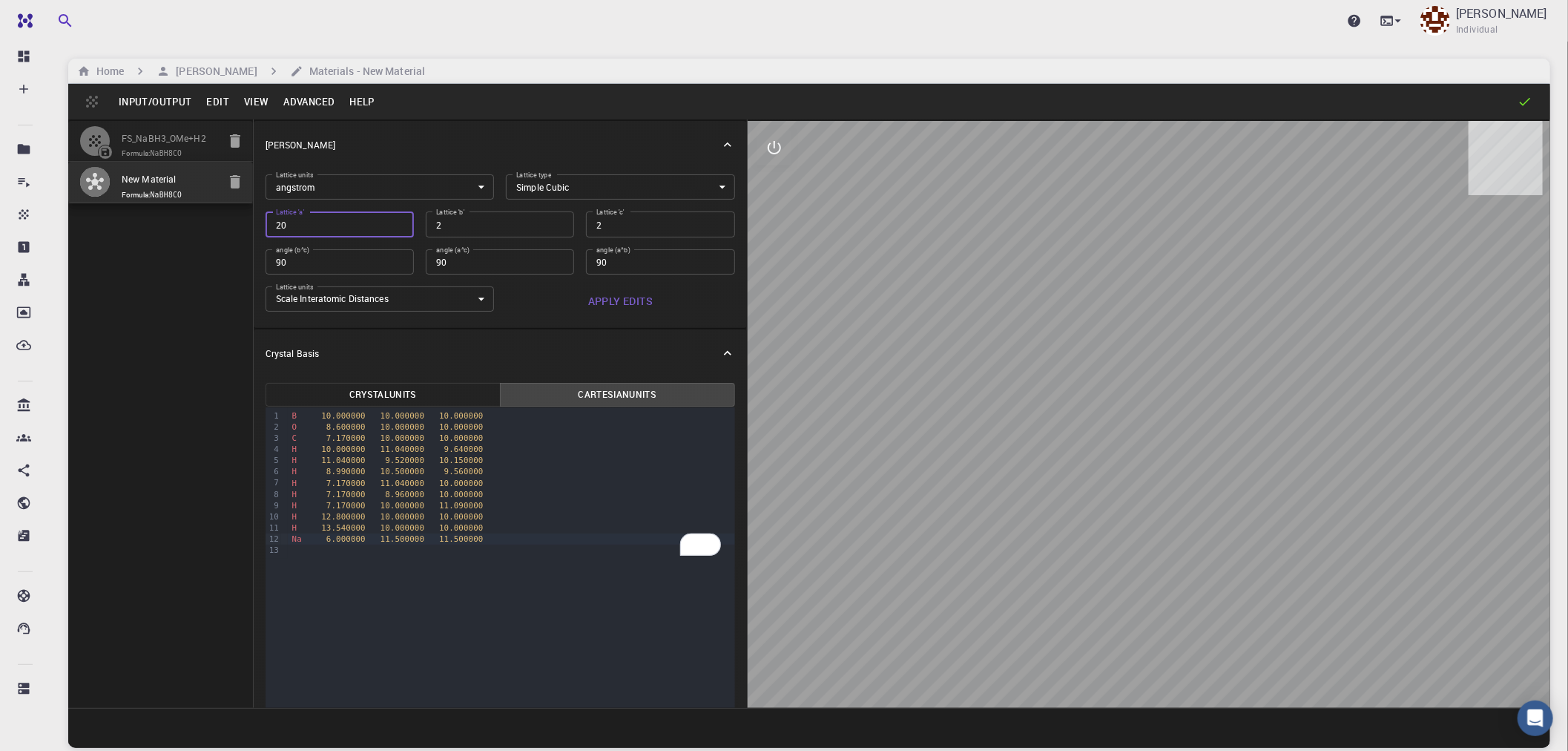
type input "20"
click at [629, 296] on button "Apply Edits" at bounding box center [620, 301] width 229 height 30
click at [631, 389] on button "Cartesian Units" at bounding box center [617, 395] width 235 height 24
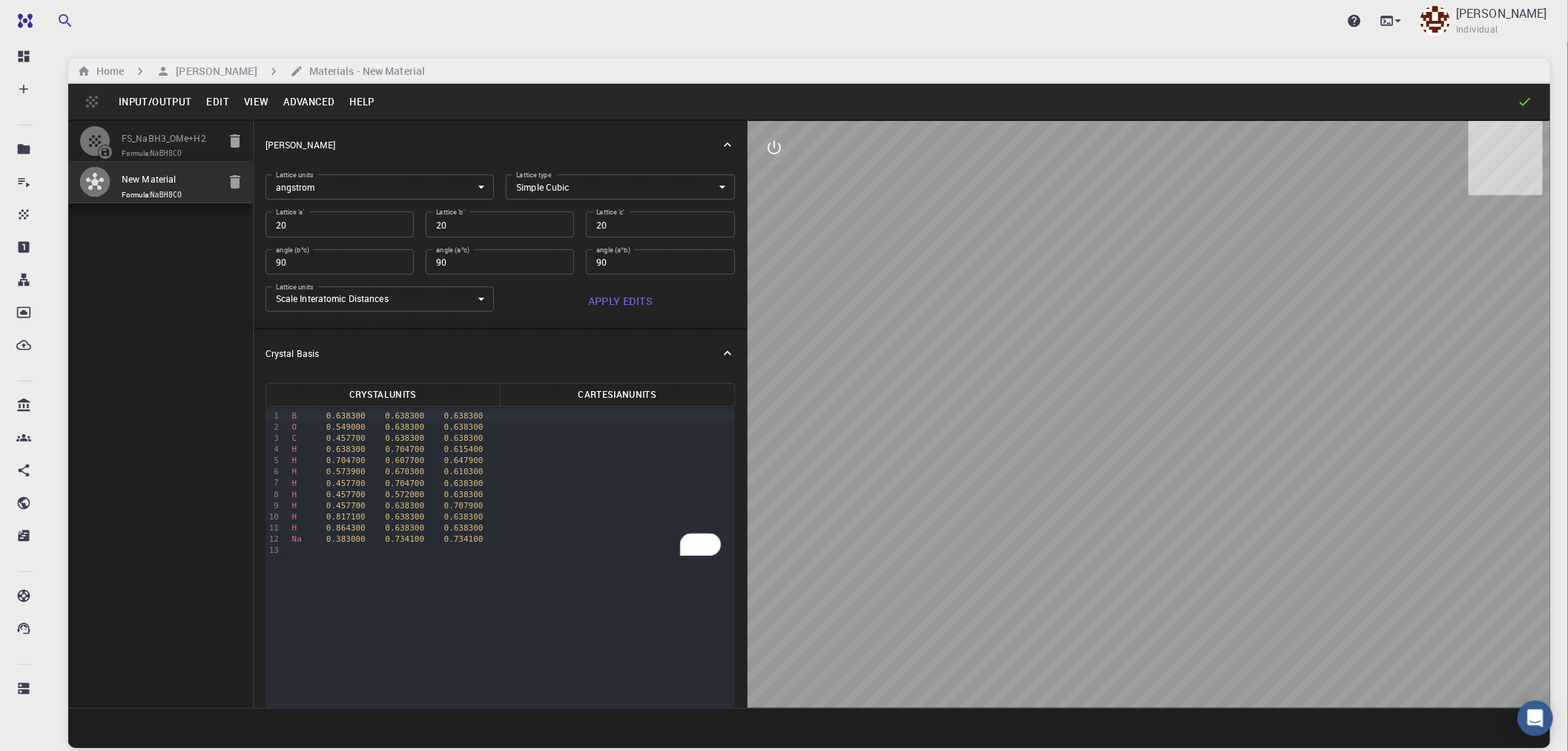
click at [623, 392] on button "Cartesian Units" at bounding box center [617, 395] width 235 height 24
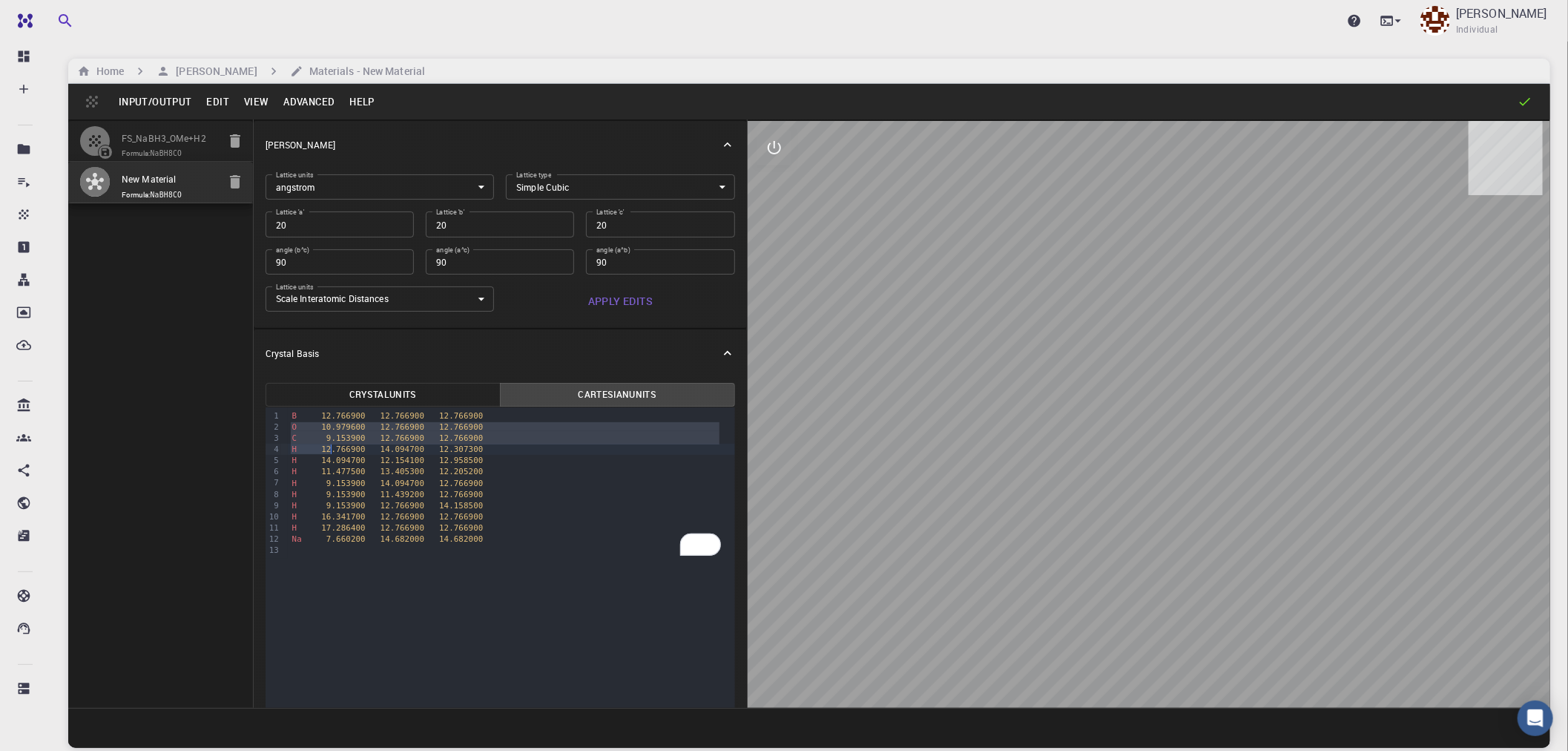
drag, startPoint x: 291, startPoint y: 421, endPoint x: 331, endPoint y: 446, distance: 47.2
click at [331, 446] on div "B 12.766900 12.766900 12.766900 O 10.979600 12.766900 12.766900 C 9.153900 12.7…" at bounding box center [511, 483] width 447 height 151
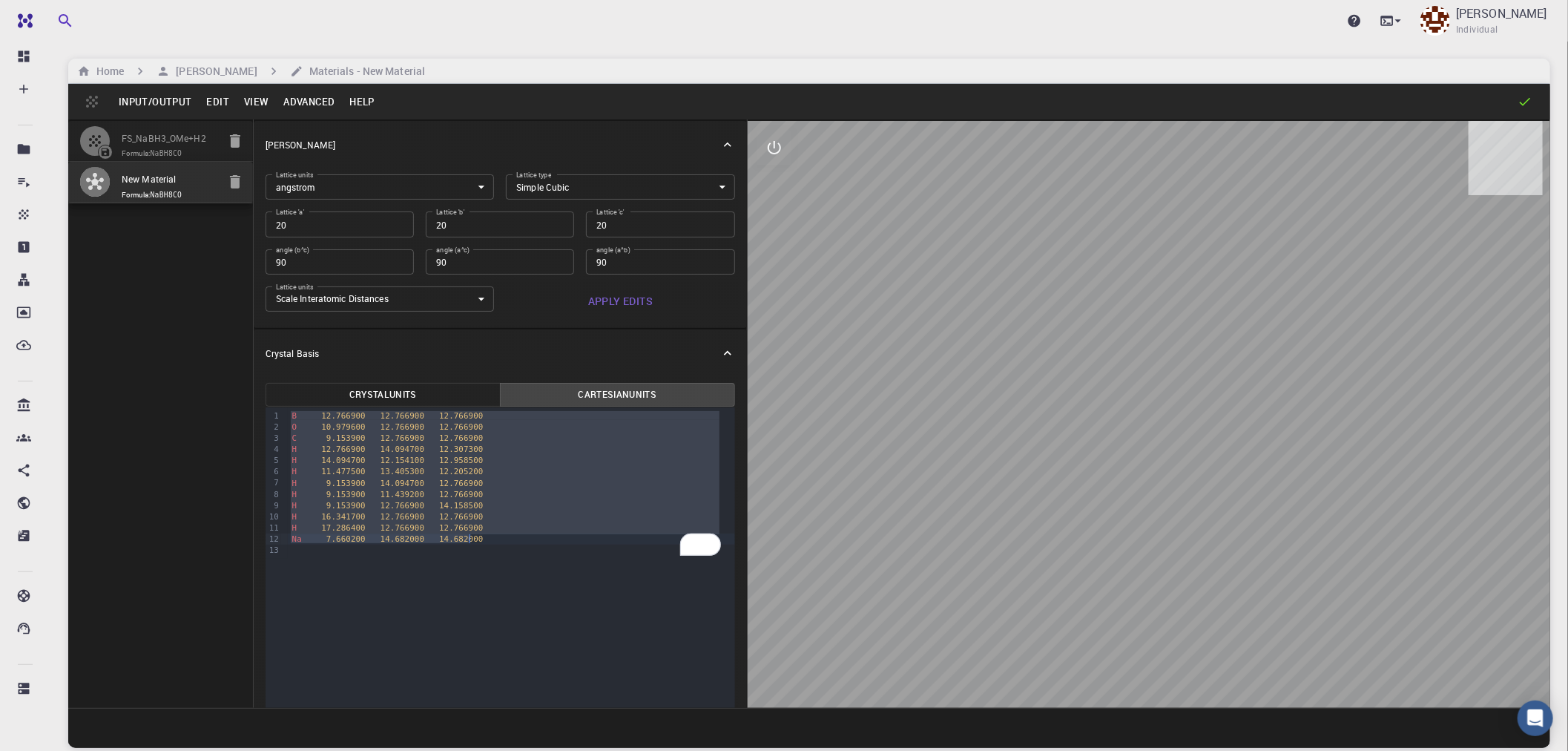
drag, startPoint x: 287, startPoint y: 417, endPoint x: 478, endPoint y: 542, distance: 228.3
click at [478, 542] on div "B 12.766900 12.766900 12.766900 O 10.979600 12.766900 12.766900 C 9.153900 12.7…" at bounding box center [511, 483] width 447 height 151
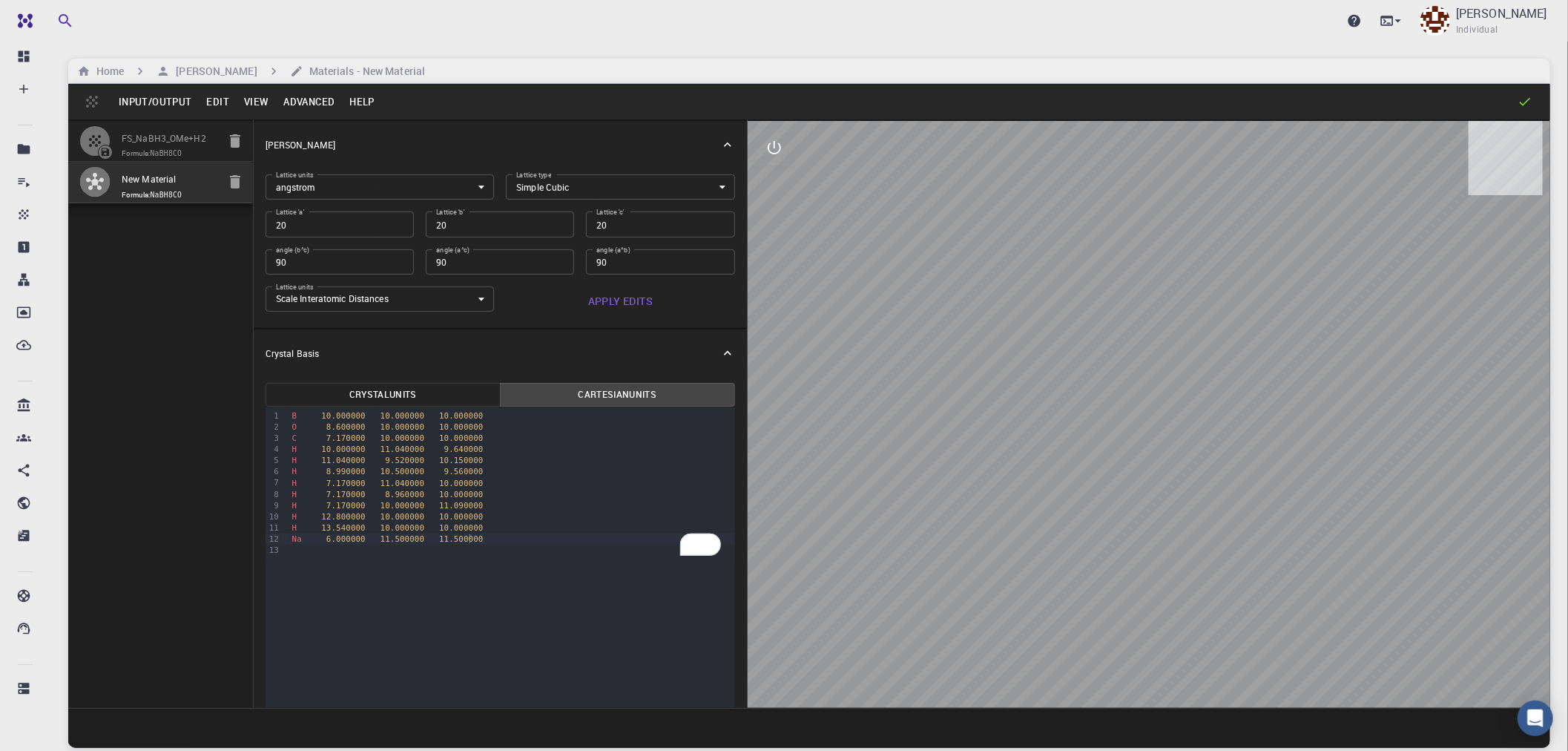
click at [624, 300] on button "Apply Edits" at bounding box center [620, 301] width 229 height 30
click at [617, 397] on button "Cartesian Units" at bounding box center [617, 395] width 235 height 24
click at [618, 388] on button "Cartesian Units" at bounding box center [617, 395] width 235 height 24
click at [161, 180] on input "New Material" at bounding box center [169, 180] width 95 height 17
drag, startPoint x: 174, startPoint y: 180, endPoint x: 119, endPoint y: 179, distance: 55.0
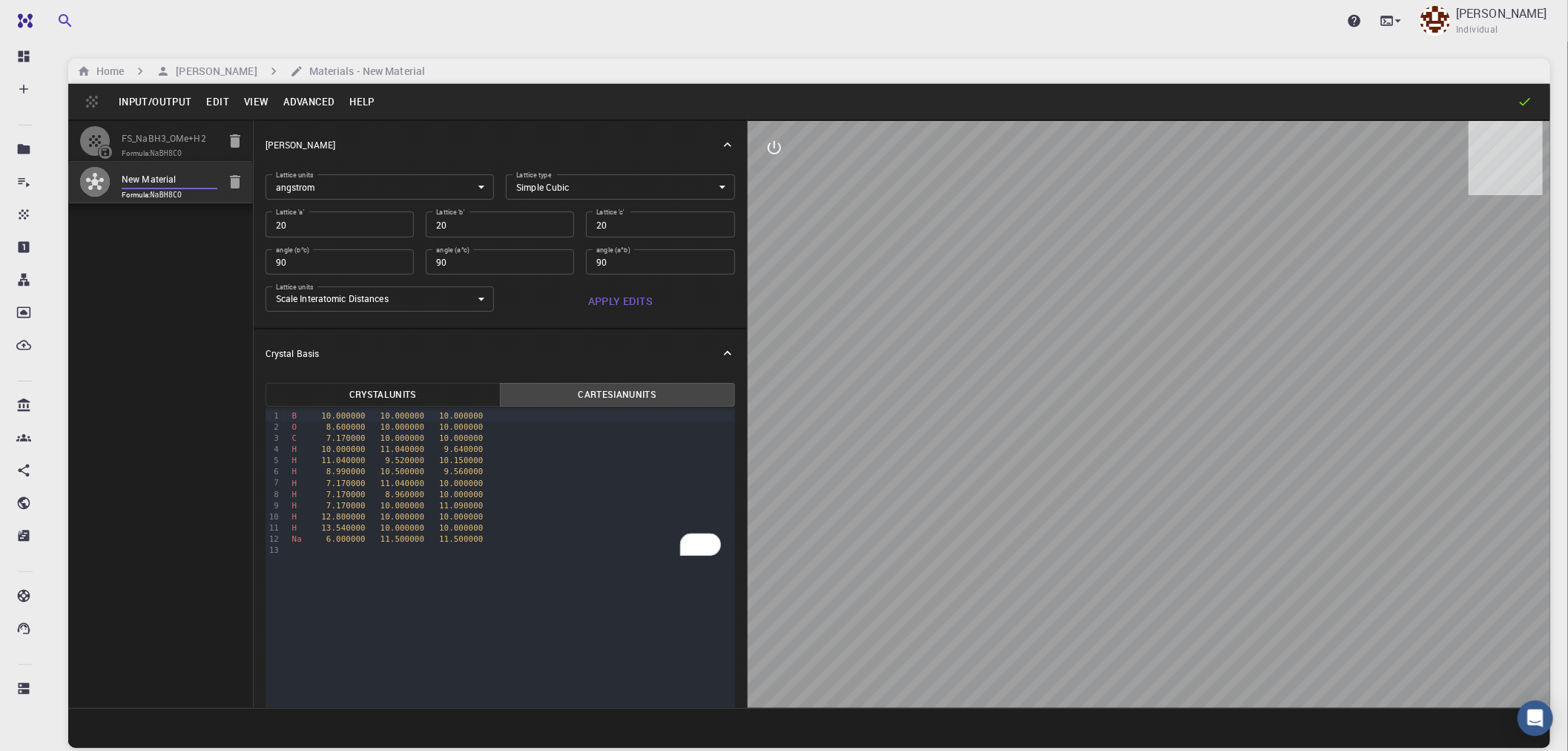
click at [119, 179] on li "New Material Formula: NaBH8CO" at bounding box center [160, 182] width 185 height 41
paste input "FS_NaBH3_OMe+H2"
type input "FS_NaBH3_OMe+H2"
click at [161, 246] on div "FS_NaBH3_OMe+H2 Formula: NaBH8CO FS_NaBH3_OMe+H2 Formula: NaBH8CO" at bounding box center [161, 413] width 185 height 589
click at [218, 101] on button "Edit" at bounding box center [218, 102] width 38 height 24
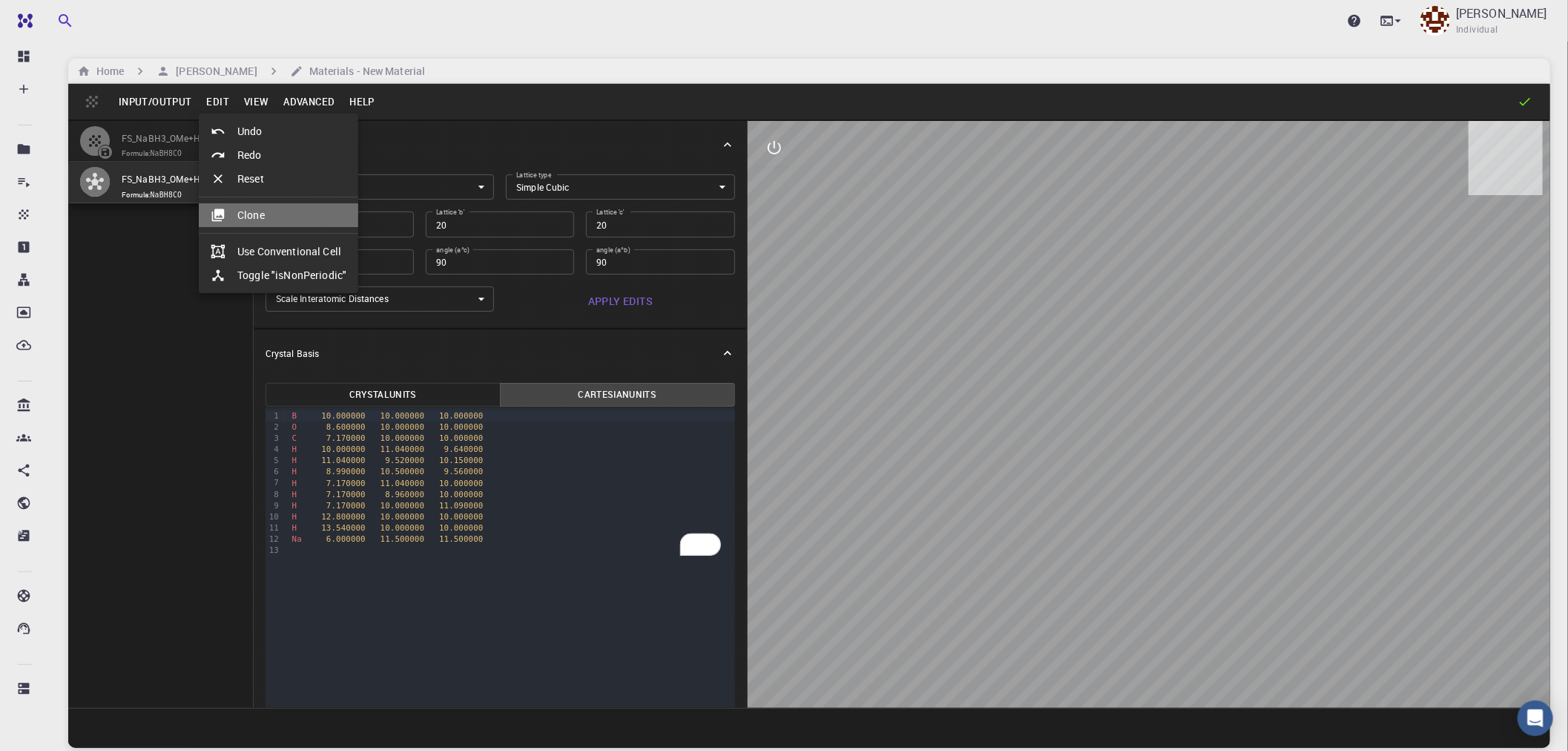
click at [245, 213] on li "Clone" at bounding box center [279, 216] width 160 height 24
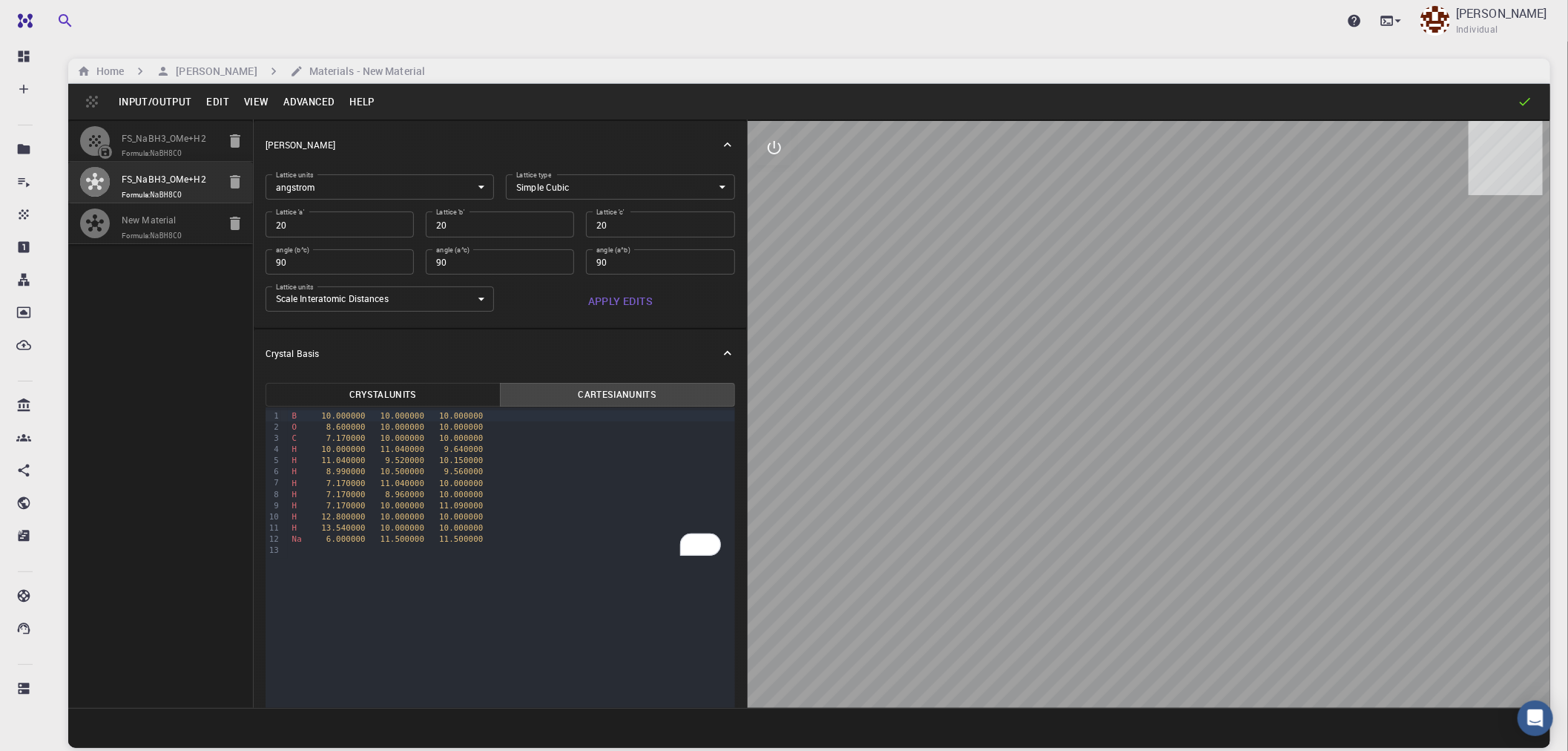
click at [151, 99] on button "Input/Output" at bounding box center [155, 102] width 88 height 24
click at [169, 228] on li "Save" at bounding box center [189, 227] width 155 height 24
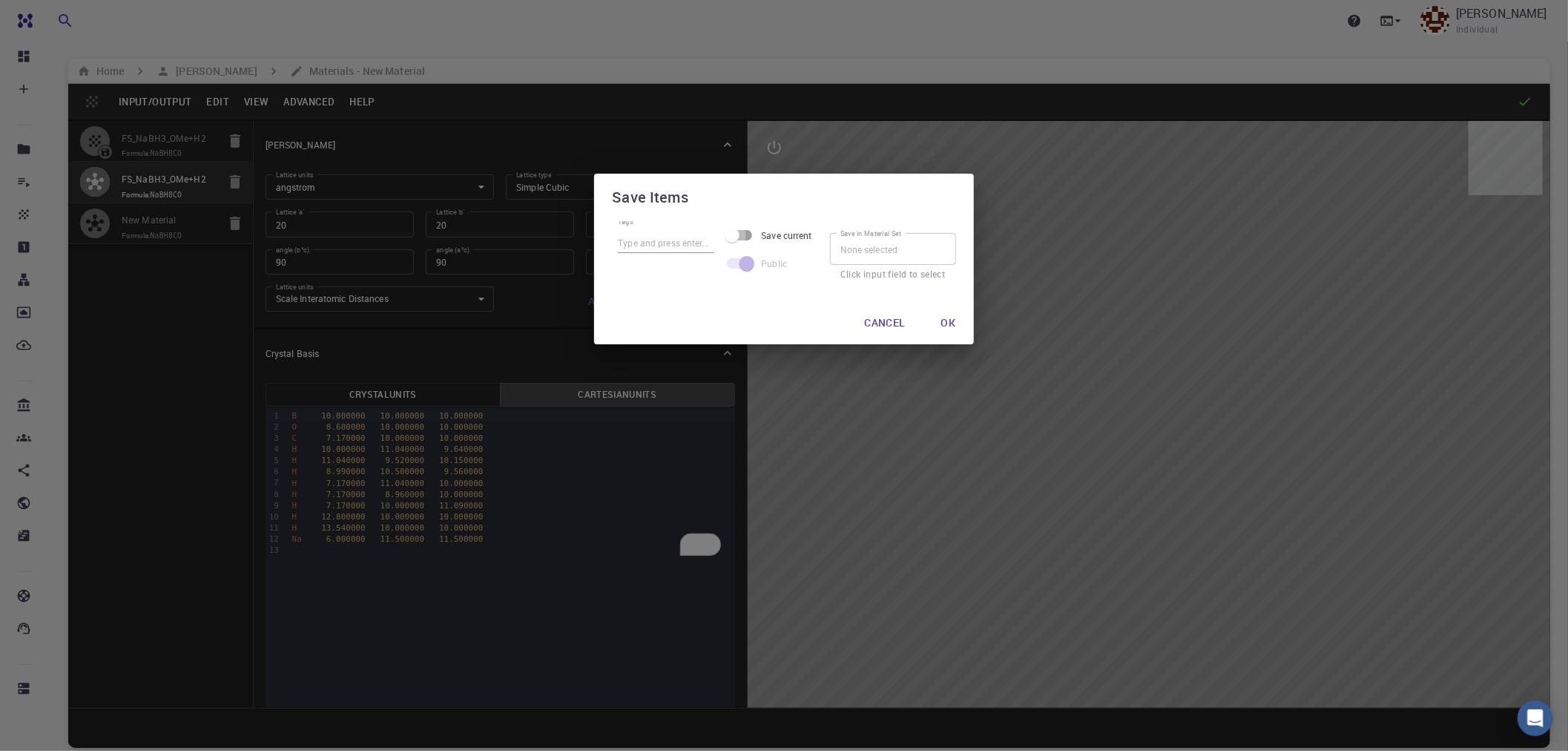
click at [743, 236] on input "Save current" at bounding box center [732, 235] width 84 height 28
checkbox input "true"
click at [932, 321] on button "Ok" at bounding box center [939, 323] width 39 height 30
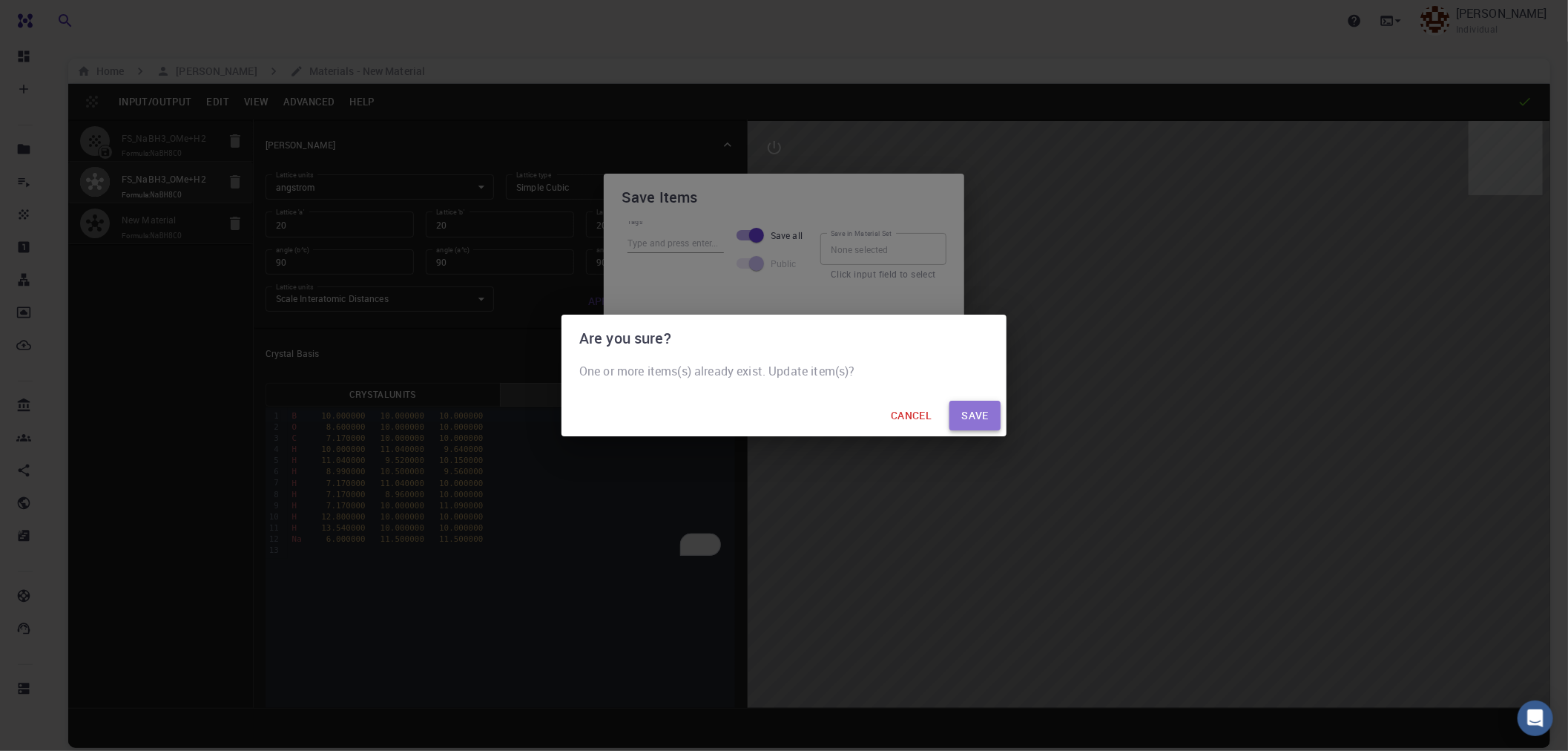
click at [982, 417] on button "save" at bounding box center [975, 415] width 52 height 30
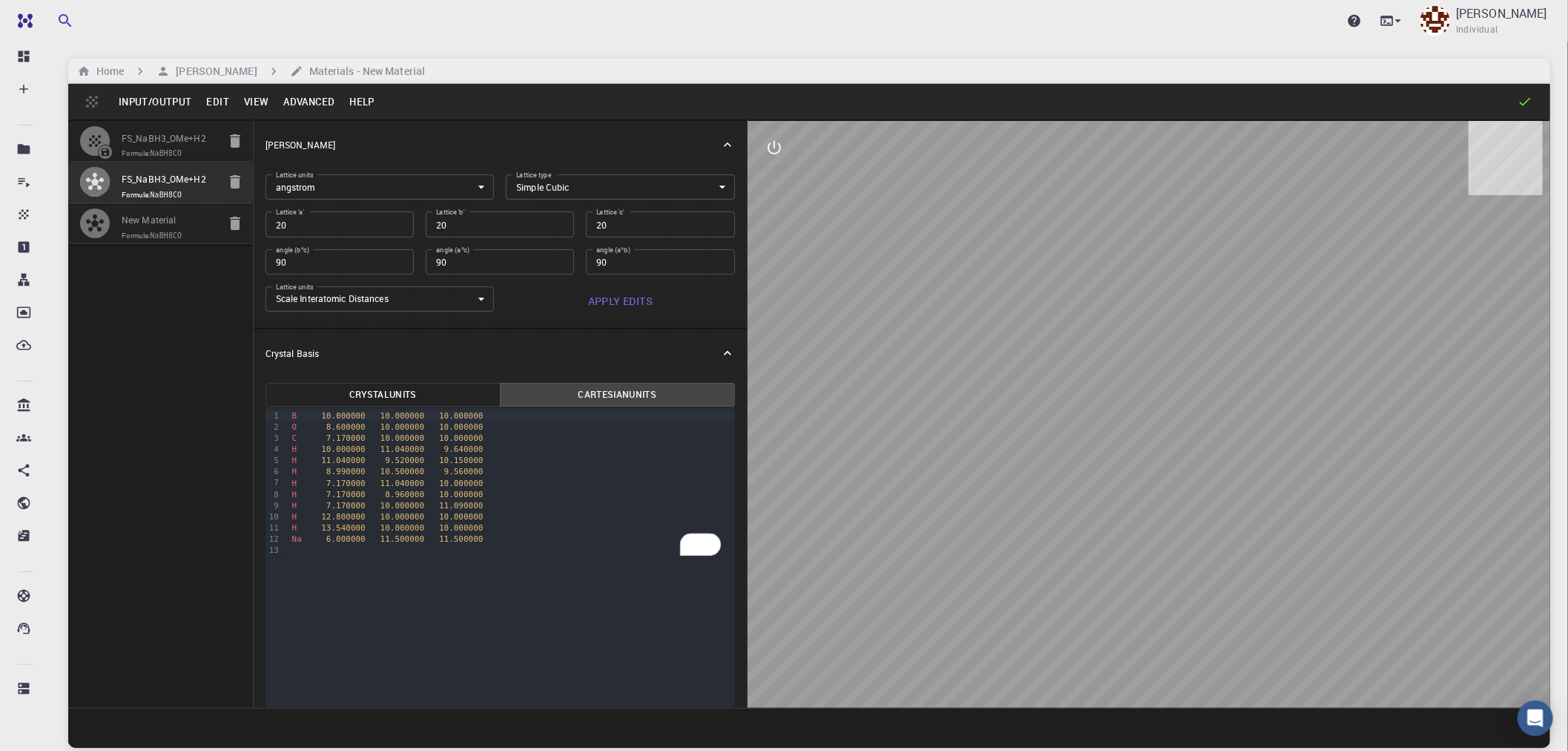
click at [233, 144] on icon "button" at bounding box center [235, 141] width 10 height 14
click at [189, 183] on input "New Material" at bounding box center [169, 180] width 95 height 17
click at [223, 104] on button "Edit" at bounding box center [218, 102] width 38 height 24
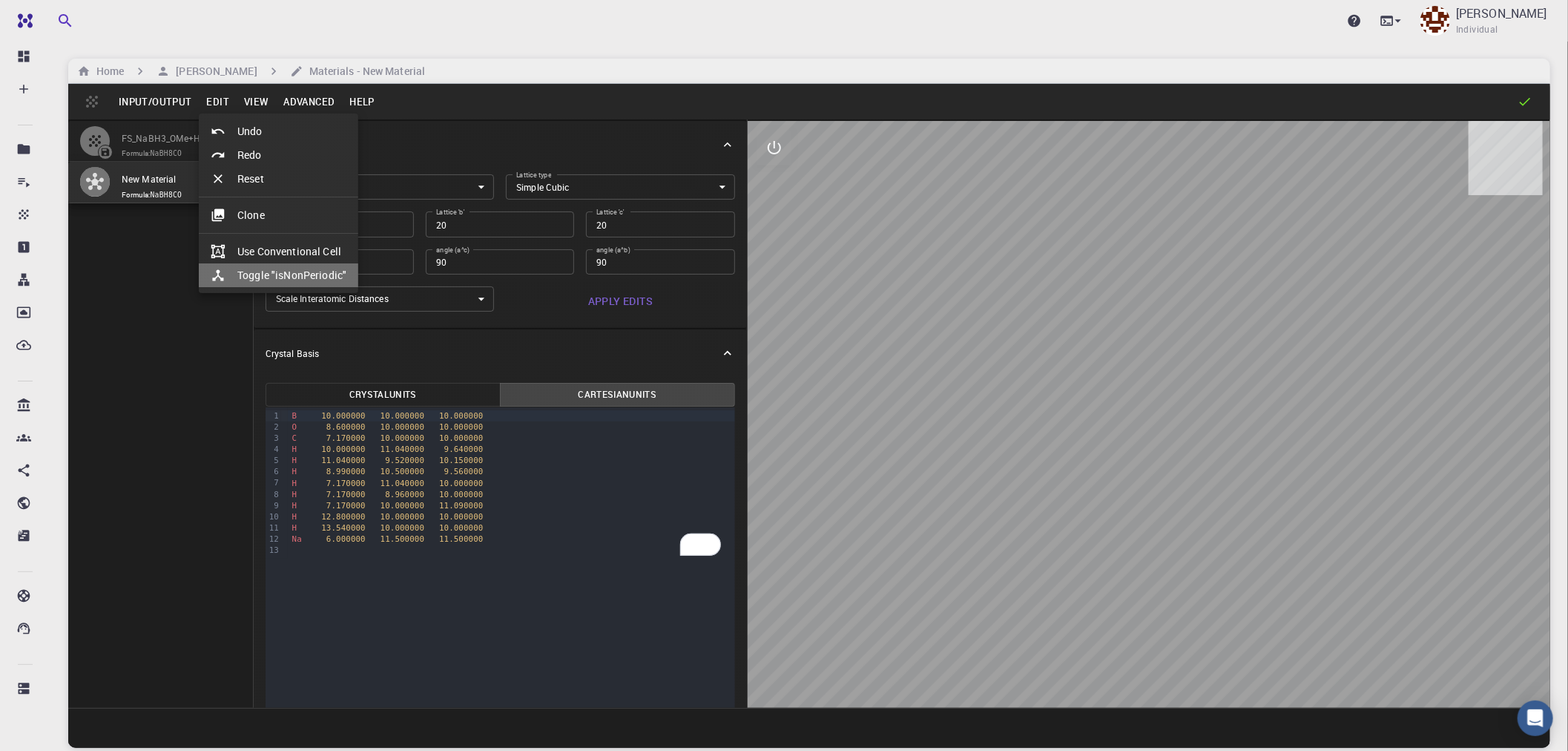
click at [299, 272] on li "Toggle "isNonPeriodic"" at bounding box center [279, 276] width 160 height 24
type input "15.665452435"
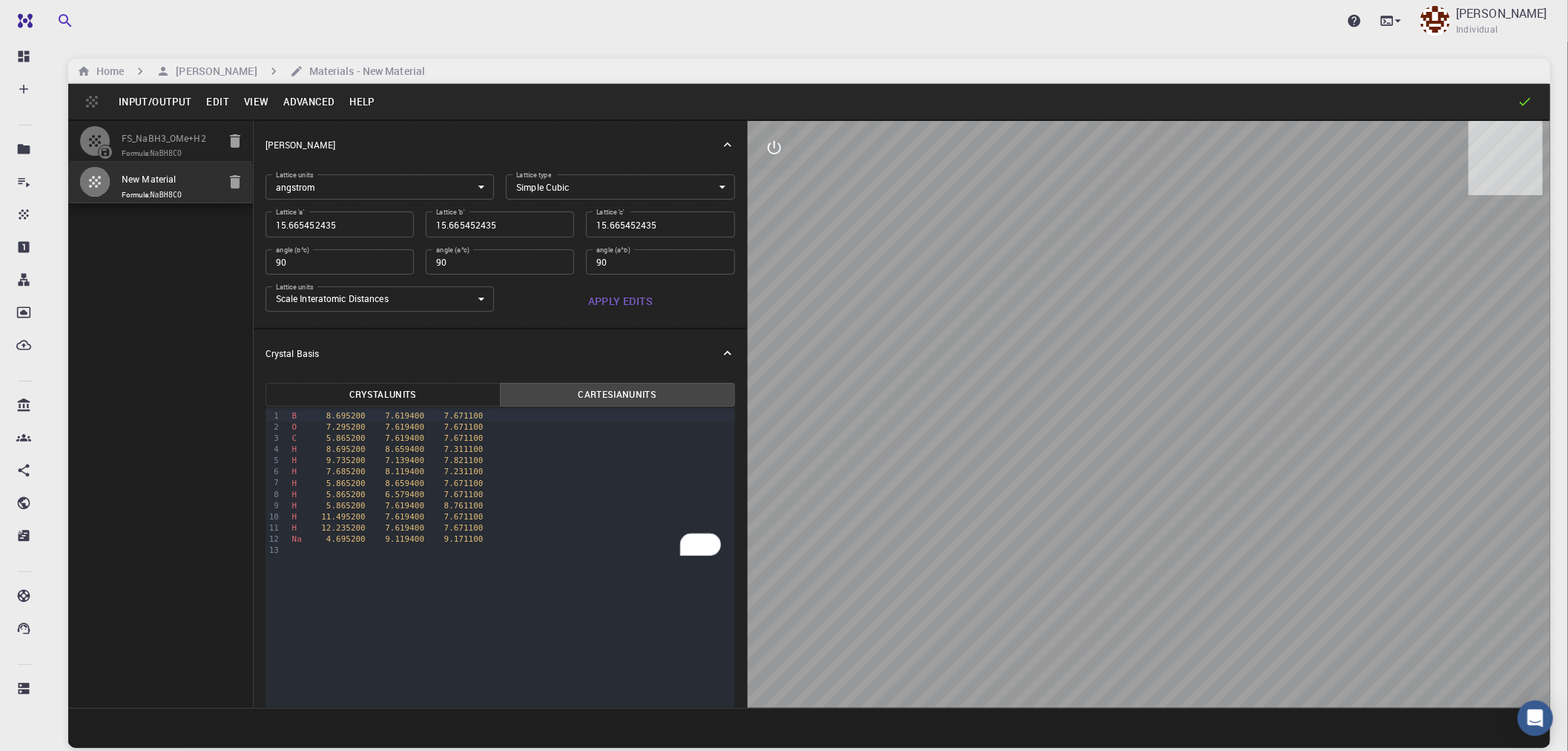
click at [182, 150] on code "NaBH8CO" at bounding box center [166, 154] width 32 height 9
type input "20"
click at [214, 101] on button "Edit" at bounding box center [218, 102] width 38 height 24
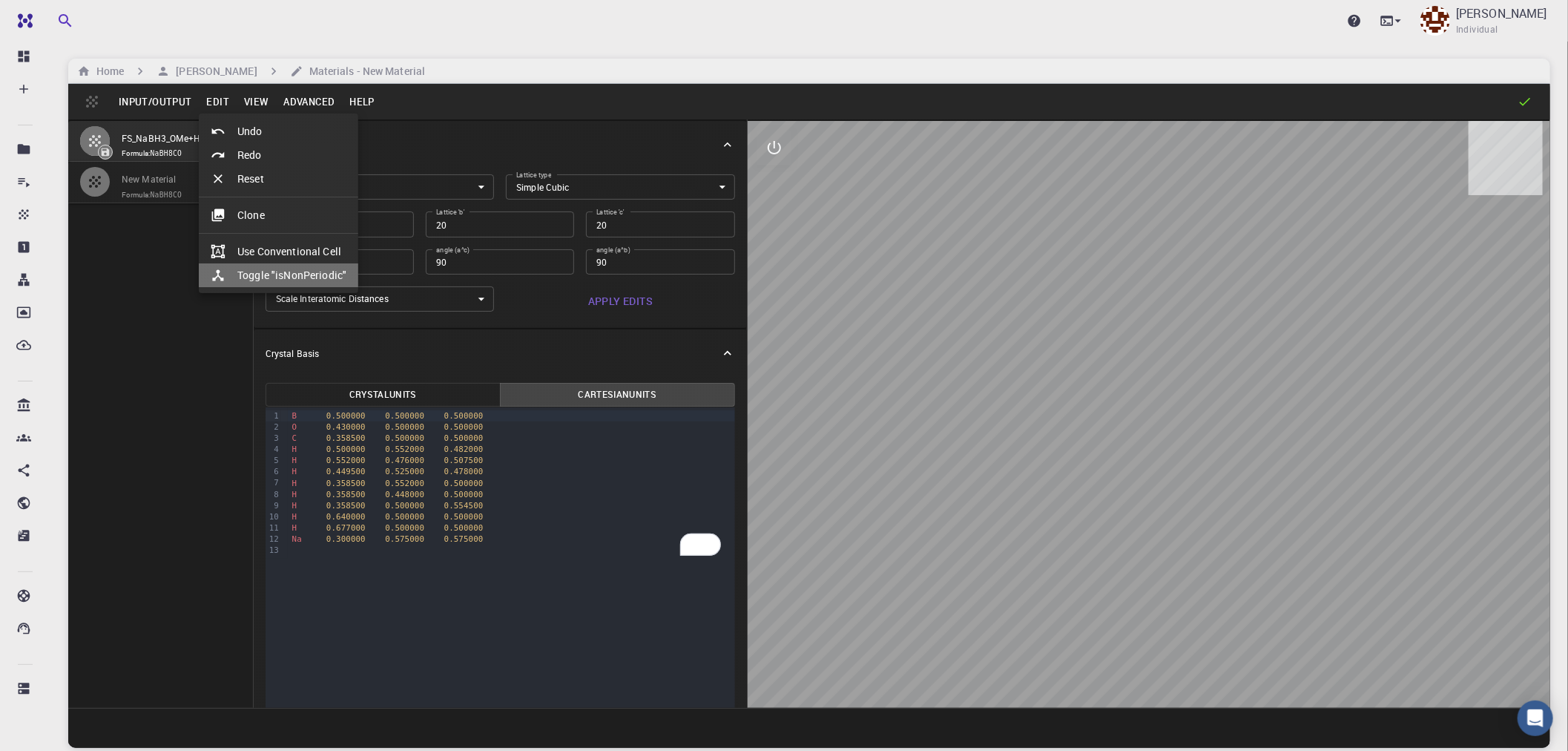
click at [263, 270] on li "Toggle "isNonPeriodic"" at bounding box center [279, 276] width 160 height 24
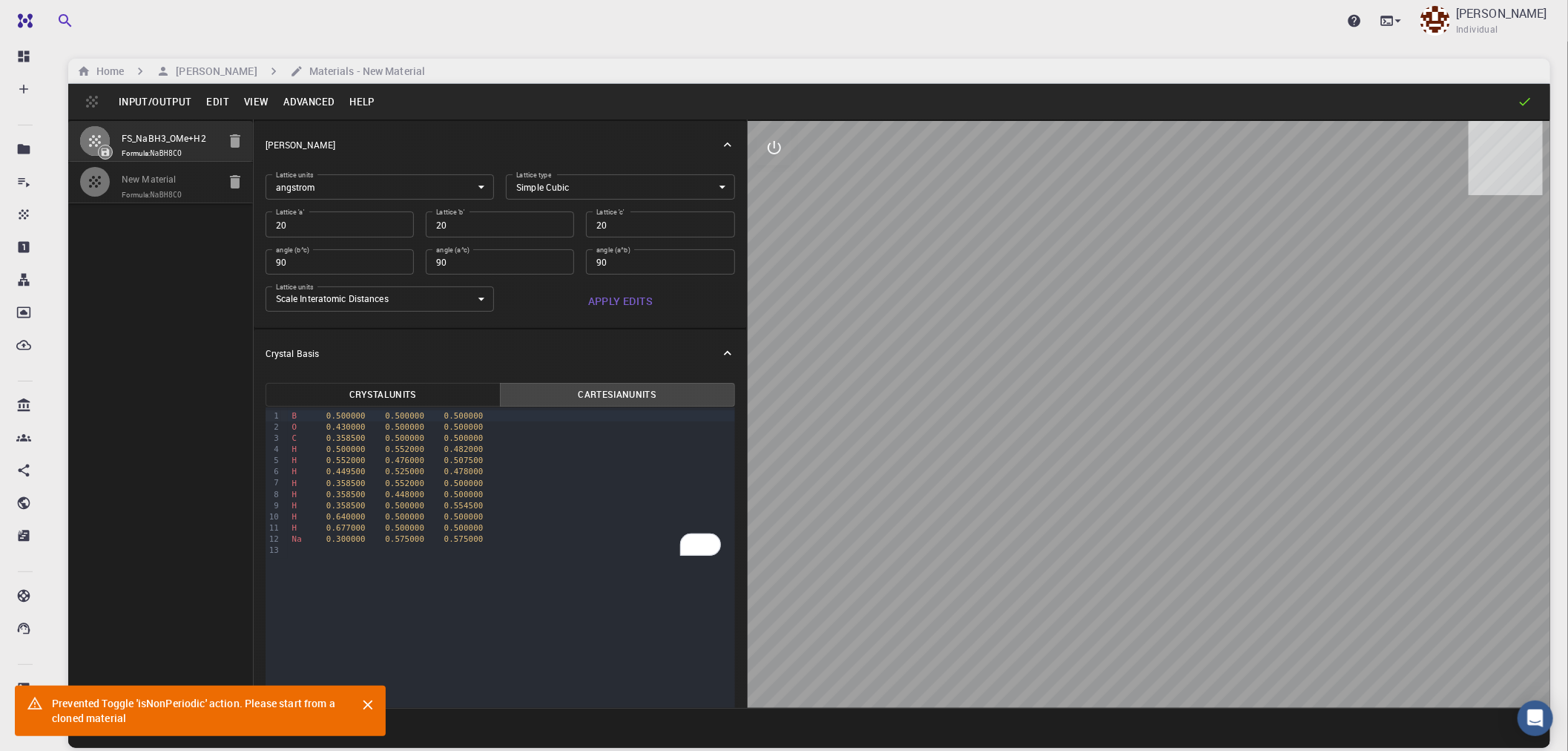
click at [172, 195] on code "NaBH8CO" at bounding box center [166, 195] width 32 height 9
type input "15.665452435"
click at [214, 101] on button "Edit" at bounding box center [218, 102] width 38 height 24
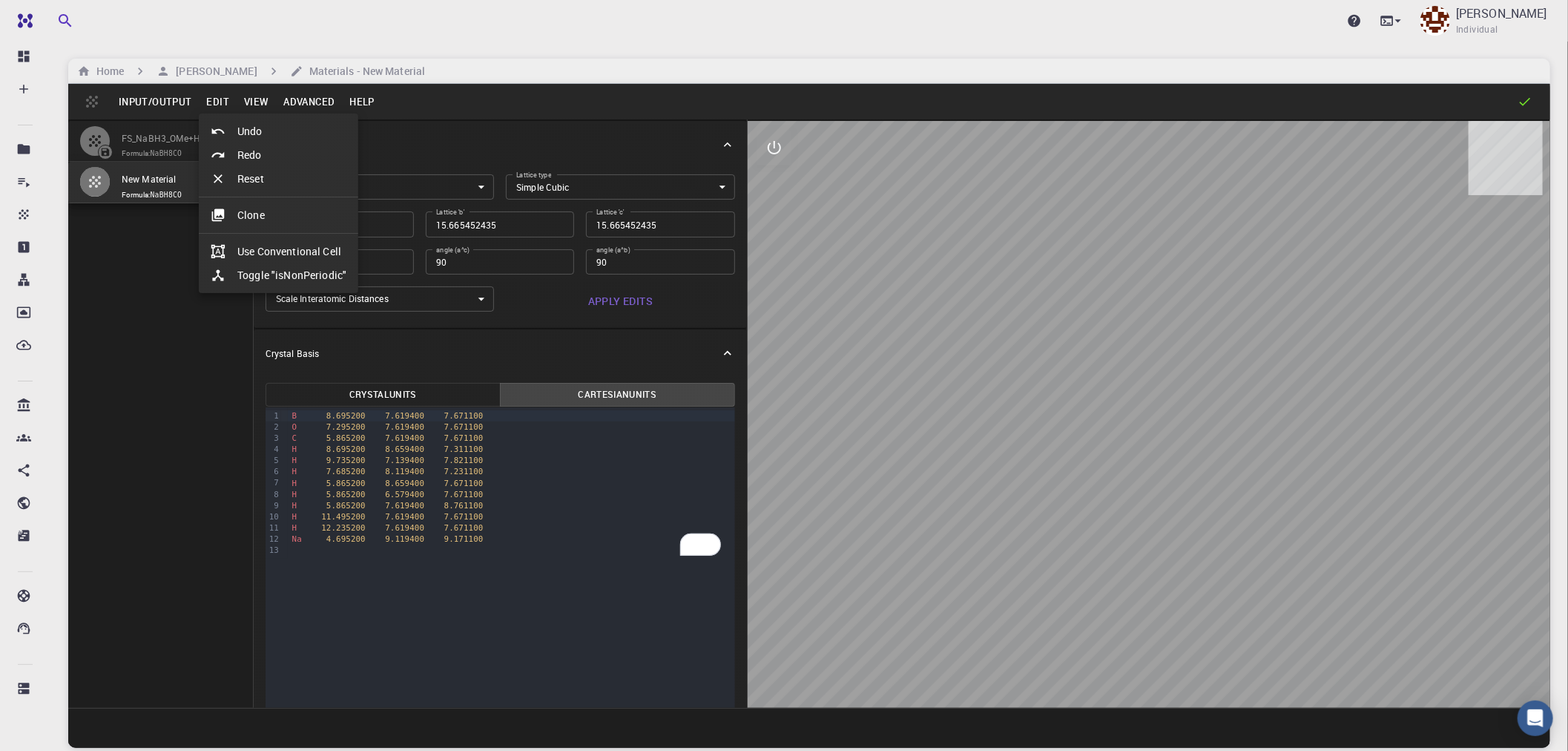
click at [262, 281] on li "Toggle "isNonPeriodic"" at bounding box center [279, 276] width 160 height 24
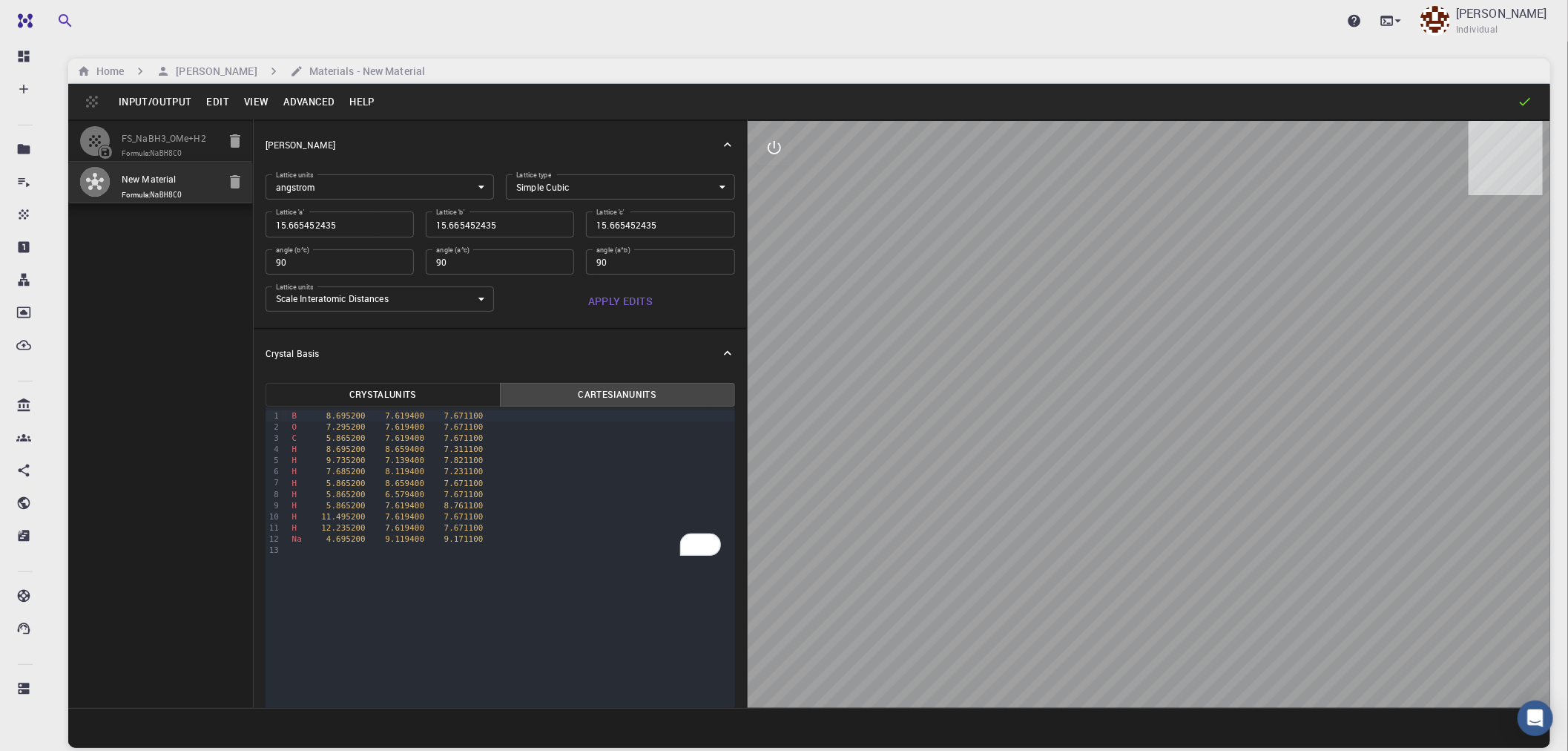
click at [366, 227] on input "15.665452435" at bounding box center [339, 223] width 149 height 25
type input "2"
type input "20"
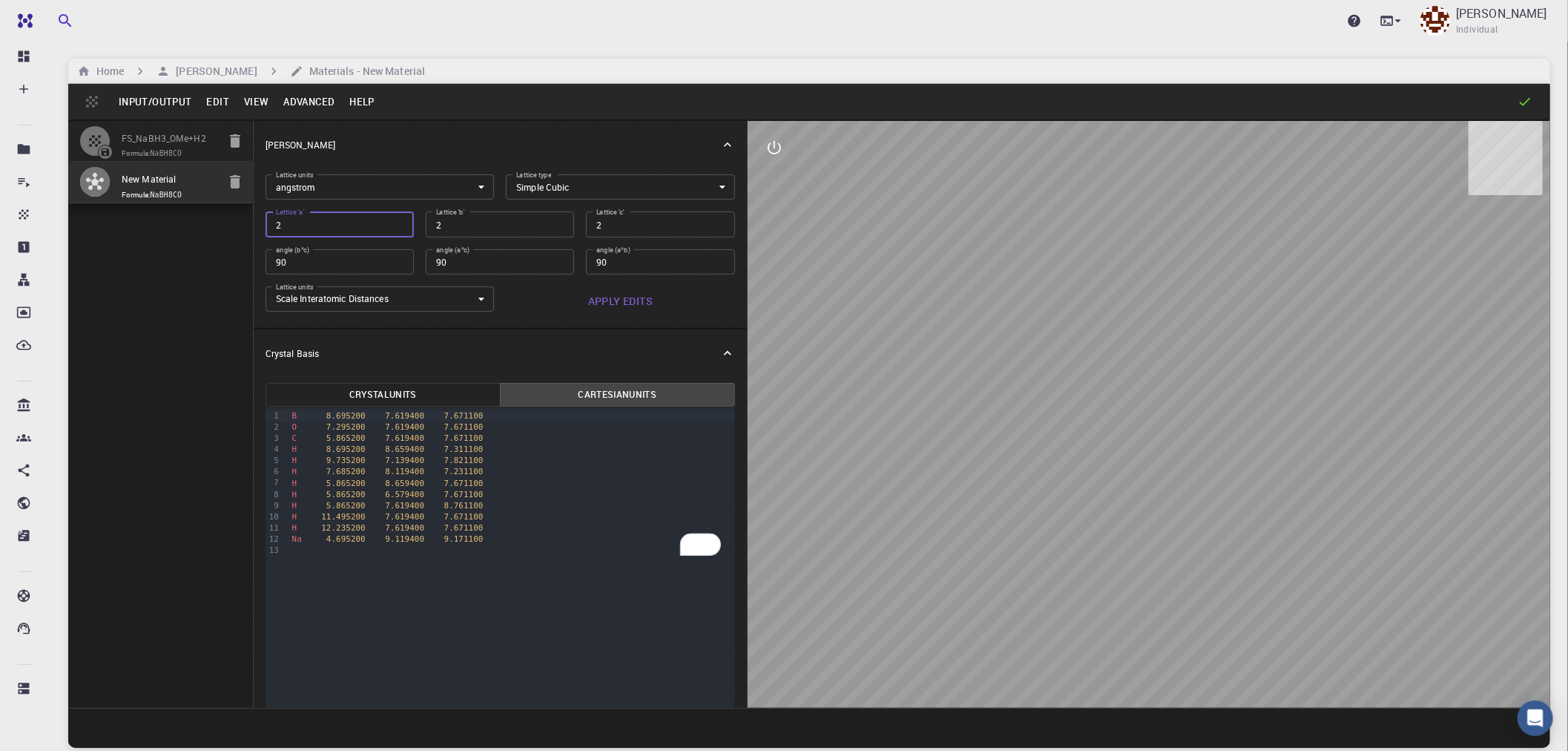
type input "20"
click at [606, 299] on button "Apply Edits" at bounding box center [620, 301] width 229 height 30
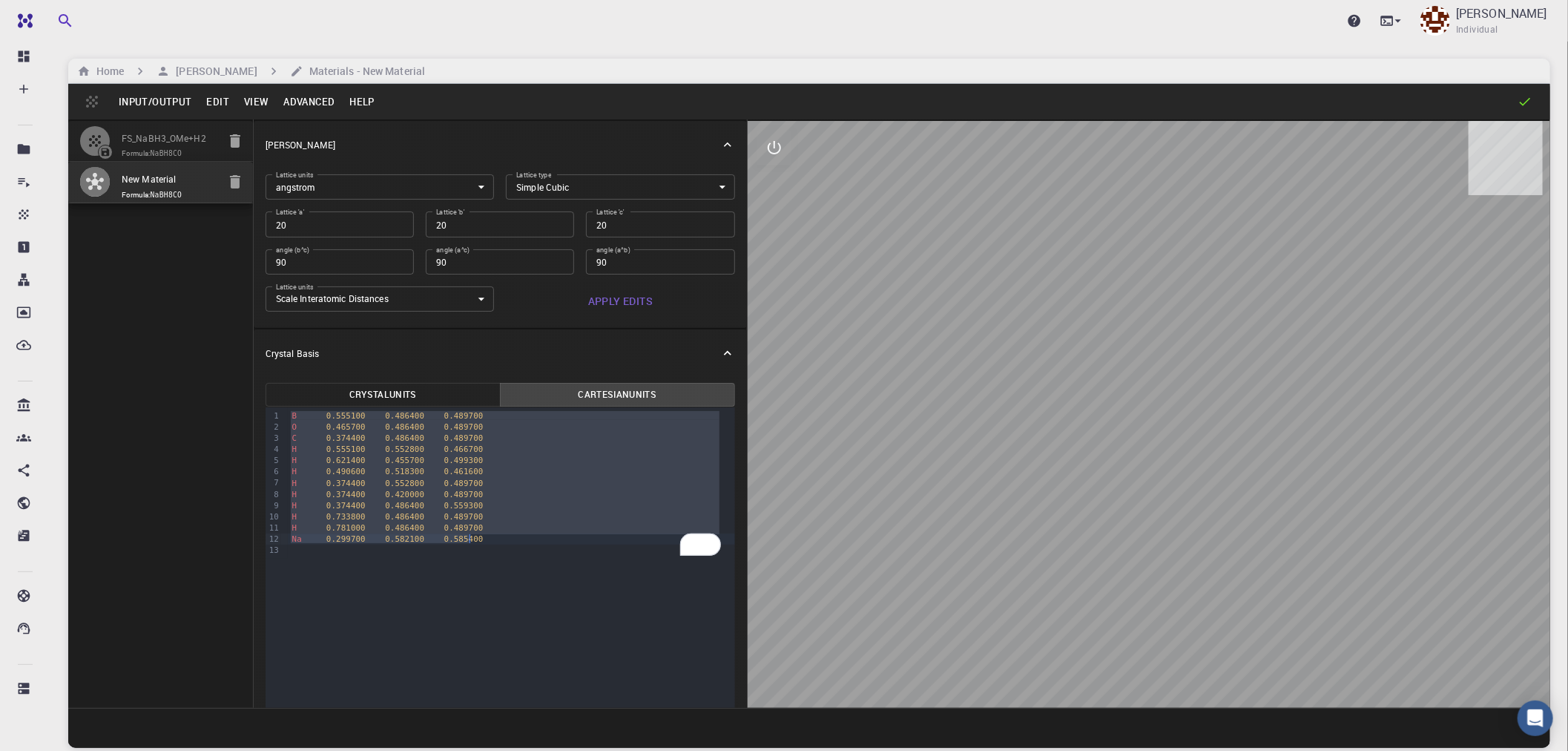
drag, startPoint x: 288, startPoint y: 412, endPoint x: 483, endPoint y: 543, distance: 234.9
click at [483, 543] on div "B 0.555100 0.486400 0.489700 O 0.465700 0.486400 0.489700 C 0.374400 0.486400 0…" at bounding box center [511, 483] width 447 height 151
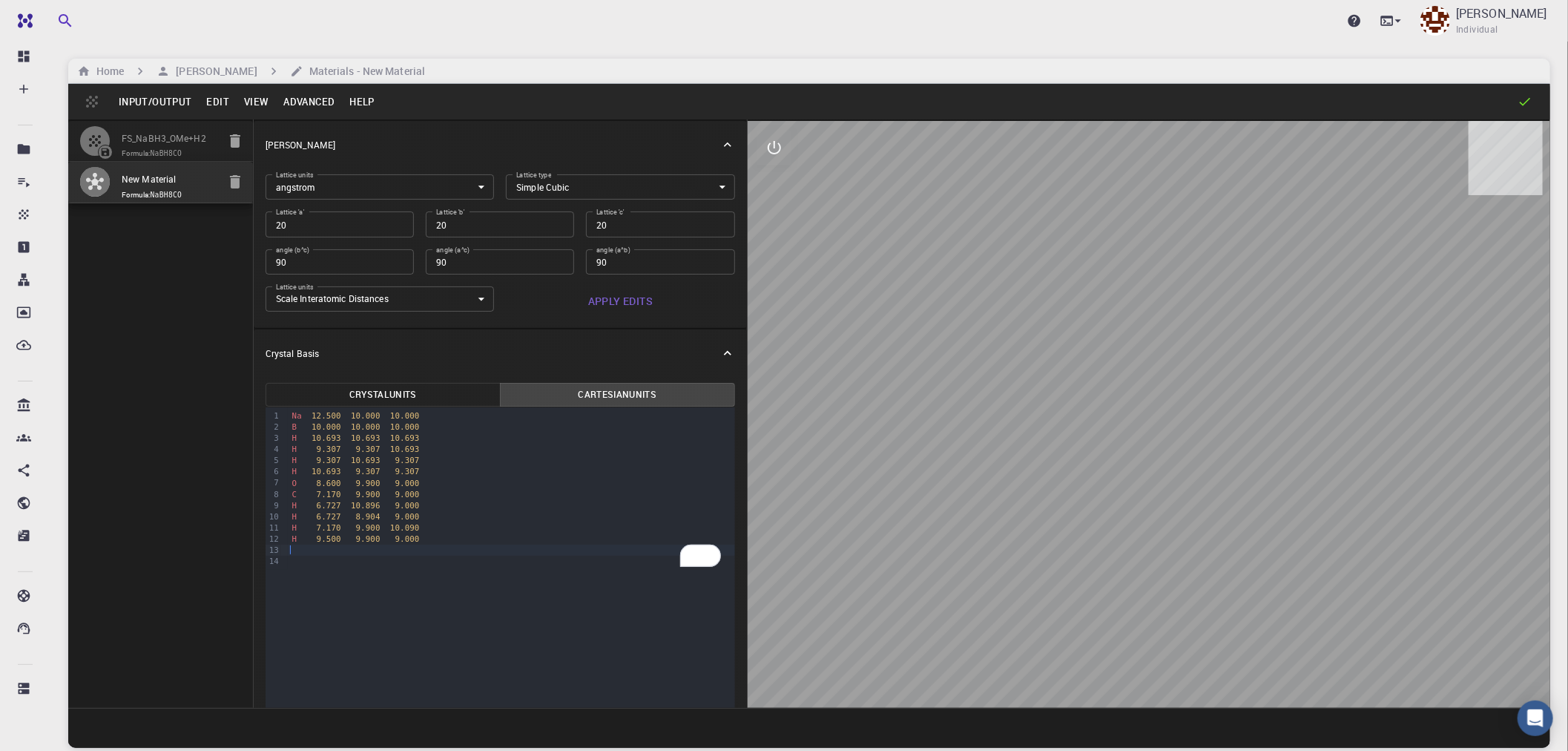
click at [612, 302] on button "Apply Edits" at bounding box center [620, 301] width 229 height 30
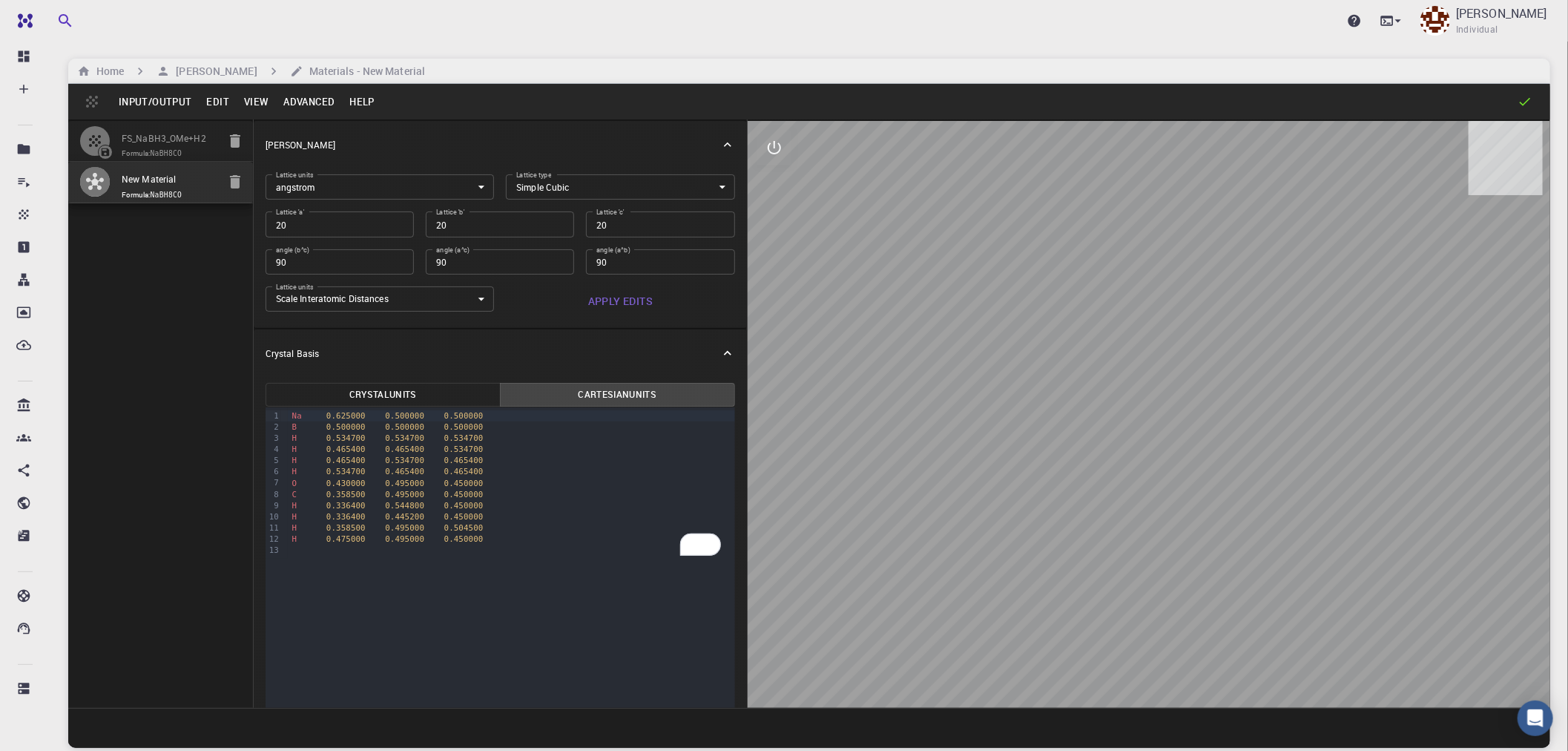
click at [619, 394] on button "Cartesian Units" at bounding box center [617, 395] width 235 height 24
type button "cartesian"
click at [183, 179] on input "New Material" at bounding box center [169, 180] width 95 height 17
drag, startPoint x: 183, startPoint y: 179, endPoint x: 113, endPoint y: 175, distance: 70.1
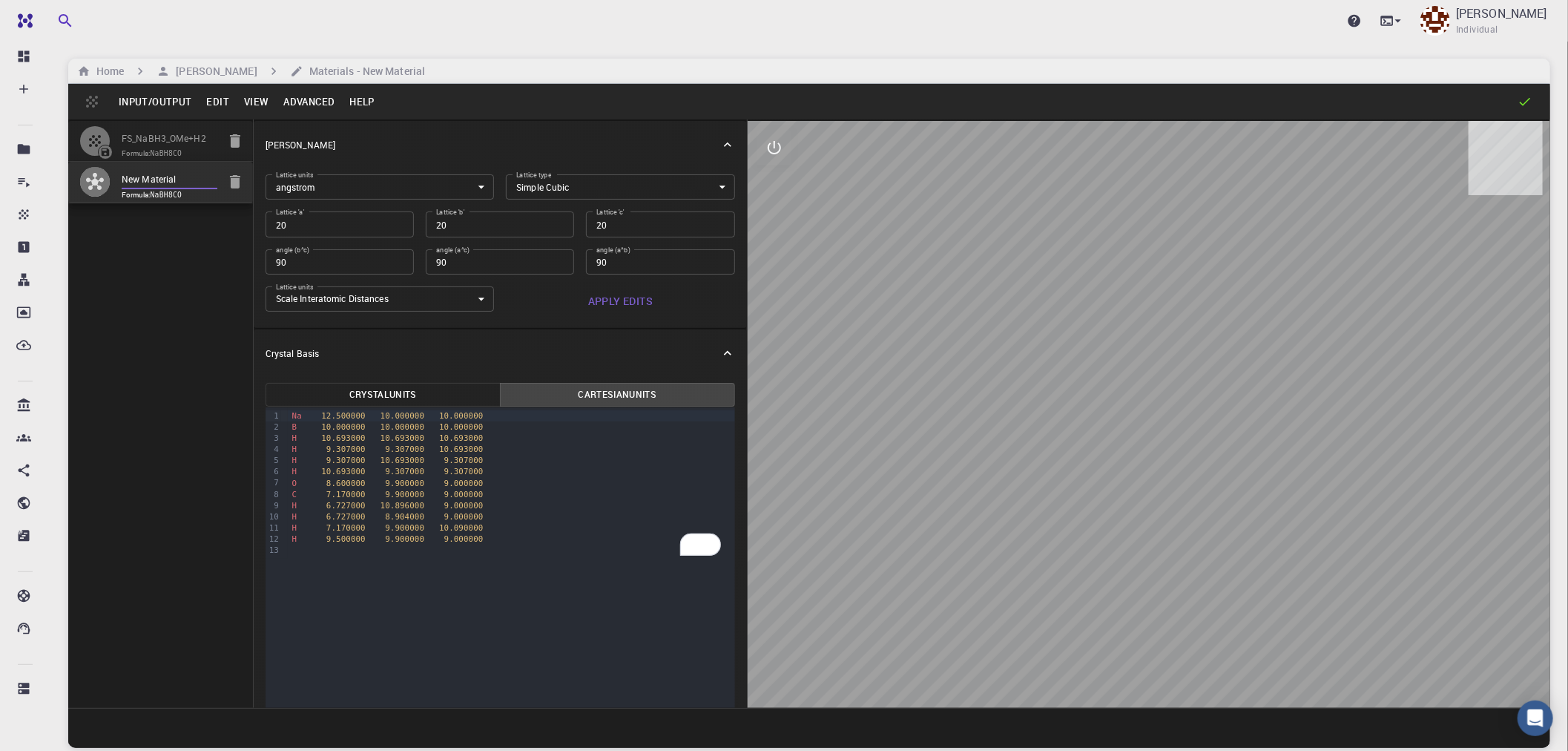
click at [113, 174] on li "New Material Formula: NaBH8CO" at bounding box center [160, 182] width 185 height 41
paste input "IS_NaBH4_MeOH"
type input "IS_NaBH4_MeOH"
click at [161, 105] on button "Input/Output" at bounding box center [155, 102] width 88 height 24
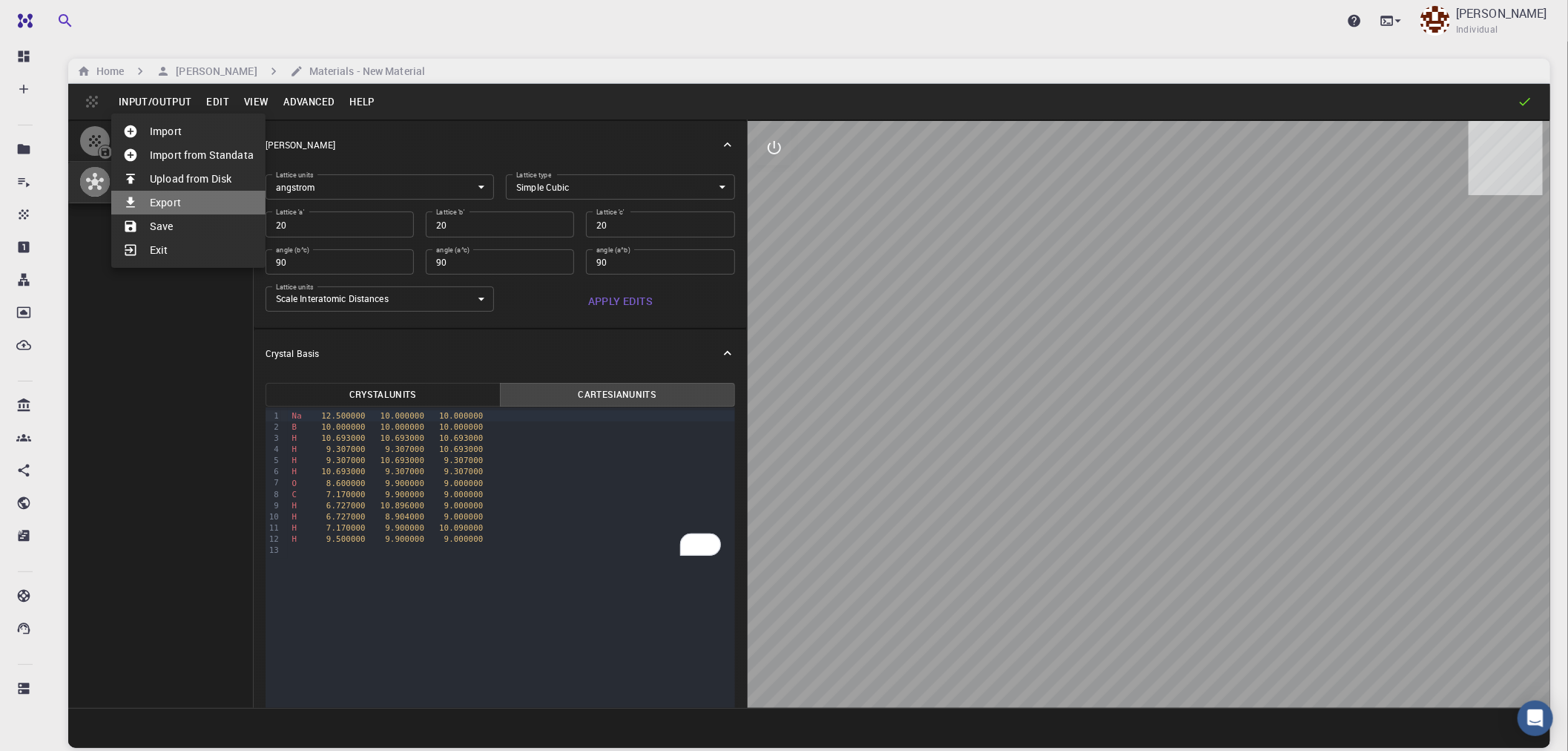
click at [161, 203] on li "Export" at bounding box center [189, 203] width 155 height 24
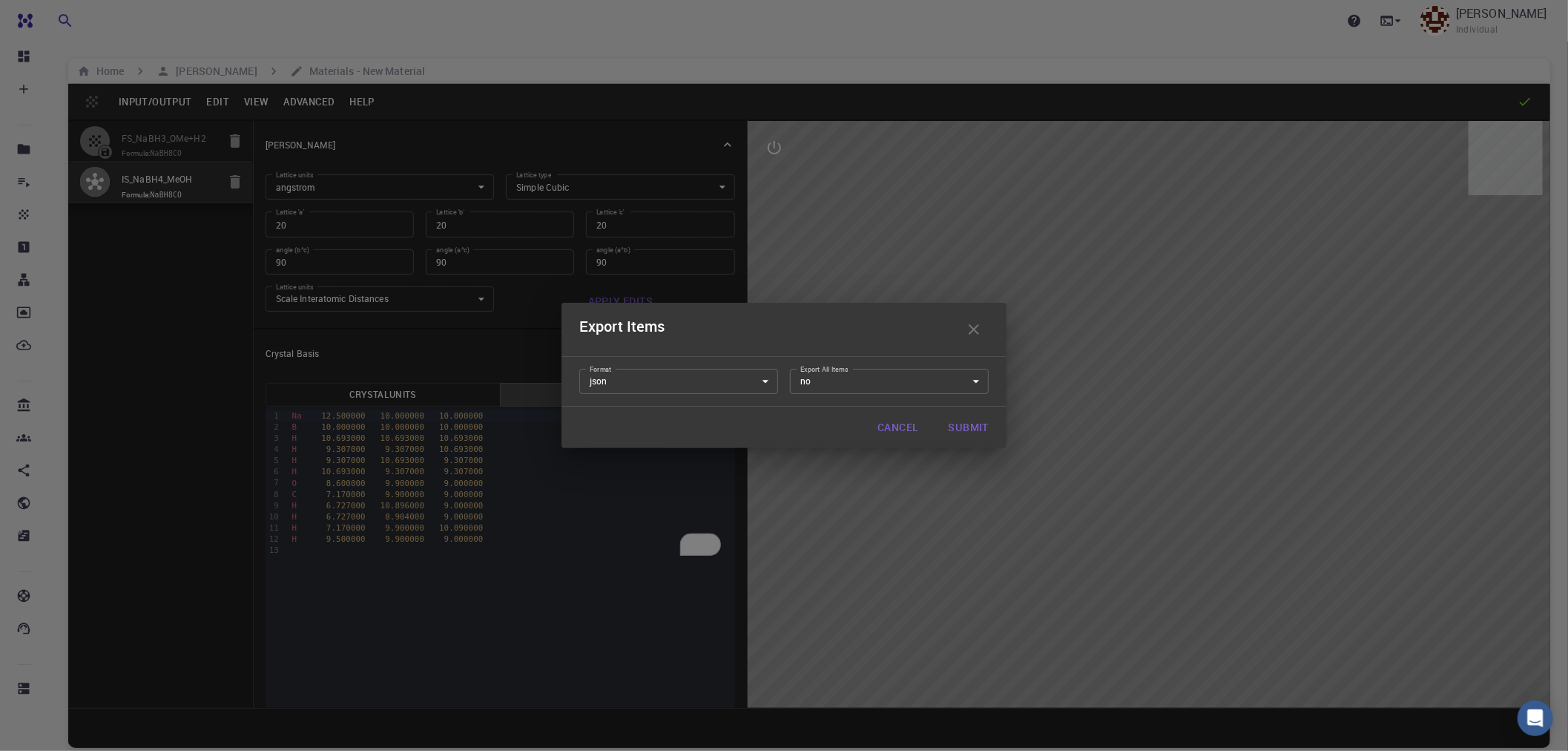
click at [975, 325] on icon "button" at bounding box center [974, 329] width 18 height 18
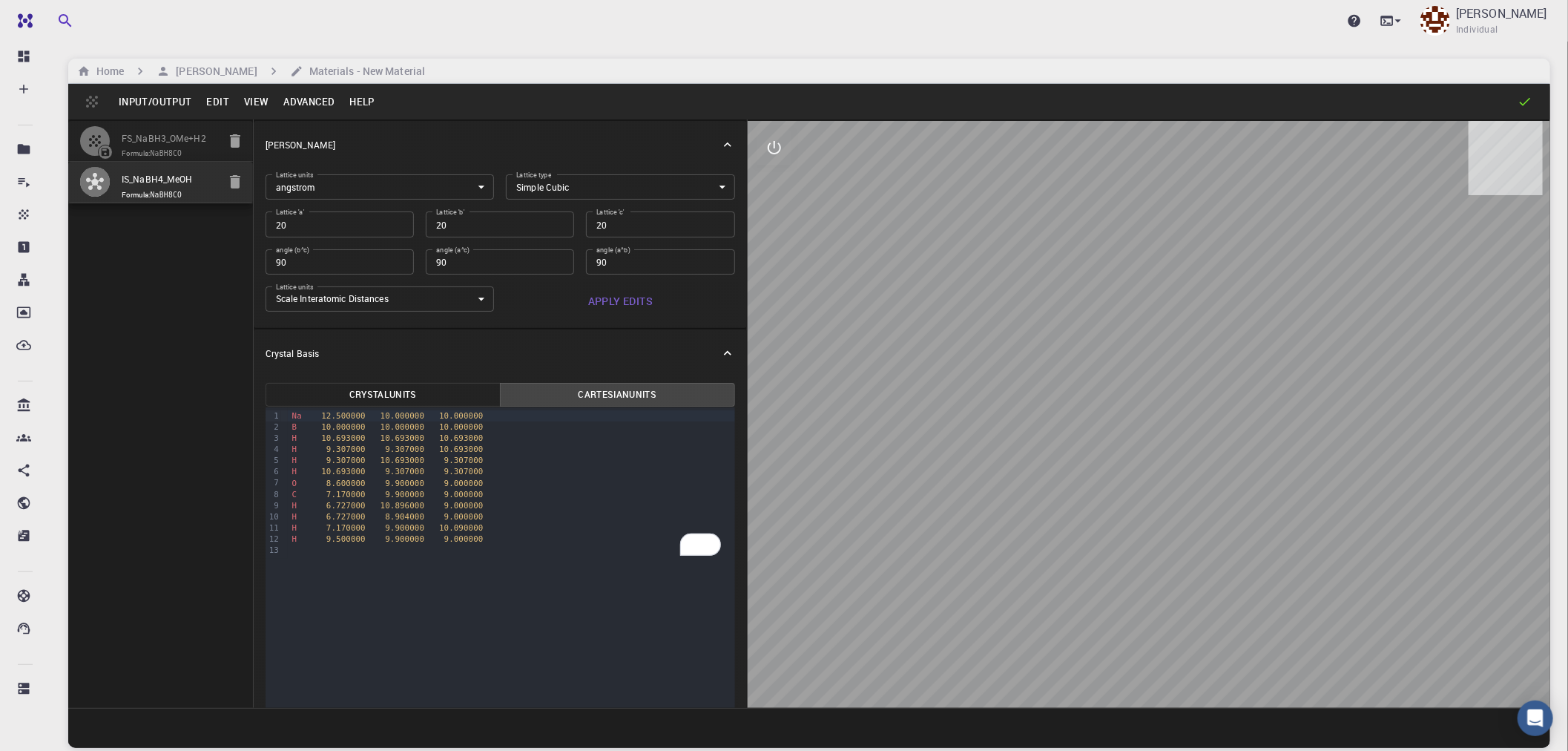
click at [160, 98] on button "Input/Output" at bounding box center [155, 102] width 88 height 24
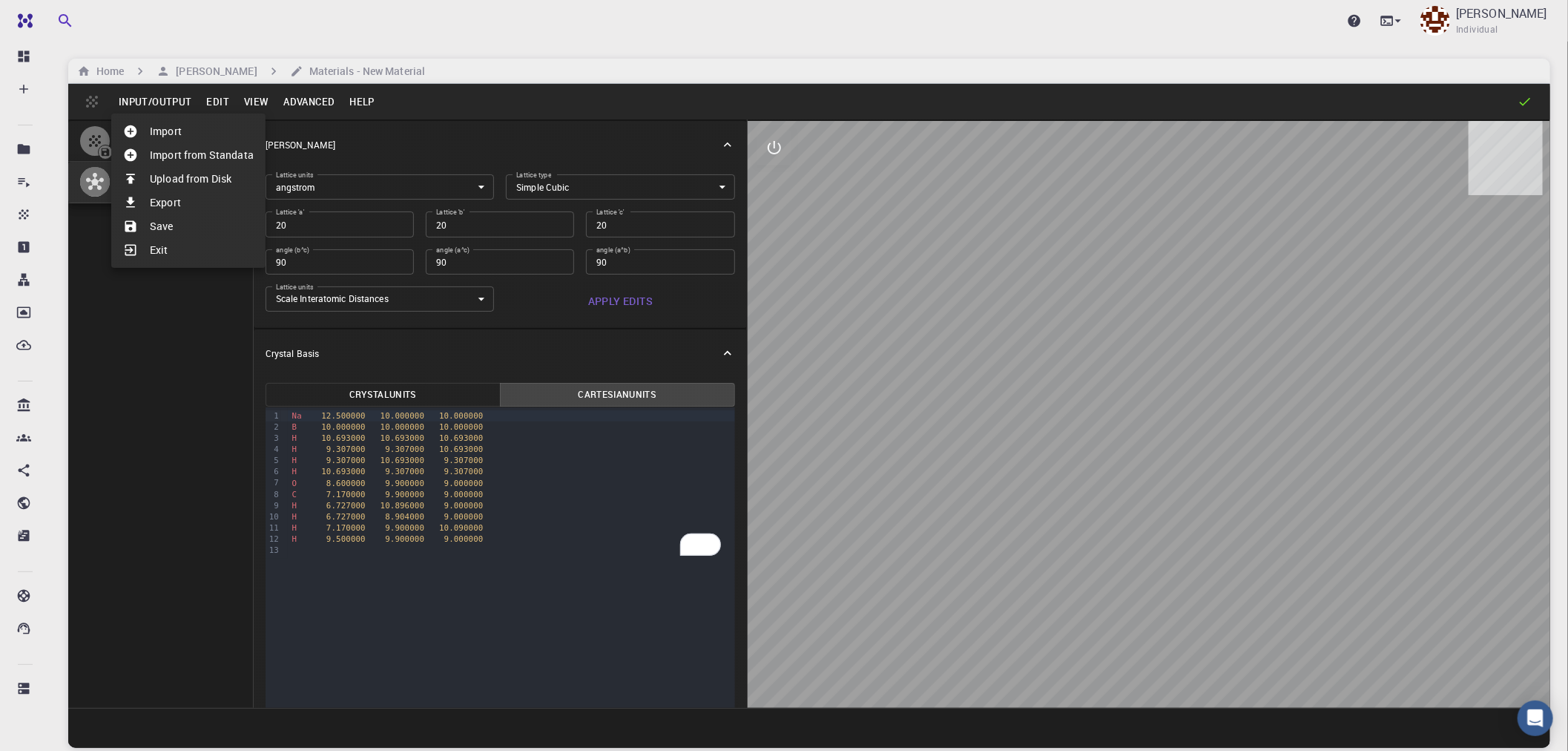
click at [161, 223] on li "Save" at bounding box center [189, 227] width 155 height 24
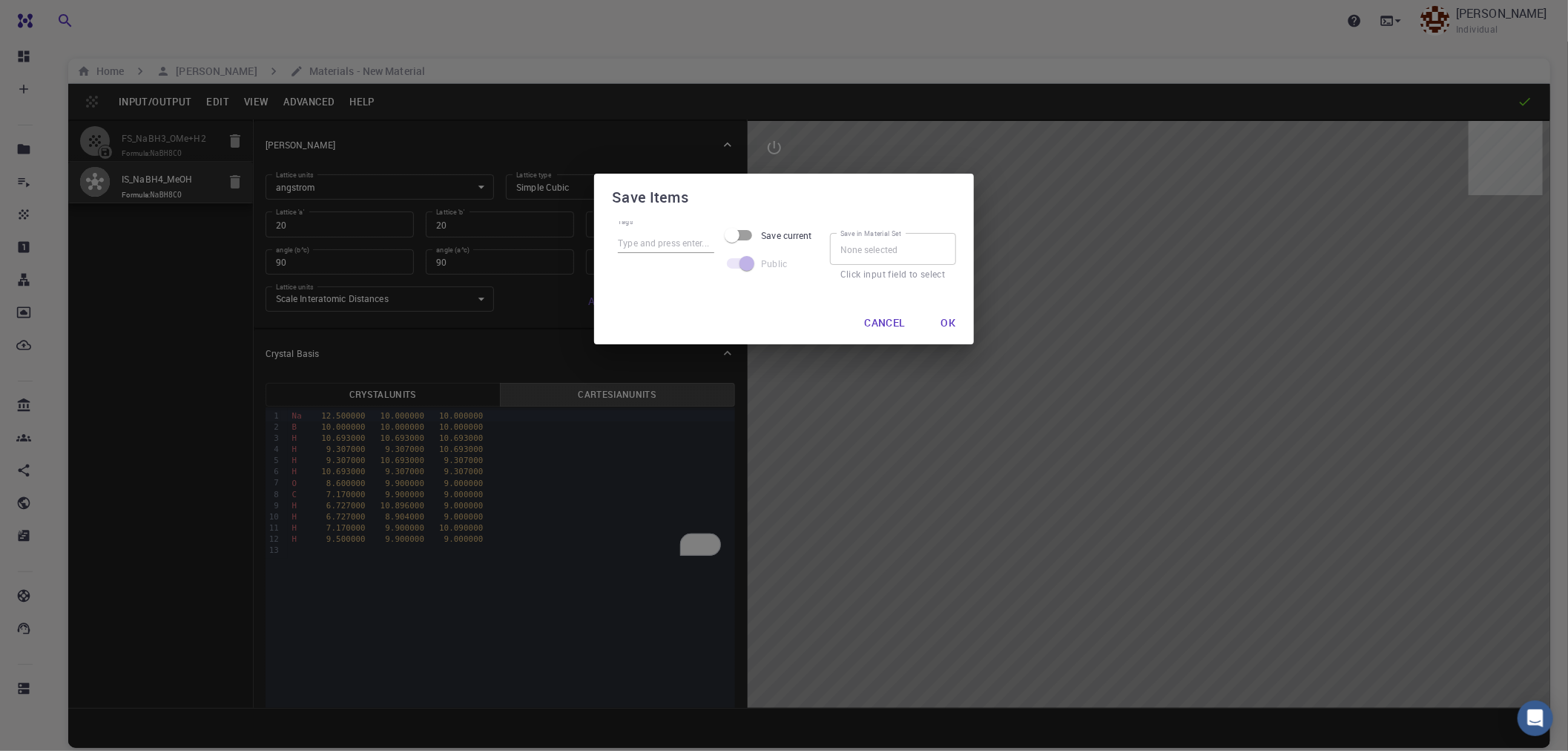
click at [744, 236] on input "Save current" at bounding box center [732, 235] width 84 height 28
checkbox input "true"
click at [684, 248] on input "Tags" at bounding box center [676, 242] width 96 height 19
type input "Toggle isnonPeriodic"
click at [942, 320] on button "Ok" at bounding box center [939, 323] width 39 height 30
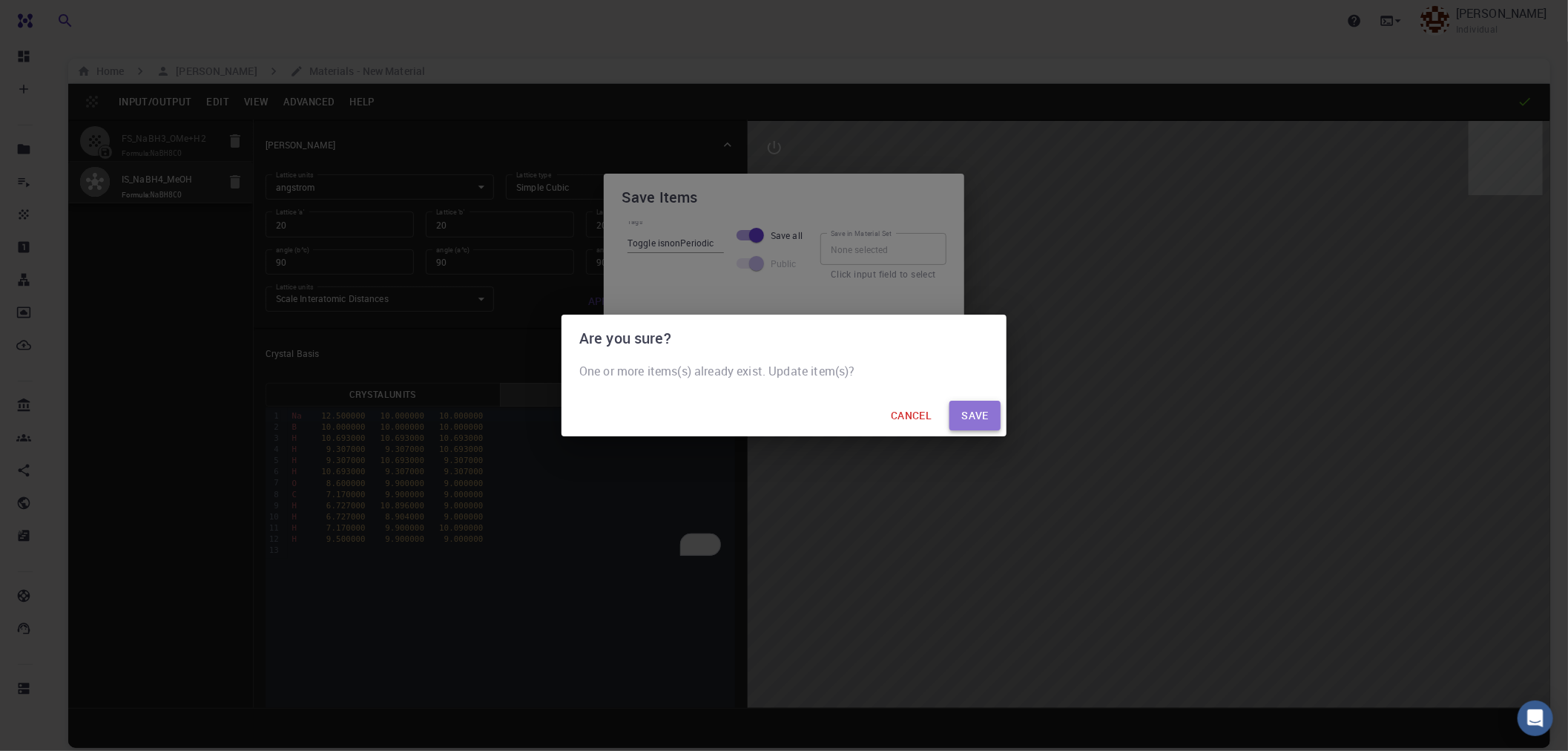
click at [969, 418] on button "save" at bounding box center [975, 415] width 52 height 30
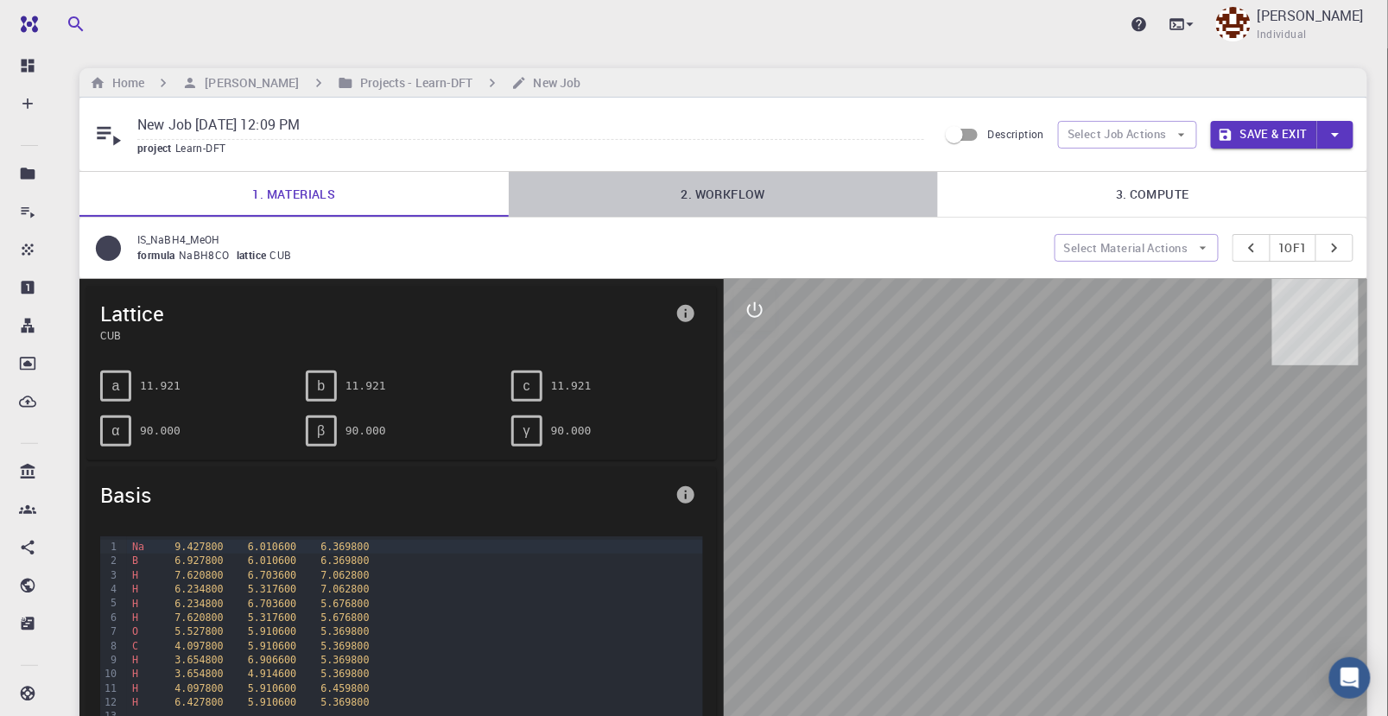
click at [724, 187] on link "2. Workflow" at bounding box center [723, 194] width 429 height 45
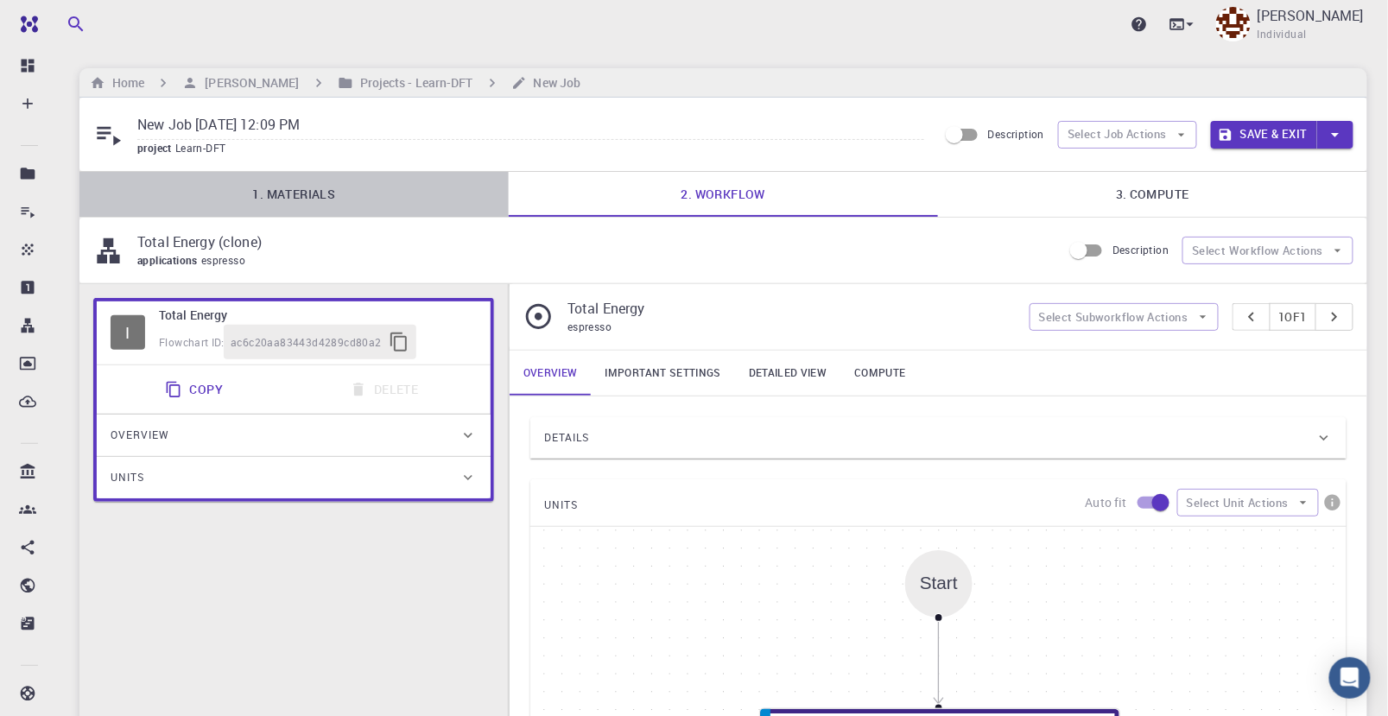
click at [309, 191] on link "1. Materials" at bounding box center [293, 194] width 429 height 45
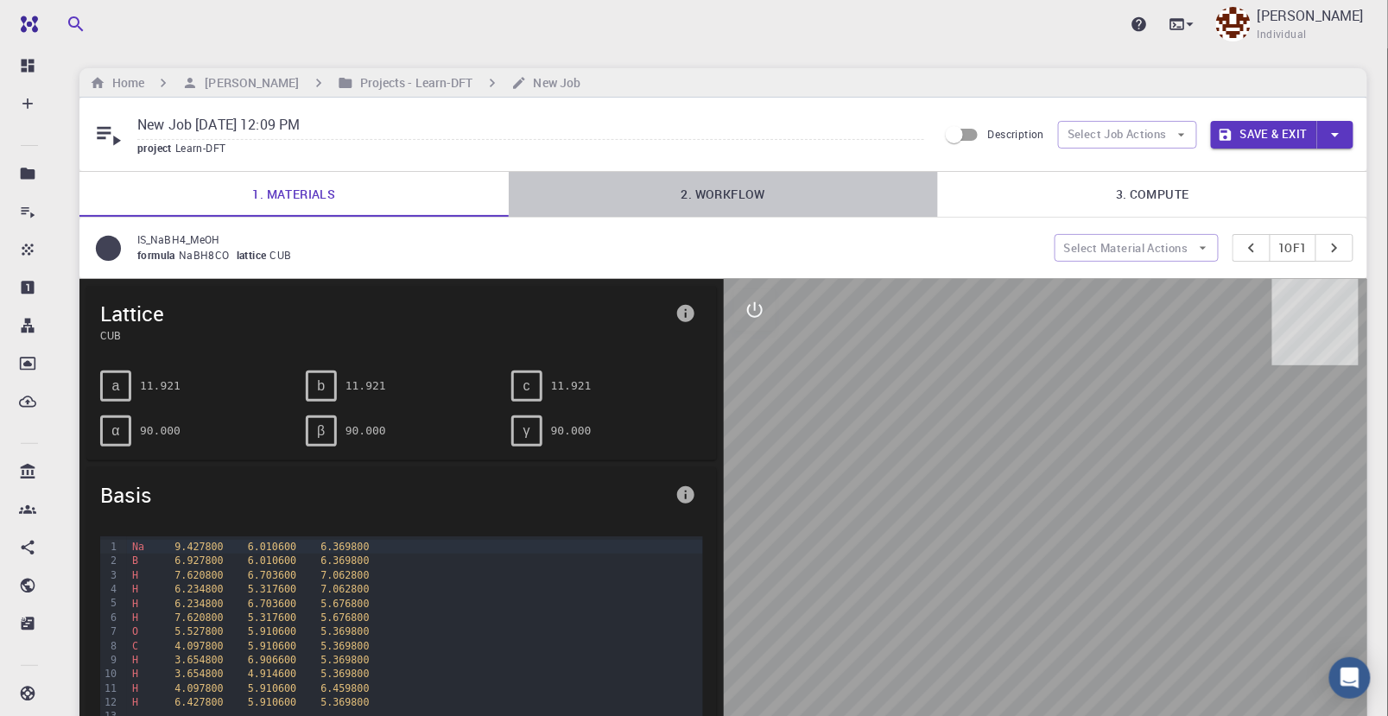
click at [702, 189] on link "2. Workflow" at bounding box center [723, 194] width 429 height 45
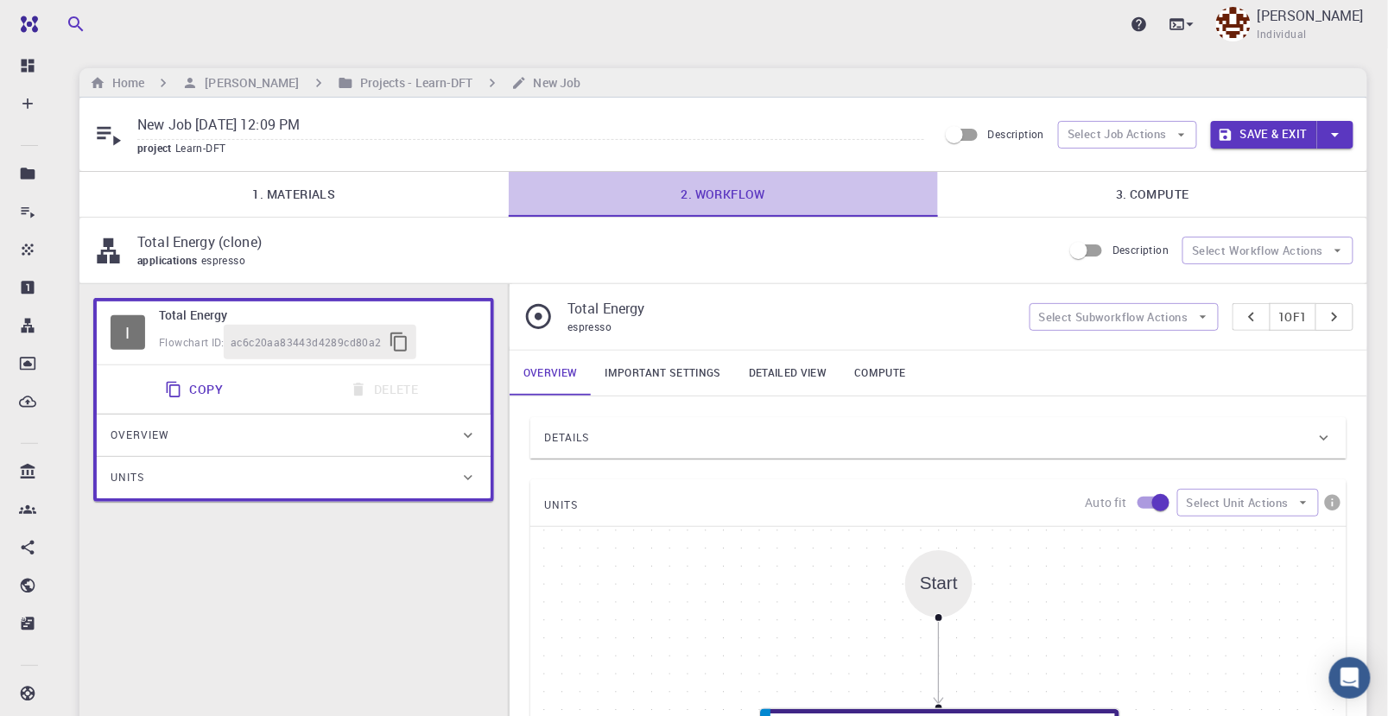
click at [745, 189] on link "2. Workflow" at bounding box center [723, 194] width 429 height 45
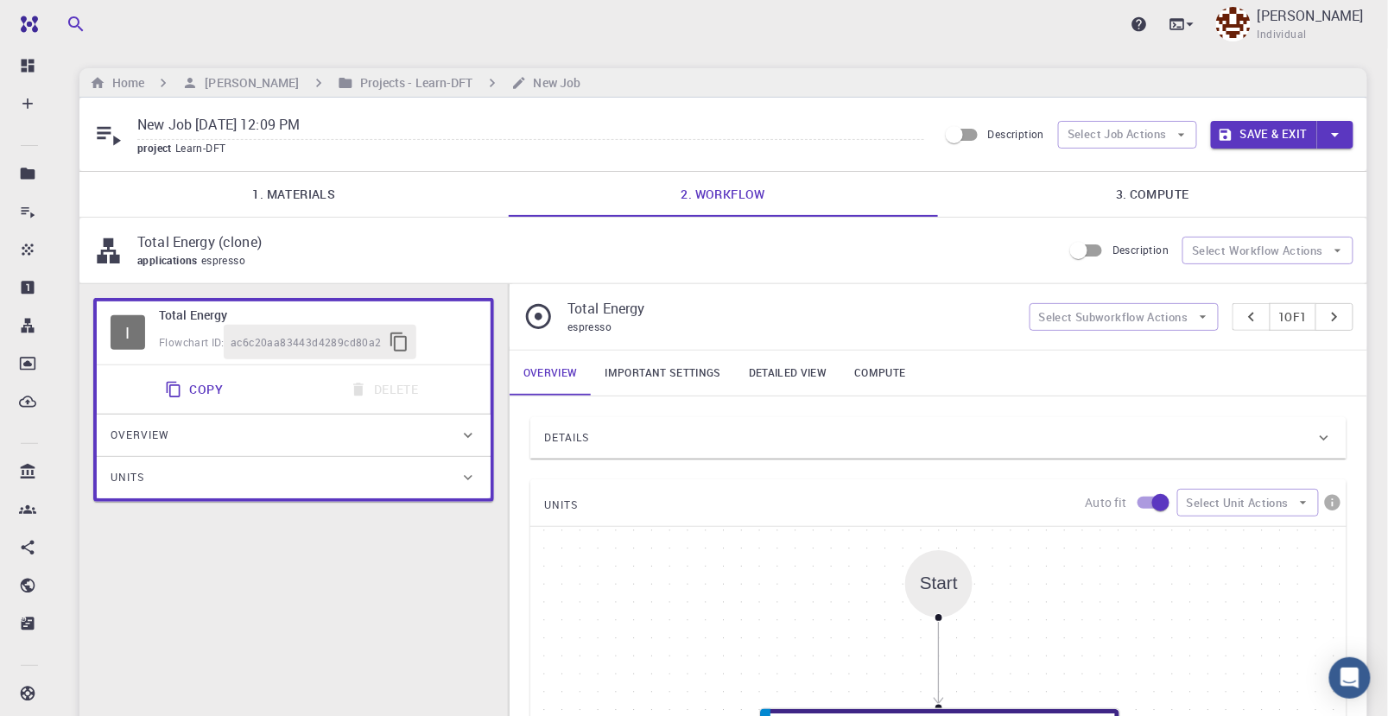
click at [639, 307] on p "Total Energy" at bounding box center [792, 308] width 448 height 21
drag, startPoint x: 645, startPoint y: 304, endPoint x: 561, endPoint y: 301, distance: 83.9
click at [561, 301] on div "Total Energy espresso" at bounding box center [776, 317] width 506 height 38
click at [221, 245] on p "Total Energy (clone)" at bounding box center [592, 242] width 911 height 21
click at [155, 130] on input "New Job [DATE] 12:09 PM" at bounding box center [530, 125] width 787 height 29
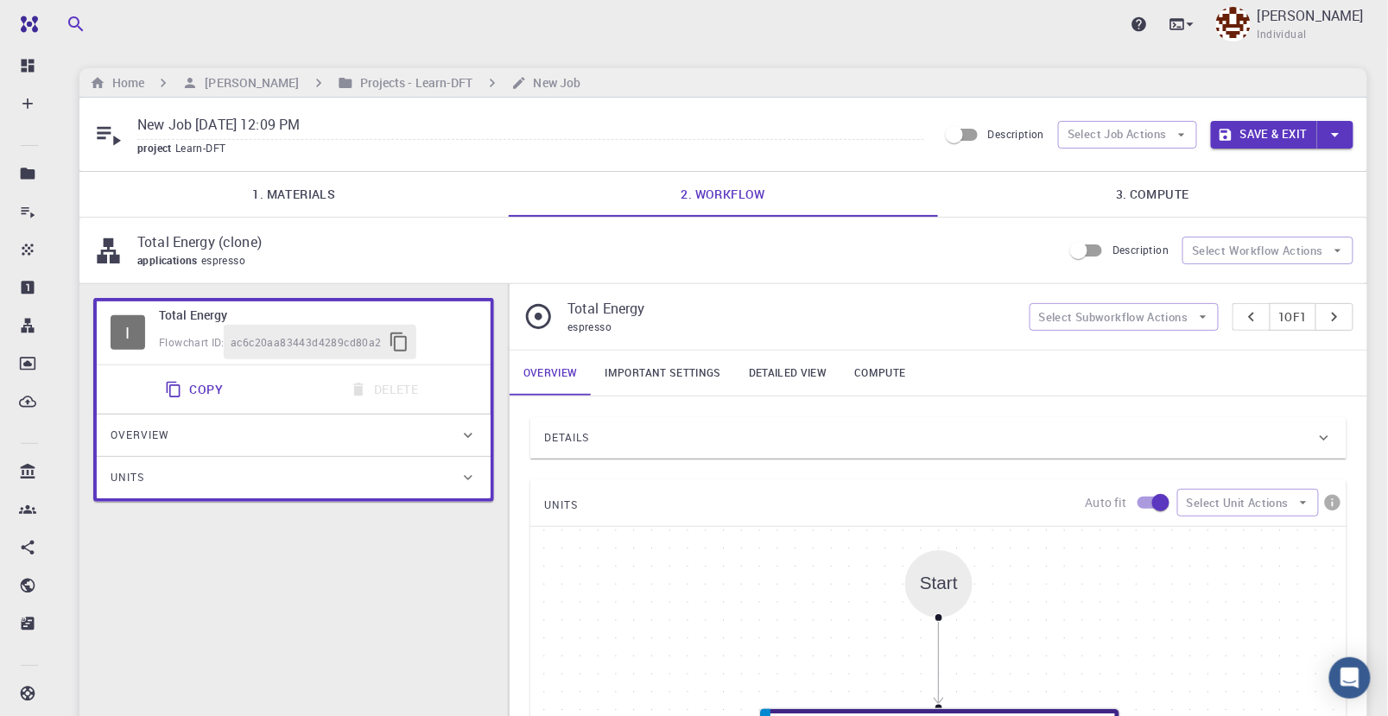
drag, startPoint x: 139, startPoint y: 126, endPoint x: 360, endPoint y: 123, distance: 221.2
click at [360, 123] on input "New Job [DATE] 12:09 PM" at bounding box center [530, 125] width 787 height 29
type input "NaBH4 methaolysis"
click at [624, 311] on p "Total Energy" at bounding box center [792, 308] width 448 height 21
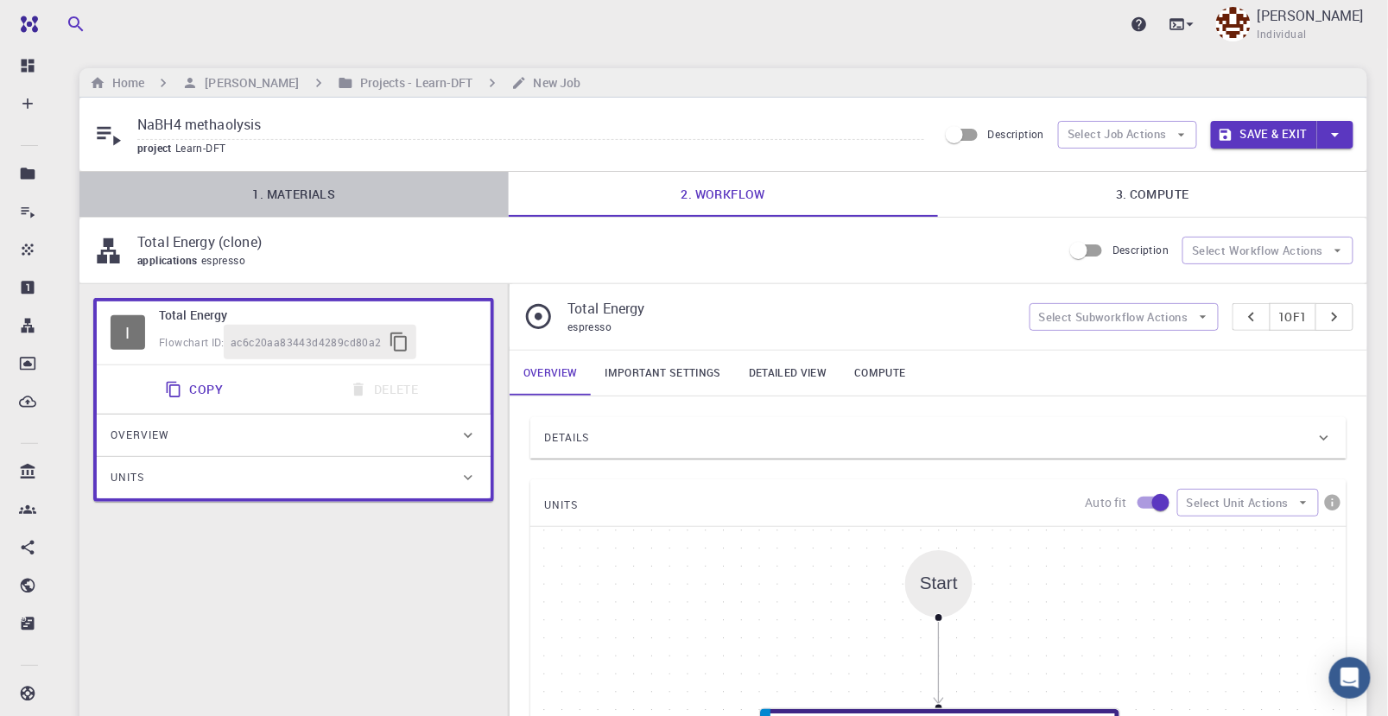
click at [283, 187] on link "1. Materials" at bounding box center [293, 194] width 429 height 45
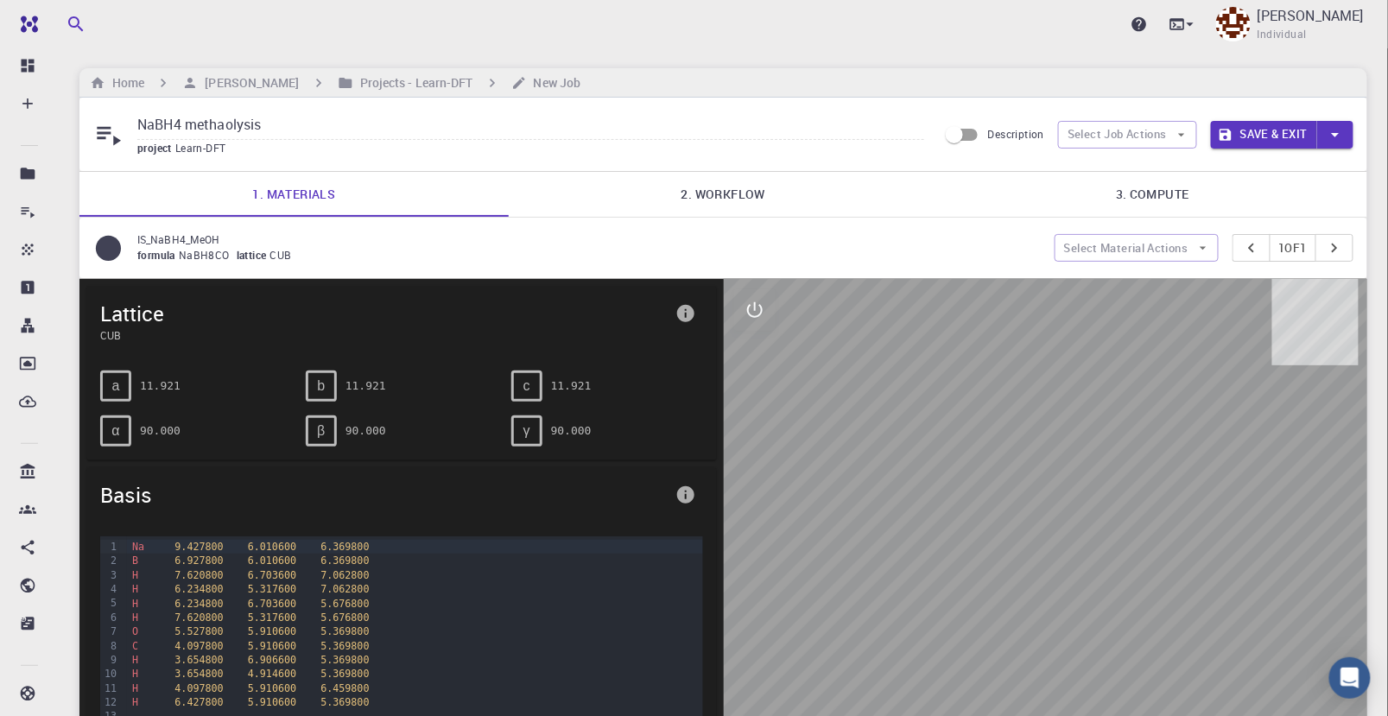
click at [704, 190] on link "2. Workflow" at bounding box center [723, 194] width 429 height 45
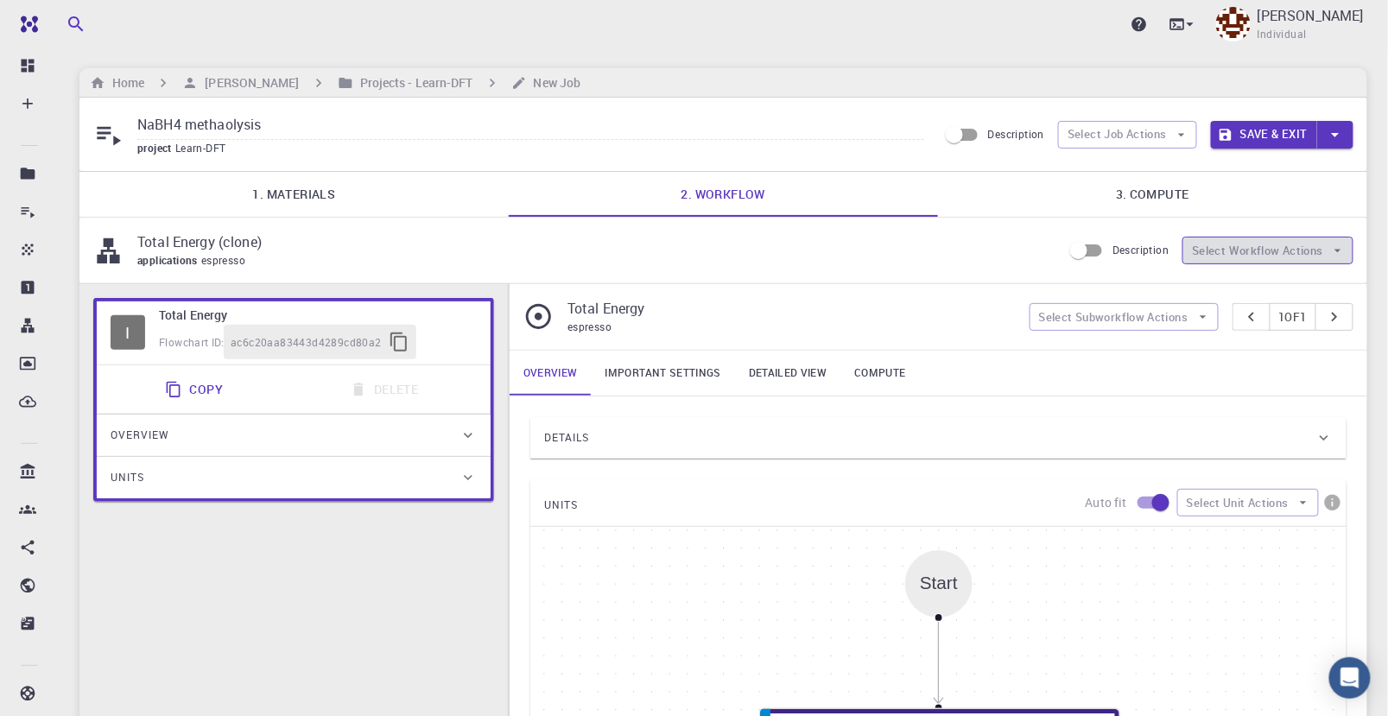
click at [1330, 250] on button "Select Workflow Actions" at bounding box center [1268, 251] width 171 height 28
click at [1313, 280] on span "Toggle relaxation" at bounding box center [1284, 284] width 111 height 17
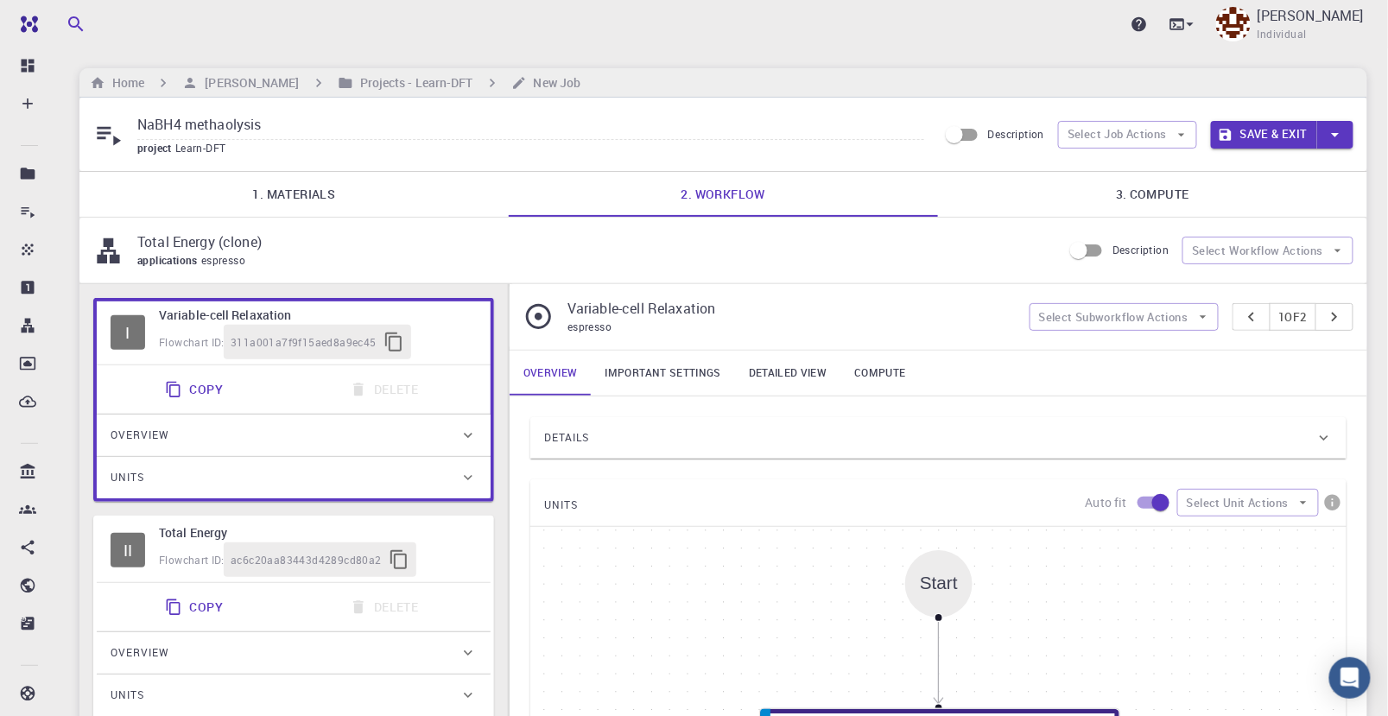
click at [665, 365] on link "Important settings" at bounding box center [663, 373] width 143 height 45
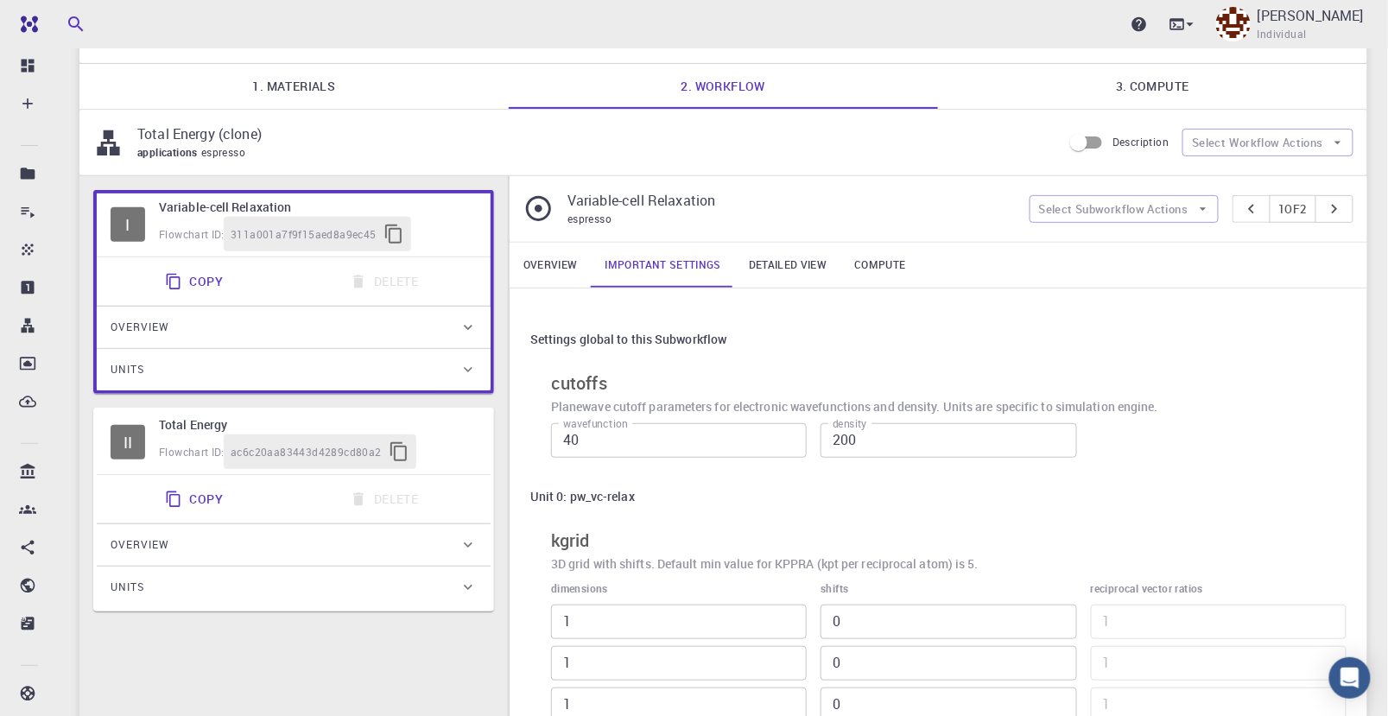
scroll to position [192, 0]
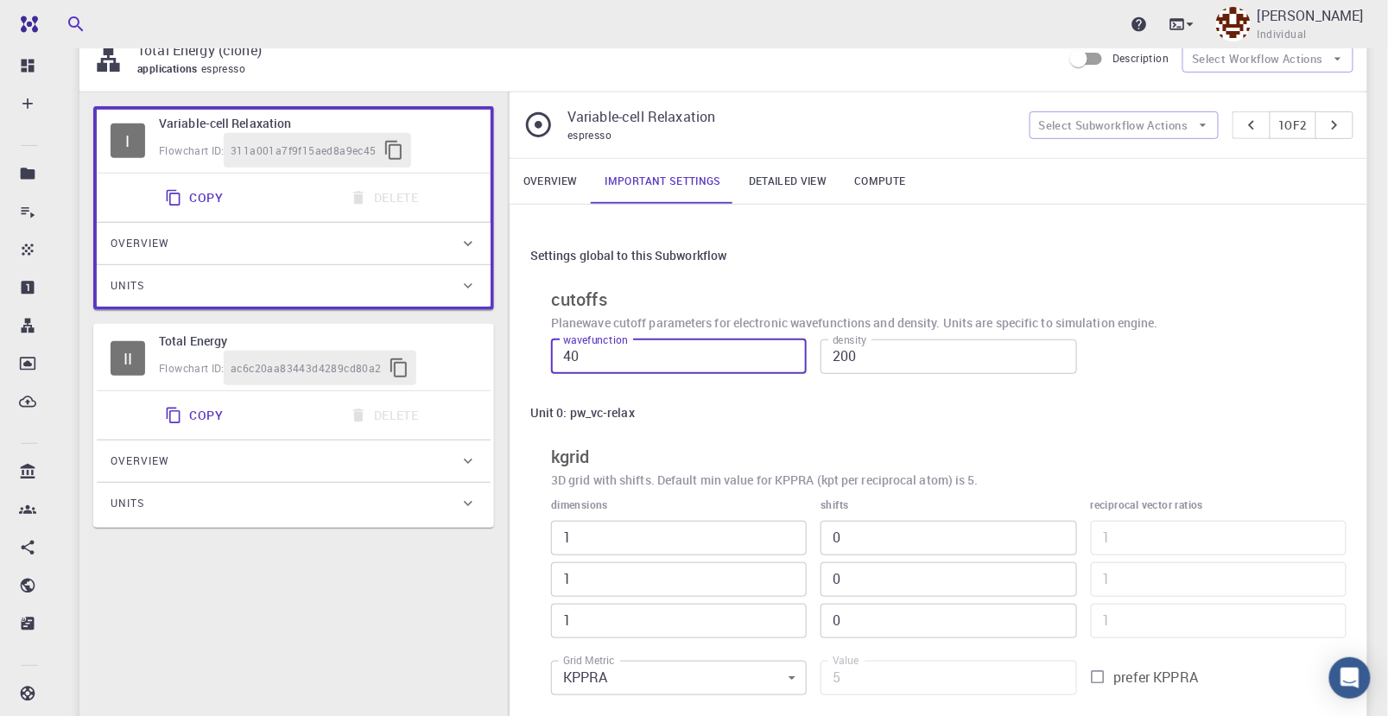
drag, startPoint x: 617, startPoint y: 356, endPoint x: 383, endPoint y: 335, distance: 235.0
click at [384, 335] on div "I Variable-cell Relaxation Flowchart ID: 311a001a7f9f15aed8a9ec45 Copy Delete O…" at bounding box center [723, 415] width 1288 height 646
type input "60"
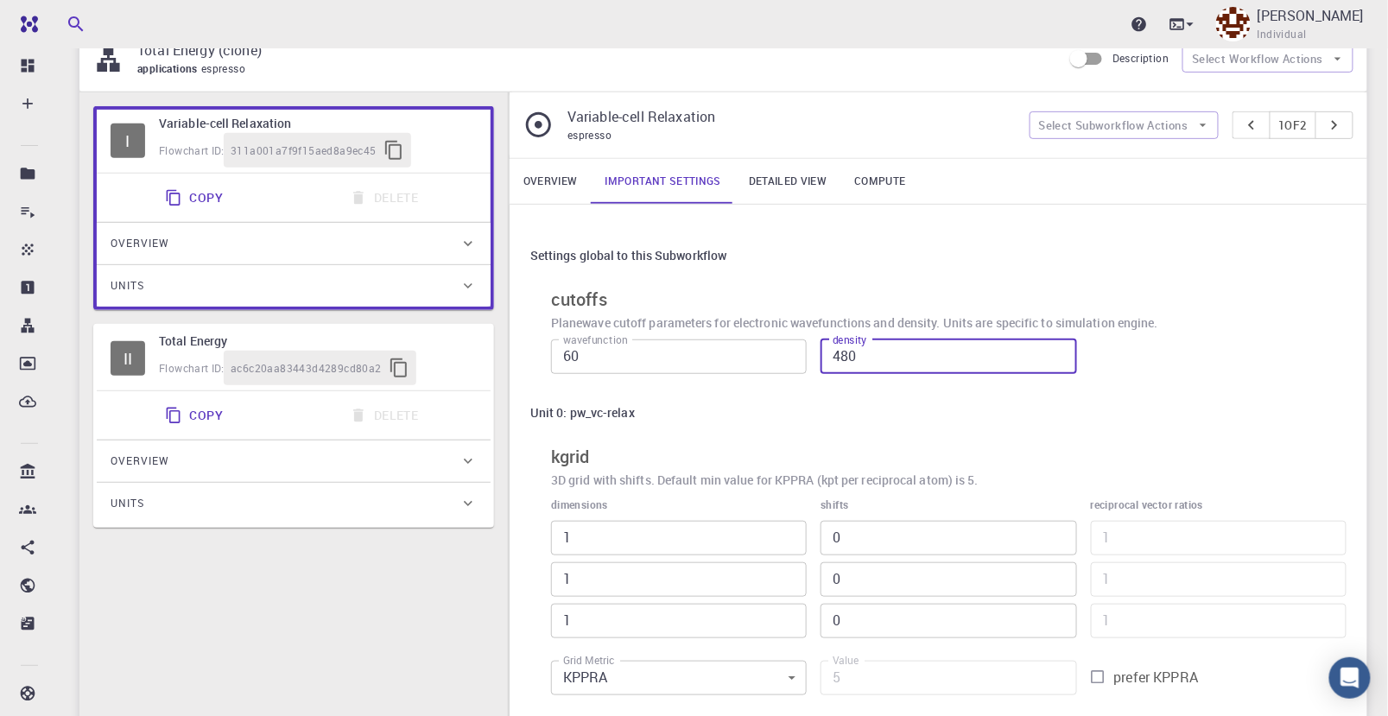
type input "480"
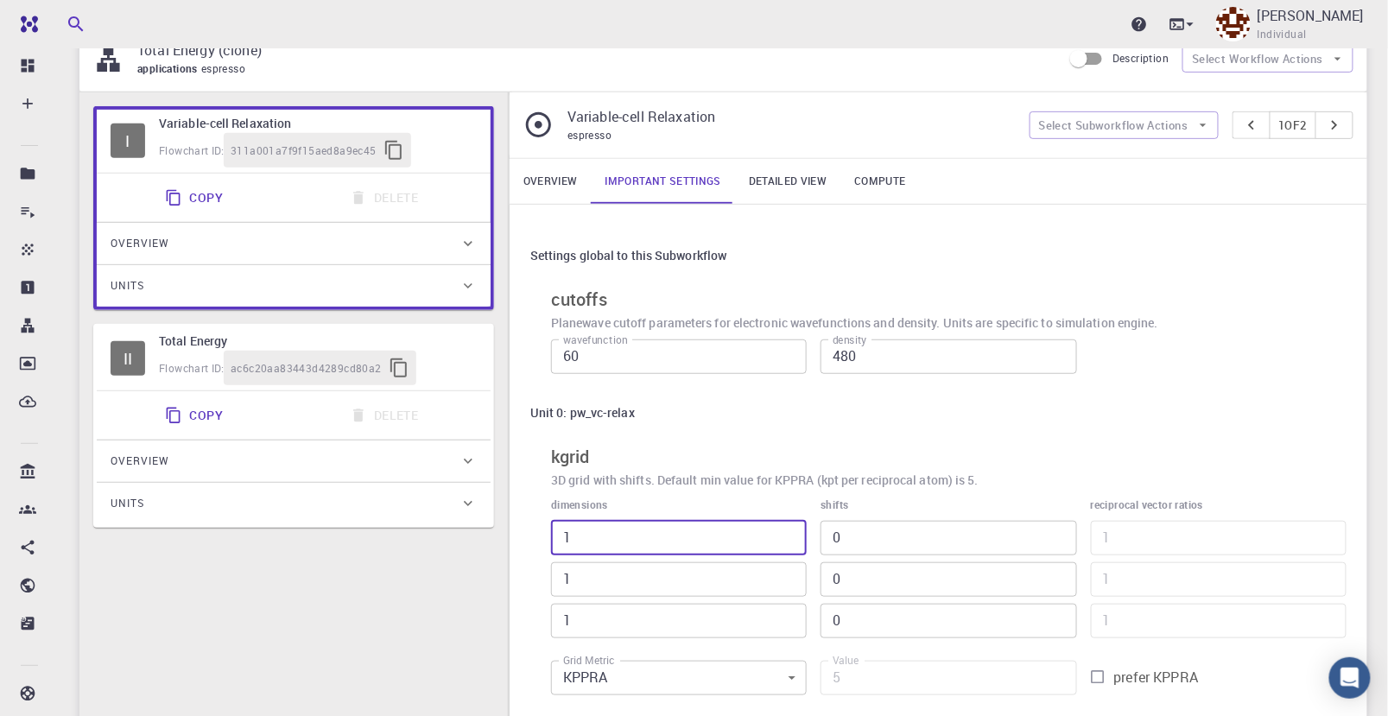
type input "0"
click at [800, 185] on link "Detailed view" at bounding box center [787, 181] width 105 height 45
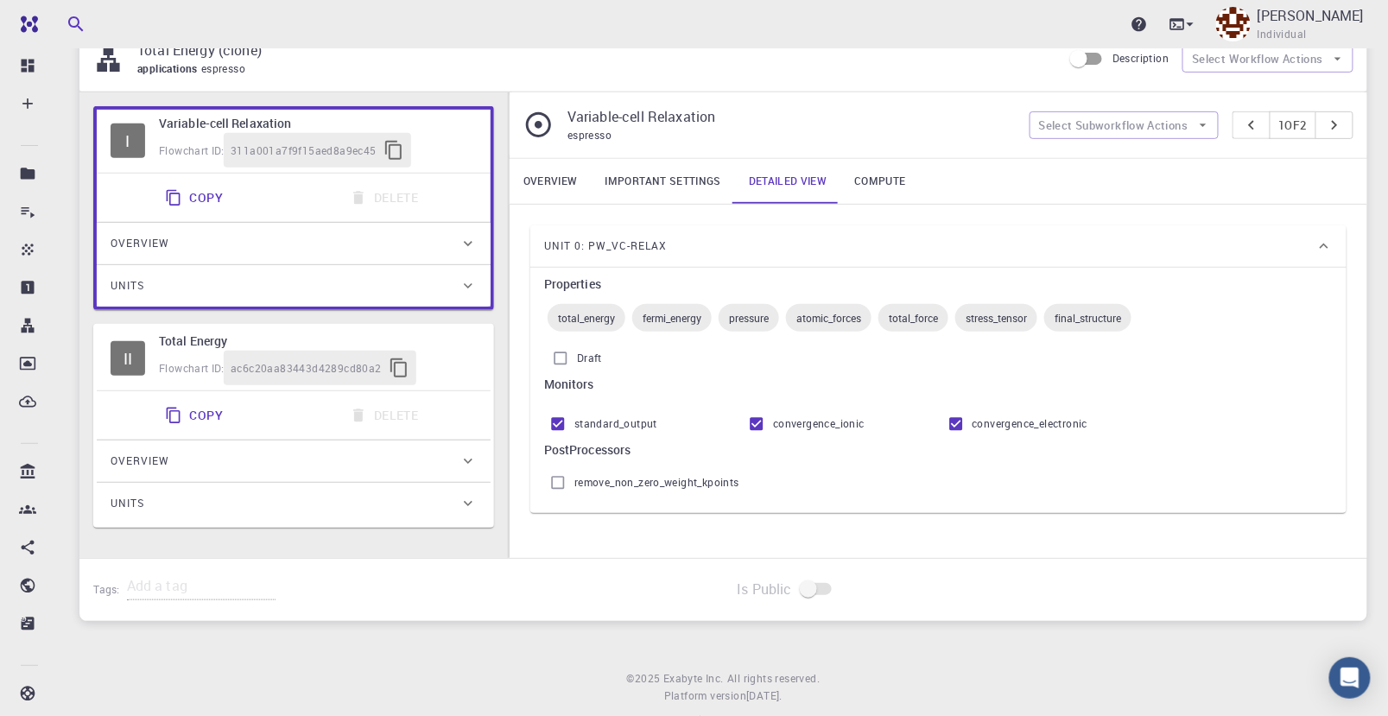
click at [559, 184] on link "Overview" at bounding box center [551, 181] width 82 height 45
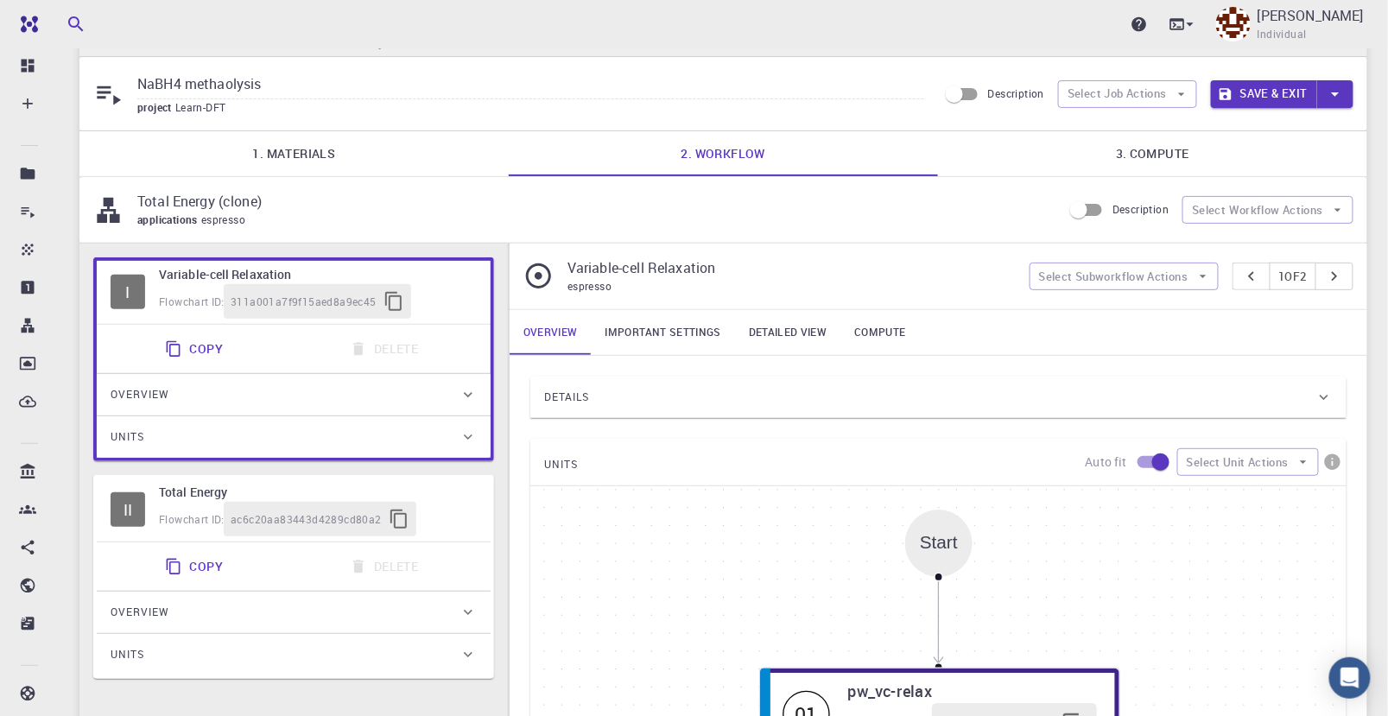
scroll to position [0, 0]
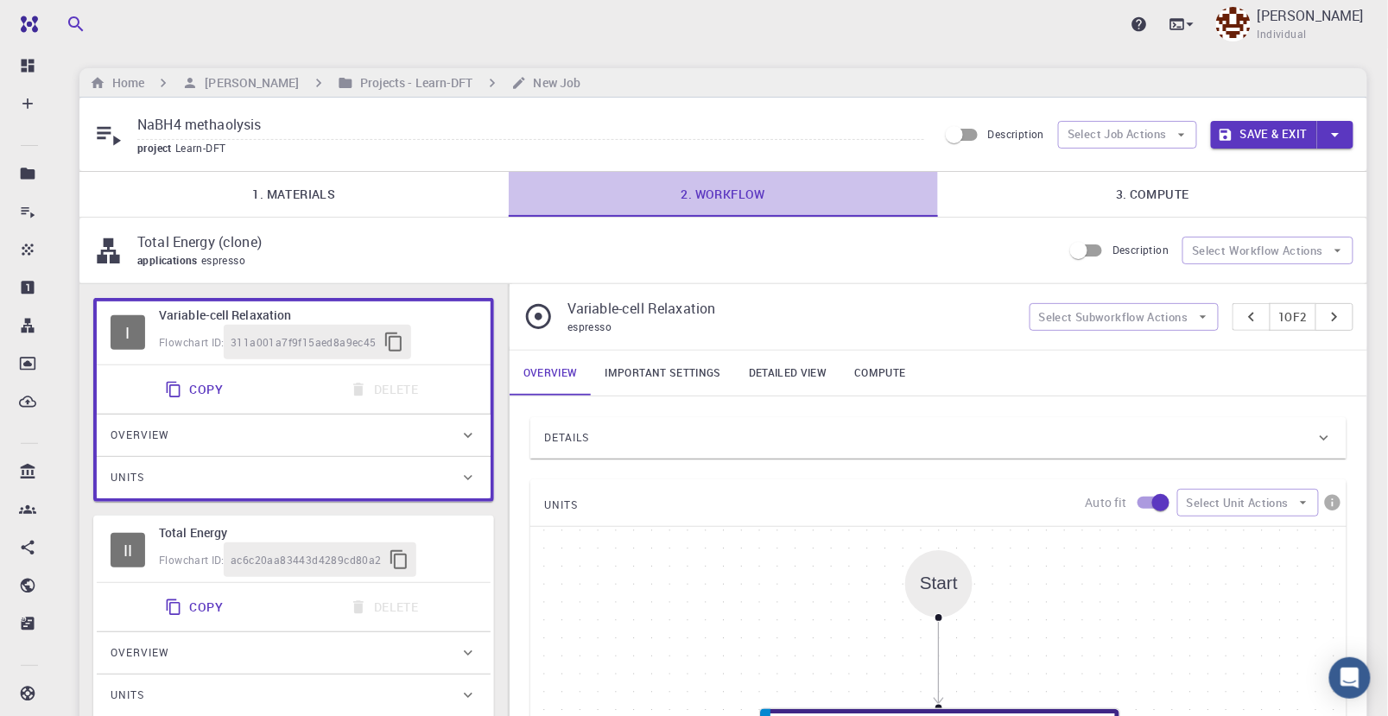
click at [749, 199] on link "2. Workflow" at bounding box center [723, 194] width 429 height 45
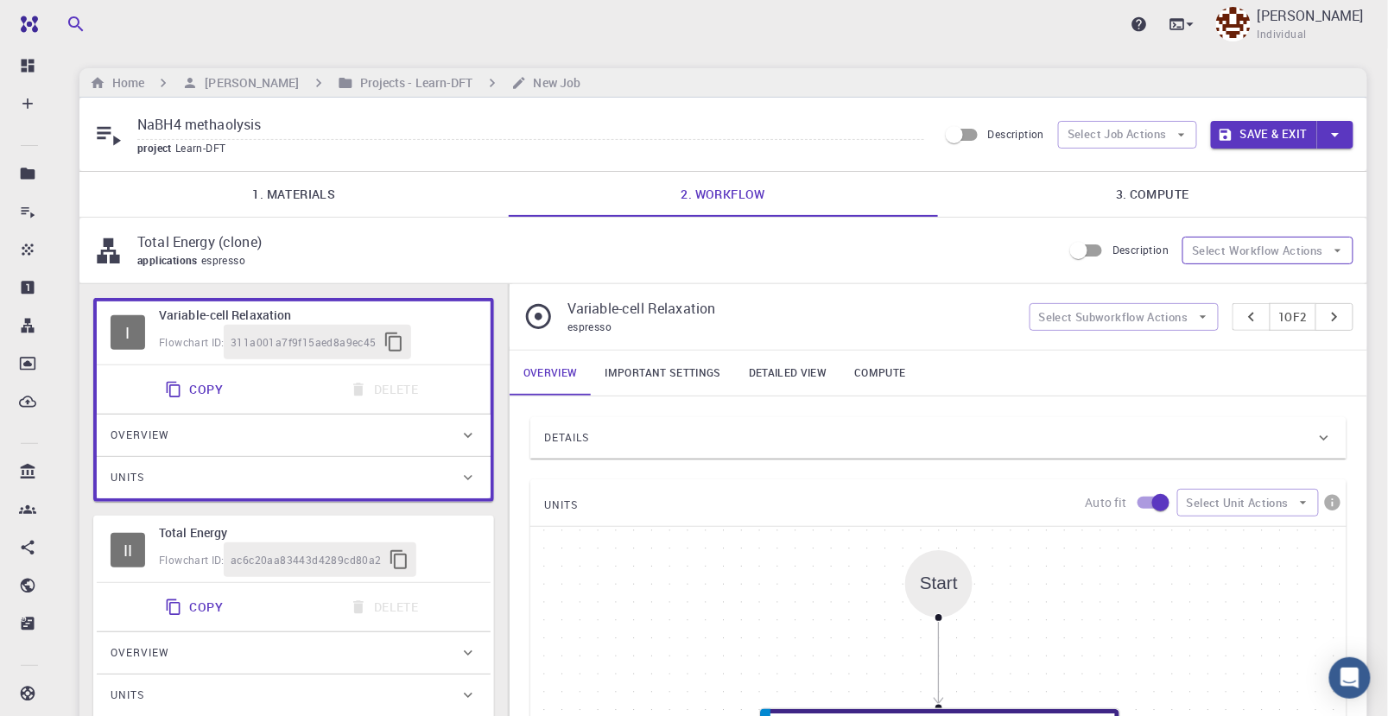
click at [1326, 245] on button "Select Workflow Actions" at bounding box center [1268, 251] width 171 height 28
click at [1324, 290] on icon at bounding box center [1331, 291] width 30 height 30
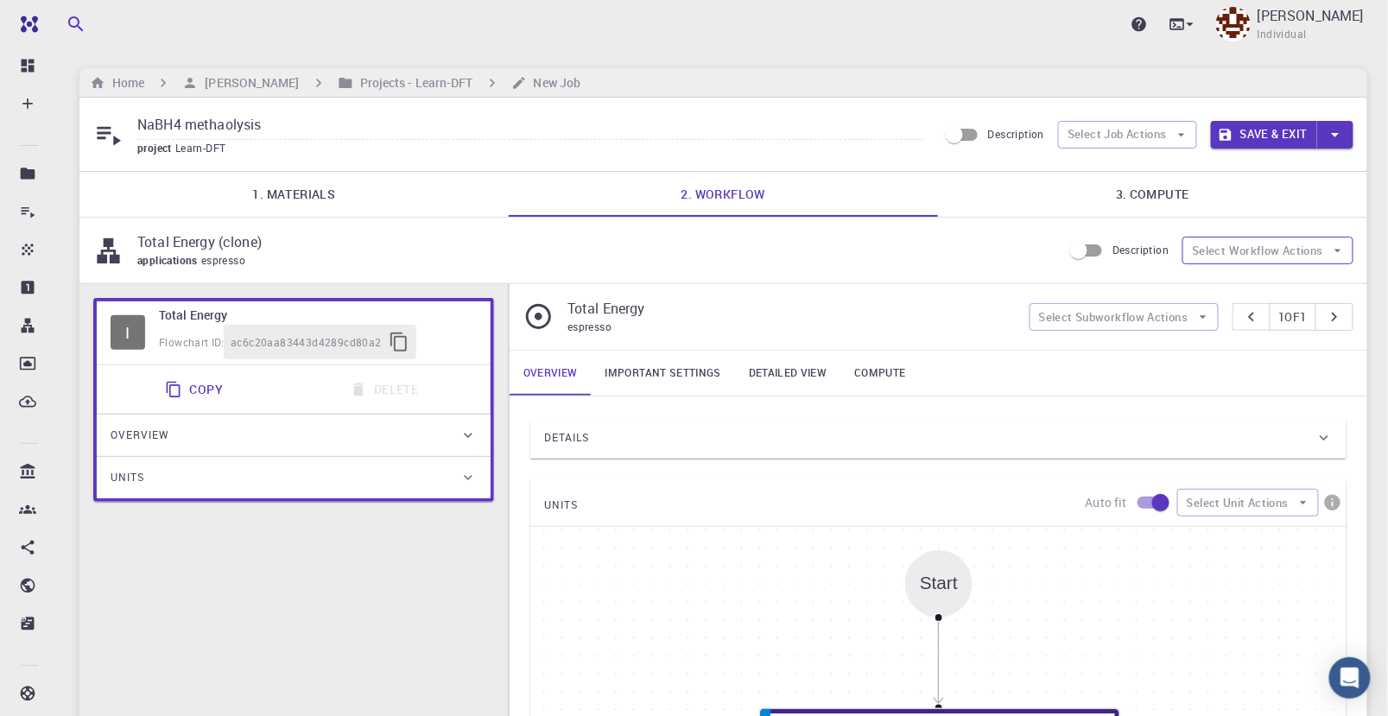
click at [1320, 249] on button "Select Workflow Actions" at bounding box center [1268, 251] width 171 height 28
click at [1311, 308] on span "Toggle multi-material" at bounding box center [1284, 311] width 111 height 17
click at [1314, 252] on button "Select Workflow Actions" at bounding box center [1268, 251] width 171 height 28
click at [1320, 283] on span "Toggle relaxation" at bounding box center [1297, 284] width 136 height 17
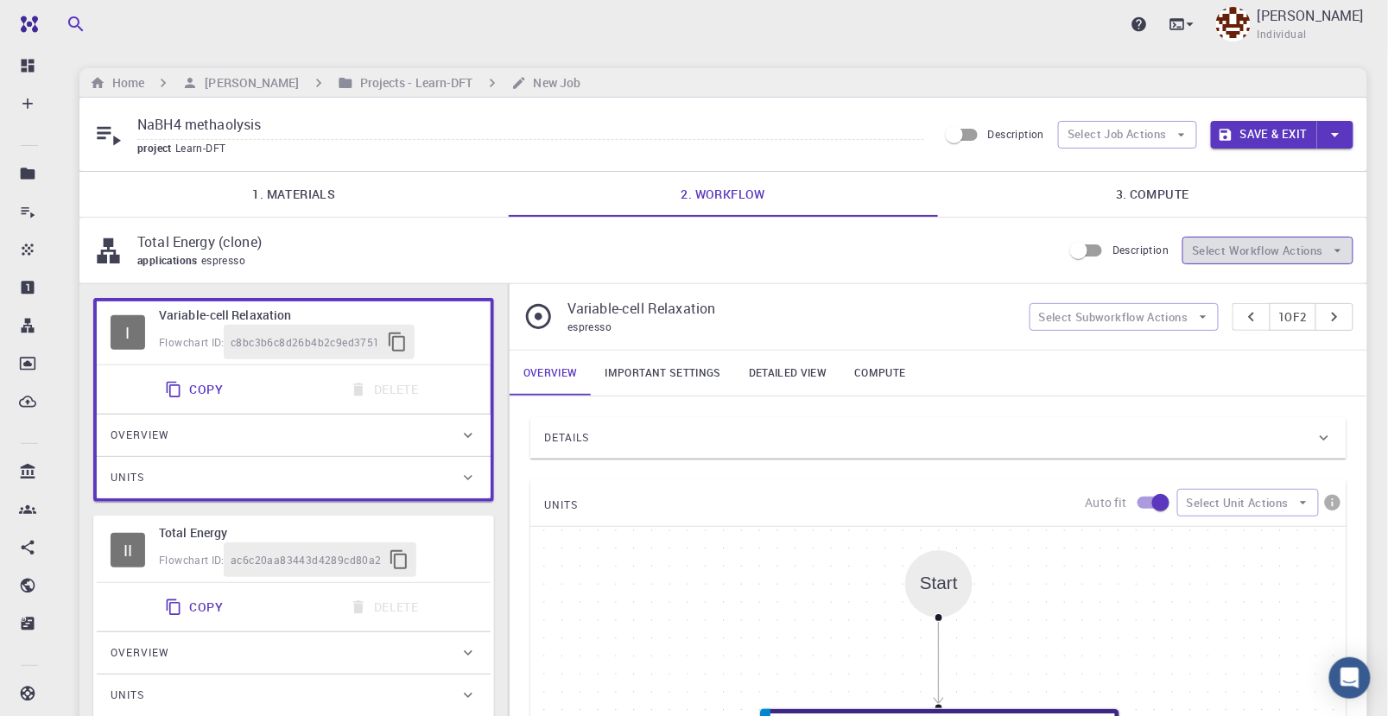
click at [1311, 244] on button "Select Workflow Actions" at bounding box center [1268, 251] width 171 height 28
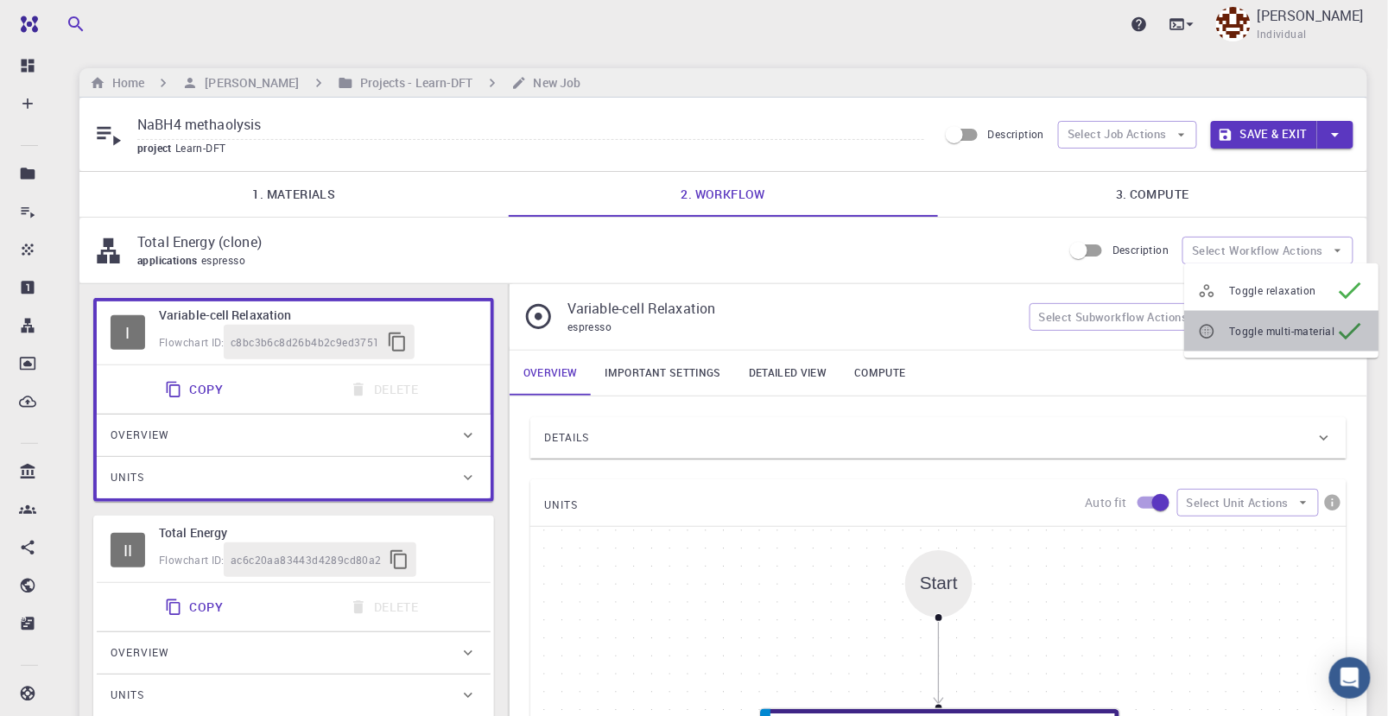
click at [1324, 326] on span "Toggle multi-material" at bounding box center [1281, 330] width 105 height 17
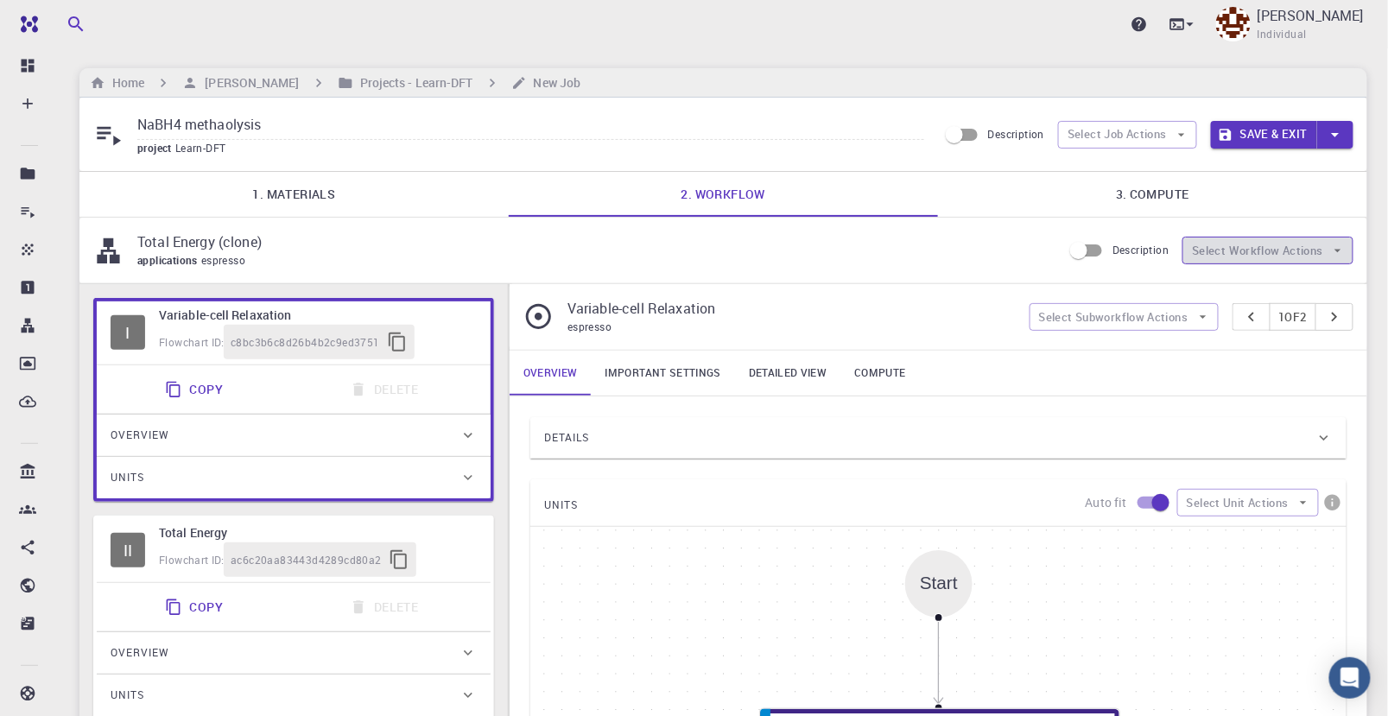
click at [1279, 252] on button "Select Workflow Actions" at bounding box center [1268, 251] width 171 height 28
click at [1285, 251] on button "Select Workflow Actions" at bounding box center [1268, 251] width 171 height 28
click at [1310, 252] on button "Select Workflow Actions" at bounding box center [1268, 251] width 171 height 28
click at [929, 263] on div "applications espresso" at bounding box center [592, 260] width 911 height 17
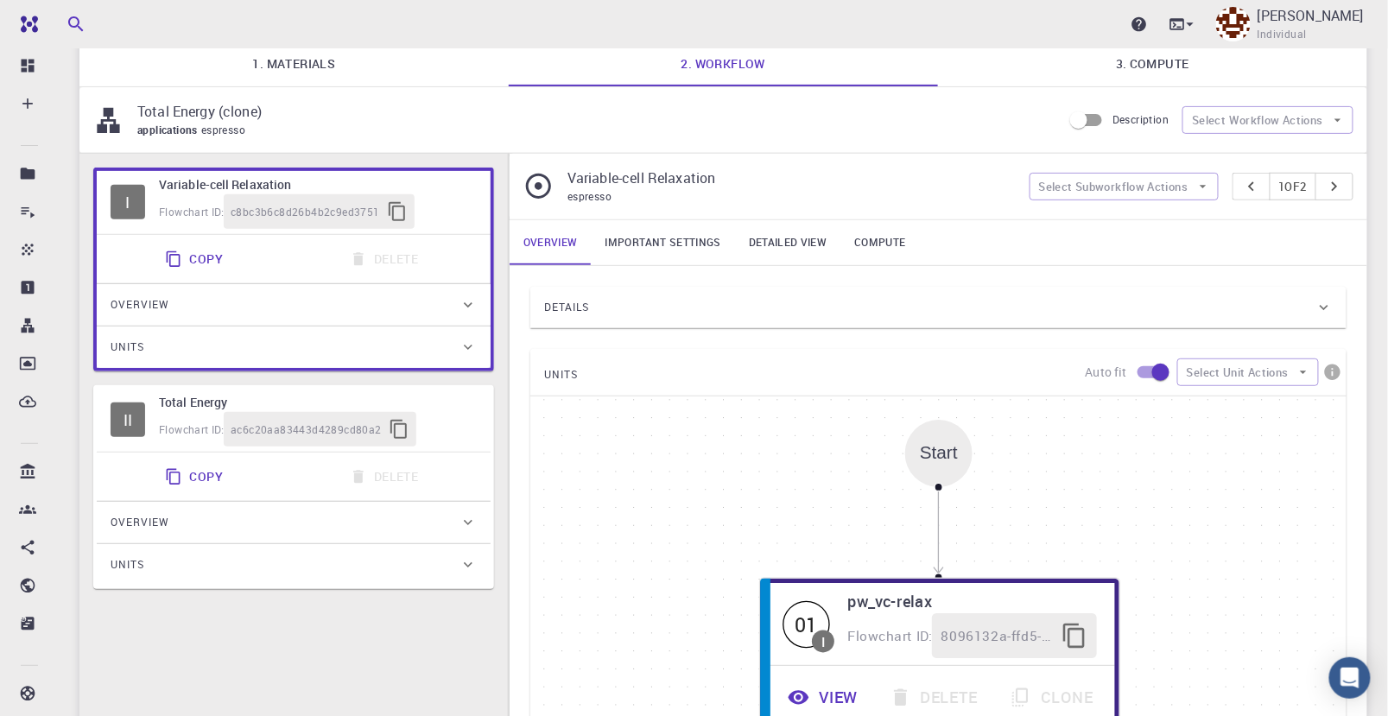
scroll to position [96, 0]
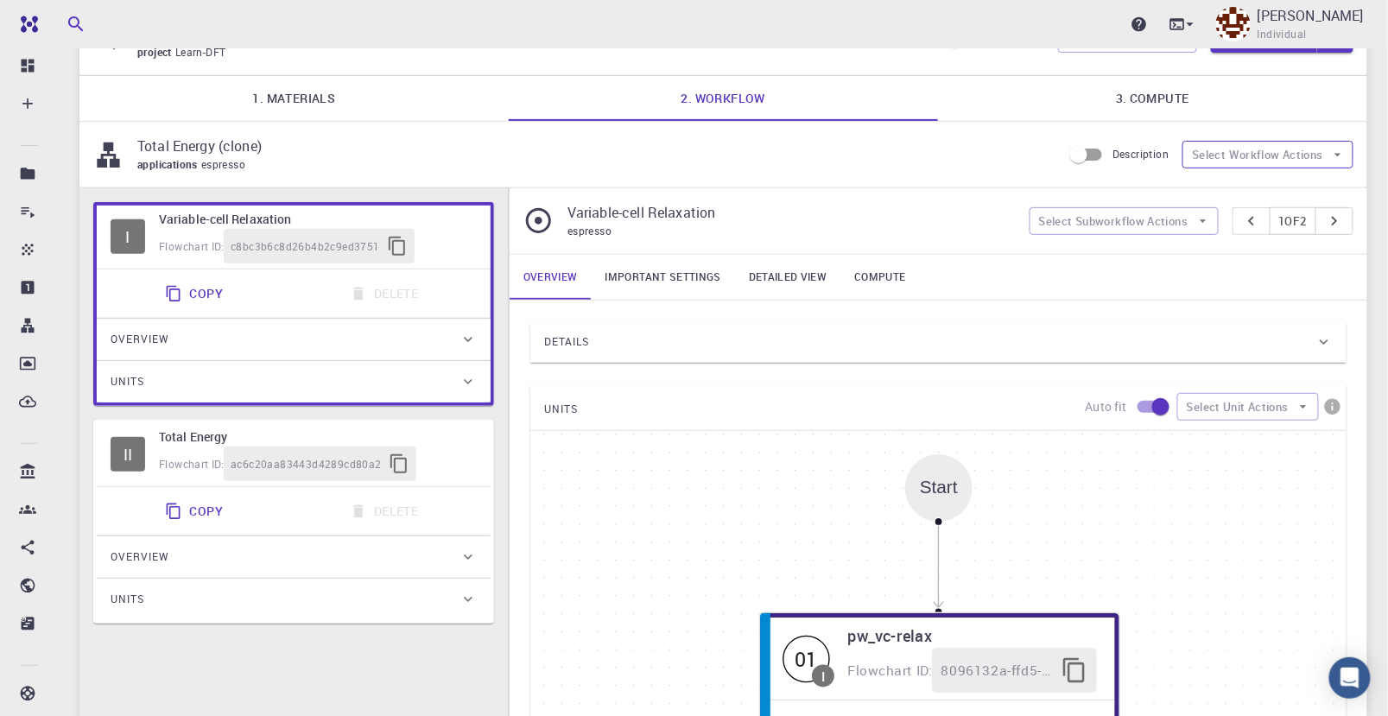
click at [1305, 158] on button "Select Workflow Actions" at bounding box center [1268, 155] width 171 height 28
click at [1293, 199] on span "Toggle relaxation" at bounding box center [1272, 194] width 87 height 17
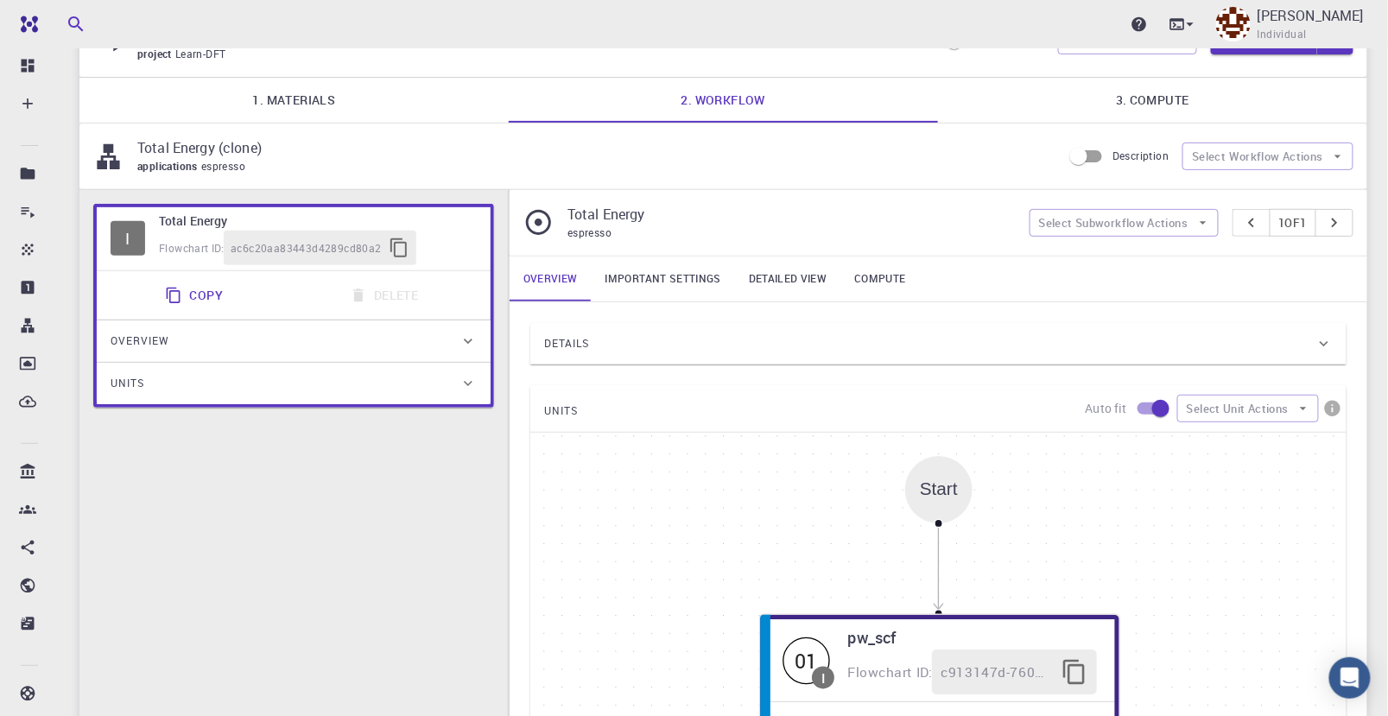
scroll to position [0, 0]
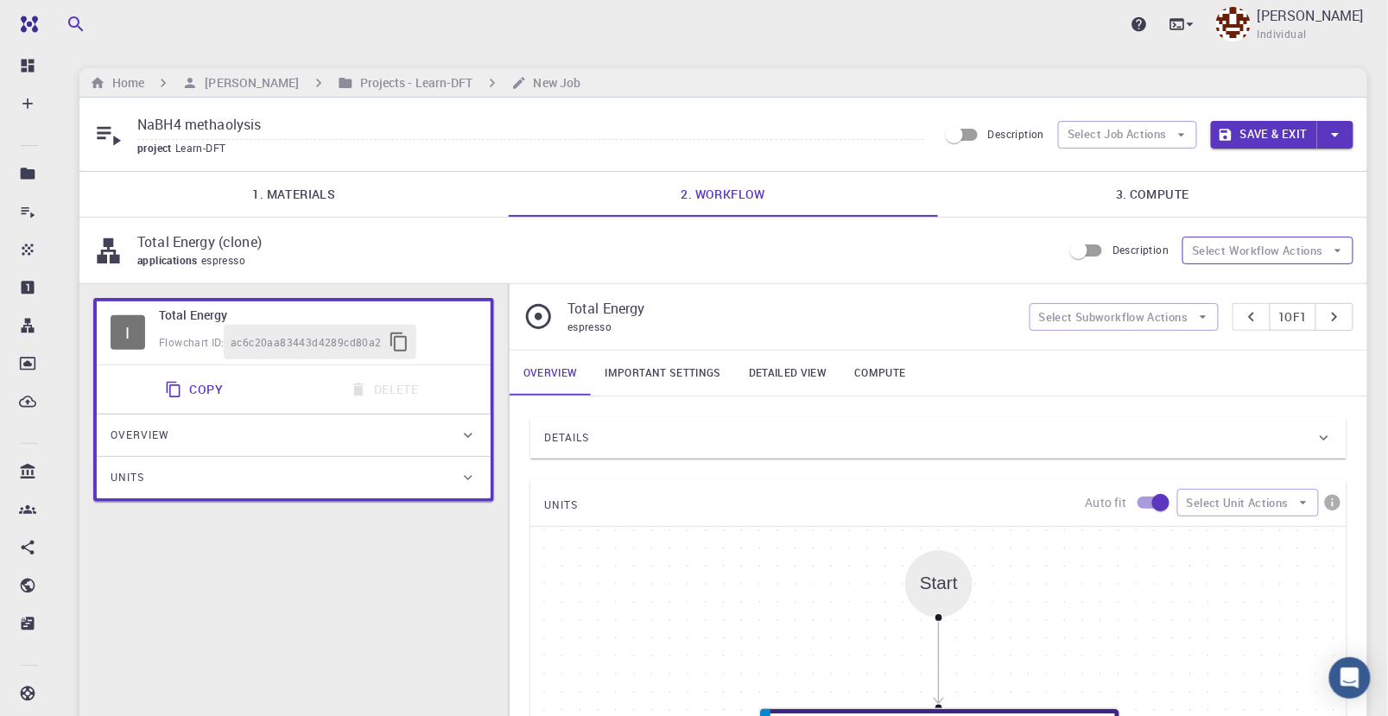
click at [1314, 255] on button "Select Workflow Actions" at bounding box center [1268, 251] width 171 height 28
click at [1305, 291] on span "Toggle relaxation" at bounding box center [1284, 284] width 111 height 17
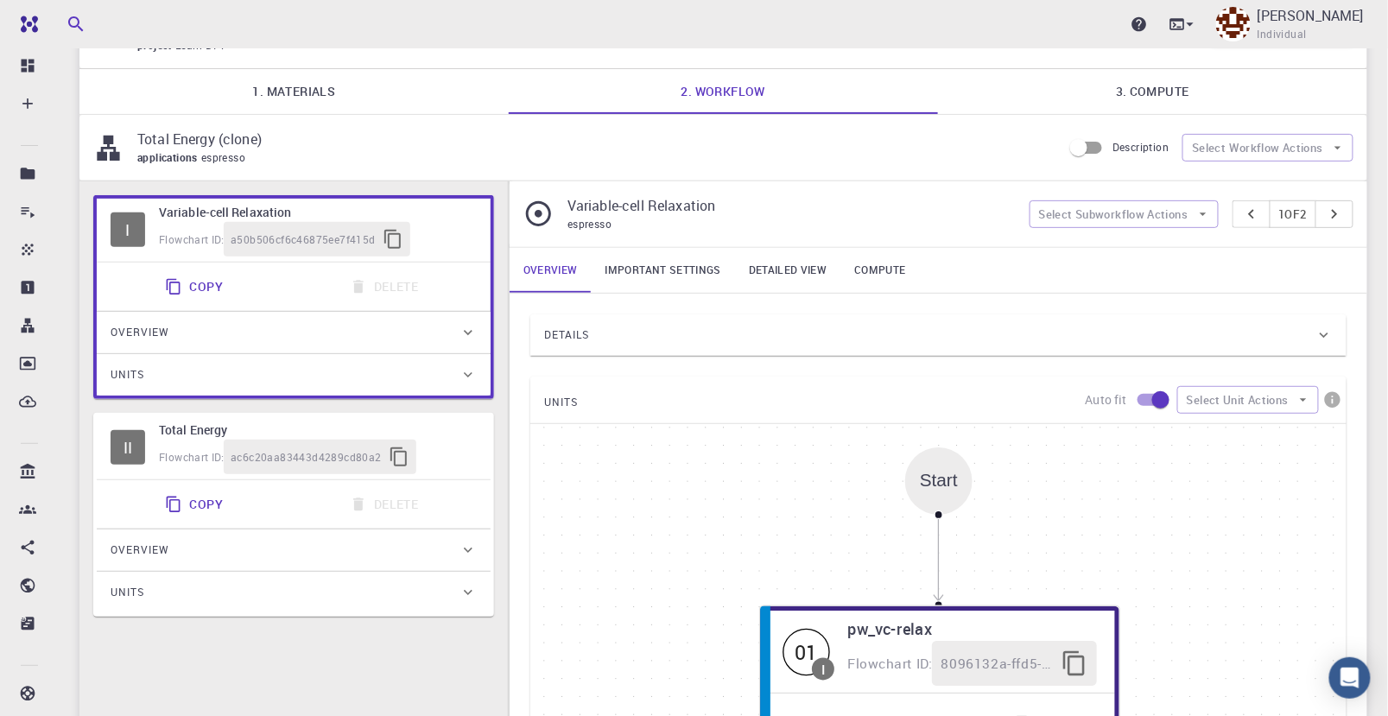
scroll to position [96, 0]
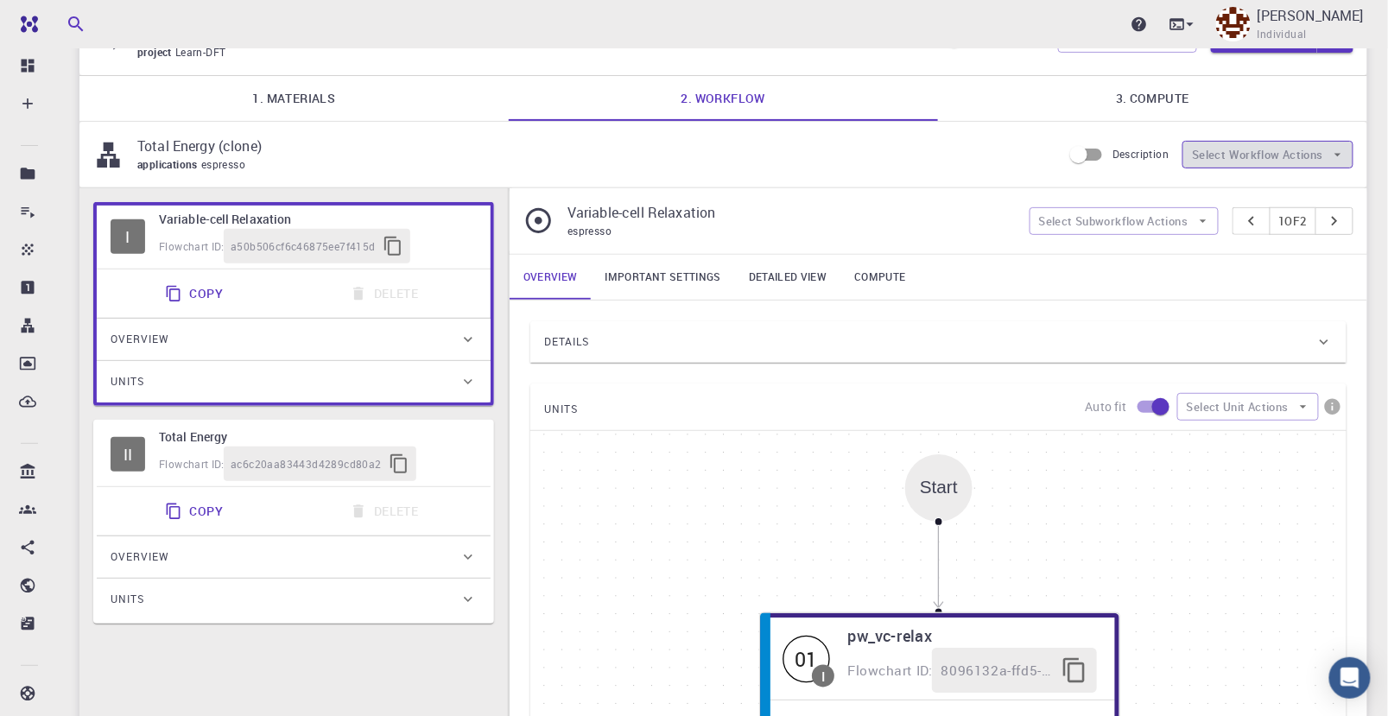
click at [1330, 157] on icon "button" at bounding box center [1338, 155] width 16 height 16
click at [283, 110] on link "1. Materials" at bounding box center [293, 98] width 429 height 45
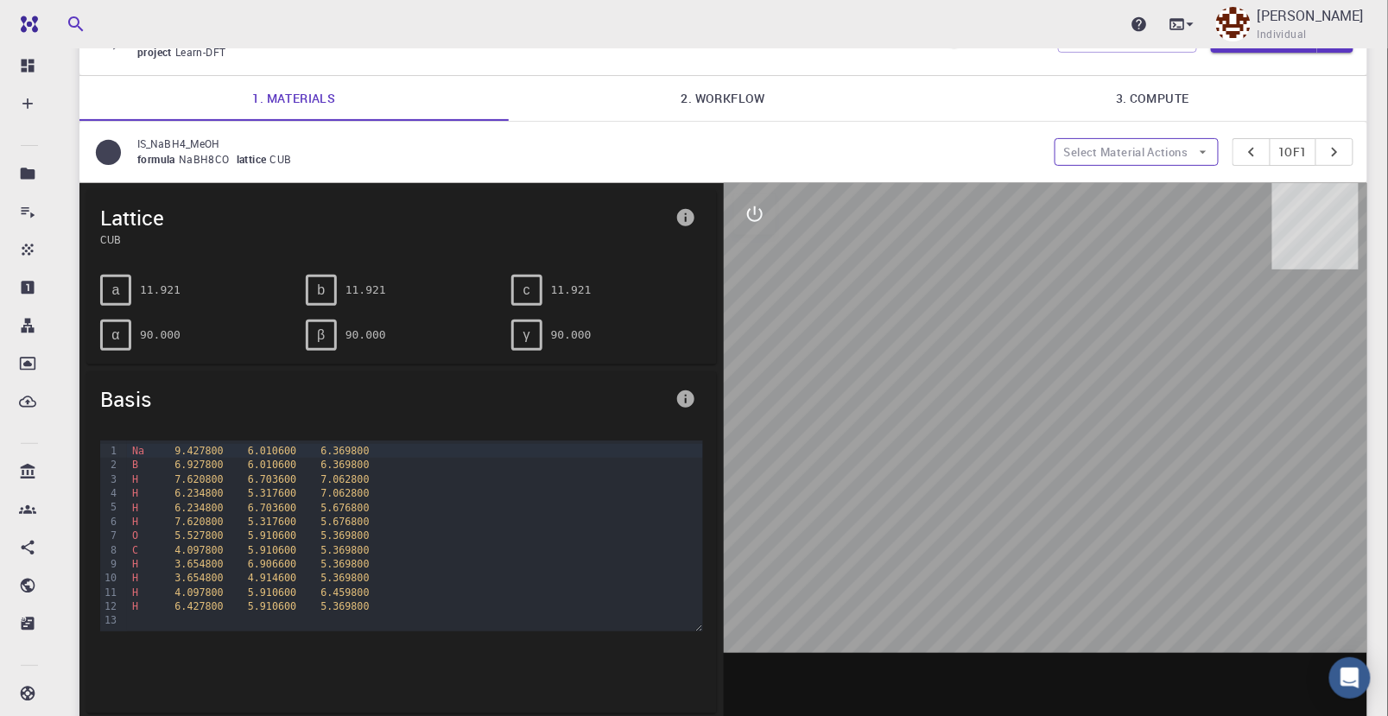
click at [1196, 149] on icon "button" at bounding box center [1204, 152] width 16 height 16
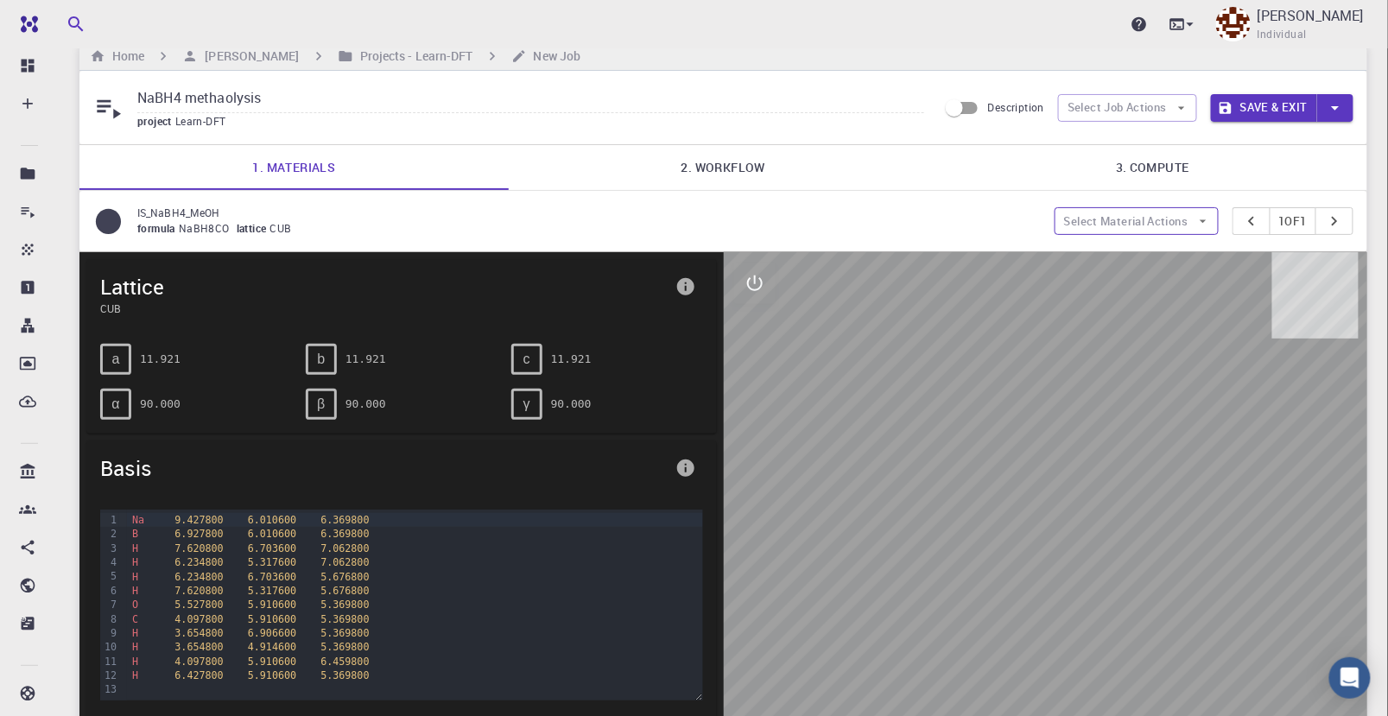
scroll to position [0, 0]
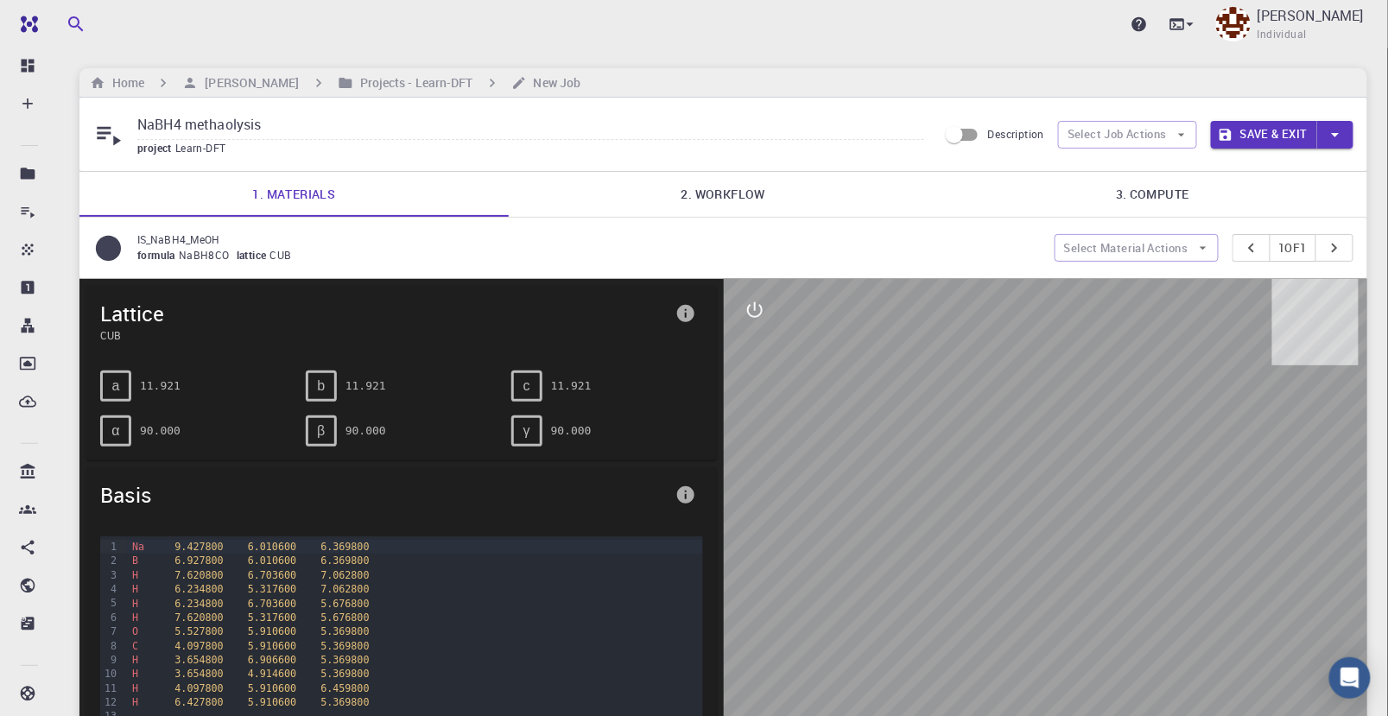
click at [708, 187] on link "2. Workflow" at bounding box center [723, 194] width 429 height 45
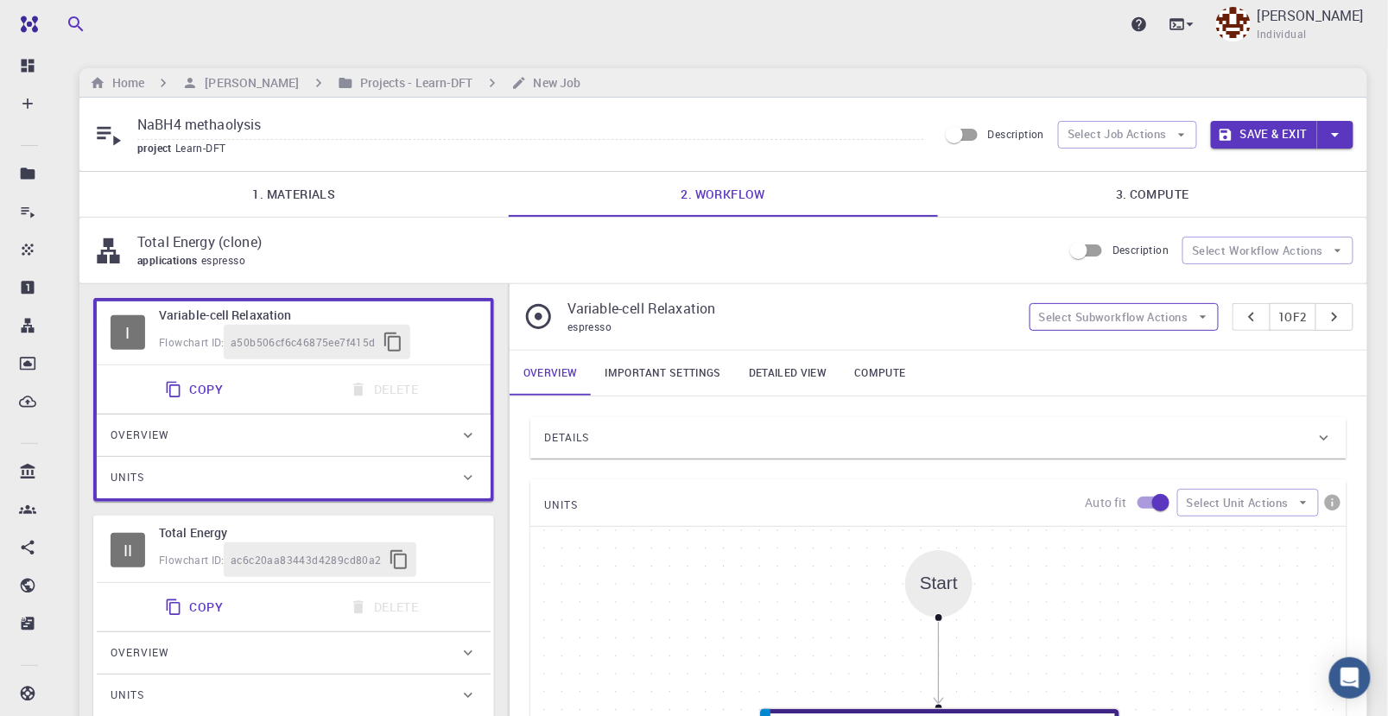
click at [1184, 325] on button "Select Subworkflow Actions" at bounding box center [1124, 317] width 189 height 28
click at [1187, 318] on button "Select Subworkflow Actions" at bounding box center [1124, 317] width 189 height 28
click at [1341, 251] on icon "button" at bounding box center [1338, 251] width 16 height 16
click at [1329, 289] on span "Toggle relaxation" at bounding box center [1284, 284] width 111 height 17
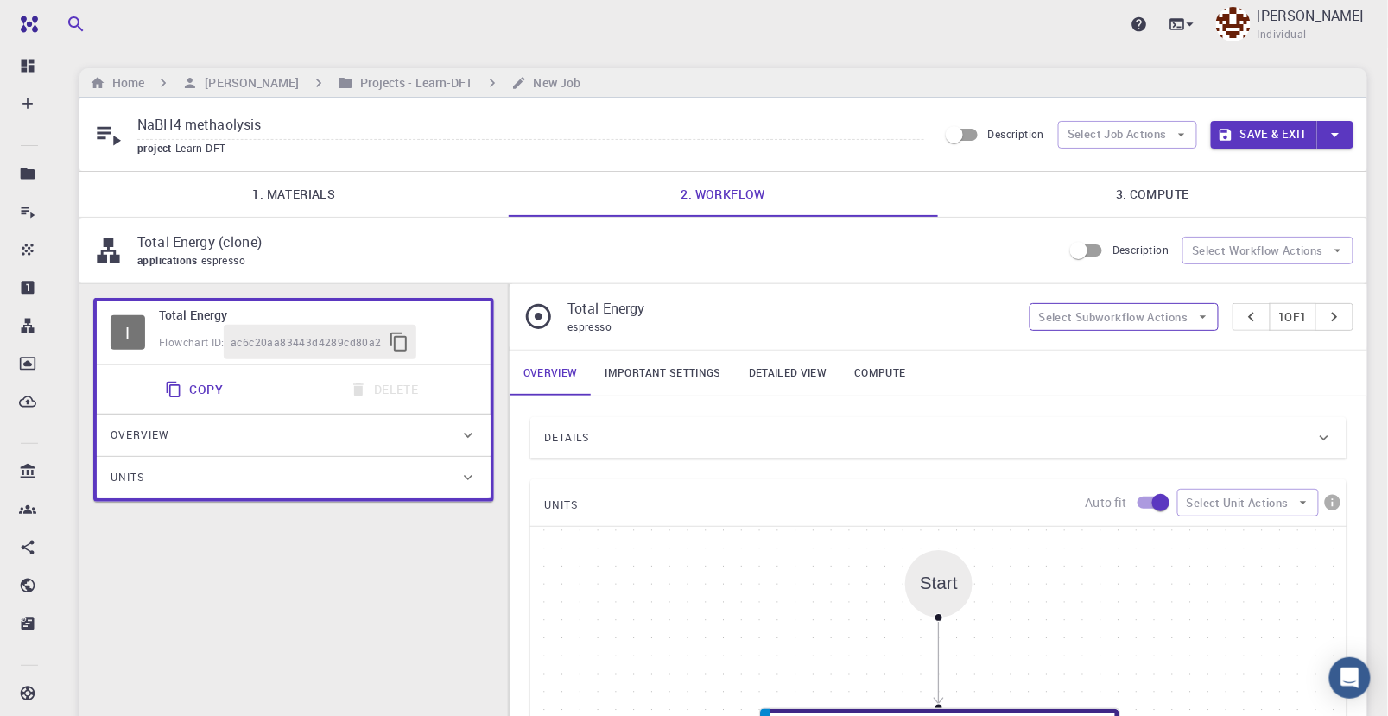
scroll to position [192, 0]
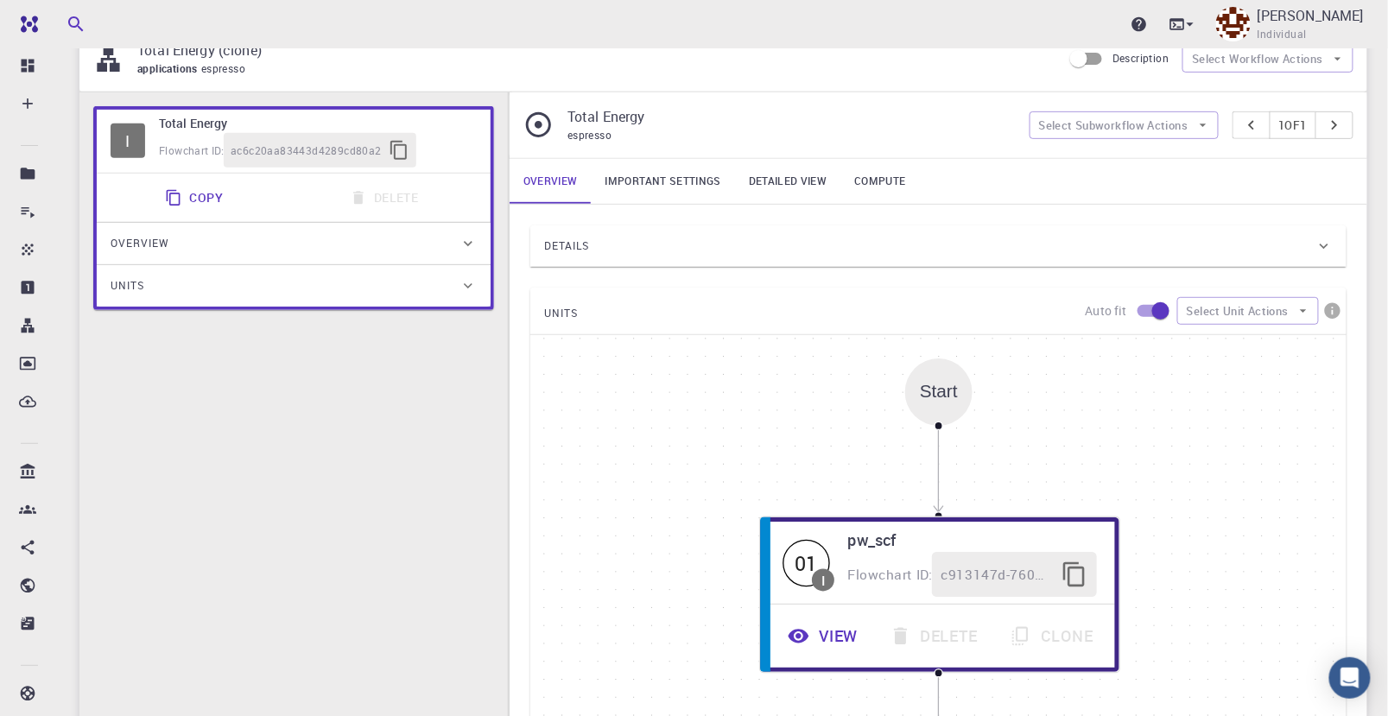
click at [140, 240] on span "Overview" at bounding box center [140, 244] width 59 height 28
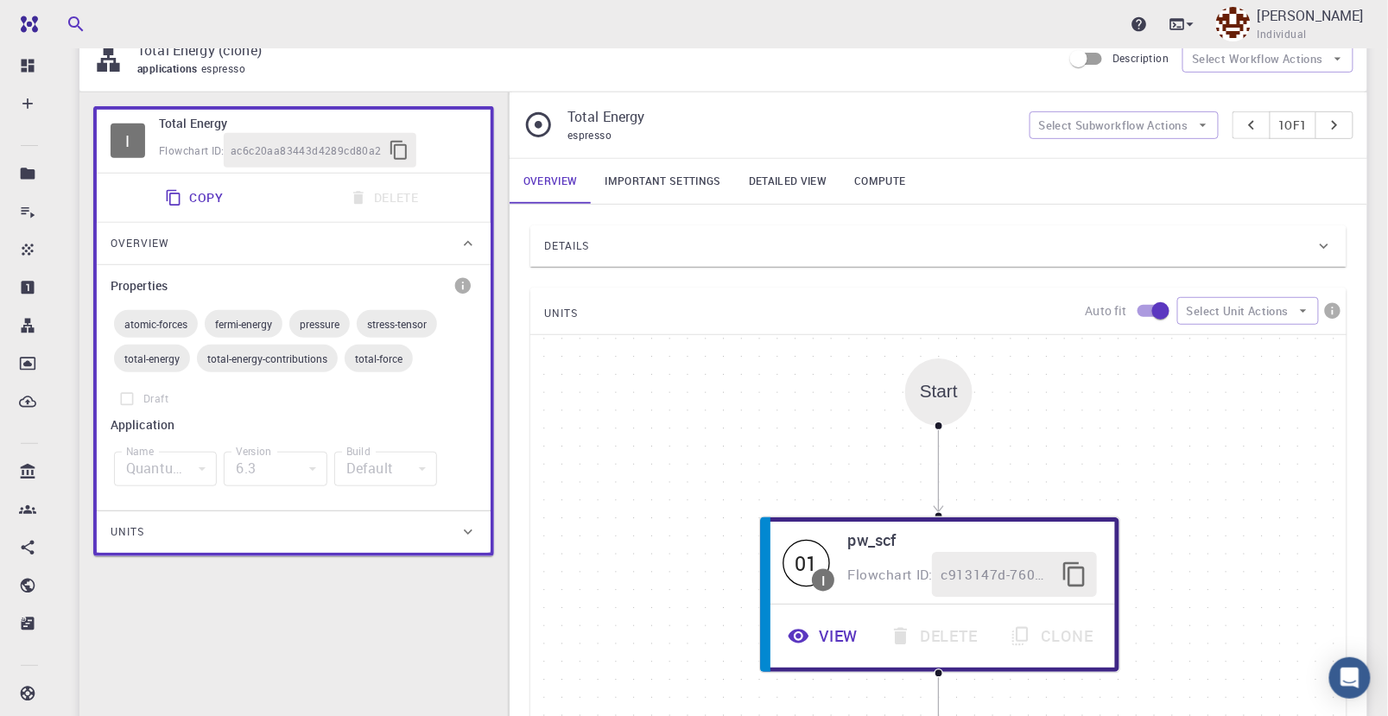
scroll to position [0, 0]
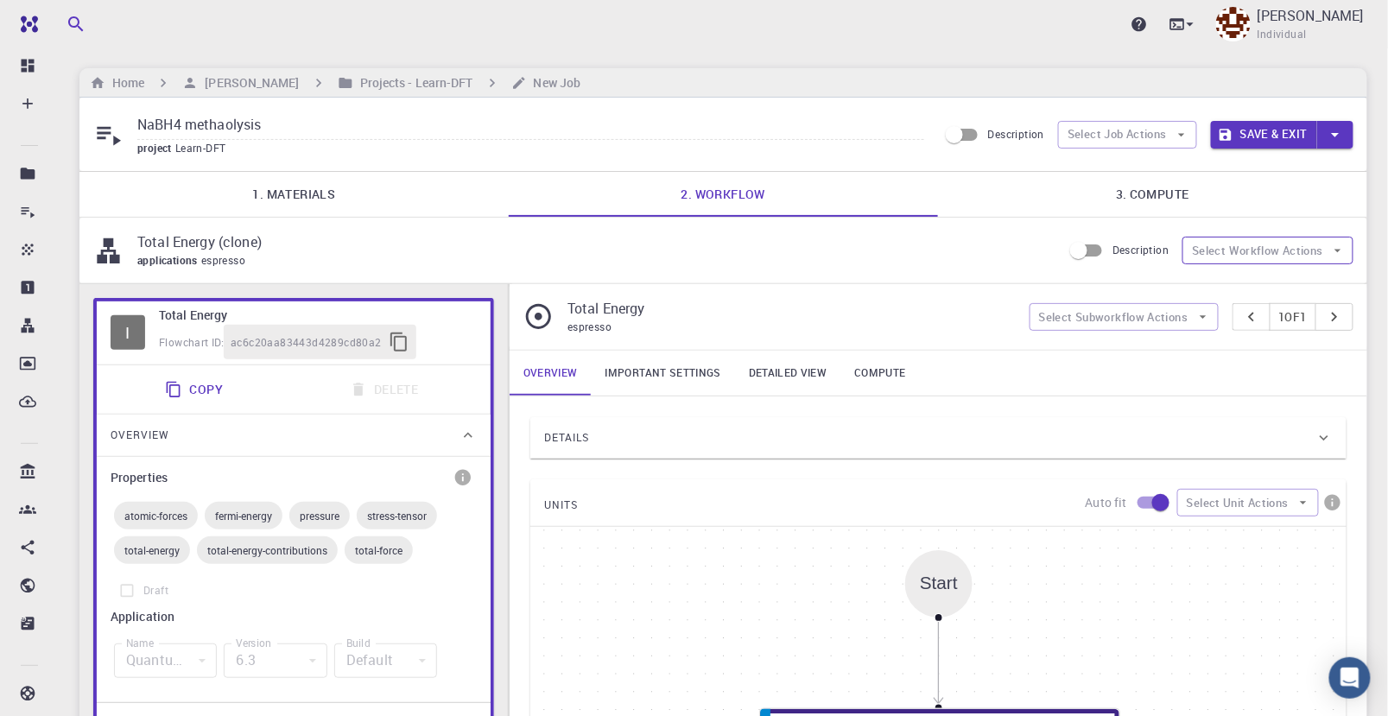
click at [1290, 250] on button "Select Workflow Actions" at bounding box center [1268, 251] width 171 height 28
click at [1281, 289] on span "Toggle relaxation" at bounding box center [1272, 290] width 87 height 17
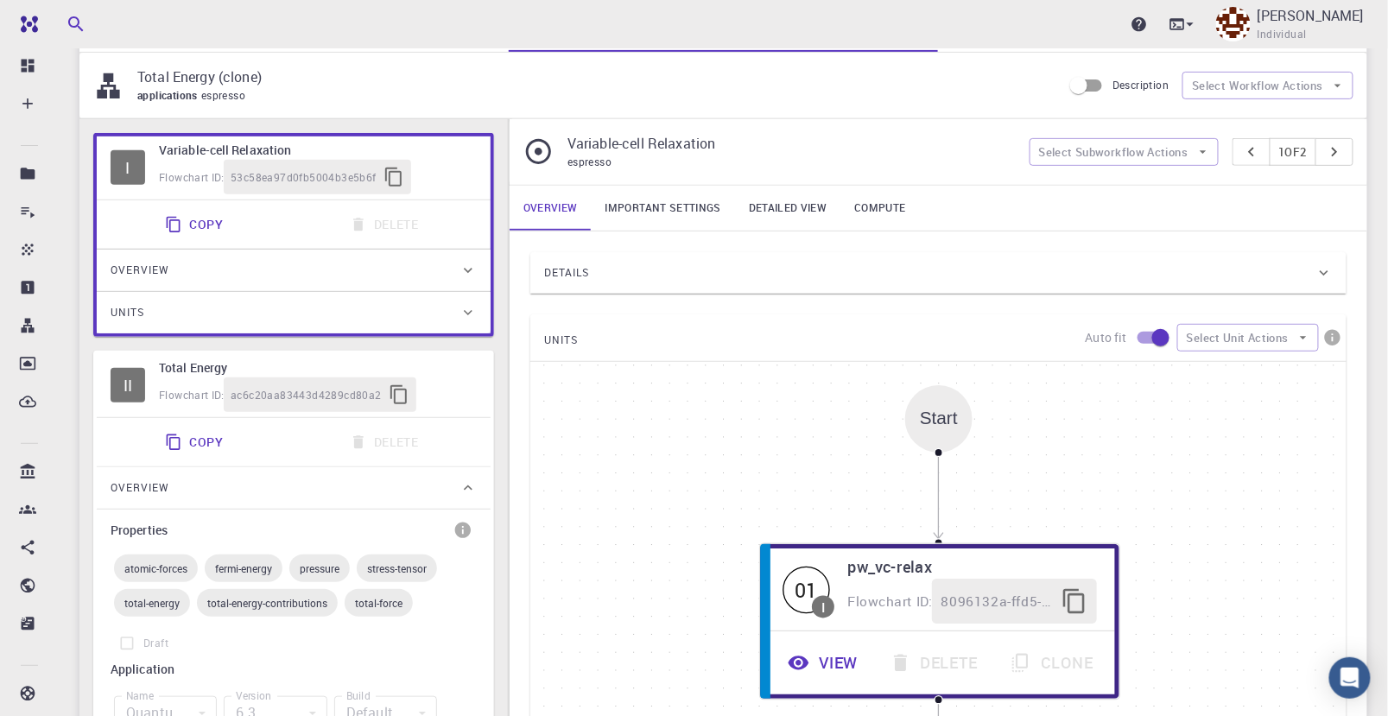
scroll to position [192, 0]
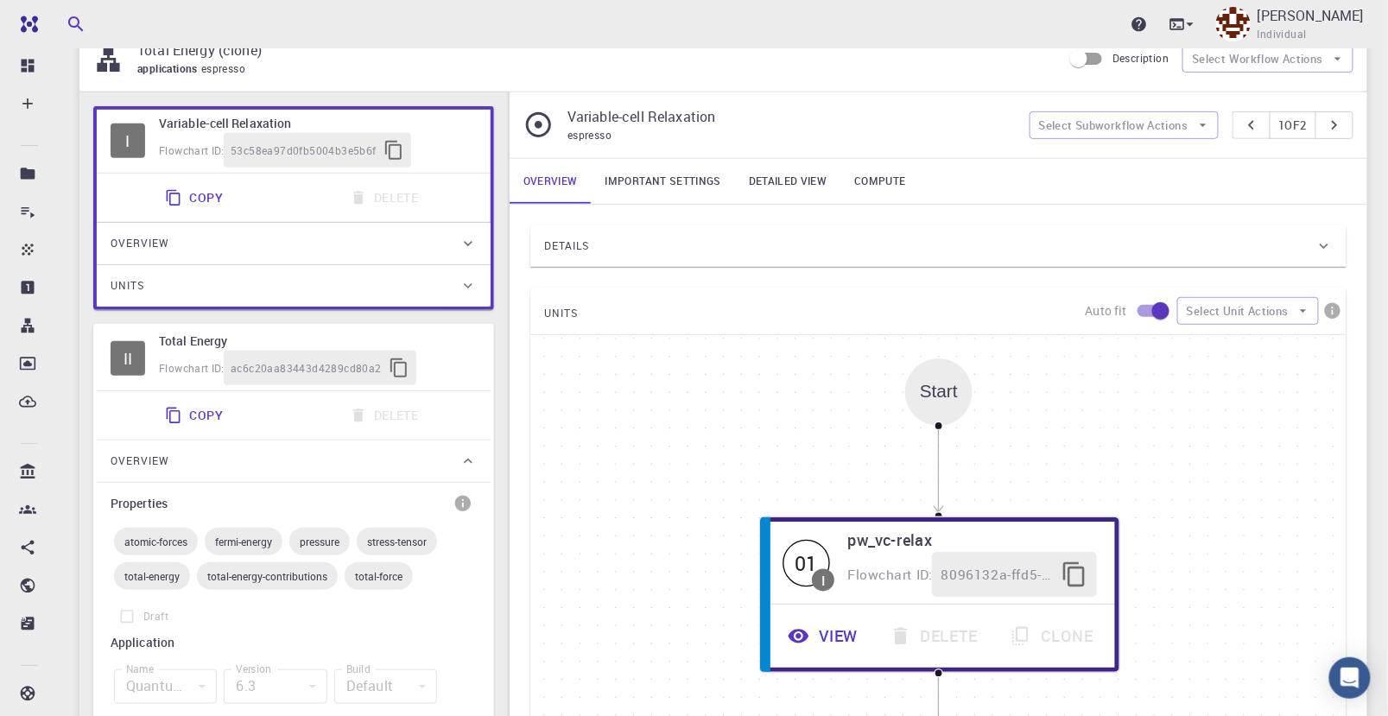
click at [471, 459] on icon at bounding box center [468, 461] width 9 height 5
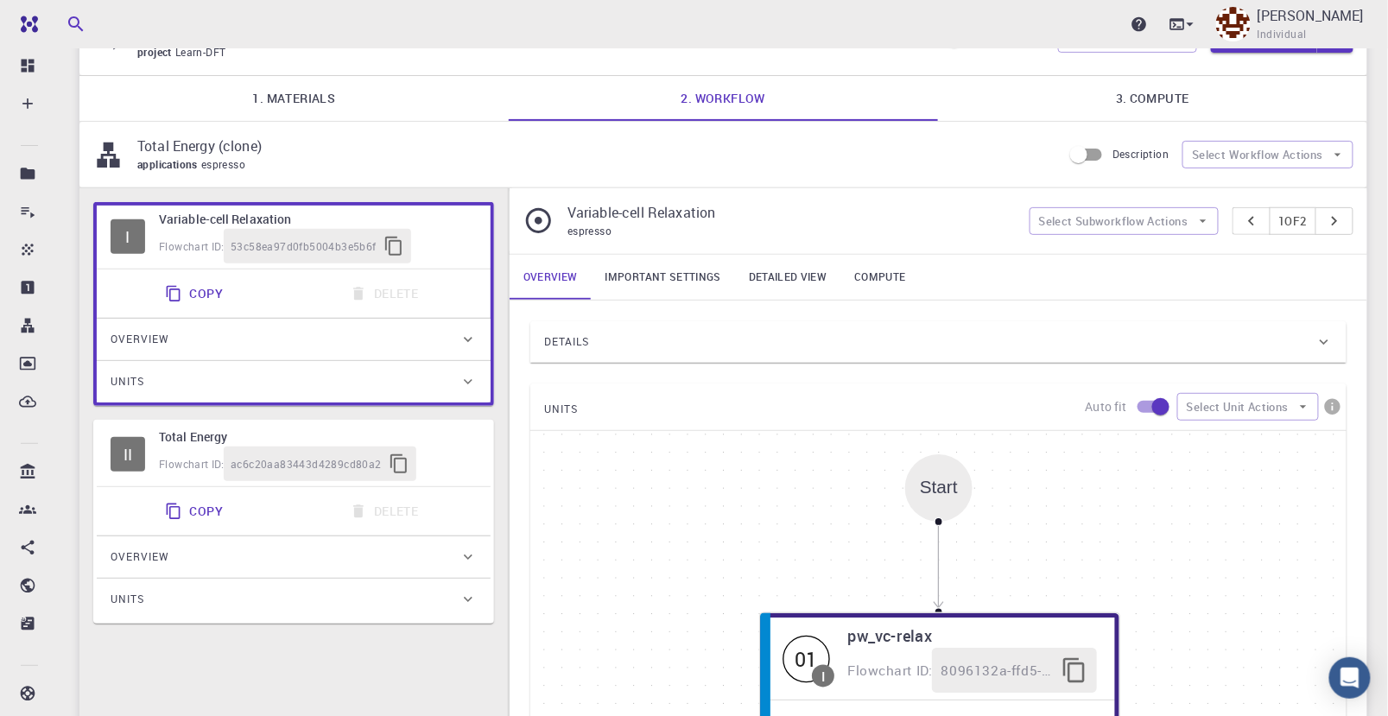
scroll to position [0, 0]
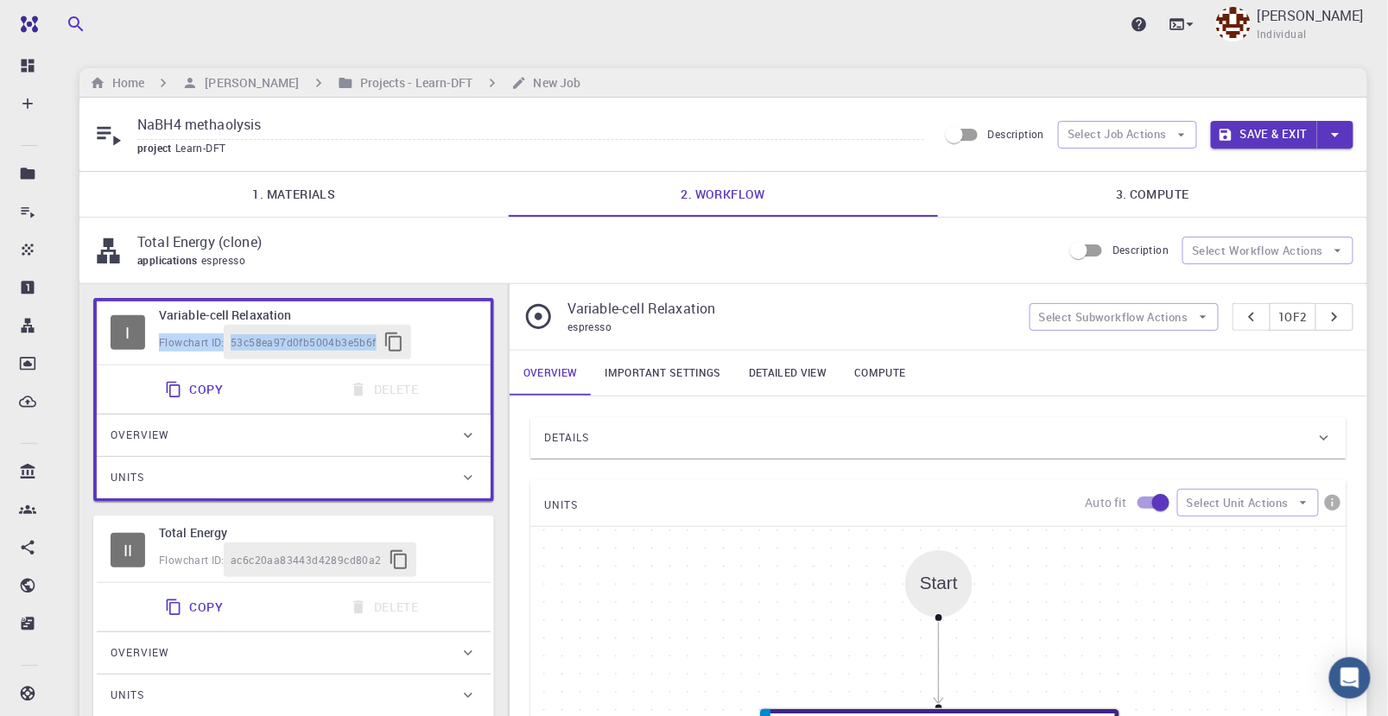
drag, startPoint x: 453, startPoint y: 542, endPoint x: 473, endPoint y: 309, distance: 234.1
click at [473, 309] on div "I Variable-cell Relaxation Flowchart ID: 53c58ea97d0fb5004b3e5b6f Copy Delete O…" at bounding box center [293, 509] width 401 height 422
click at [466, 257] on div "applications espresso" at bounding box center [592, 260] width 911 height 17
click at [1338, 313] on icon "pager" at bounding box center [1334, 317] width 19 height 19
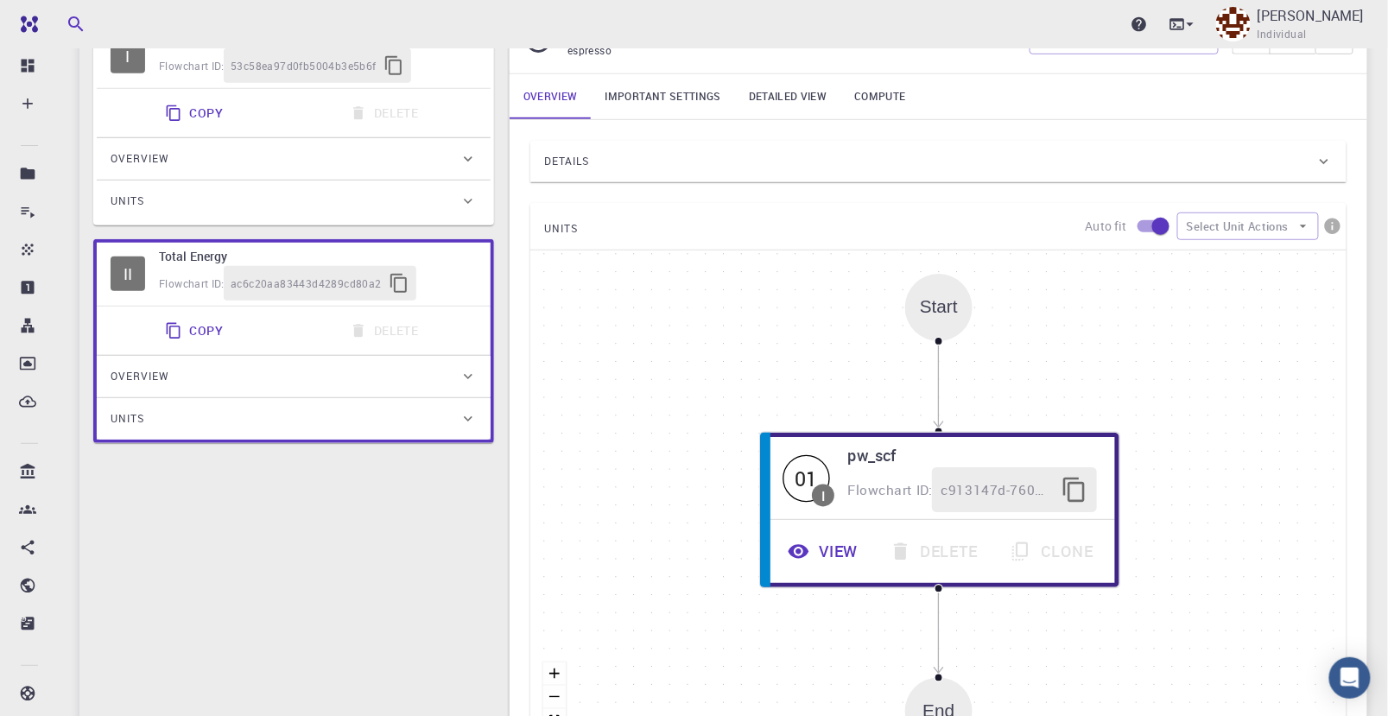
scroll to position [192, 0]
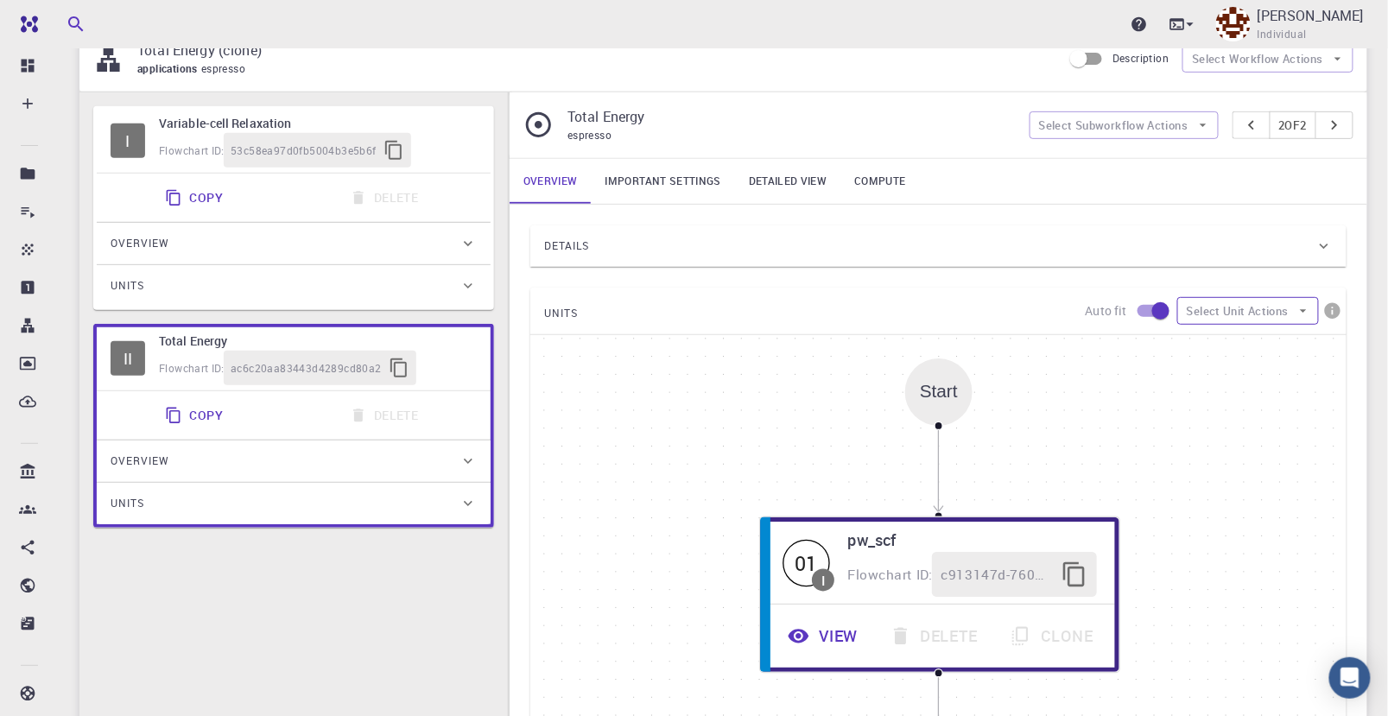
click at [1310, 309] on icon "button" at bounding box center [1304, 311] width 16 height 16
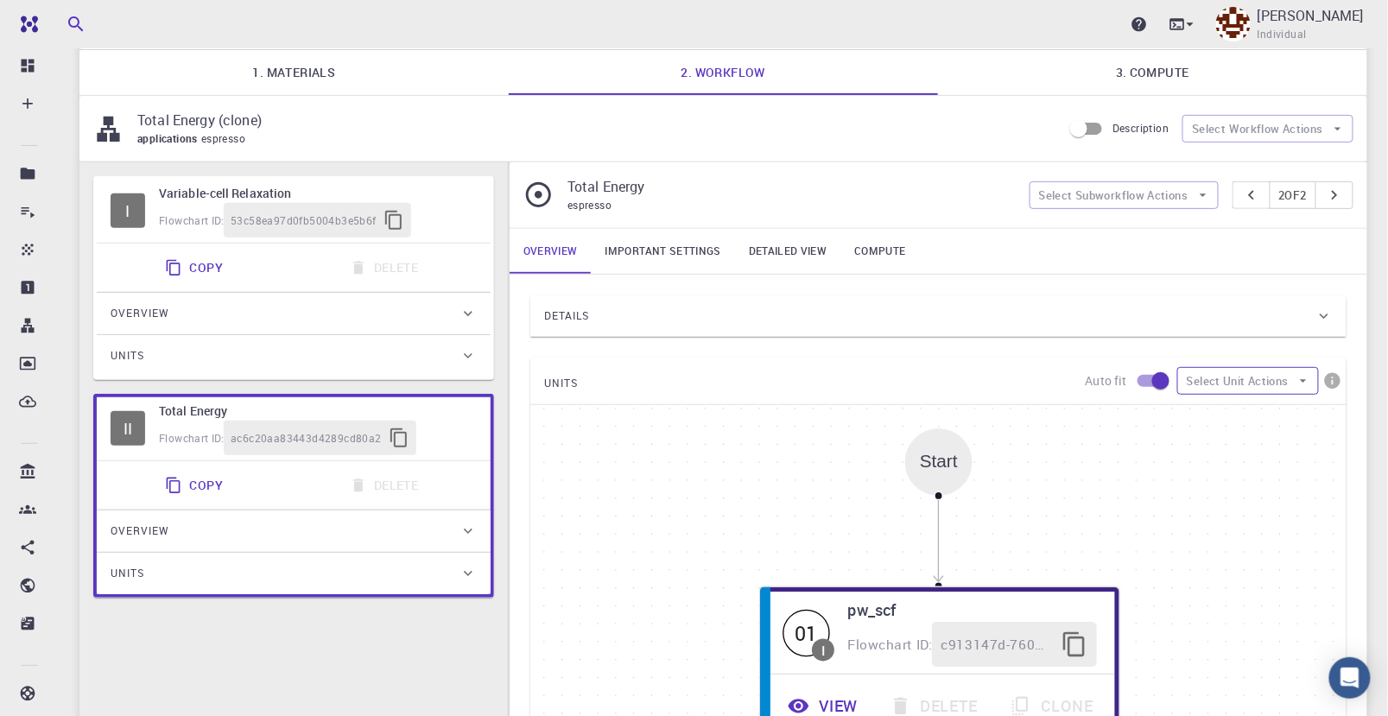
scroll to position [96, 0]
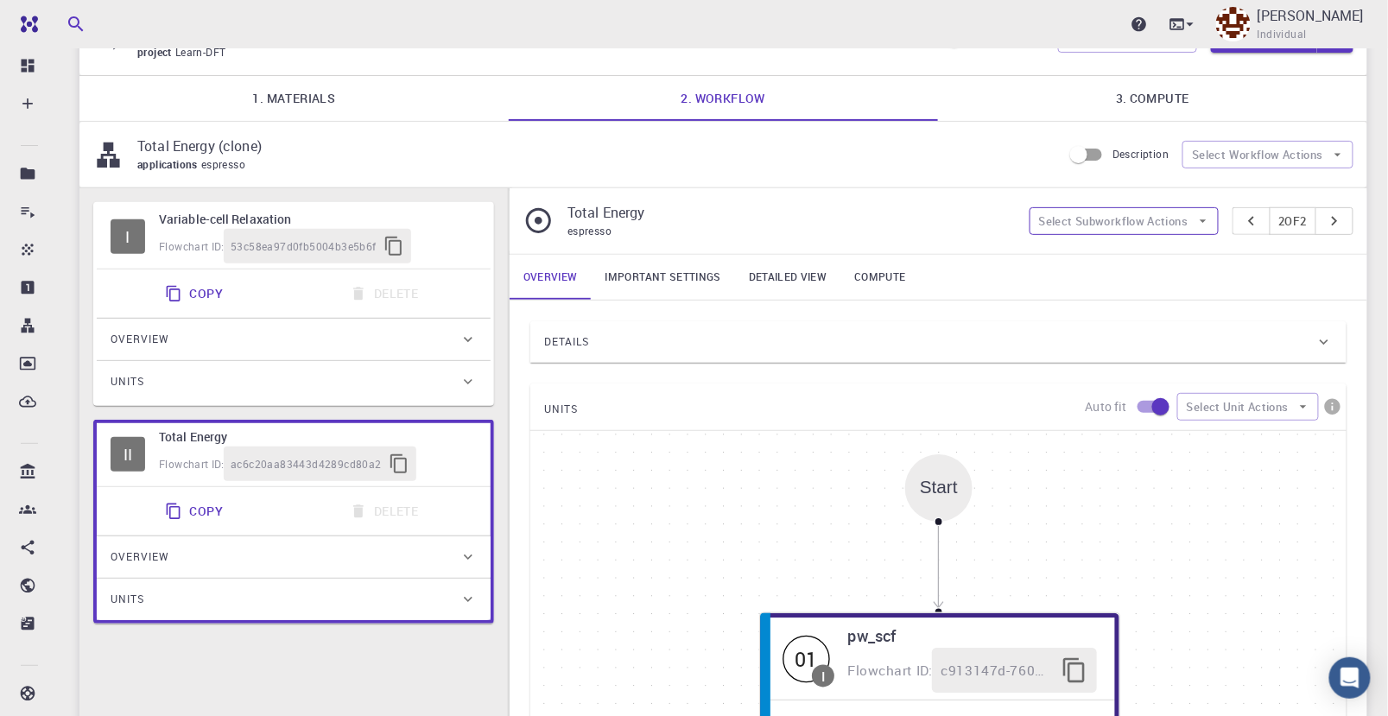
click at [1198, 221] on icon "button" at bounding box center [1204, 221] width 16 height 16
click at [1051, 297] on icon at bounding box center [1048, 296] width 9 height 5
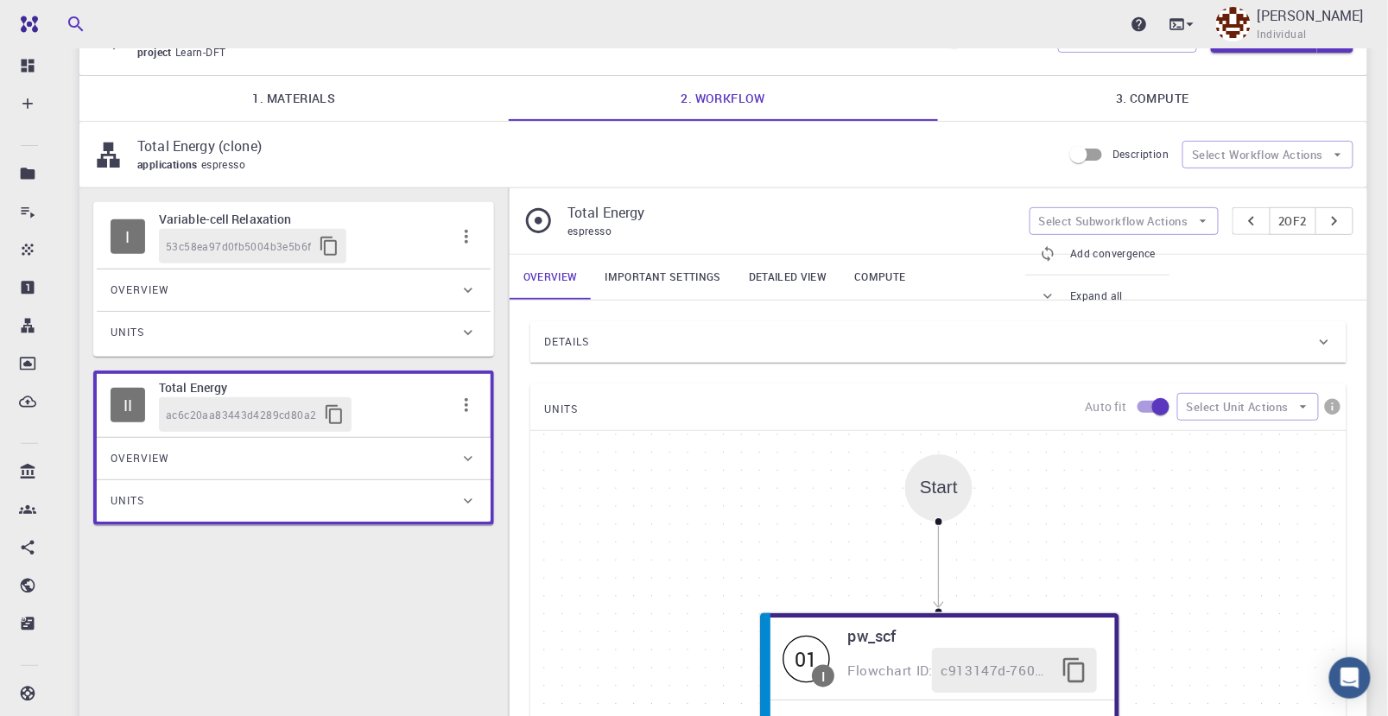
click at [1126, 254] on span "Add convergence" at bounding box center [1113, 253] width 86 height 17
click at [1196, 219] on icon "button" at bounding box center [1204, 221] width 16 height 16
click at [1337, 222] on icon "pager" at bounding box center [1334, 221] width 19 height 19
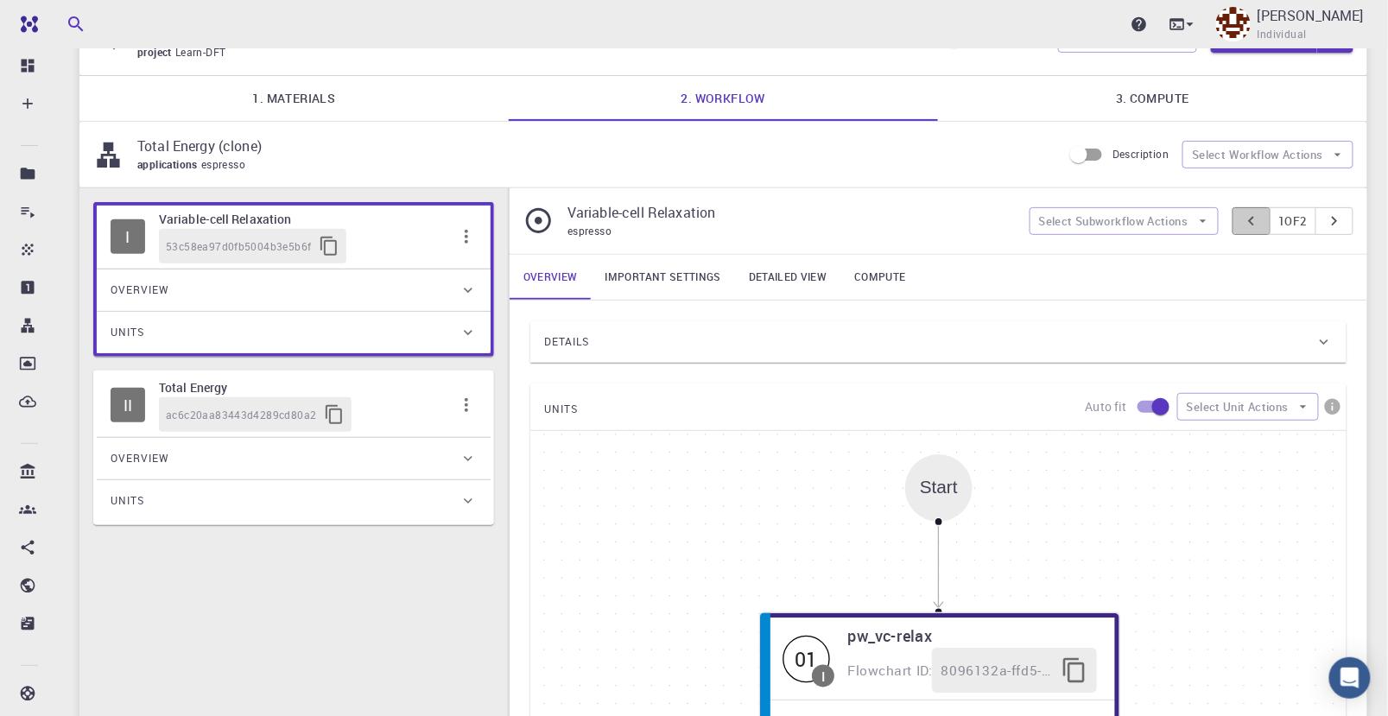
click at [1242, 220] on icon "pager" at bounding box center [1251, 221] width 19 height 19
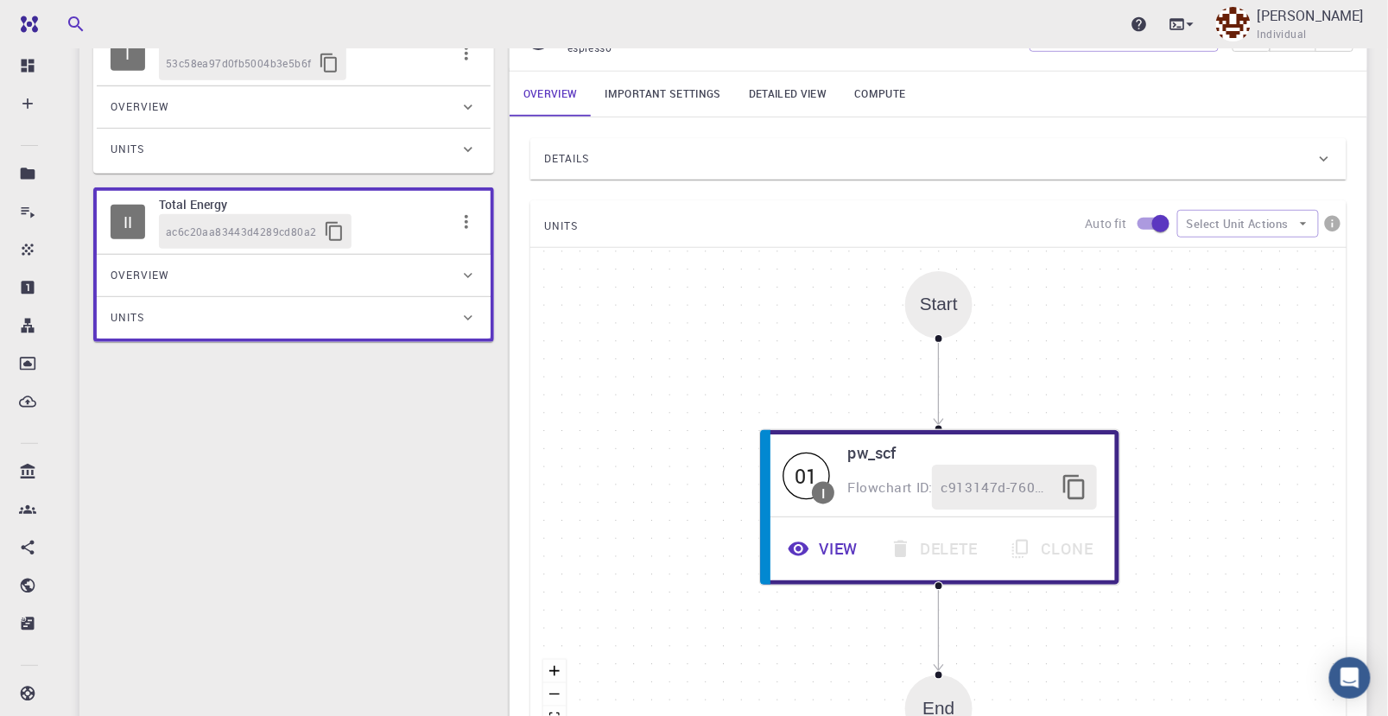
scroll to position [288, 0]
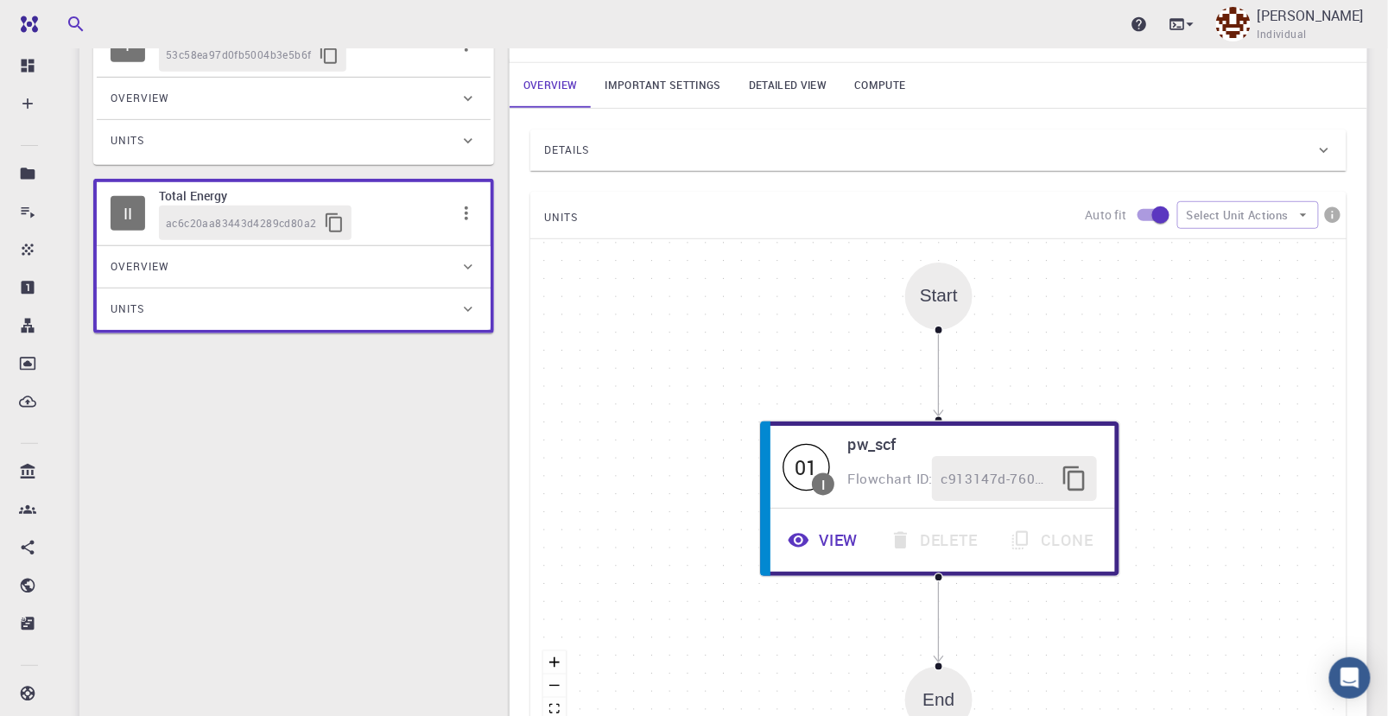
click at [473, 217] on icon "button" at bounding box center [466, 213] width 21 height 21
click at [685, 219] on div "UNITS Auto fit Select Unit Actions" at bounding box center [938, 215] width 816 height 47
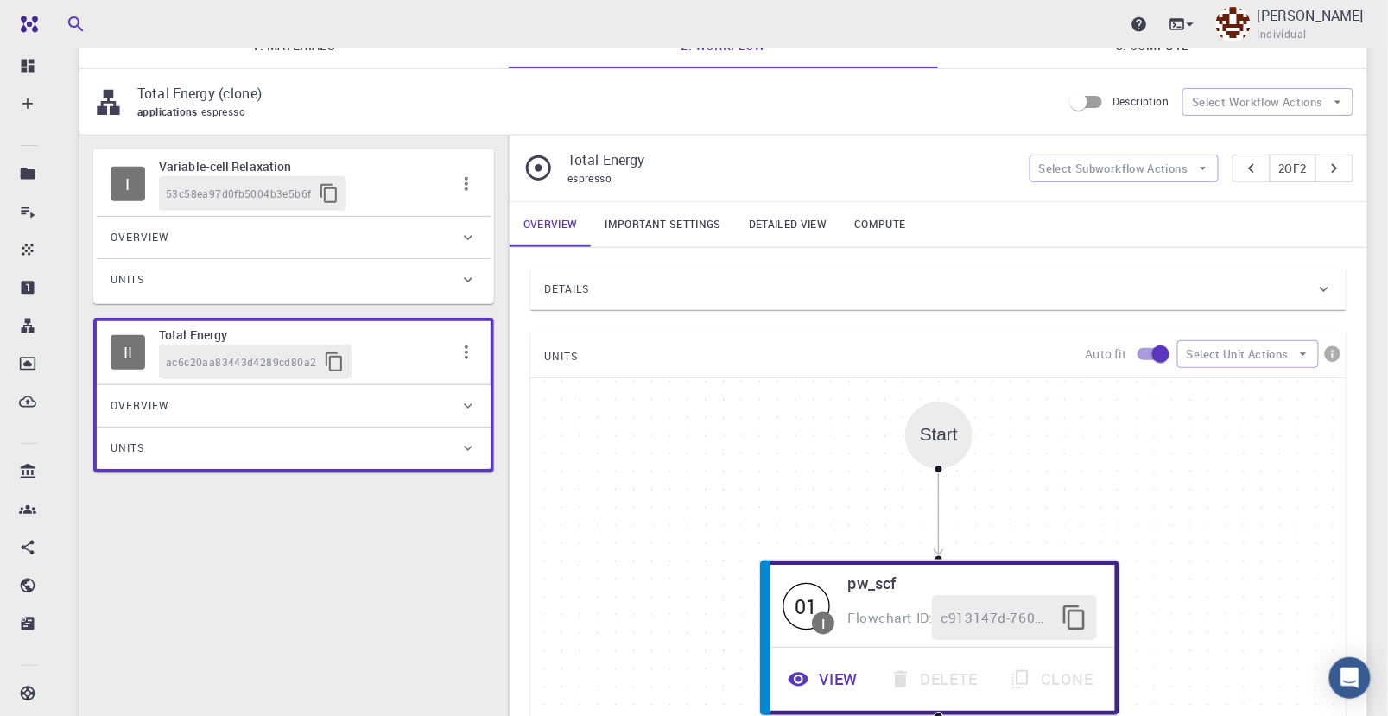
scroll to position [96, 0]
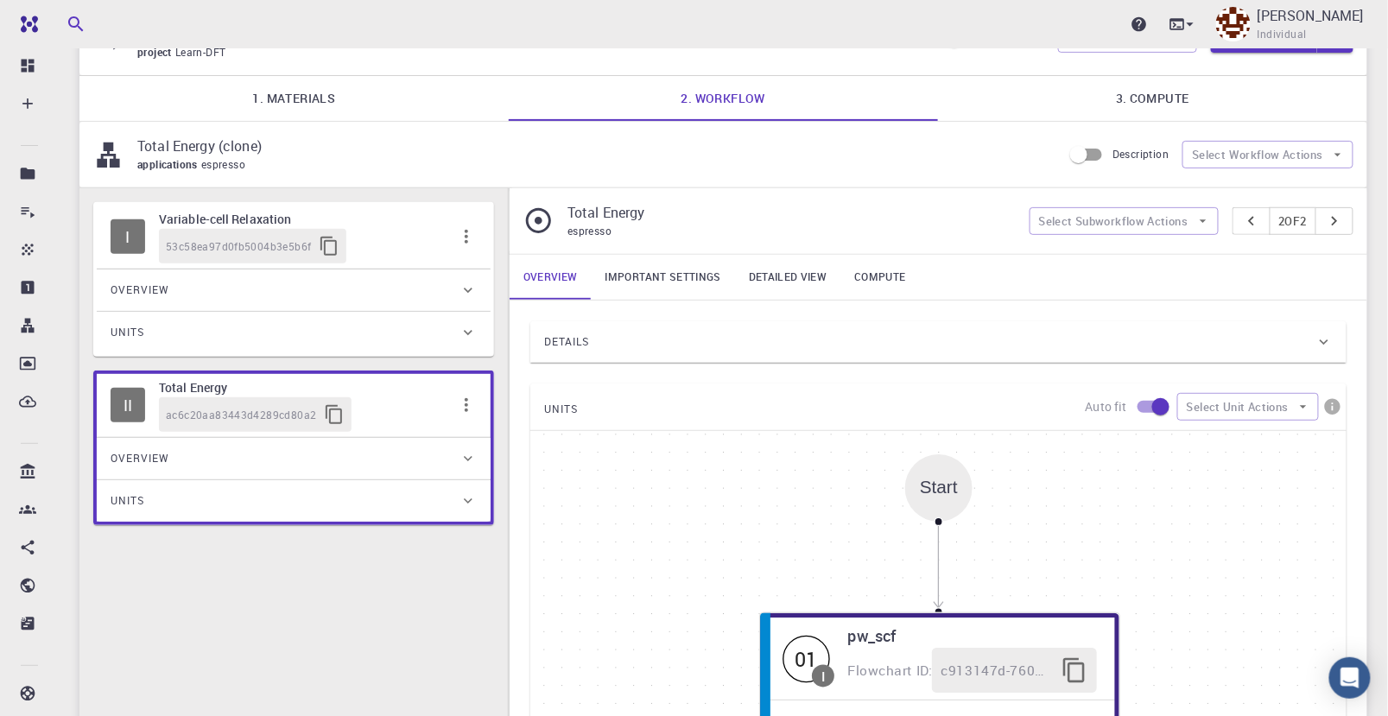
click at [466, 240] on icon "button" at bounding box center [466, 237] width 3 height 14
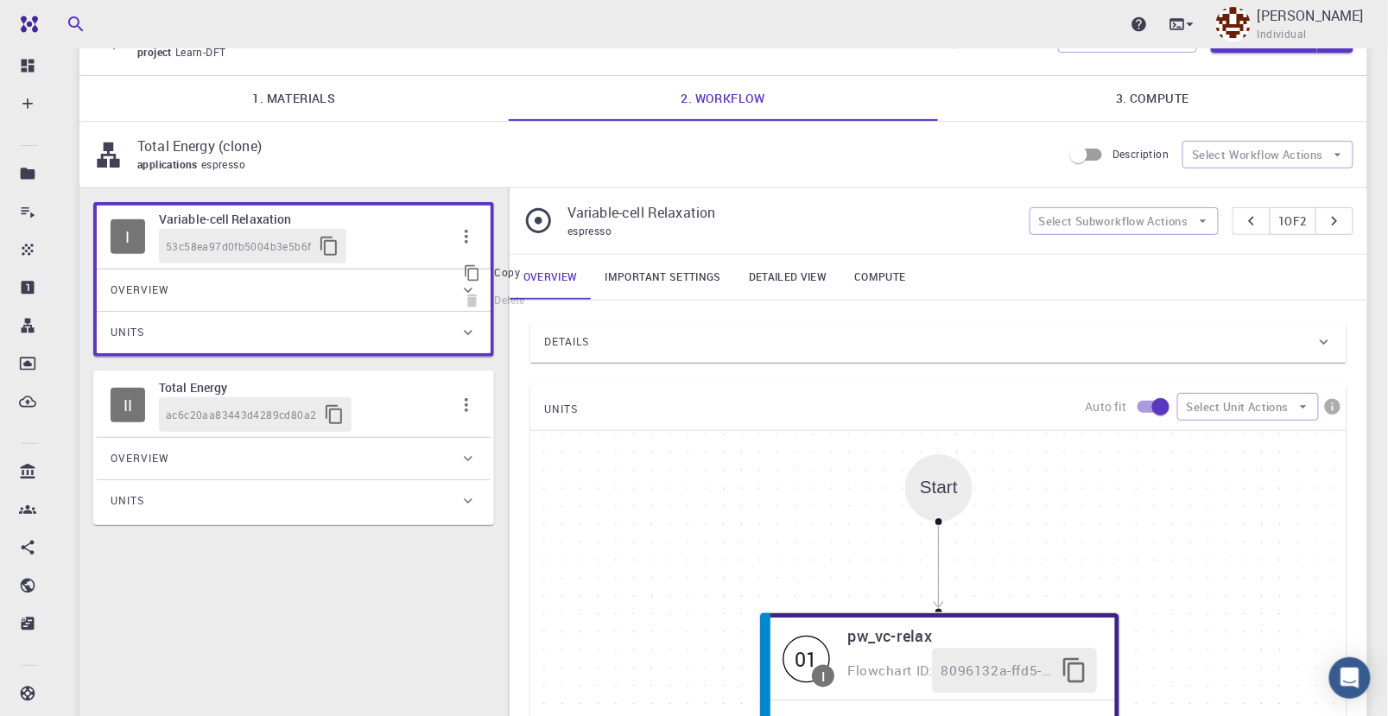
click at [464, 403] on icon "button" at bounding box center [466, 405] width 21 height 21
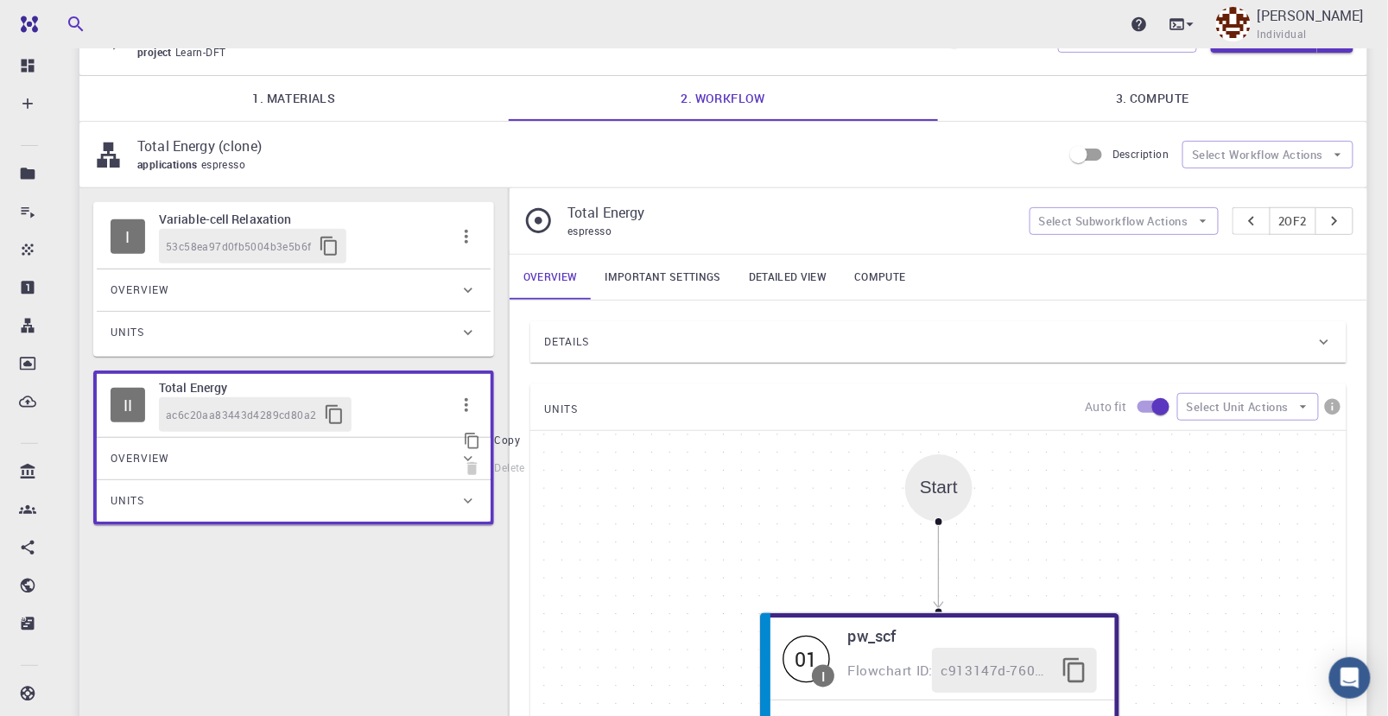
click at [950, 423] on div "UNITS Auto fit Select Unit Actions" at bounding box center [938, 407] width 816 height 47
click at [1329, 338] on icon at bounding box center [1324, 341] width 17 height 17
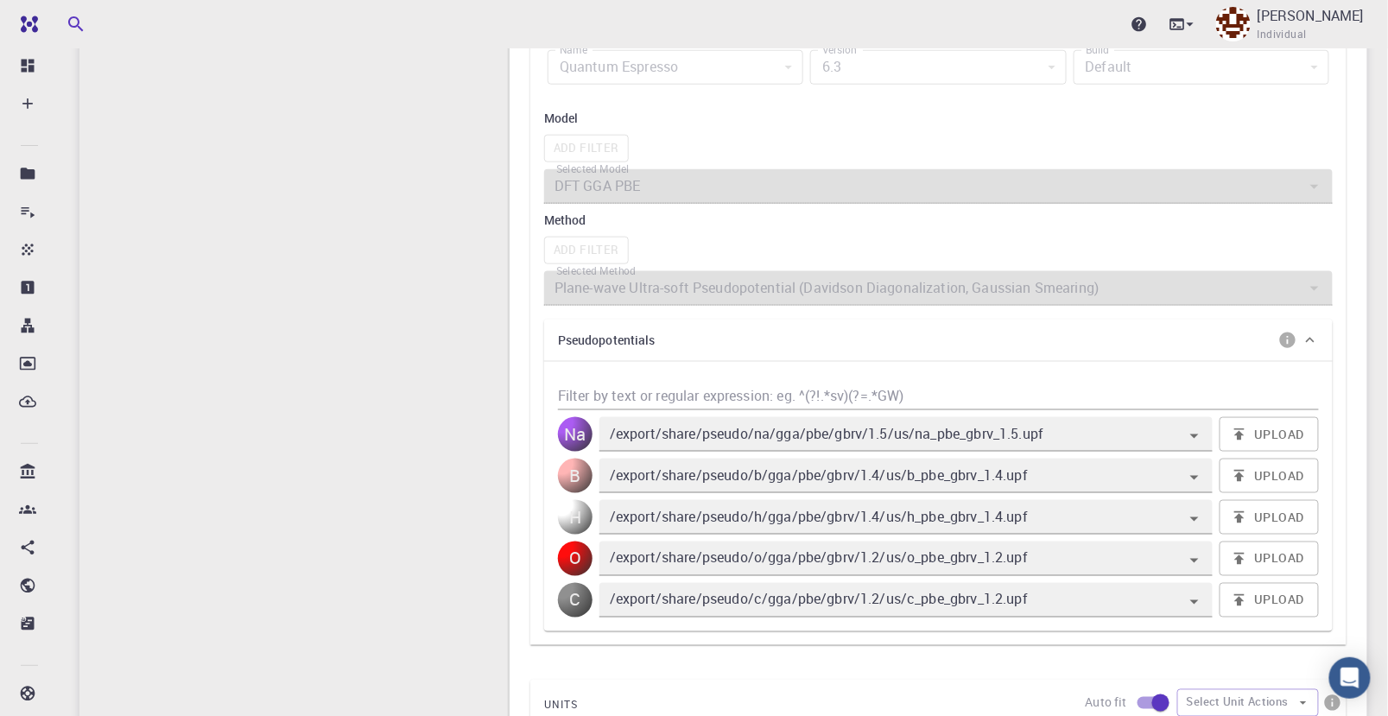
scroll to position [192, 0]
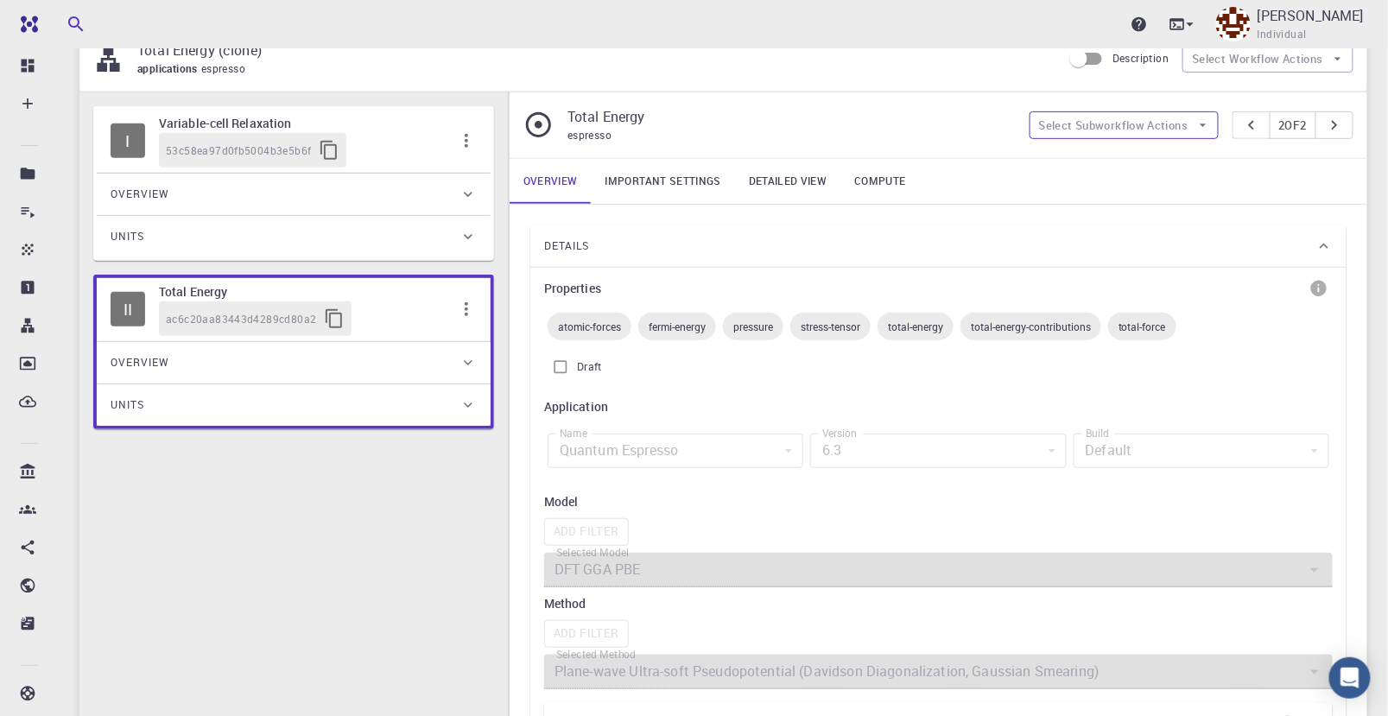
click at [1175, 135] on button "Select Subworkflow Actions" at bounding box center [1124, 125] width 189 height 28
click at [1233, 227] on div "Details" at bounding box center [938, 245] width 816 height 41
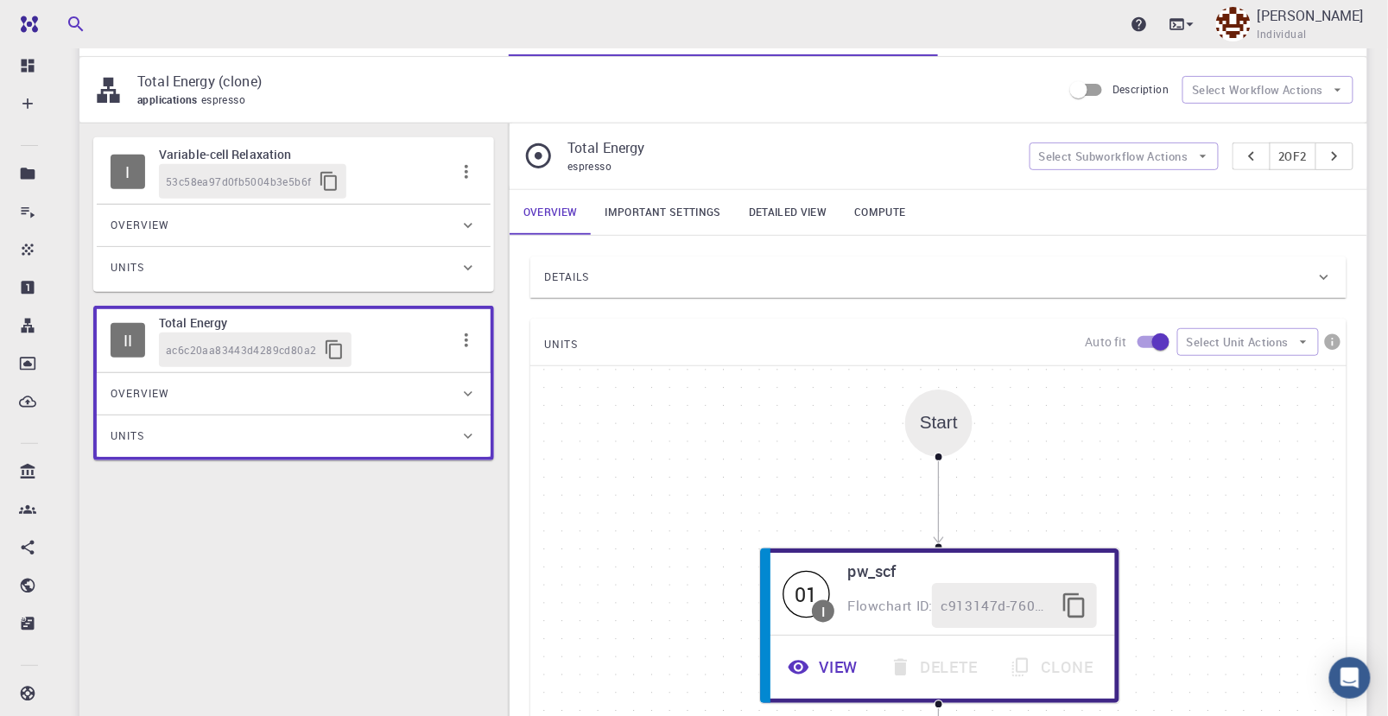
scroll to position [257, 0]
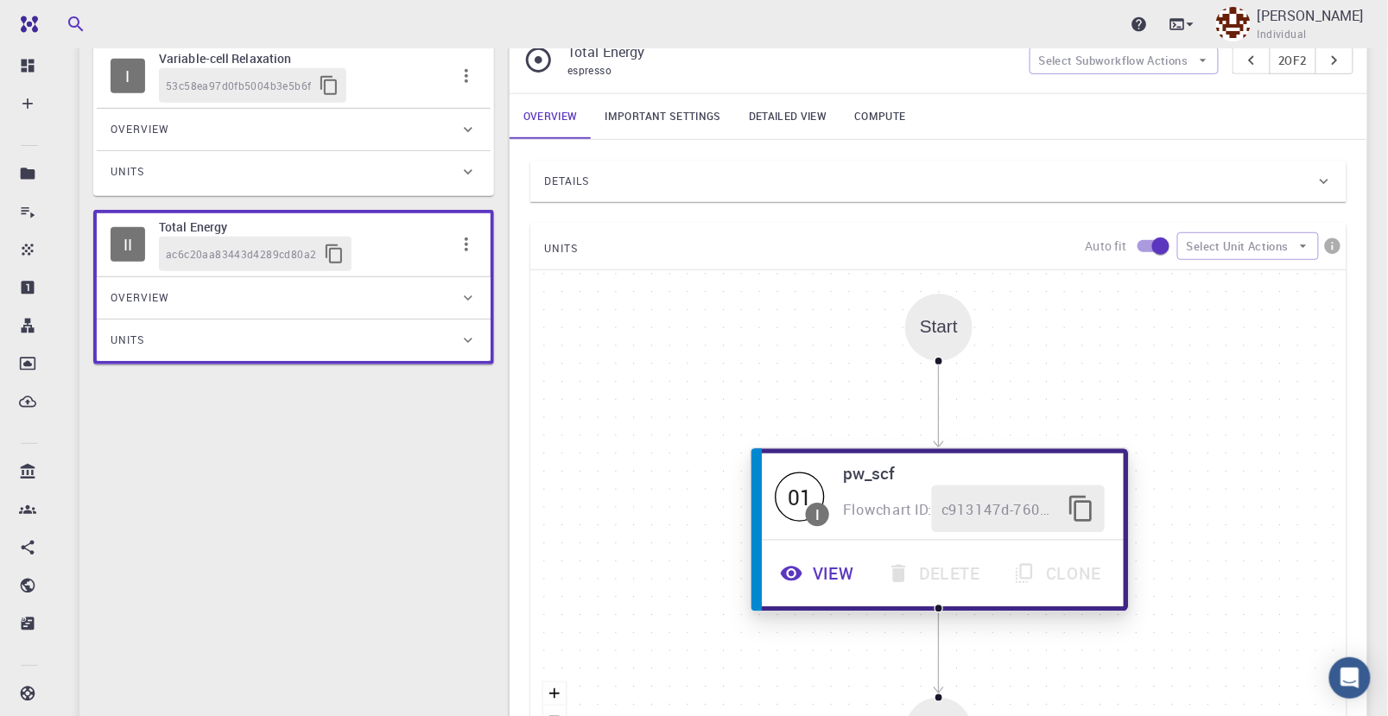
click at [891, 473] on h6 "pw_scf" at bounding box center [974, 473] width 262 height 26
click at [849, 568] on button "View" at bounding box center [818, 574] width 107 height 48
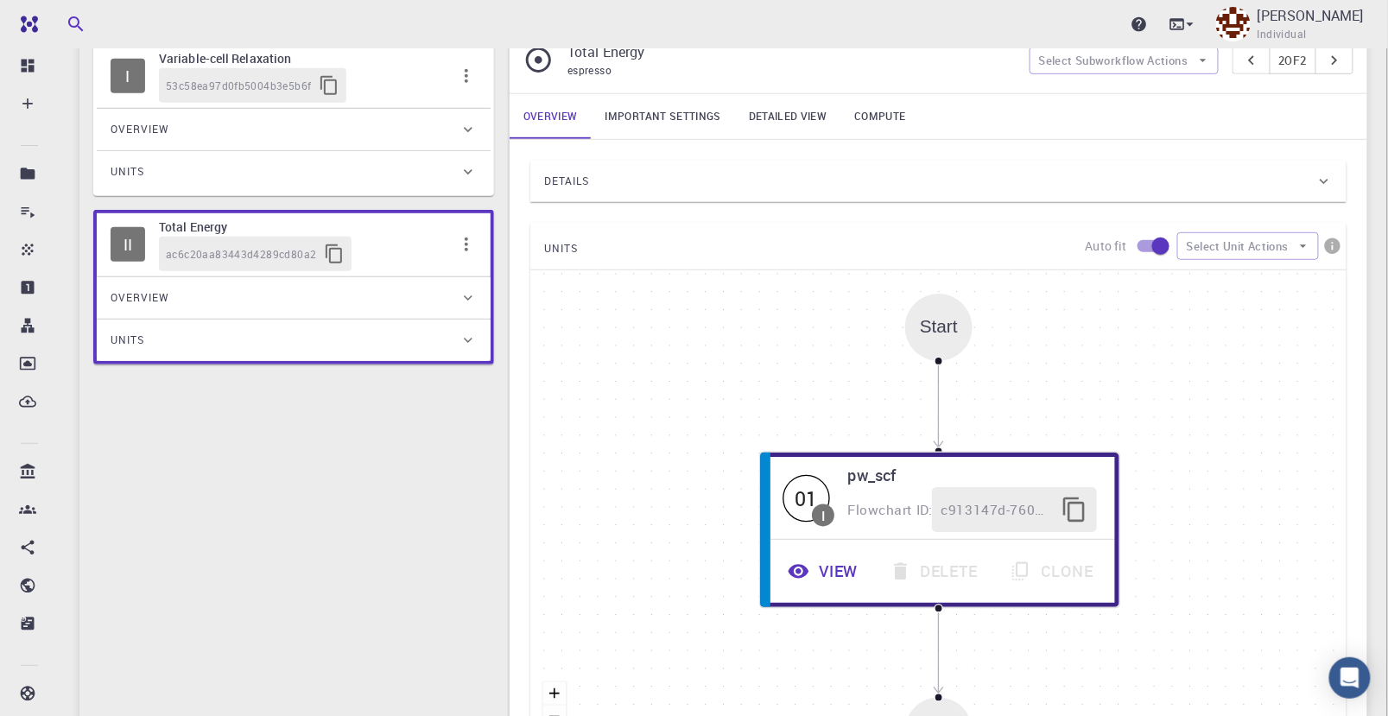
scroll to position [171, 0]
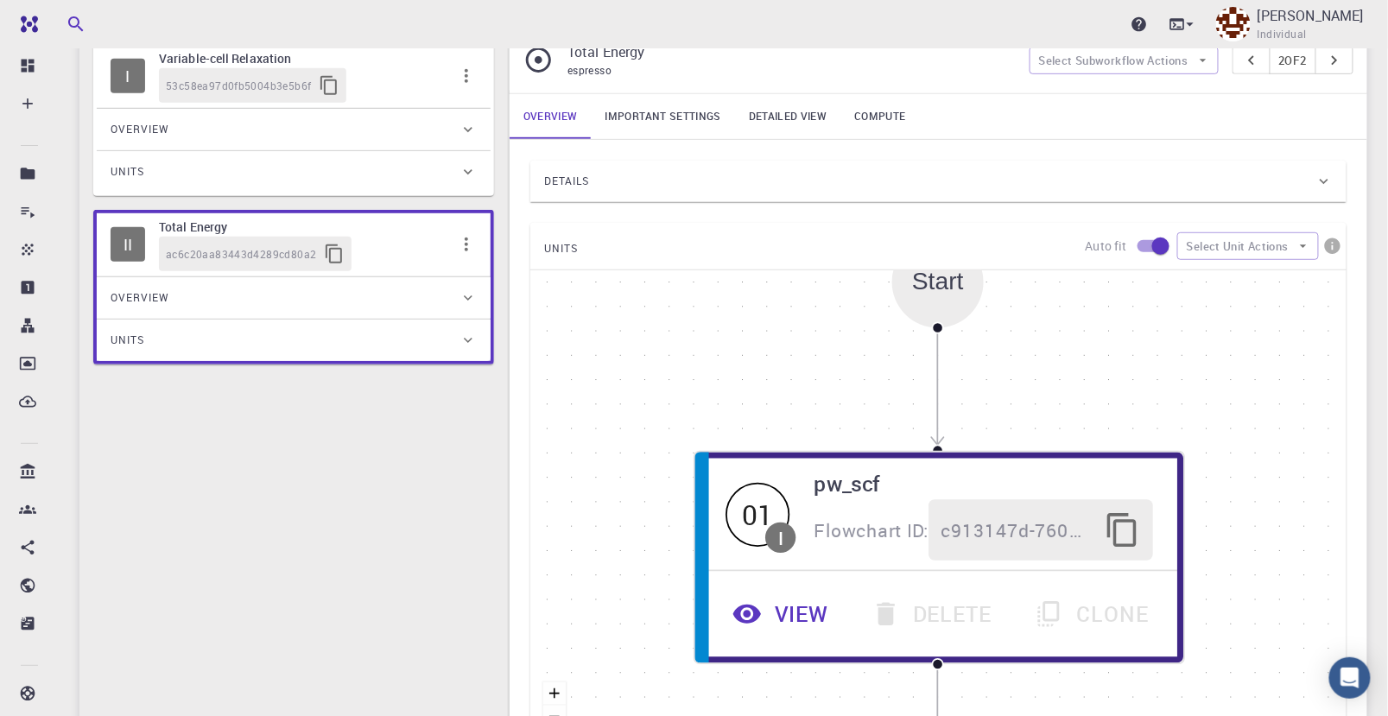
click at [1316, 173] on icon at bounding box center [1324, 181] width 17 height 17
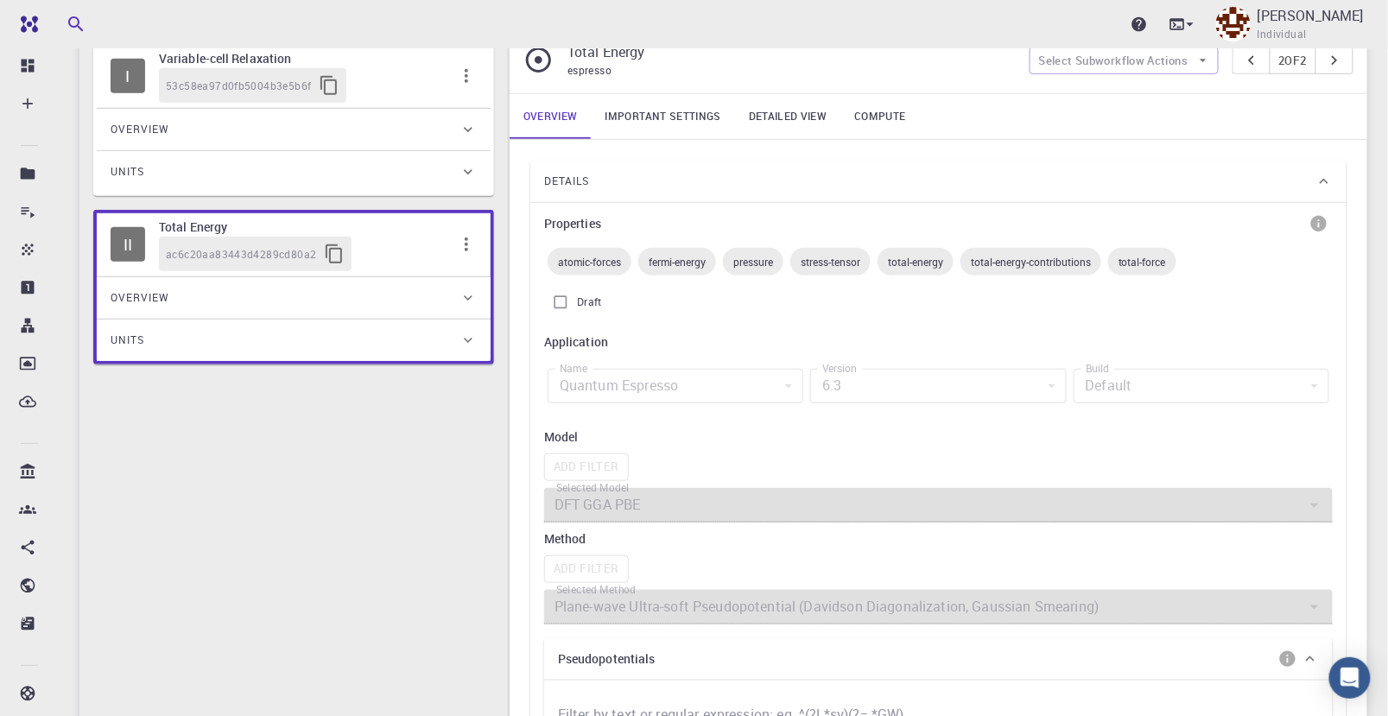
click at [1324, 179] on icon at bounding box center [1324, 181] width 9 height 5
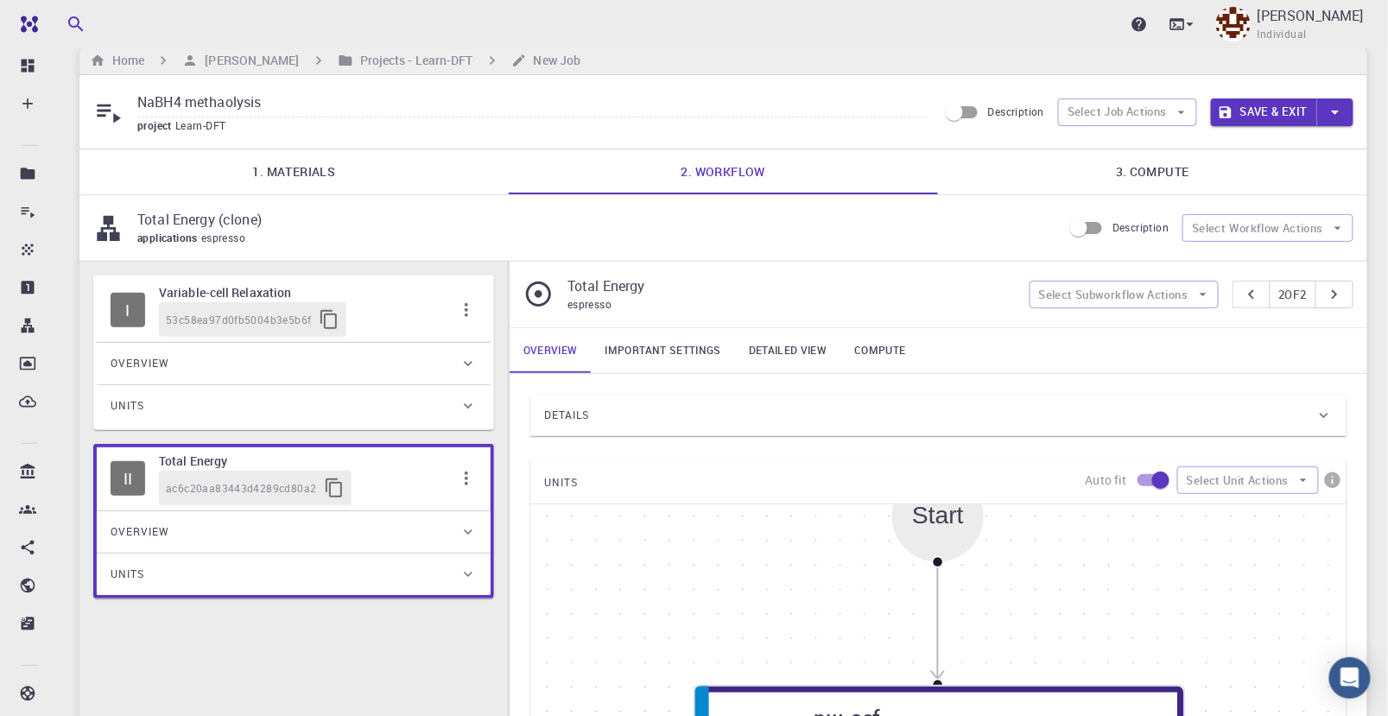
scroll to position [0, 0]
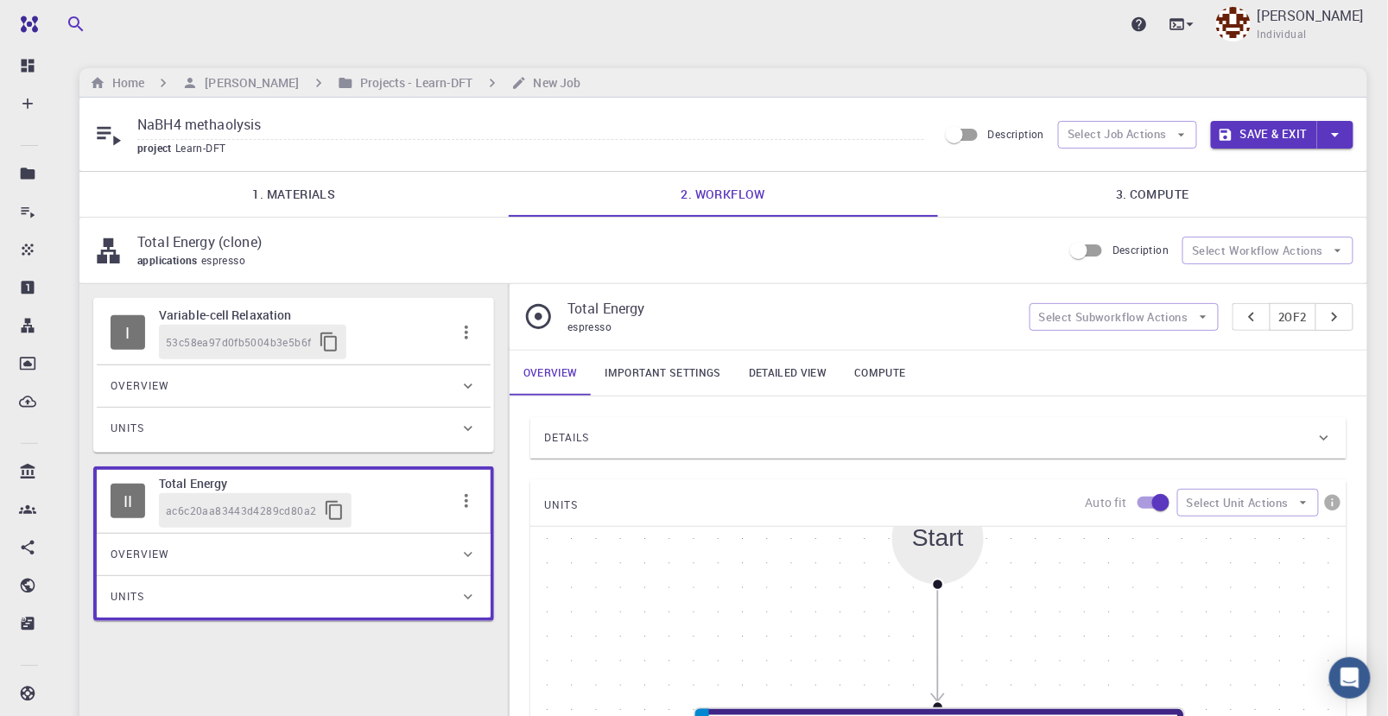
click at [474, 498] on icon "button" at bounding box center [466, 501] width 21 height 21
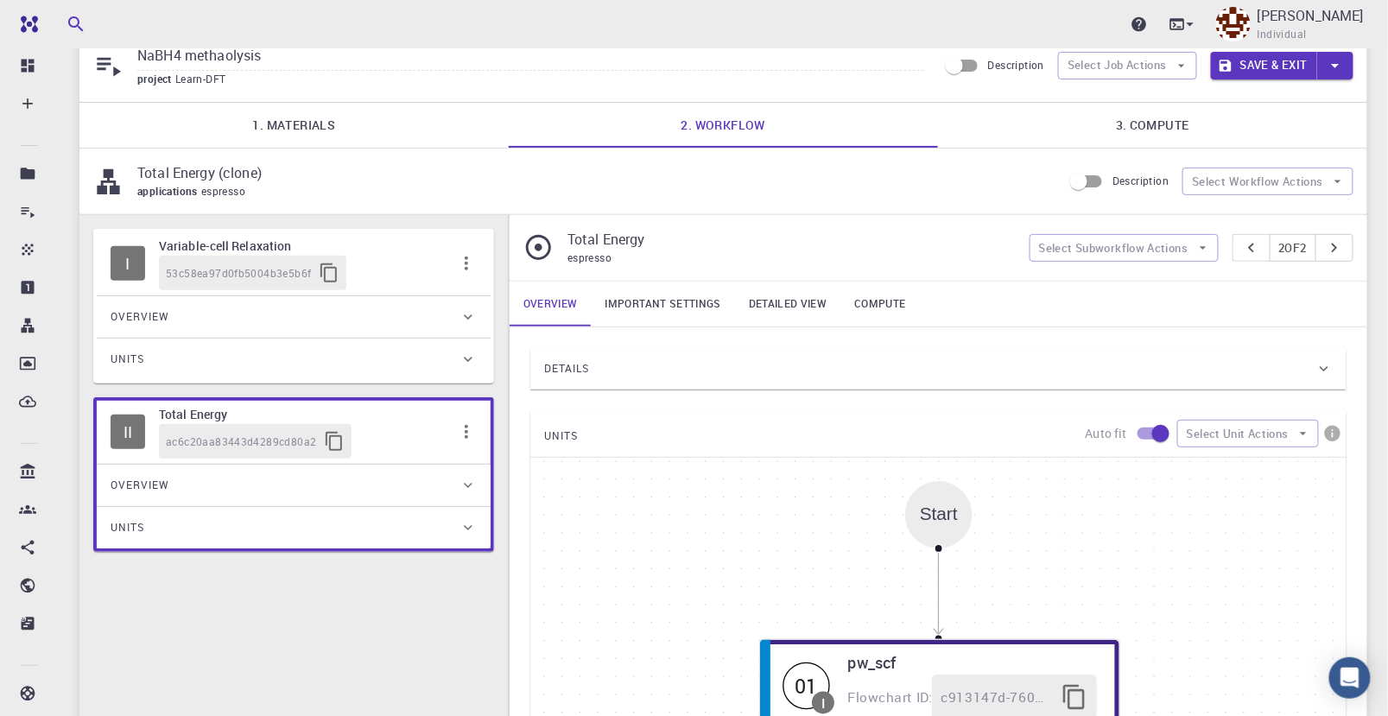
scroll to position [96, 0]
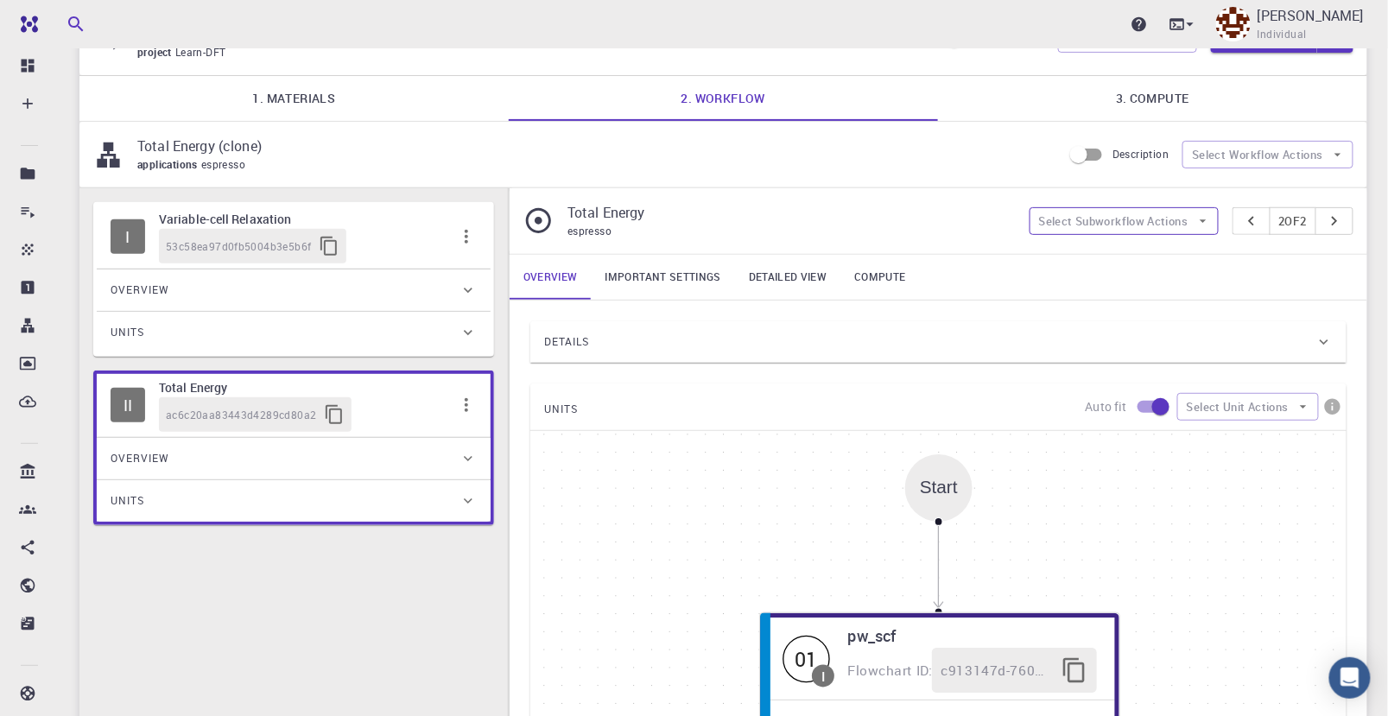
click at [1200, 219] on icon "button" at bounding box center [1203, 220] width 7 height 3
click at [792, 273] on link "Detailed view" at bounding box center [787, 277] width 105 height 45
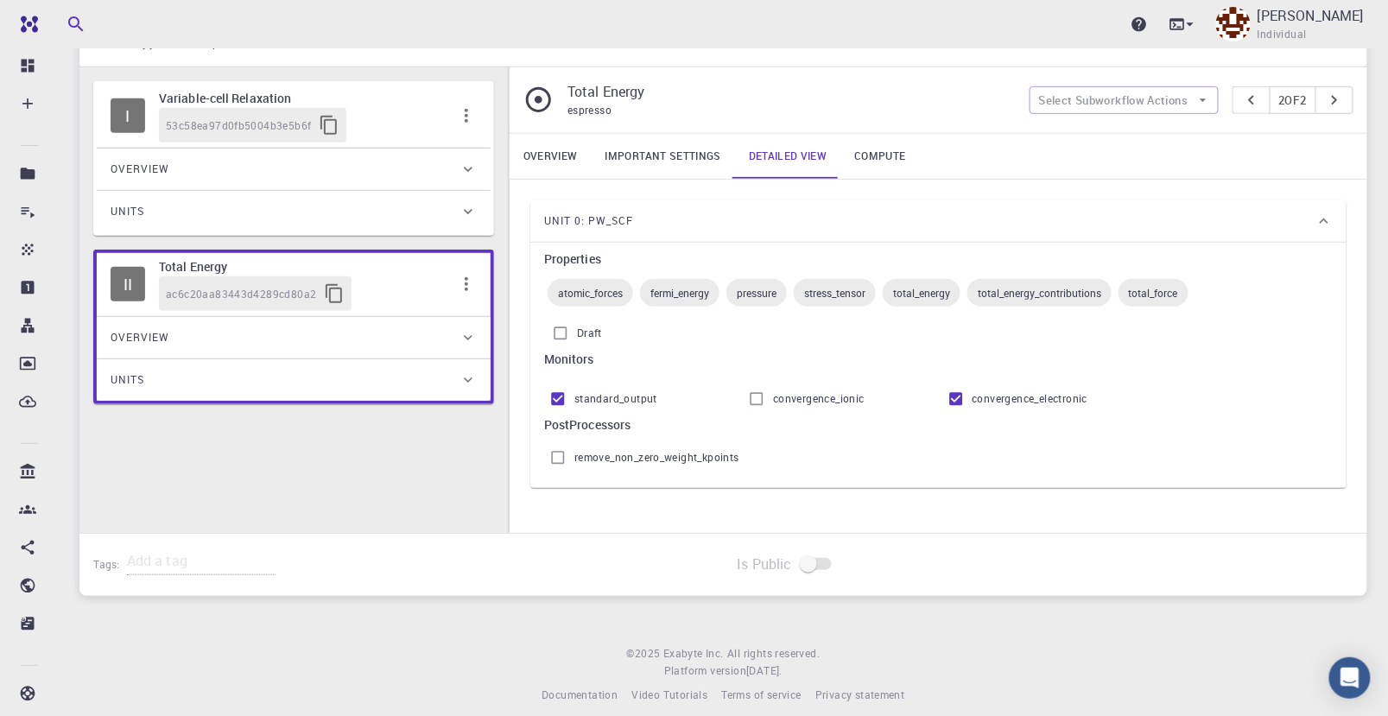
scroll to position [230, 0]
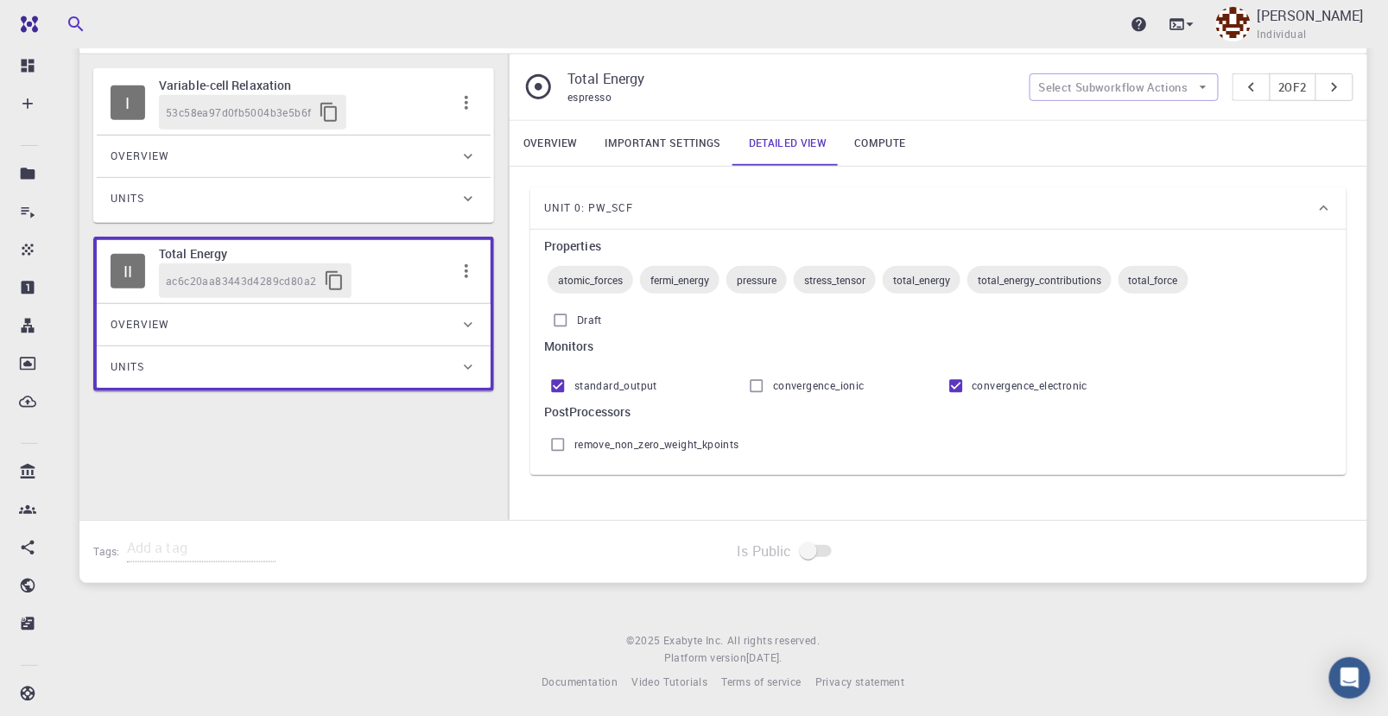
click at [560, 317] on input "Draft" at bounding box center [560, 320] width 33 height 33
click at [562, 317] on input "Draft" at bounding box center [560, 320] width 33 height 33
click at [564, 317] on input "Draft" at bounding box center [560, 320] width 33 height 33
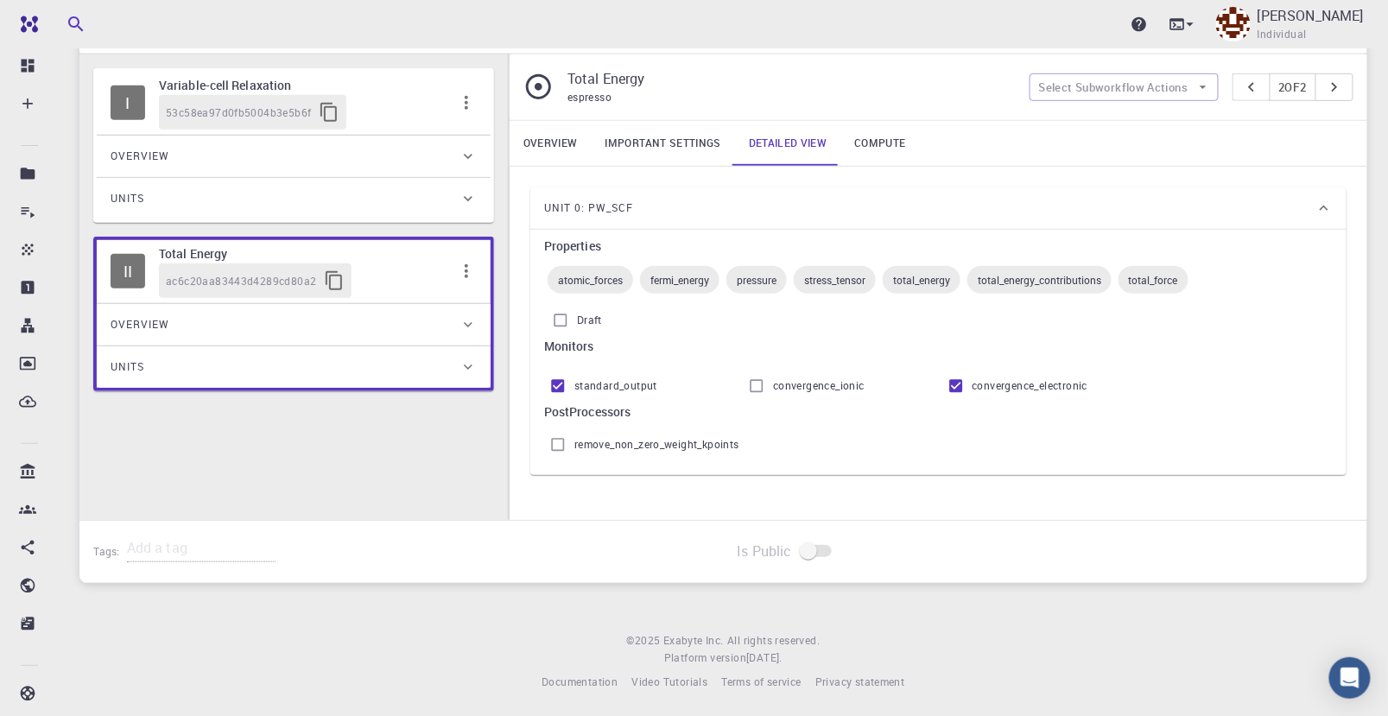
click at [560, 317] on input "Draft" at bounding box center [560, 320] width 33 height 33
checkbox input "false"
click at [564, 383] on input "standard_output" at bounding box center [558, 386] width 33 height 33
click at [560, 382] on input "standard_output" at bounding box center [558, 386] width 33 height 33
checkbox input "true"
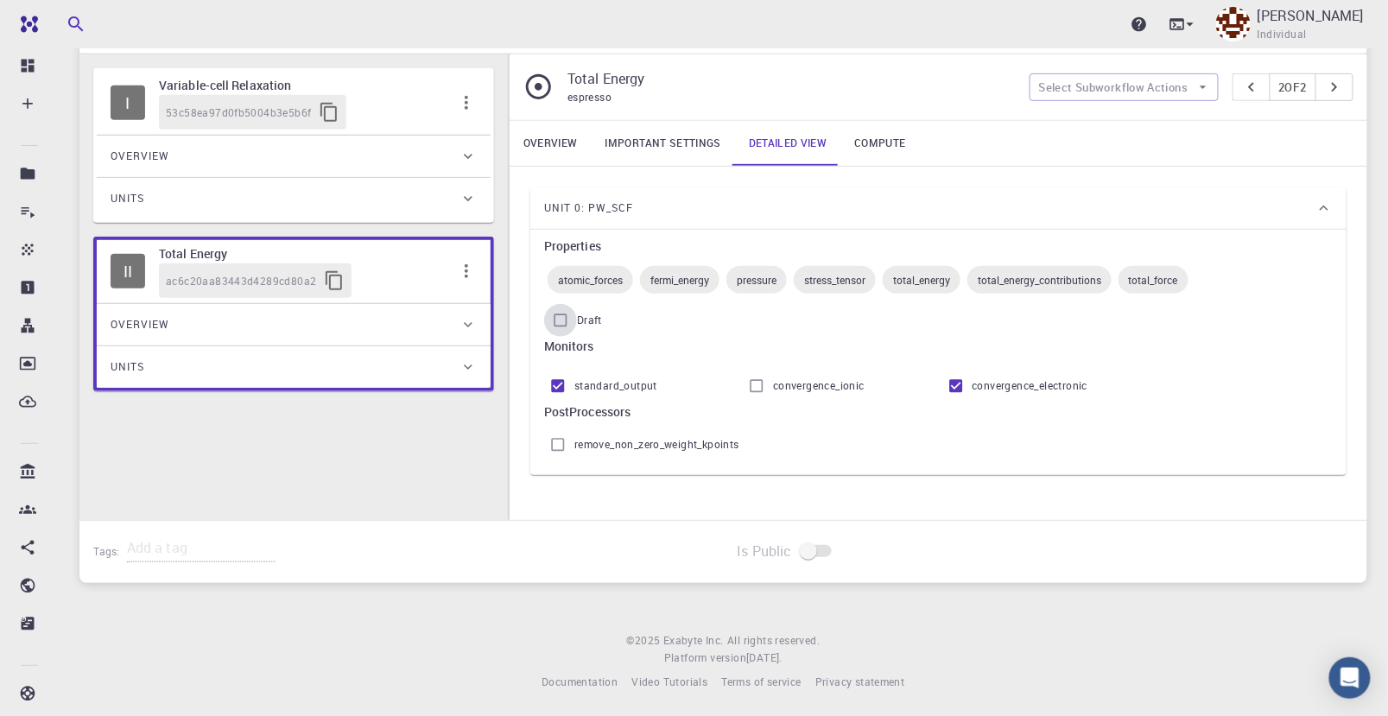
click at [561, 319] on input "Draft" at bounding box center [560, 320] width 33 height 33
drag, startPoint x: 562, startPoint y: 319, endPoint x: 551, endPoint y: 325, distance: 12.8
click at [551, 325] on input "Draft" at bounding box center [560, 320] width 33 height 33
click at [559, 320] on input "Draft" at bounding box center [560, 320] width 33 height 33
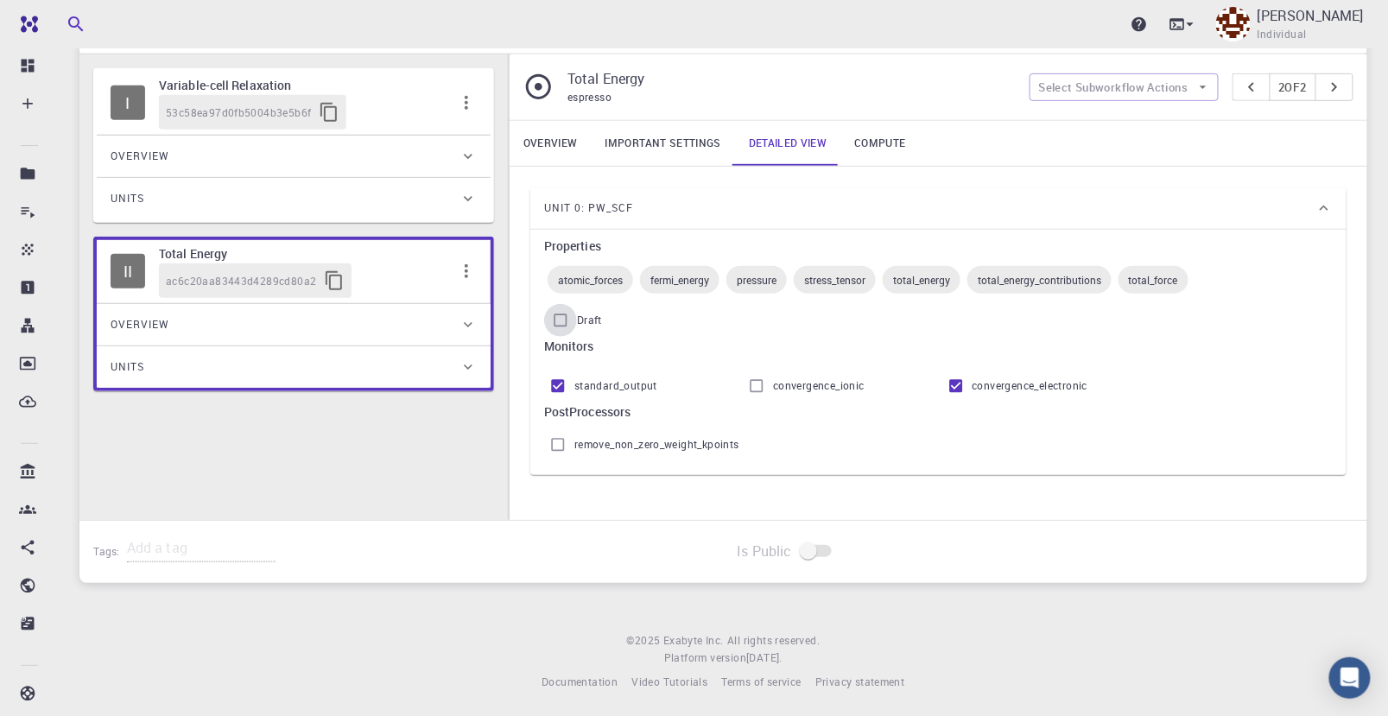
click at [566, 324] on input "Draft" at bounding box center [560, 320] width 33 height 33
click at [566, 319] on input "Draft" at bounding box center [560, 320] width 33 height 33
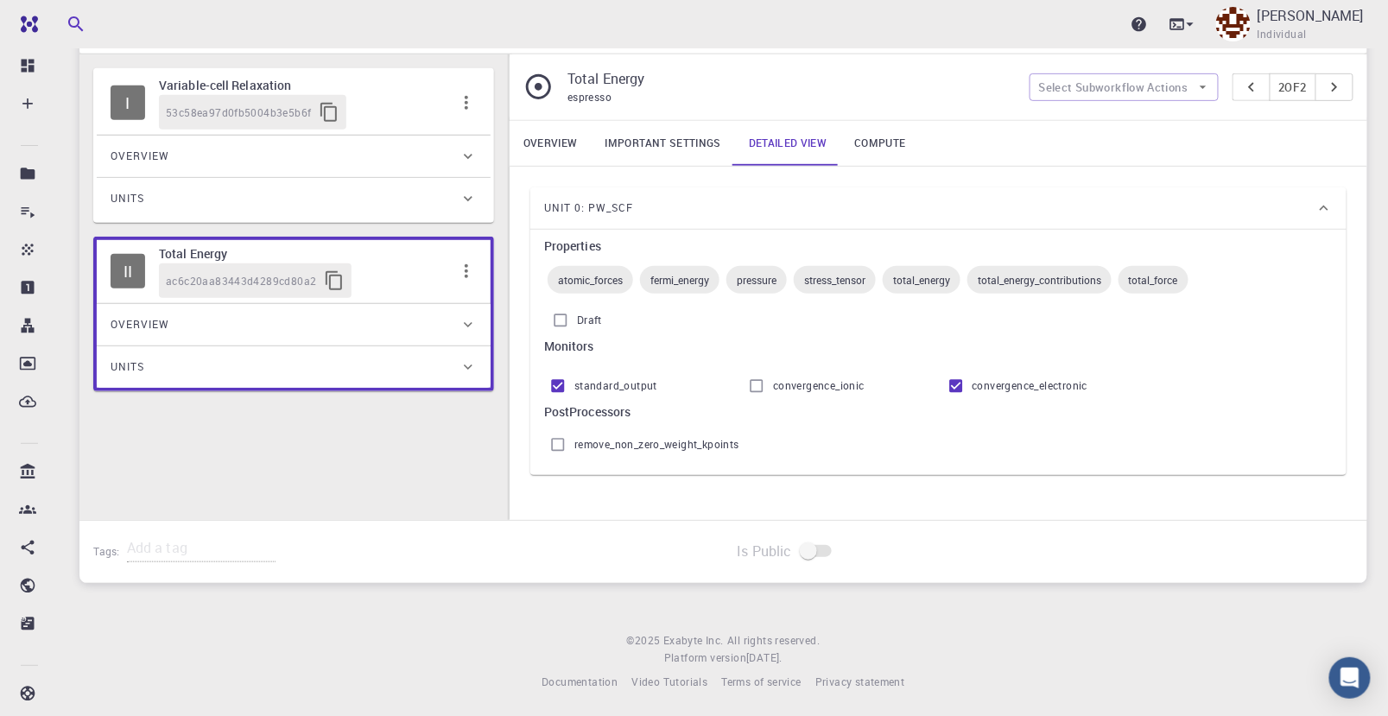
click at [566, 319] on input "Draft" at bounding box center [560, 320] width 33 height 33
checkbox input "false"
click at [671, 144] on link "Important settings" at bounding box center [663, 143] width 143 height 45
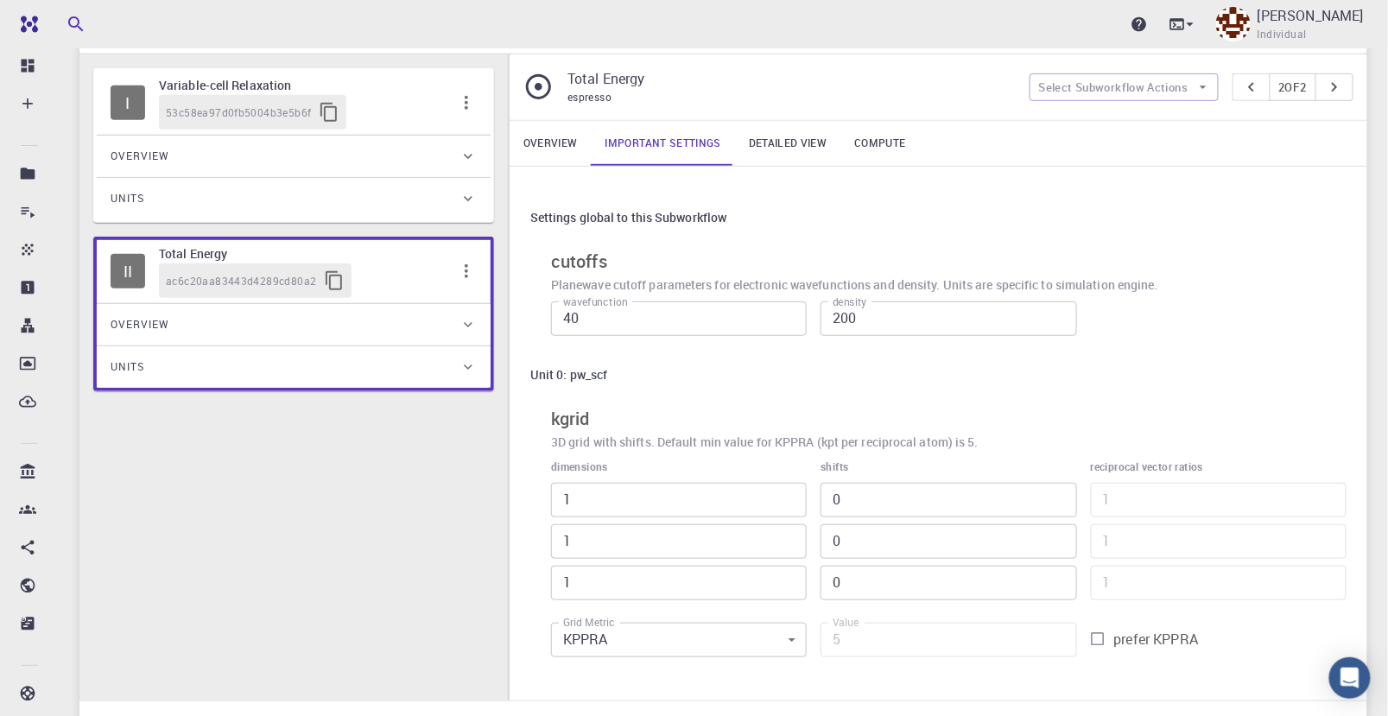
click at [631, 318] on input "40" at bounding box center [679, 318] width 256 height 35
click at [785, 316] on input "39" at bounding box center [679, 318] width 256 height 35
type input "40"
click at [788, 311] on input "40" at bounding box center [679, 318] width 256 height 35
click at [796, 144] on link "Detailed view" at bounding box center [787, 143] width 105 height 45
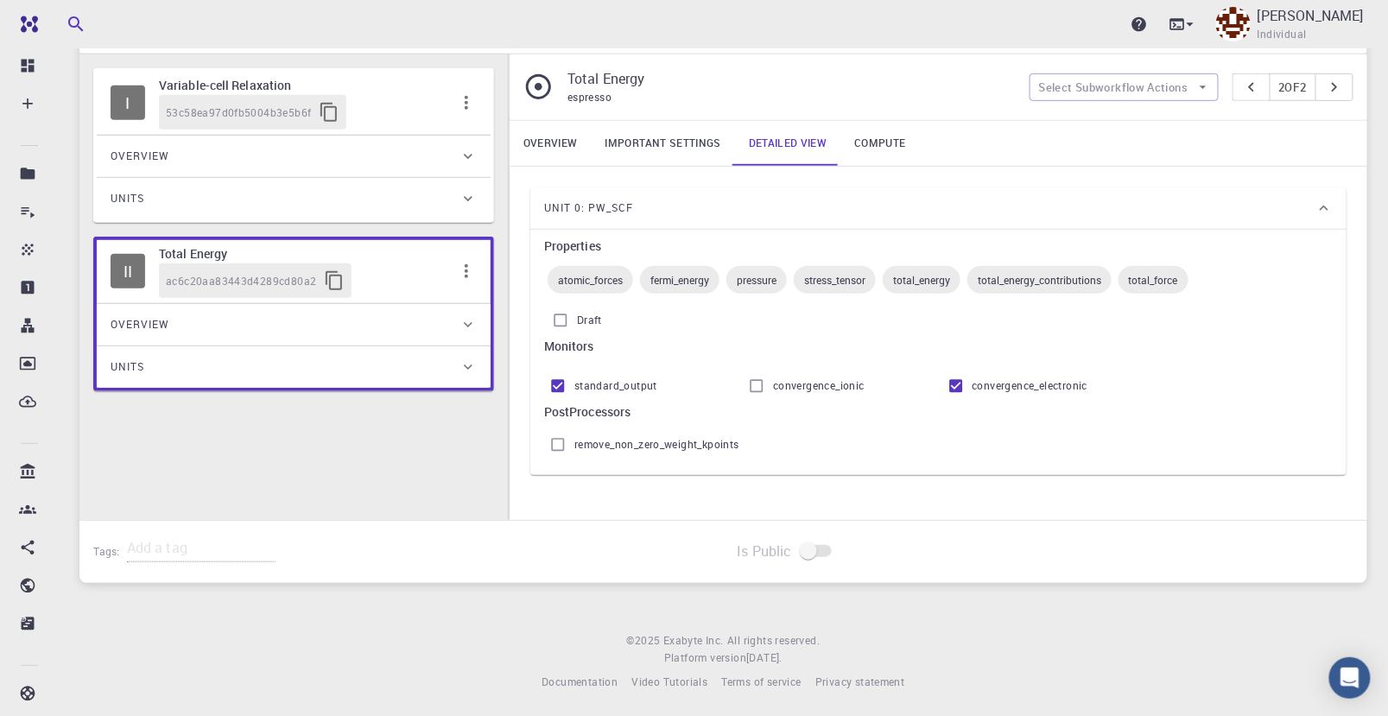
click at [555, 318] on input "Draft" at bounding box center [560, 320] width 33 height 33
click at [563, 317] on input "Draft" at bounding box center [560, 320] width 33 height 33
click at [564, 315] on input "Draft" at bounding box center [560, 320] width 33 height 33
checkbox input "false"
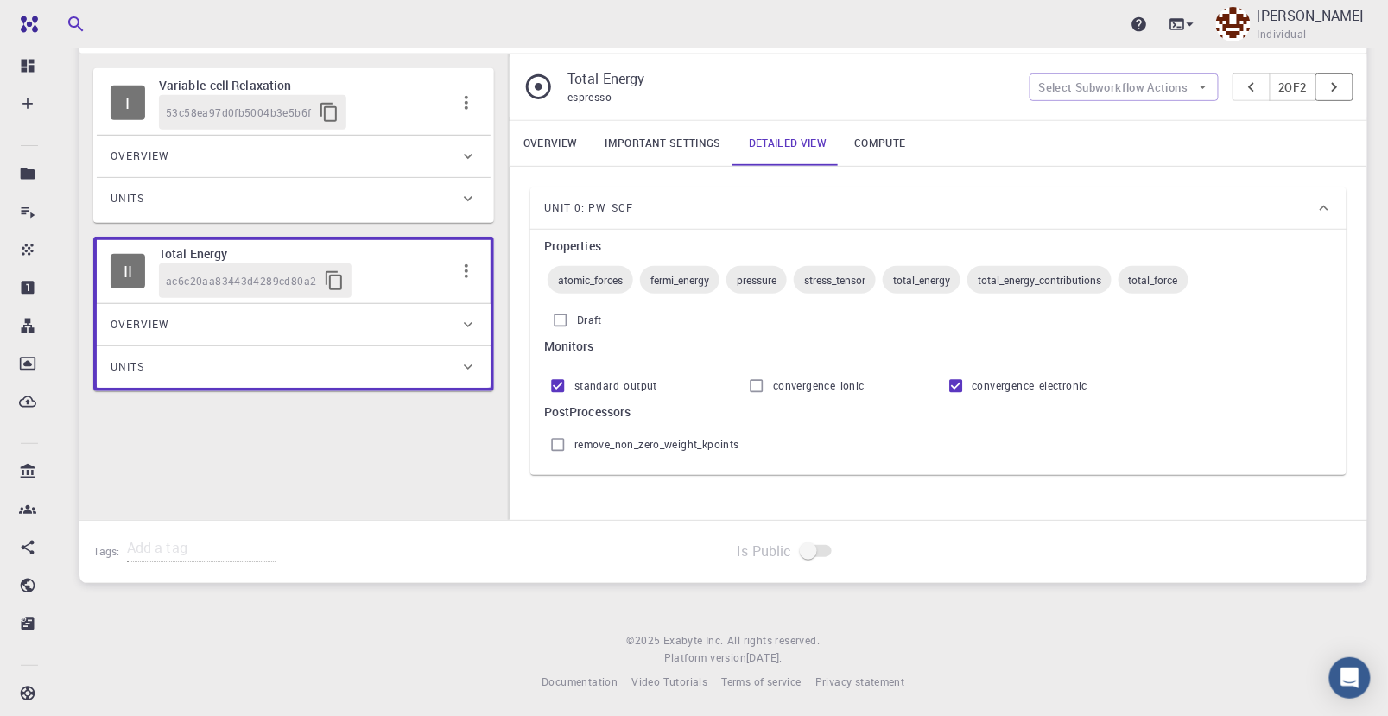
click at [1330, 89] on icon "pager" at bounding box center [1334, 87] width 19 height 19
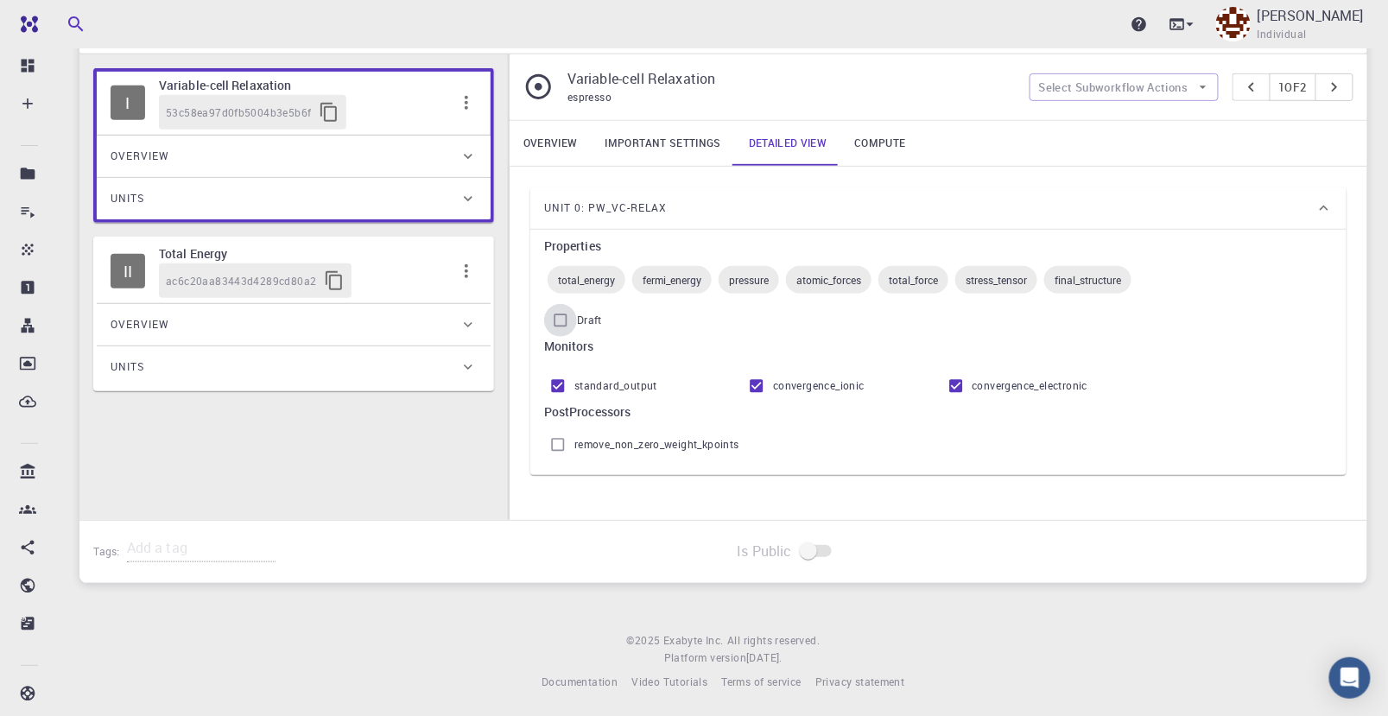
click at [568, 320] on input "Draft" at bounding box center [560, 320] width 33 height 33
checkbox input "false"
click at [1253, 87] on icon "pager" at bounding box center [1251, 87] width 19 height 19
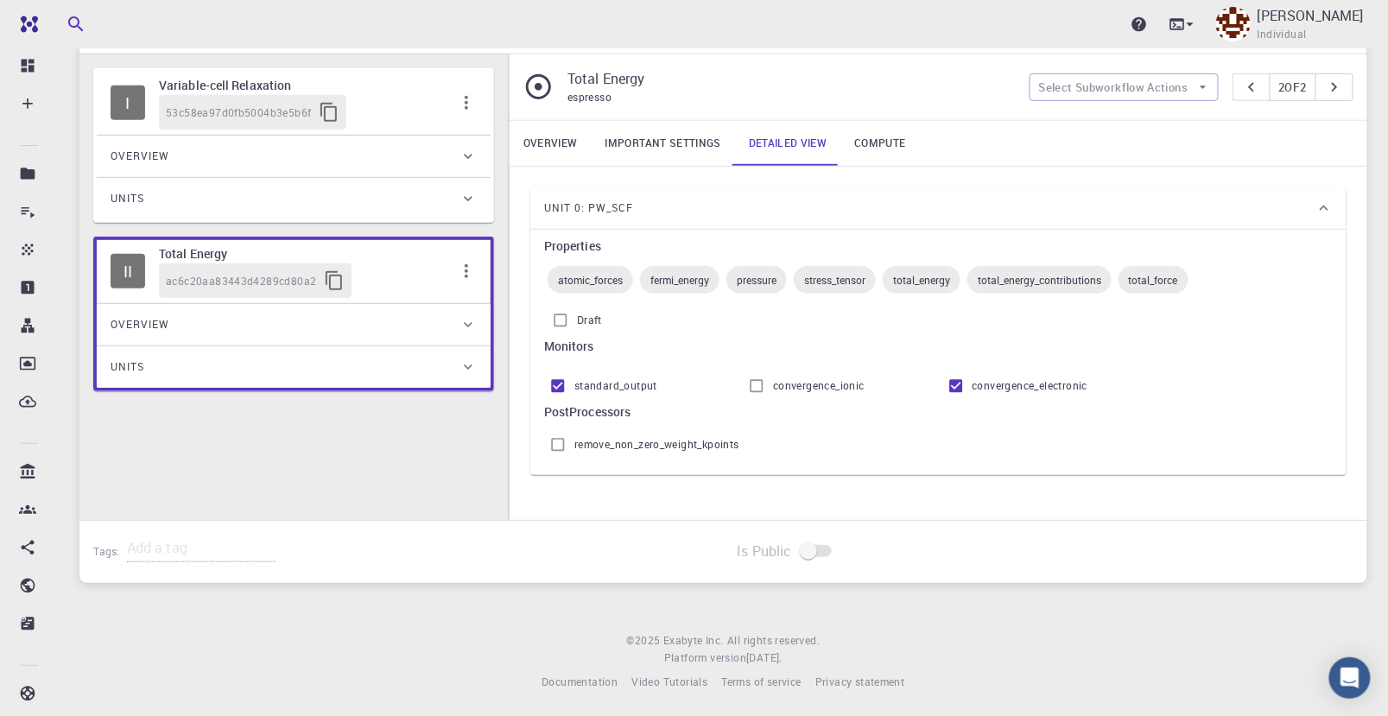
click at [557, 326] on input "Draft" at bounding box center [560, 320] width 33 height 33
click at [561, 320] on input "Draft" at bounding box center [560, 320] width 33 height 33
checkbox input "false"
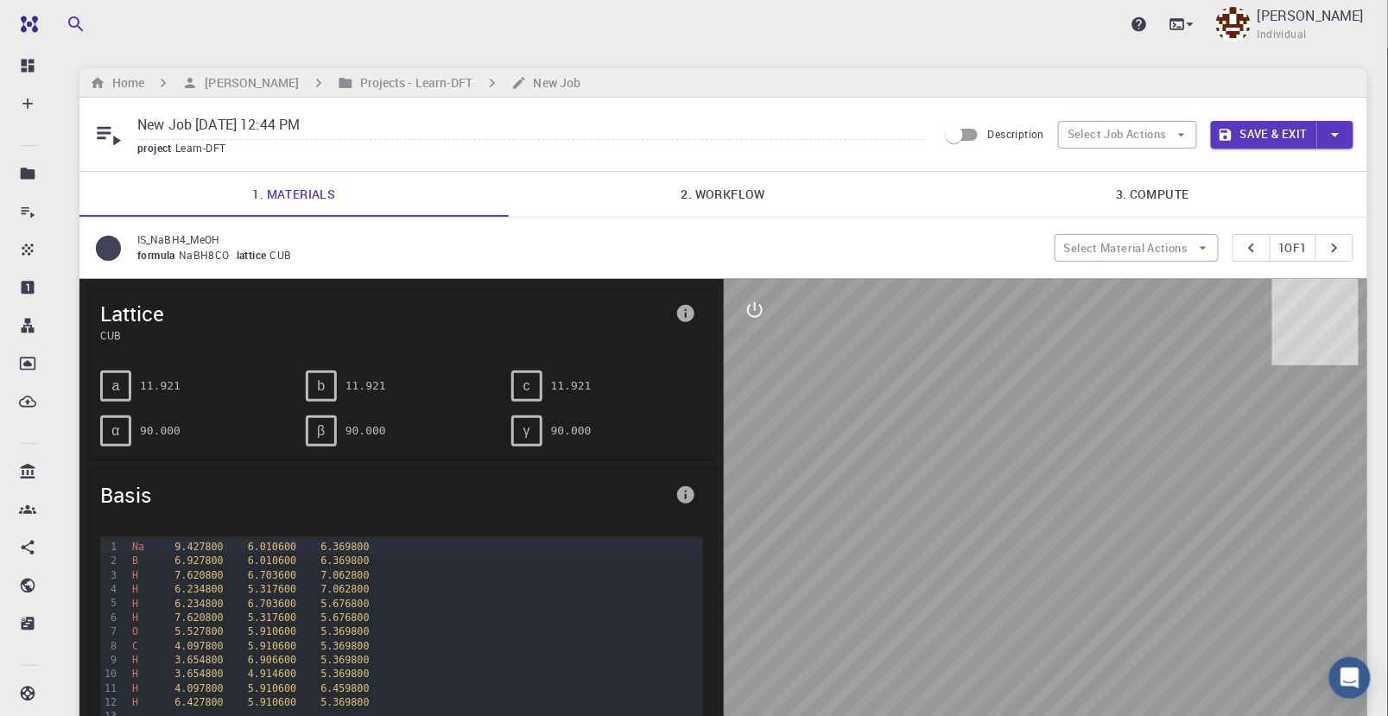
click at [731, 187] on link "2. Workflow" at bounding box center [723, 194] width 429 height 45
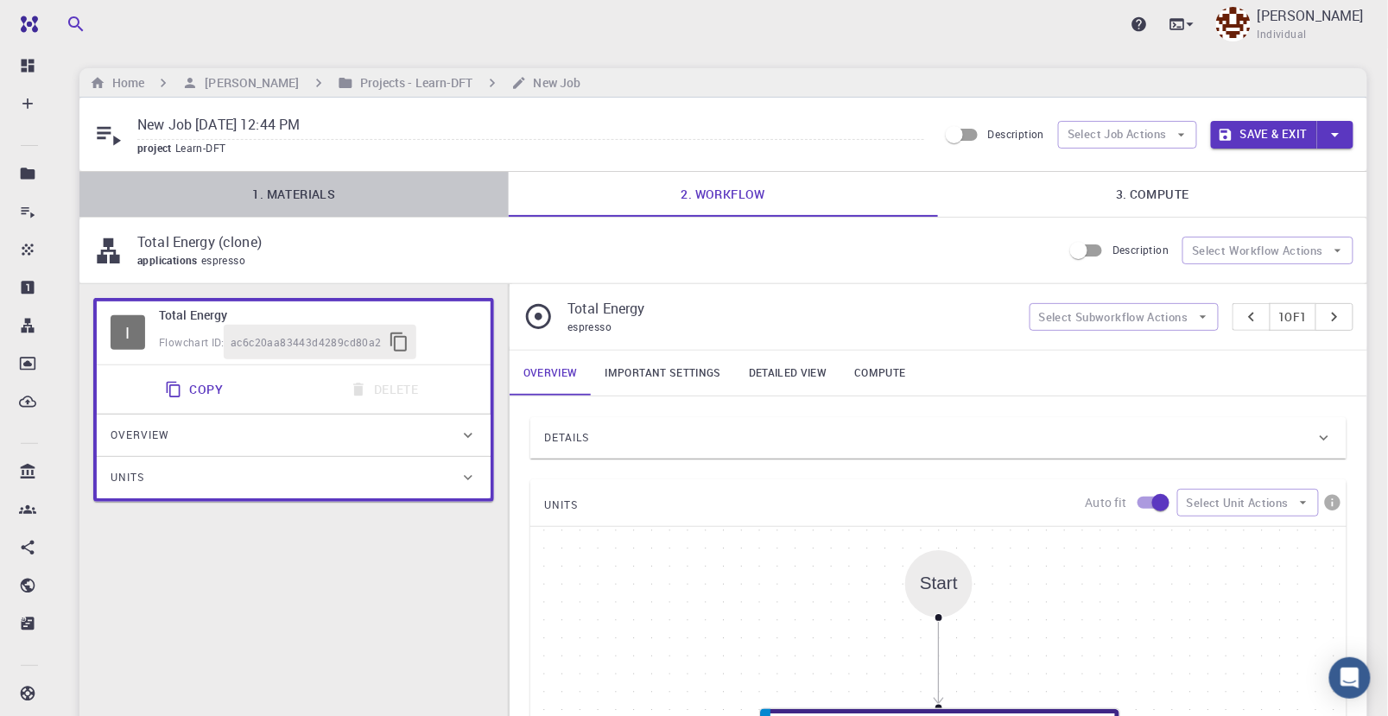
click at [314, 194] on link "1. Materials" at bounding box center [293, 194] width 429 height 45
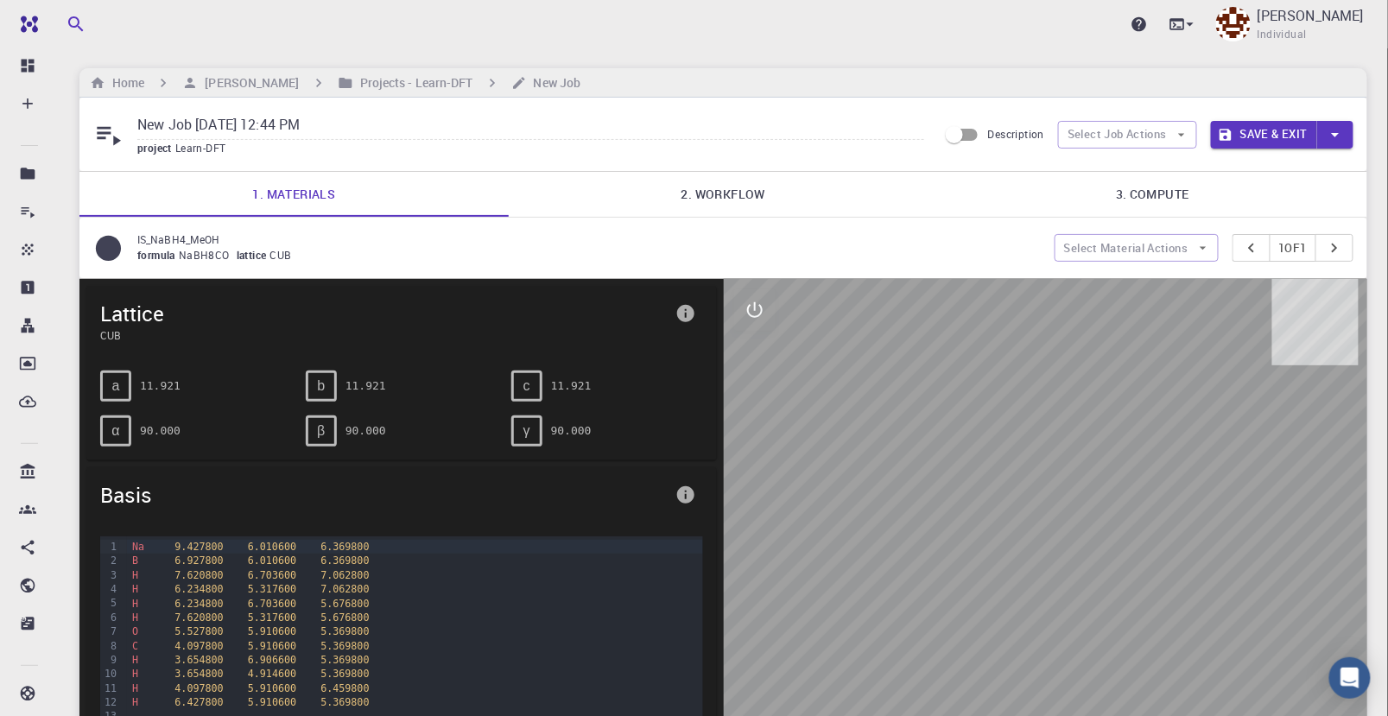
click at [708, 195] on link "2. Workflow" at bounding box center [723, 194] width 429 height 45
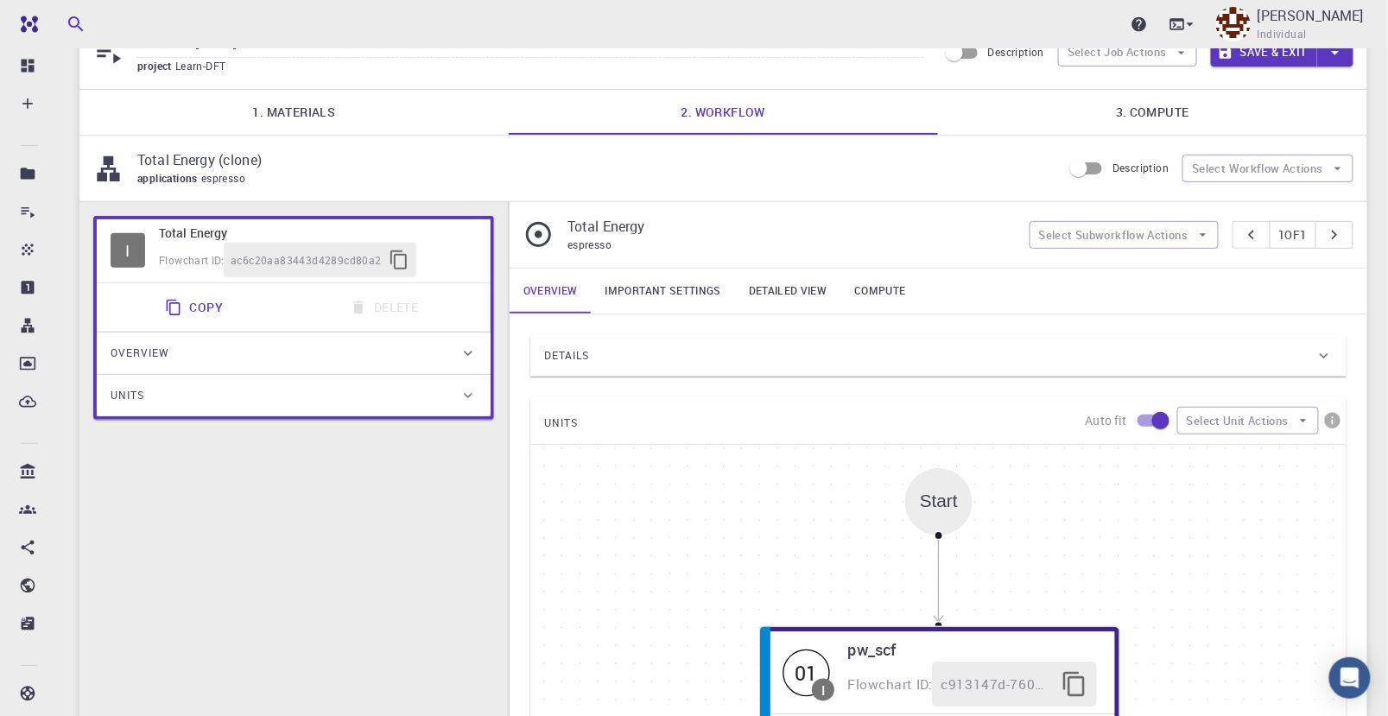
scroll to position [192, 0]
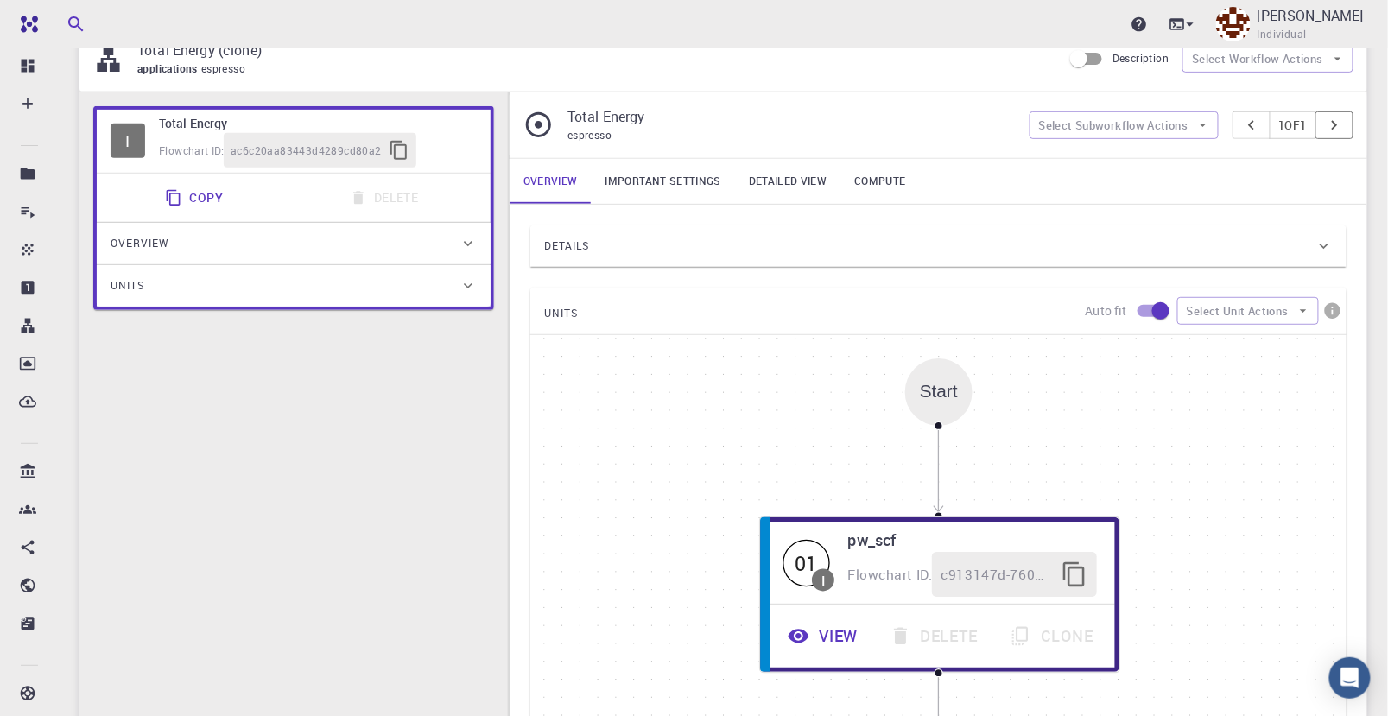
click at [1344, 125] on icon "pager" at bounding box center [1334, 125] width 19 height 19
click at [1344, 124] on icon "pager" at bounding box center [1334, 125] width 19 height 19
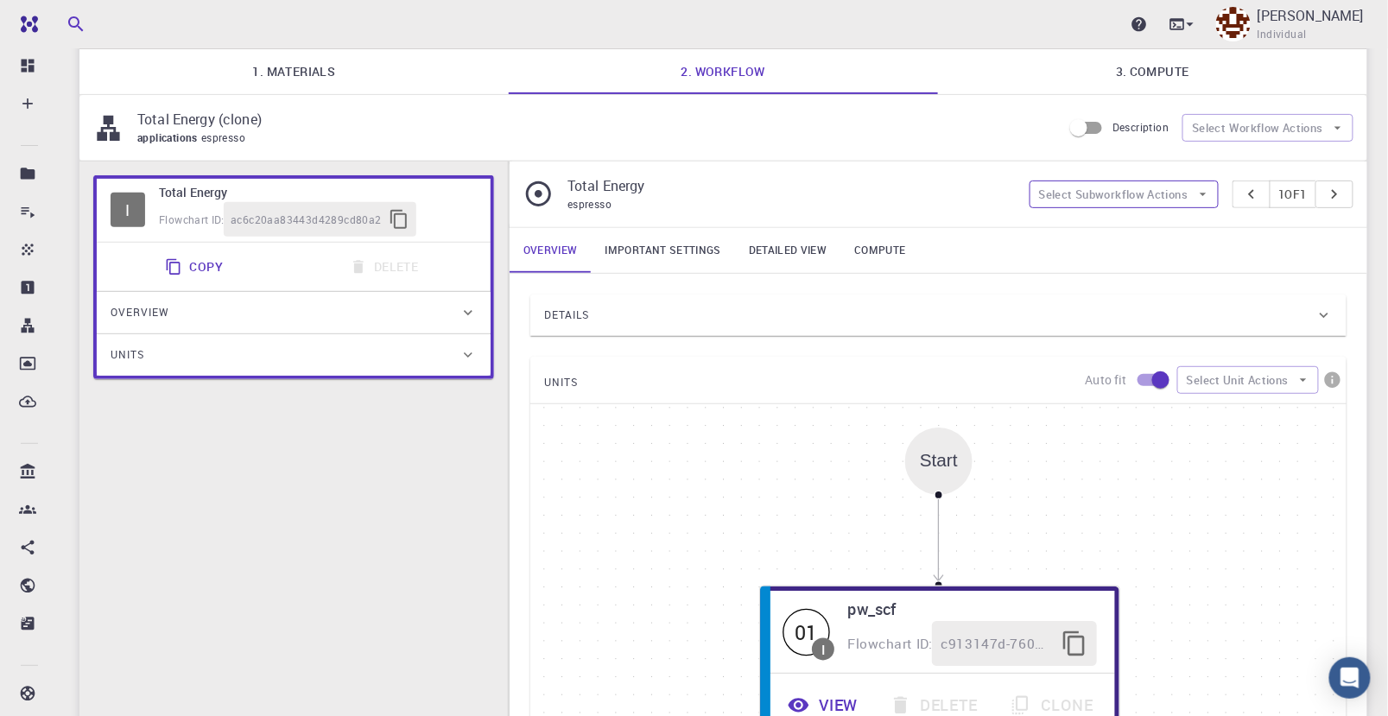
scroll to position [96, 0]
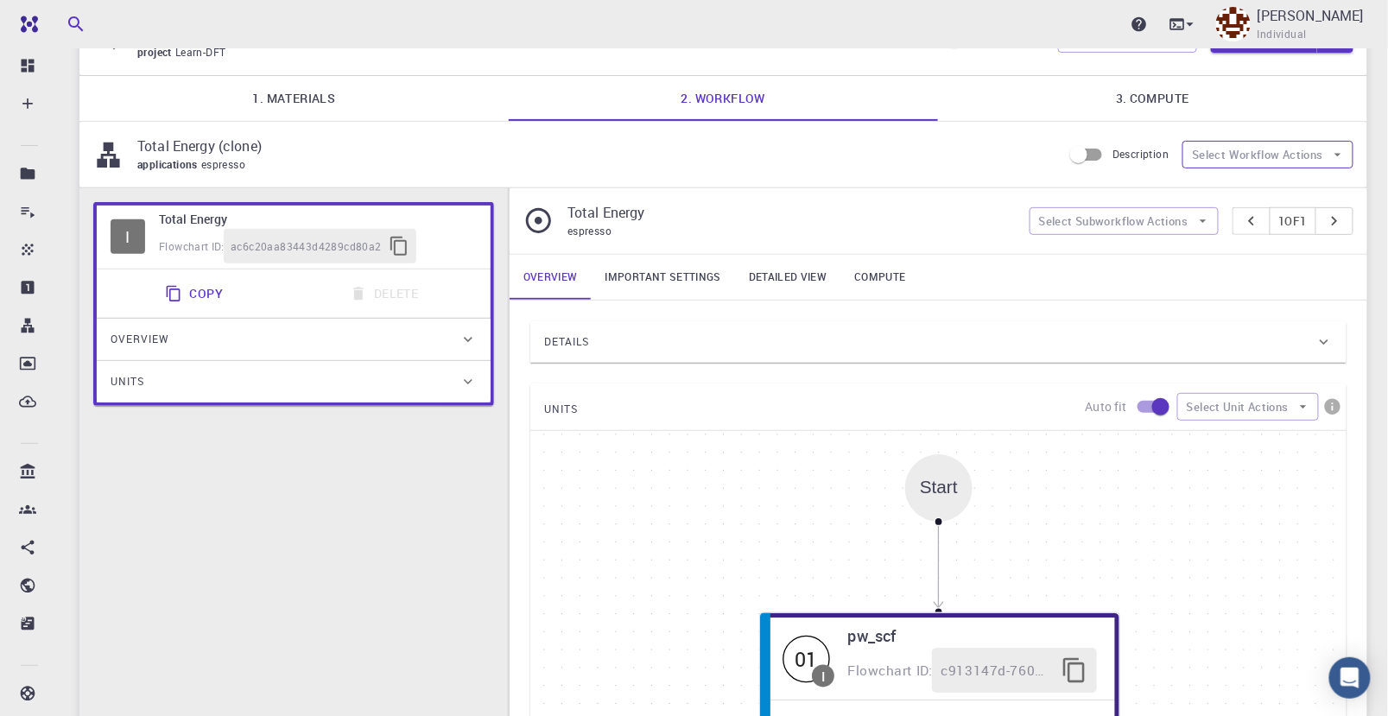
click at [1249, 151] on button "Select Workflow Actions" at bounding box center [1268, 155] width 171 height 28
click at [1308, 189] on span "Toggle relaxation" at bounding box center [1284, 188] width 111 height 17
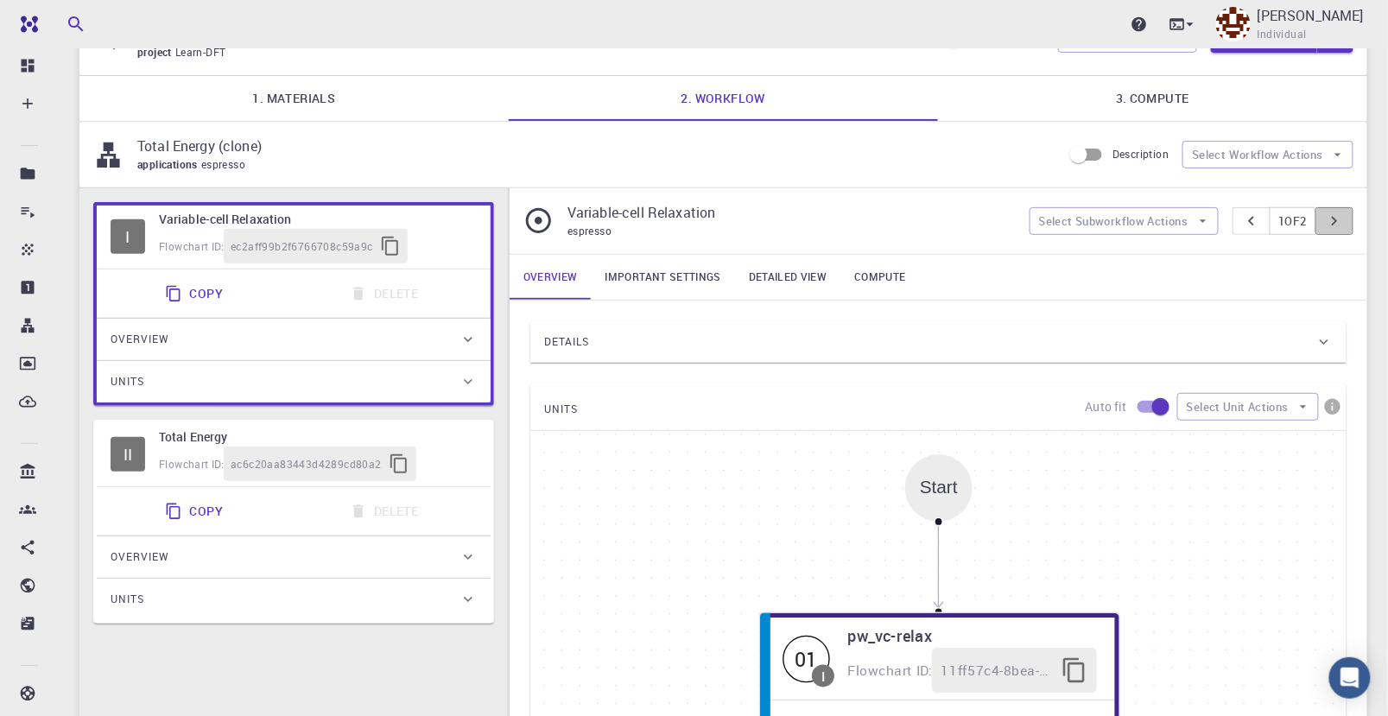
click at [1342, 221] on icon "pager" at bounding box center [1334, 221] width 19 height 19
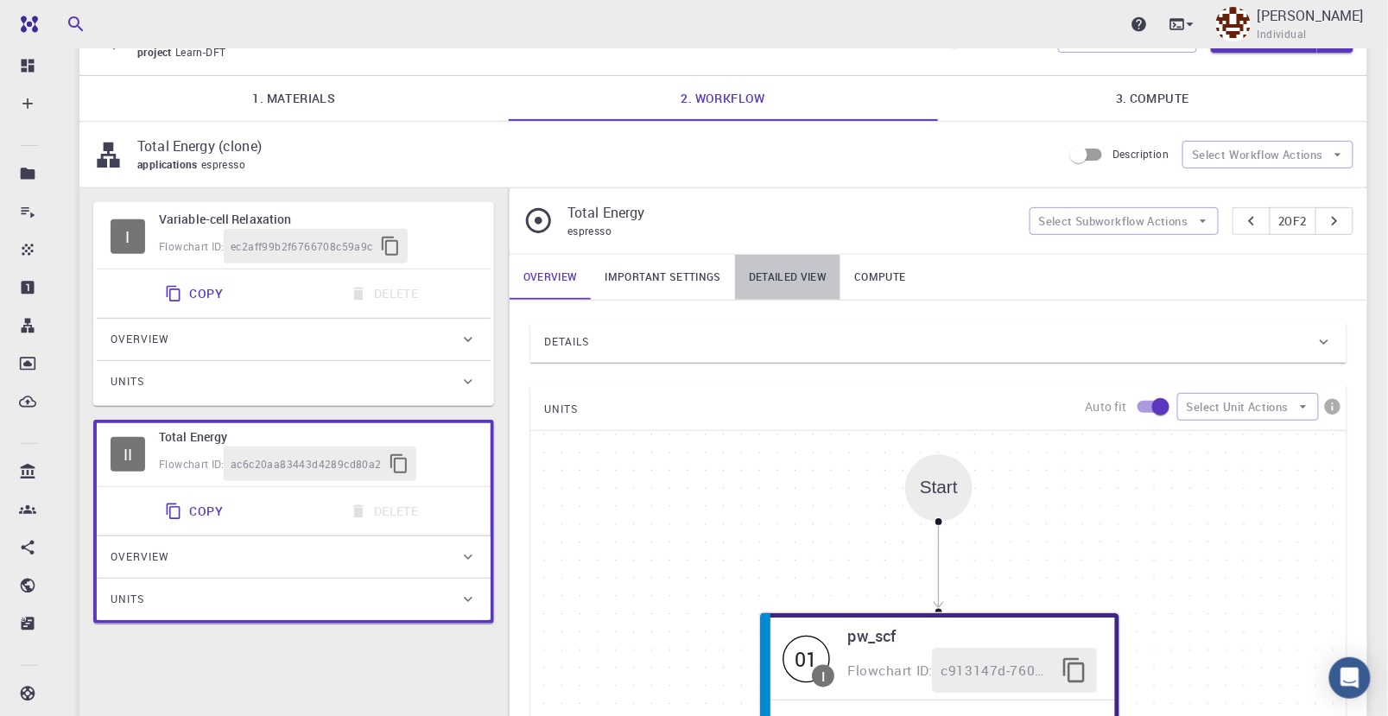
click at [806, 272] on link "Detailed view" at bounding box center [787, 277] width 105 height 45
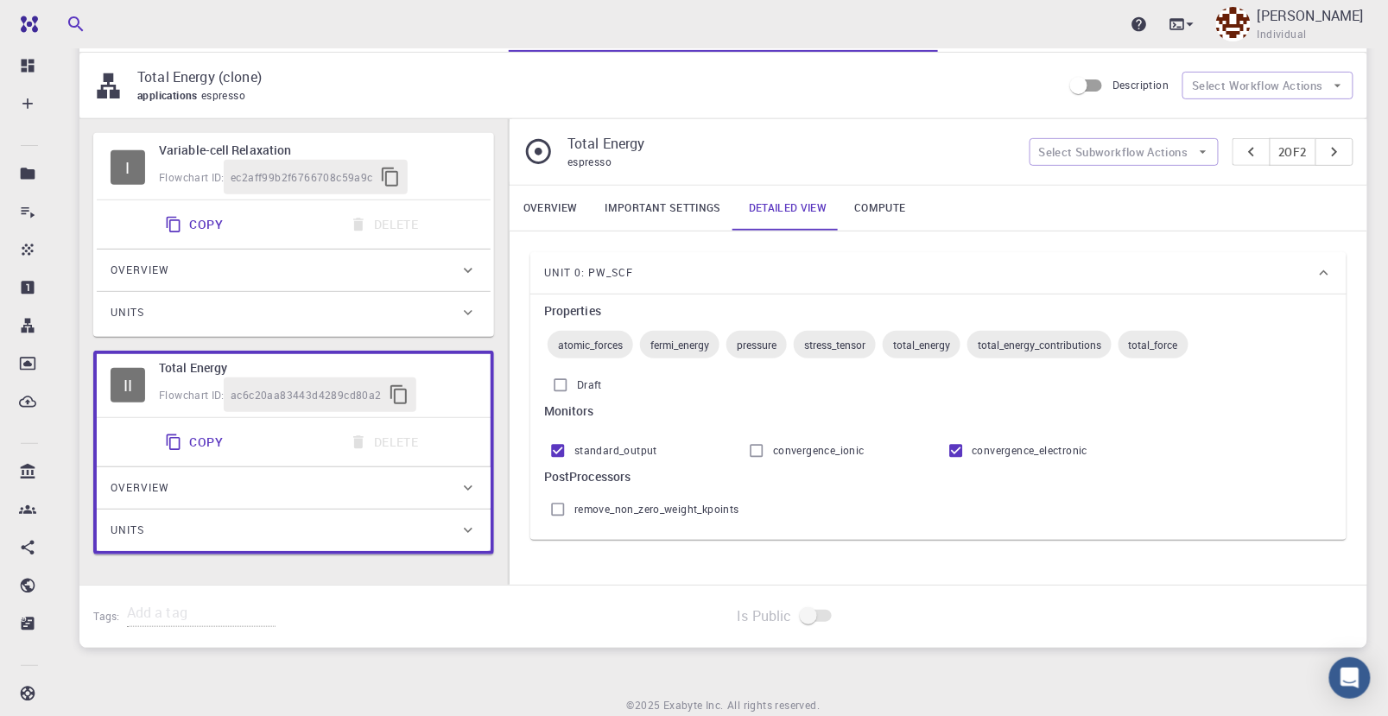
scroll to position [192, 0]
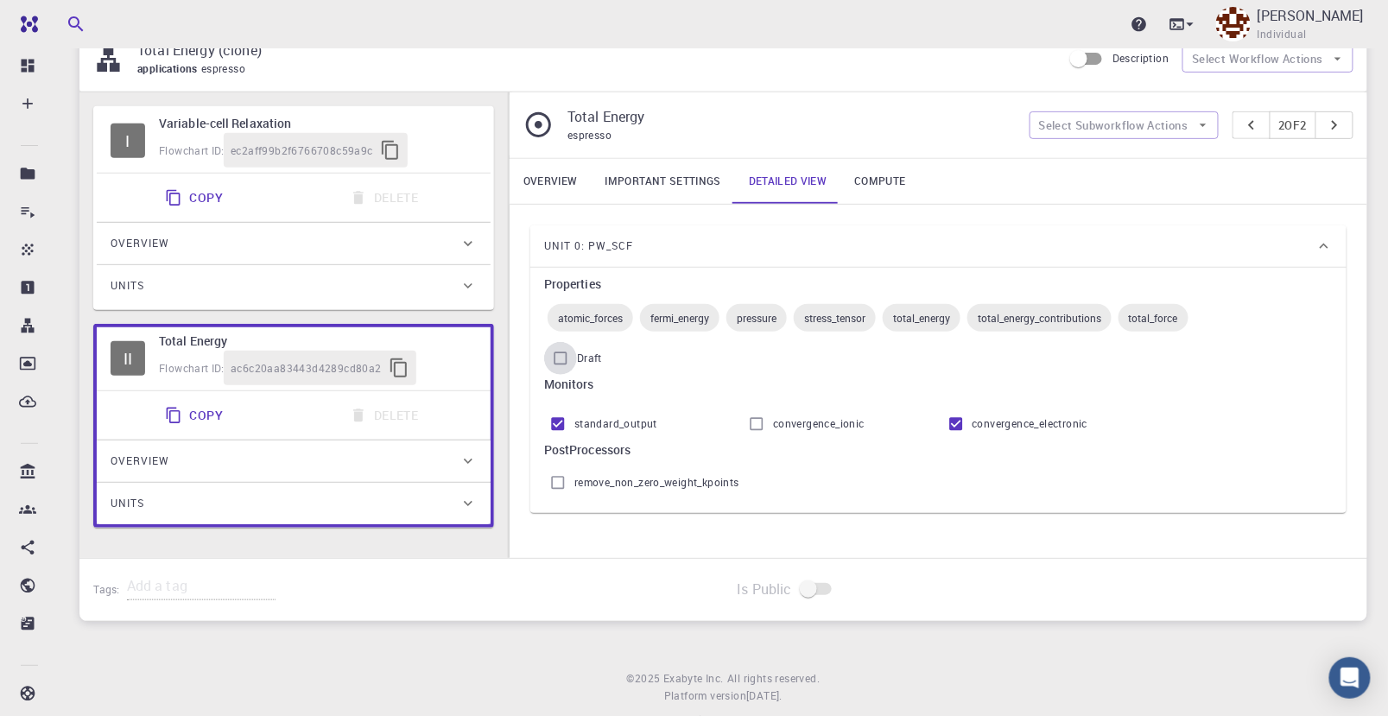
click at [562, 356] on input "Draft" at bounding box center [560, 358] width 33 height 33
click at [563, 356] on input "Draft" at bounding box center [560, 358] width 33 height 33
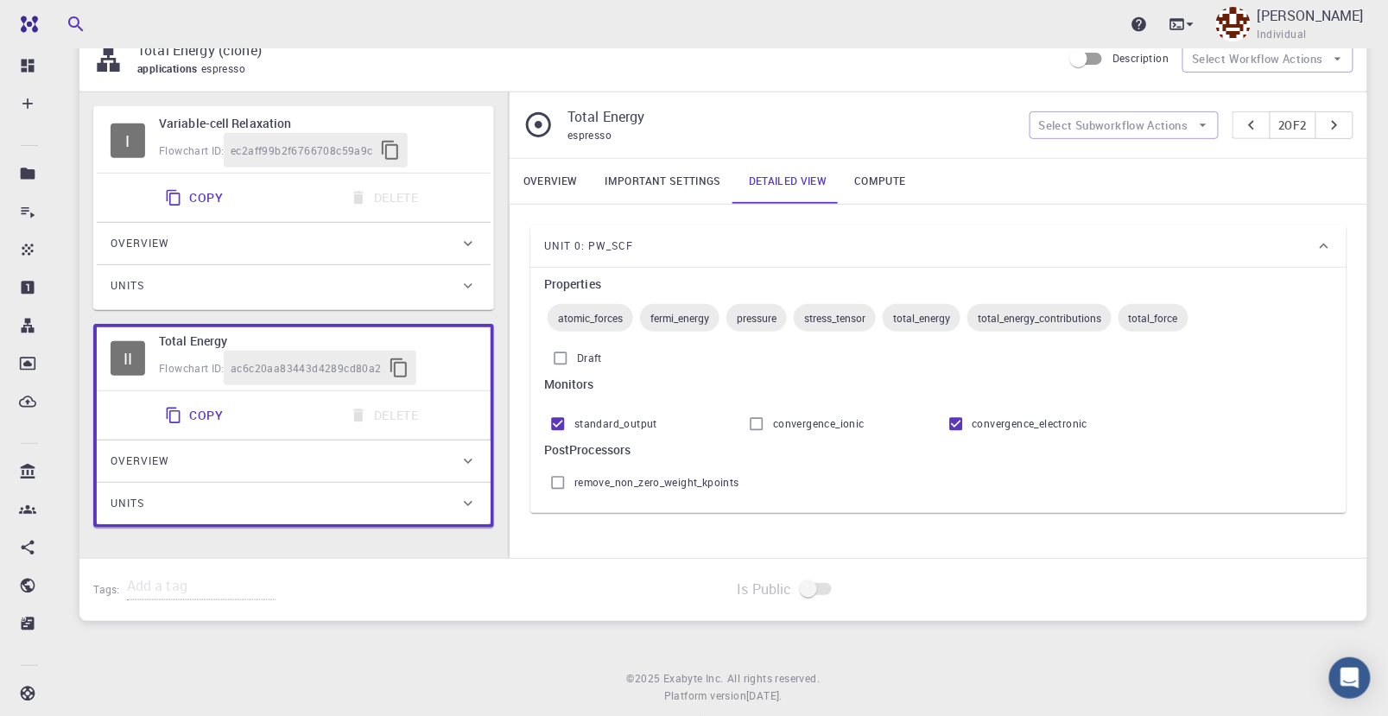
click at [563, 356] on input "Draft" at bounding box center [560, 358] width 33 height 33
click at [564, 356] on input "Draft" at bounding box center [560, 358] width 33 height 33
checkbox input "false"
click at [1248, 124] on icon "pager" at bounding box center [1251, 125] width 19 height 19
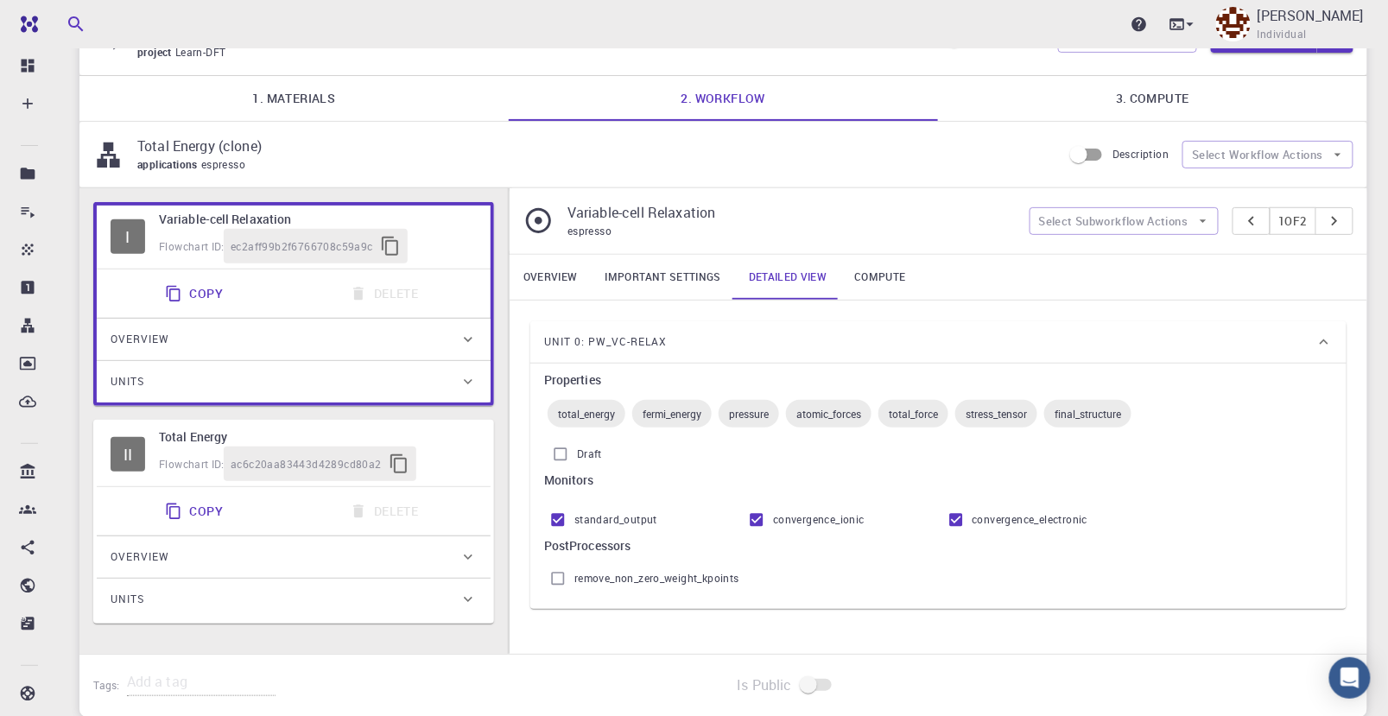
scroll to position [0, 0]
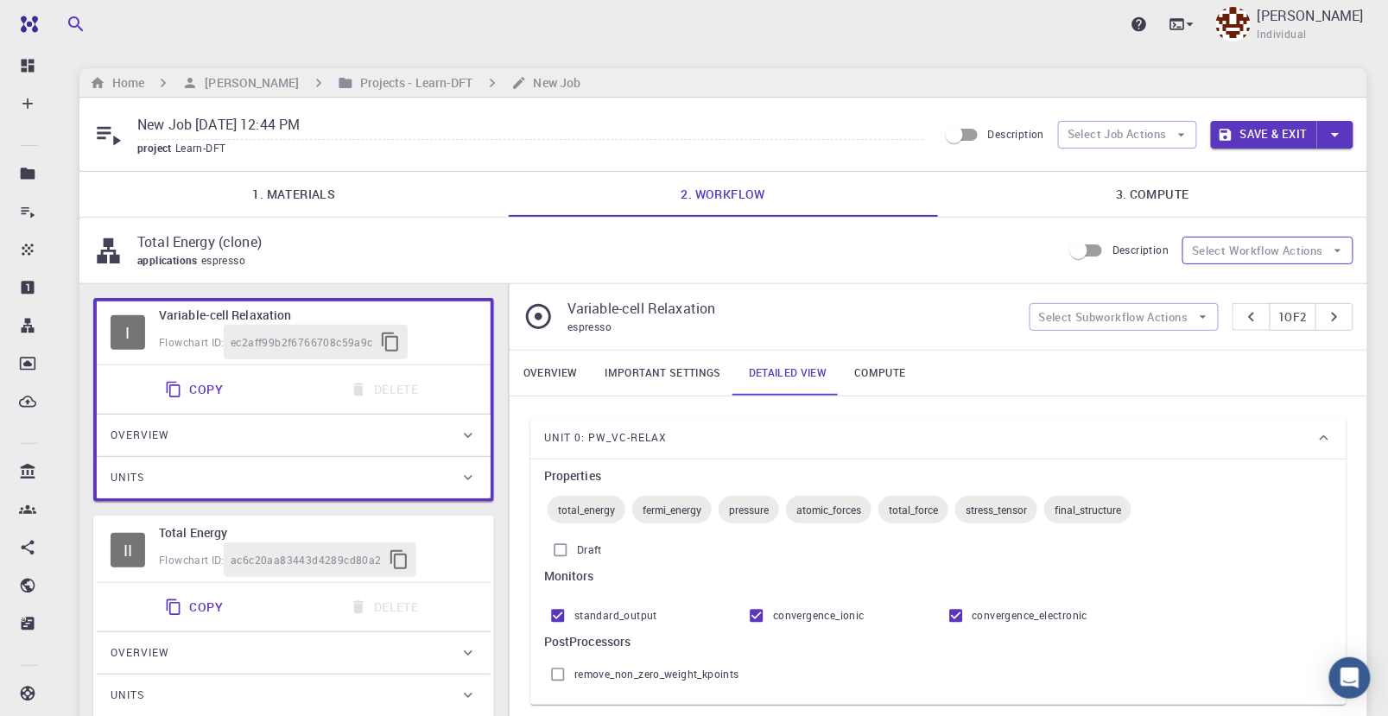
click at [1304, 256] on button "Select Workflow Actions" at bounding box center [1268, 251] width 171 height 28
click at [1310, 289] on span "Toggle relaxation" at bounding box center [1272, 290] width 87 height 17
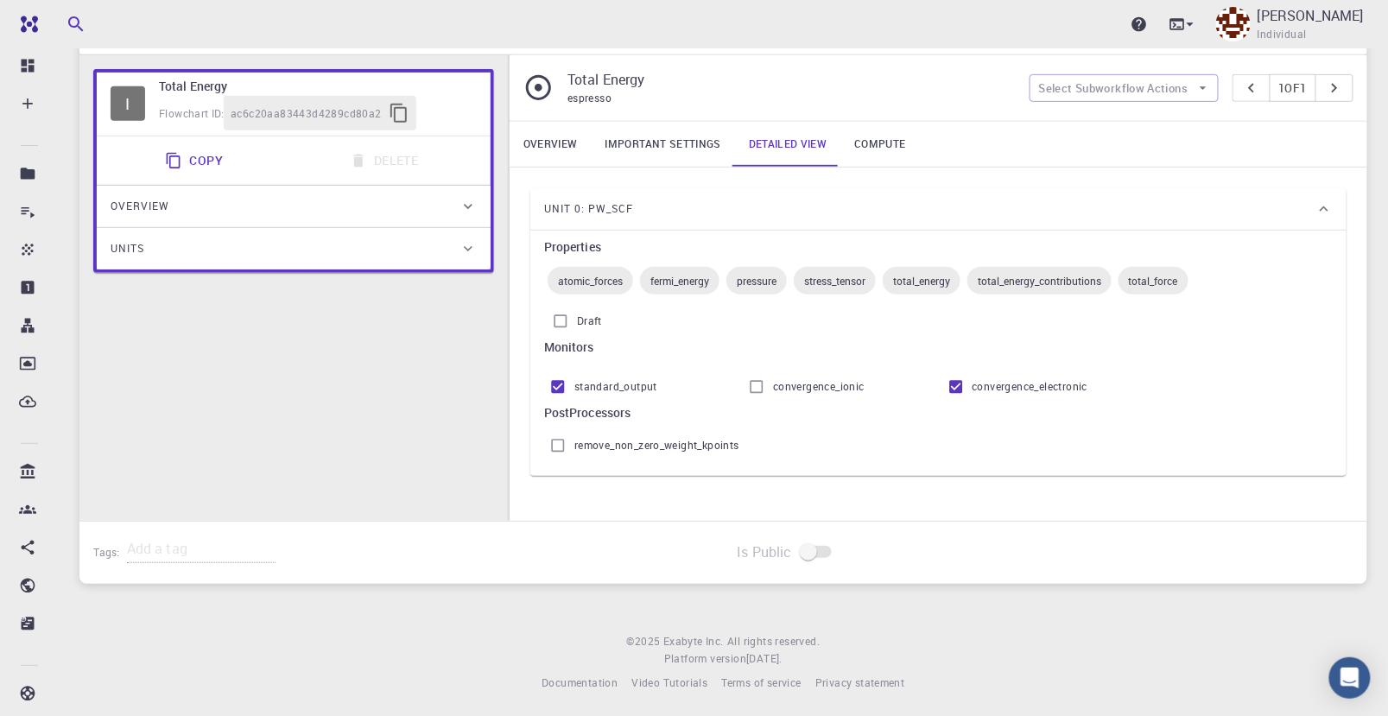
scroll to position [230, 0]
click at [560, 318] on input "Draft" at bounding box center [560, 320] width 33 height 33
checkbox input "false"
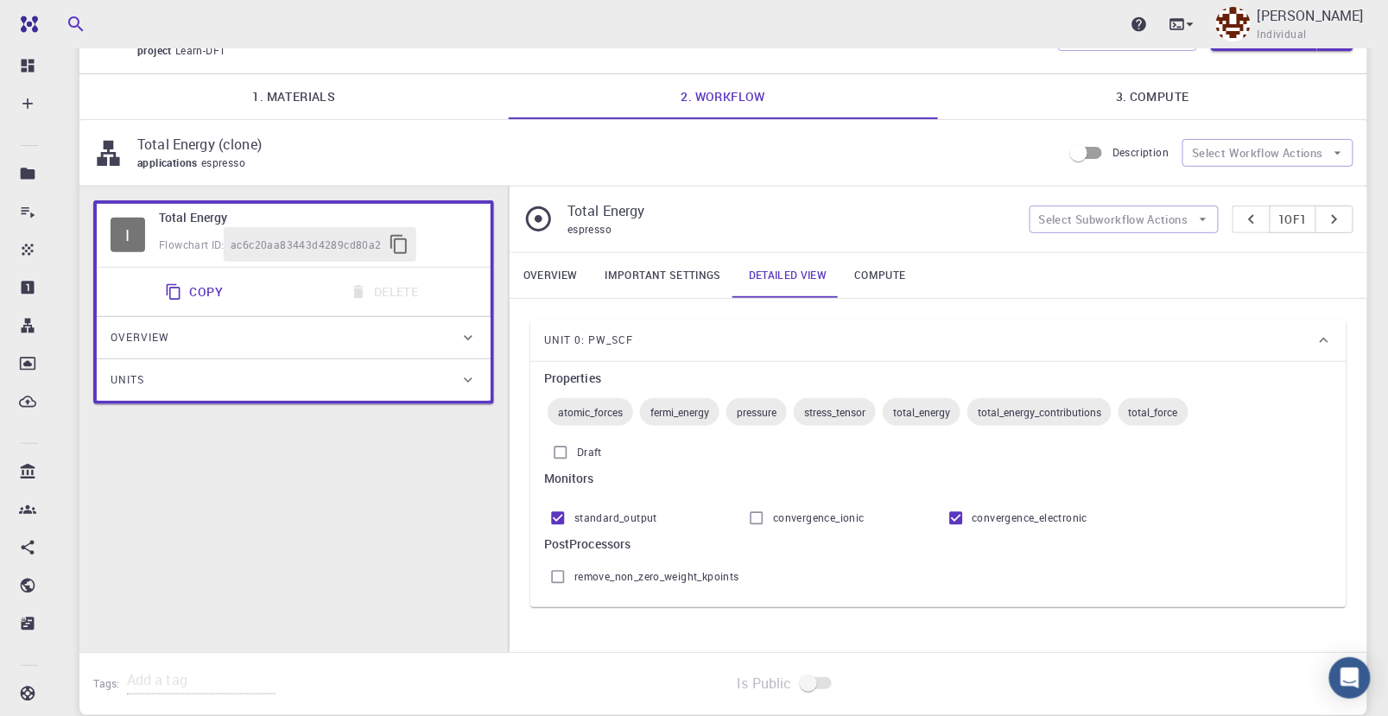
scroll to position [0, 0]
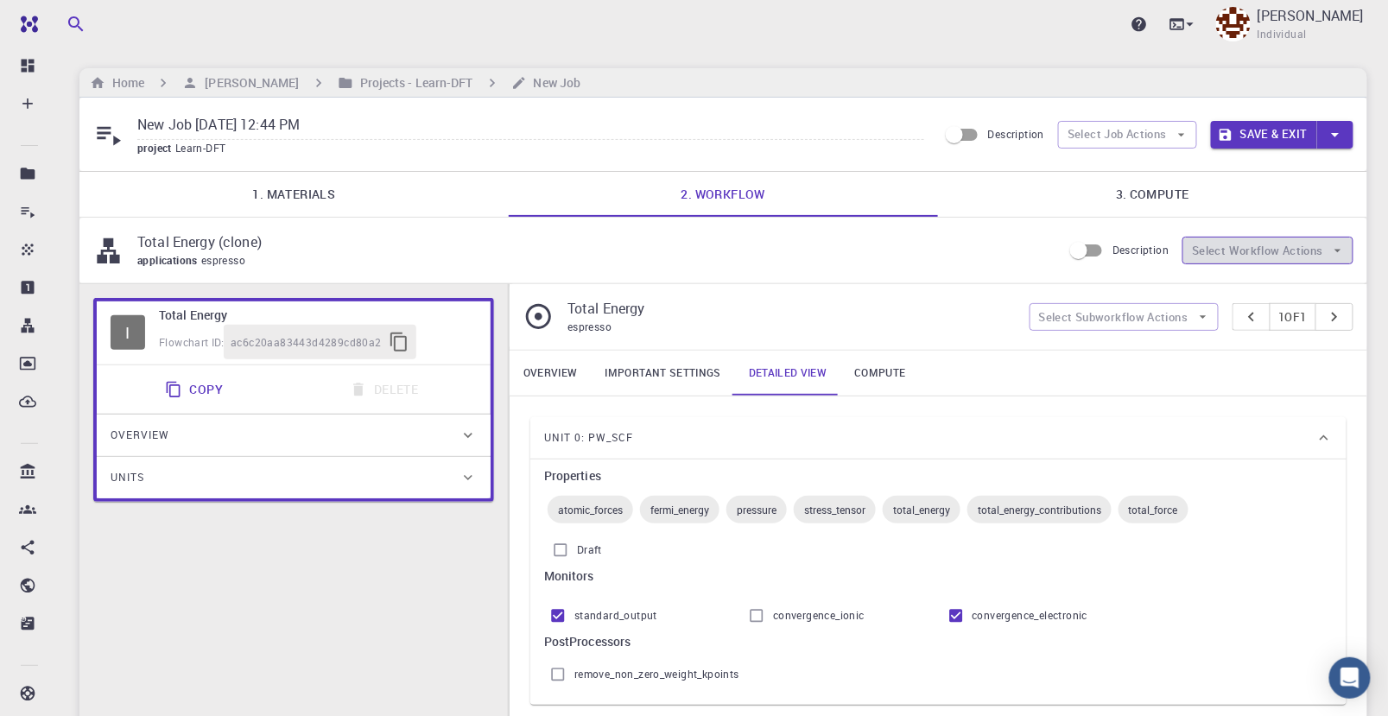
click at [1284, 250] on button "Select Workflow Actions" at bounding box center [1268, 251] width 171 height 28
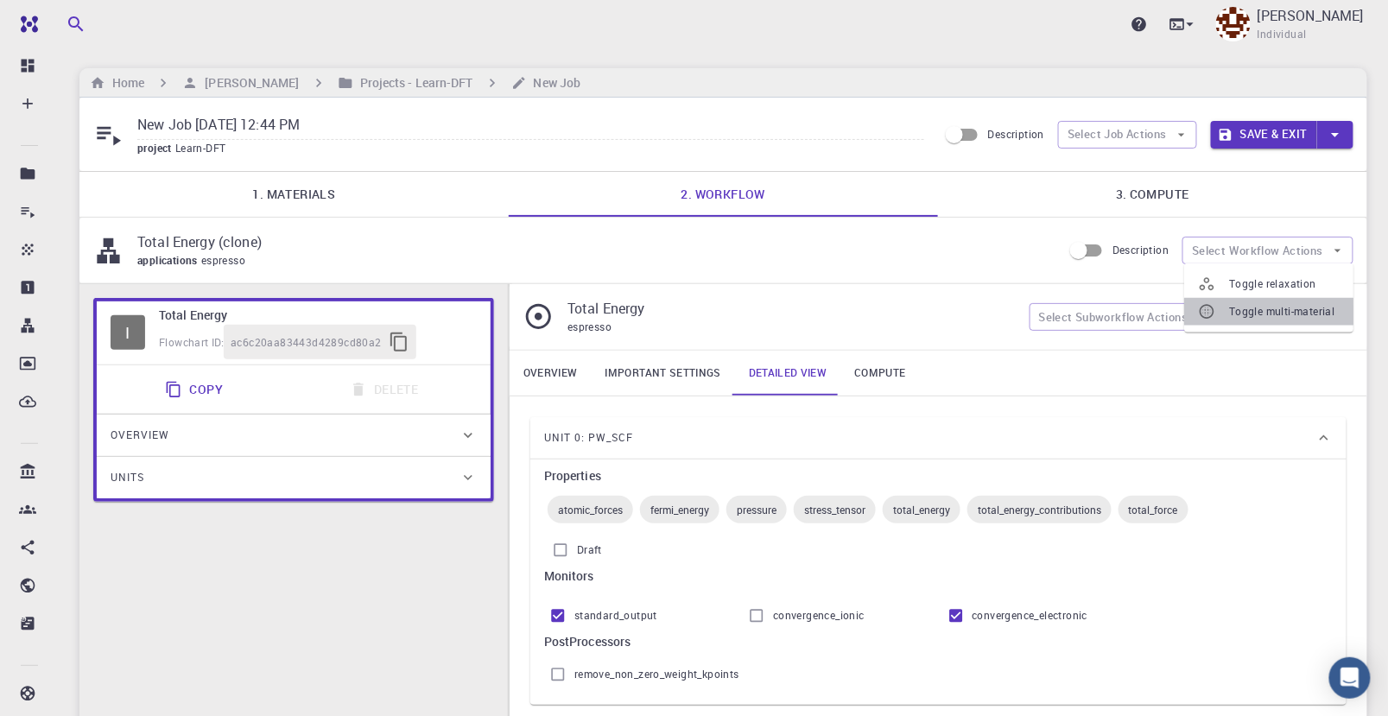
click at [1284, 313] on span "Toggle multi-material" at bounding box center [1284, 311] width 111 height 17
click at [1297, 251] on button "Select Workflow Actions" at bounding box center [1268, 251] width 171 height 28
click at [1304, 314] on span "Toggle multi-material" at bounding box center [1281, 317] width 105 height 17
click at [1322, 250] on button "Select Workflow Actions" at bounding box center [1268, 251] width 171 height 28
click at [1302, 289] on span "Toggle relaxation" at bounding box center [1284, 284] width 111 height 17
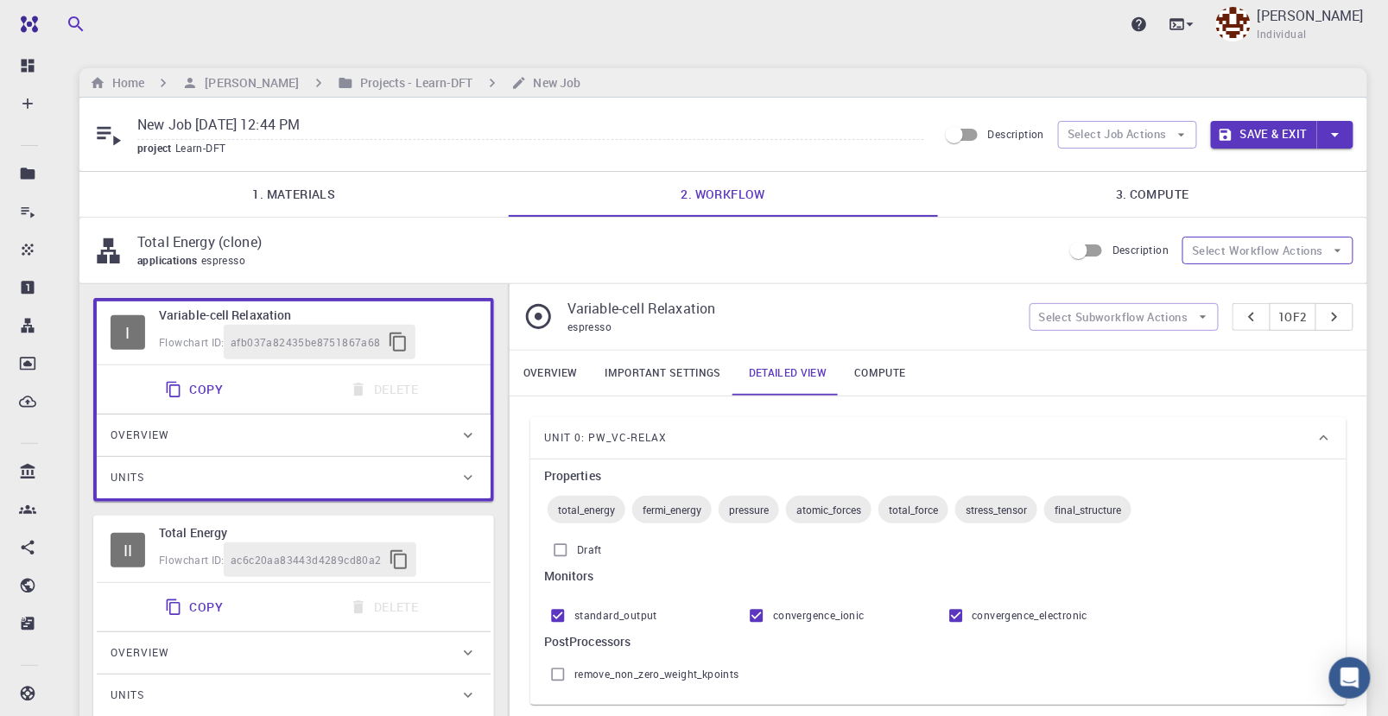
click at [1296, 250] on button "Select Workflow Actions" at bounding box center [1268, 251] width 171 height 28
click at [1308, 282] on span "Toggle relaxation" at bounding box center [1272, 290] width 87 height 17
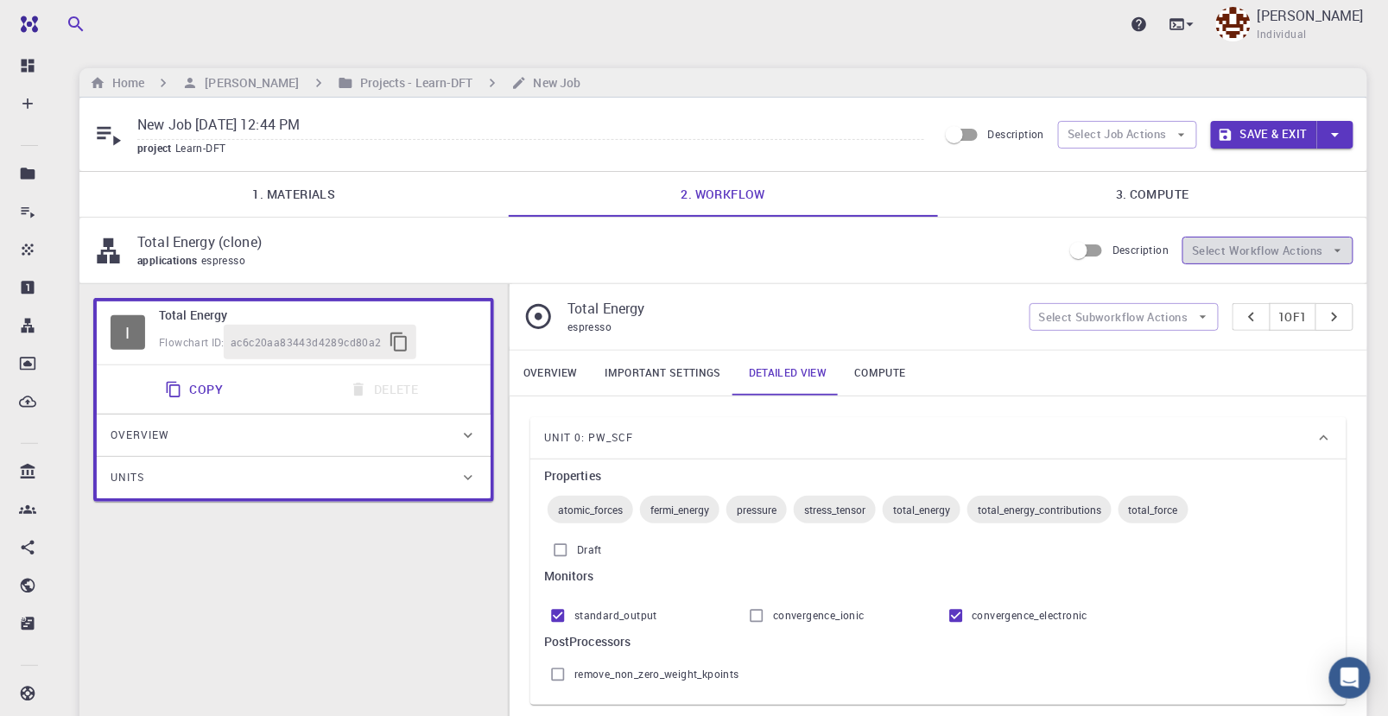
click at [1304, 247] on button "Select Workflow Actions" at bounding box center [1268, 251] width 171 height 28
click at [574, 365] on link "Overview" at bounding box center [551, 373] width 82 height 45
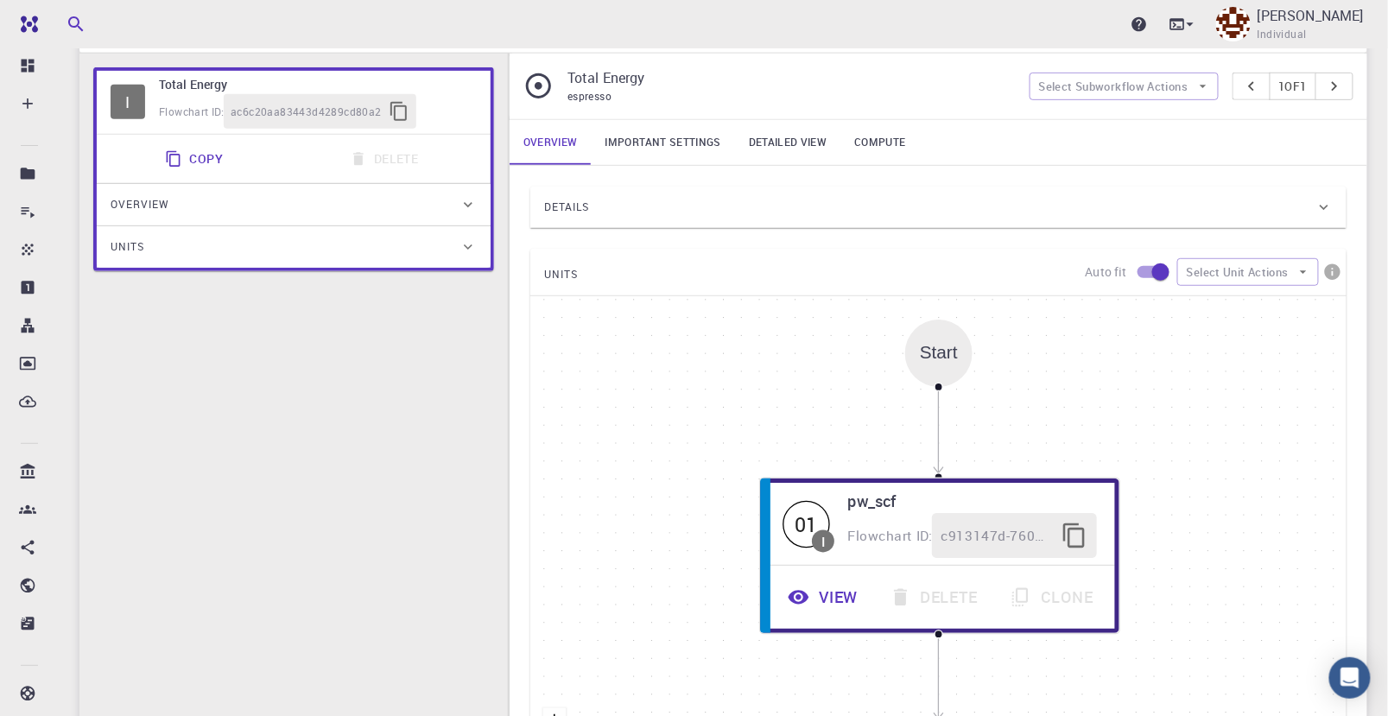
scroll to position [192, 0]
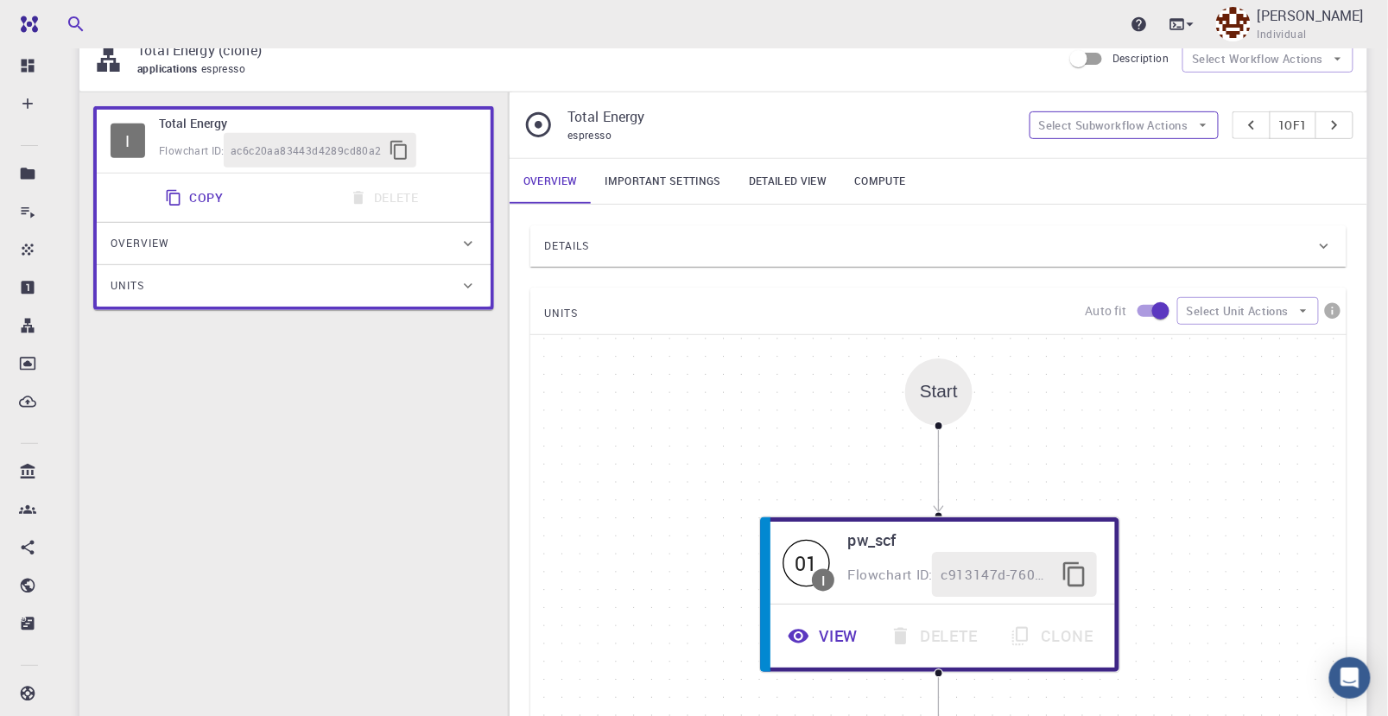
click at [1158, 128] on button "Select Subworkflow Actions" at bounding box center [1124, 125] width 189 height 28
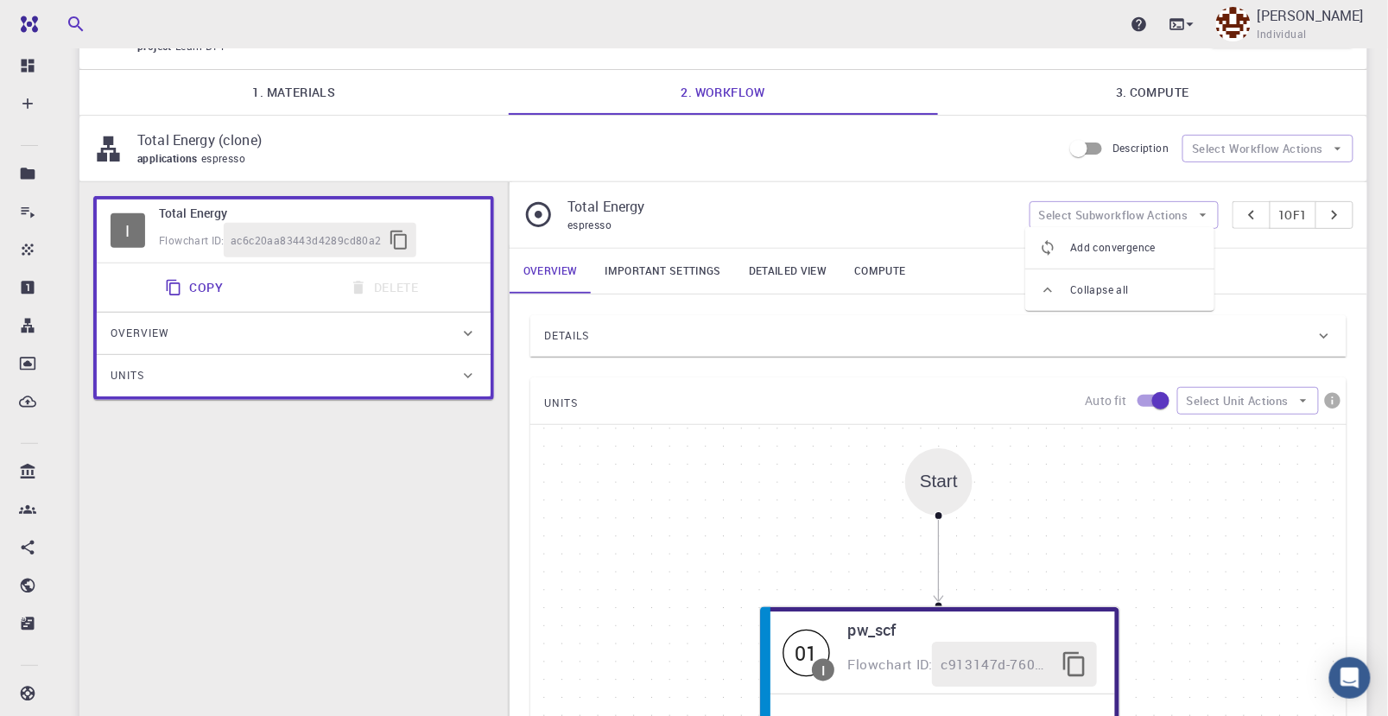
scroll to position [0, 0]
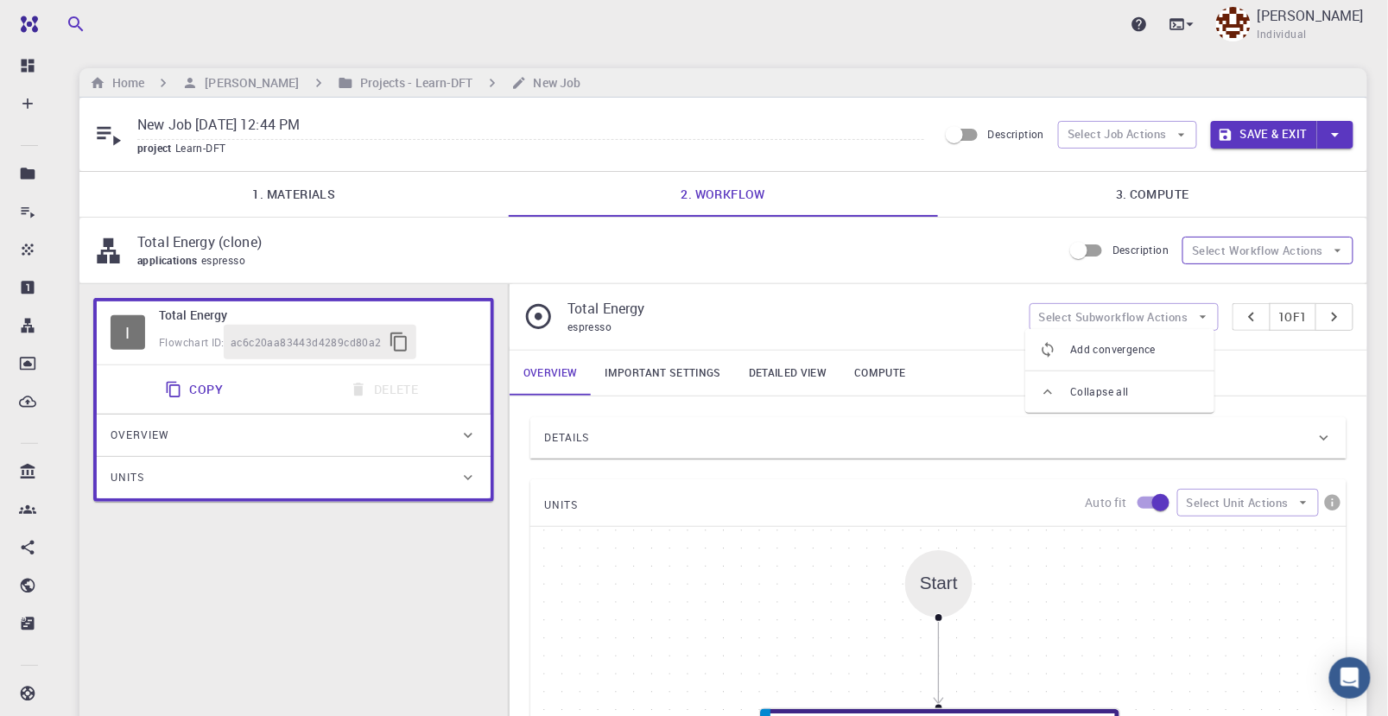
click at [1275, 243] on button "Select Workflow Actions" at bounding box center [1268, 251] width 171 height 28
click at [1266, 280] on span "Toggle relaxation" at bounding box center [1284, 284] width 111 height 17
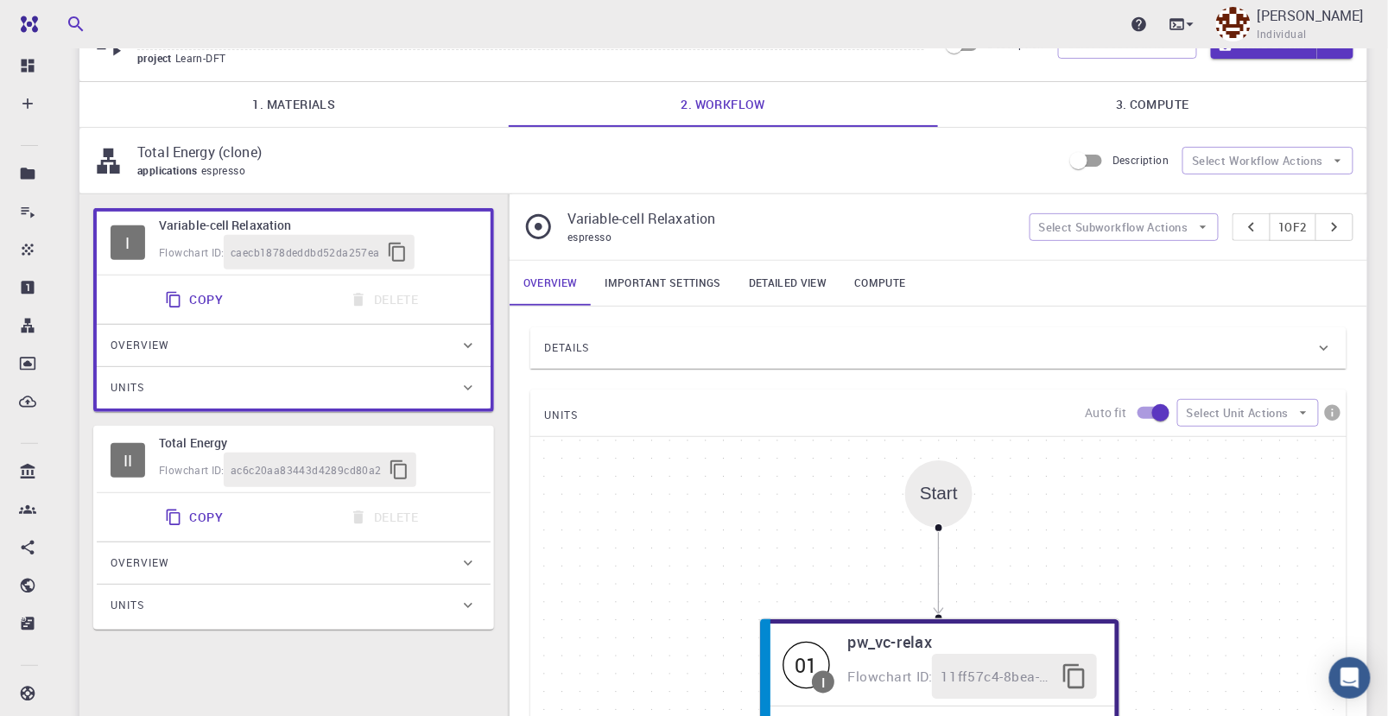
scroll to position [192, 0]
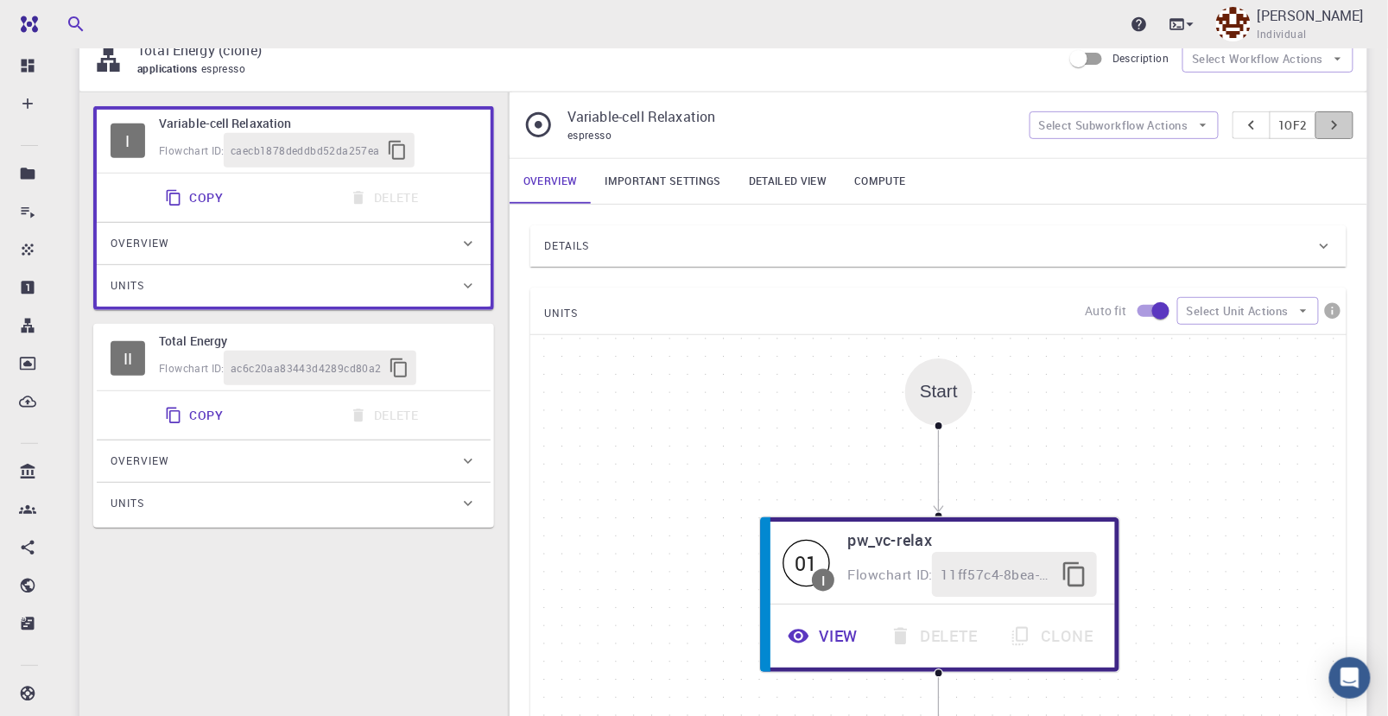
click at [1336, 124] on icon "pager" at bounding box center [1334, 125] width 19 height 19
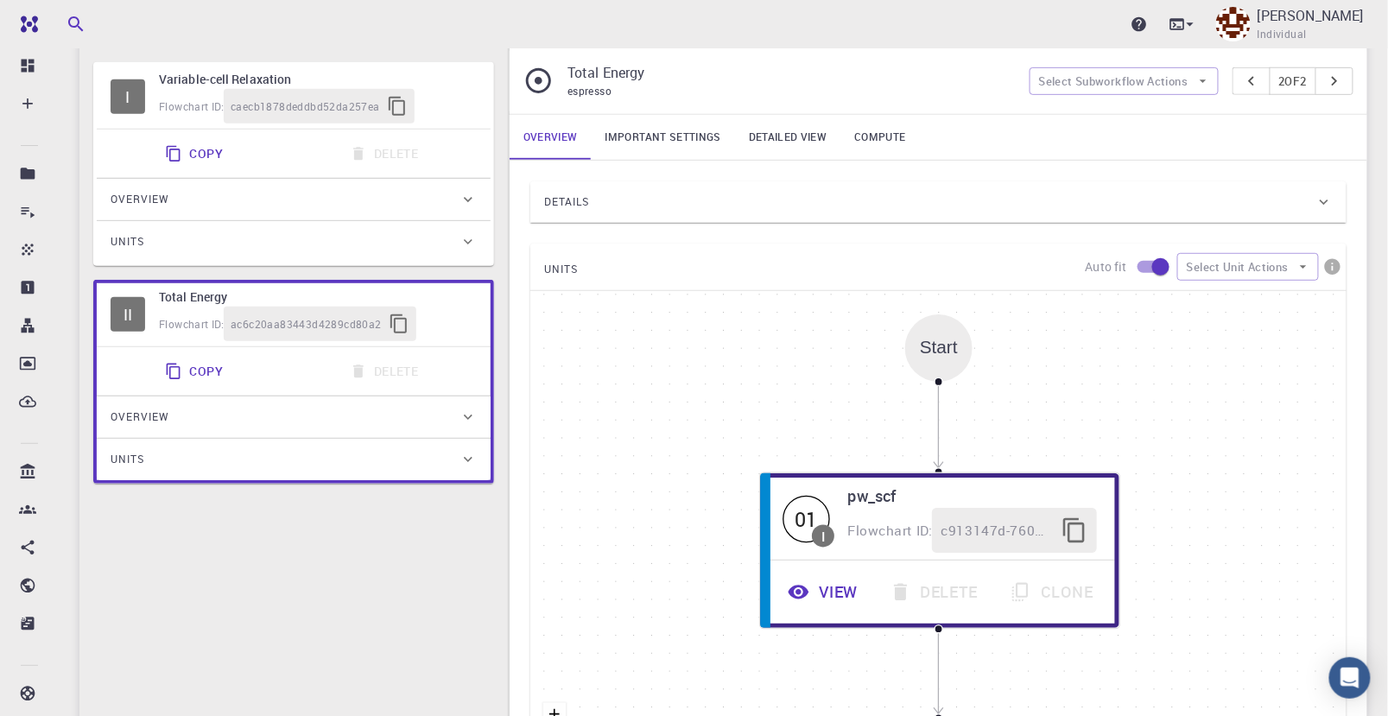
scroll to position [64, 0]
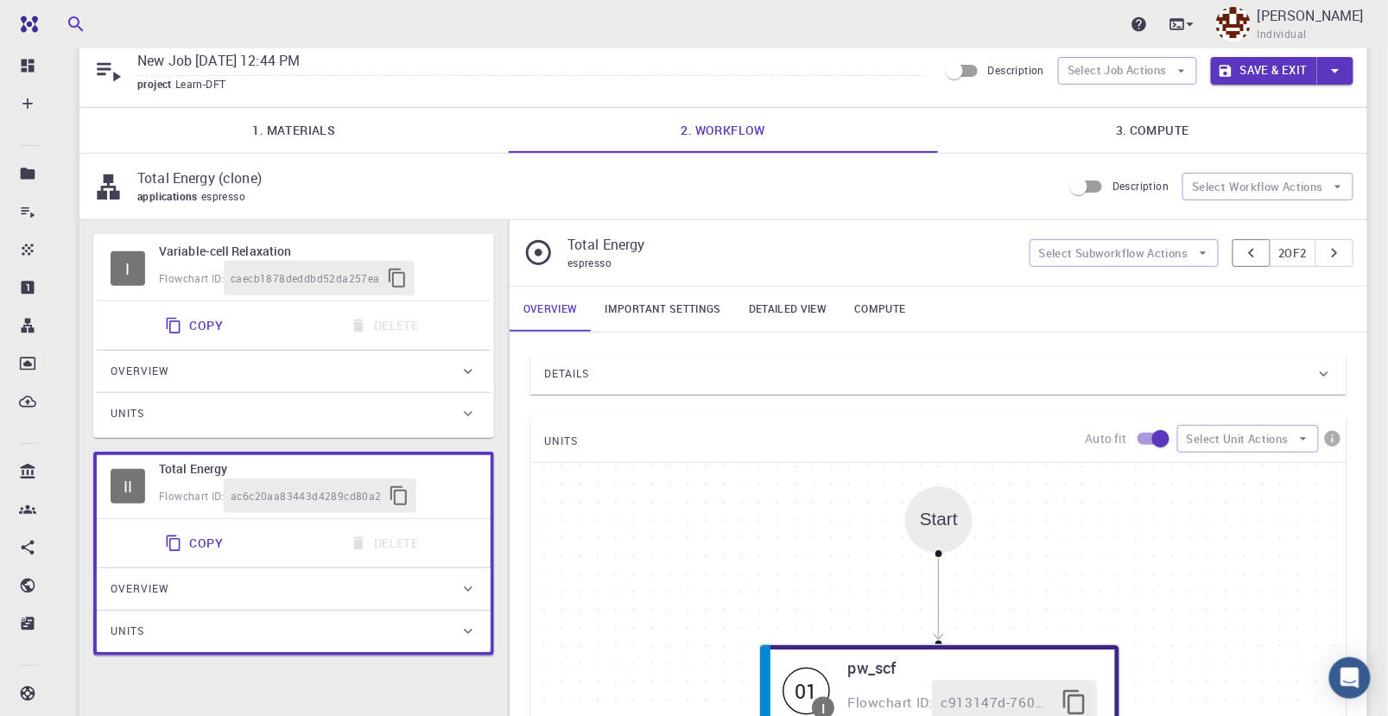
click at [1242, 252] on icon "pager" at bounding box center [1251, 253] width 19 height 19
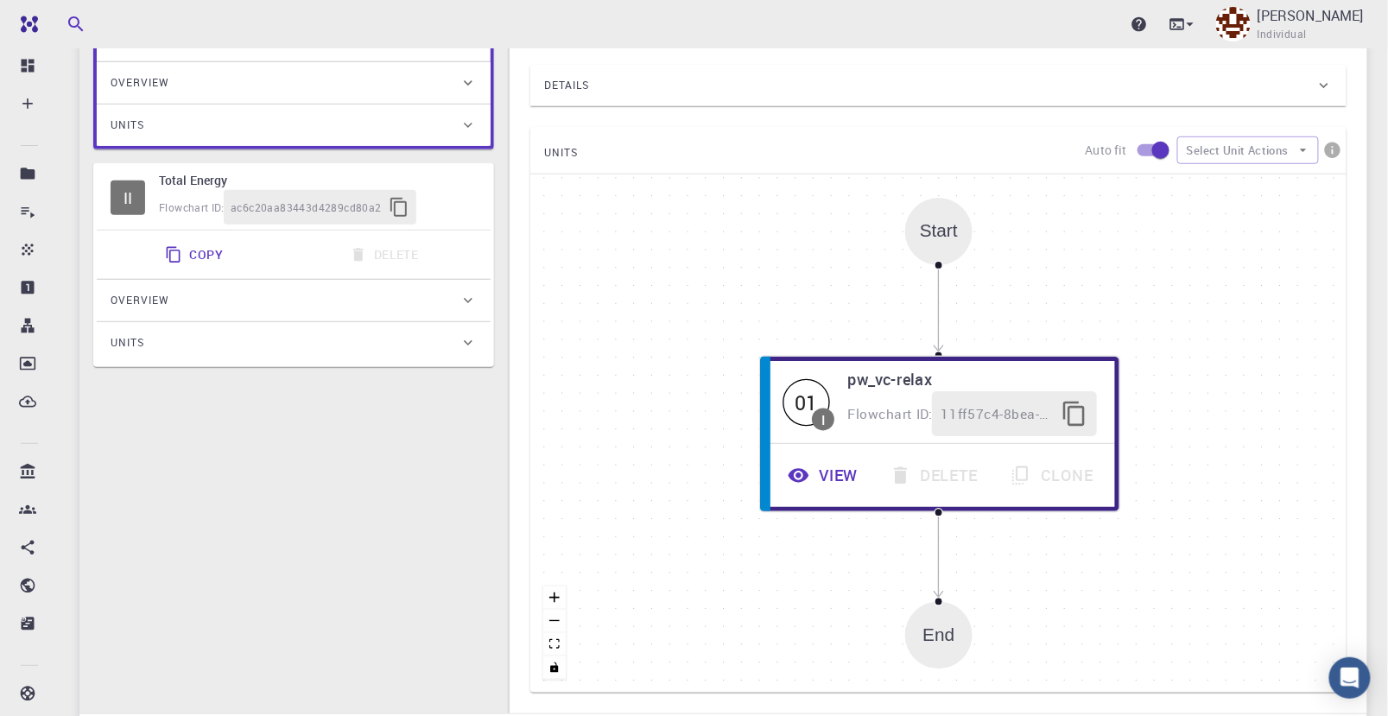
scroll to position [161, 0]
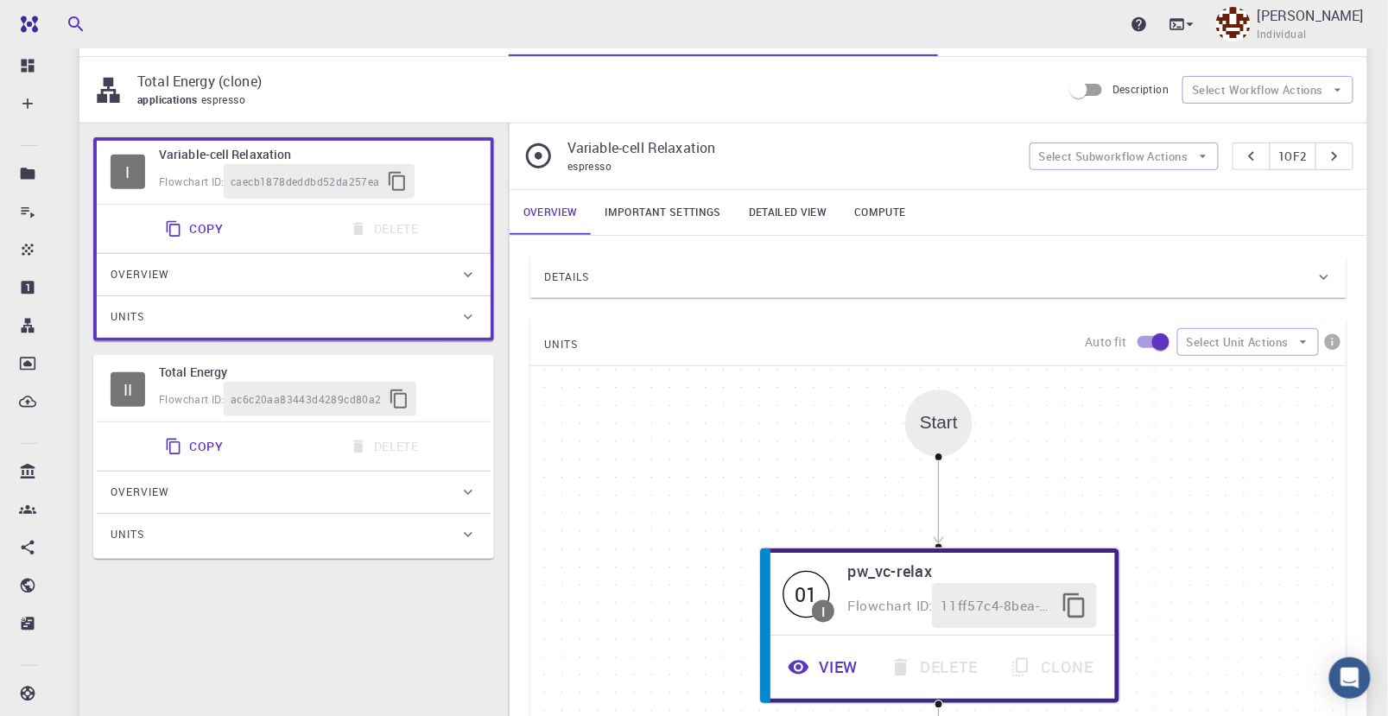
click at [665, 212] on link "Important settings" at bounding box center [663, 212] width 143 height 45
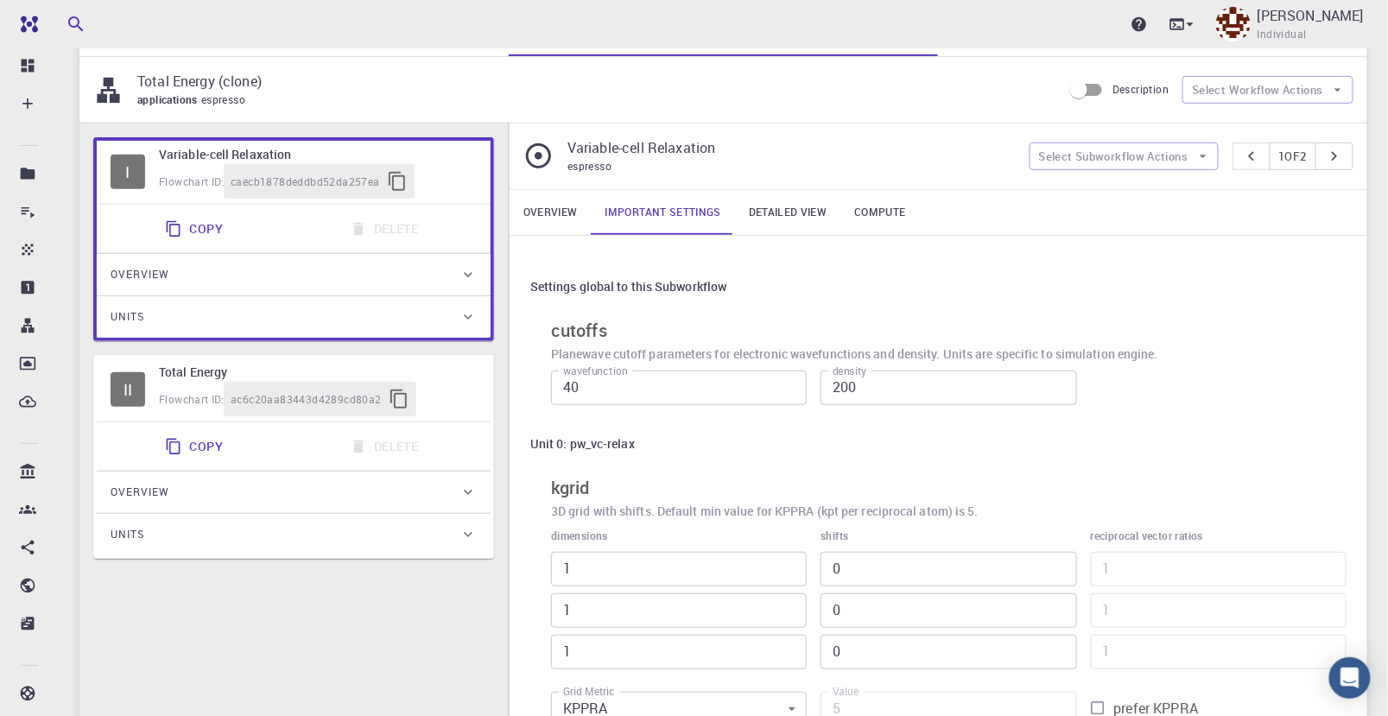
scroll to position [257, 0]
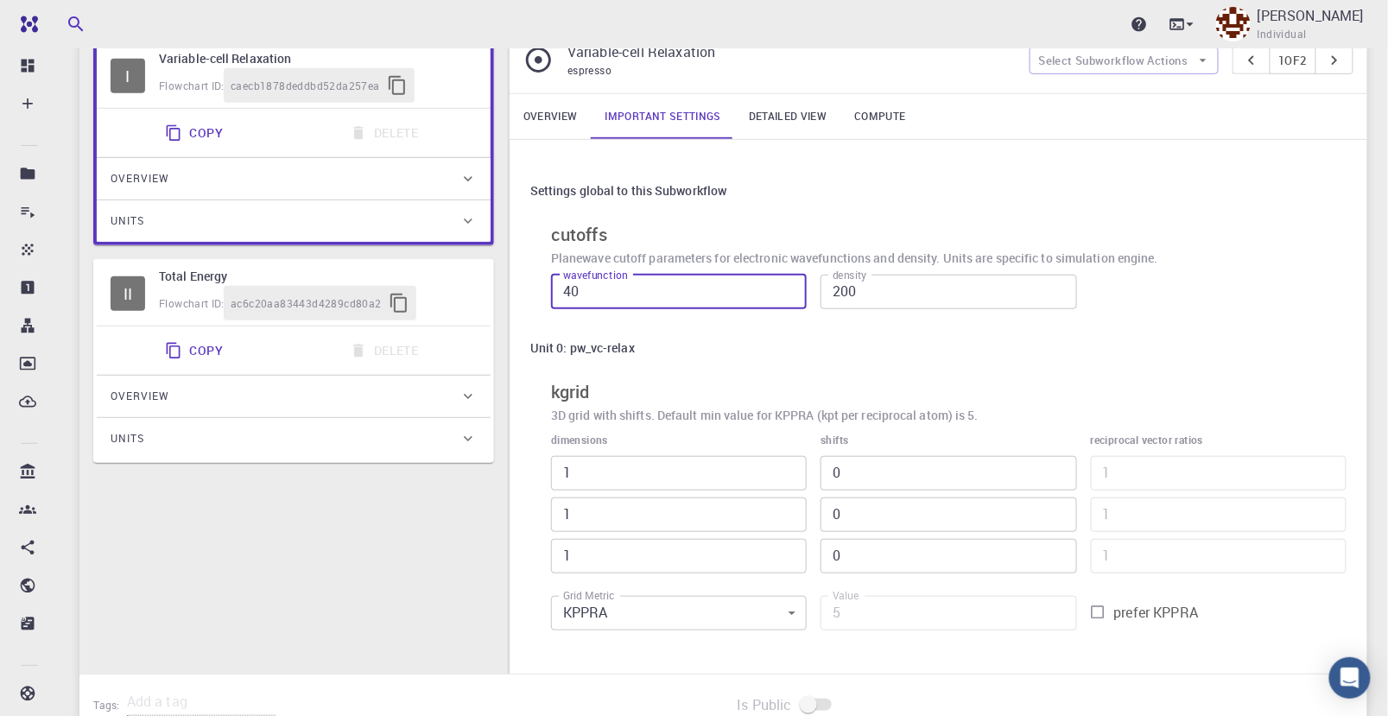
drag, startPoint x: 608, startPoint y: 295, endPoint x: 437, endPoint y: 276, distance: 172.1
click at [421, 279] on div "I Variable-cell Relaxation Flowchart ID: caecb1878deddbd52da257ea Copy Delete O…" at bounding box center [723, 351] width 1288 height 646
type input "60"
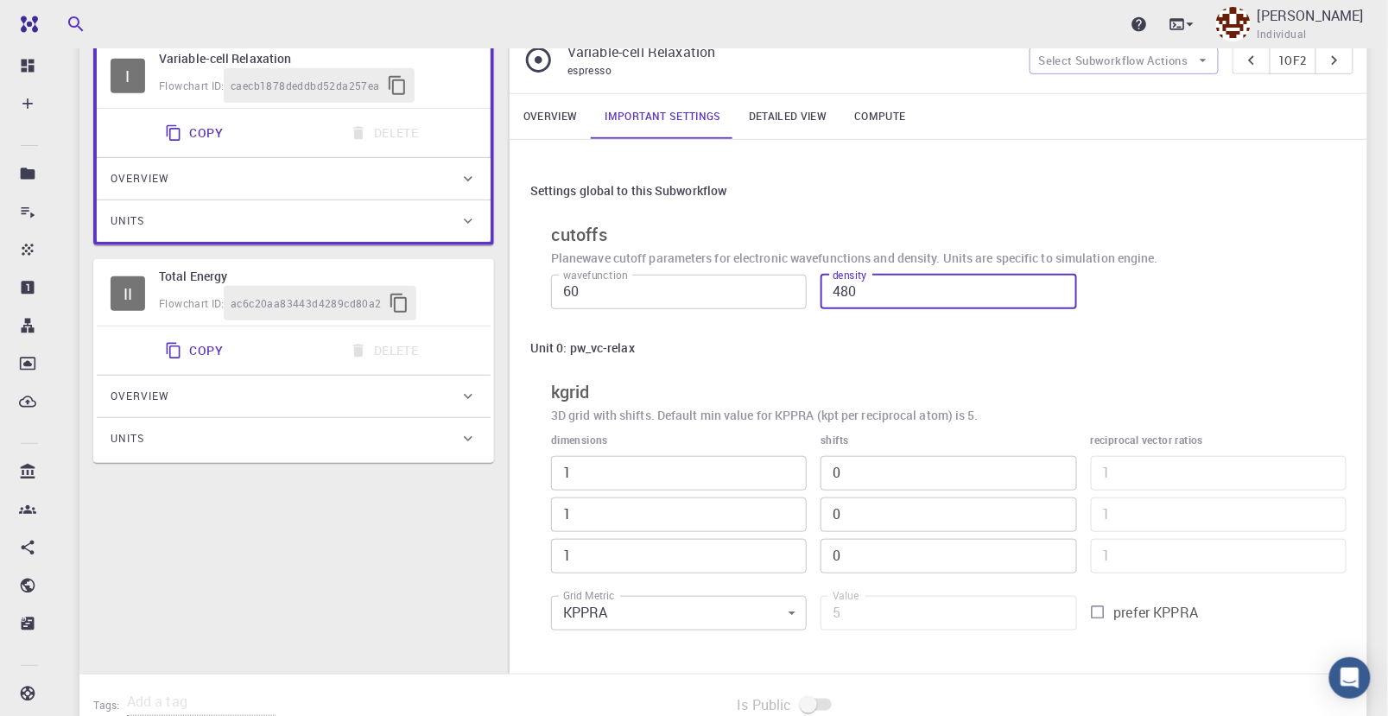
type input "480"
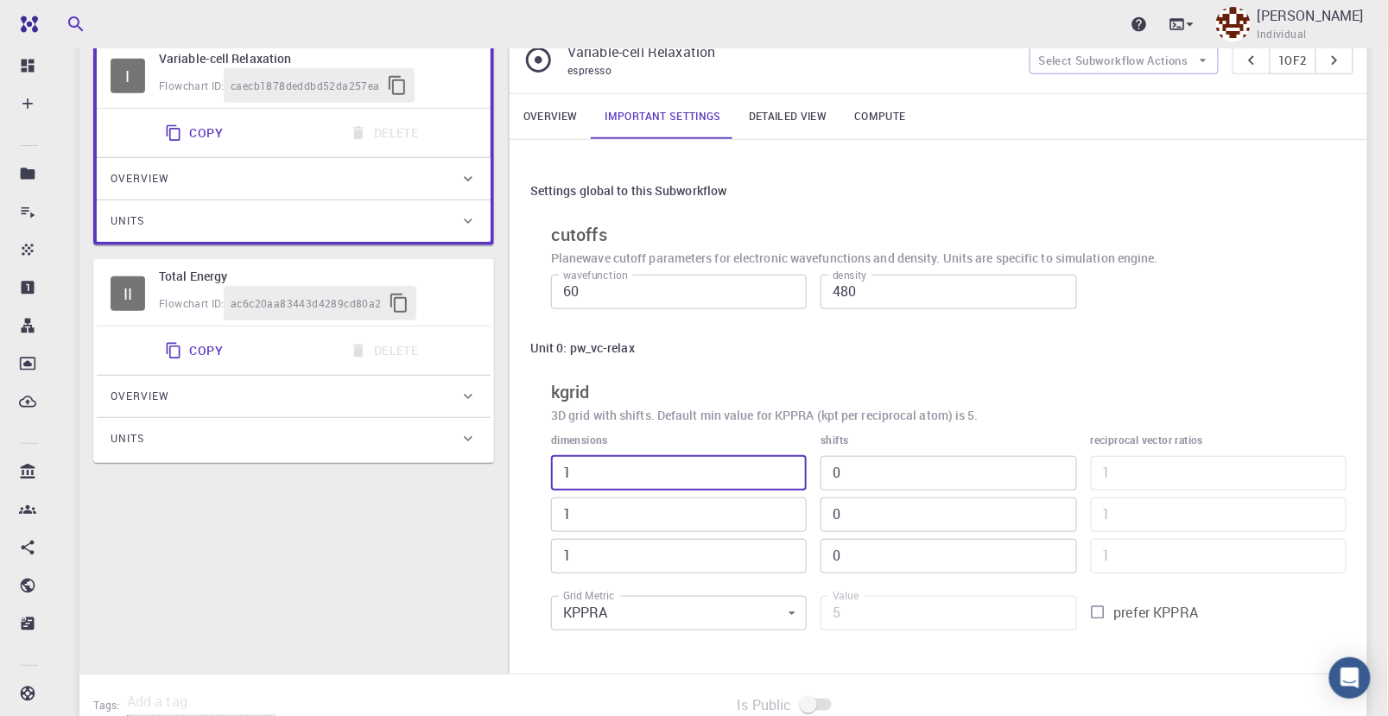
click at [775, 111] on link "Detailed view" at bounding box center [787, 116] width 105 height 45
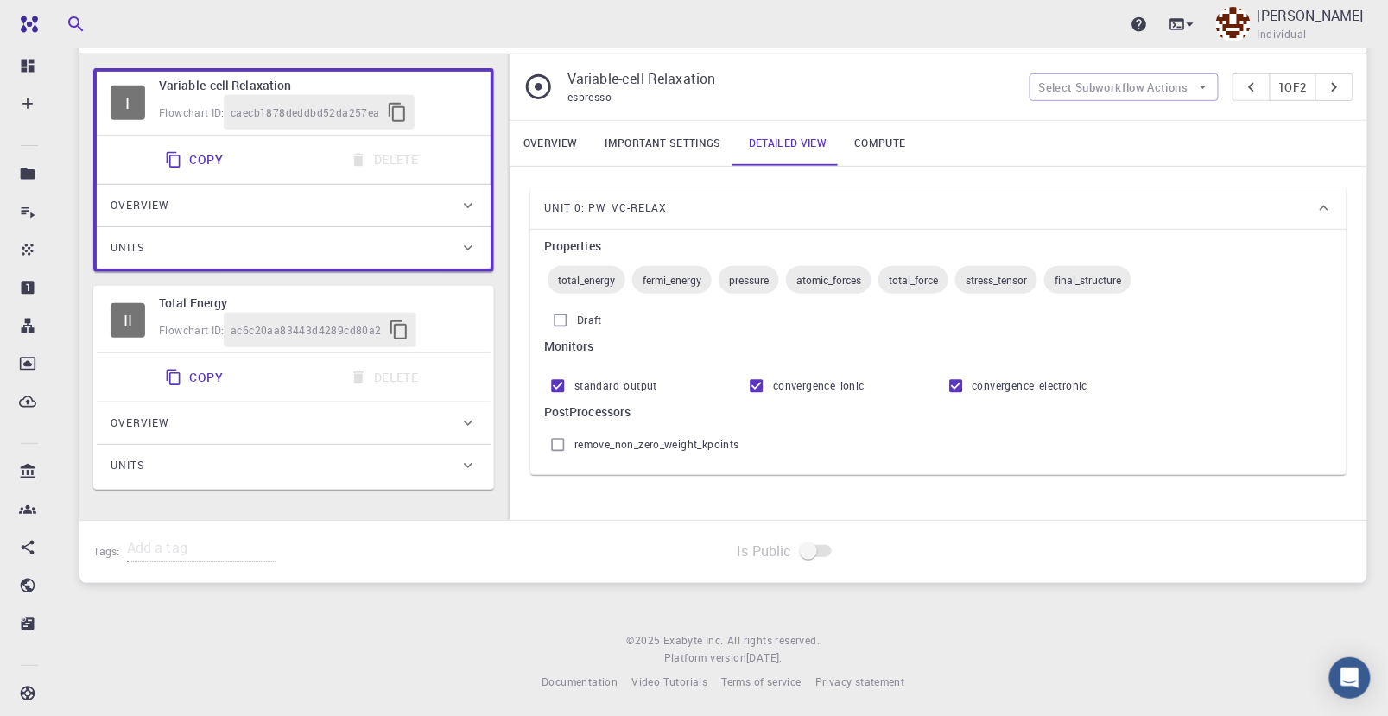
click at [468, 251] on icon at bounding box center [468, 247] width 17 height 17
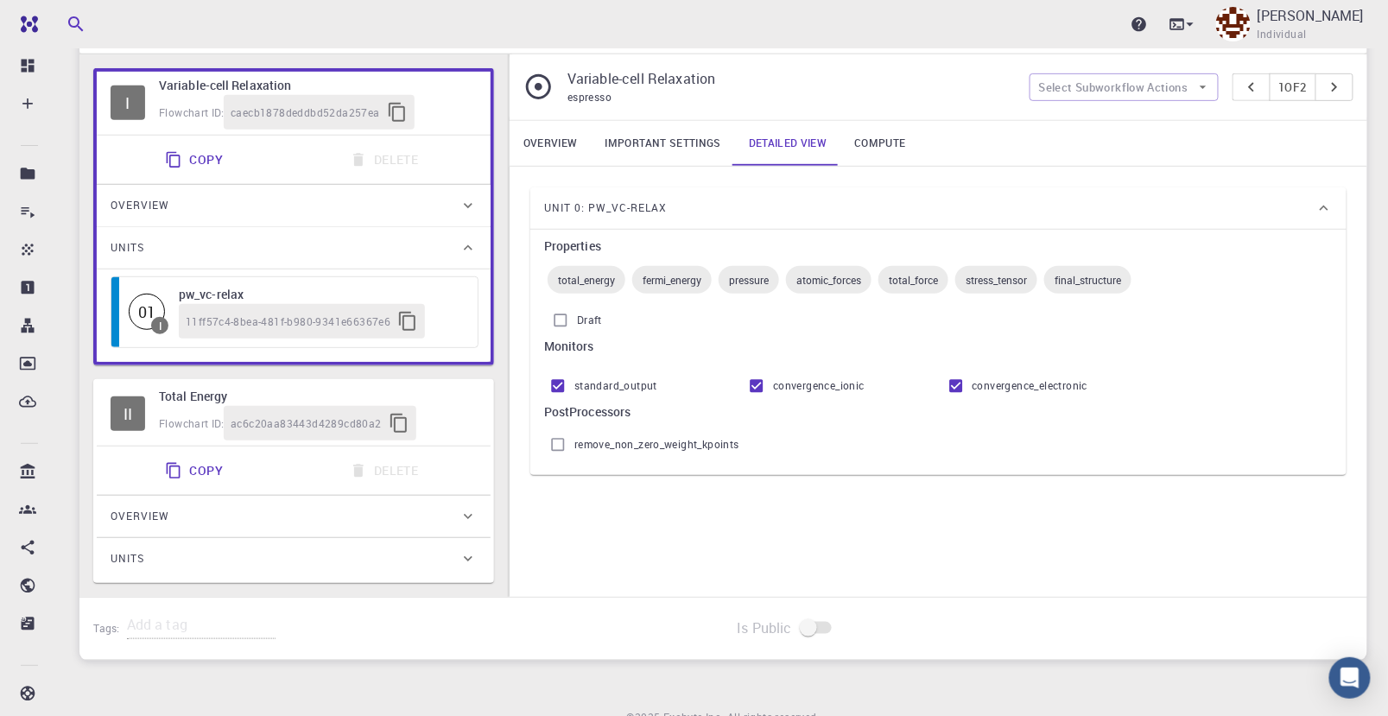
click at [228, 81] on h6 "Variable-cell Relaxation" at bounding box center [318, 85] width 318 height 19
click at [224, 293] on h6 "pw_vc-relax" at bounding box center [320, 294] width 282 height 19
click at [139, 303] on div "01" at bounding box center [147, 312] width 36 height 36
click at [149, 301] on div "01" at bounding box center [147, 312] width 36 height 36
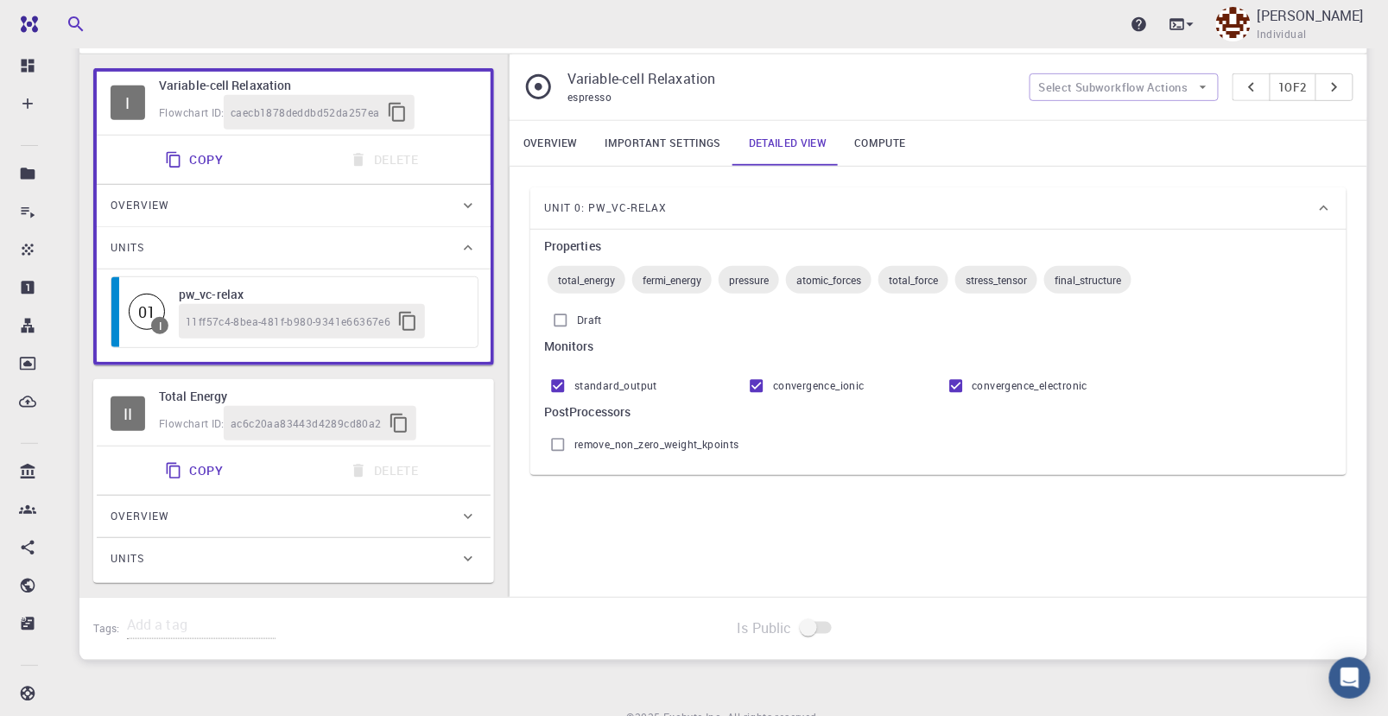
click at [230, 291] on h6 "pw_vc-relax" at bounding box center [320, 294] width 282 height 19
click at [184, 289] on h6 "pw_vc-relax" at bounding box center [320, 294] width 282 height 19
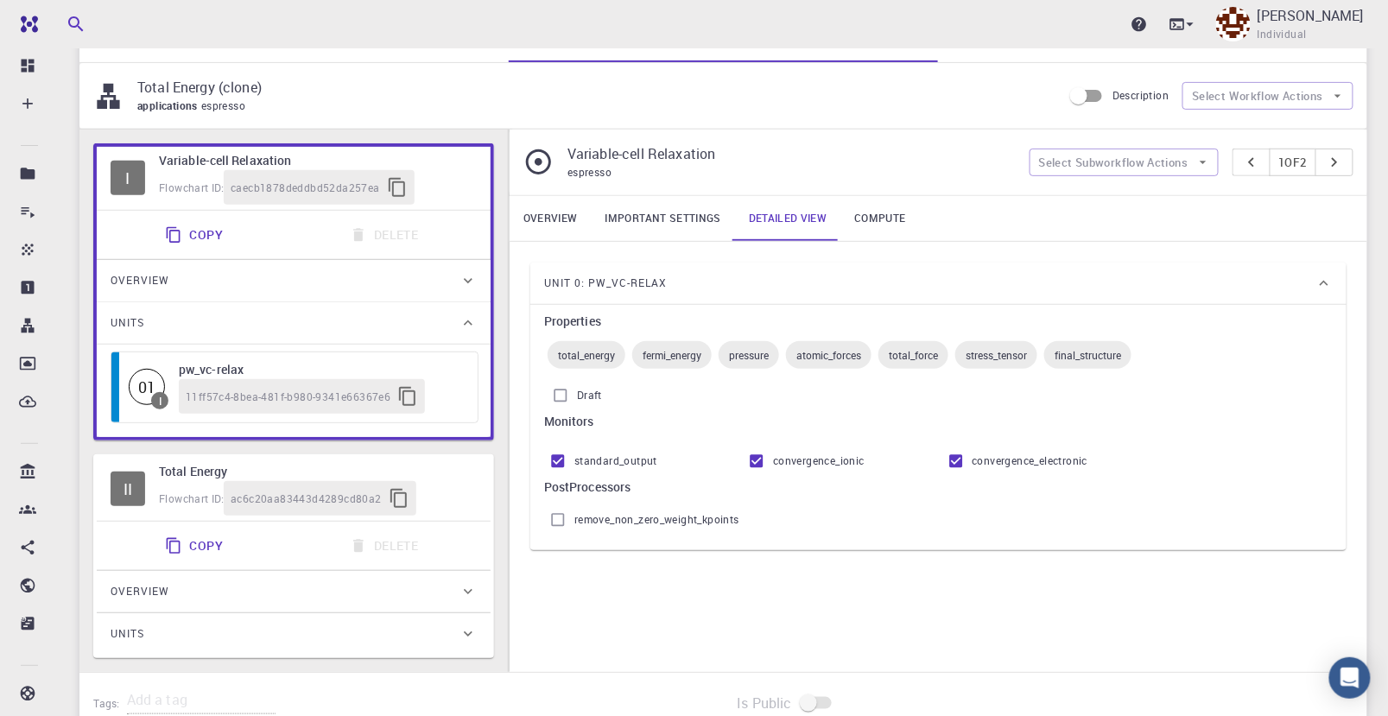
scroll to position [15, 0]
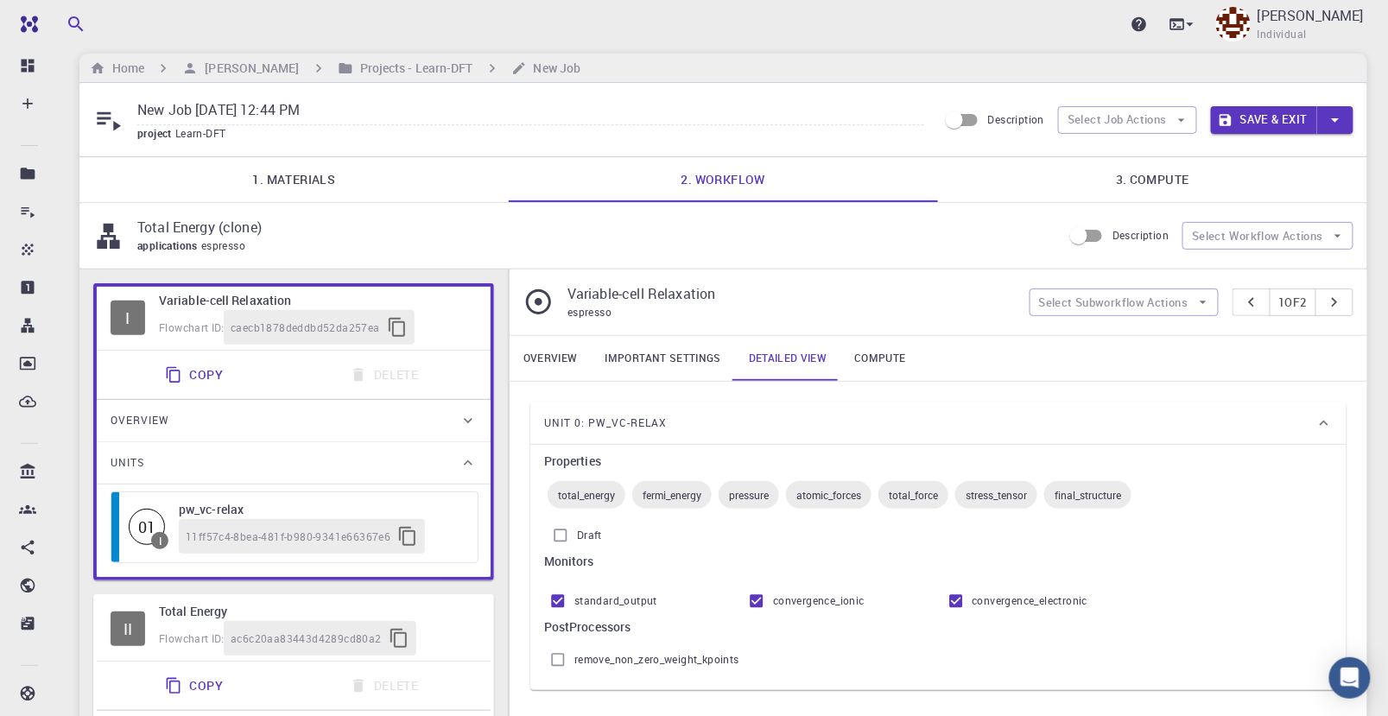
click at [476, 506] on div "01 I pw_vc-relax 11ff57c4-8bea-481f-b980-9341e66367e6" at bounding box center [294, 527] width 366 height 70
click at [453, 508] on h6 "pw_vc-relax" at bounding box center [320, 509] width 282 height 19
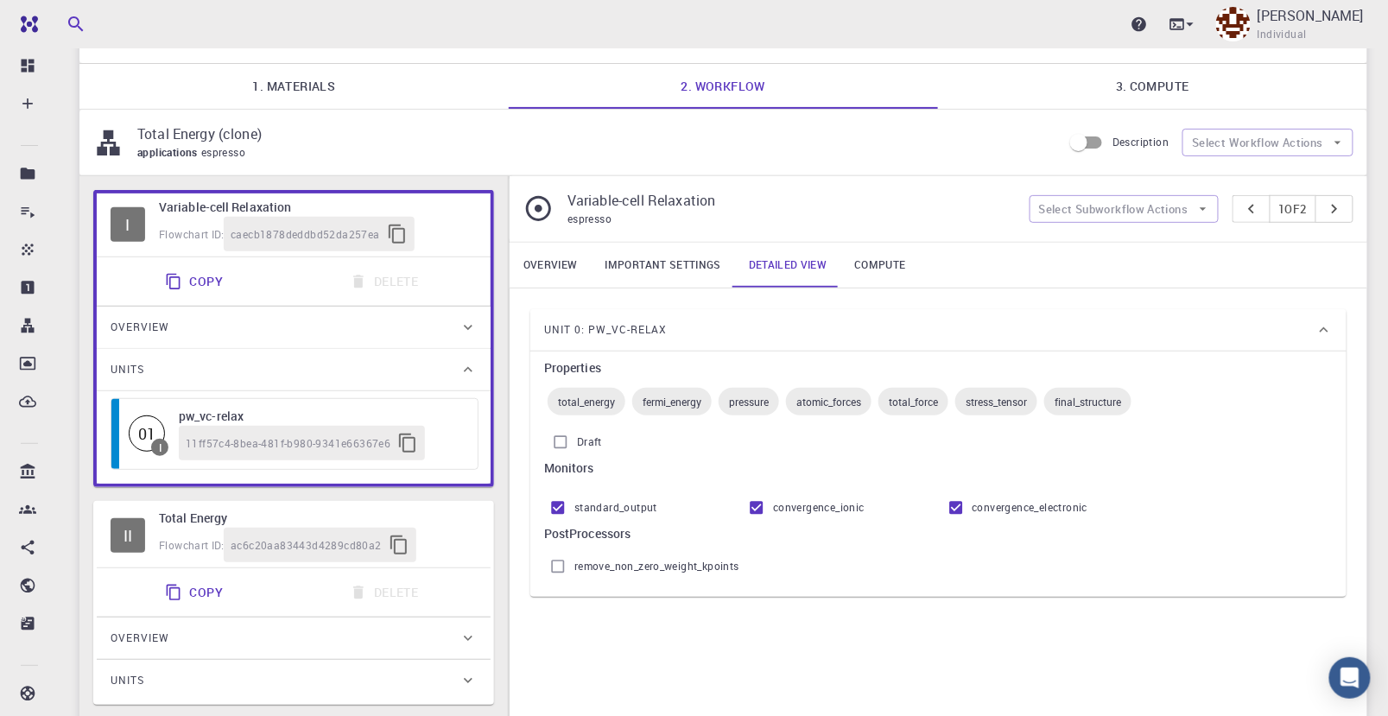
scroll to position [206, 0]
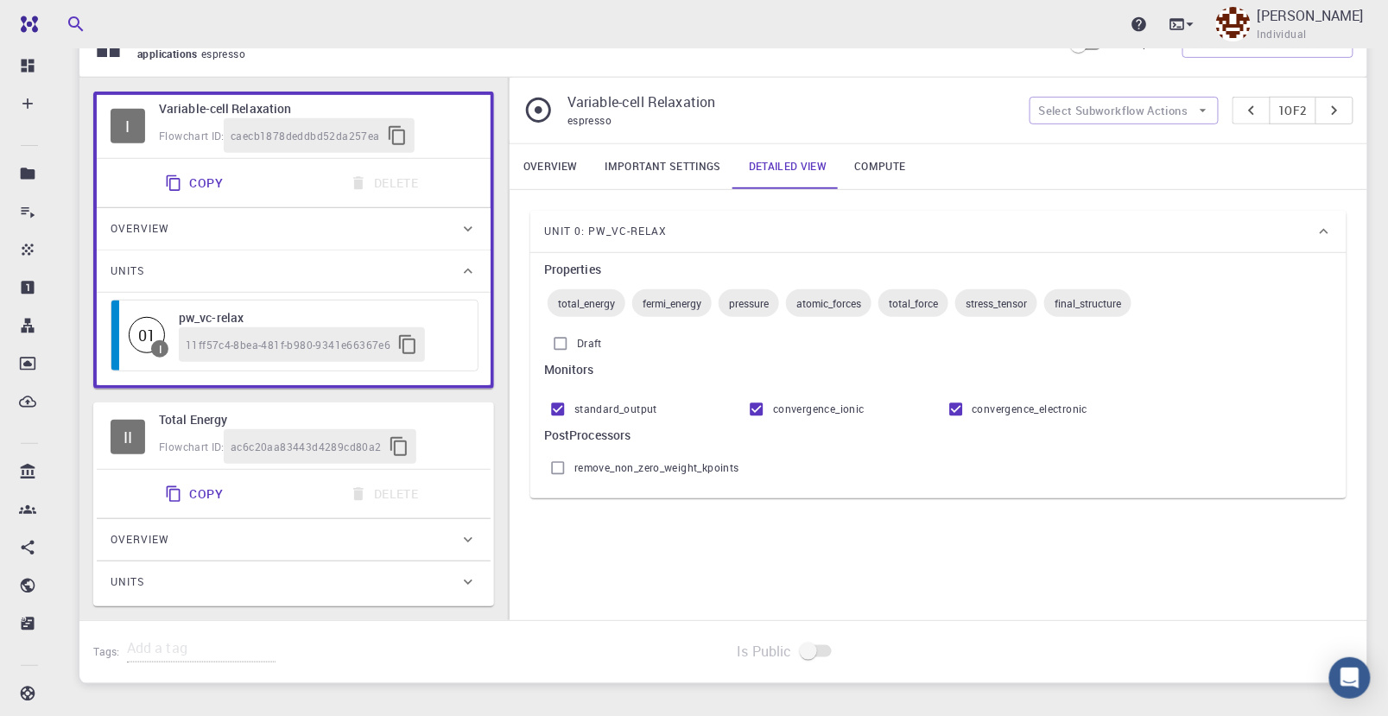
click at [463, 229] on icon at bounding box center [468, 228] width 17 height 17
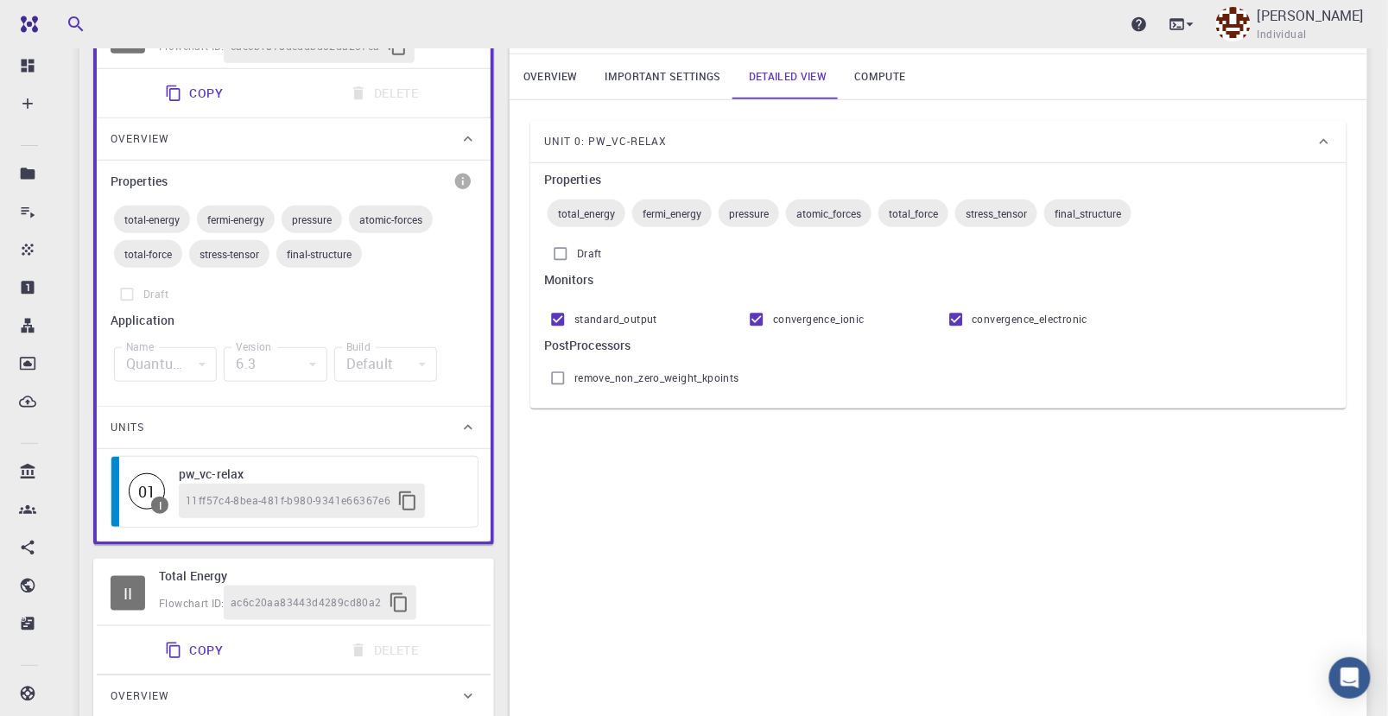
scroll to position [398, 0]
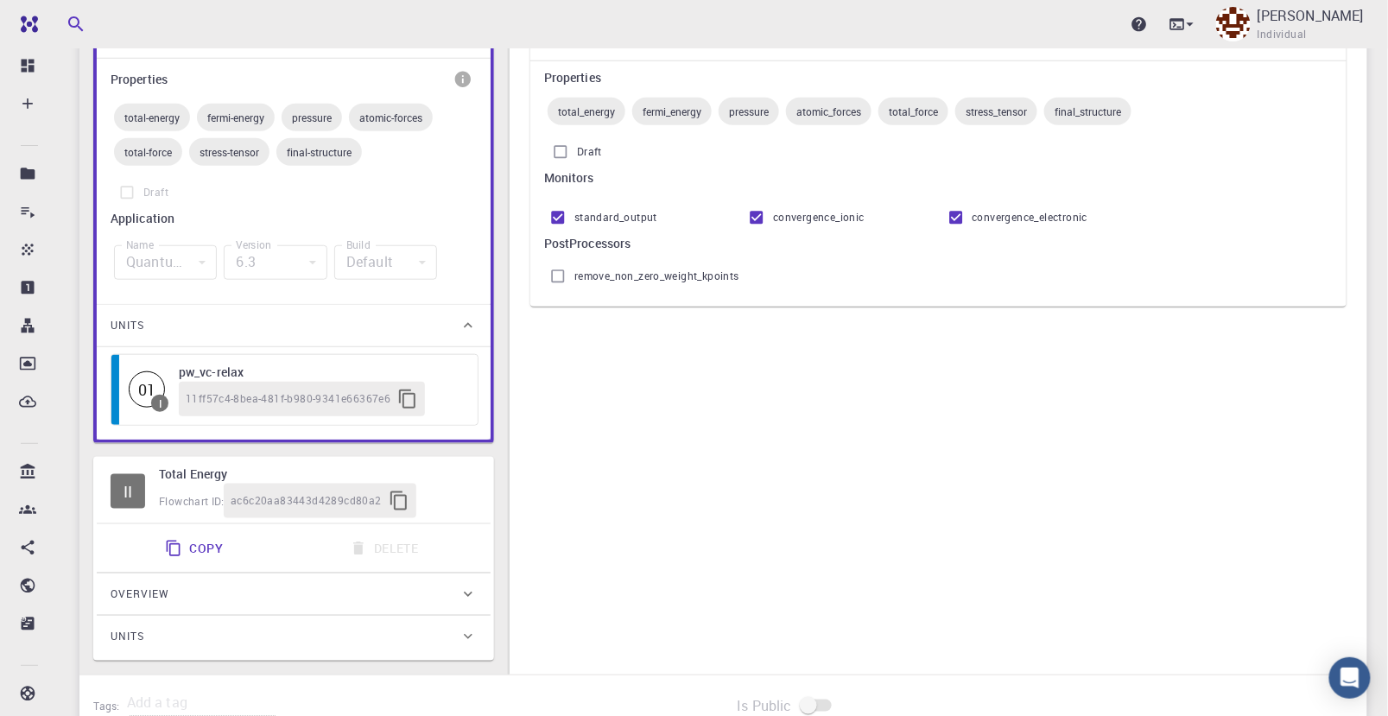
click at [143, 262] on div "Quantum Espresso" at bounding box center [165, 262] width 103 height 35
click at [125, 197] on label "Draft" at bounding box center [294, 192] width 366 height 33
click at [263, 196] on label "Draft" at bounding box center [294, 192] width 366 height 33
click at [155, 117] on span "total-energy" at bounding box center [152, 118] width 76 height 14
click at [162, 362] on div "01 I pw_vc-relax 11ff57c4-8bea-481f-b980-9341e66367e6" at bounding box center [294, 389] width 359 height 63
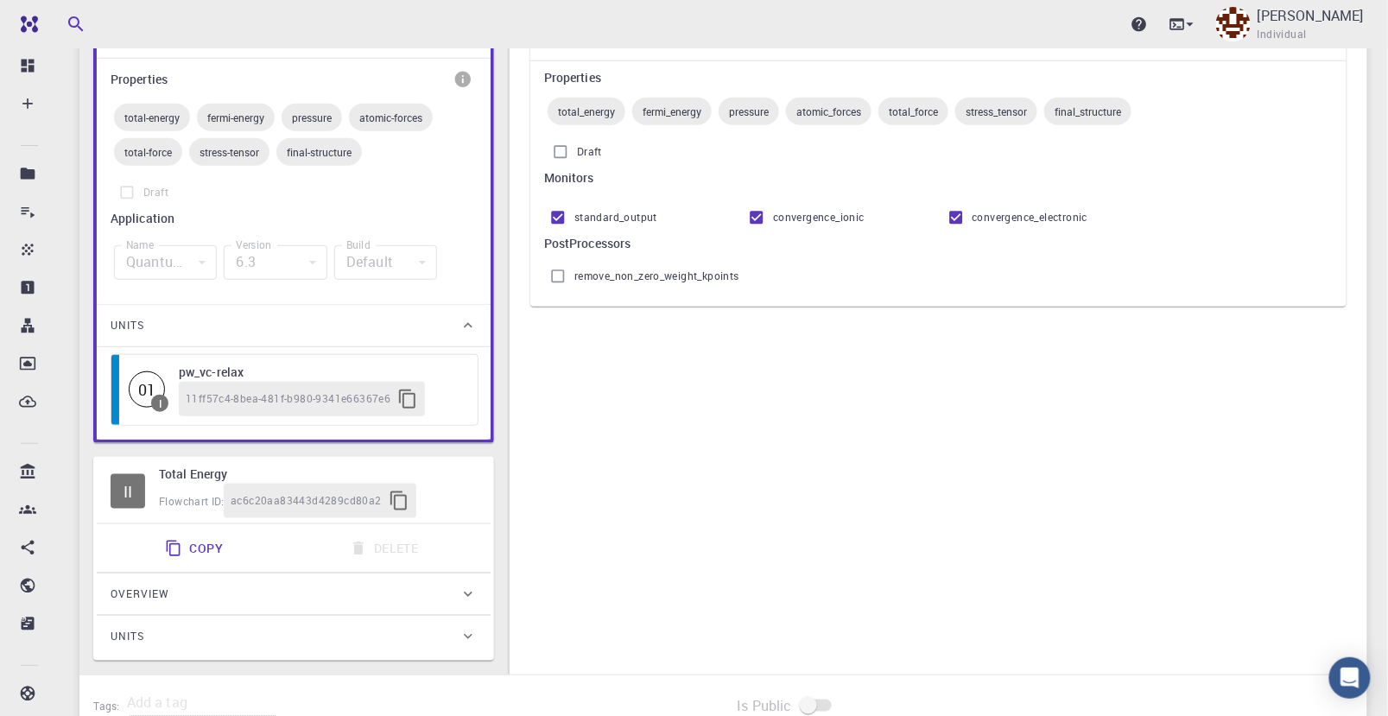
click at [180, 363] on h6 "pw_vc-relax" at bounding box center [320, 372] width 282 height 19
click at [255, 365] on h6 "pw_vc-relax" at bounding box center [320, 372] width 282 height 19
click at [456, 376] on h6 "pw_vc-relax" at bounding box center [320, 372] width 282 height 19
click at [474, 632] on icon at bounding box center [468, 636] width 17 height 17
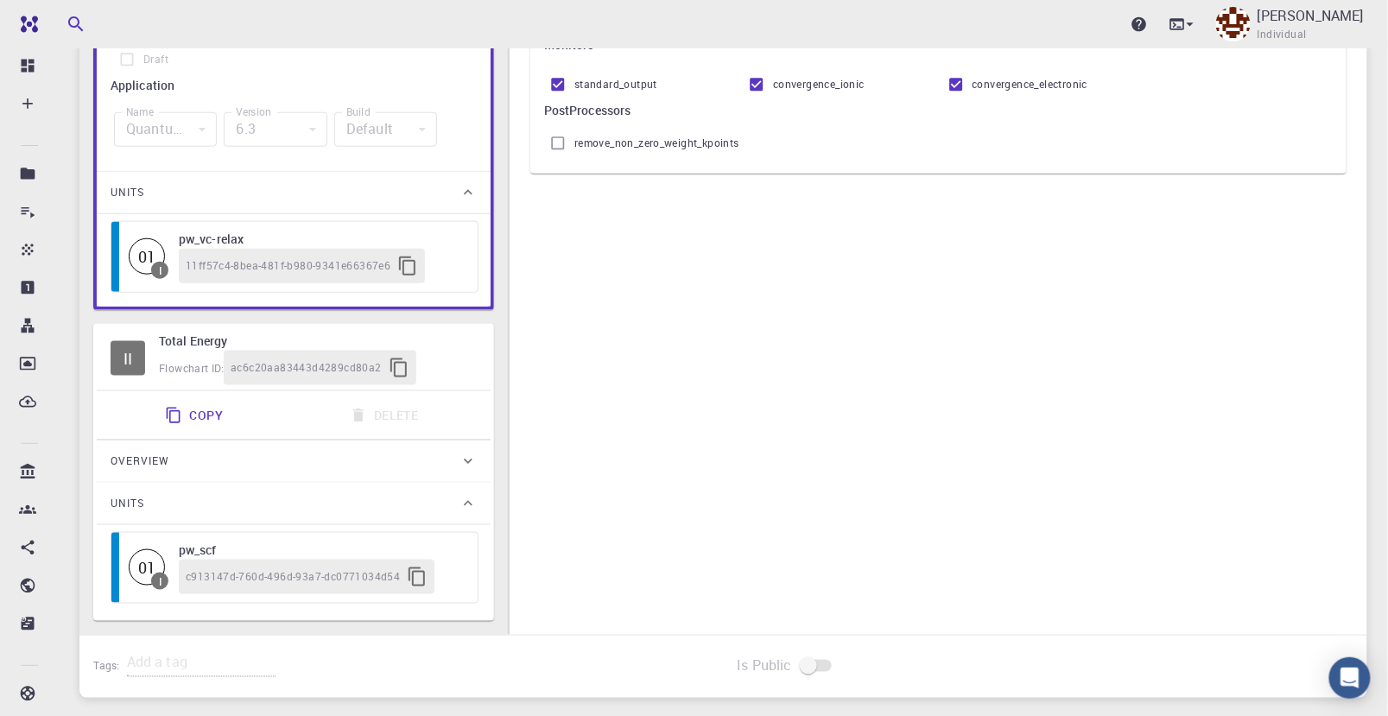
scroll to position [640, 0]
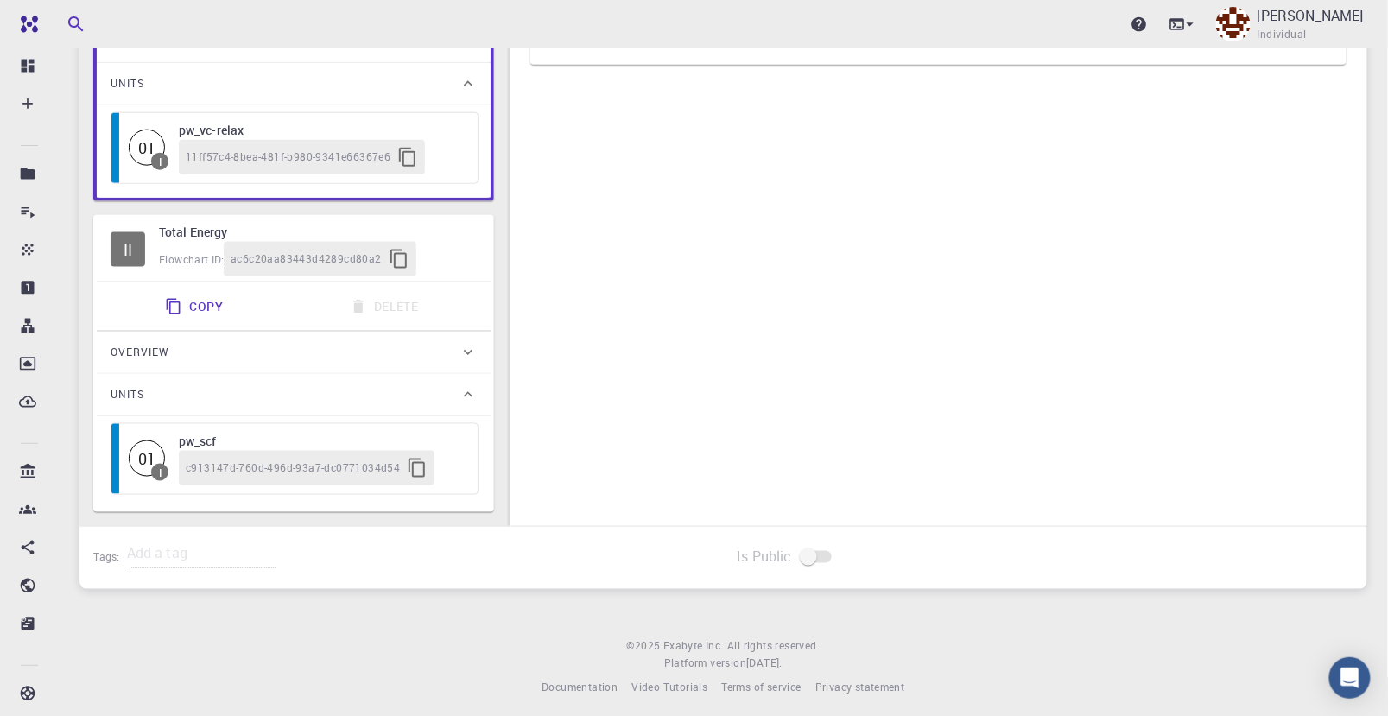
click at [192, 432] on h6 "pw_scf" at bounding box center [320, 441] width 282 height 19
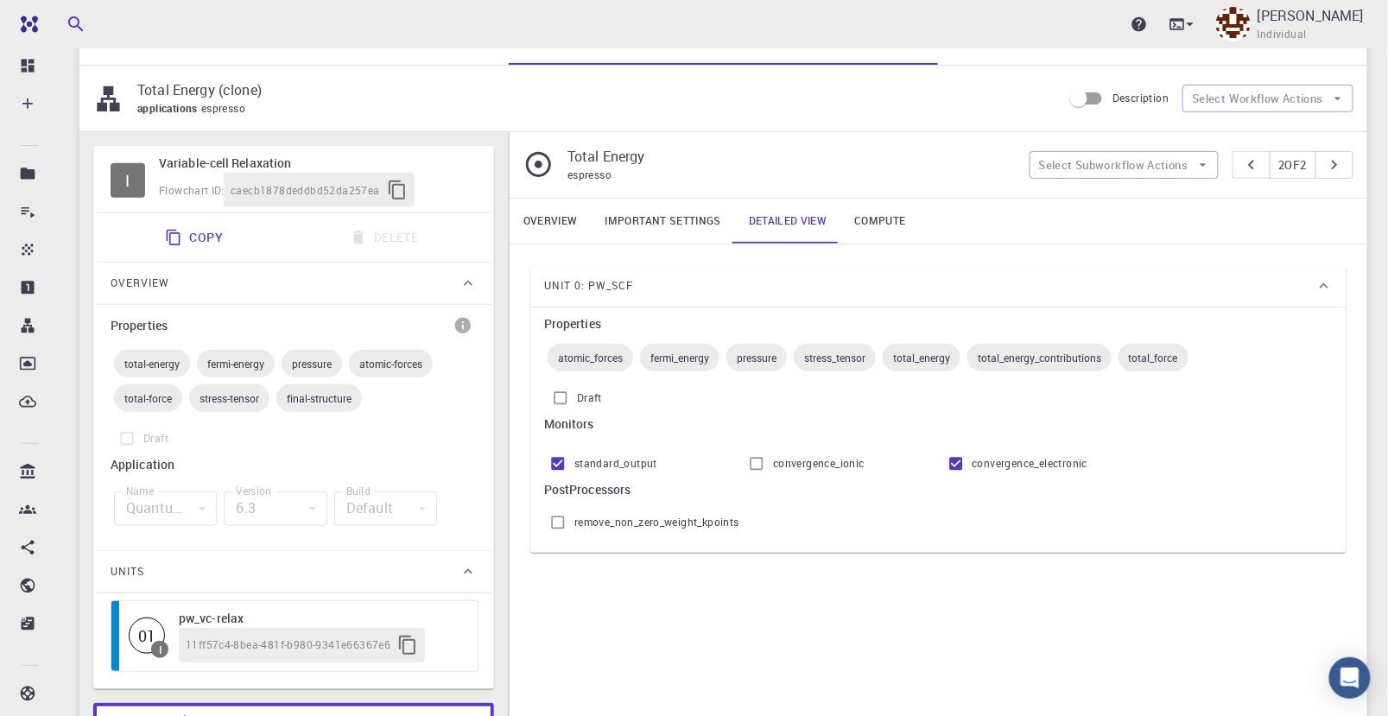
scroll to position [257, 0]
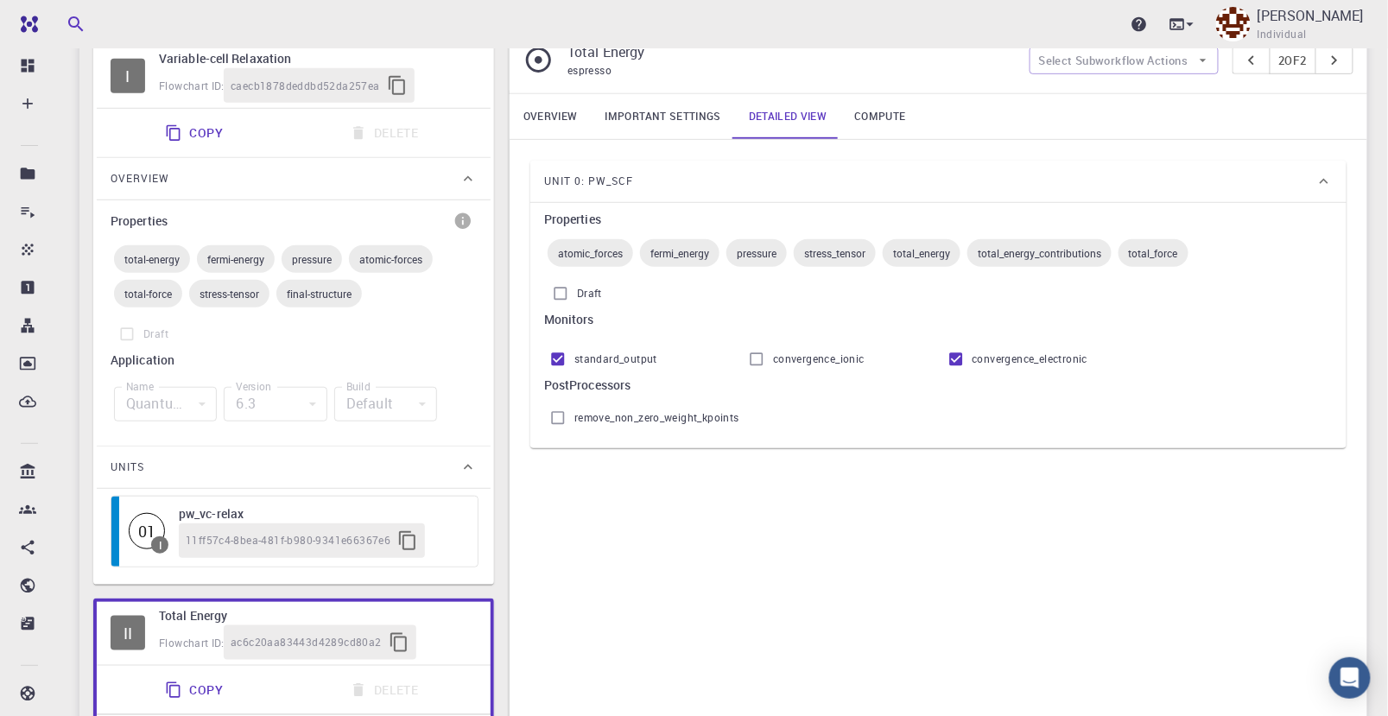
click at [231, 507] on h6 "pw_vc-relax" at bounding box center [320, 513] width 282 height 19
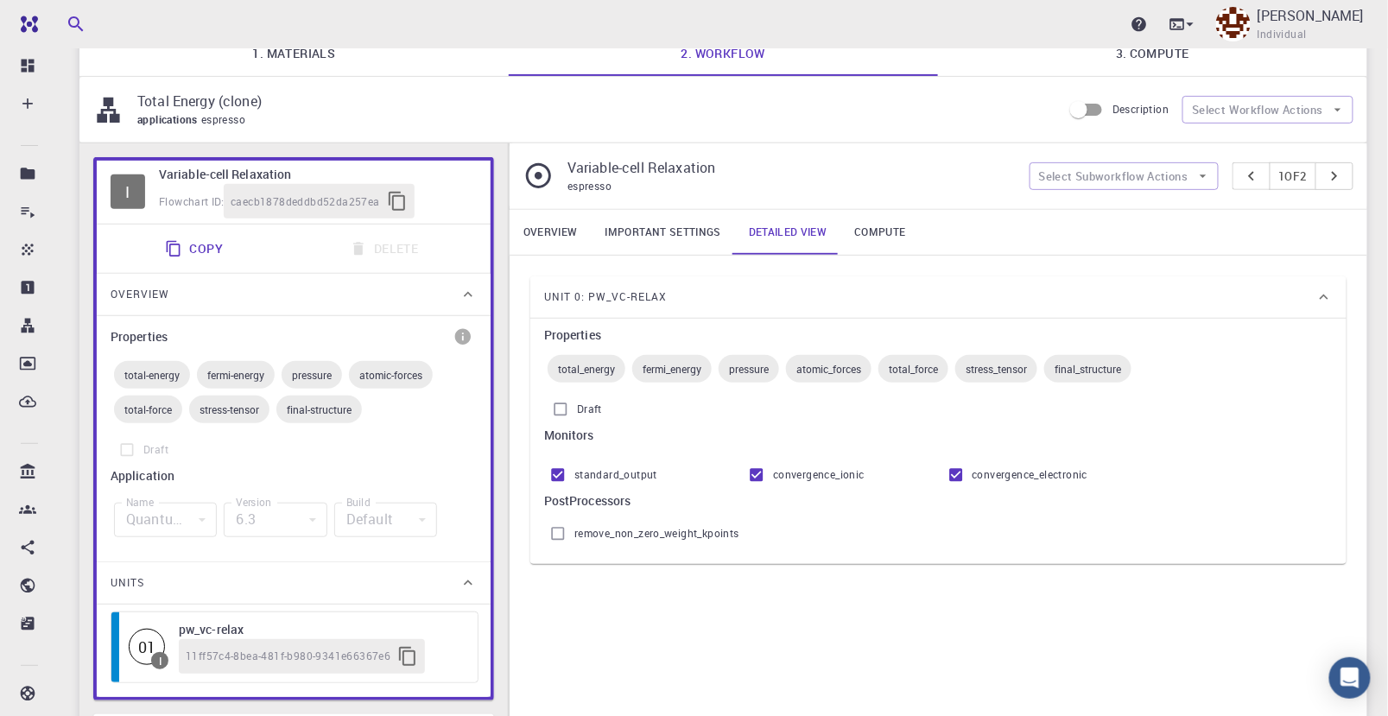
scroll to position [64, 0]
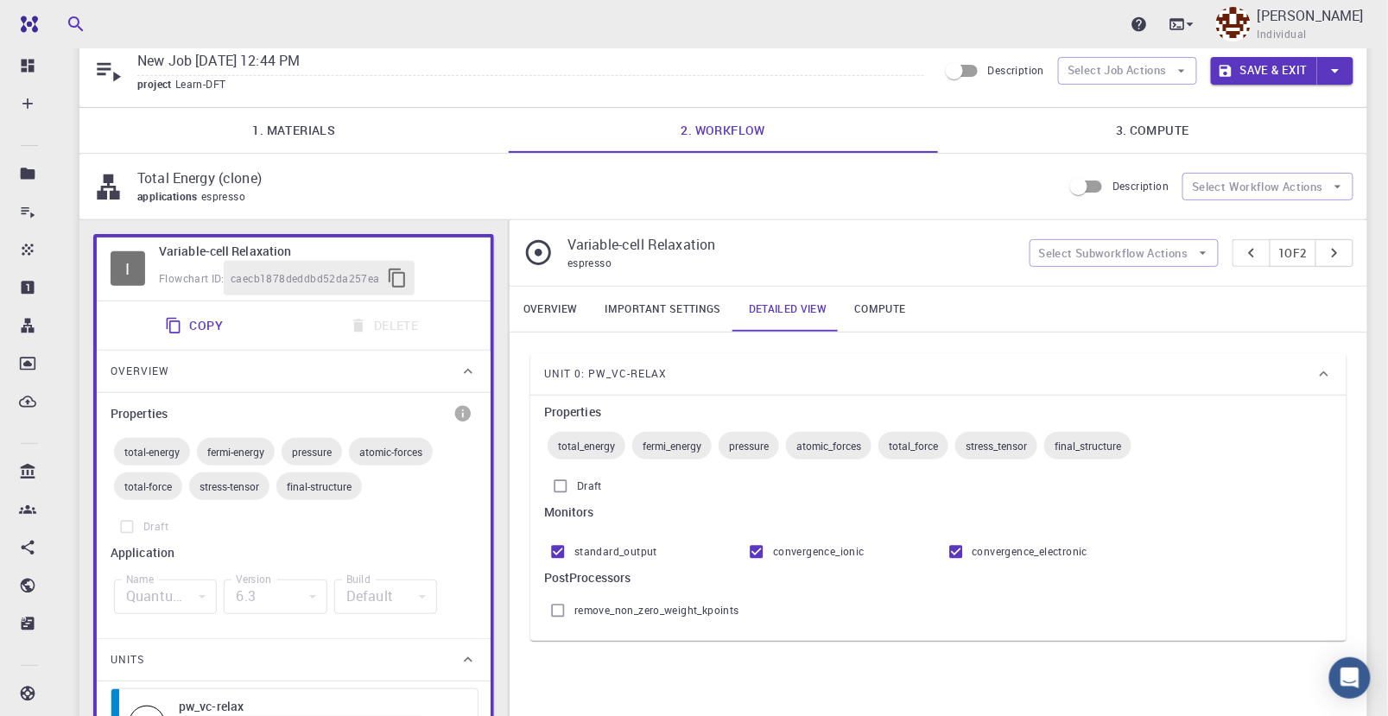
click at [667, 307] on link "Important settings" at bounding box center [663, 309] width 143 height 45
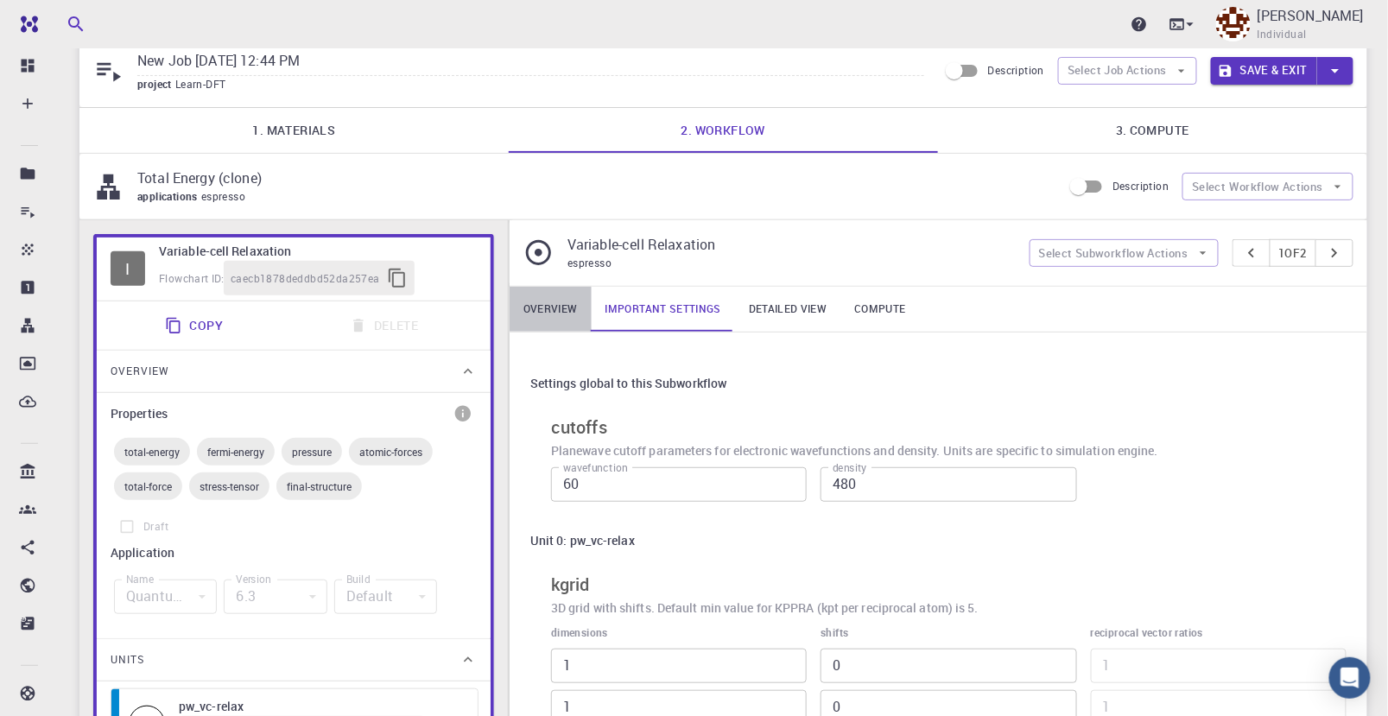
click at [564, 302] on link "Overview" at bounding box center [551, 309] width 82 height 45
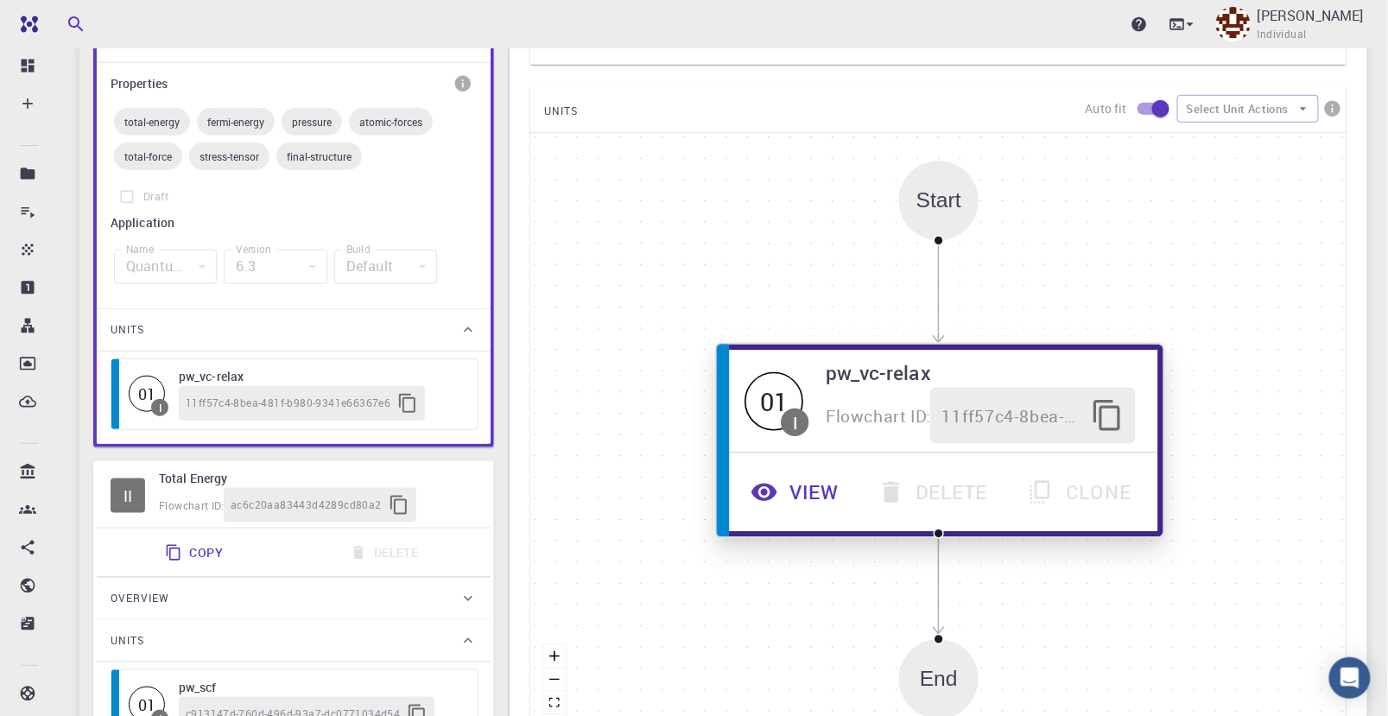
scroll to position [448, 0]
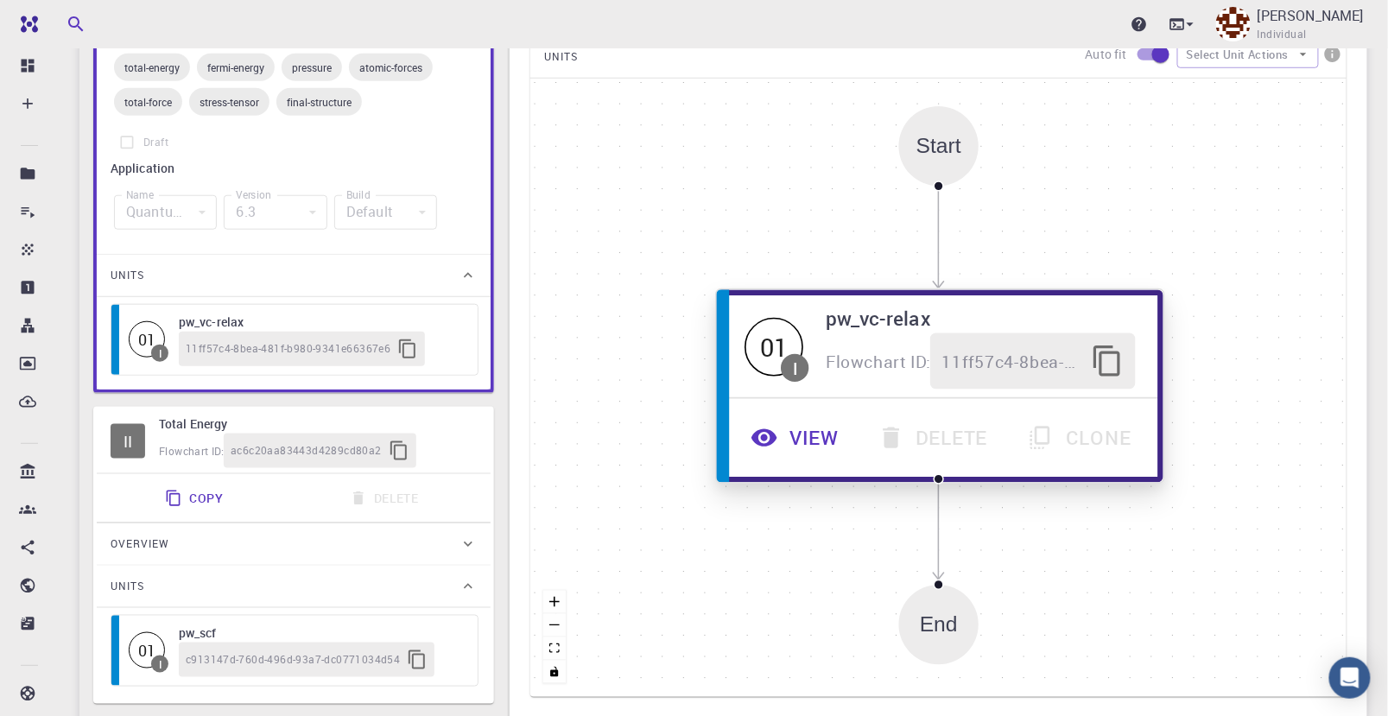
click at [855, 362] on span "Flowchart ID:" at bounding box center [878, 361] width 105 height 22
click at [812, 436] on button "View" at bounding box center [796, 438] width 126 height 56
click at [803, 436] on button "View" at bounding box center [794, 439] width 126 height 56
click at [805, 435] on button "View" at bounding box center [794, 439] width 126 height 56
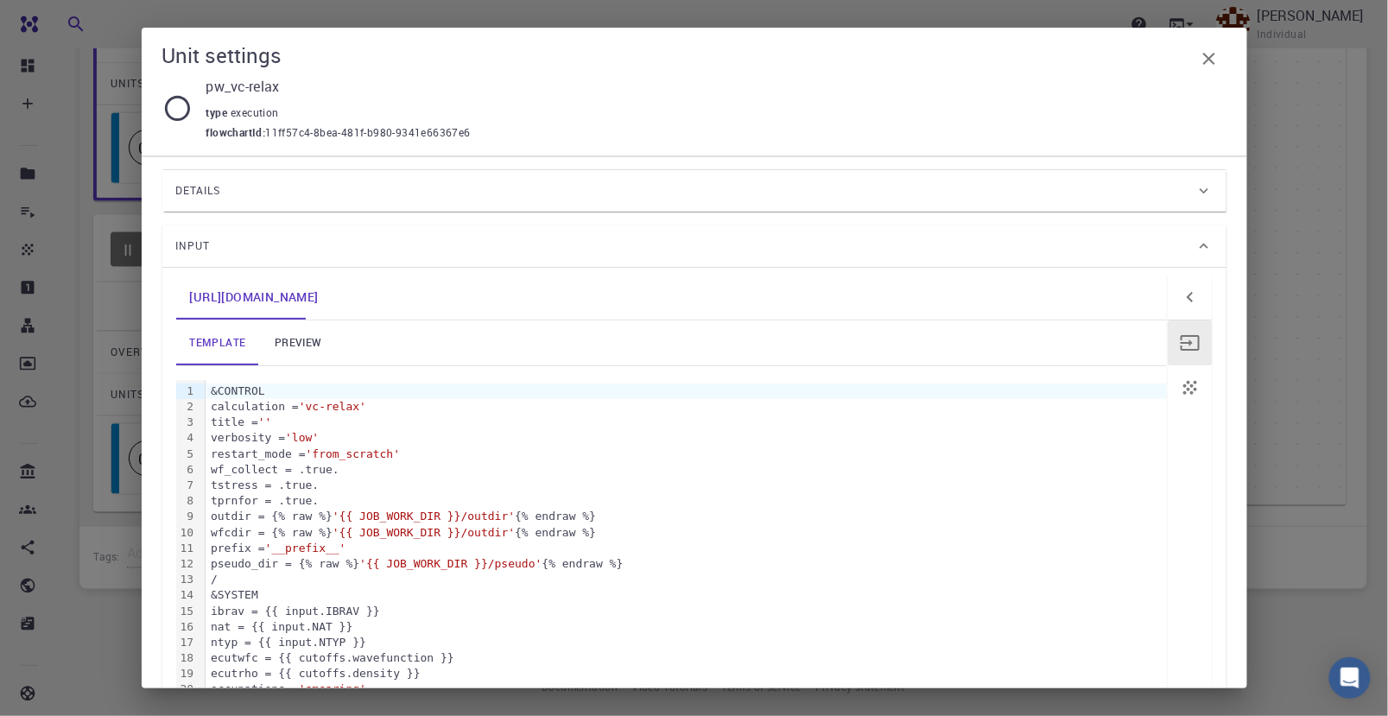
scroll to position [43, 0]
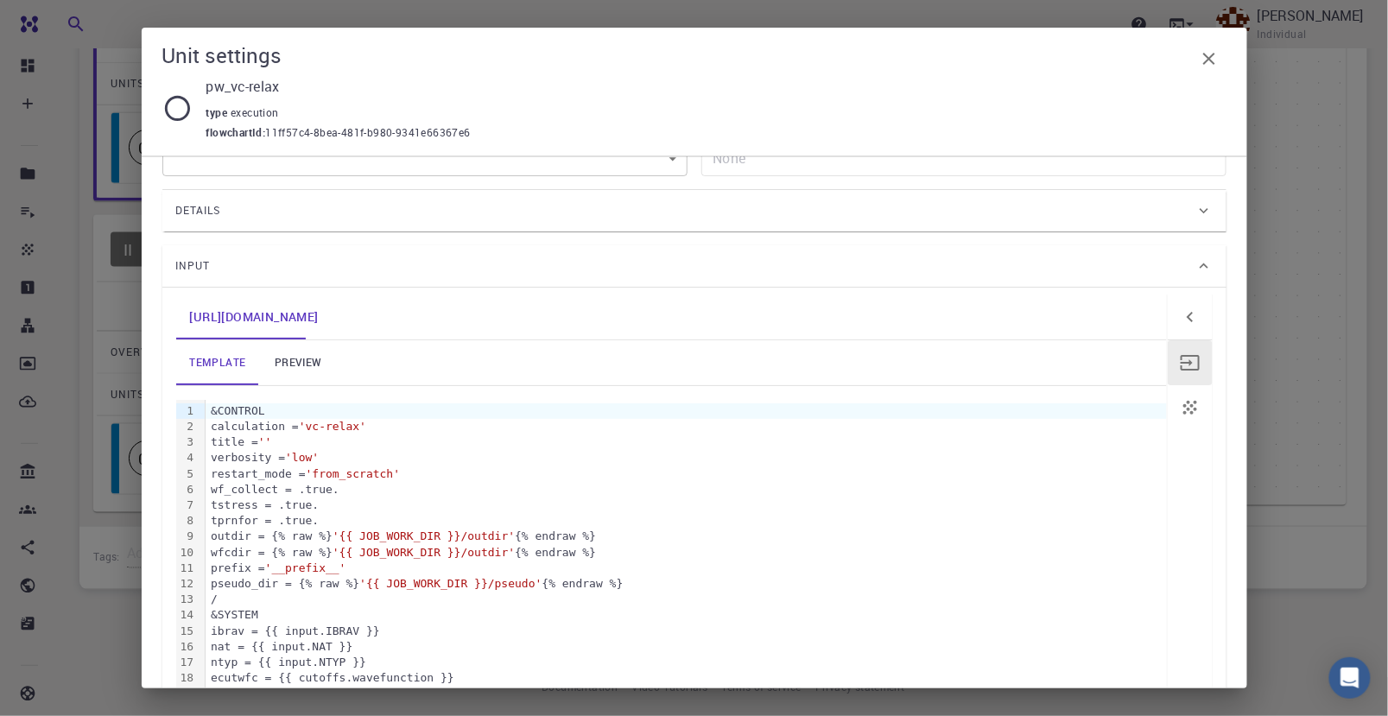
click at [1214, 61] on icon "button" at bounding box center [1209, 58] width 21 height 21
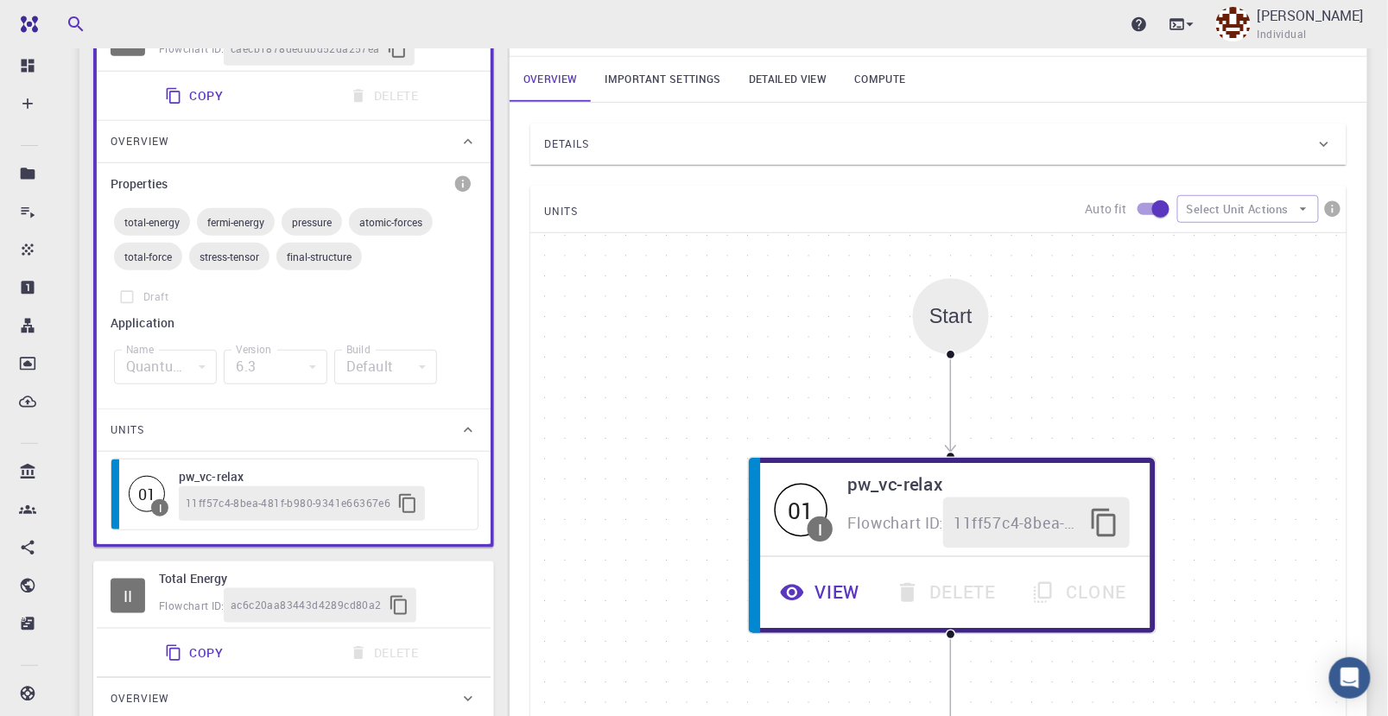
scroll to position [282, 0]
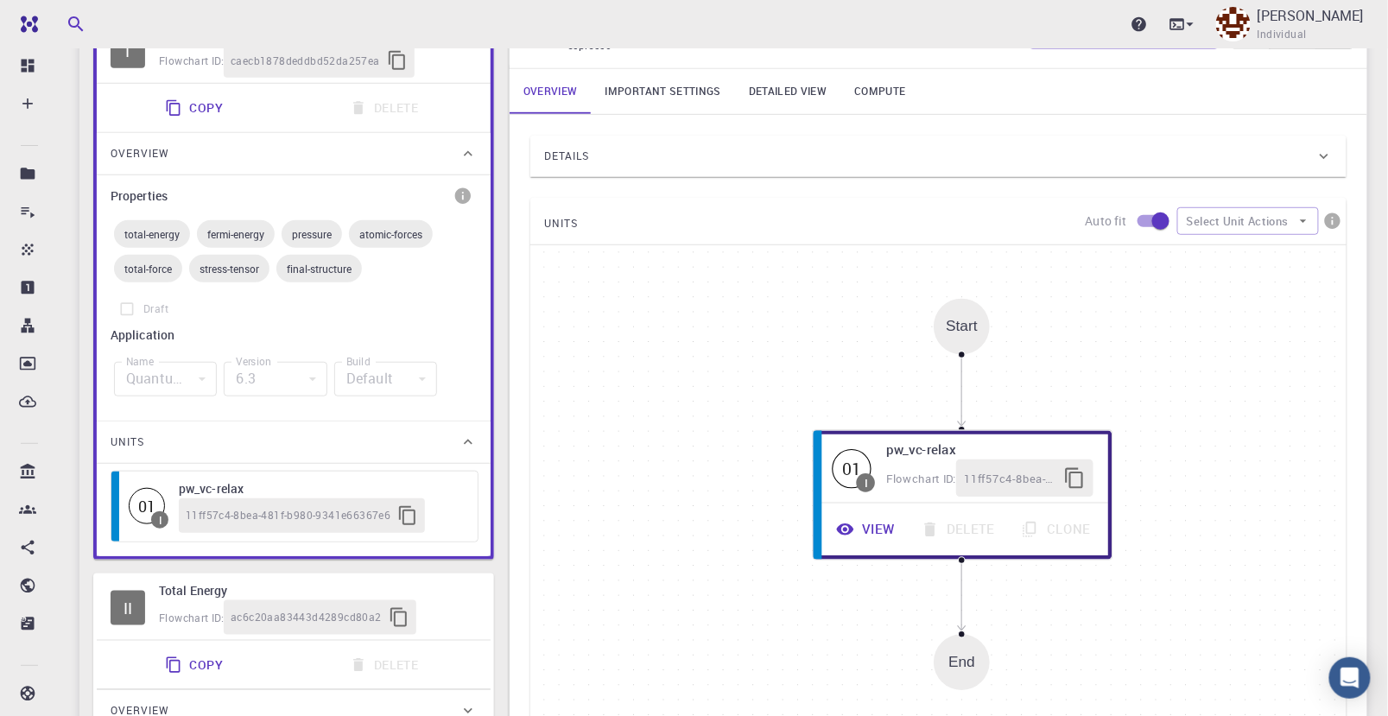
click at [561, 226] on span "UNITS" at bounding box center [561, 224] width 34 height 28
click at [1292, 221] on button "Select Unit Actions" at bounding box center [1248, 221] width 142 height 28
click at [1293, 220] on button "Select Unit Actions" at bounding box center [1248, 221] width 142 height 28
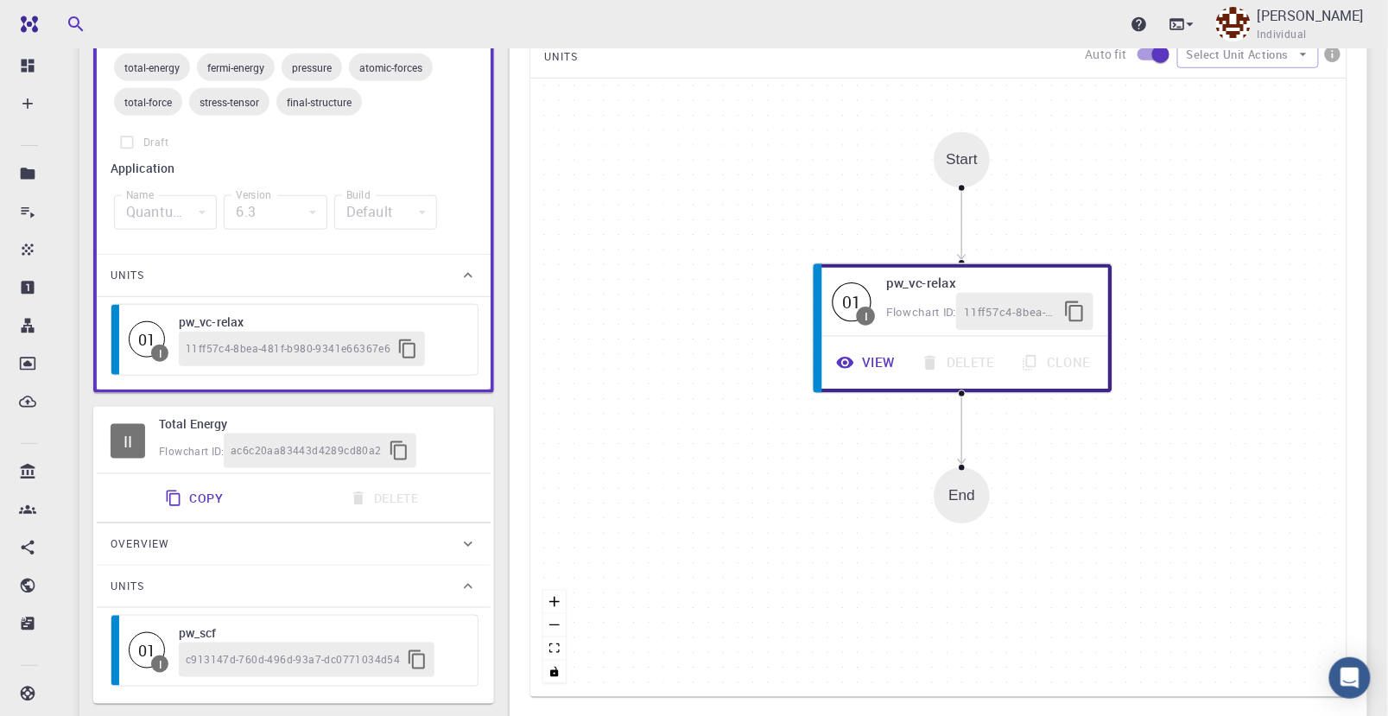
scroll to position [161, 0]
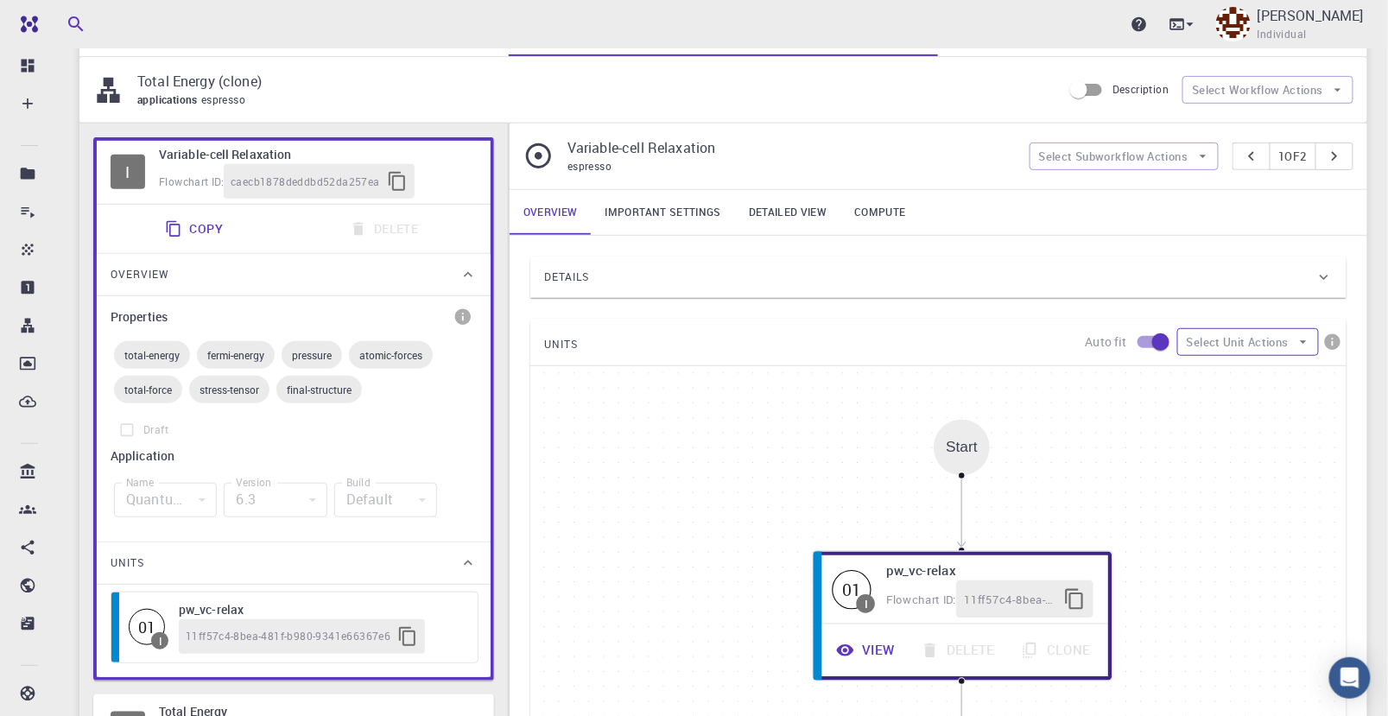
click at [1247, 344] on button "Select Unit Actions" at bounding box center [1248, 342] width 142 height 28
click at [1200, 372] on icon at bounding box center [1200, 373] width 9 height 5
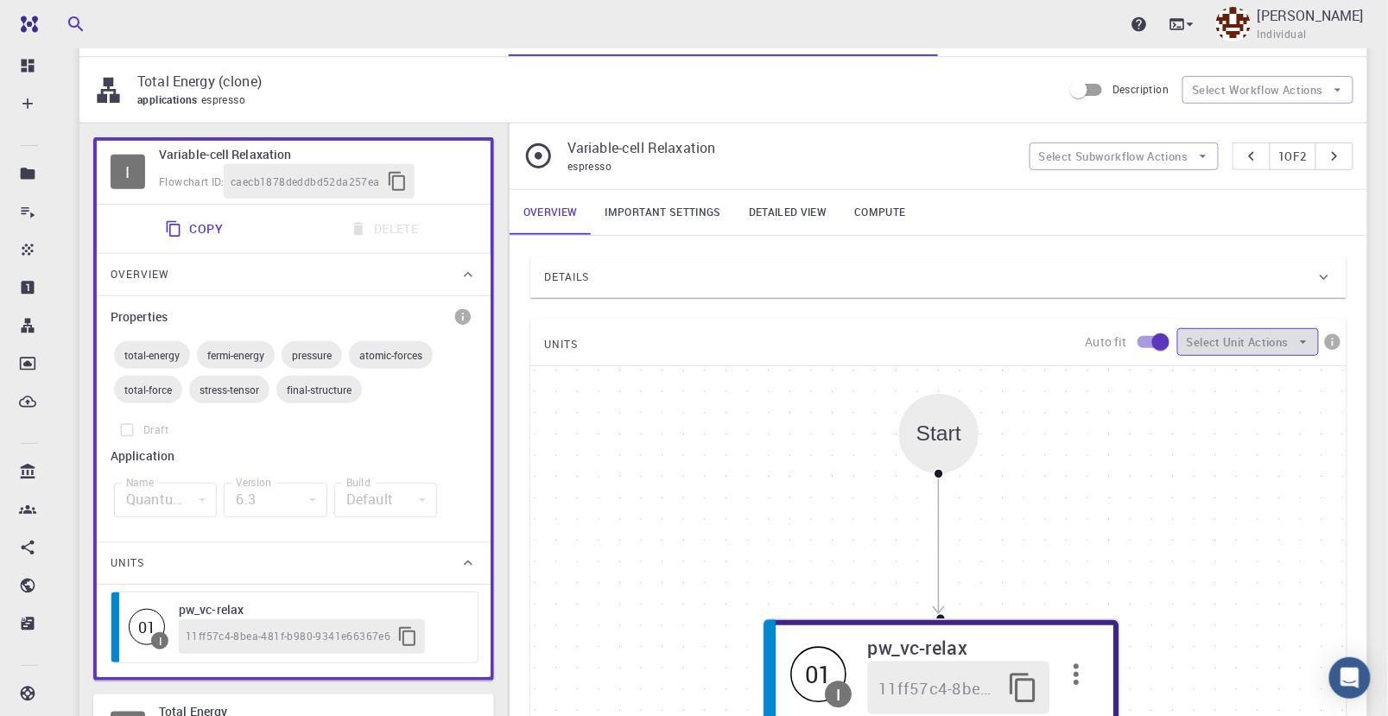
click at [1252, 343] on button "Select Unit Actions" at bounding box center [1248, 342] width 142 height 28
click at [1245, 370] on span "Expand units" at bounding box center [1263, 374] width 83 height 17
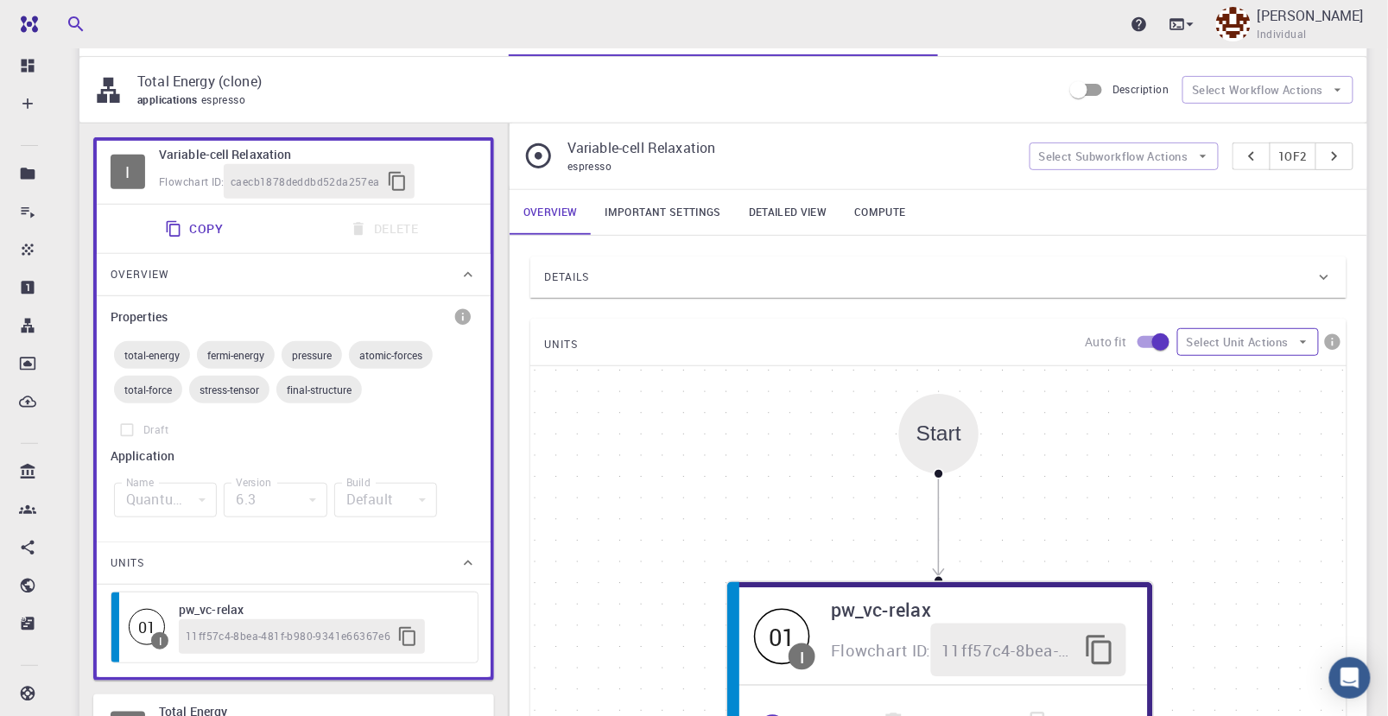
scroll to position [257, 0]
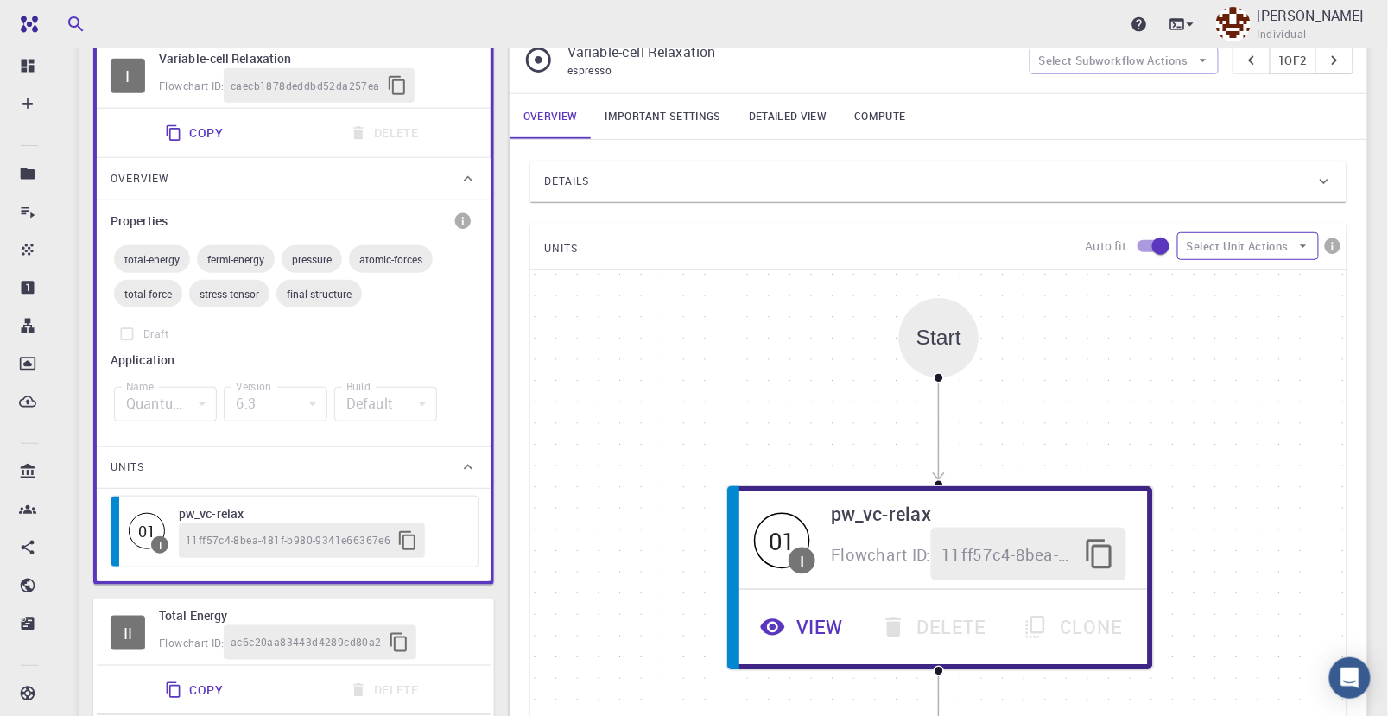
click at [1234, 251] on button "Select Unit Actions" at bounding box center [1248, 246] width 142 height 28
click at [1259, 280] on span "Collapse units" at bounding box center [1263, 278] width 83 height 17
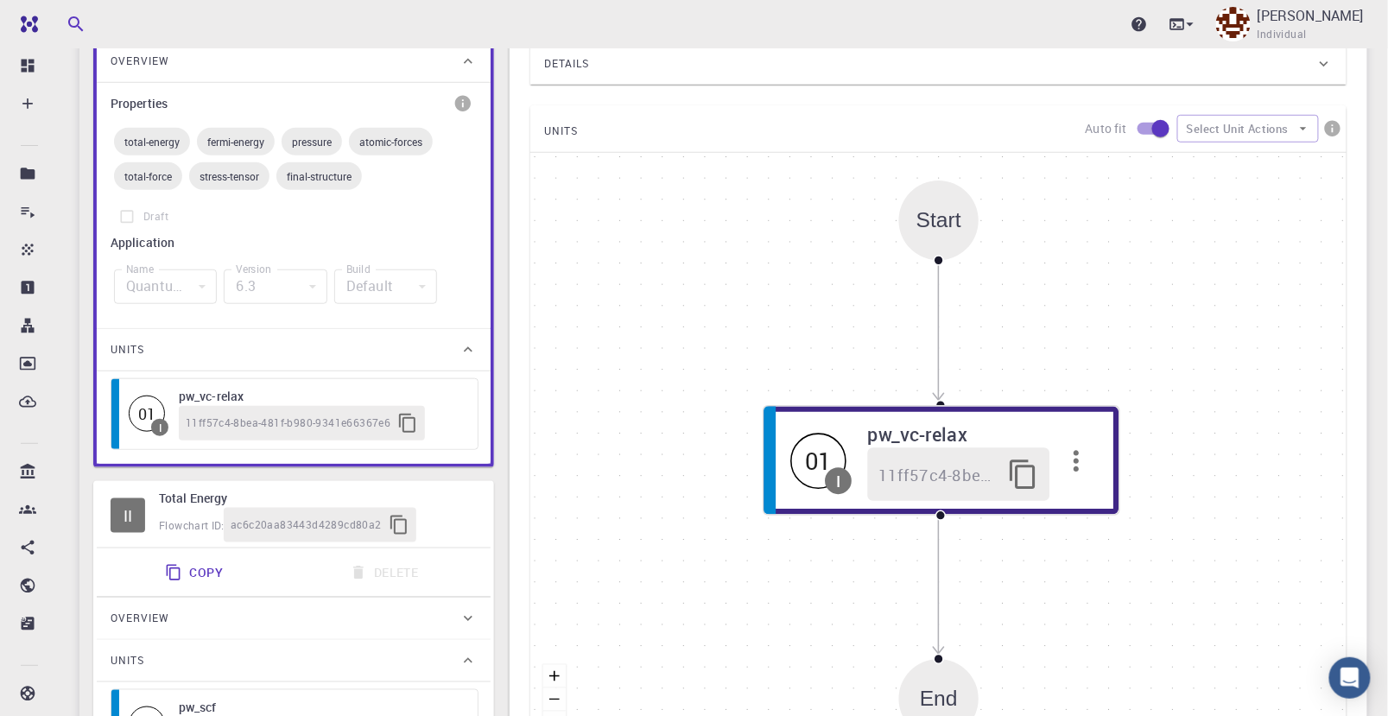
scroll to position [352, 0]
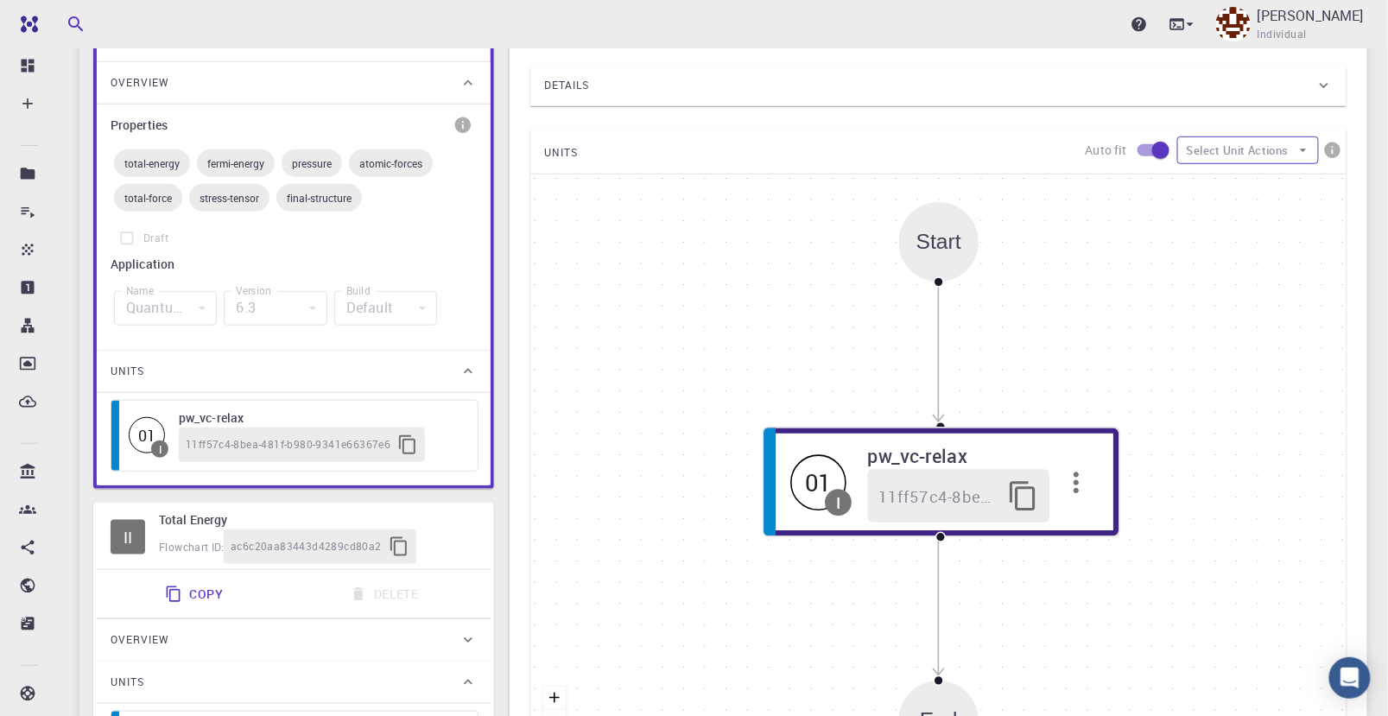
click at [1255, 155] on button "Select Unit Actions" at bounding box center [1248, 150] width 142 height 28
click at [1274, 184] on span "Expand units" at bounding box center [1263, 182] width 83 height 17
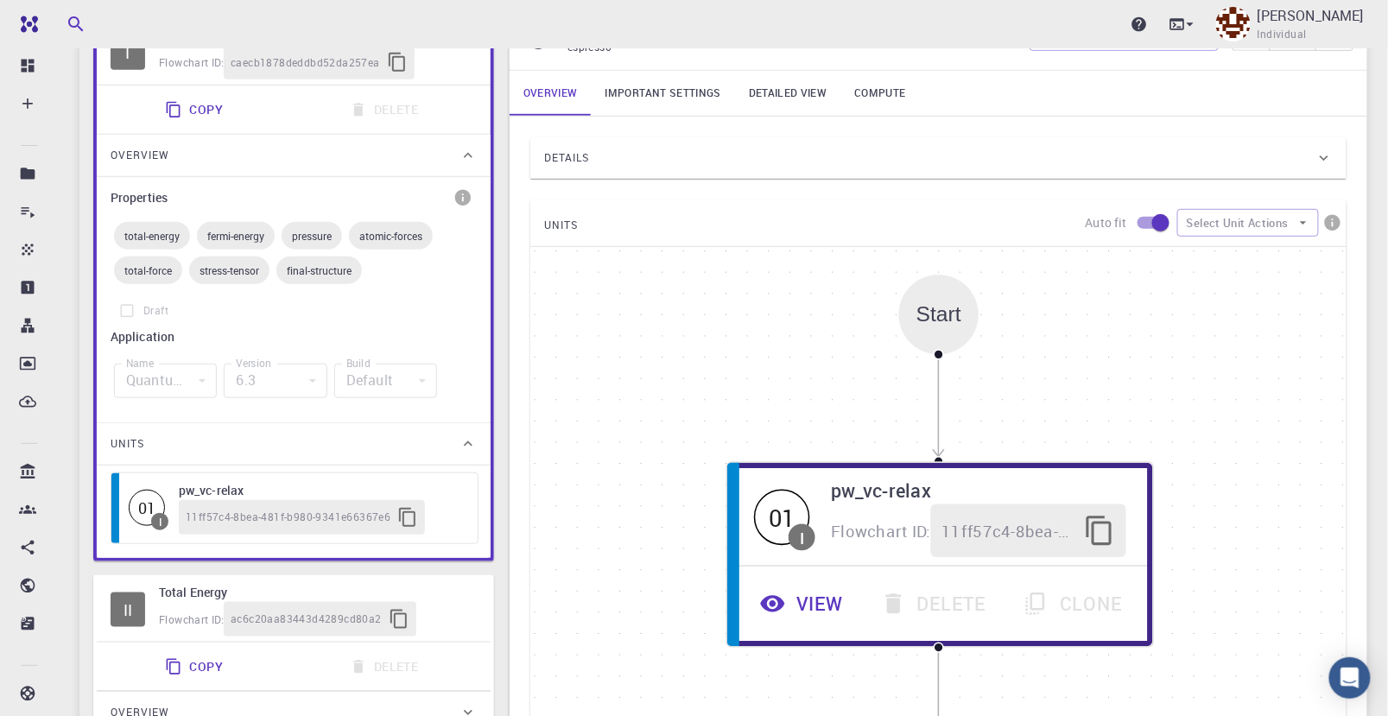
scroll to position [257, 0]
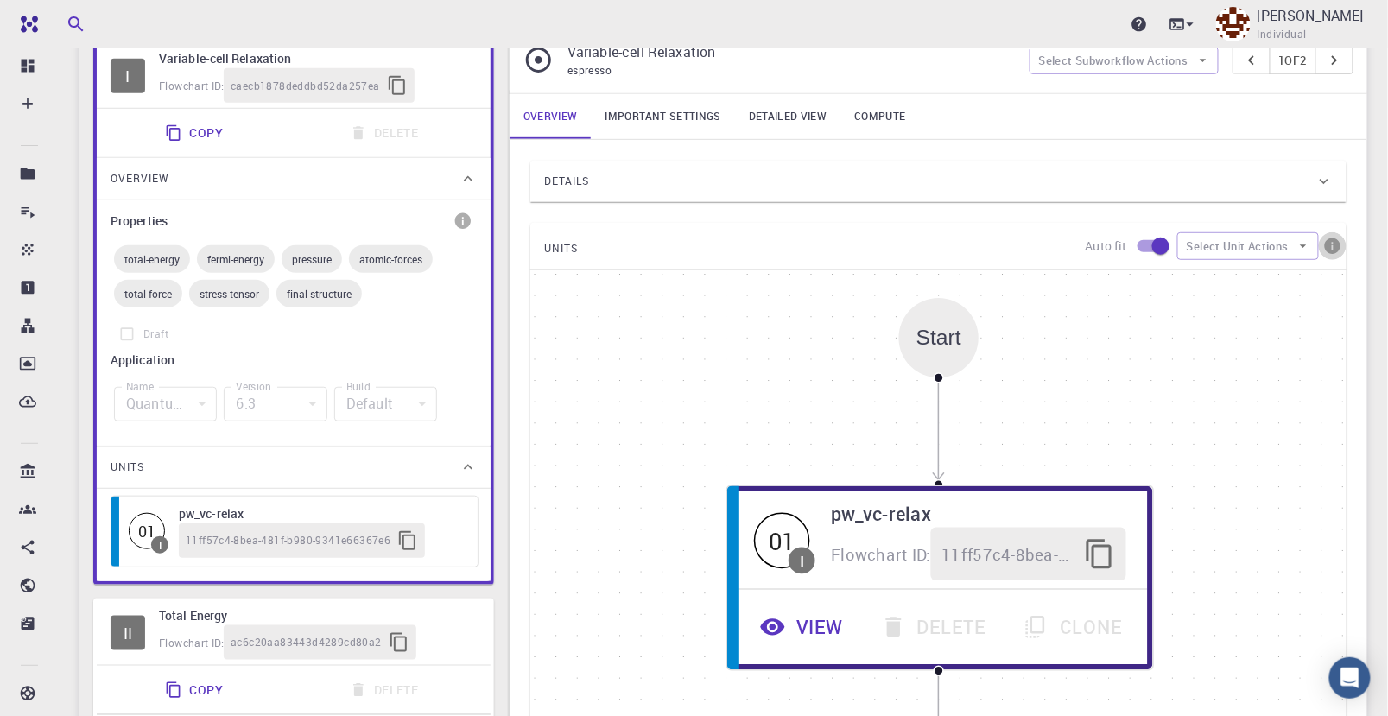
click at [1335, 244] on icon "info" at bounding box center [1333, 246] width 16 height 16
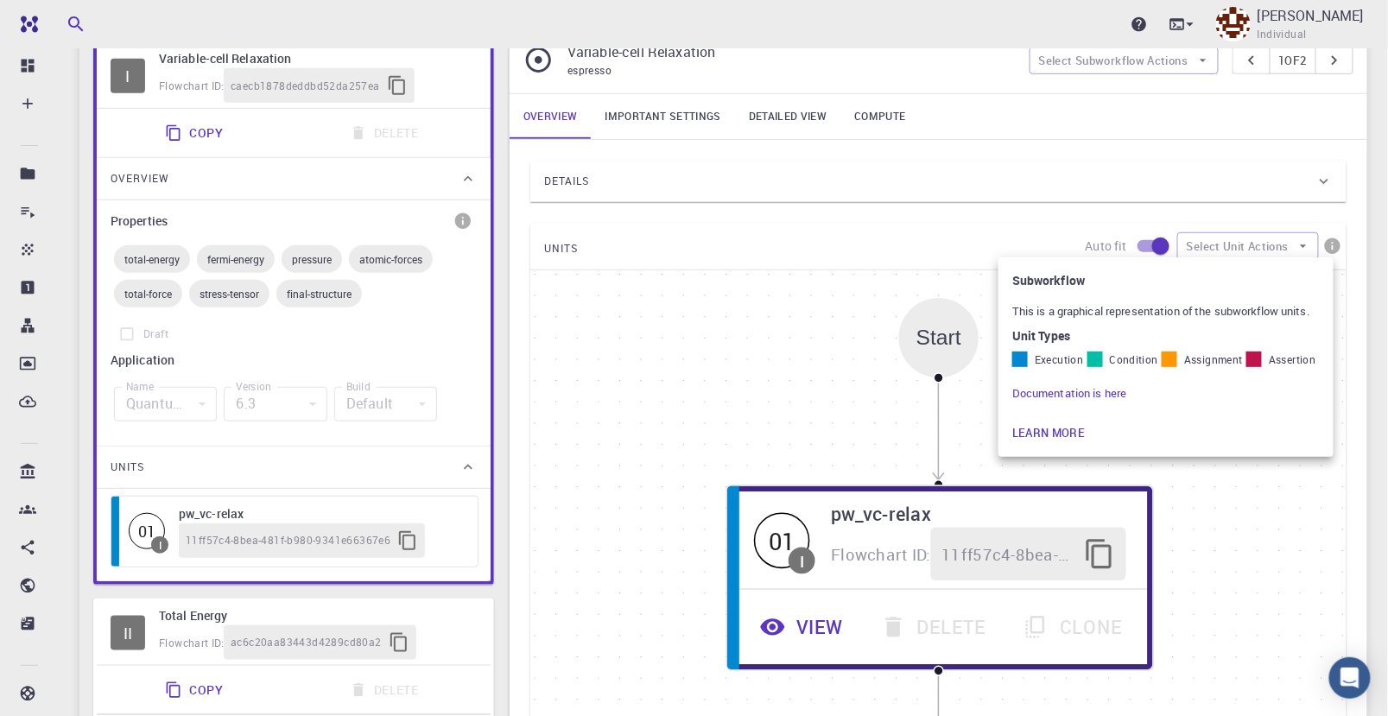
click at [1243, 506] on div at bounding box center [694, 358] width 1388 height 716
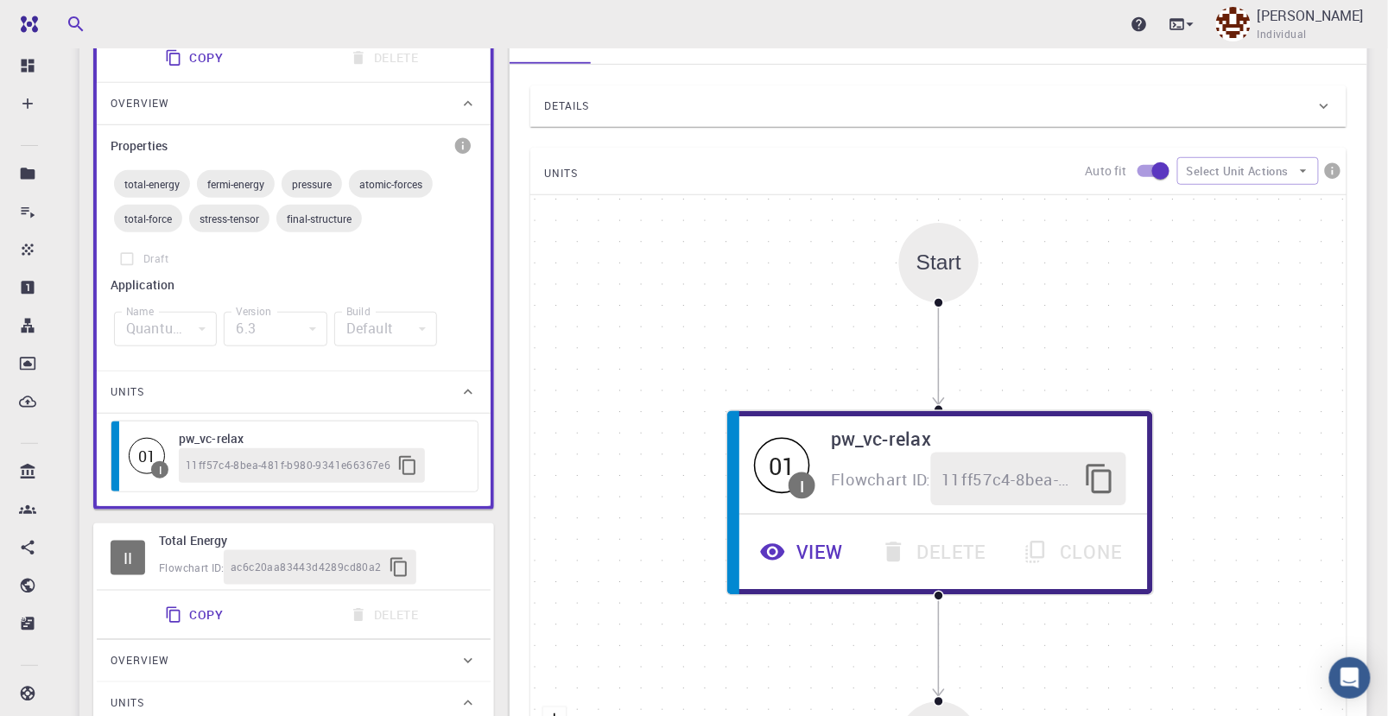
scroll to position [352, 0]
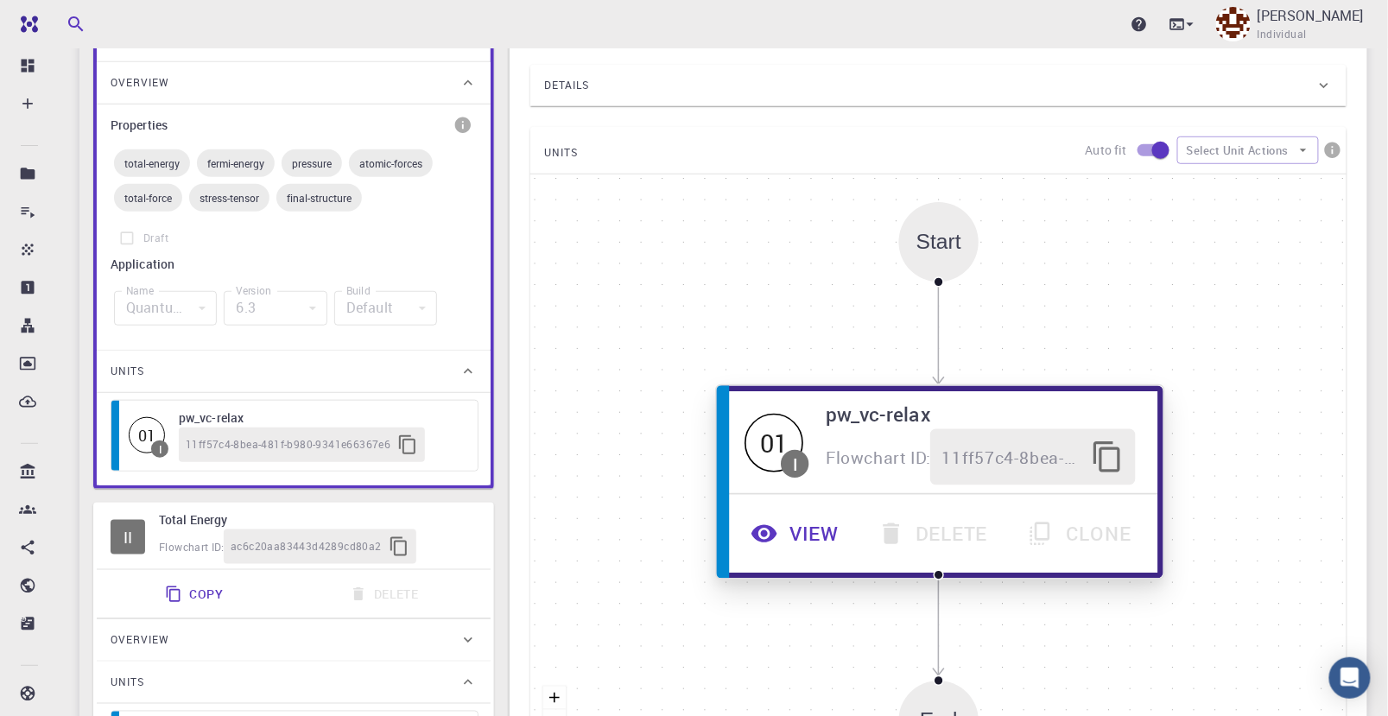
click at [881, 447] on span "Flowchart ID:" at bounding box center [878, 457] width 105 height 22
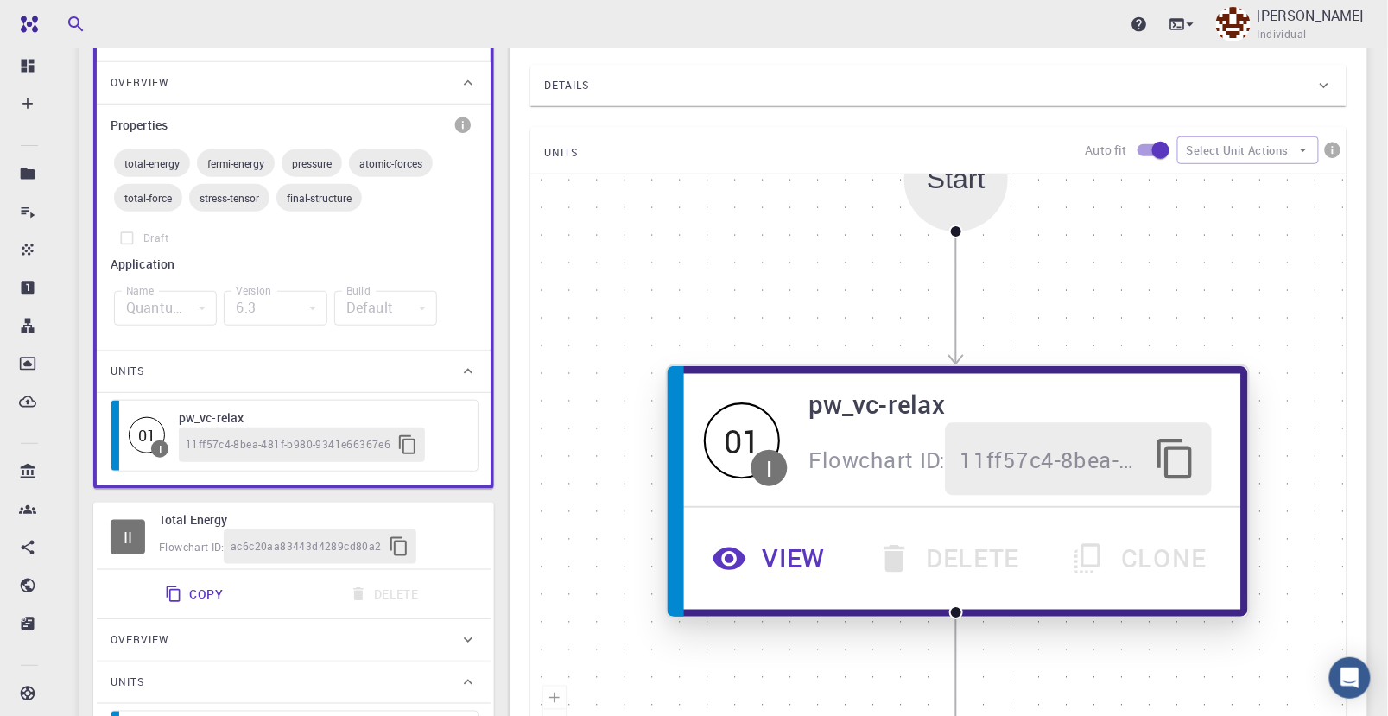
click at [800, 555] on button "View" at bounding box center [771, 559] width 164 height 73
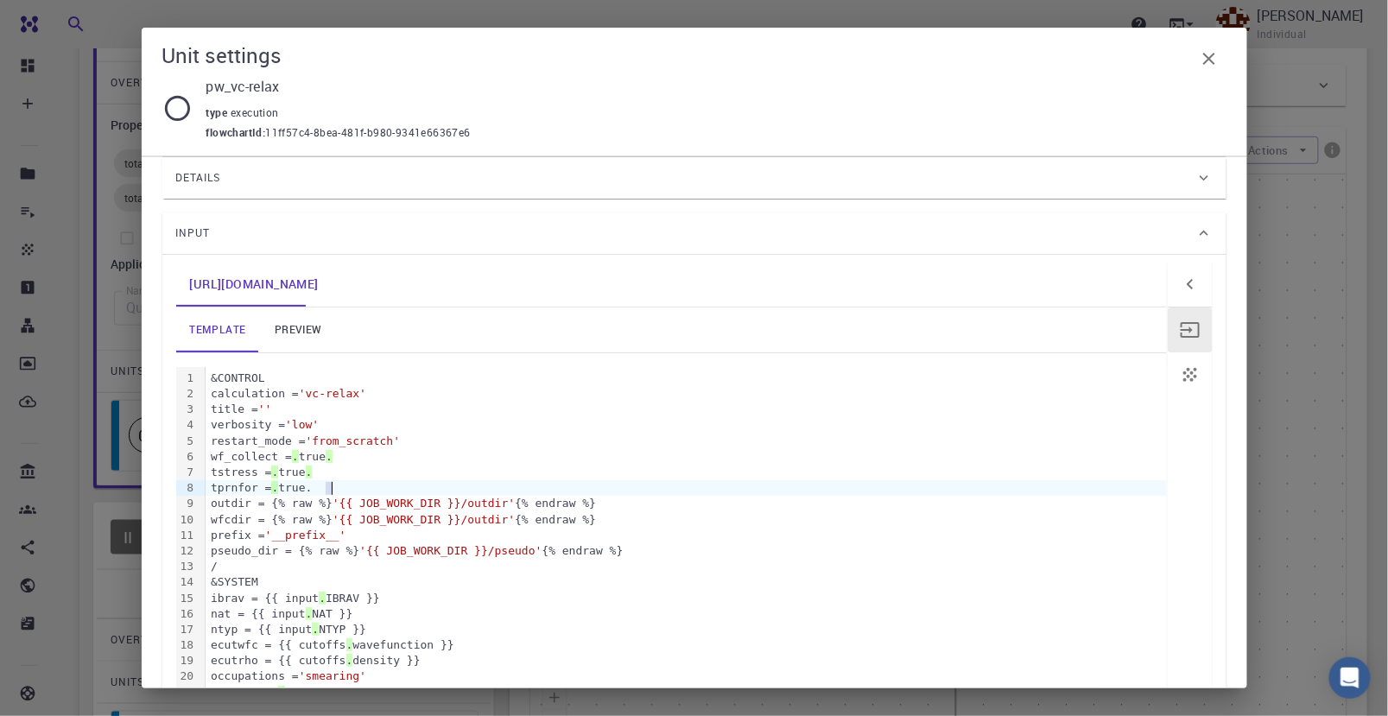
scroll to position [96, 0]
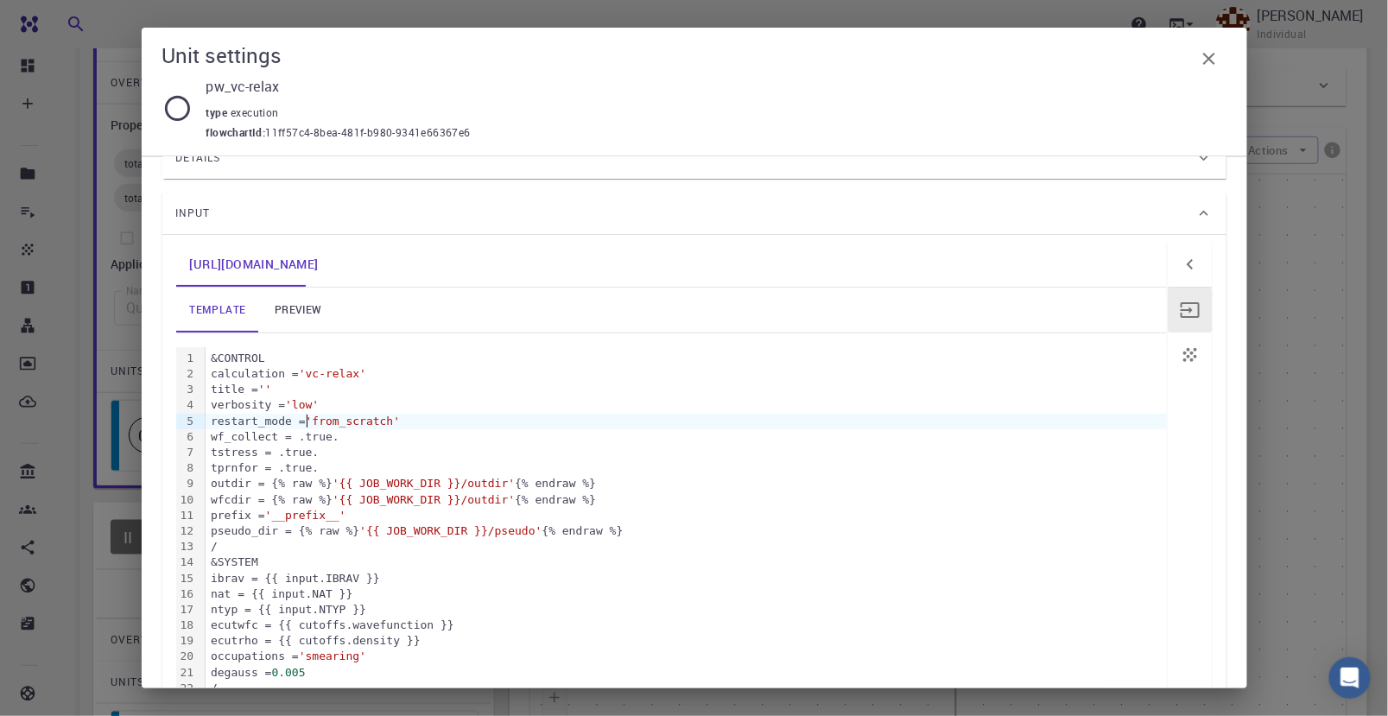
click at [307, 418] on div "restart_mode = 'from_scratch'" at bounding box center [686, 422] width 961 height 16
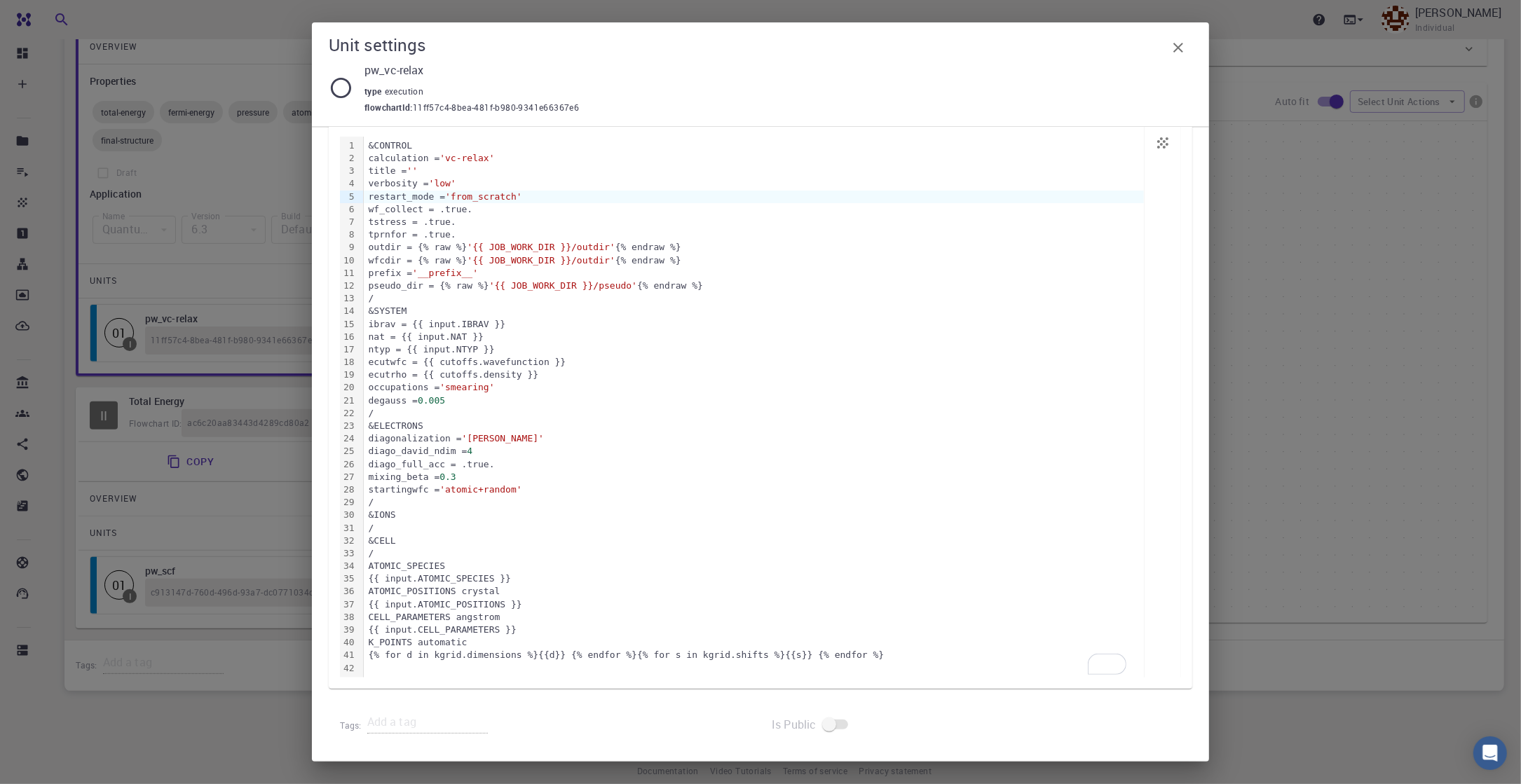
scroll to position [316, 0]
click at [397, 541] on div "&CELL" at bounding box center [753, 541] width 780 height 13
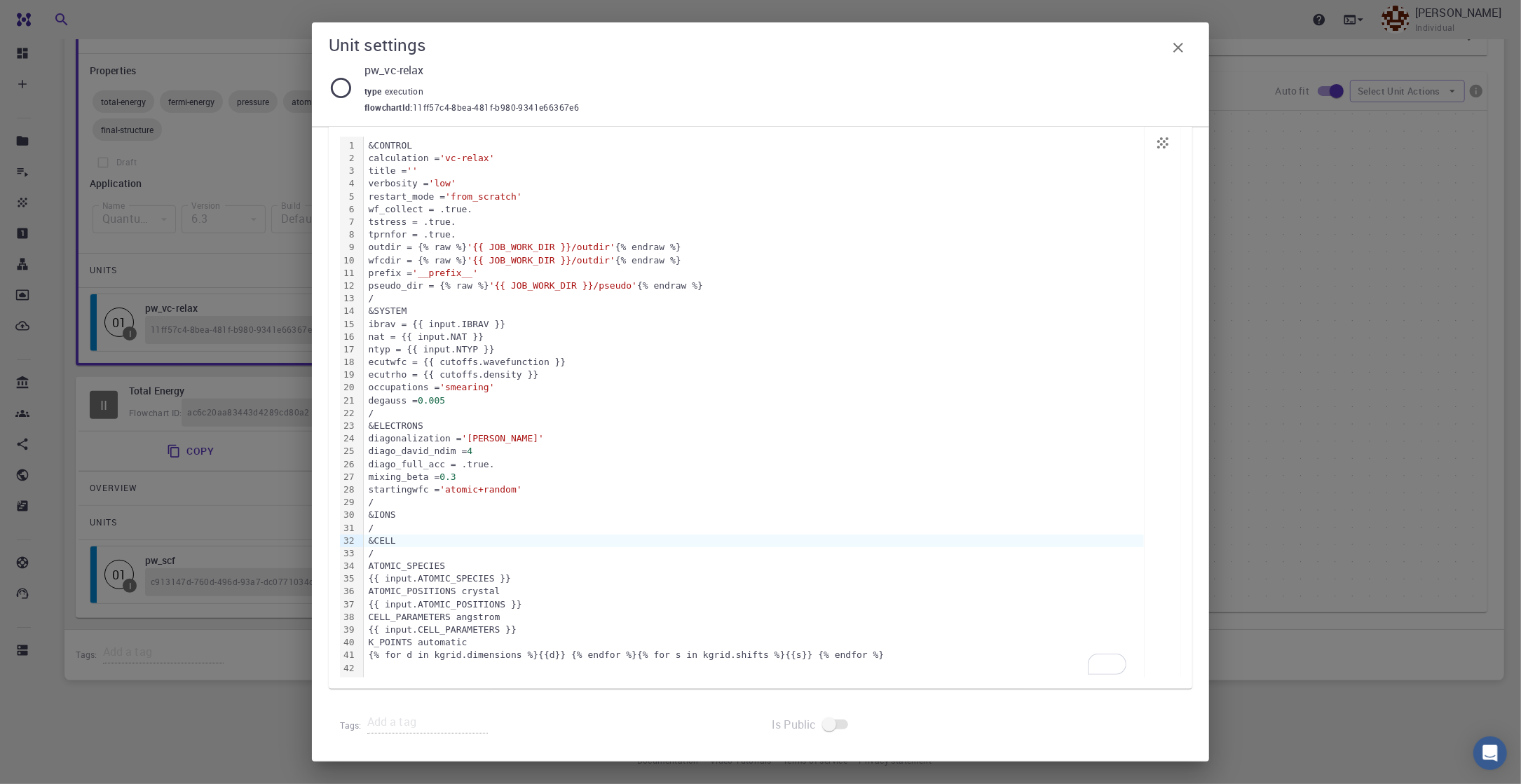
click at [402, 542] on div "&CELL" at bounding box center [753, 541] width 780 height 13
click at [419, 307] on div "&SYSTEM" at bounding box center [753, 311] width 780 height 13
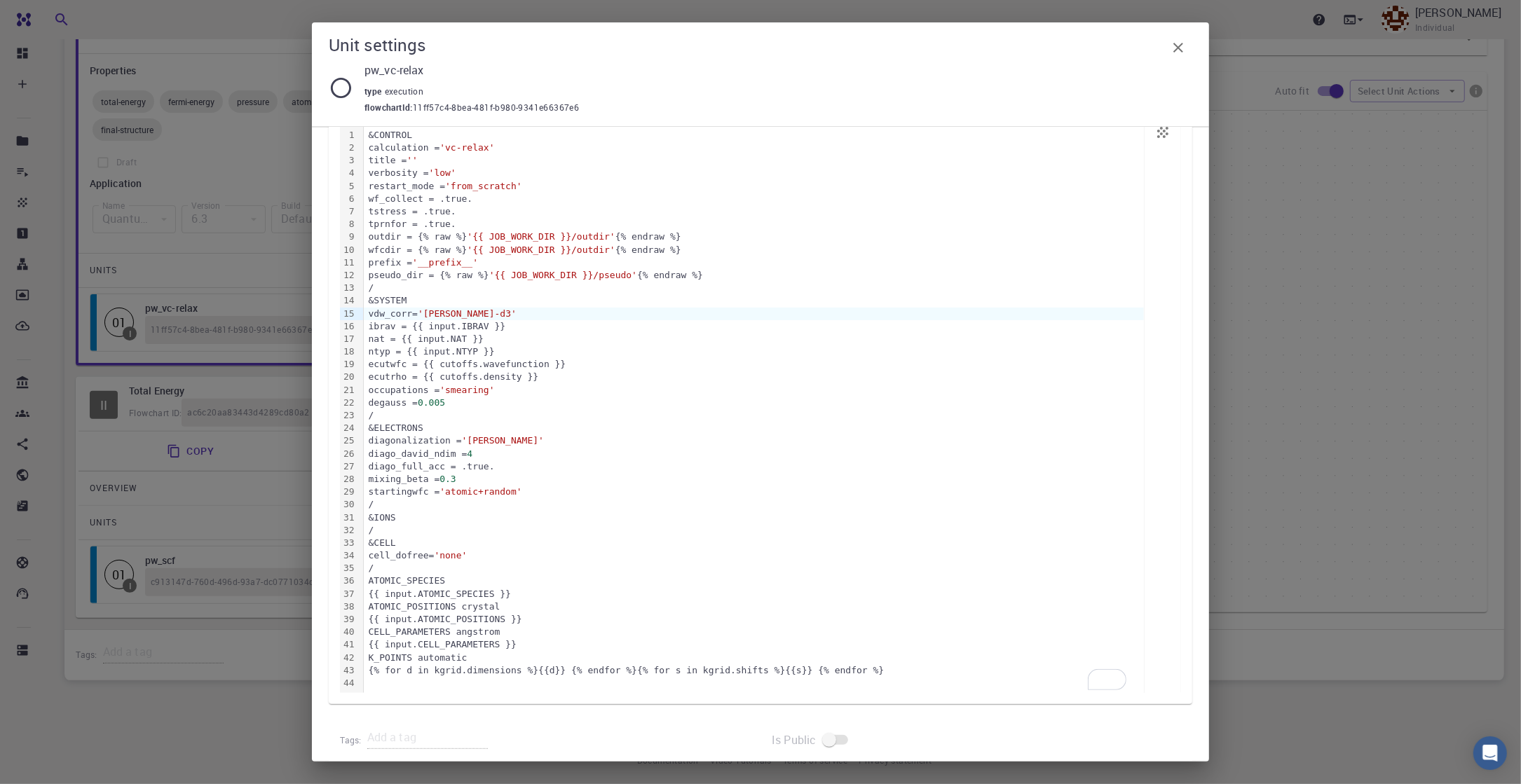
scroll to position [248, 0]
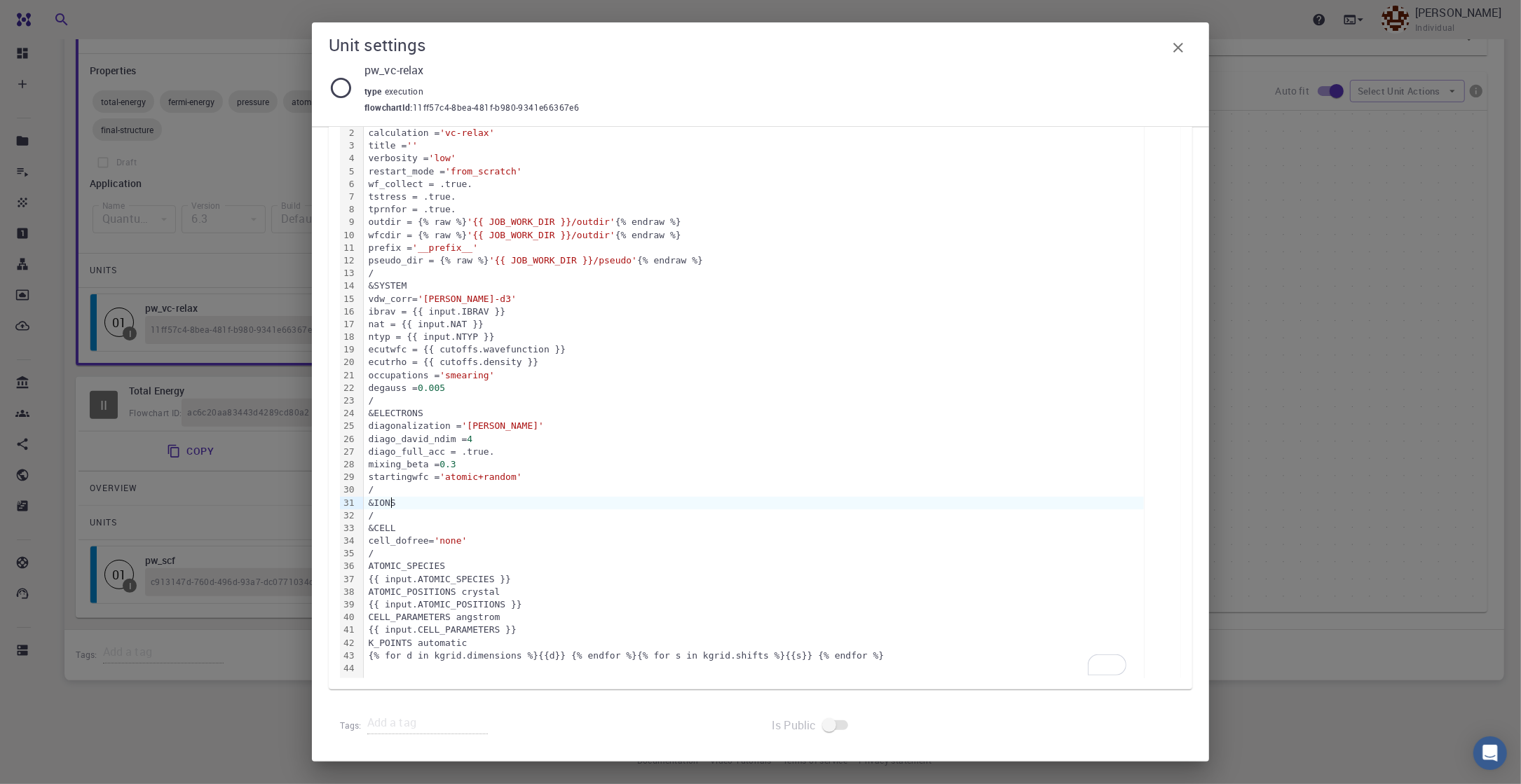
drag, startPoint x: 400, startPoint y: 506, endPoint x: 412, endPoint y: 504, distance: 12.2
click at [403, 505] on div "&IONS" at bounding box center [753, 503] width 780 height 13
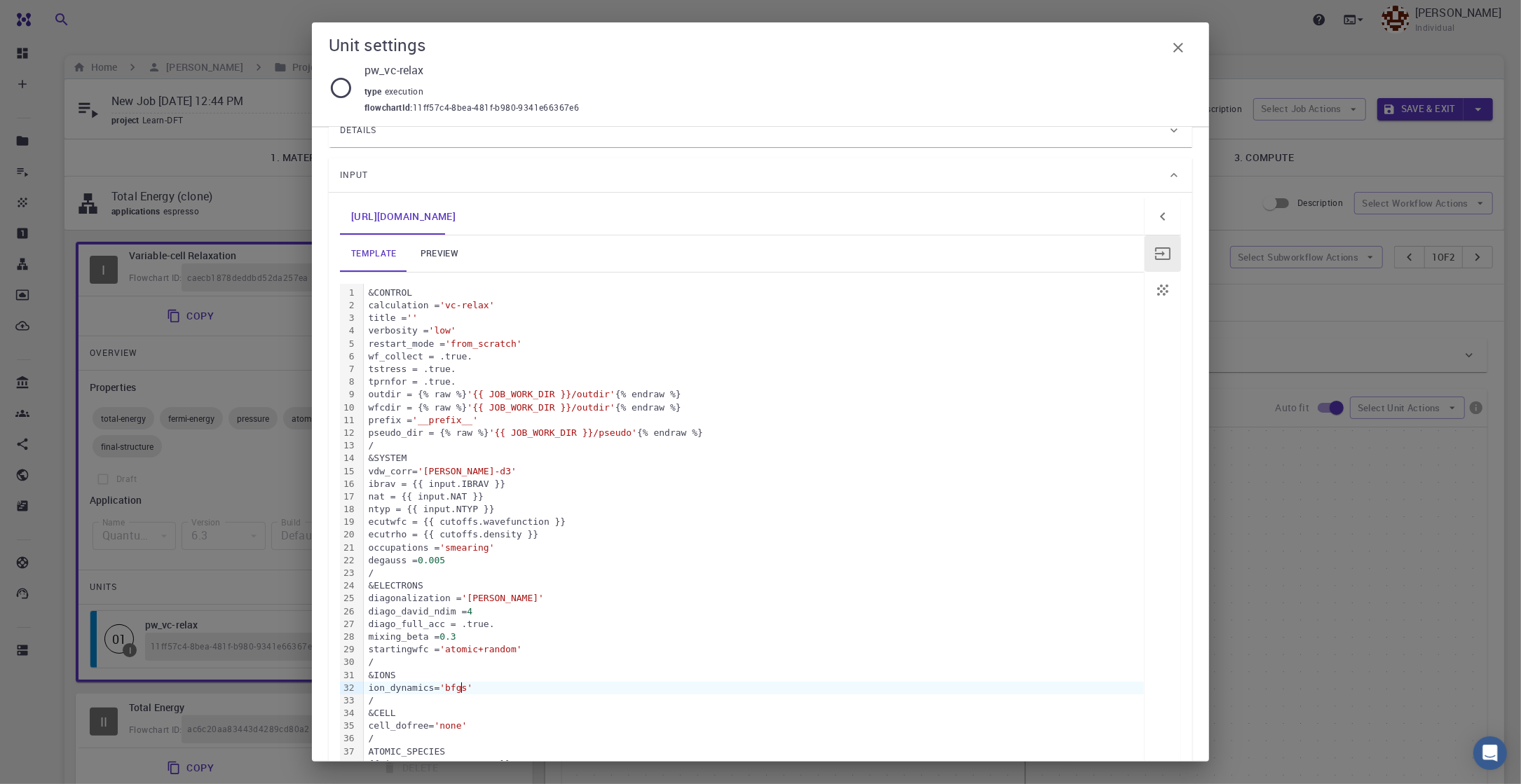
scroll to position [105, 0]
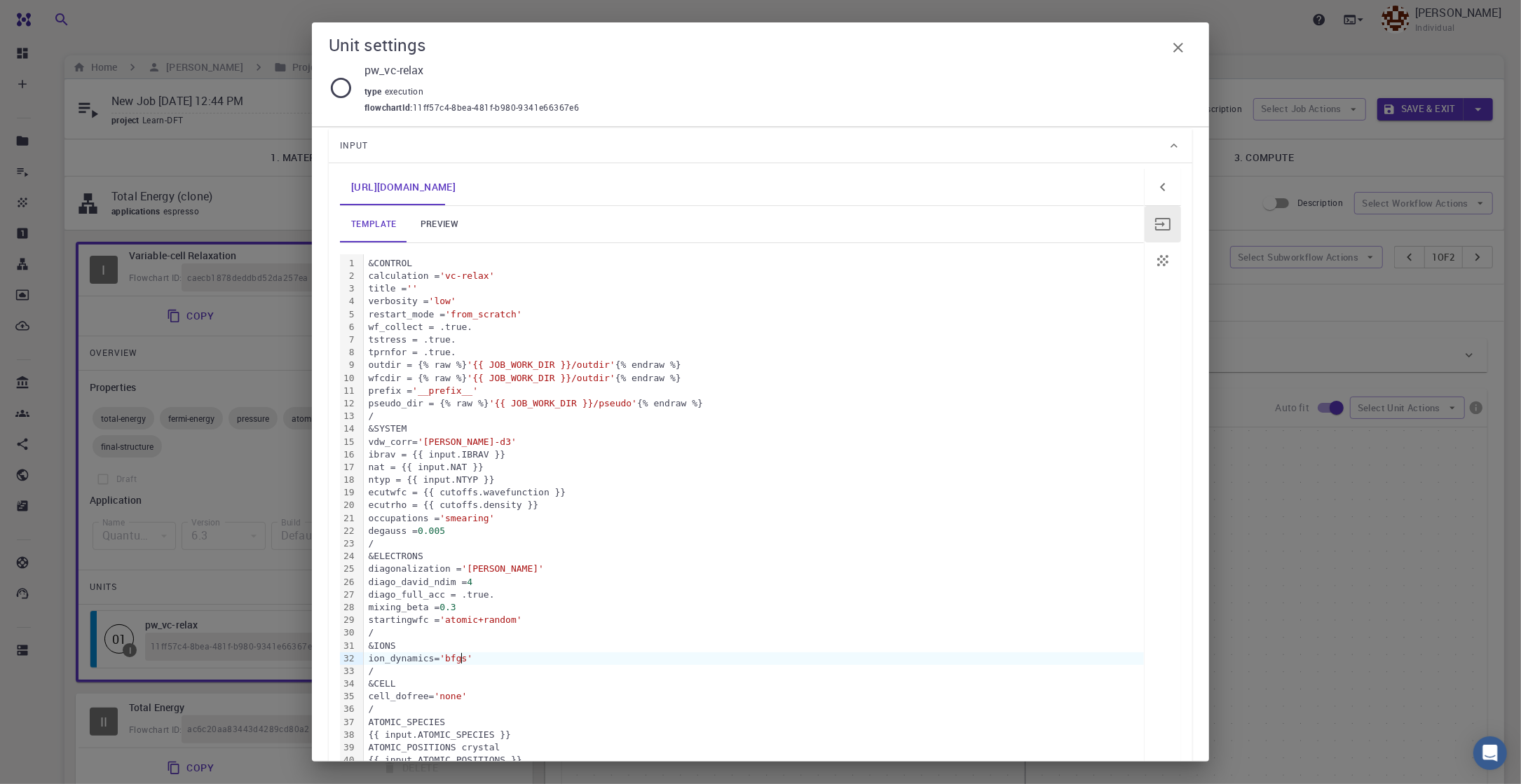
click at [445, 228] on link "preview" at bounding box center [440, 224] width 63 height 36
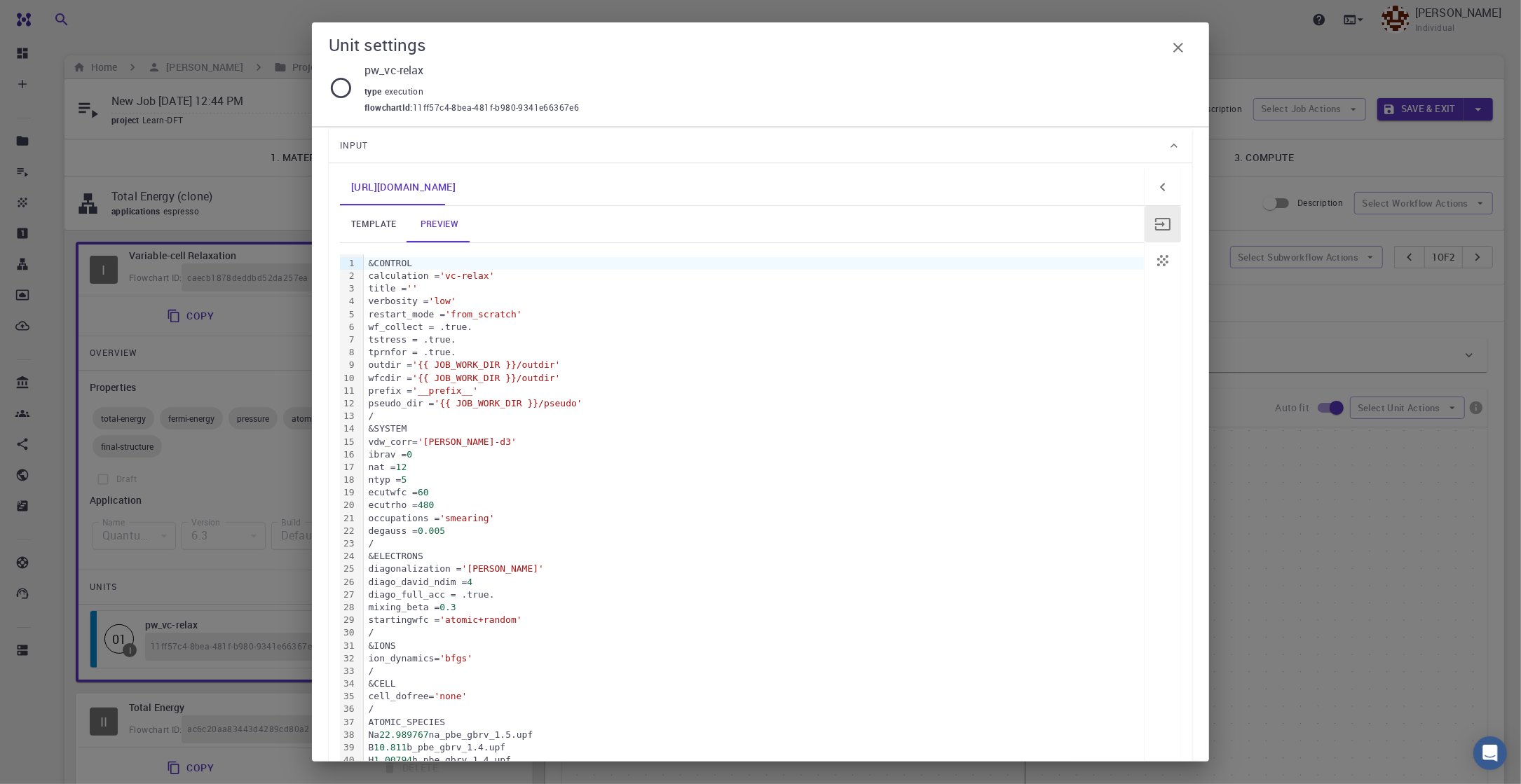
click at [378, 229] on link "template" at bounding box center [374, 224] width 68 height 36
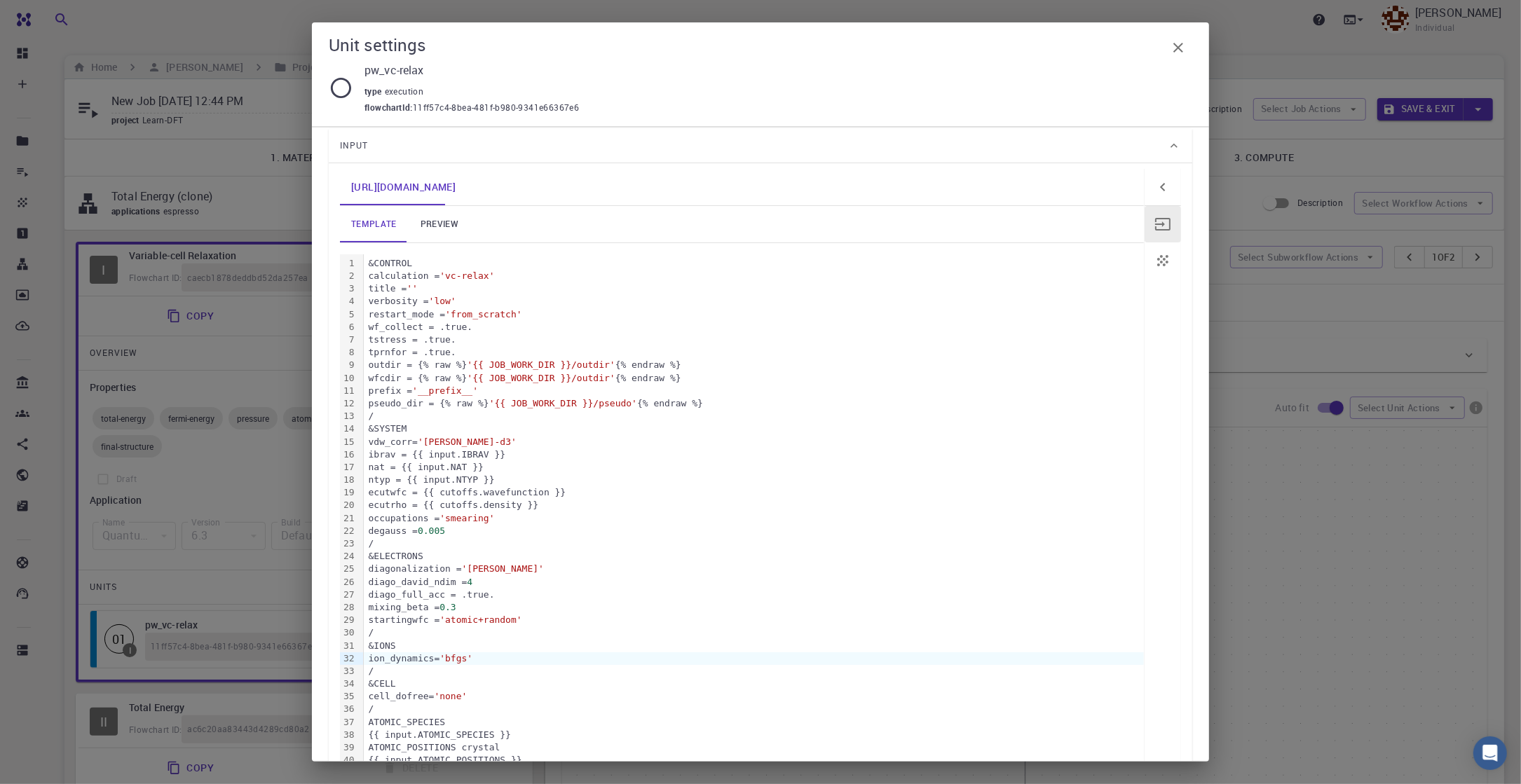
click at [1139, 47] on icon "button" at bounding box center [1178, 47] width 17 height 17
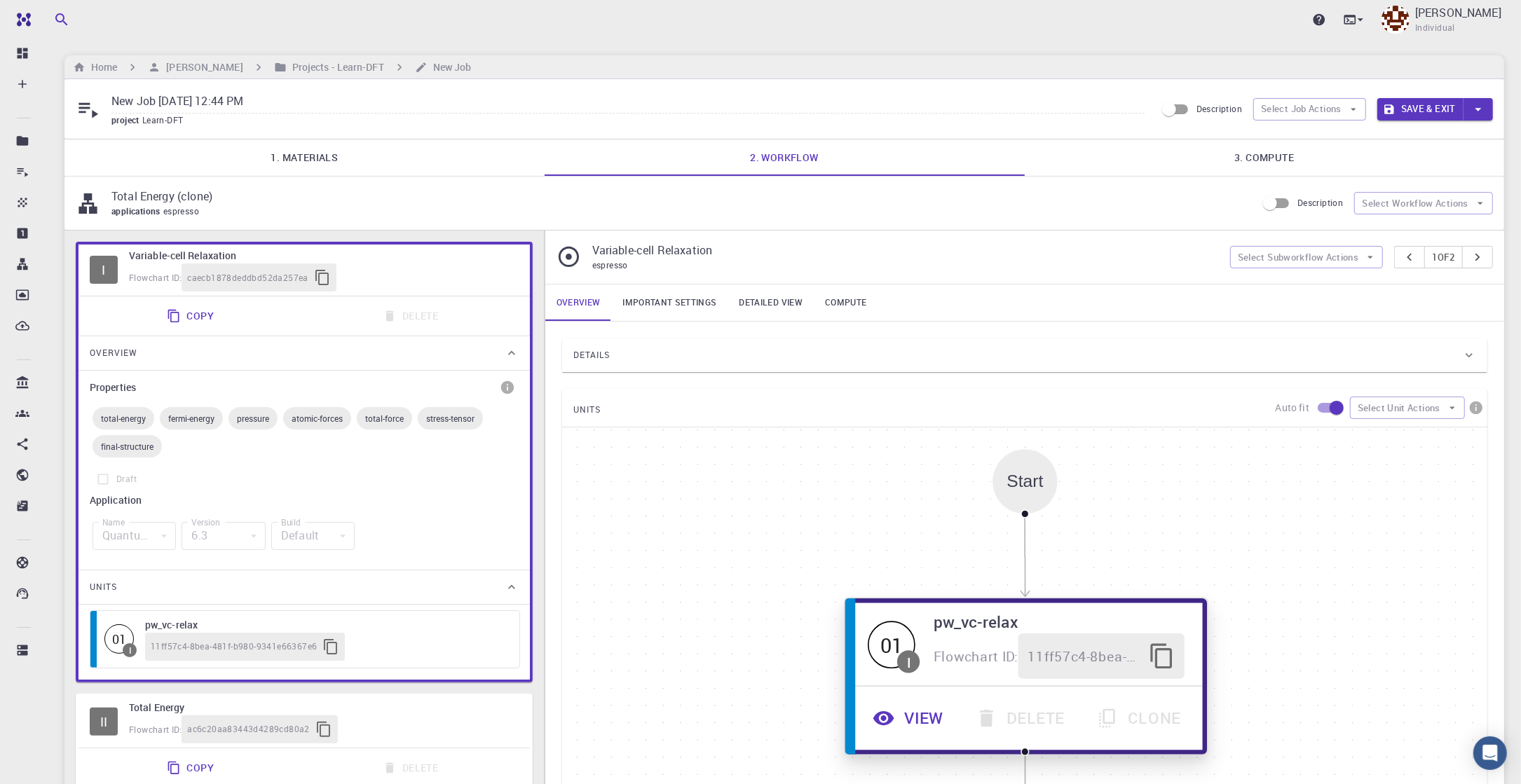
click at [921, 580] on button "View" at bounding box center [909, 718] width 102 height 45
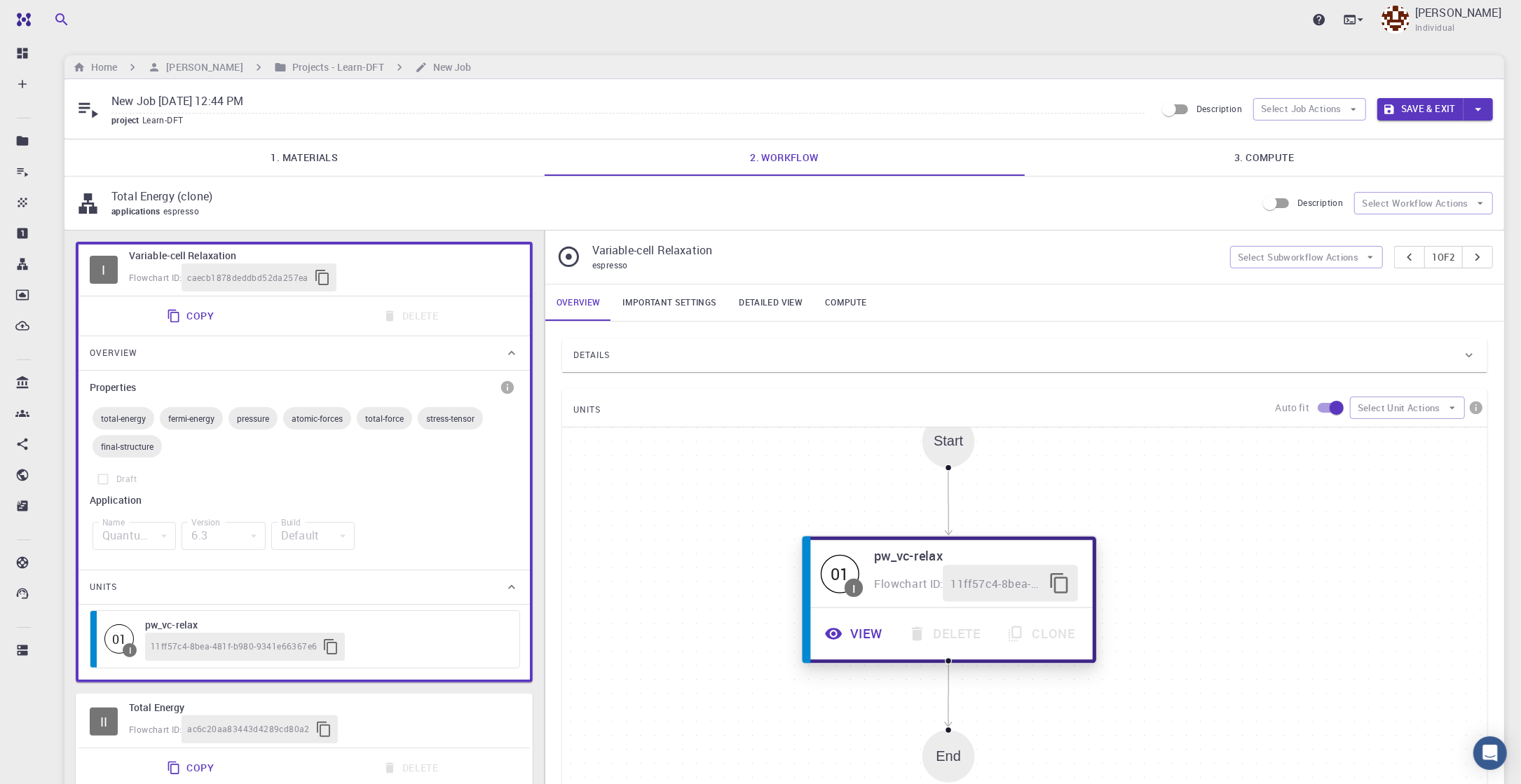
click at [874, 580] on button "View" at bounding box center [854, 632] width 84 height 36
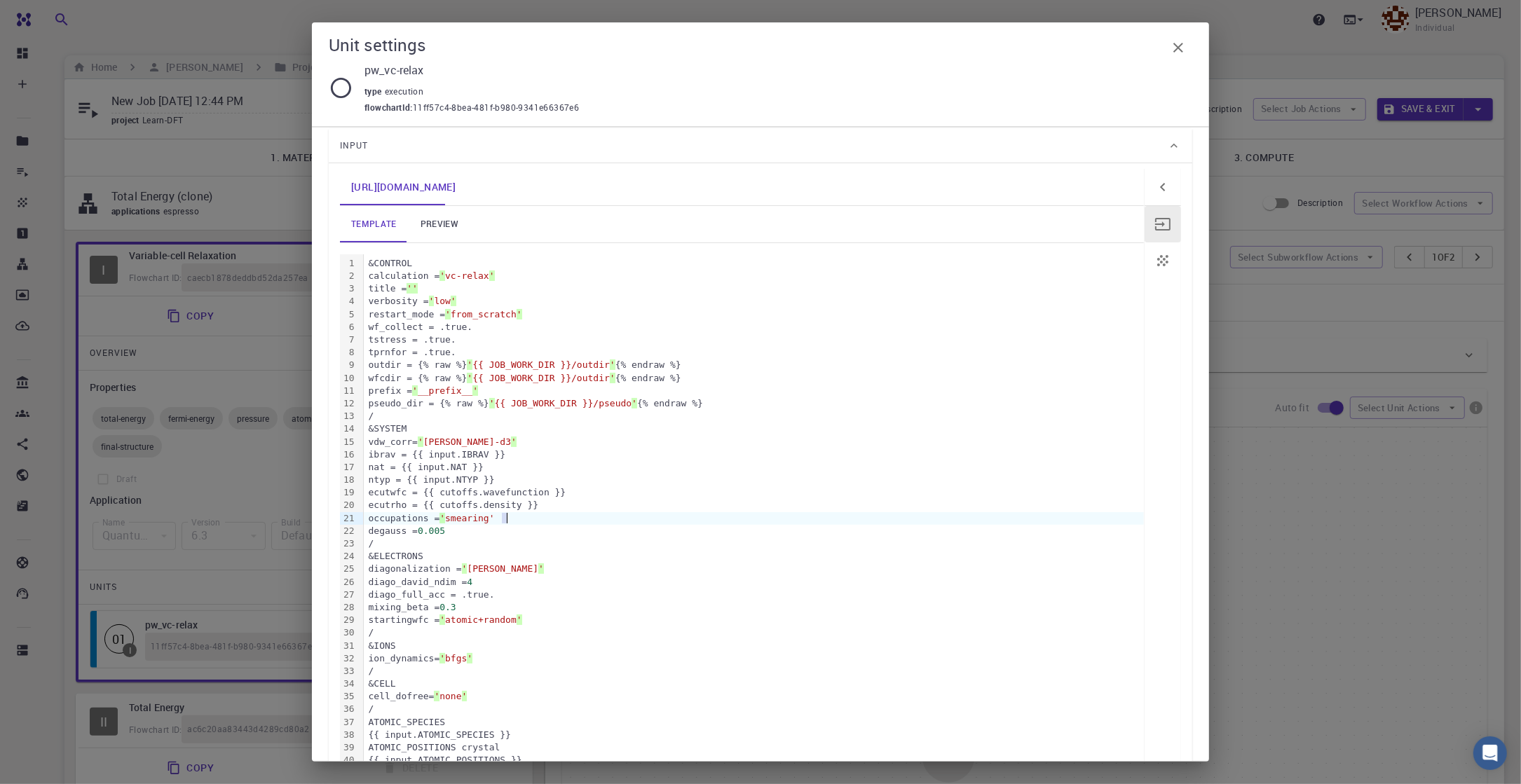
click at [1139, 54] on icon "button" at bounding box center [1178, 47] width 17 height 17
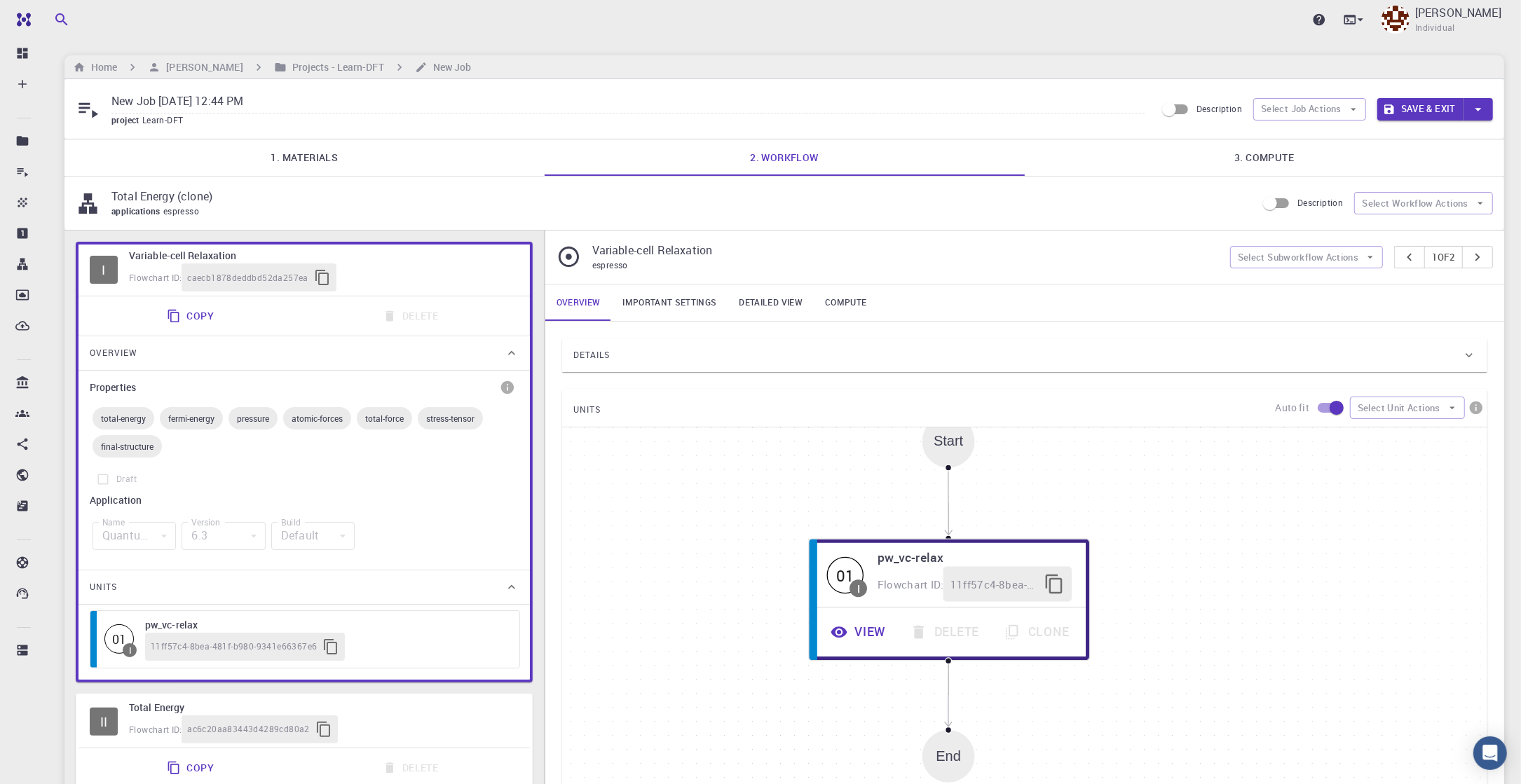
click at [676, 303] on link "Important settings" at bounding box center [668, 302] width 116 height 36
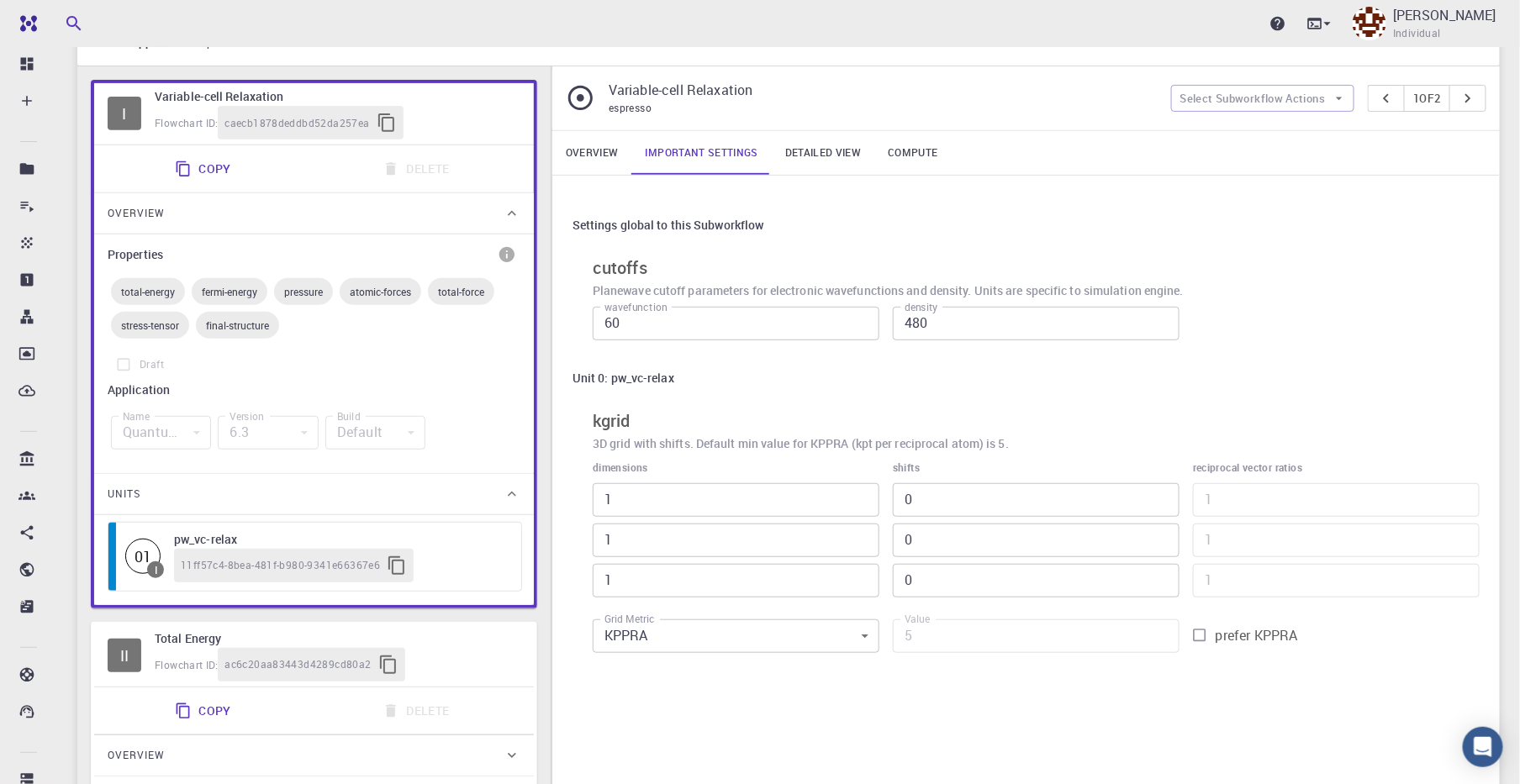
scroll to position [420, 0]
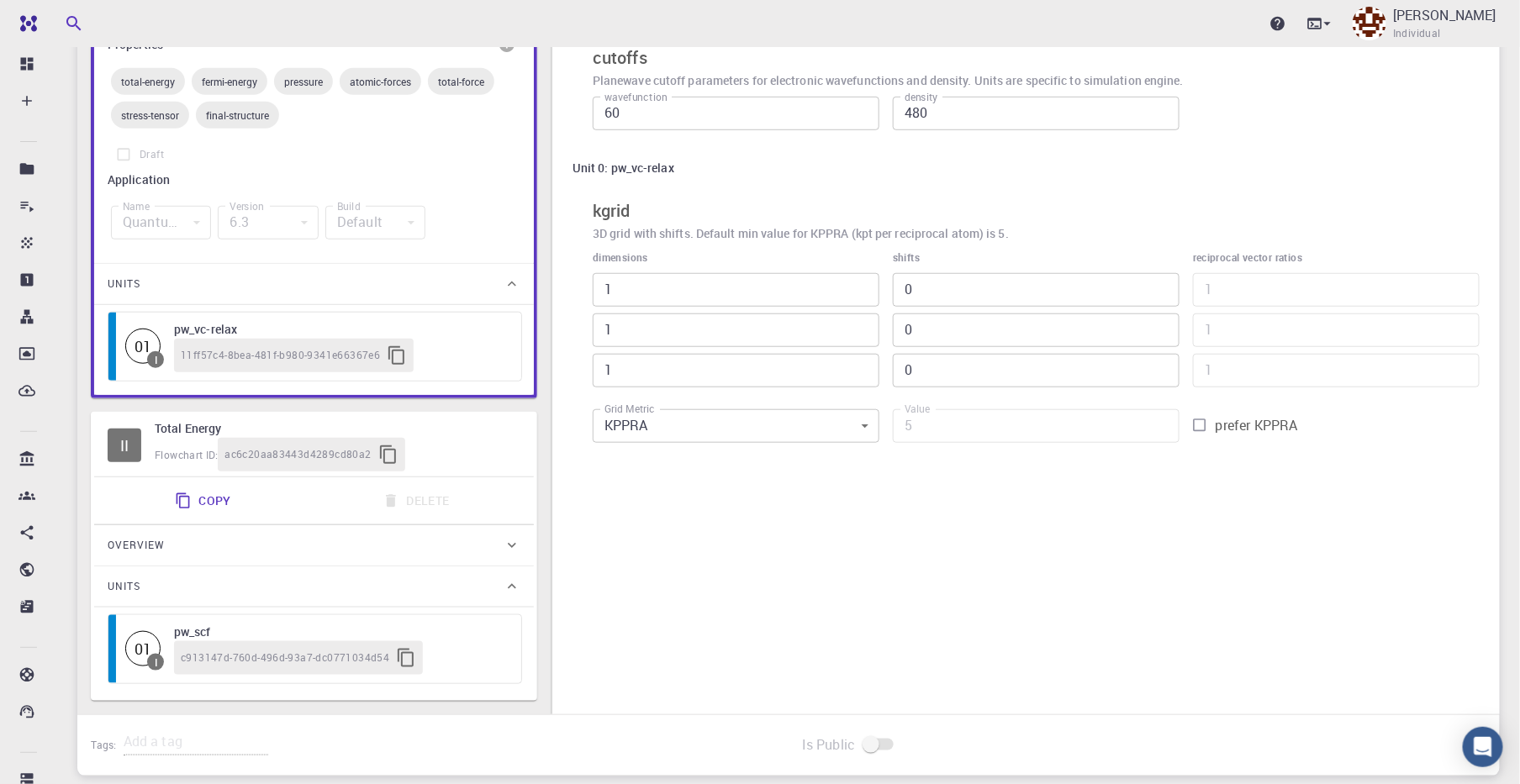
click at [853, 423] on body "Pro Dashboard Create New Job New Material Create Material Upload File Import fr…" at bounding box center [760, 243] width 1520 height 1328
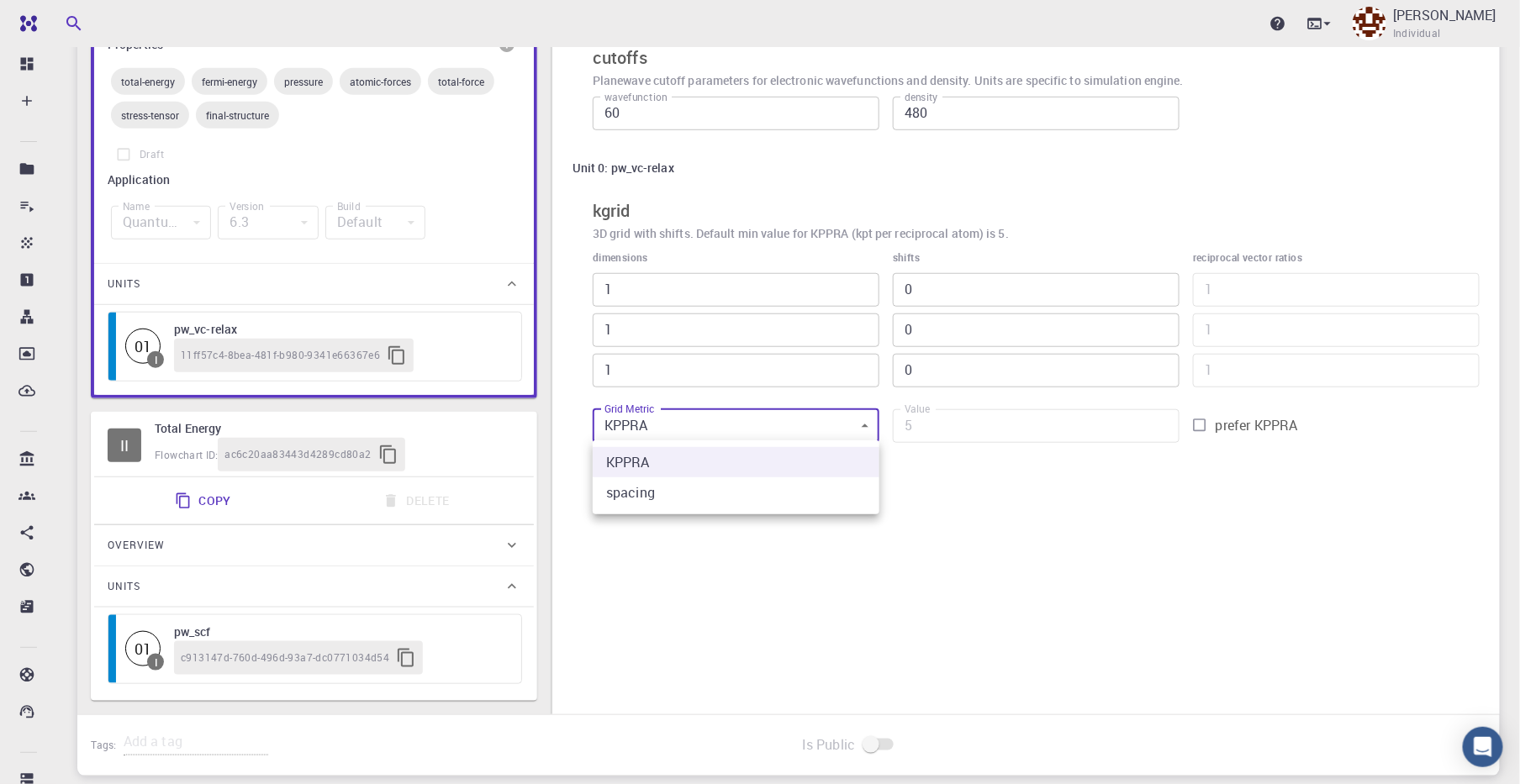
click at [853, 425] on div at bounding box center [760, 392] width 1520 height 784
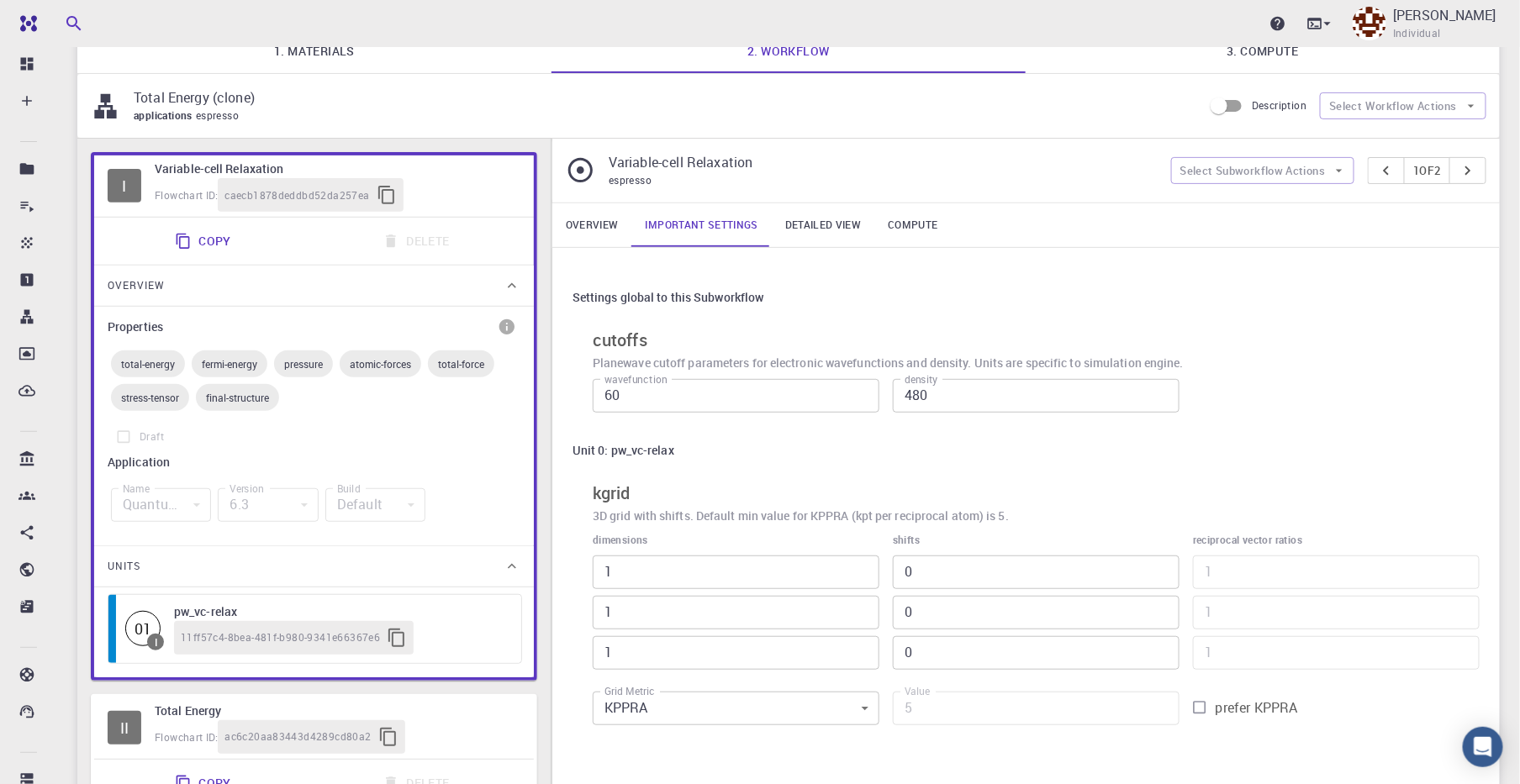
scroll to position [210, 0]
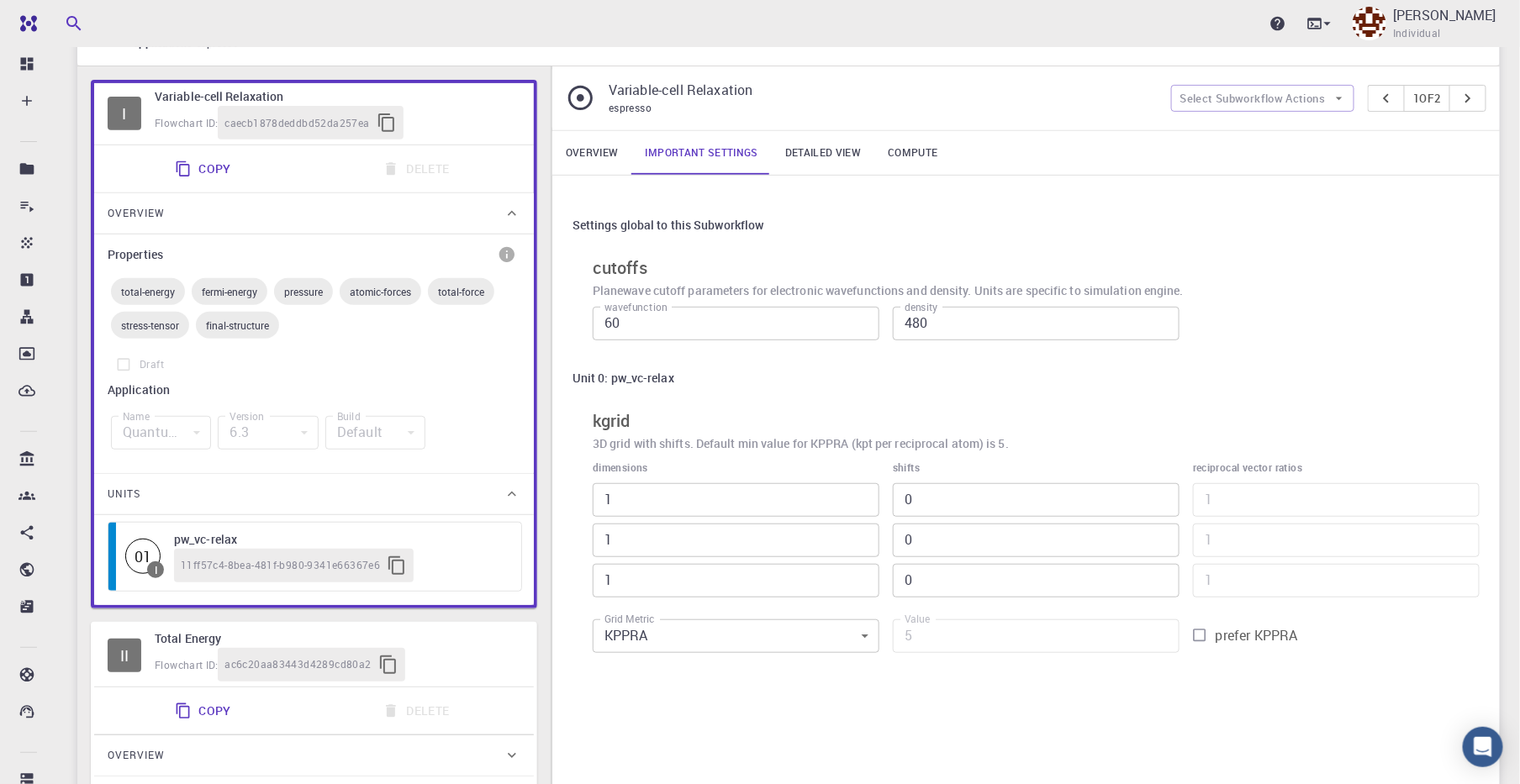
click at [806, 151] on link "Detailed view" at bounding box center [822, 153] width 102 height 44
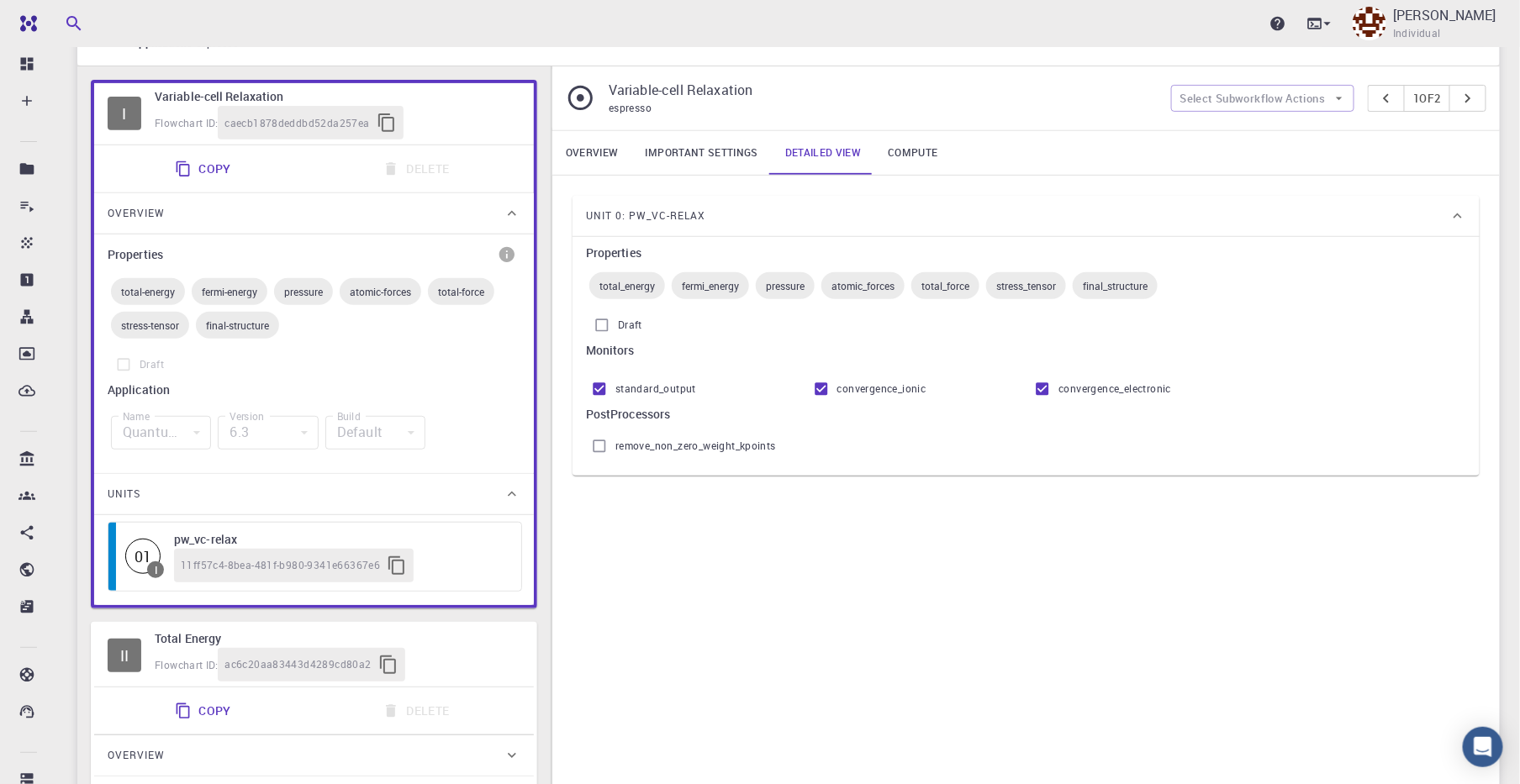
click at [909, 148] on link "Compute" at bounding box center [912, 153] width 77 height 44
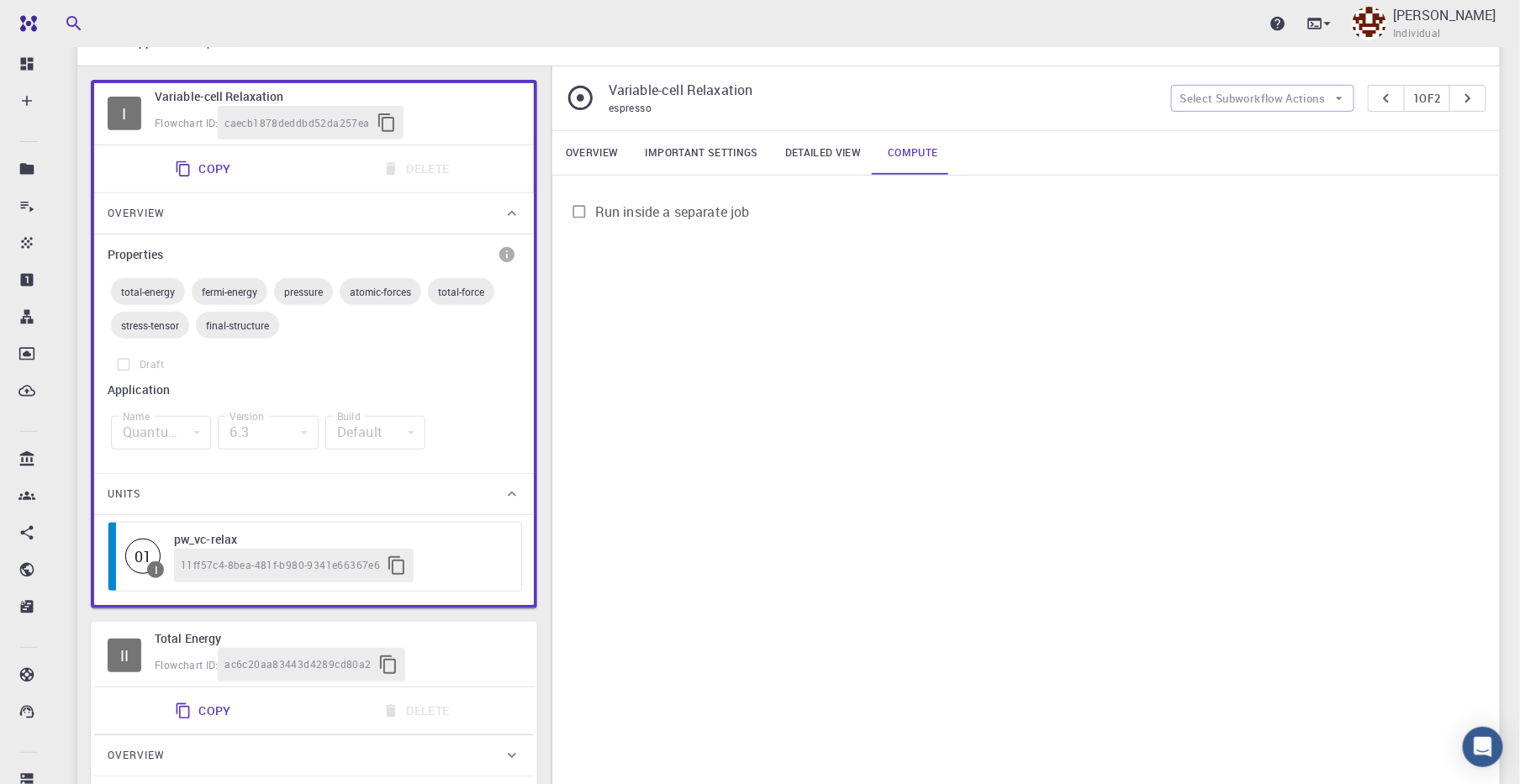
click at [800, 151] on link "Detailed view" at bounding box center [822, 153] width 102 height 44
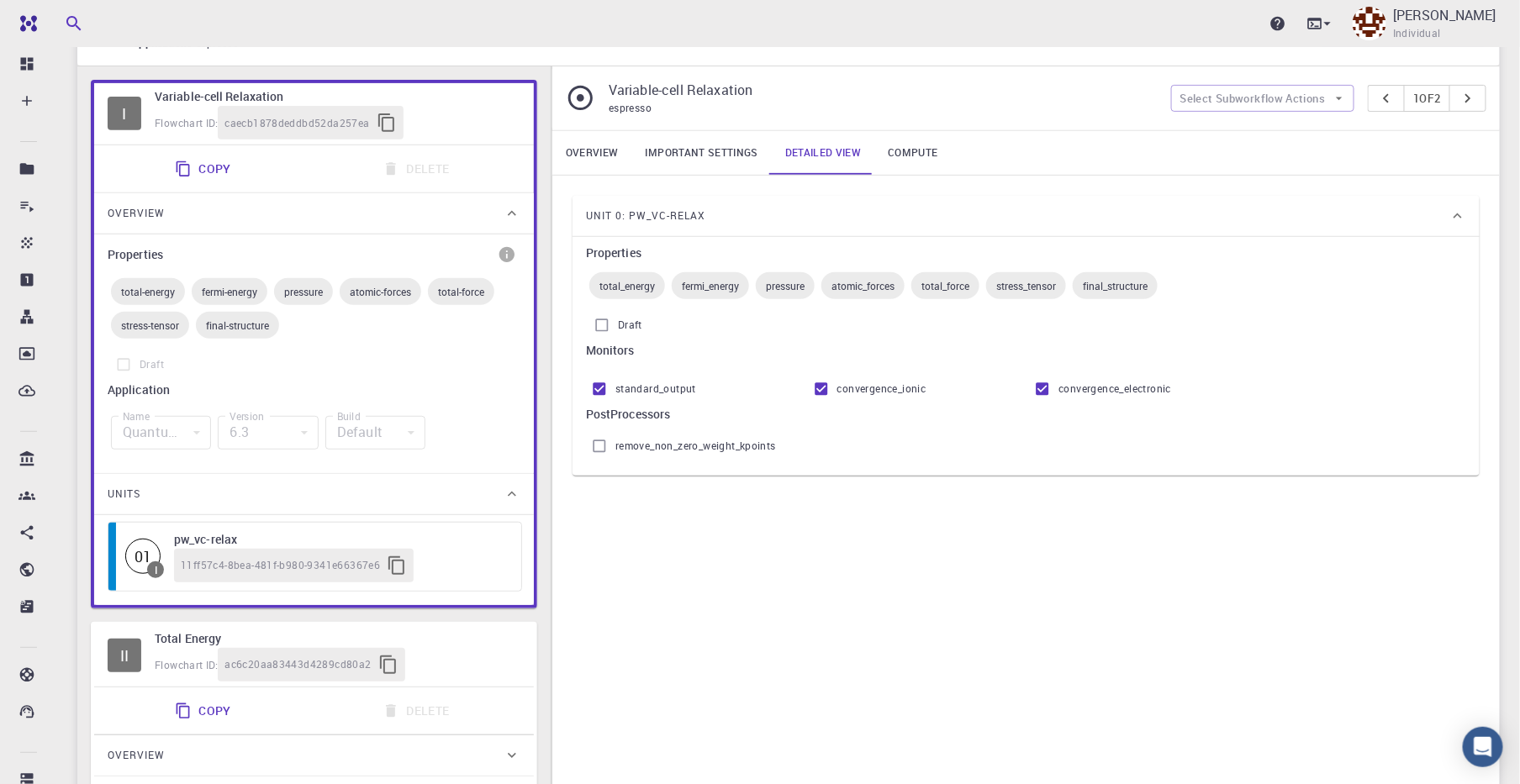
click at [682, 150] on link "Important settings" at bounding box center [702, 153] width 139 height 44
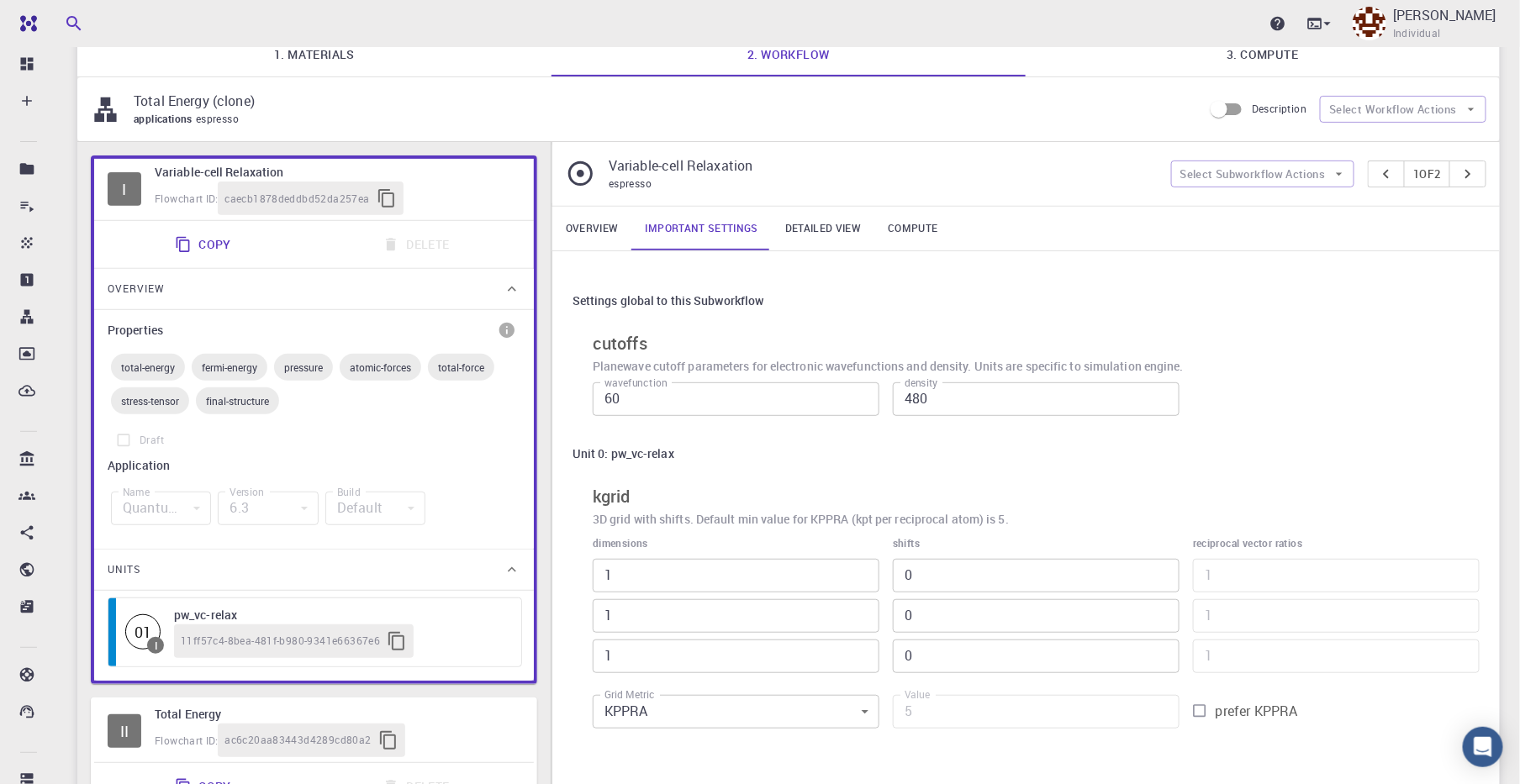
scroll to position [105, 0]
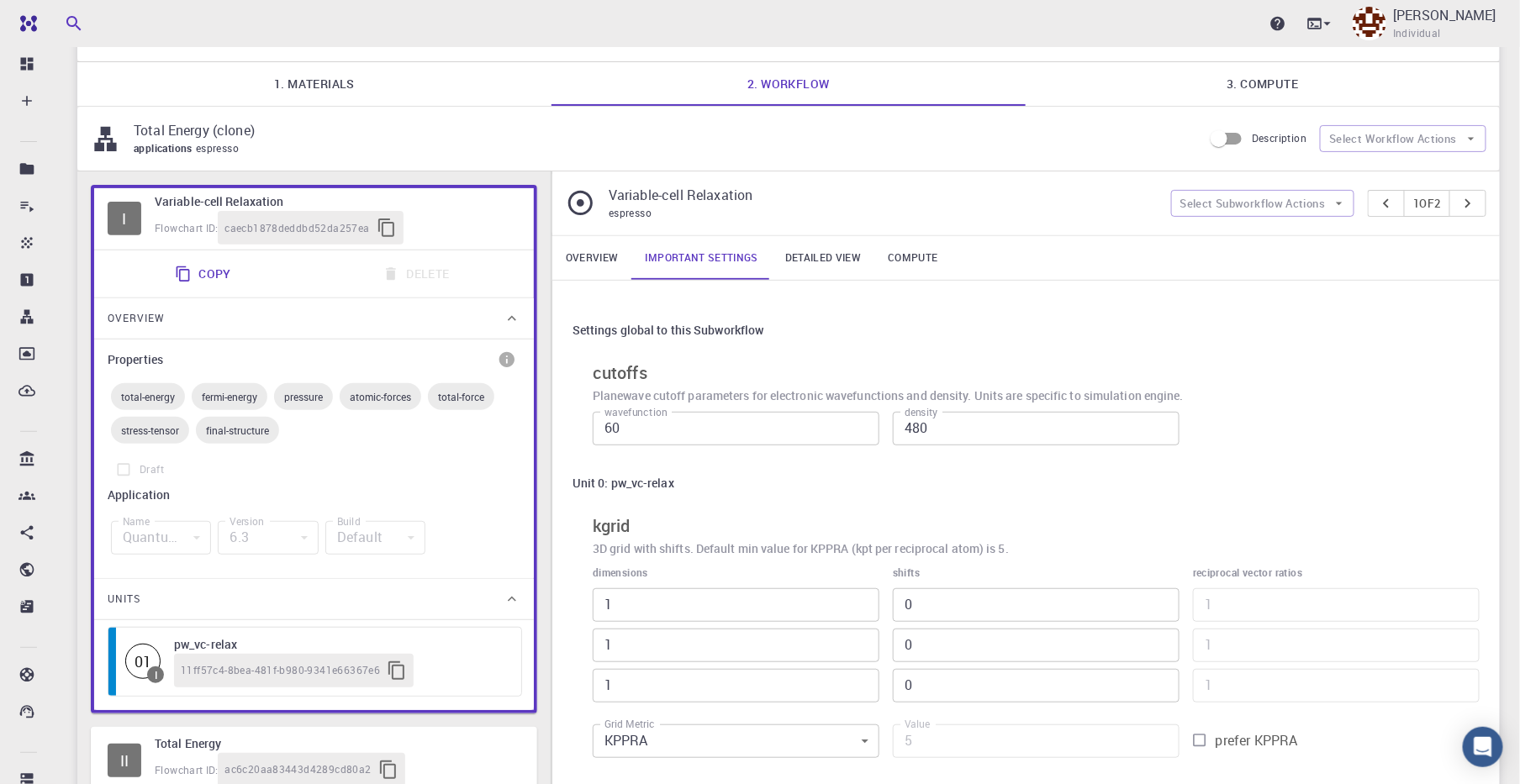
drag, startPoint x: 590, startPoint y: 263, endPoint x: 620, endPoint y: 256, distance: 30.8
click at [606, 259] on link "Overview" at bounding box center [593, 258] width 80 height 44
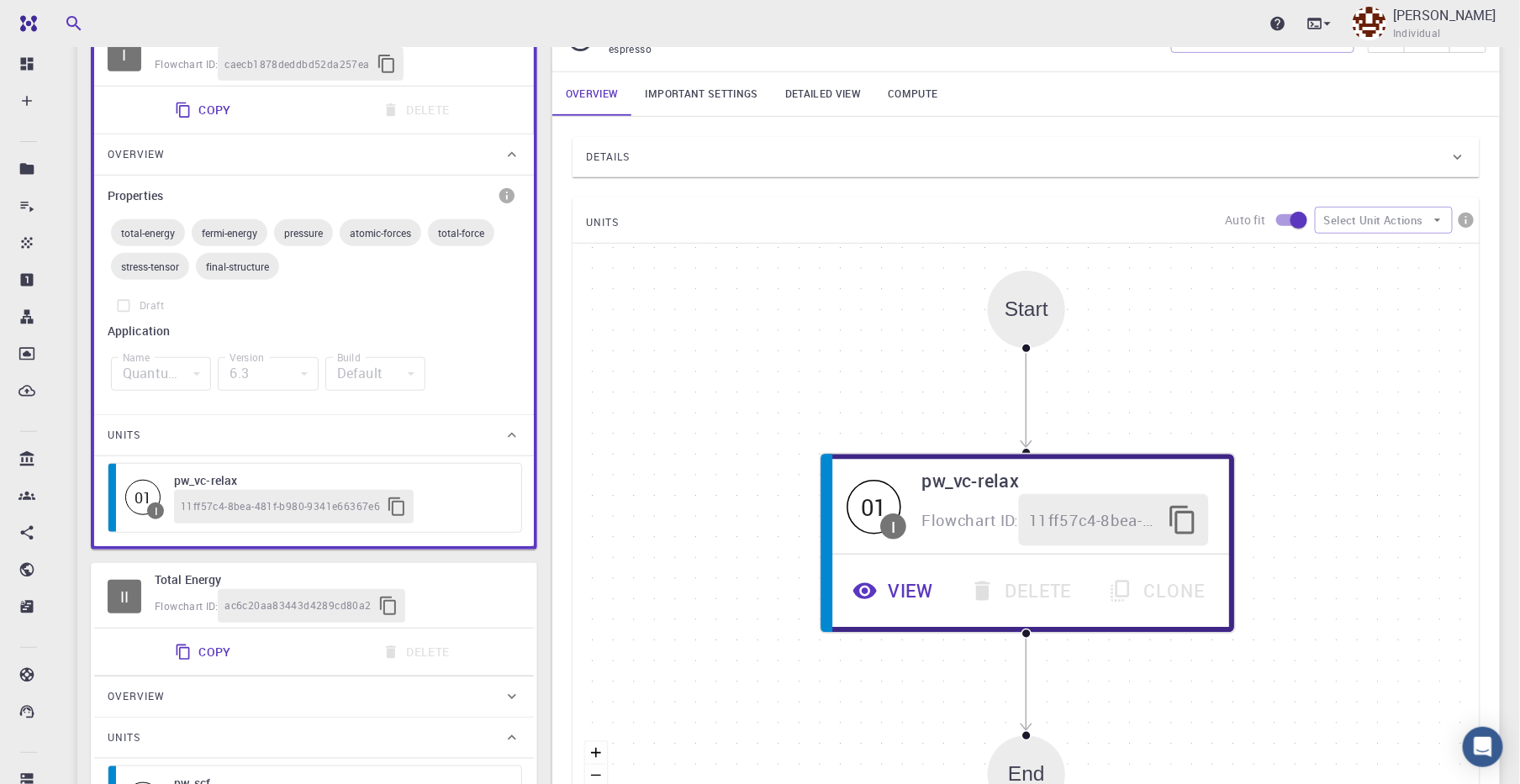
scroll to position [115, 0]
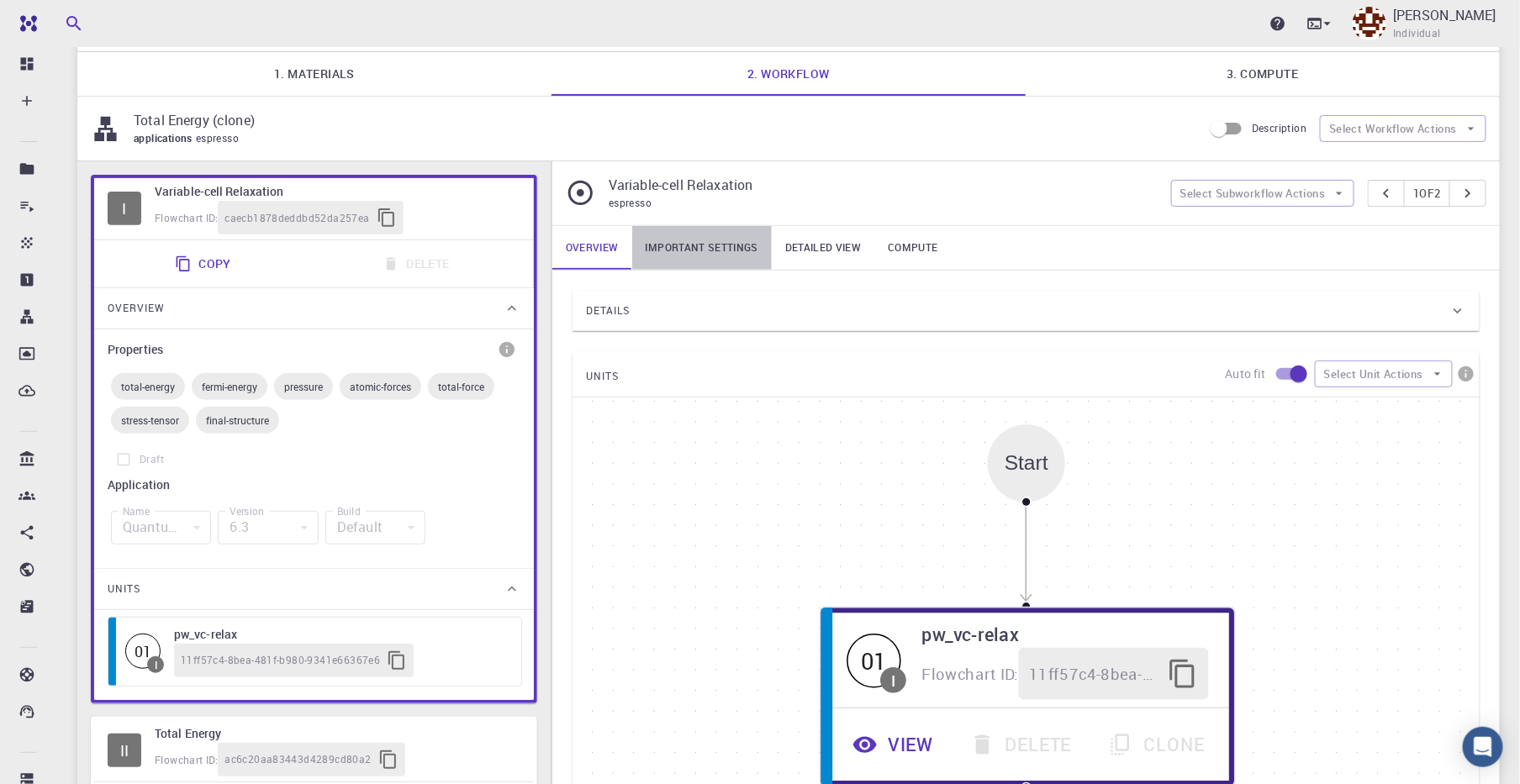
click at [693, 244] on link "Important settings" at bounding box center [702, 247] width 139 height 44
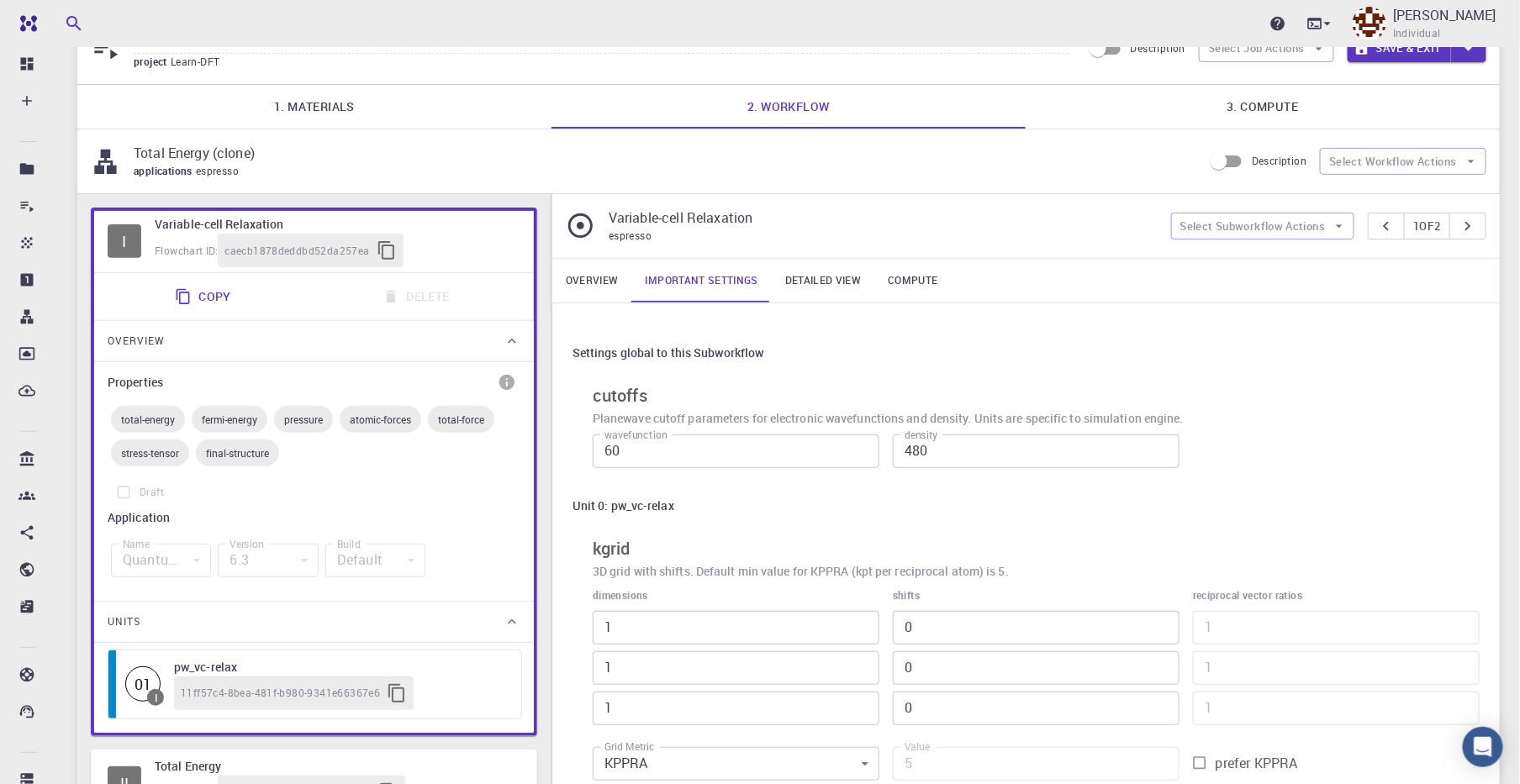
scroll to position [10, 0]
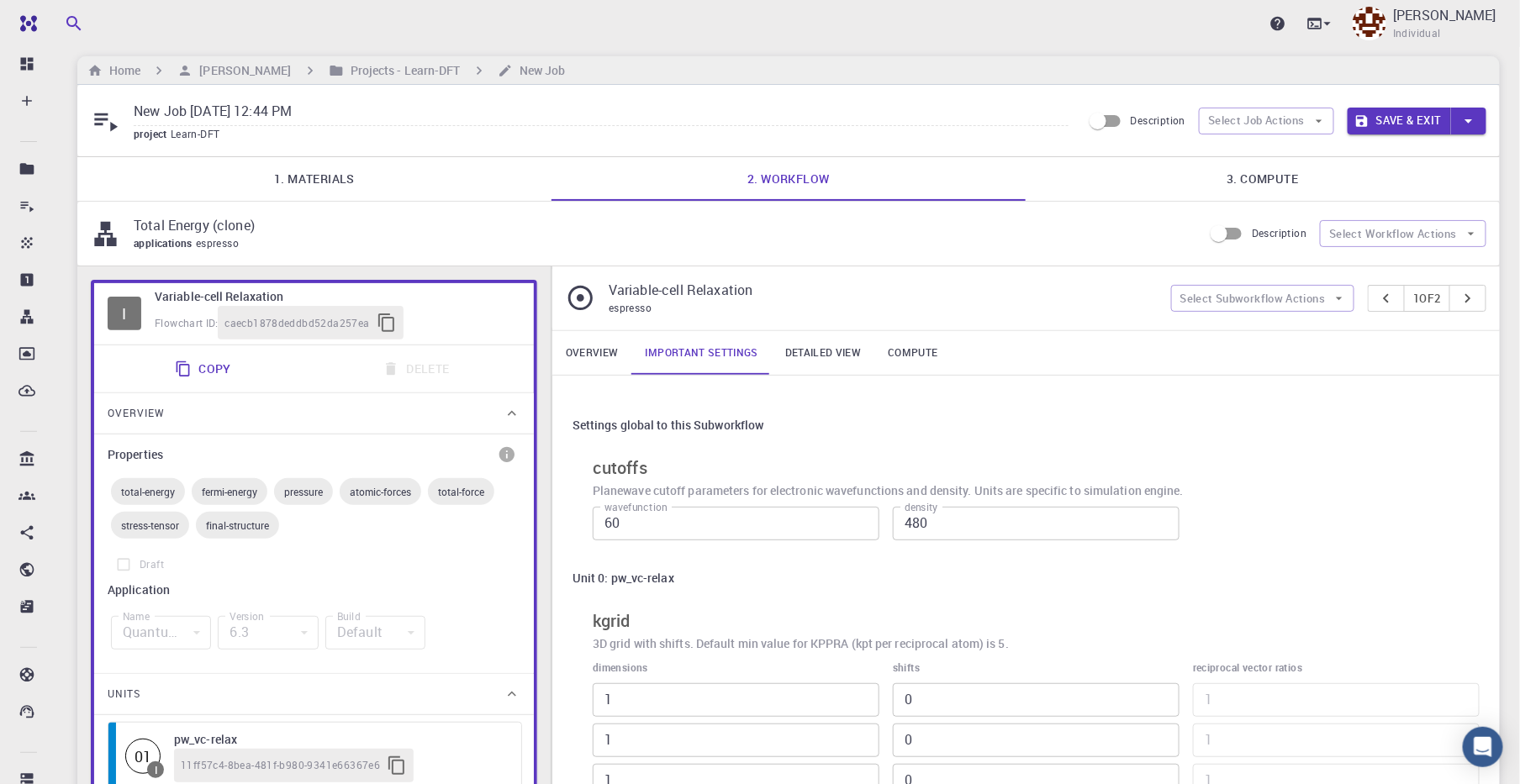
click at [825, 353] on link "Detailed view" at bounding box center [822, 352] width 102 height 44
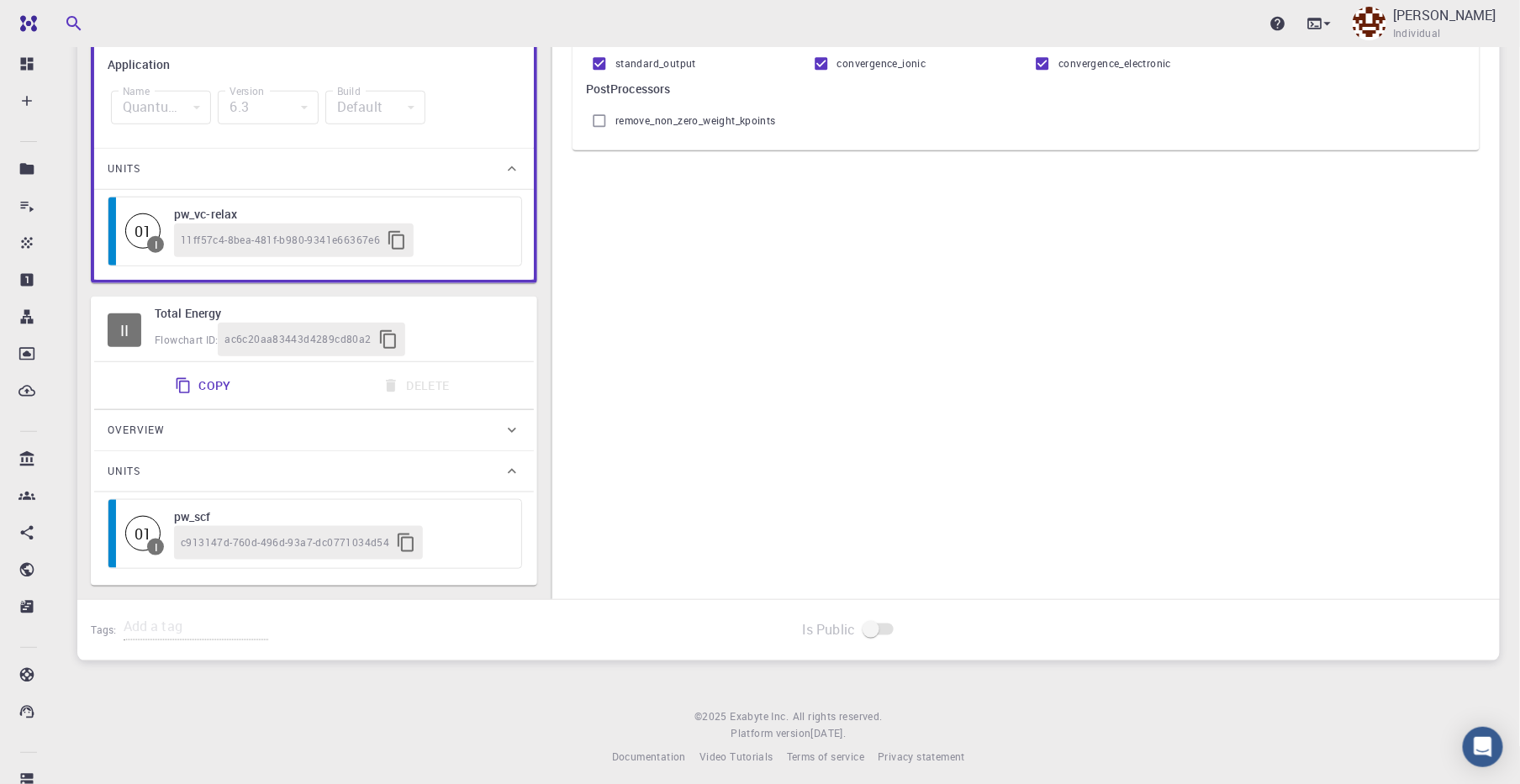
scroll to position [115, 0]
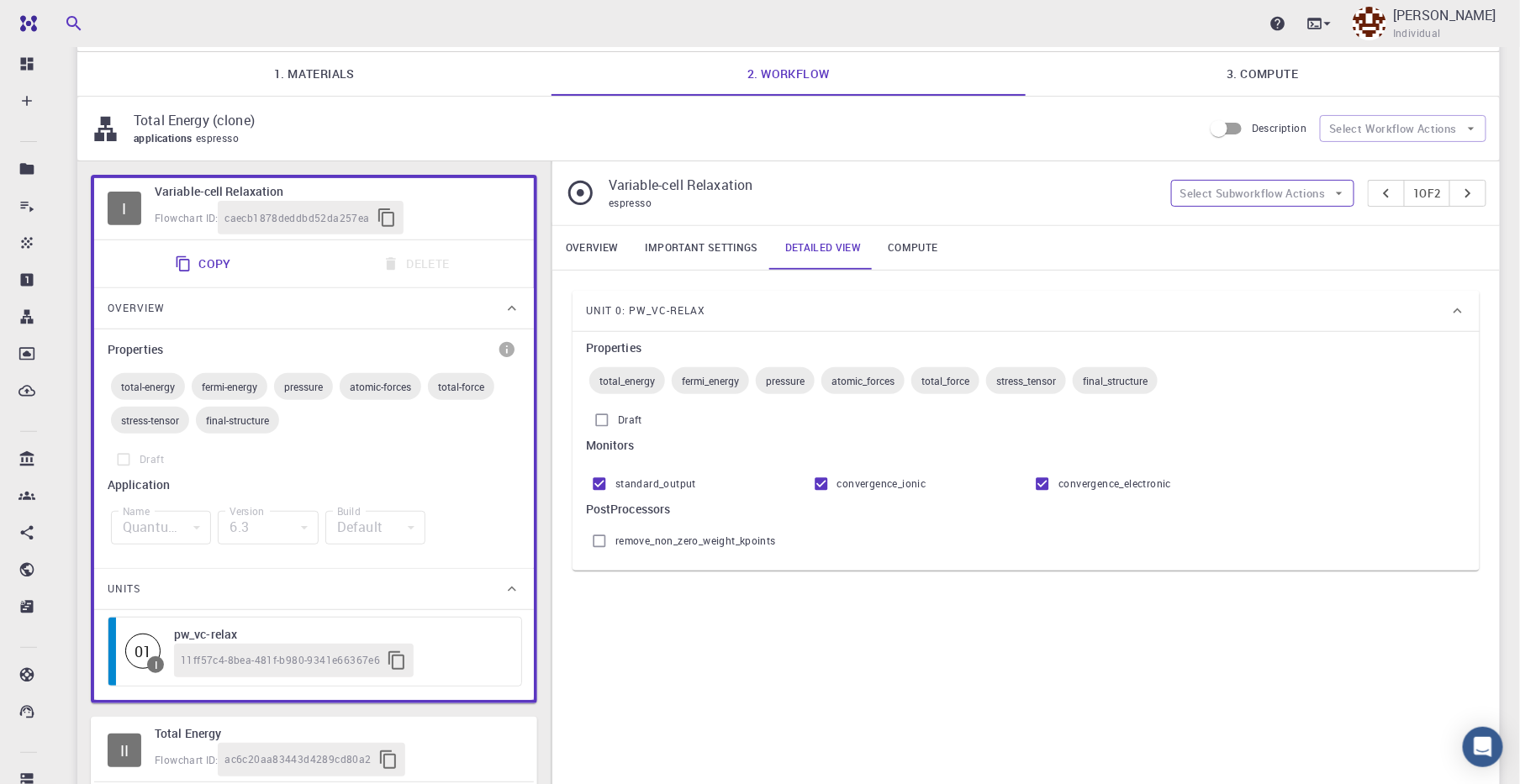
click at [1341, 194] on icon "button" at bounding box center [1339, 194] width 16 height 16
click at [1343, 195] on icon "button" at bounding box center [1339, 194] width 16 height 16
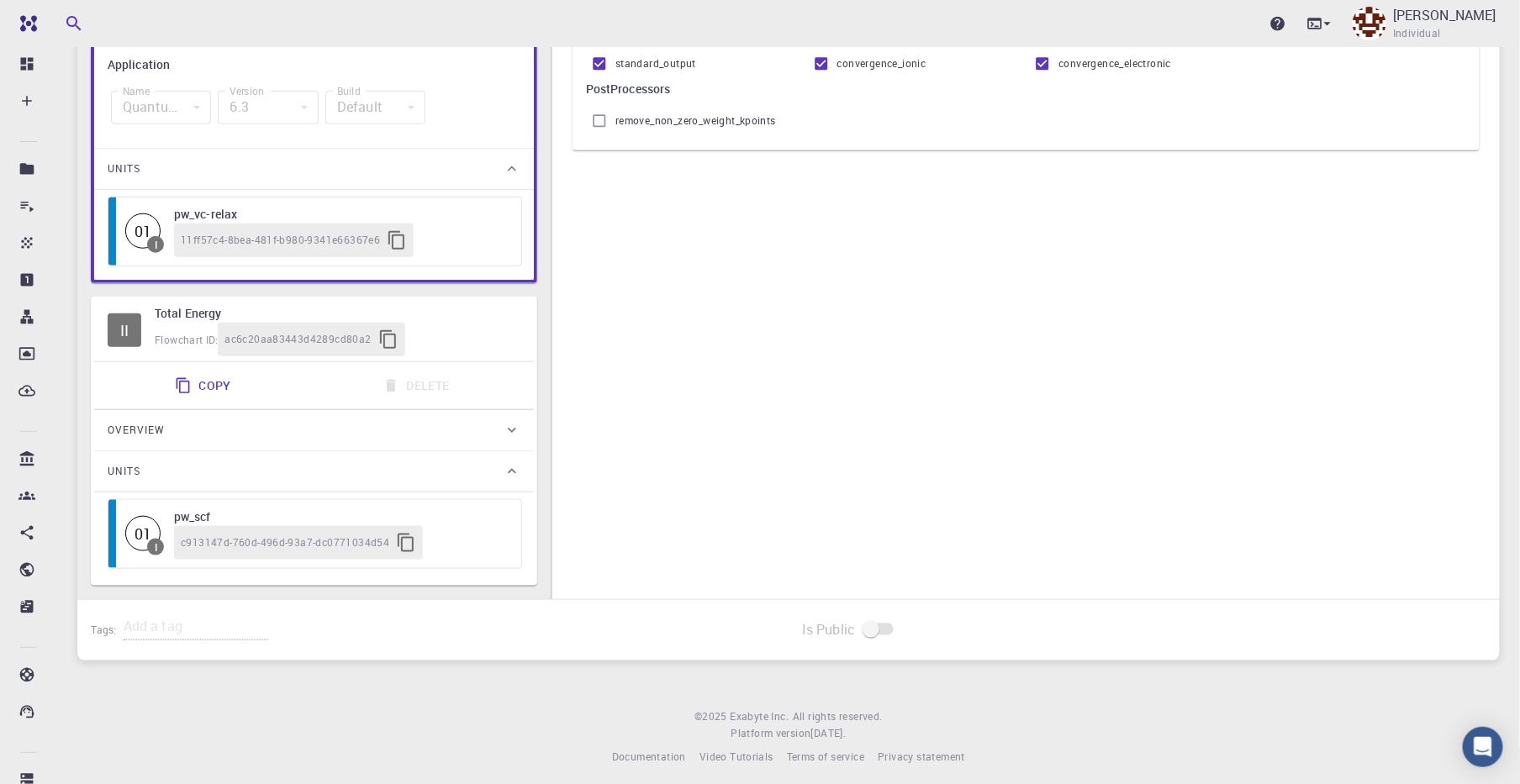
scroll to position [10, 0]
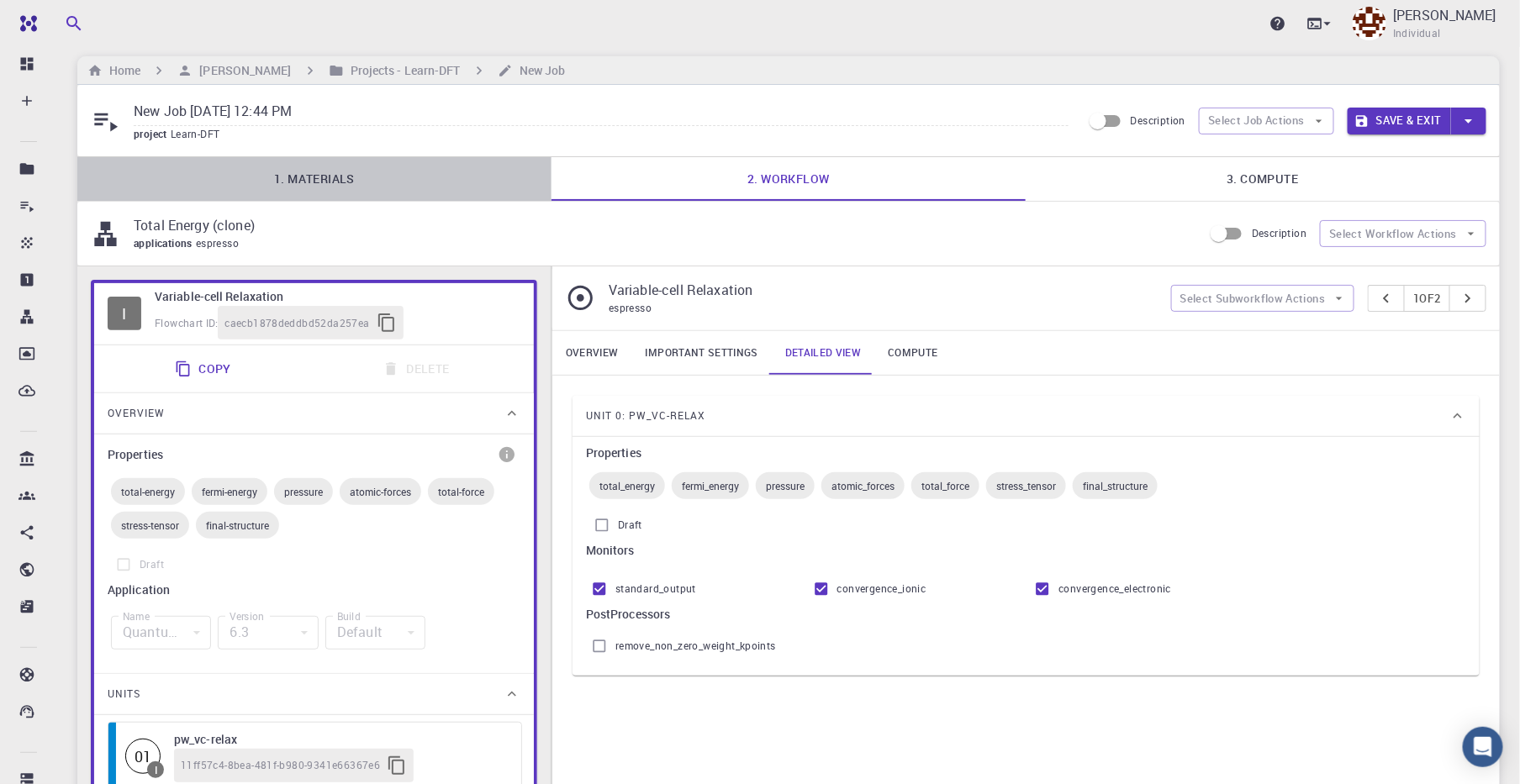
click at [361, 172] on link "1. Materials" at bounding box center [313, 179] width 474 height 44
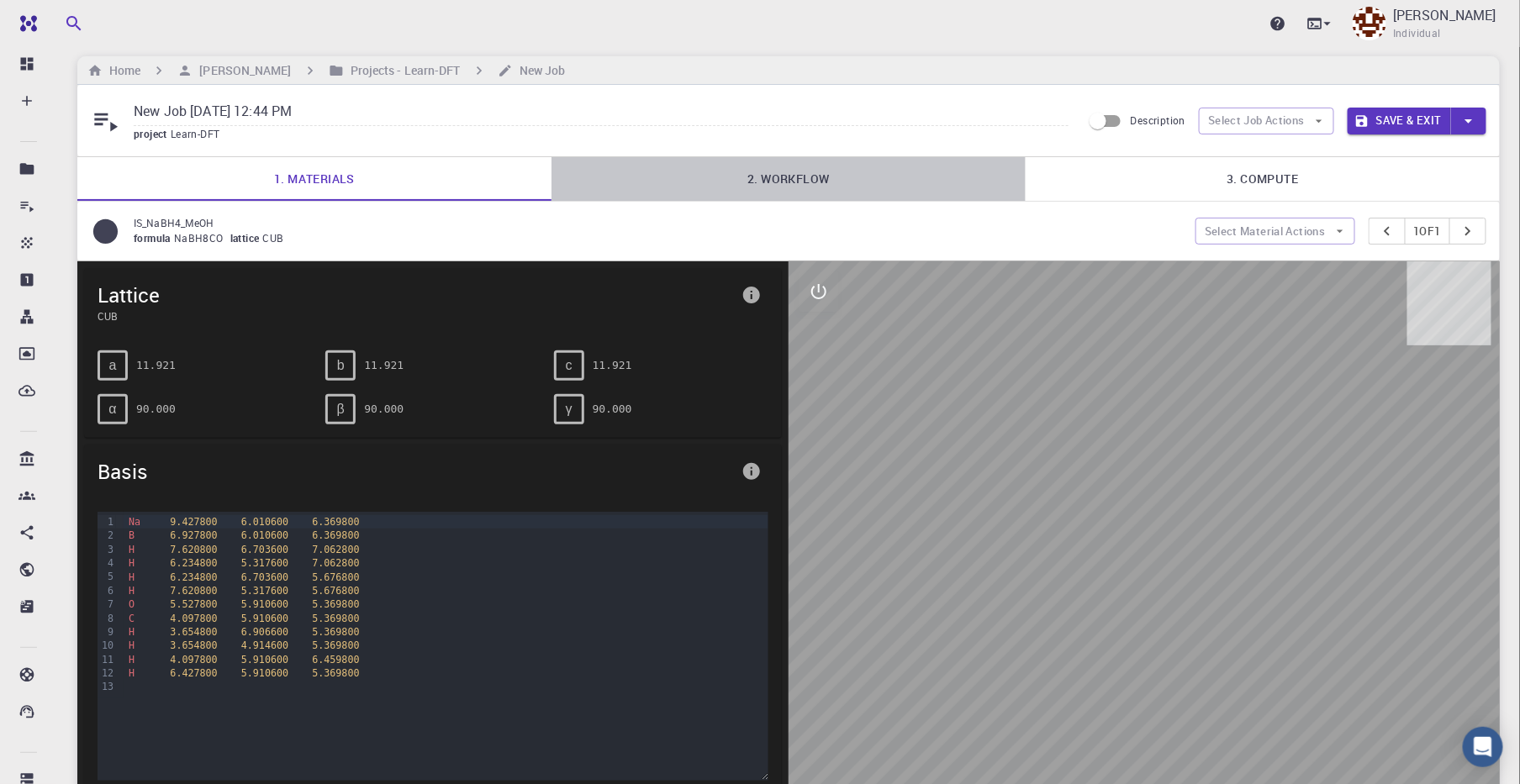
click at [839, 174] on link "2. Workflow" at bounding box center [788, 179] width 474 height 44
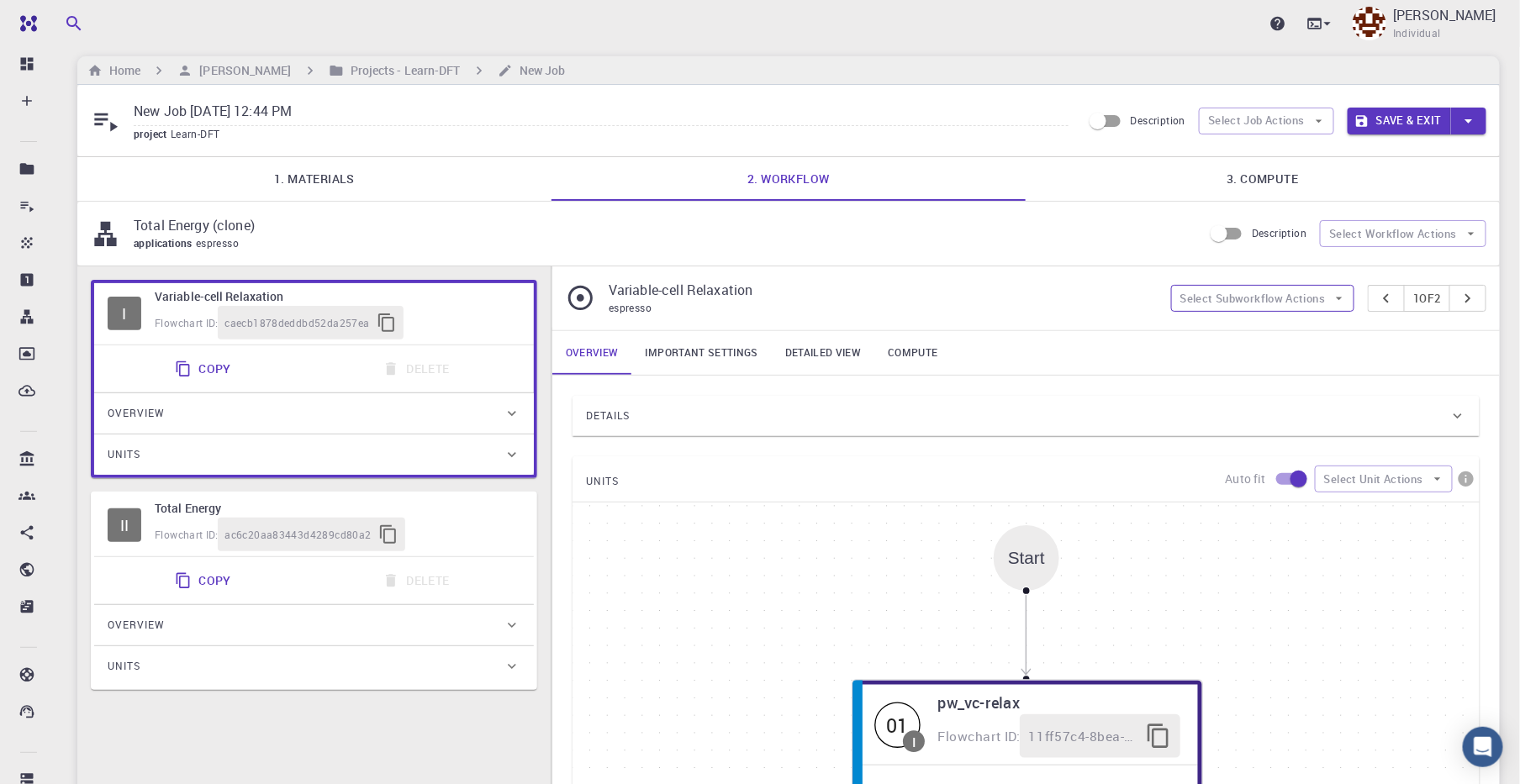
click at [1331, 301] on icon "button" at bounding box center [1339, 299] width 16 height 16
click at [1366, 235] on button "Select Workflow Actions" at bounding box center [1402, 233] width 166 height 27
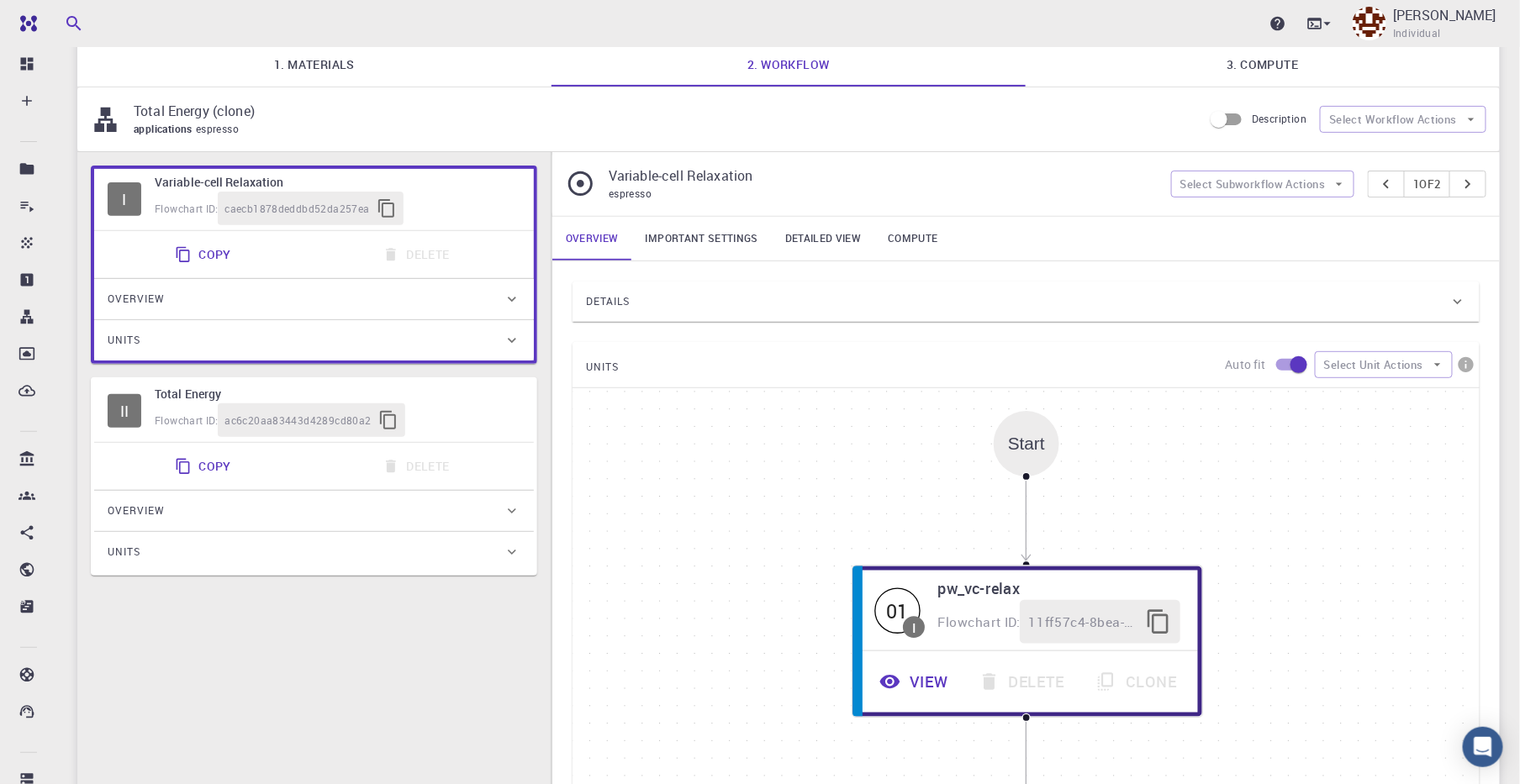
scroll to position [0, 0]
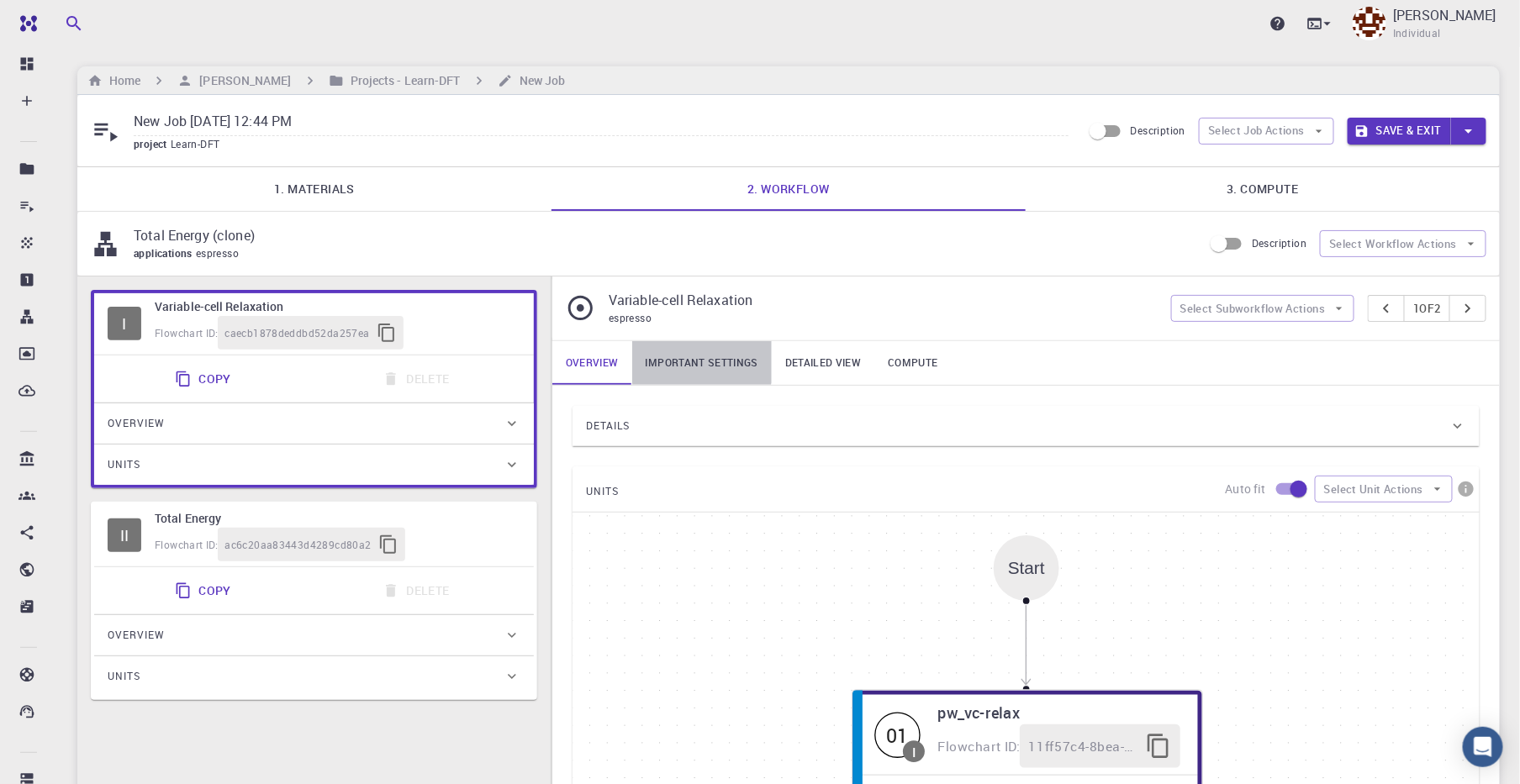
click at [695, 359] on link "Important settings" at bounding box center [702, 363] width 139 height 44
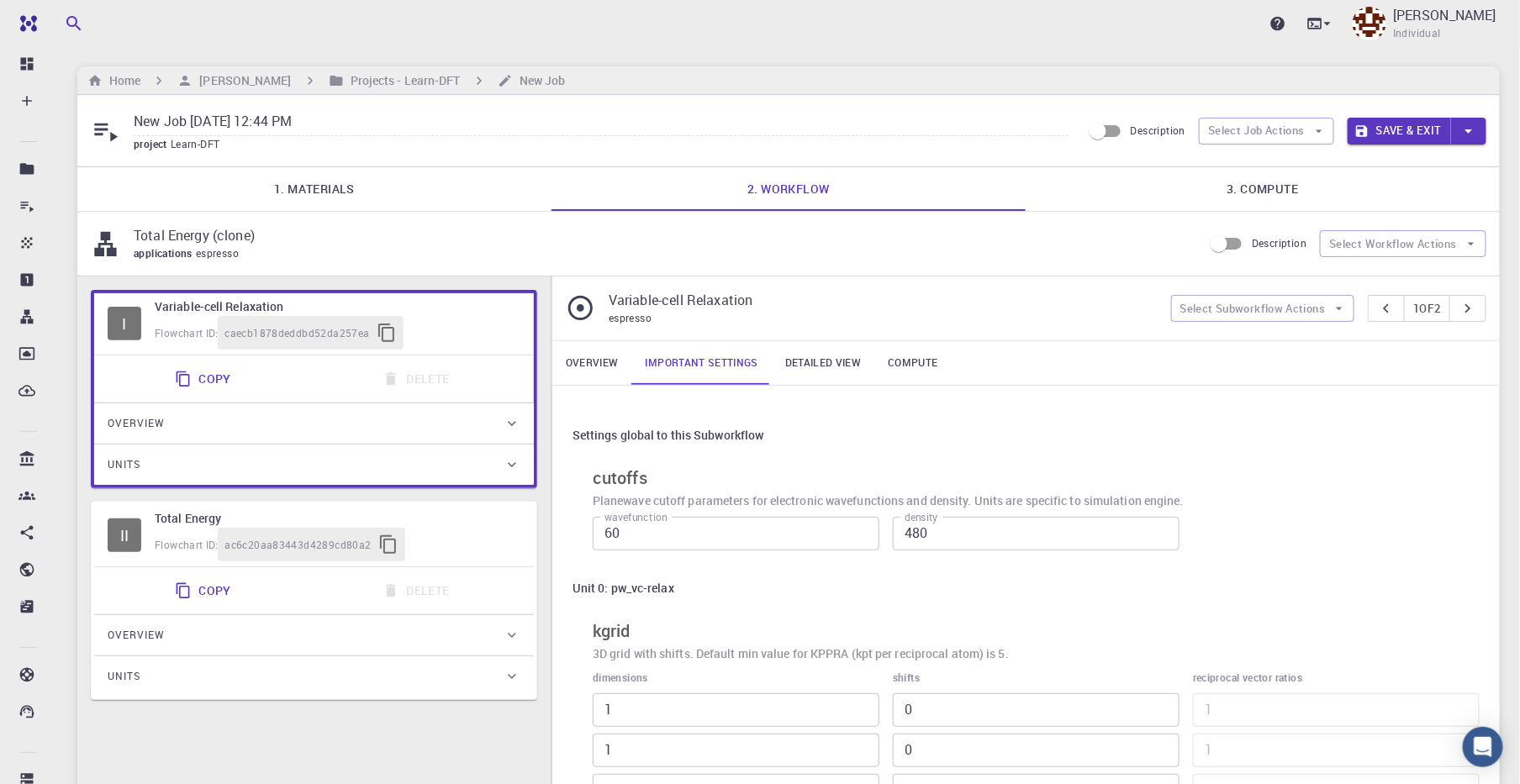
click at [796, 352] on link "Detailed view" at bounding box center [822, 363] width 102 height 44
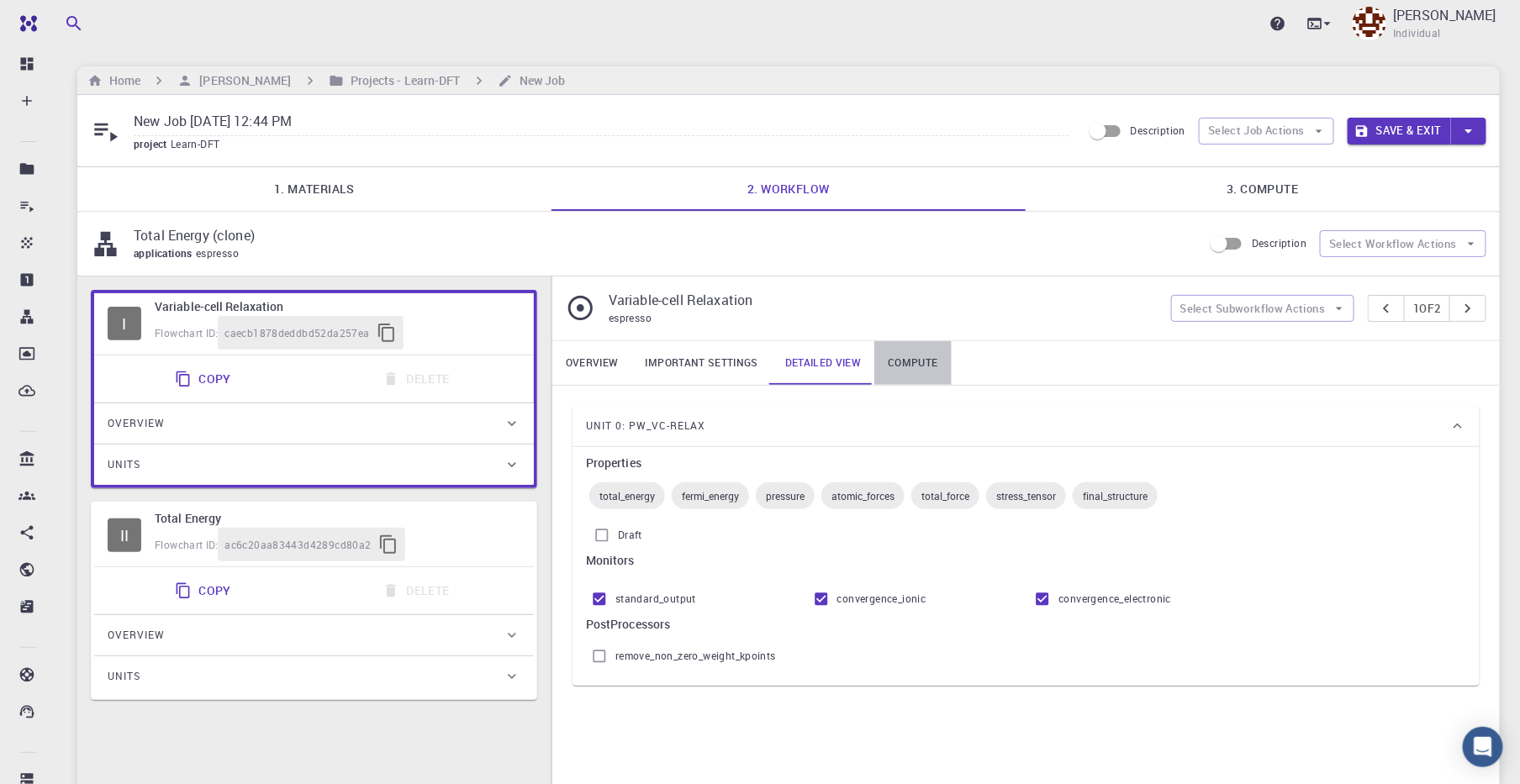
click at [918, 358] on link "Compute" at bounding box center [912, 363] width 77 height 44
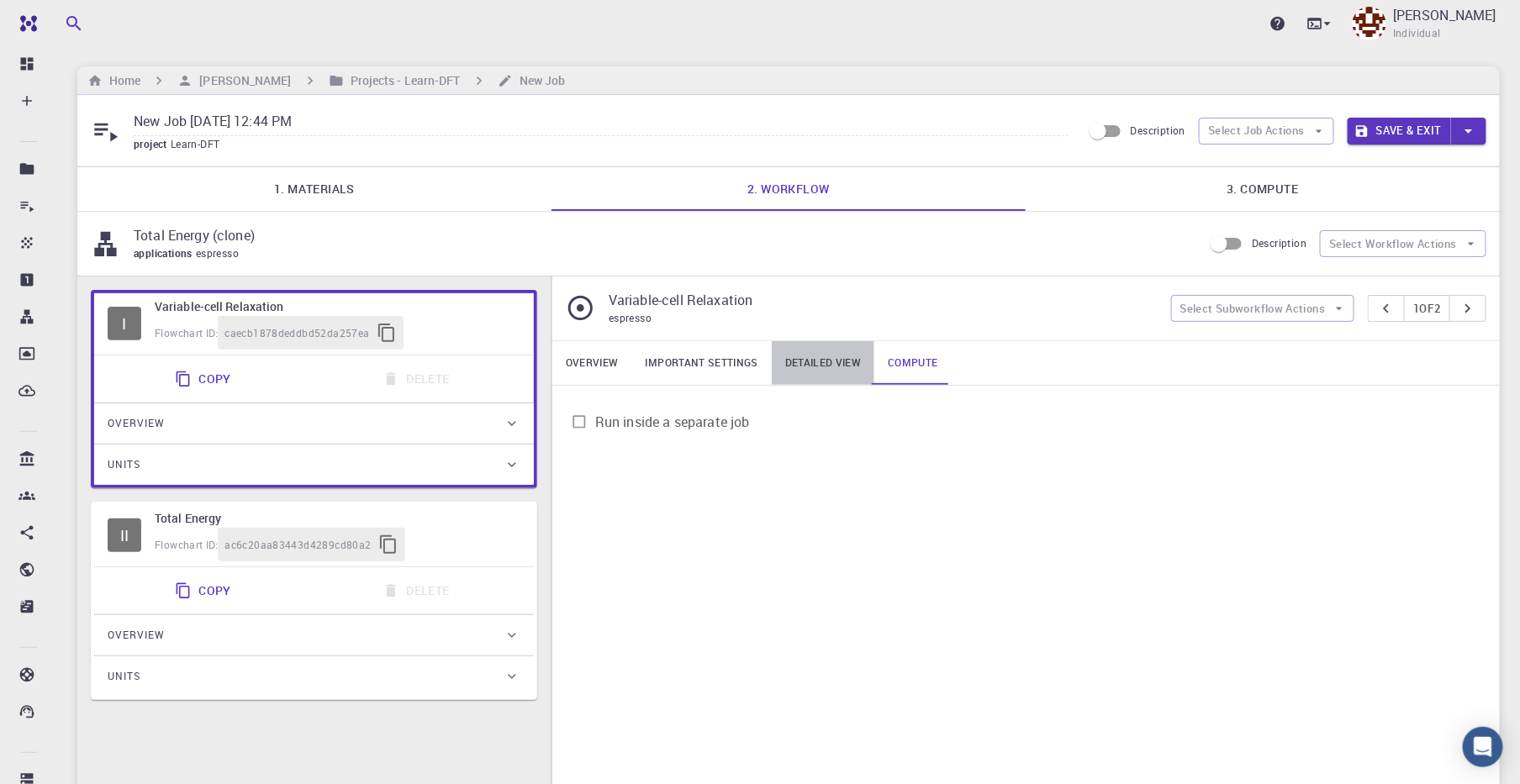
click at [830, 360] on link "Detailed view" at bounding box center [822, 363] width 102 height 44
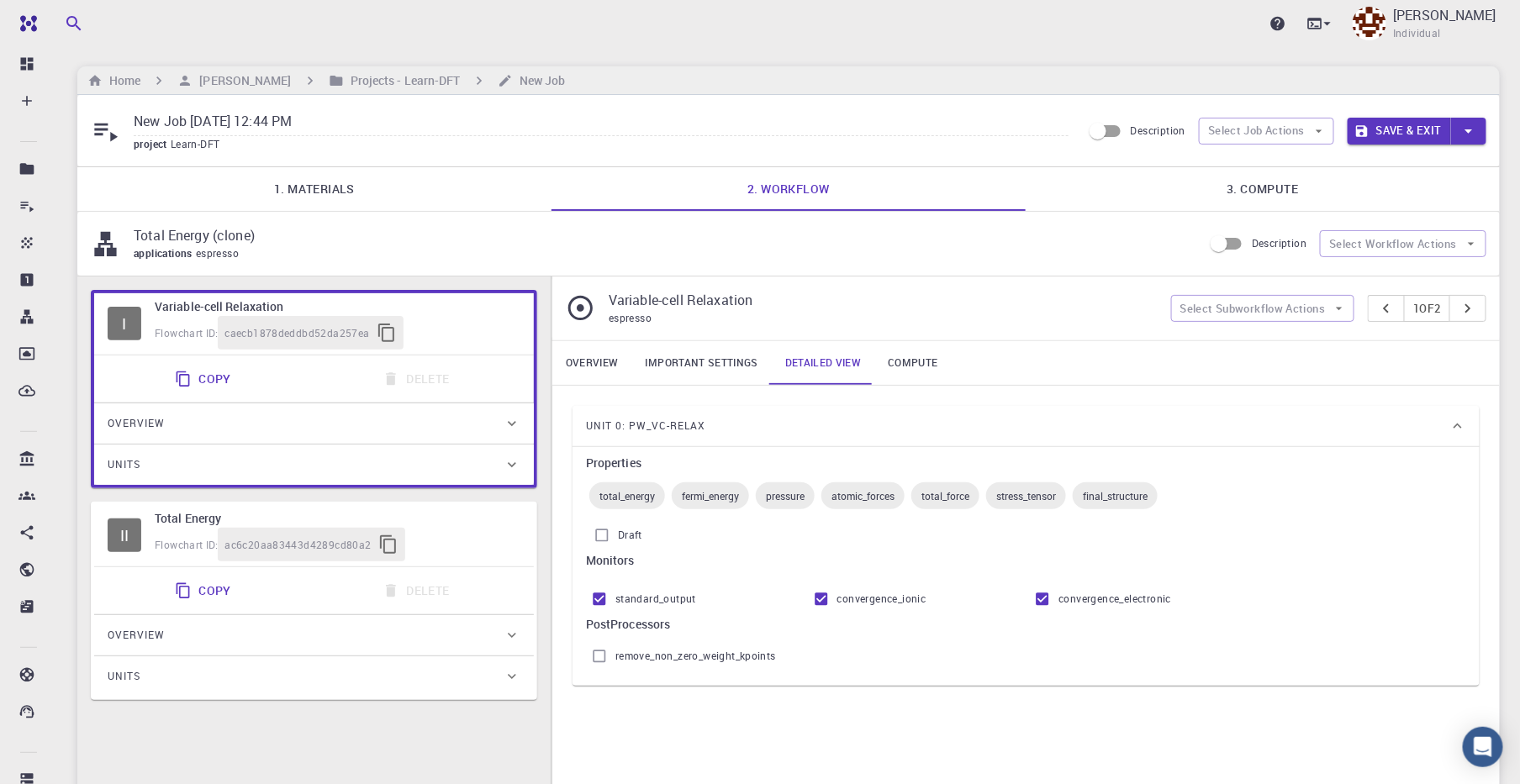
click at [479, 327] on div "Flowchart ID: caecb1878deddbd52da257ea" at bounding box center [338, 333] width 366 height 34
click at [143, 424] on span "Overview" at bounding box center [136, 424] width 57 height 27
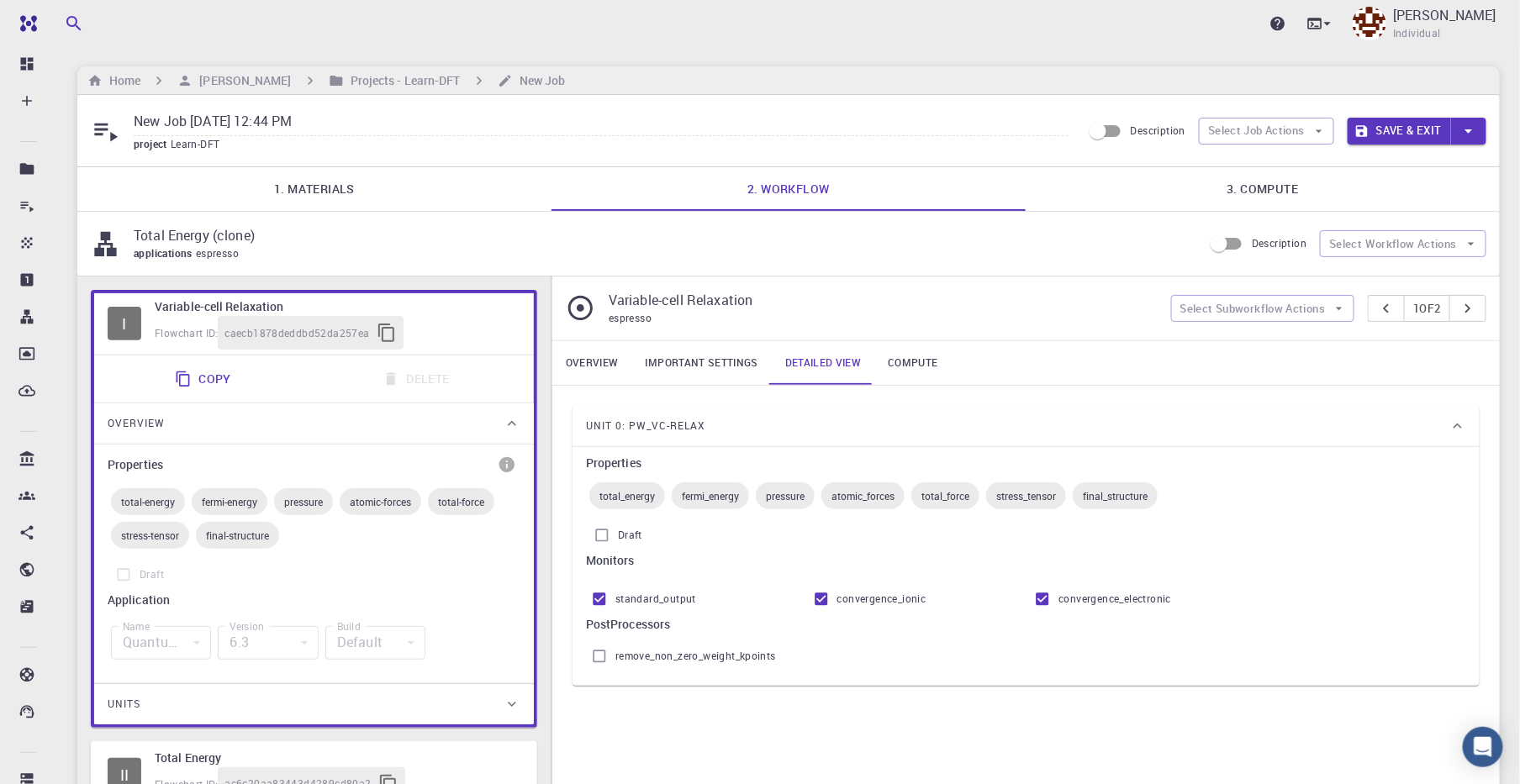
scroll to position [210, 0]
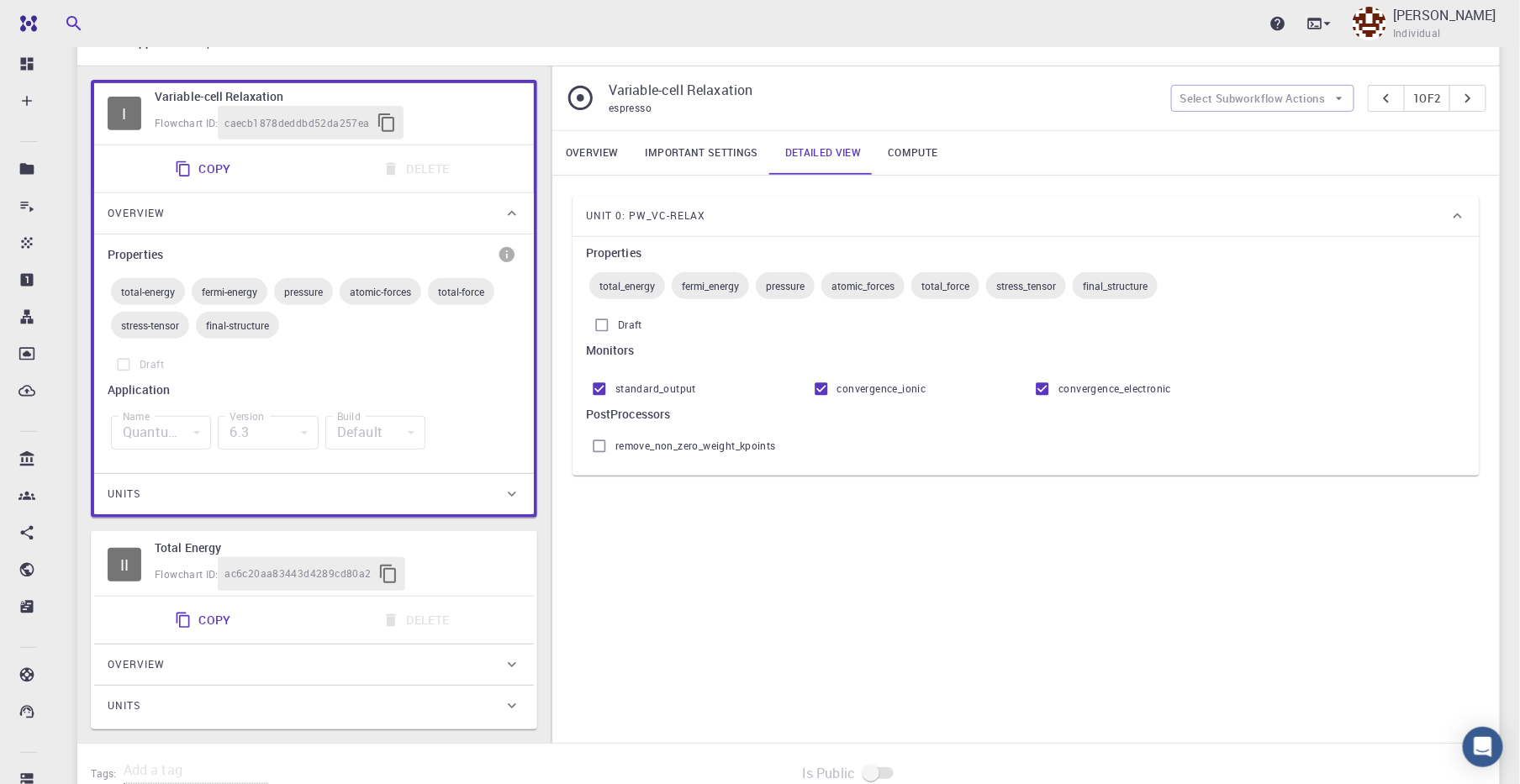
click at [458, 481] on div "Units" at bounding box center [306, 494] width 396 height 27
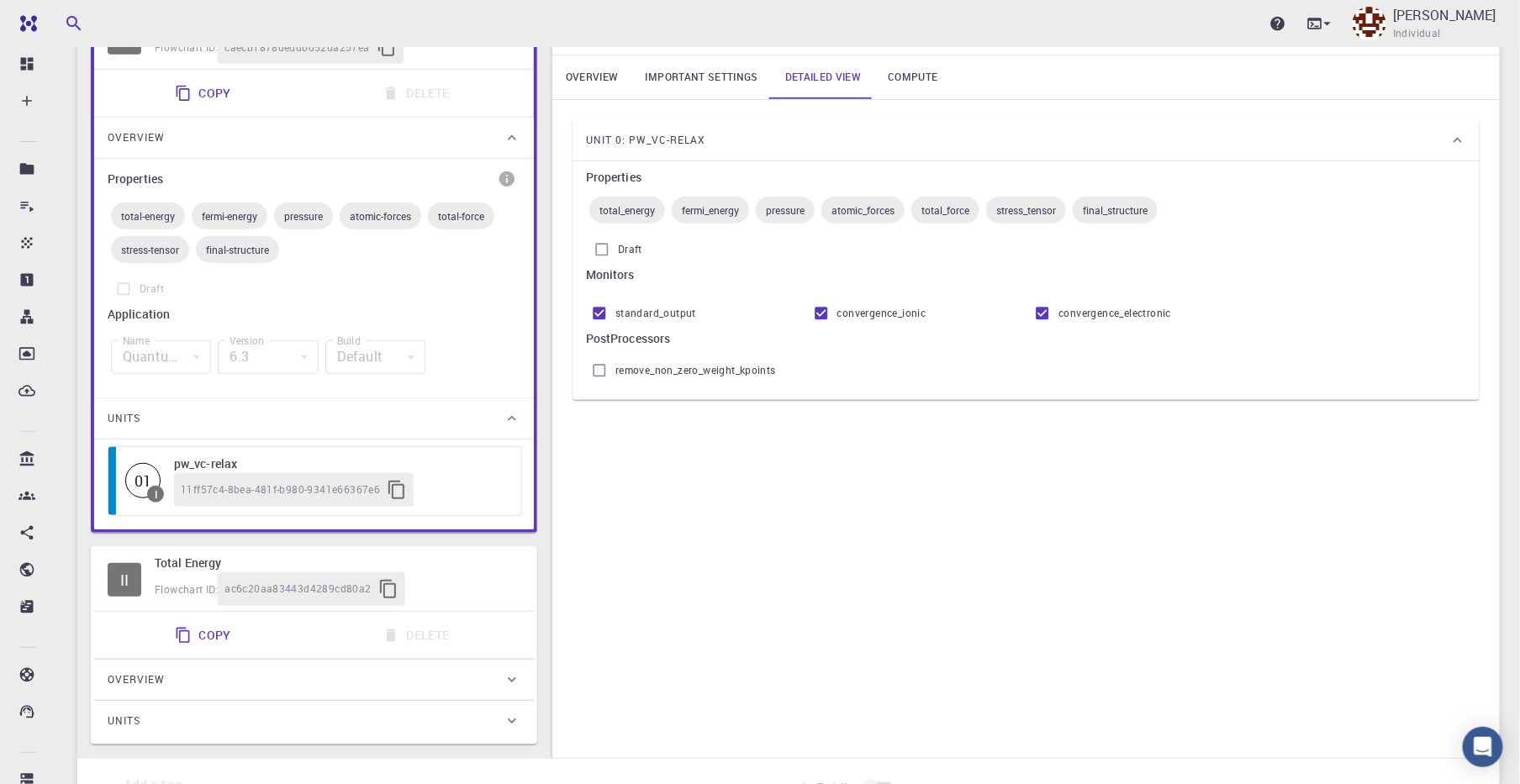
scroll to position [315, 0]
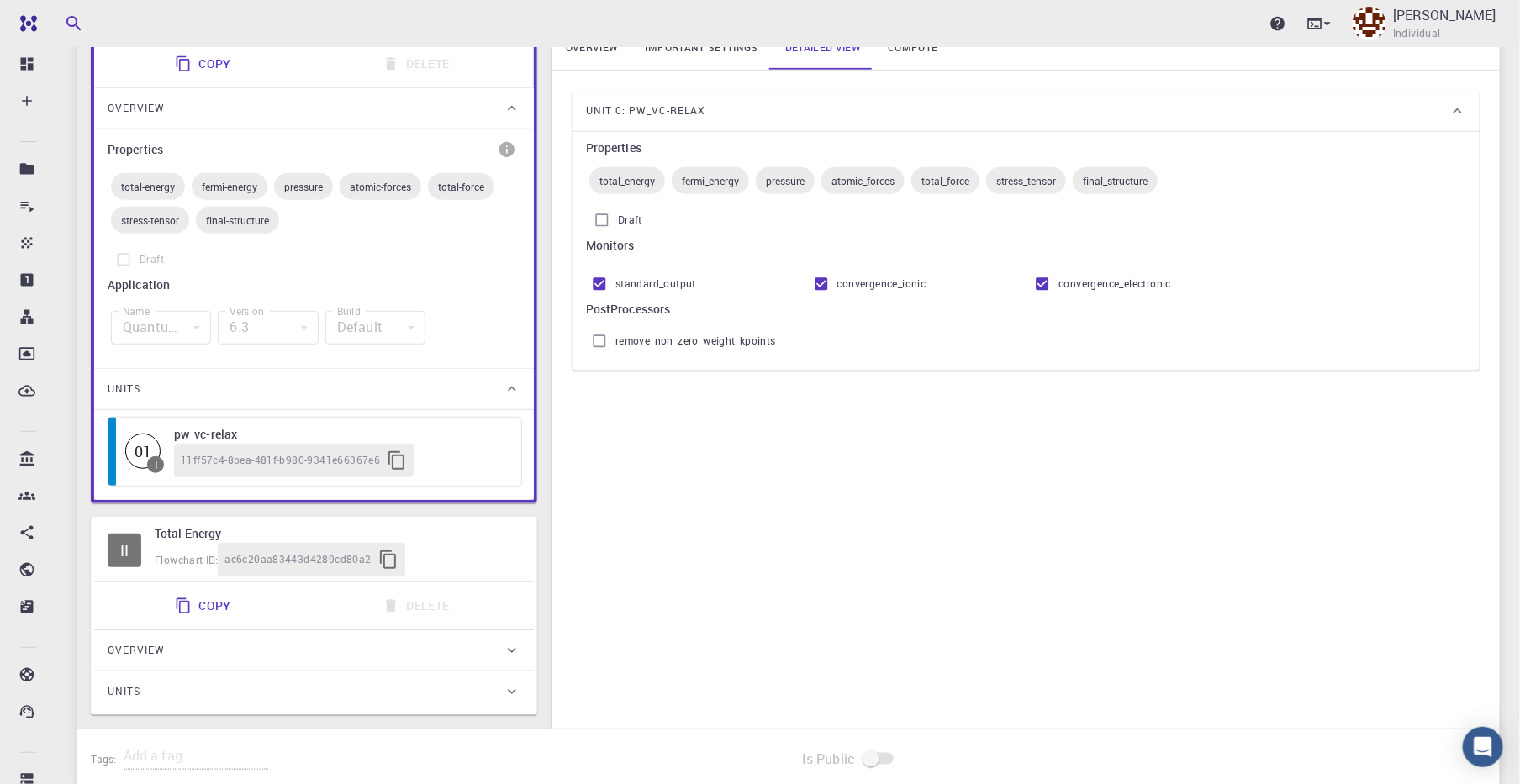
click at [506, 690] on icon at bounding box center [511, 691] width 17 height 17
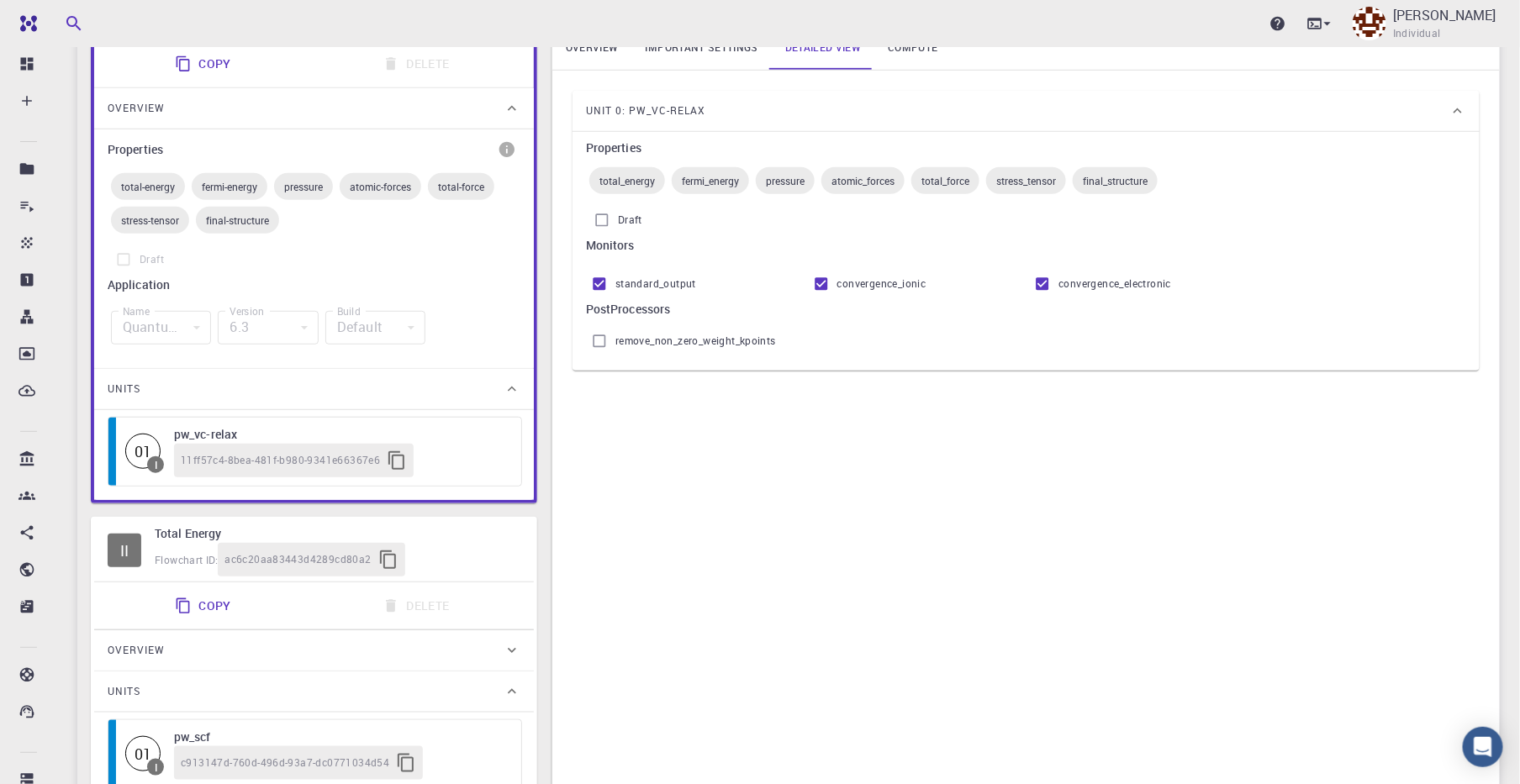
scroll to position [535, 0]
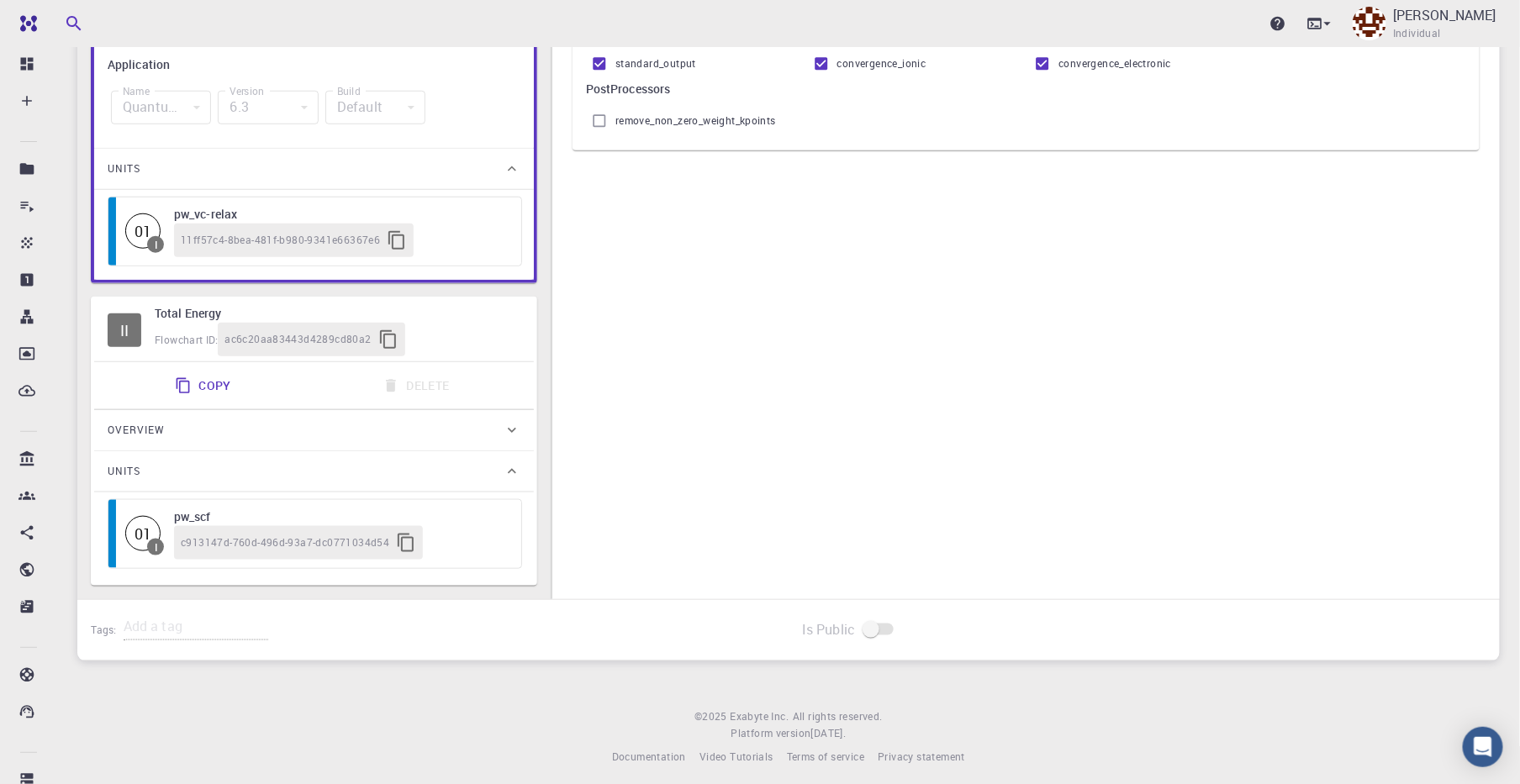
click at [491, 425] on div "Overview" at bounding box center [306, 430] width 396 height 27
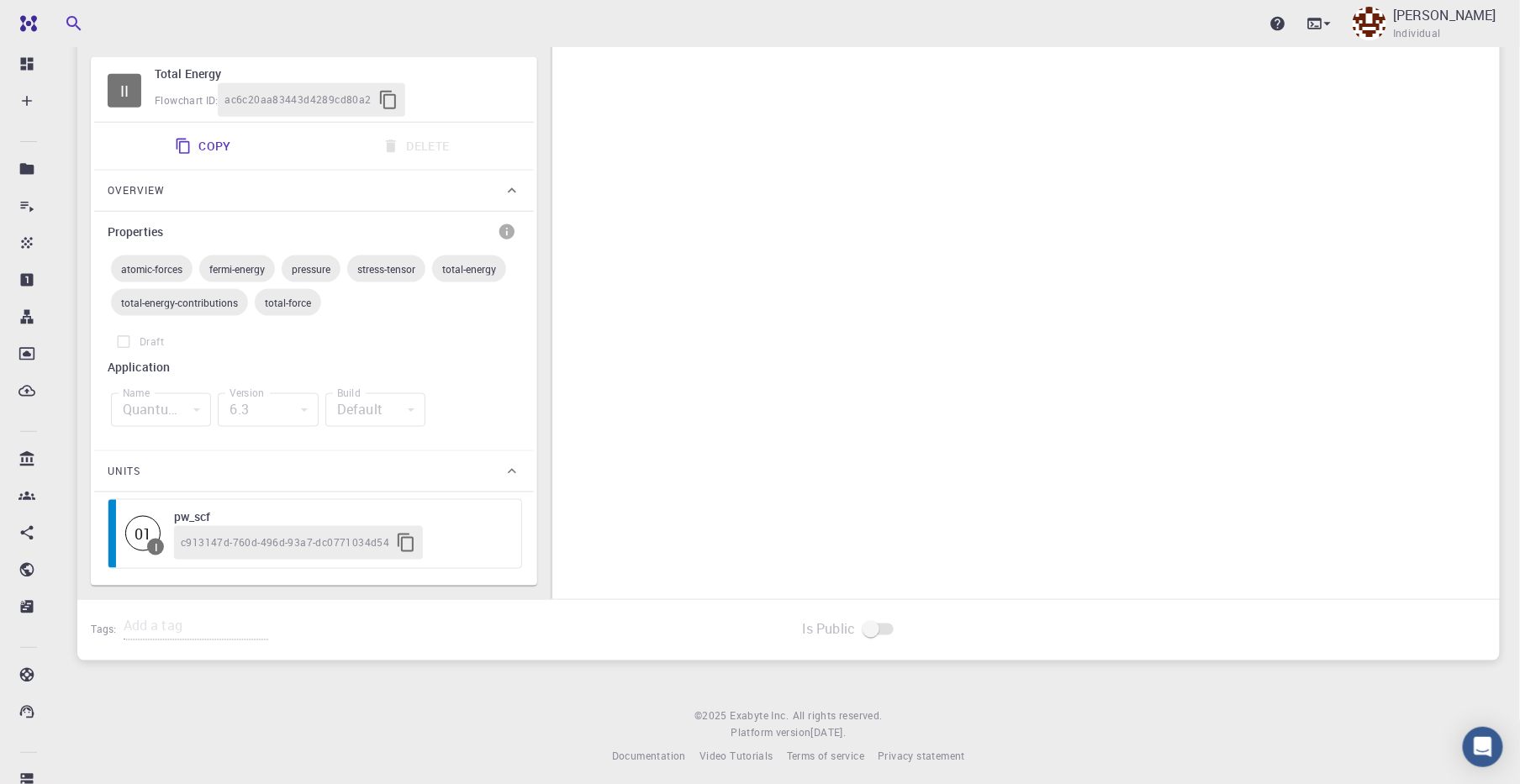
click at [469, 471] on div "Units" at bounding box center [306, 472] width 396 height 27
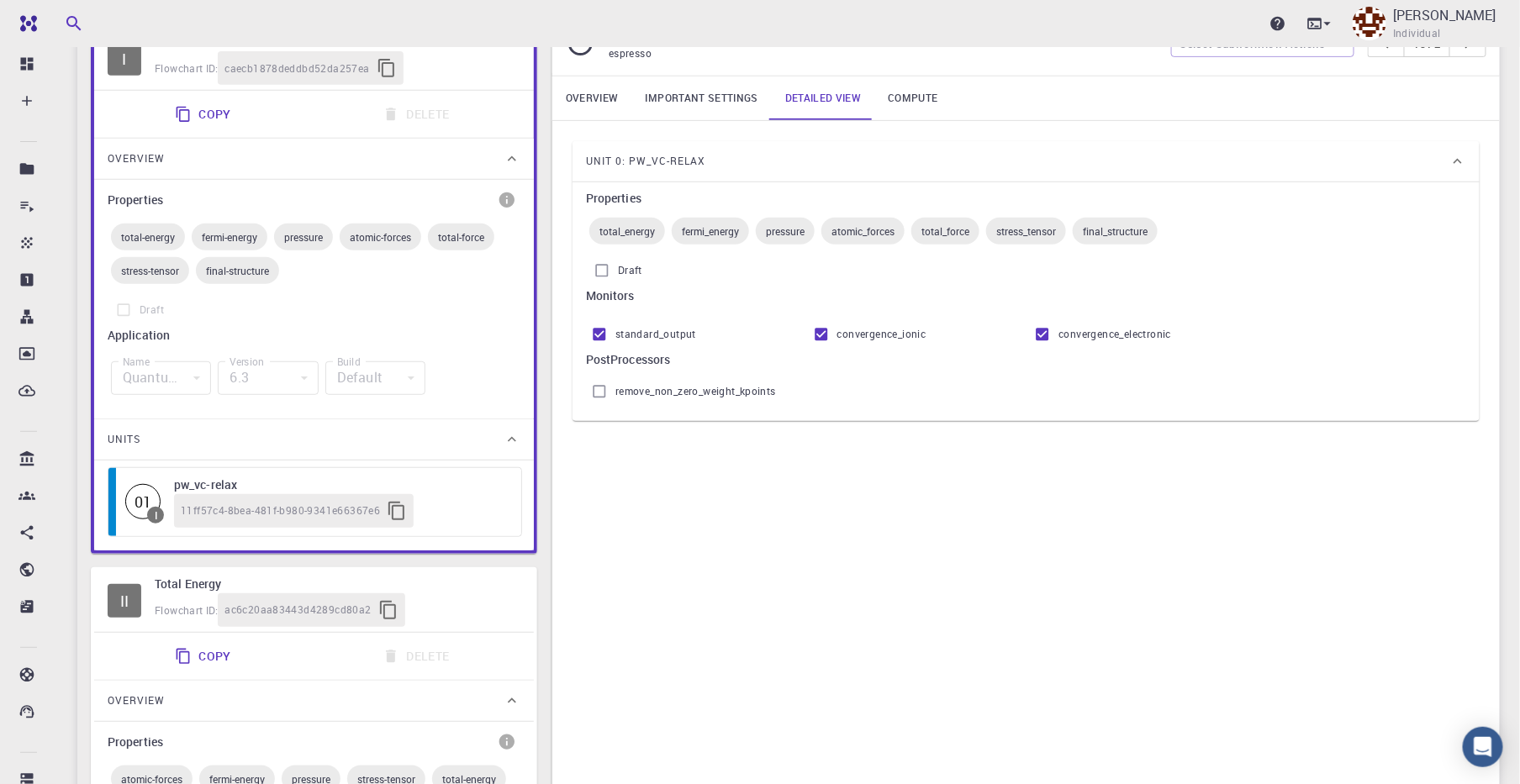
scroll to position [0, 0]
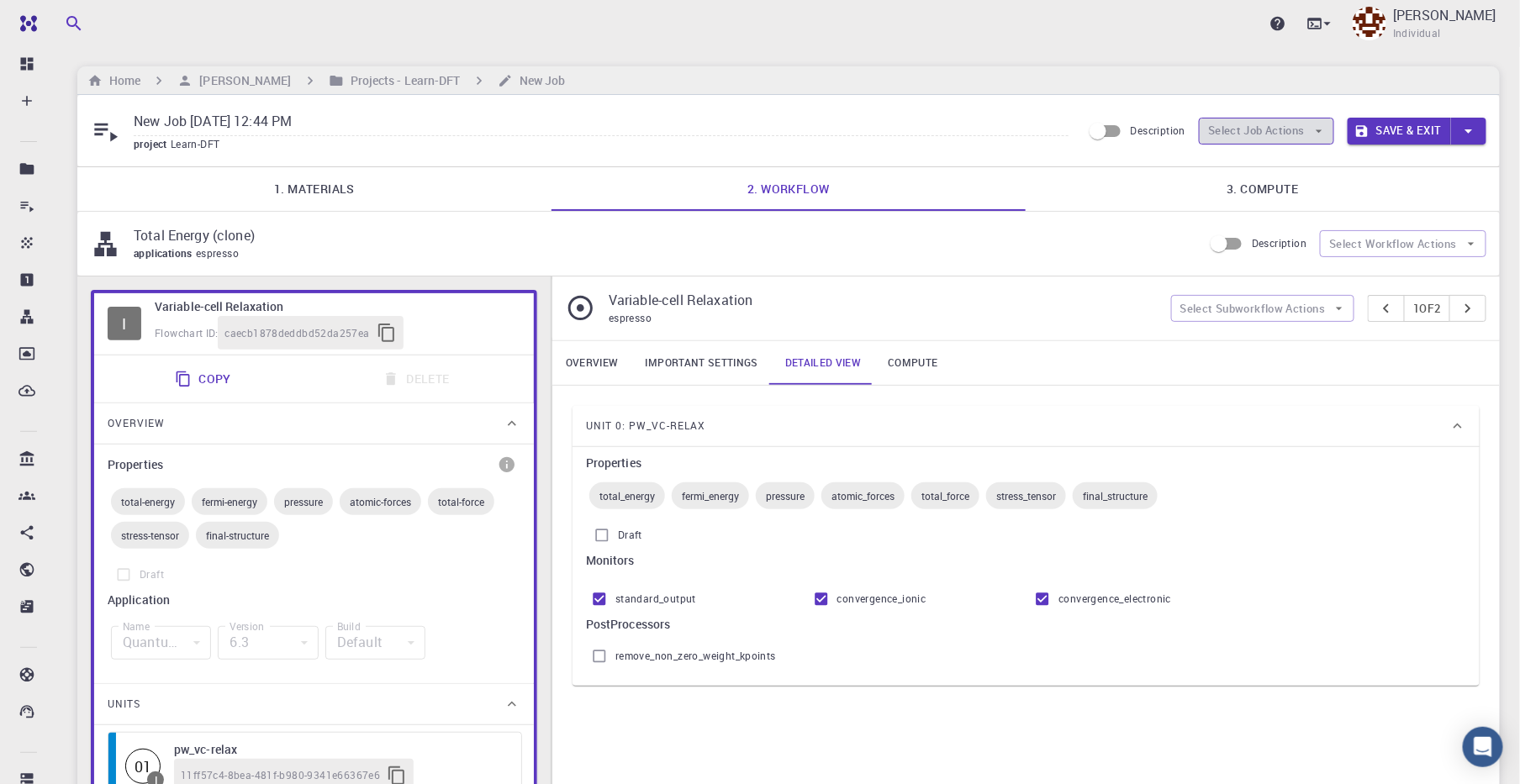
click at [1301, 128] on button "Select Job Actions" at bounding box center [1266, 131] width 135 height 27
click at [1304, 128] on button "Select Job Actions" at bounding box center [1266, 131] width 135 height 27
click at [1366, 129] on icon "button" at bounding box center [1468, 131] width 8 height 4
click at [1366, 200] on li "Save" at bounding box center [1396, 196] width 95 height 30
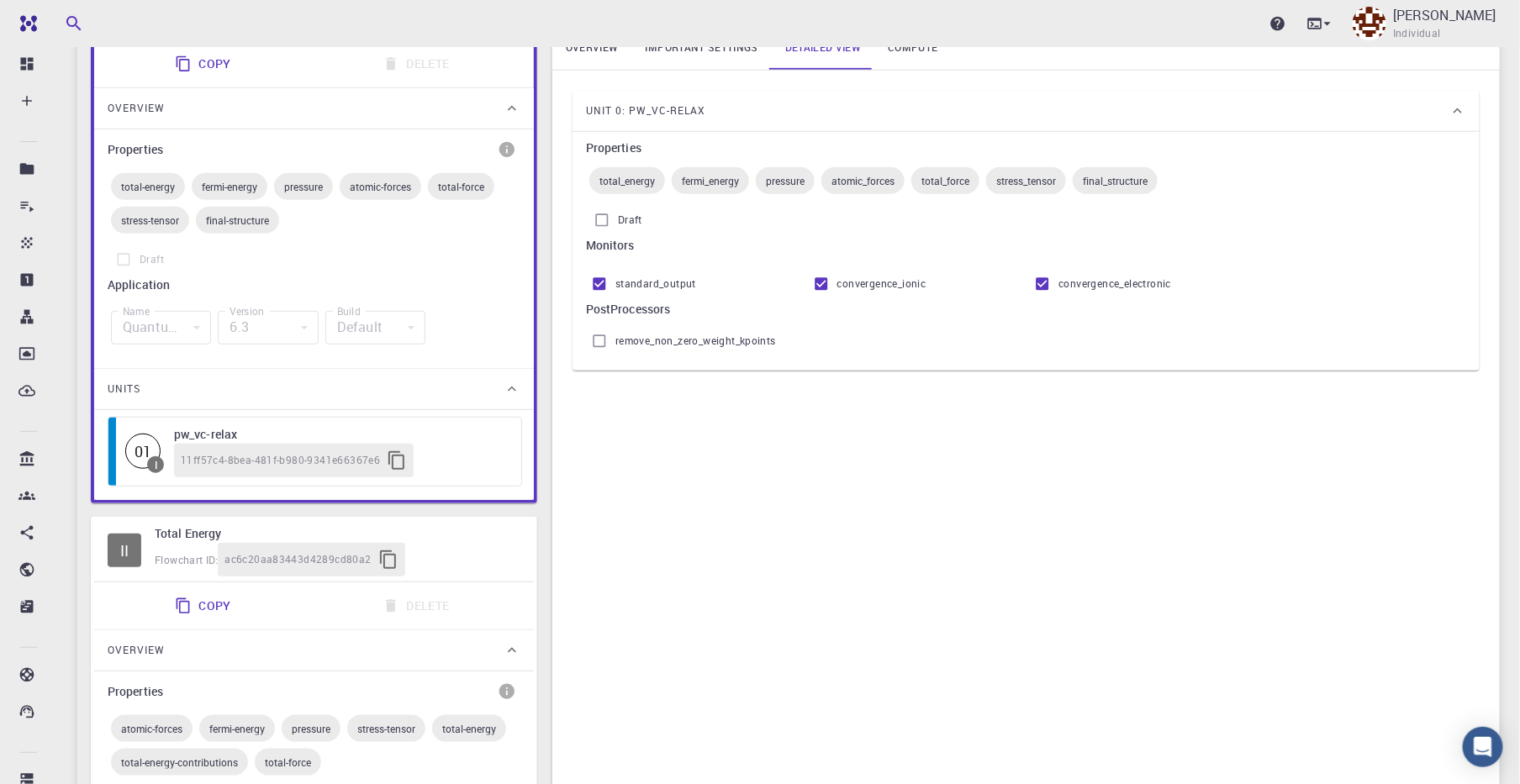
scroll to position [210, 0]
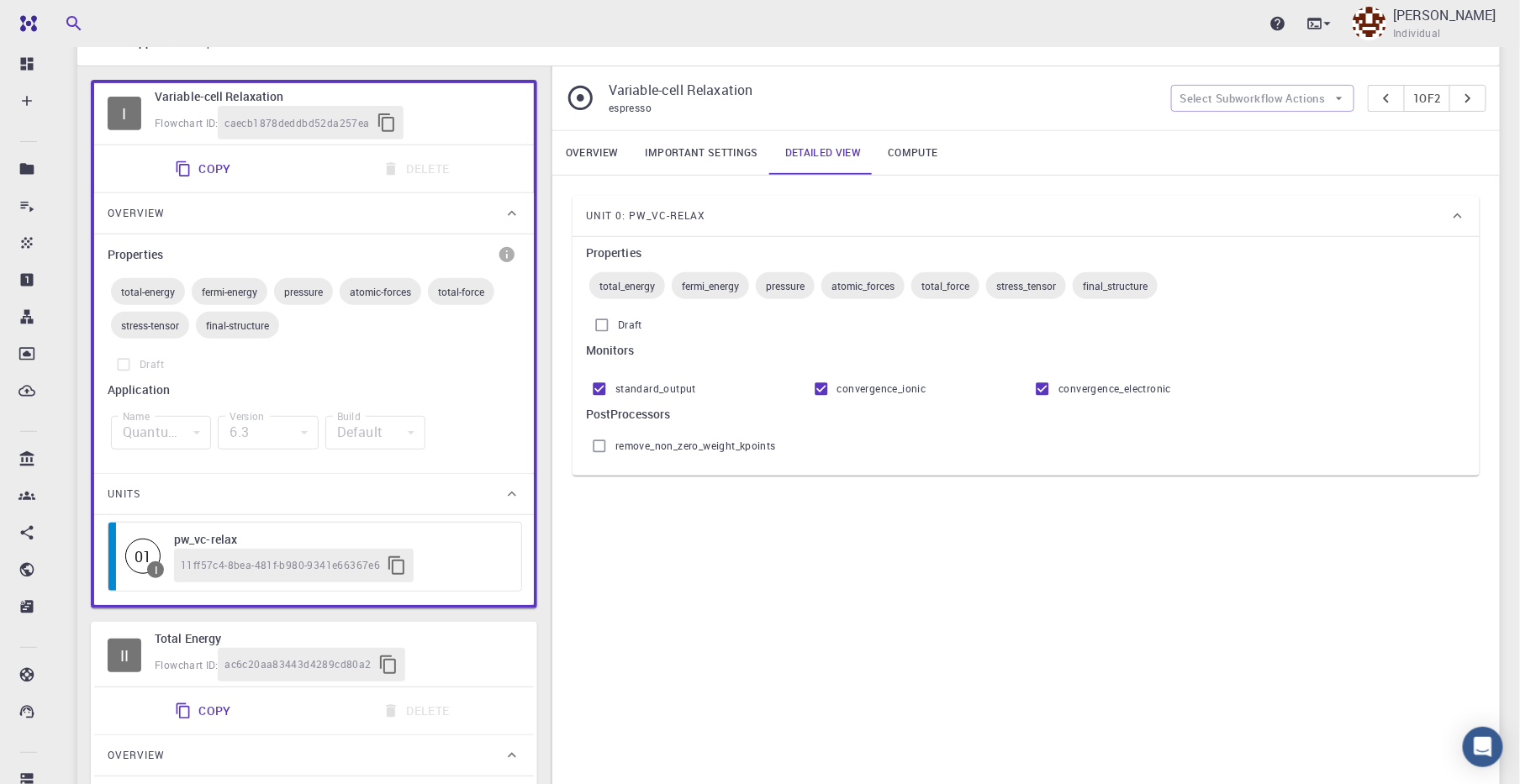
click at [716, 150] on link "Important settings" at bounding box center [702, 153] width 139 height 44
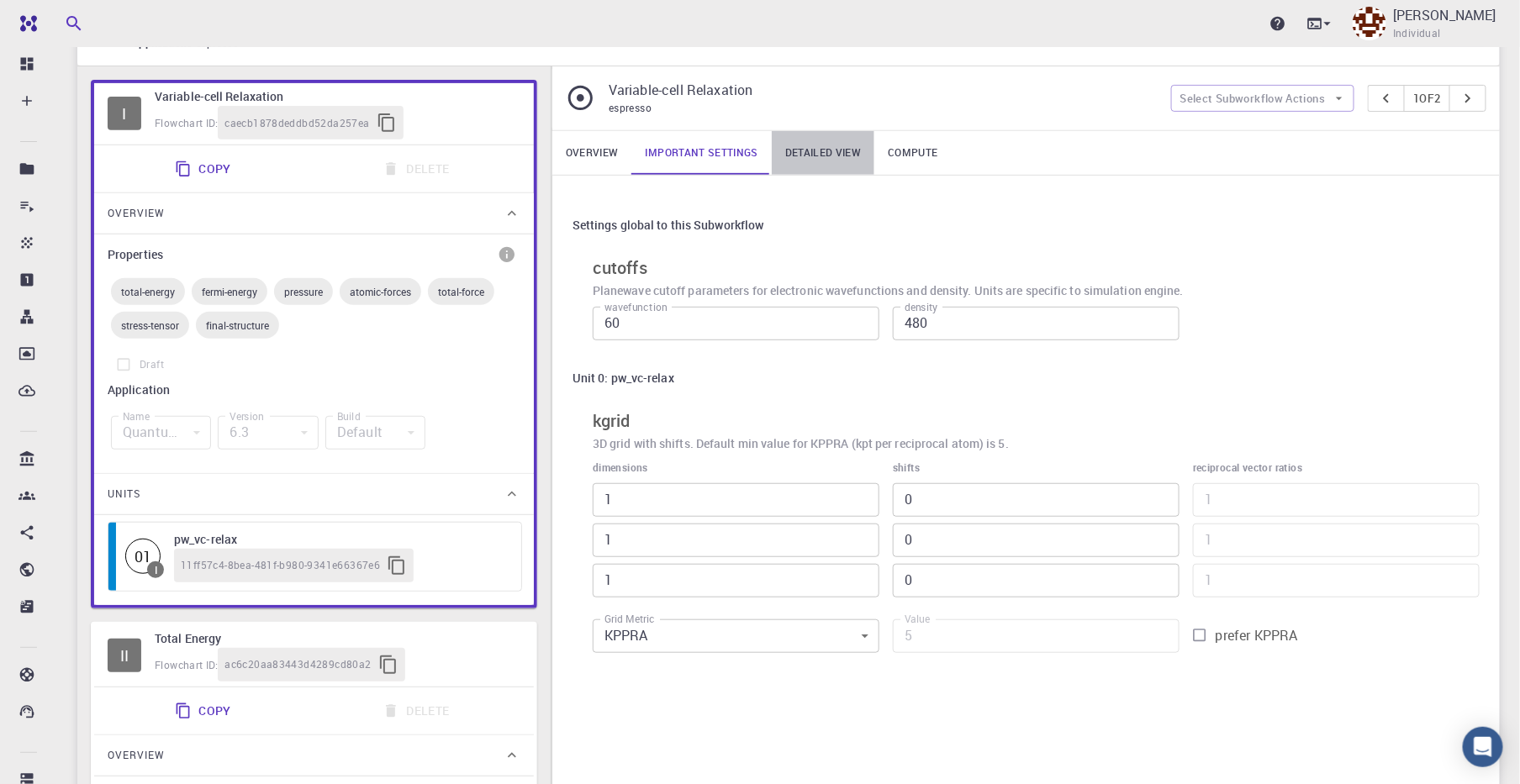
click at [830, 149] on link "Detailed view" at bounding box center [822, 153] width 102 height 44
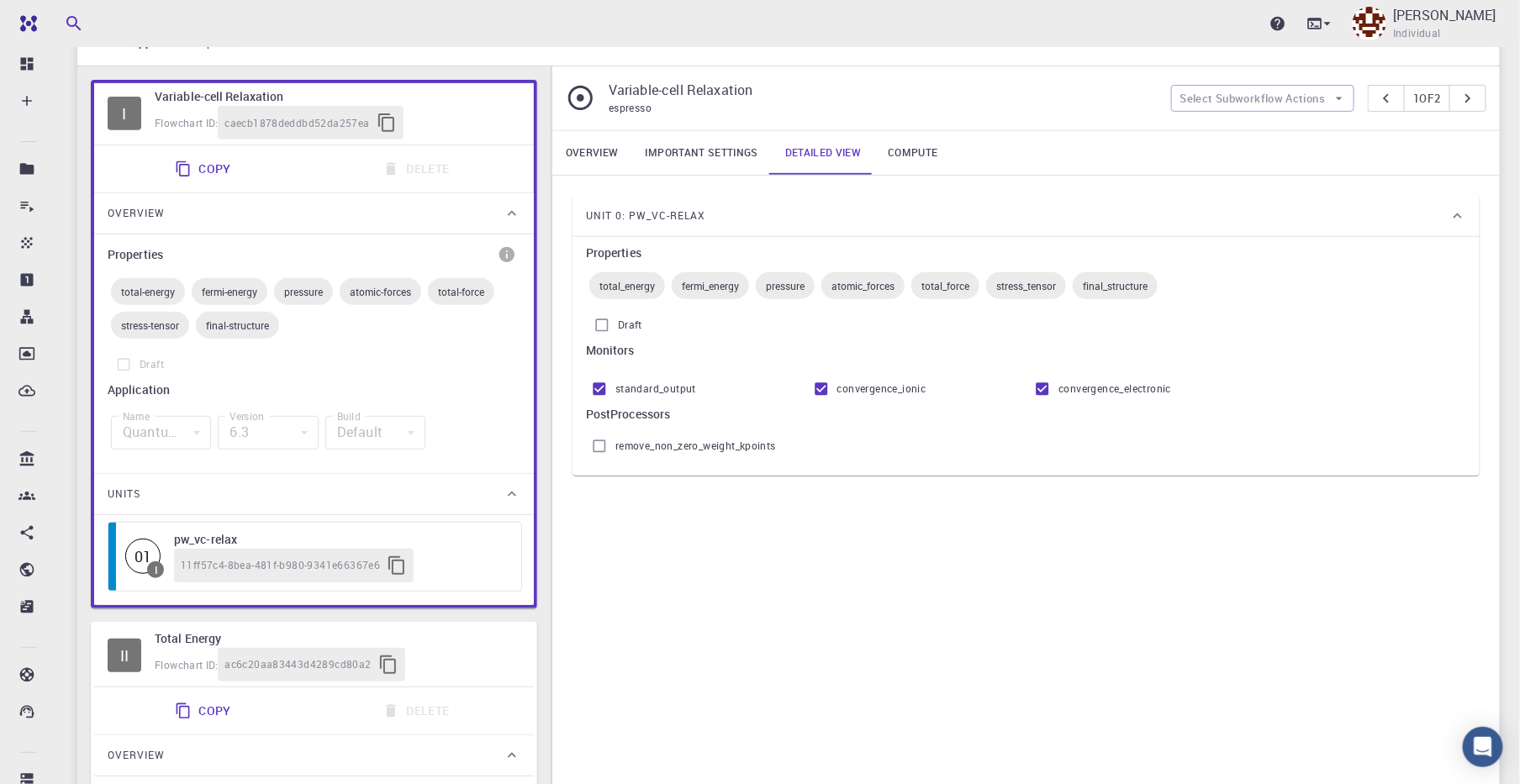
click at [613, 156] on link "Overview" at bounding box center [593, 153] width 80 height 44
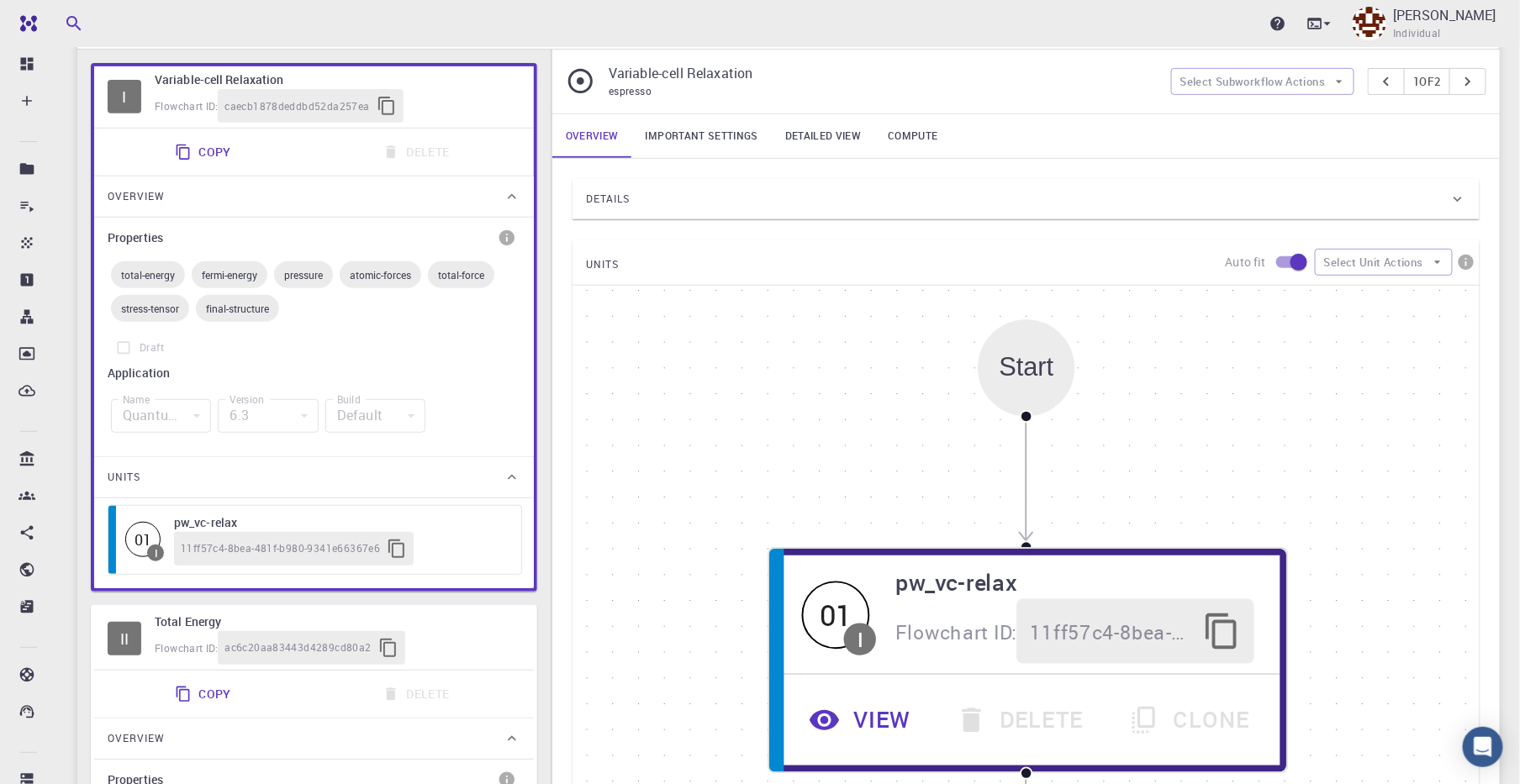
scroll to position [420, 0]
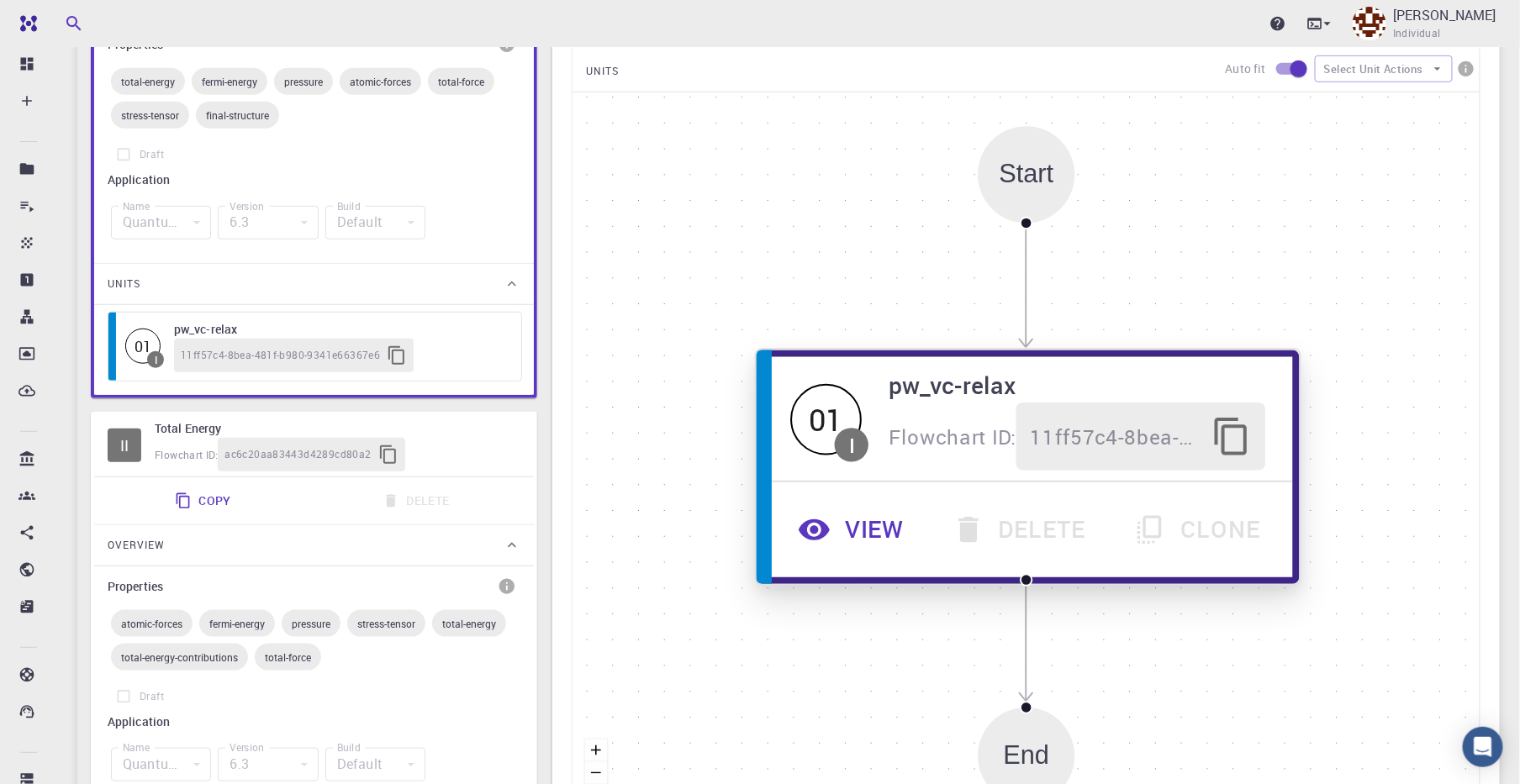
click at [861, 522] on button "View" at bounding box center [853, 530] width 154 height 68
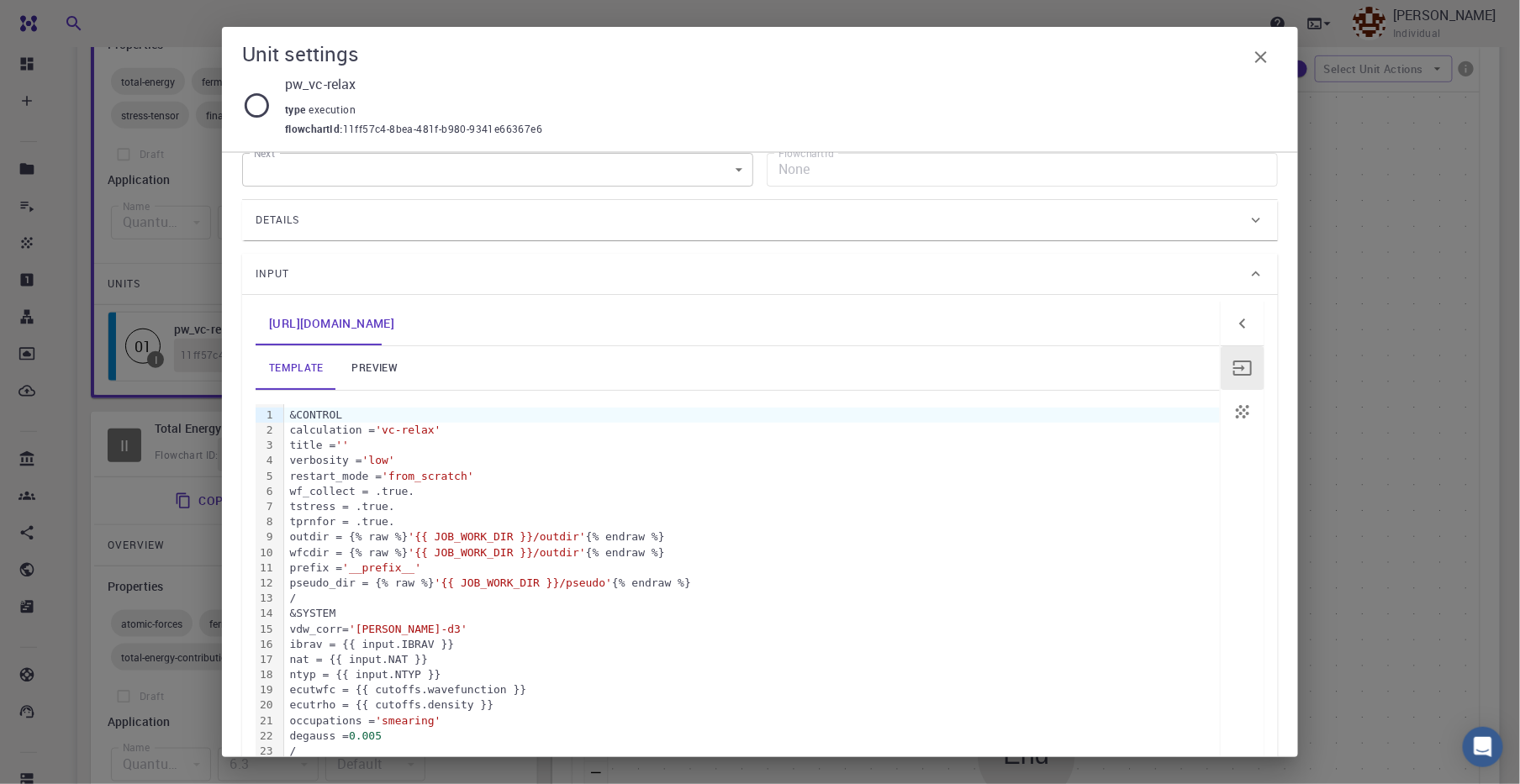
scroll to position [0, 0]
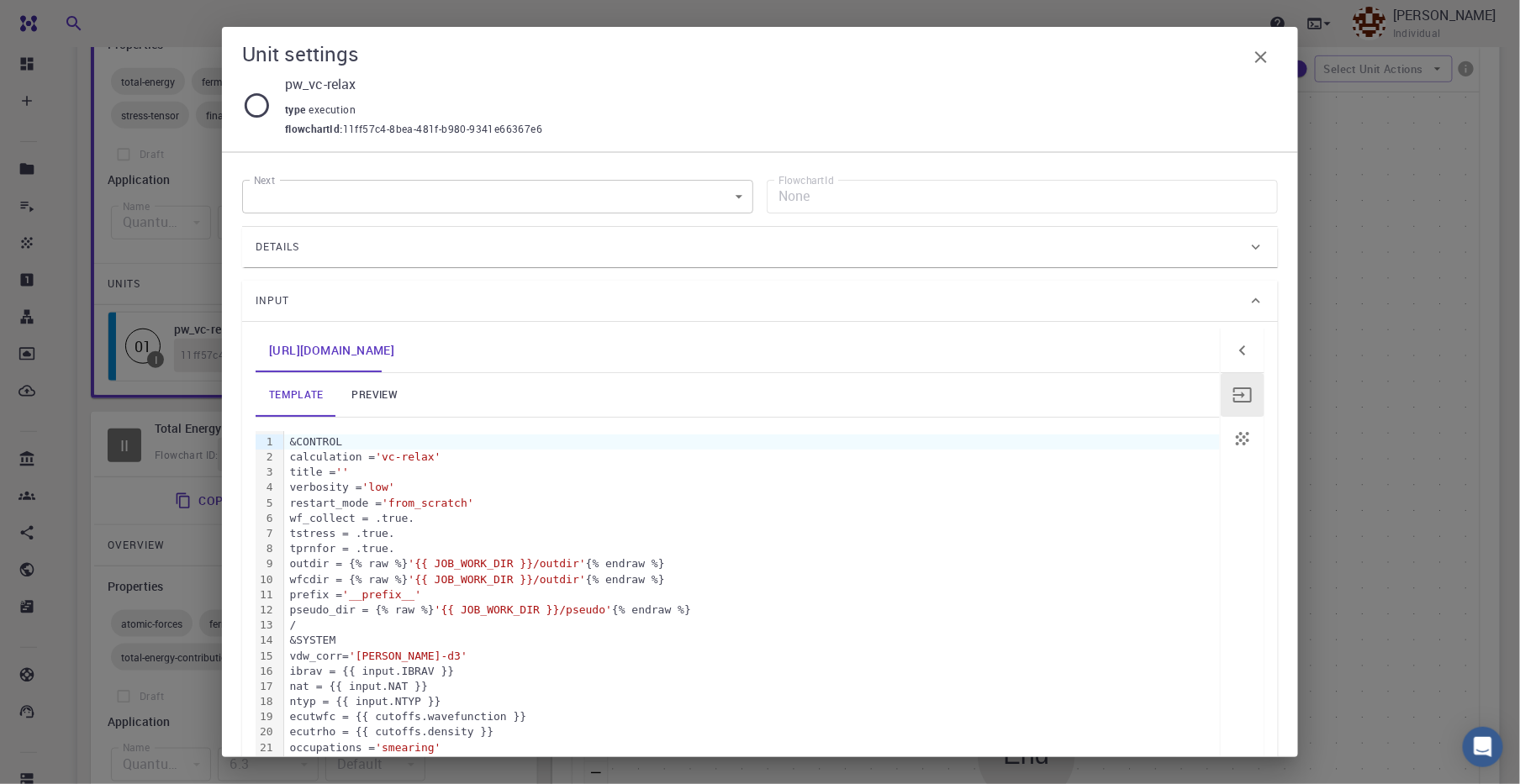
click at [1257, 47] on icon "button" at bounding box center [1260, 56] width 20 height 20
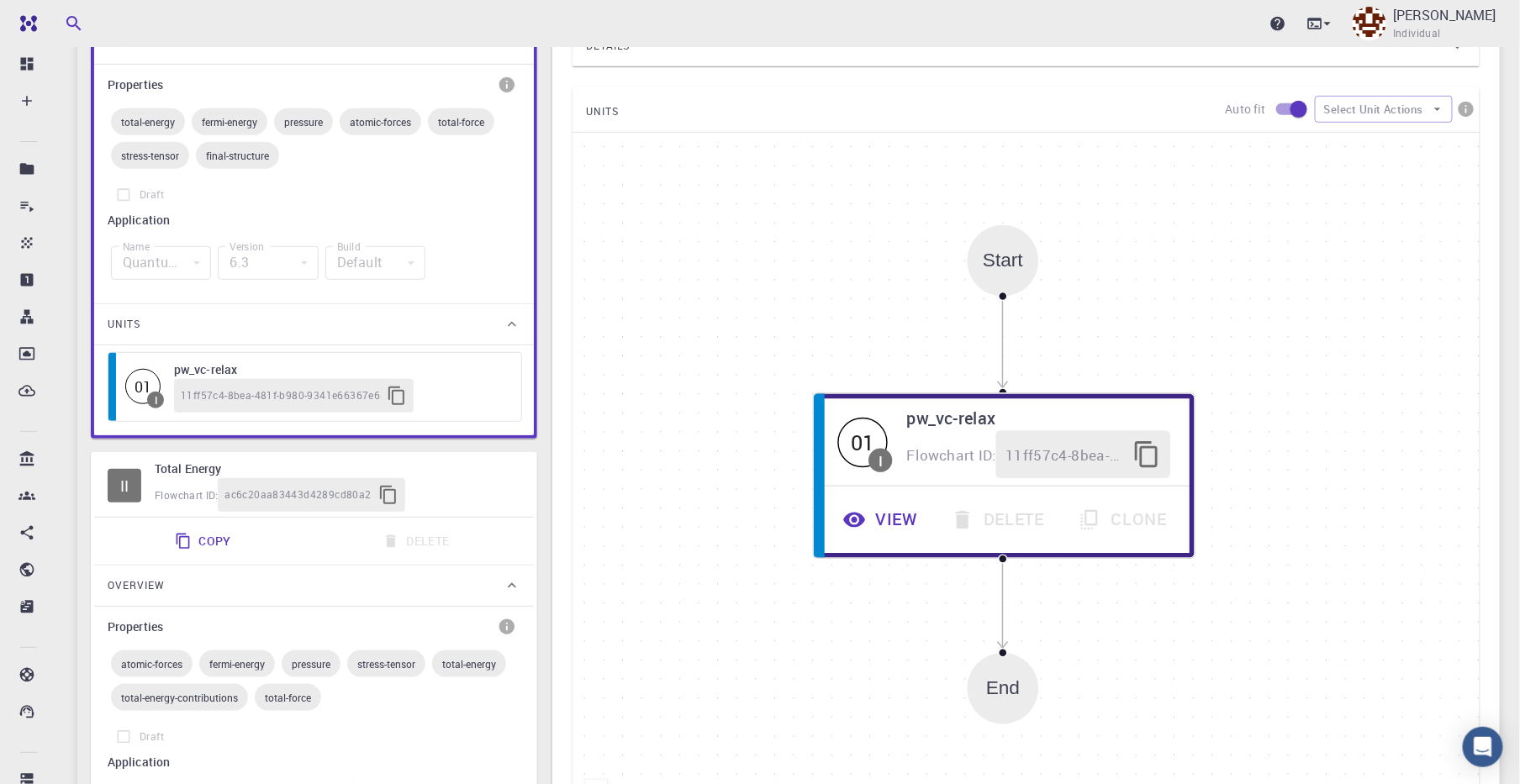
scroll to position [265, 0]
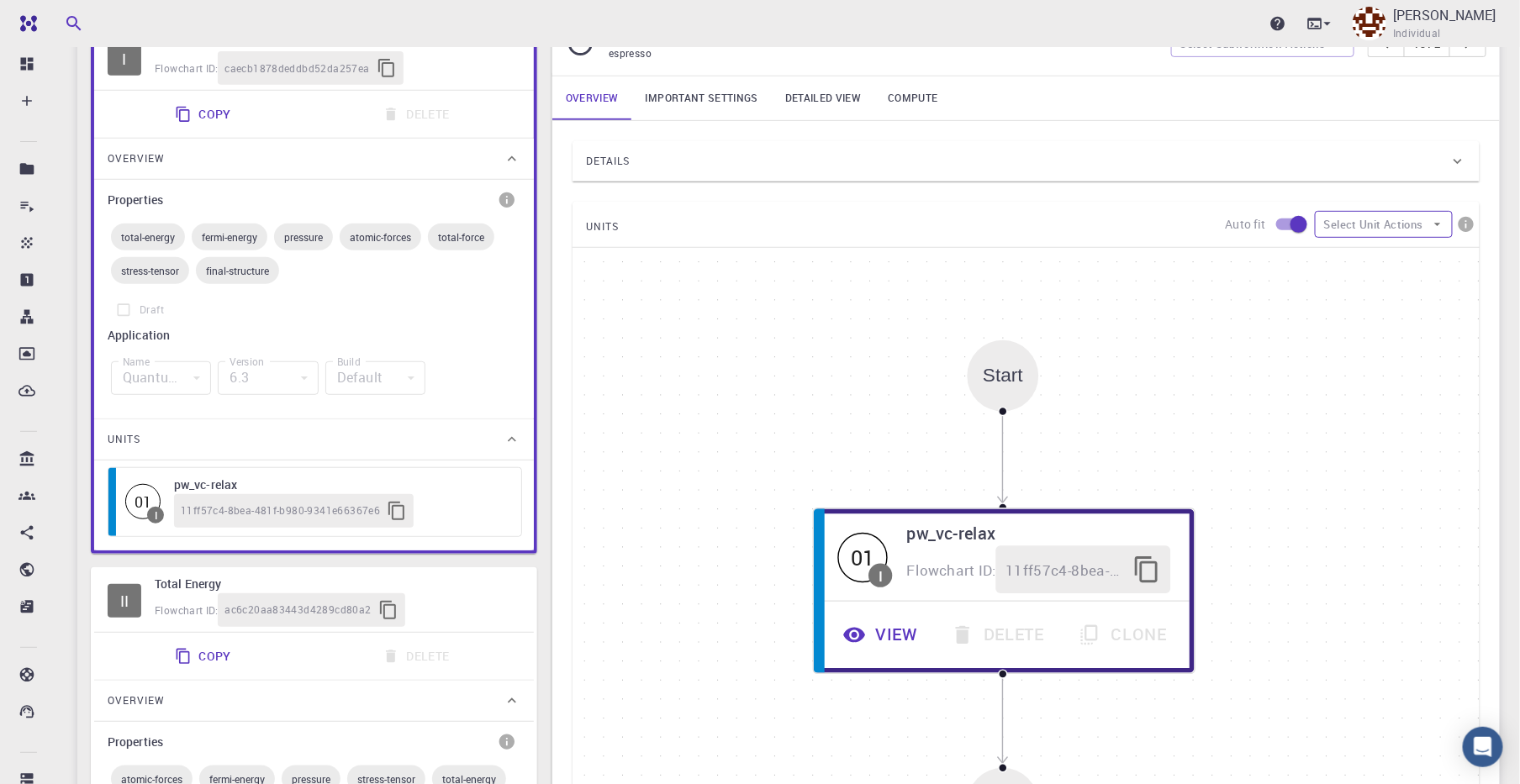
click at [1366, 227] on icon "button" at bounding box center [1437, 225] width 16 height 16
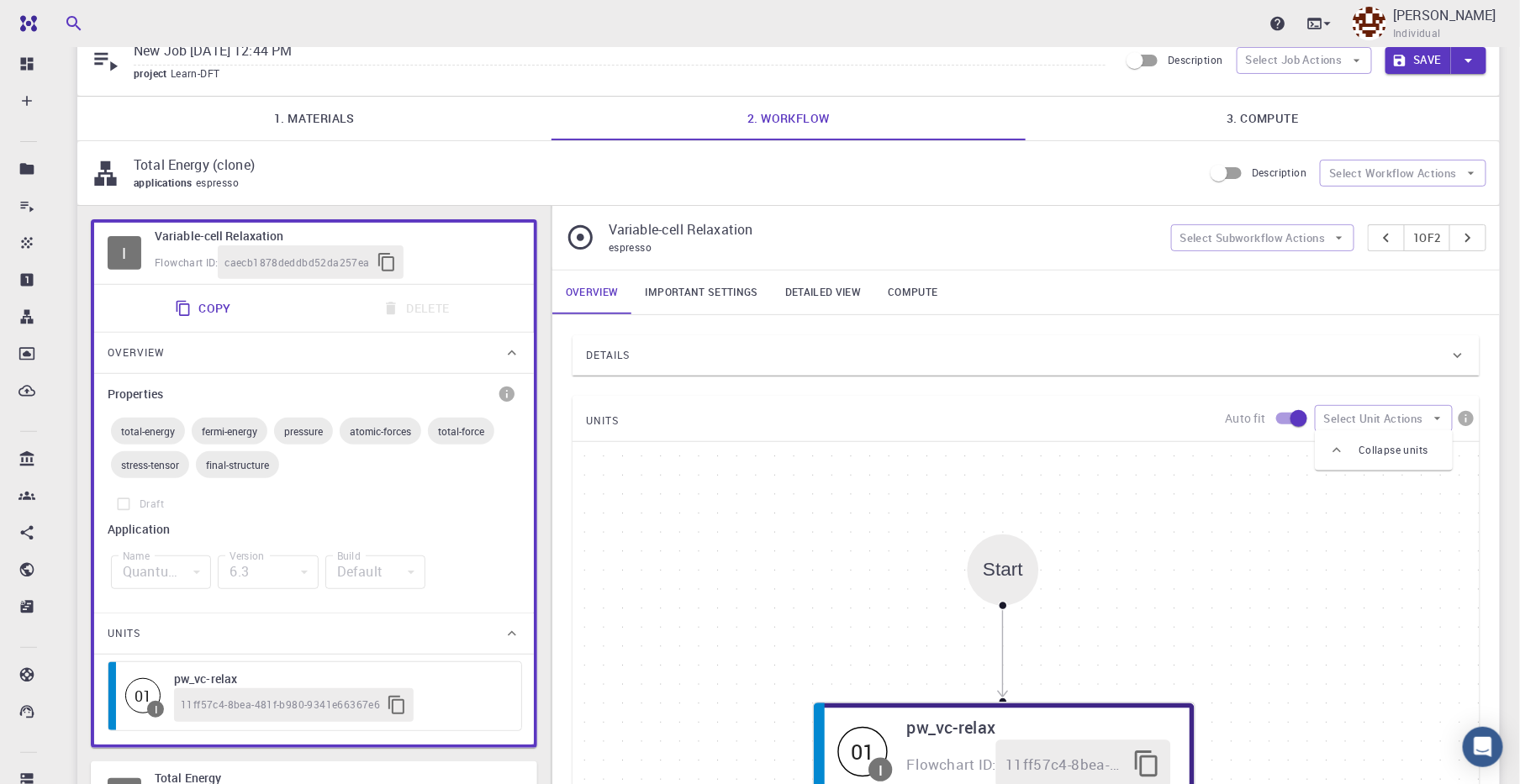
scroll to position [0, 0]
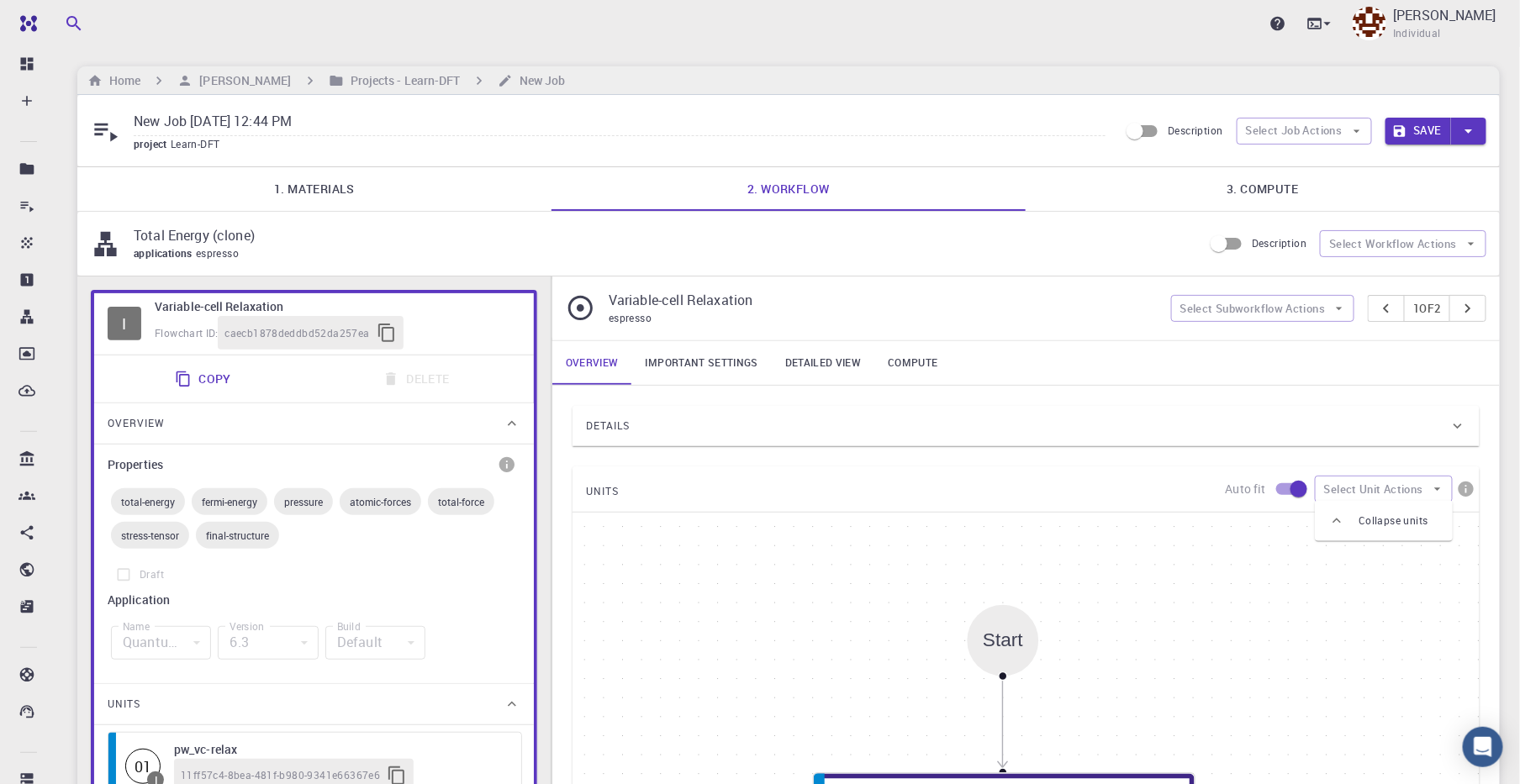
click at [173, 252] on span "applications" at bounding box center [164, 253] width 62 height 14
click at [1366, 239] on button "Select Workflow Actions" at bounding box center [1402, 244] width 166 height 27
click at [947, 249] on div "applications espresso" at bounding box center [661, 253] width 1056 height 17
click at [700, 304] on p "Variable-cell Relaxation" at bounding box center [883, 300] width 549 height 20
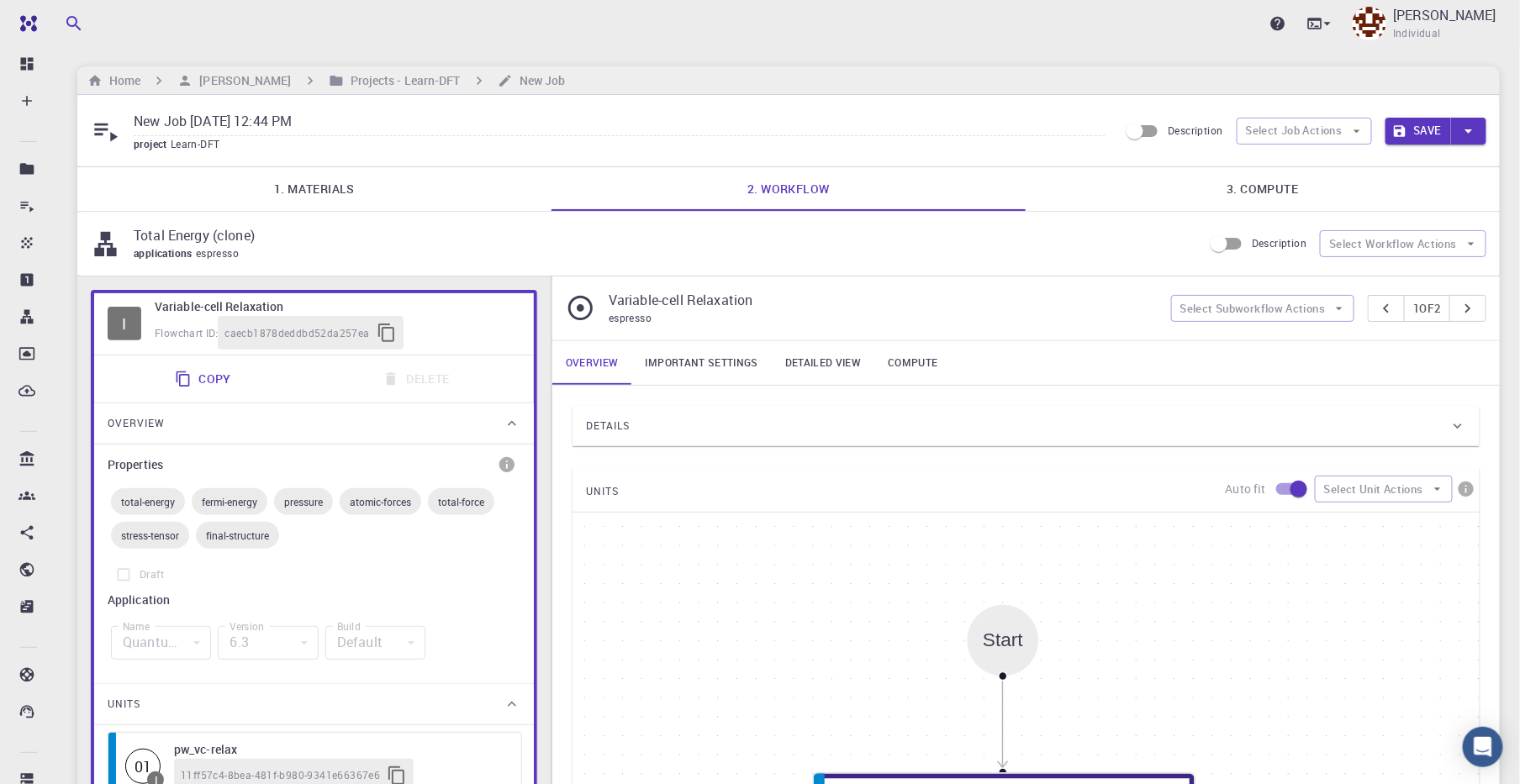
click at [797, 311] on div "espresso" at bounding box center [883, 318] width 549 height 17
click at [121, 83] on h6 "Home" at bounding box center [121, 80] width 38 height 18
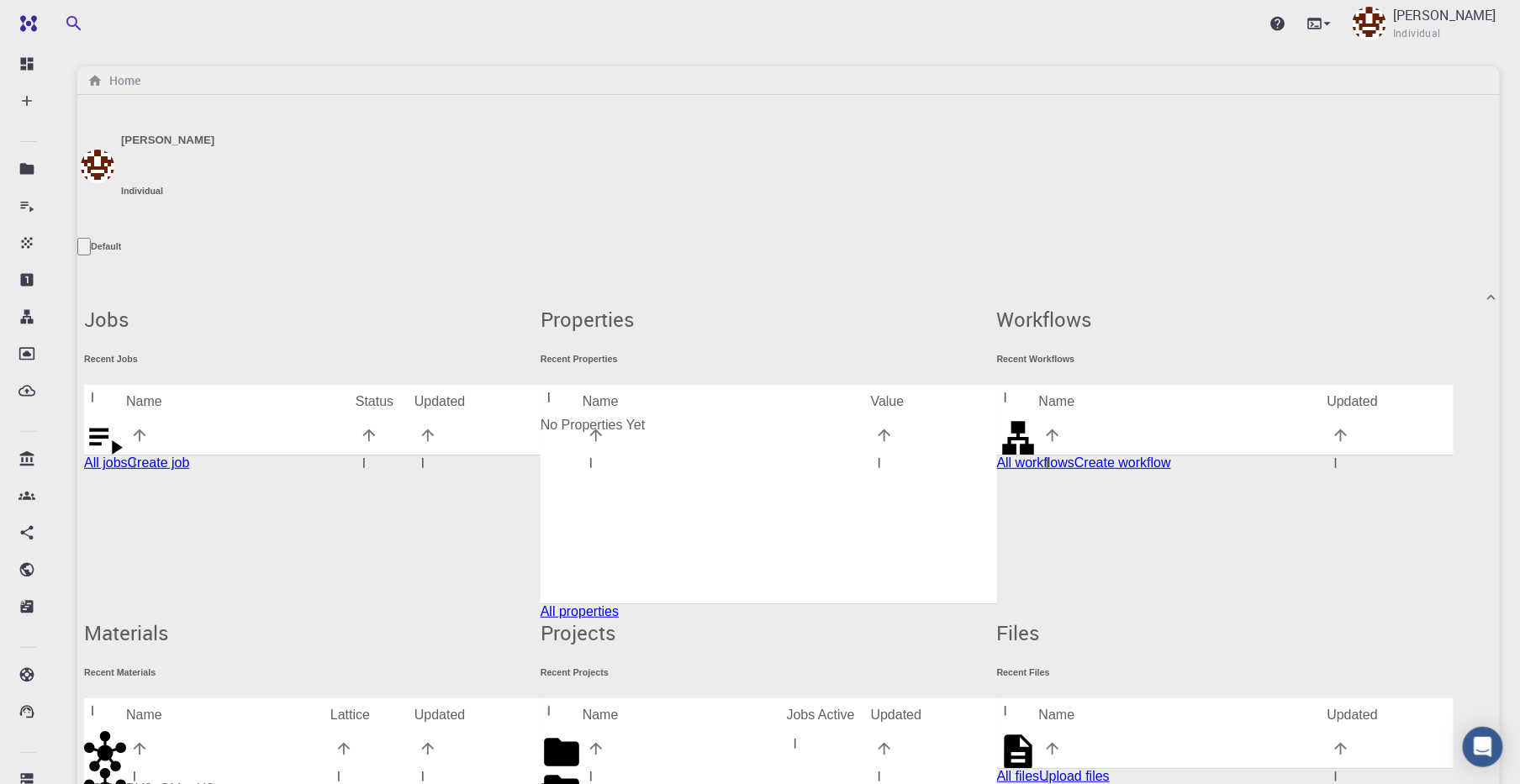
click at [1366, 289] on icon at bounding box center [1491, 297] width 17 height 17
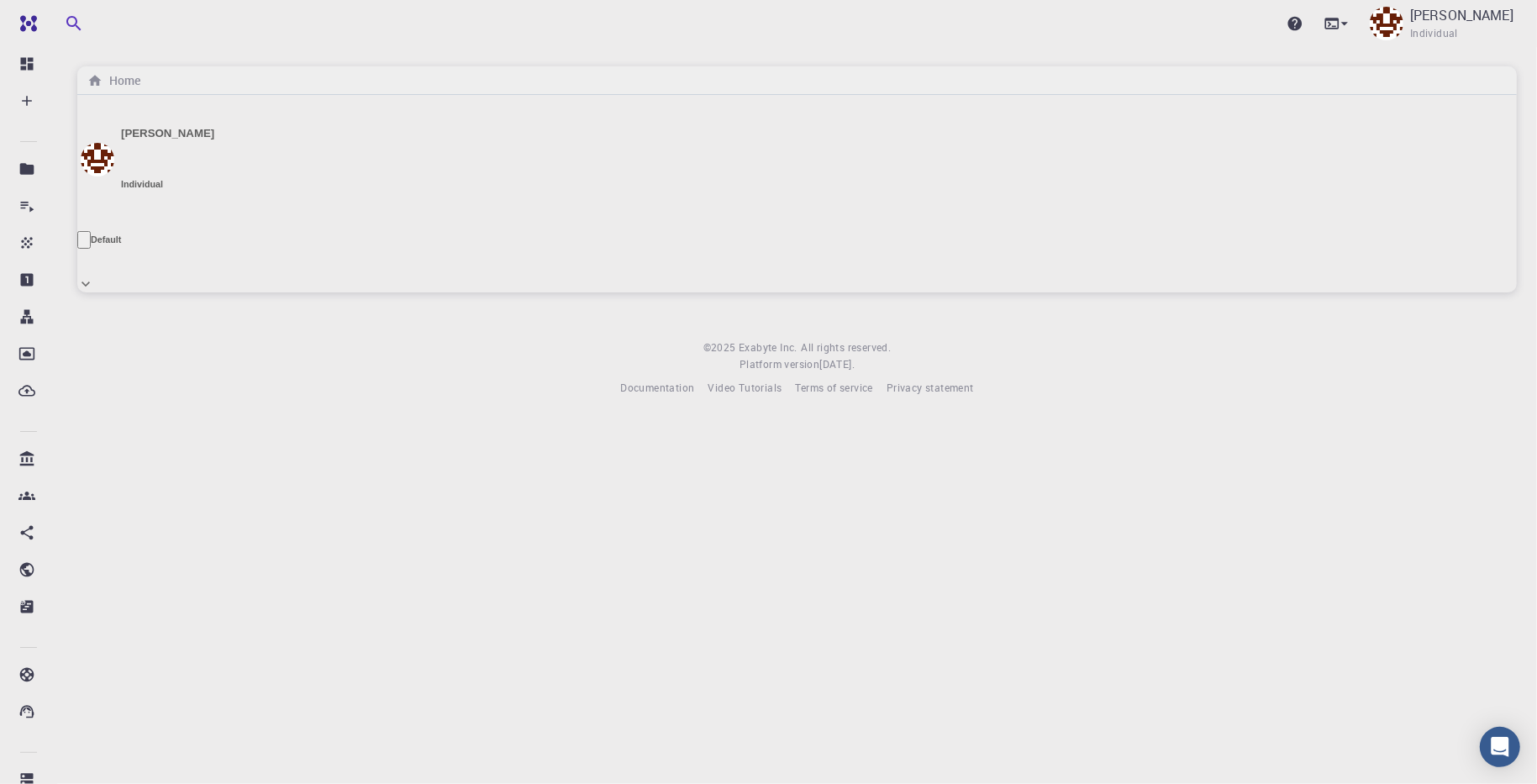
click at [121, 234] on h6 "Default" at bounding box center [105, 239] width 30 height 10
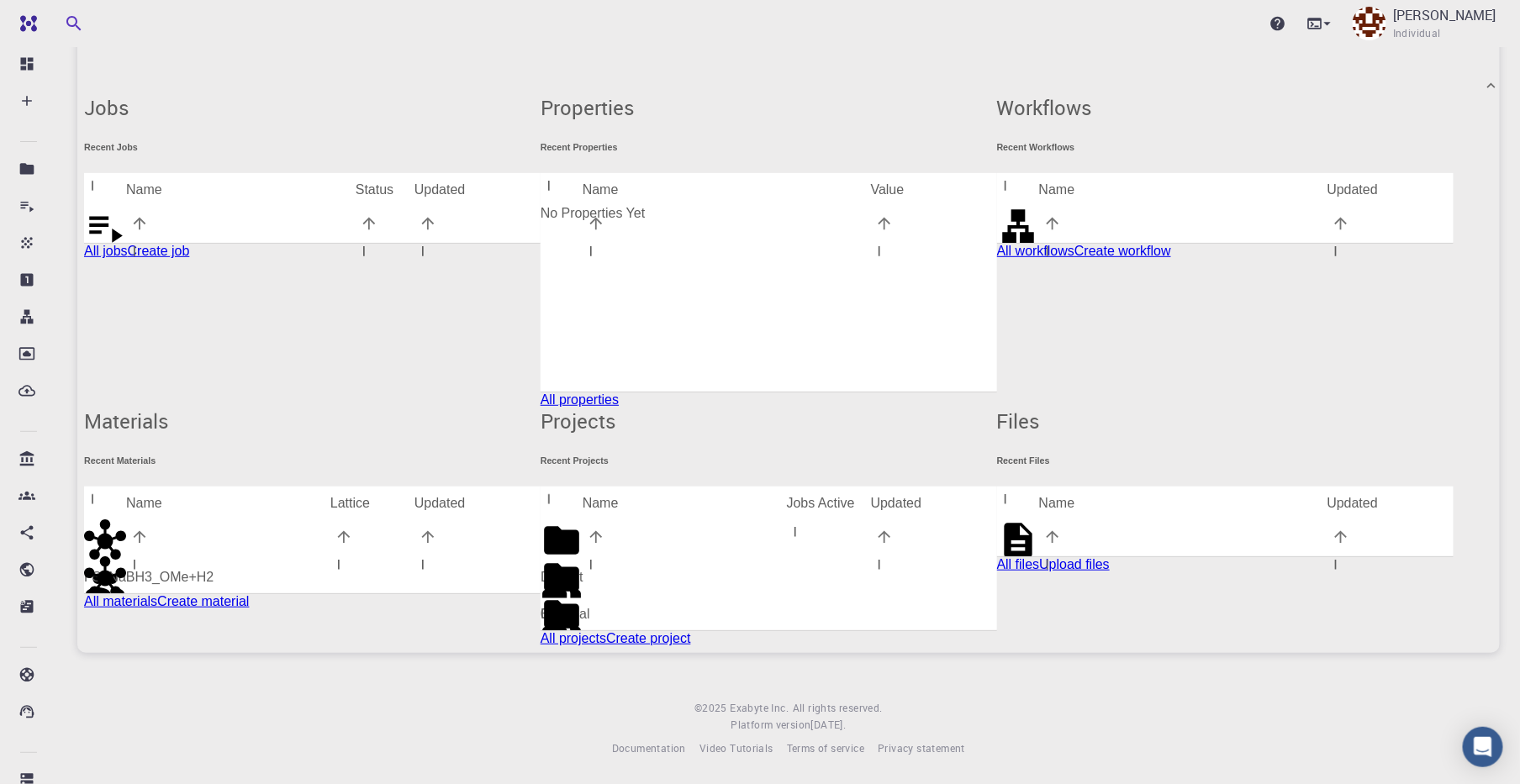
scroll to position [41, 0]
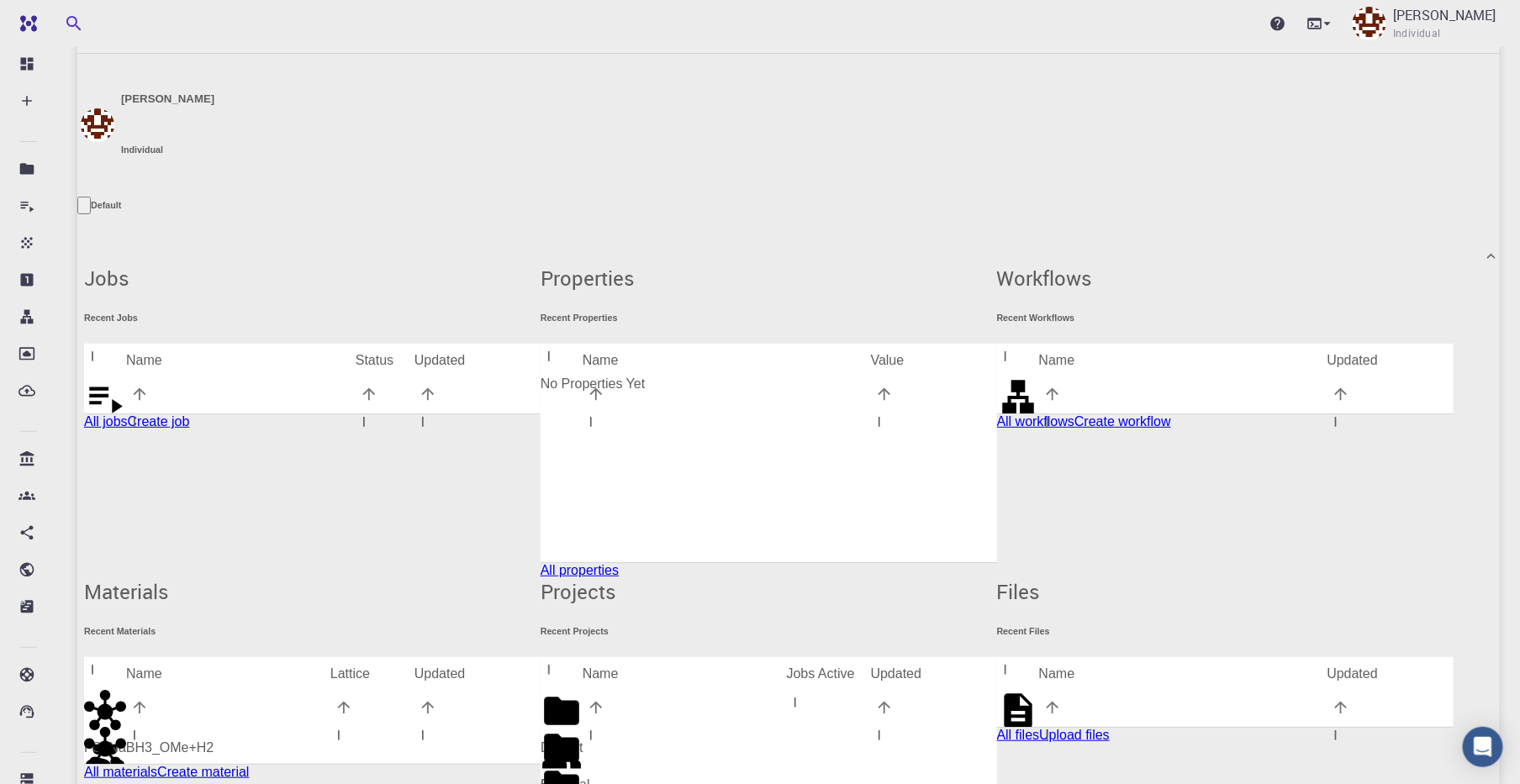
click at [232, 427] on div "NaBH4_MeOH" at bounding box center [199, 445] width 230 height 37
